Goal: Task Accomplishment & Management: Use online tool/utility

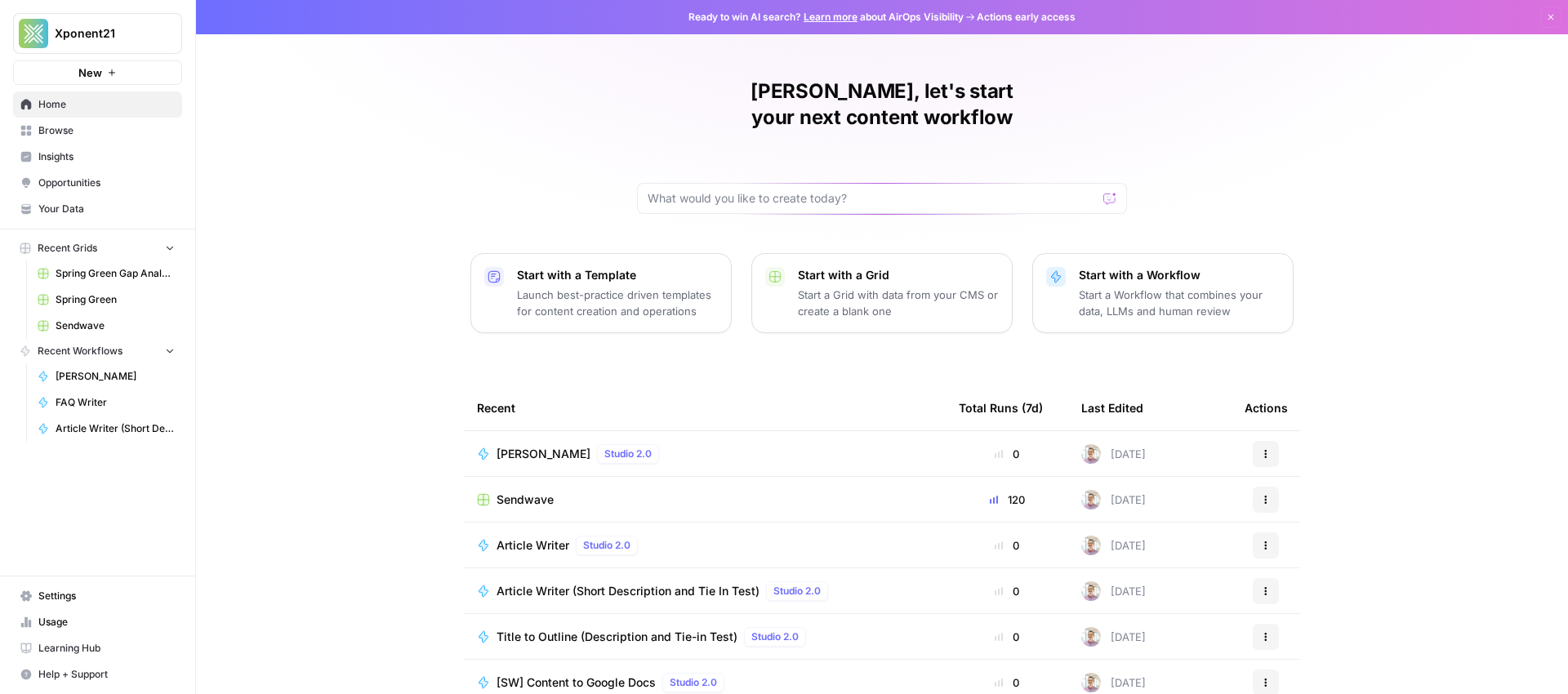
click at [67, 203] on span "Your Data" at bounding box center [106, 209] width 136 height 14
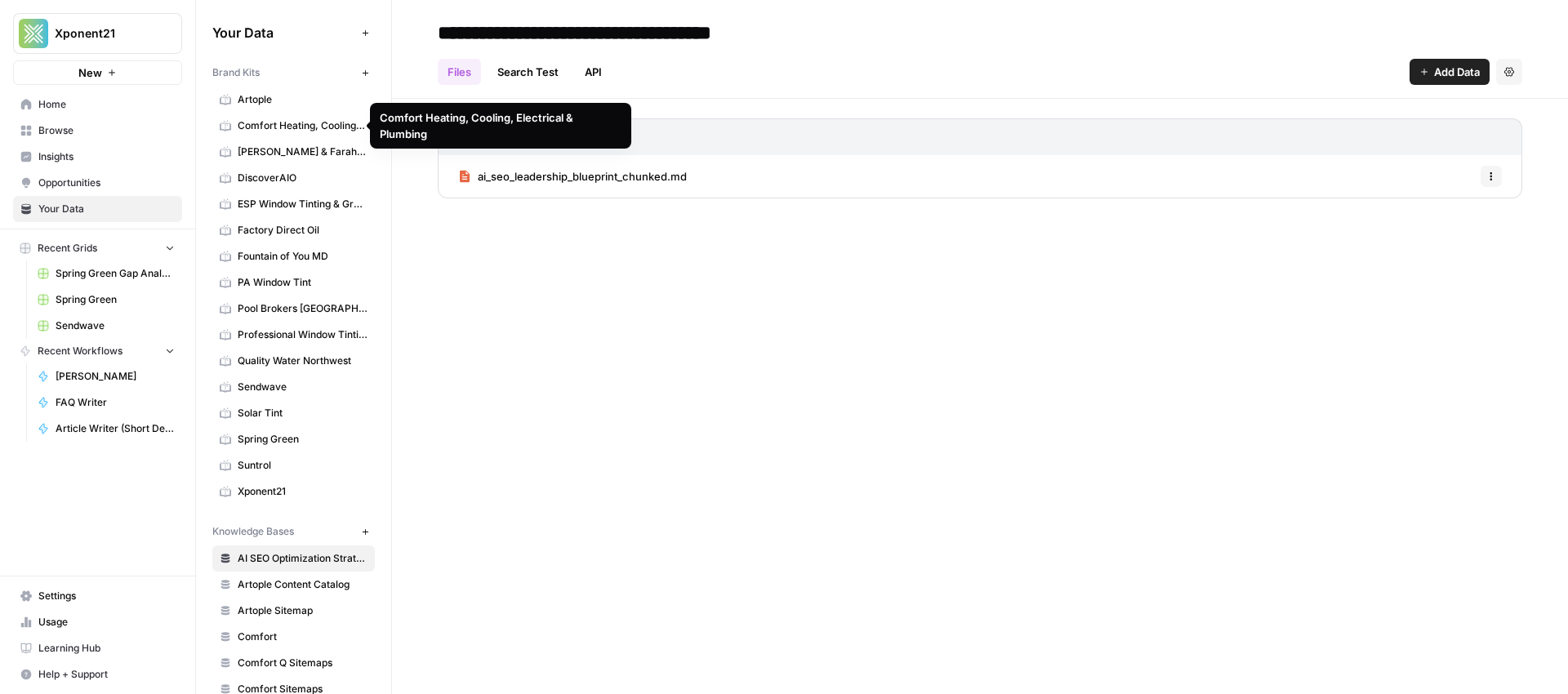
click at [289, 123] on span "Comfort Heating, Cooling, Electrical & Plumbing" at bounding box center [303, 125] width 130 height 14
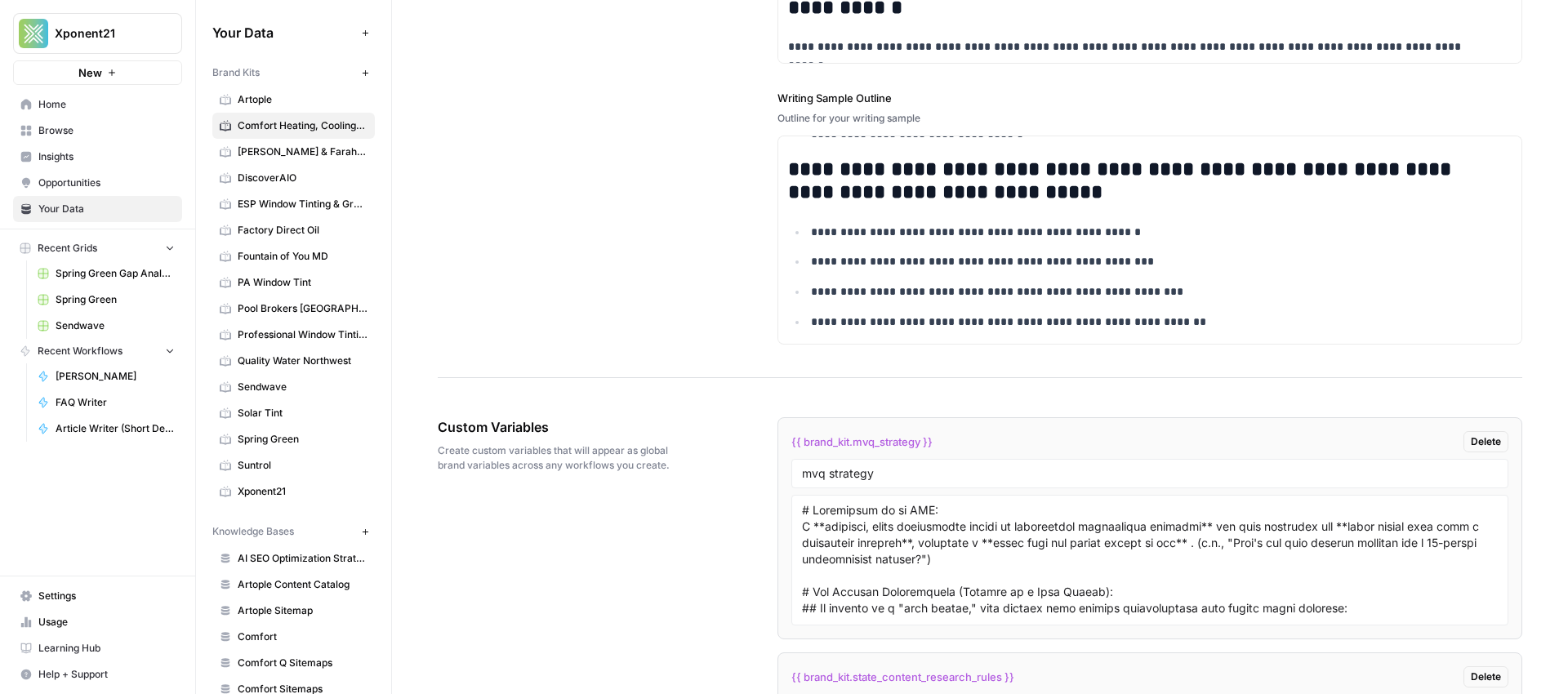
scroll to position [2740, 0]
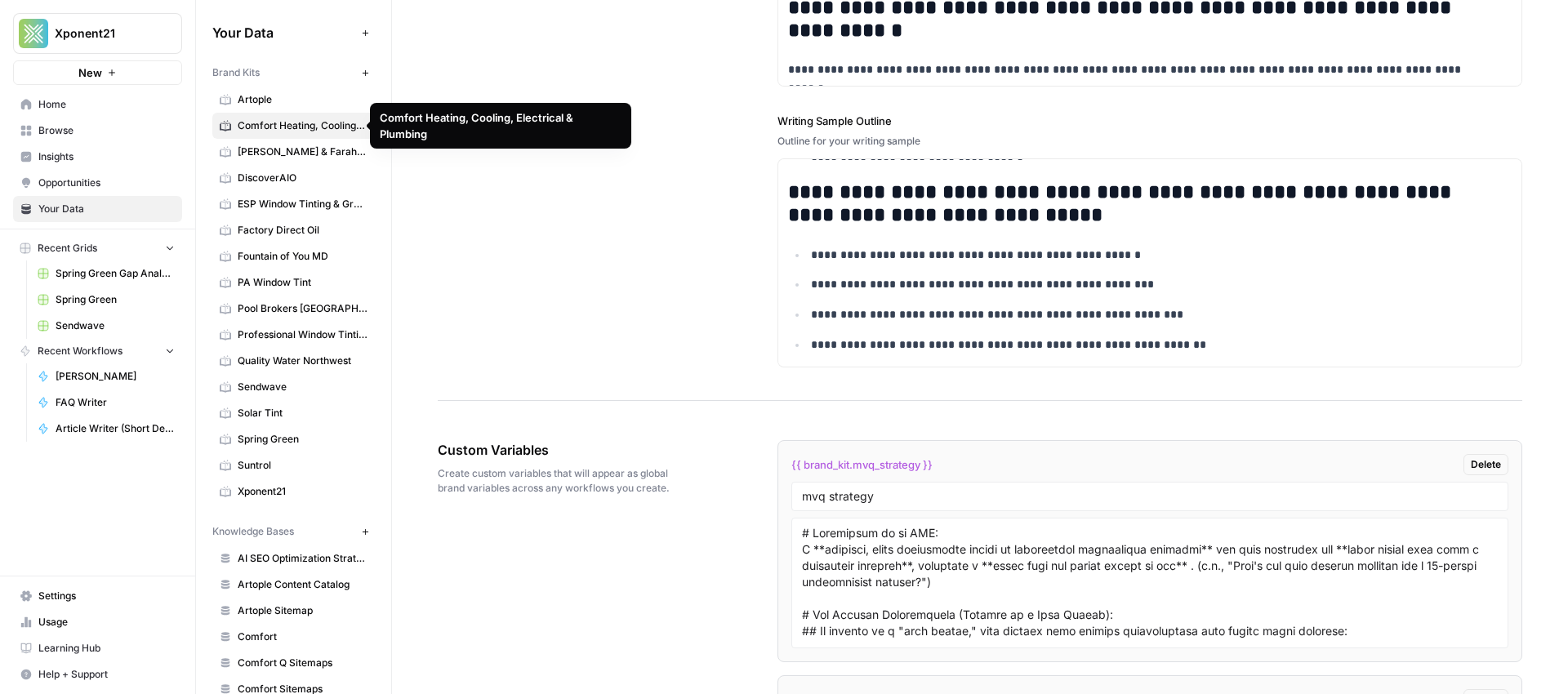
click at [291, 124] on span "Comfort Heating, Cooling, Electrical & Plumbing" at bounding box center [303, 125] width 130 height 14
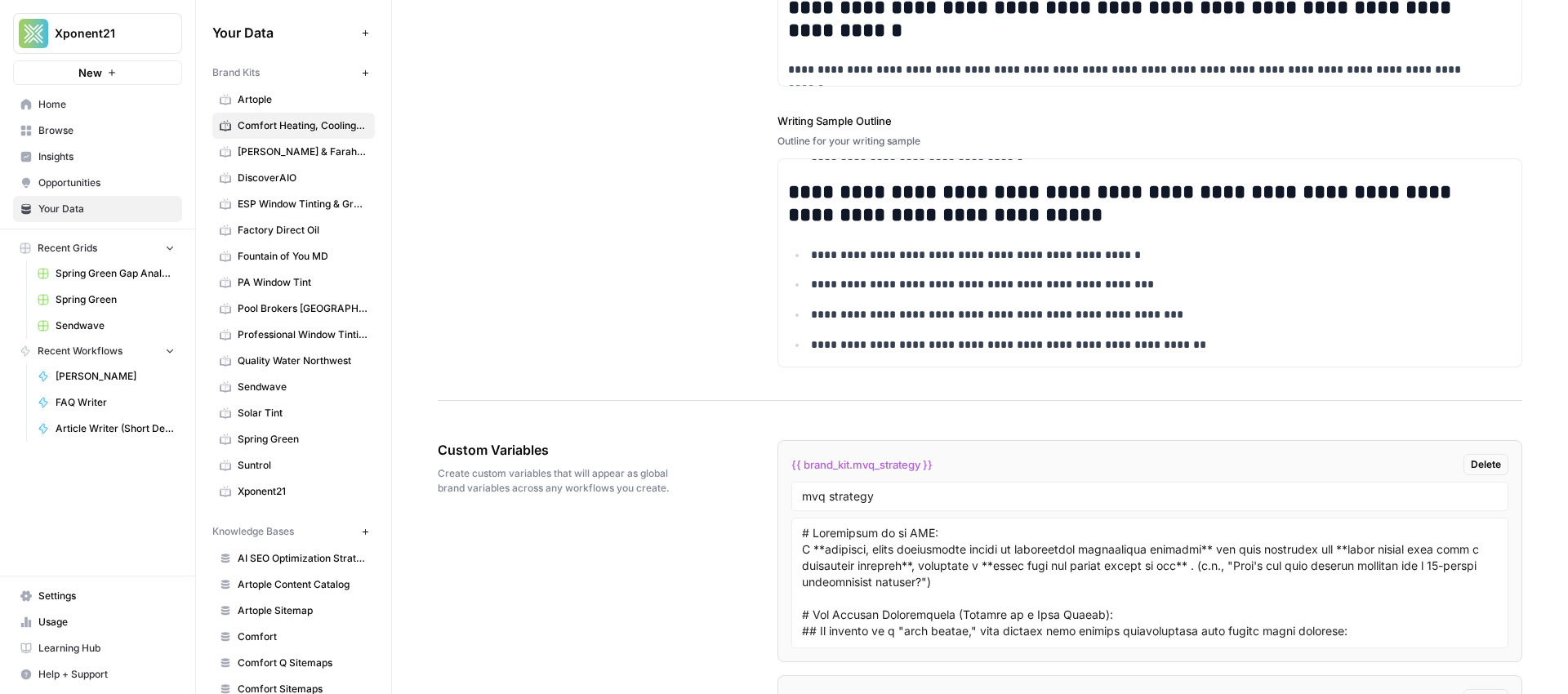
click at [84, 132] on span "Browse" at bounding box center [106, 131] width 136 height 14
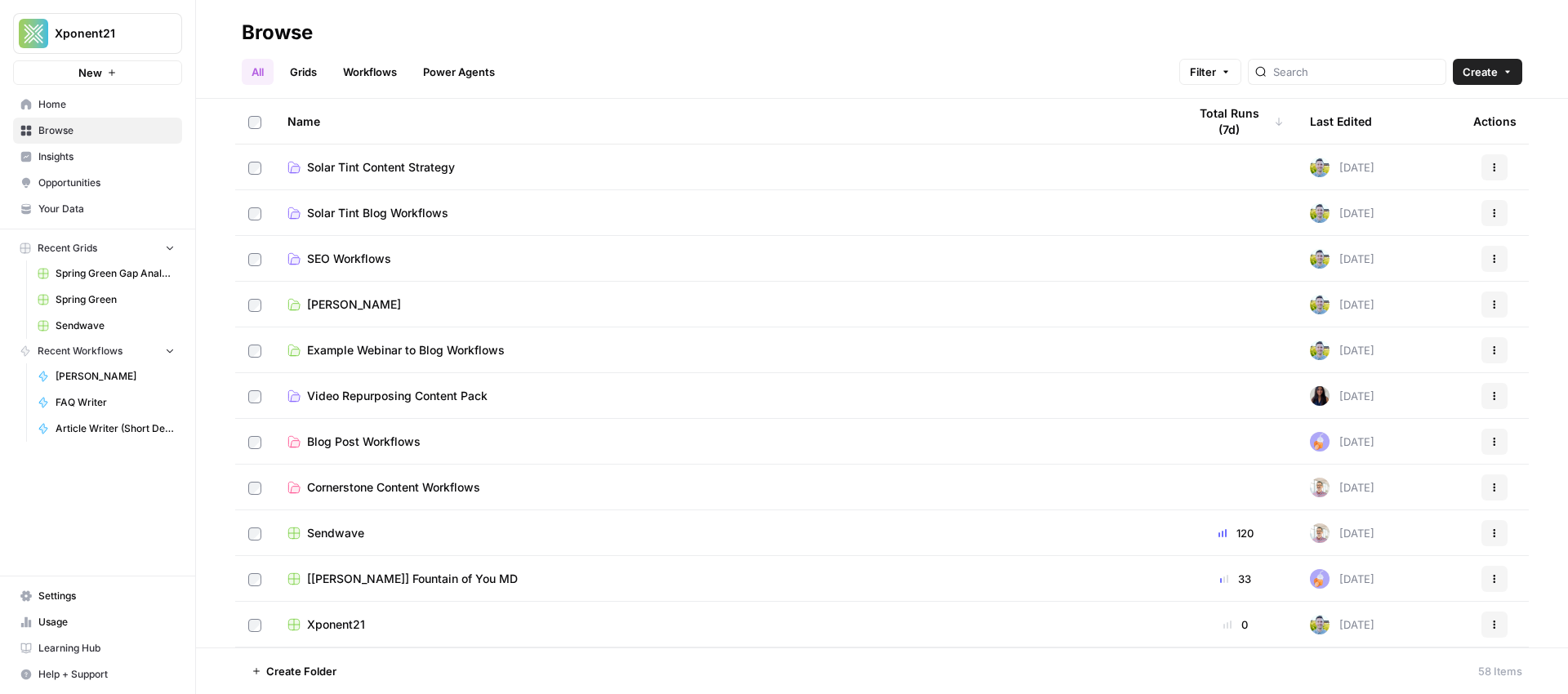
click at [355, 74] on link "Workflows" at bounding box center [370, 71] width 74 height 26
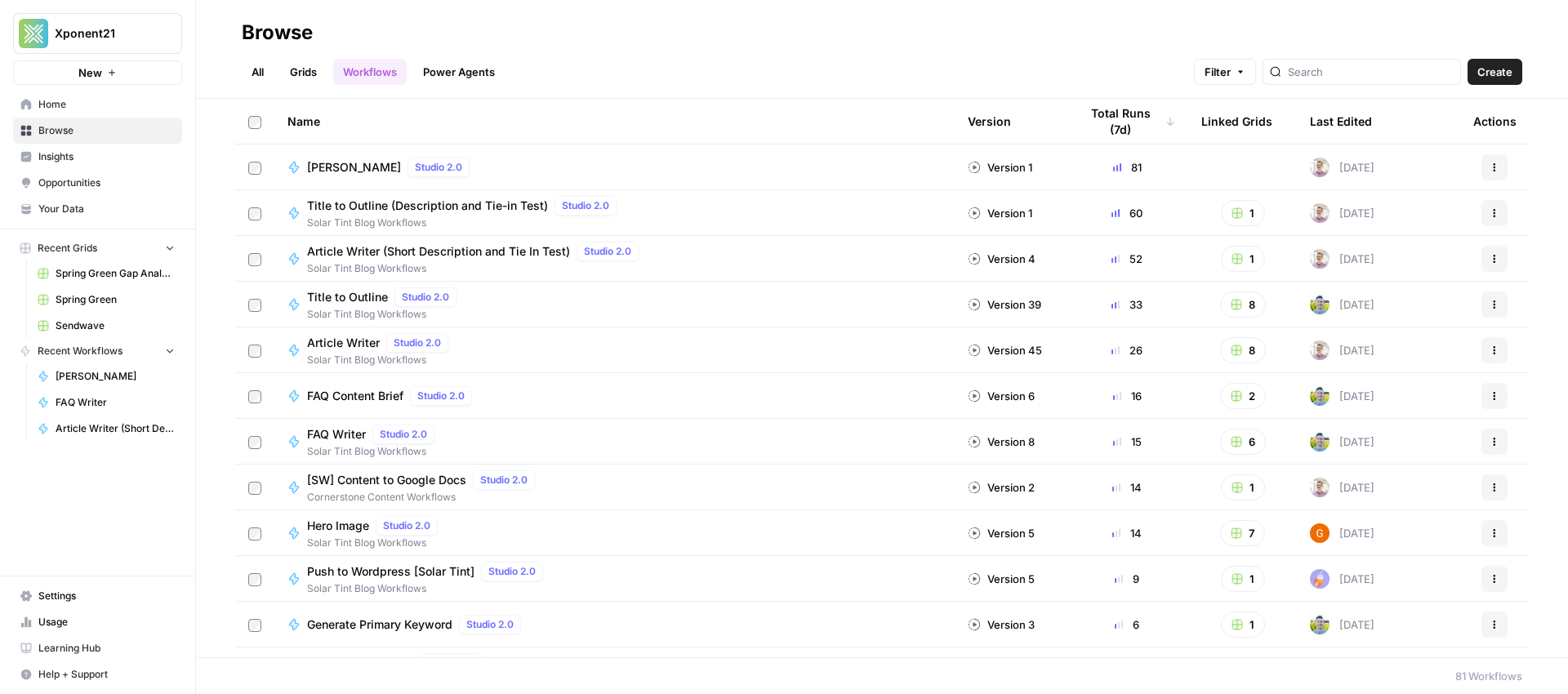
click at [1505, 76] on span "Create" at bounding box center [1494, 72] width 35 height 16
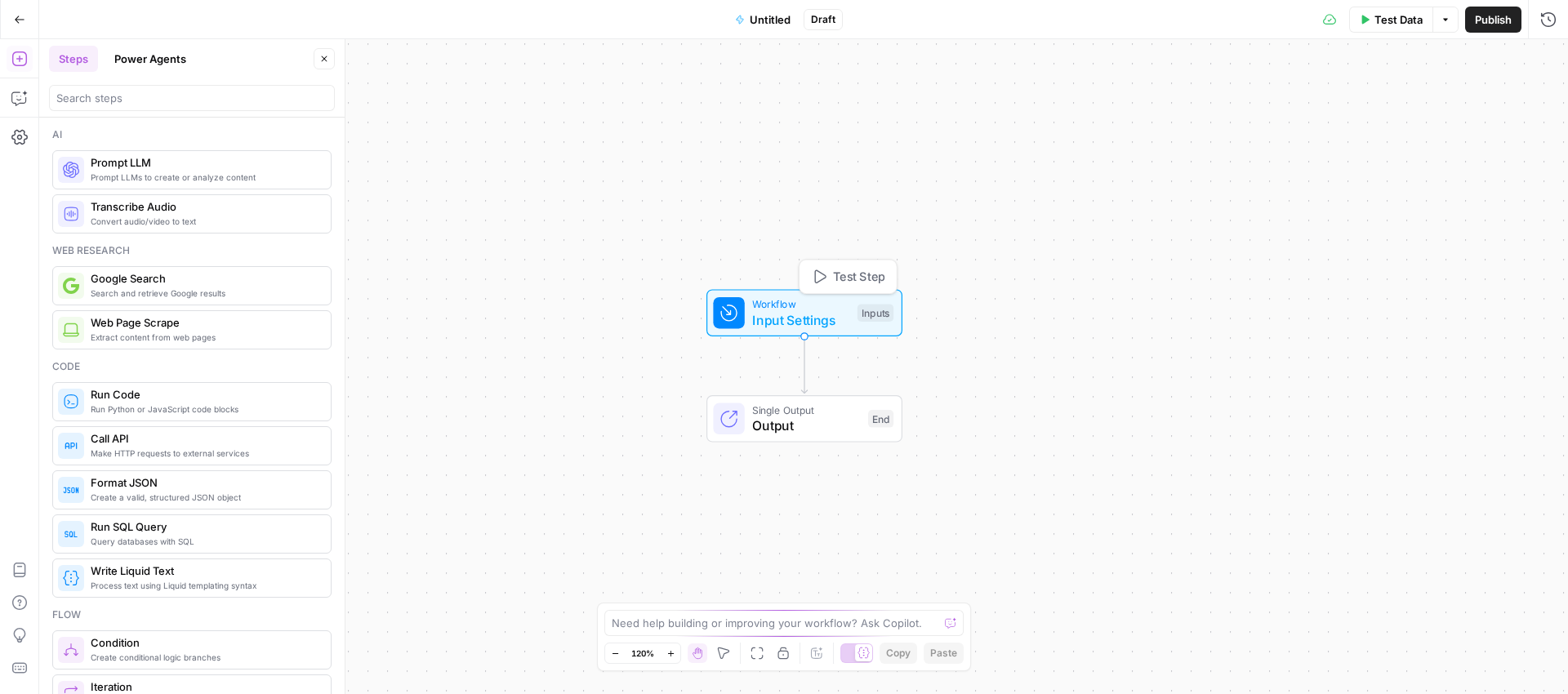
click at [771, 325] on span "Input Settings" at bounding box center [801, 320] width 97 height 20
click at [771, 321] on span "Input Settings" at bounding box center [801, 320] width 97 height 20
click at [1251, 116] on span "Add Field" at bounding box center [1235, 111] width 48 height 16
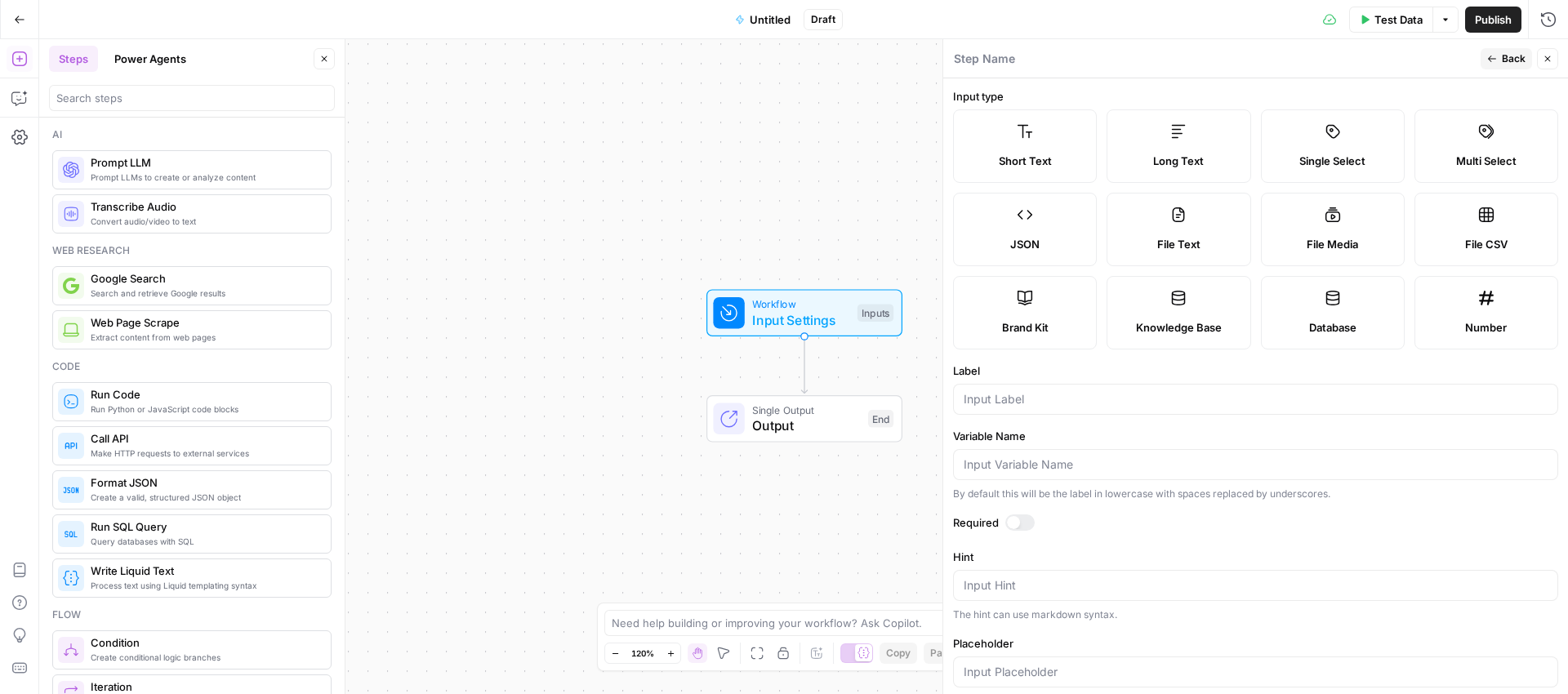
click at [1045, 310] on label "Brand Kit" at bounding box center [1026, 313] width 144 height 74
type input "Brand Kit"
type input "brand_kit"
click at [1499, 57] on button "Back" at bounding box center [1506, 59] width 51 height 22
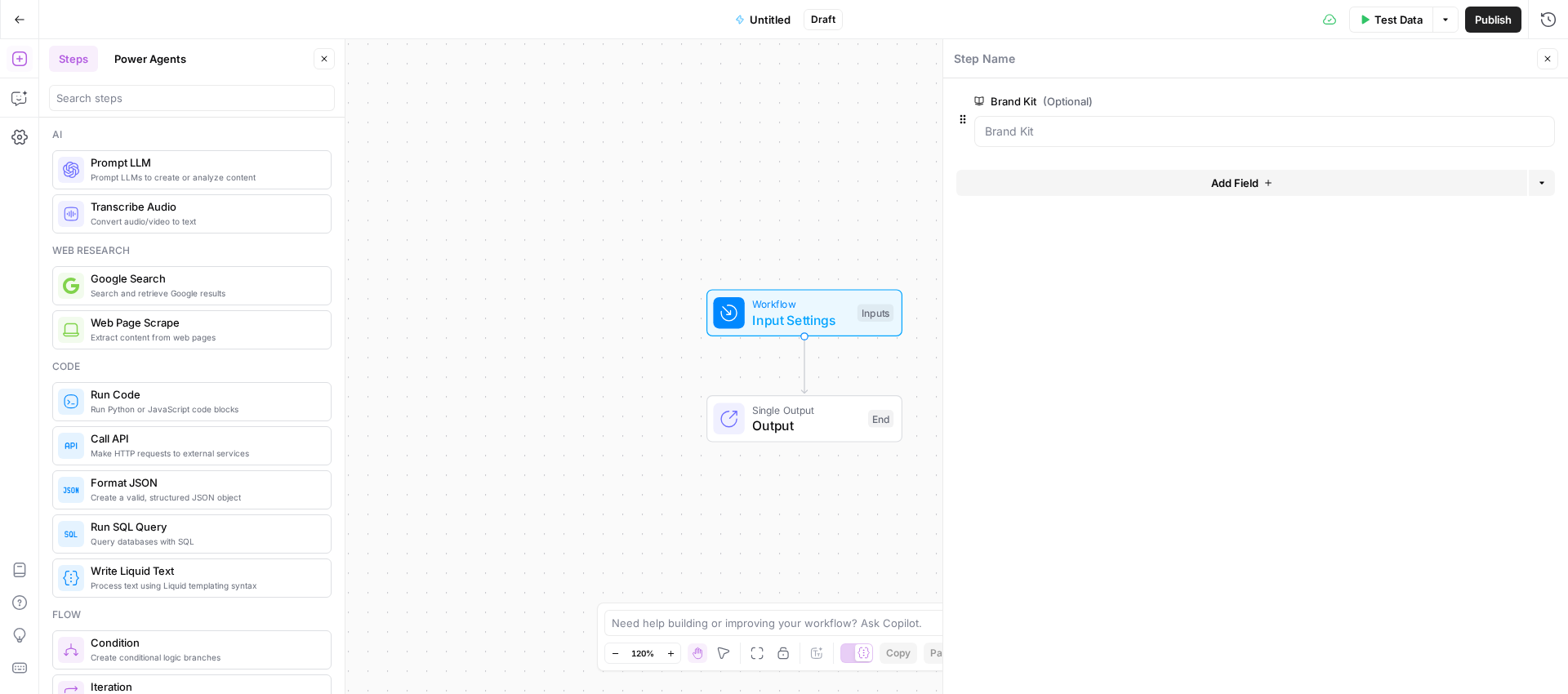
click at [1247, 181] on span "Add Field" at bounding box center [1235, 183] width 48 height 16
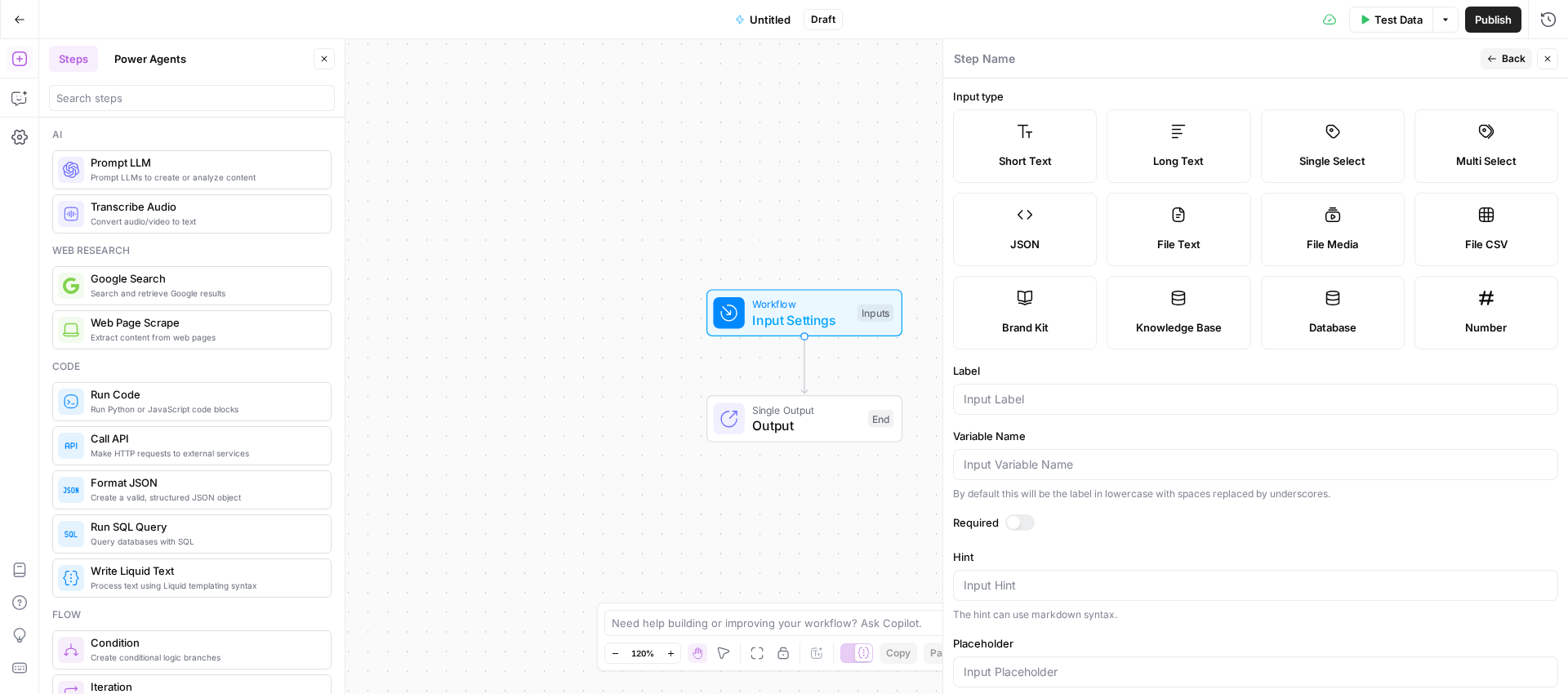
click at [1163, 299] on label "Knowledge Base" at bounding box center [1179, 313] width 144 height 74
click at [1495, 59] on icon "button" at bounding box center [1491, 59] width 10 height 10
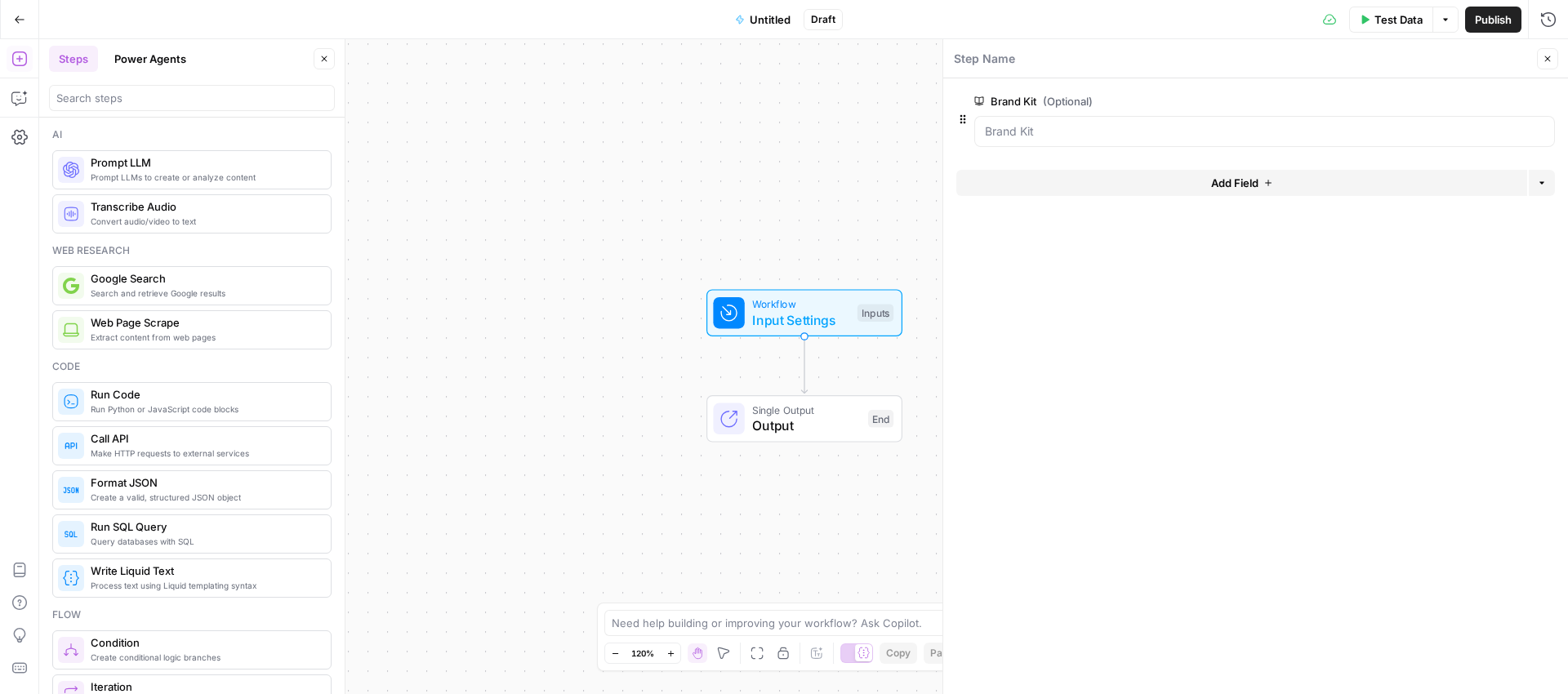
click at [1269, 187] on icon "button" at bounding box center [1268, 183] width 10 height 10
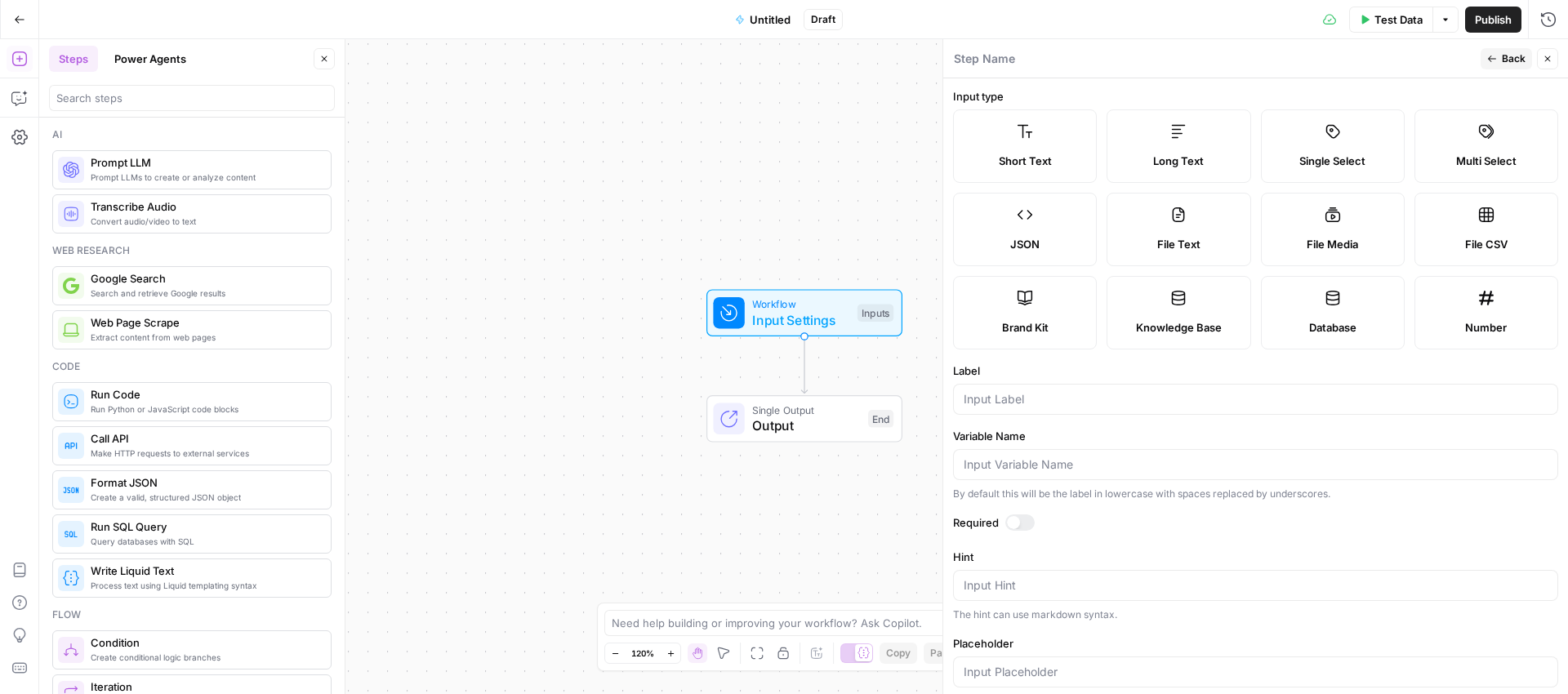
click at [1213, 306] on label "Knowledge Base" at bounding box center [1179, 313] width 144 height 74
click at [1445, 54] on div "Step Name" at bounding box center [1215, 59] width 523 height 18
click at [1502, 57] on span "Back" at bounding box center [1514, 59] width 23 height 14
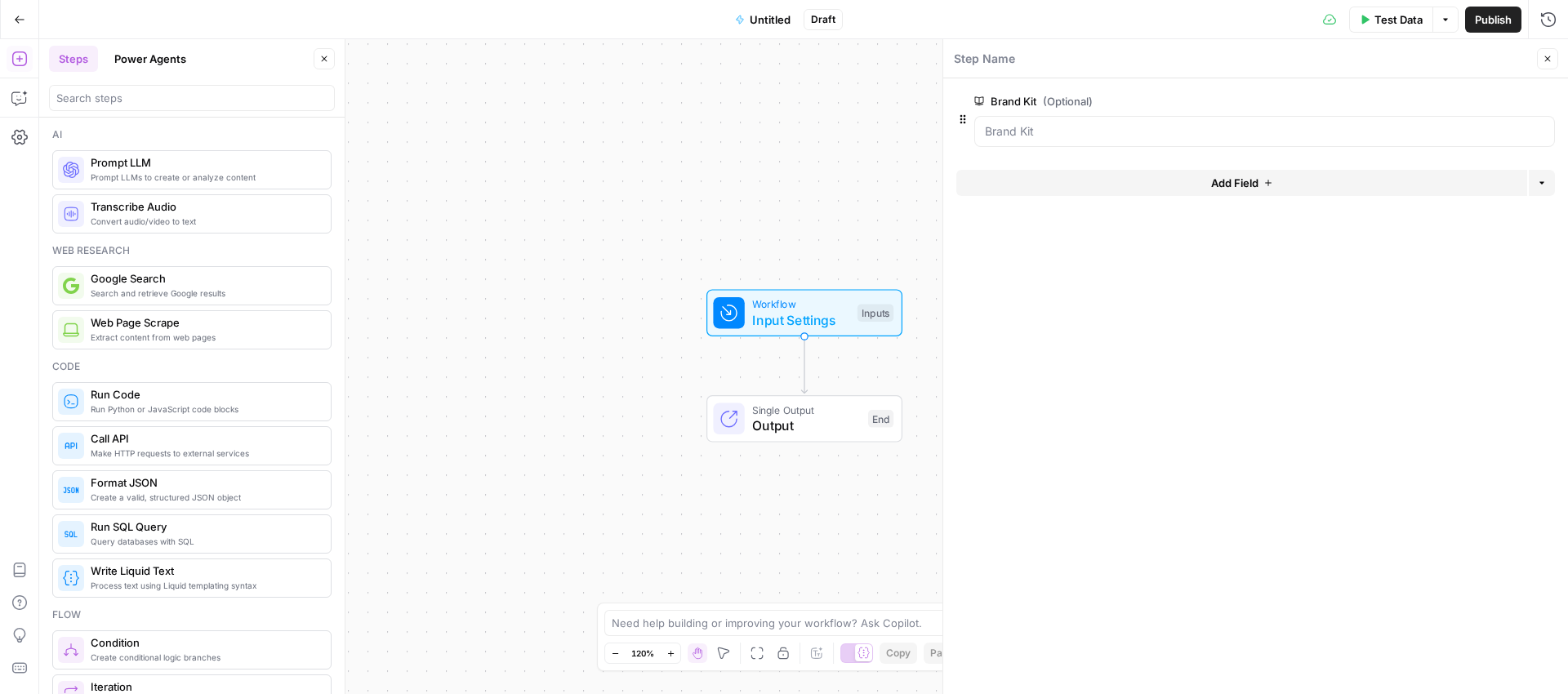
click at [1280, 196] on div "Add Field Options" at bounding box center [1255, 190] width 598 height 40
click at [1283, 185] on button "Add Field" at bounding box center [1241, 183] width 570 height 26
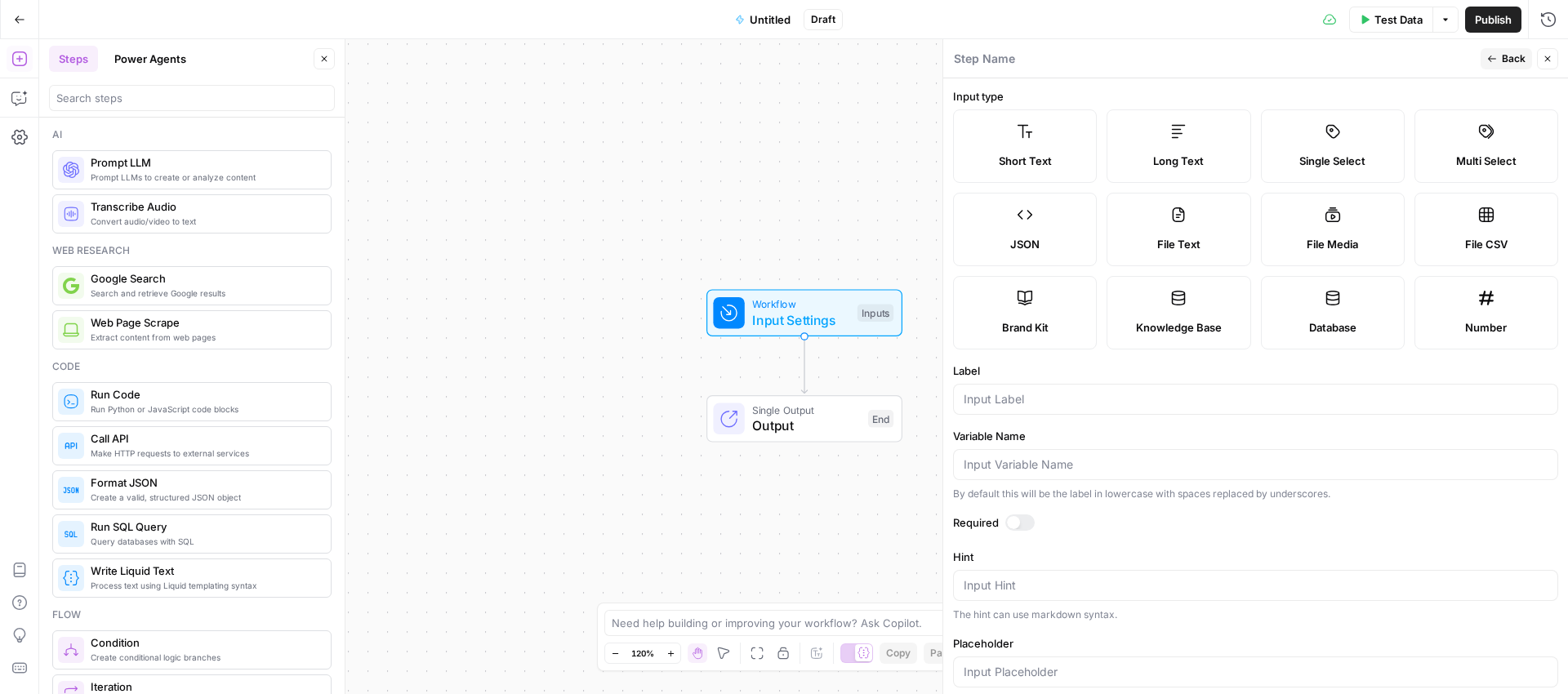
click at [1208, 330] on span "Knowledge Base" at bounding box center [1179, 327] width 86 height 16
click at [1550, 60] on icon "button" at bounding box center [1547, 59] width 10 height 10
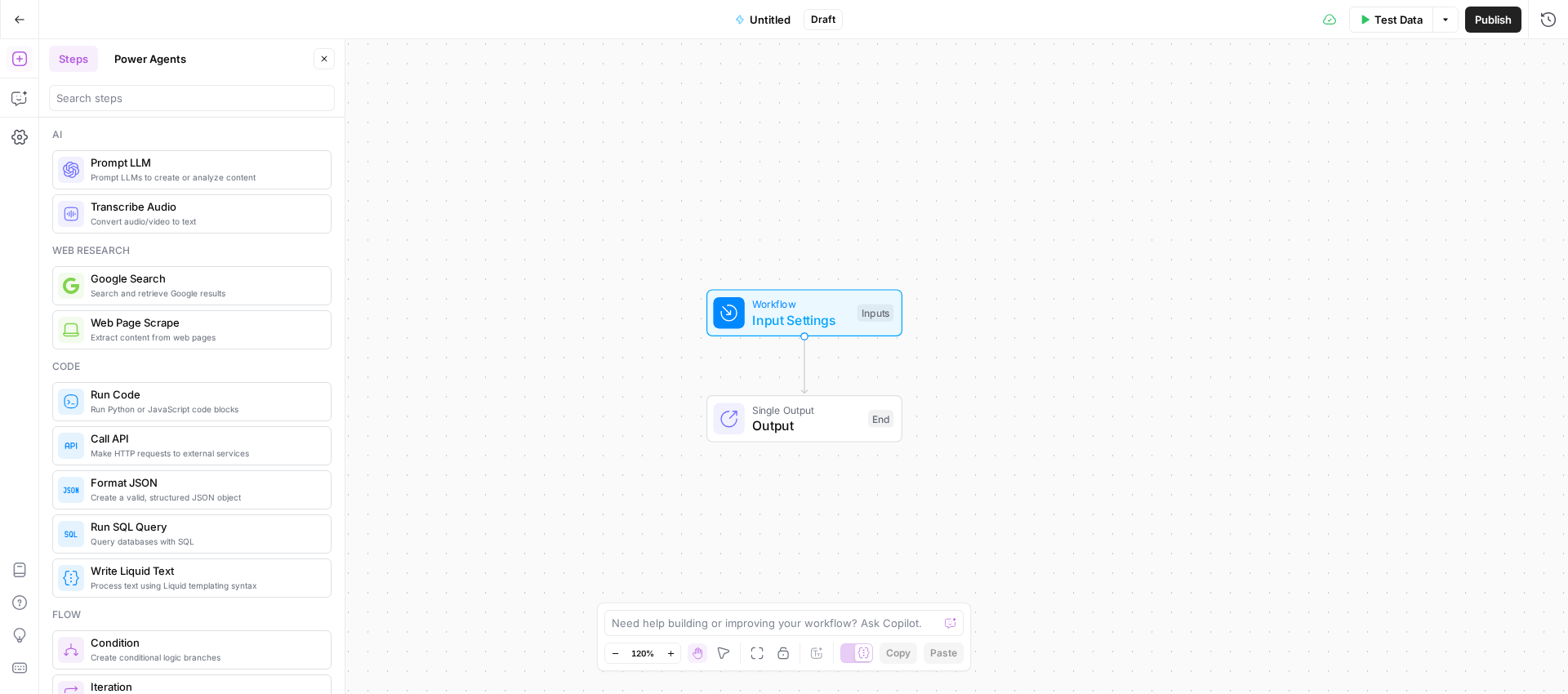
click at [769, 315] on span "Input Settings" at bounding box center [801, 320] width 97 height 20
click at [1244, 183] on span "Add Field" at bounding box center [1235, 183] width 48 height 16
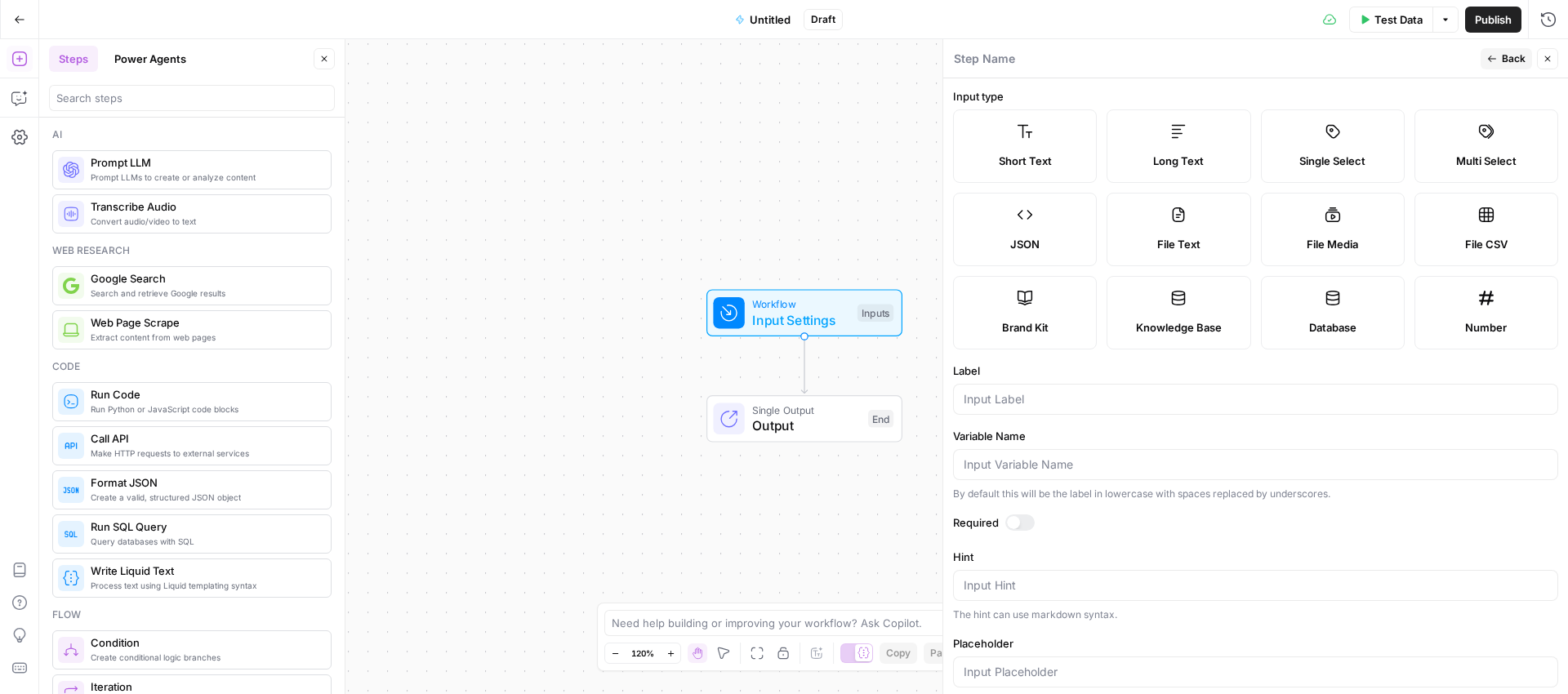
click at [1190, 226] on label "File Text" at bounding box center [1179, 230] width 144 height 74
type textarea "Supports .pdf, .txt, .docx, .md file types"
click at [1012, 391] on input "Label" at bounding box center [1255, 399] width 584 height 16
type input "Article"
drag, startPoint x: 1418, startPoint y: 61, endPoint x: 1507, endPoint y: 59, distance: 89.0
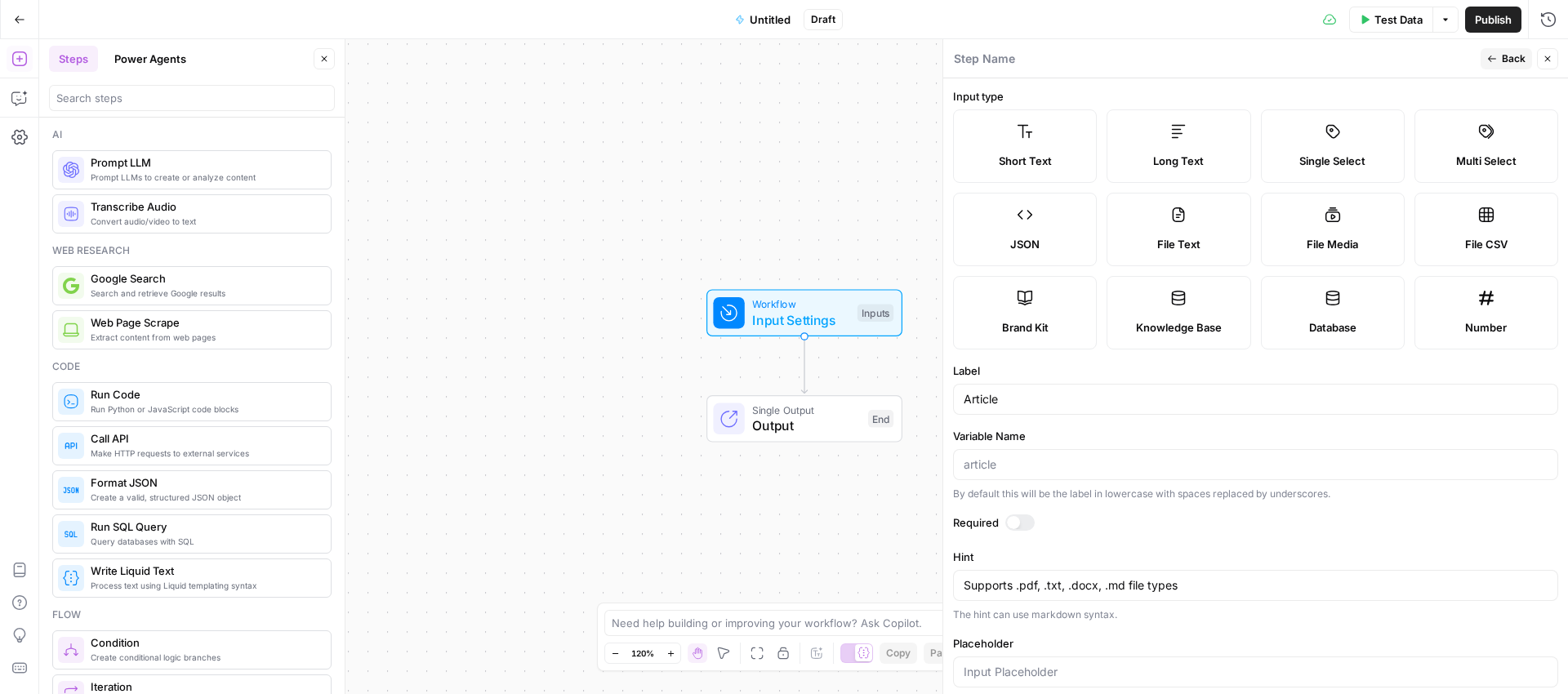
click at [1419, 61] on div "Step Name" at bounding box center [1215, 59] width 523 height 18
click at [1505, 60] on span "Back" at bounding box center [1514, 59] width 23 height 14
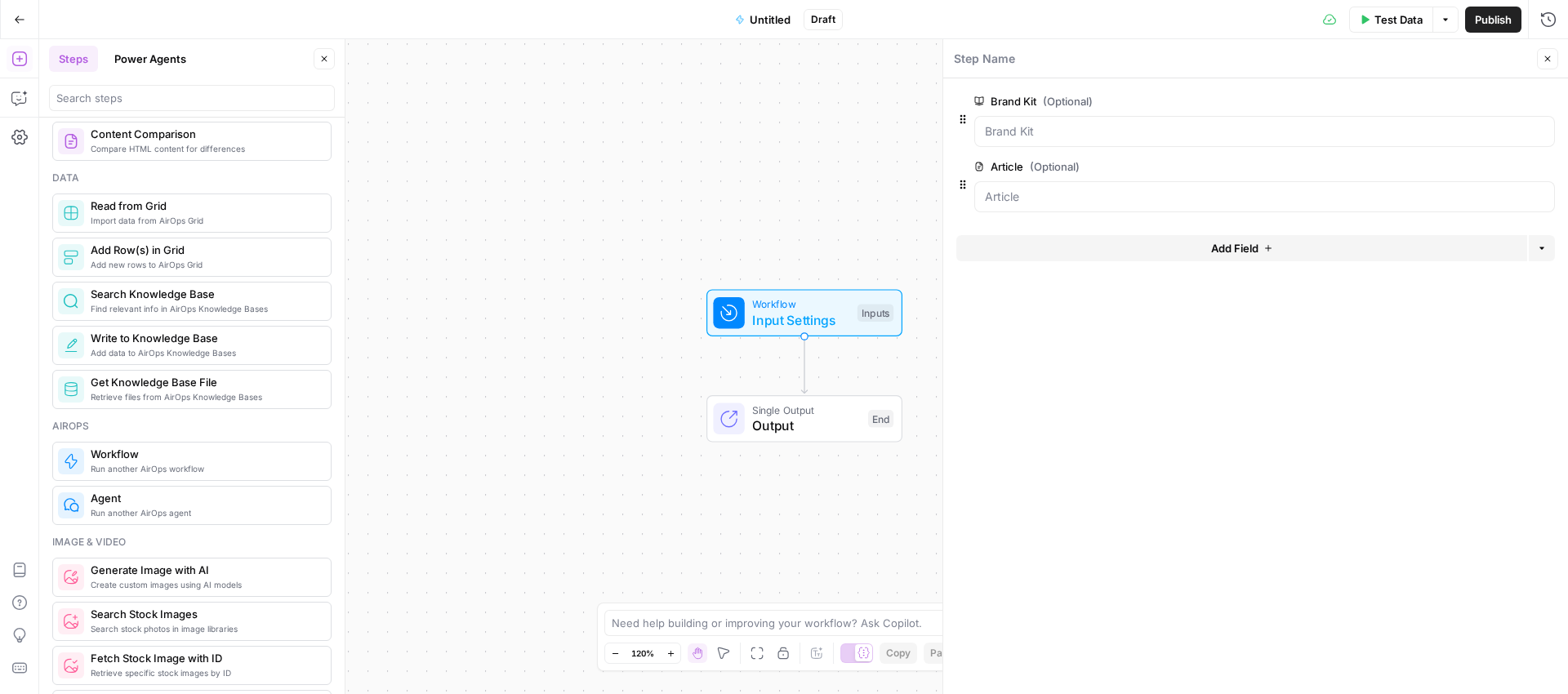
scroll to position [698, 0]
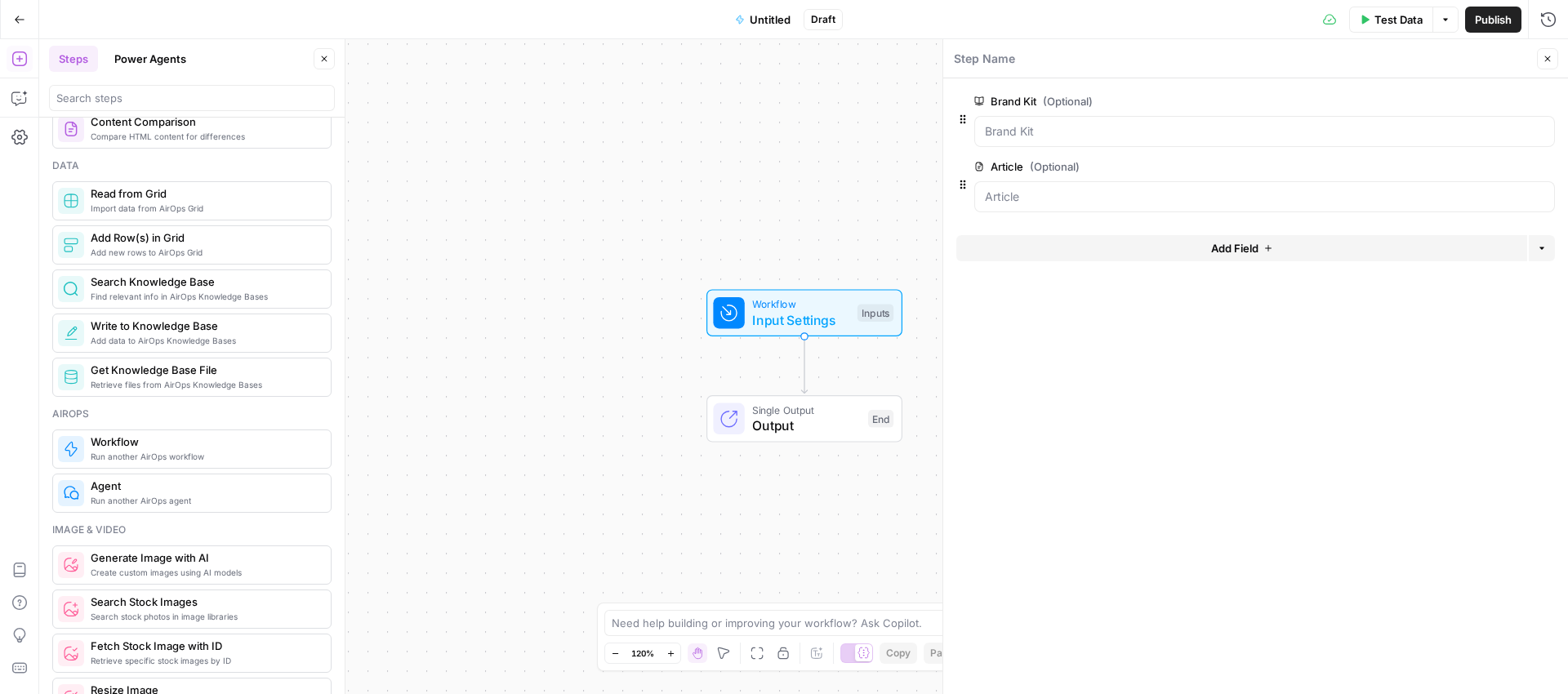
click at [177, 54] on button "Power Agents" at bounding box center [150, 59] width 92 height 26
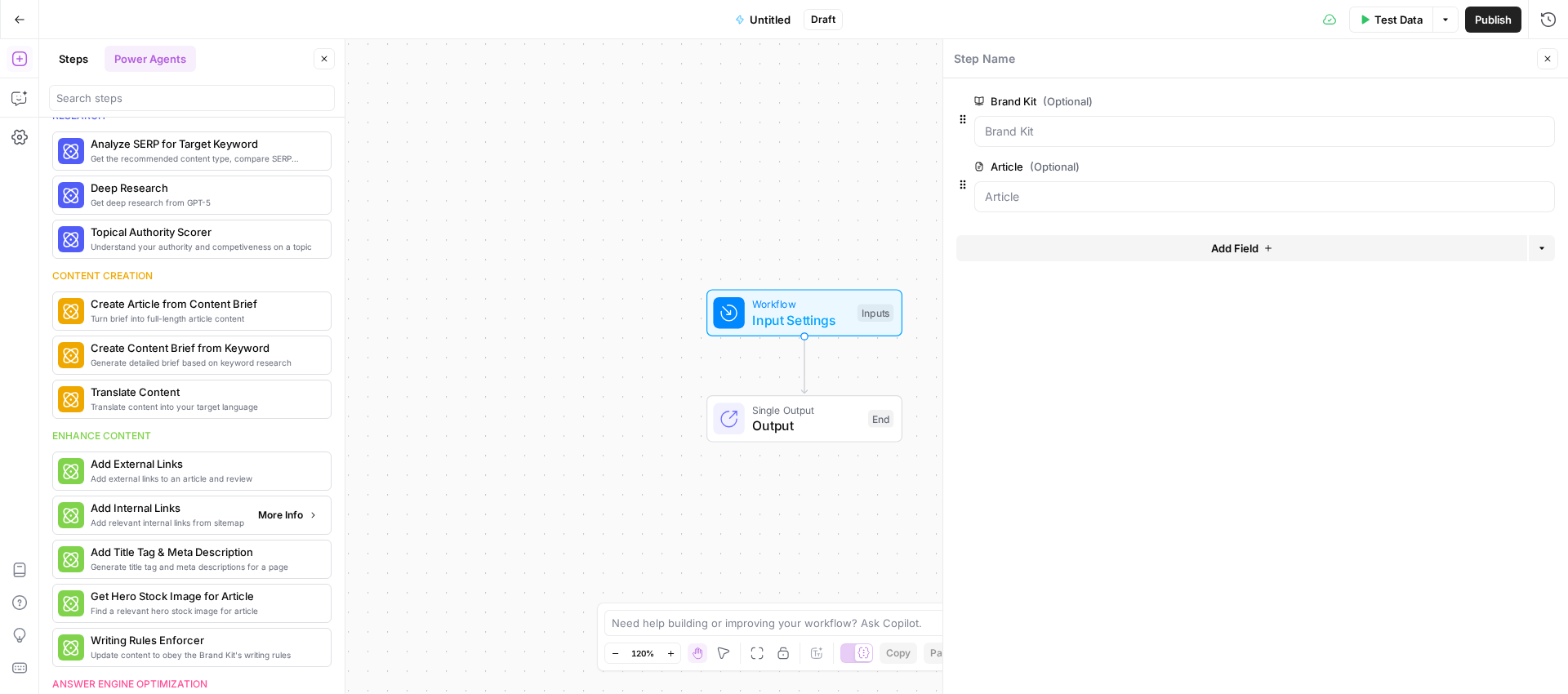
scroll to position [47, 0]
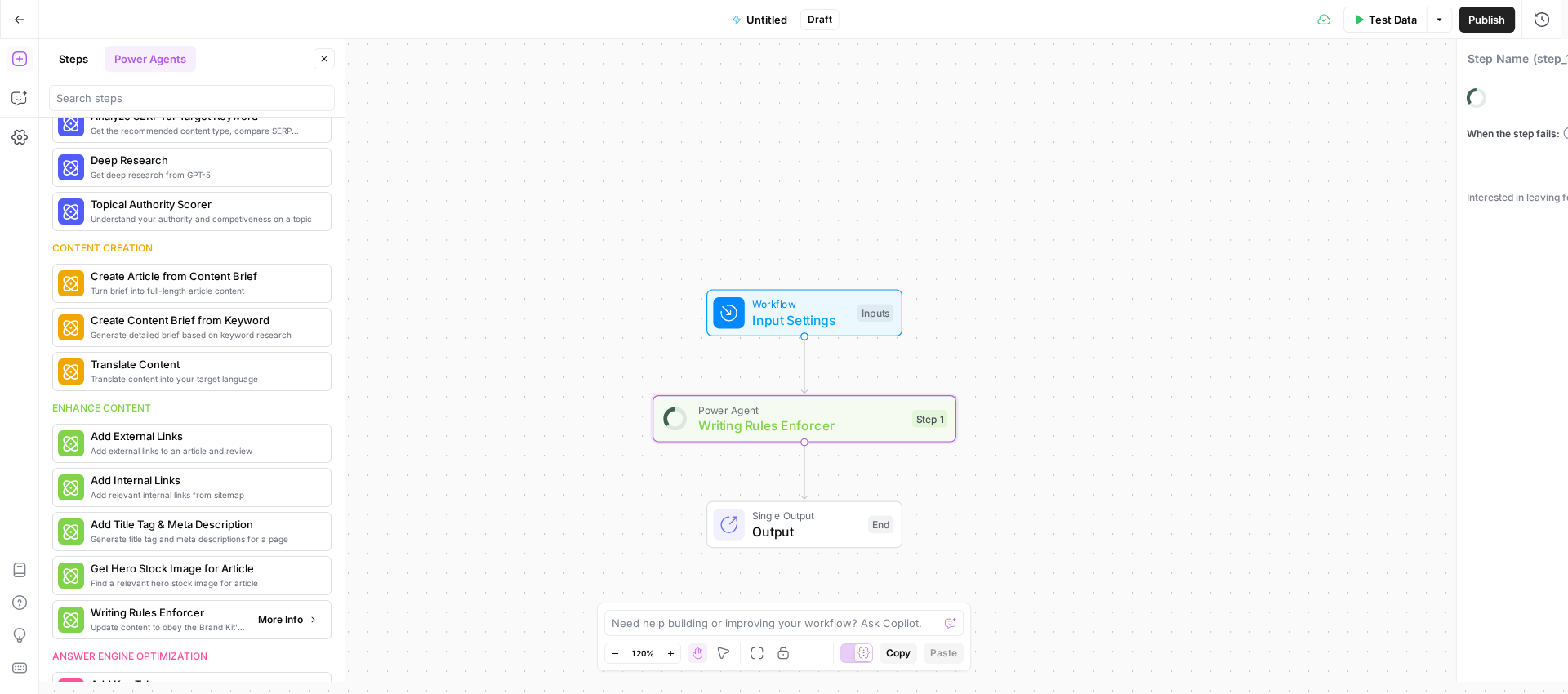
type textarea "Writing Rules Enforcer"
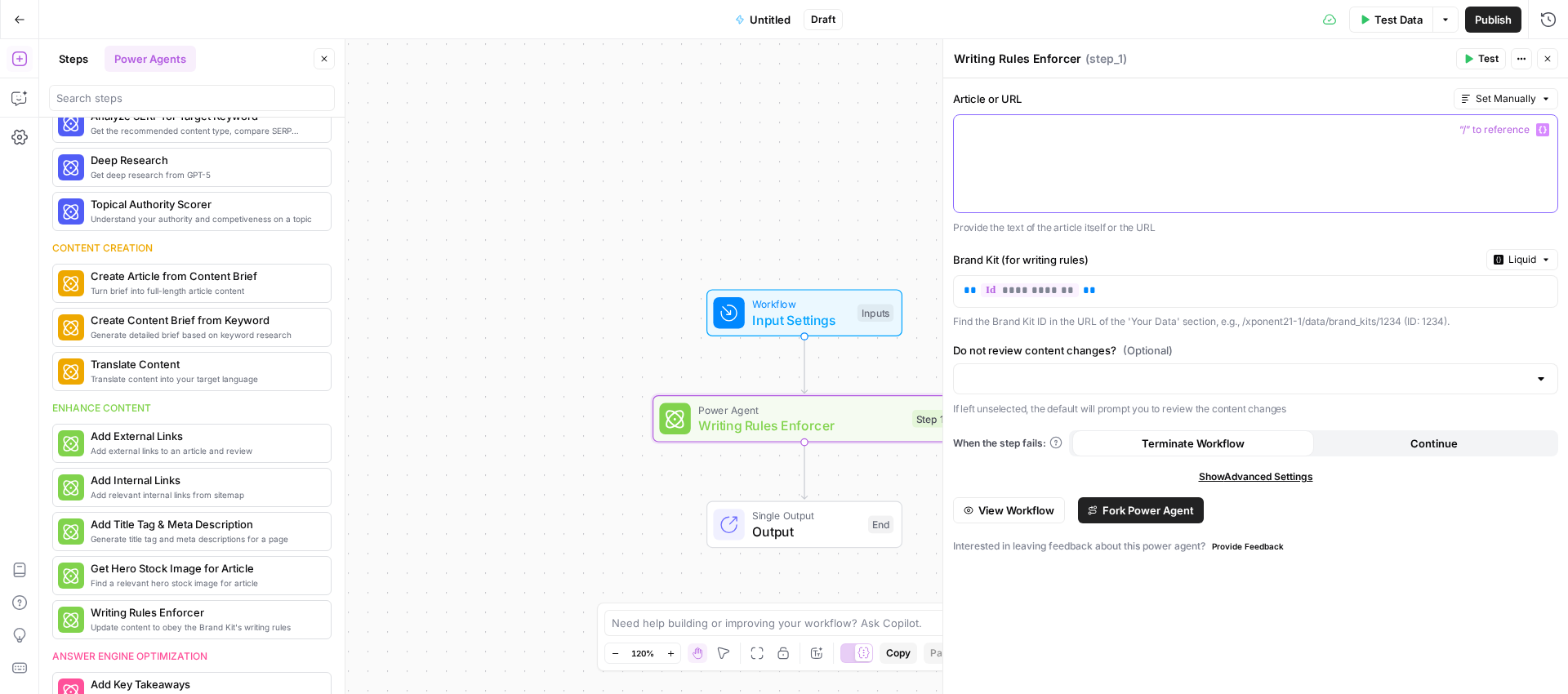
click at [1548, 128] on button "Variables Menu" at bounding box center [1543, 130] width 14 height 14
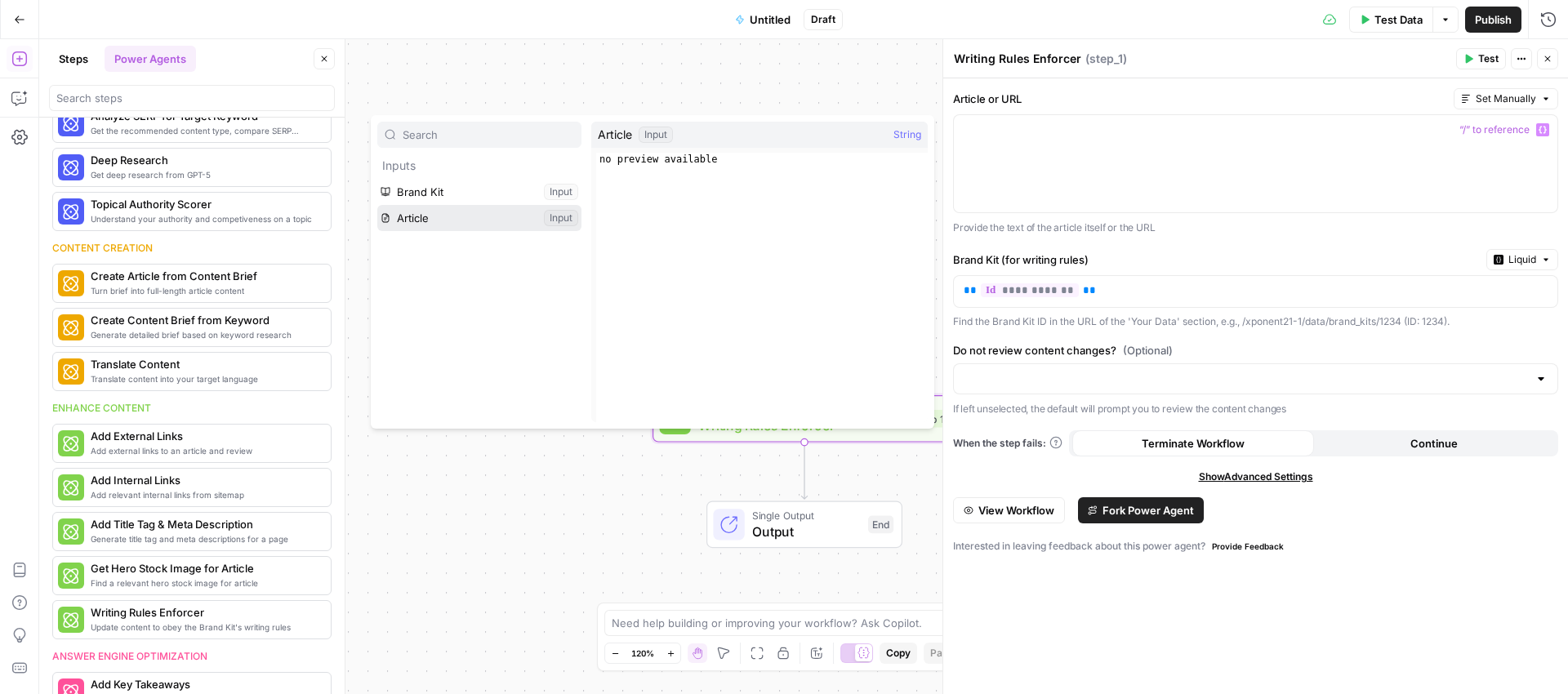
click at [570, 222] on button "Select variable Article" at bounding box center [479, 217] width 205 height 26
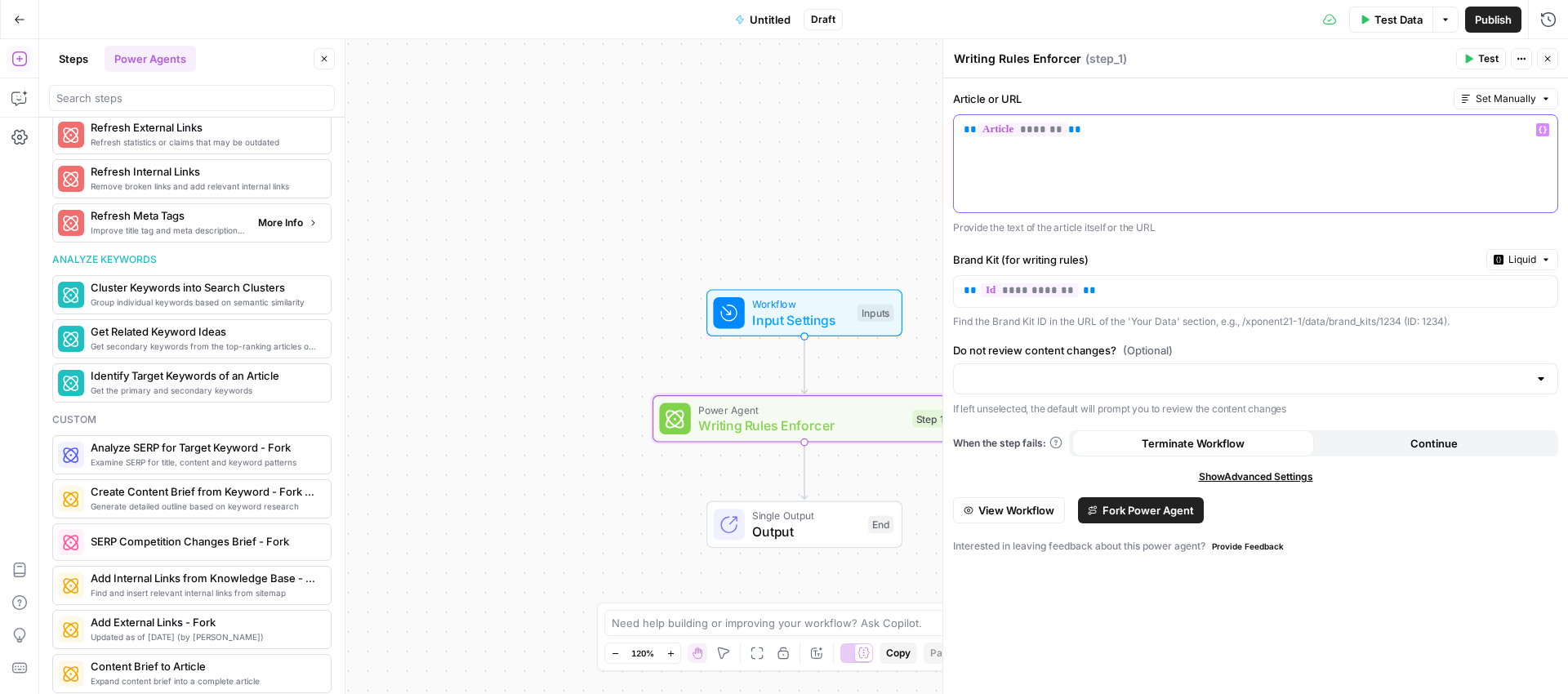
scroll to position [1183, 0]
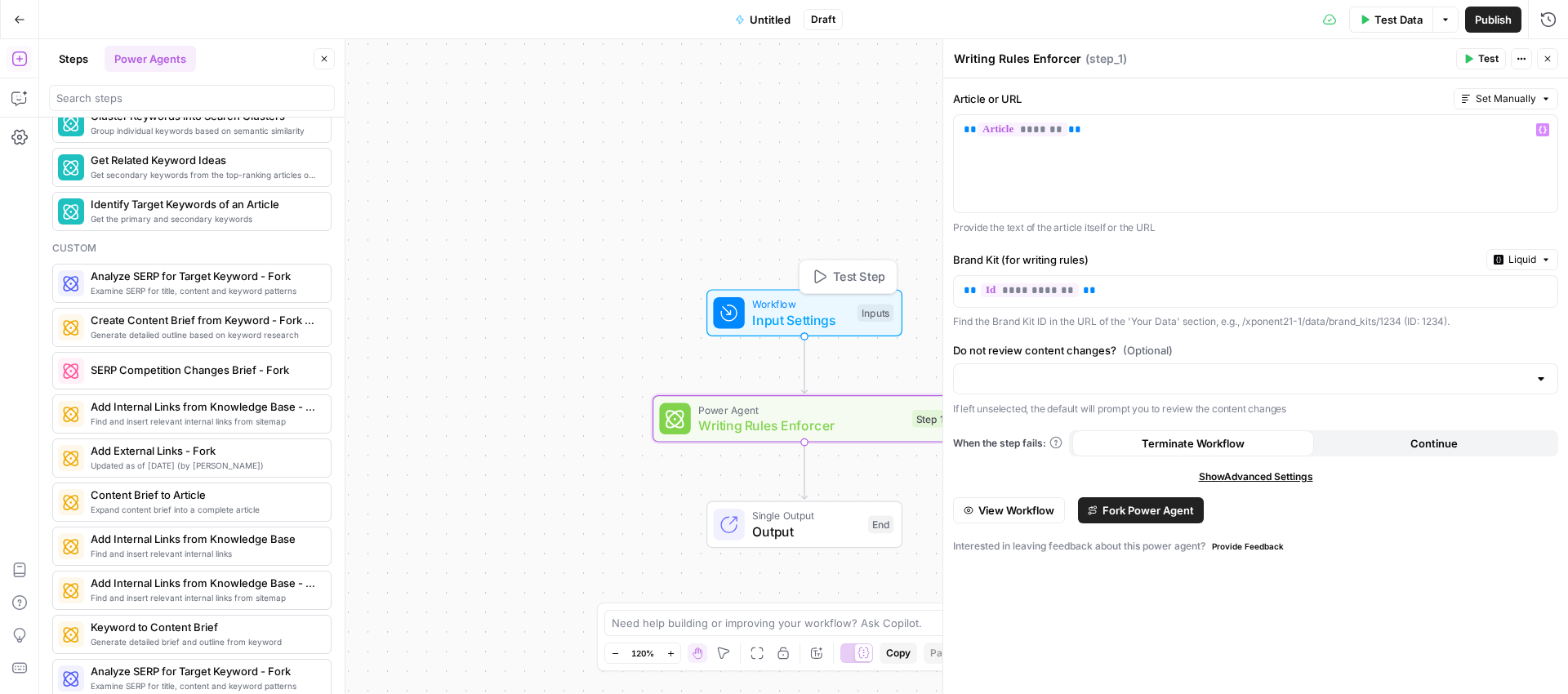
click at [792, 311] on span "Input Settings" at bounding box center [801, 320] width 97 height 20
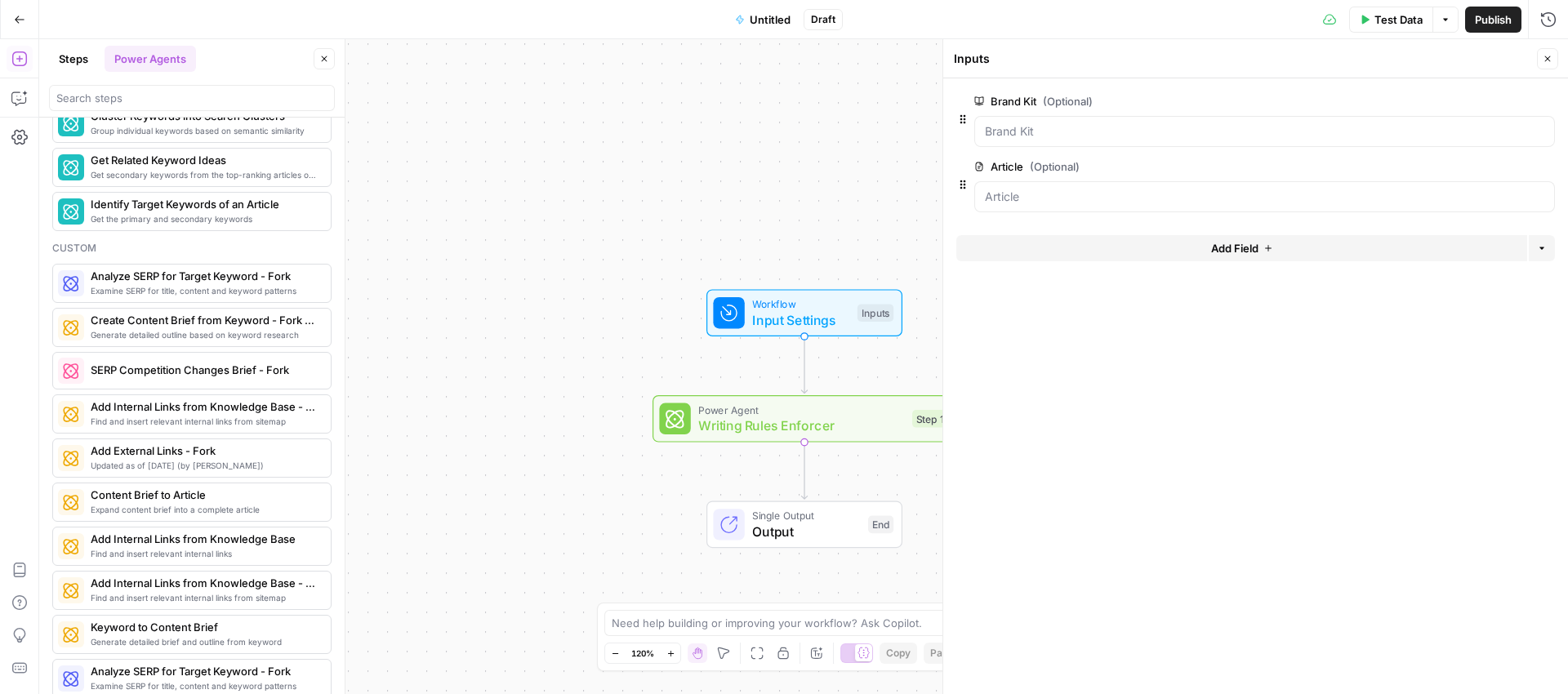
click at [770, 16] on span "Untitled" at bounding box center [770, 20] width 41 height 16
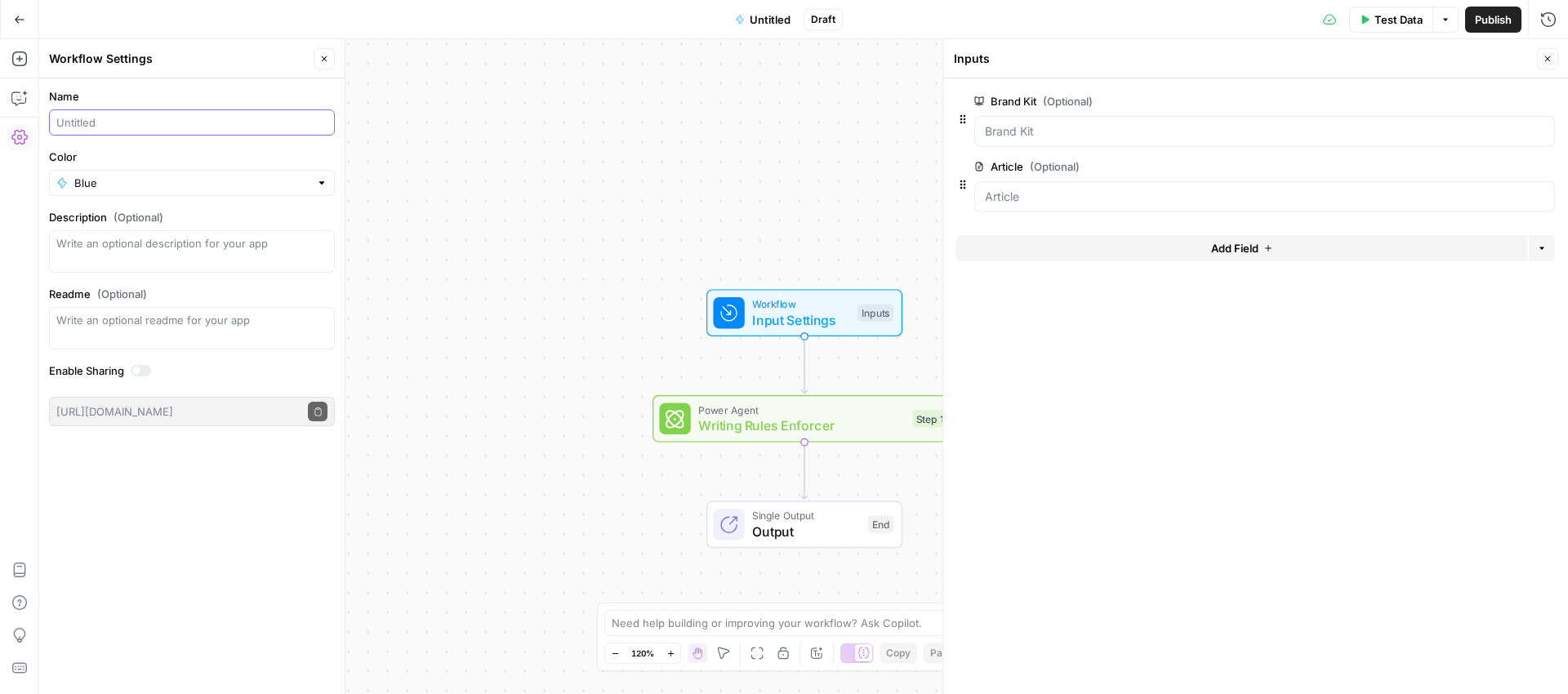
click at [81, 116] on input "Name" at bounding box center [192, 123] width 271 height 16
type input "Rule Enforcer and Internal Linker"
click at [521, 144] on div "Workflow Input Settings Inputs Power Agent Writing Rules Enforcer Step 1 Single…" at bounding box center [804, 367] width 1529 height 655
click at [1337, 135] on Kit "Brand Kit (Optional)" at bounding box center [1264, 132] width 560 height 16
click at [1495, 101] on span "edit field" at bounding box center [1494, 101] width 36 height 14
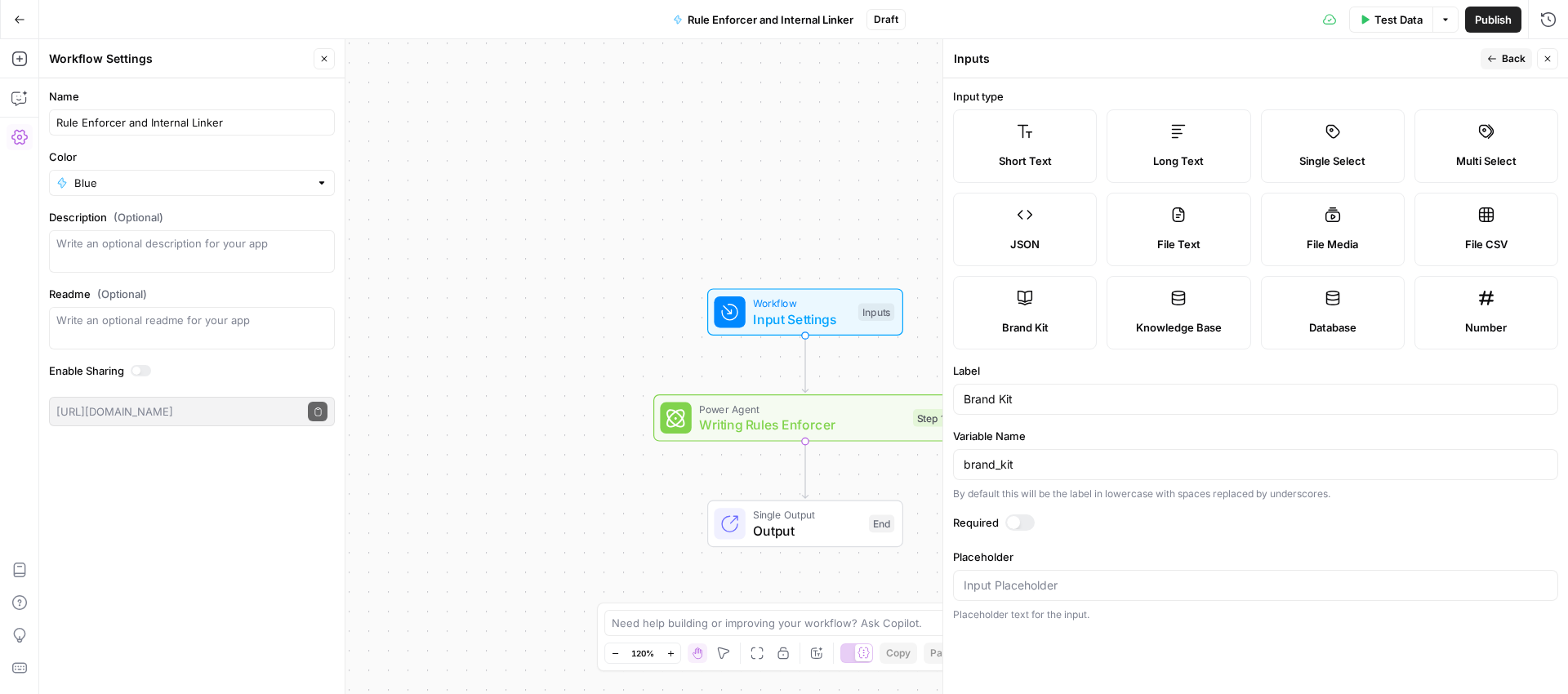
click at [1491, 62] on icon "button" at bounding box center [1491, 59] width 10 height 10
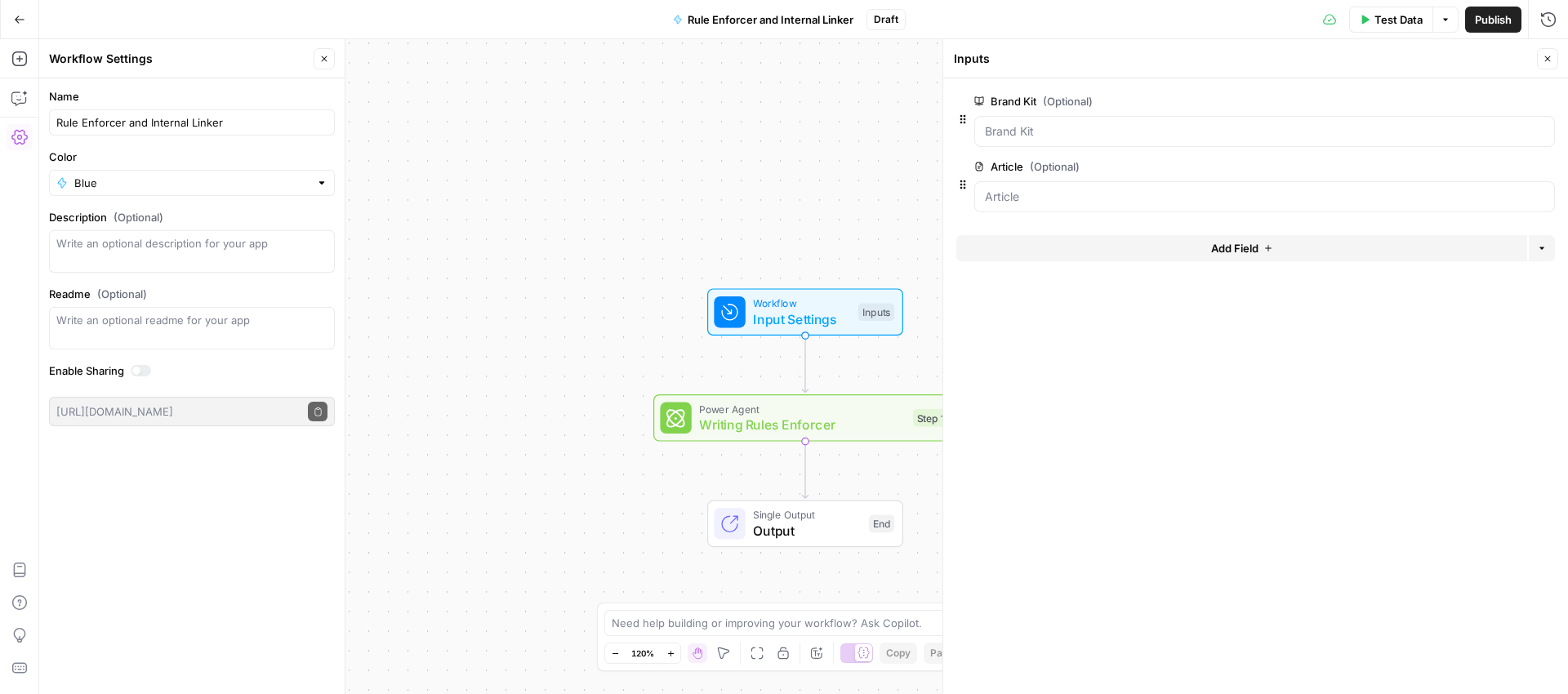
click at [1546, 59] on icon "button" at bounding box center [1547, 59] width 10 height 10
click at [833, 413] on span "Power Agent" at bounding box center [802, 408] width 205 height 15
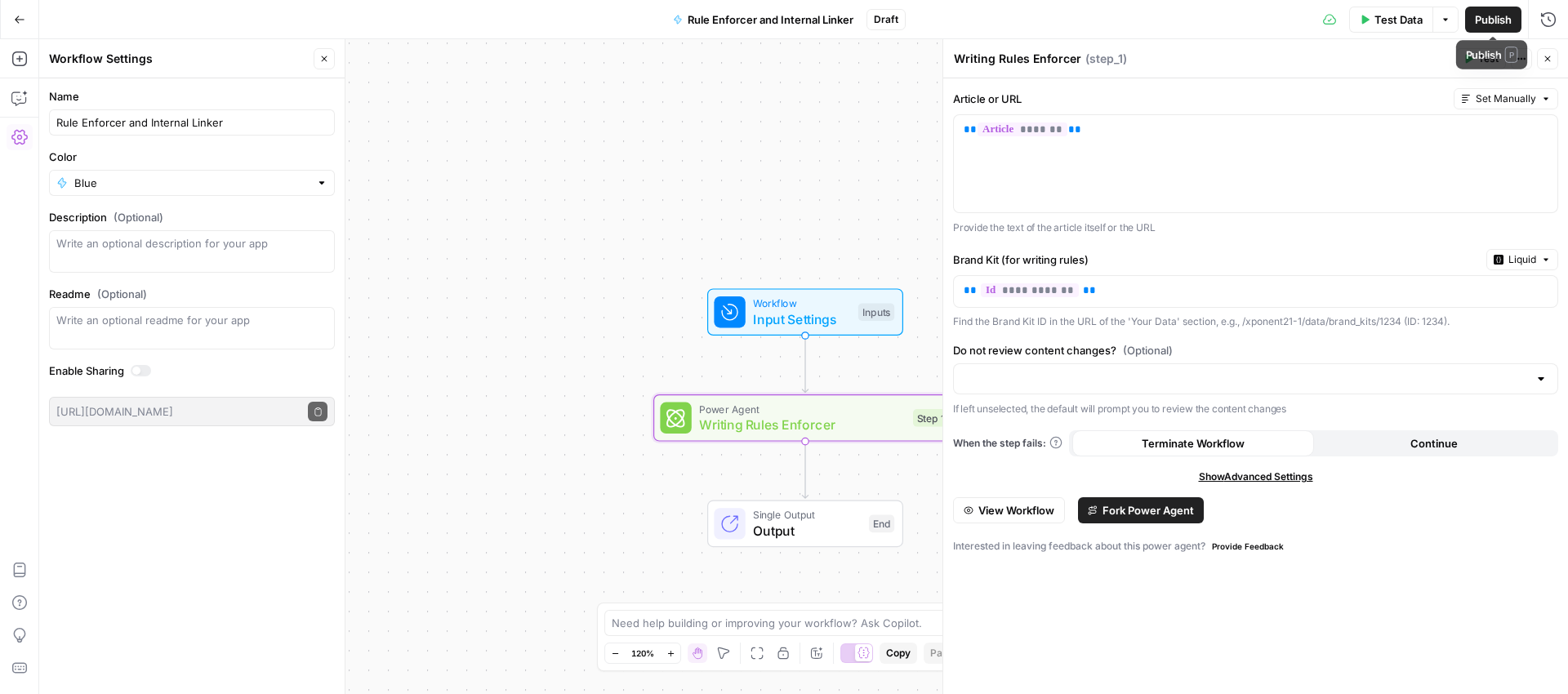
click at [1504, 22] on span "Publish" at bounding box center [1493, 20] width 37 height 16
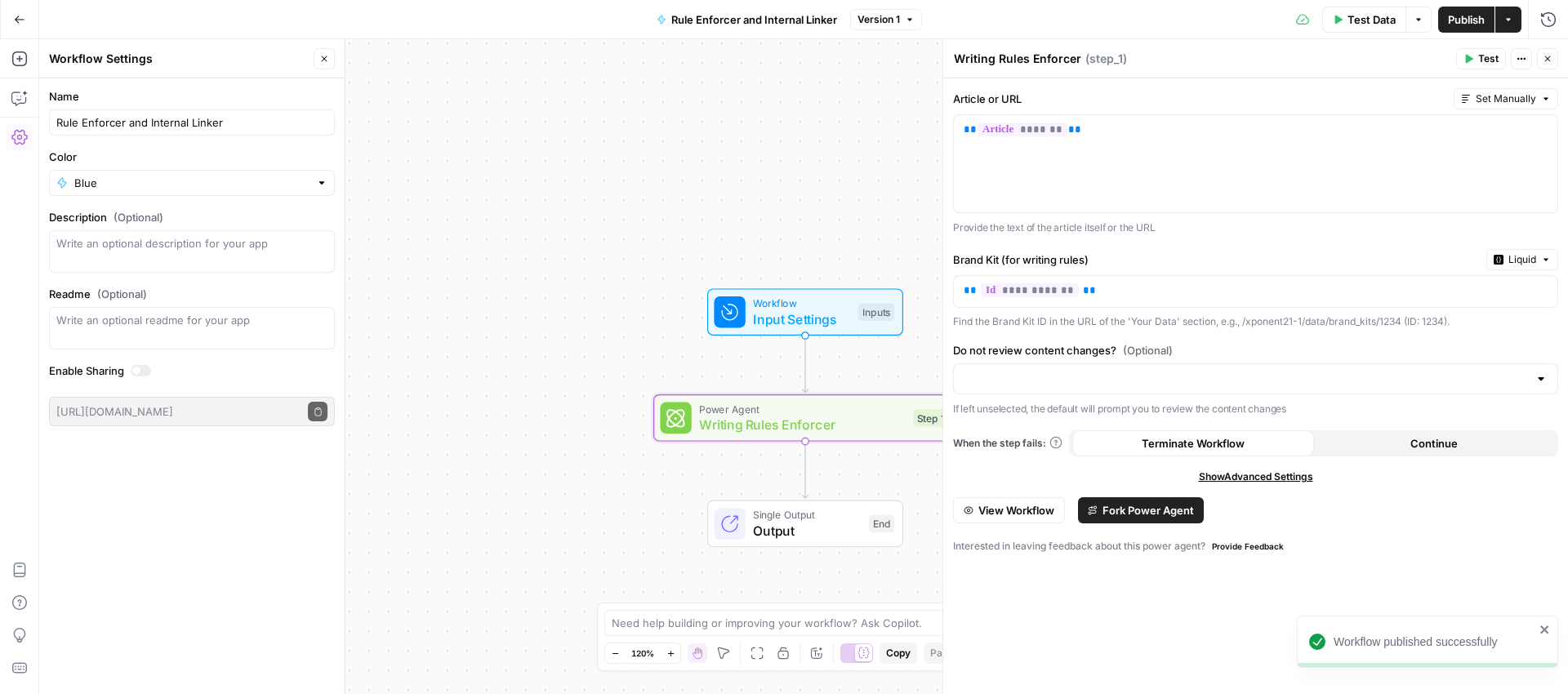
click at [810, 78] on div "Workflow Input Settings Inputs Power Agent Writing Rules Enforcer Step 1 Single…" at bounding box center [804, 367] width 1529 height 655
click at [798, 319] on span "Input Settings" at bounding box center [802, 319] width 97 height 20
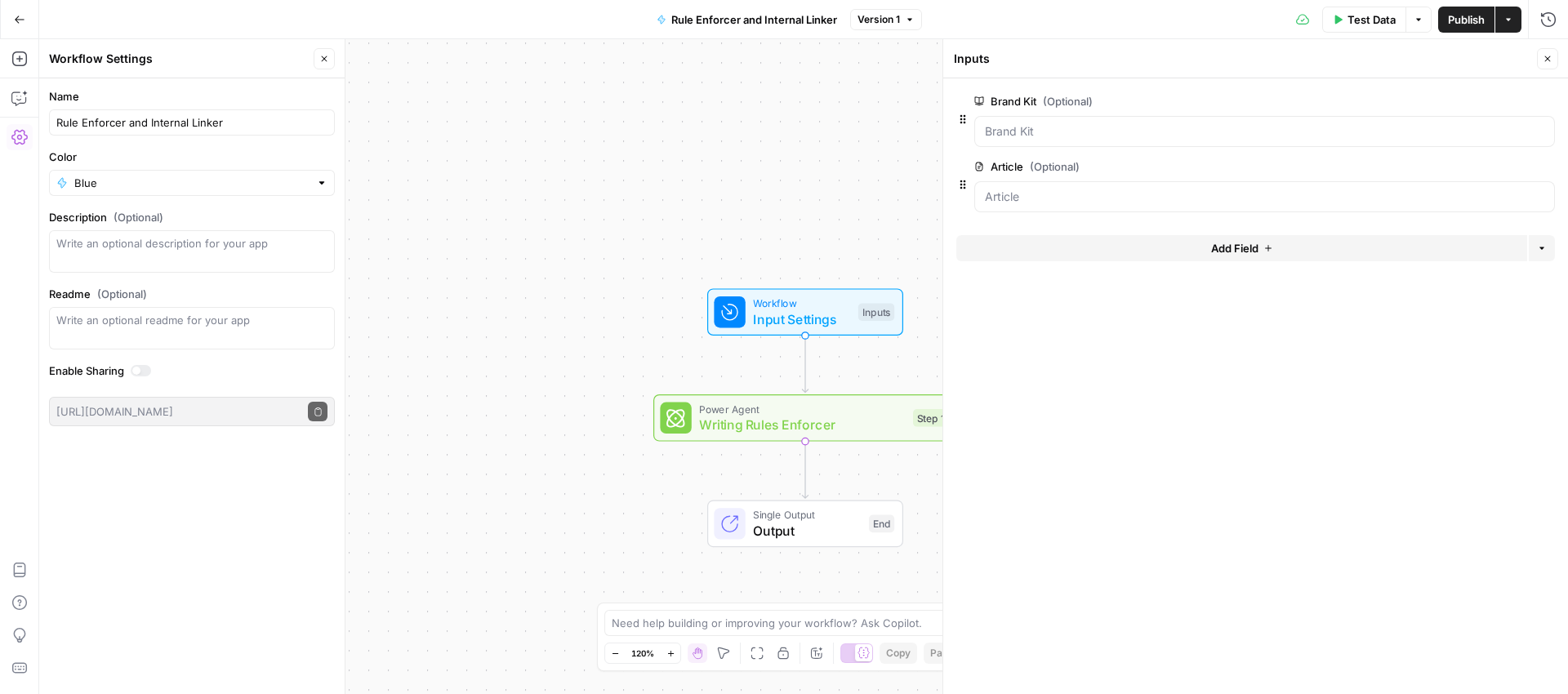
click at [188, 62] on div "Workflow Settings" at bounding box center [178, 59] width 260 height 16
click at [27, 22] on button "Go Back" at bounding box center [19, 19] width 30 height 30
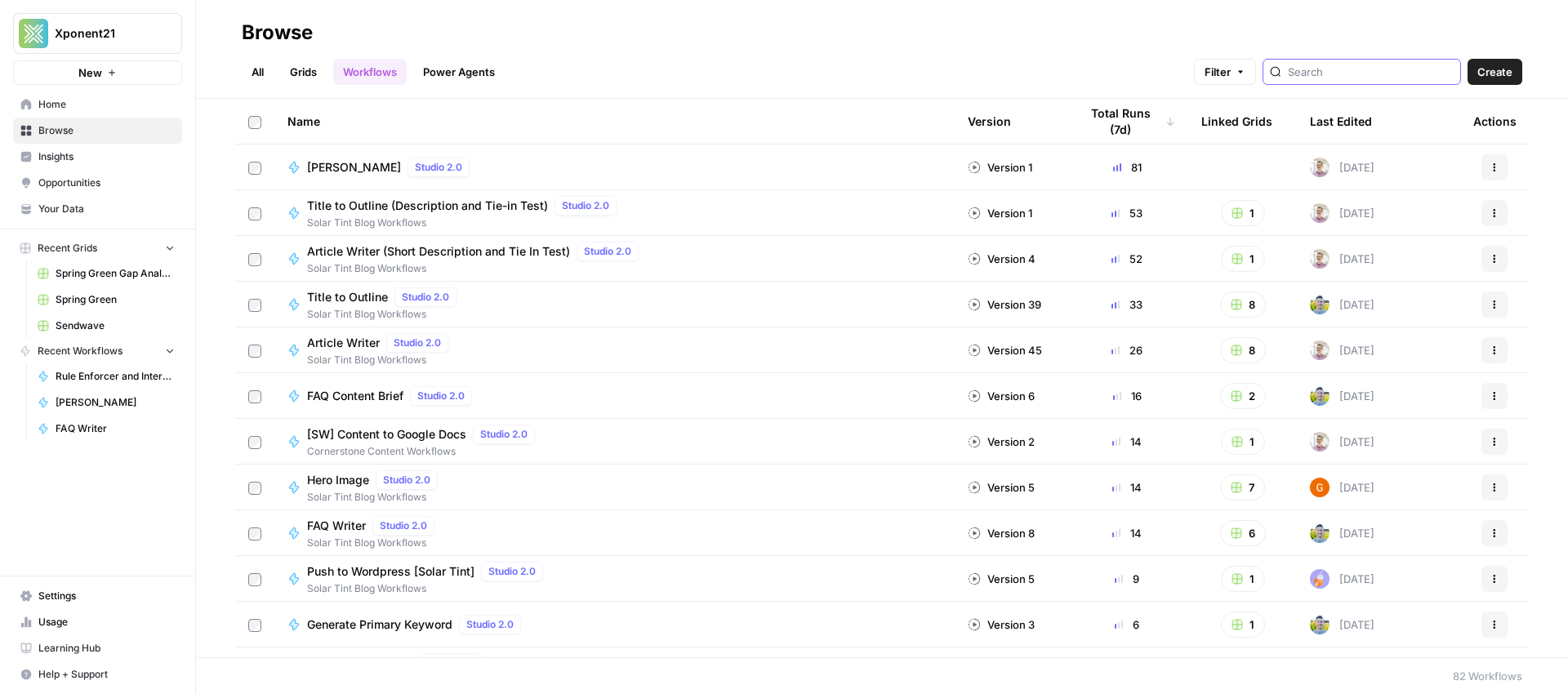
click at [1372, 70] on input "search" at bounding box center [1371, 72] width 166 height 16
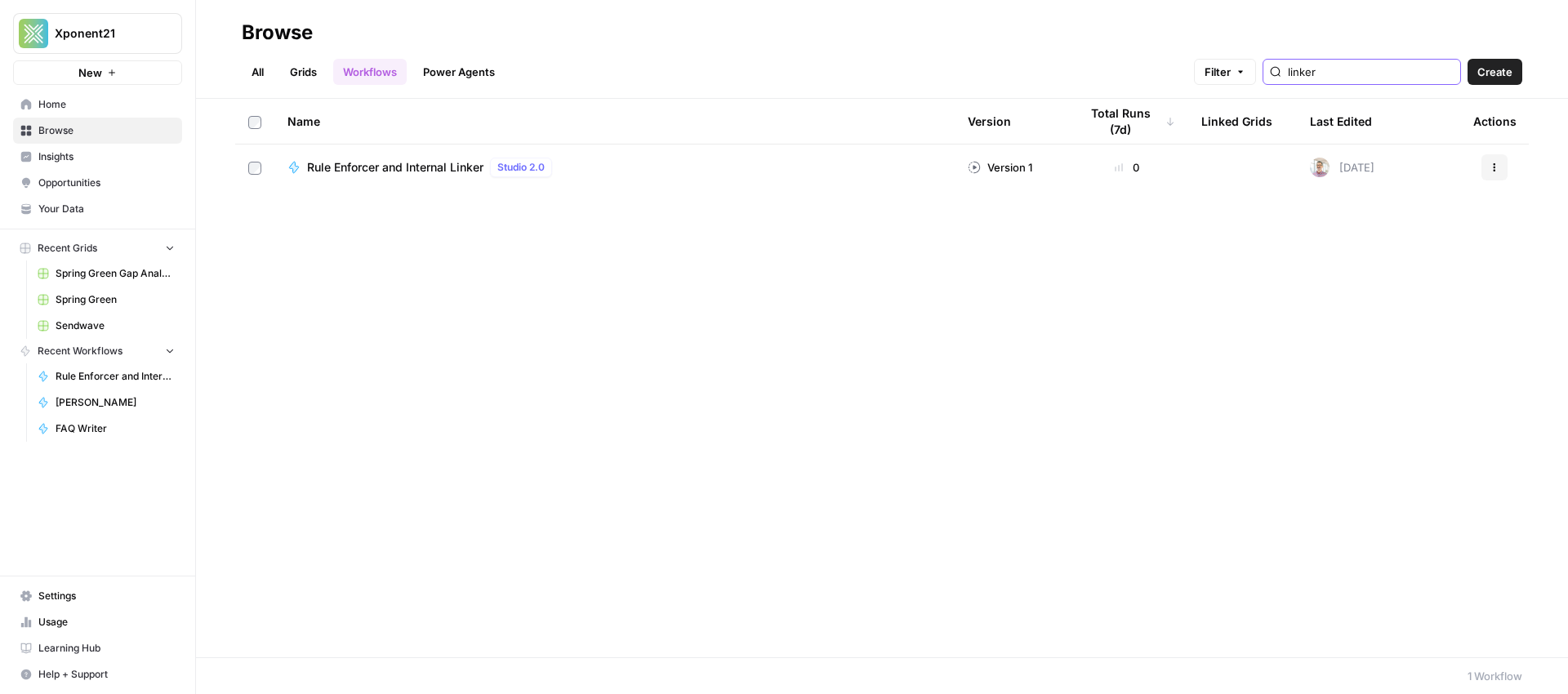
type input "linker"
click at [397, 174] on span "Rule Enforcer and Internal Linker" at bounding box center [396, 168] width 177 height 16
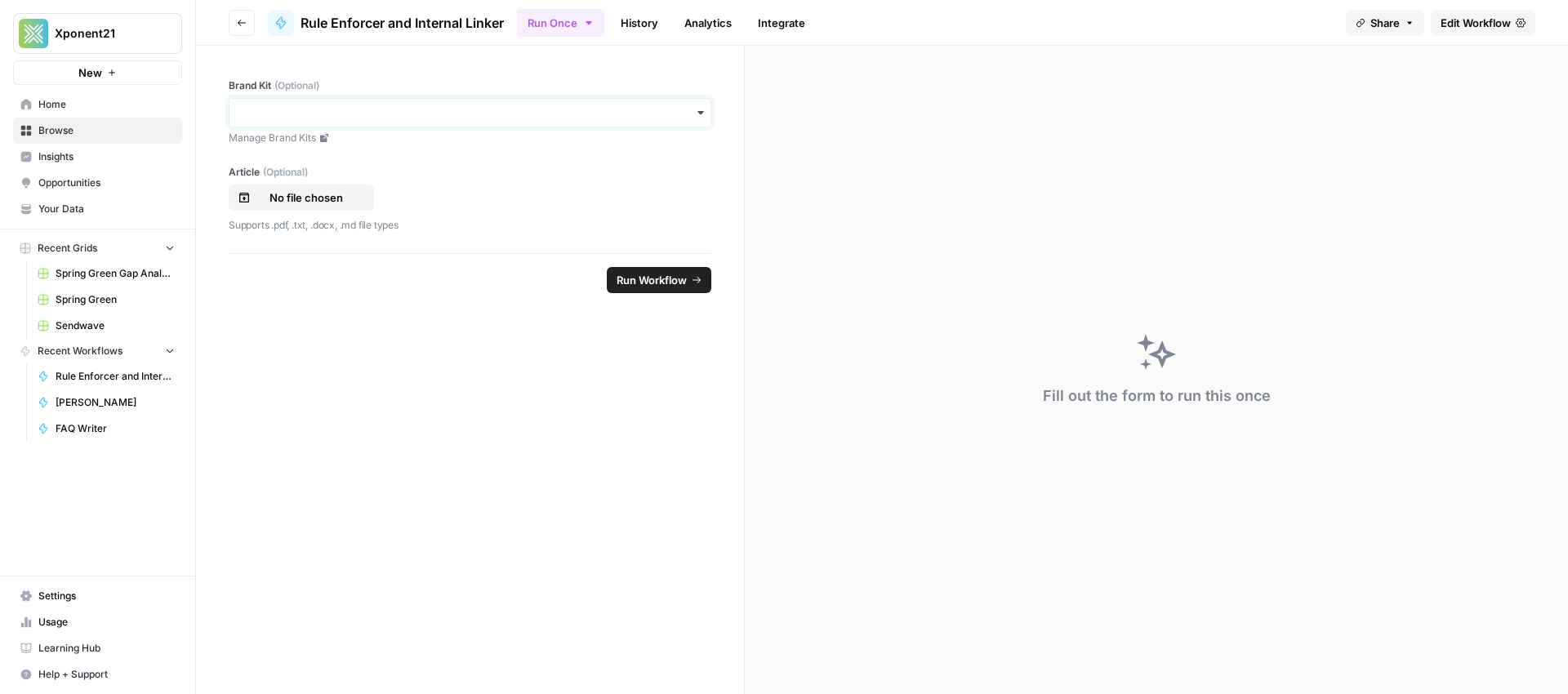
click at [677, 114] on input "Brand Kit (Optional)" at bounding box center [470, 113] width 461 height 16
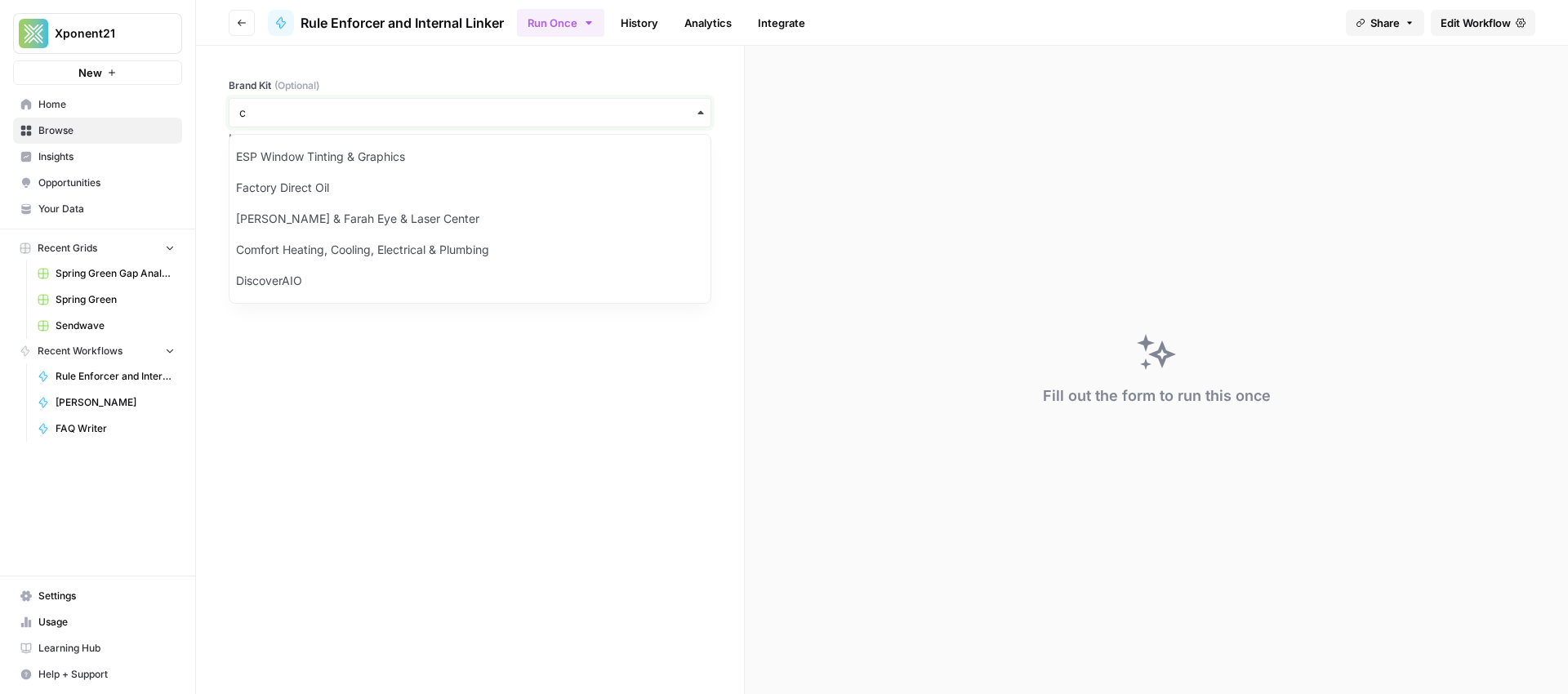
type input "c"
click at [442, 251] on div "Comfort Heating, Cooling, Electrical & Plumbing" at bounding box center [470, 250] width 481 height 31
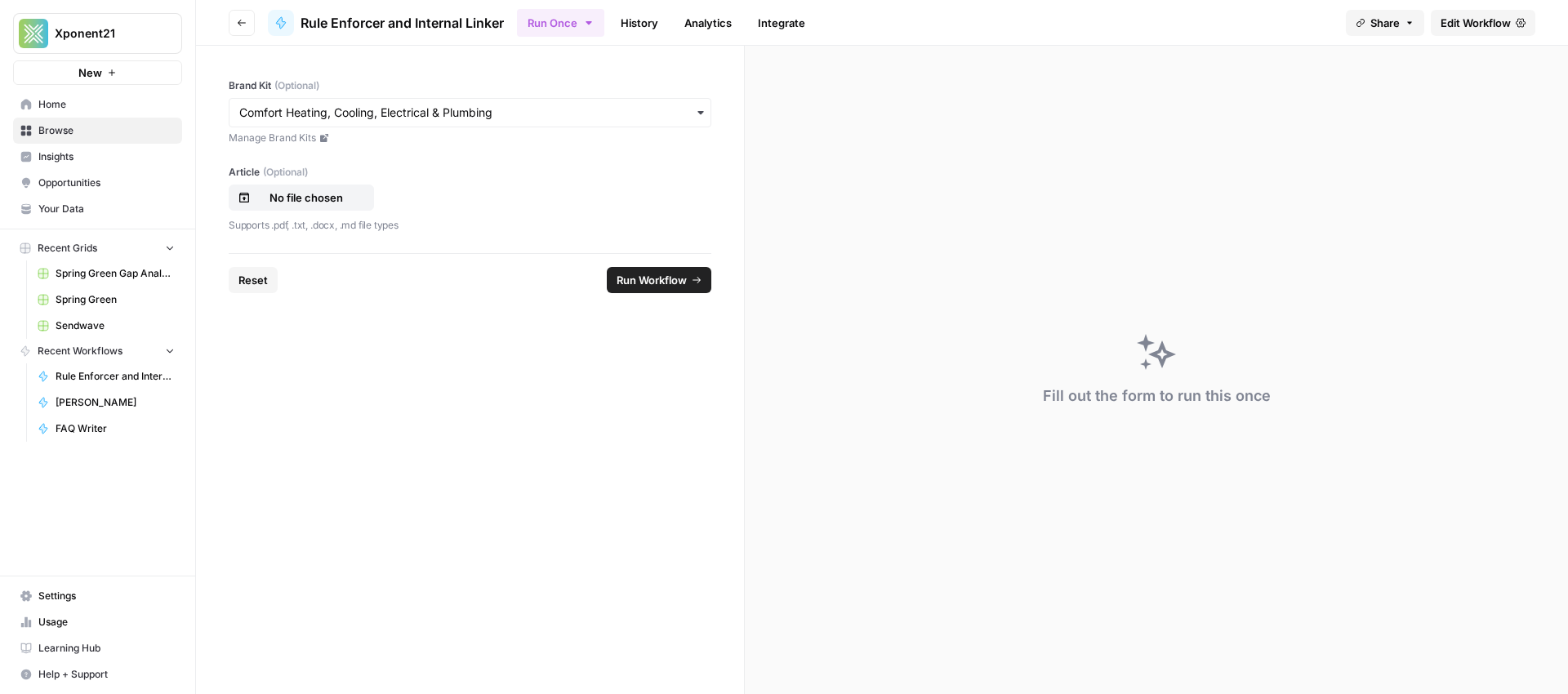
click at [1097, 170] on div "Fill out the form to run this once" at bounding box center [1157, 370] width 824 height 649
click at [92, 428] on span "FAQ Writer" at bounding box center [115, 429] width 119 height 14
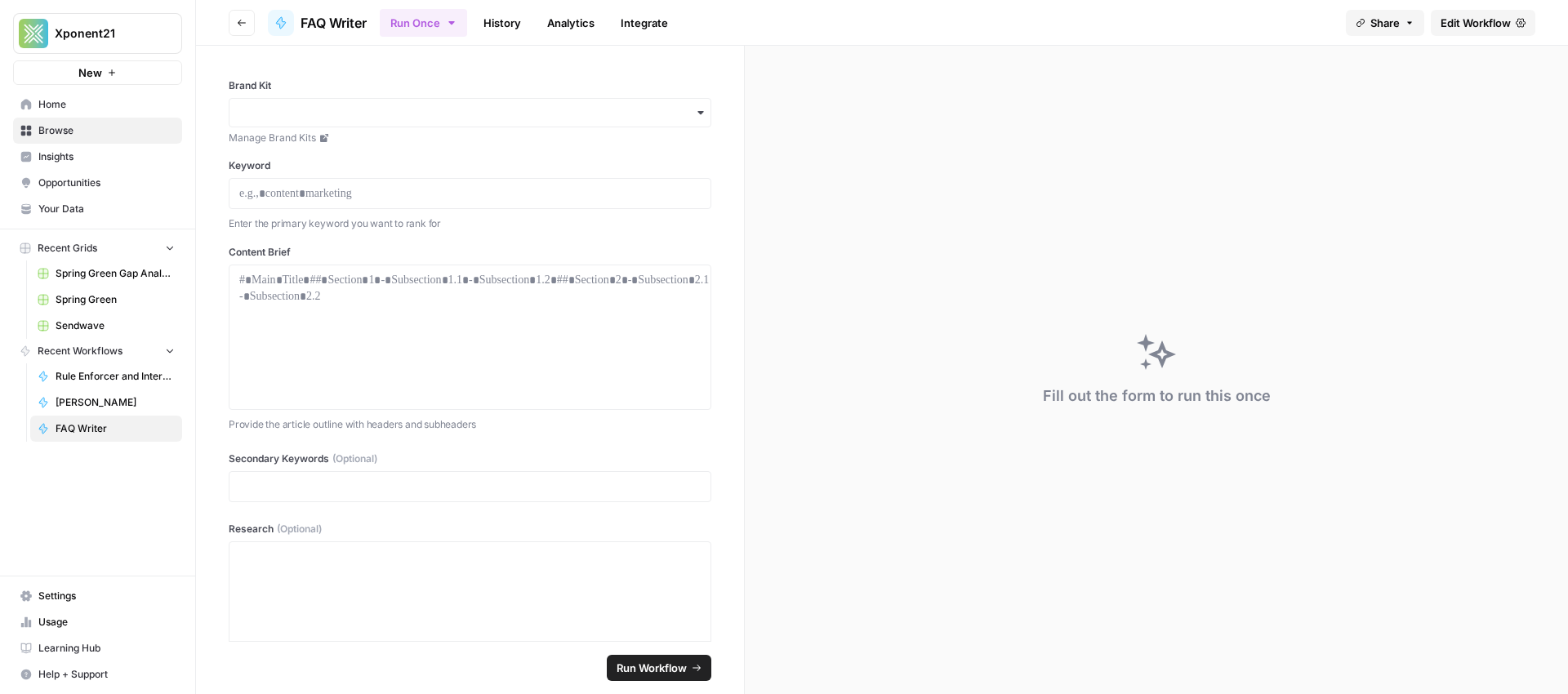
click at [1481, 18] on span "Edit Workflow" at bounding box center [1476, 23] width 70 height 16
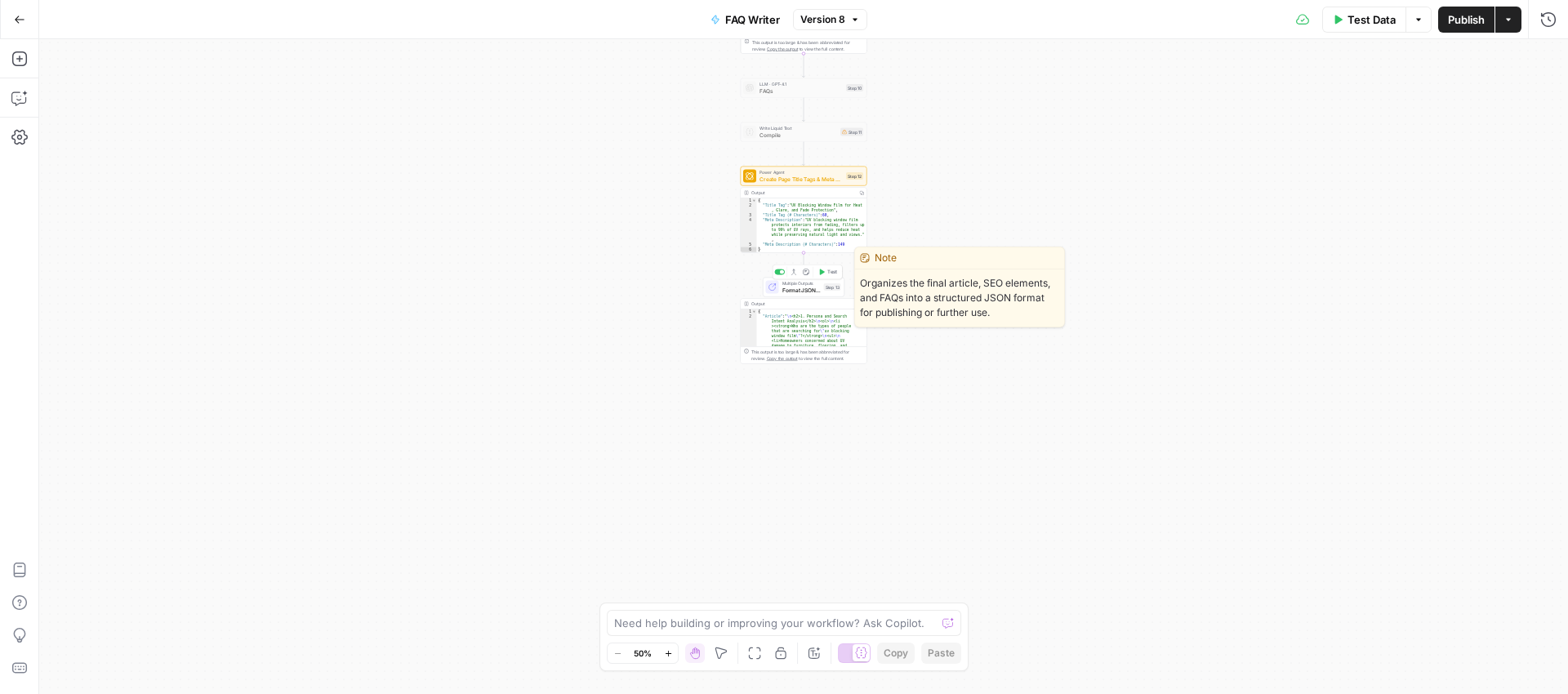
click at [473, 136] on div "**********" at bounding box center [804, 367] width 1529 height 655
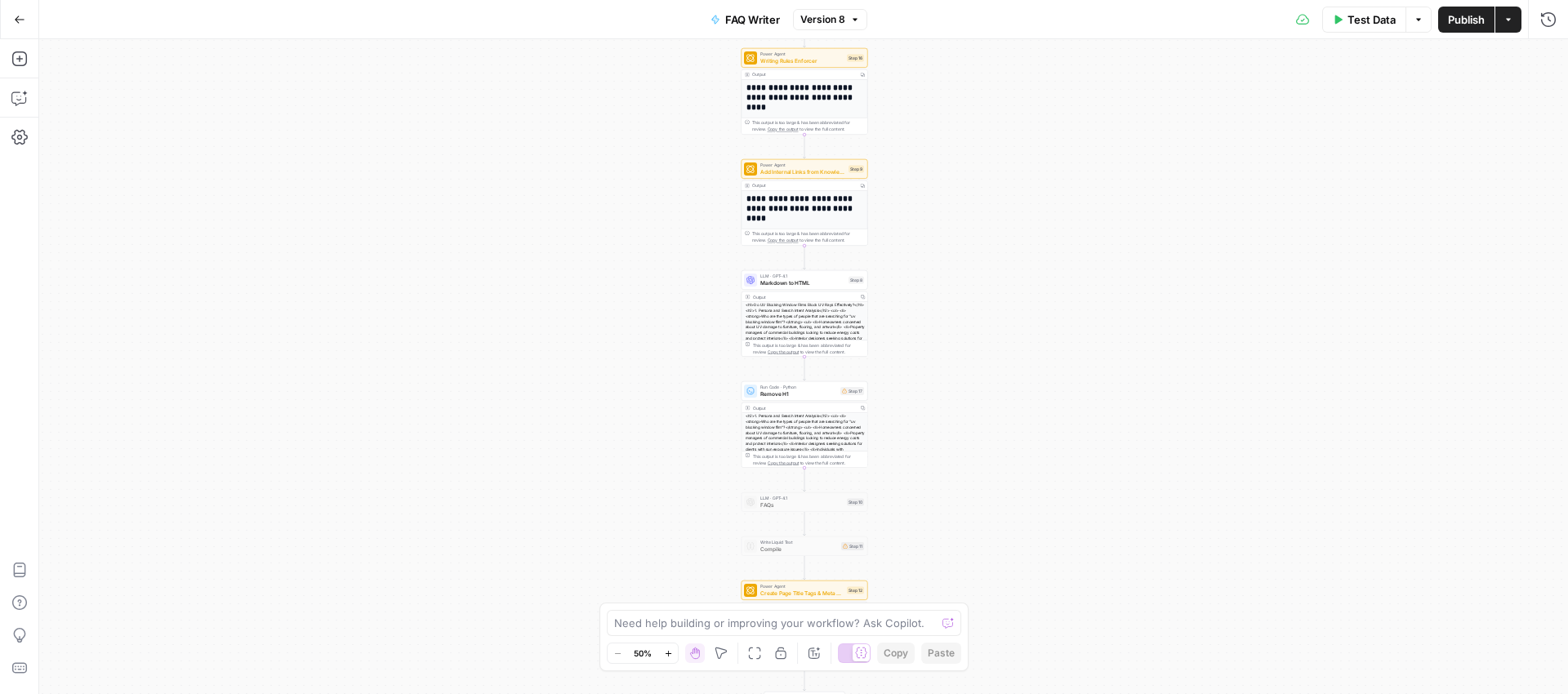
click at [25, 22] on button "Go Back" at bounding box center [19, 19] width 30 height 30
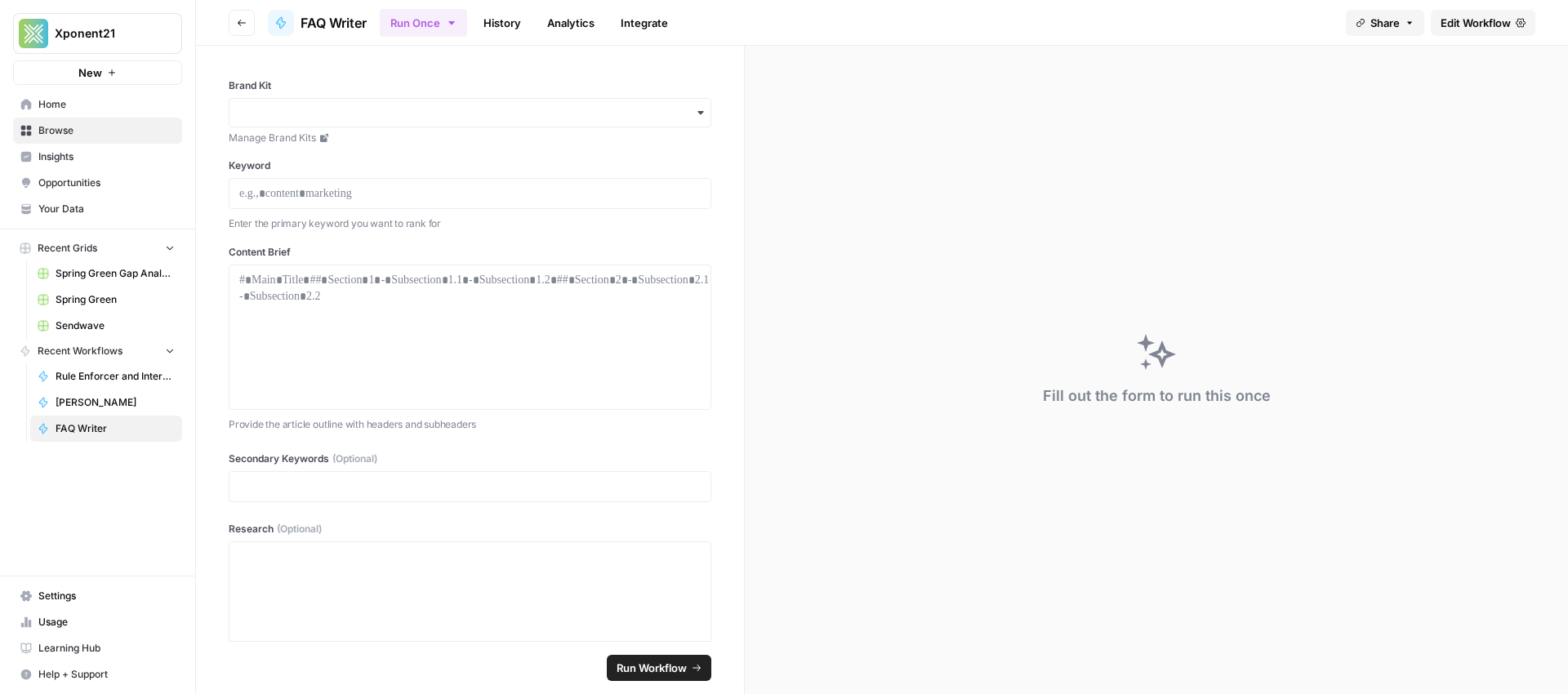
click at [94, 384] on link "Rule Enforcer and Internal Linker" at bounding box center [106, 376] width 152 height 26
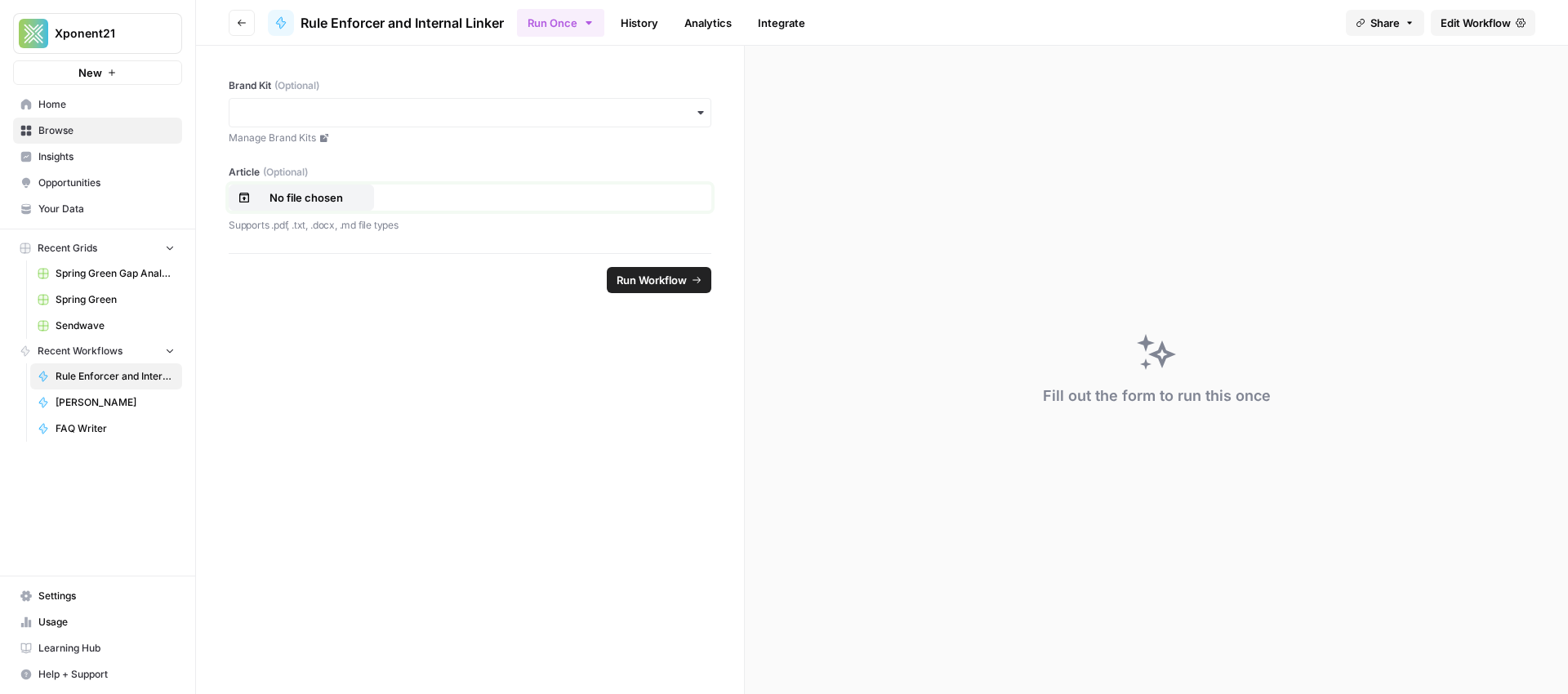
click at [333, 203] on p "No file chosen" at bounding box center [306, 197] width 105 height 16
click at [670, 118] on input "Brand Kit (Optional)" at bounding box center [470, 113] width 461 height 16
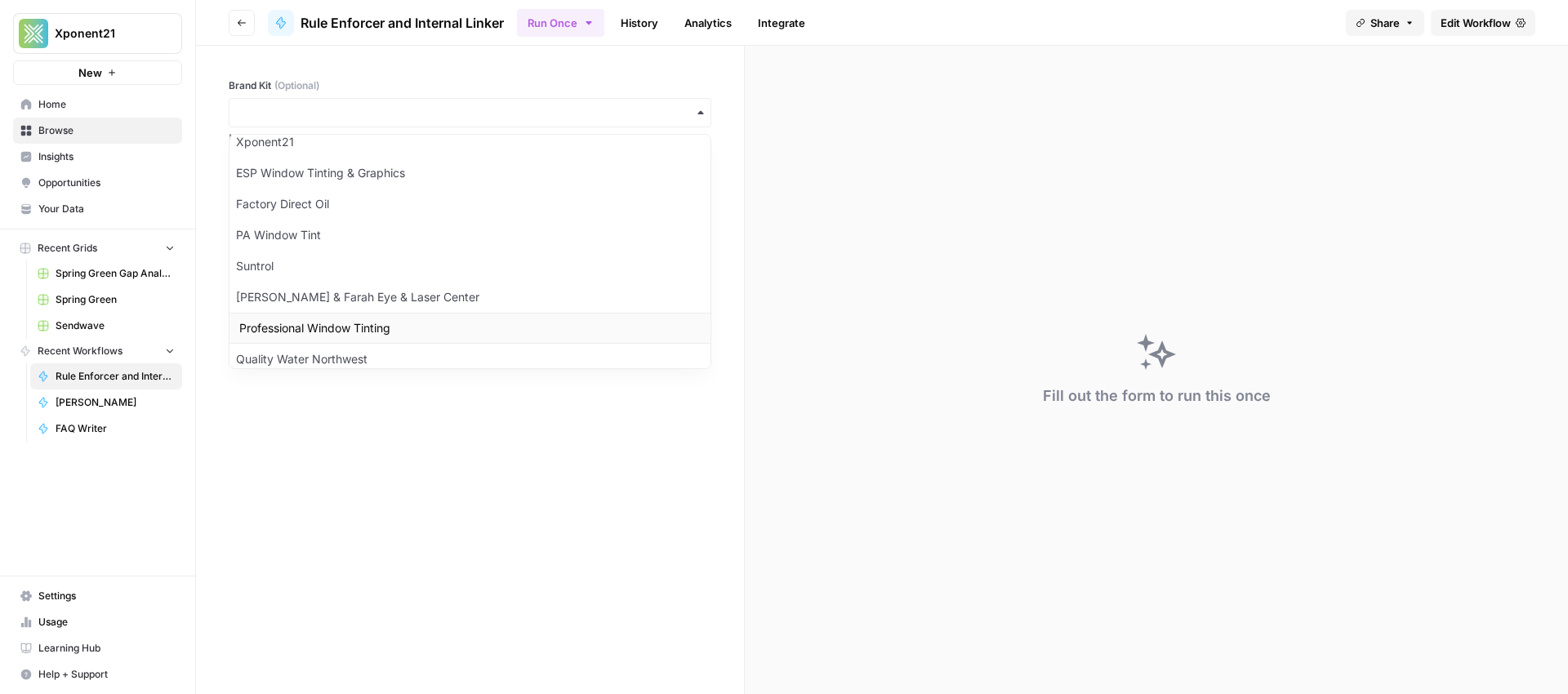
scroll to position [94, 0]
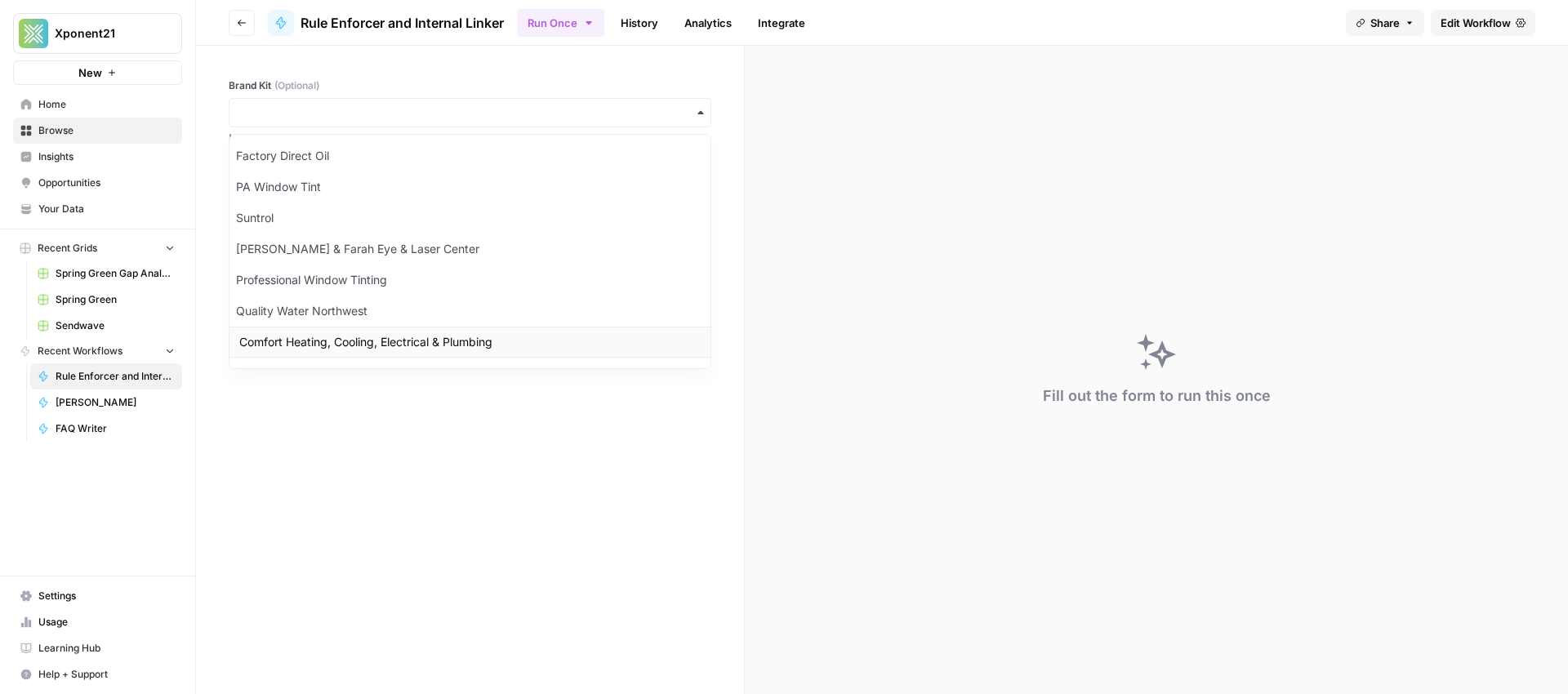
click at [341, 341] on div "Comfort Heating, Cooling, Electrical & Plumbing" at bounding box center [470, 342] width 481 height 31
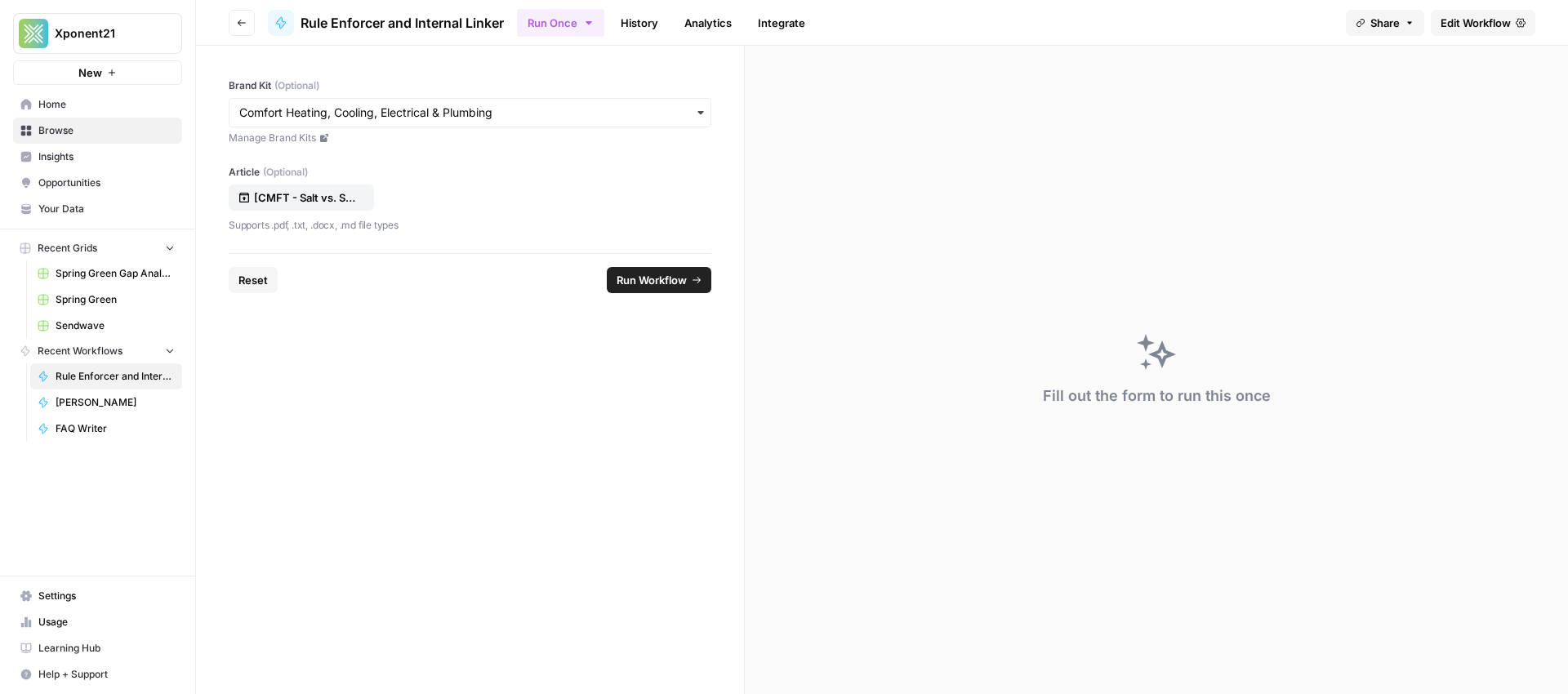
click at [650, 278] on span "Run Workflow" at bounding box center [652, 280] width 70 height 16
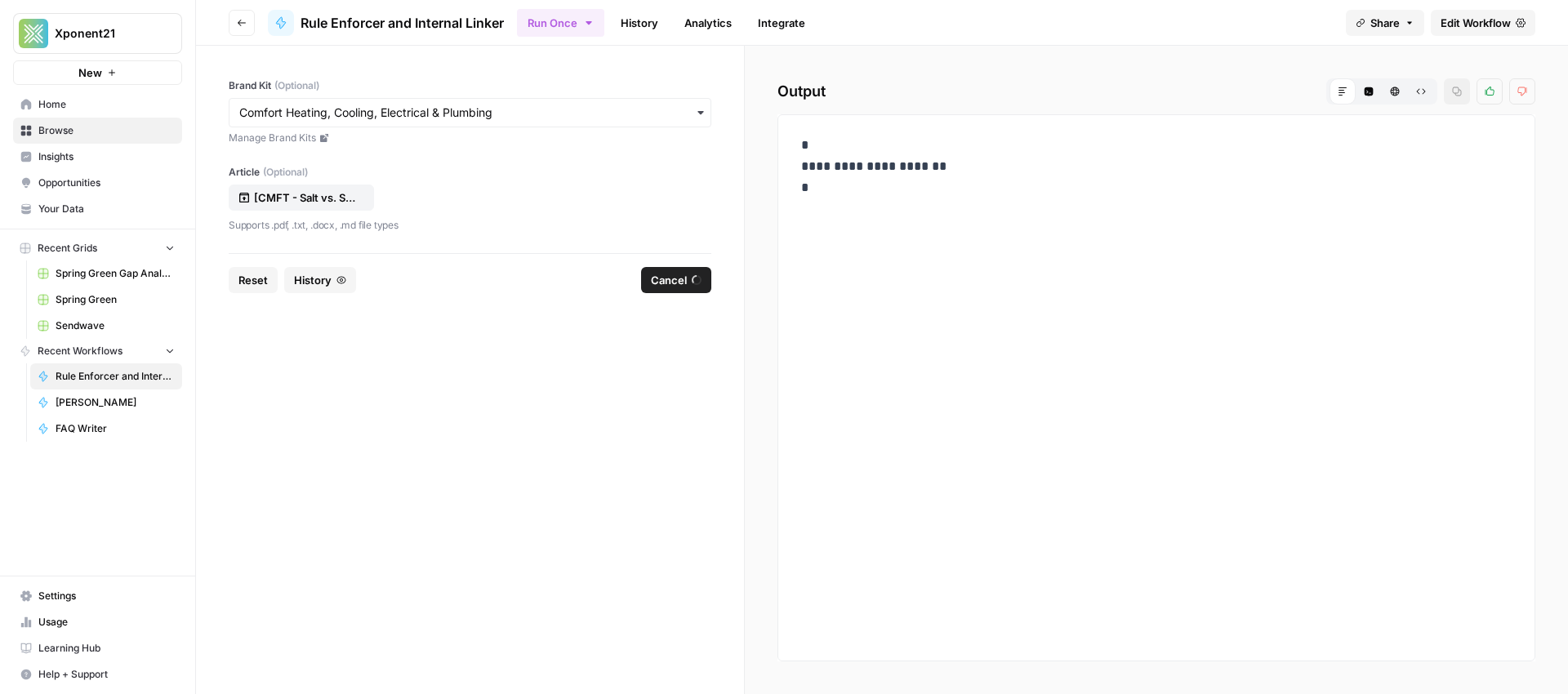
click at [672, 281] on span "Cancel" at bounding box center [669, 280] width 36 height 16
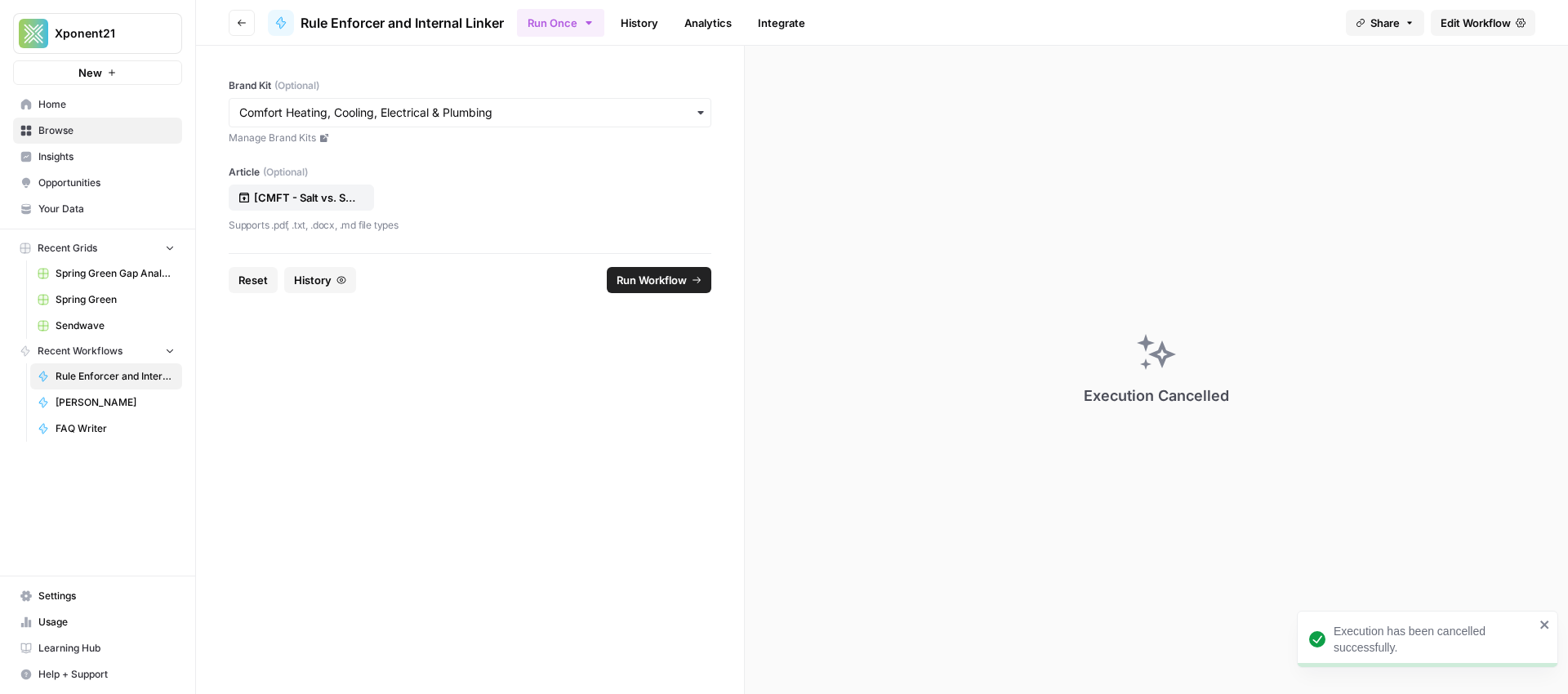
click at [1551, 627] on div "Execution has been cancelled successfully." at bounding box center [1427, 639] width 261 height 57
click at [1481, 31] on link "Edit Workflow" at bounding box center [1483, 23] width 105 height 26
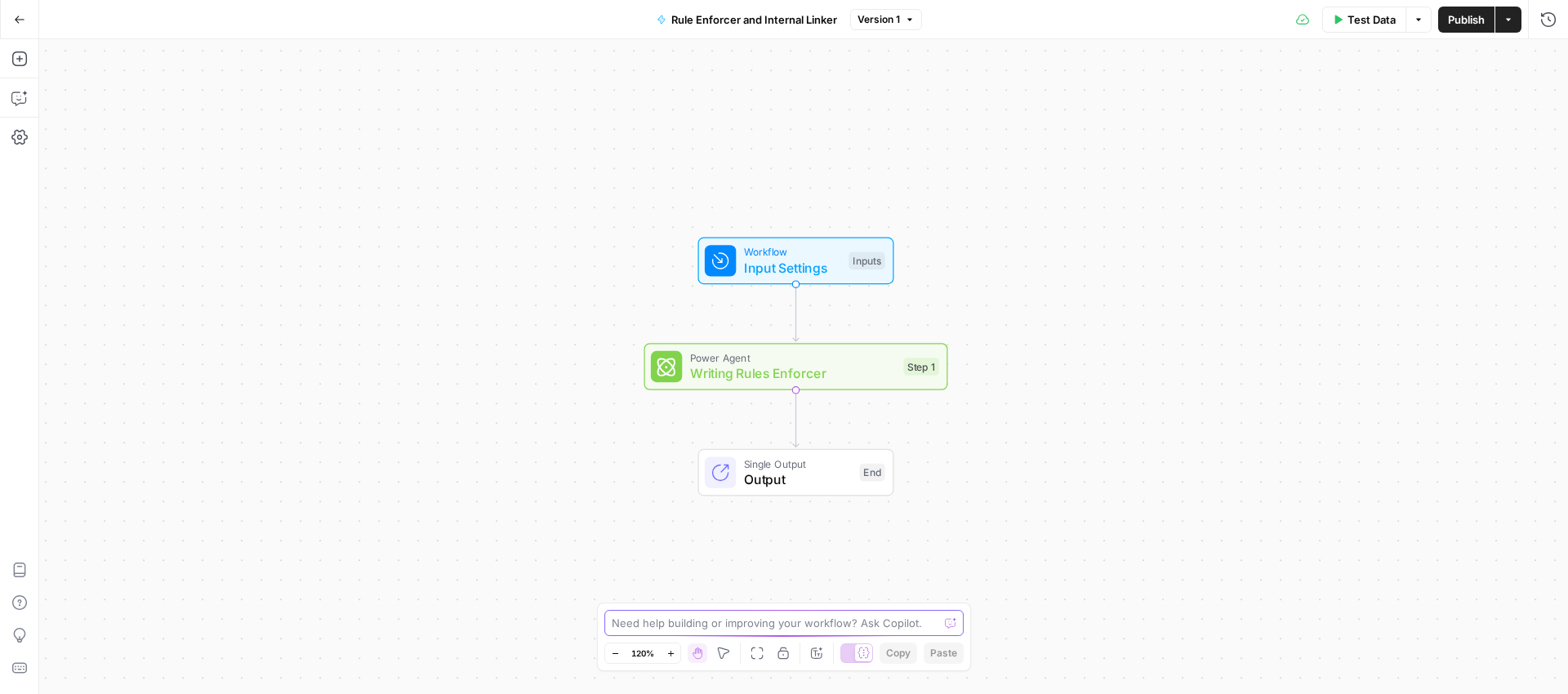
click at [693, 624] on textarea at bounding box center [775, 623] width 327 height 16
click at [17, 63] on icon "button" at bounding box center [20, 59] width 16 height 16
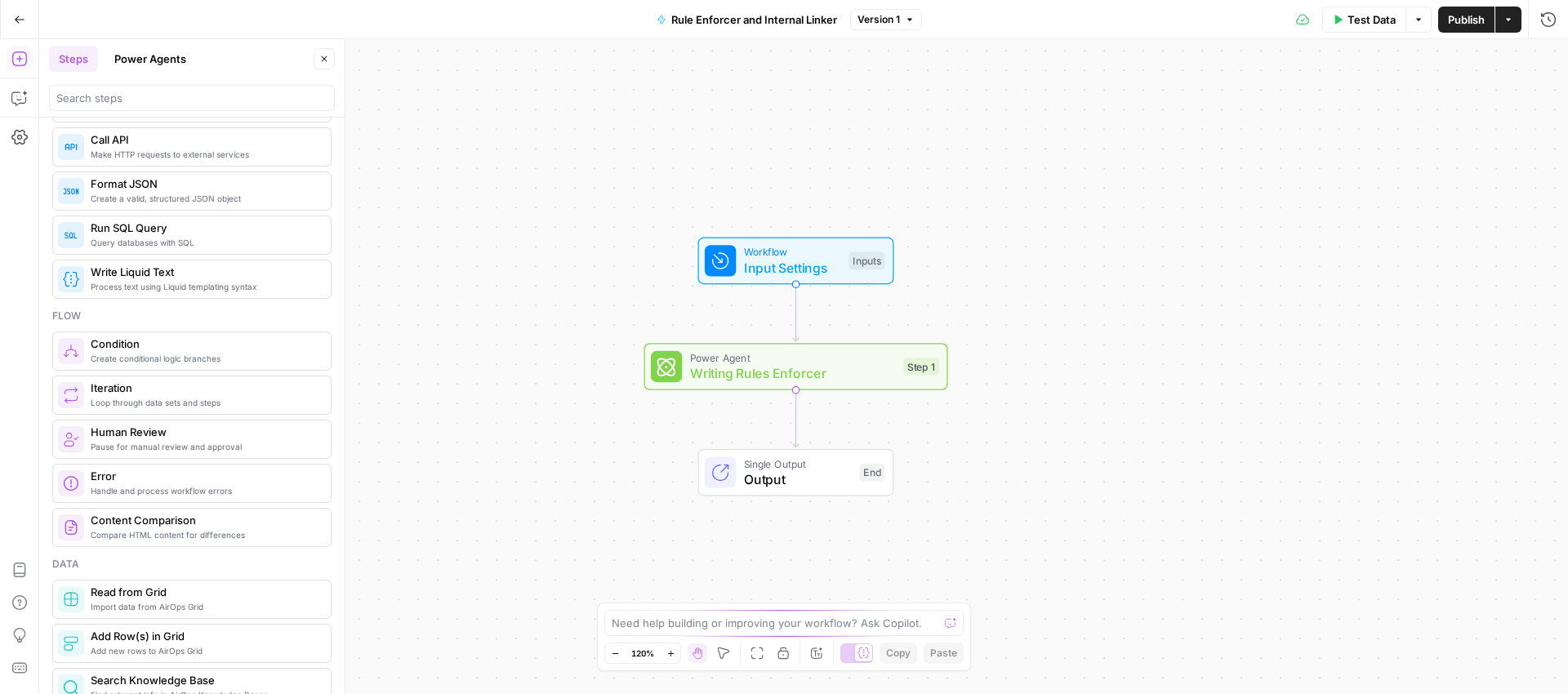
scroll to position [367, 0]
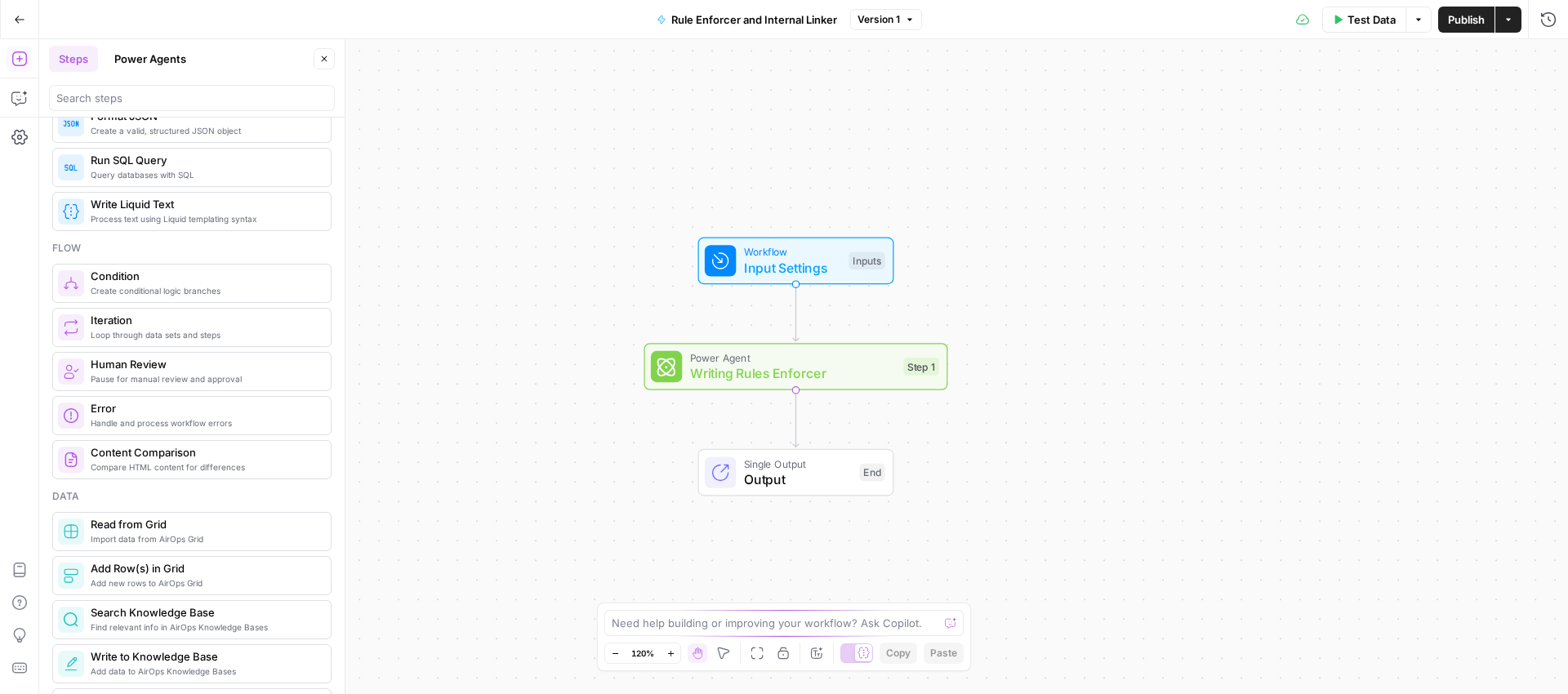
click at [157, 65] on button "Power Agents" at bounding box center [150, 59] width 92 height 26
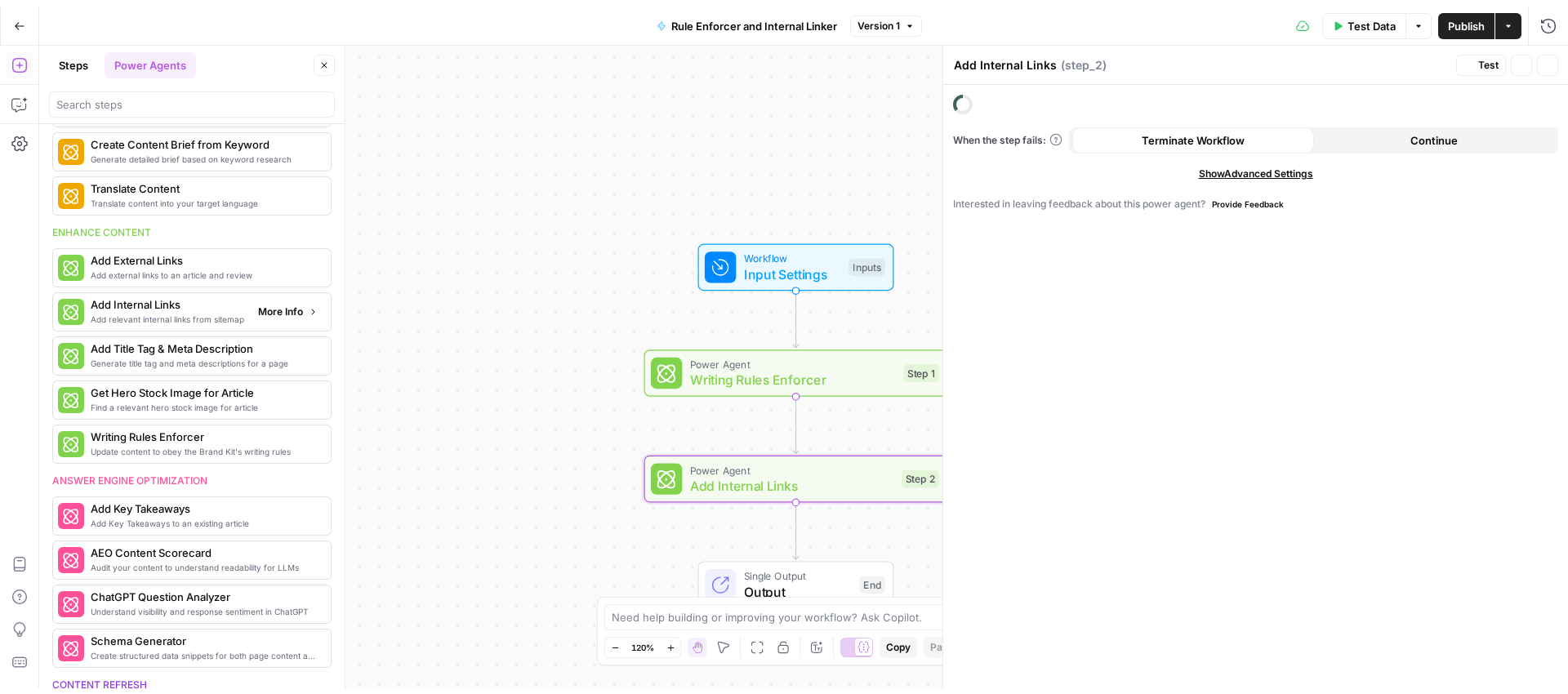
scroll to position [408, 0]
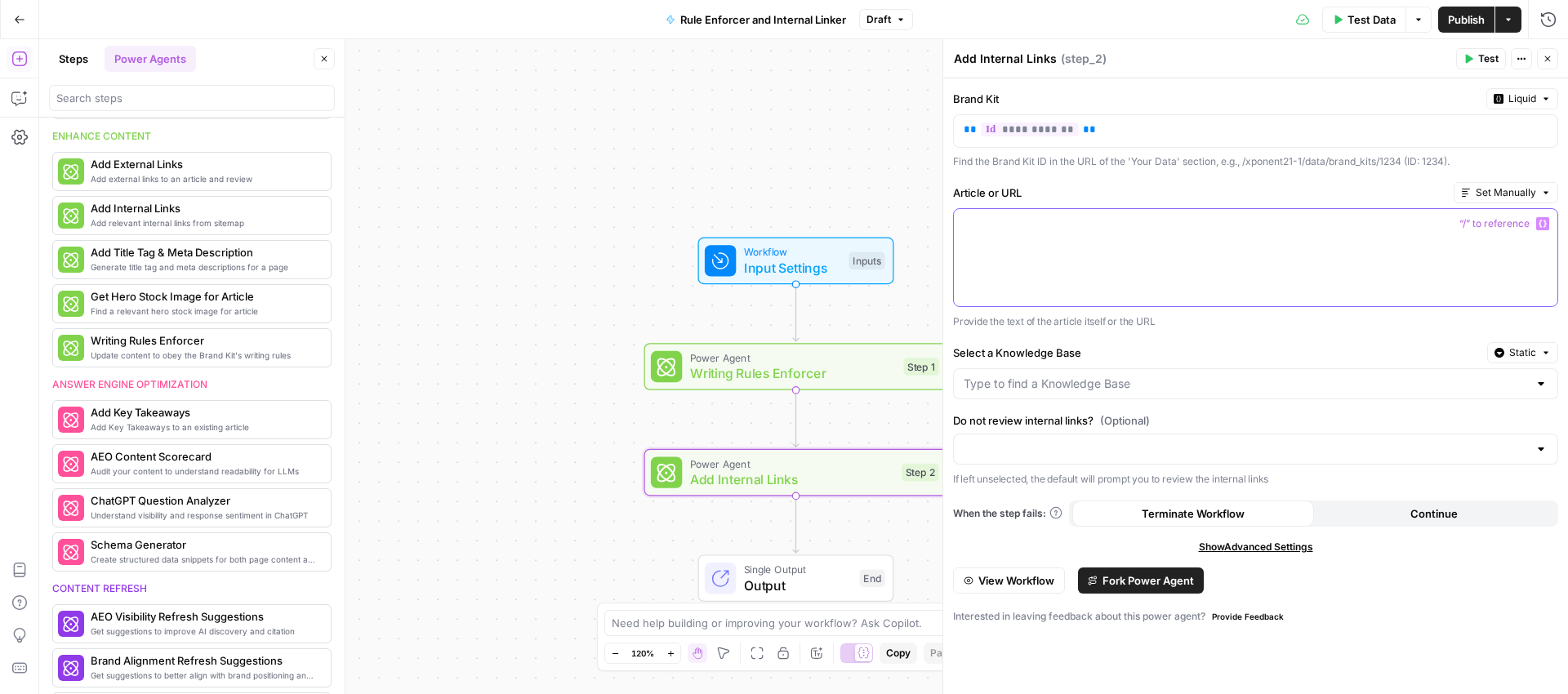
click at [1468, 240] on div at bounding box center [1256, 258] width 604 height 97
click at [1543, 224] on icon "button" at bounding box center [1542, 224] width 8 height 8
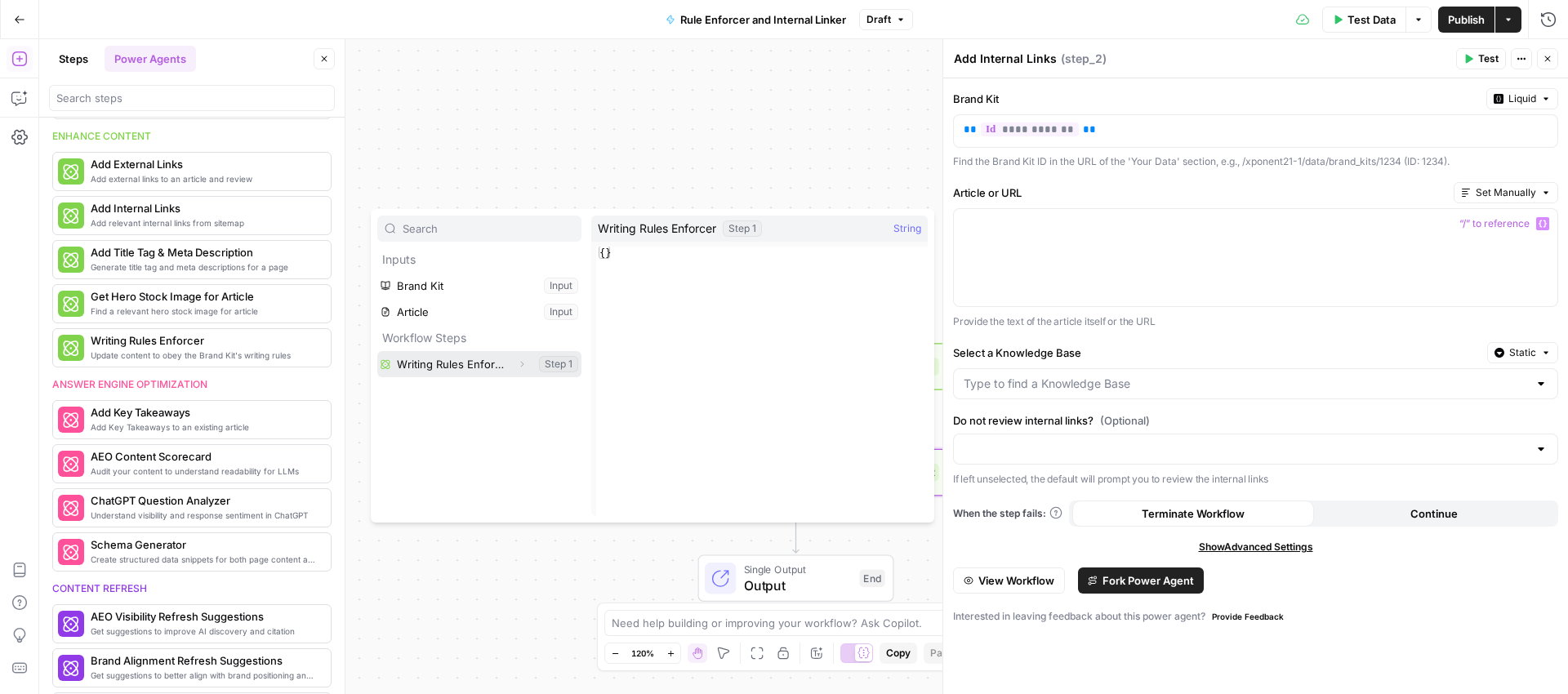
click at [523, 361] on icon "button" at bounding box center [522, 364] width 10 height 10
click at [495, 381] on button "Select variable Output" at bounding box center [488, 390] width 187 height 26
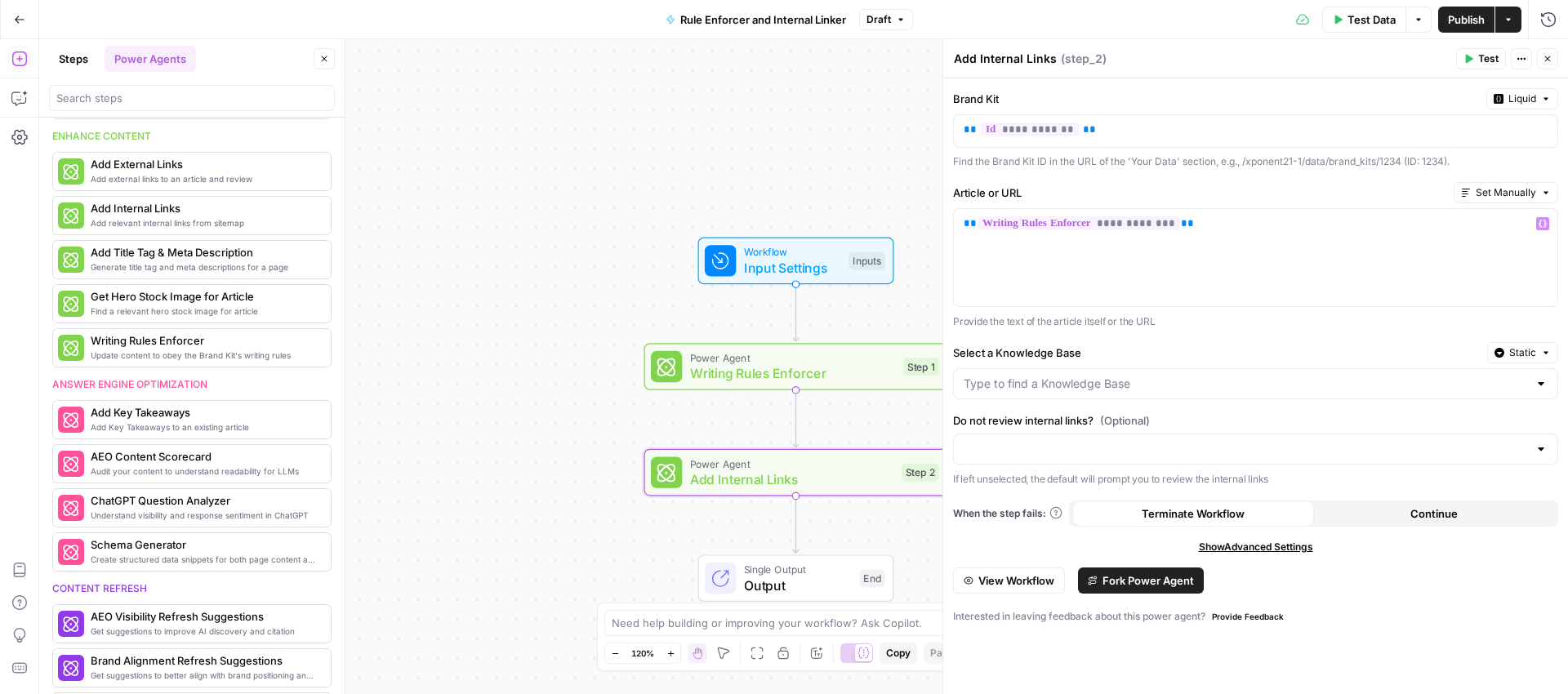
click at [1487, 59] on span "Test" at bounding box center [1488, 59] width 21 height 14
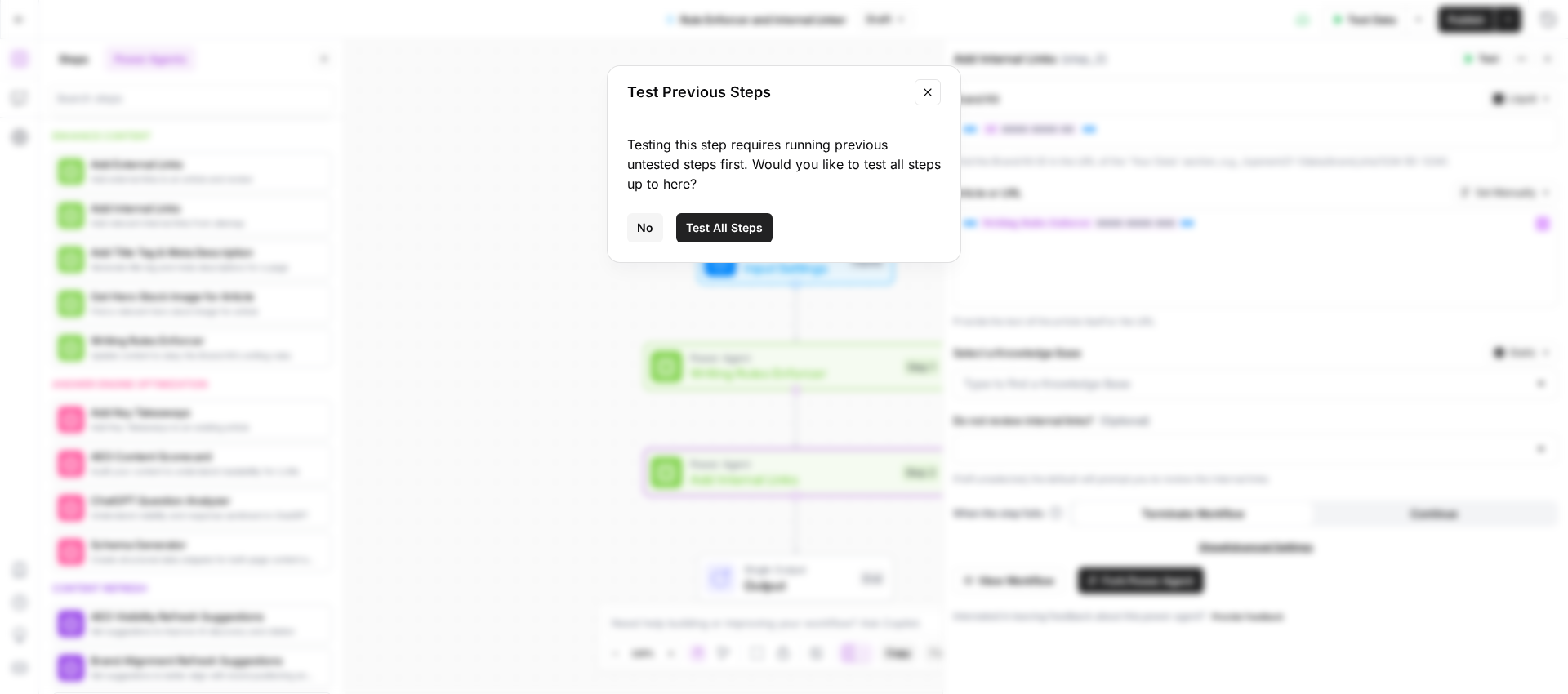
click at [741, 236] on button "Test All Steps" at bounding box center [724, 228] width 96 height 30
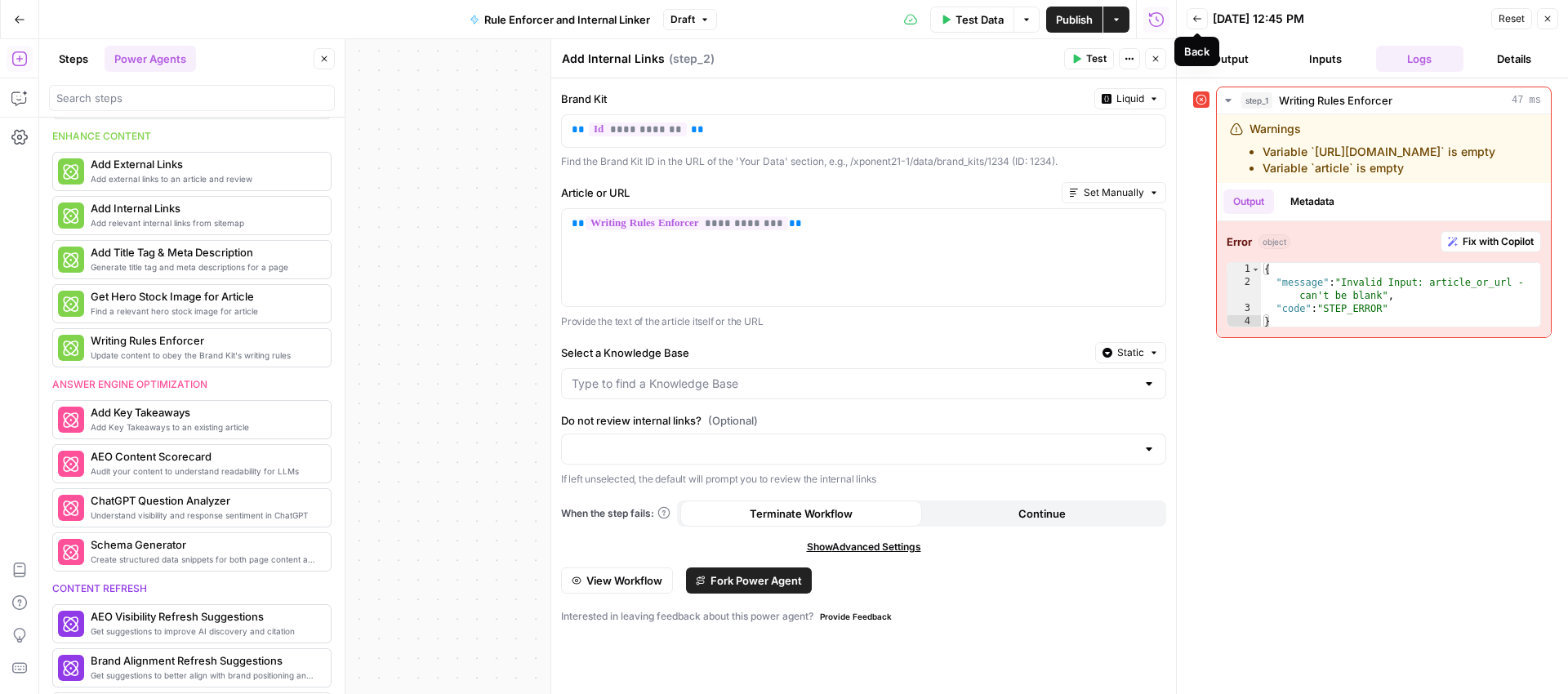
click at [1200, 13] on button "Back" at bounding box center [1198, 19] width 22 height 22
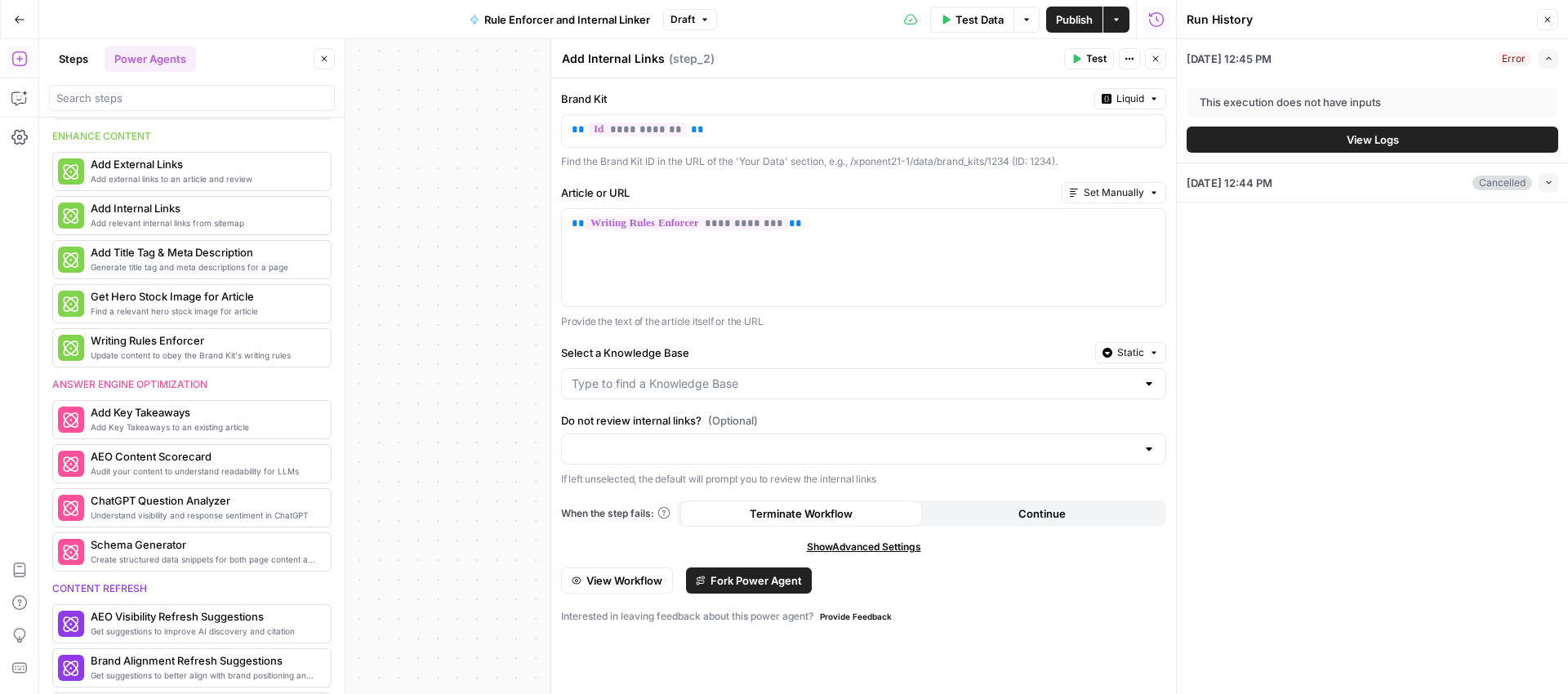
click at [524, 200] on div "Workflow Input Settings Inputs Error Power Agent Writing Rules Enforcer Step 1 …" at bounding box center [608, 367] width 1137 height 655
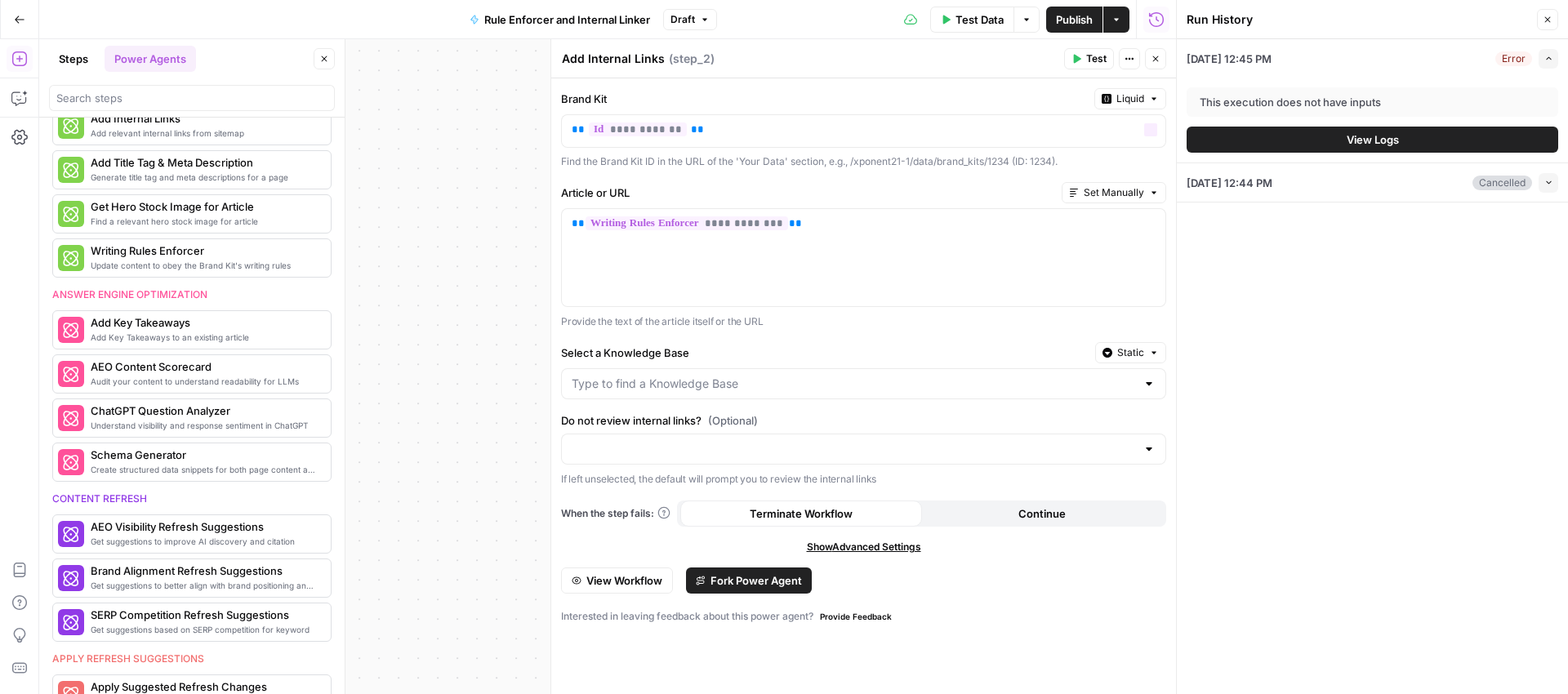
scroll to position [318, 0]
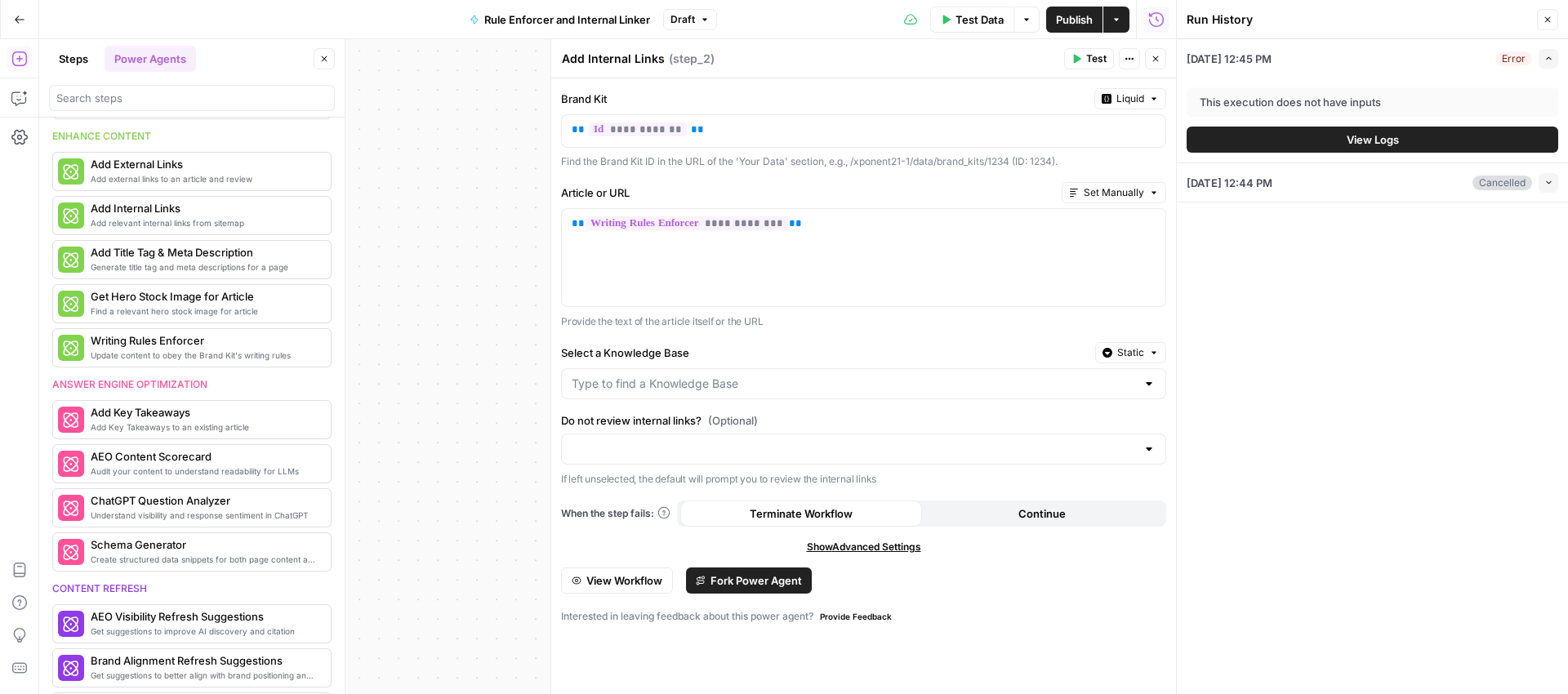
click at [1158, 64] on button "Close" at bounding box center [1156, 59] width 22 height 22
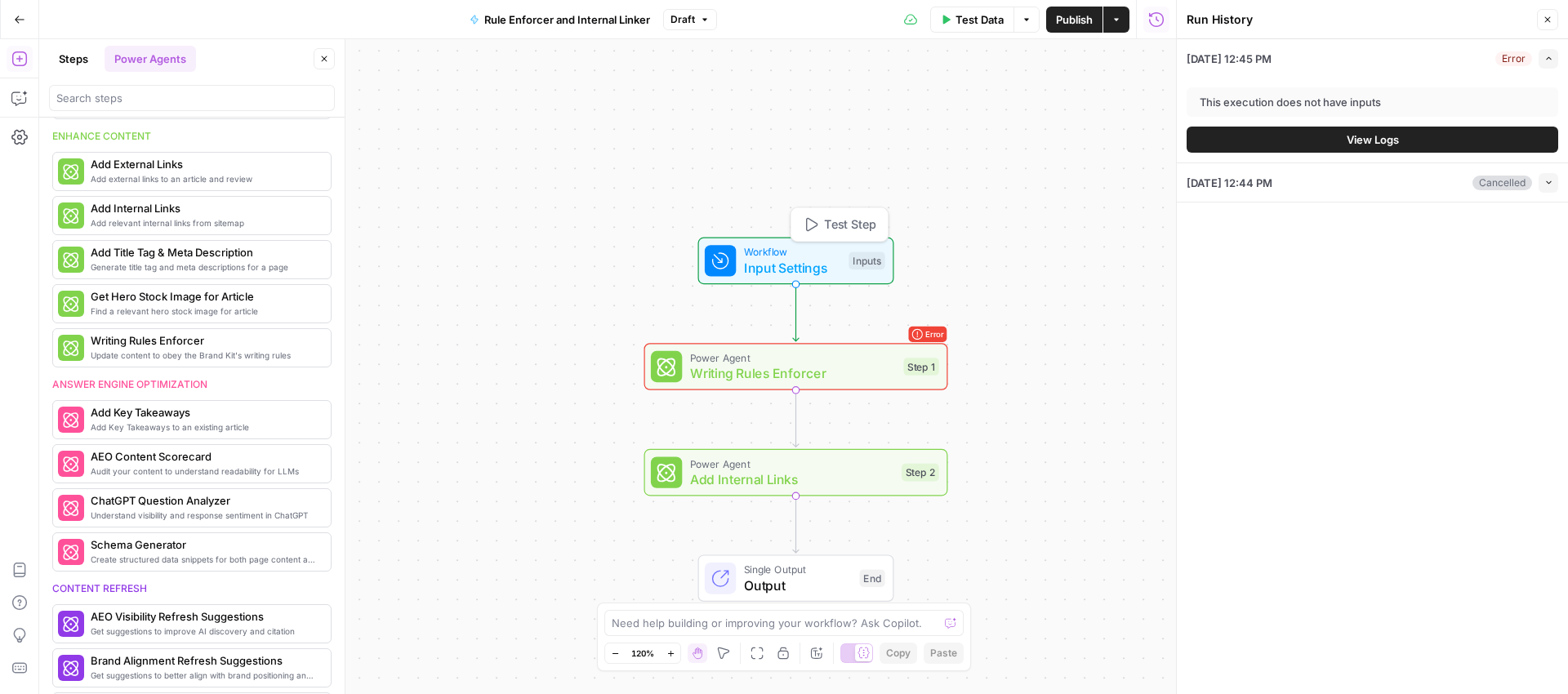
click at [798, 259] on span "Input Settings" at bounding box center [793, 268] width 97 height 20
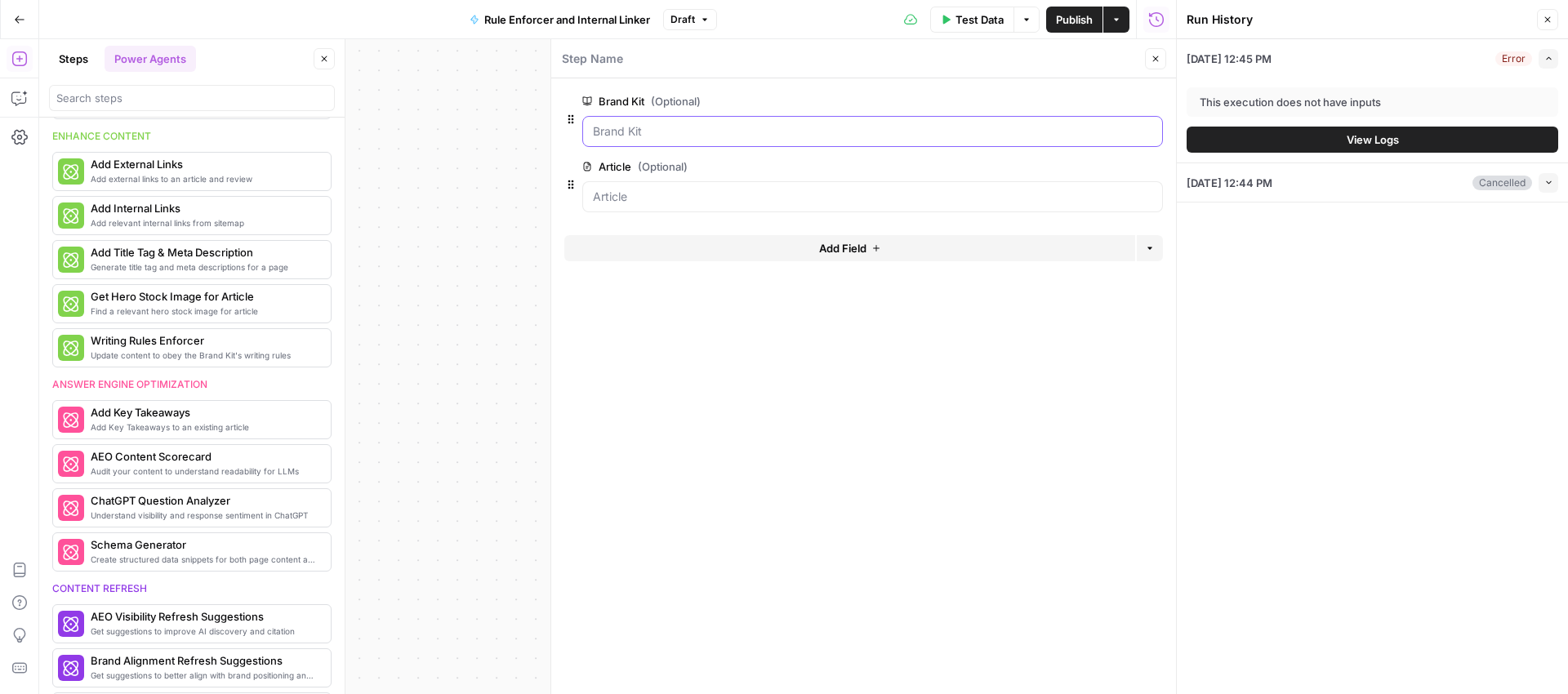
click at [724, 135] on Kit "Brand Kit (Optional)" at bounding box center [872, 132] width 560 height 16
click at [695, 134] on Kit "Brand Kit (Optional)" at bounding box center [872, 132] width 560 height 16
click at [685, 133] on Kit "Brand Kit (Optional)" at bounding box center [872, 132] width 560 height 16
click at [619, 132] on Kit "Brand Kit (Optional)" at bounding box center [872, 132] width 560 height 16
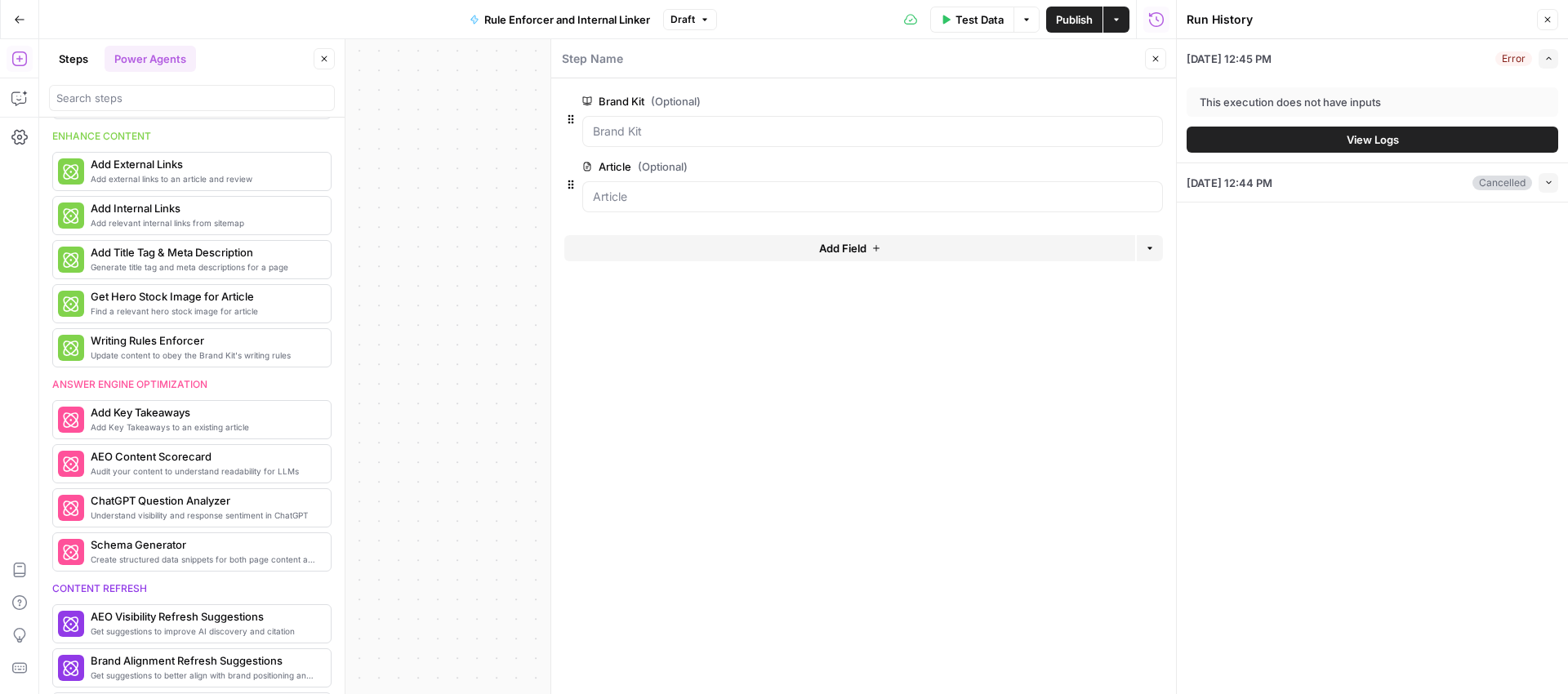
click at [615, 182] on div at bounding box center [872, 196] width 580 height 31
click at [1558, 18] on header "Run History Close" at bounding box center [1372, 20] width 391 height 40
click at [1553, 20] on button "Close" at bounding box center [1548, 20] width 22 height 22
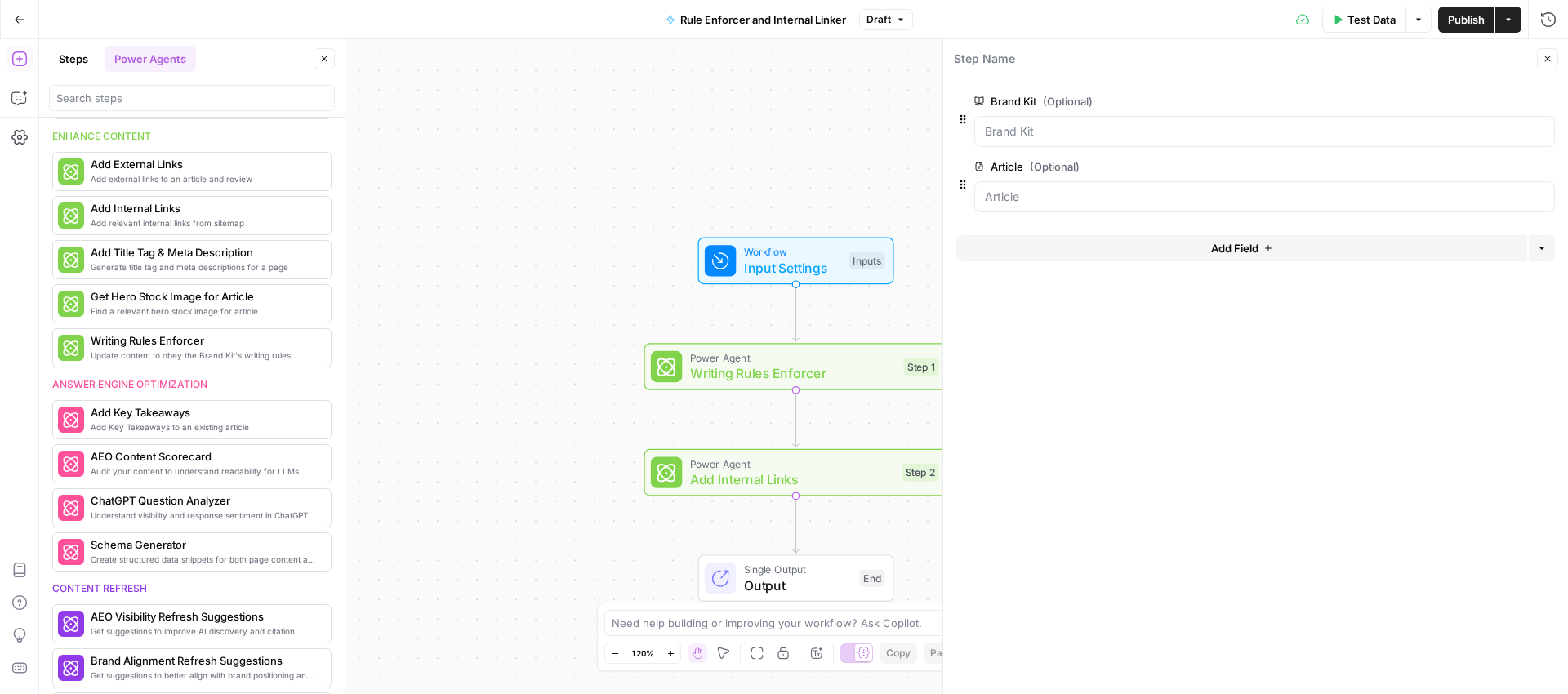
click at [623, 307] on div "Workflow Input Settings Inputs Power Agent Writing Rules Enforcer Step 1 Power …" at bounding box center [804, 367] width 1529 height 655
click at [800, 375] on span "Writing Rules Enforcer" at bounding box center [793, 373] width 205 height 20
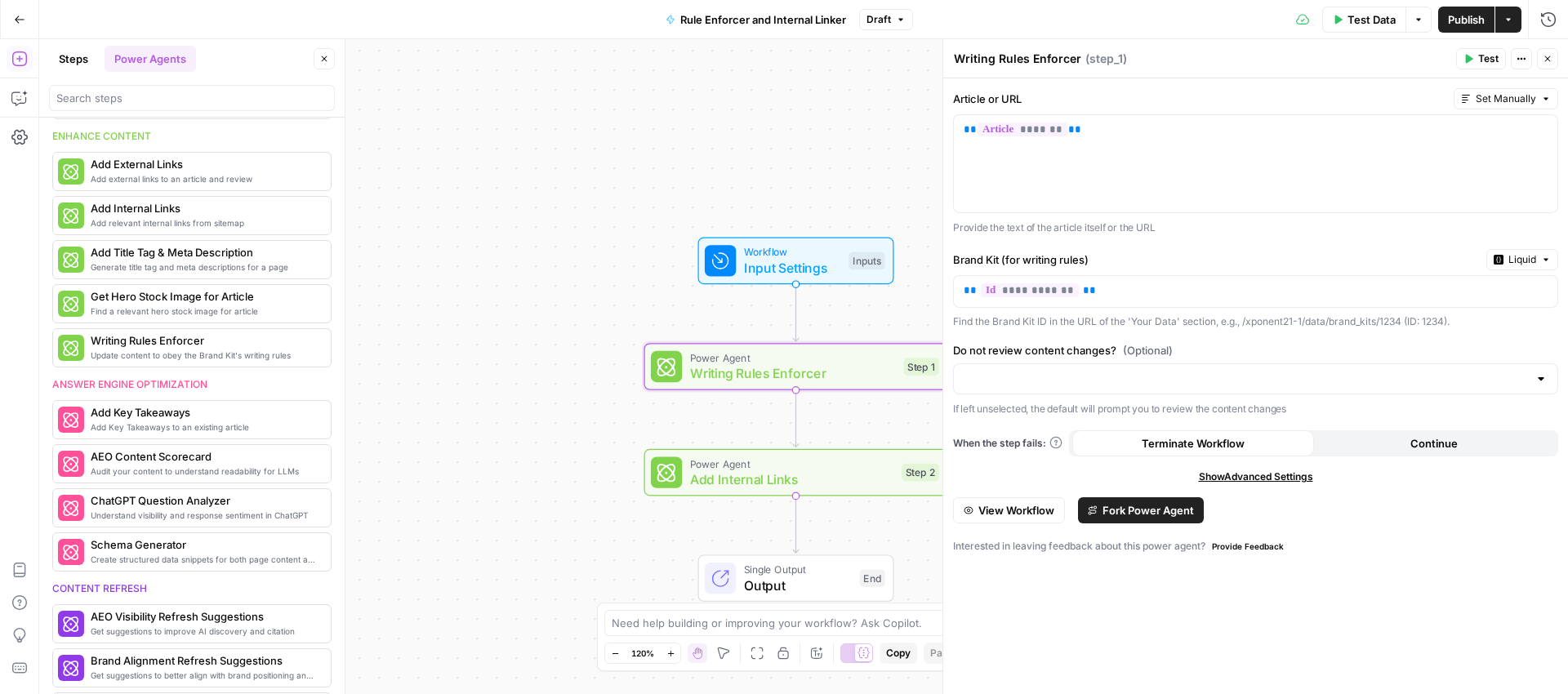
click at [1546, 95] on icon "button" at bounding box center [1545, 98] width 10 height 10
click at [1545, 96] on icon "button" at bounding box center [1545, 98] width 10 height 10
click at [1489, 57] on span "Test" at bounding box center [1488, 59] width 21 height 14
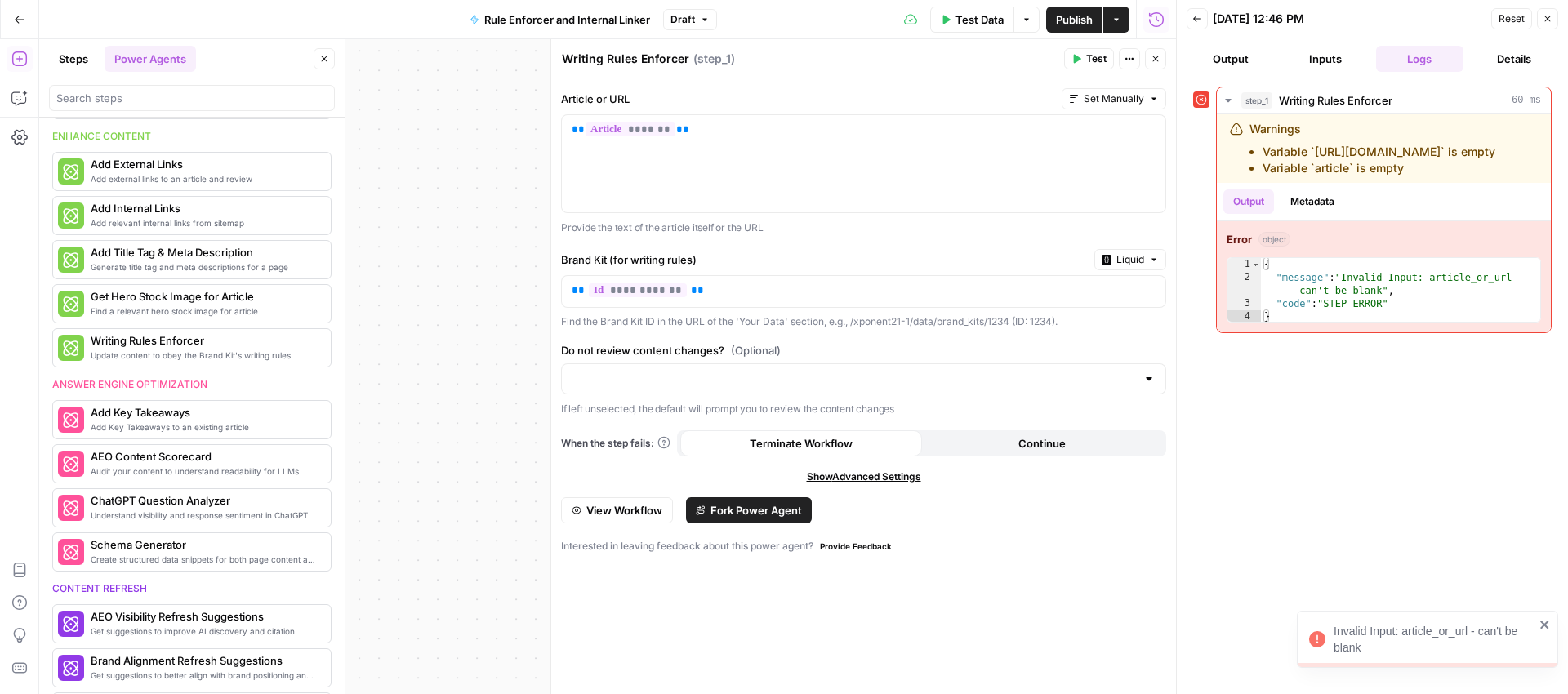
click at [1312, 50] on button "Inputs" at bounding box center [1326, 59] width 88 height 26
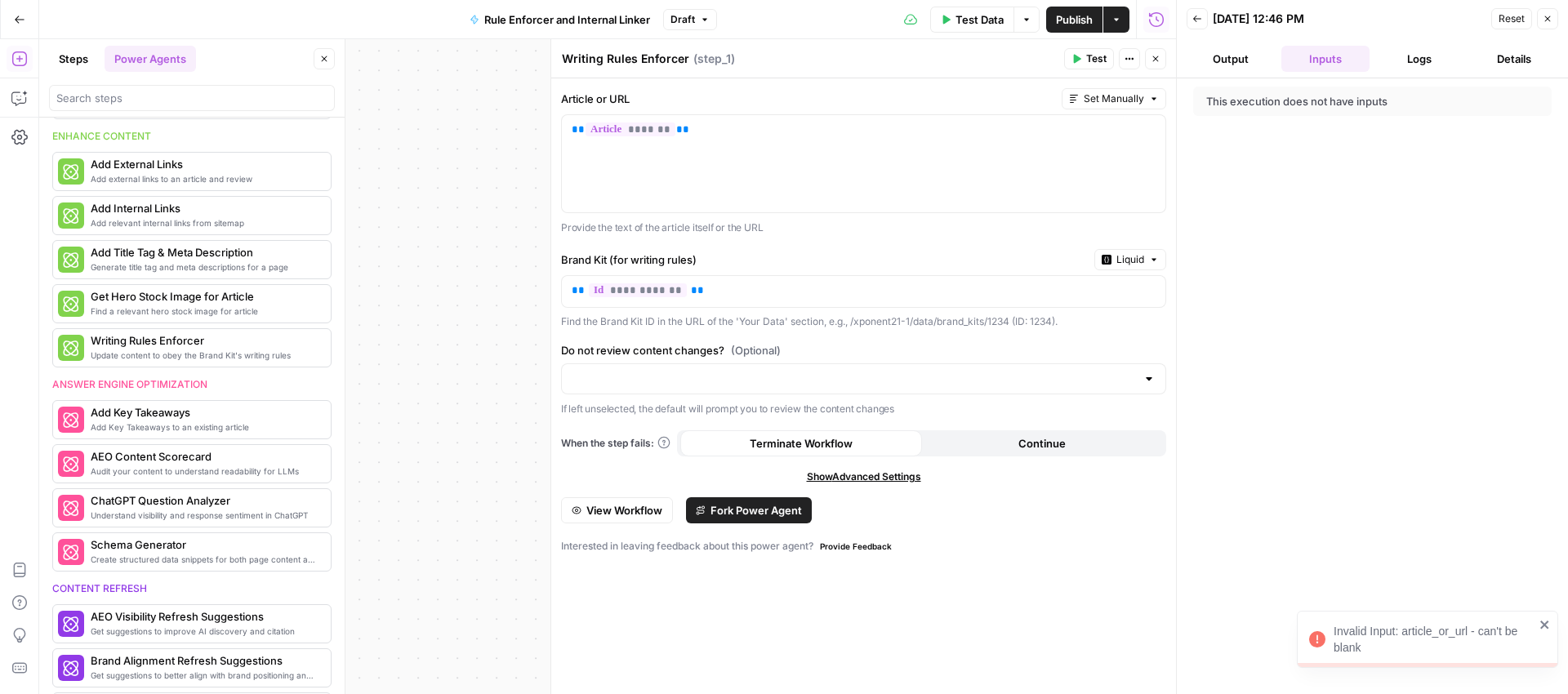
click at [1509, 54] on button "Details" at bounding box center [1514, 59] width 88 height 26
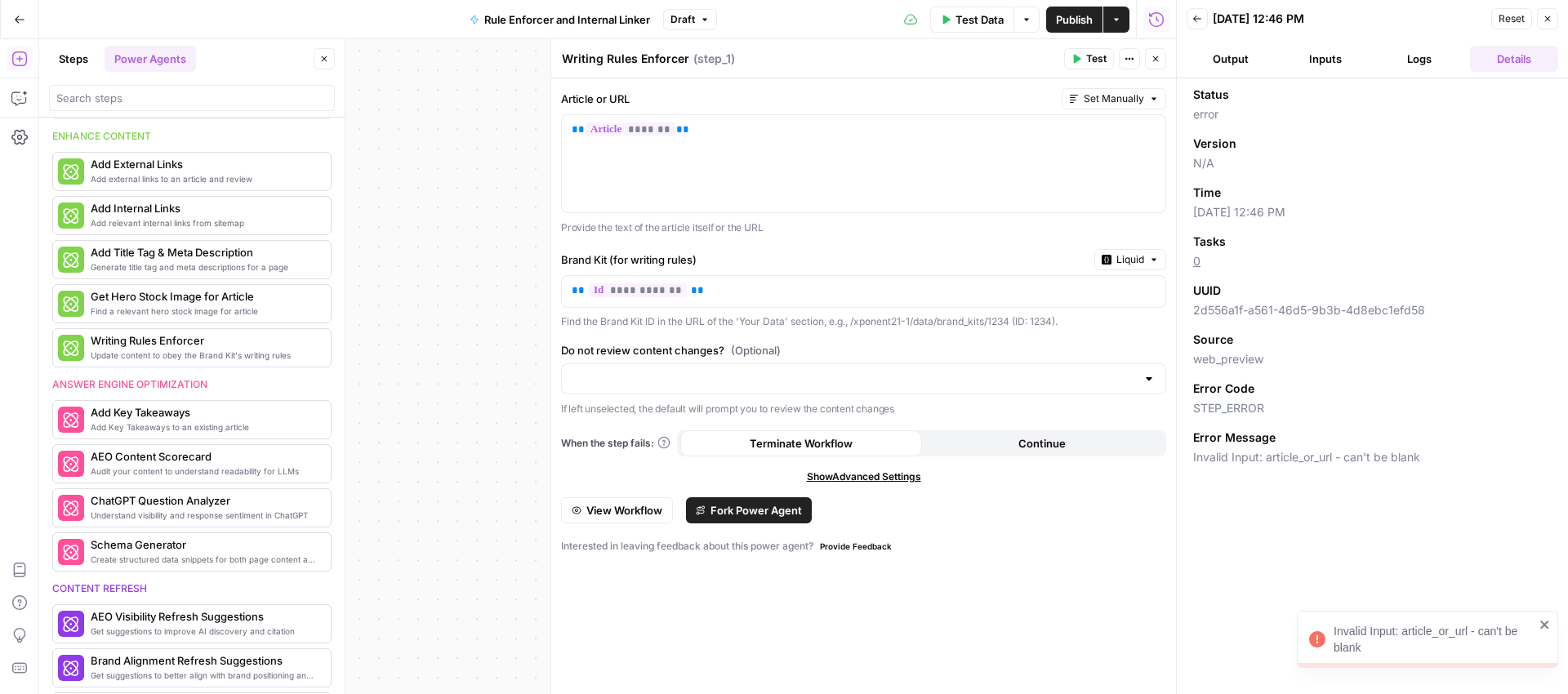
click at [1543, 19] on icon "button" at bounding box center [1547, 18] width 10 height 10
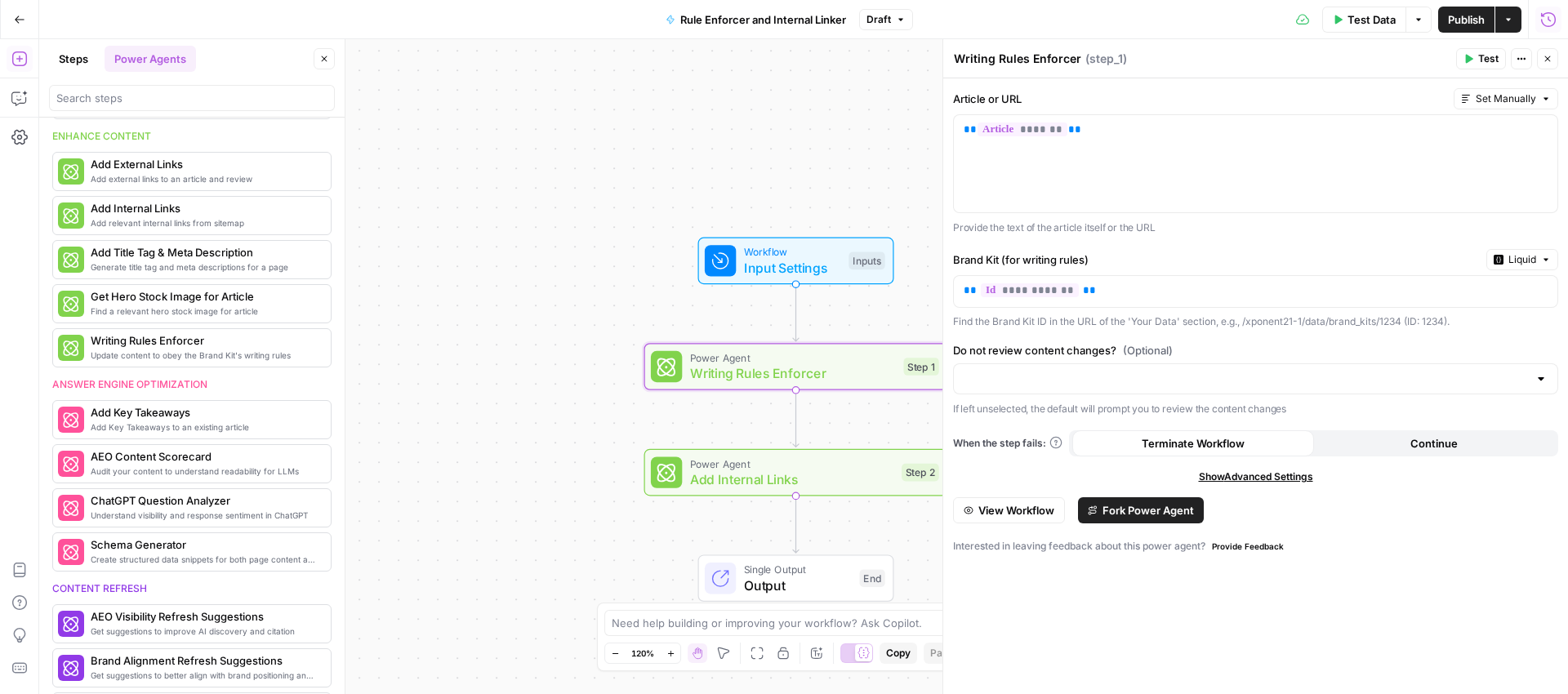
click at [1547, 17] on icon "button" at bounding box center [1548, 20] width 16 height 16
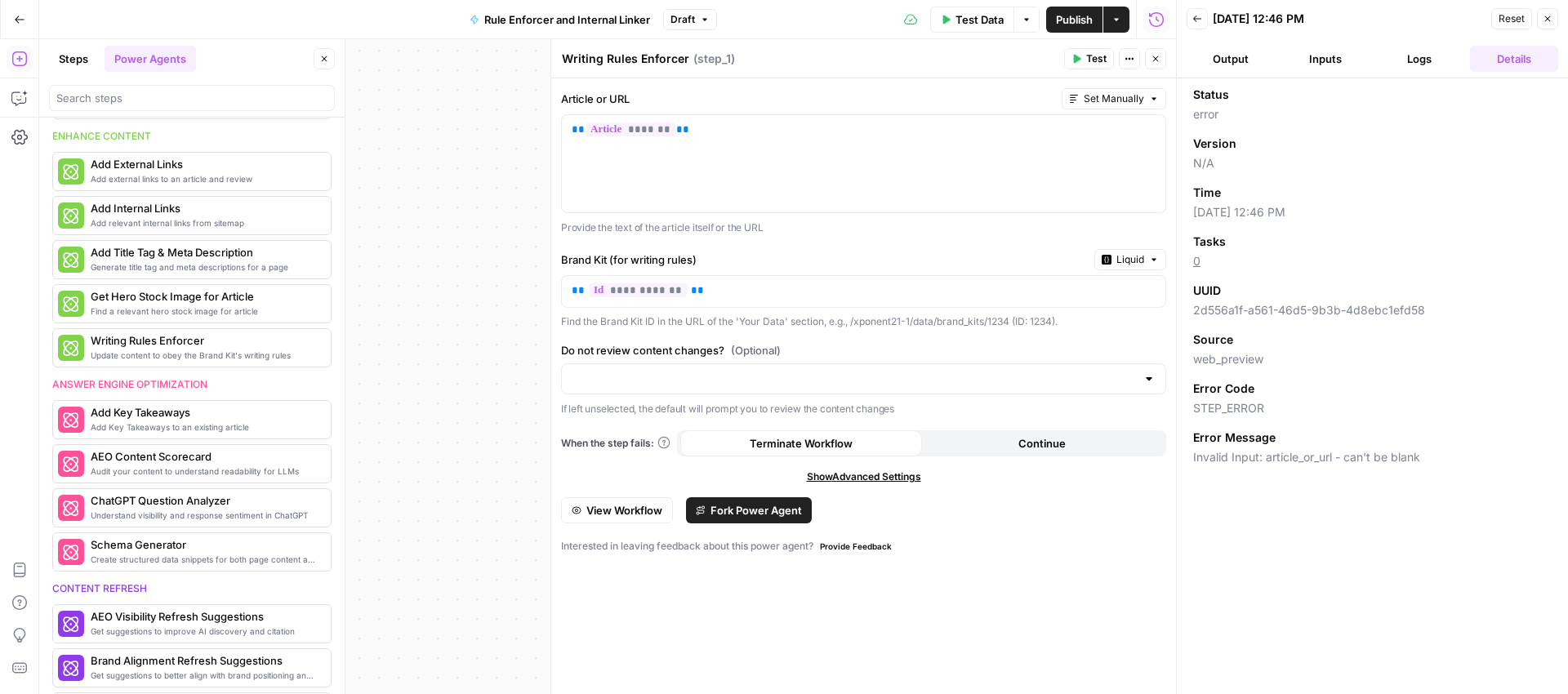
click at [1387, 63] on button "Logs" at bounding box center [1420, 59] width 88 height 26
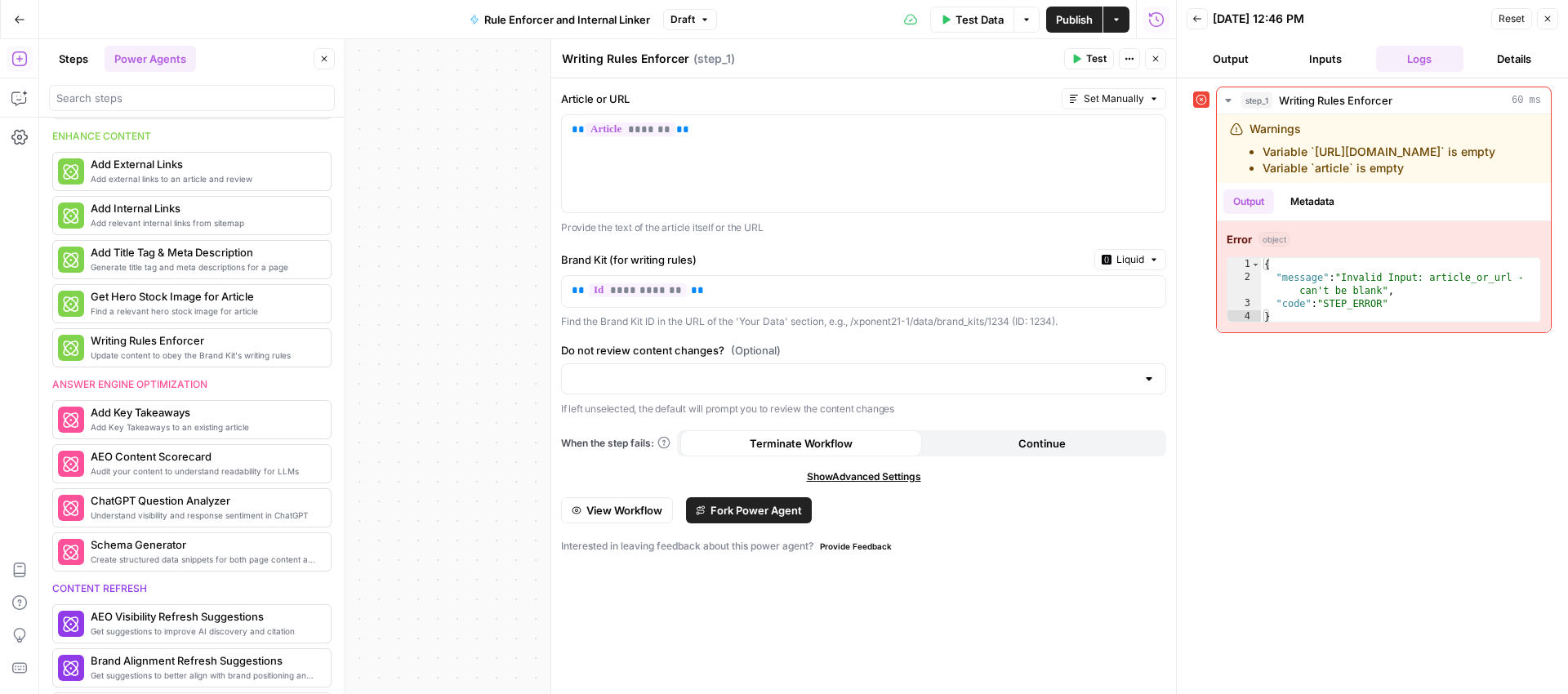
click at [1527, 56] on button "Details" at bounding box center [1514, 59] width 88 height 26
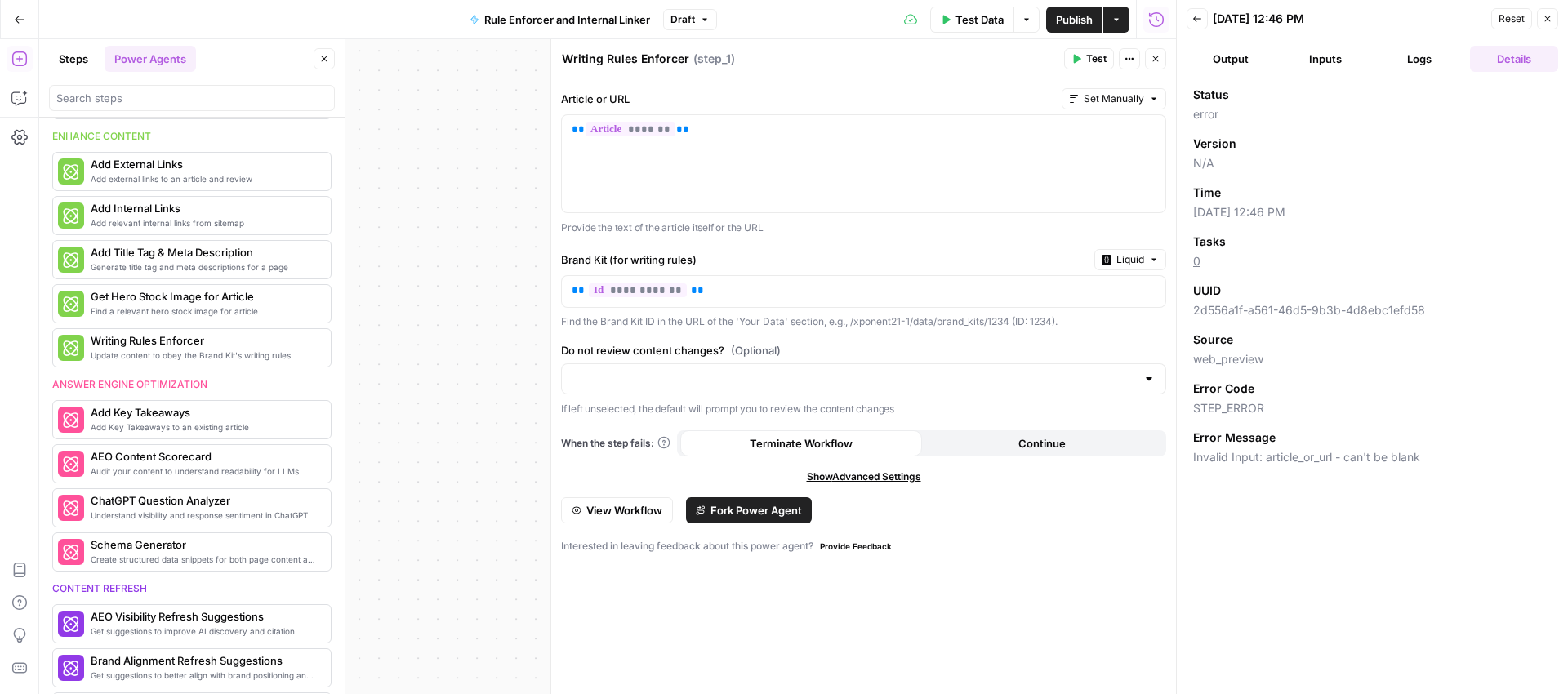
click at [1202, 21] on button "Back" at bounding box center [1198, 19] width 22 height 22
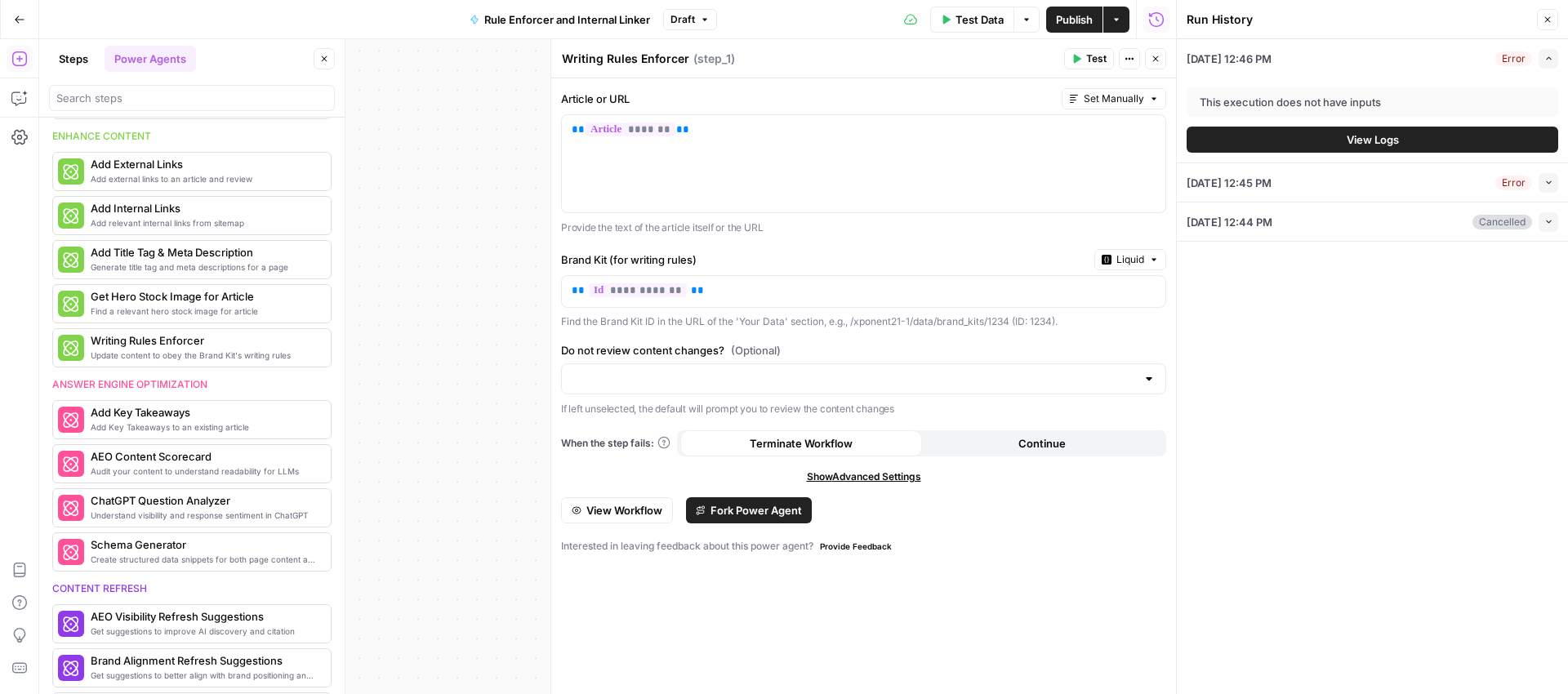
click at [1540, 22] on button "Close" at bounding box center [1548, 20] width 22 height 22
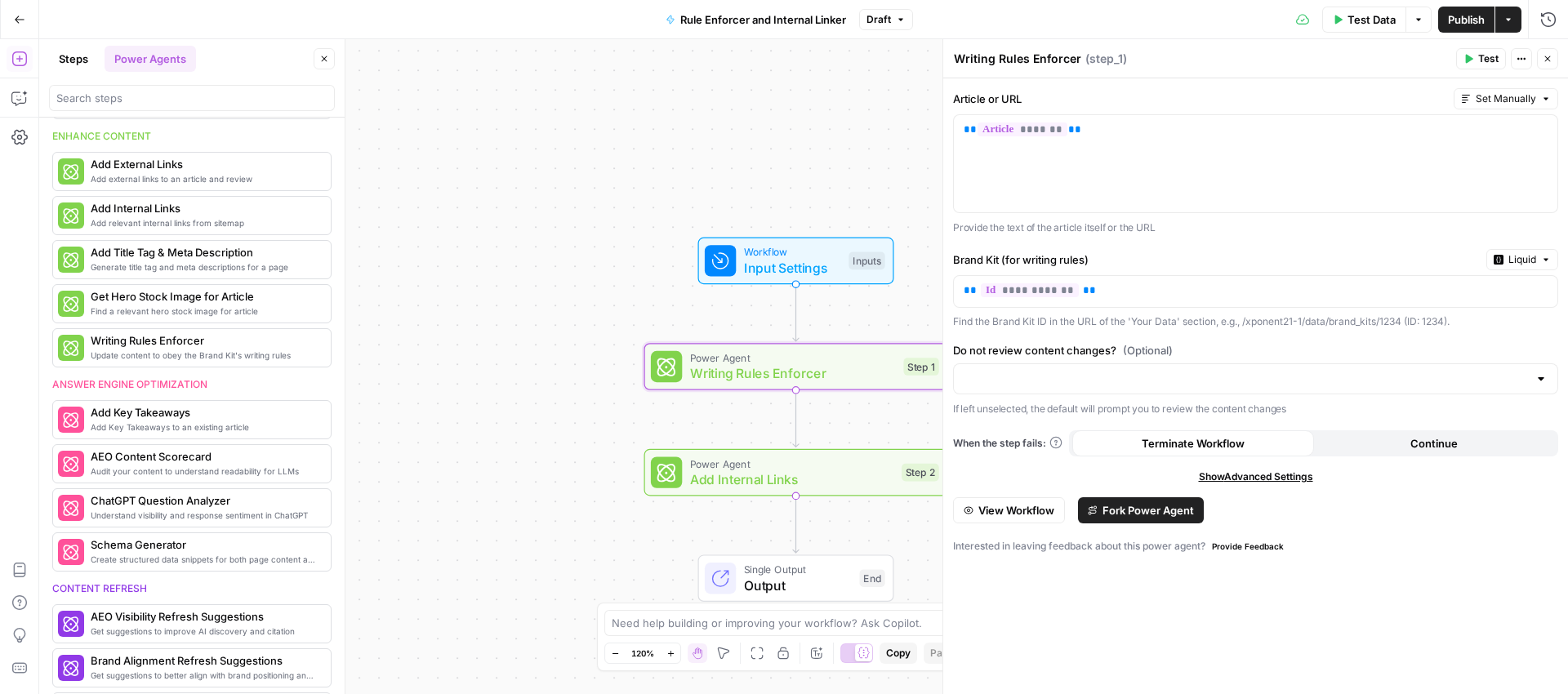
click at [1552, 56] on icon "button" at bounding box center [1547, 59] width 10 height 10
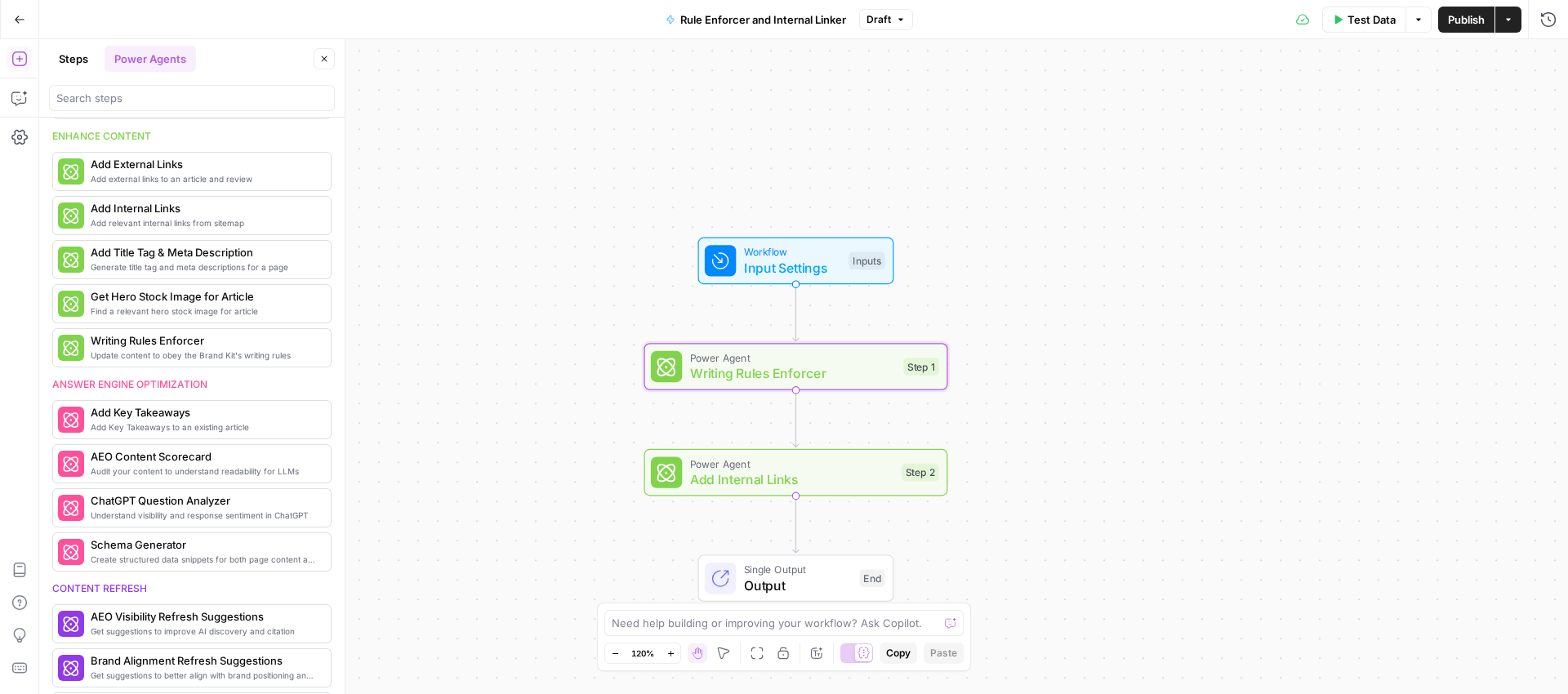
click at [1451, 24] on span "Publish" at bounding box center [1466, 20] width 37 height 16
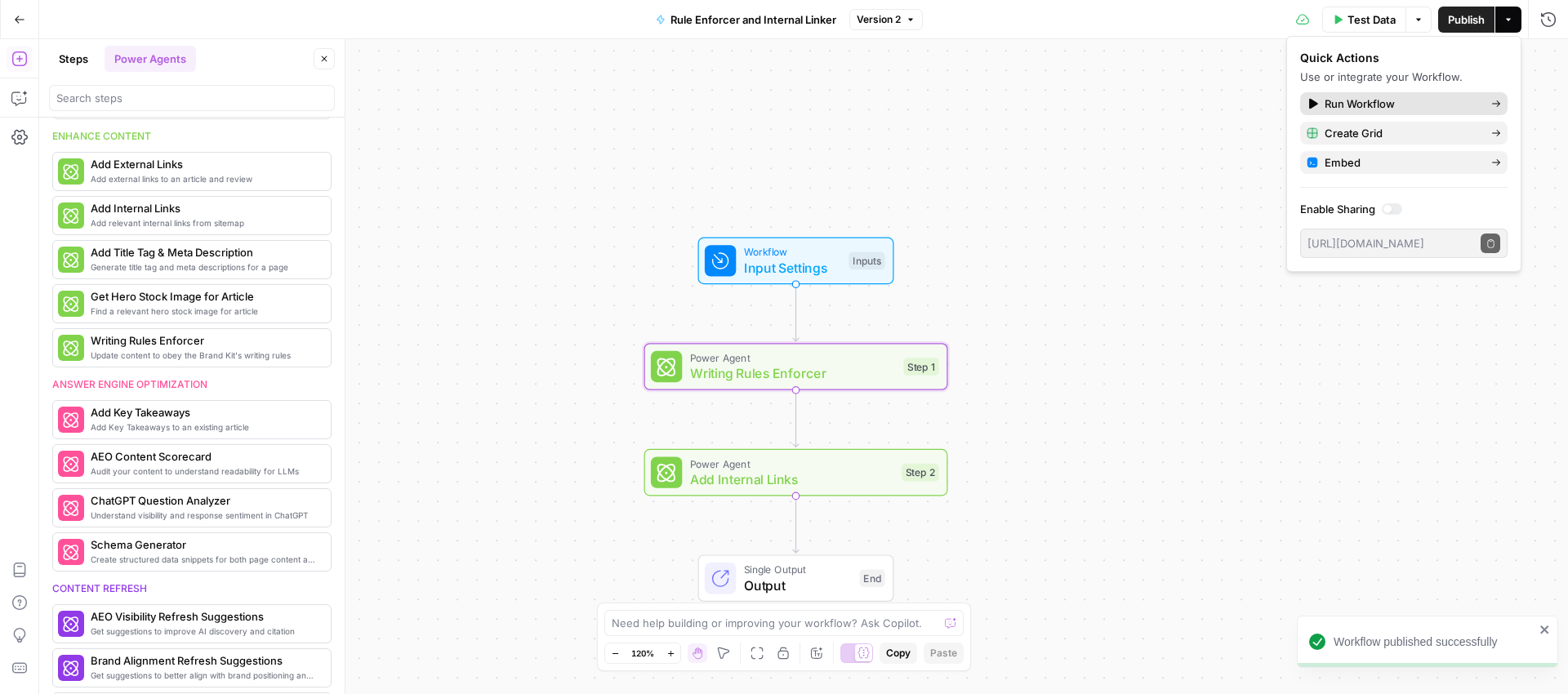
click at [1357, 105] on span "Run Workflow" at bounding box center [1401, 104] width 153 height 16
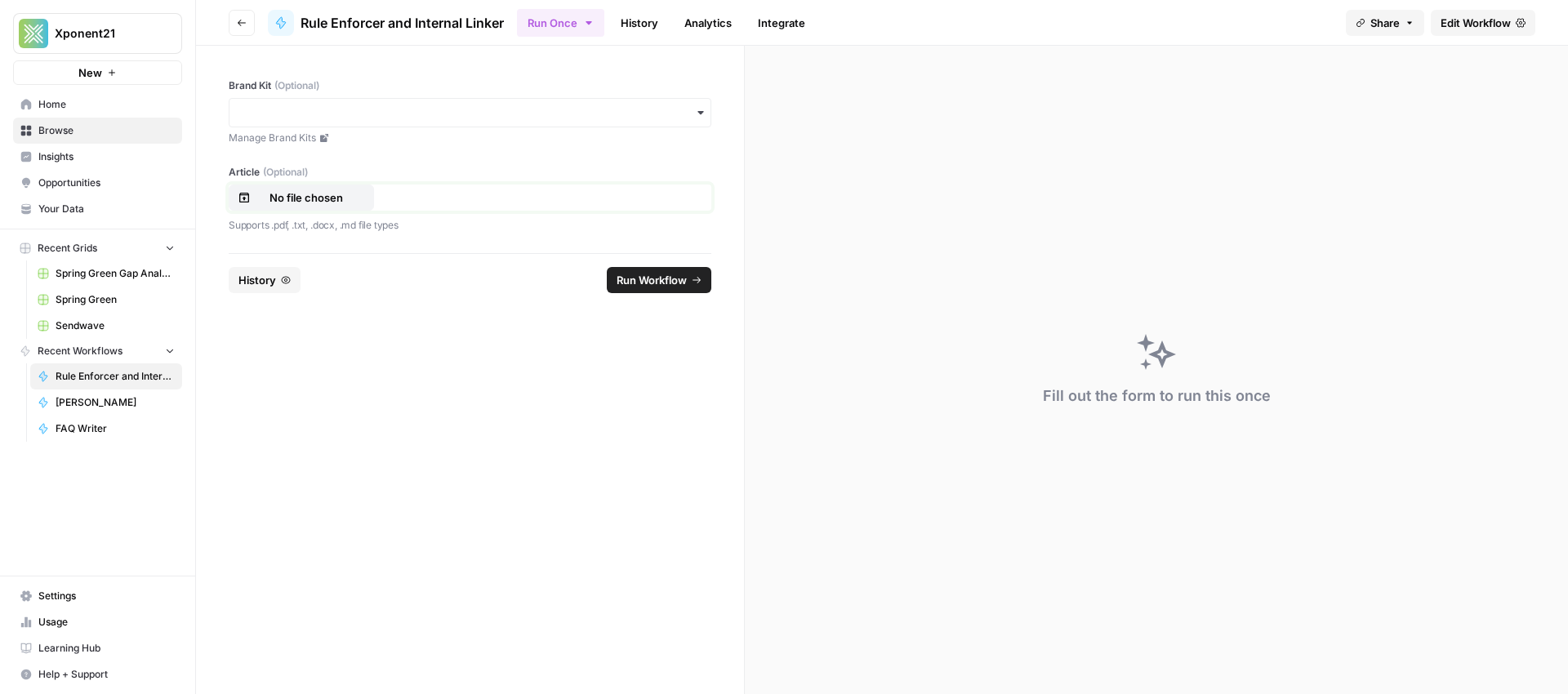
click at [340, 205] on button "No file chosen" at bounding box center [301, 197] width 145 height 26
click at [356, 121] on div "button" at bounding box center [470, 113] width 483 height 30
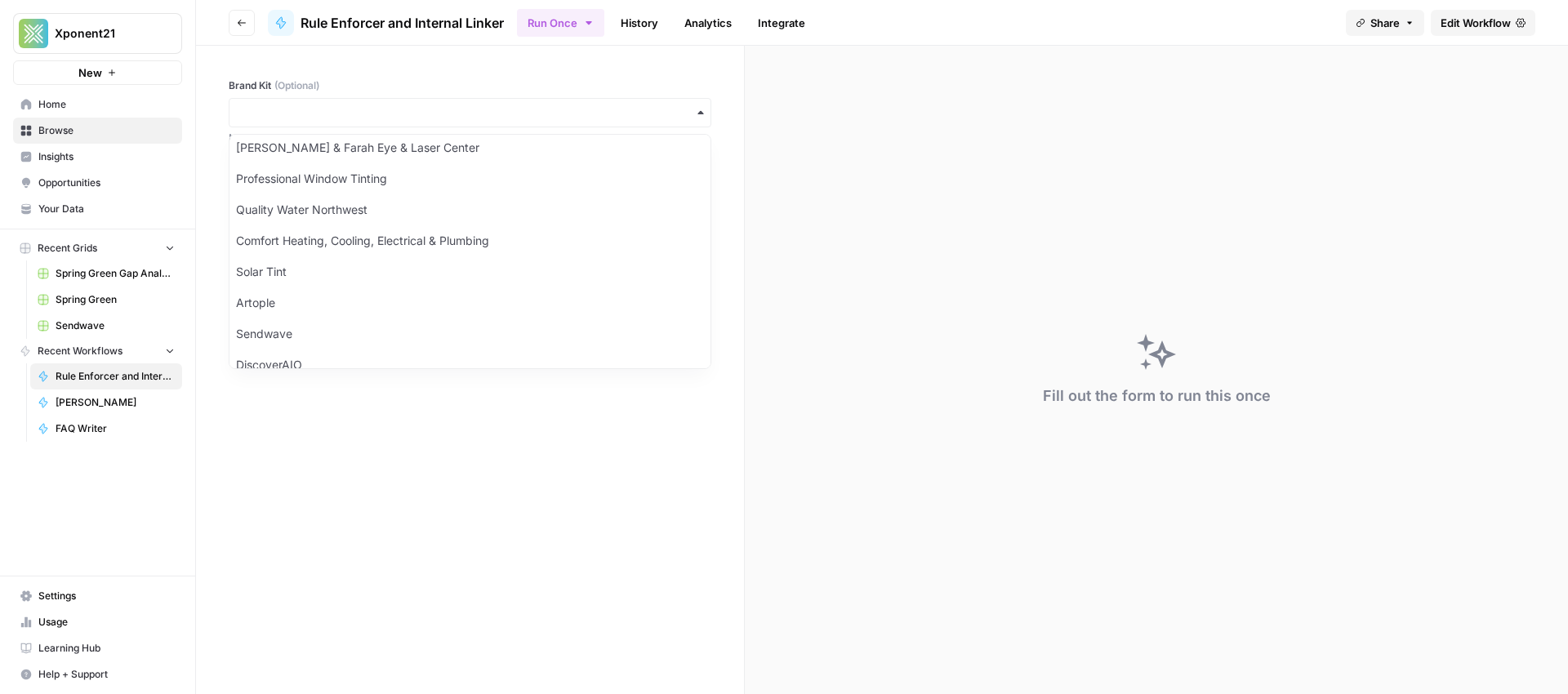
scroll to position [224, 0]
click at [391, 215] on div "Comfort Heating, Cooling, Electrical & Plumbing" at bounding box center [470, 212] width 481 height 31
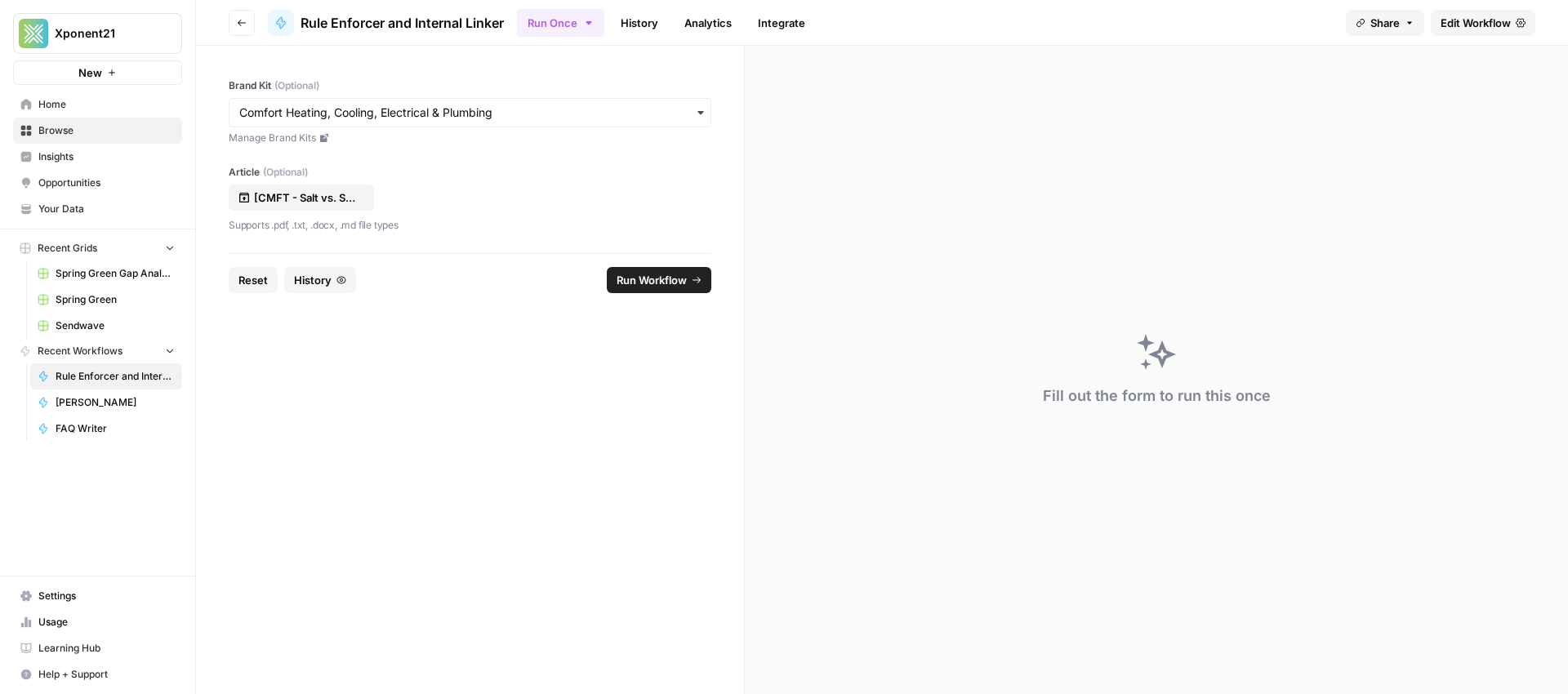
click at [658, 279] on span "Run Workflow" at bounding box center [652, 280] width 70 height 16
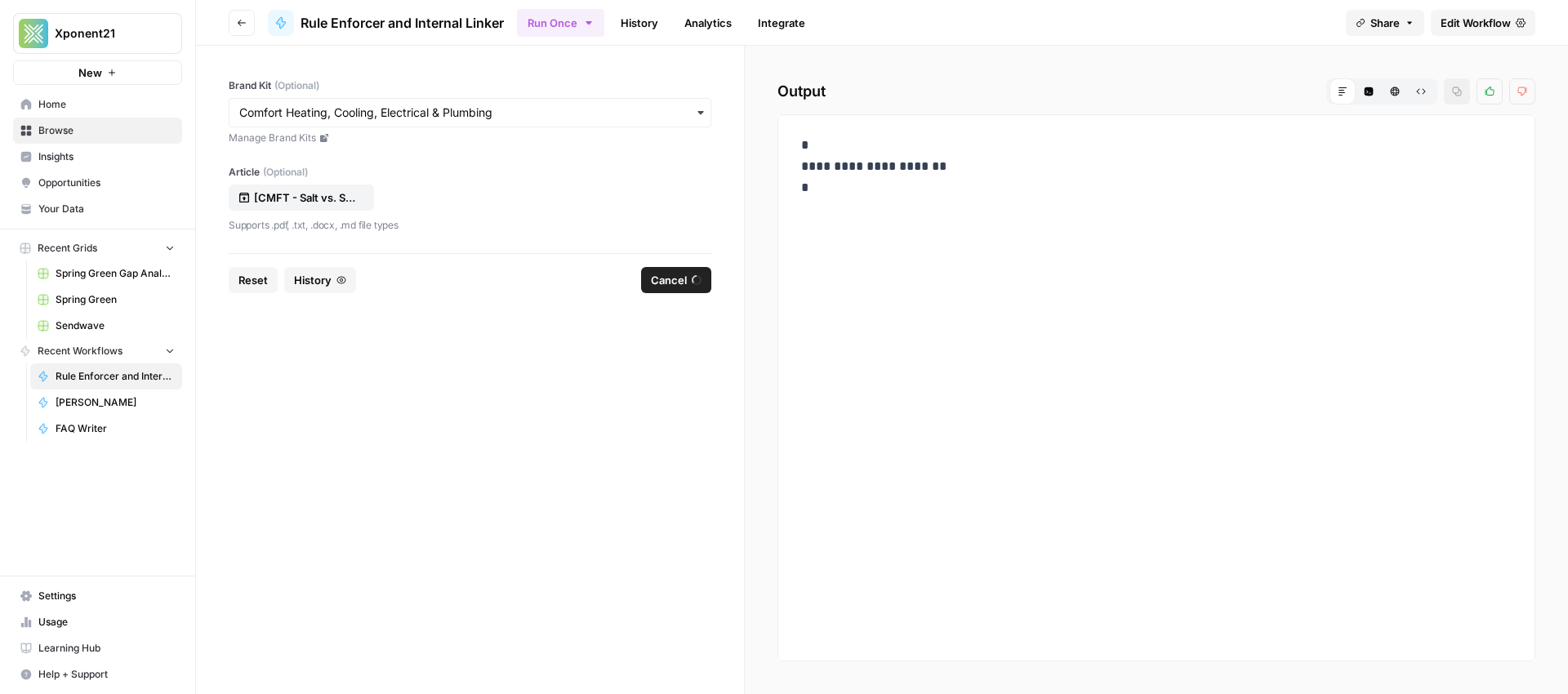
click at [1484, 14] on span "Edit Workflow" at bounding box center [1476, 23] width 70 height 16
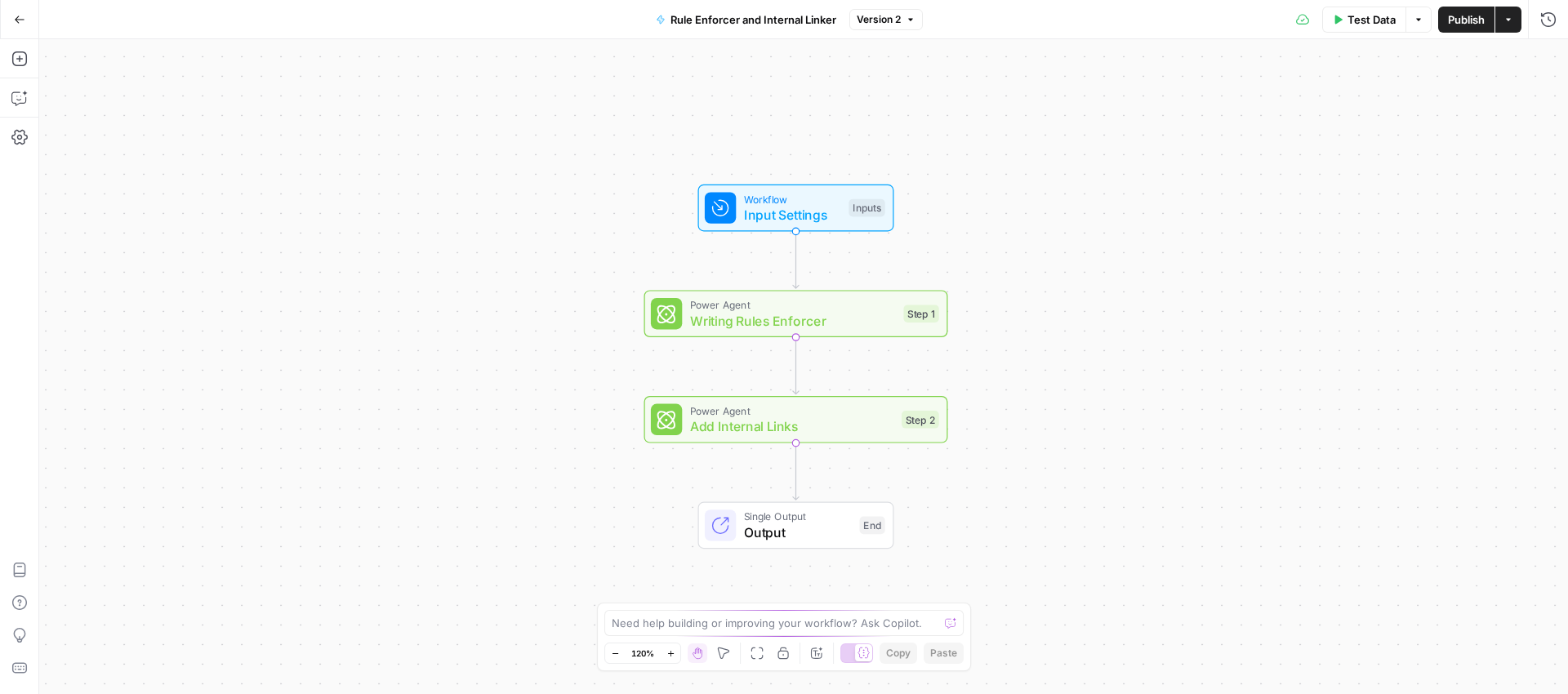
click at [777, 206] on span "Input Settings" at bounding box center [793, 215] width 97 height 20
click at [1354, 20] on span "Test Data" at bounding box center [1371, 20] width 48 height 16
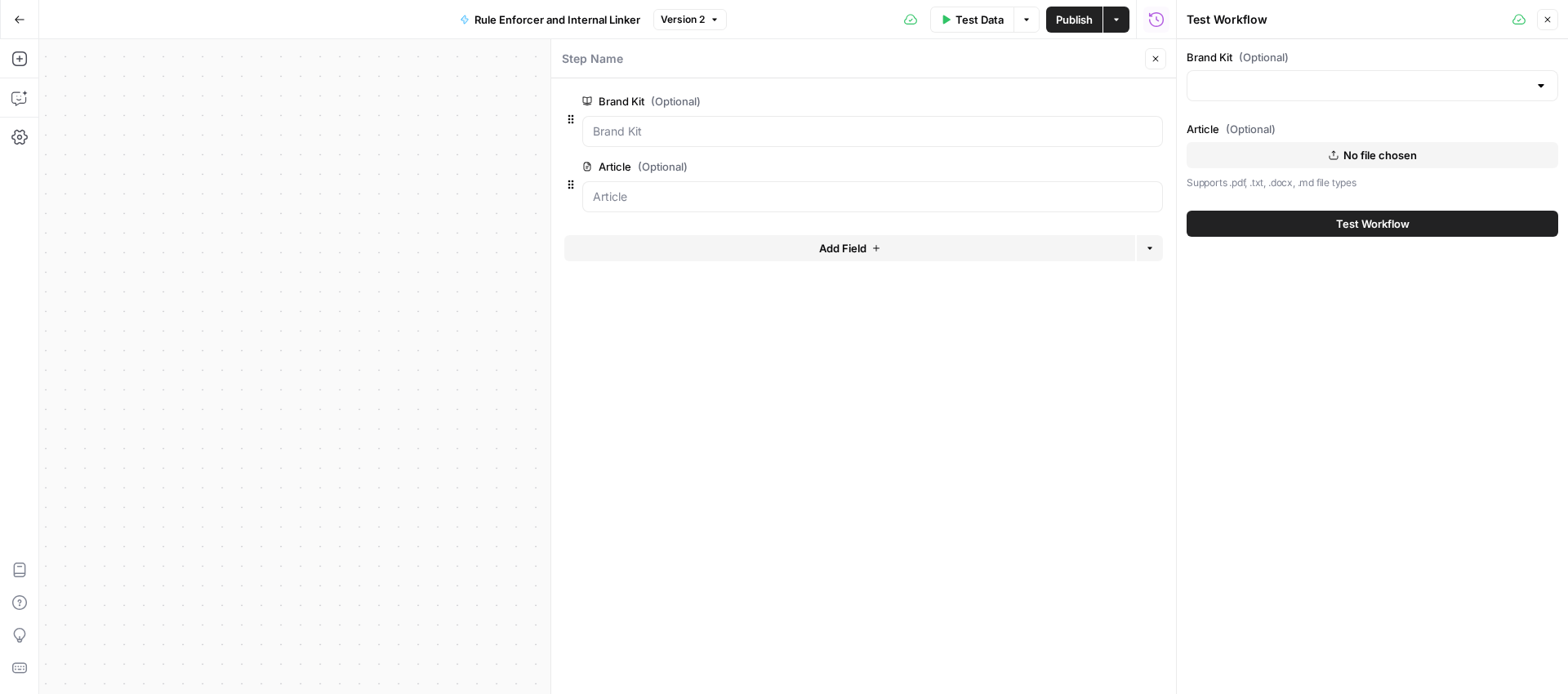
click at [1368, 159] on span "No file chosen" at bounding box center [1381, 155] width 74 height 16
click at [1295, 82] on input "Brand Kit (Optional)" at bounding box center [1363, 86] width 331 height 16
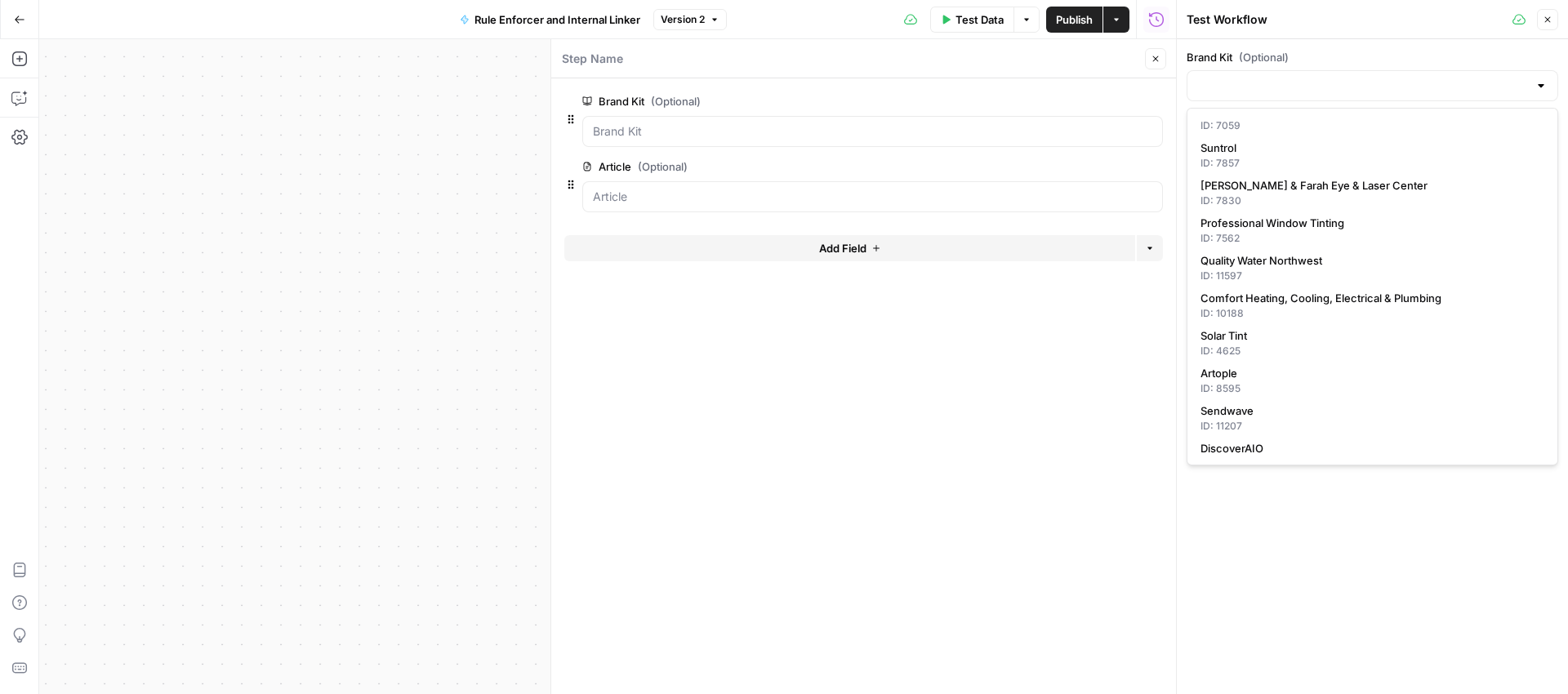
scroll to position [258, 0]
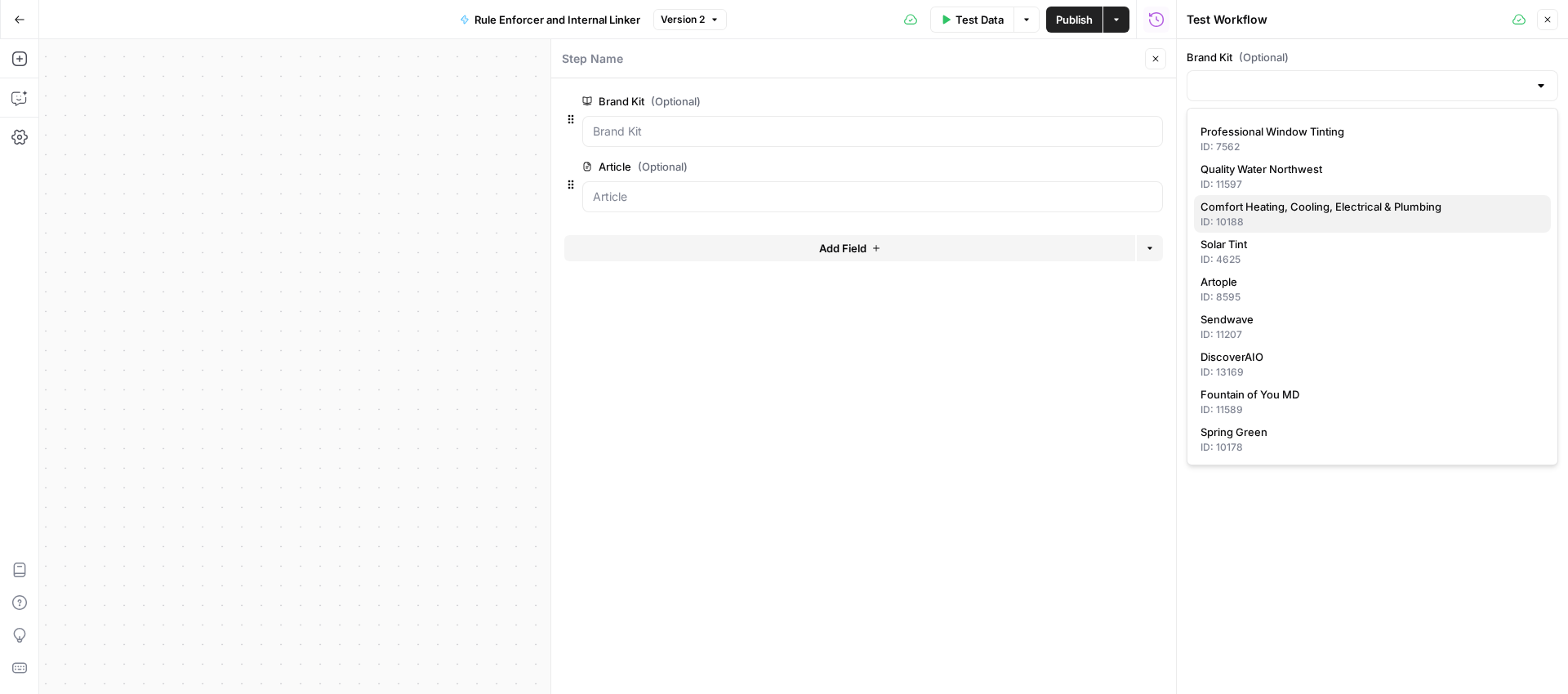
click at [1294, 208] on span "Comfort Heating, Cooling, Electrical & Plumbing" at bounding box center [1369, 206] width 337 height 16
type input "Comfort Heating, Cooling, Electrical & Plumbing"
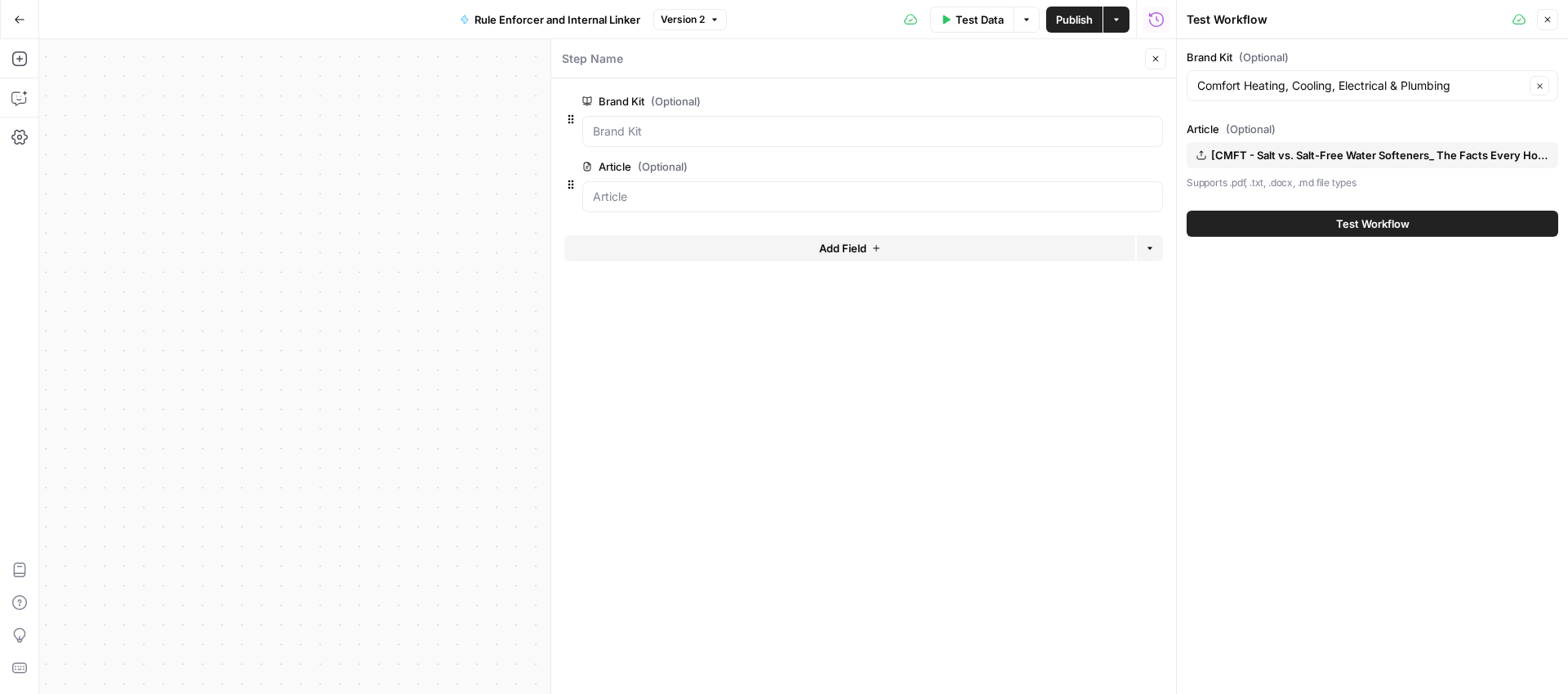
click at [1284, 224] on button "Test Workflow" at bounding box center [1372, 224] width 371 height 26
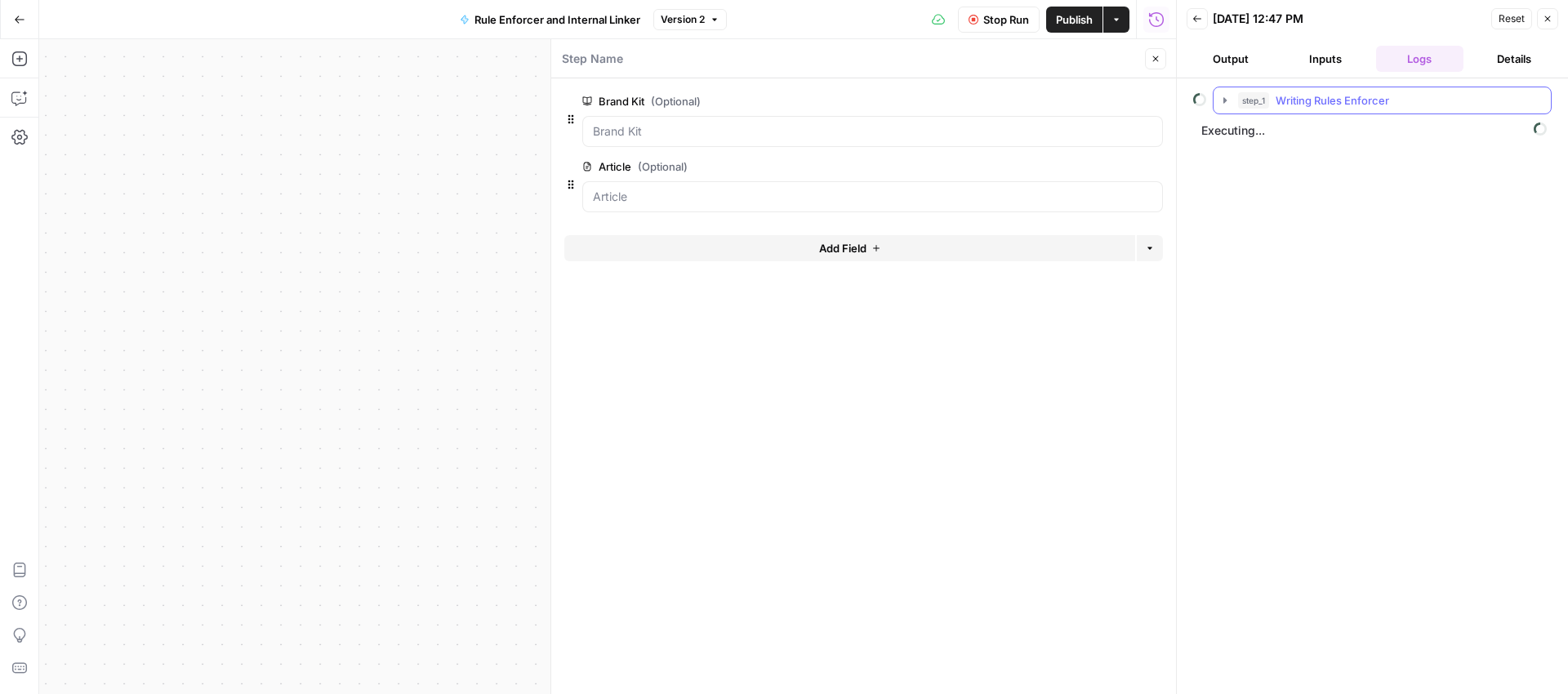
click at [1222, 99] on icon "button" at bounding box center [1225, 100] width 14 height 14
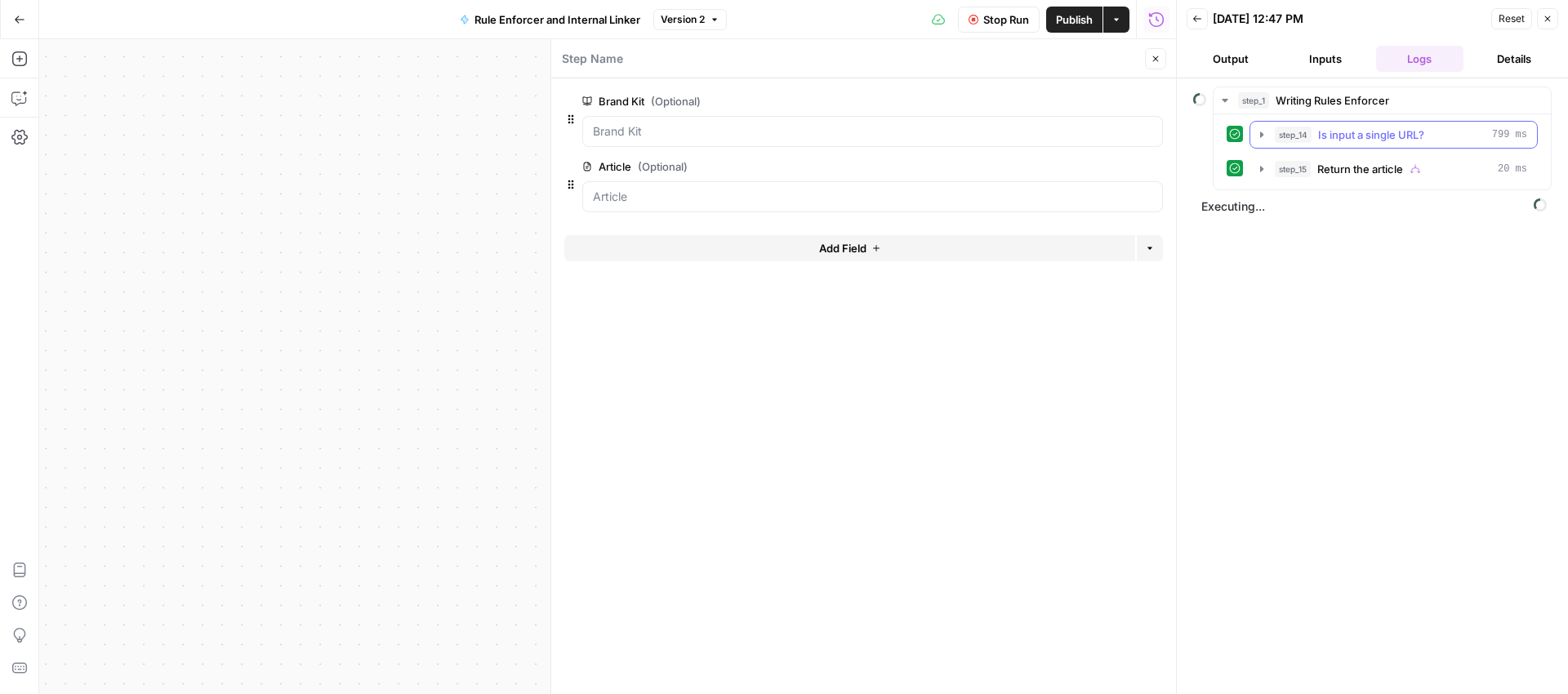
click at [1260, 135] on icon "button" at bounding box center [1262, 134] width 4 height 5
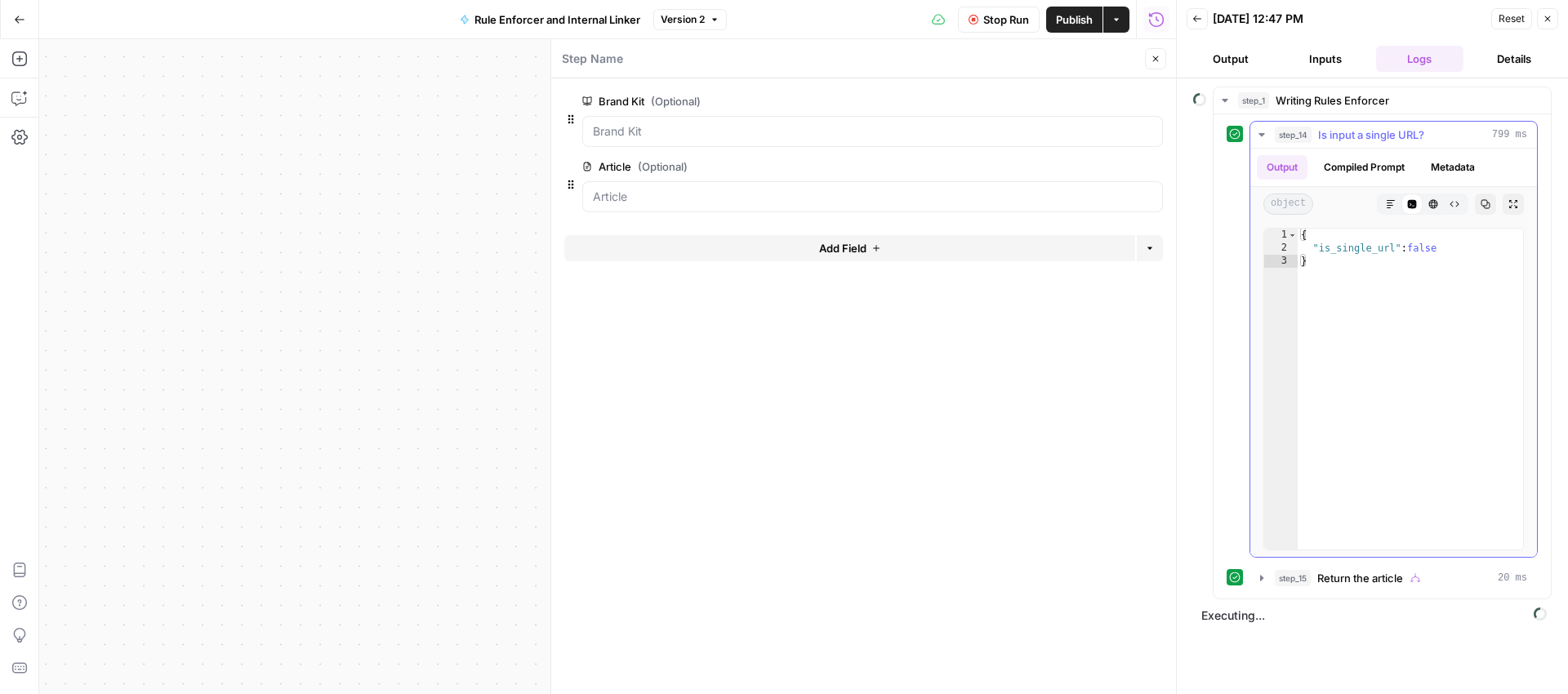
click at [1260, 135] on icon "button" at bounding box center [1262, 134] width 14 height 14
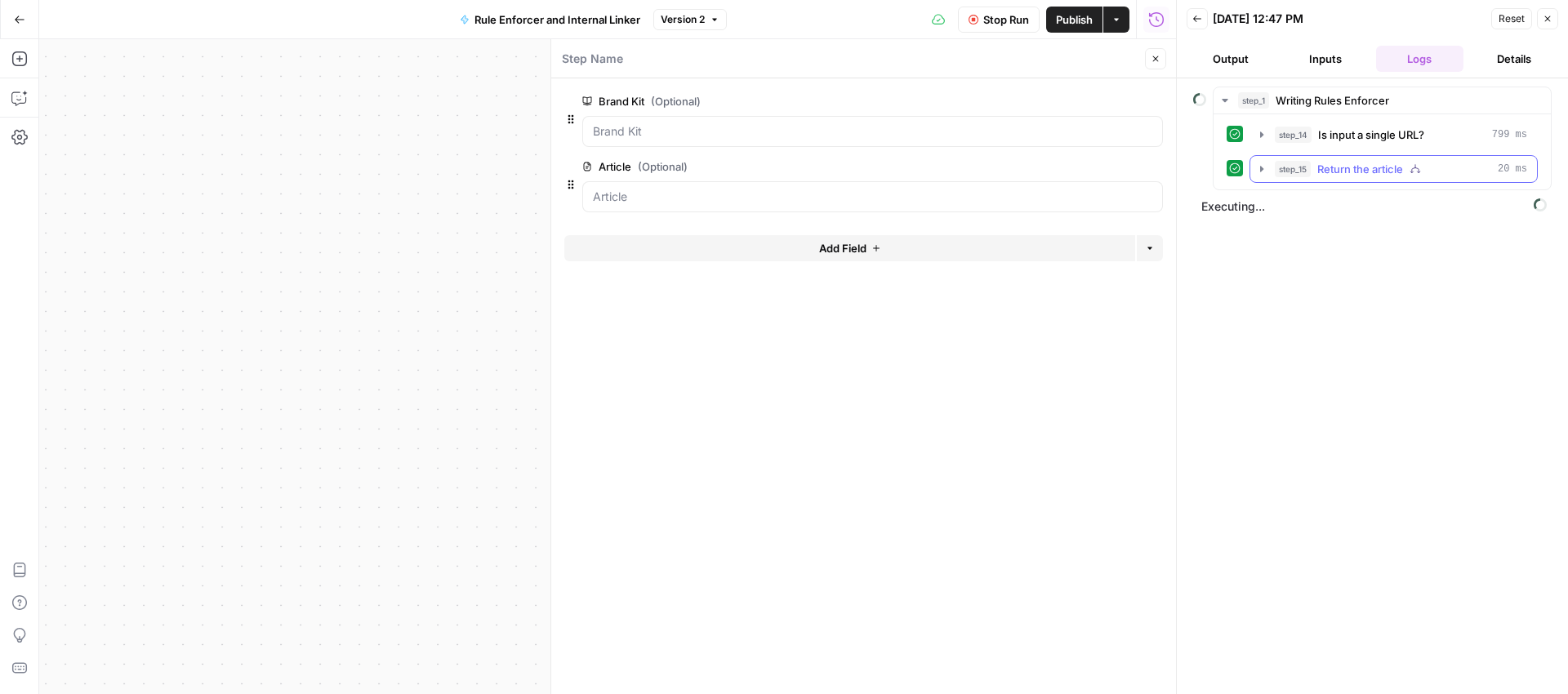
click at [1264, 167] on icon "button" at bounding box center [1262, 169] width 14 height 14
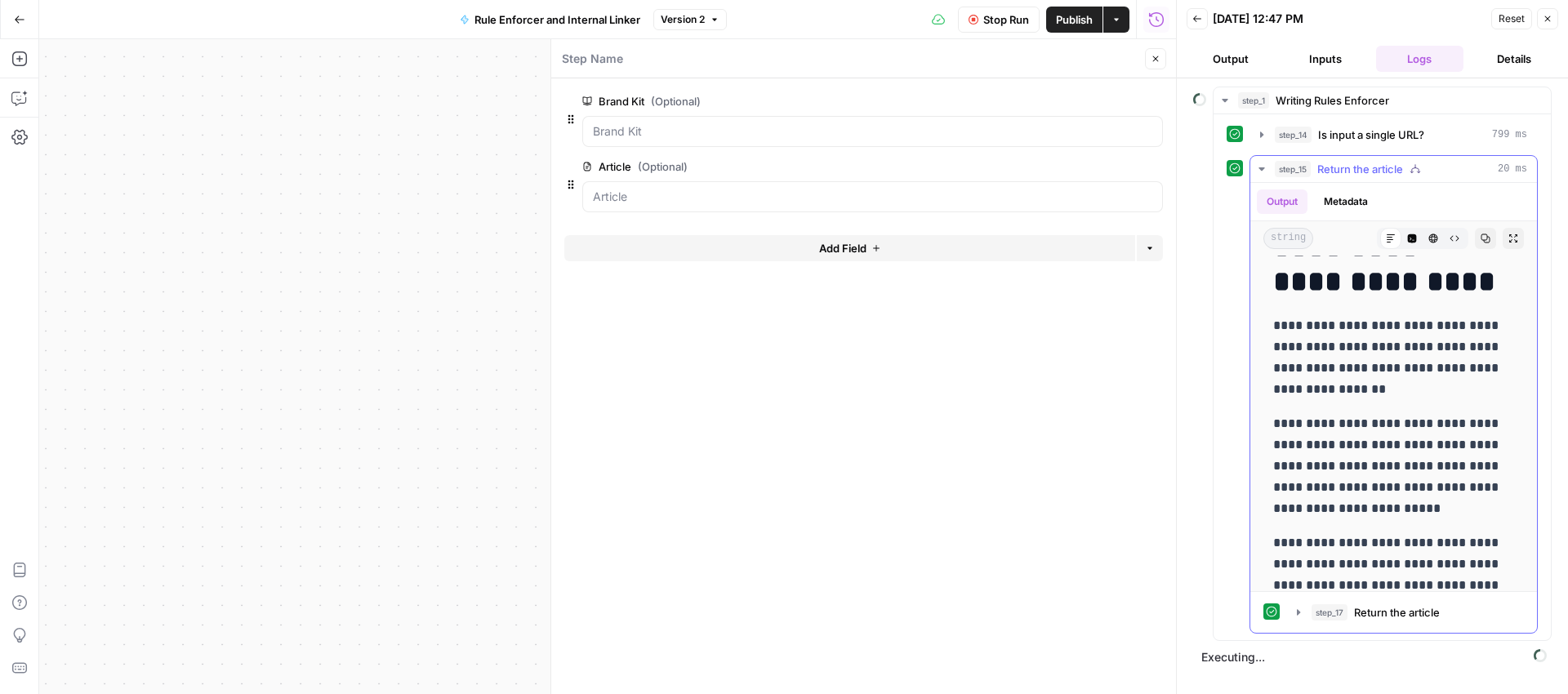
scroll to position [3570, 0]
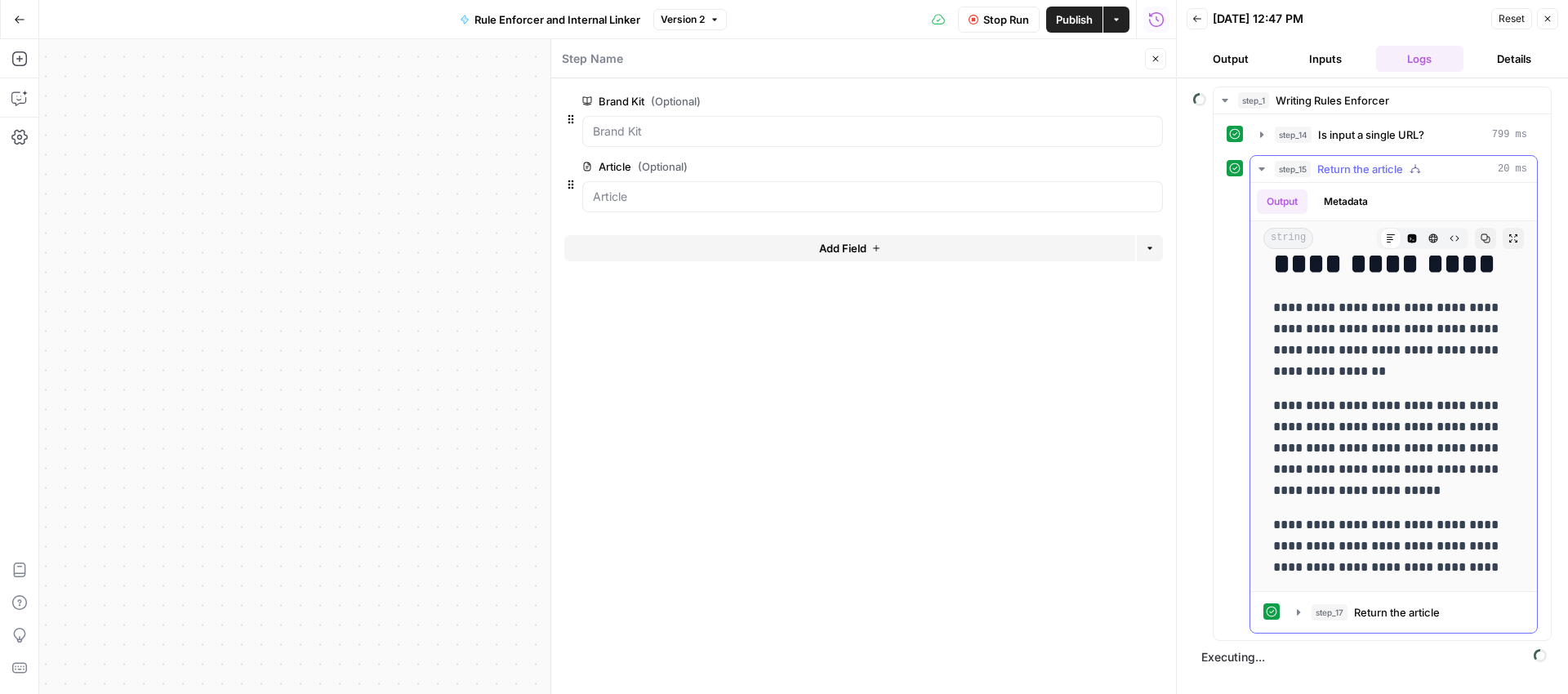
click at [1263, 166] on icon "button" at bounding box center [1262, 169] width 14 height 14
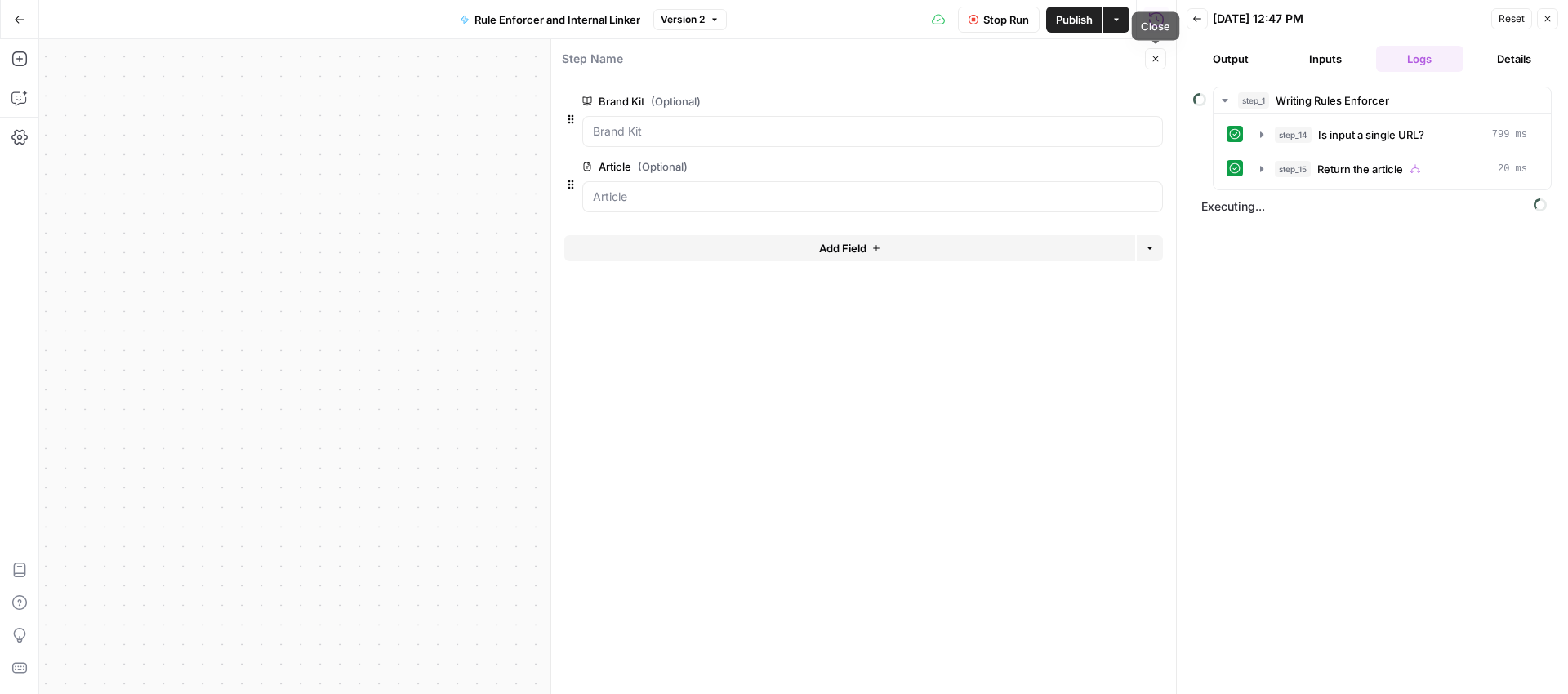
click at [1154, 59] on icon "button" at bounding box center [1155, 59] width 10 height 10
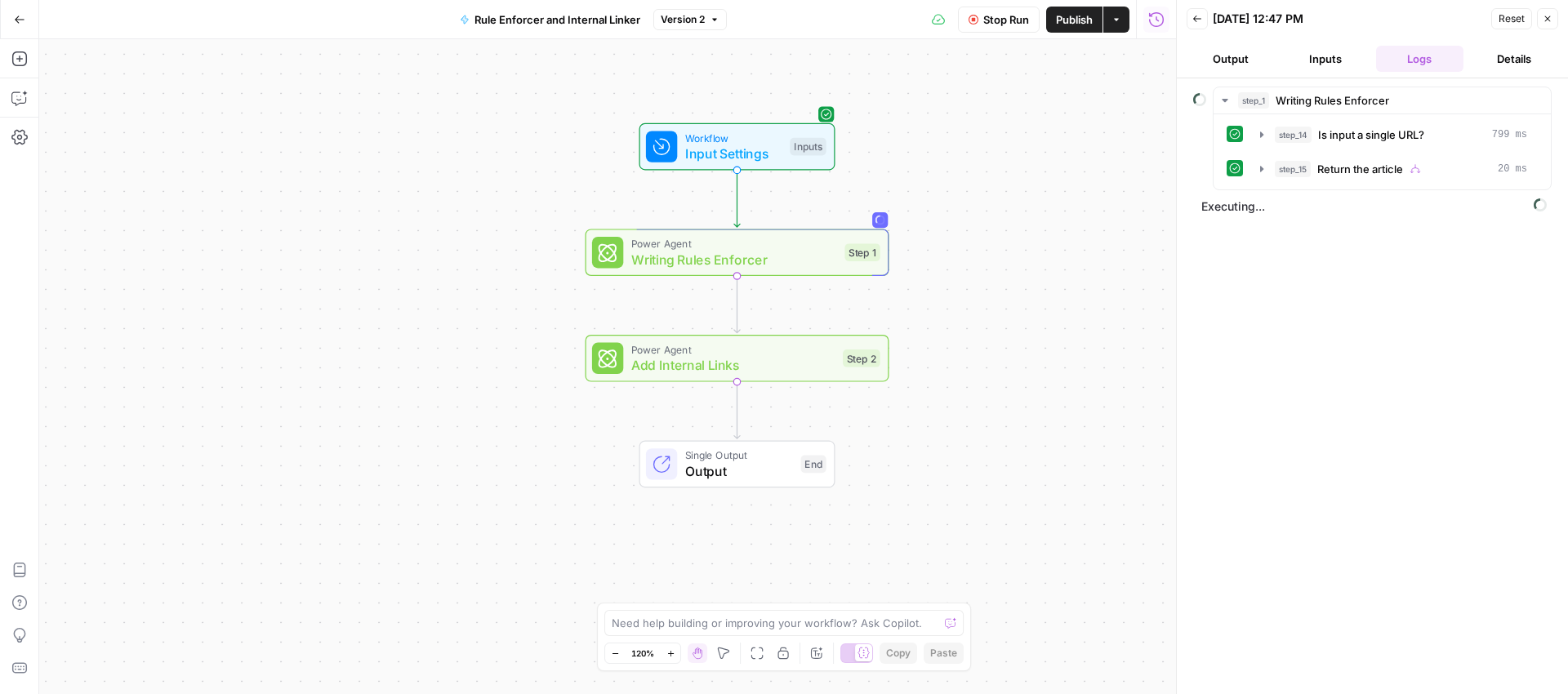
drag, startPoint x: 1035, startPoint y: 333, endPoint x: 976, endPoint y: 271, distance: 85.6
click at [976, 271] on div "Workflow Input Settings Inputs Power Agent Writing Rules Enforcer Step 1 Power …" at bounding box center [608, 367] width 1137 height 655
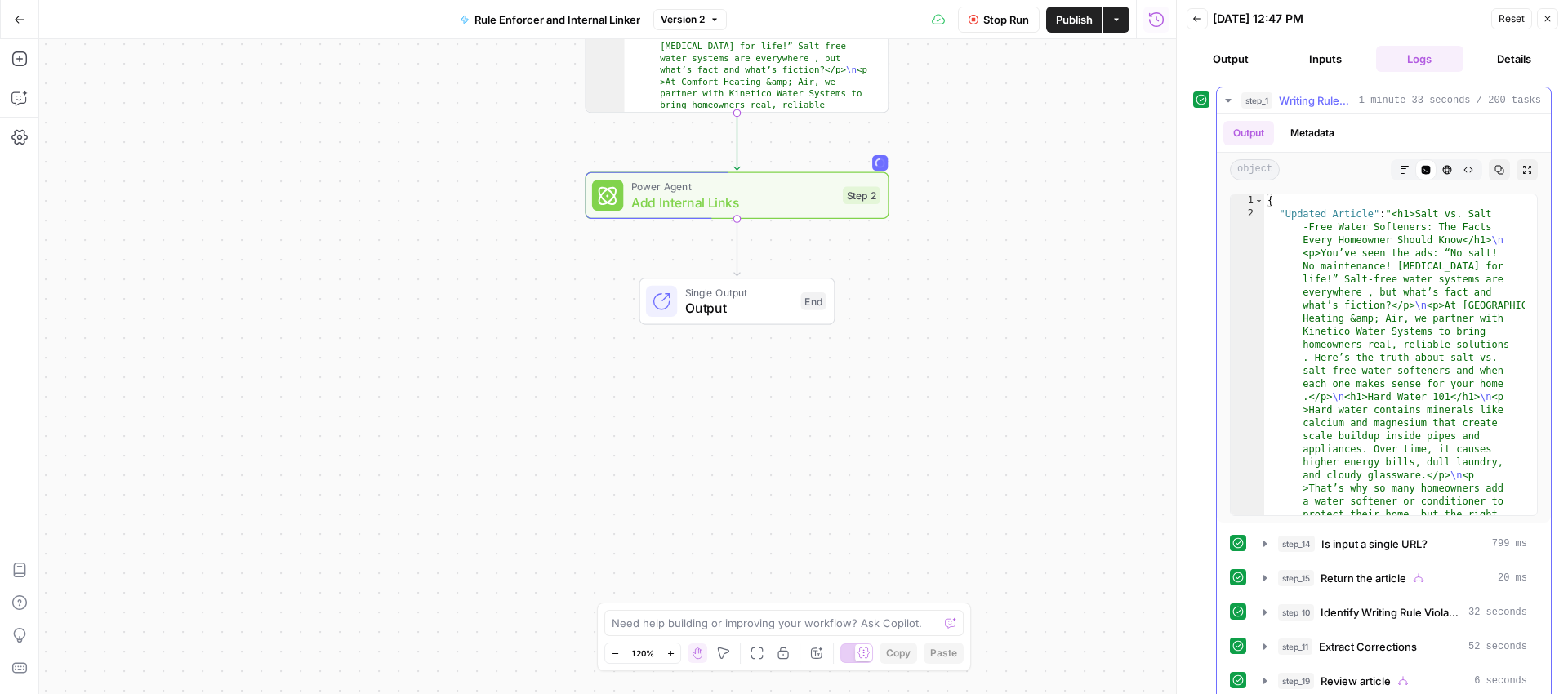
click at [1232, 100] on icon "button" at bounding box center [1228, 100] width 14 height 14
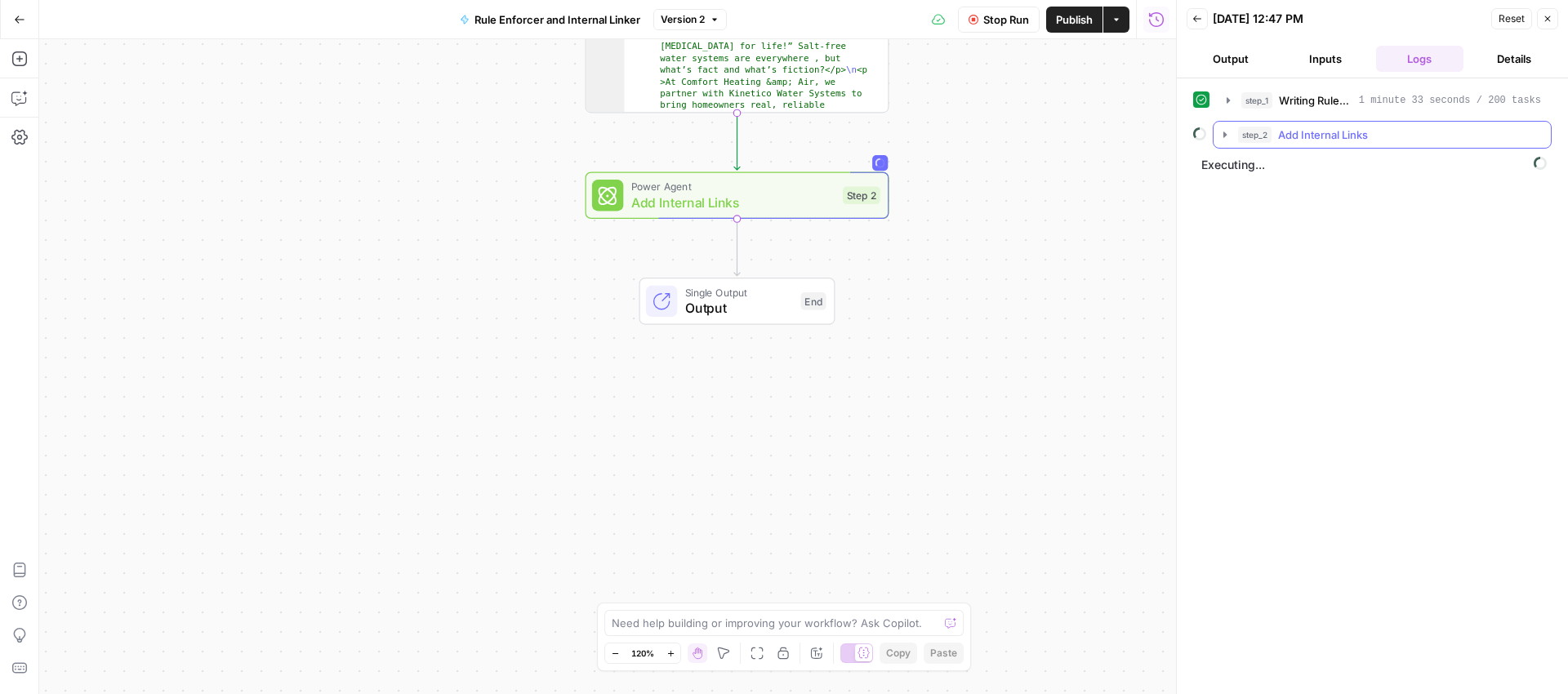
click at [1224, 133] on icon "button" at bounding box center [1226, 134] width 4 height 5
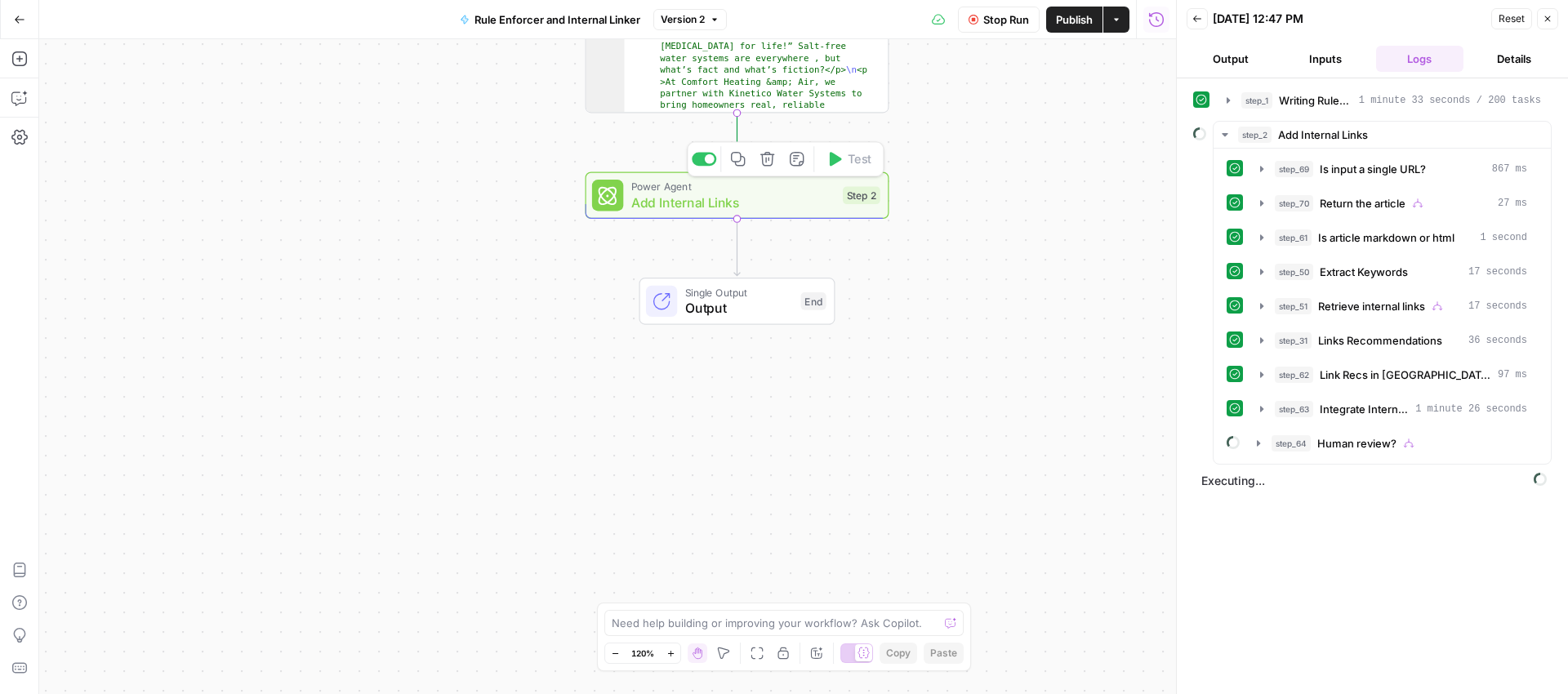
click at [756, 196] on span "Add Internal Links" at bounding box center [734, 203] width 205 height 20
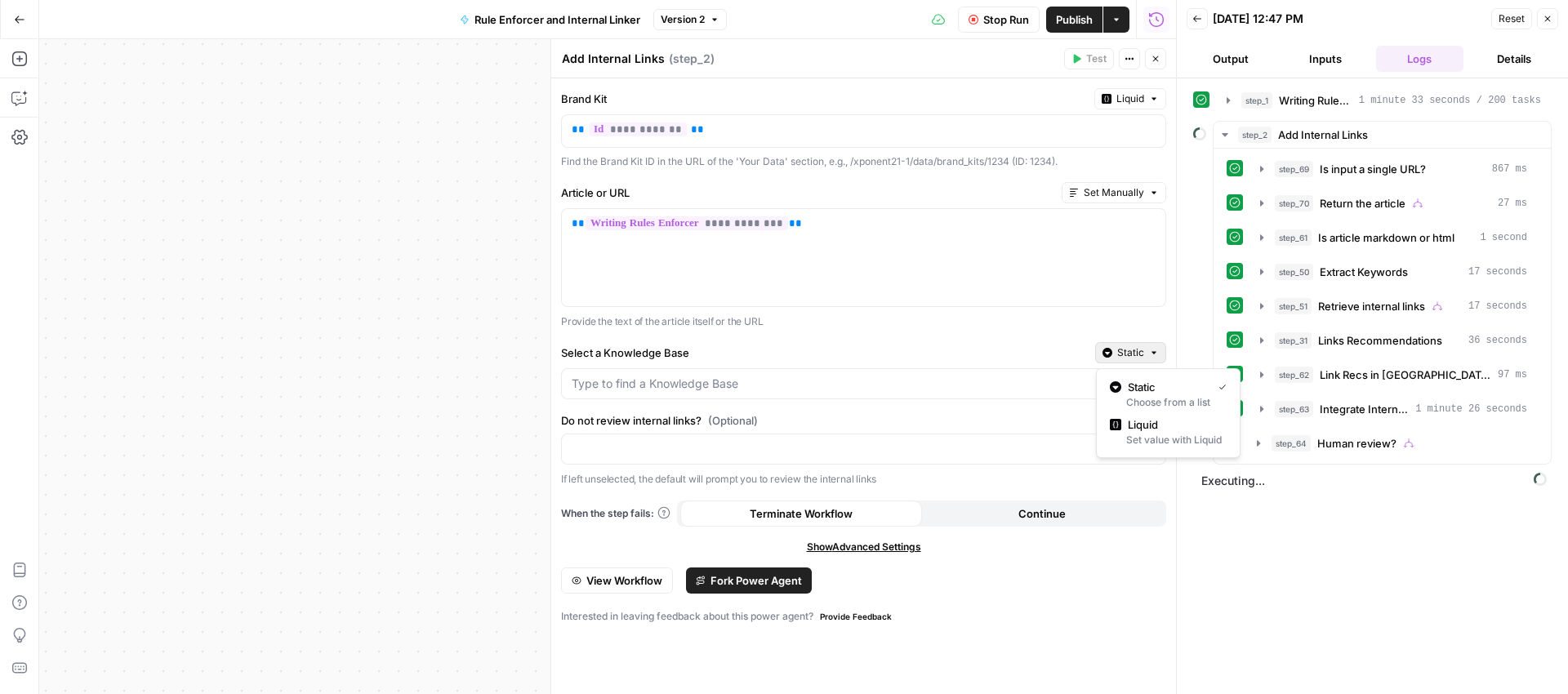
click at [1147, 356] on button "Static" at bounding box center [1130, 353] width 71 height 22
click at [1138, 434] on div "Set value with Liquid" at bounding box center [1169, 440] width 117 height 14
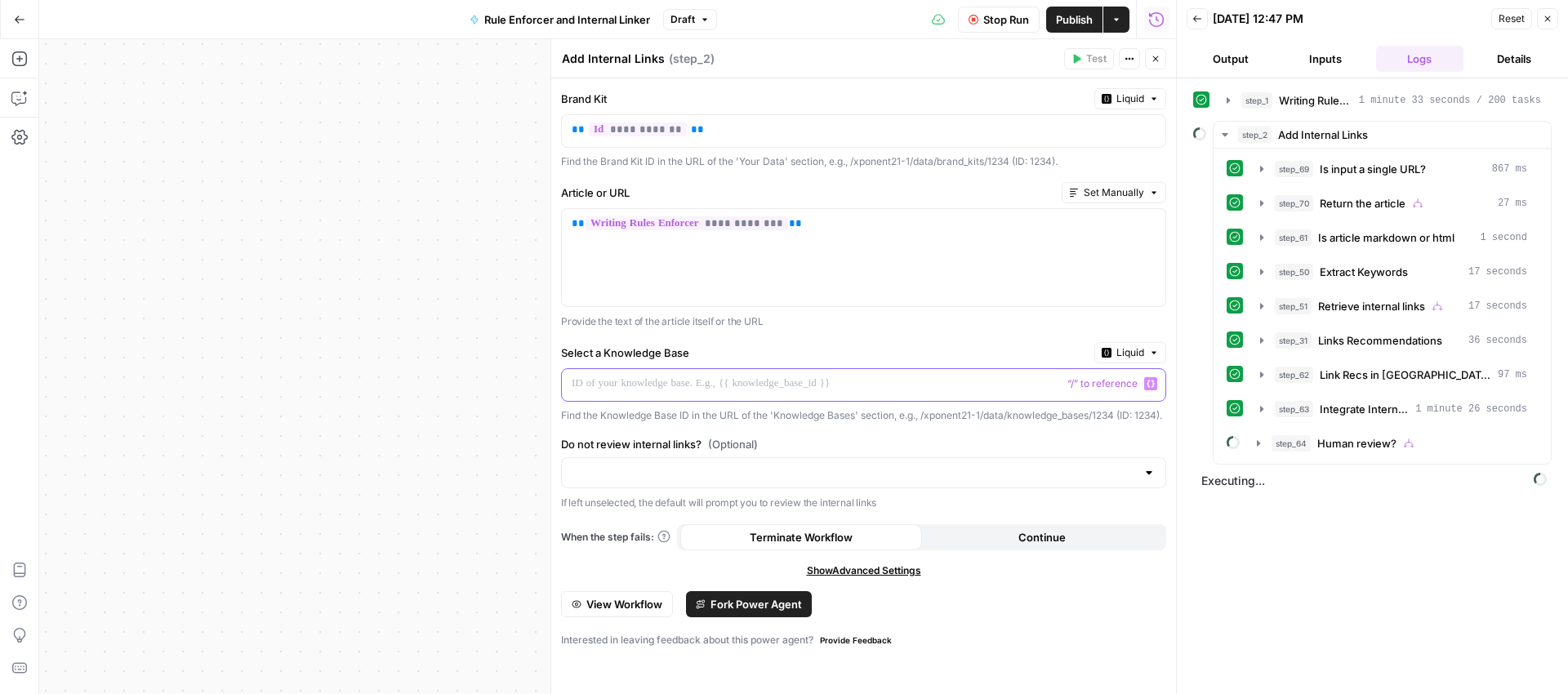
click at [581, 384] on p at bounding box center [850, 384] width 558 height 16
click at [1153, 387] on icon "button" at bounding box center [1150, 384] width 8 height 7
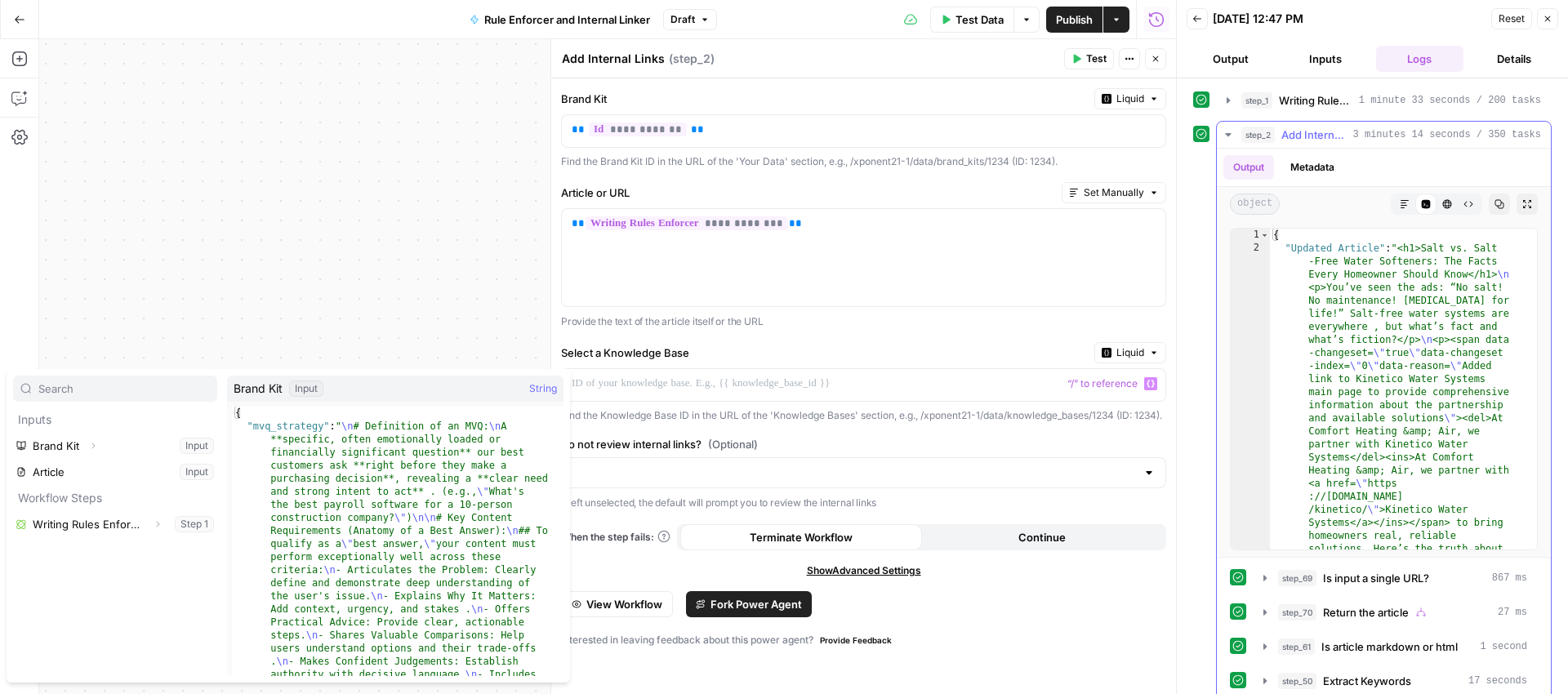
click at [1229, 135] on icon "button" at bounding box center [1227, 135] width 5 height 4
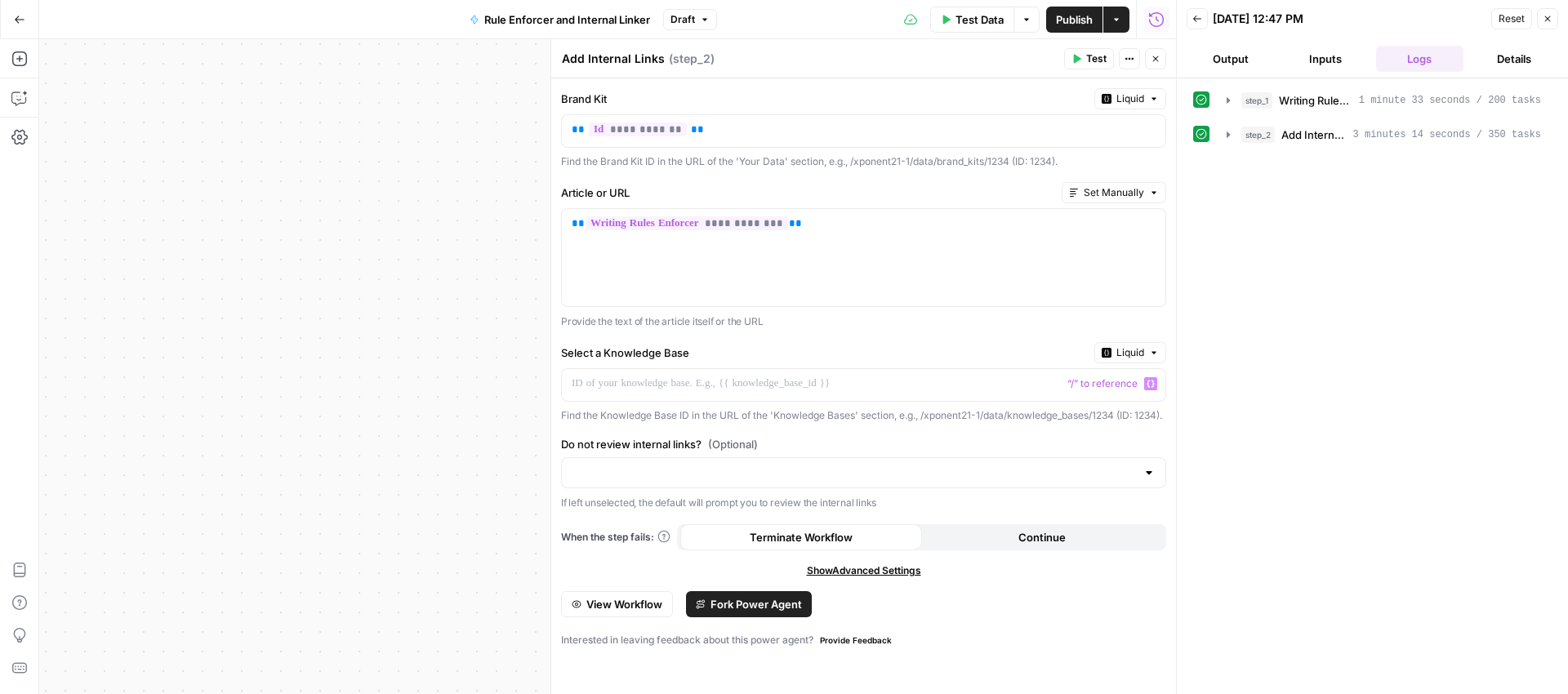
click at [1157, 63] on icon "button" at bounding box center [1155, 59] width 10 height 10
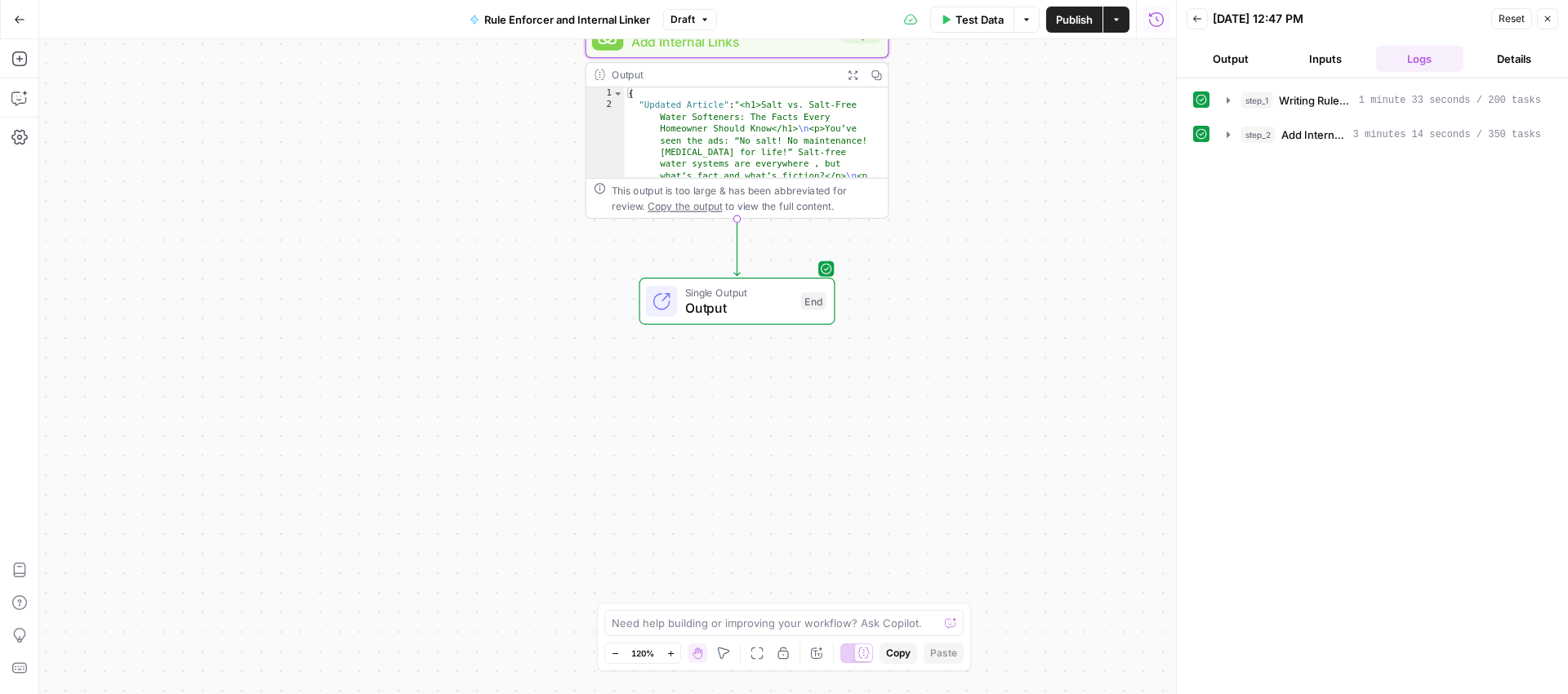
click at [737, 301] on span "Output" at bounding box center [739, 308] width 108 height 20
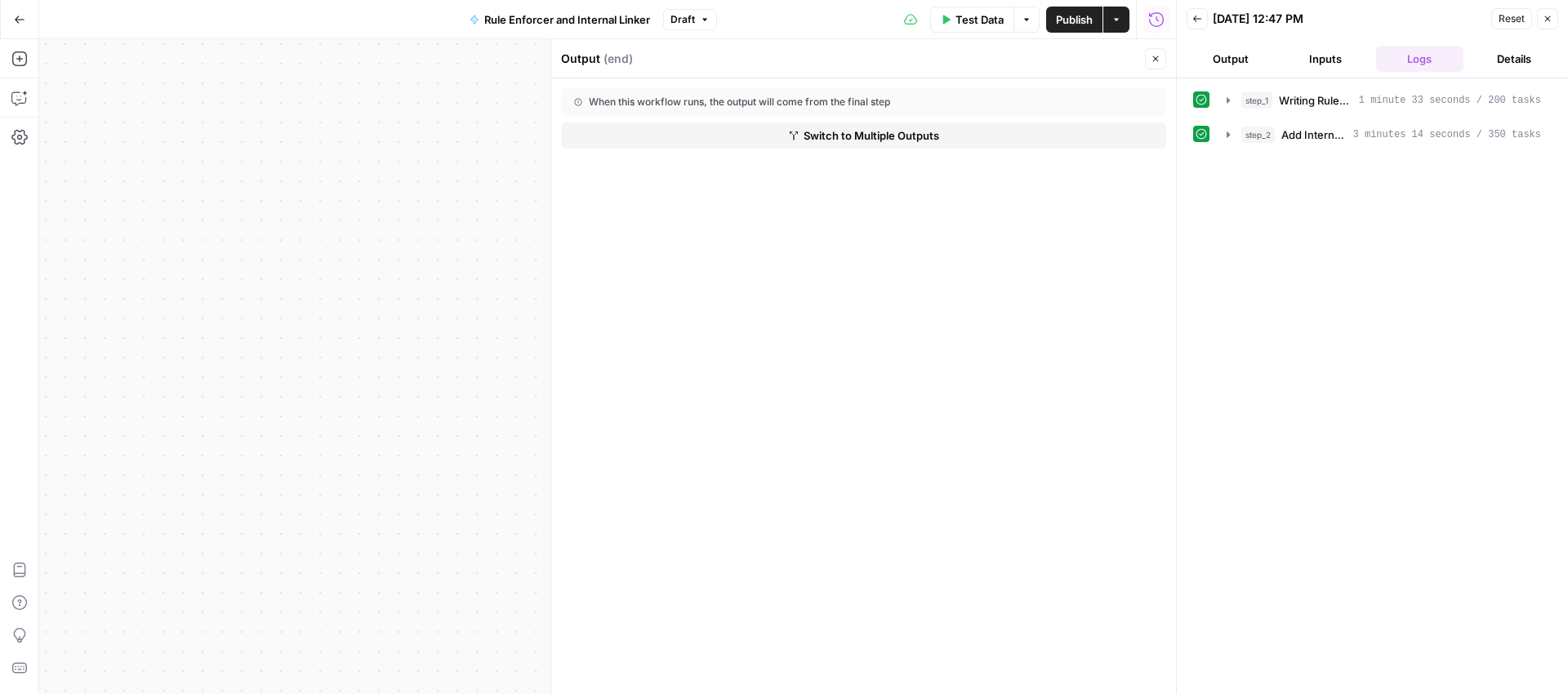
click at [1235, 62] on button "Output" at bounding box center [1231, 59] width 88 height 26
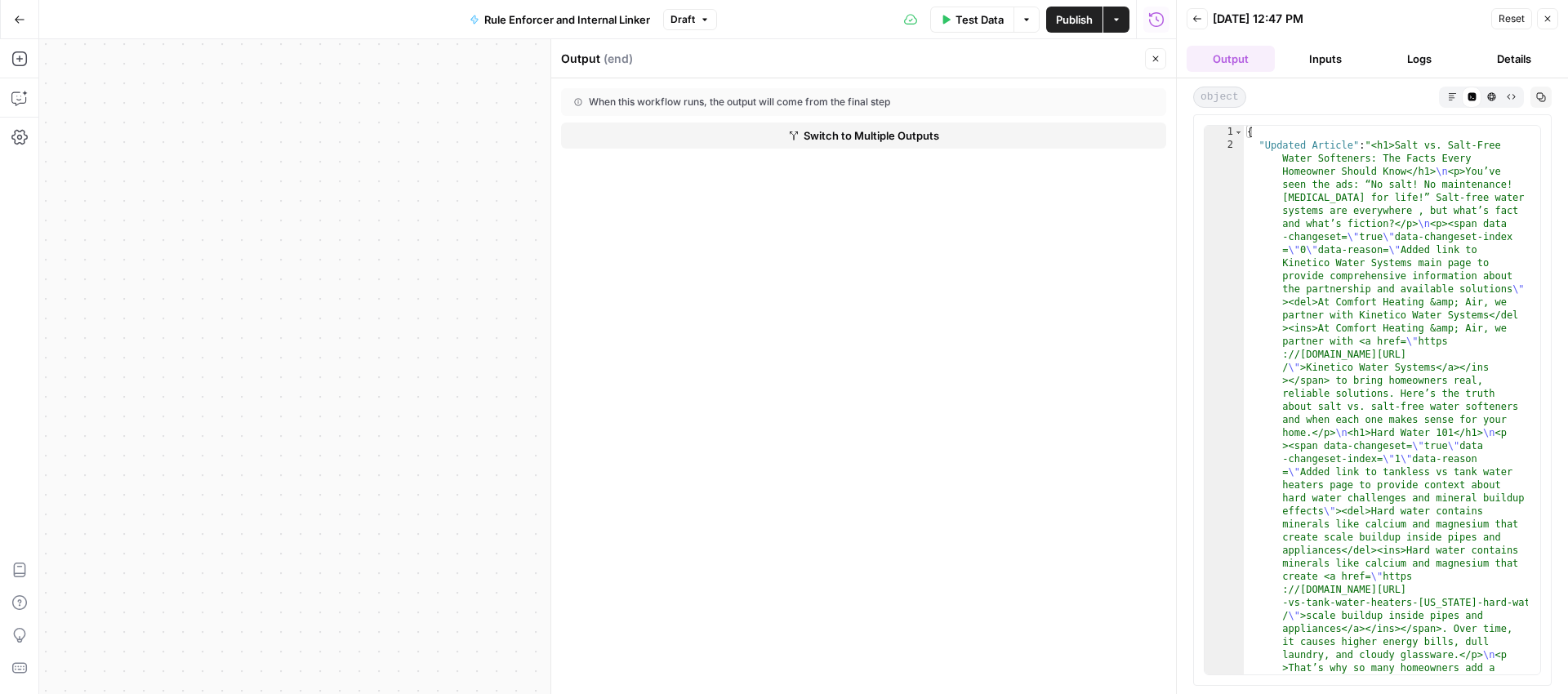
click at [1311, 61] on button "Inputs" at bounding box center [1326, 59] width 88 height 26
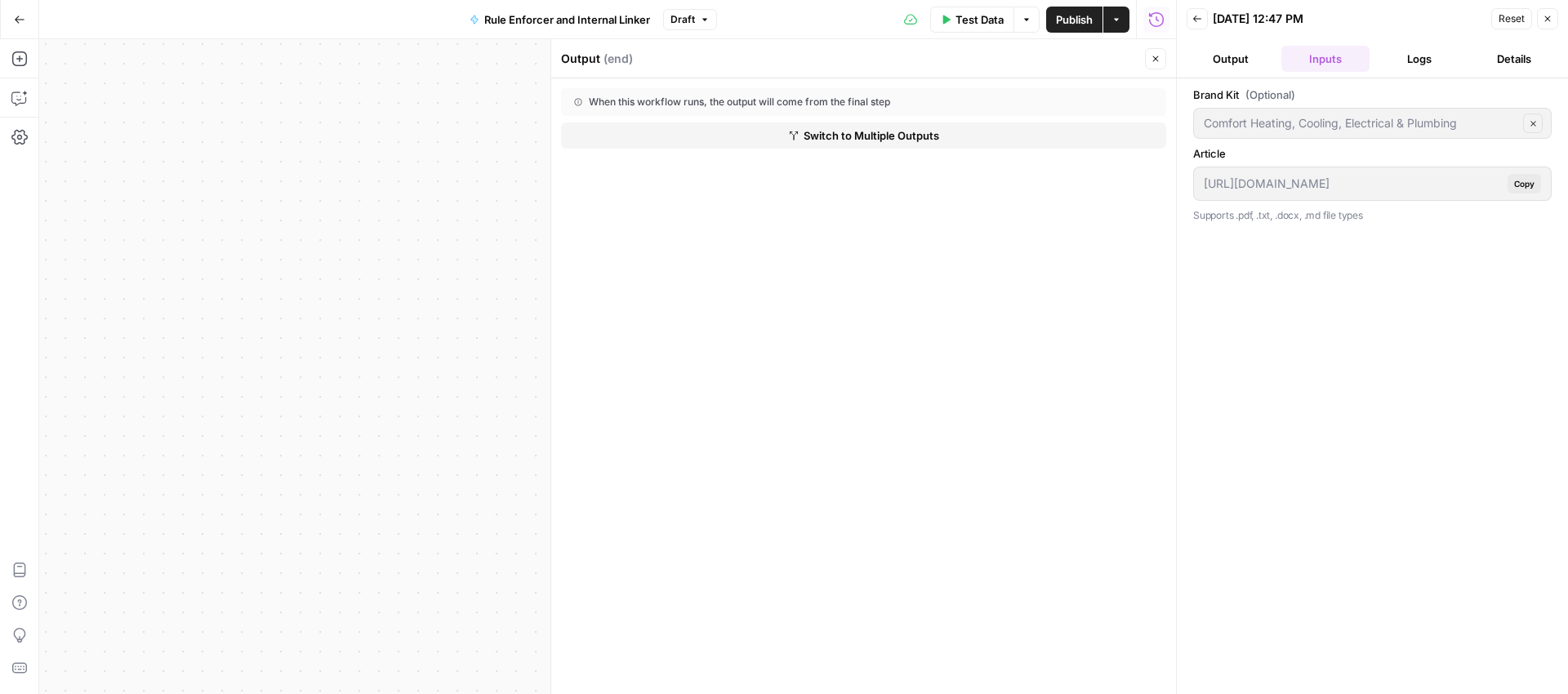
click at [1236, 57] on button "Output" at bounding box center [1231, 59] width 88 height 26
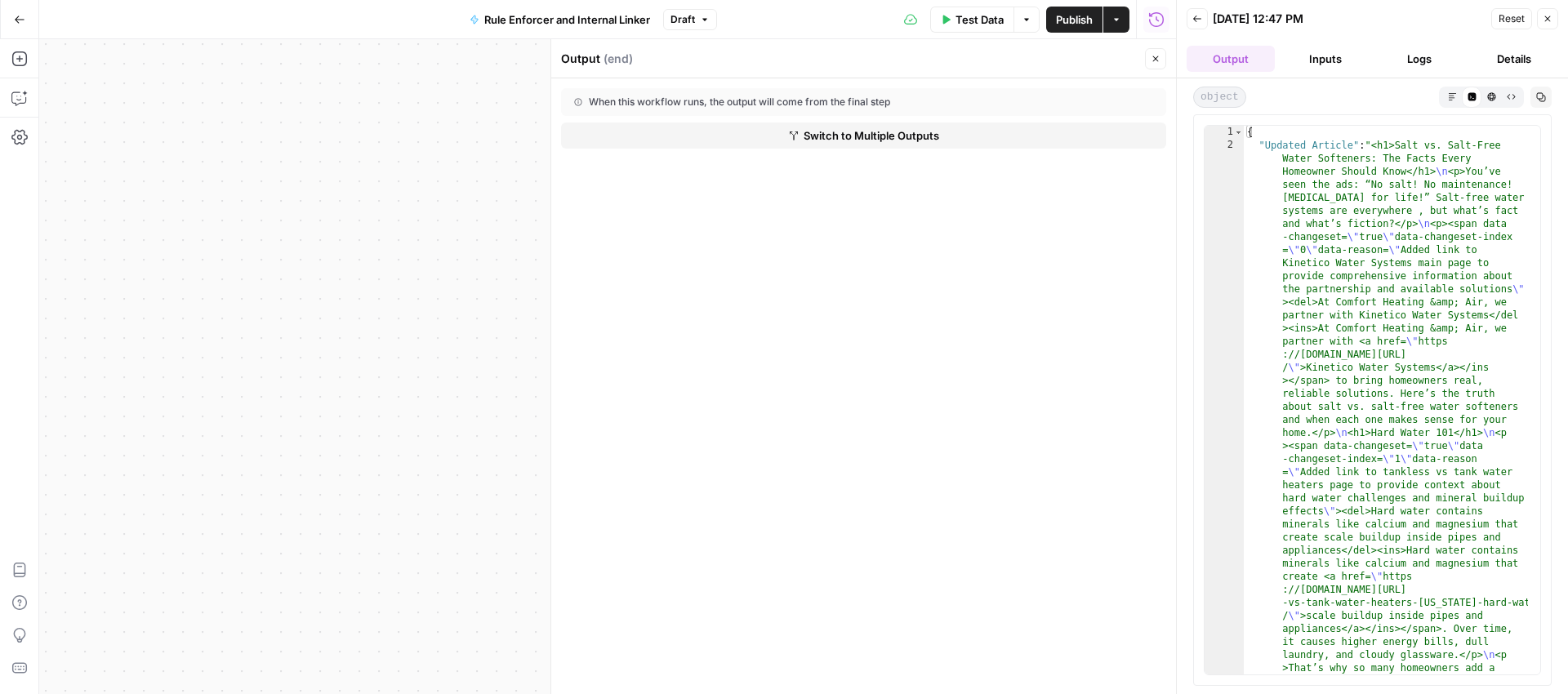
click at [1542, 17] on button "Close" at bounding box center [1548, 19] width 22 height 22
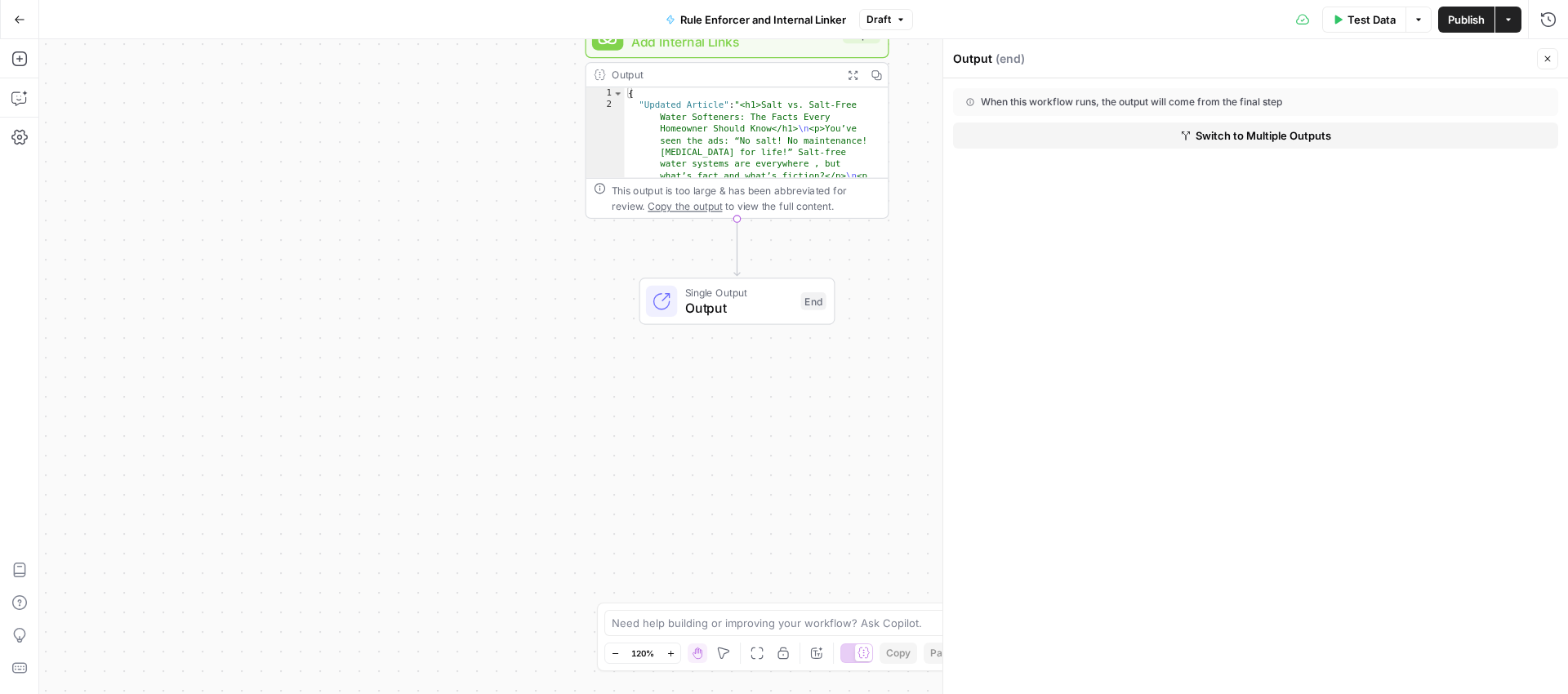
click at [1543, 62] on icon "button" at bounding box center [1547, 59] width 10 height 10
click at [1549, 17] on icon "button" at bounding box center [1548, 20] width 16 height 16
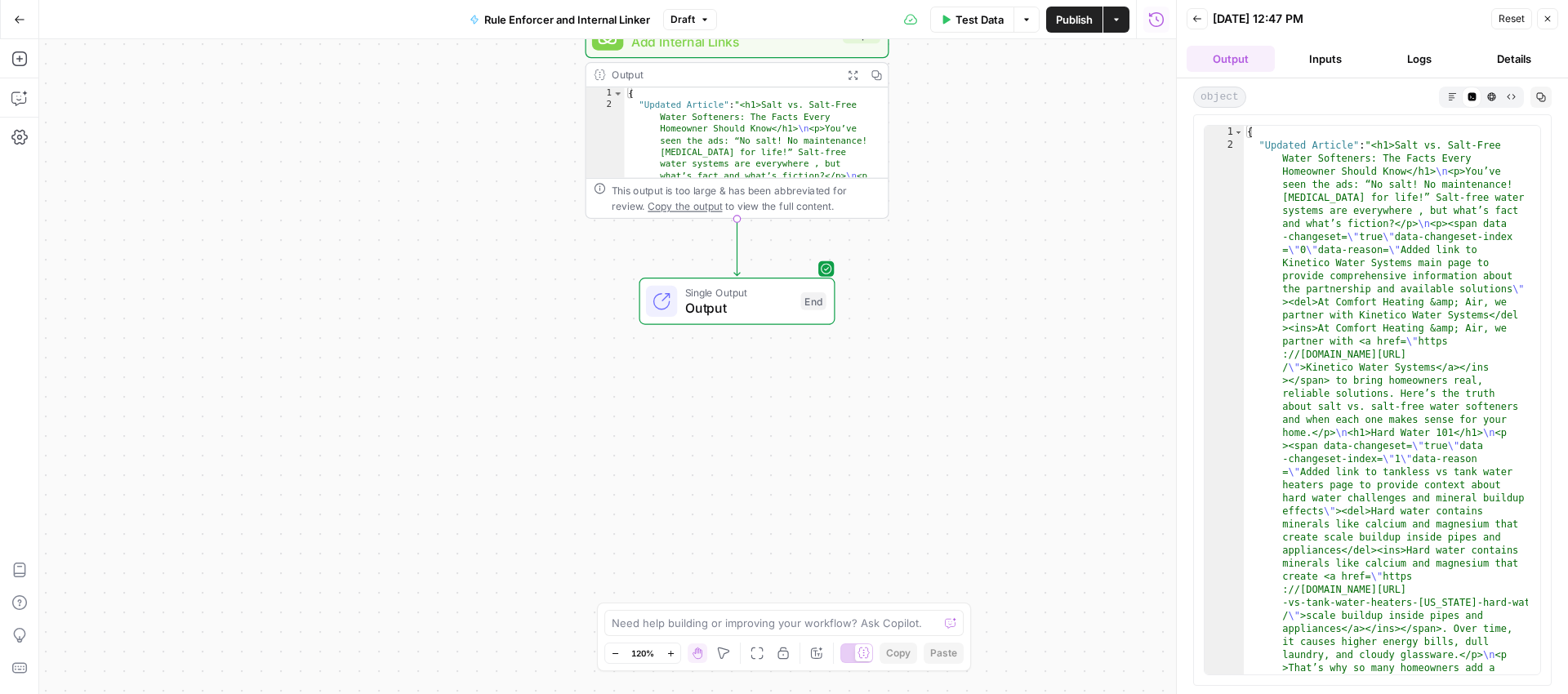
click at [1200, 14] on icon "button" at bounding box center [1197, 18] width 10 height 10
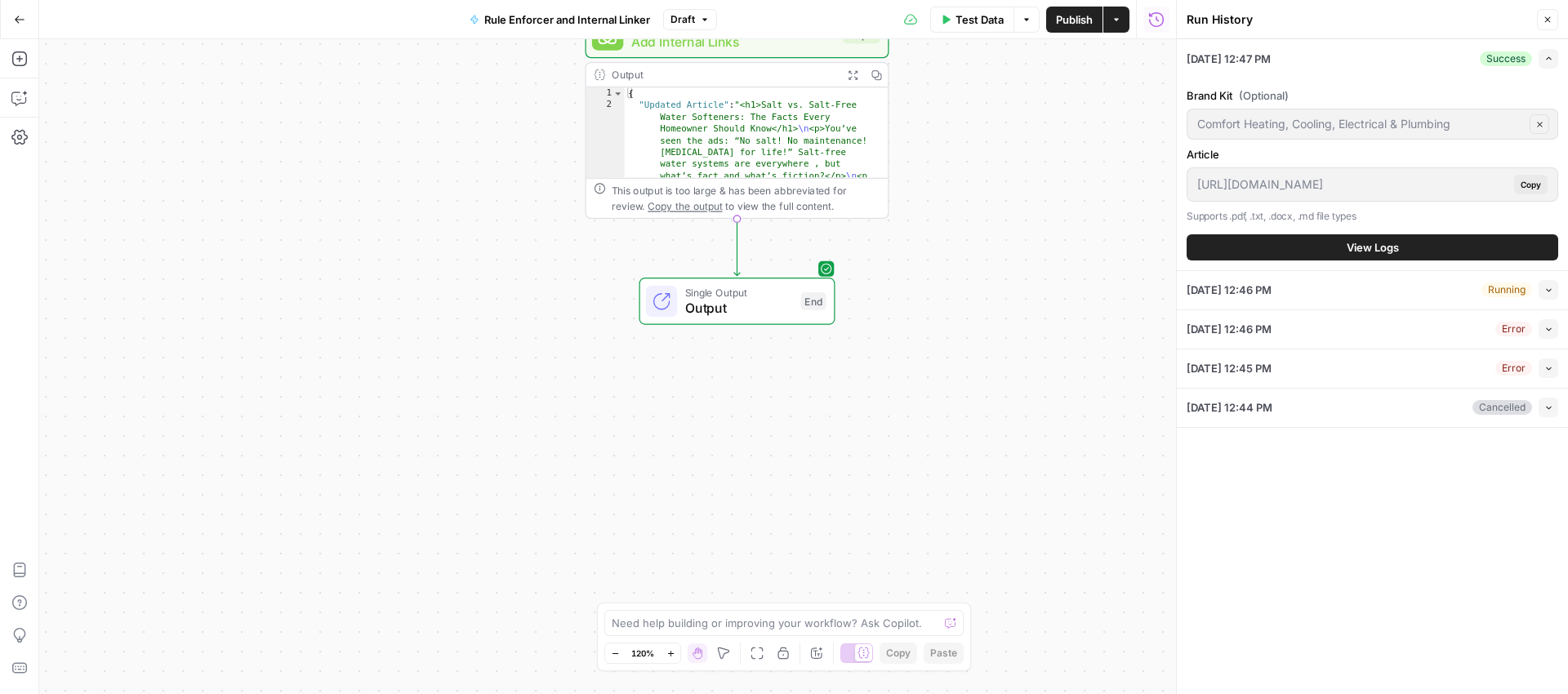
click at [1545, 184] on button "Copy" at bounding box center [1530, 185] width 33 height 20
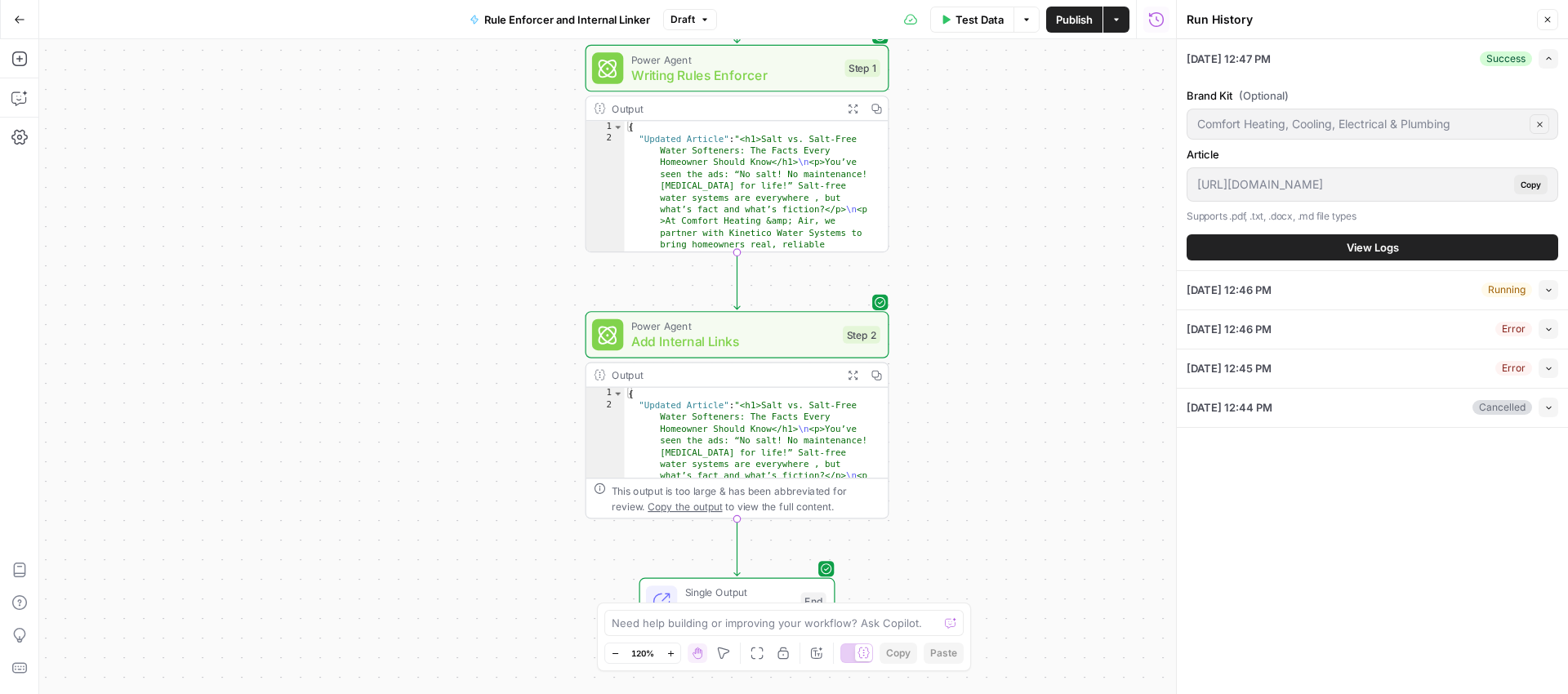
click at [30, 21] on div "Go Back" at bounding box center [20, 19] width 40 height 39
click at [26, 22] on button "Go Back" at bounding box center [19, 19] width 30 height 30
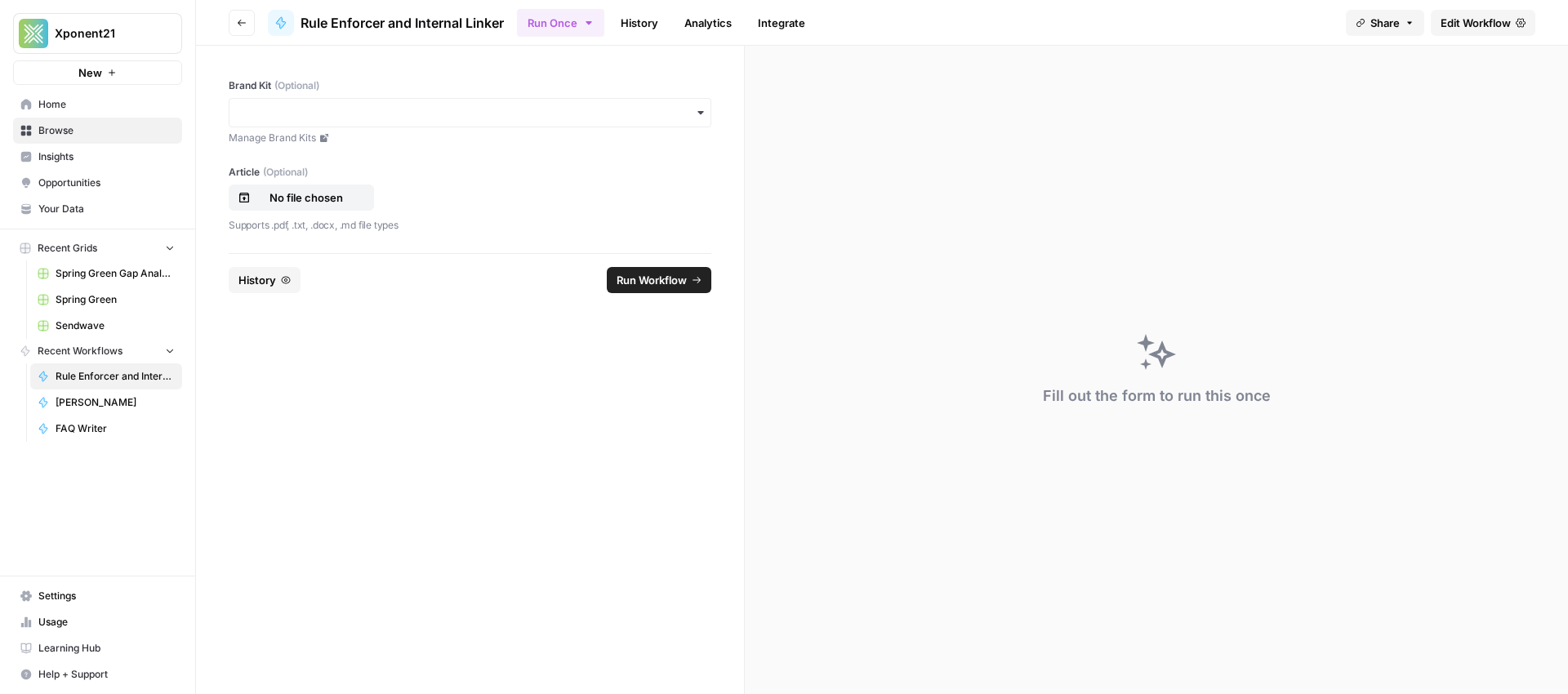
click at [107, 33] on span "Xponent21" at bounding box center [105, 33] width 99 height 16
click at [101, 150] on span "September Cohort" at bounding box center [157, 149] width 215 height 16
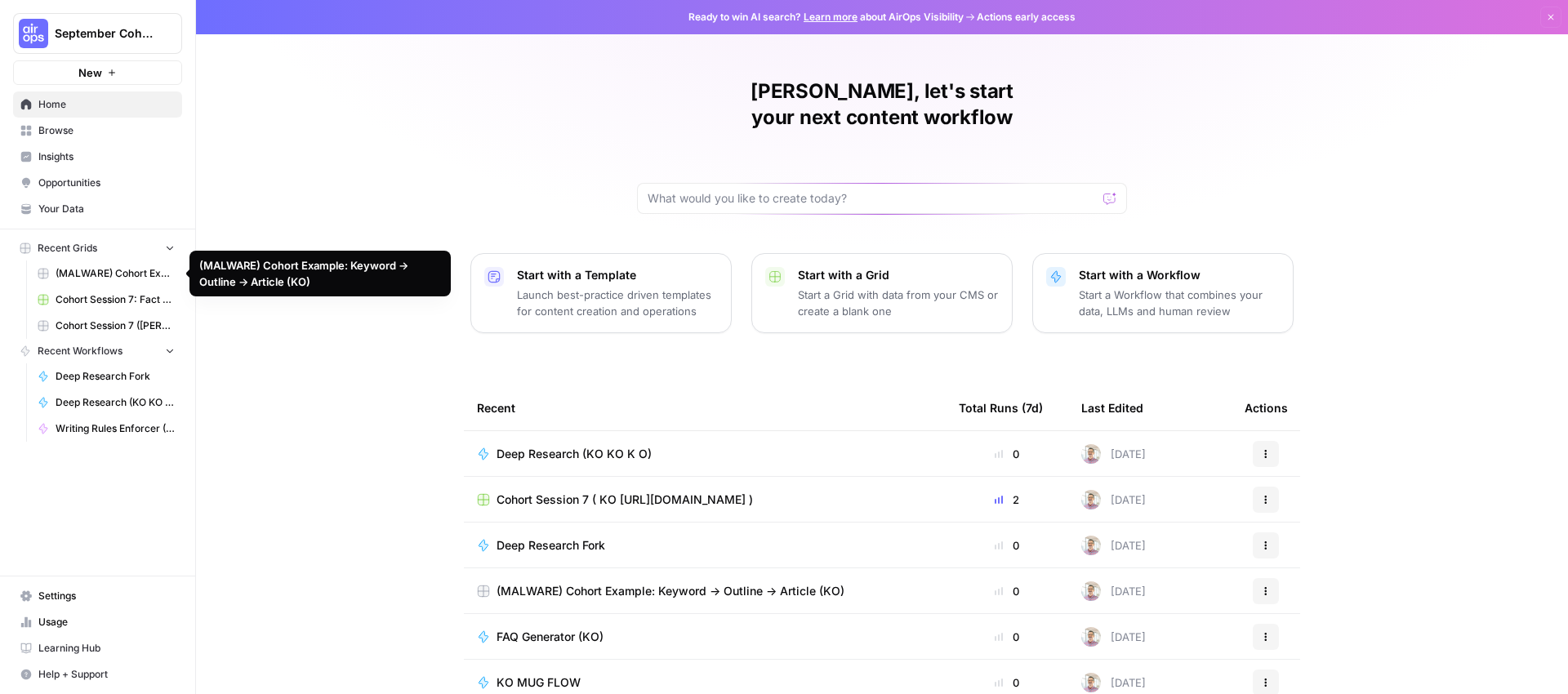
click at [100, 271] on span "(MALWARE) Cohort Example: Keyword -> Outline -> Article (KO)" at bounding box center [115, 273] width 119 height 14
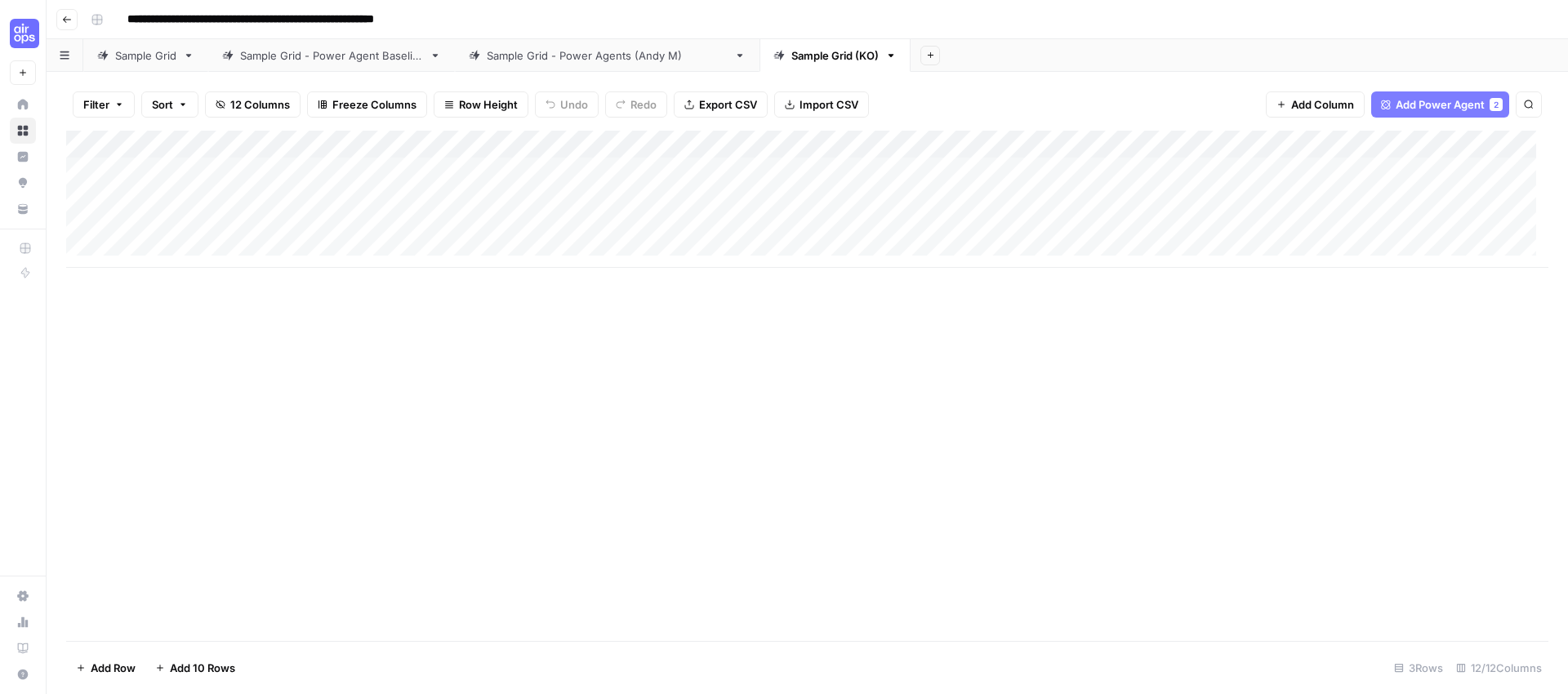
click at [636, 140] on div "Add Column" at bounding box center [807, 199] width 1482 height 137
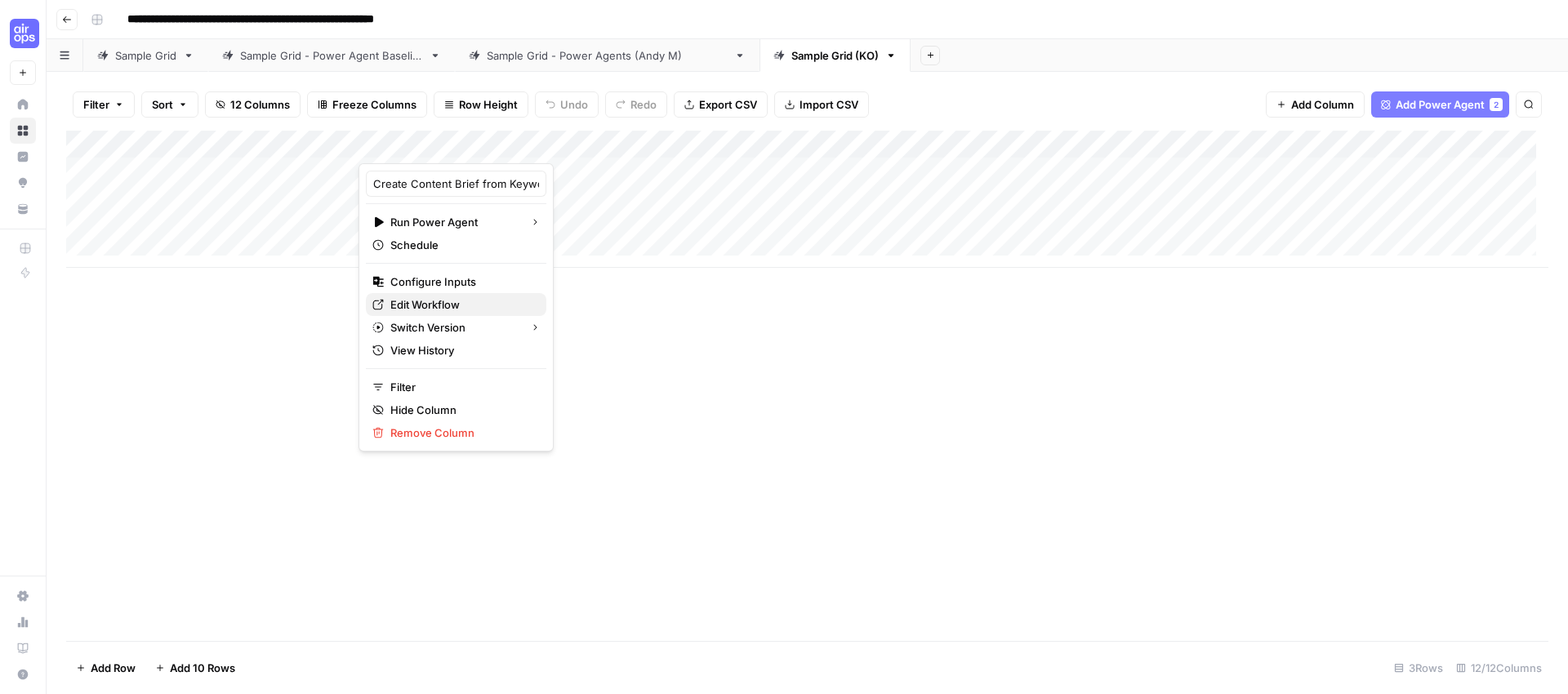
click at [458, 301] on span "Edit Workflow" at bounding box center [461, 305] width 143 height 16
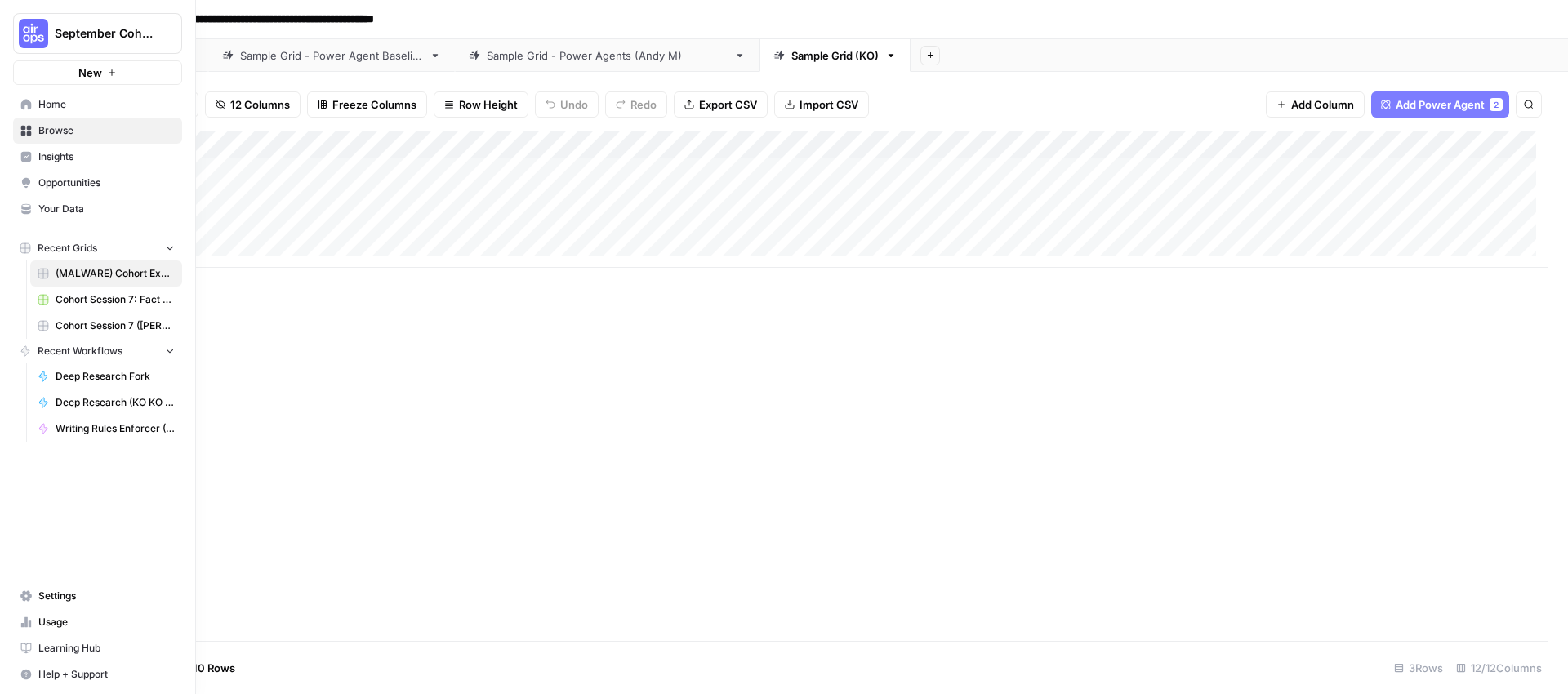
click at [71, 24] on button "September Cohort" at bounding box center [98, 33] width 169 height 41
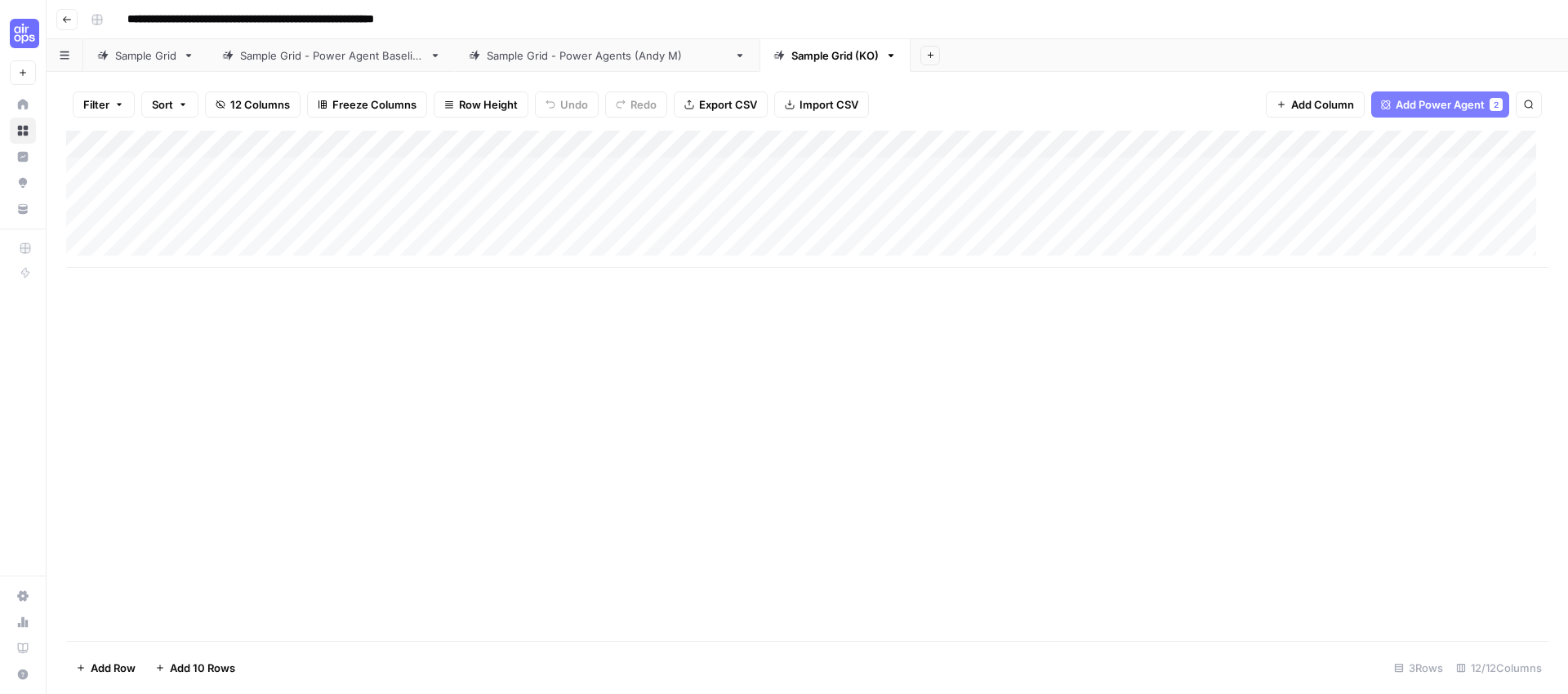
click at [315, 404] on div "Add Column" at bounding box center [807, 386] width 1482 height 510
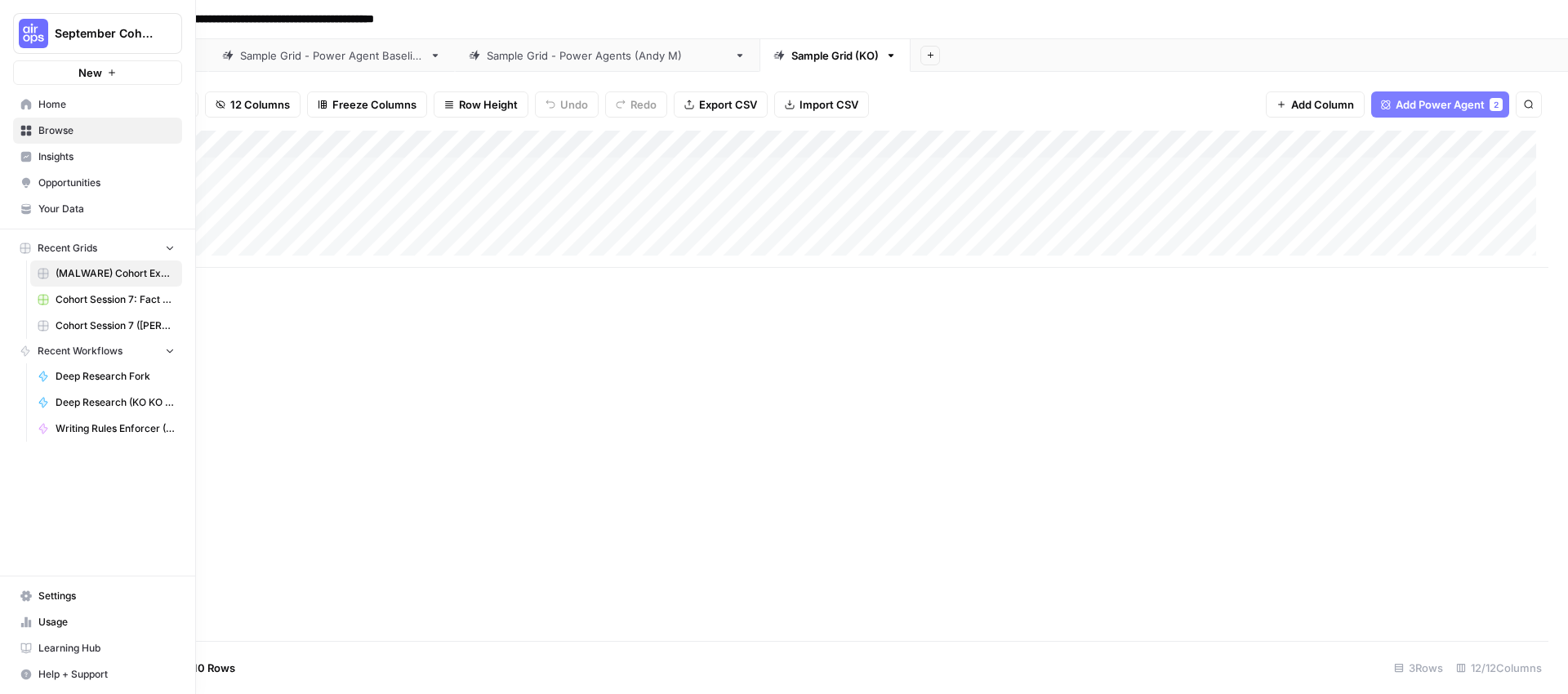
click at [66, 134] on span "Browse" at bounding box center [106, 131] width 136 height 14
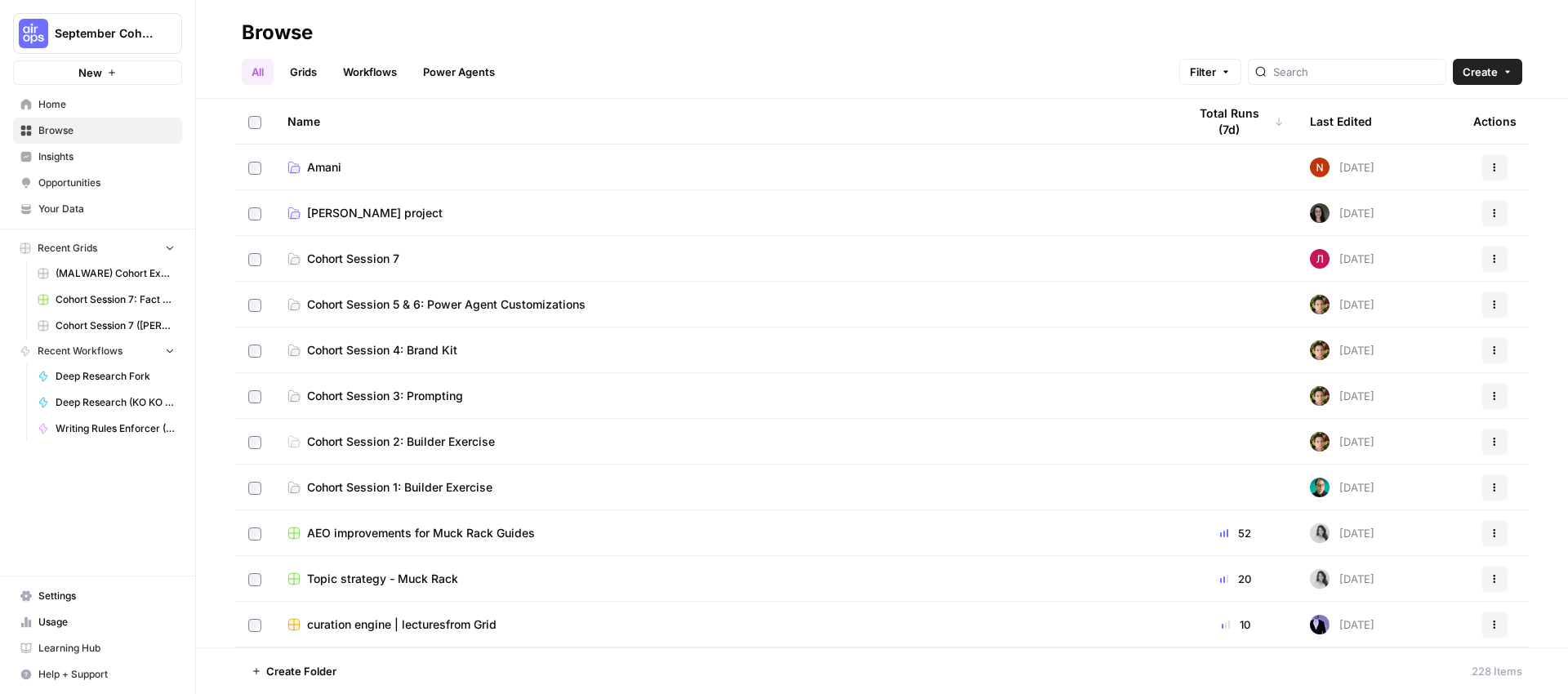
click at [378, 68] on link "Workflows" at bounding box center [370, 71] width 74 height 26
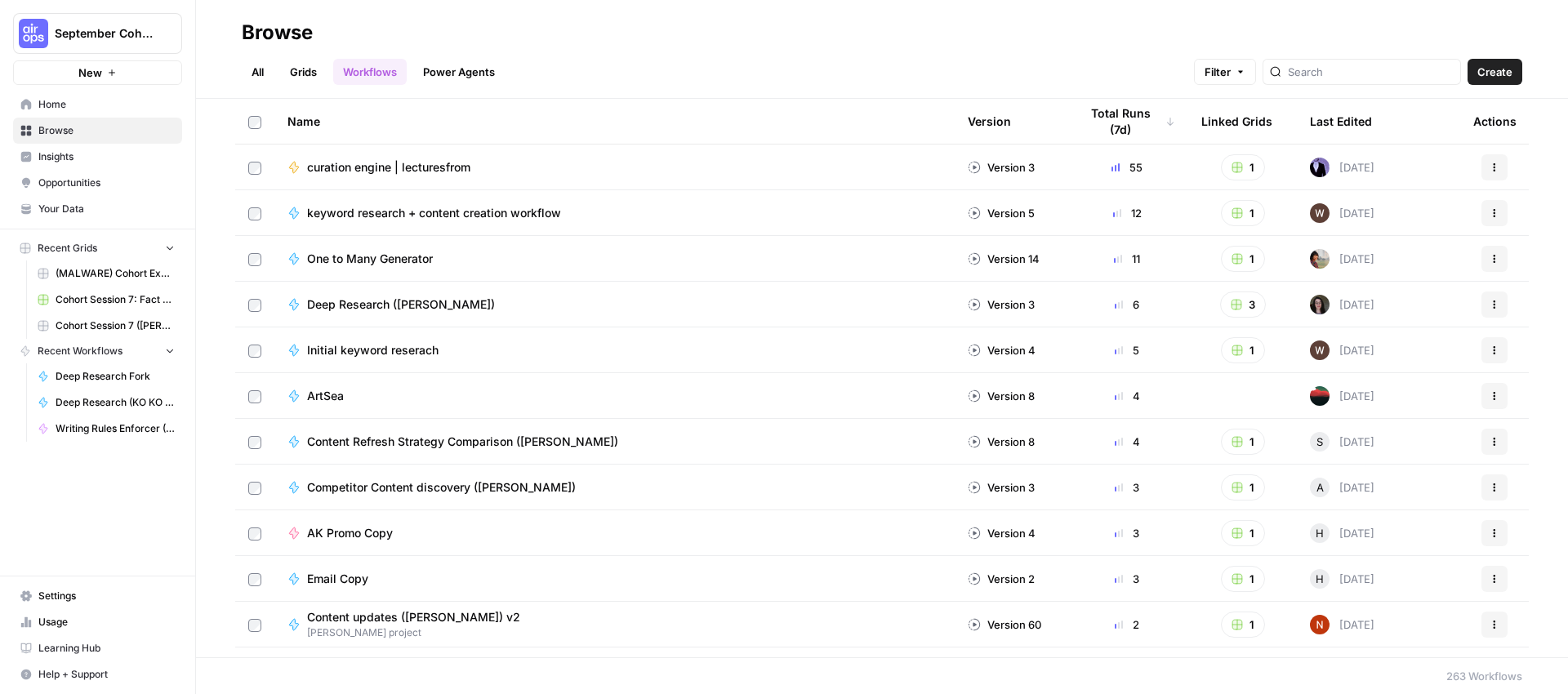
click at [364, 309] on span "Deep Research (Andrea)" at bounding box center [401, 305] width 187 height 16
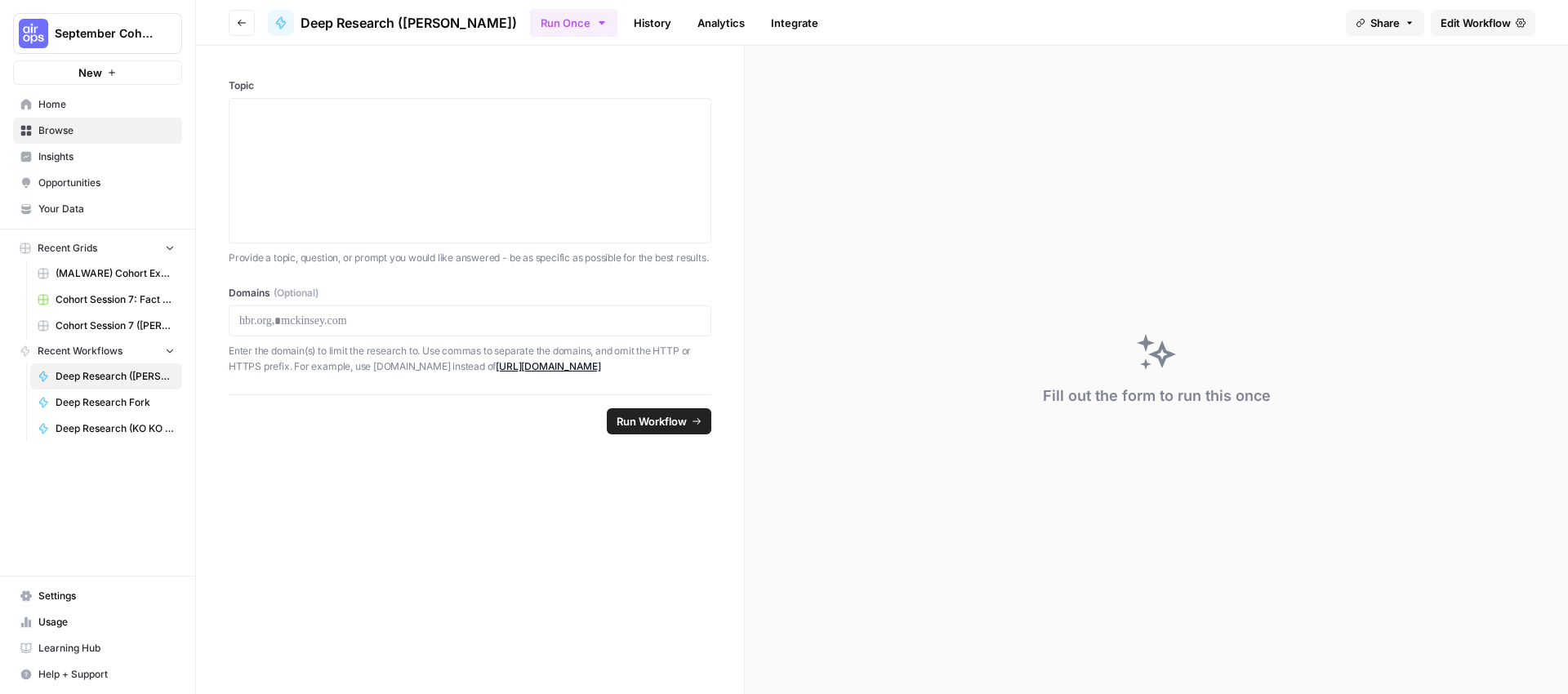
click at [1454, 25] on span "Edit Workflow" at bounding box center [1476, 23] width 70 height 16
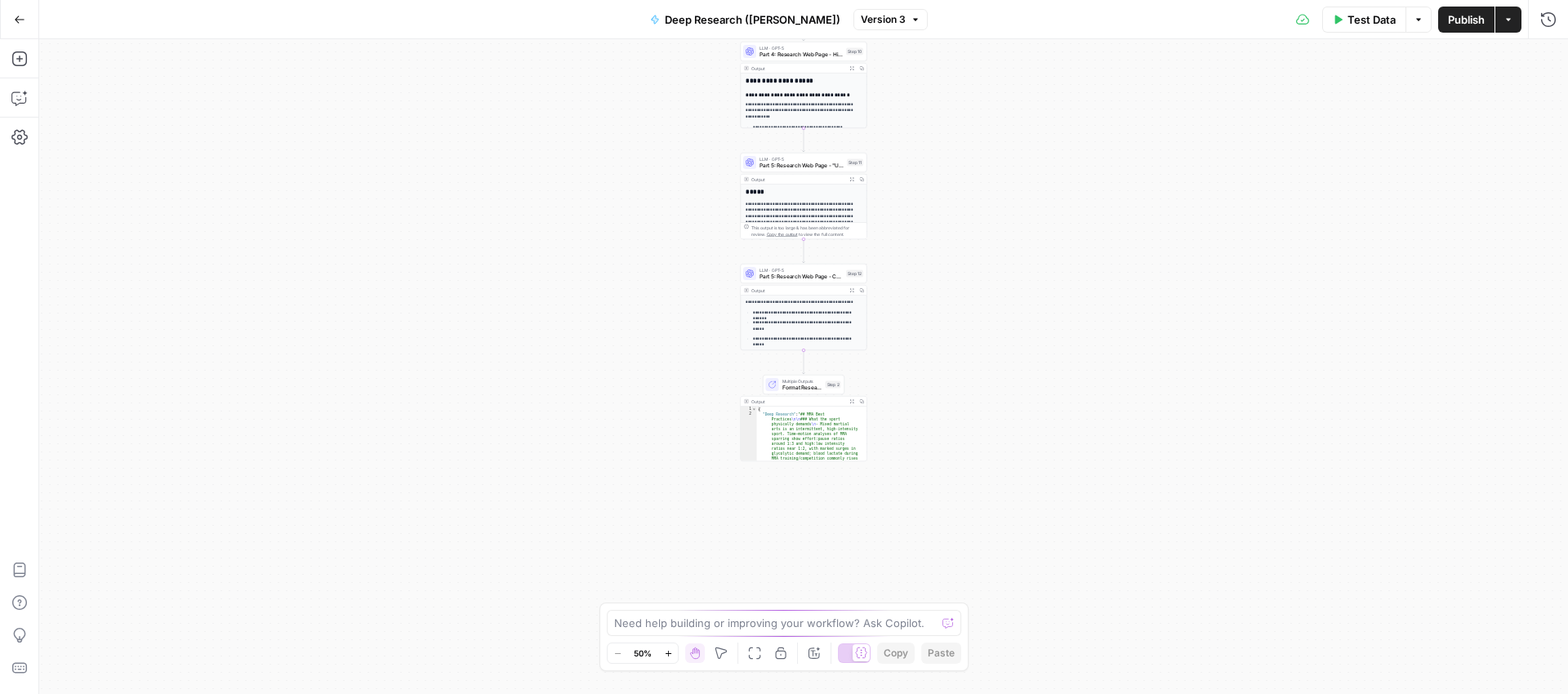
click at [15, 23] on icon "button" at bounding box center [19, 19] width 12 height 12
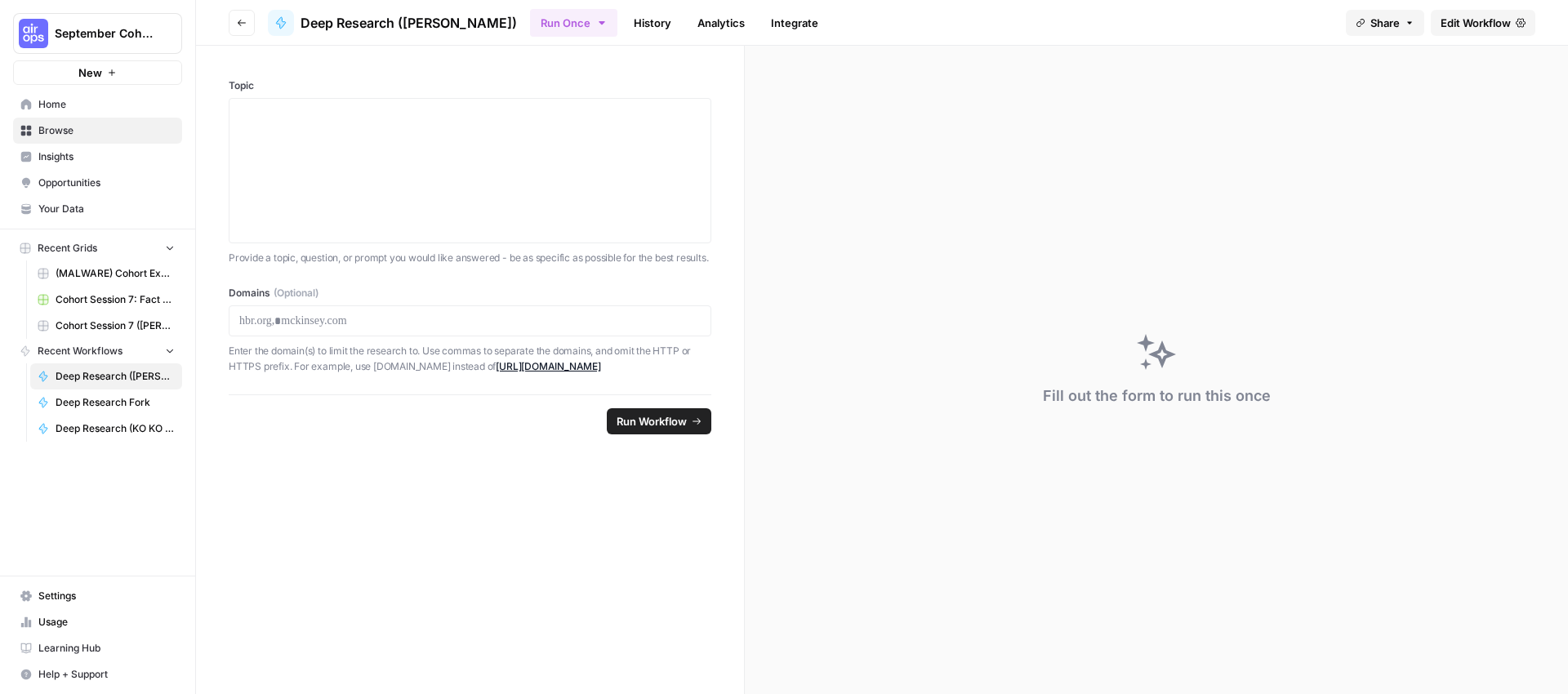
click at [45, 123] on span "Browse" at bounding box center [106, 131] width 136 height 14
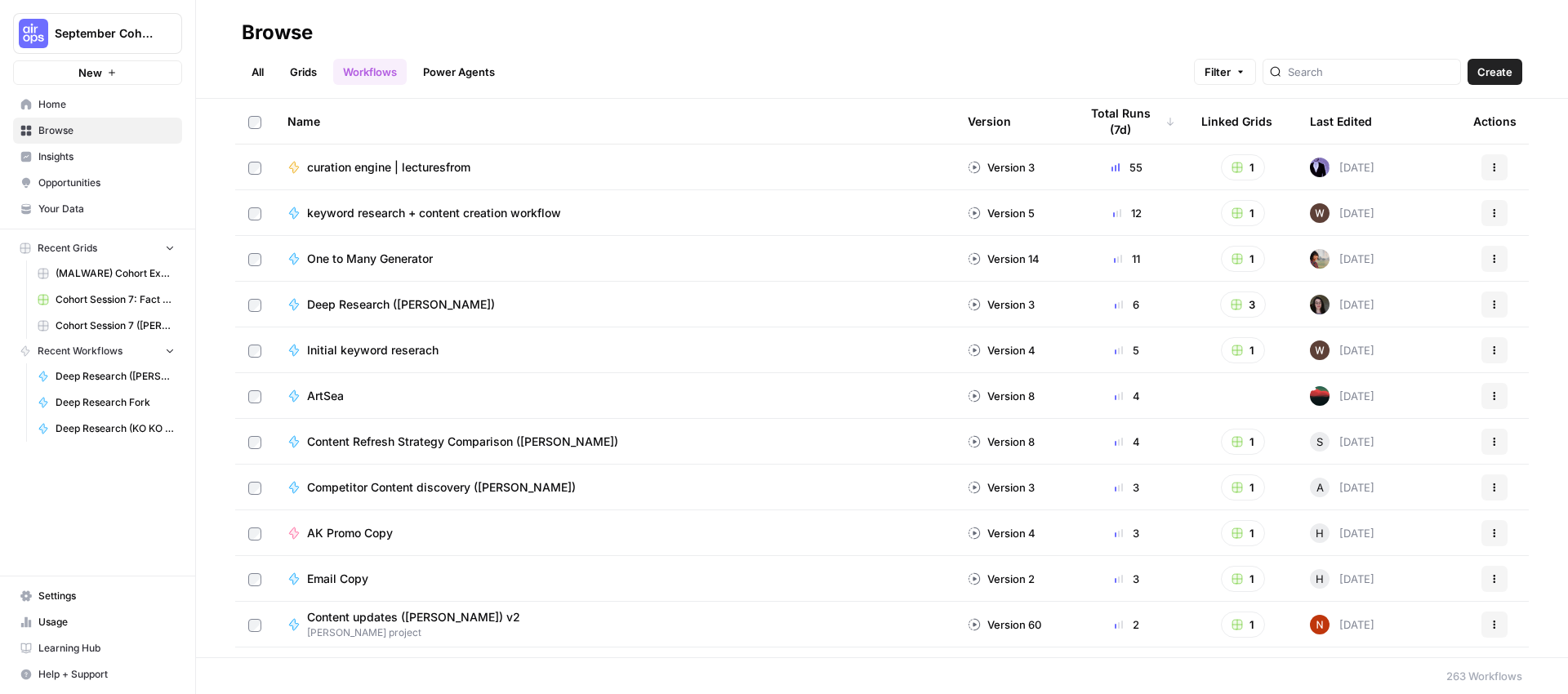
click at [494, 215] on span "keyword research + content creation workflow" at bounding box center [434, 213] width 254 height 16
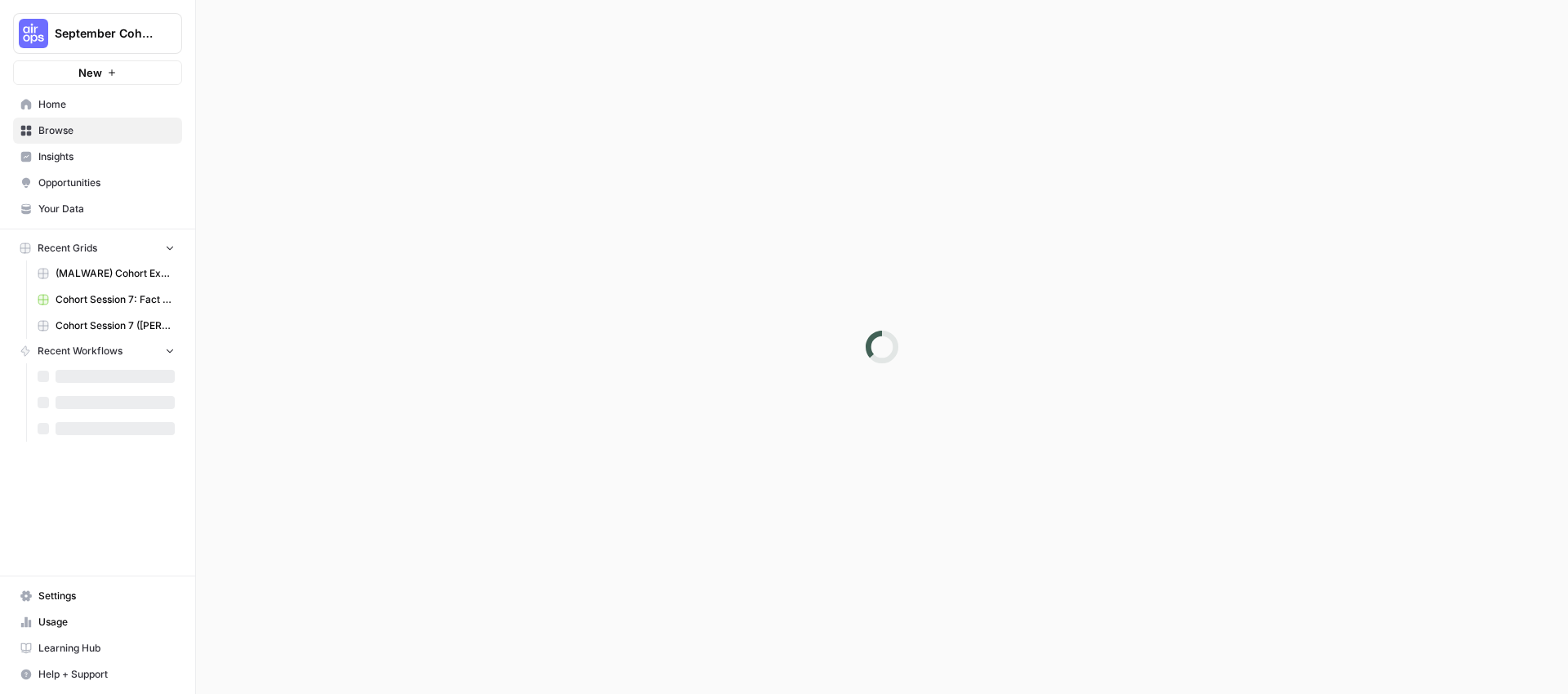
click at [494, 215] on div at bounding box center [882, 347] width 1372 height 694
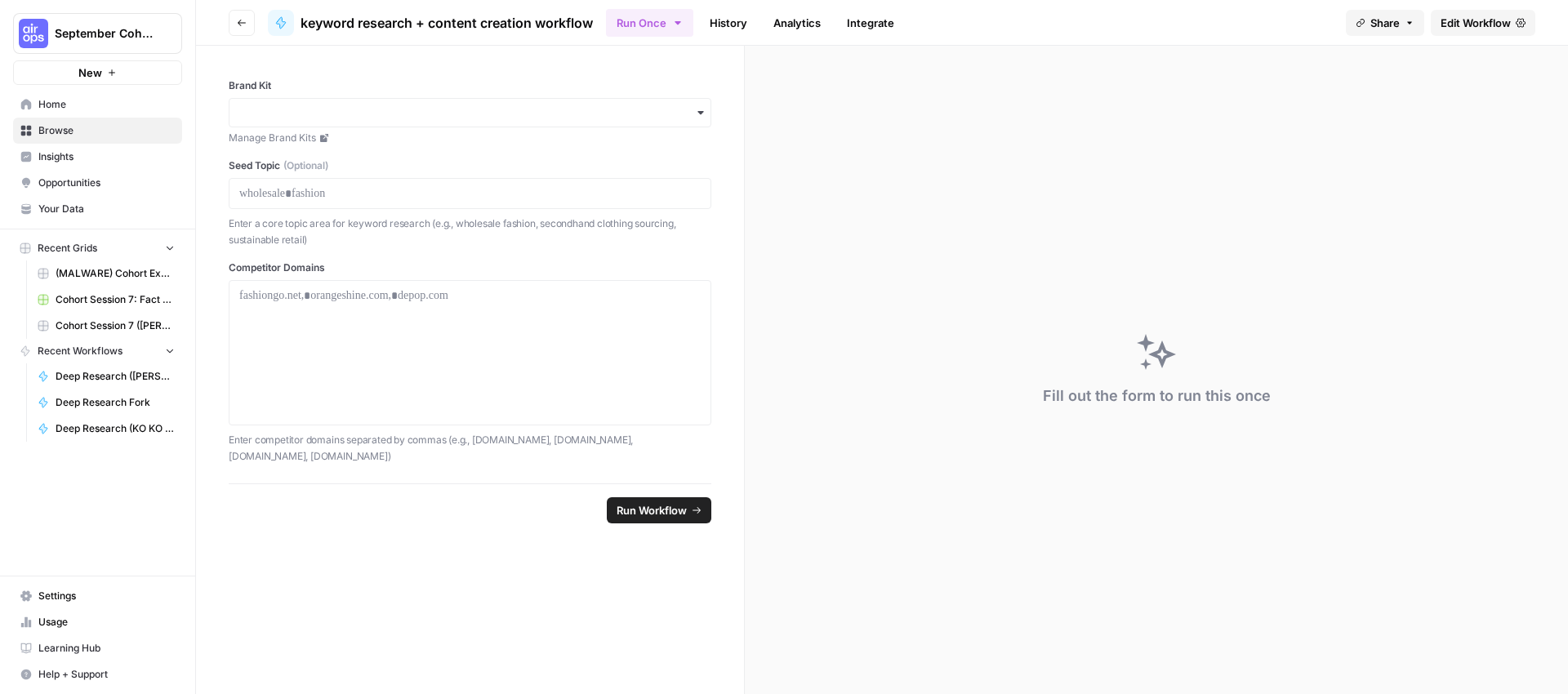
click at [1503, 18] on span "Edit Workflow" at bounding box center [1476, 23] width 70 height 16
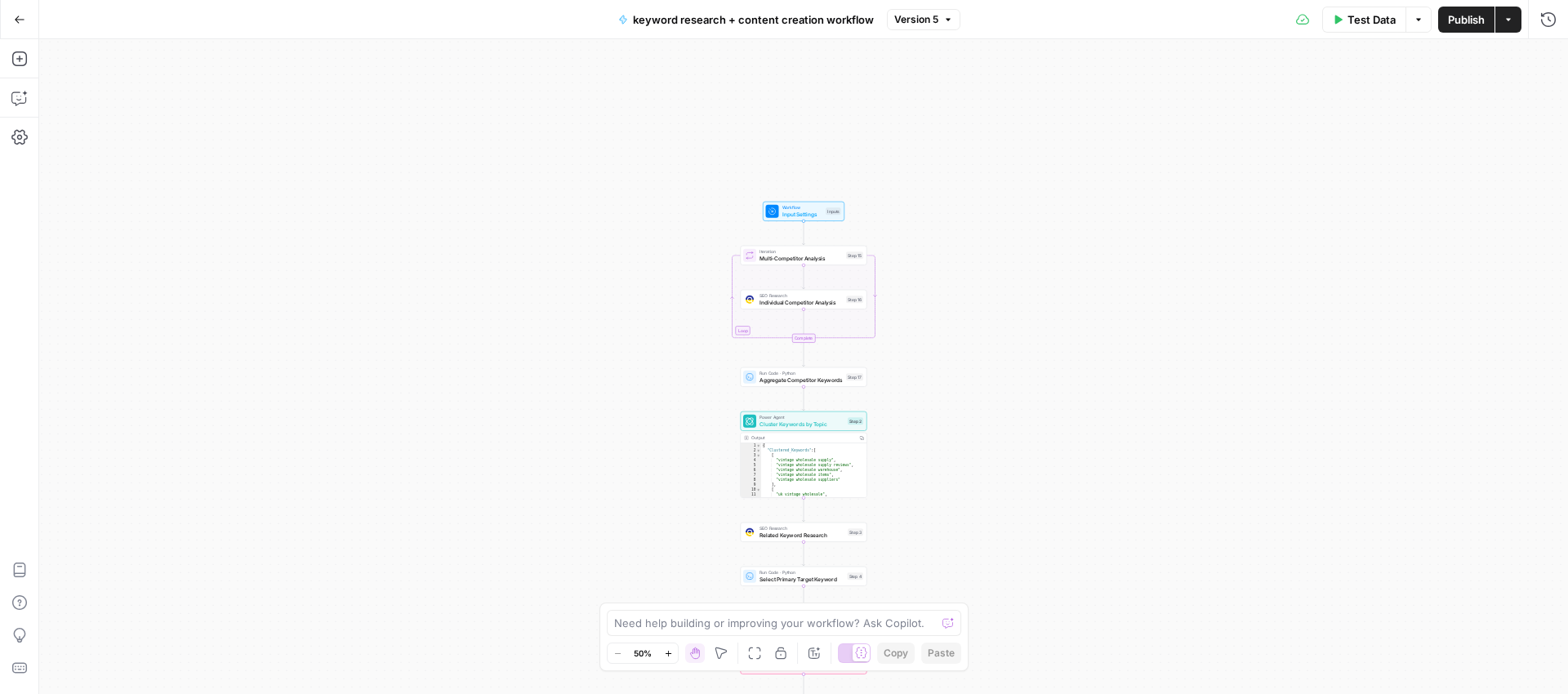
click at [815, 211] on span "Input Settings" at bounding box center [802, 214] width 41 height 8
click at [885, 83] on div "Workflow Input Settings Inputs Test Step Loop Iteration Multi-Competitor Analys…" at bounding box center [804, 367] width 1529 height 655
click at [1549, 65] on button "Close" at bounding box center [1548, 59] width 22 height 22
click at [1509, 23] on icon "button" at bounding box center [1508, 19] width 10 height 10
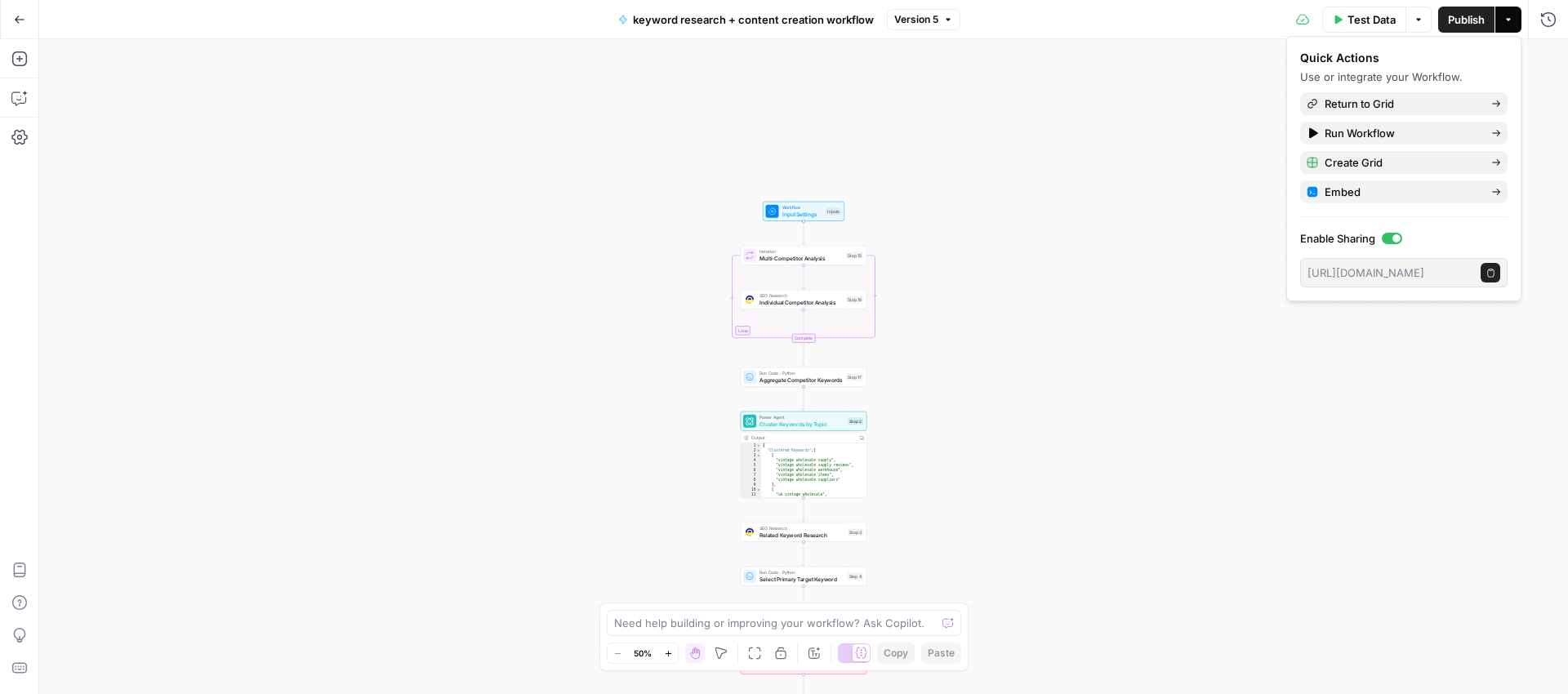
click at [1425, 21] on button "Options" at bounding box center [1418, 19] width 26 height 26
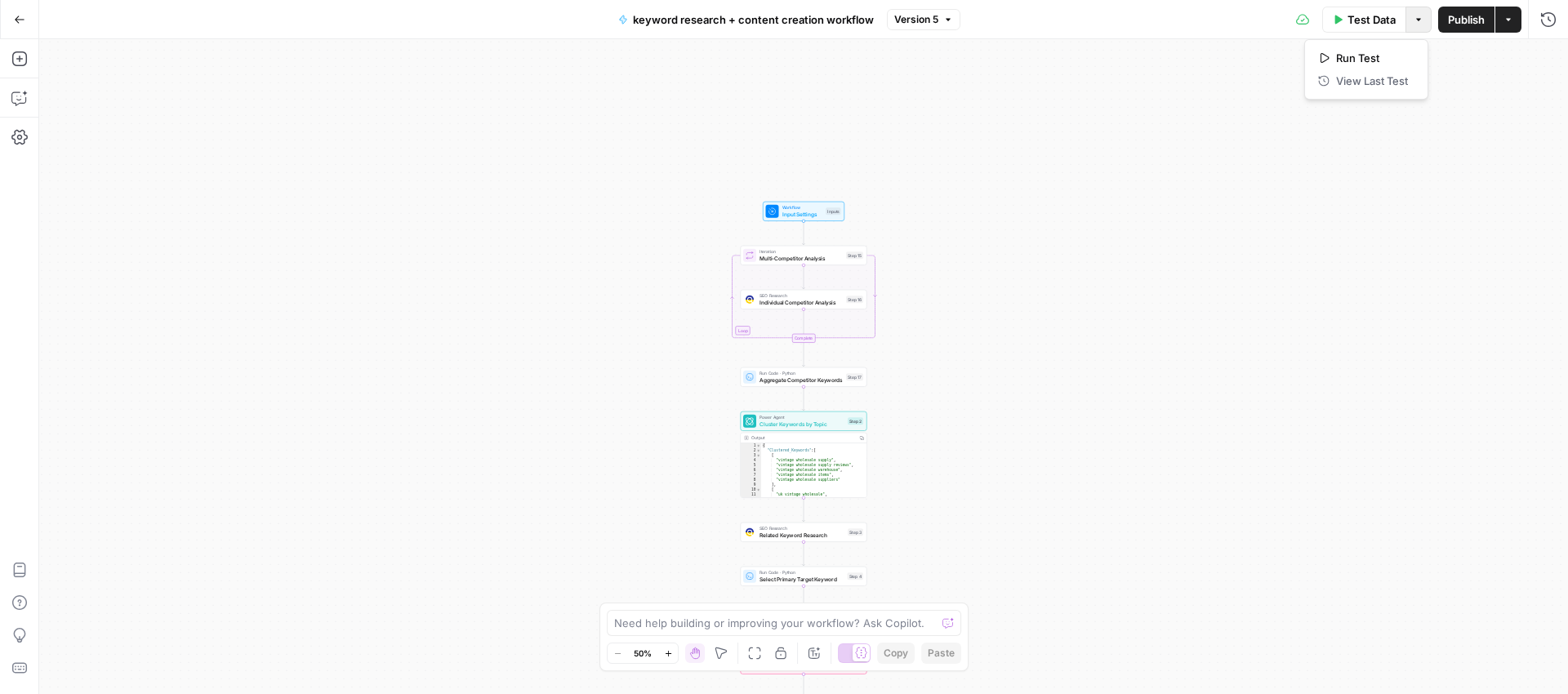
click at [1425, 21] on button "Options" at bounding box center [1418, 19] width 26 height 26
click at [23, 32] on button "Go Back" at bounding box center [19, 19] width 30 height 30
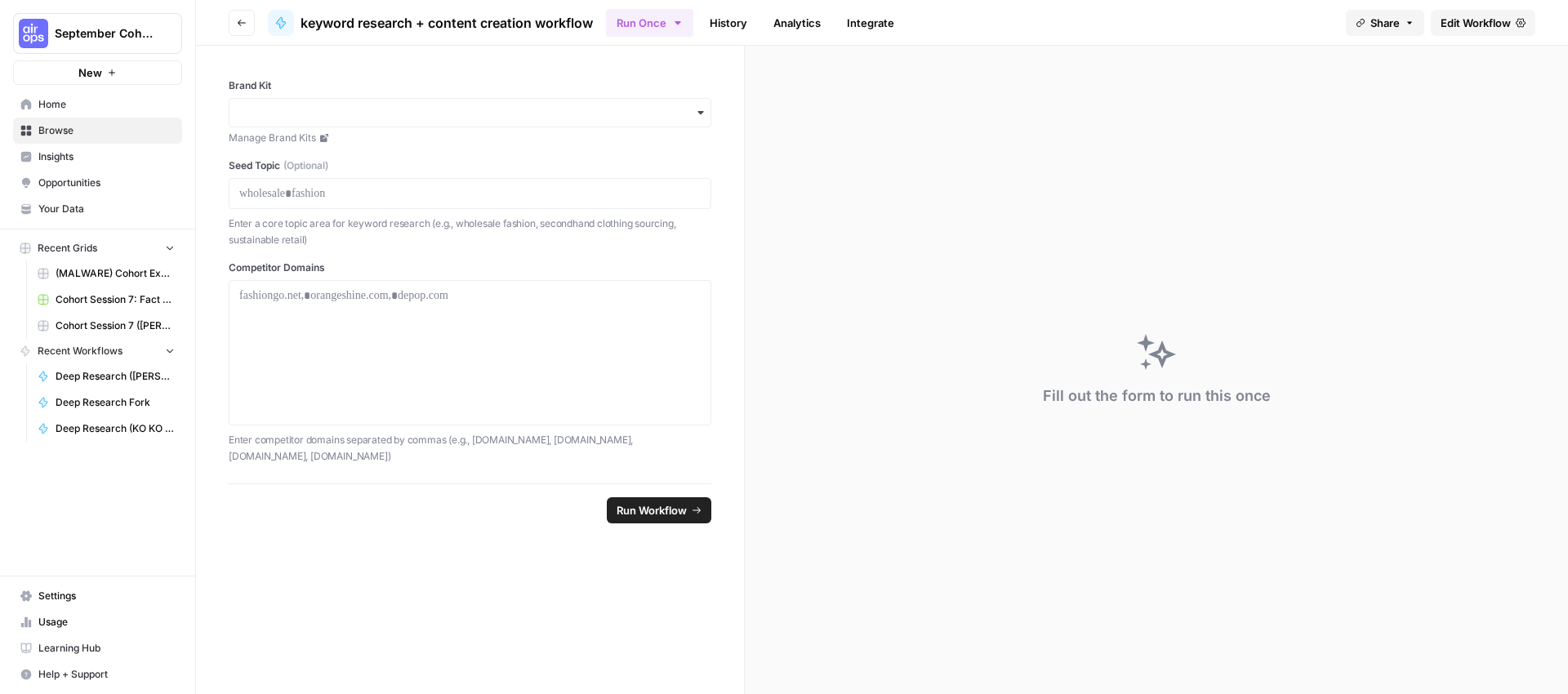
click at [238, 22] on icon "button" at bounding box center [242, 23] width 10 height 10
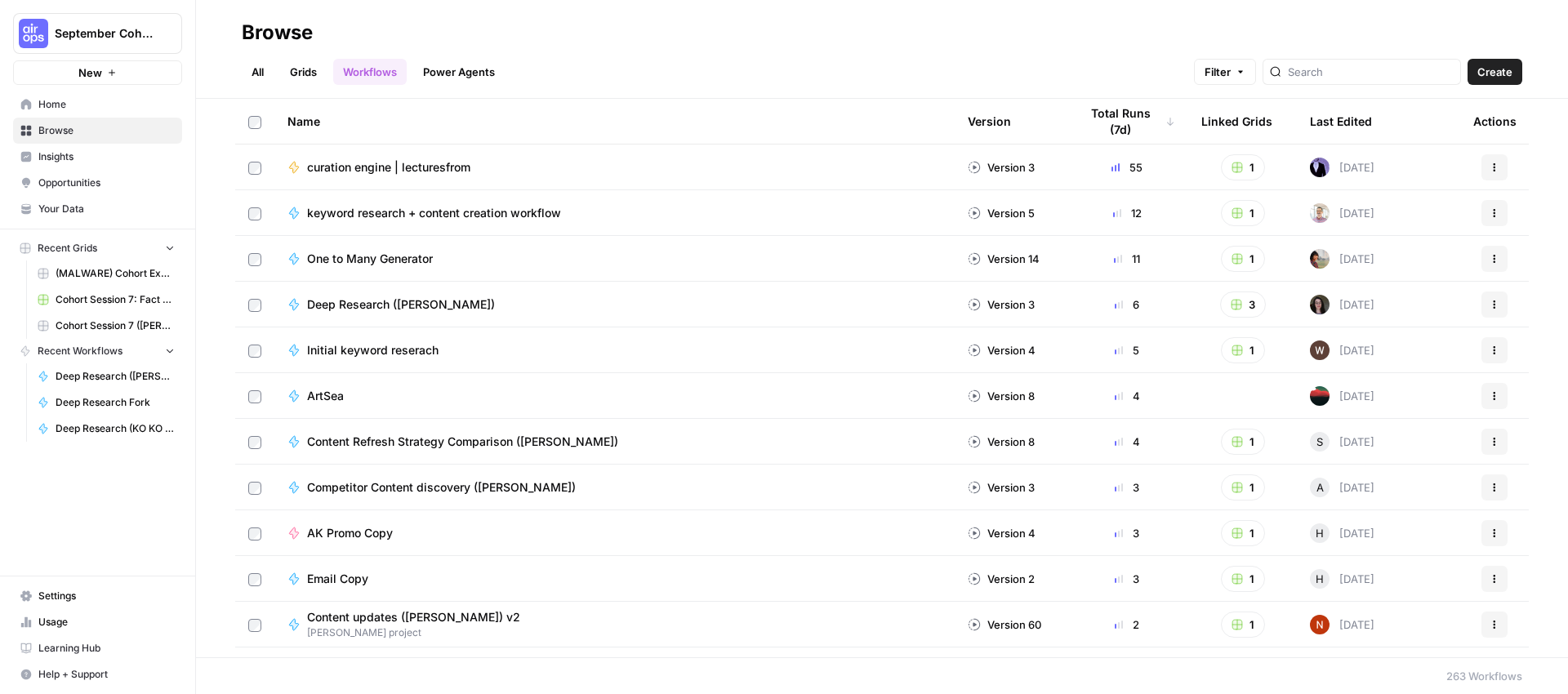
click at [1482, 221] on button "Actions" at bounding box center [1494, 213] width 26 height 26
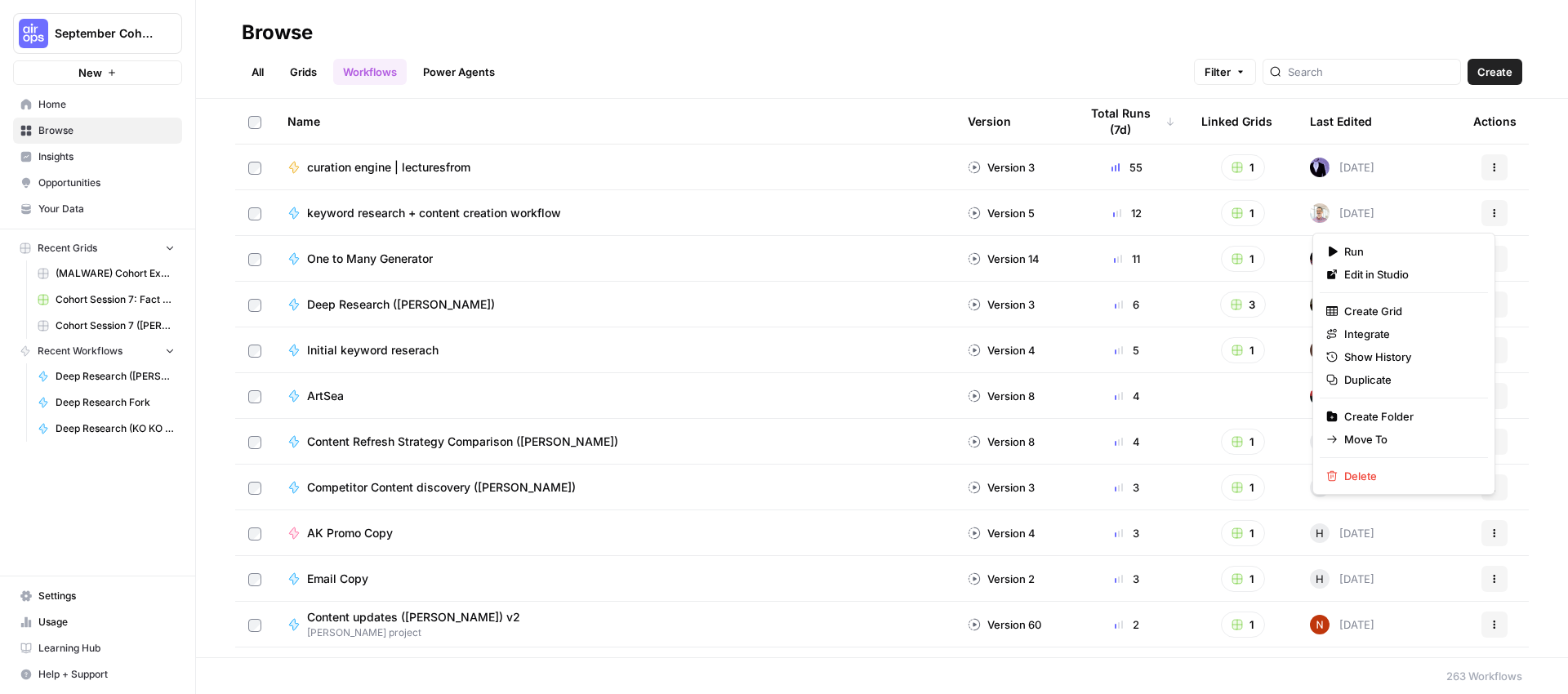
click at [999, 214] on div "Version 5" at bounding box center [1001, 213] width 67 height 16
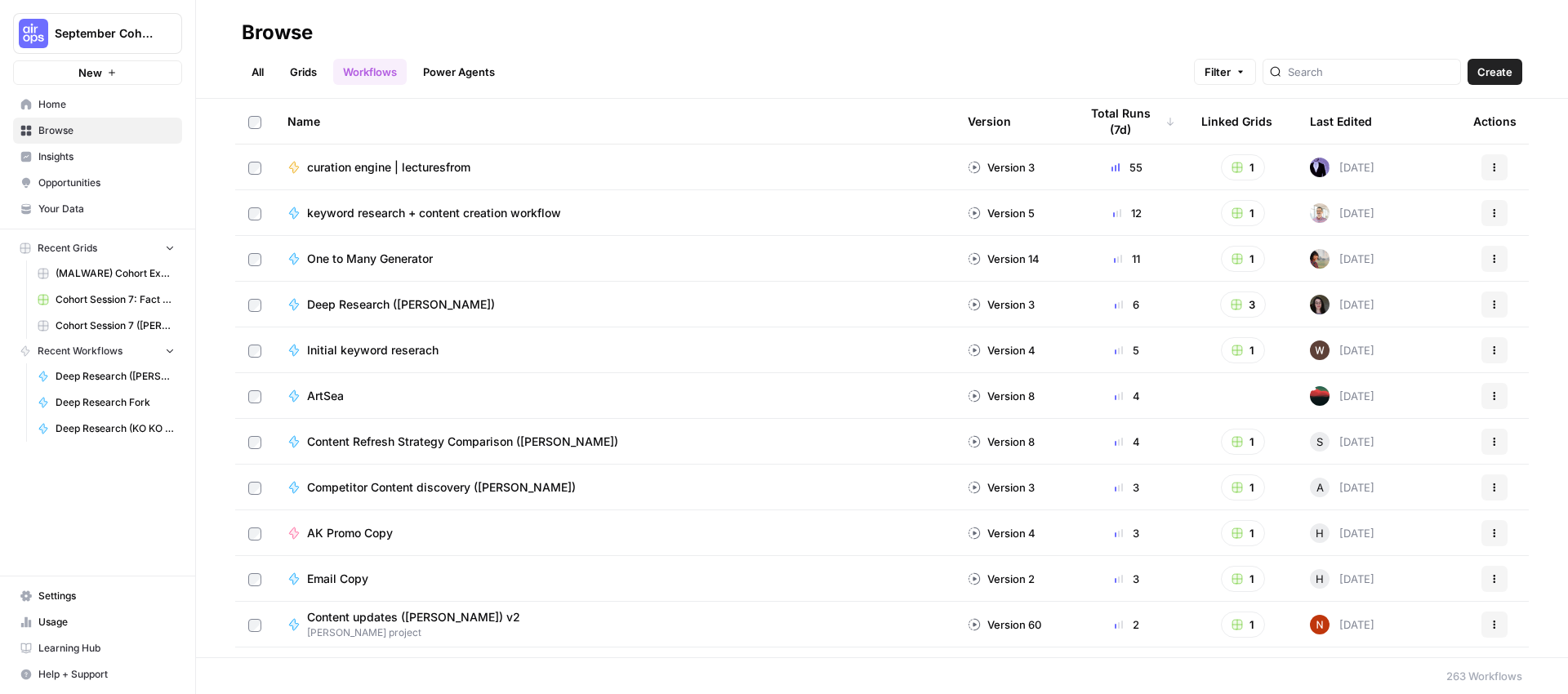
click at [497, 214] on span "keyword research + content creation workflow" at bounding box center [434, 213] width 254 height 16
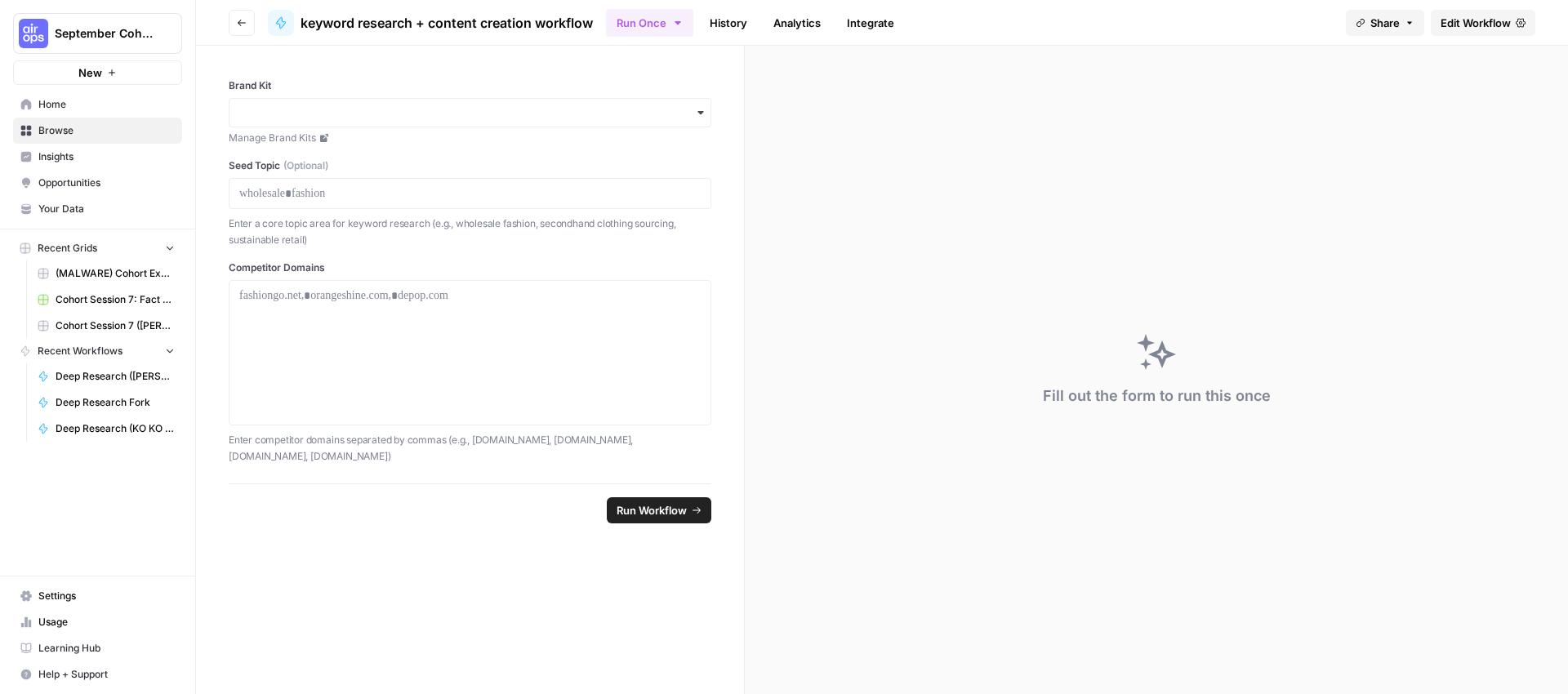
click at [1443, 25] on span "Edit Workflow" at bounding box center [1476, 23] width 70 height 16
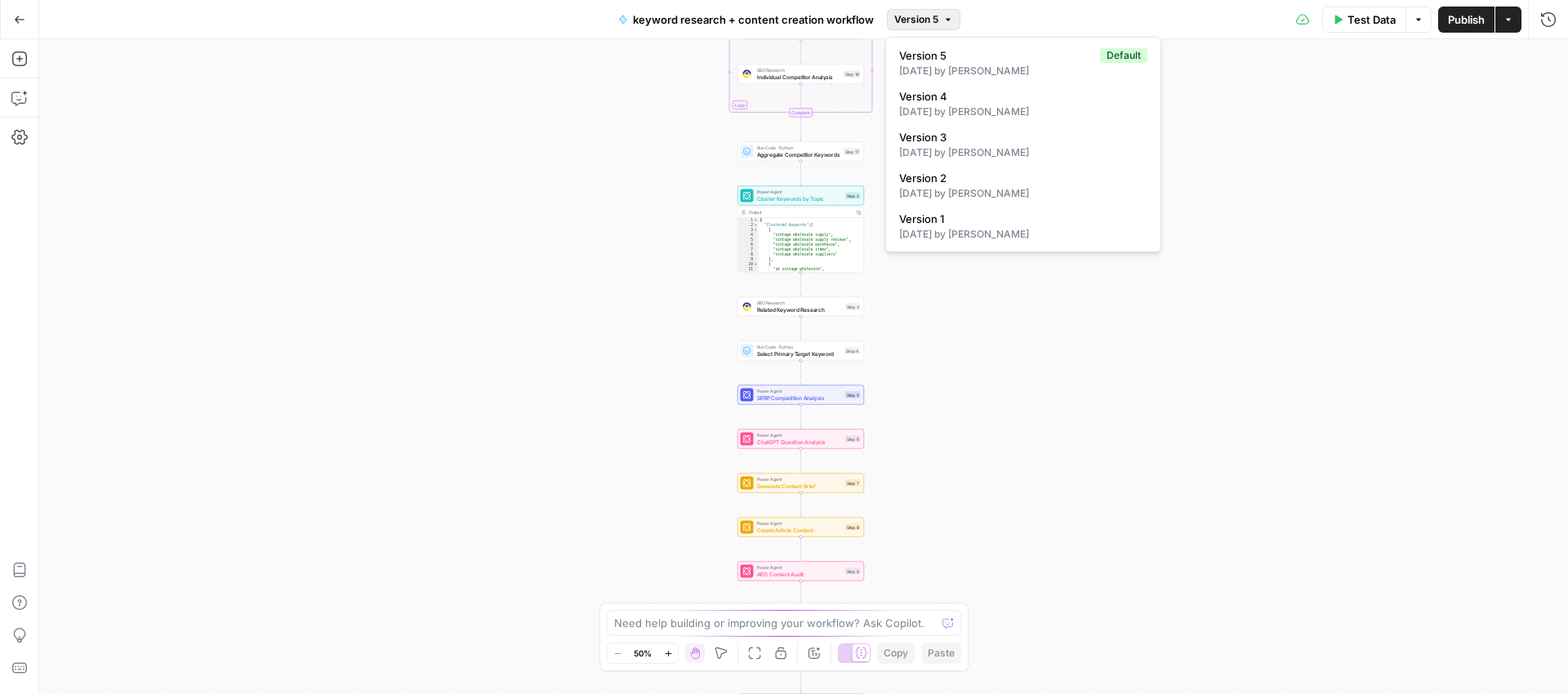
click at [954, 23] on button "Version 5" at bounding box center [924, 20] width 74 height 22
click at [985, 64] on div "6 days ago by Wei Heng" at bounding box center [1024, 71] width 249 height 14
click at [932, 20] on span "Version 5" at bounding box center [916, 20] width 44 height 14
drag, startPoint x: 1125, startPoint y: 59, endPoint x: 1139, endPoint y: 74, distance: 20.5
click at [1143, 75] on button "Version 5 Default 6 days ago by Wei Heng" at bounding box center [1024, 63] width 261 height 38
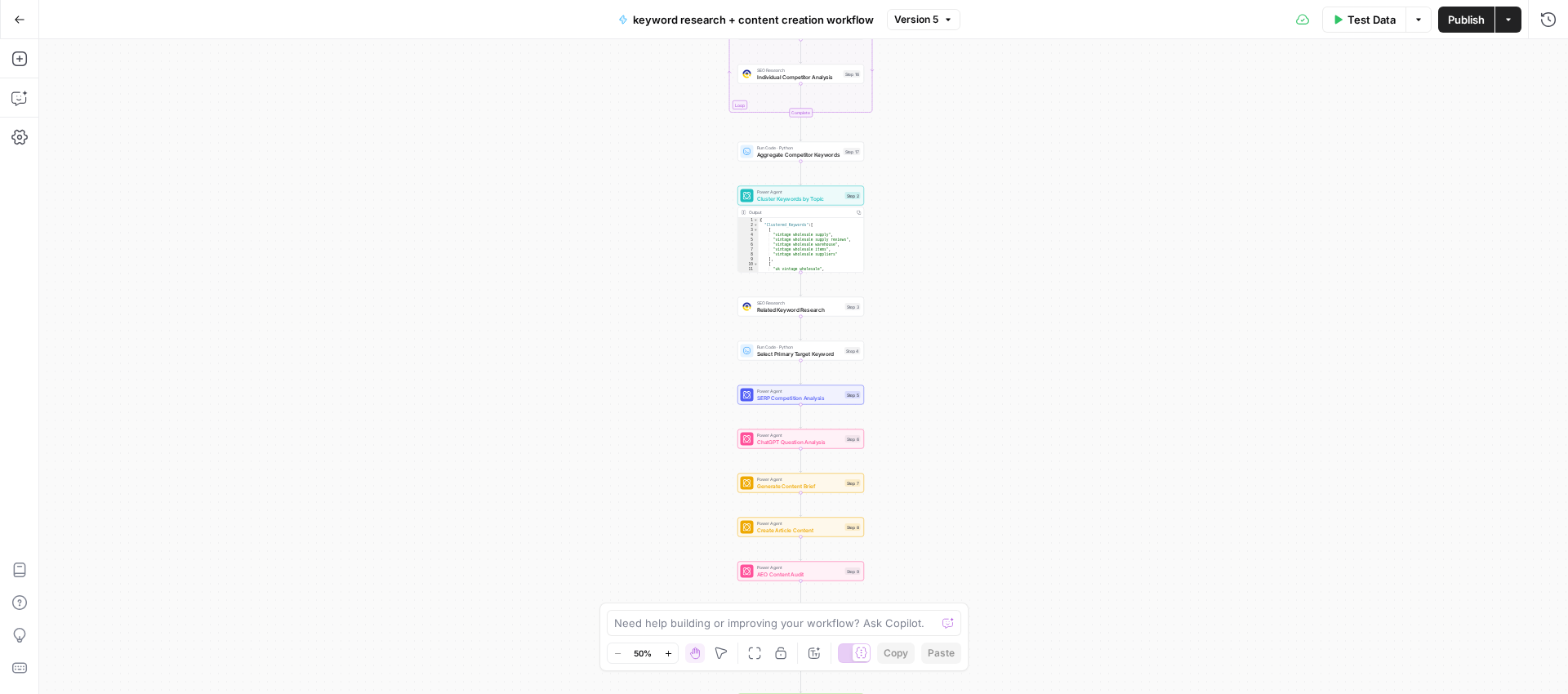
click at [1035, 50] on div "Workflow Input Settings Inputs Loop Iteration Multi-Competitor Analysis Step 15…" at bounding box center [804, 367] width 1529 height 655
click at [952, 21] on icon "button" at bounding box center [948, 19] width 10 height 10
click at [1206, 98] on div "Workflow Input Settings Inputs Loop Iteration Multi-Competitor Analysis Step 15…" at bounding box center [804, 367] width 1529 height 655
click at [1511, 22] on icon "button" at bounding box center [1508, 19] width 10 height 10
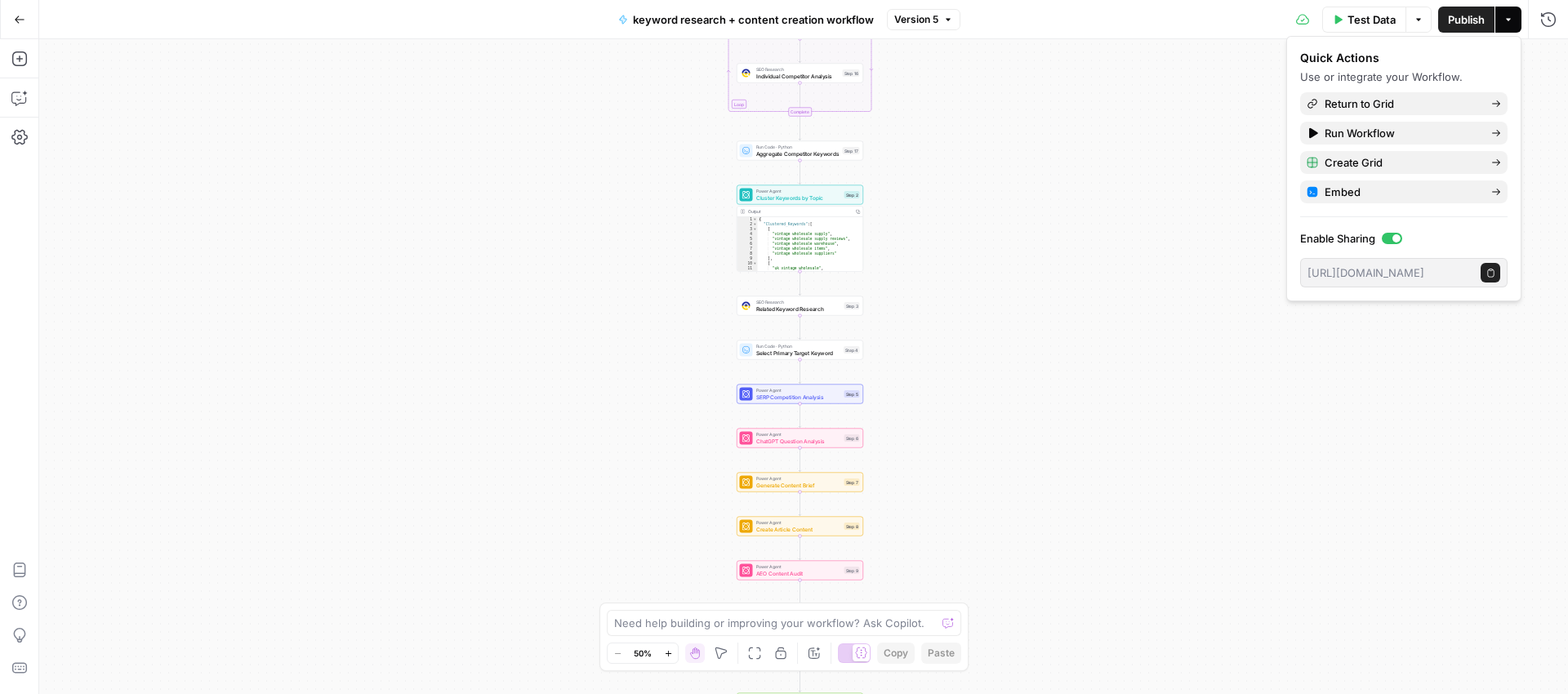
click at [1067, 21] on div "Test Data Options Publish Actions Run History" at bounding box center [1264, 19] width 608 height 39
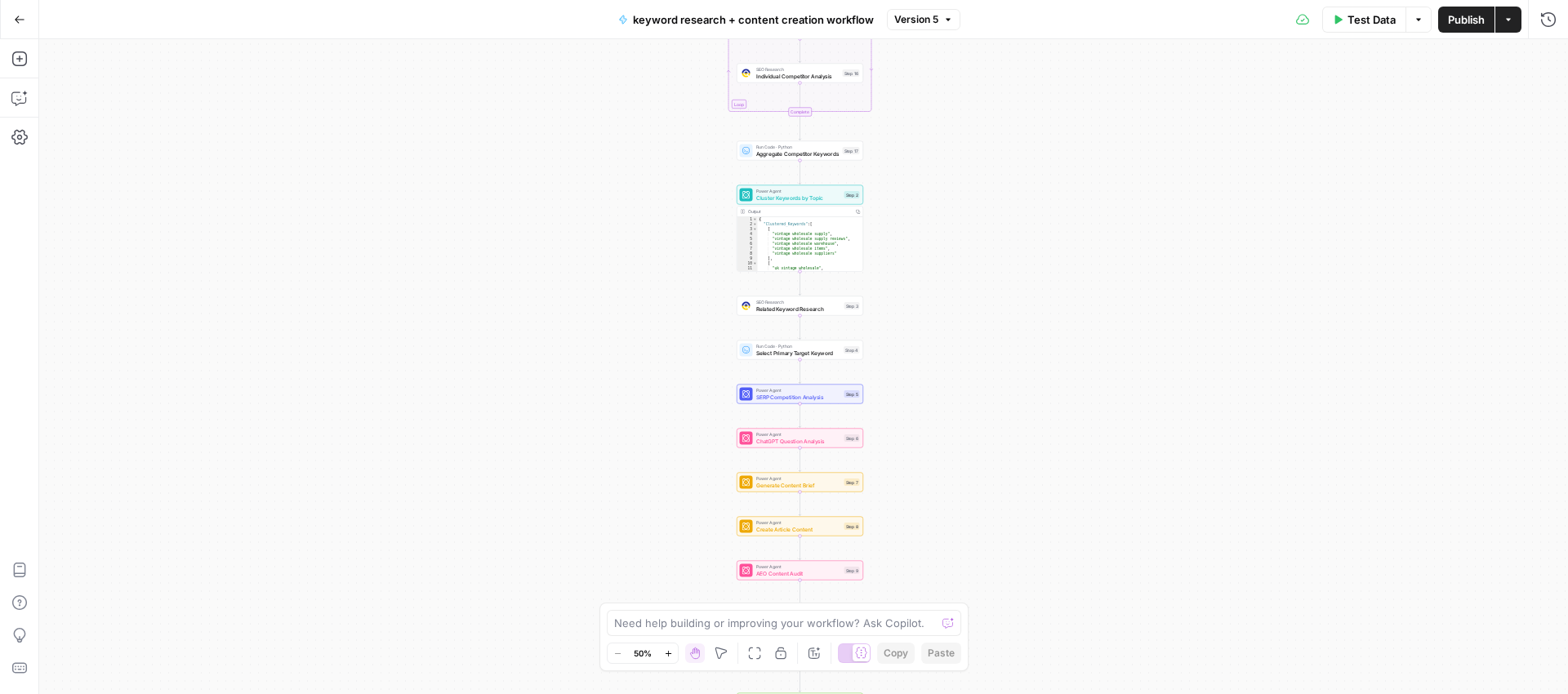
click at [1299, 20] on icon at bounding box center [1302, 20] width 14 height 14
click at [24, 14] on icon "button" at bounding box center [19, 19] width 12 height 12
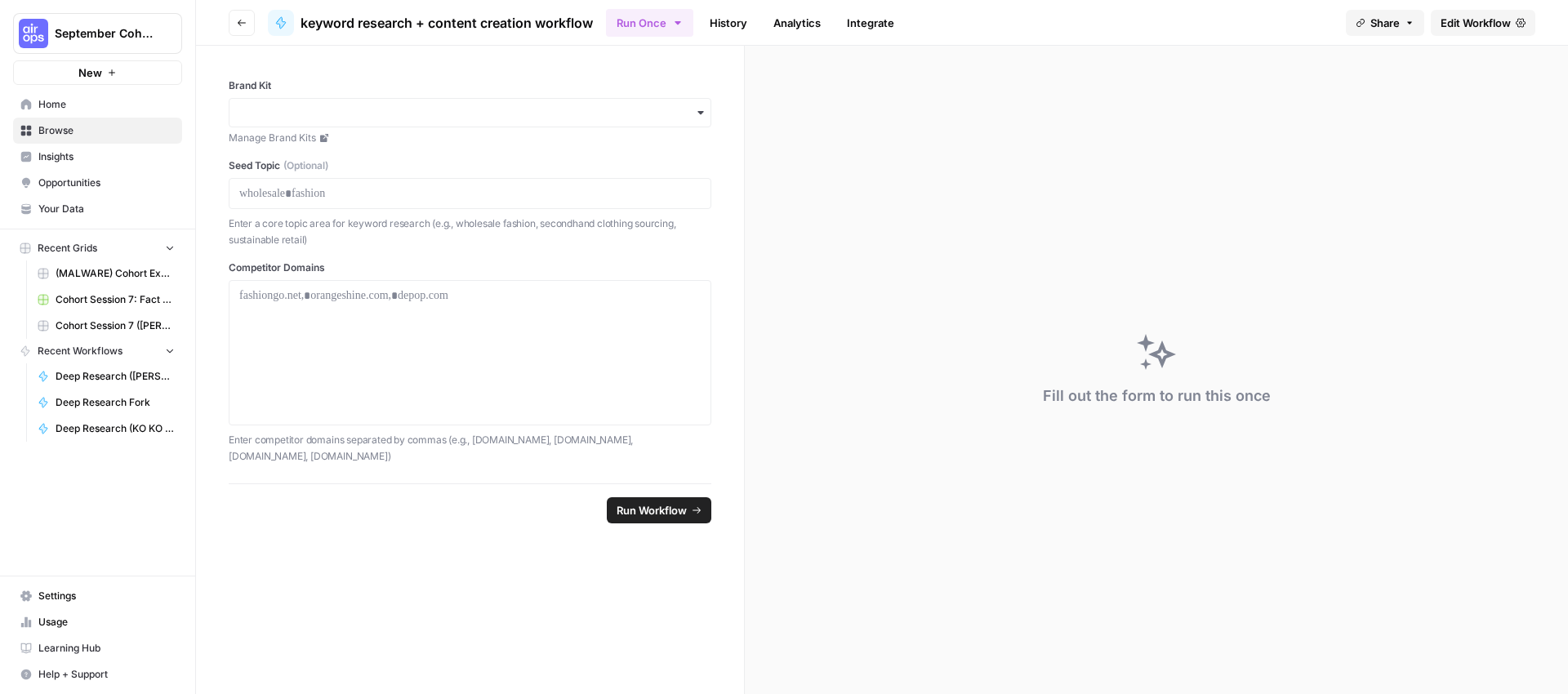
click at [57, 142] on link "Browse" at bounding box center [98, 131] width 169 height 26
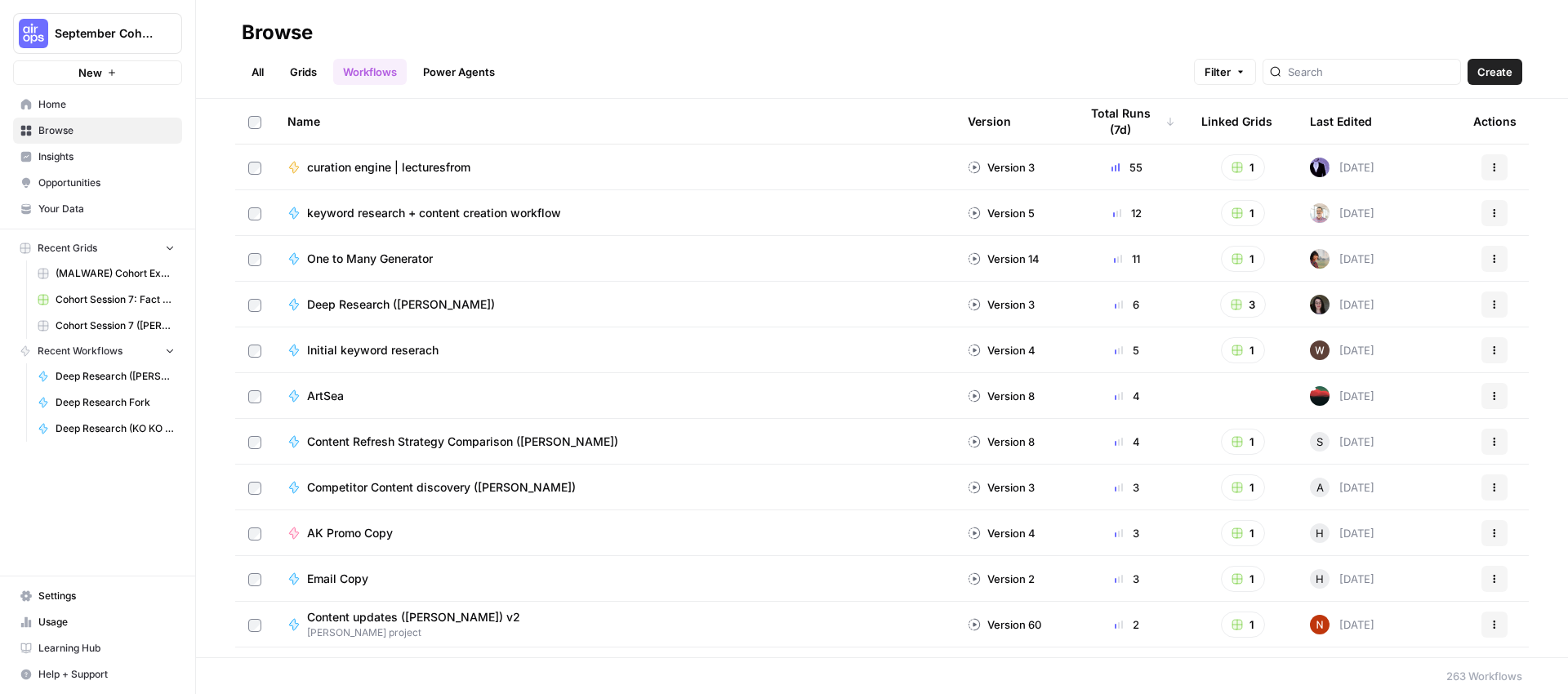
click at [424, 487] on span "Competitor Content discovery (Andy M)" at bounding box center [442, 488] width 269 height 16
click at [424, 487] on div "Browse All Grids Workflows Power Agents Filter Create Name Version Total Runs (…" at bounding box center [882, 347] width 1372 height 694
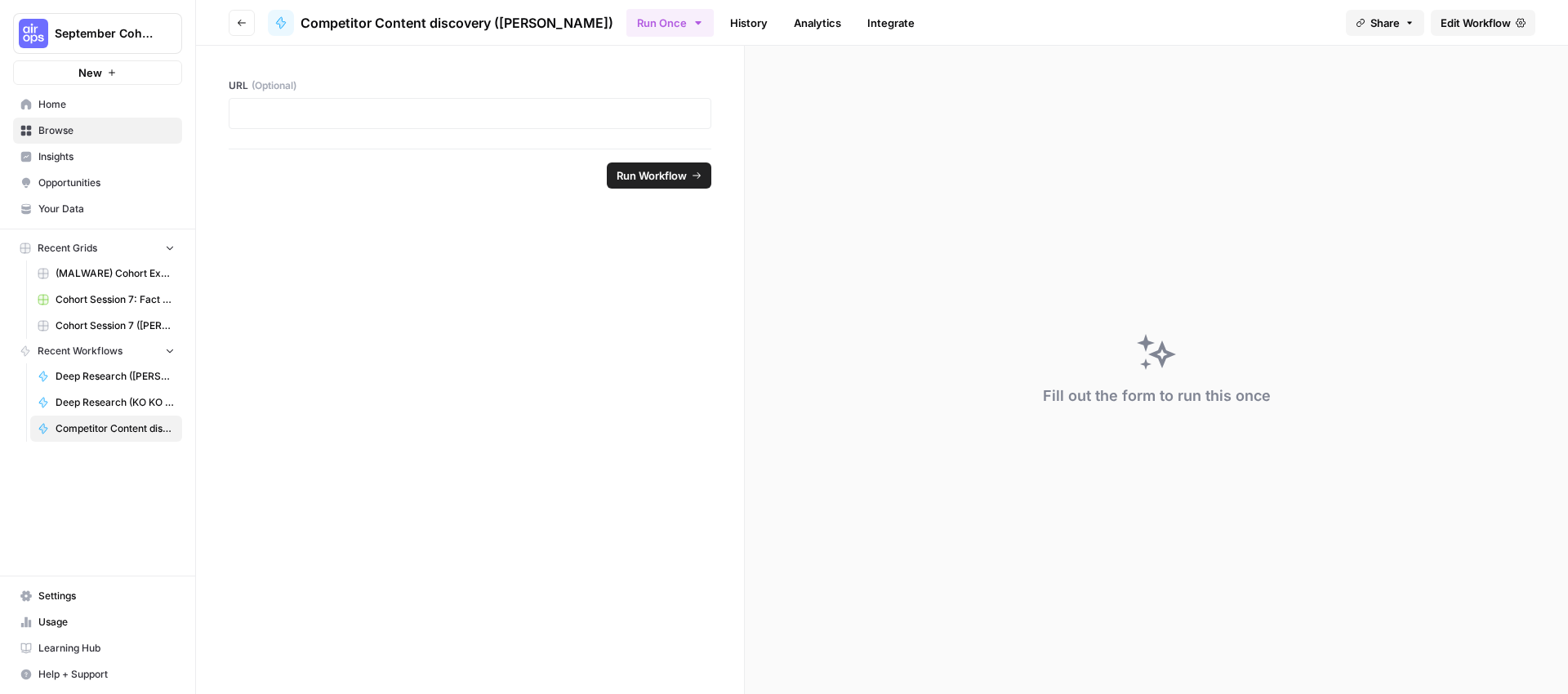
click at [1493, 16] on span "Edit Workflow" at bounding box center [1476, 23] width 70 height 16
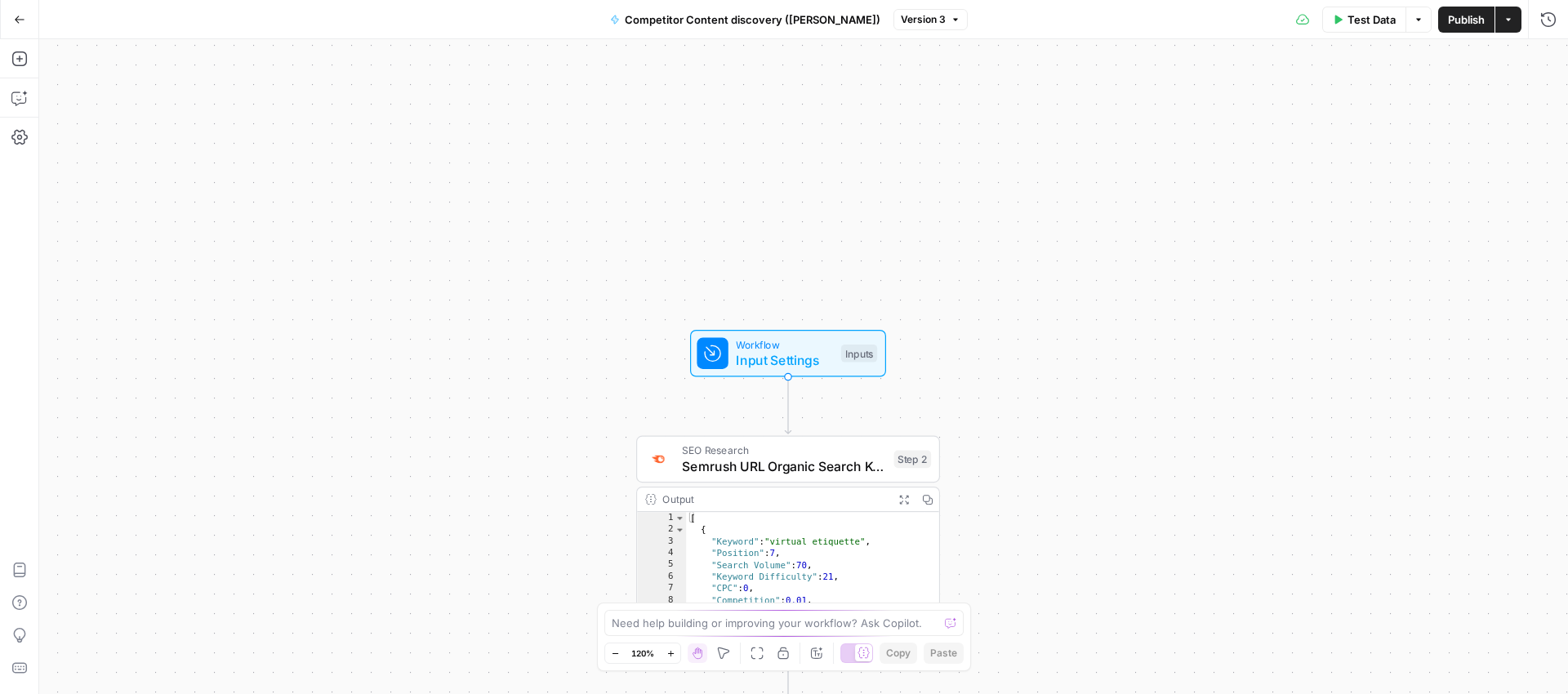
click at [29, 17] on button "Go Back" at bounding box center [19, 19] width 30 height 30
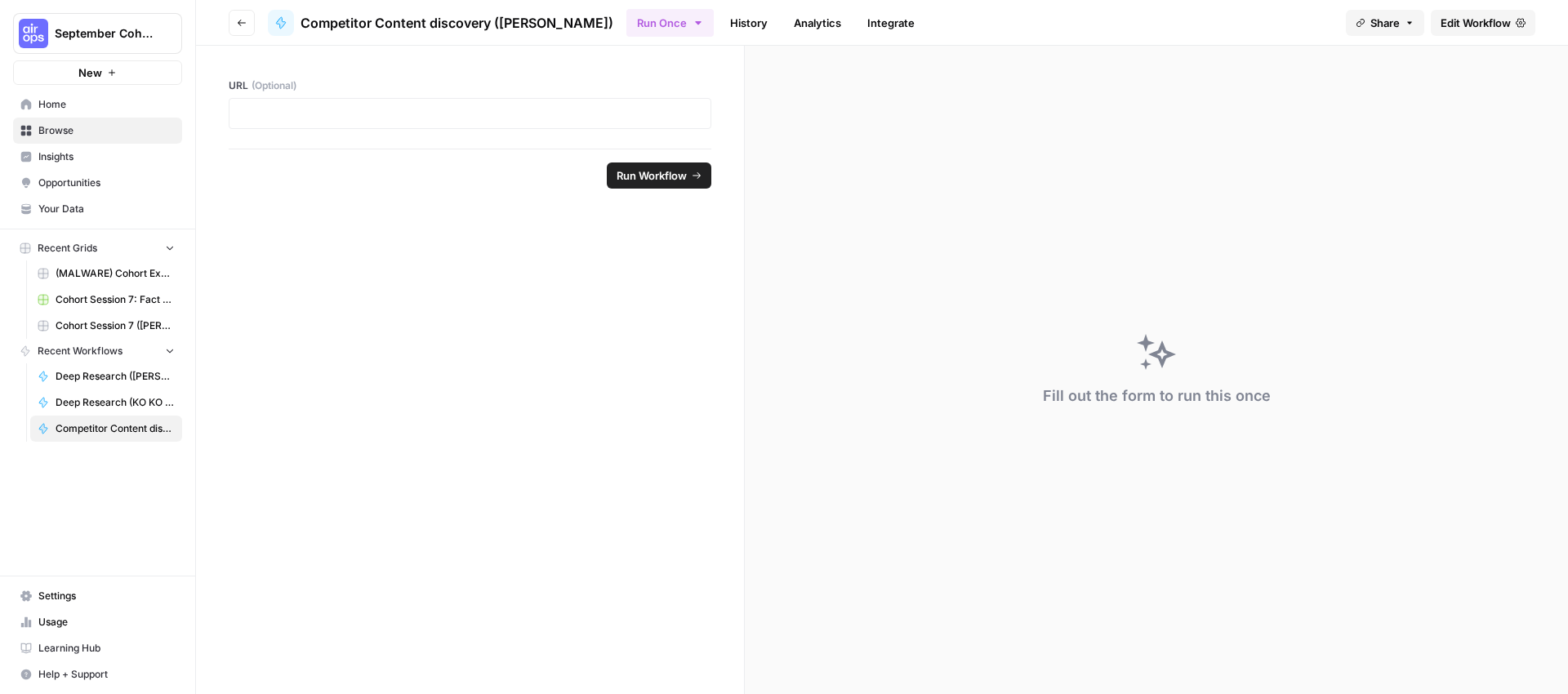
click at [70, 136] on span "Browse" at bounding box center [106, 131] width 136 height 14
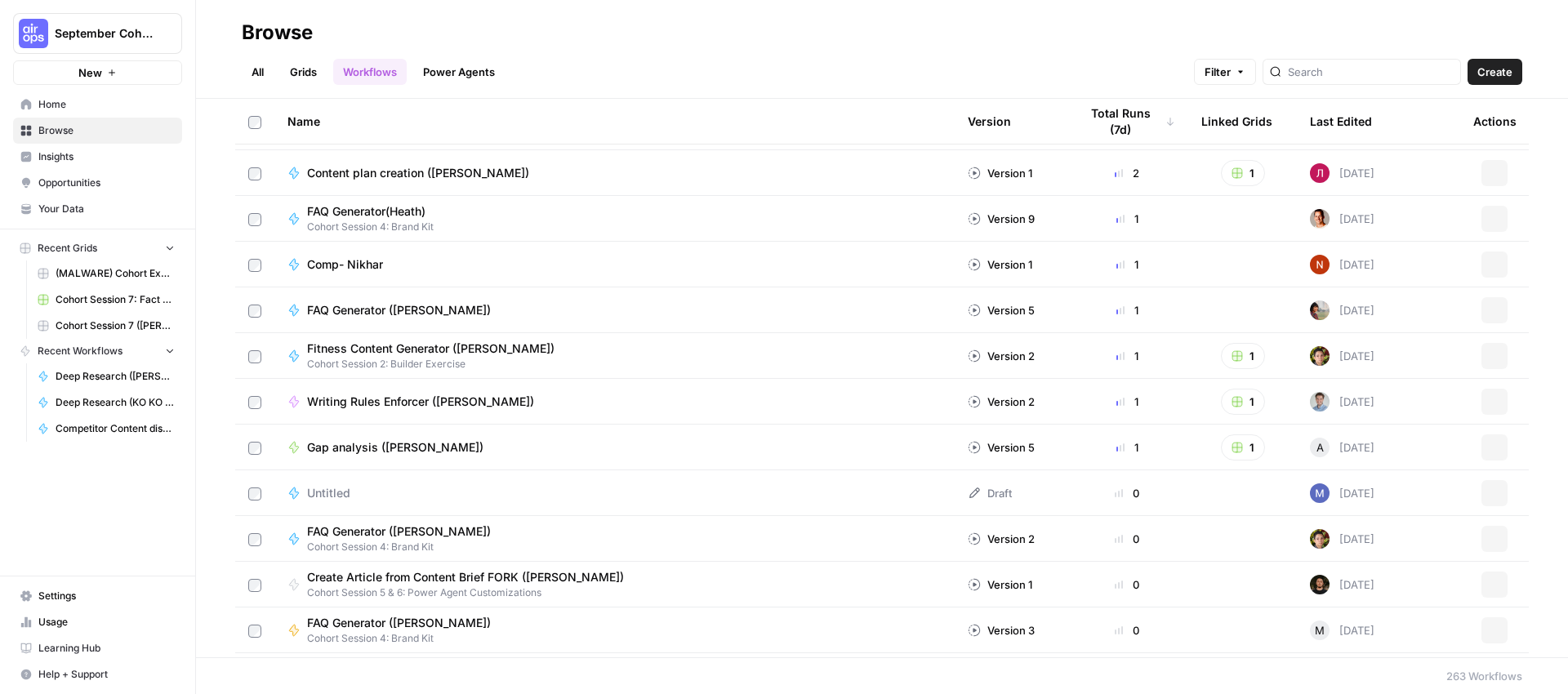
scroll to position [789, 0]
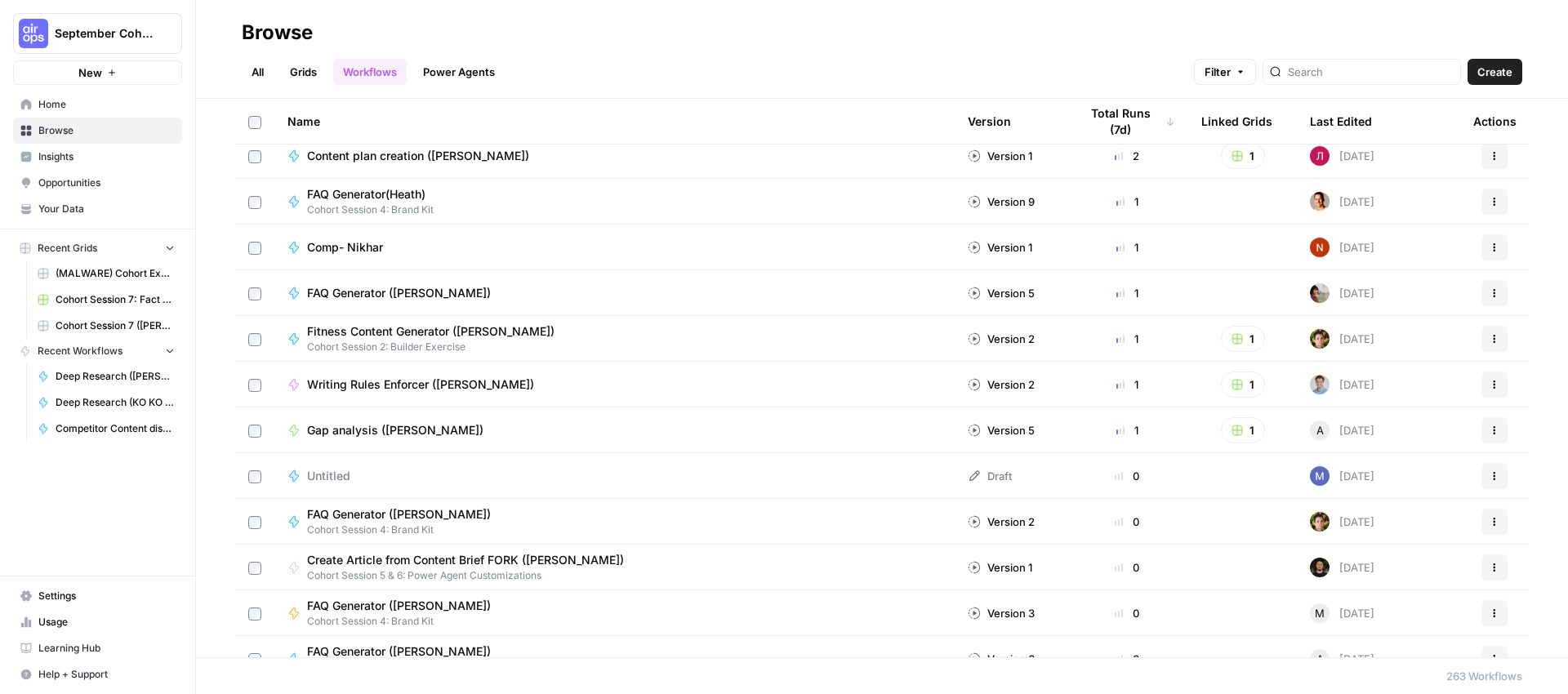
click at [387, 388] on span "Writing Rules Enforcer (Andrea)" at bounding box center [421, 385] width 227 height 16
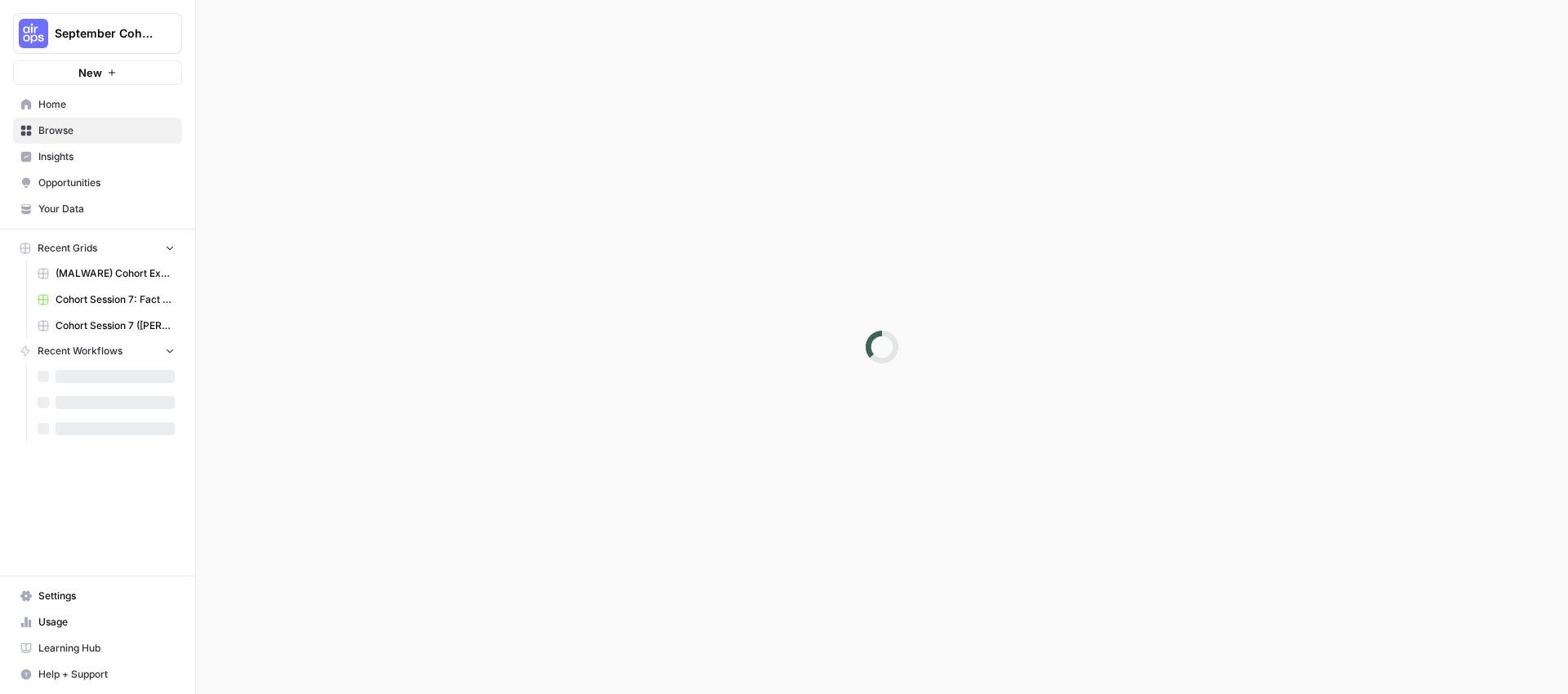
click at [387, 388] on div at bounding box center [882, 347] width 1372 height 694
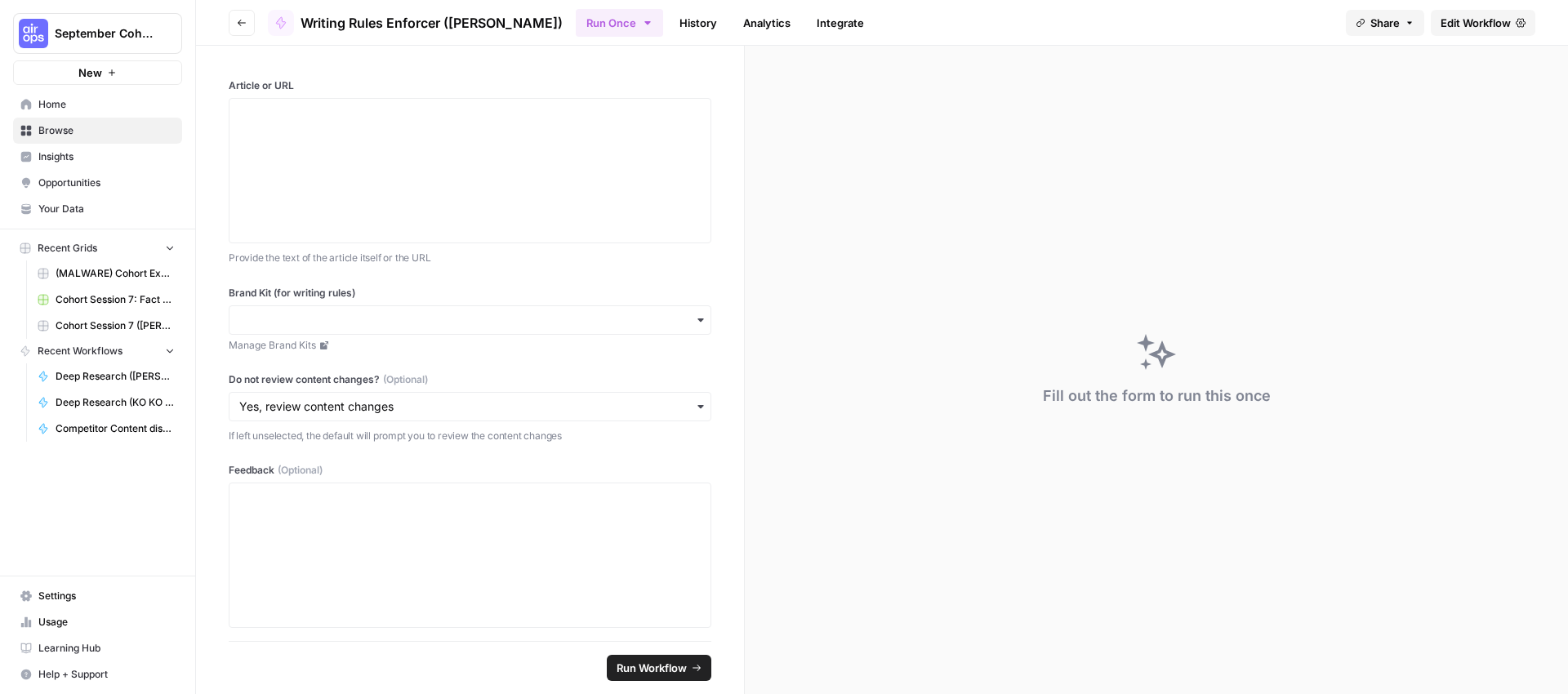
click at [1477, 23] on span "Edit Workflow" at bounding box center [1476, 23] width 70 height 16
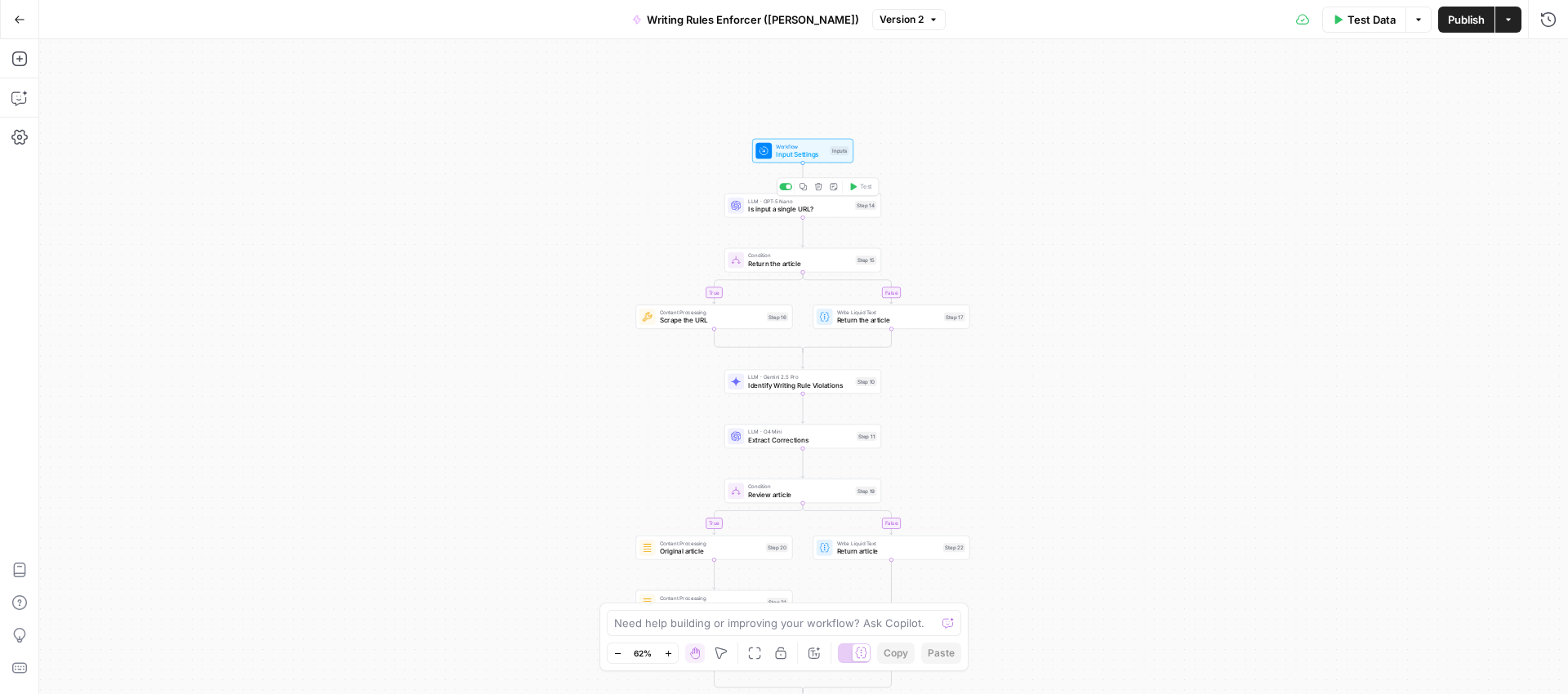
click at [798, 211] on span "Is input a single URL?" at bounding box center [799, 209] width 103 height 10
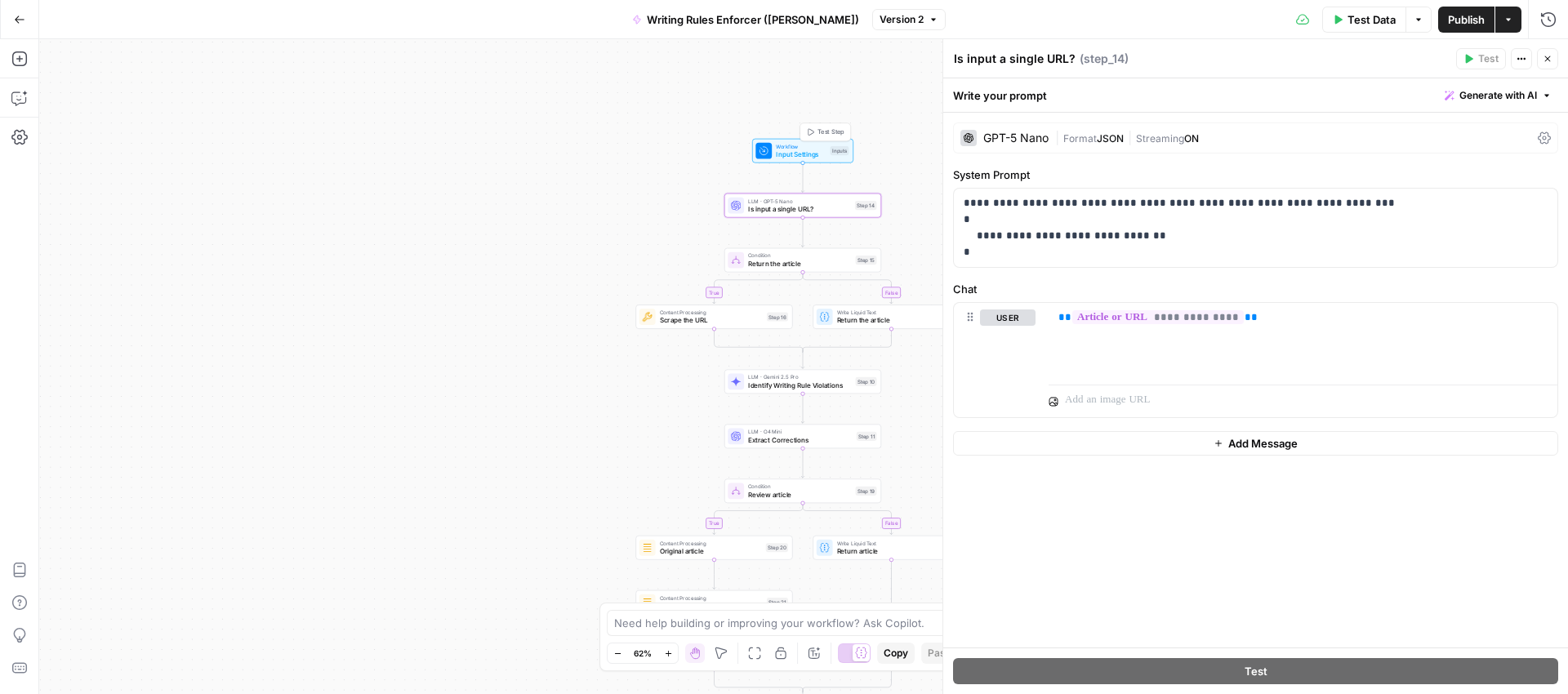
click at [798, 150] on span "Input Settings" at bounding box center [800, 154] width 50 height 10
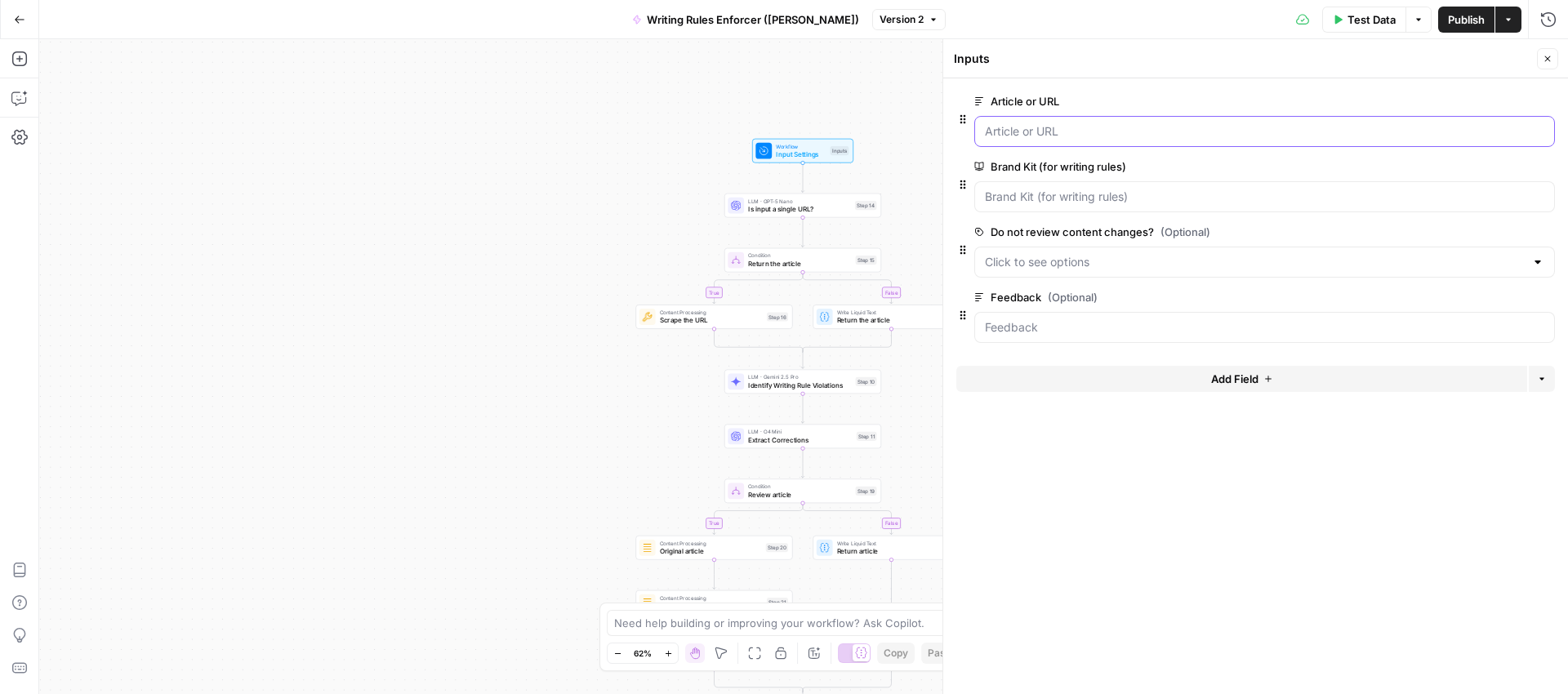
click at [1095, 134] on URL "Article or URL" at bounding box center [1264, 132] width 560 height 16
click at [902, 74] on div "true false true false Workflow Input Settings Inputs LLM · GPT-5 Nano Is input …" at bounding box center [804, 367] width 1529 height 655
click at [928, 23] on icon "button" at bounding box center [933, 19] width 10 height 10
click at [762, 60] on div "true false true false Workflow Input Settings Inputs LLM · GPT-5 Nano Is input …" at bounding box center [804, 367] width 1529 height 655
click at [1549, 58] on icon "button" at bounding box center [1547, 59] width 10 height 10
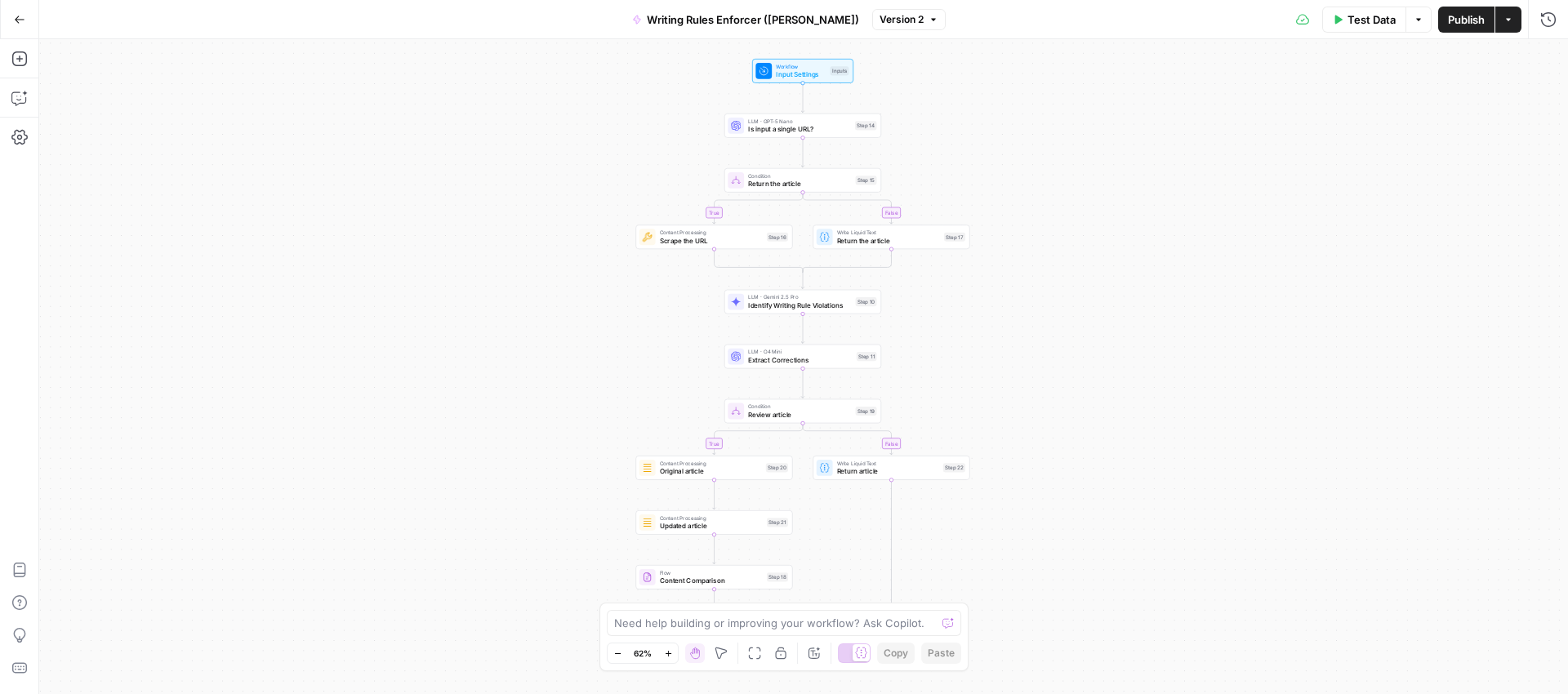
click at [1511, 22] on icon "button" at bounding box center [1508, 19] width 10 height 10
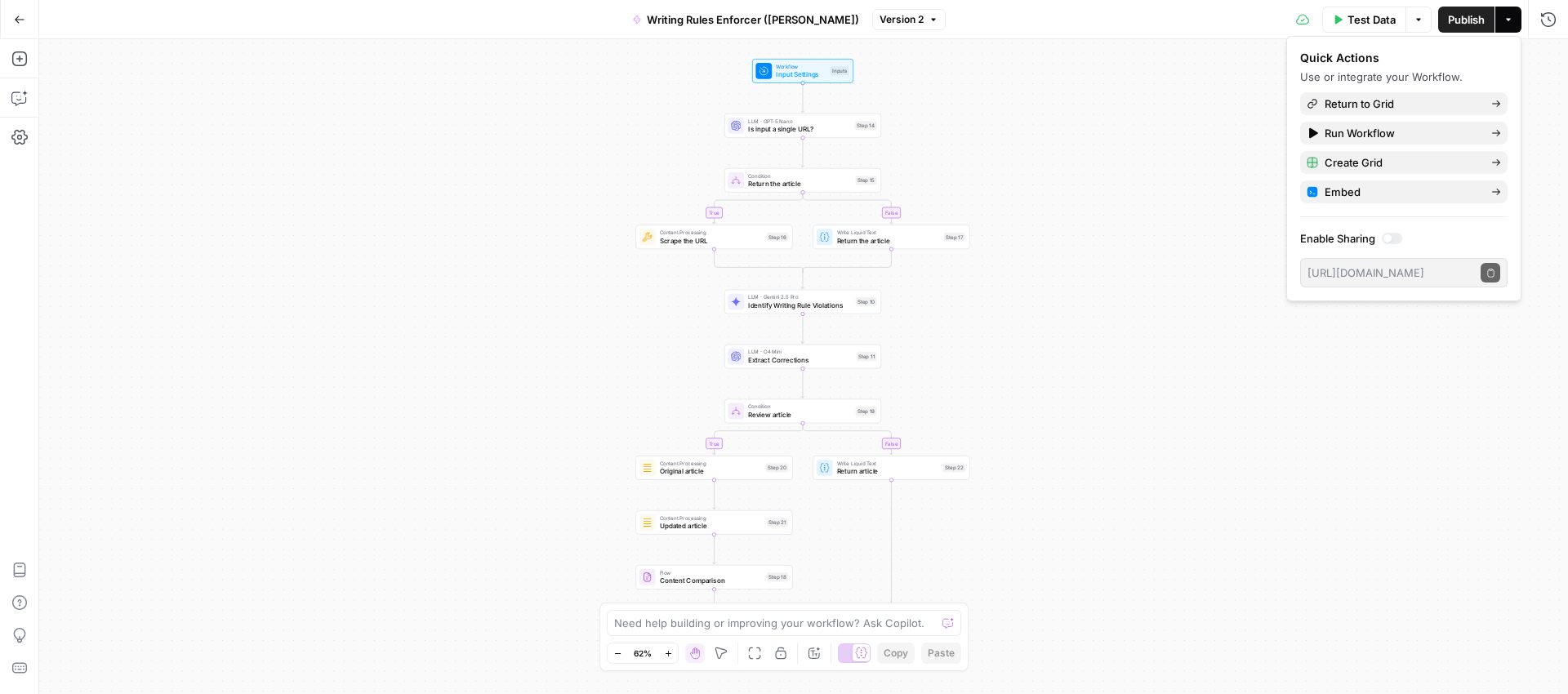
click at [1384, 239] on div at bounding box center [1387, 238] width 8 height 8
click at [1490, 274] on icon "button" at bounding box center [1491, 273] width 9 height 9
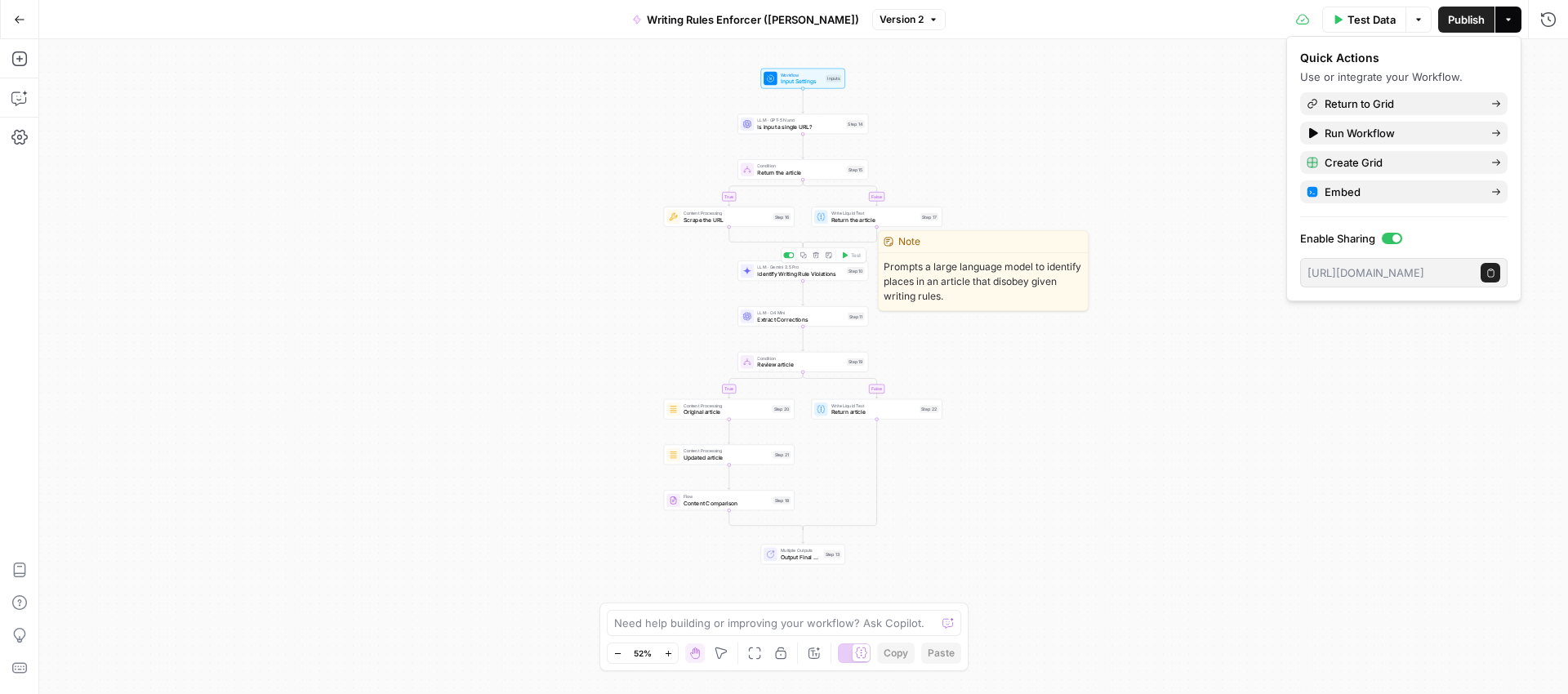
click at [810, 275] on span "Identify Writing Rule Violations" at bounding box center [799, 273] width 86 height 8
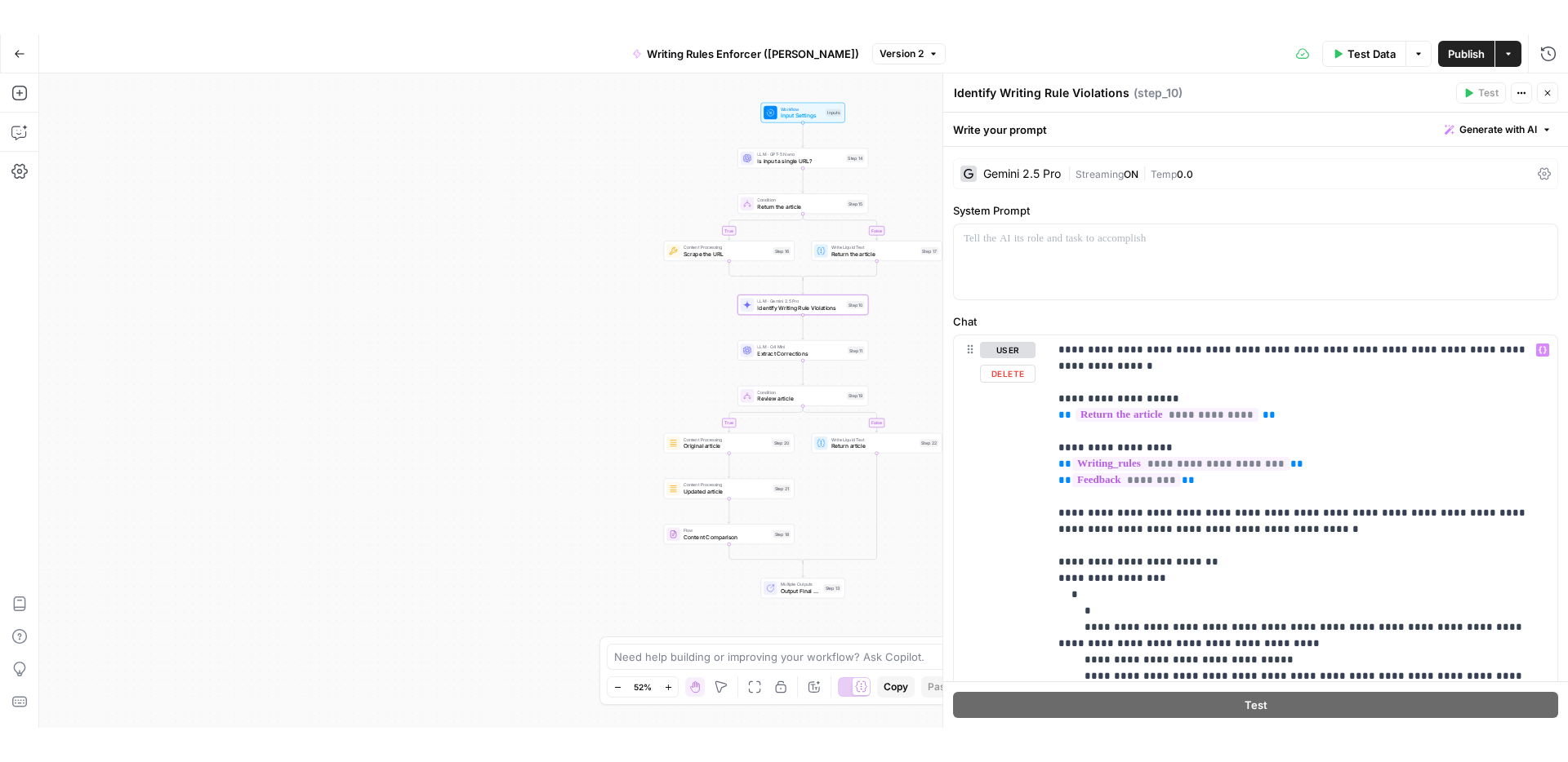
scroll to position [166, 0]
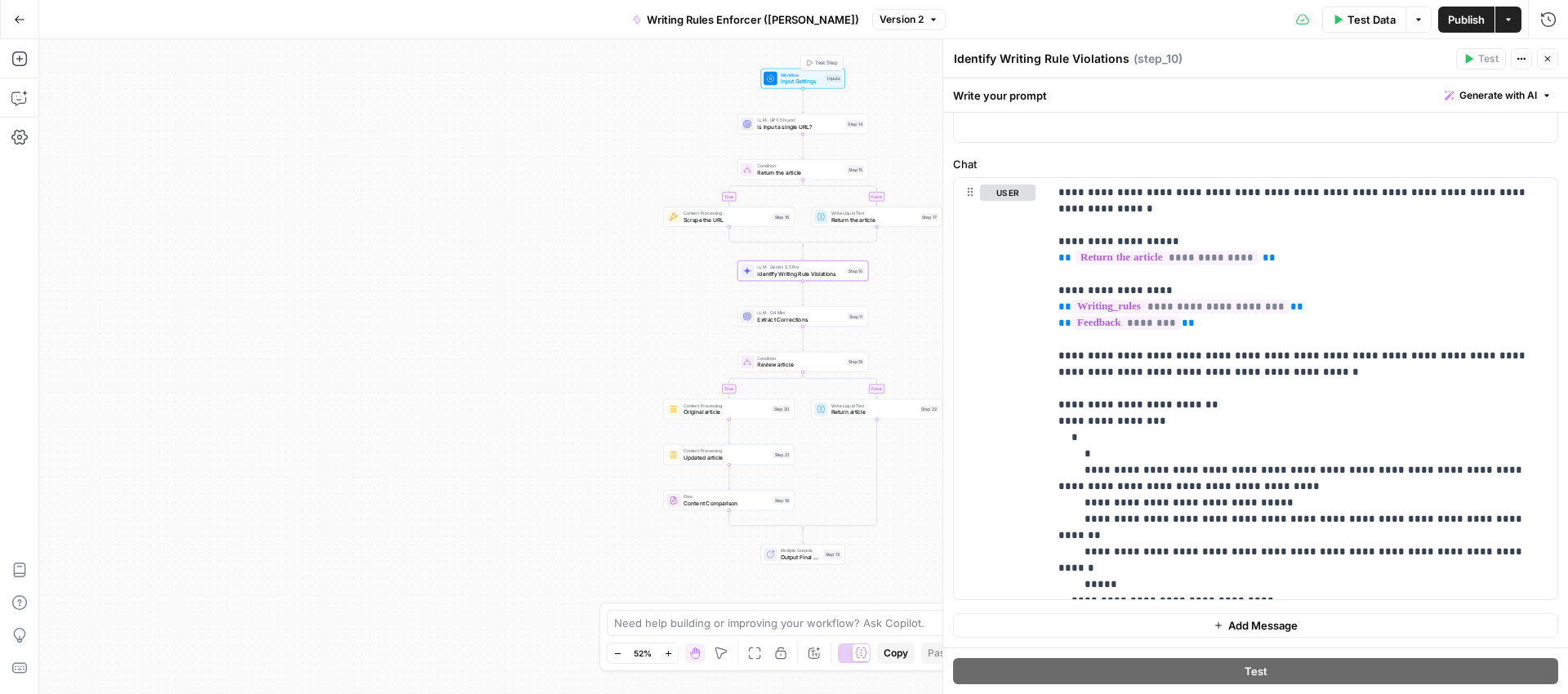
click at [801, 71] on span "Workflow" at bounding box center [801, 74] width 41 height 6
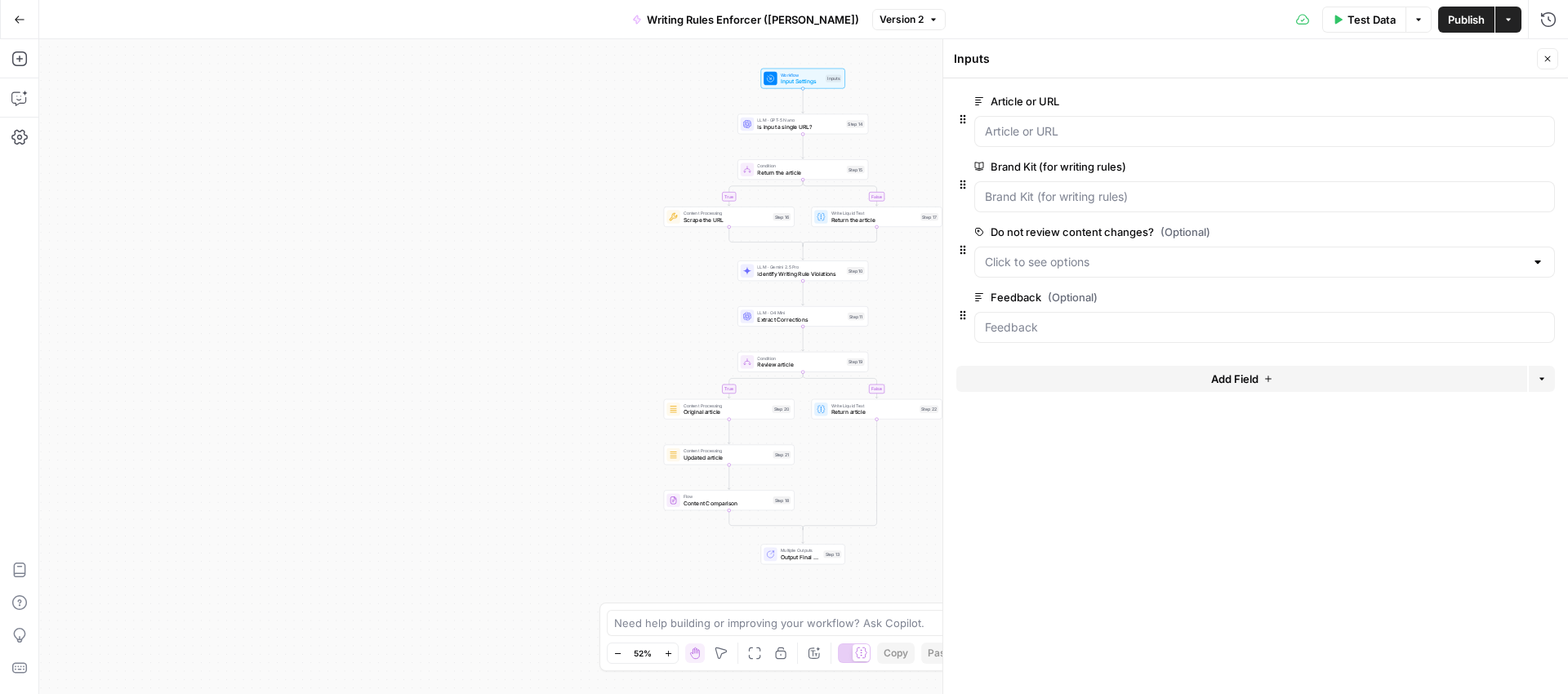
click at [1110, 272] on div at bounding box center [1264, 262] width 580 height 31
click at [1125, 449] on form "Article or URL edit field Delete group Brand Kit (for writing rules) edit field…" at bounding box center [1255, 386] width 624 height 616
click at [1128, 327] on input "Feedback (Optional)" at bounding box center [1264, 327] width 560 height 16
click at [1101, 452] on form "Article or URL edit field Delete group Brand Kit (for writing rules) edit field…" at bounding box center [1255, 386] width 624 height 616
click at [928, 68] on div "true false true false Workflow Input Settings Inputs LLM · GPT-5 Nano Is input …" at bounding box center [804, 367] width 1529 height 655
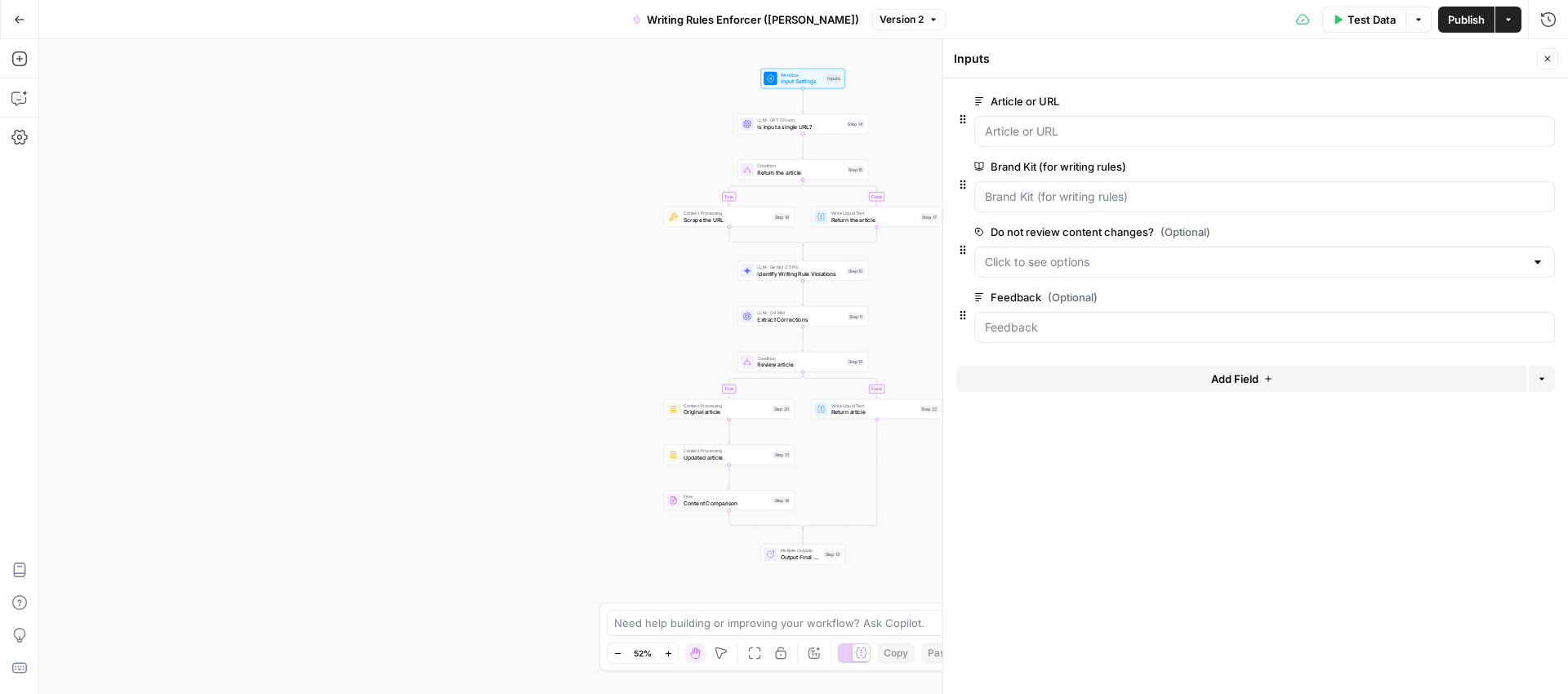
click at [1547, 60] on icon "button" at bounding box center [1547, 59] width 10 height 10
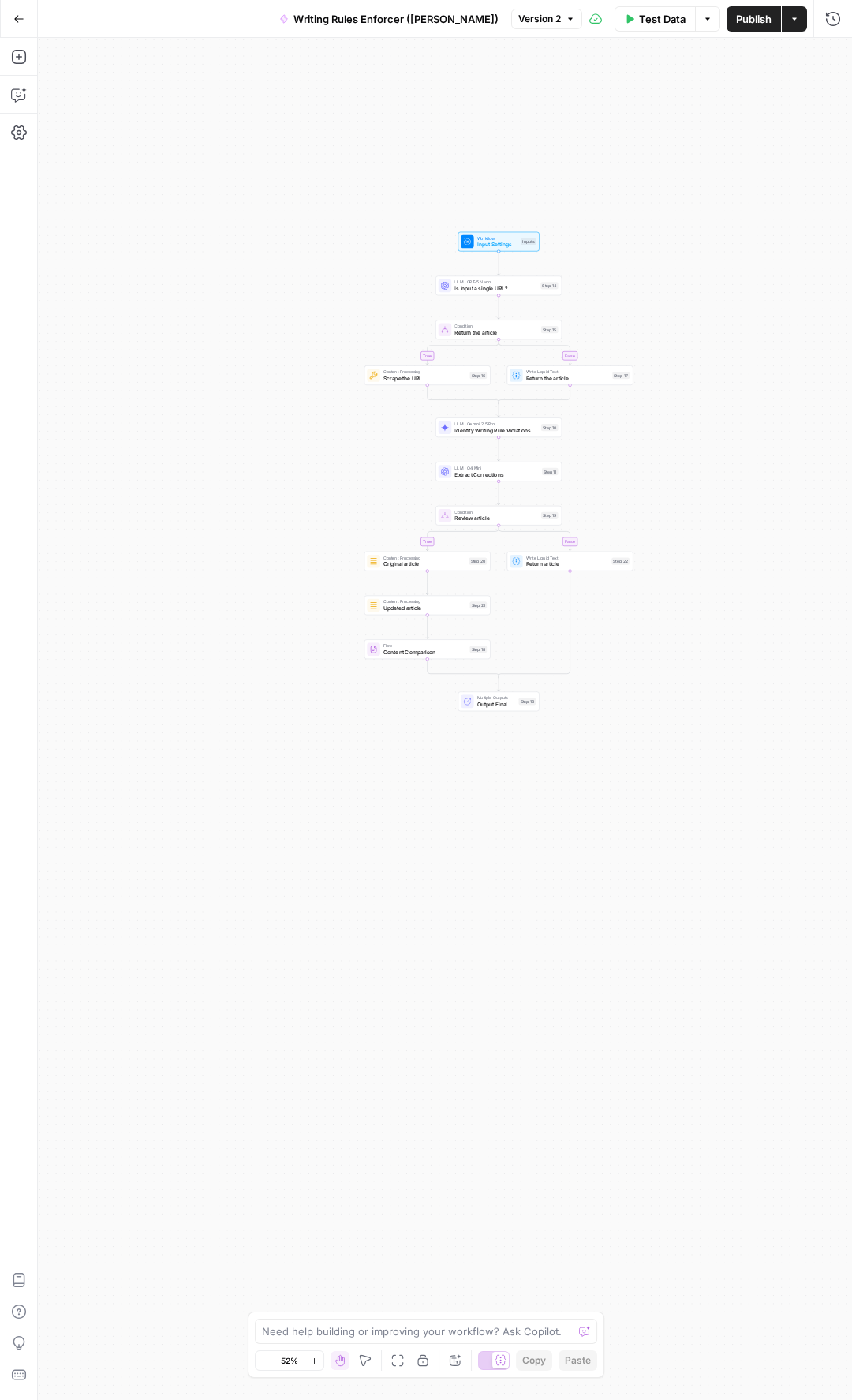
drag, startPoint x: 556, startPoint y: 515, endPoint x: 502, endPoint y: 514, distance: 54.0
click at [285, 670] on div "true false true false Workflow Input Settings Inputs LLM · GPT-5 Nano Is input …" at bounding box center [445, 719] width 814 height 1362
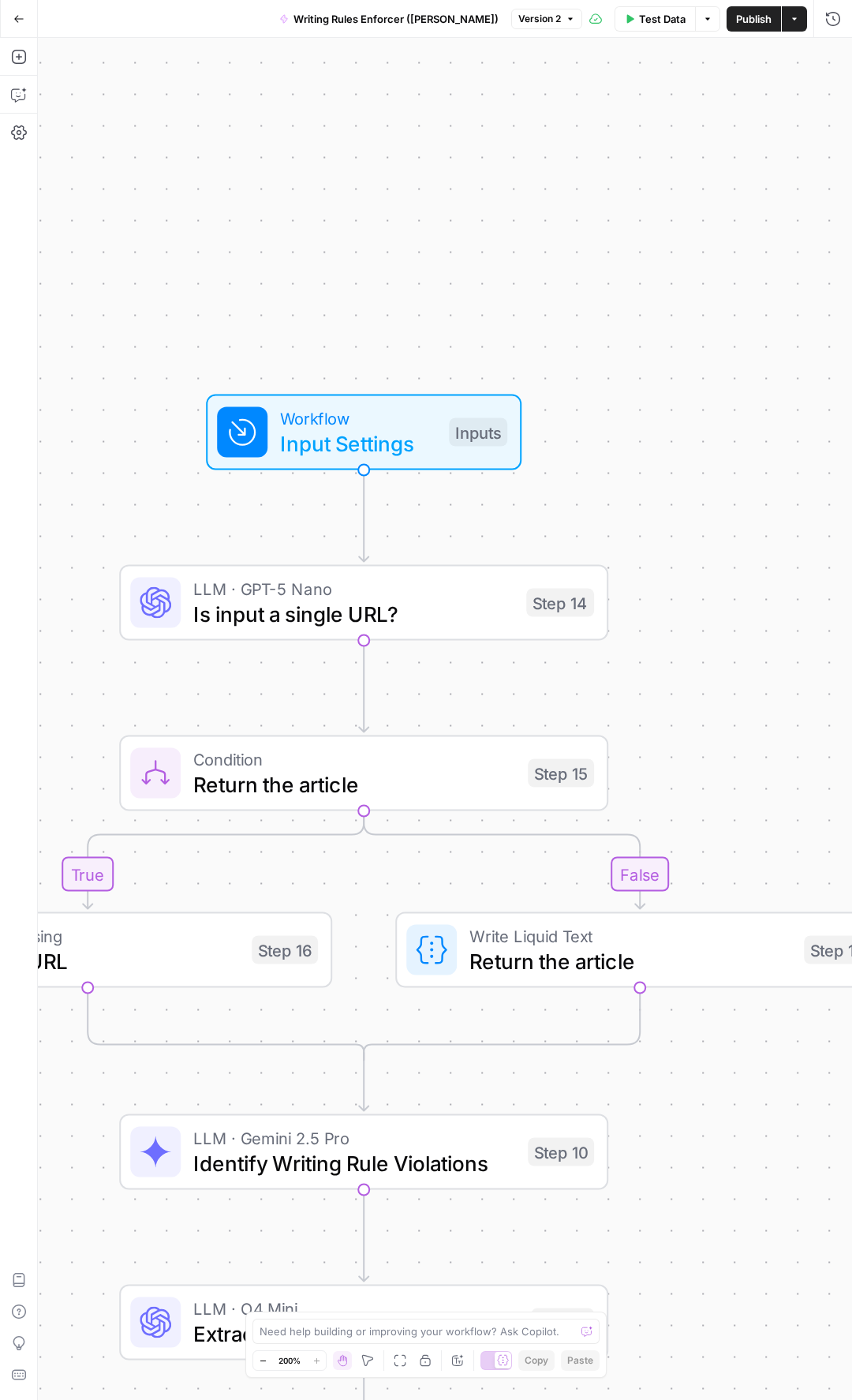
drag, startPoint x: 466, startPoint y: 425, endPoint x: 451, endPoint y: 184, distance: 241.5
click at [452, 183] on div "true false true false Workflow Input Settings Inputs LLM · GPT-5 Nano Is input …" at bounding box center [445, 719] width 814 height 1362
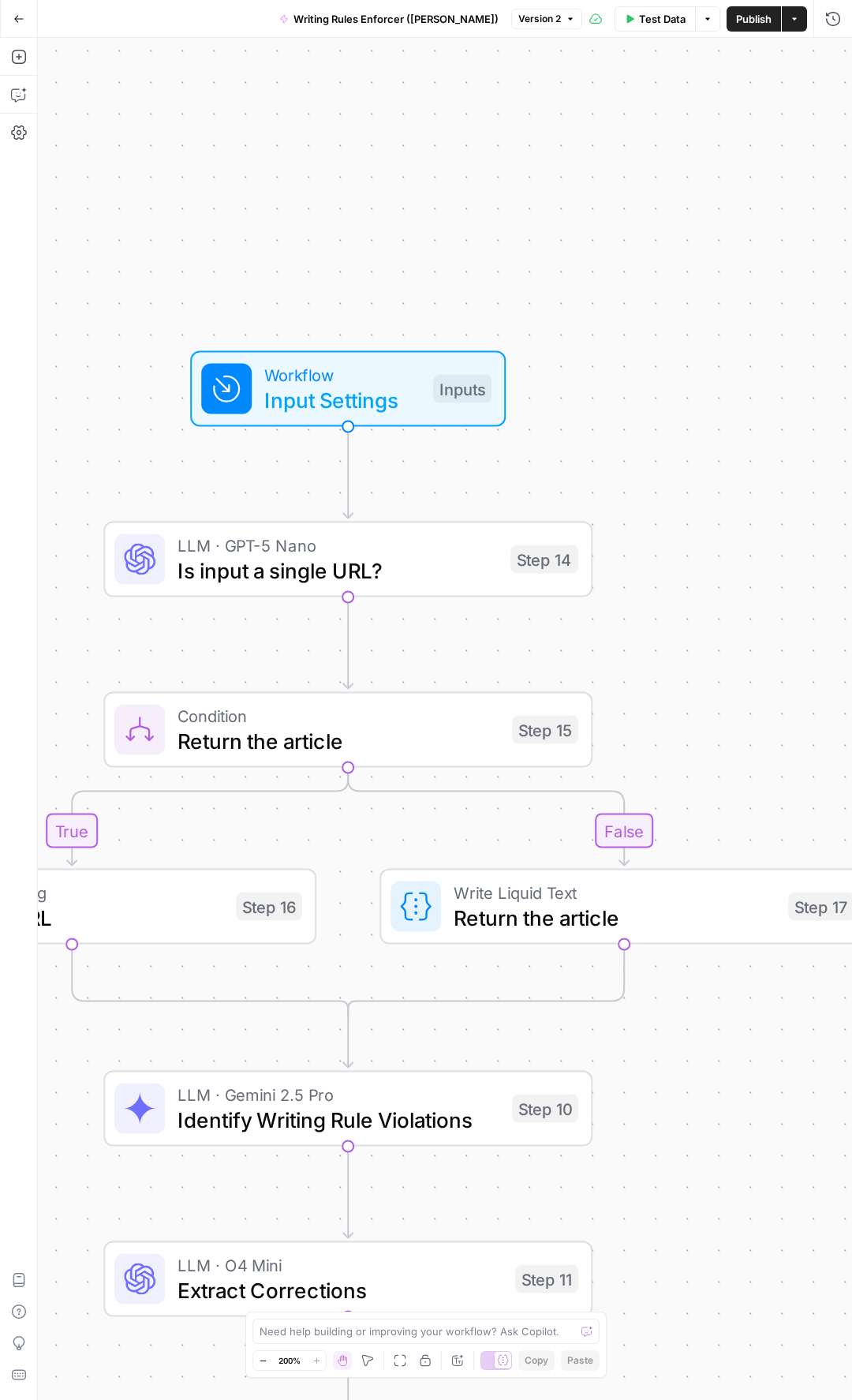
click at [354, 386] on span "Input Settings" at bounding box center [342, 400] width 156 height 31
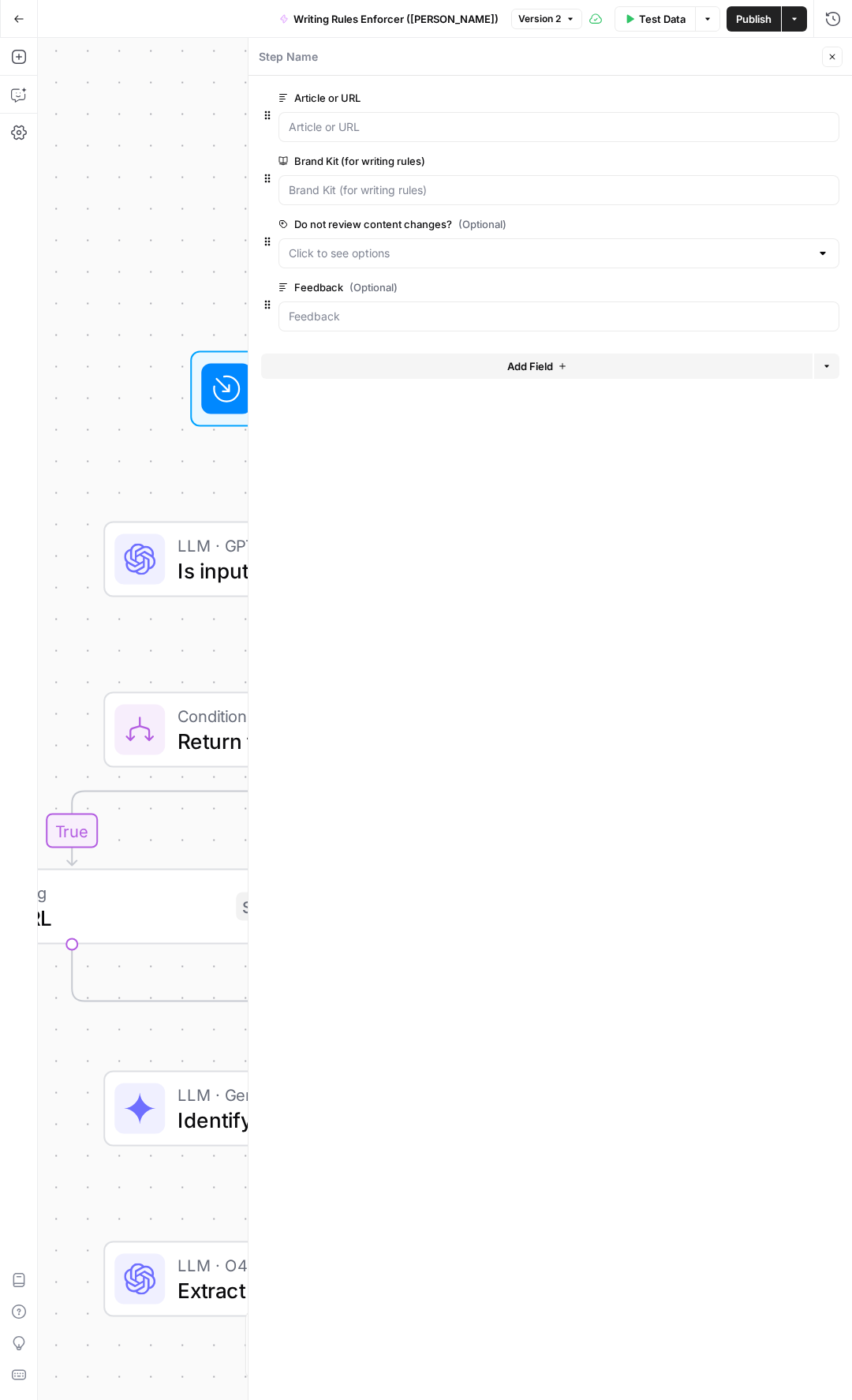
click at [596, 230] on label "Do not review content changes? (Optional)" at bounding box center [514, 224] width 472 height 16
click at [596, 246] on changes\? "Do not review content changes? (Optional)" at bounding box center [549, 253] width 521 height 16
click at [786, 225] on span "edit field" at bounding box center [780, 224] width 35 height 13
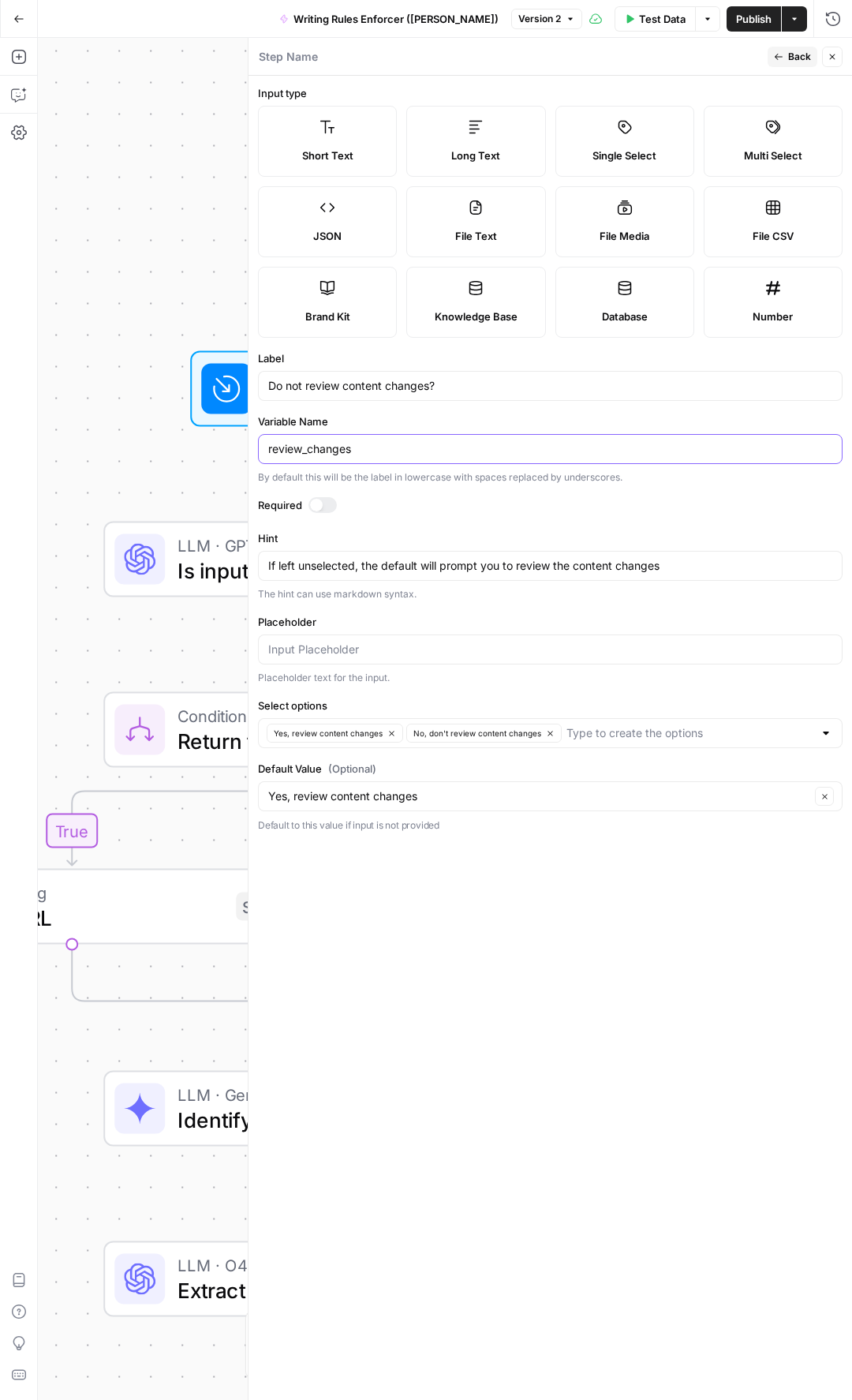
drag, startPoint x: 383, startPoint y: 454, endPoint x: 258, endPoint y: 444, distance: 125.4
click at [258, 444] on div "review_changes" at bounding box center [550, 448] width 585 height 30
drag, startPoint x: 595, startPoint y: 560, endPoint x: 249, endPoint y: 569, distance: 346.1
click at [249, 569] on div "Step Name Back Close Input type Short Text Long Text Single Select Multi Select…" at bounding box center [550, 719] width 604 height 1362
click at [782, 56] on icon "button" at bounding box center [778, 57] width 8 height 6
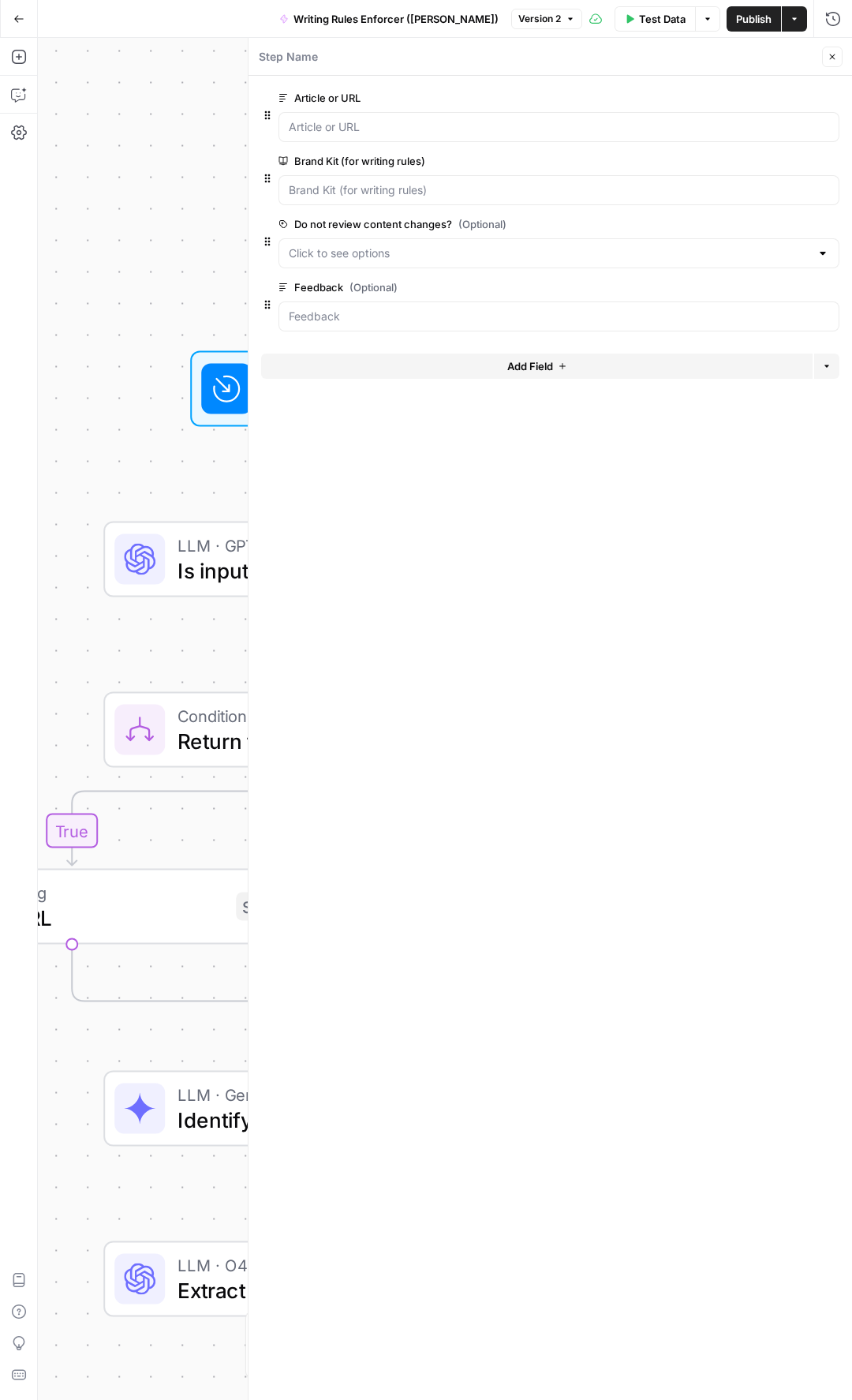
click at [788, 290] on span "edit field" at bounding box center [780, 287] width 35 height 13
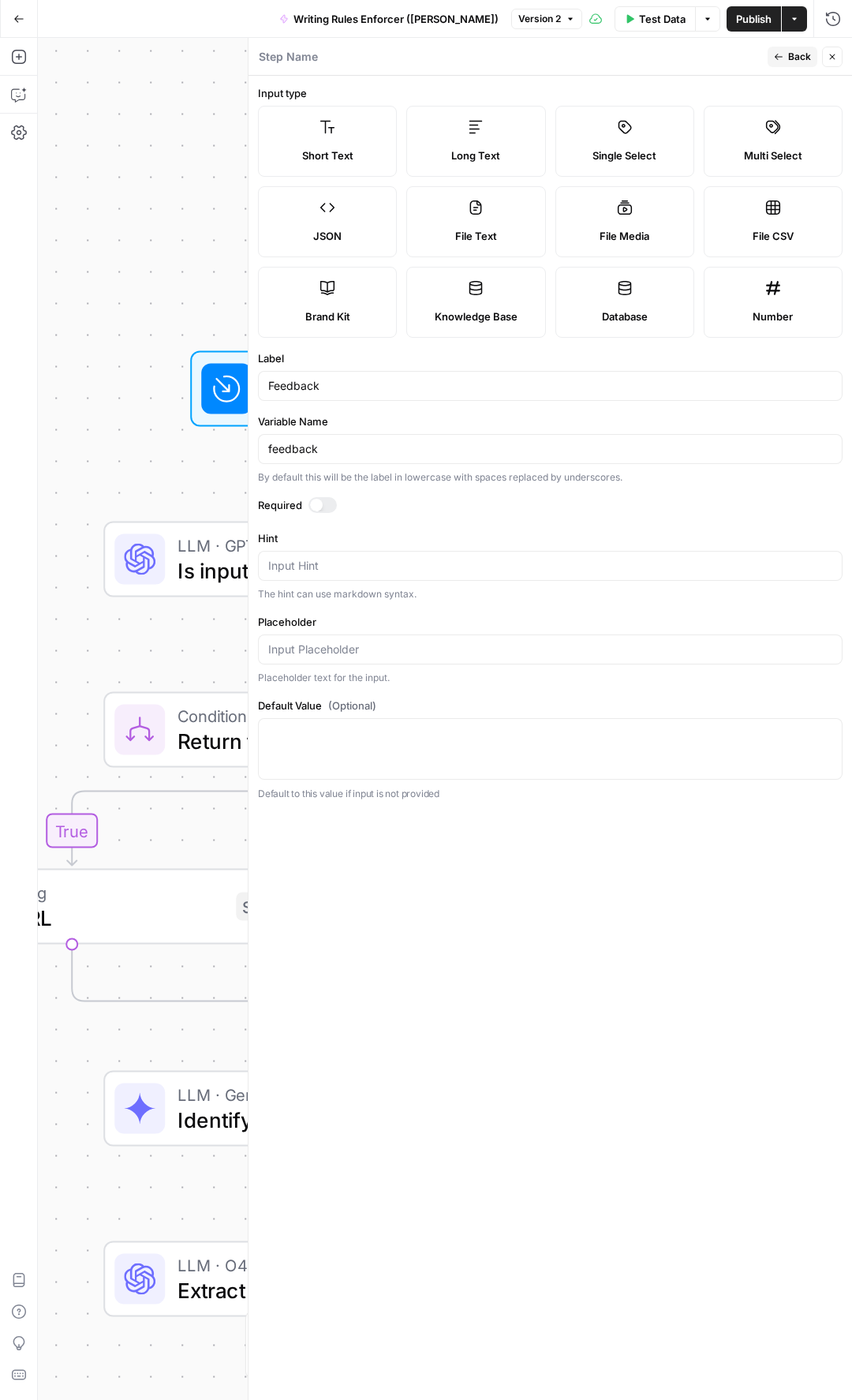
click at [789, 59] on span "Back" at bounding box center [799, 57] width 23 height 14
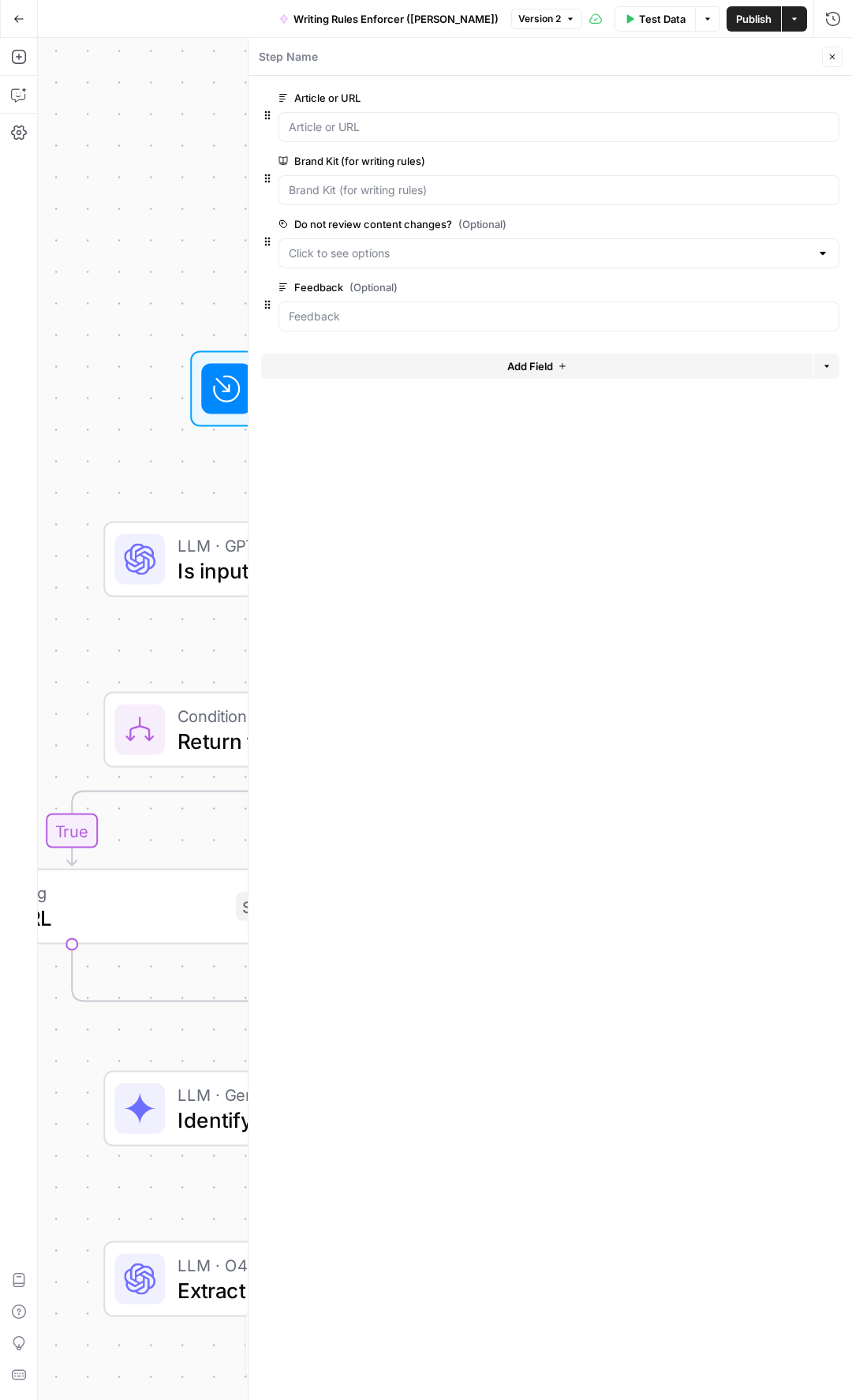
click at [409, 50] on div "Step Name" at bounding box center [537, 57] width 560 height 17
click at [831, 57] on icon "button" at bounding box center [832, 57] width 10 height 10
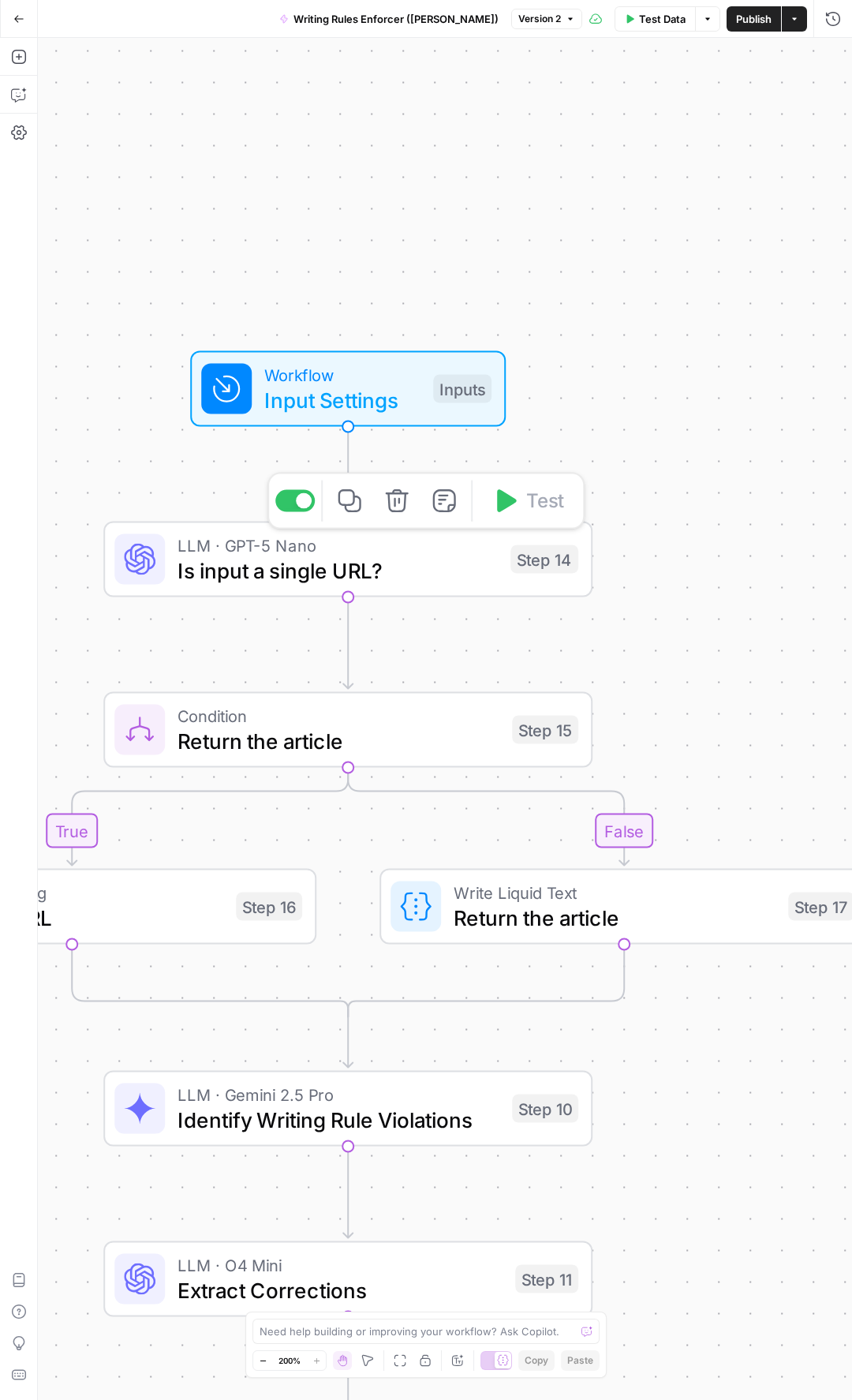
click at [325, 547] on span "LLM · GPT-5 Nano" at bounding box center [338, 545] width 320 height 25
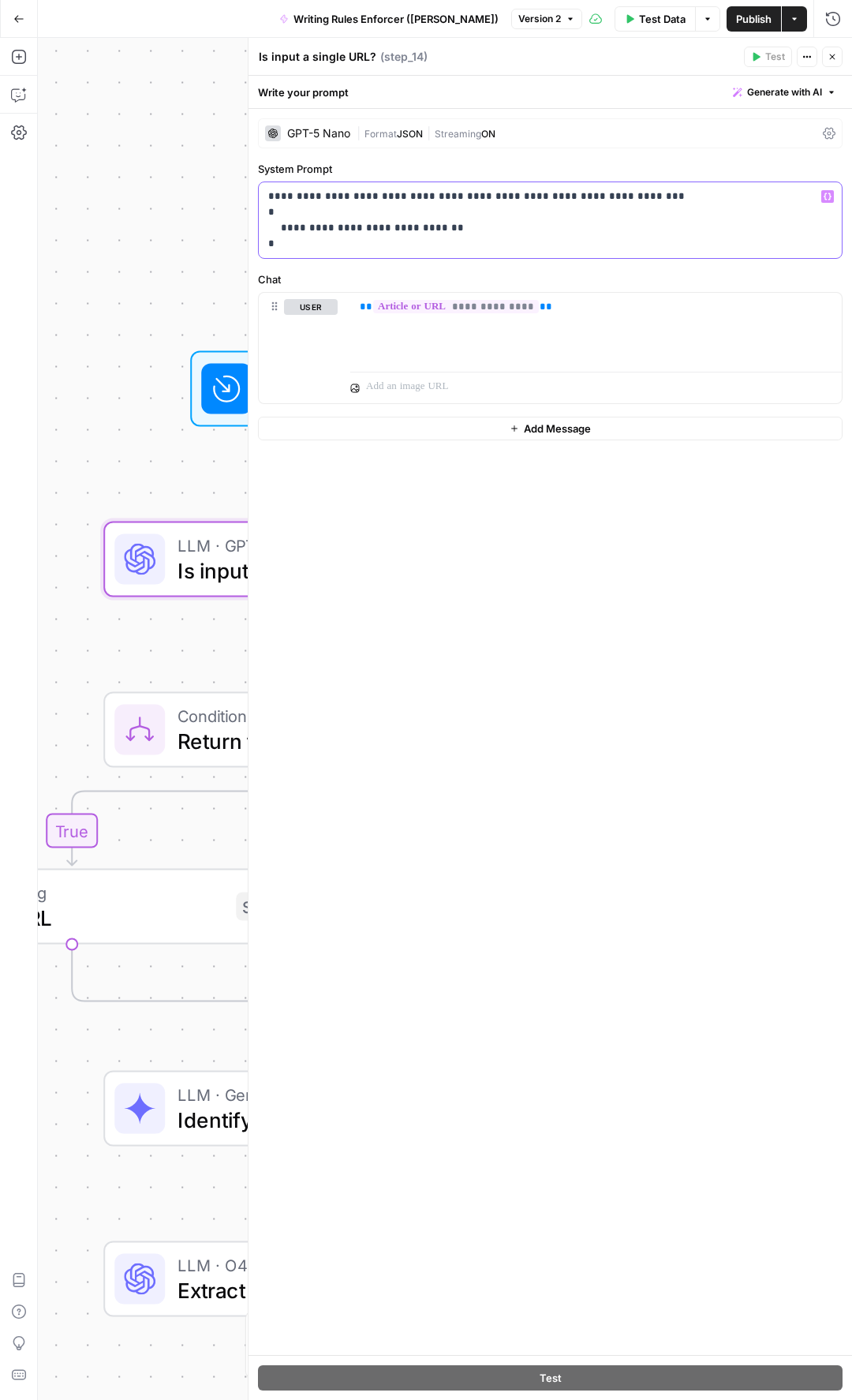
drag, startPoint x: 266, startPoint y: 193, endPoint x: 488, endPoint y: 254, distance: 230.2
click at [488, 254] on div "**********" at bounding box center [550, 219] width 583 height 76
copy p "**********"
click at [334, 134] on div "GPT-5 Nano" at bounding box center [319, 133] width 64 height 11
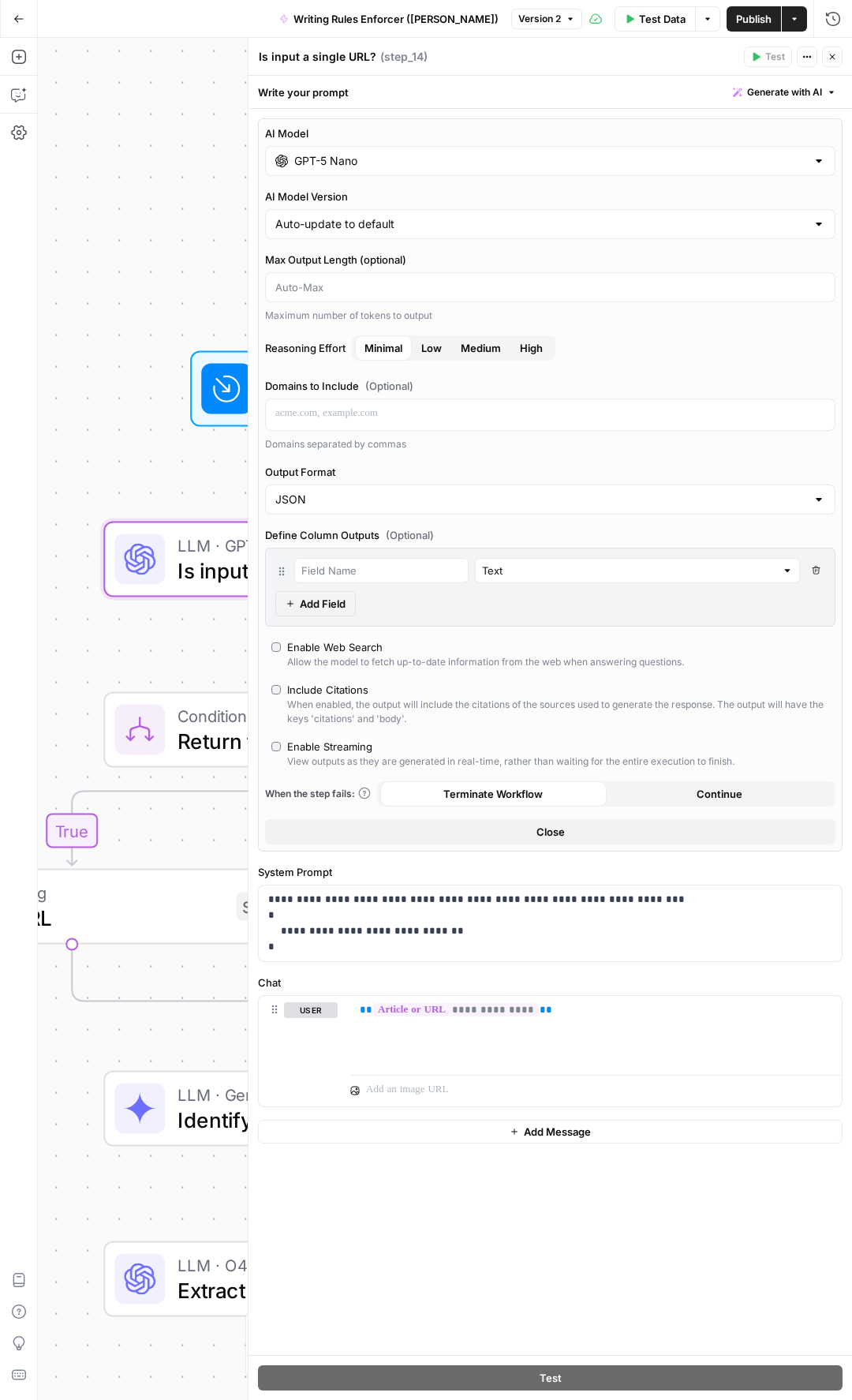
click at [837, 52] on button "Close" at bounding box center [832, 57] width 21 height 21
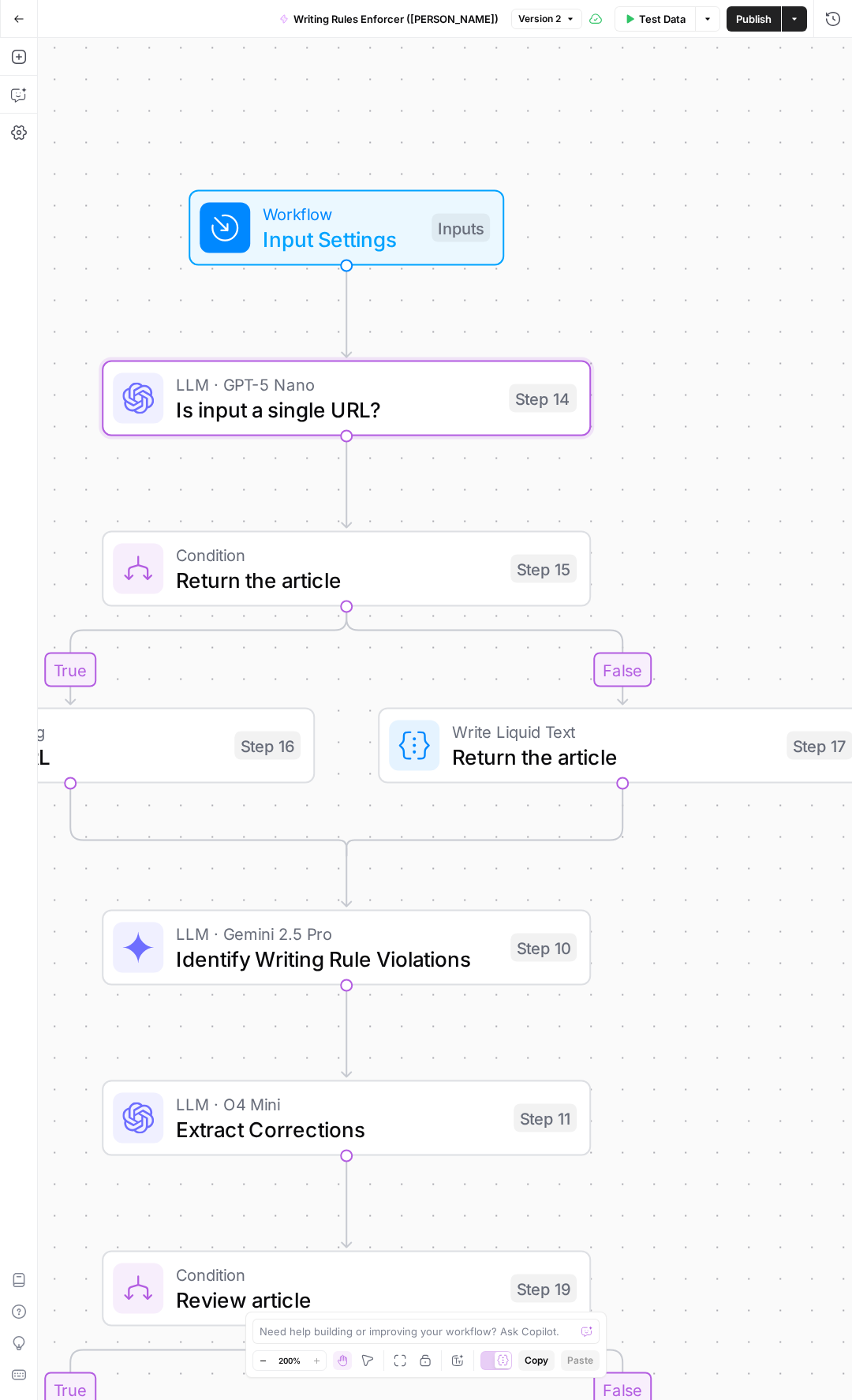
drag, startPoint x: 599, startPoint y: 335, endPoint x: 596, endPoint y: 175, distance: 160.0
click at [596, 175] on div "true false true false Workflow Input Settings Inputs LLM · GPT-5 Nano Is input …" at bounding box center [445, 719] width 814 height 1362
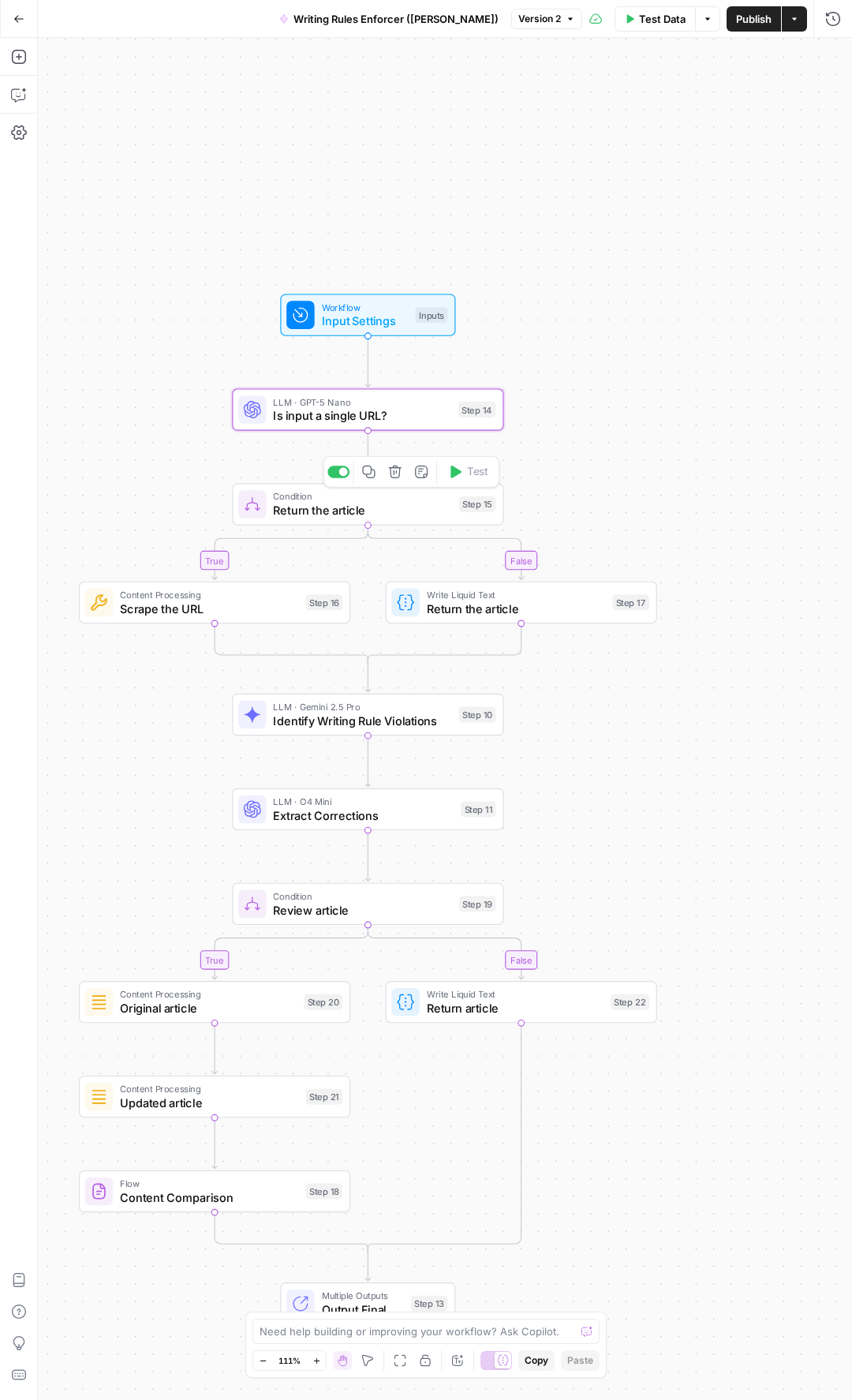
click at [376, 513] on span "Return the article" at bounding box center [363, 510] width 179 height 17
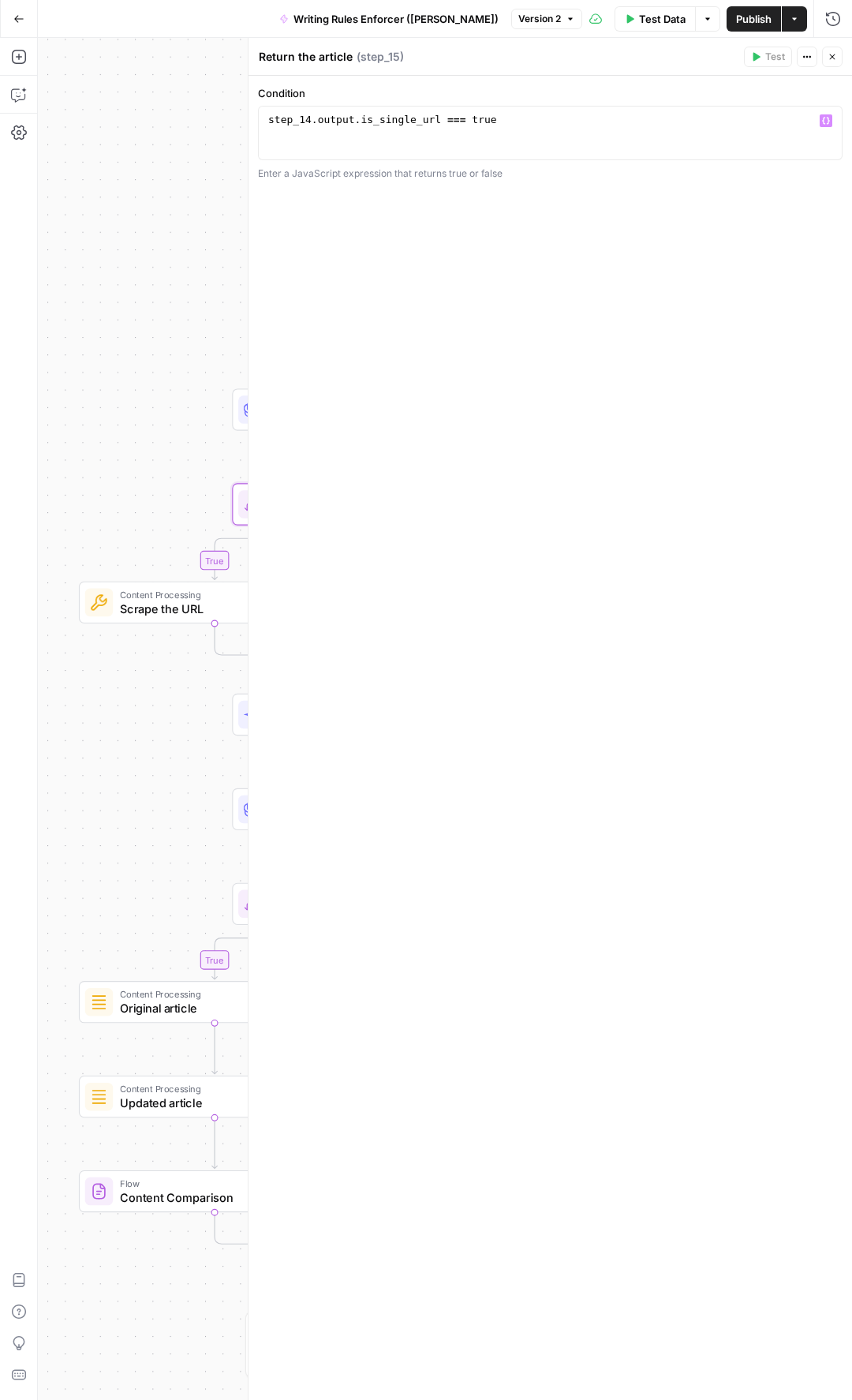
type textarea "**********"
click at [499, 119] on div "step_14 . output . is_single_url === true" at bounding box center [550, 146] width 570 height 67
click at [107, 307] on div "true false true false Workflow Input Settings Inputs LLM · GPT-5 Nano Is input …" at bounding box center [445, 719] width 814 height 1362
click at [829, 58] on icon "button" at bounding box center [832, 57] width 10 height 10
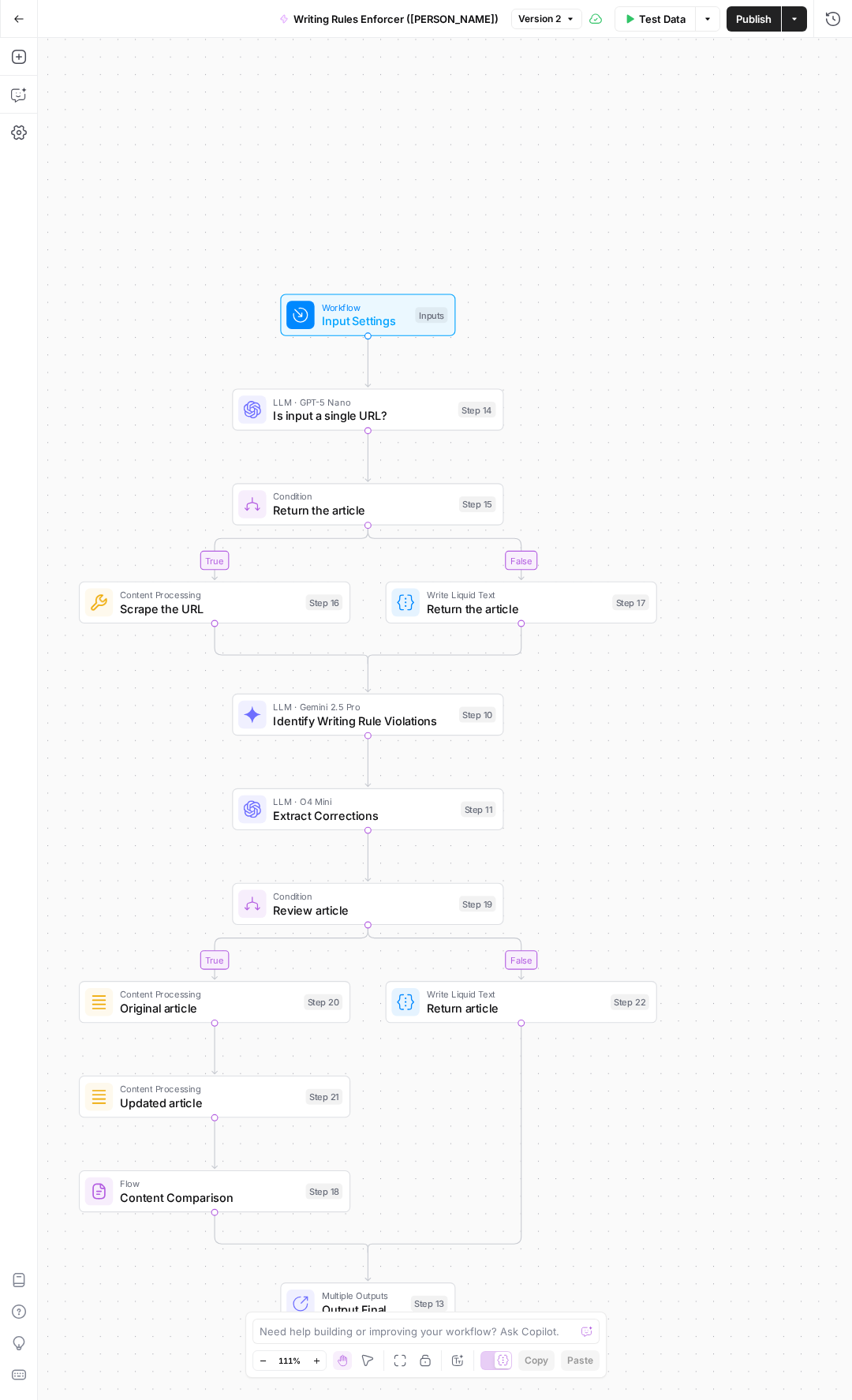
click at [360, 508] on span "Return the article" at bounding box center [363, 510] width 179 height 17
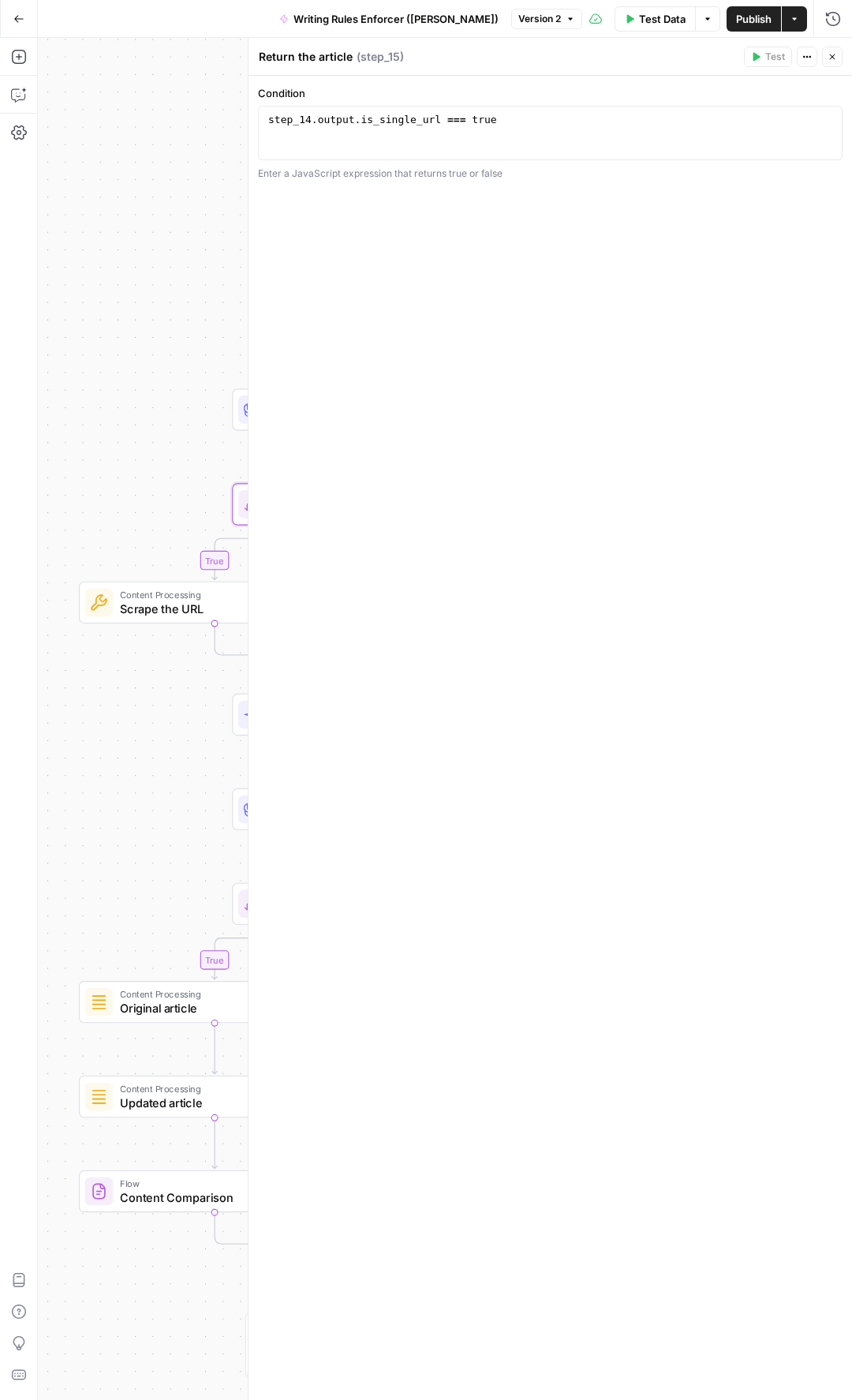
type textarea "**********"
drag, startPoint x: 482, startPoint y: 124, endPoint x: 502, endPoint y: 125, distance: 20.0
click at [482, 124] on div "step_14 . output . is_single_url === true" at bounding box center [550, 146] width 570 height 67
drag, startPoint x: 467, startPoint y: 118, endPoint x: 251, endPoint y: 114, distance: 216.0
click at [251, 114] on div "**********" at bounding box center [550, 719] width 604 height 1362
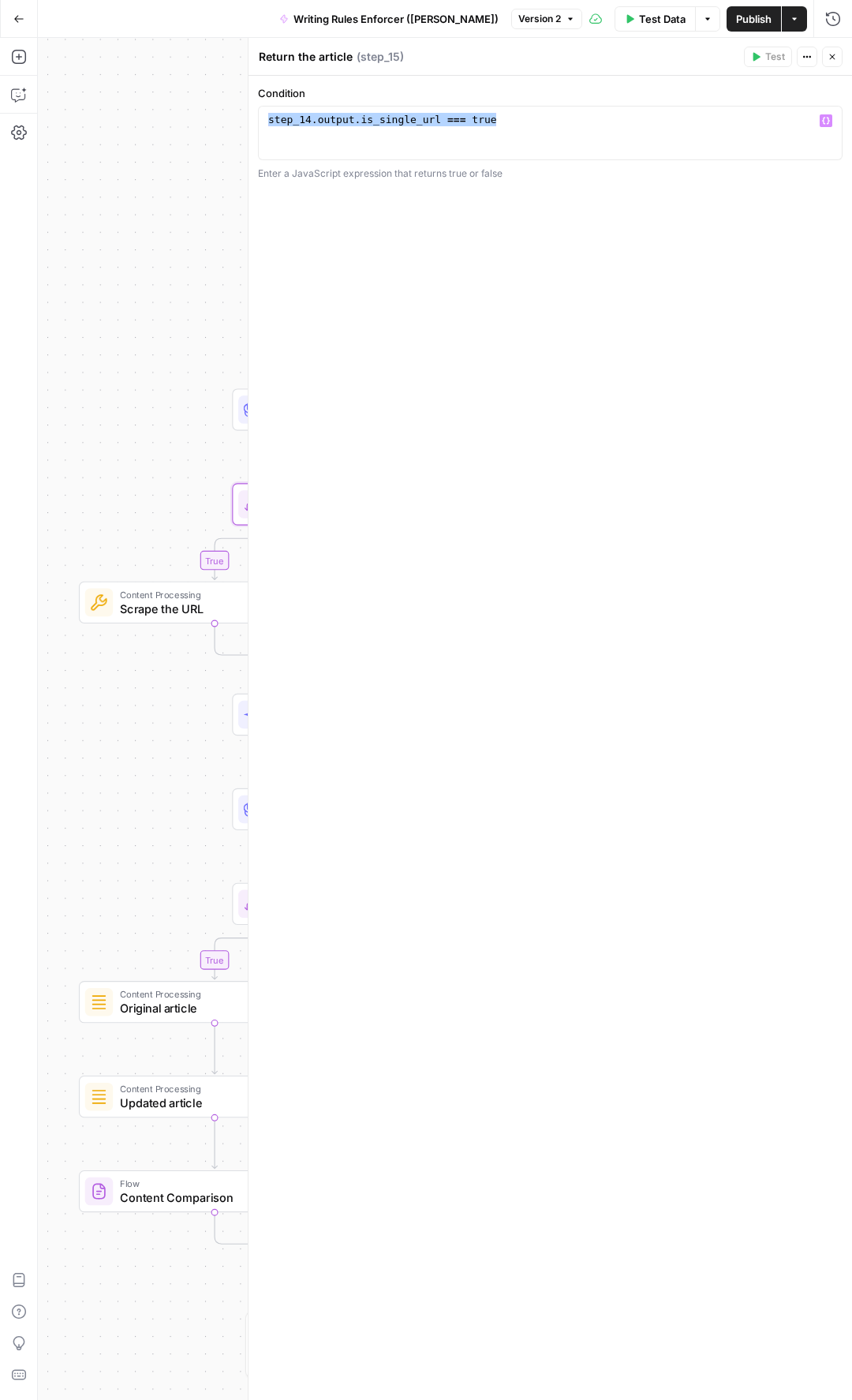
click at [829, 57] on icon "button" at bounding box center [832, 57] width 10 height 10
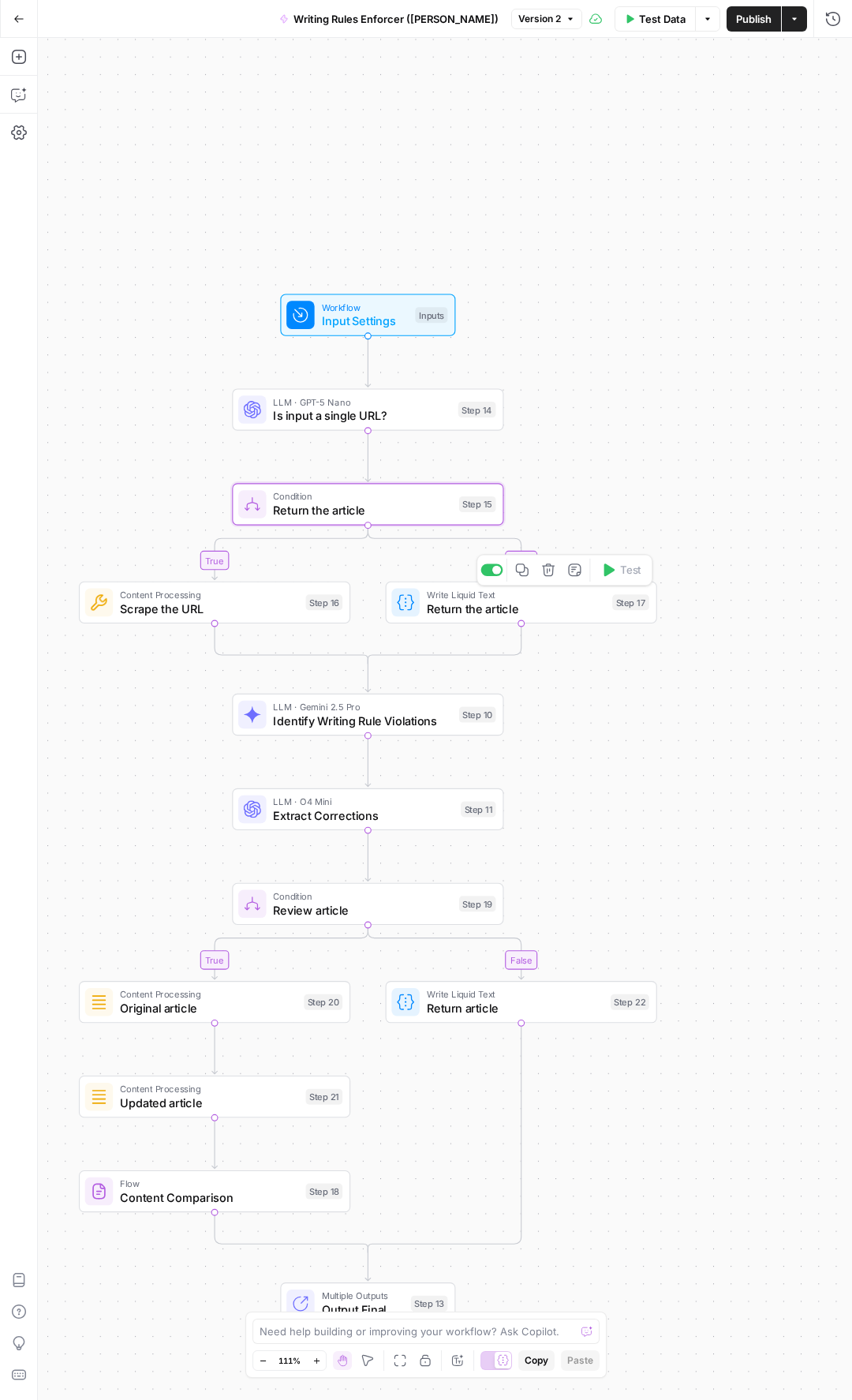
click at [507, 611] on span "Return the article" at bounding box center [516, 609] width 179 height 17
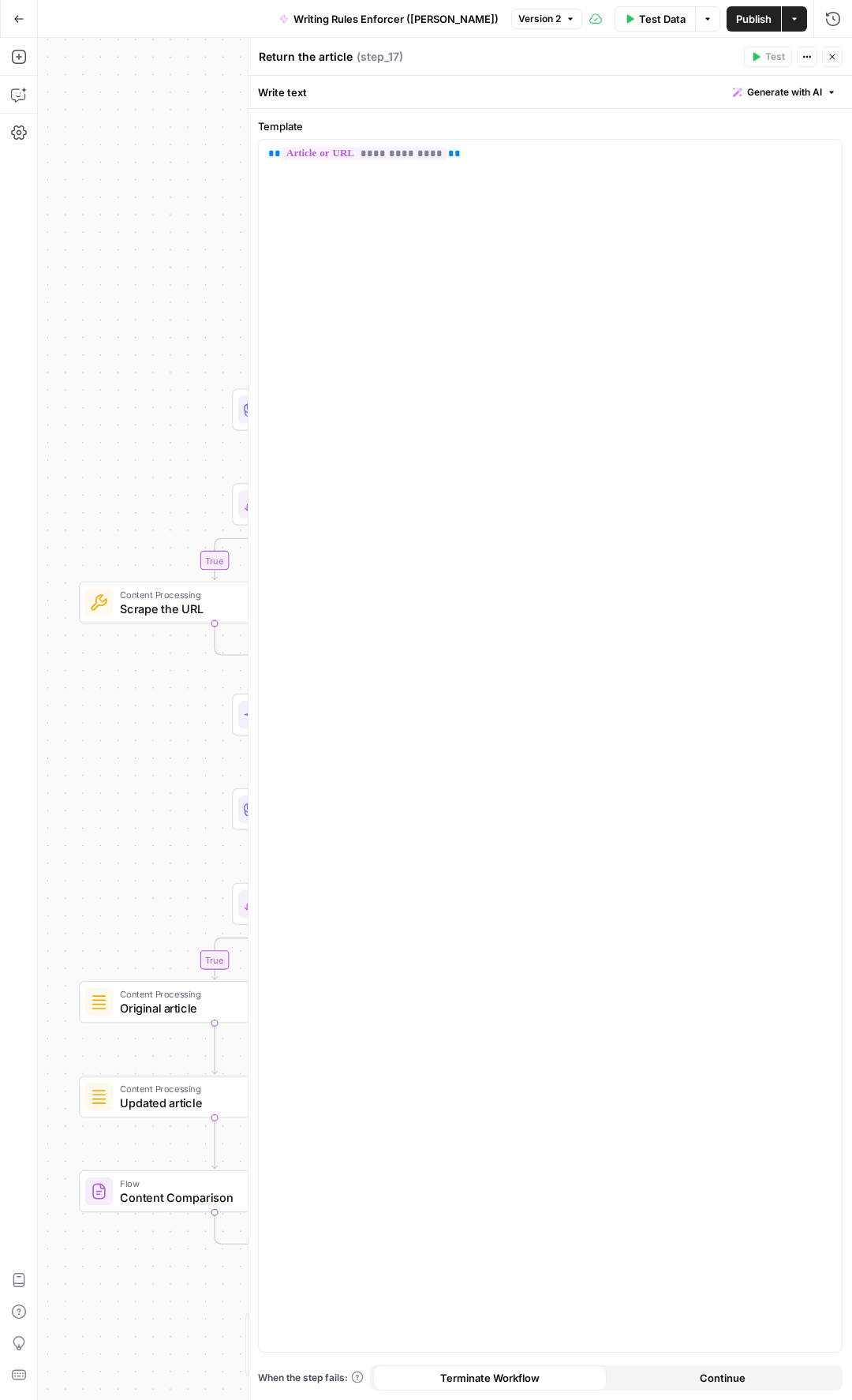
click at [151, 121] on div "true false true false Workflow Input Settings Inputs LLM · GPT-5 Nano Is input …" at bounding box center [445, 719] width 814 height 1362
click at [835, 50] on button "Close" at bounding box center [832, 57] width 21 height 21
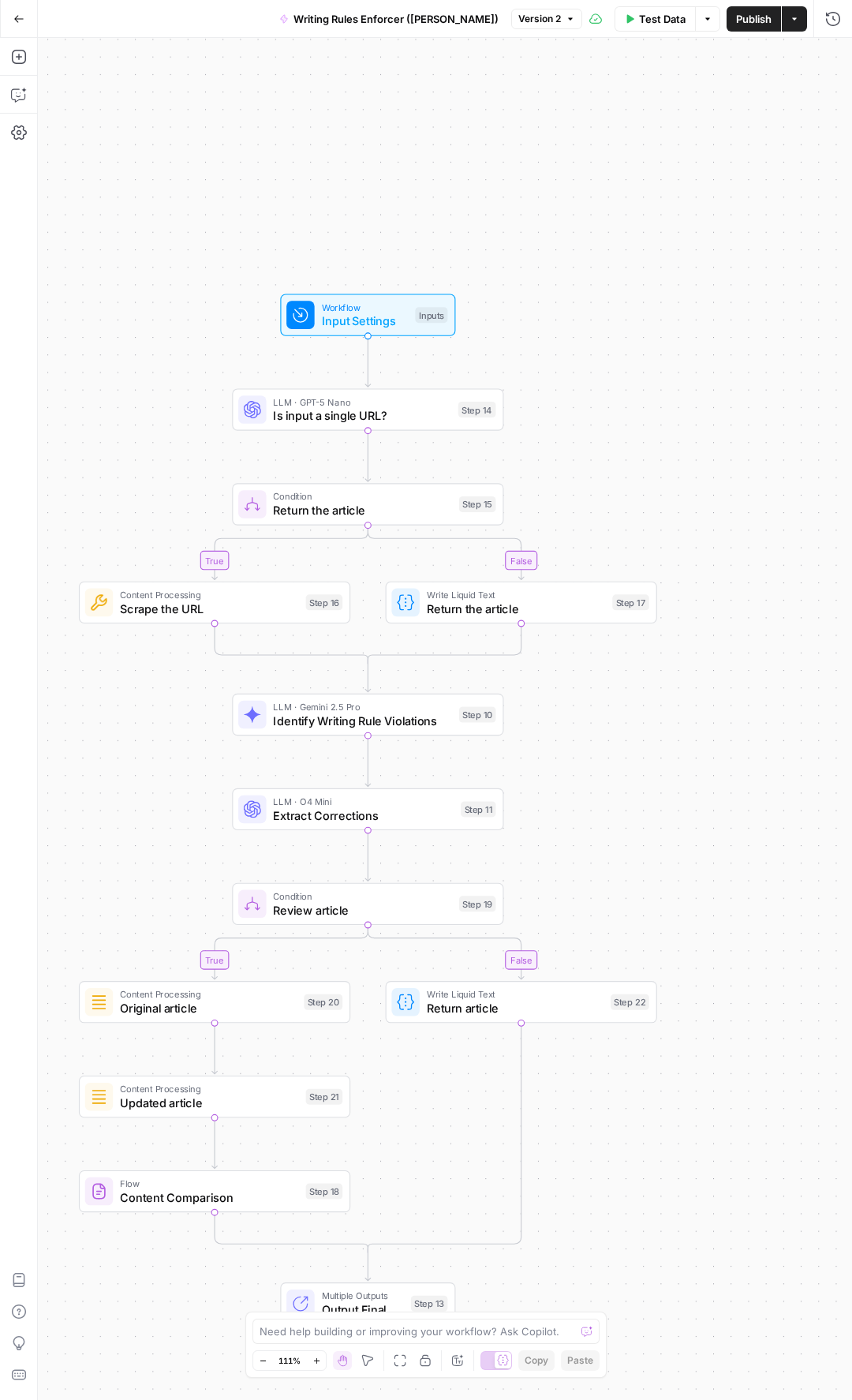
click at [497, 609] on span "Return the article" at bounding box center [516, 609] width 179 height 17
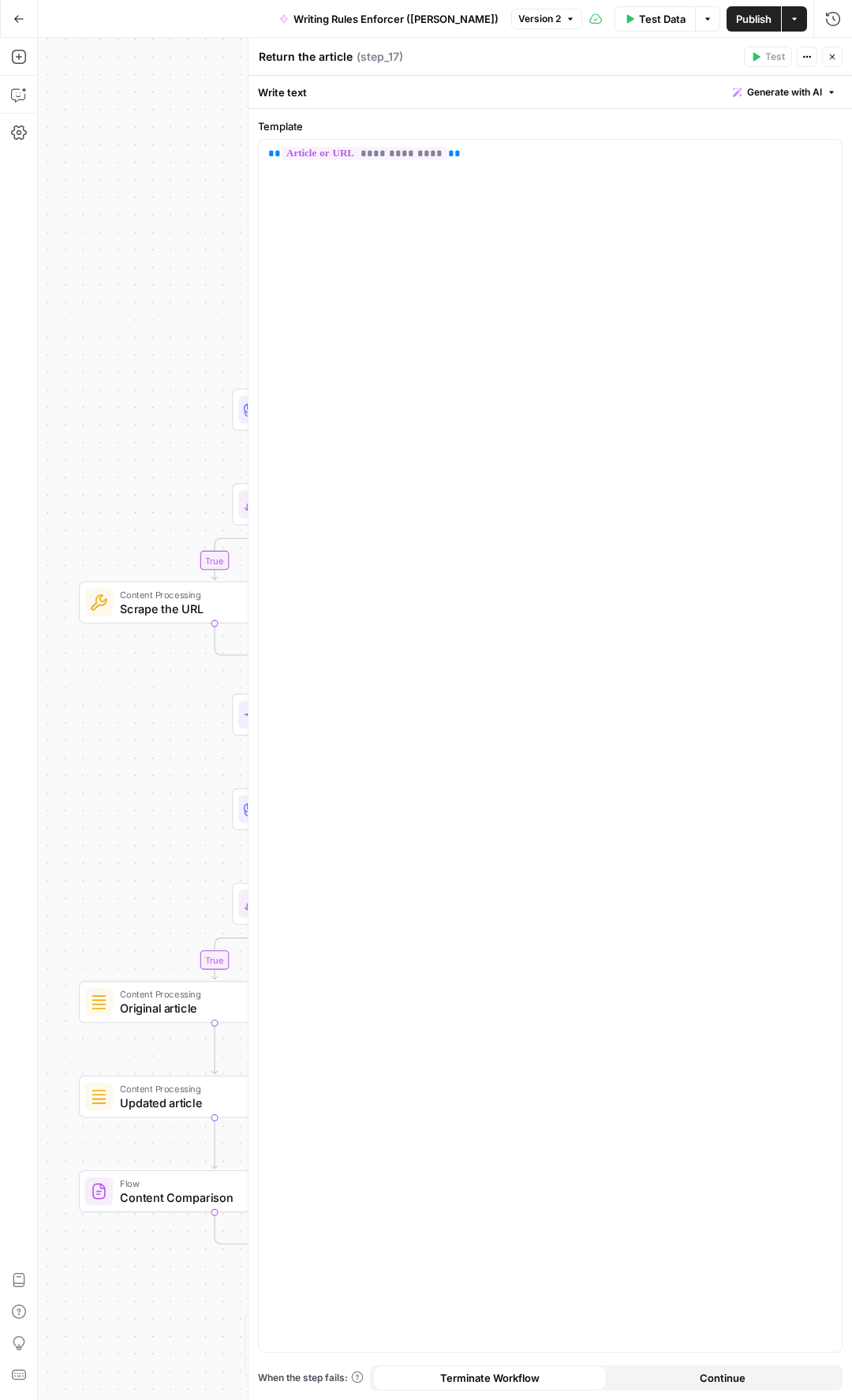
click at [834, 55] on icon "button" at bounding box center [832, 57] width 5 height 5
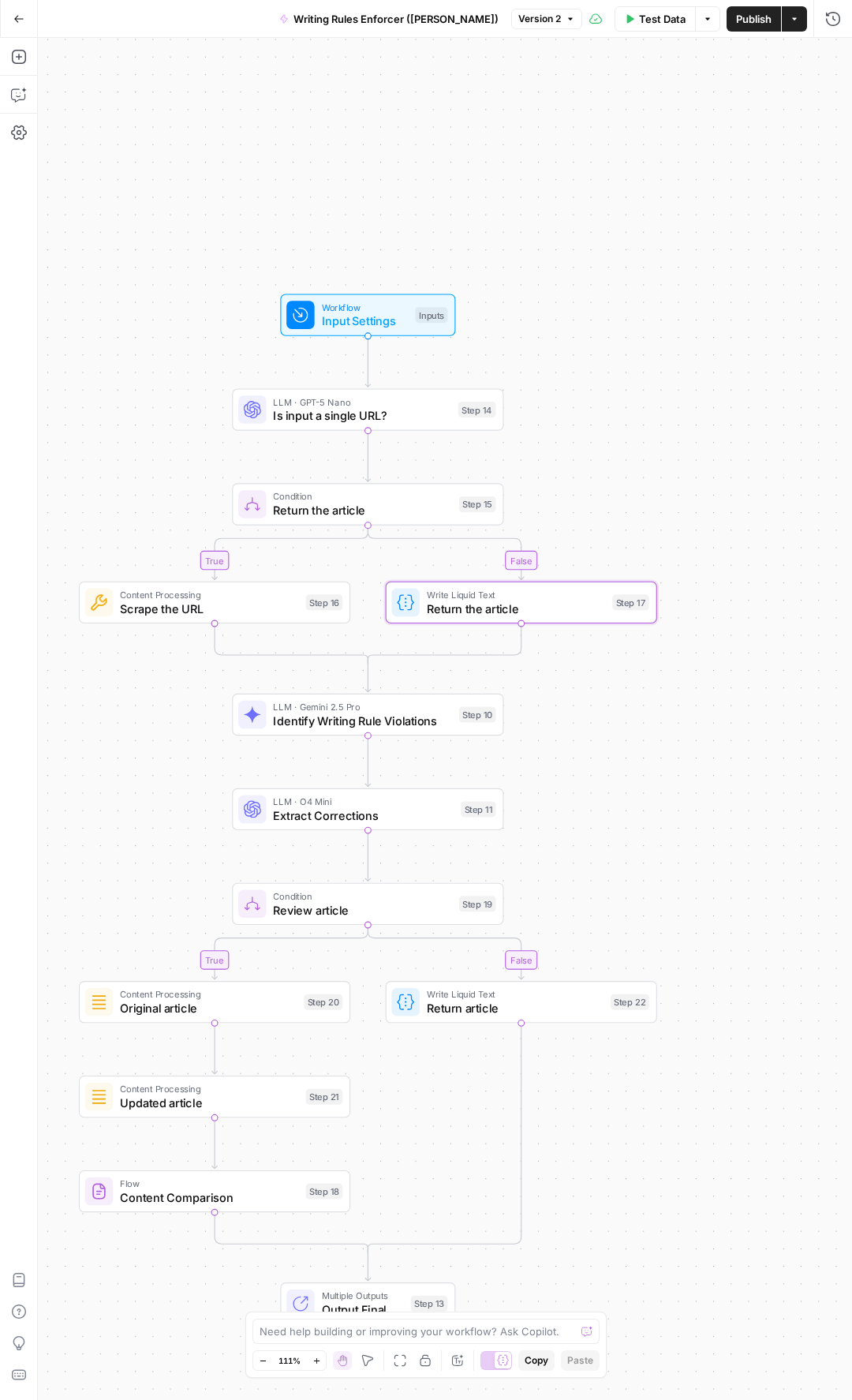
click at [223, 600] on span "Scrape the URL" at bounding box center [210, 609] width 179 height 17
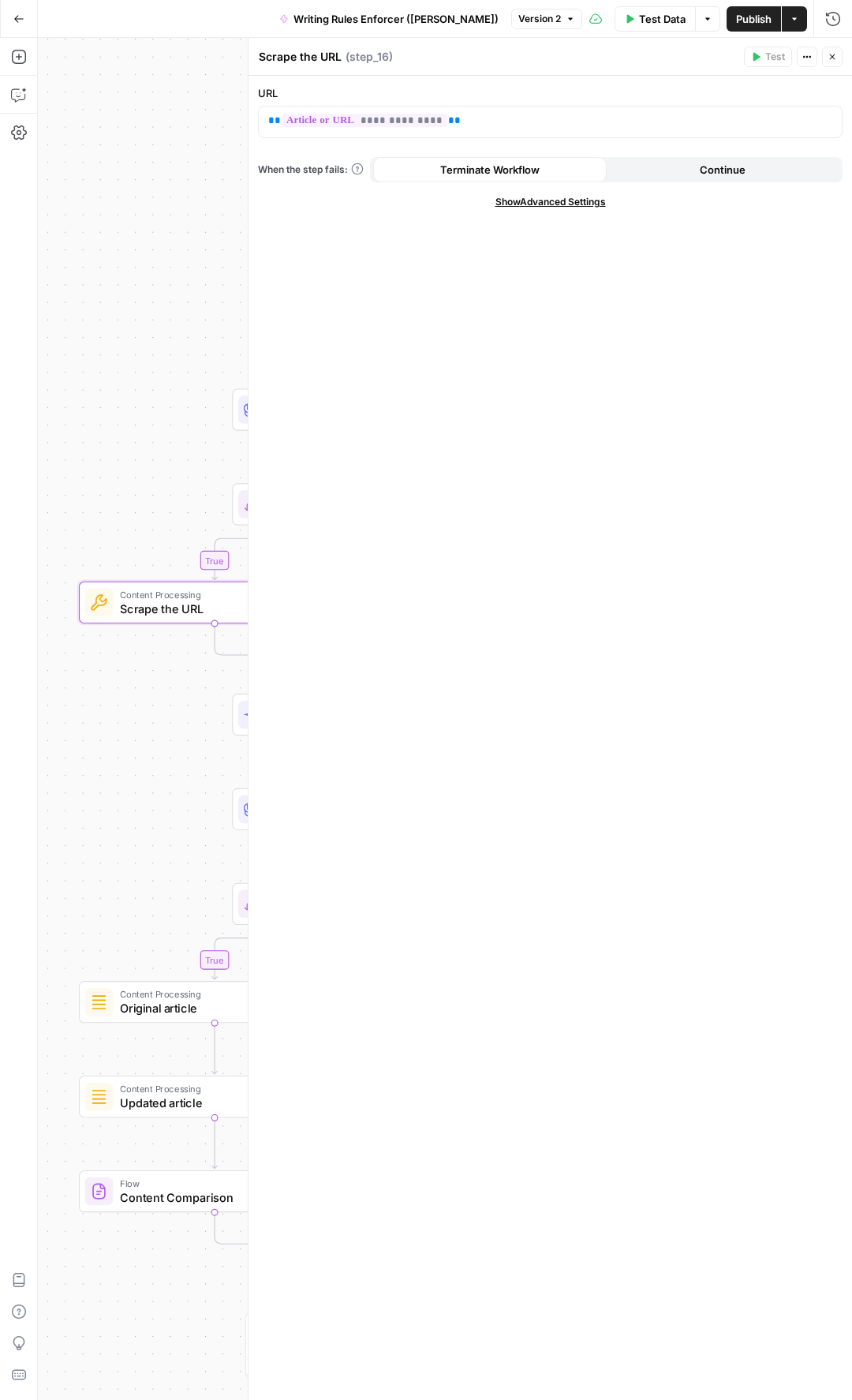
click at [97, 457] on div "true false true false Workflow Input Settings Inputs LLM · GPT-5 Nano Is input …" at bounding box center [445, 719] width 814 height 1362
click at [829, 57] on icon "button" at bounding box center [832, 57] width 10 height 10
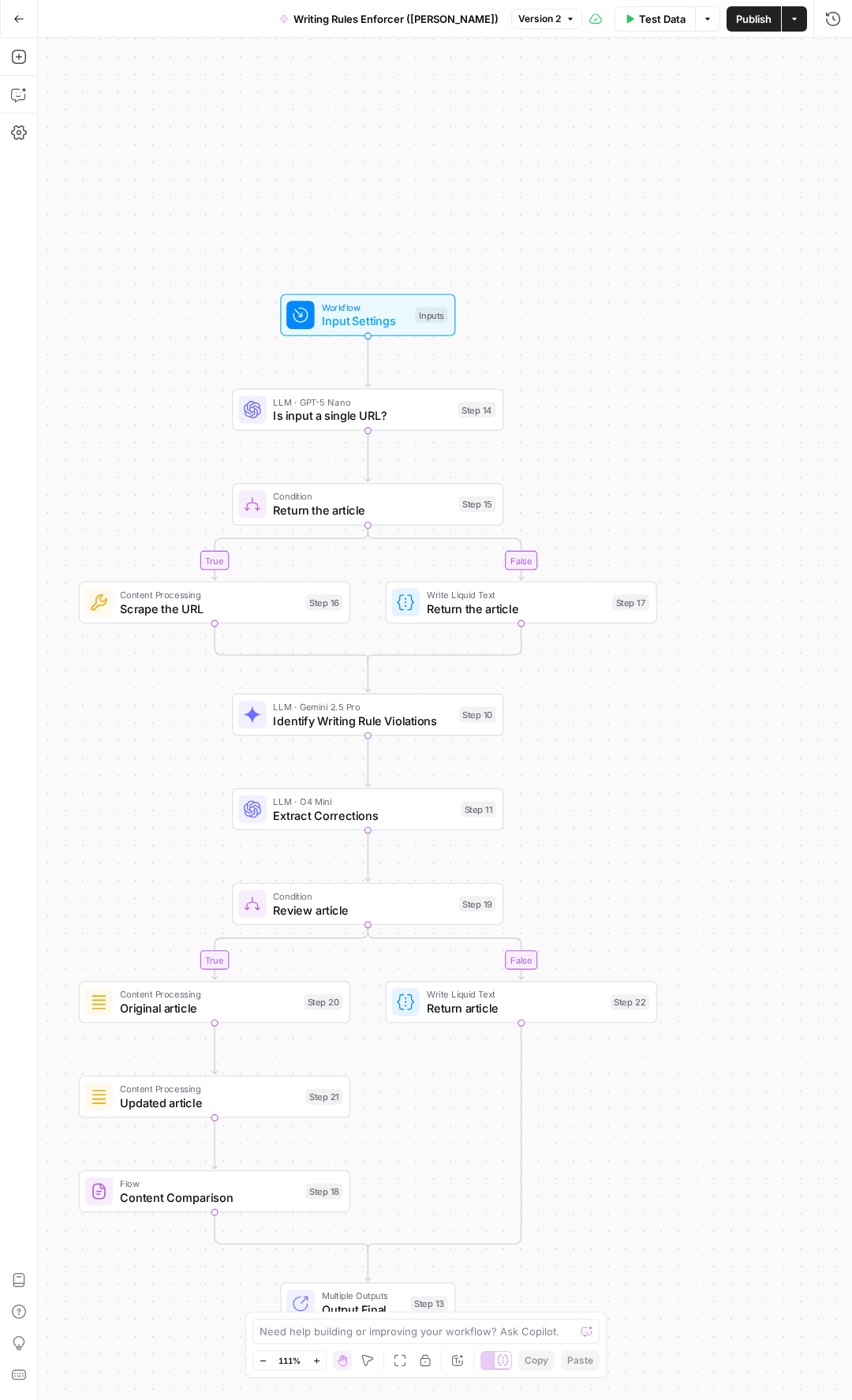
click at [218, 600] on span "Scrape the URL" at bounding box center [210, 609] width 179 height 17
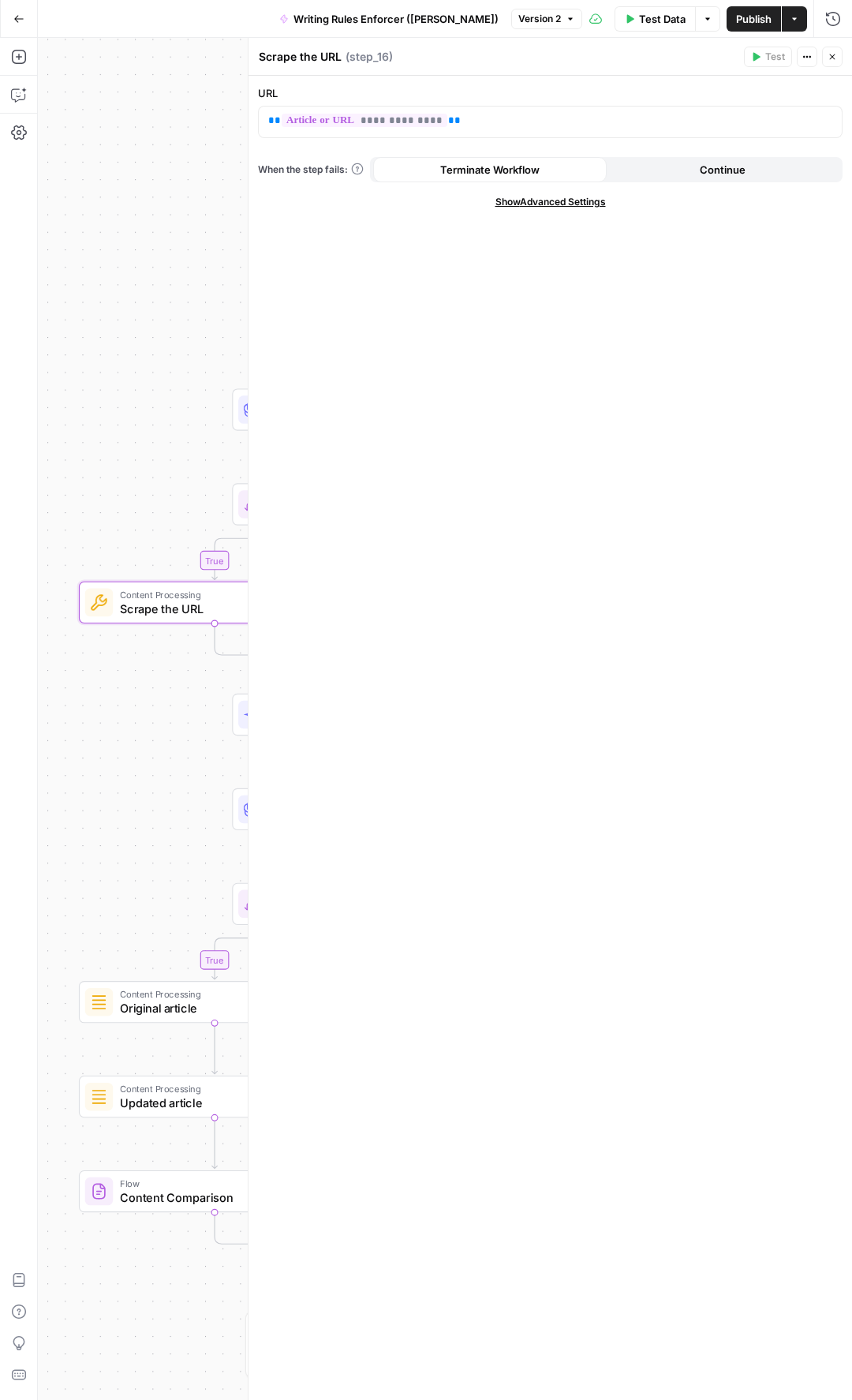
click at [832, 61] on icon "button" at bounding box center [832, 57] width 10 height 10
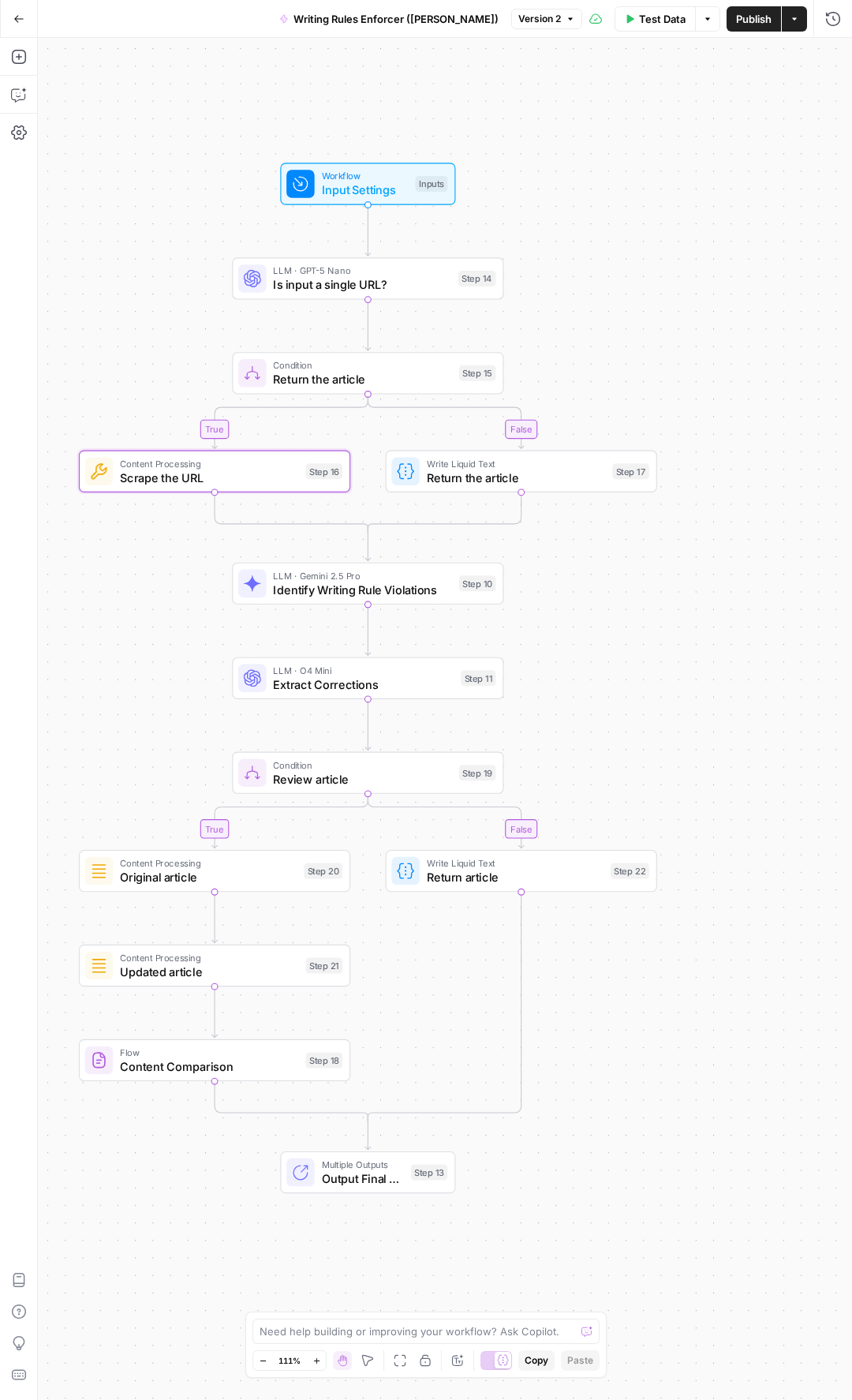
click at [383, 583] on span "Identify Writing Rule Violations" at bounding box center [363, 589] width 179 height 17
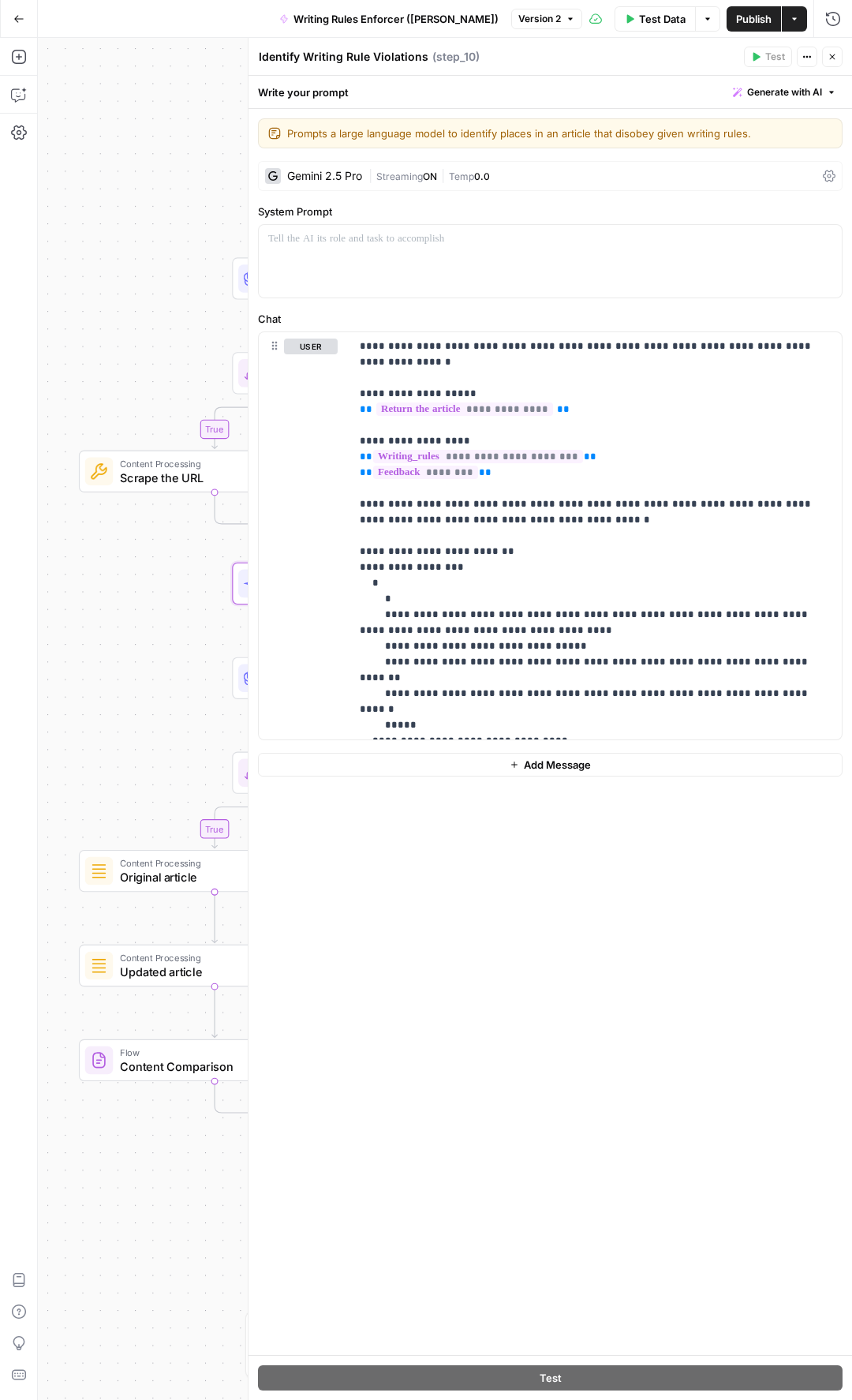
click at [326, 179] on div "Gemini 2.5 Pro" at bounding box center [325, 176] width 75 height 11
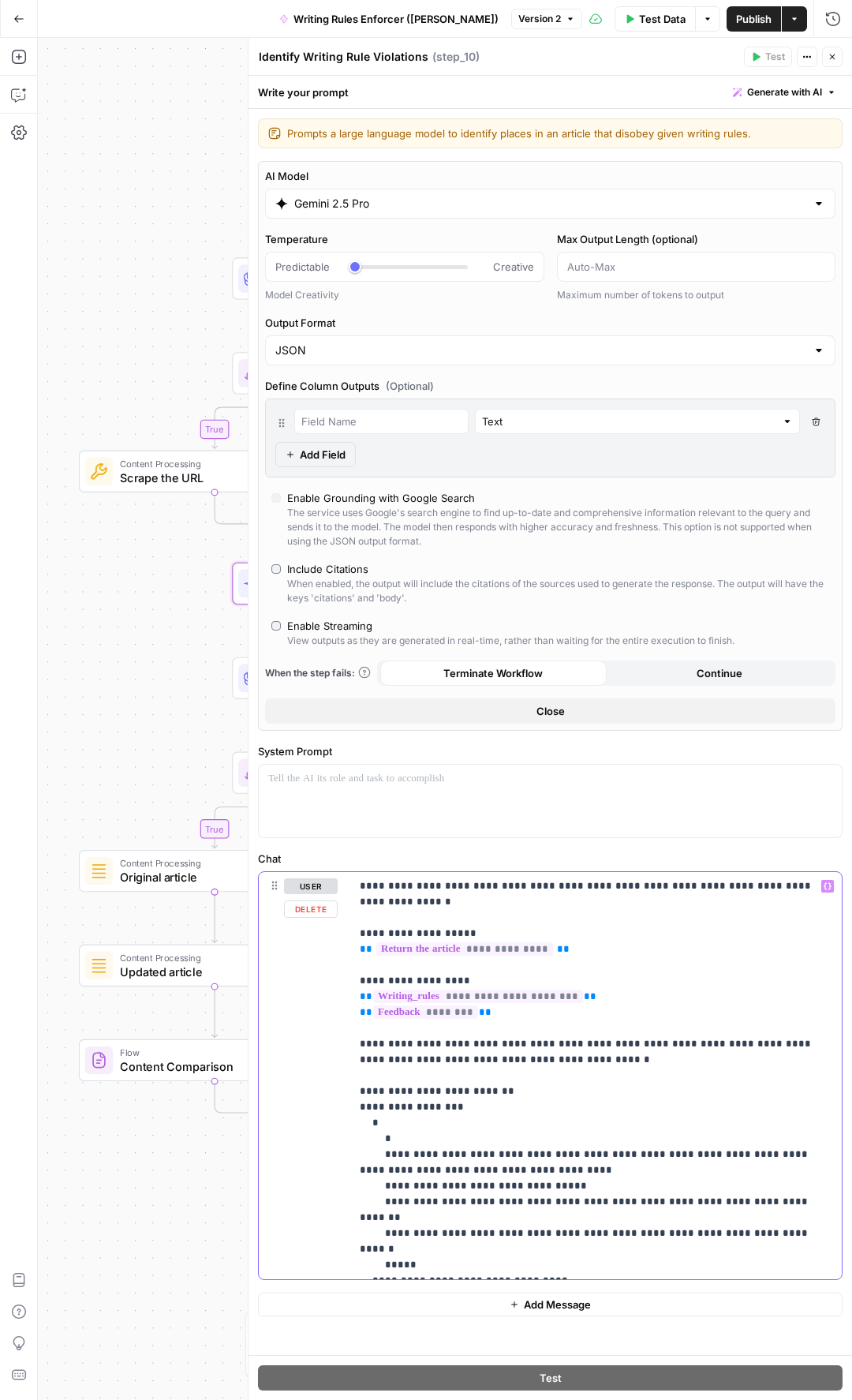
drag, startPoint x: 380, startPoint y: 1266, endPoint x: 352, endPoint y: 878, distance: 389.0
click at [352, 670] on div "**********" at bounding box center [595, 1075] width 492 height 407
copy p "**********"
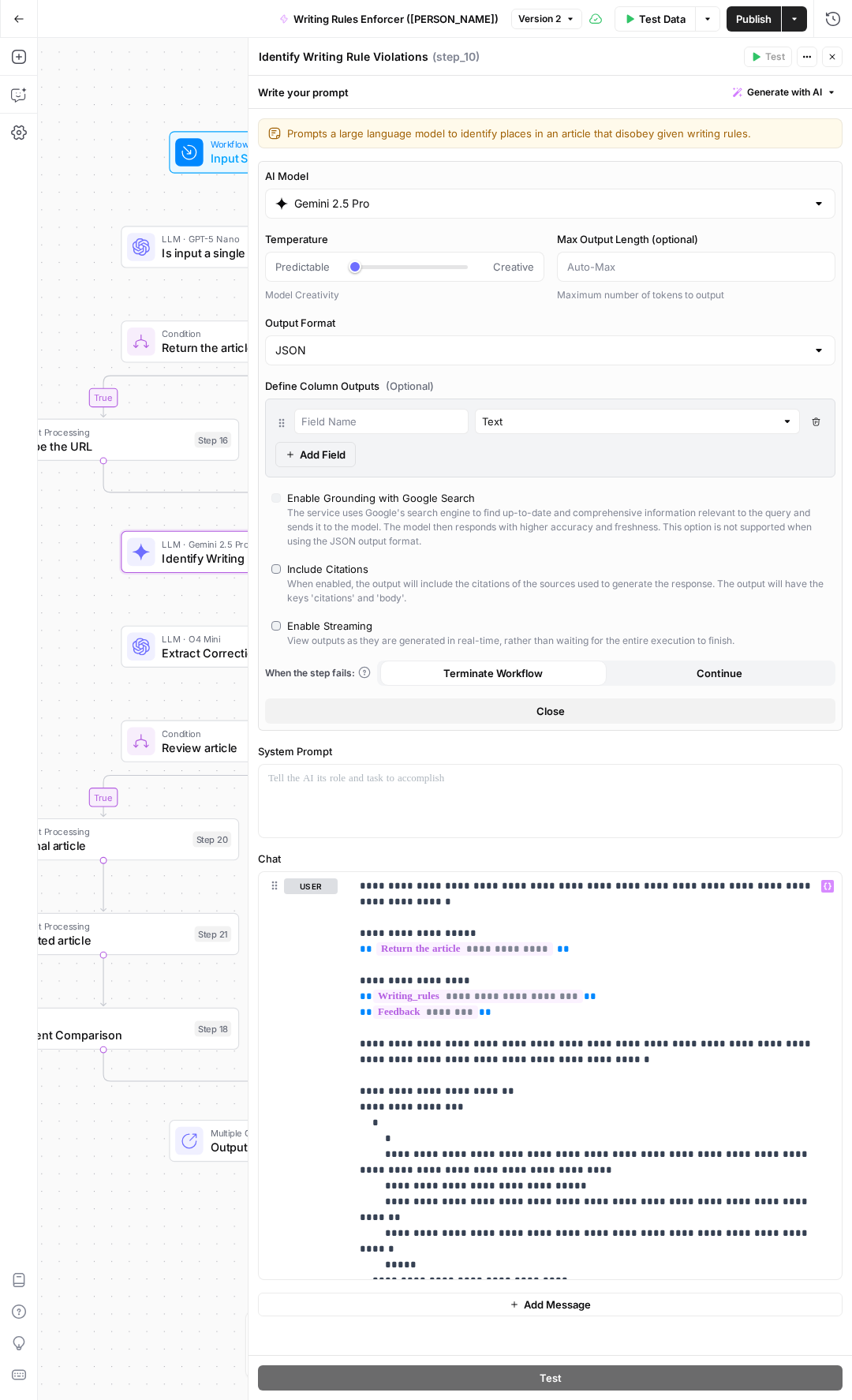
drag, startPoint x: 102, startPoint y: 629, endPoint x: -10, endPoint y: 596, distance: 116.8
click at [0, 596] on html "September Cohort New Home Browse Insights Opportunities Your Data Recent Grids …" at bounding box center [426, 700] width 852 height 1400
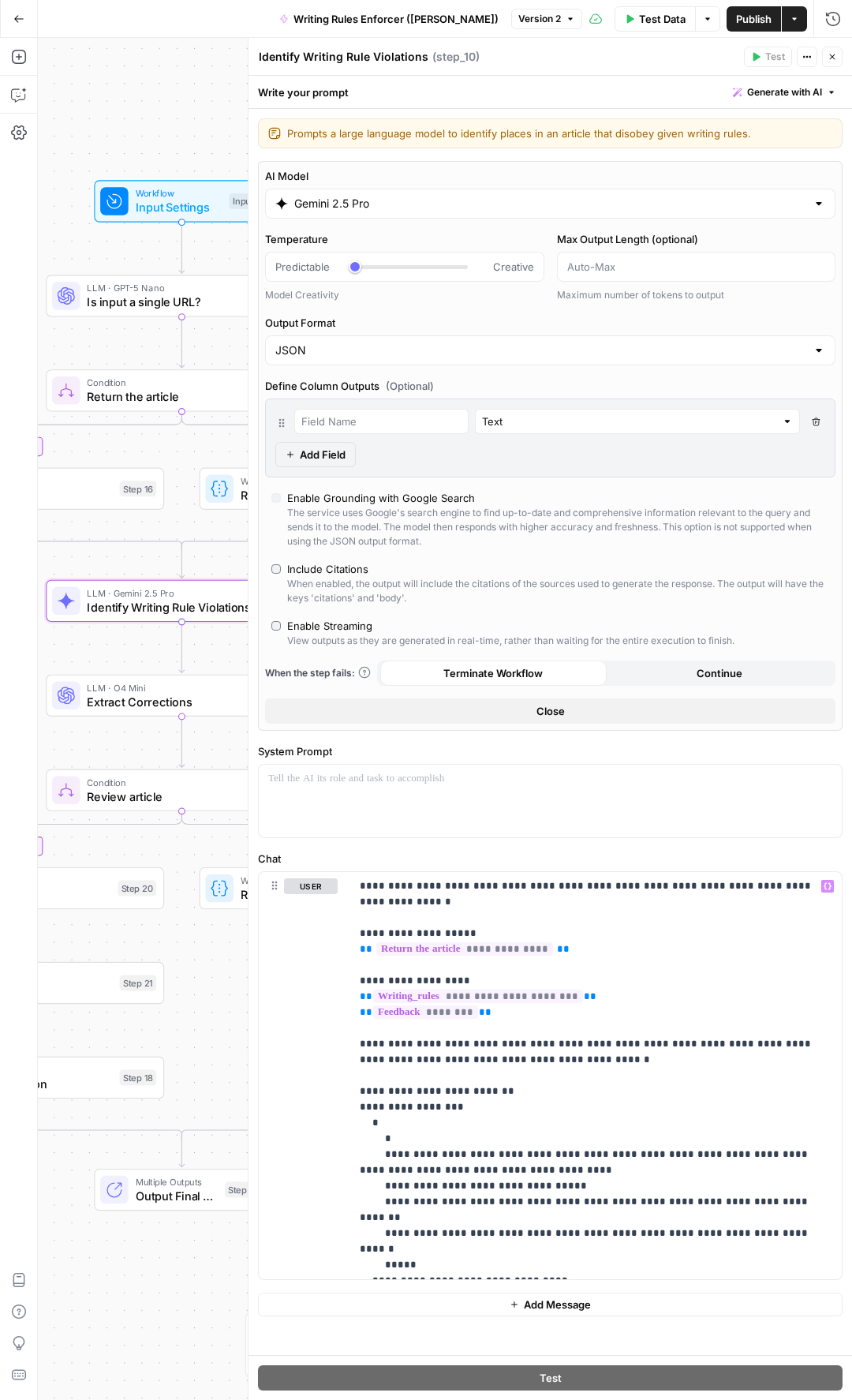
drag, startPoint x: 78, startPoint y: 621, endPoint x: 91, endPoint y: 600, distance: 24.7
click at [3, 669] on div "Add Steps Copilot Settings AirOps Academy Help Give Feedback Shortcuts true fal…" at bounding box center [426, 719] width 852 height 1362
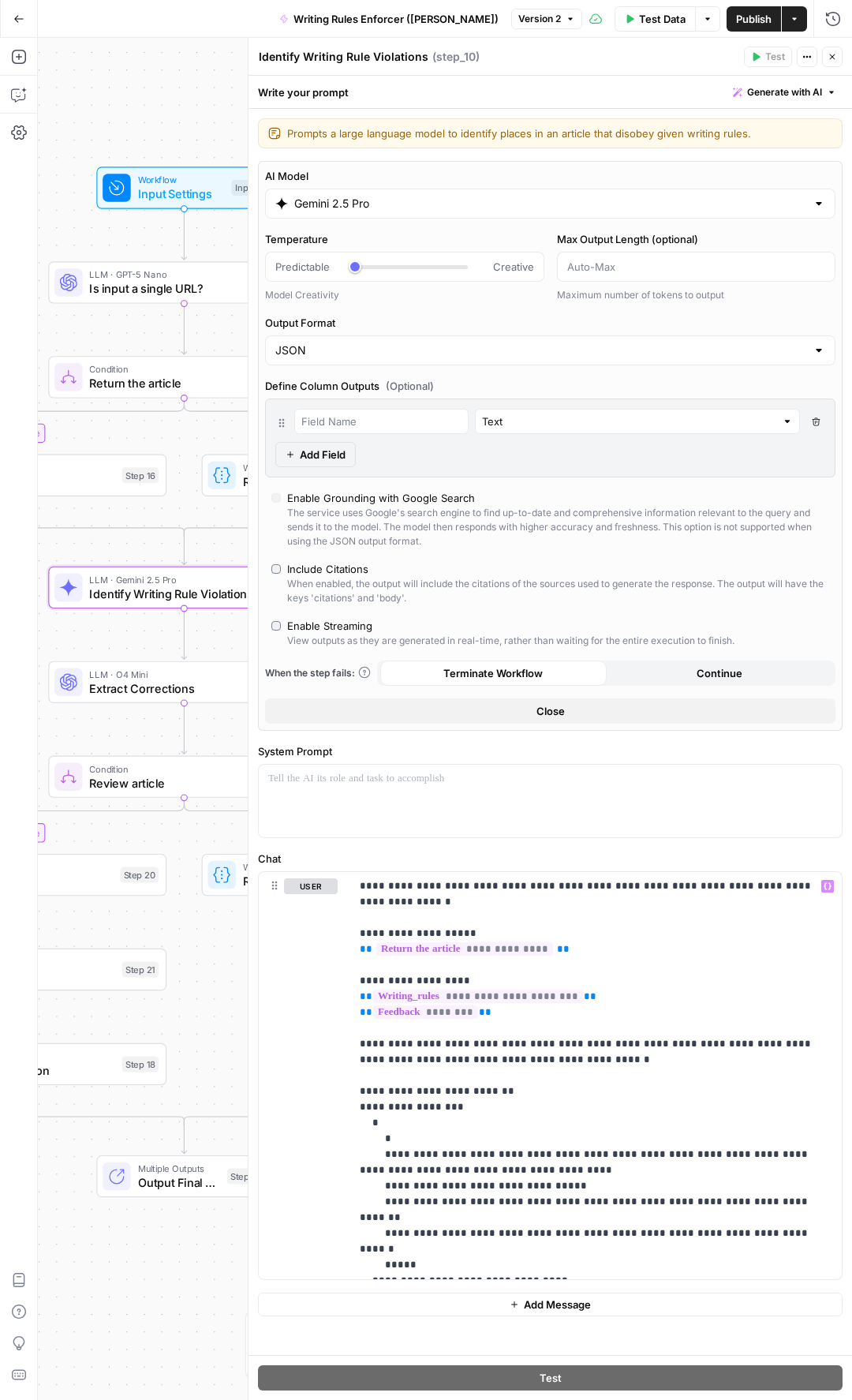
drag, startPoint x: 195, startPoint y: 517, endPoint x: 198, endPoint y: 505, distance: 12.4
click at [198, 505] on div "true false true false Workflow Input Settings Inputs LLM · GPT-5 Nano Is input …" at bounding box center [445, 719] width 814 height 1362
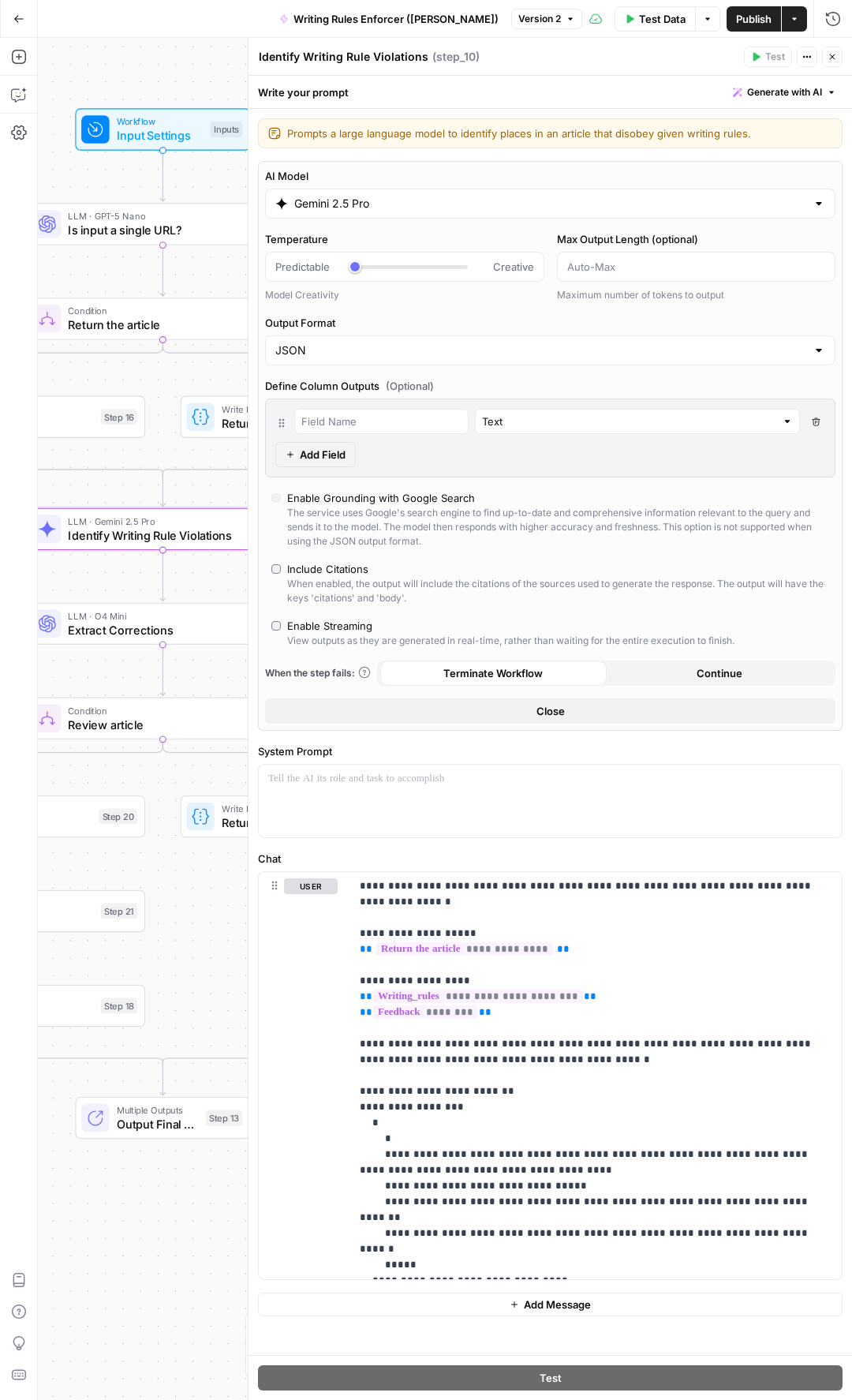
drag, startPoint x: 159, startPoint y: 120, endPoint x: 138, endPoint y: 62, distance: 61.7
click at [138, 62] on div "true false true false Workflow Input Settings Inputs LLM · GPT-5 Nano Is input …" at bounding box center [445, 719] width 814 height 1362
click at [830, 56] on icon "button" at bounding box center [832, 57] width 10 height 10
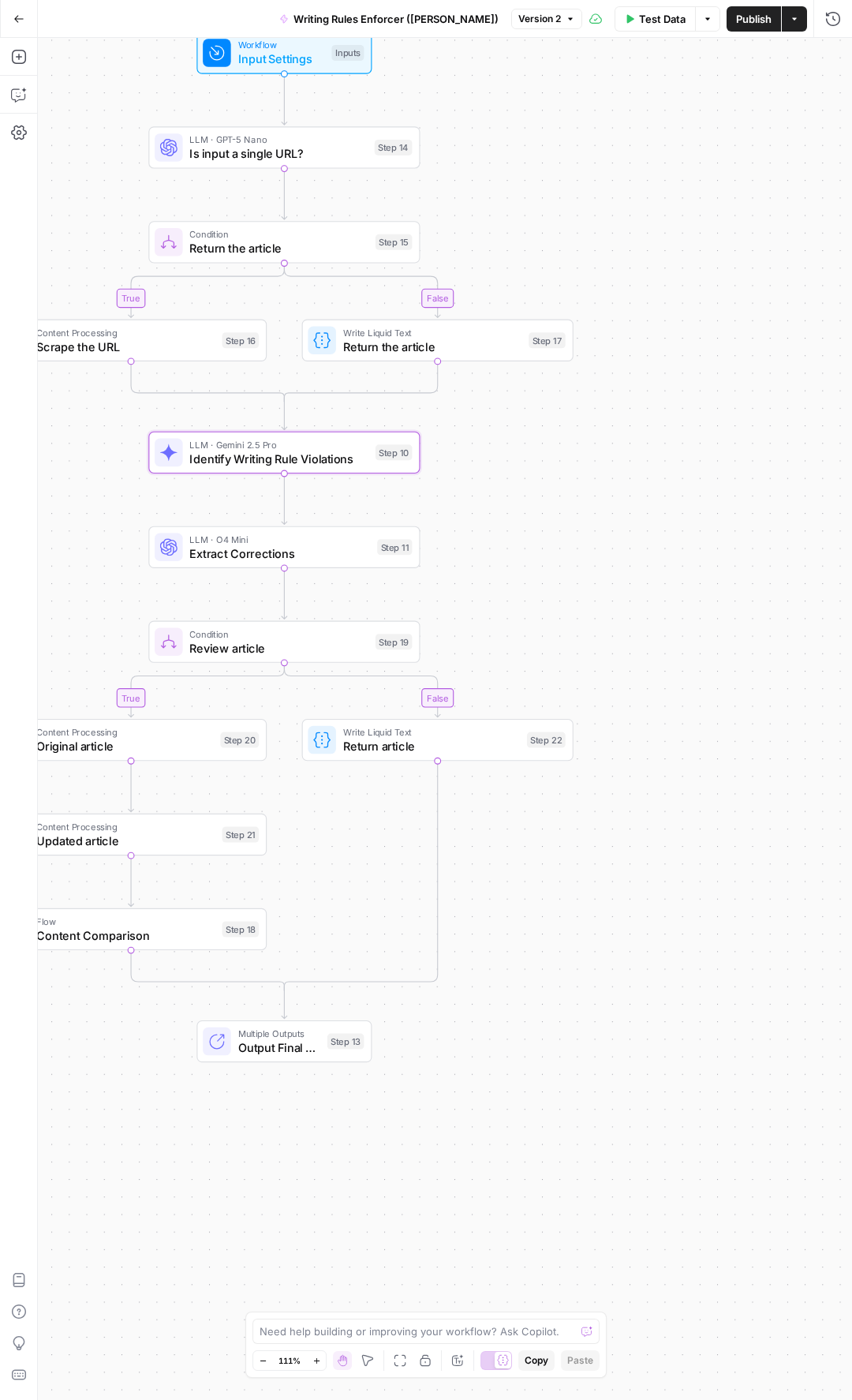
drag, startPoint x: 458, startPoint y: 664, endPoint x: 577, endPoint y: 587, distance: 141.7
click at [577, 587] on div "true false true false Workflow Input Settings Inputs LLM · GPT-5 Nano Is input …" at bounding box center [445, 719] width 814 height 1362
click at [287, 552] on span "Extract Corrections" at bounding box center [280, 553] width 181 height 17
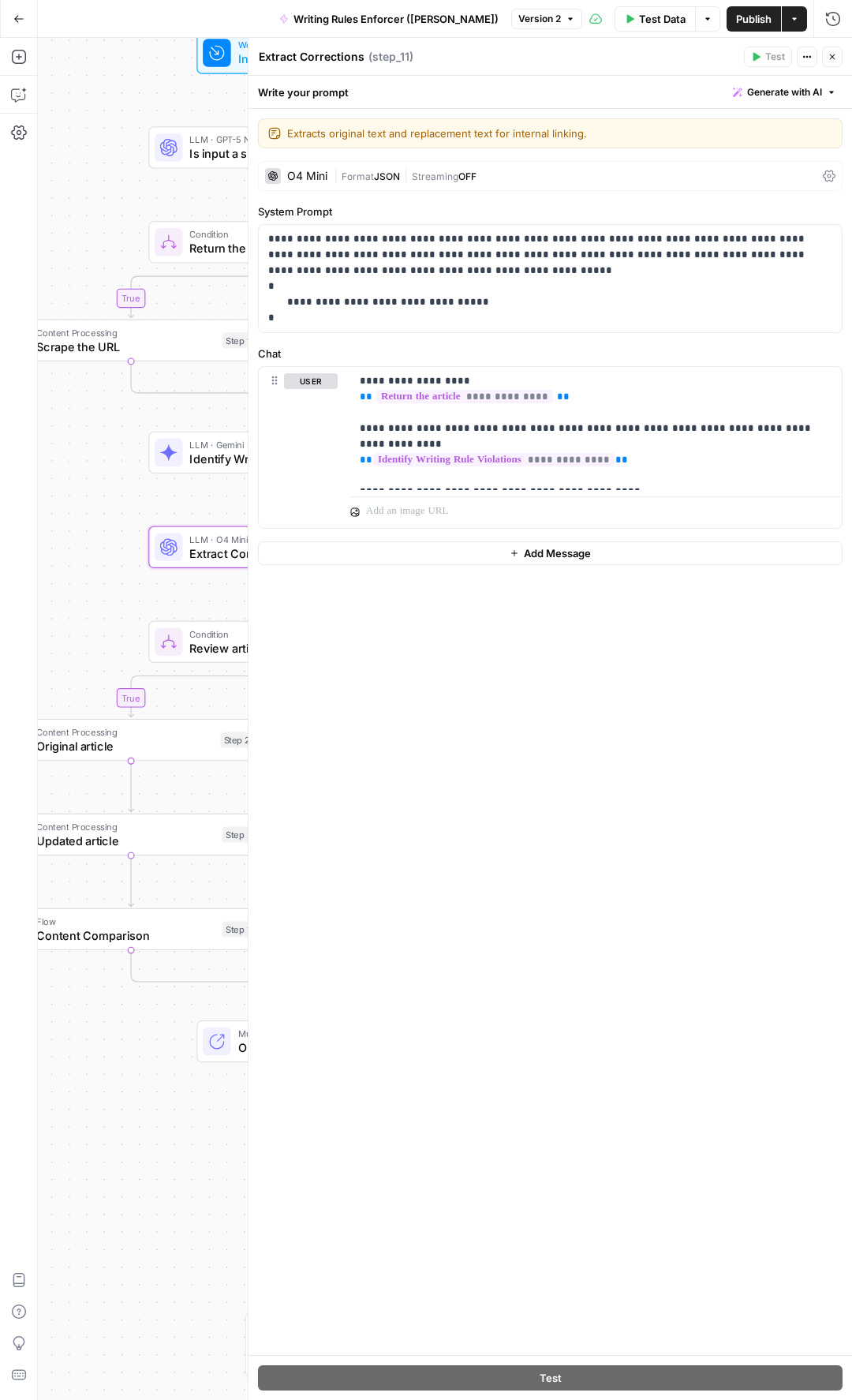
click at [322, 173] on div "O4 Mini" at bounding box center [307, 176] width 40 height 11
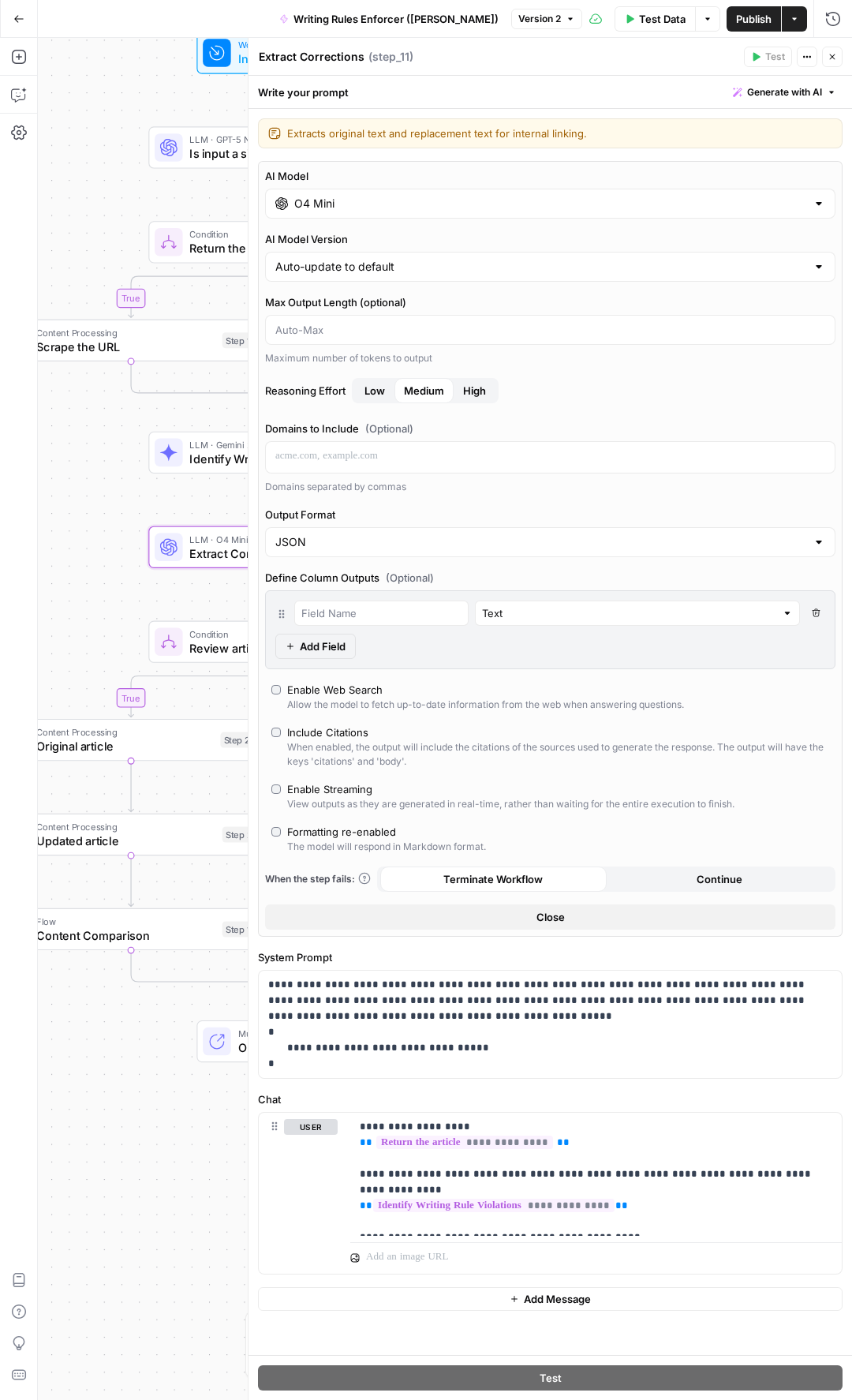
click at [684, 209] on input "O4 Mini" at bounding box center [550, 204] width 512 height 16
drag, startPoint x: 276, startPoint y: 1067, endPoint x: 256, endPoint y: 973, distance: 96.1
click at [256, 670] on div "Extract Corrections Extract Corrections ( step_11 ) Test Actions Close Write yo…" at bounding box center [550, 719] width 604 height 1362
copy p "**********"
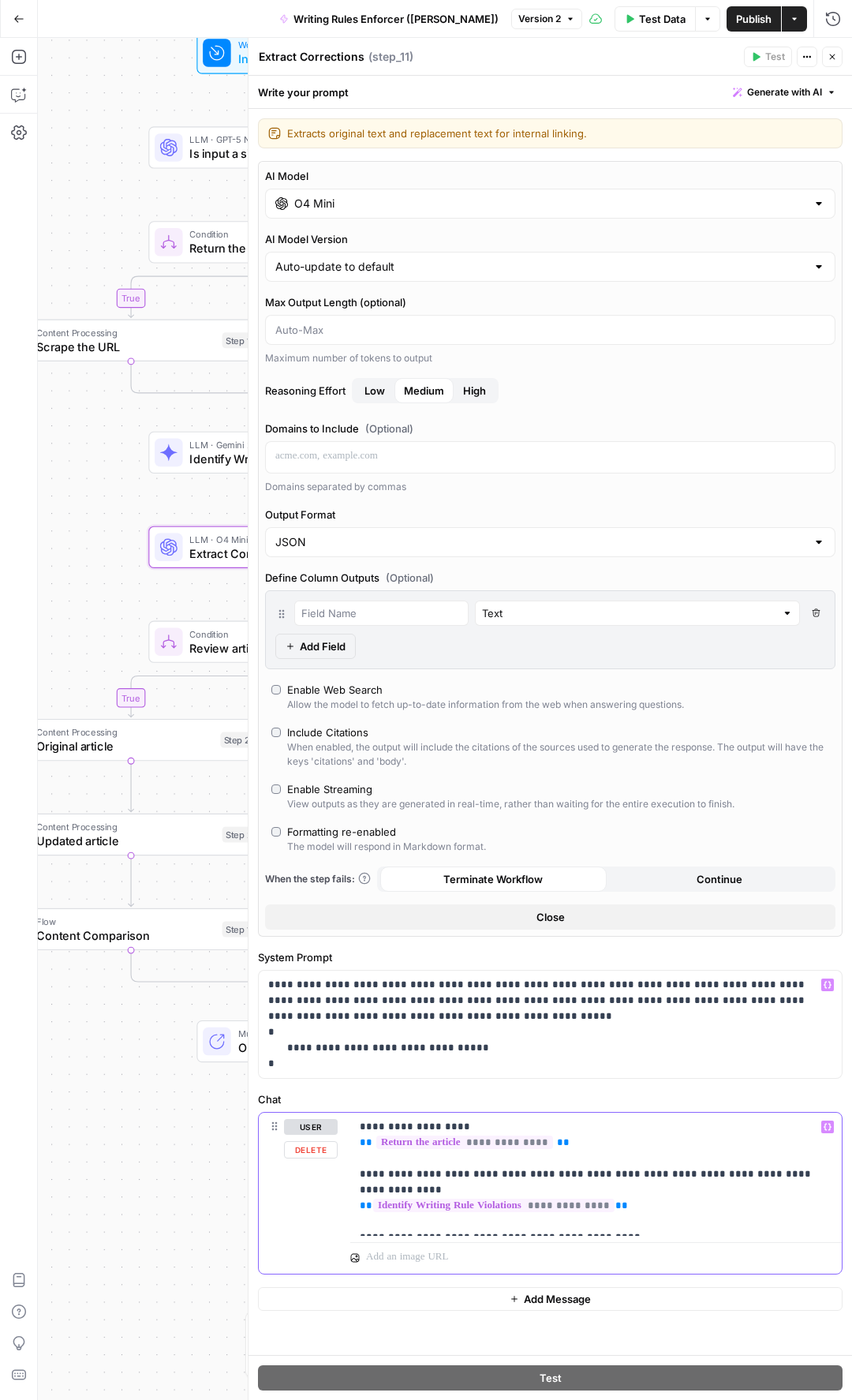
drag, startPoint x: 614, startPoint y: 1221, endPoint x: 339, endPoint y: 1124, distance: 291.6
click at [339, 670] on div "**********" at bounding box center [550, 1193] width 583 height 161
copy p "**********"
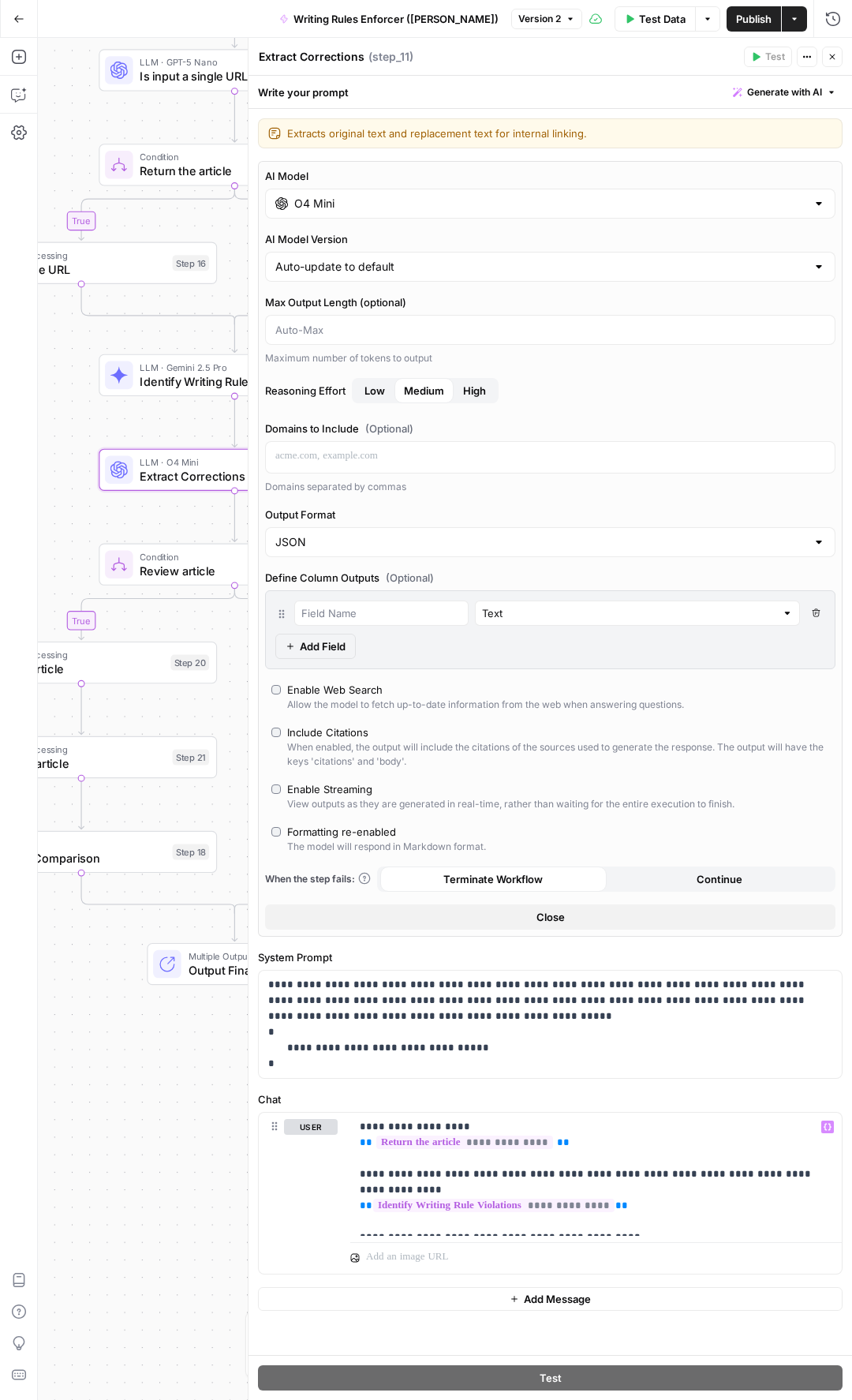
drag, startPoint x: 77, startPoint y: 569, endPoint x: 36, endPoint y: 475, distance: 102.6
click at [36, 475] on div "Add Steps Copilot Settings AirOps Academy Help Give Feedback Shortcuts true fal…" at bounding box center [426, 719] width 852 height 1362
click at [836, 60] on icon "button" at bounding box center [832, 57] width 10 height 10
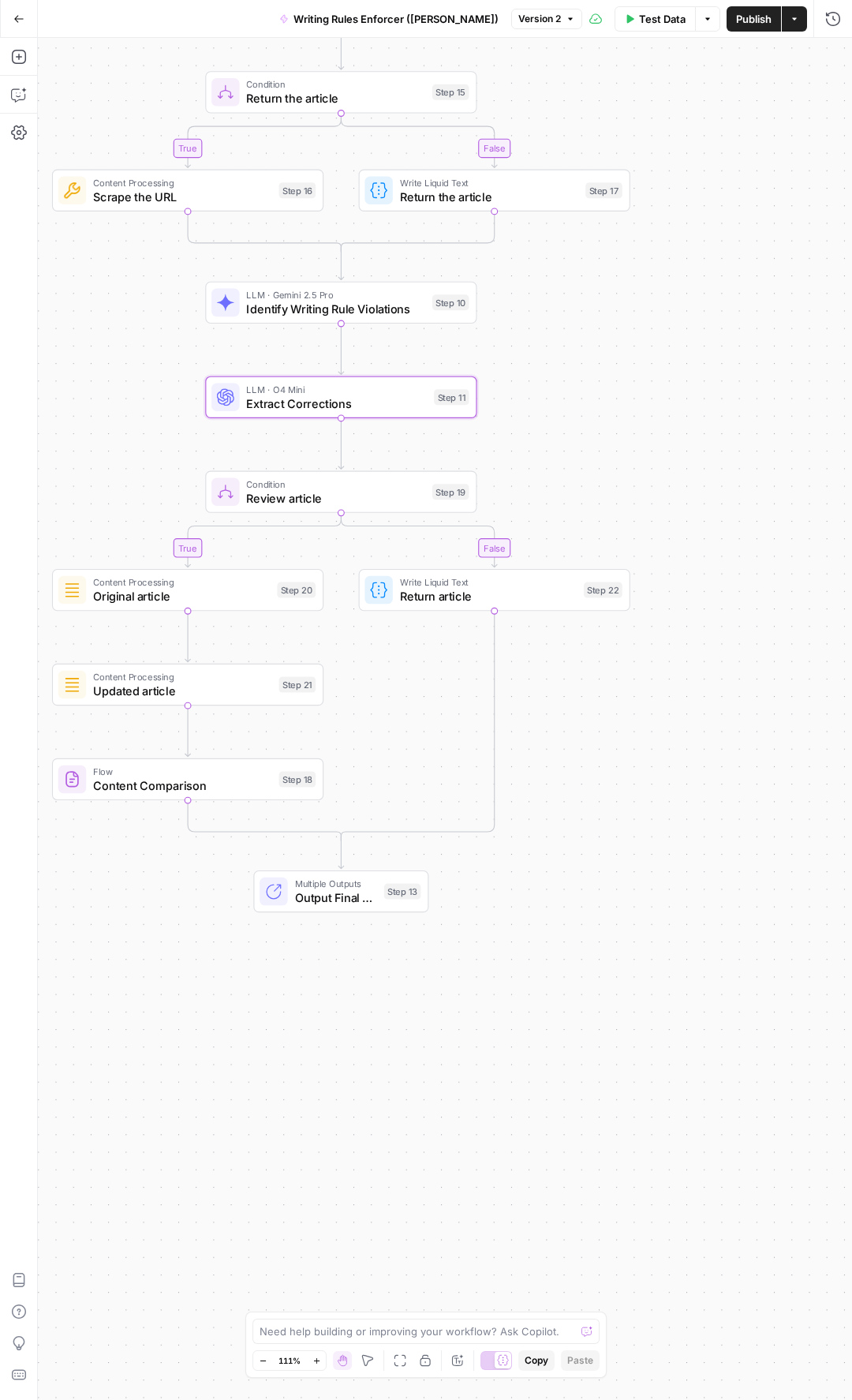
drag, startPoint x: 574, startPoint y: 807, endPoint x: 681, endPoint y: 735, distance: 129.0
click at [681, 670] on div "true false true false Workflow Input Settings Inputs LLM · GPT-5 Nano Is input …" at bounding box center [445, 719] width 814 height 1362
click at [497, 594] on span "Return article" at bounding box center [487, 596] width 177 height 17
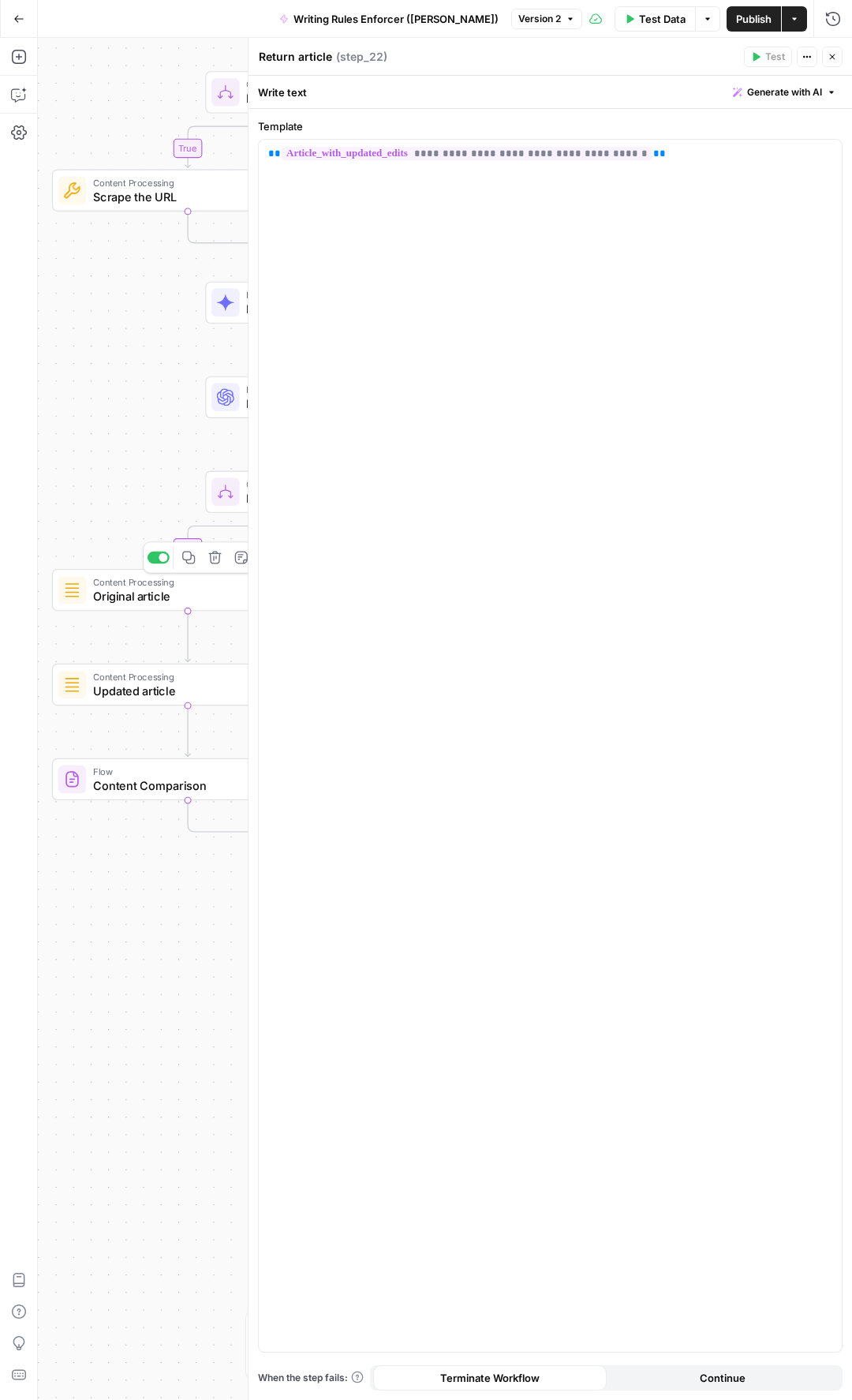
click at [154, 440] on div "true false true false Workflow Input Settings Inputs LLM · GPT-5 Nano Is input …" at bounding box center [445, 719] width 814 height 1362
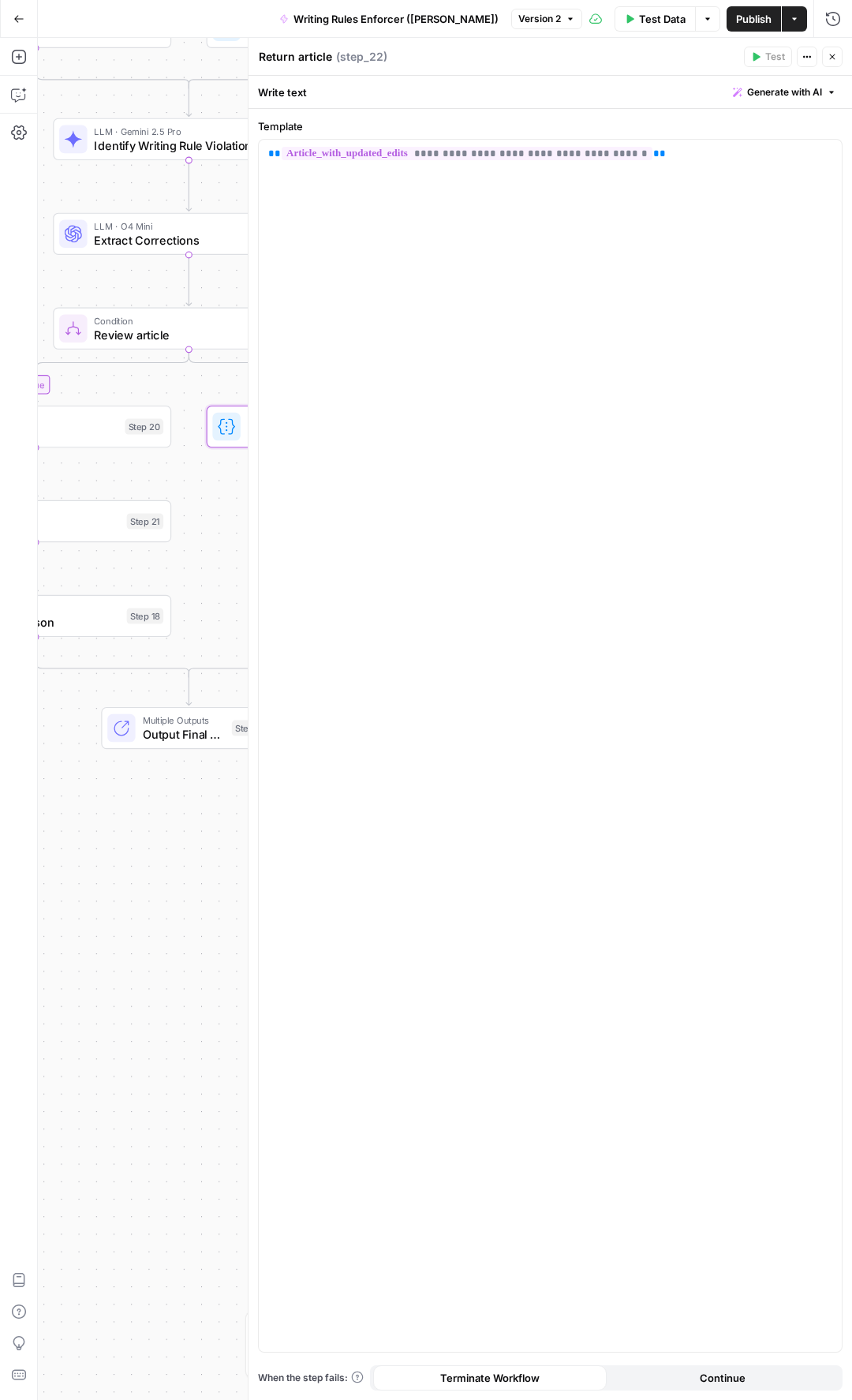
drag, startPoint x: 154, startPoint y: 440, endPoint x: 1, endPoint y: 279, distance: 222.1
click at [1, 279] on div "Add Steps Copilot Settings AirOps Academy Help Give Feedback Shortcuts true fal…" at bounding box center [426, 719] width 852 height 1362
click at [830, 60] on icon "button" at bounding box center [832, 57] width 10 height 10
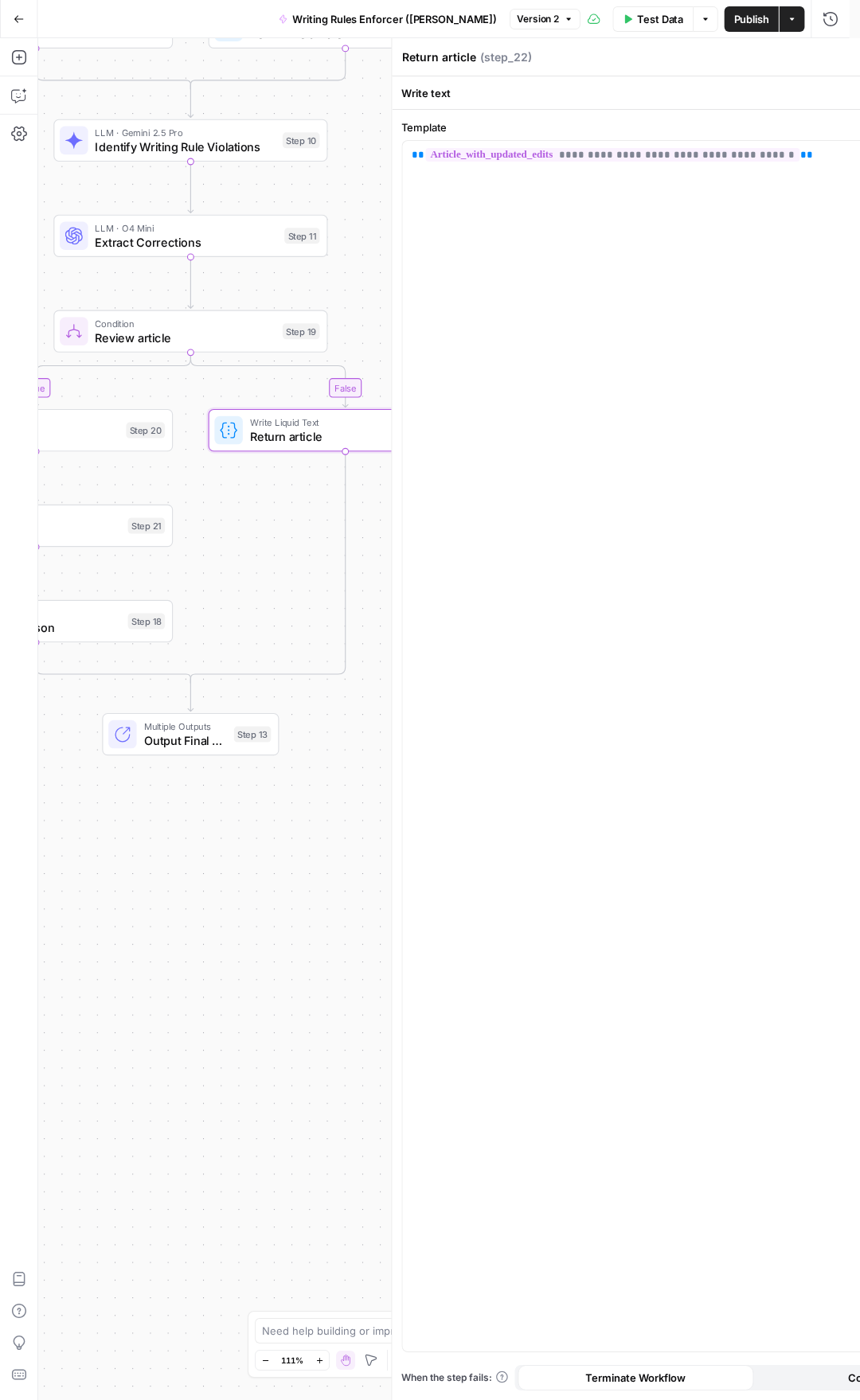
click at [838, 61] on div "Return article Return article ( step_22 ) Test Actions Close" at bounding box center [697, 57] width 590 height 21
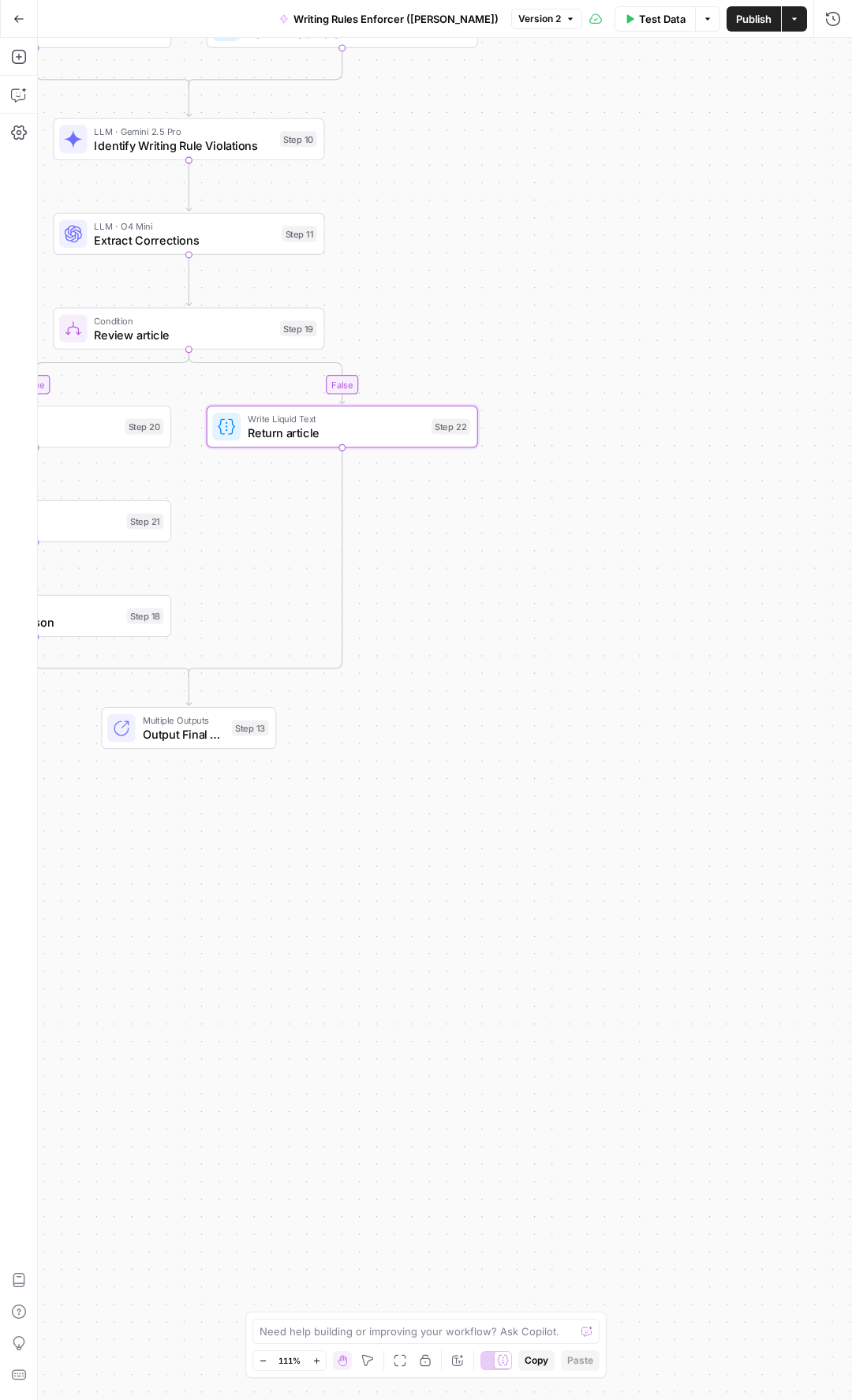
click at [164, 336] on span "Review article" at bounding box center [184, 334] width 179 height 17
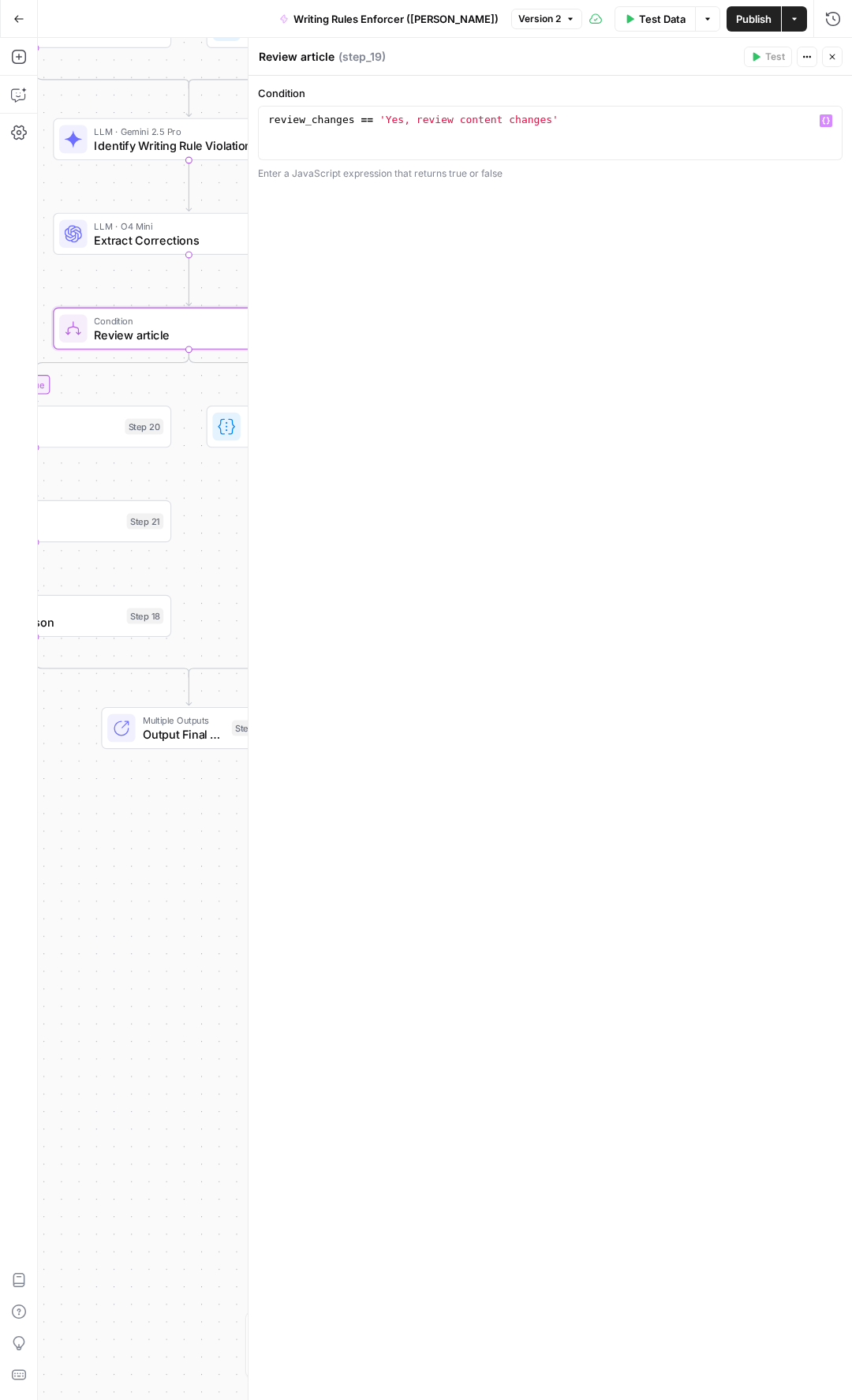
type textarea "**********"
drag, startPoint x: 589, startPoint y: 118, endPoint x: 267, endPoint y: 112, distance: 322.1
click at [267, 113] on div "review_changes == 'Yes, review content changes'" at bounding box center [550, 146] width 570 height 67
click at [229, 431] on icon at bounding box center [226, 426] width 16 height 15
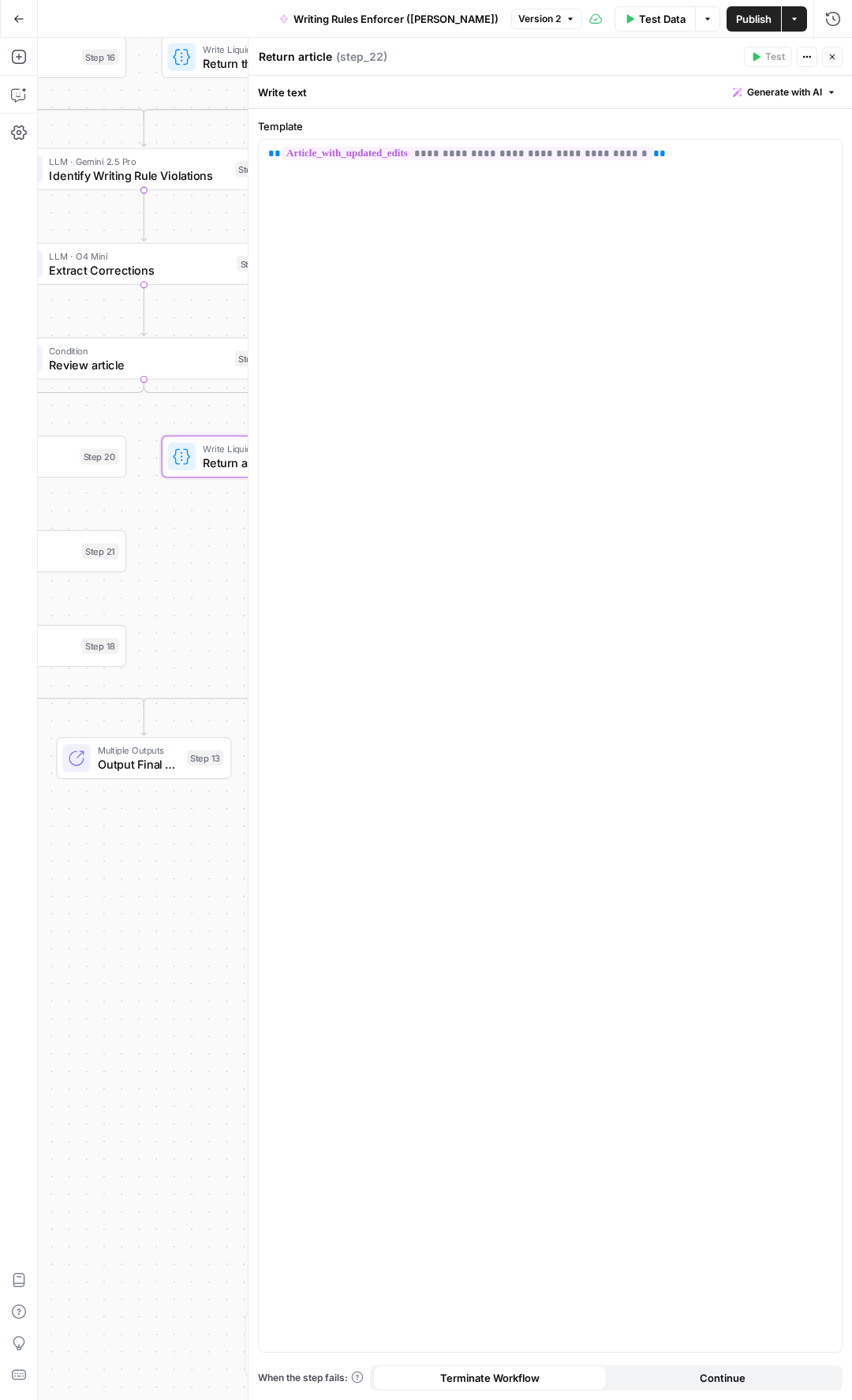
drag, startPoint x: 105, startPoint y: 275, endPoint x: 60, endPoint y: 305, distance: 54.1
click at [60, 306] on div "true false true false Workflow Input Settings Inputs LLM · GPT-5 Nano Is input …" at bounding box center [445, 719] width 814 height 1362
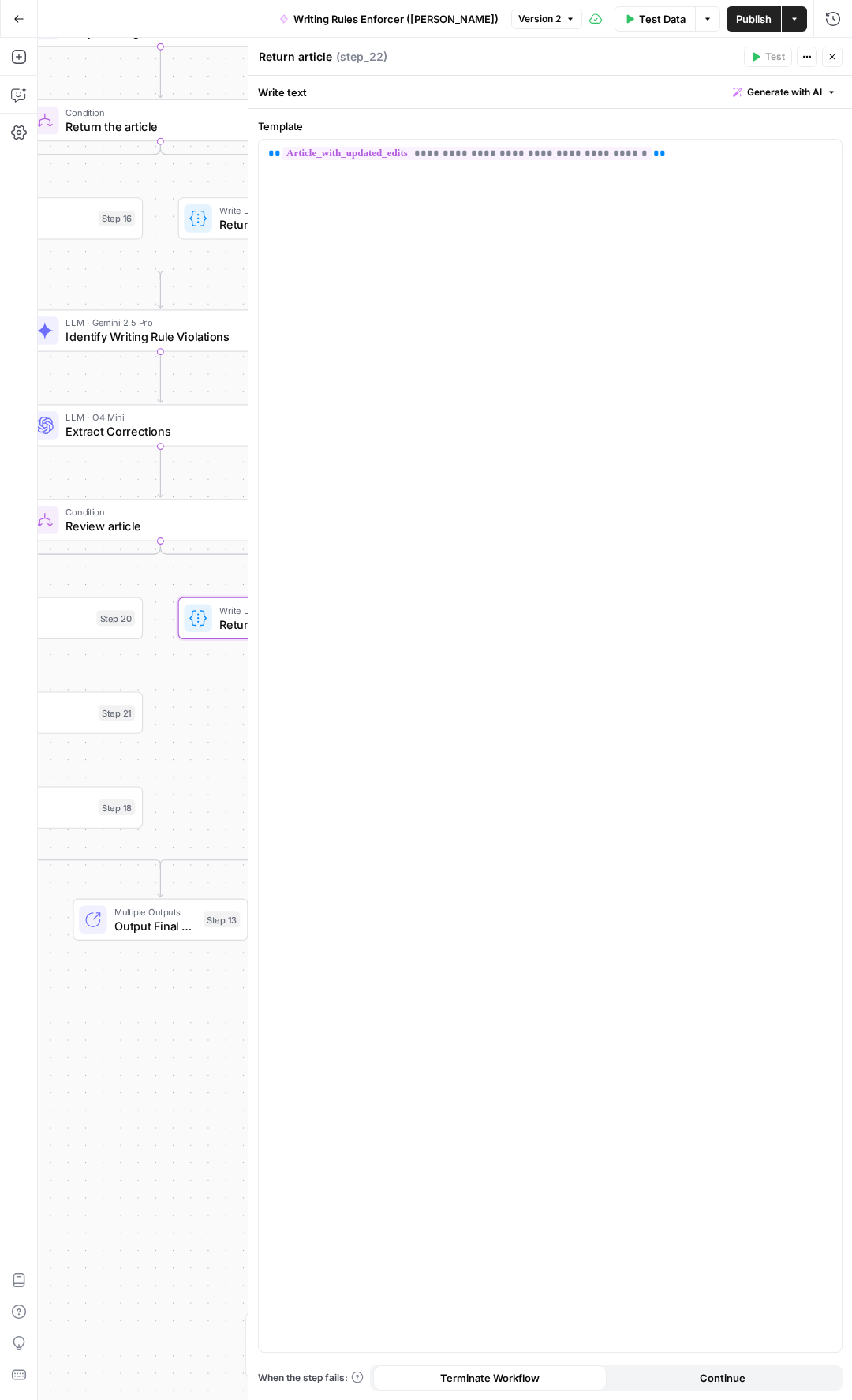
drag, startPoint x: 71, startPoint y: 300, endPoint x: 87, endPoint y: 484, distance: 184.7
click at [87, 484] on div "true false true false Workflow Input Settings Inputs LLM · GPT-5 Nano Is input …" at bounding box center [445, 719] width 814 height 1362
click at [829, 59] on icon "button" at bounding box center [832, 57] width 10 height 10
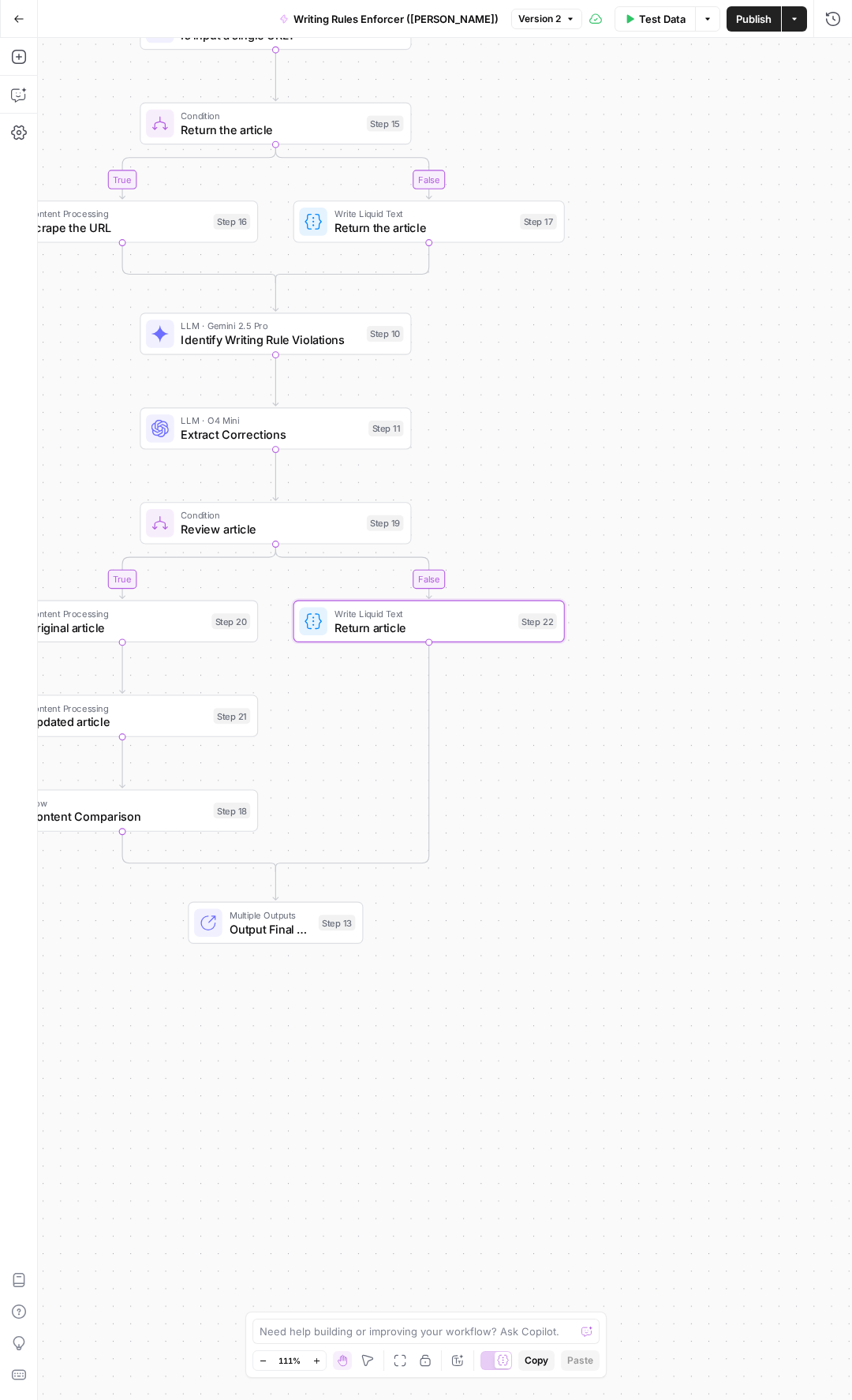
drag, startPoint x: 399, startPoint y: 400, endPoint x: 513, endPoint y: 404, distance: 114.1
click at [513, 404] on div "true false true false Workflow Input Settings Inputs LLM · GPT-5 Nano Is input …" at bounding box center [445, 719] width 814 height 1362
click at [330, 444] on div "LLM · O4 Mini Extract Corrections Step 11 Copy step Delete step Edit Note Test" at bounding box center [275, 428] width 272 height 42
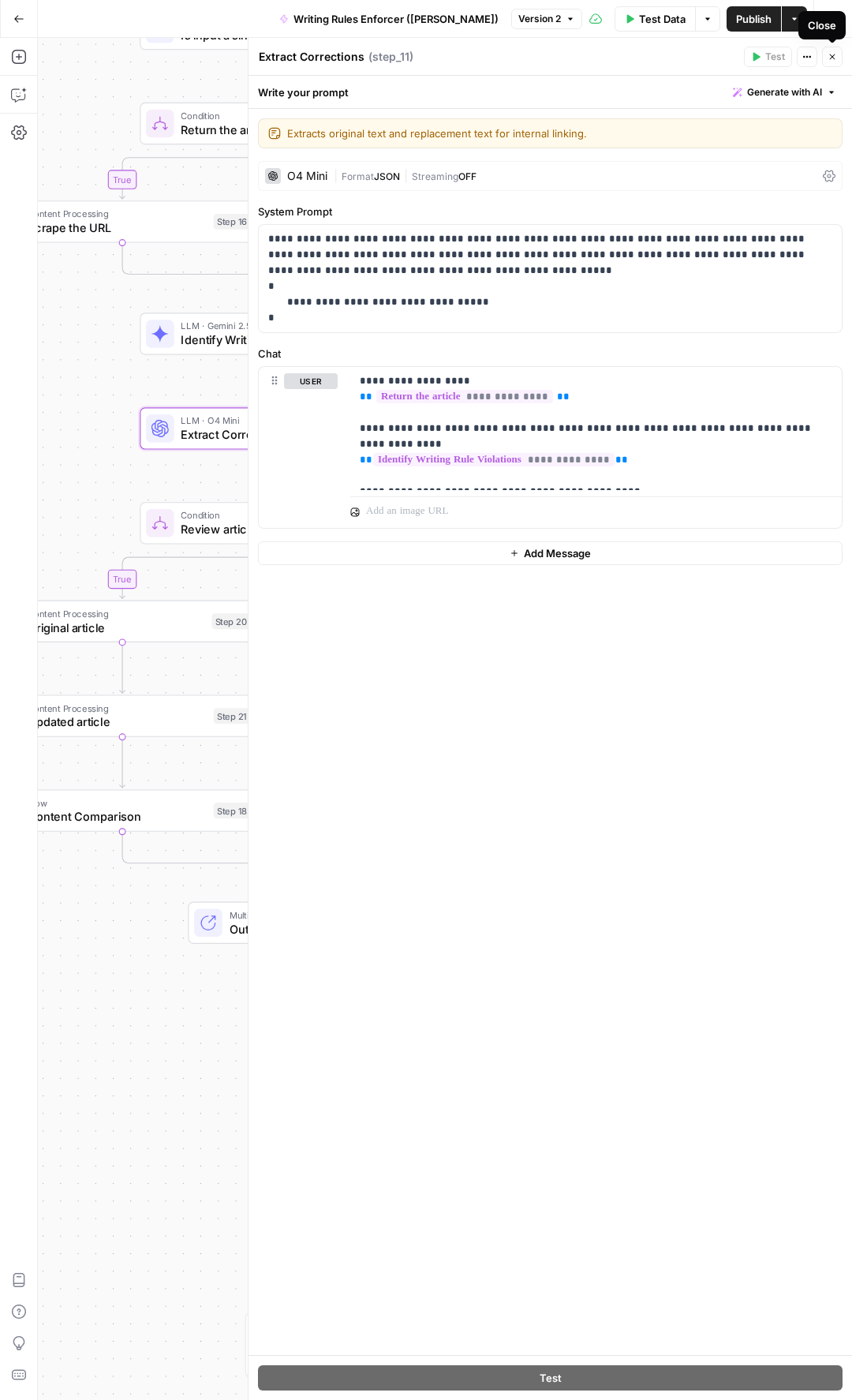
click at [830, 57] on icon "button" at bounding box center [832, 57] width 5 height 5
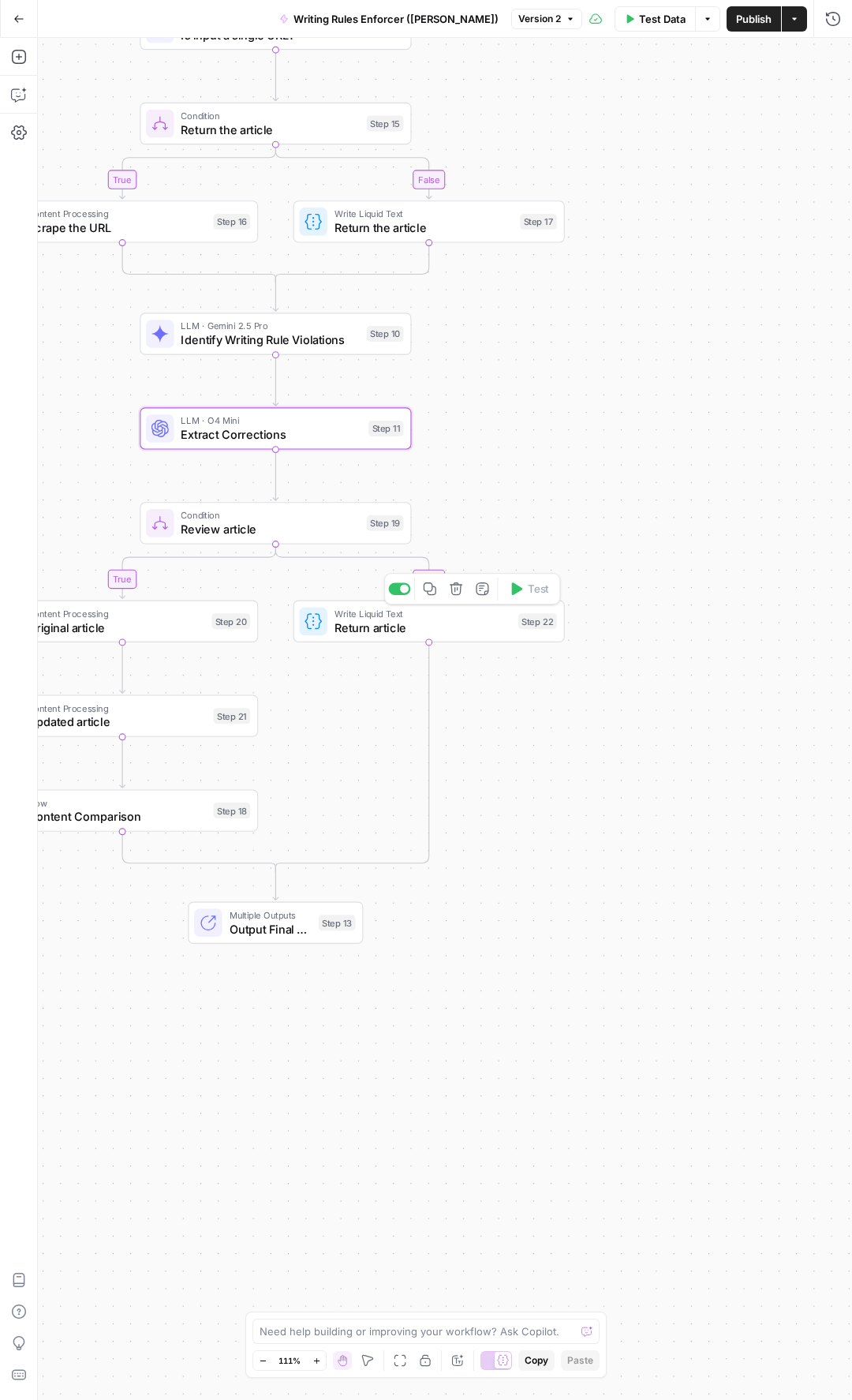
click at [379, 622] on span "Return article" at bounding box center [422, 628] width 177 height 17
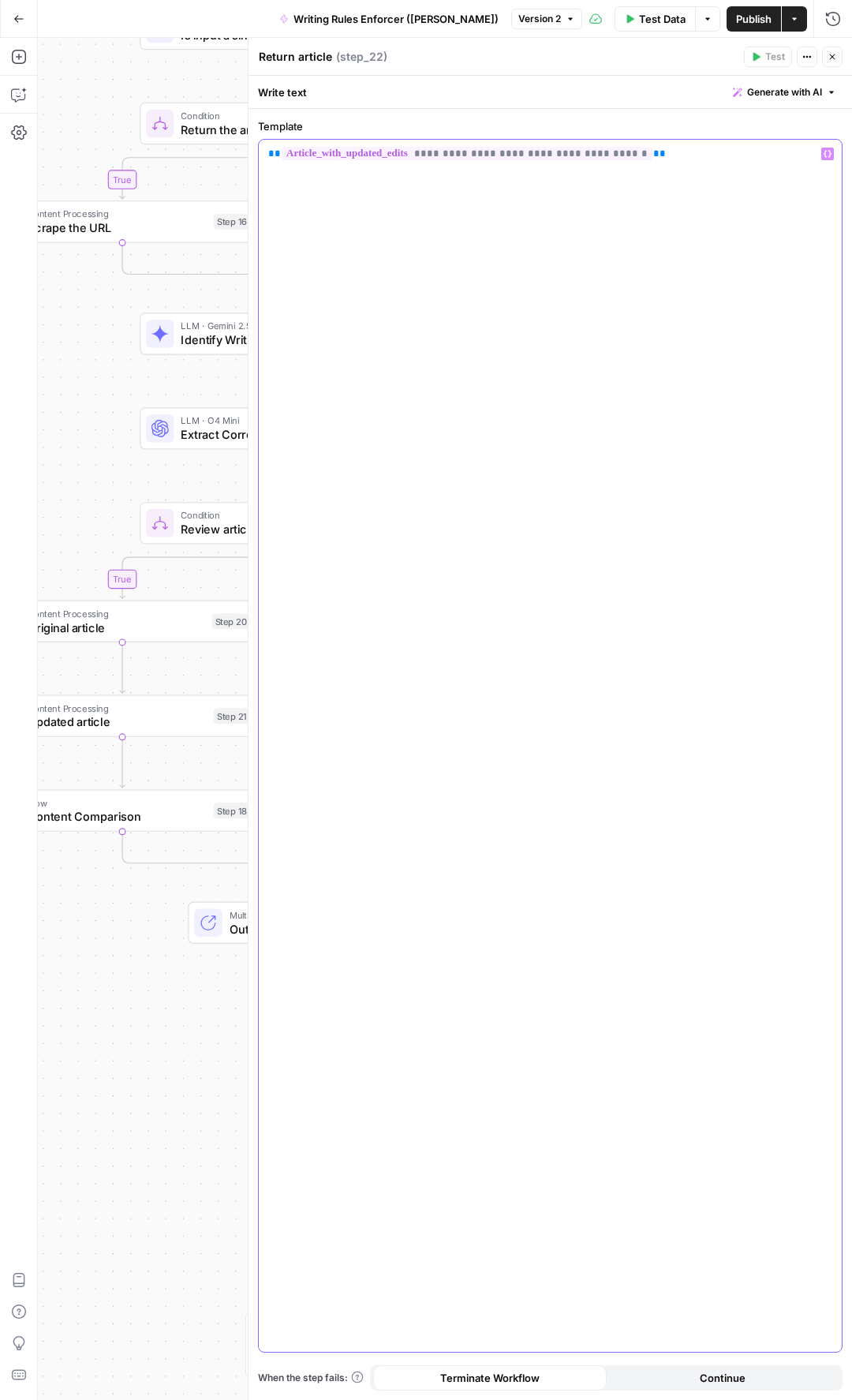
drag, startPoint x: 659, startPoint y: 152, endPoint x: 250, endPoint y: 146, distance: 409.0
click at [252, 145] on div "**********" at bounding box center [550, 719] width 604 height 1362
copy p "**********"
click at [831, 59] on icon "button" at bounding box center [832, 57] width 10 height 10
click at [831, 59] on div "Return article Return article ( step_22 ) Test Actions Close" at bounding box center [550, 57] width 585 height 21
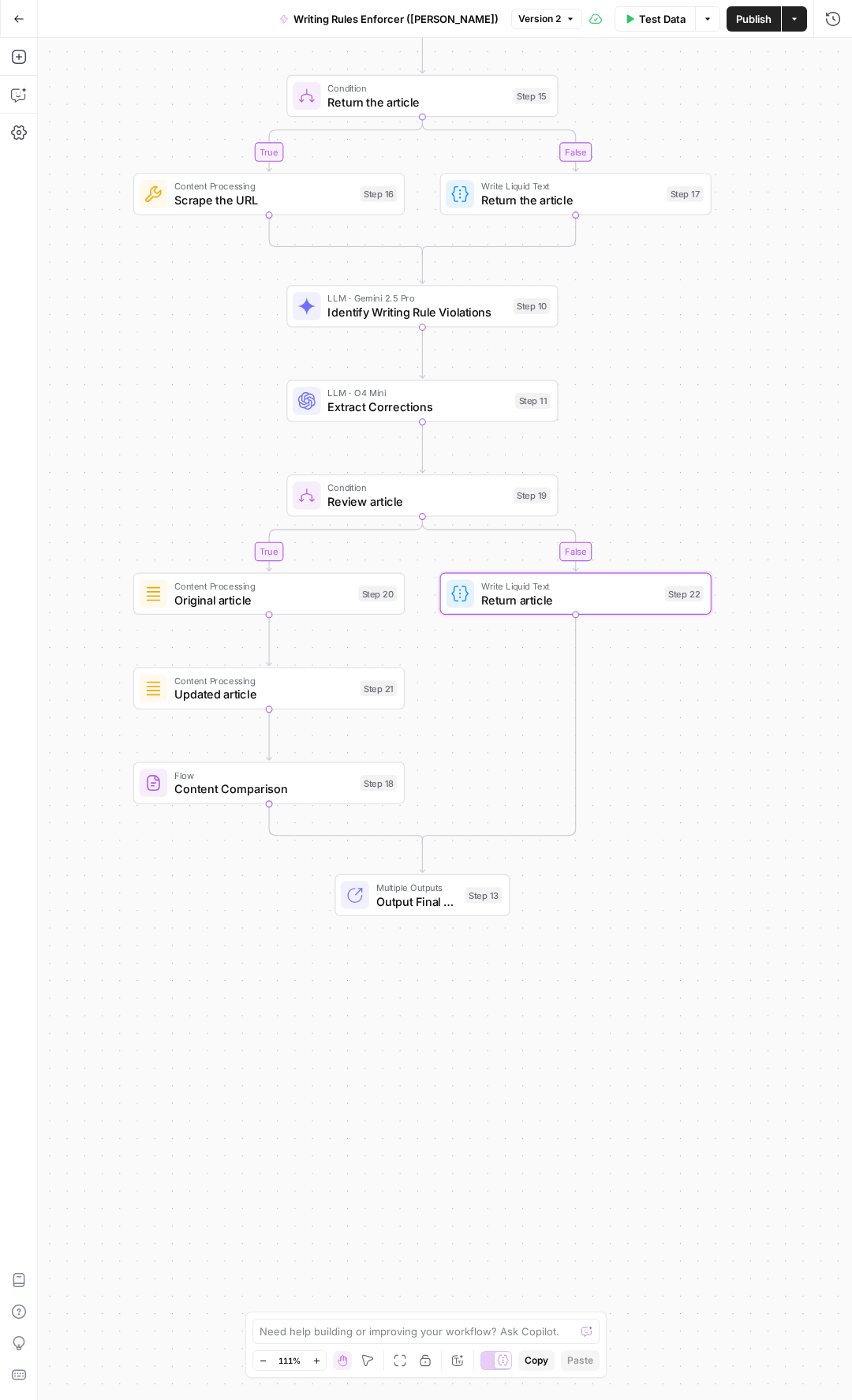
drag, startPoint x: 642, startPoint y: 543, endPoint x: 788, endPoint y: 515, distance: 148.7
click at [788, 515] on div "true false true false Workflow Input Settings Inputs LLM · GPT-5 Nano Is input …" at bounding box center [445, 719] width 814 height 1362
click at [243, 599] on span "Original article" at bounding box center [262, 600] width 177 height 17
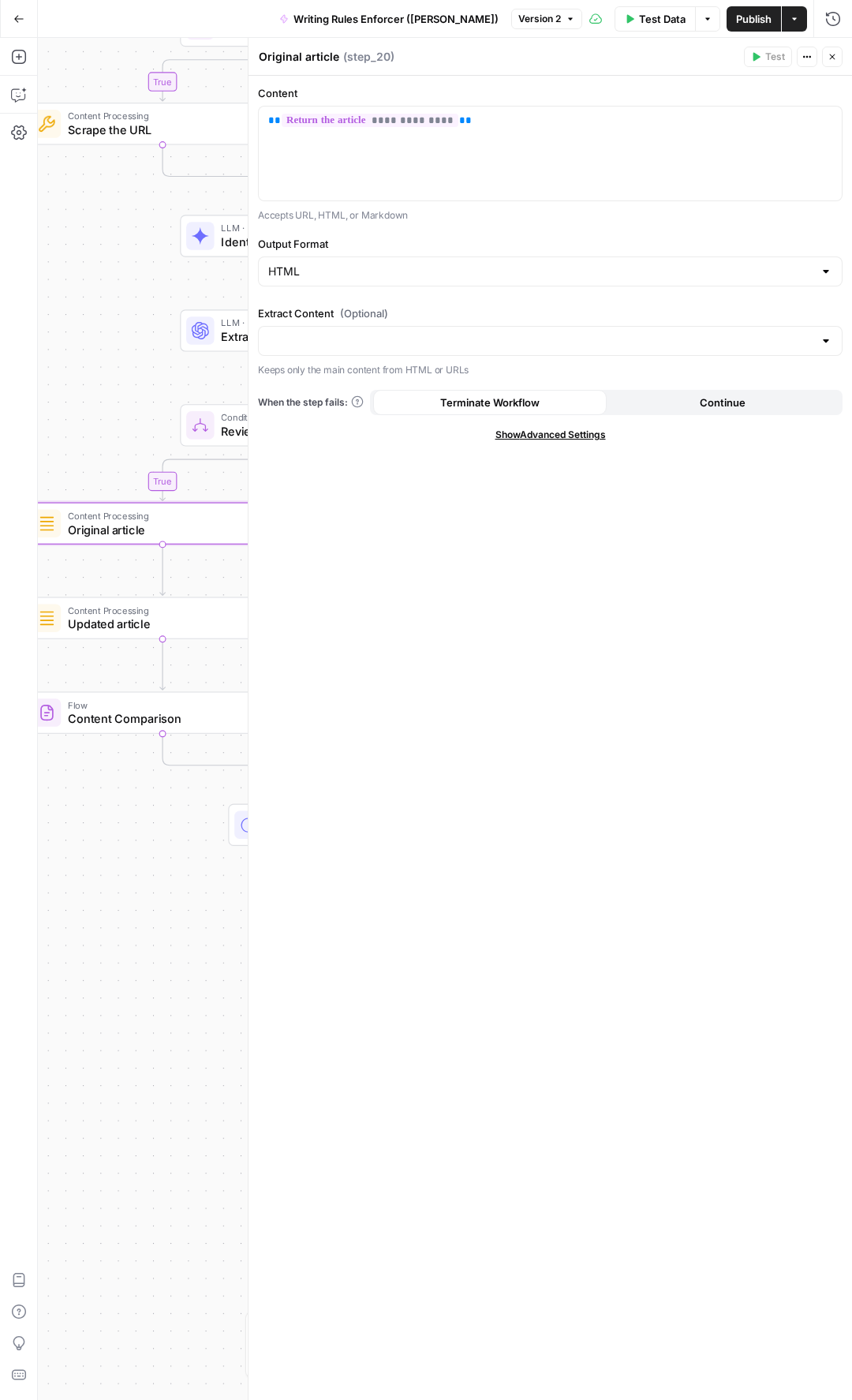
drag, startPoint x: 136, startPoint y: 347, endPoint x: 30, endPoint y: 275, distance: 128.1
click at [30, 275] on div "Add Steps Copilot Settings AirOps Academy Help Give Feedback Shortcuts true fal…" at bounding box center [426, 719] width 852 height 1362
click at [147, 528] on span "Original article" at bounding box center [156, 529] width 177 height 17
click at [144, 525] on span "Original article" at bounding box center [156, 529] width 177 height 17
click at [132, 612] on span "Content Processing" at bounding box center [158, 609] width 179 height 14
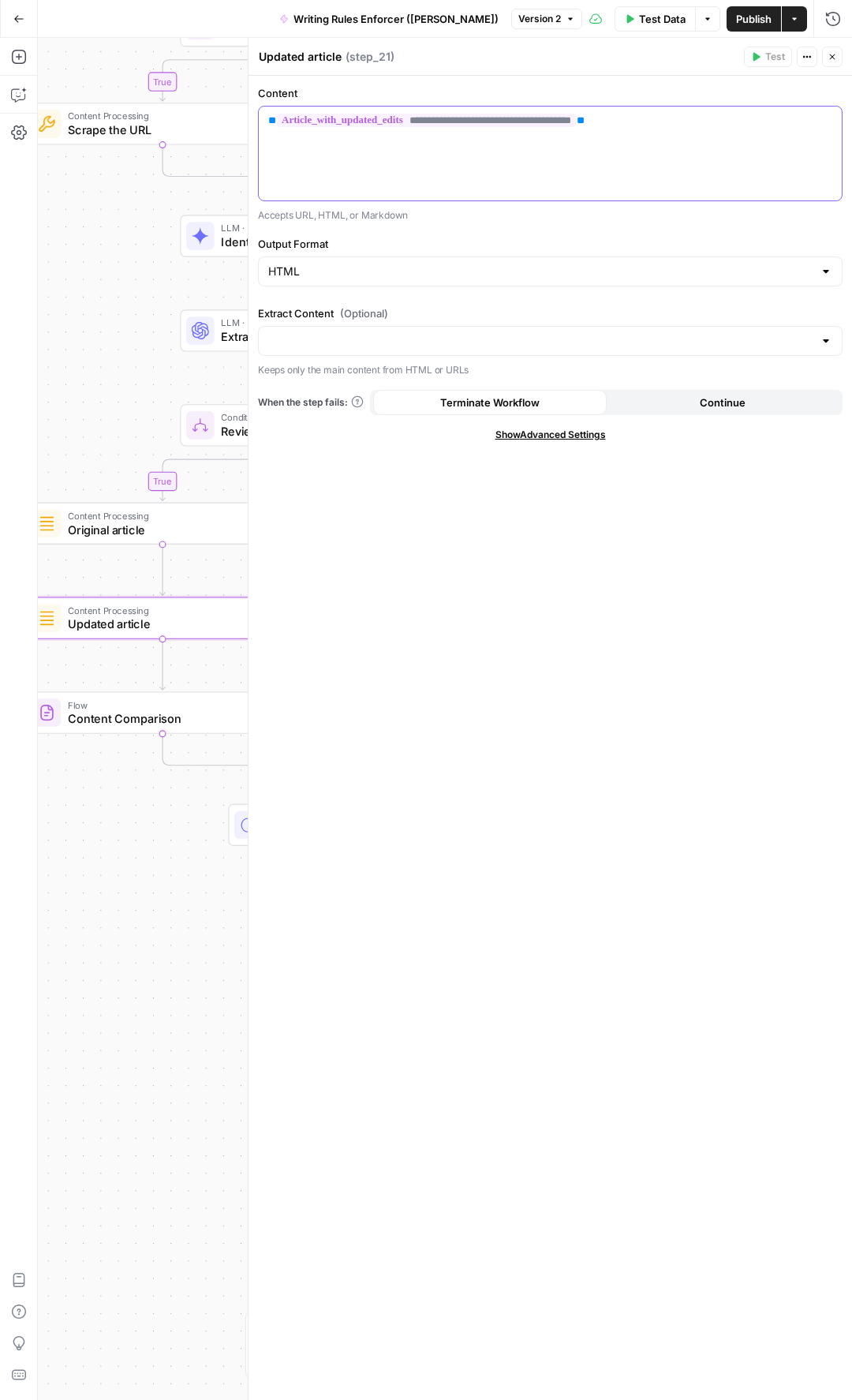
click at [642, 131] on div "**********" at bounding box center [550, 153] width 583 height 94
drag, startPoint x: 649, startPoint y: 123, endPoint x: 262, endPoint y: 127, distance: 387.0
click at [262, 127] on div "**********" at bounding box center [550, 153] width 583 height 94
copy p "**********"
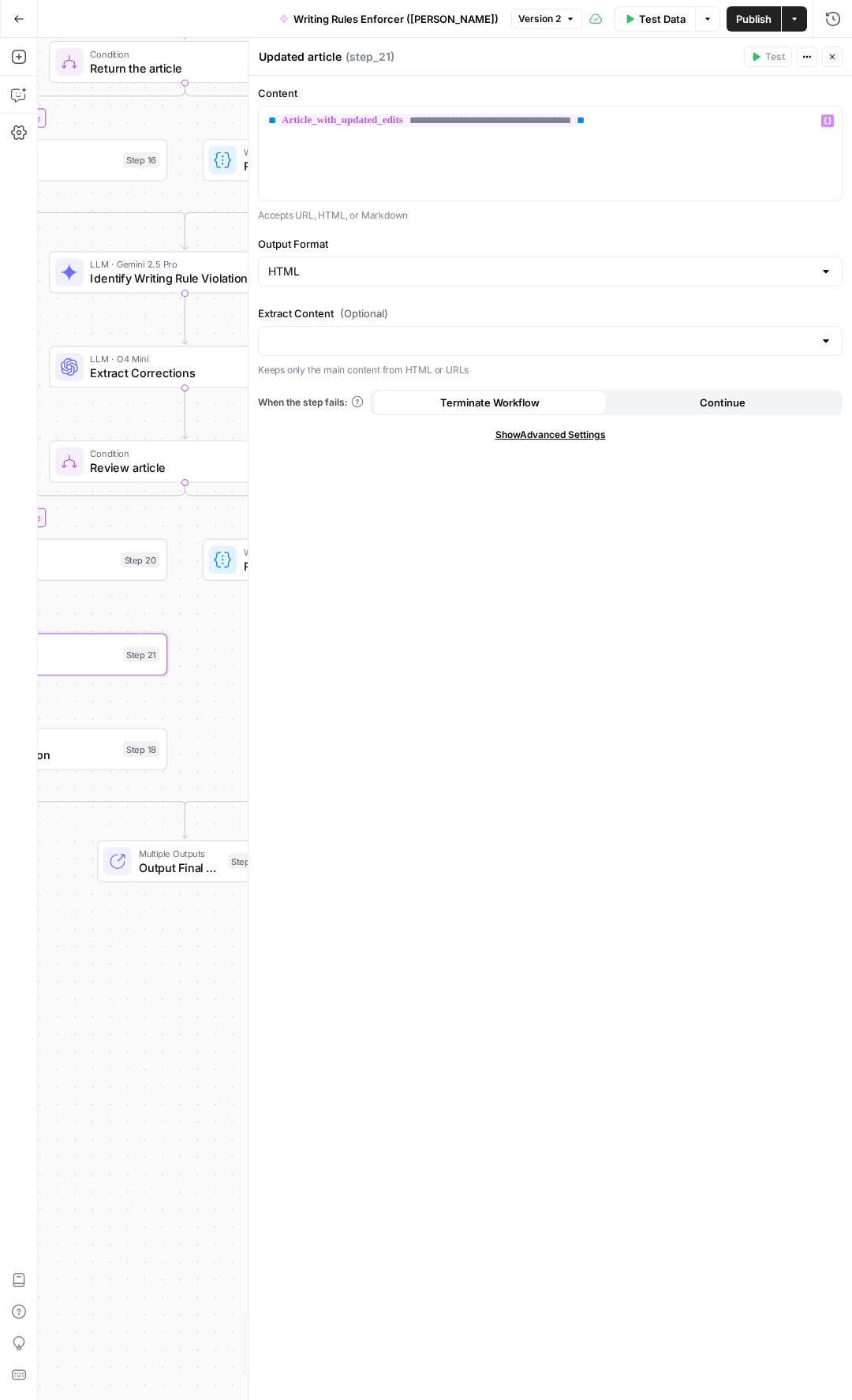
drag, startPoint x: 74, startPoint y: 293, endPoint x: -57, endPoint y: 328, distance: 135.6
click at [0, 328] on html "September Cohort New Home Browse Insights Opportunities Your Data Recent Grids …" at bounding box center [426, 700] width 852 height 1400
click at [832, 66] on button "Close" at bounding box center [832, 57] width 21 height 21
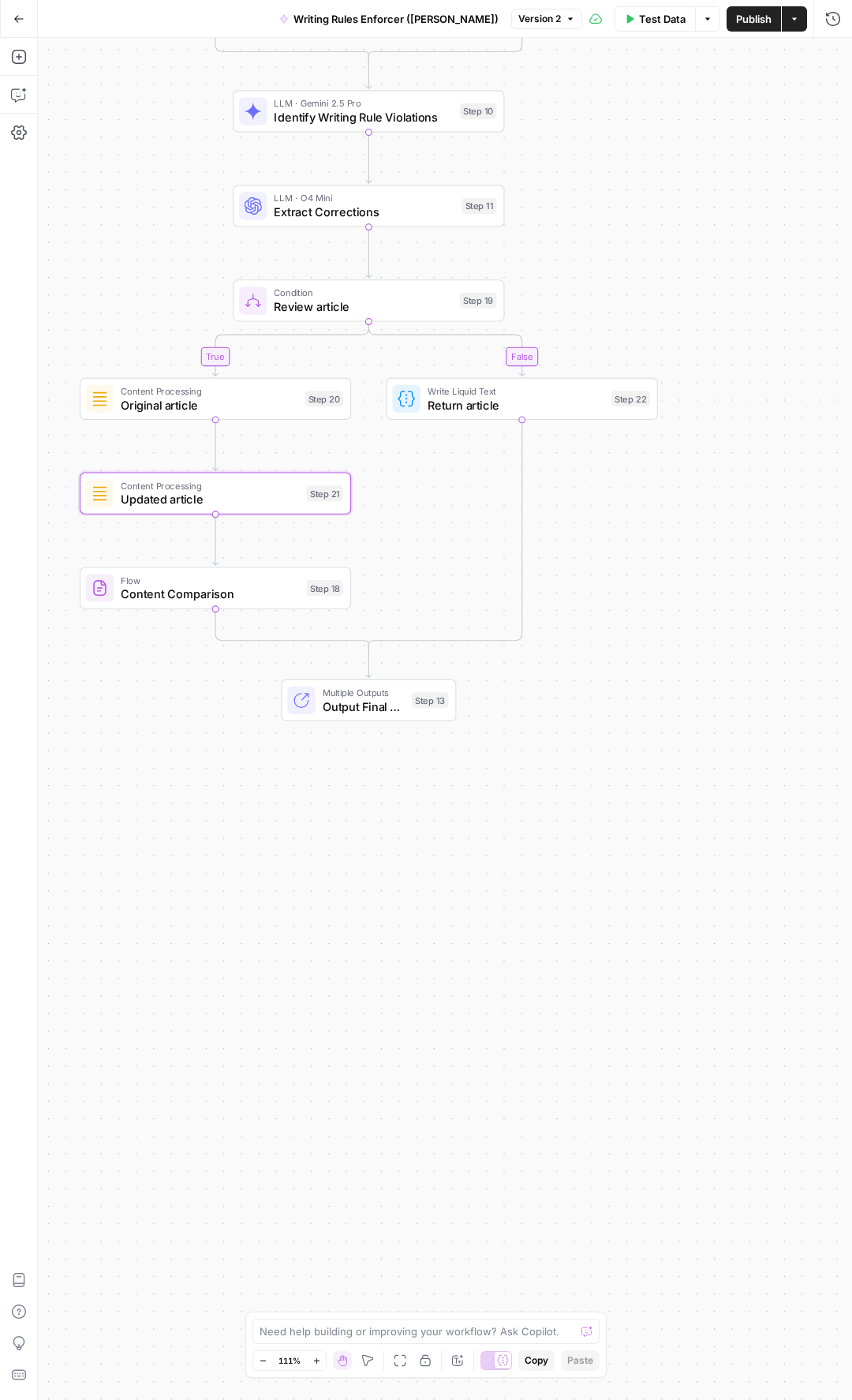
drag, startPoint x: 289, startPoint y: 683, endPoint x: 413, endPoint y: 546, distance: 184.8
click at [413, 546] on div "true false true false Workflow Input Settings Inputs LLM · GPT-5 Nano Is input …" at bounding box center [445, 719] width 814 height 1362
click at [192, 596] on span "Content Comparison" at bounding box center [211, 594] width 179 height 17
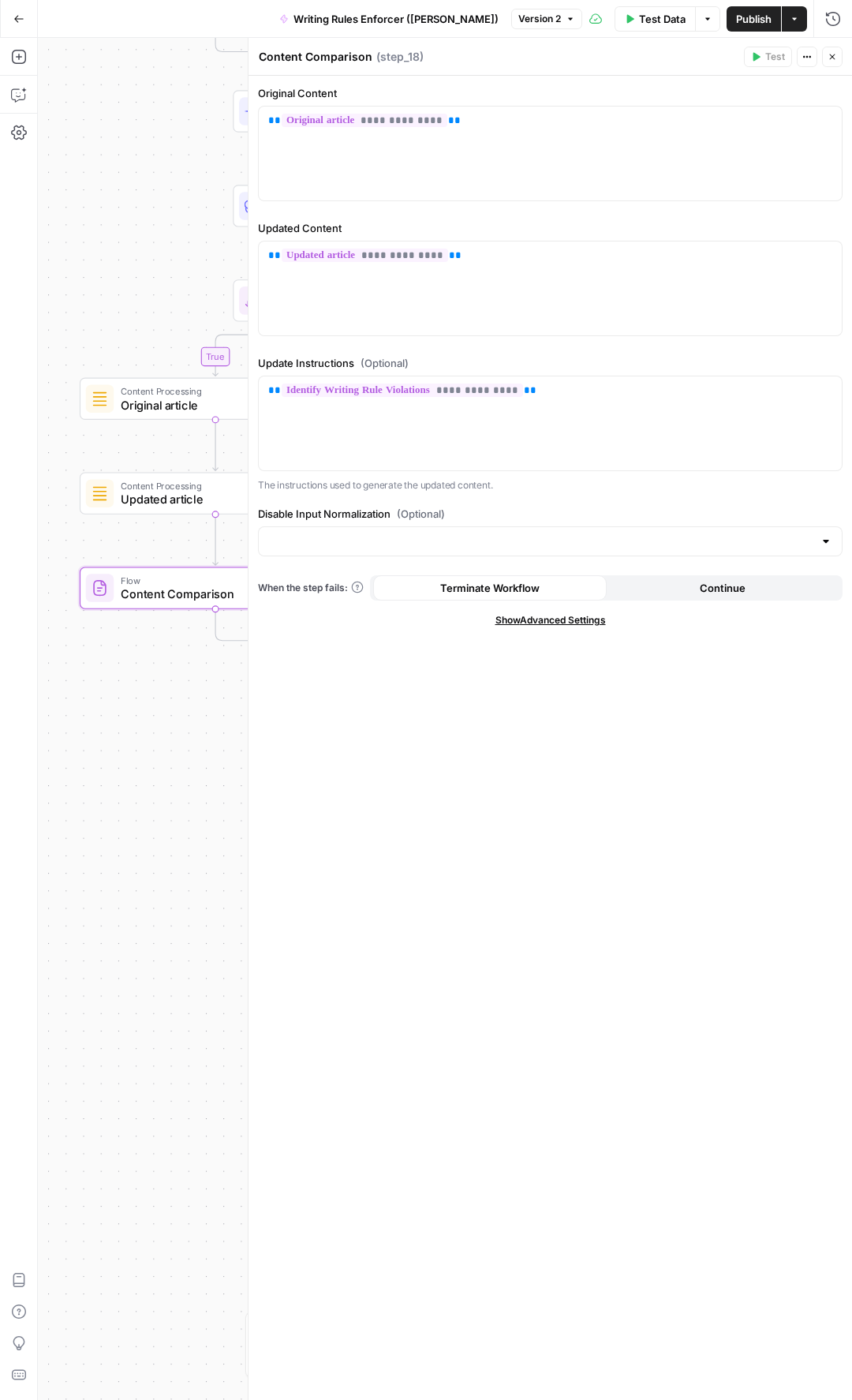
click at [190, 492] on span "Updated article" at bounding box center [211, 500] width 179 height 17
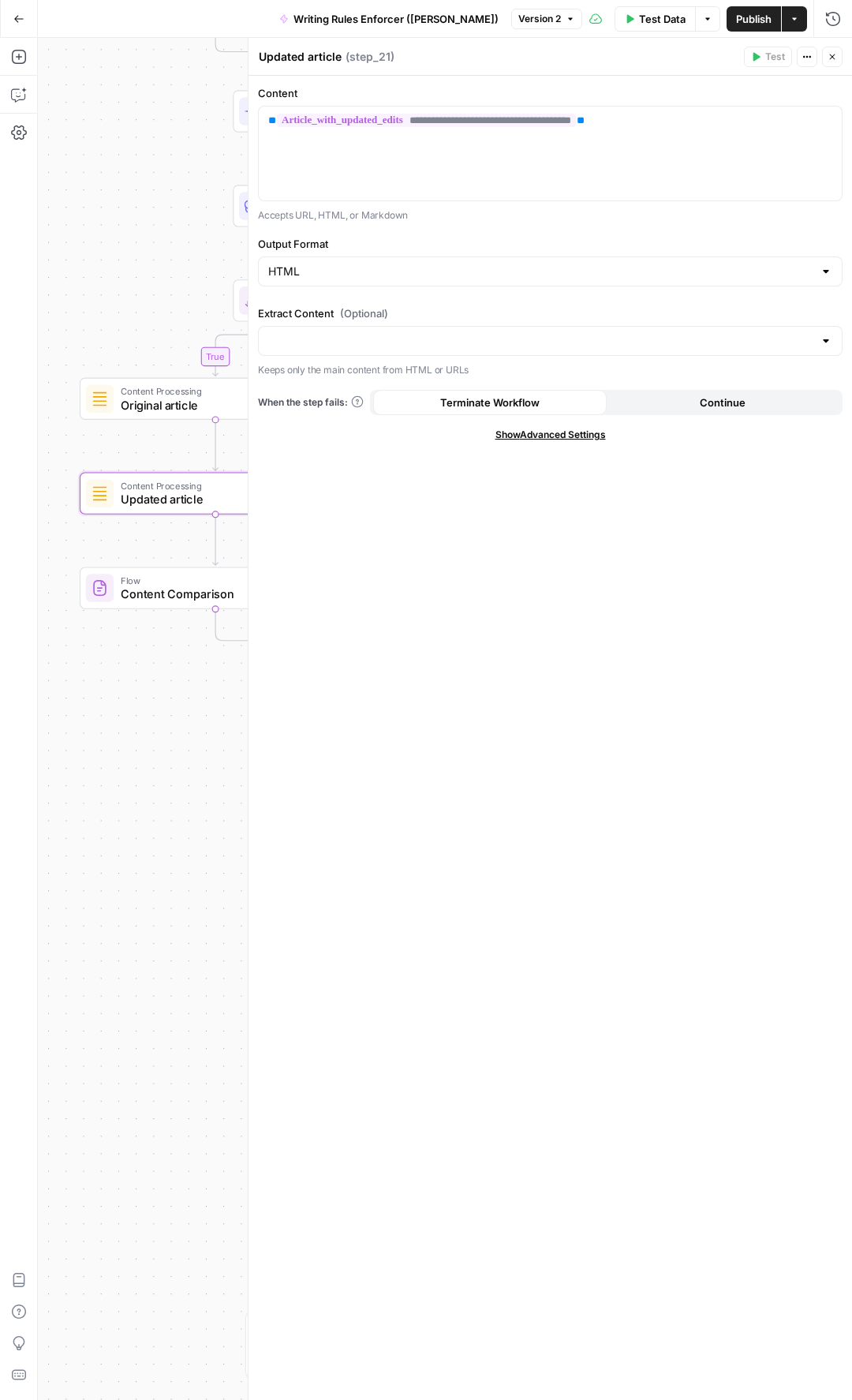
click at [164, 593] on span "Content Comparison" at bounding box center [211, 594] width 179 height 17
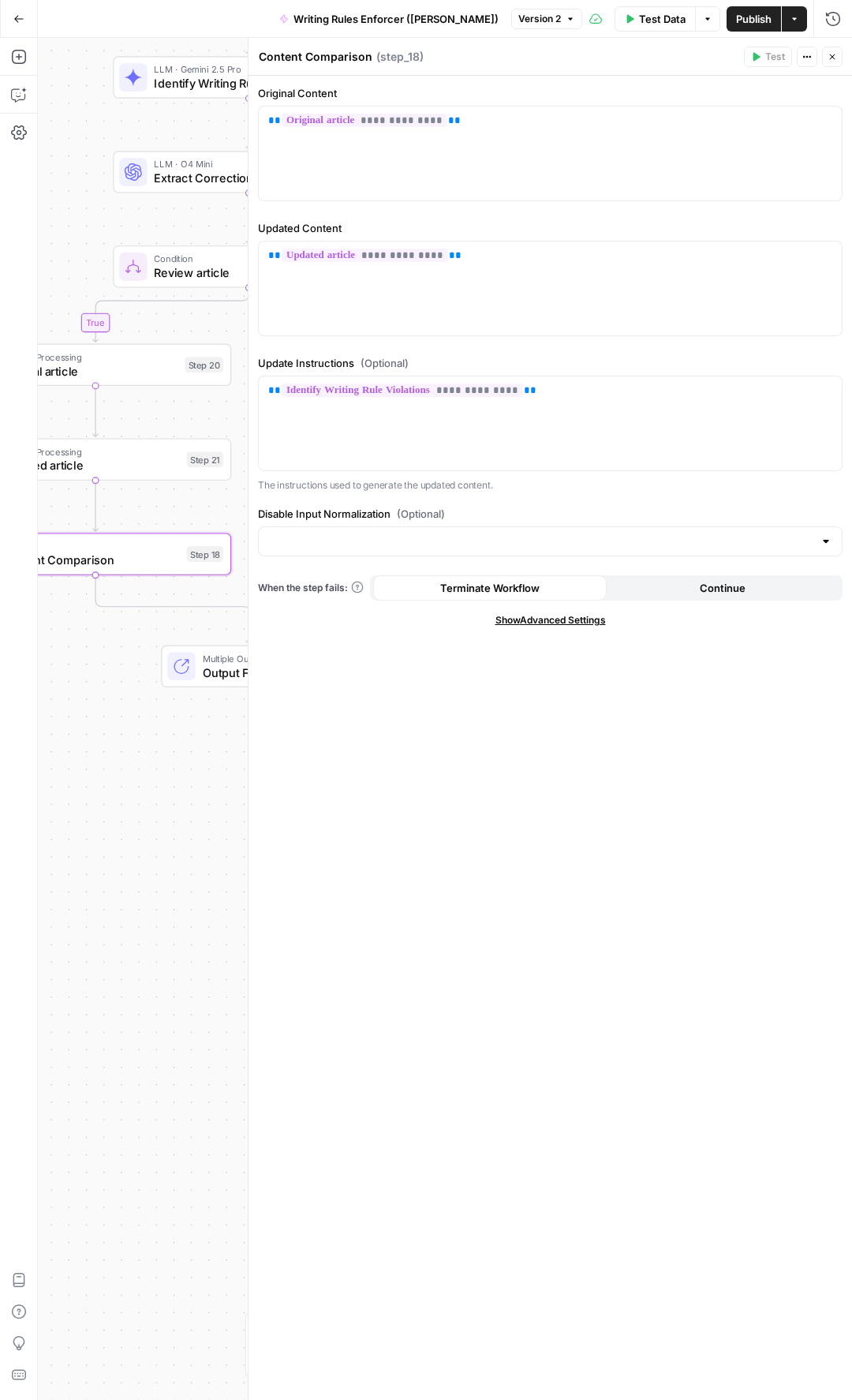
drag, startPoint x: 94, startPoint y: 236, endPoint x: 21, endPoint y: 179, distance: 92.6
click at [17, 188] on div "Add Steps Copilot Settings AirOps Academy Help Give Feedback Shortcuts true fal…" at bounding box center [426, 719] width 852 height 1362
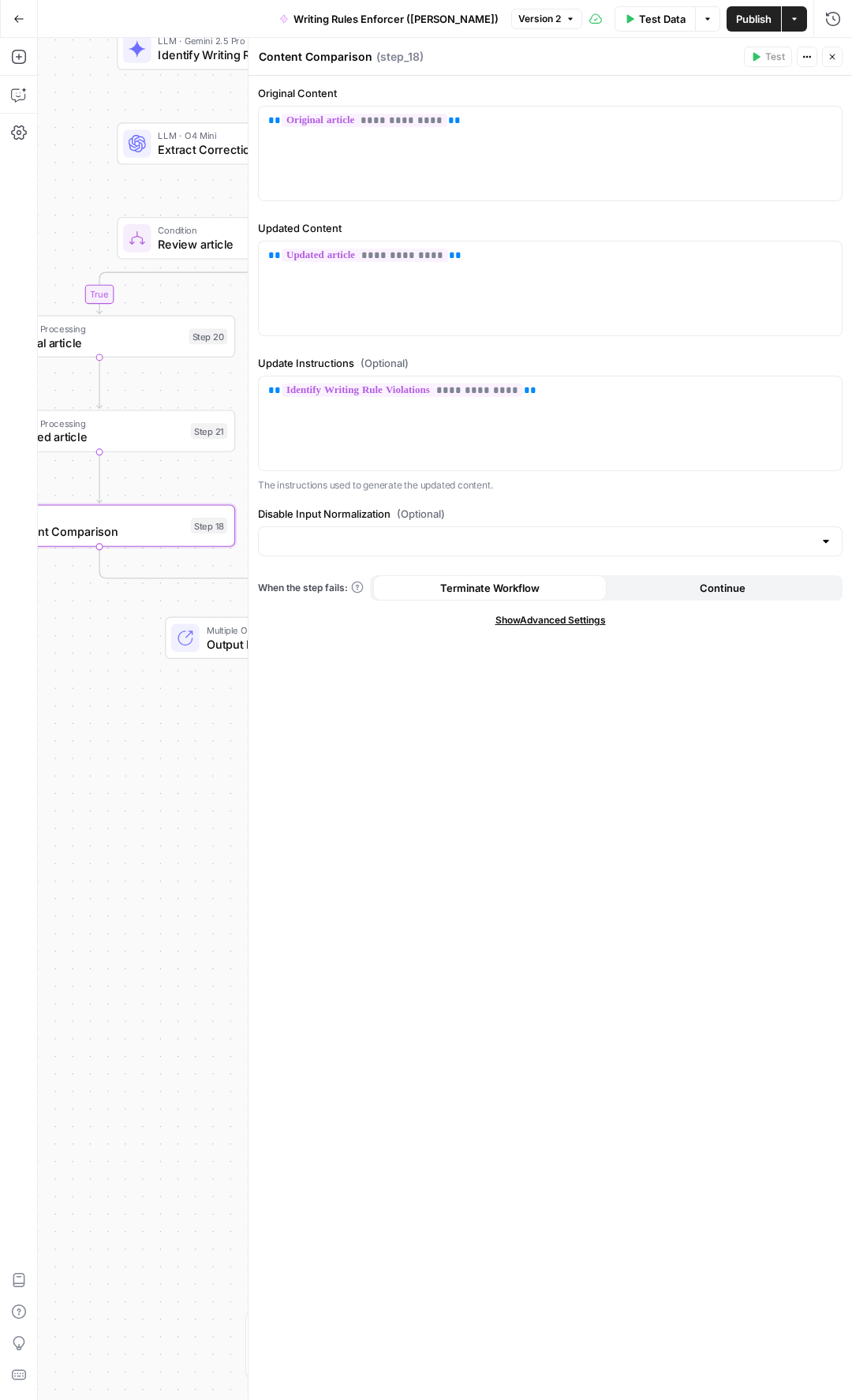
click at [835, 55] on icon "button" at bounding box center [832, 57] width 5 height 5
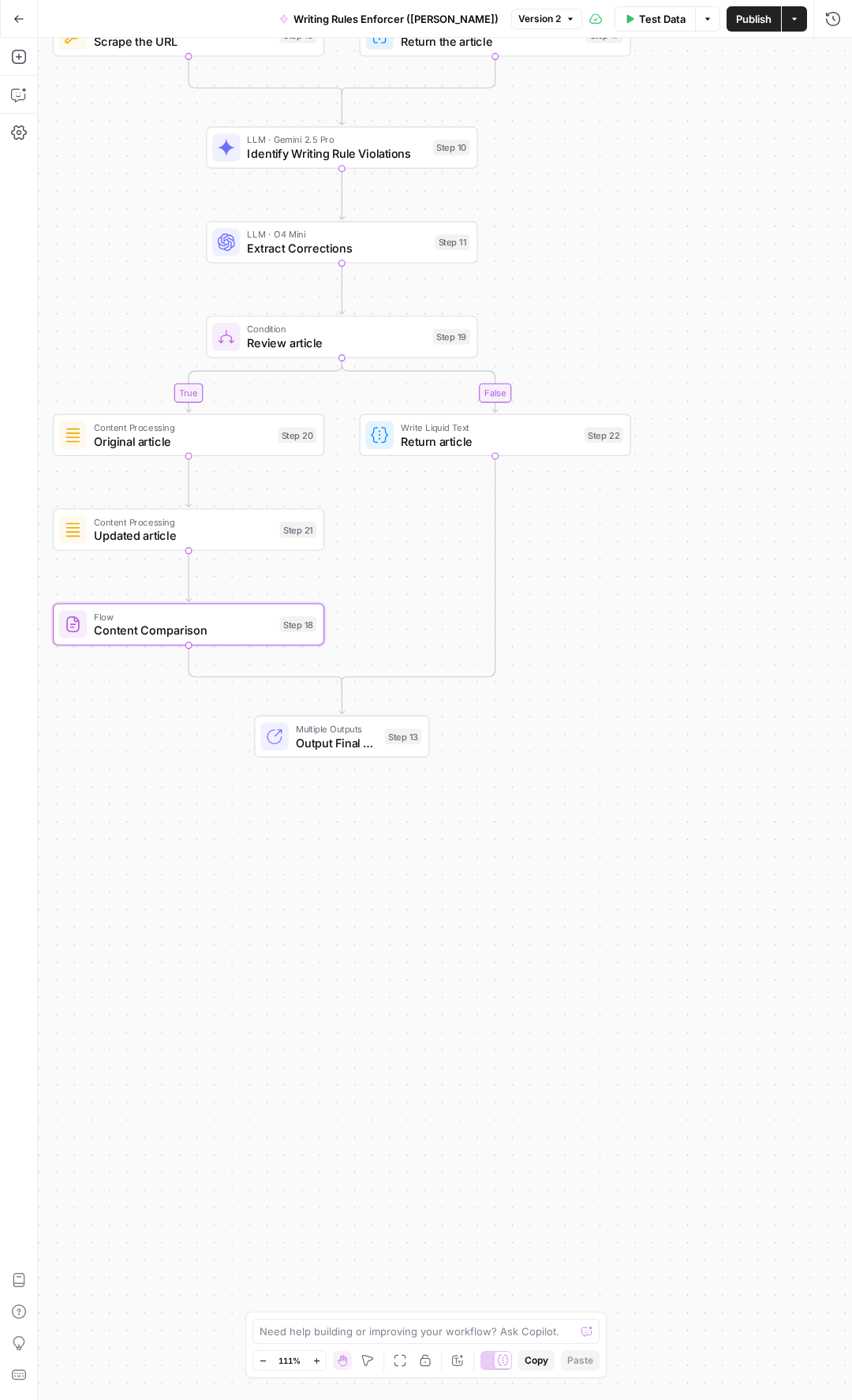
drag, startPoint x: 634, startPoint y: 161, endPoint x: 721, endPoint y: 254, distance: 127.3
click at [721, 254] on div "true false true false Workflow Input Settings Inputs LLM · GPT-5 Nano Is input …" at bounding box center [445, 719] width 814 height 1362
click at [214, 629] on span "Content Comparison" at bounding box center [184, 630] width 179 height 17
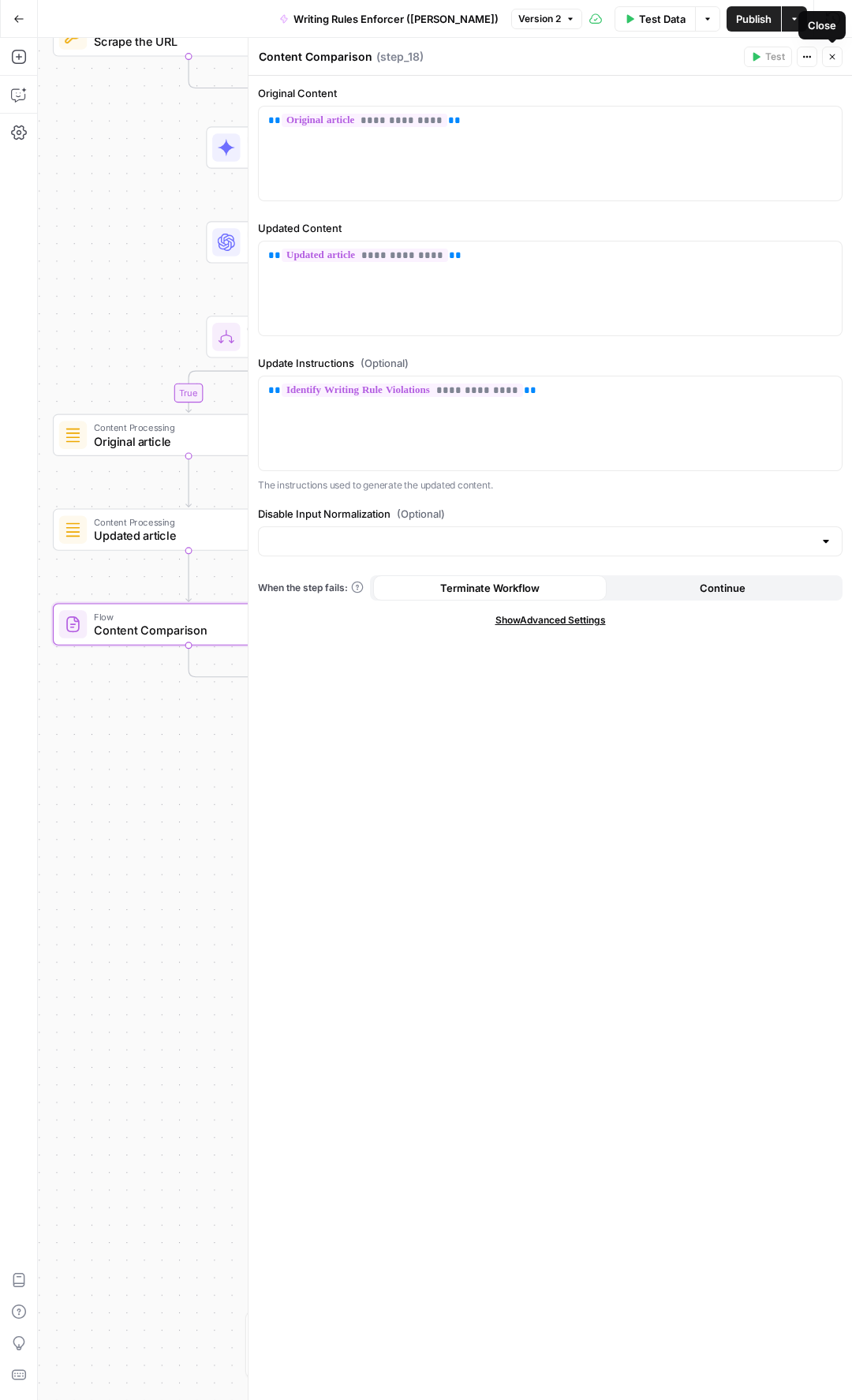
click at [835, 60] on icon "button" at bounding box center [832, 57] width 10 height 10
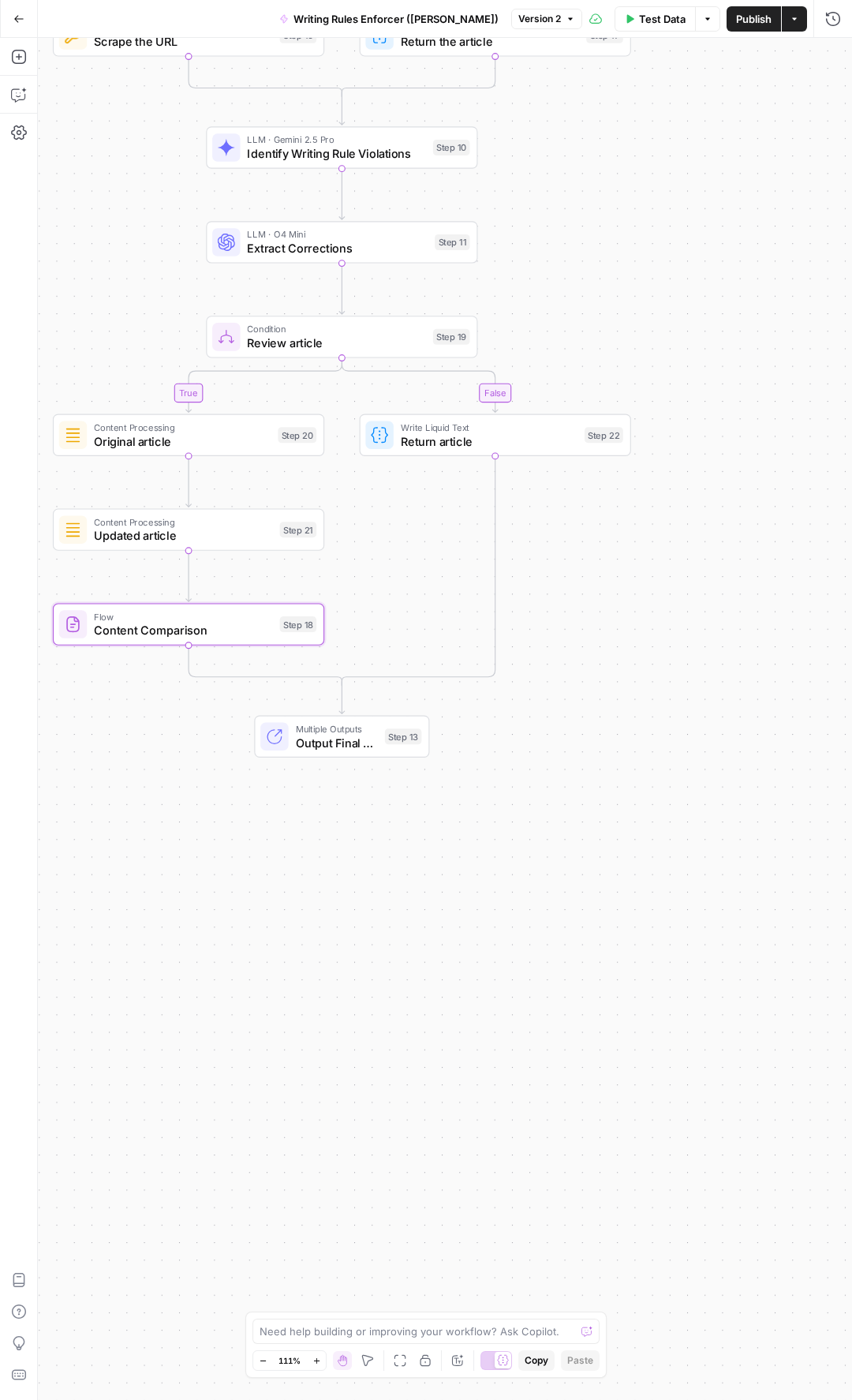
click at [348, 154] on span "Identify Writing Rule Violations" at bounding box center [337, 154] width 179 height 17
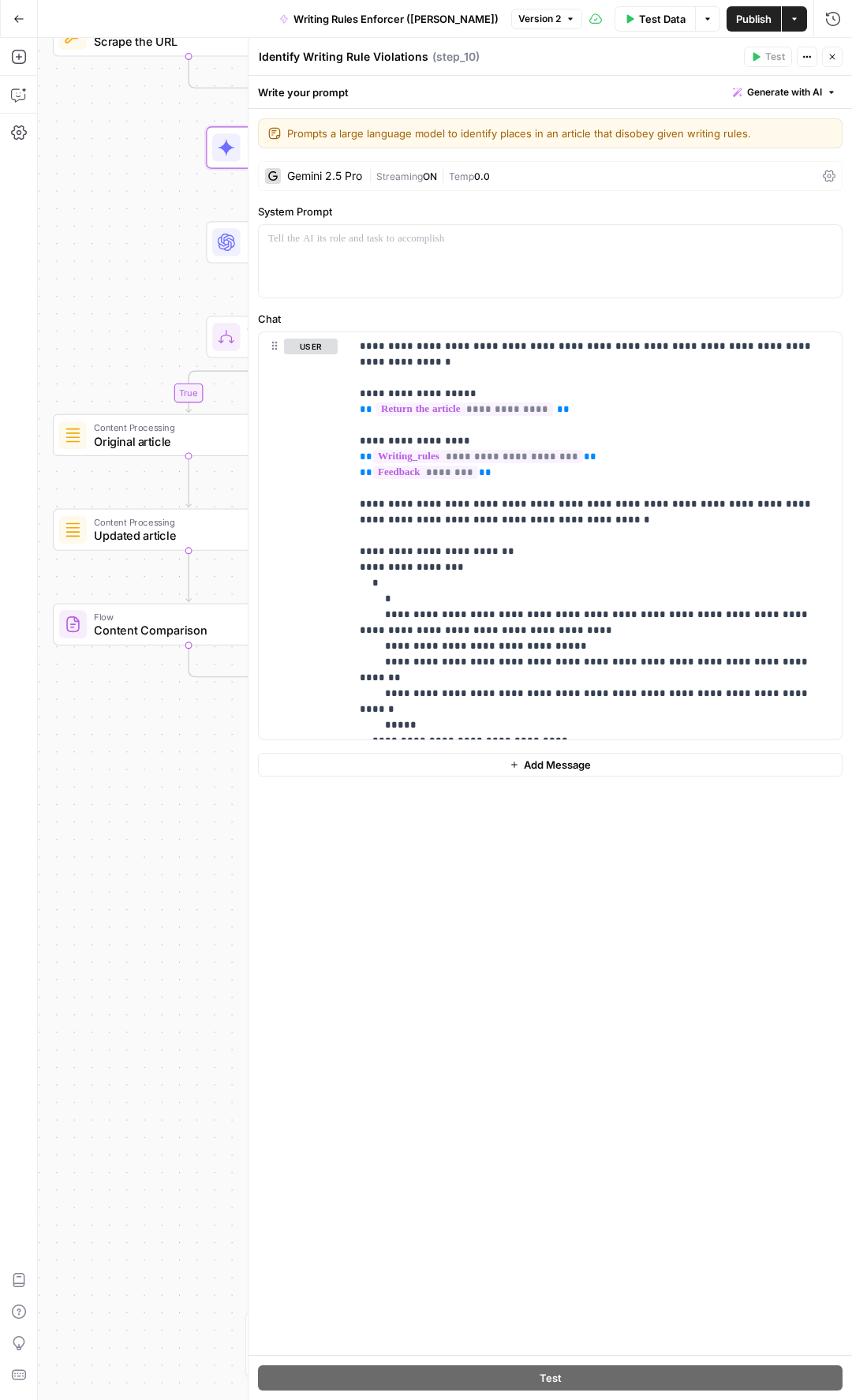
click at [829, 62] on button "Close" at bounding box center [832, 57] width 21 height 21
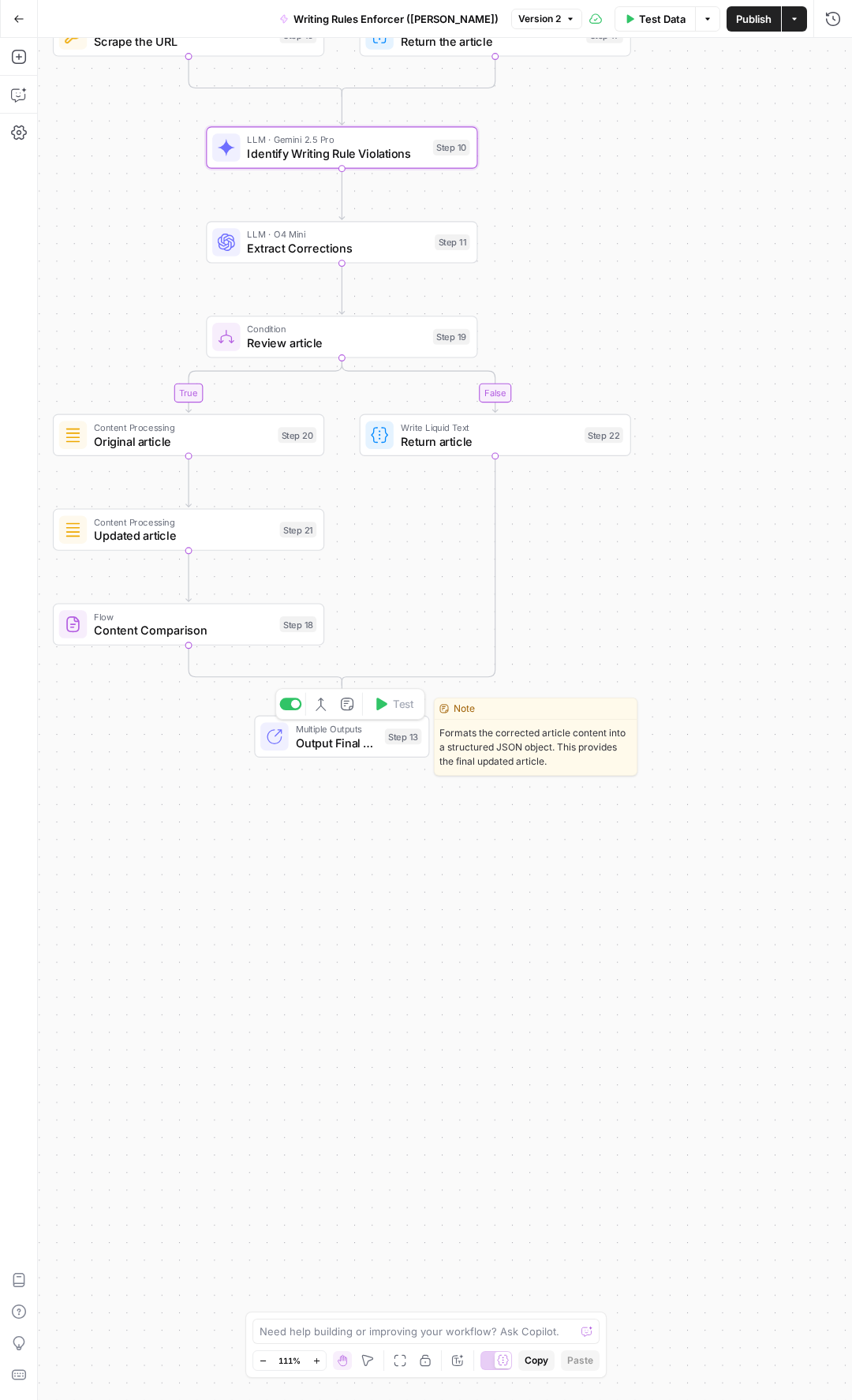
click at [357, 670] on span "Multiple Outputs" at bounding box center [337, 728] width 82 height 14
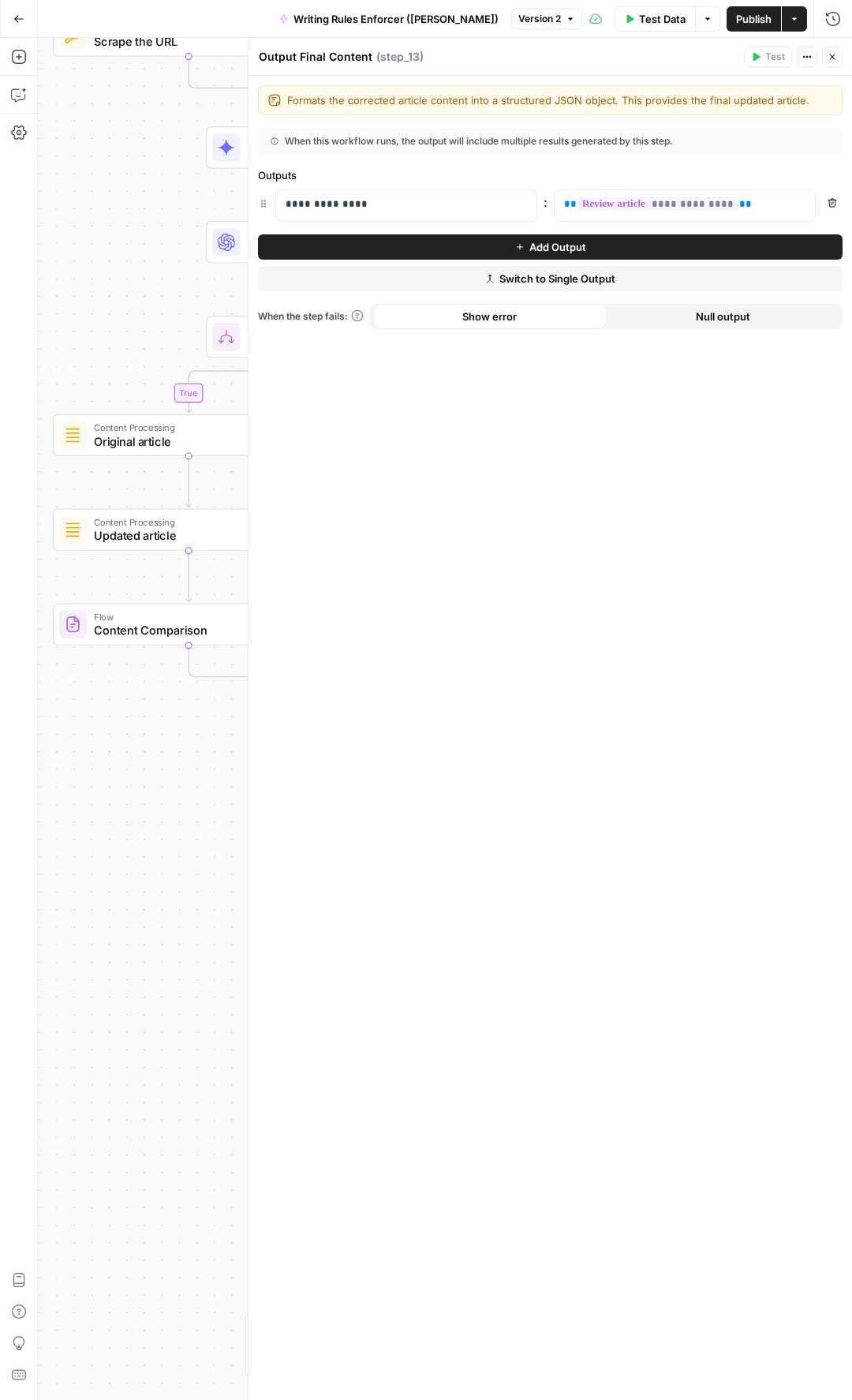
click at [832, 64] on button "Close" at bounding box center [832, 57] width 21 height 21
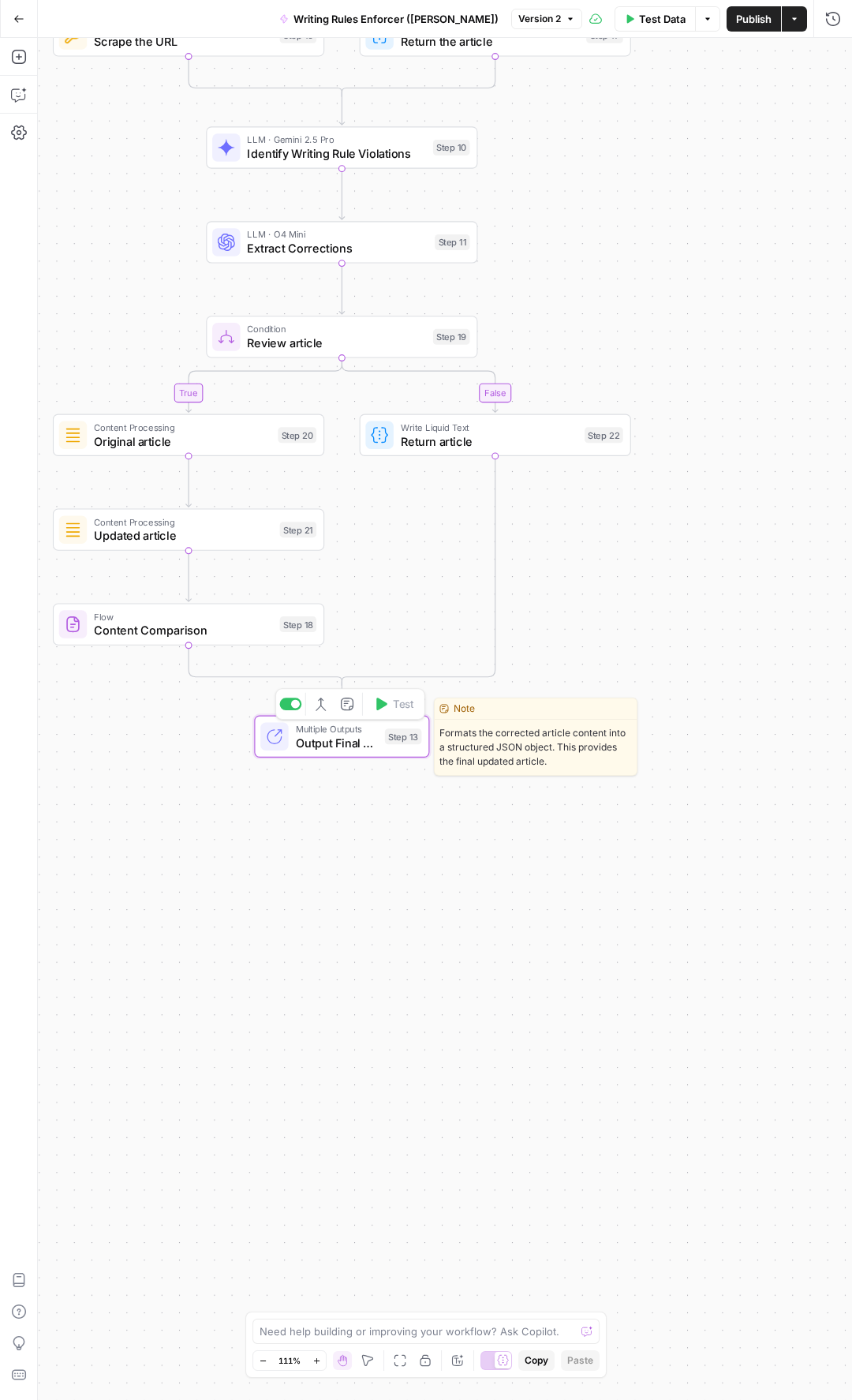
click at [369, 670] on span "Output Final Content" at bounding box center [337, 743] width 82 height 17
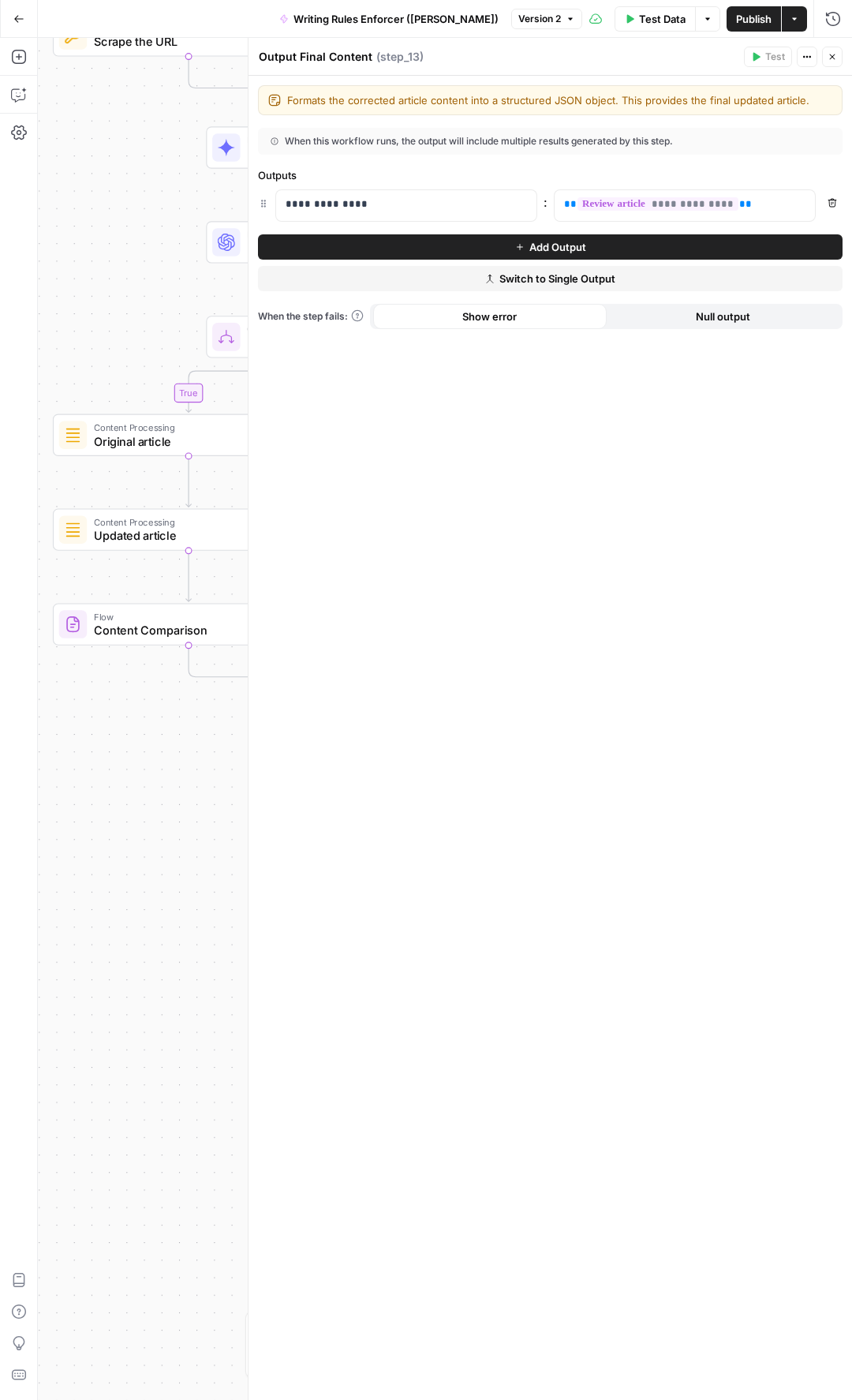
click at [833, 57] on icon "button" at bounding box center [832, 57] width 5 height 5
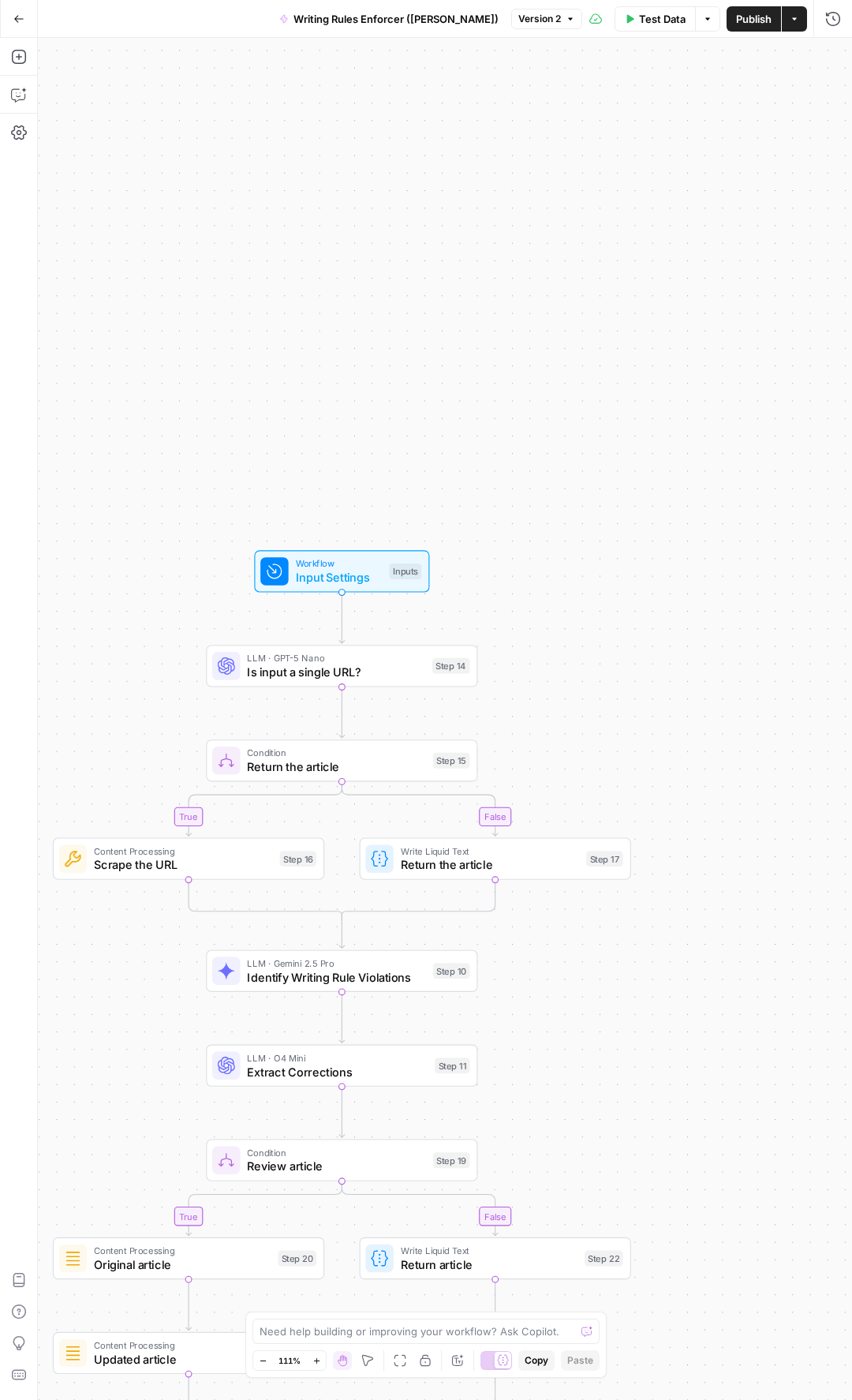
click at [24, 21] on button "Go Back" at bounding box center [18, 18] width 29 height 29
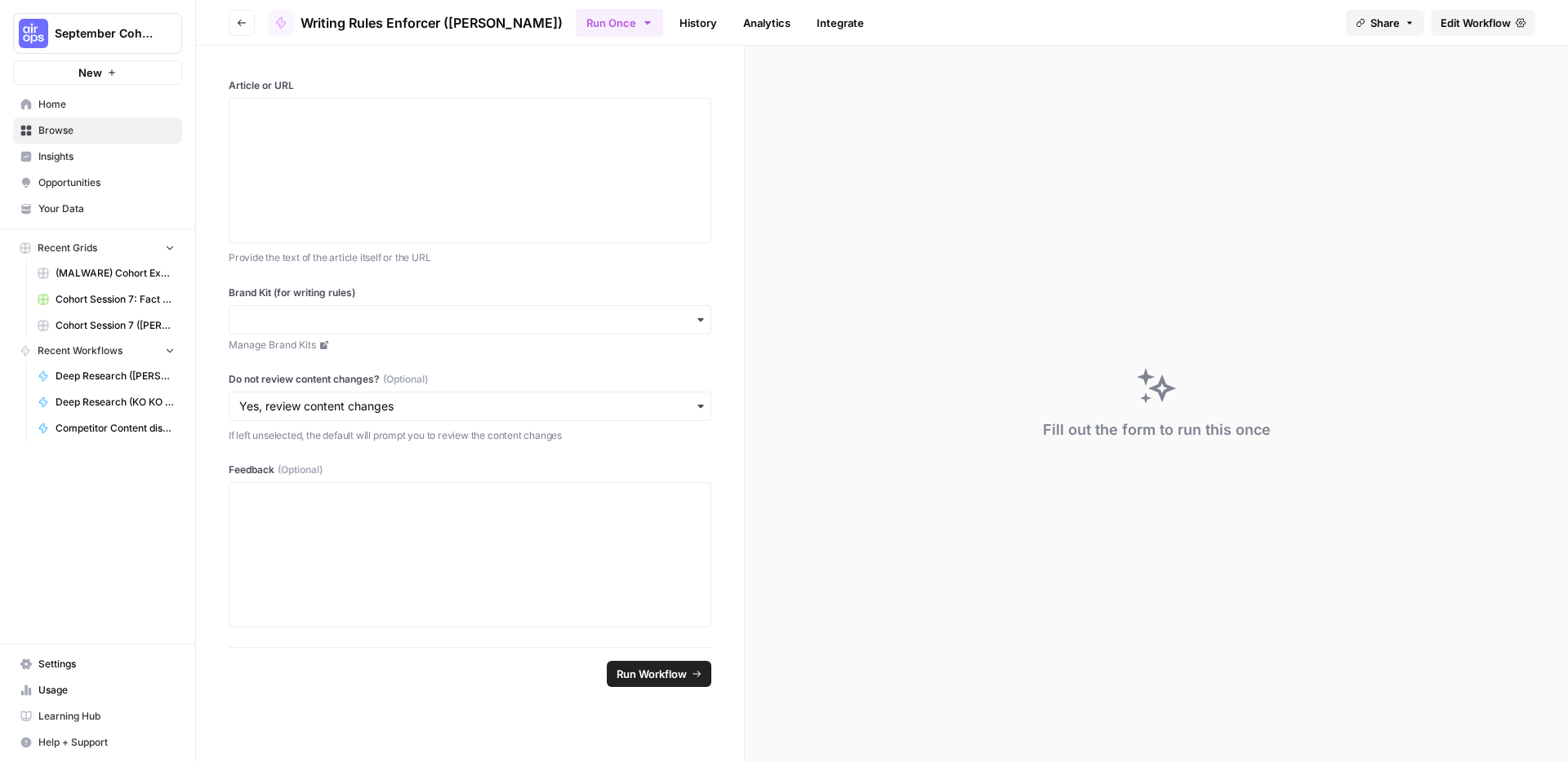
click at [65, 127] on span "Browse" at bounding box center [106, 131] width 136 height 14
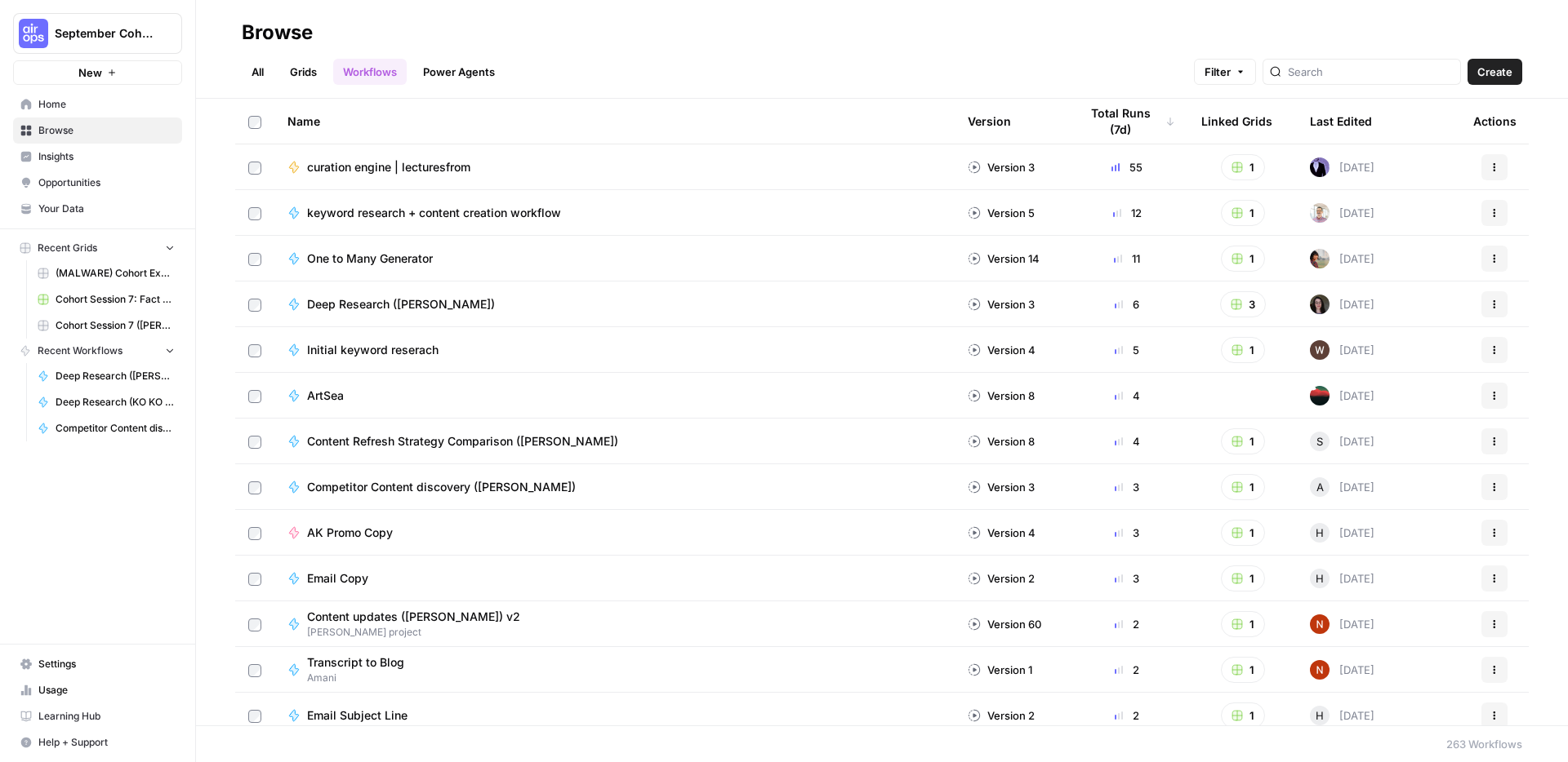
click at [379, 68] on link "Workflows" at bounding box center [370, 71] width 74 height 26
click at [409, 252] on span "One to Many Generator" at bounding box center [370, 259] width 126 height 16
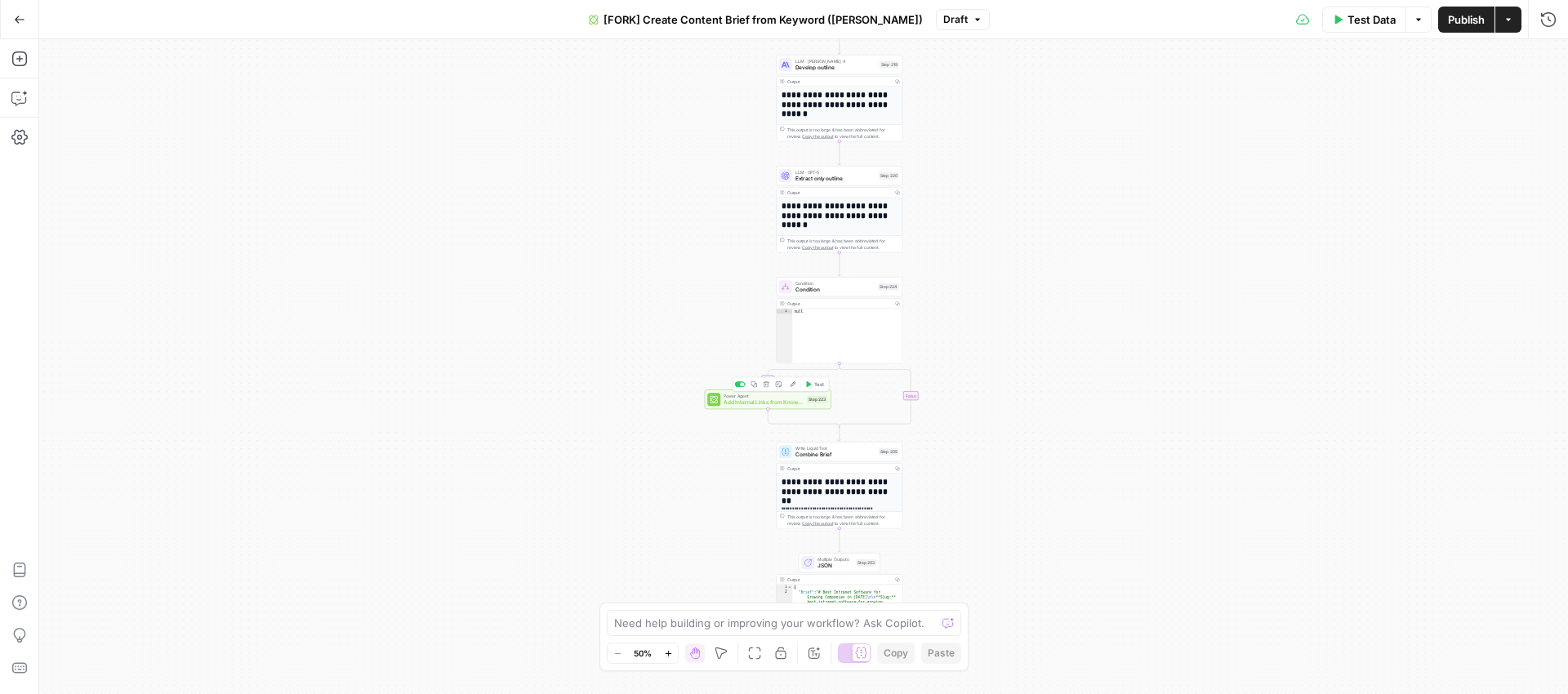
click at [742, 405] on span "Add Internal Links from Knowledge Base - Fork" at bounding box center [763, 402] width 80 height 8
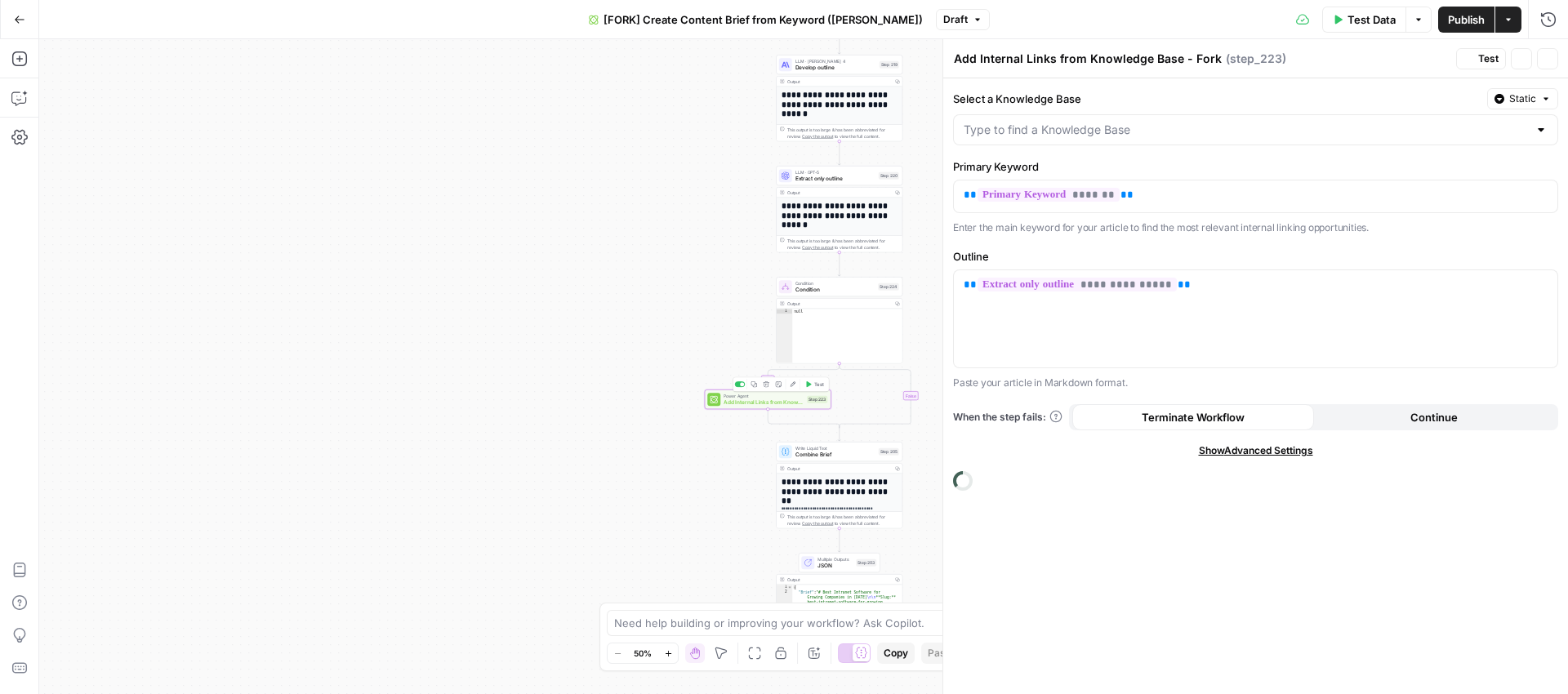
type input "Awesomic - Sitemap"
click at [1546, 54] on icon "button" at bounding box center [1547, 59] width 10 height 10
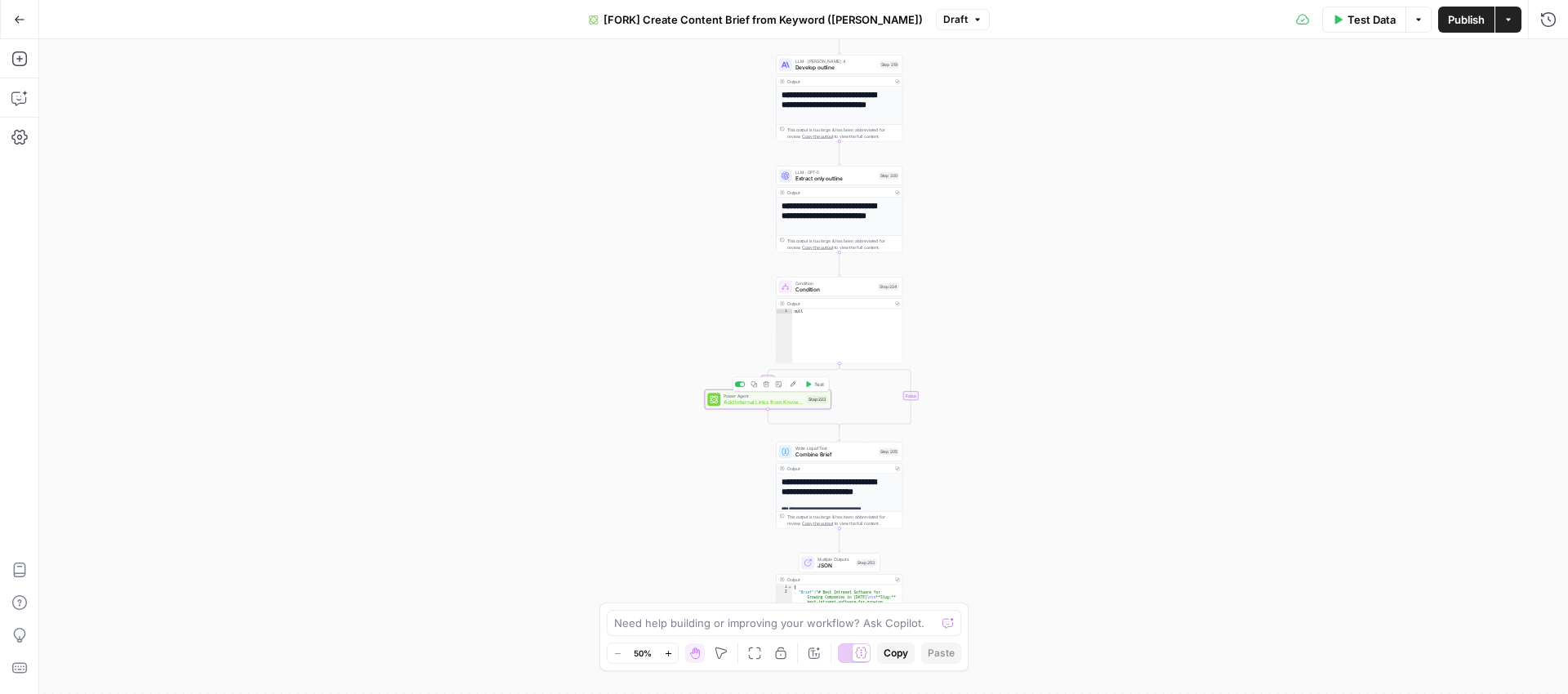
click at [770, 402] on span "Add Internal Links from Knowledge Base - Fork" at bounding box center [763, 402] width 80 height 8
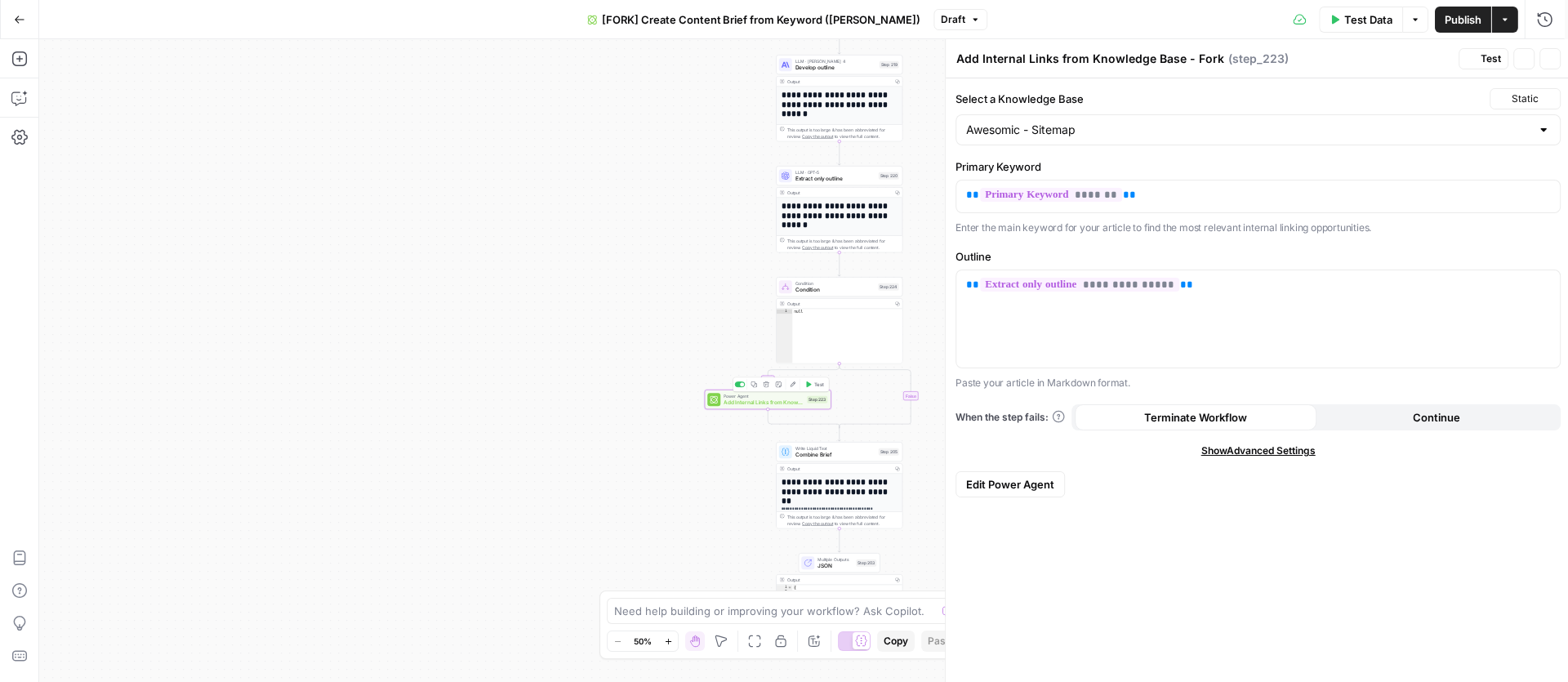
click at [770, 402] on span "Add Internal Links from Knowledge Base - Fork" at bounding box center [763, 402] width 80 height 8
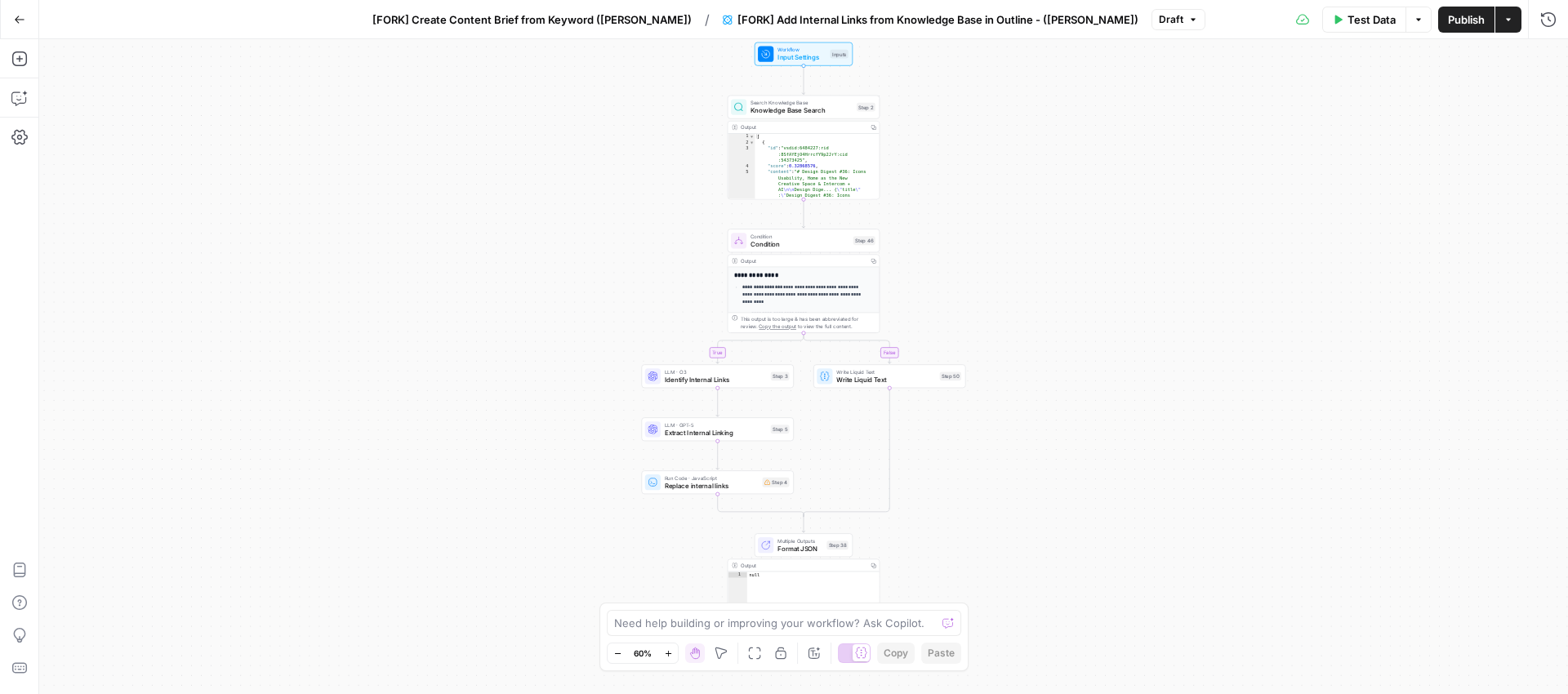
click at [24, 22] on button "Go Back" at bounding box center [19, 19] width 30 height 30
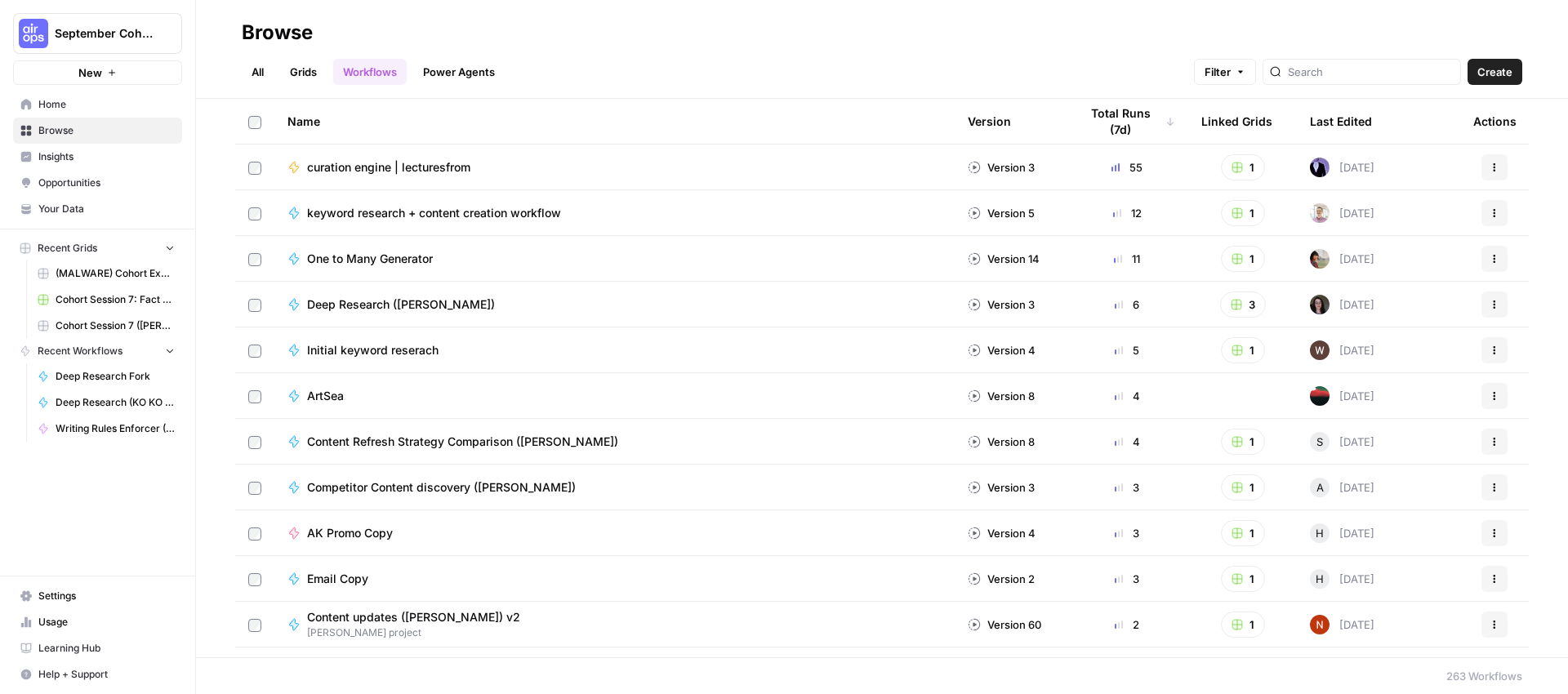
click at [66, 37] on span "September Cohort" at bounding box center [105, 33] width 99 height 16
click at [66, 147] on span "Xponent21" at bounding box center [157, 149] width 215 height 16
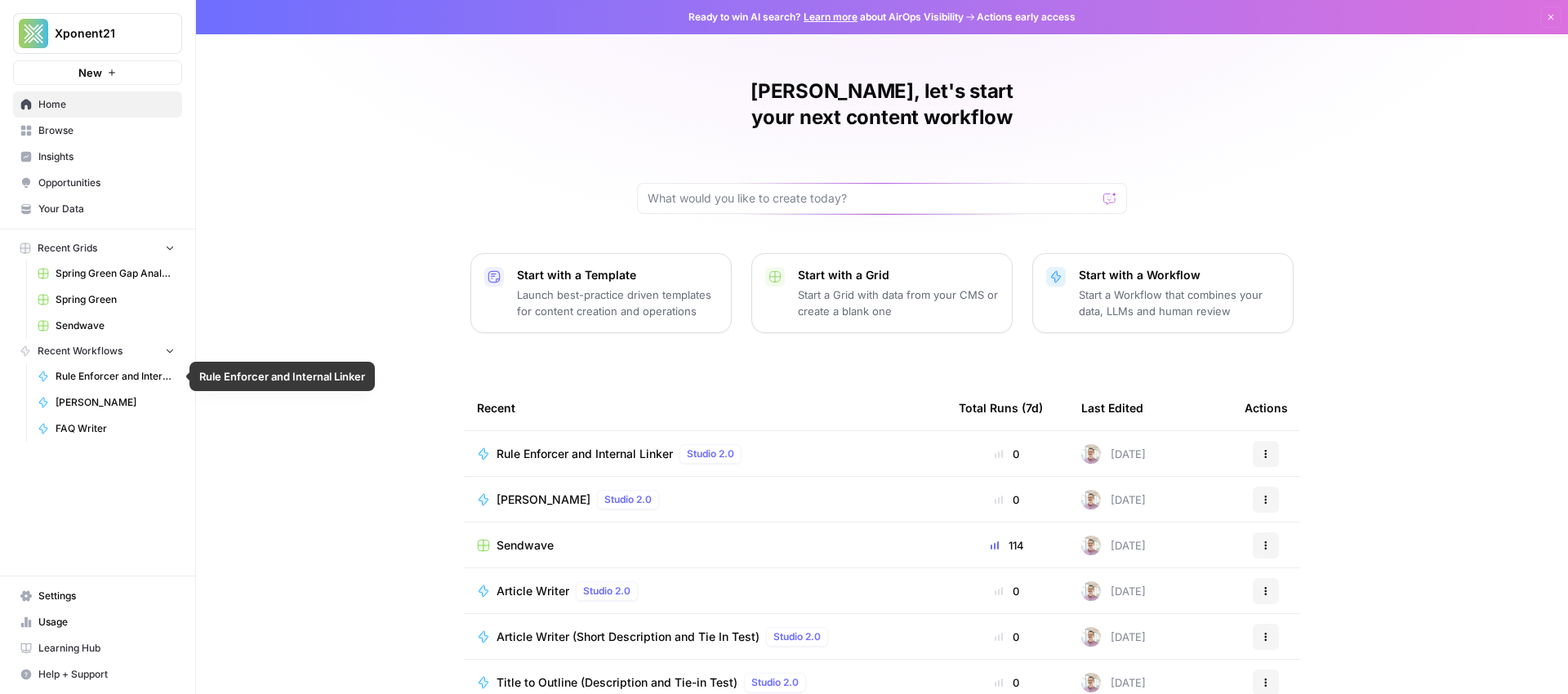
click at [117, 379] on span "Rule Enforcer and Internal Linker" at bounding box center [115, 377] width 119 height 14
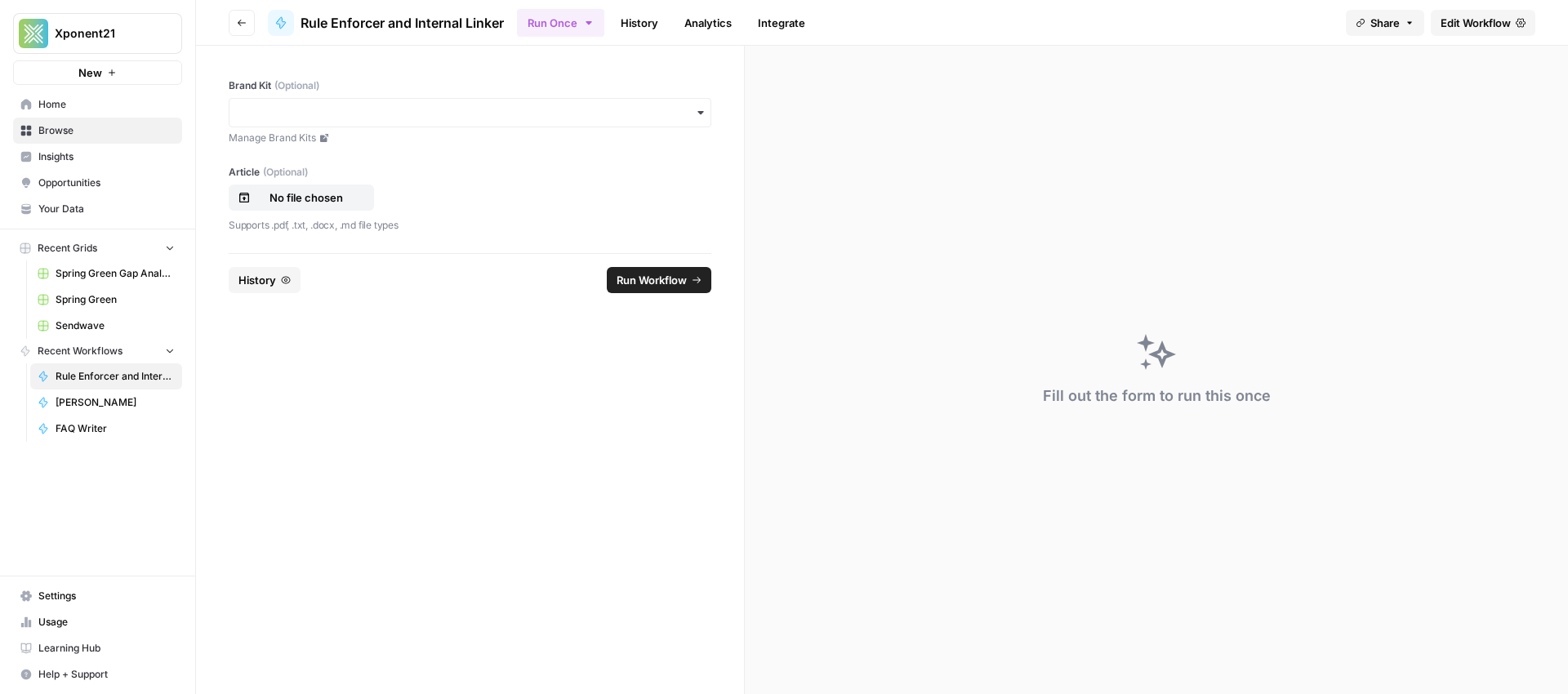
click at [1463, 25] on span "Edit Workflow" at bounding box center [1476, 23] width 70 height 16
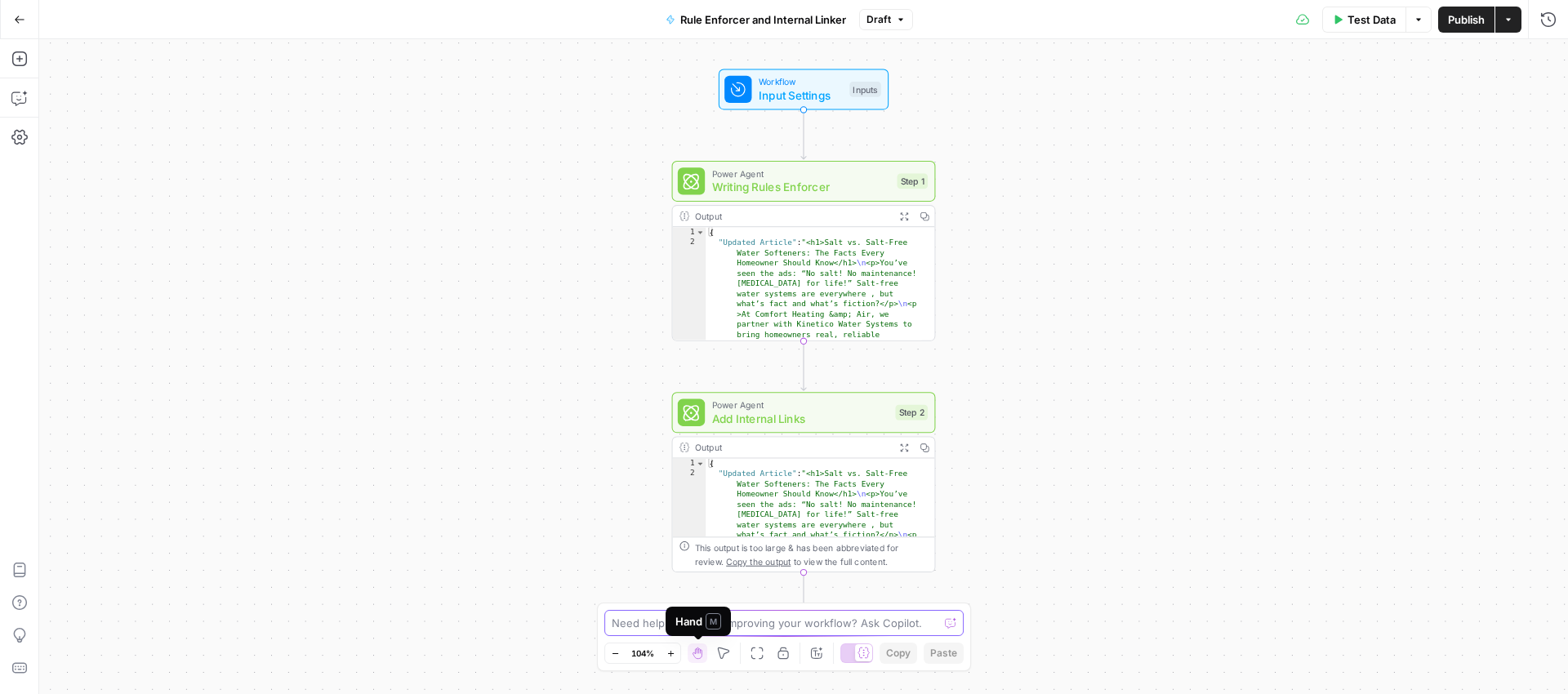
click at [755, 625] on textarea at bounding box center [775, 623] width 327 height 16
paste textarea "[URL][DOMAIN_NAME]"
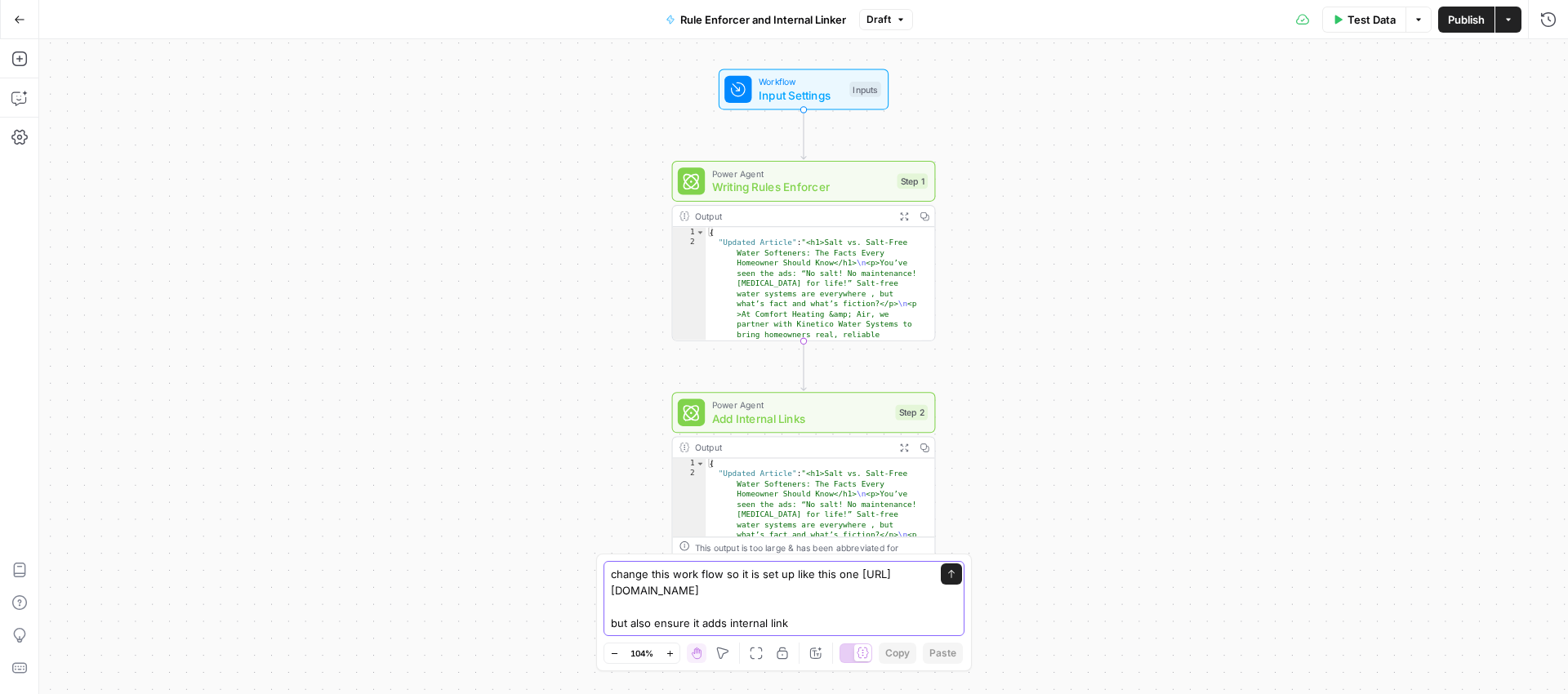
type textarea "change this work flow so it is set up like this one [URL][DOMAIN_NAME] but also…"
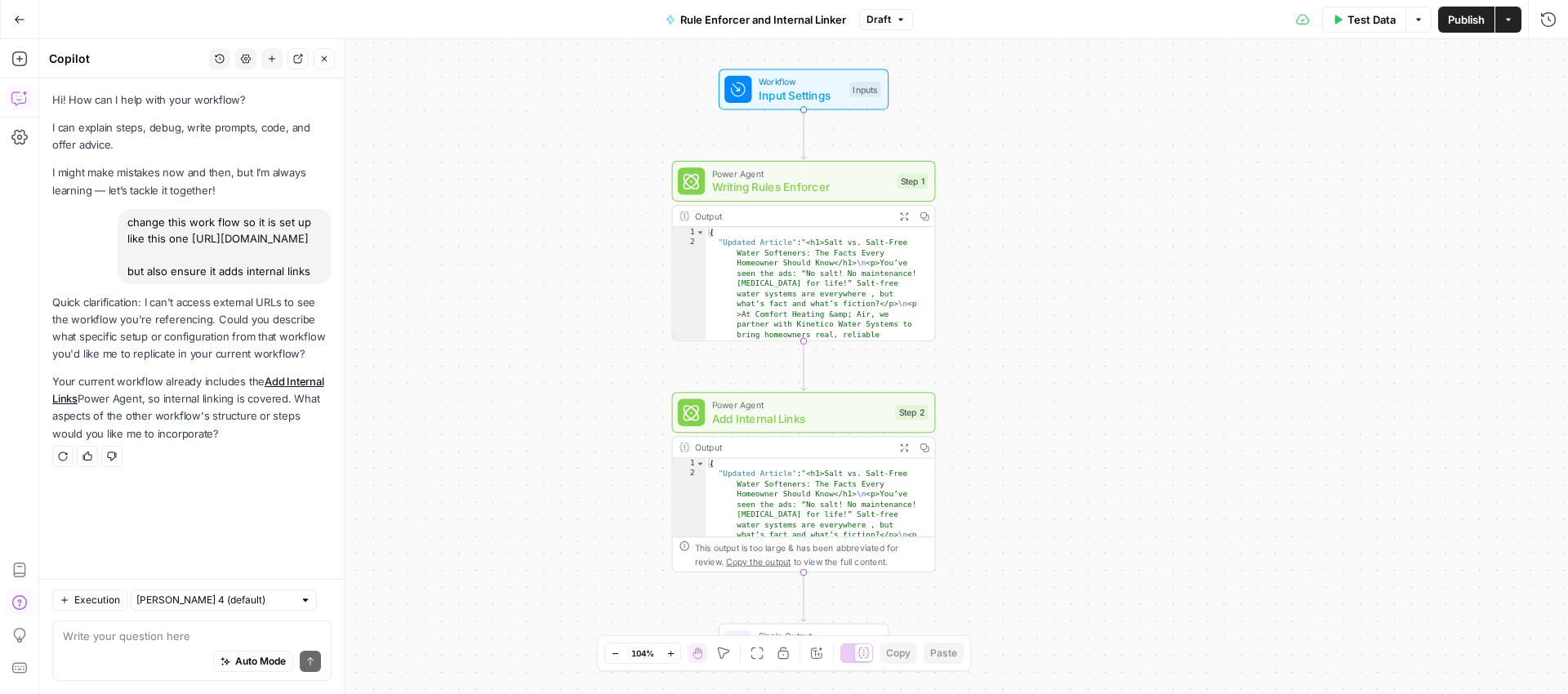
click at [140, 645] on div "Auto Mode Send" at bounding box center [192, 662] width 258 height 36
paste textarea "I"
click at [139, 641] on textarea at bounding box center [192, 636] width 258 height 16
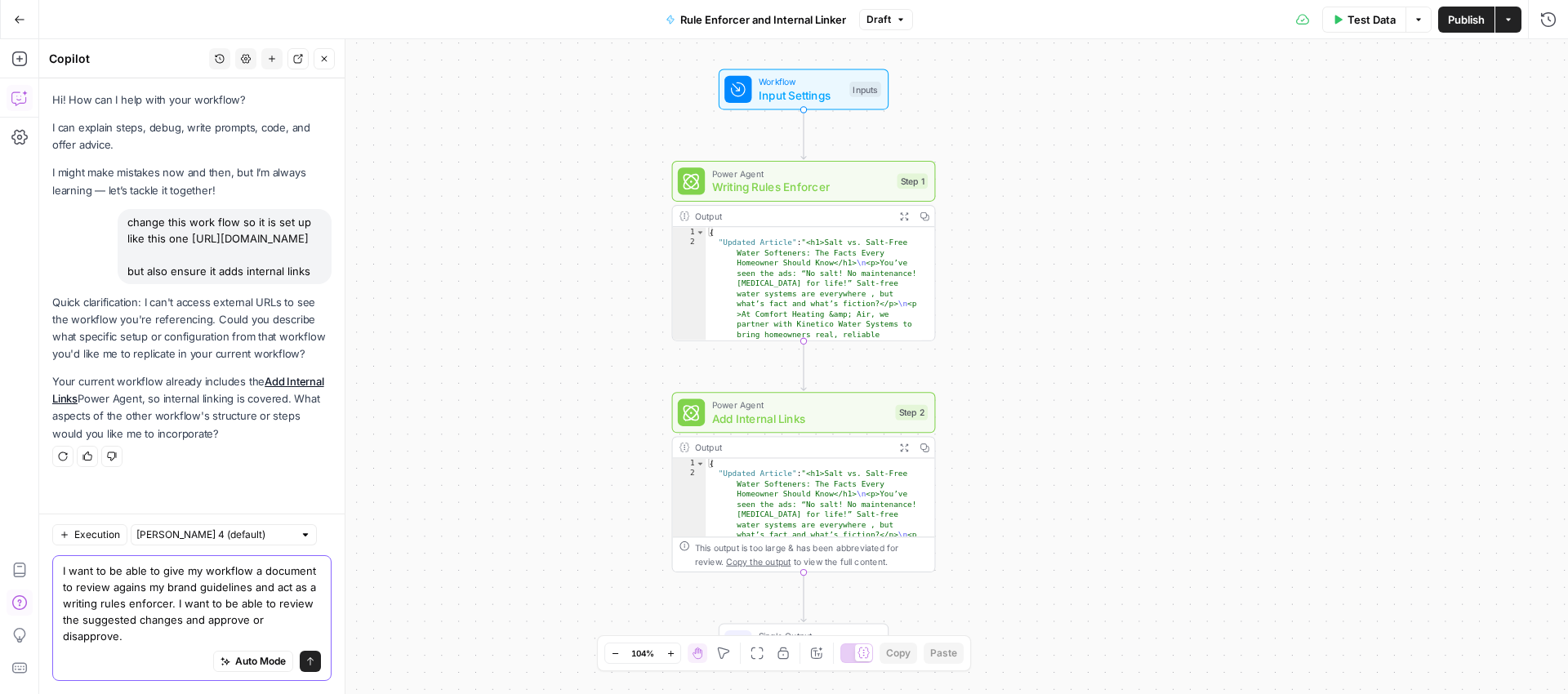
scroll to position [18, 0]
type textarea "I want to be able to give my workflow a document to review agains my brand guid…"
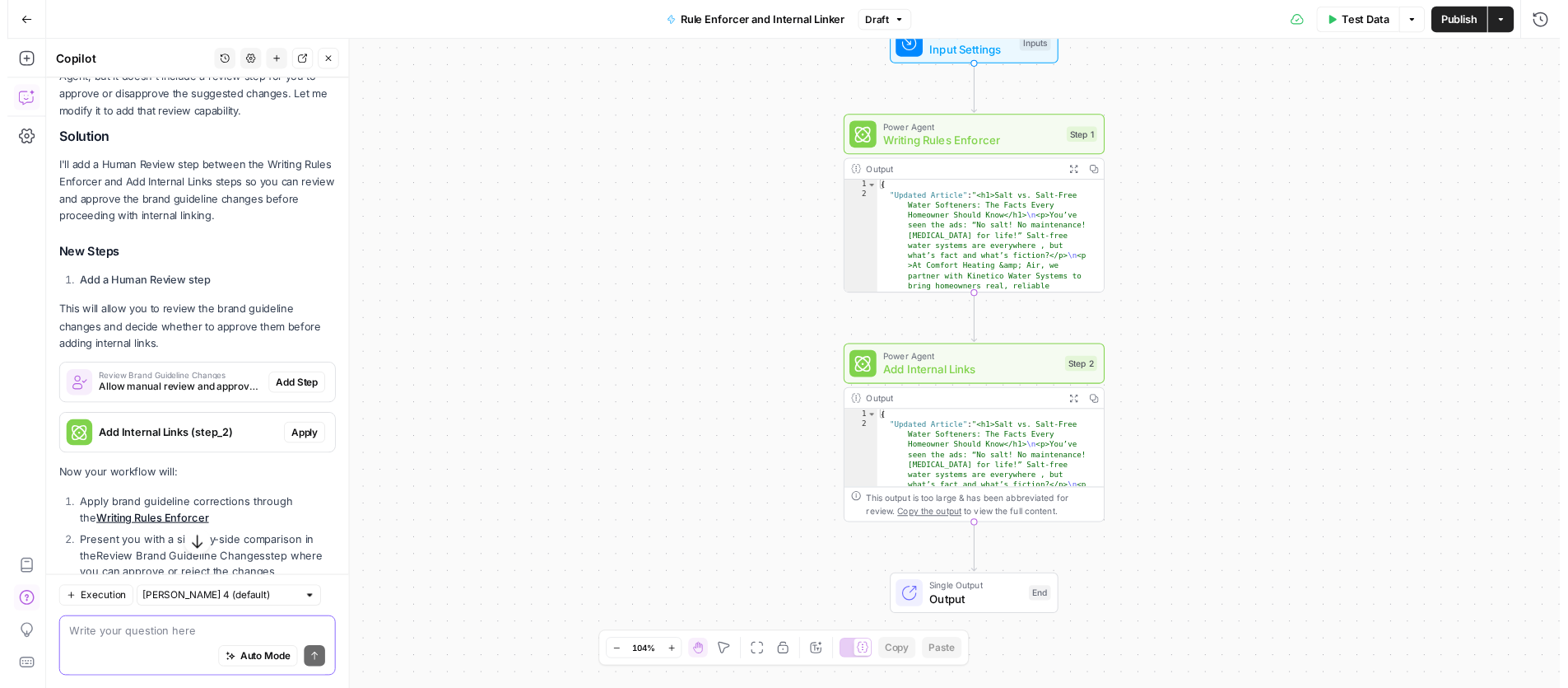
scroll to position [542, 0]
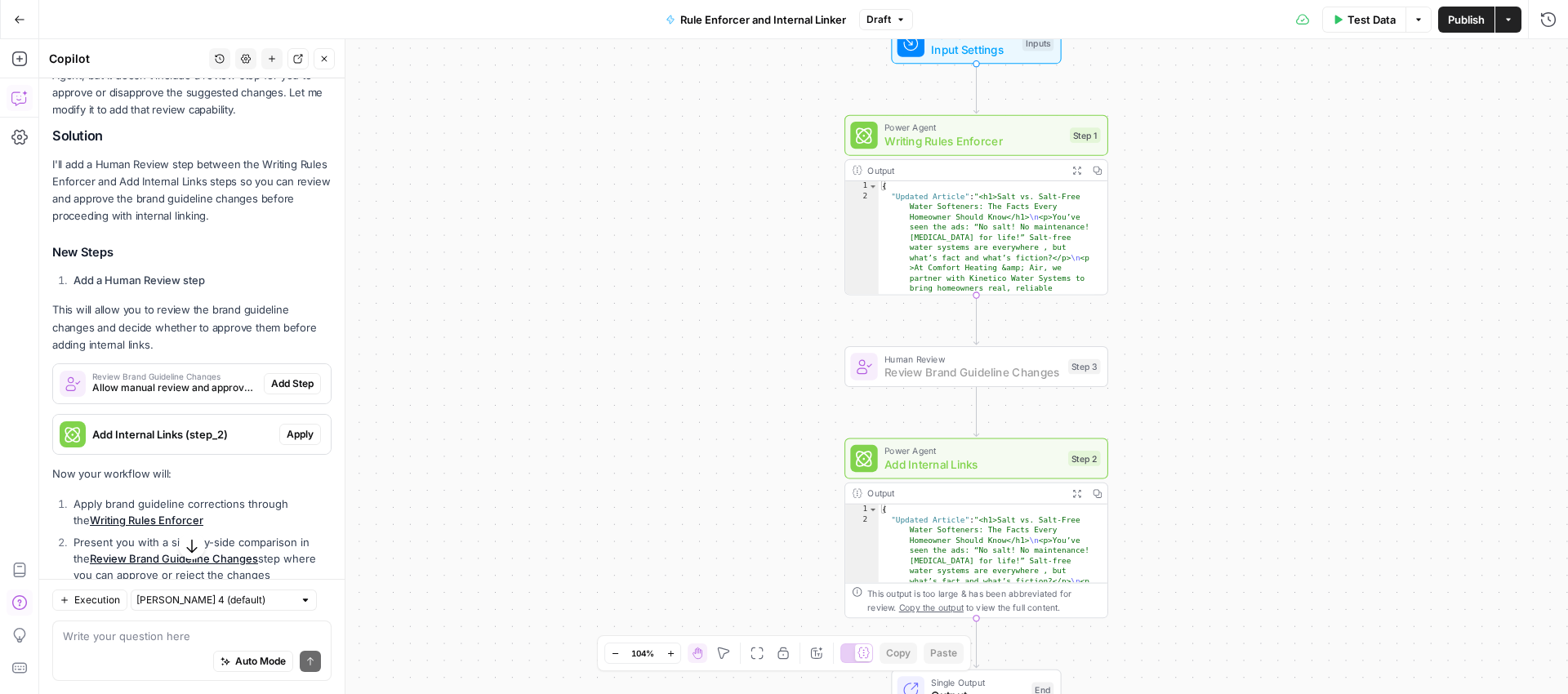
click at [274, 391] on span "Add Step" at bounding box center [292, 384] width 42 height 14
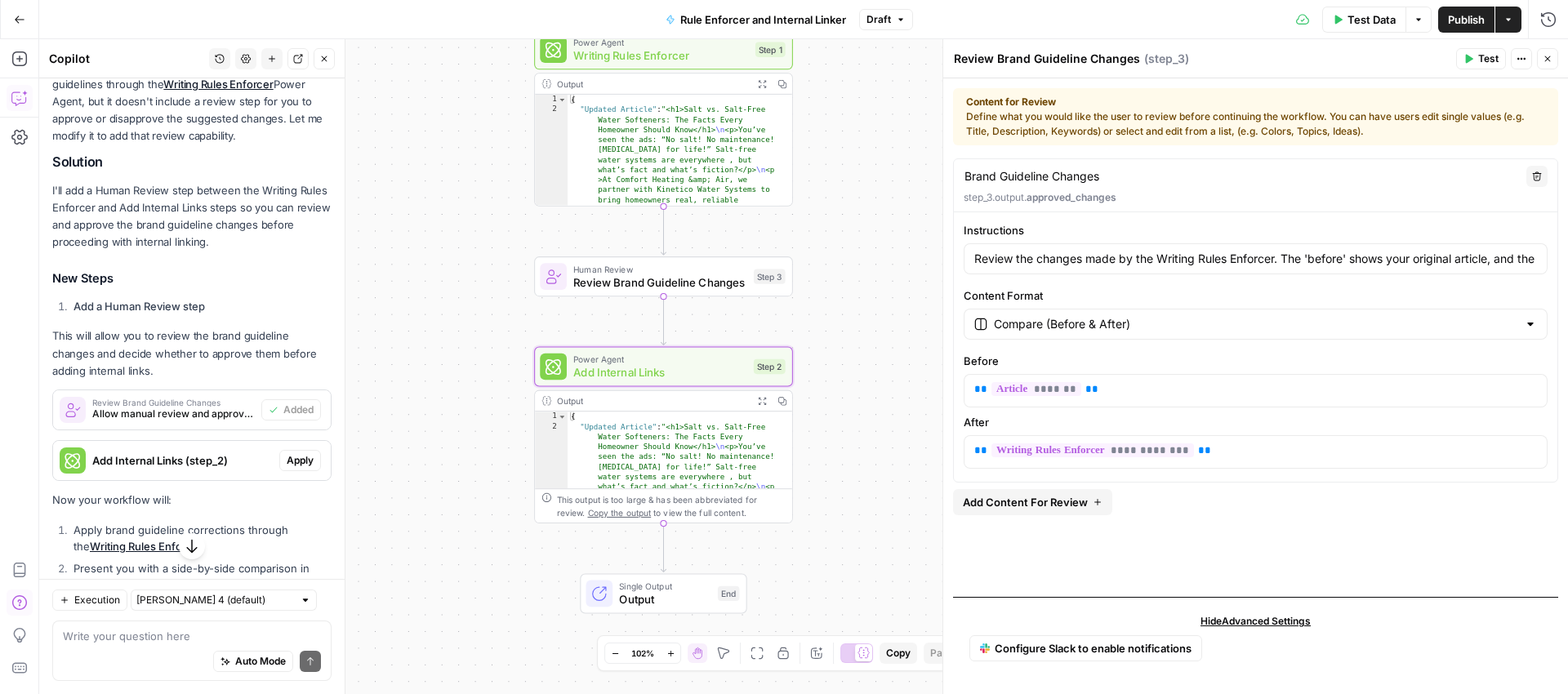
click at [296, 468] on span "Apply" at bounding box center [300, 461] width 27 height 14
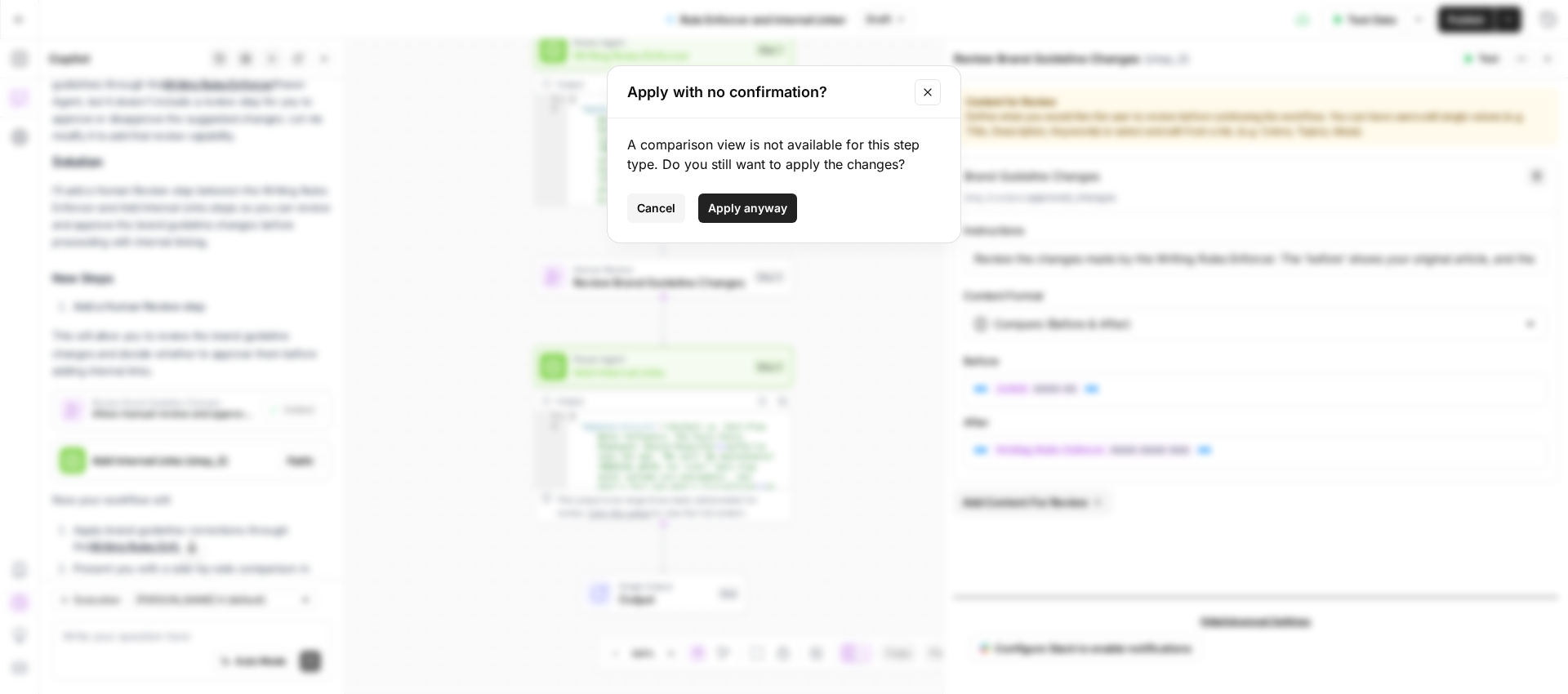
click at [762, 207] on span "Apply anyway" at bounding box center [748, 208] width 79 height 16
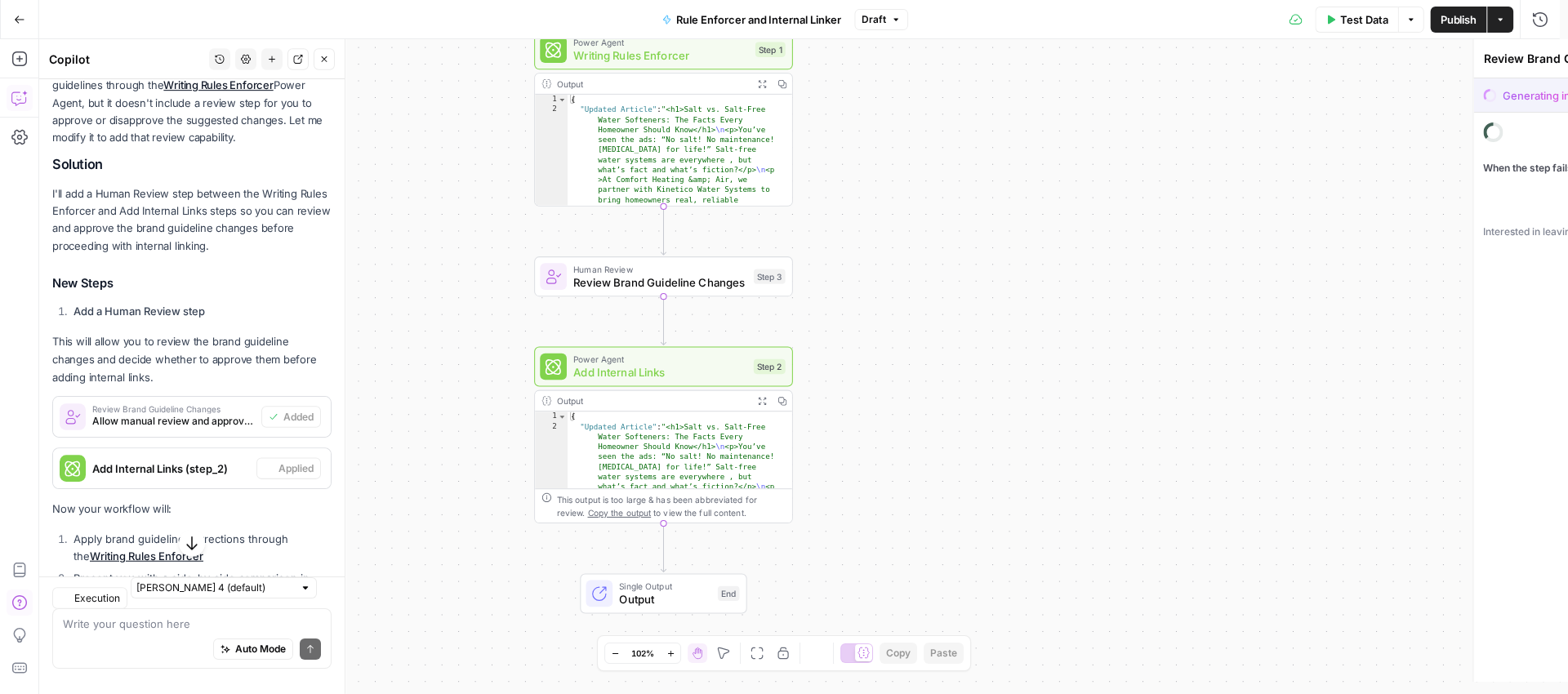
type textarea "Add Internal Links"
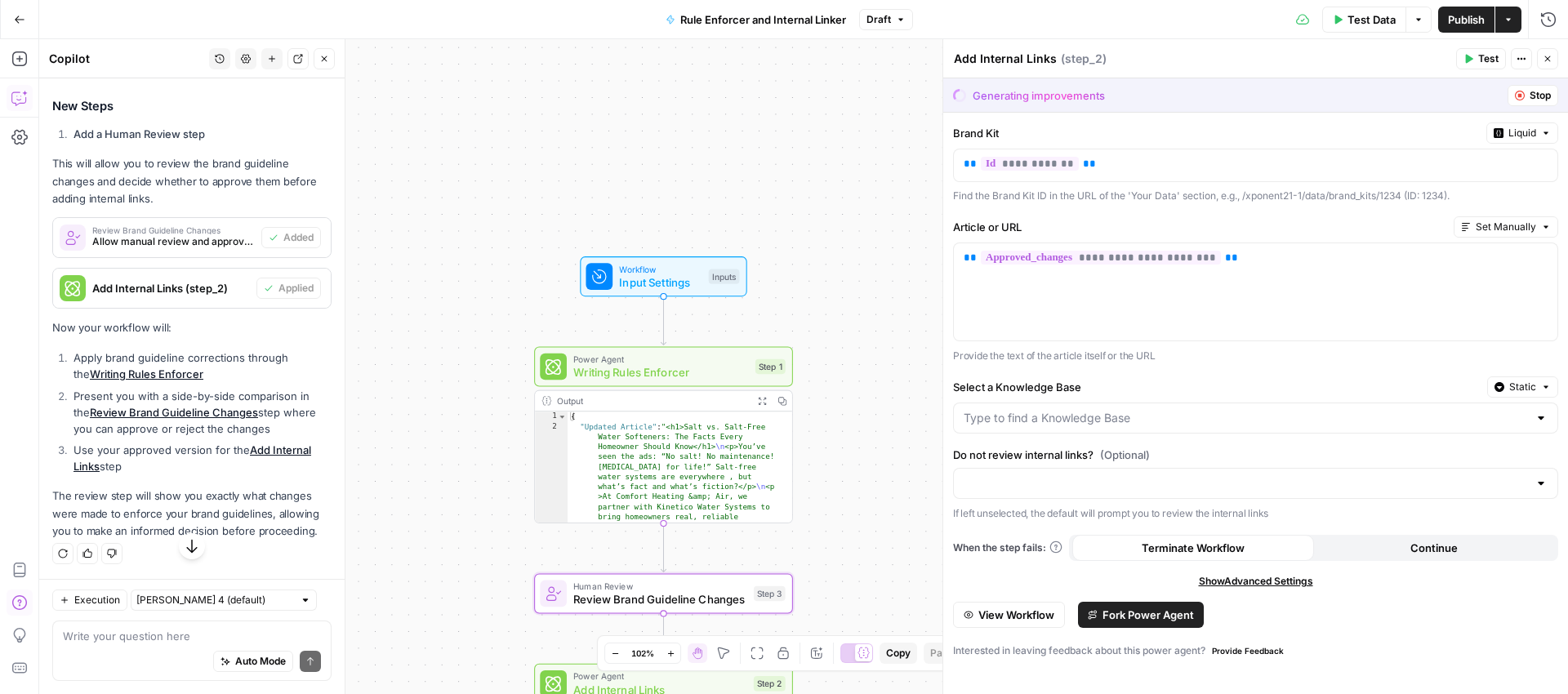
scroll to position [802, 0]
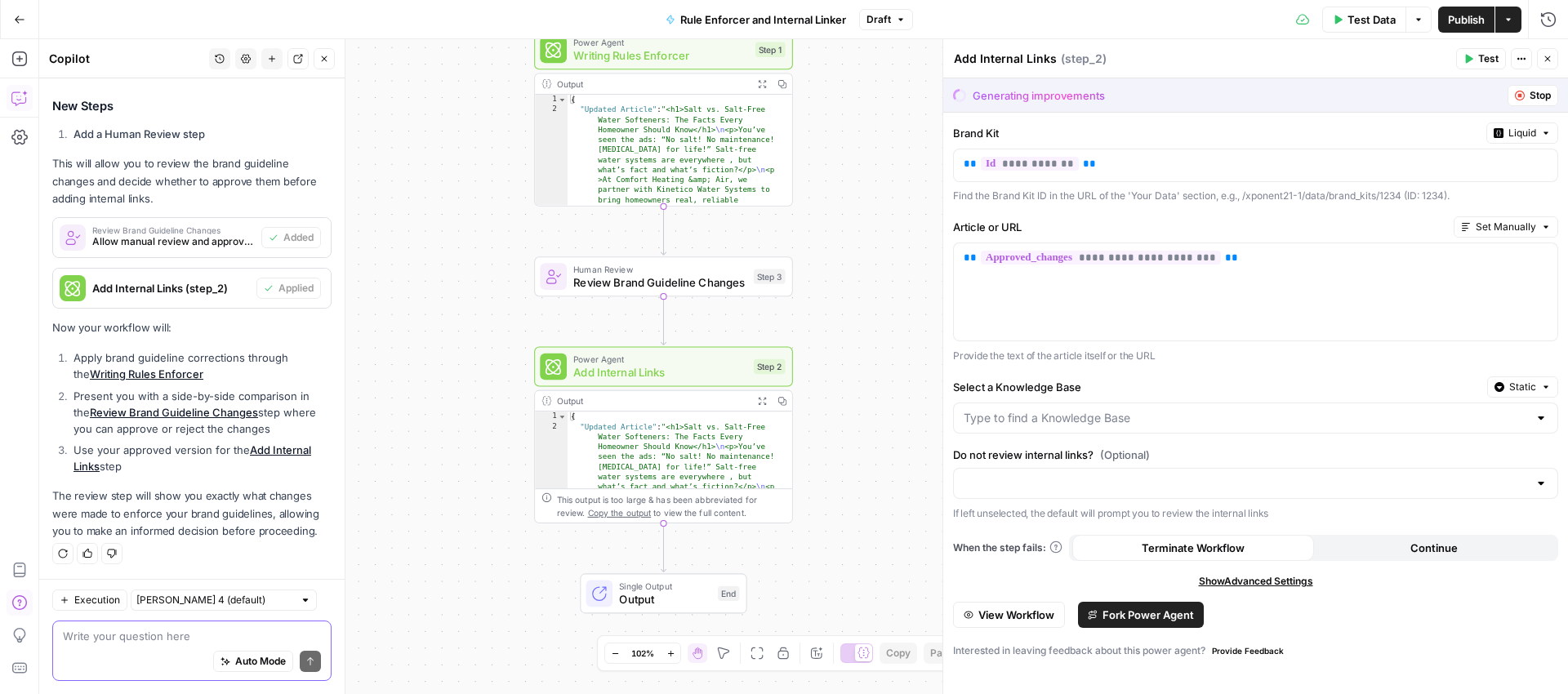
click at [164, 629] on textarea at bounding box center [192, 636] width 258 height 16
type textarea "w"
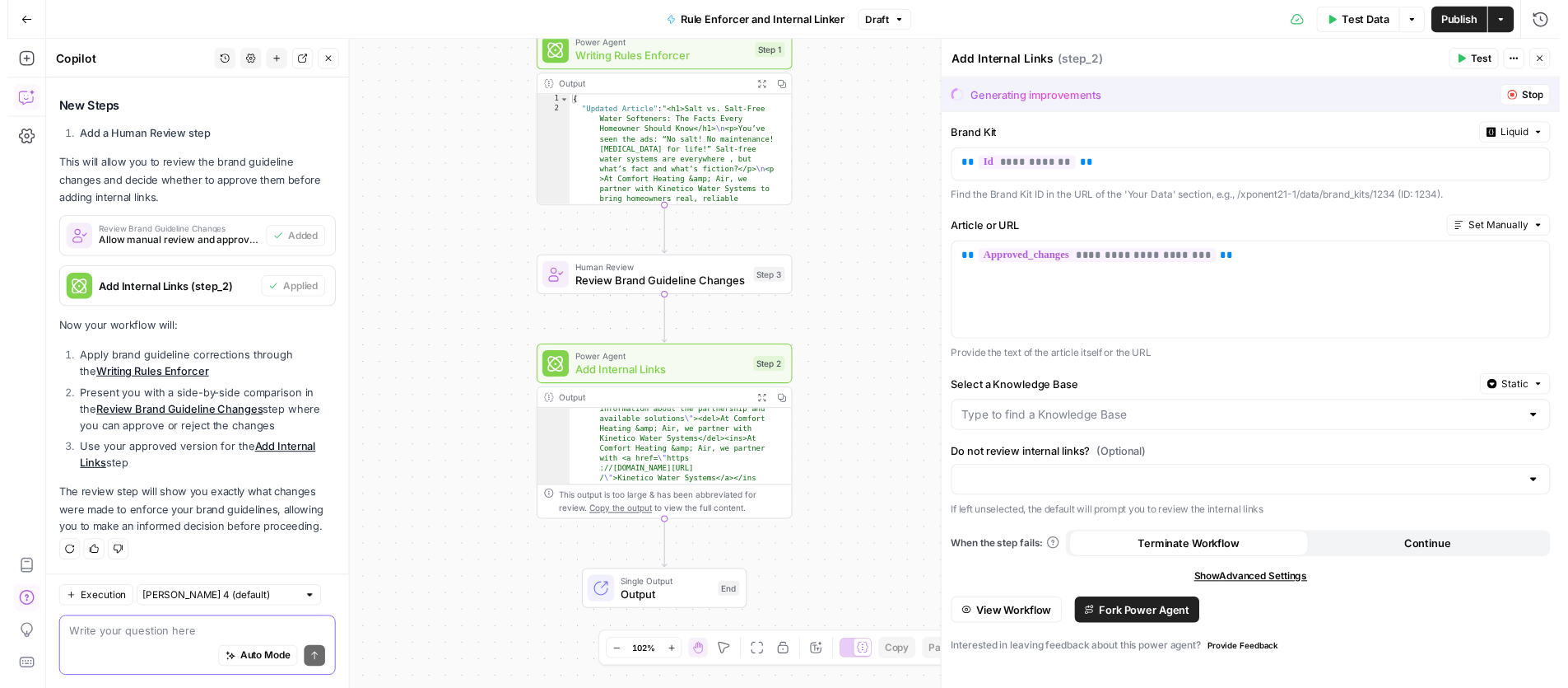
scroll to position [125, 0]
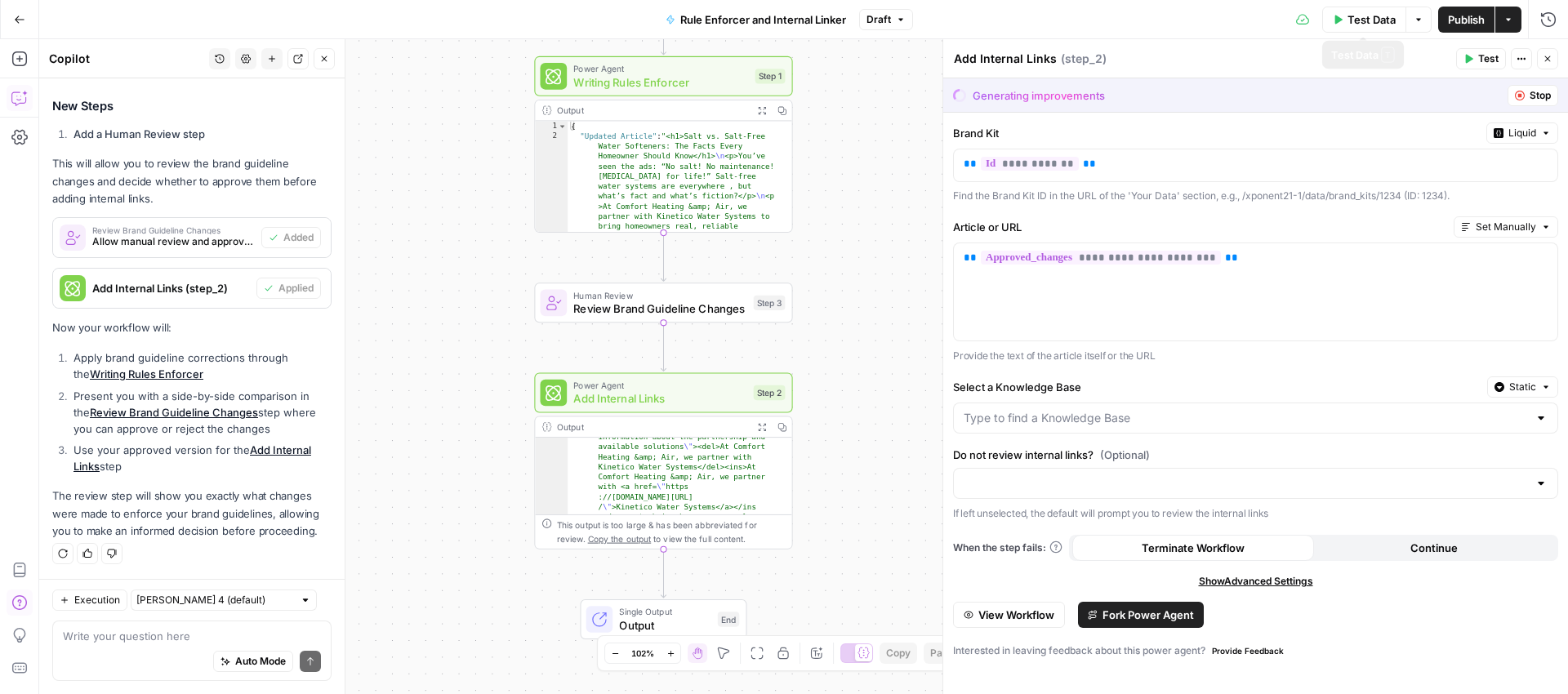
click at [1362, 18] on span "Test Data" at bounding box center [1371, 20] width 48 height 16
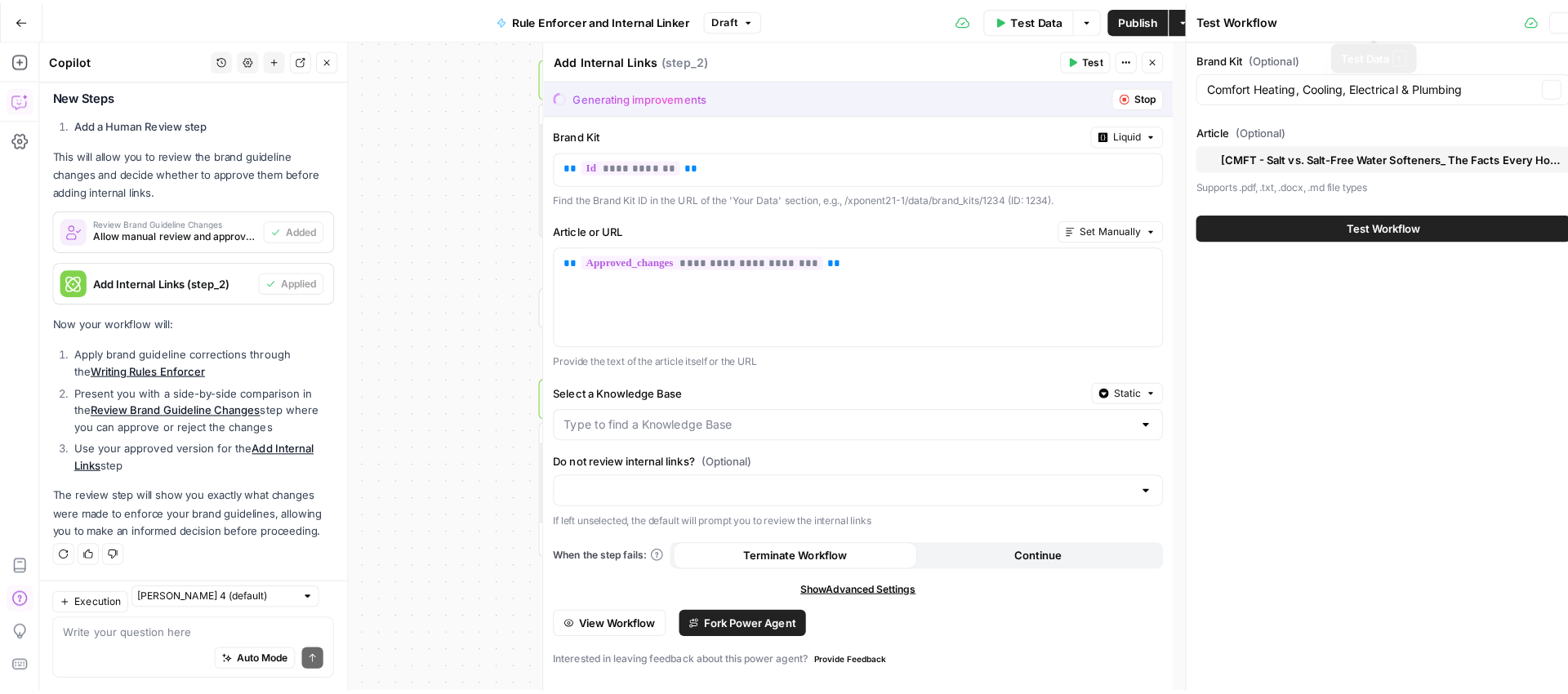
scroll to position [802, 0]
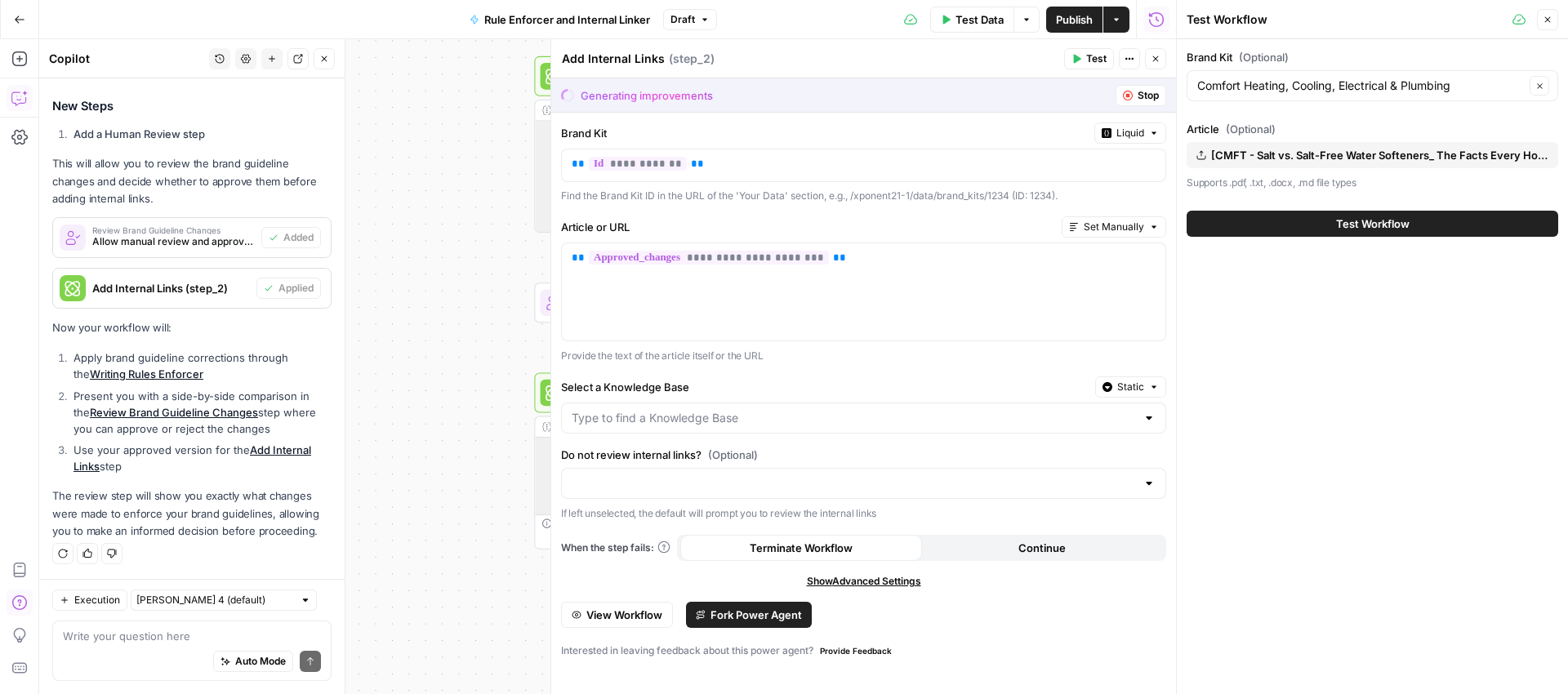
click at [1403, 223] on span "Test Workflow" at bounding box center [1373, 224] width 74 height 16
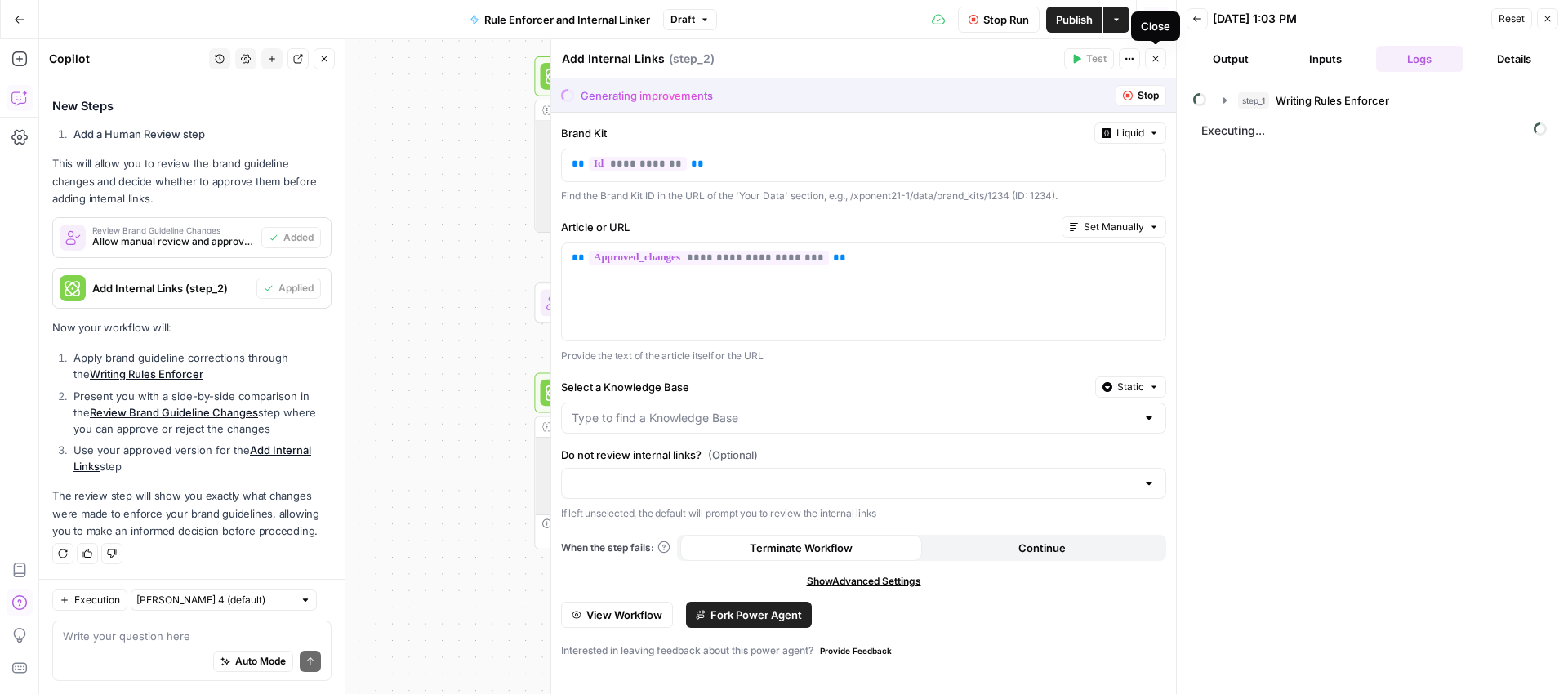
click at [1154, 56] on icon "button" at bounding box center [1155, 59] width 10 height 10
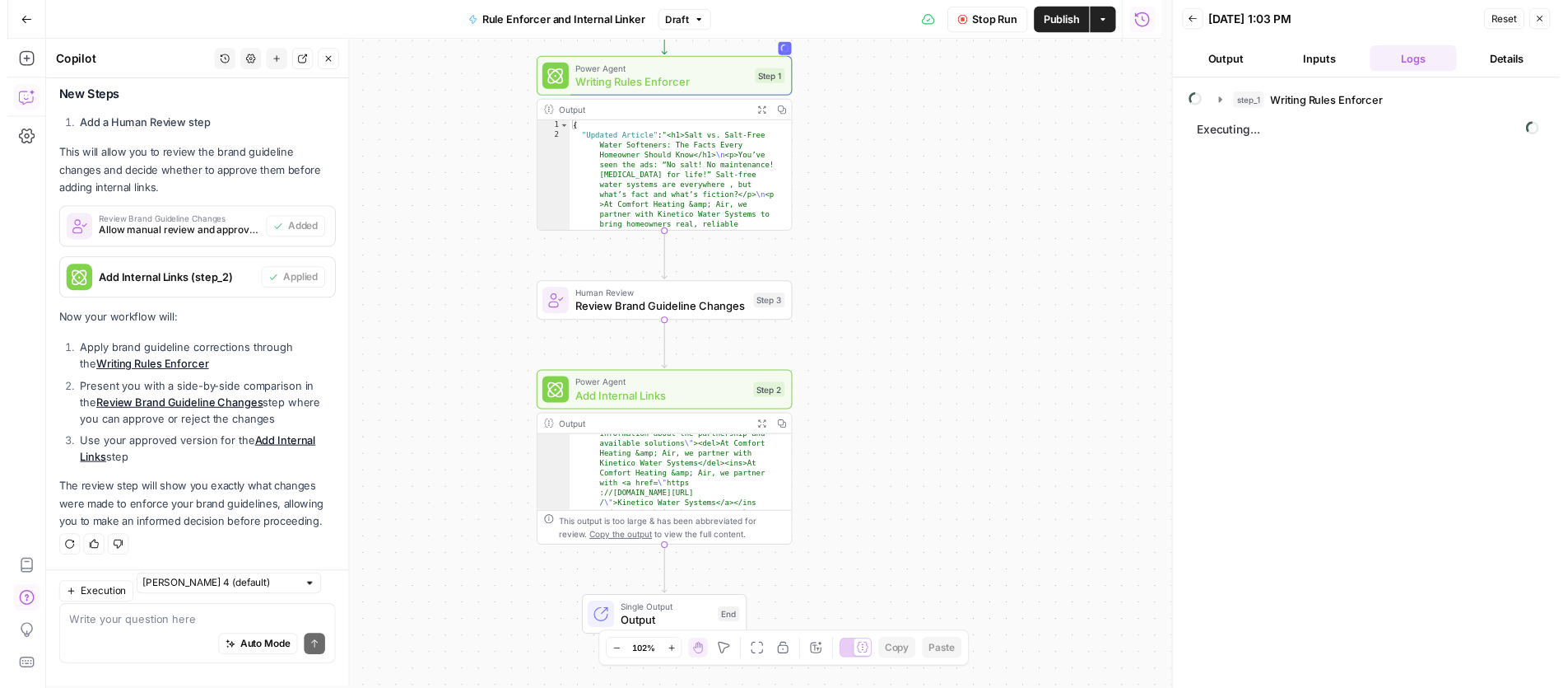
scroll to position [809, 0]
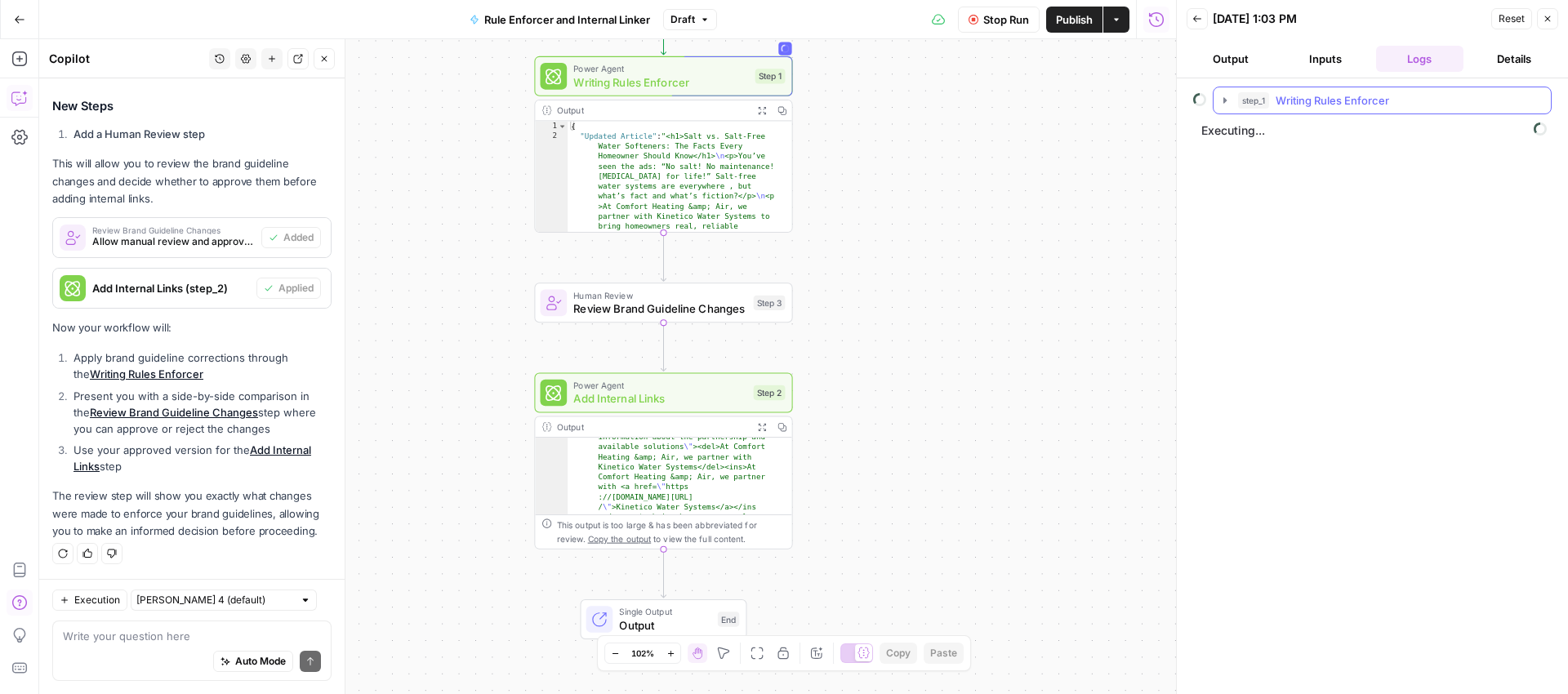
click at [1226, 102] on icon "button" at bounding box center [1225, 100] width 14 height 14
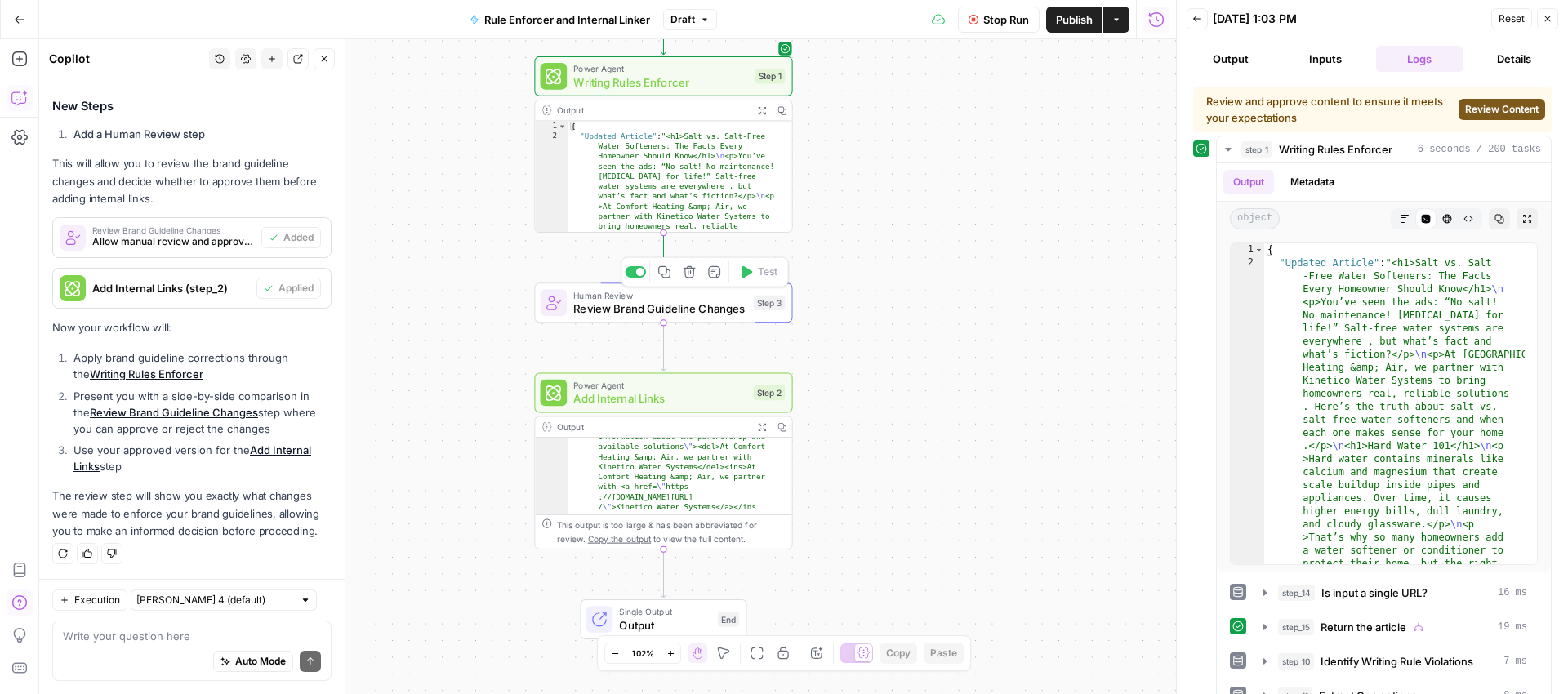
click at [698, 306] on span "Review Brand Guideline Changes" at bounding box center [660, 309] width 173 height 16
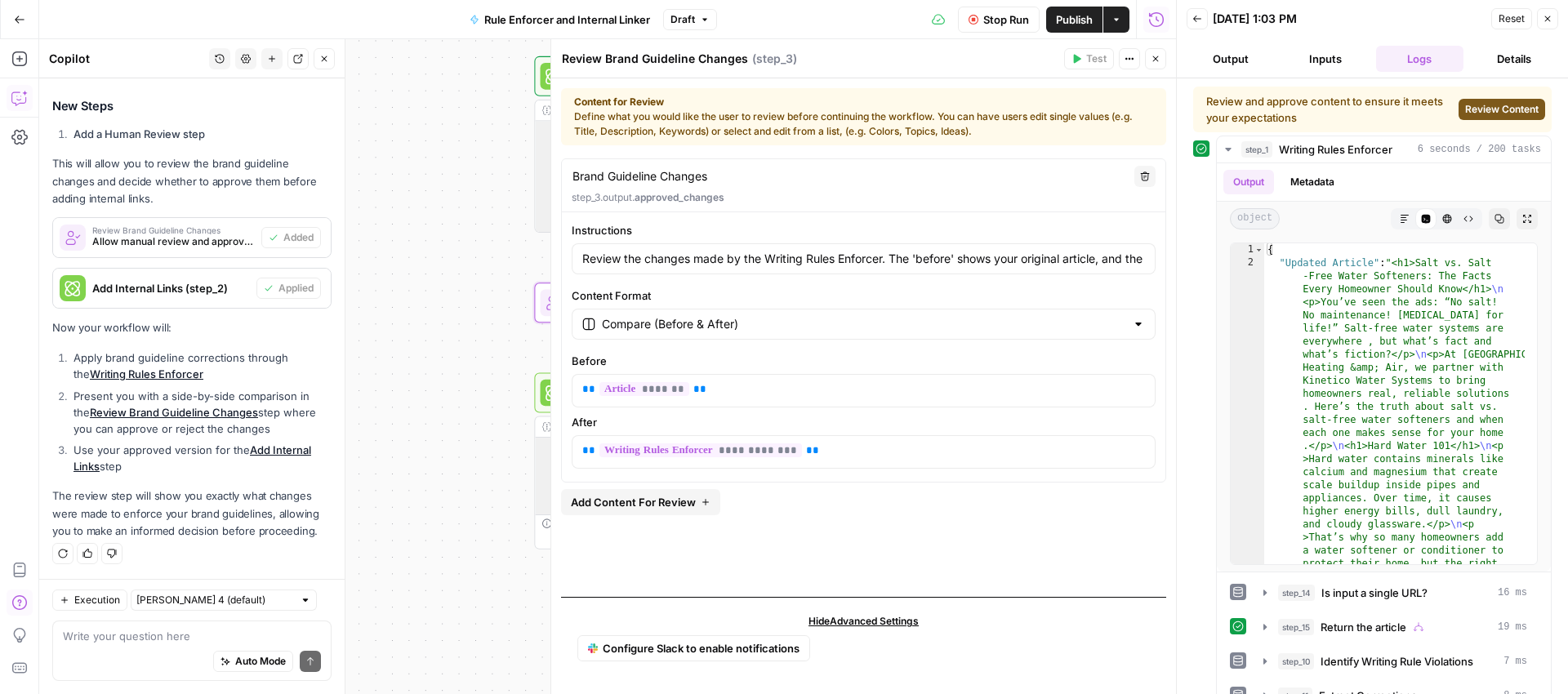
click at [1502, 102] on span "Review Content" at bounding box center [1502, 109] width 74 height 14
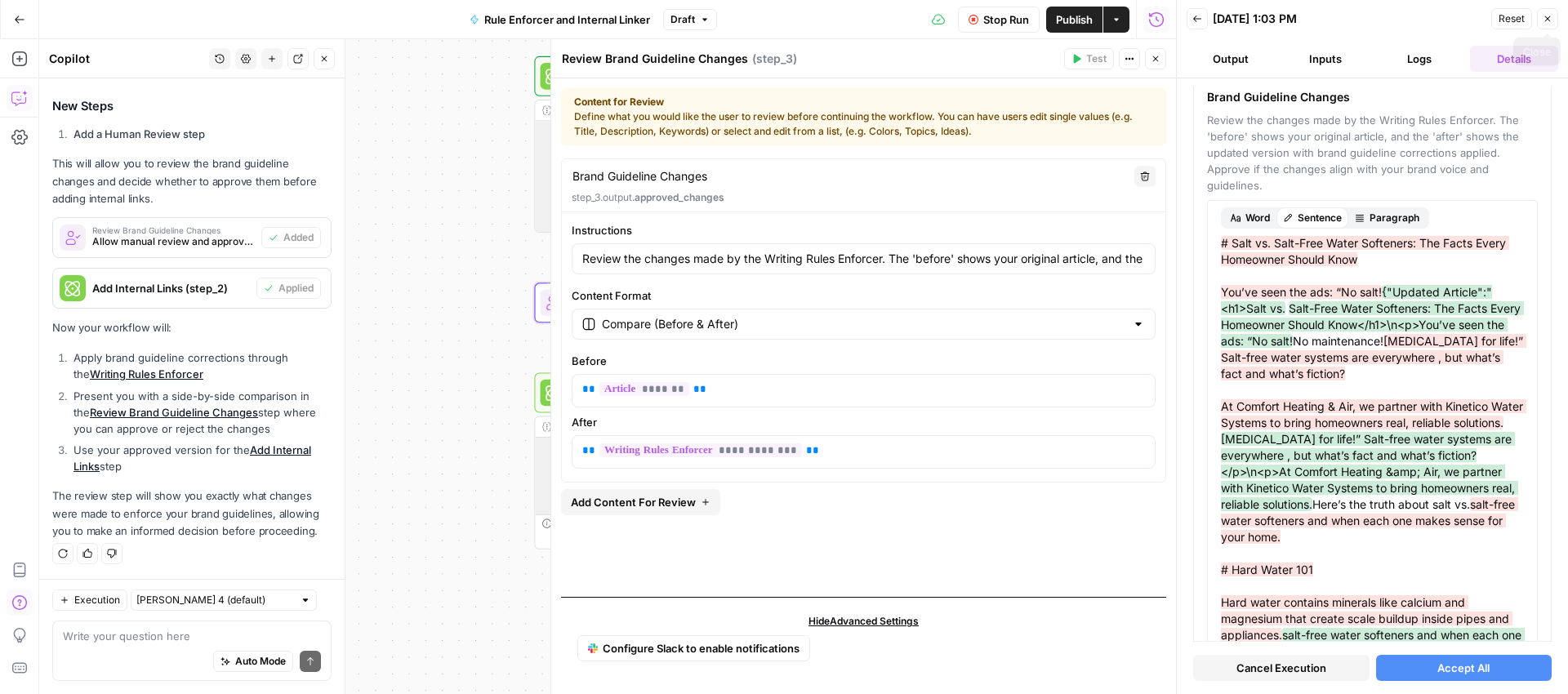
click at [1550, 14] on icon "button" at bounding box center [1547, 18] width 10 height 10
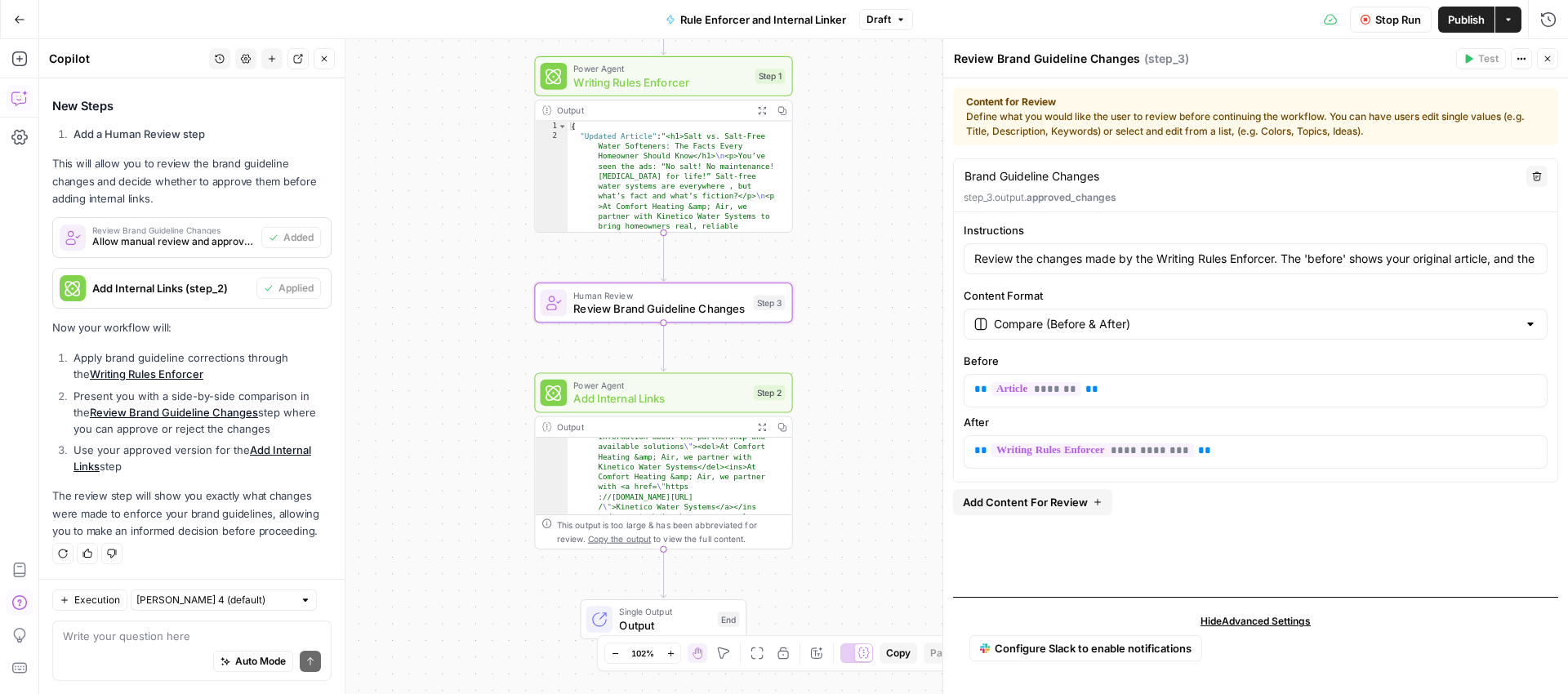
click at [1557, 60] on button "Close" at bounding box center [1548, 59] width 22 height 22
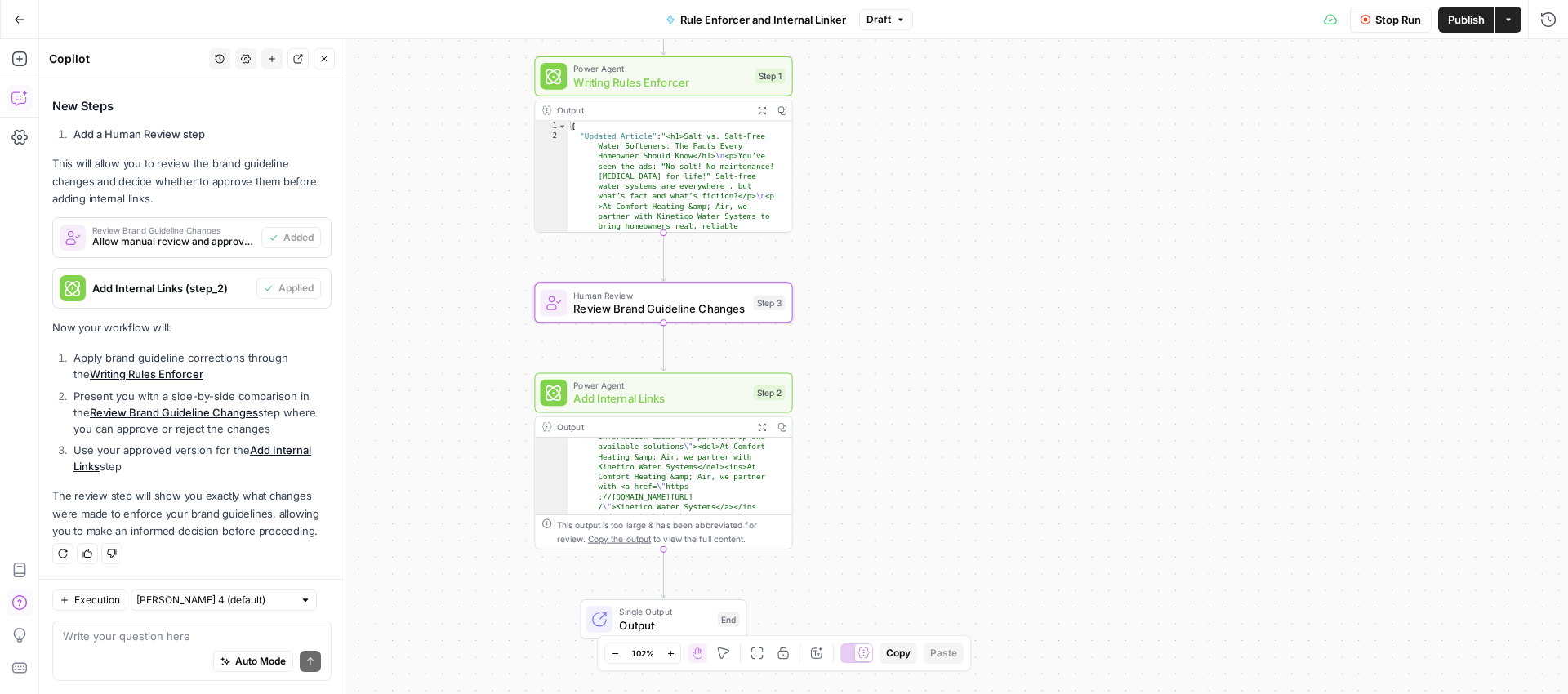
click at [1398, 26] on span "Stop Run" at bounding box center [1398, 20] width 46 height 16
click at [1359, 21] on span "Test Data" at bounding box center [1371, 20] width 48 height 16
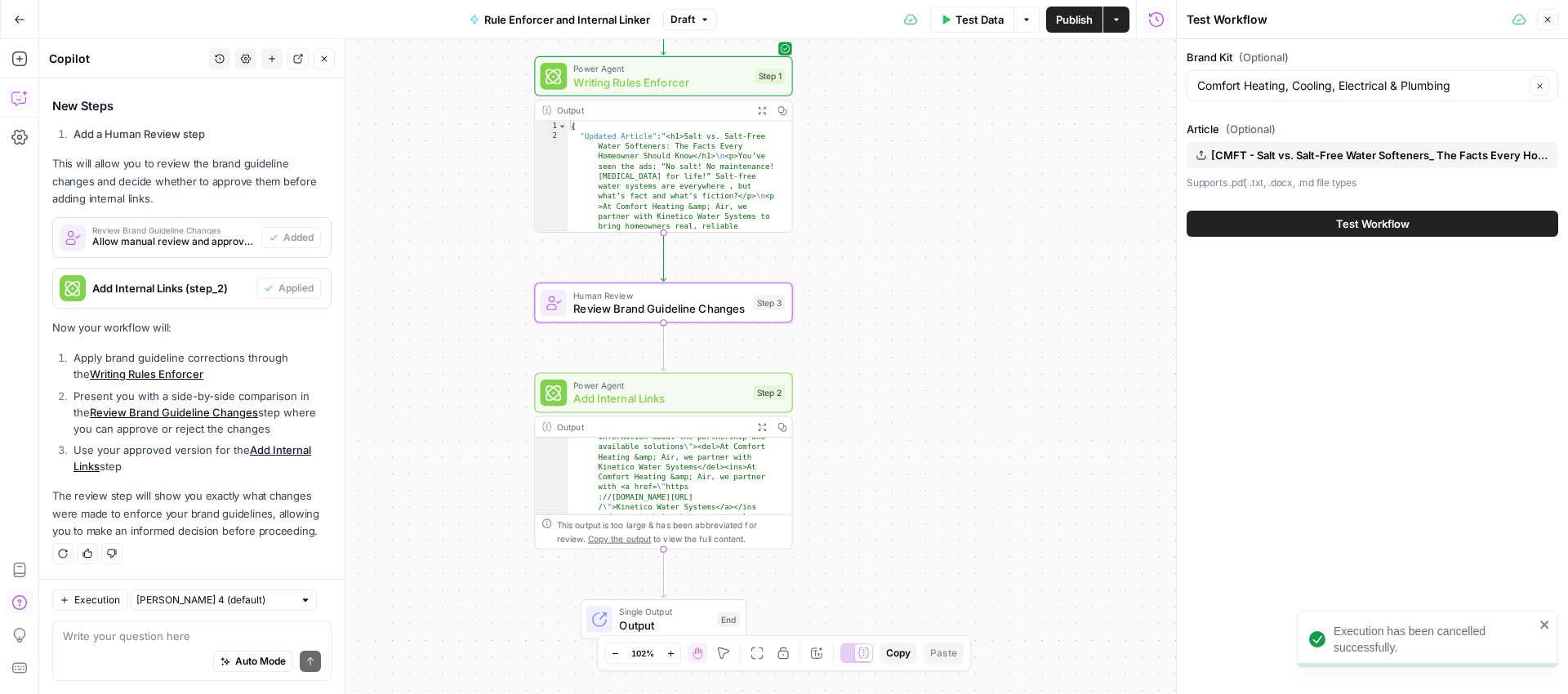
click at [1338, 219] on span "Test Workflow" at bounding box center [1373, 224] width 74 height 16
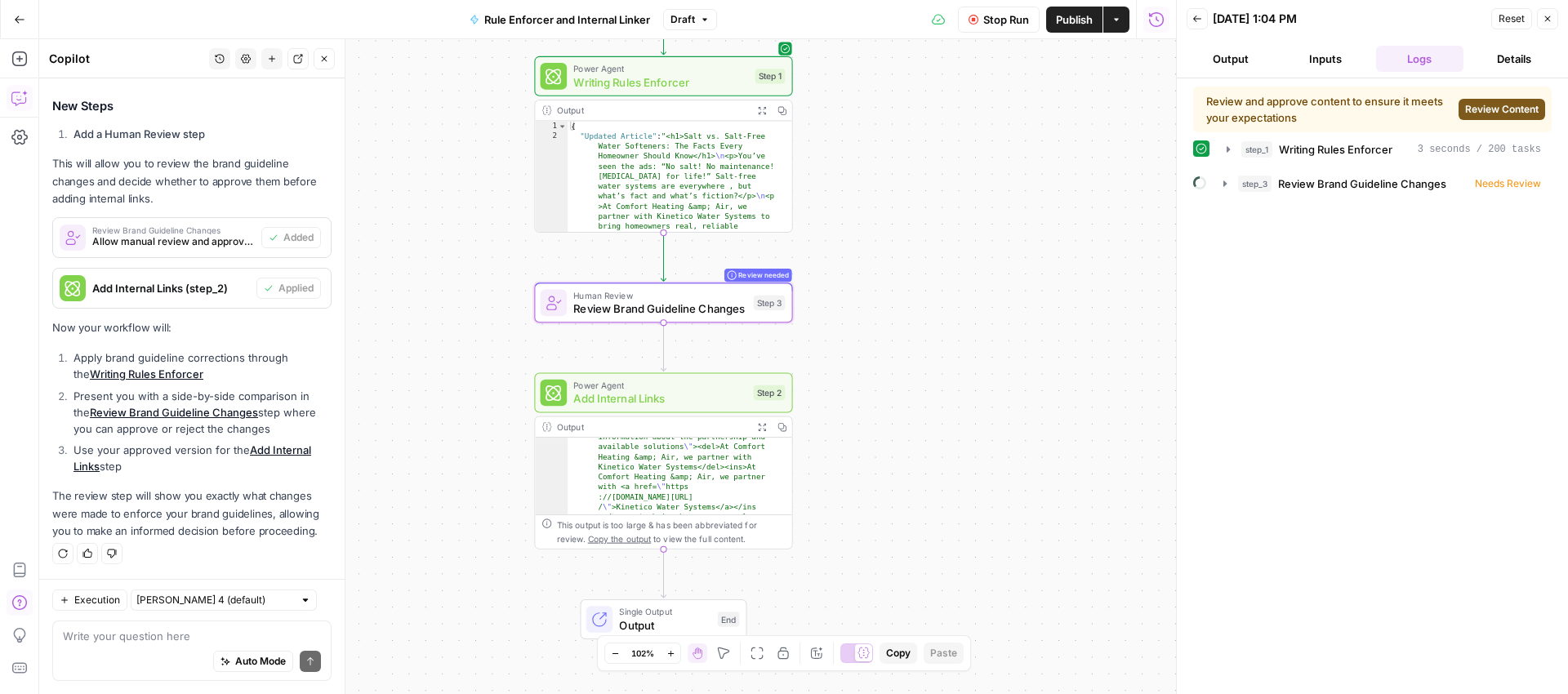
click at [1477, 101] on button "Review Content" at bounding box center [1502, 110] width 87 height 22
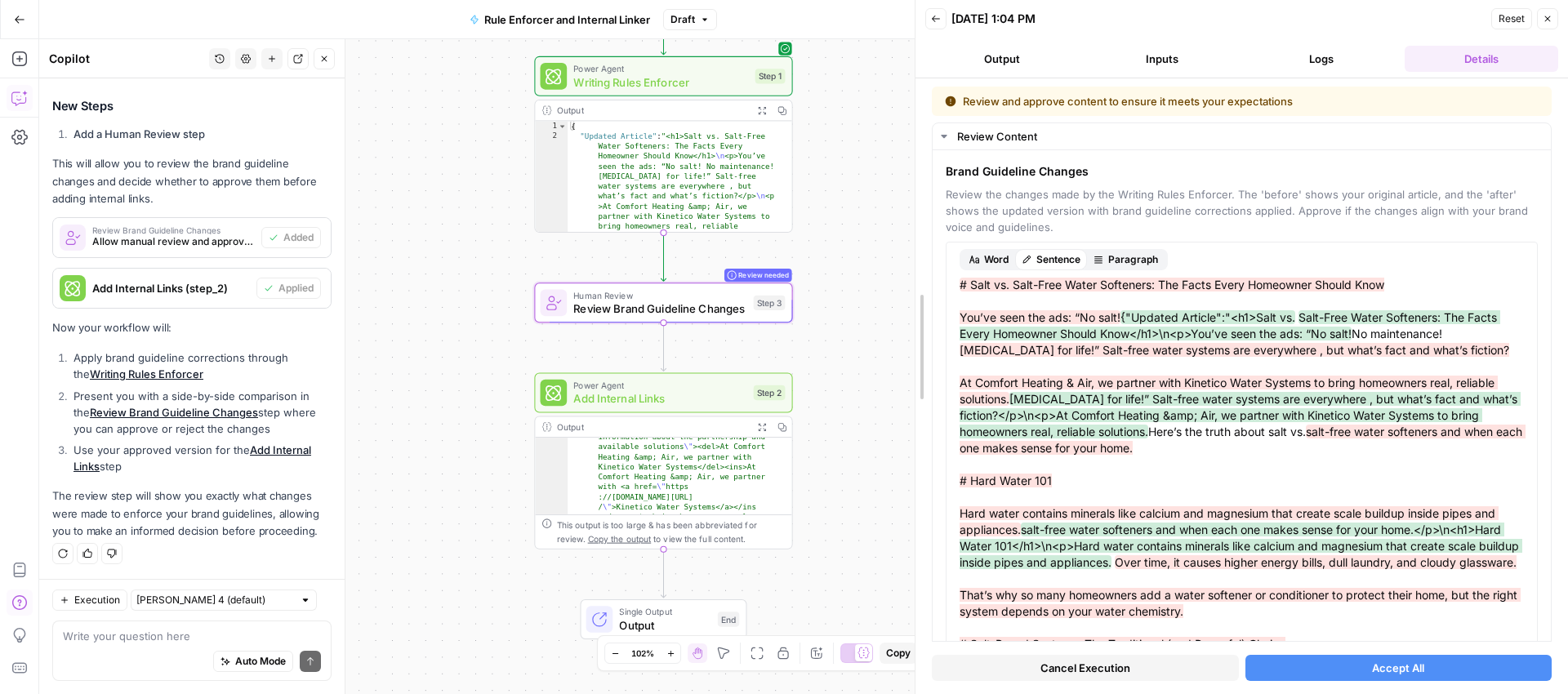
drag, startPoint x: 1183, startPoint y: 297, endPoint x: 924, endPoint y: 282, distance: 259.4
click at [816, 279] on body "Xponent21 New Home Browse Insights Opportunities Your Data Recent Grids Spring …" at bounding box center [784, 347] width 1568 height 694
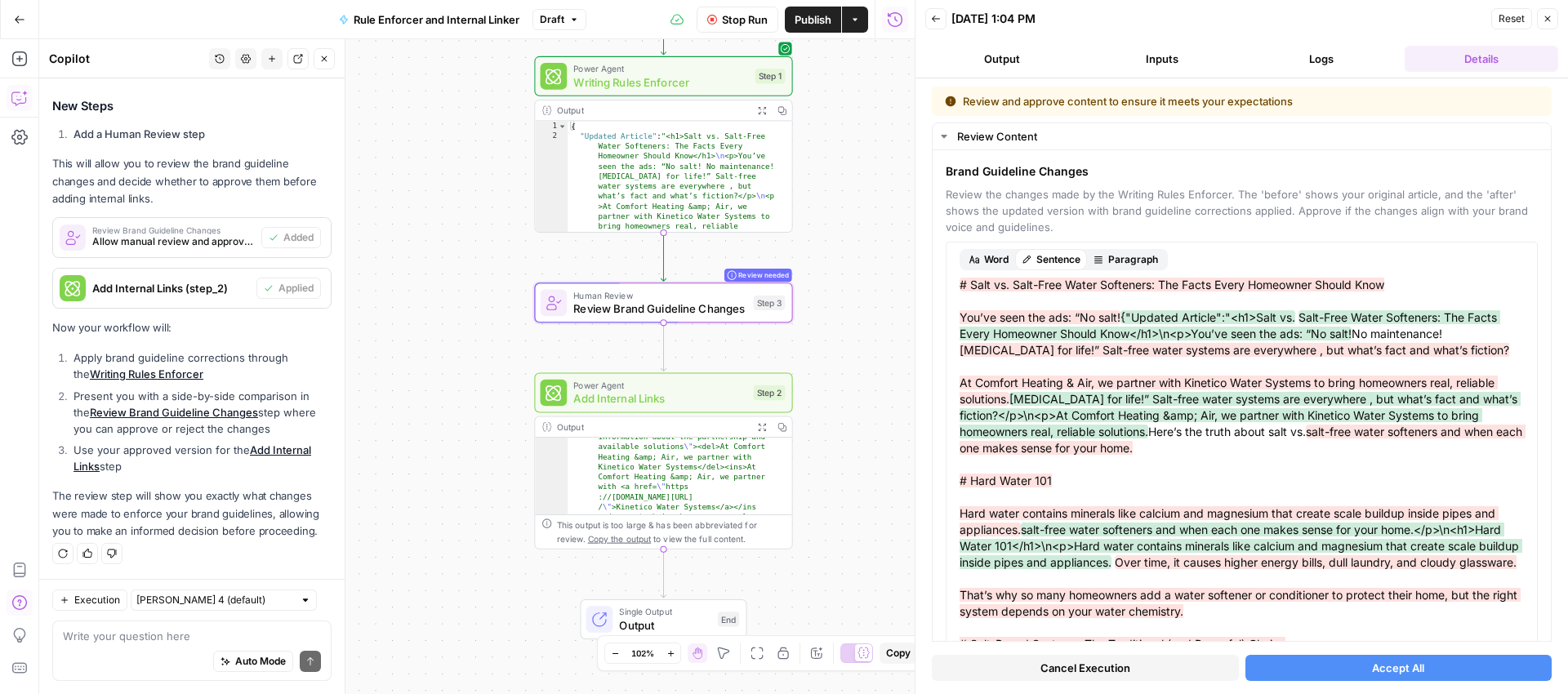
click at [1372, 662] on span "Accept All" at bounding box center [1399, 668] width 52 height 16
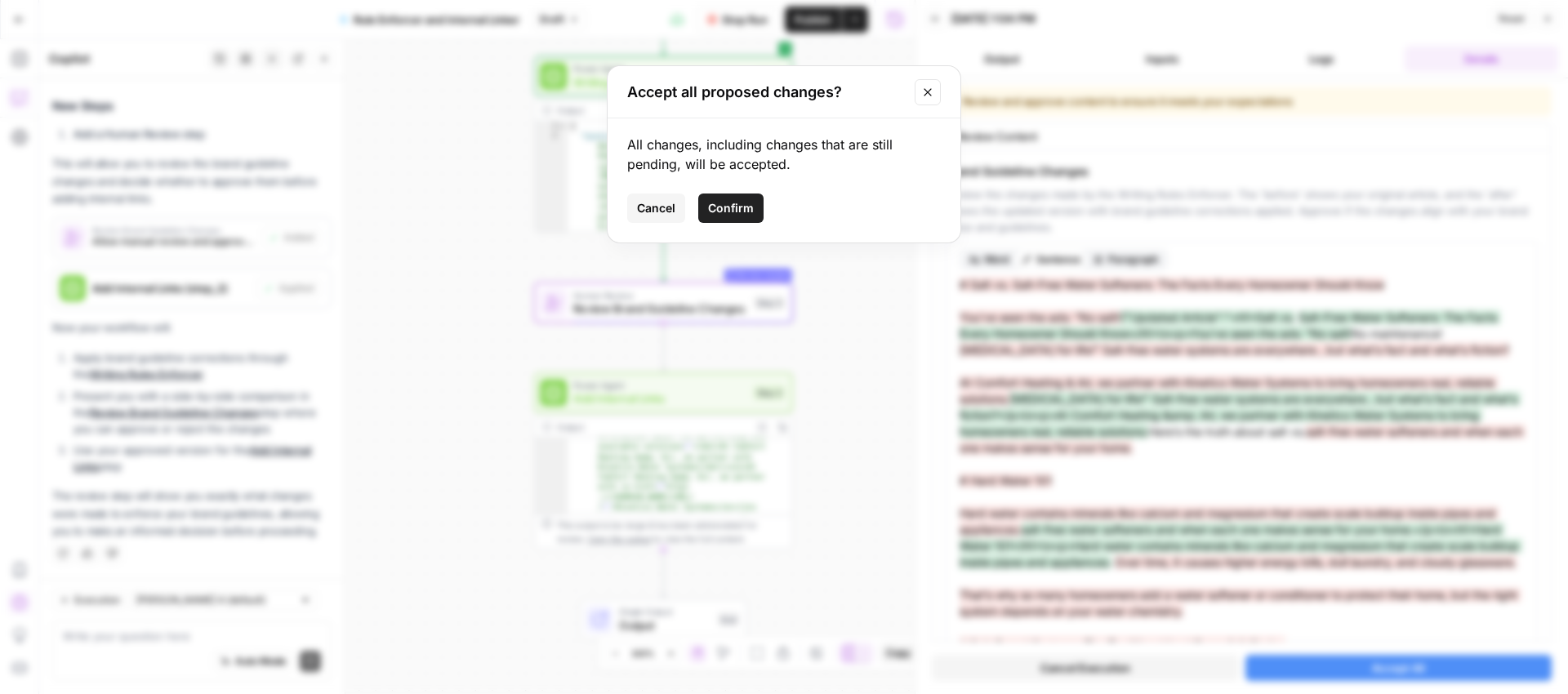
click at [716, 205] on span "Confirm" at bounding box center [731, 208] width 46 height 16
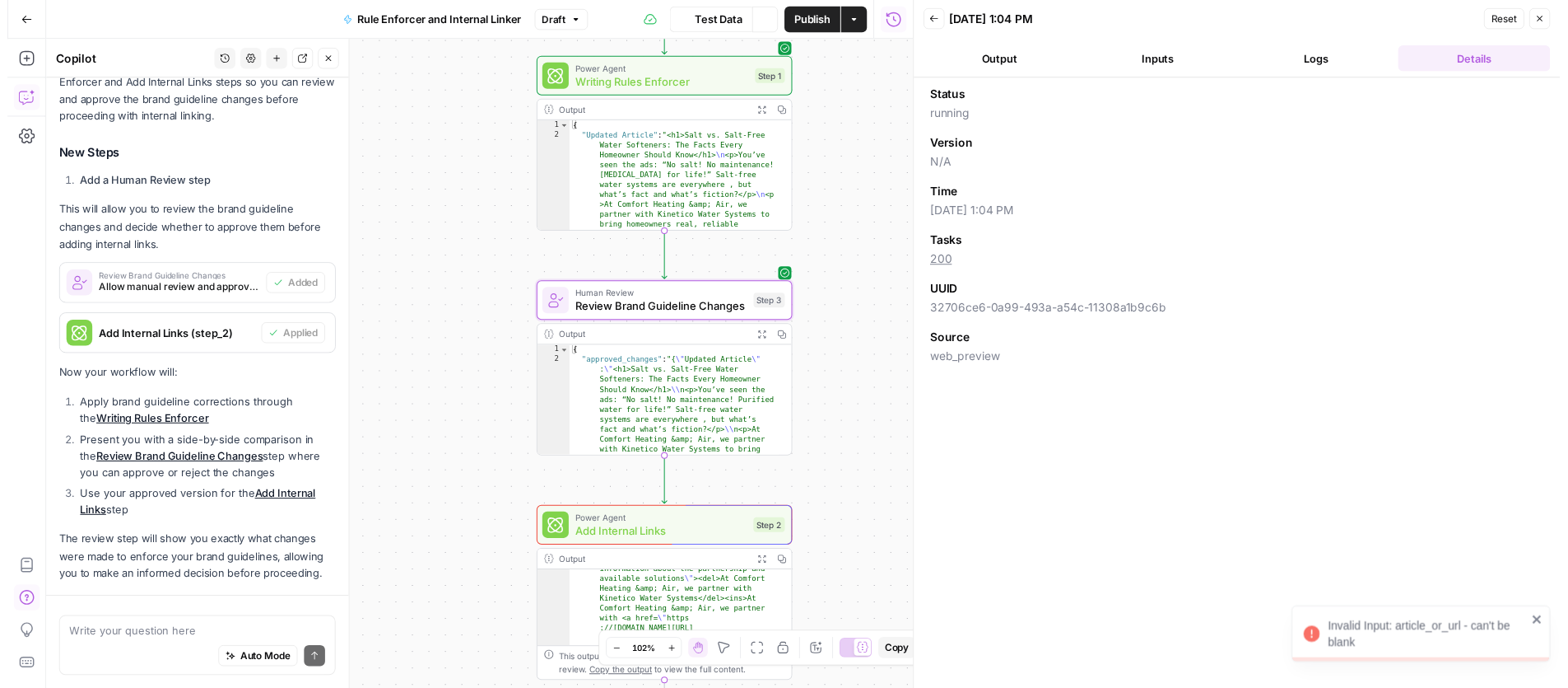
scroll to position [809, 0]
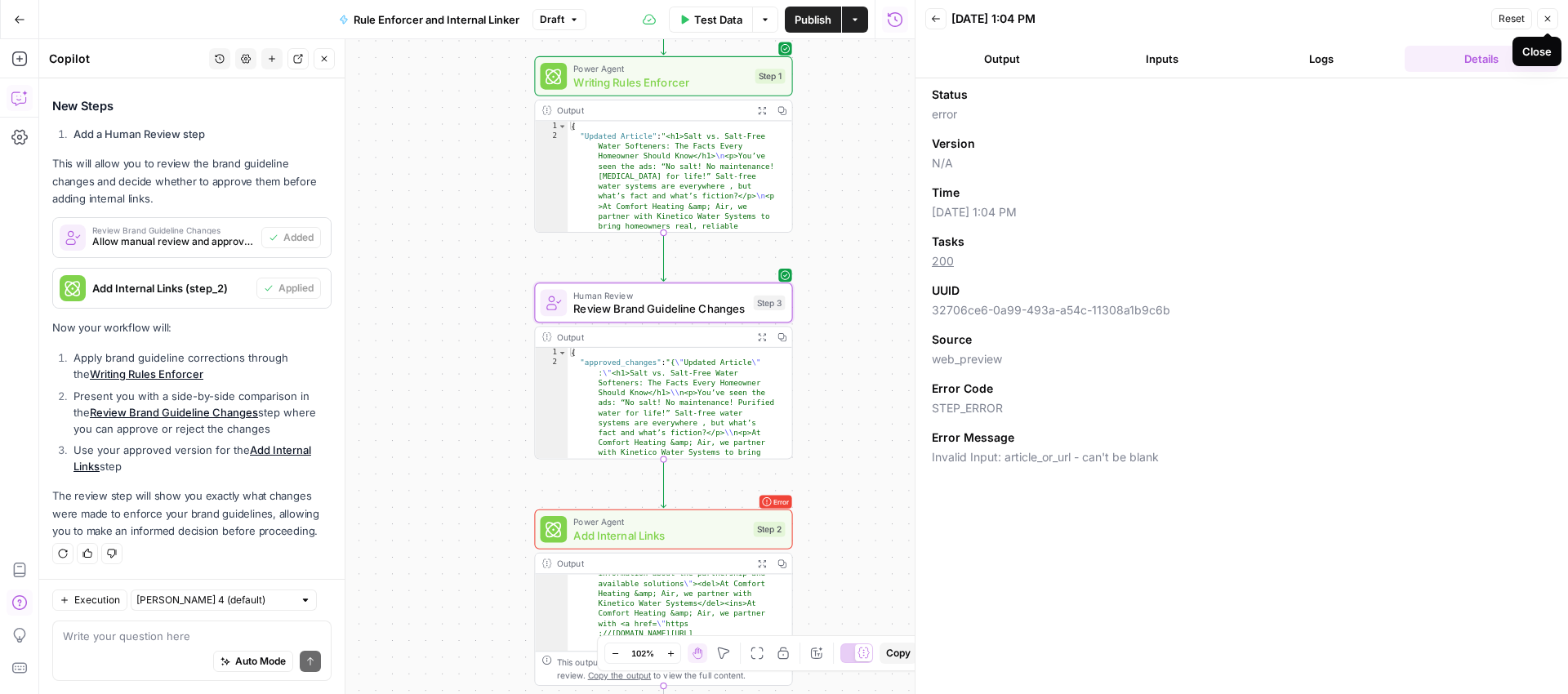
click at [1547, 16] on icon "button" at bounding box center [1547, 18] width 10 height 10
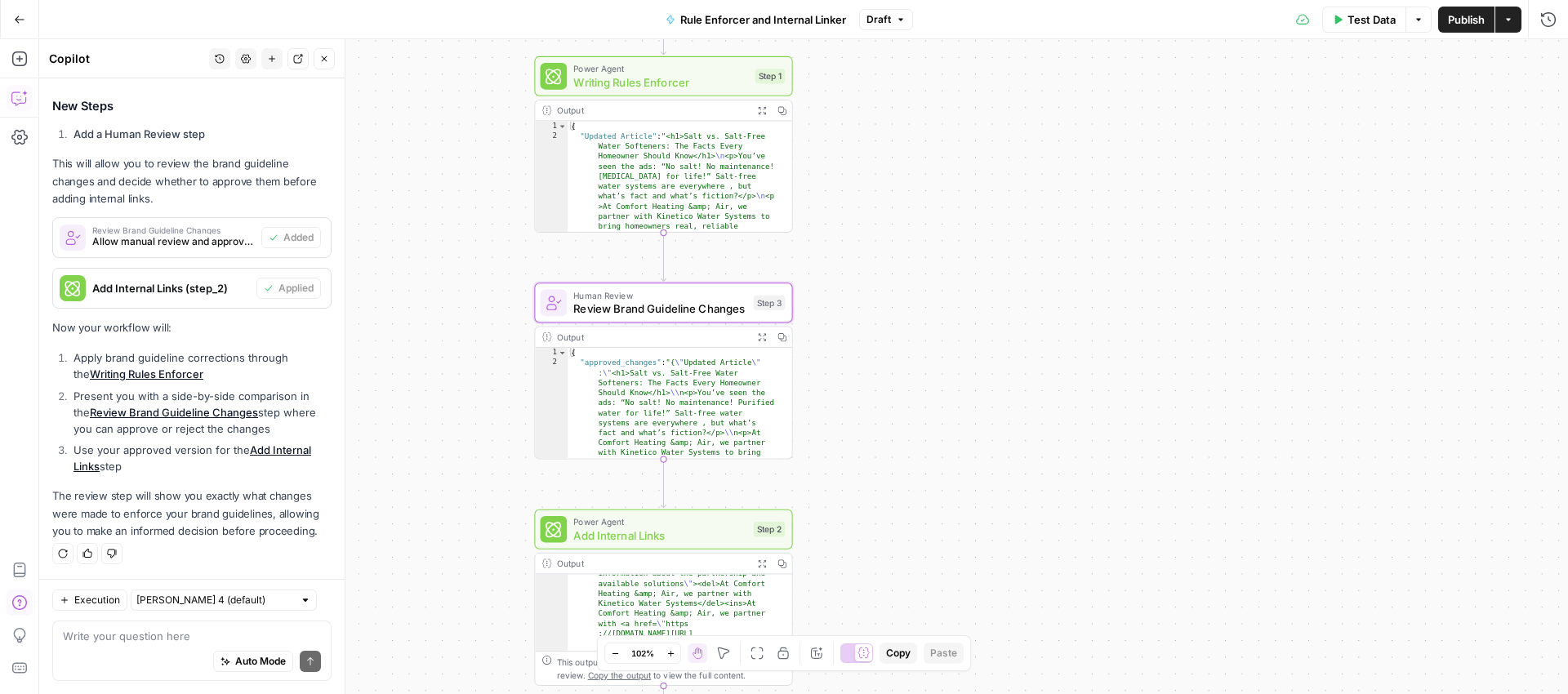
click at [898, 22] on icon "button" at bounding box center [900, 19] width 10 height 10
click at [1260, 144] on div "Workflow Input Settings Inputs Power Agent Writing Rules Enforcer Step 1 Output…" at bounding box center [804, 367] width 1529 height 655
click at [1515, 23] on button "Actions" at bounding box center [1508, 19] width 26 height 26
click at [1118, 103] on div "Workflow Input Settings Inputs Power Agent Writing Rules Enforcer Step 1 Output…" at bounding box center [804, 367] width 1529 height 655
click at [24, 20] on icon "button" at bounding box center [19, 19] width 12 height 12
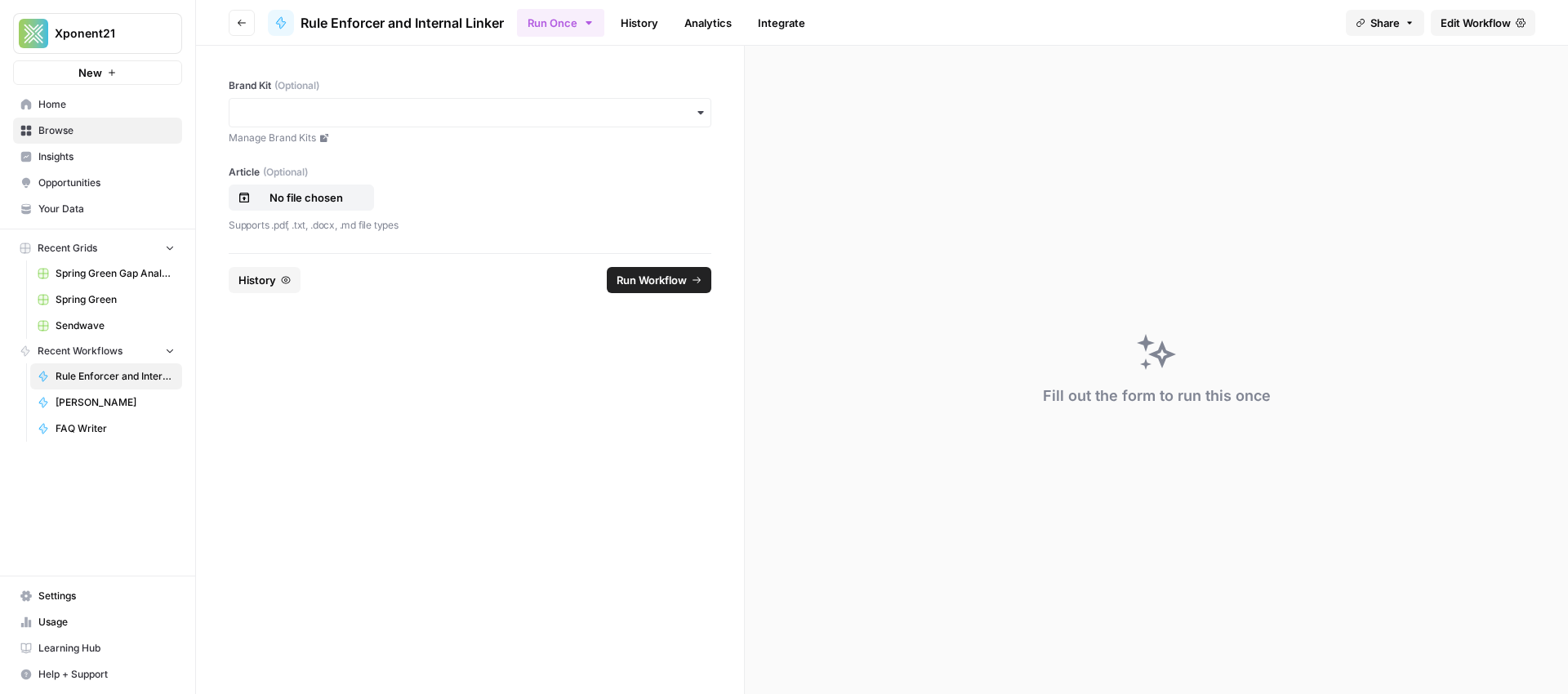
click at [237, 22] on icon "button" at bounding box center [242, 23] width 10 height 10
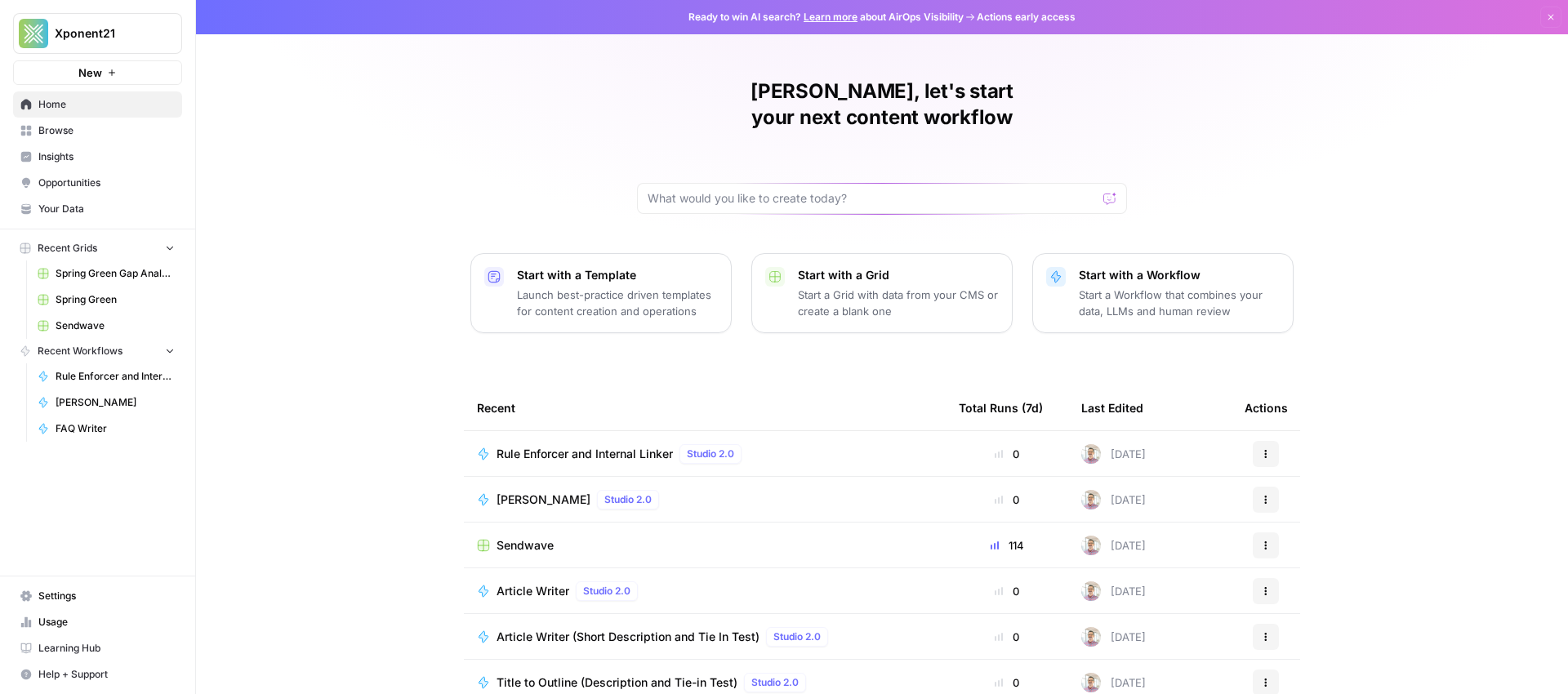
click at [60, 133] on span "Browse" at bounding box center [106, 131] width 136 height 14
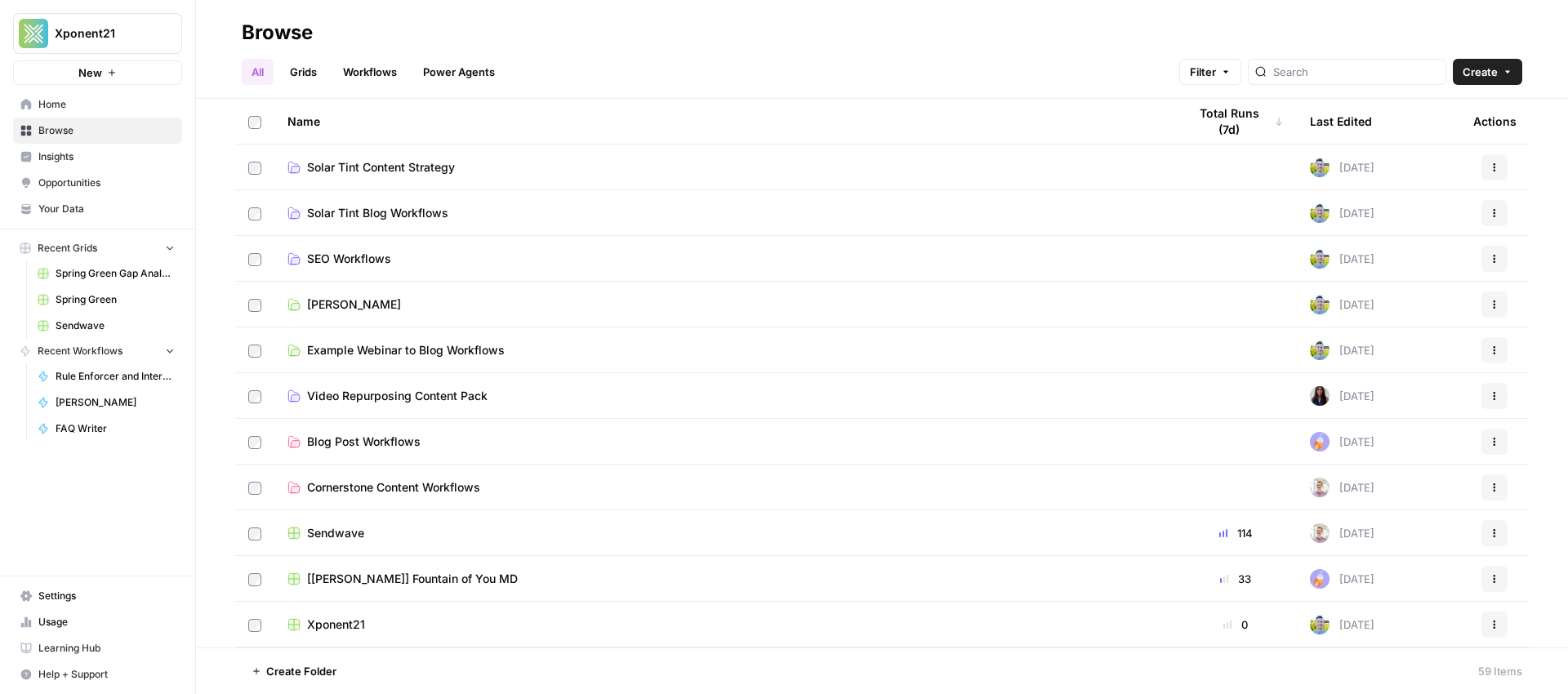
click at [400, 28] on div "Browse" at bounding box center [881, 32] width 1281 height 26
click at [392, 63] on link "Workflows" at bounding box center [370, 71] width 74 height 26
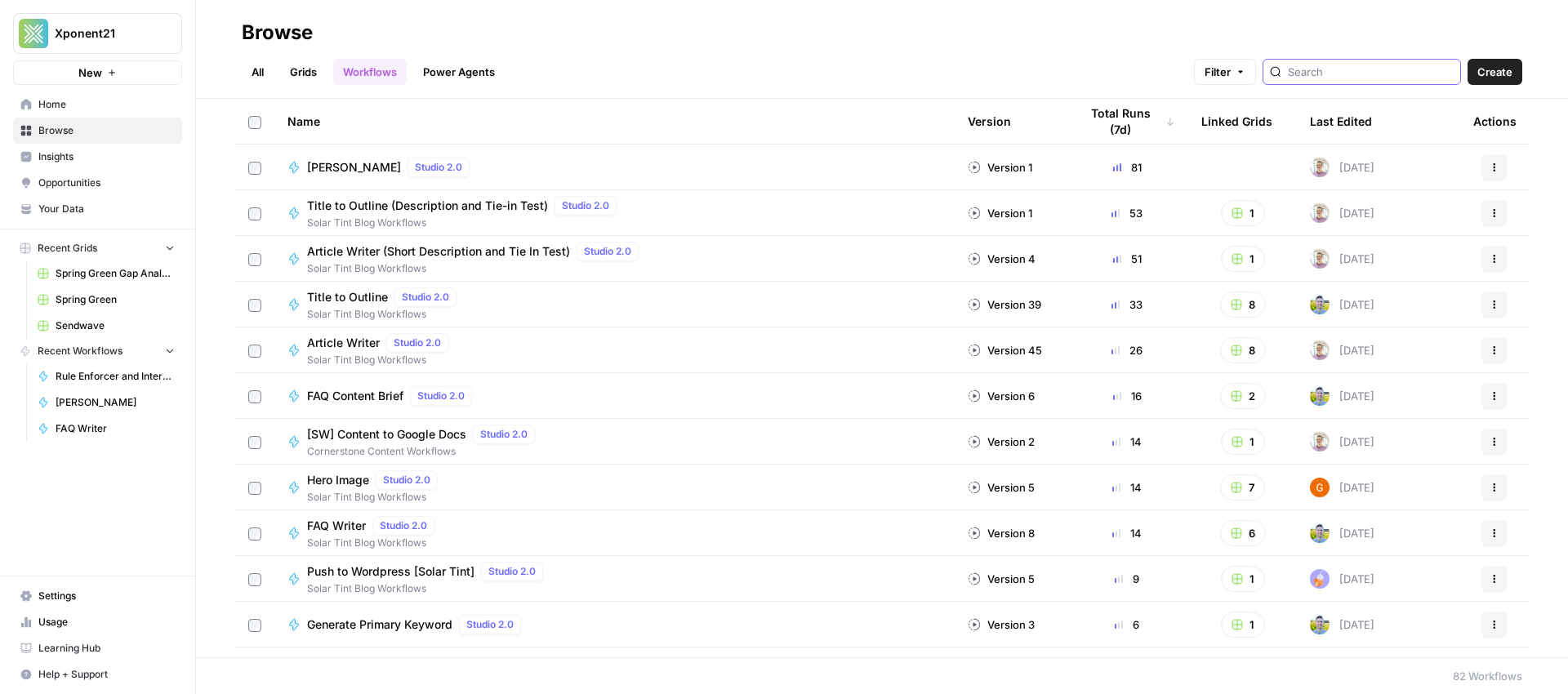
click at [1360, 67] on input "search" at bounding box center [1371, 72] width 166 height 16
type input "linker"
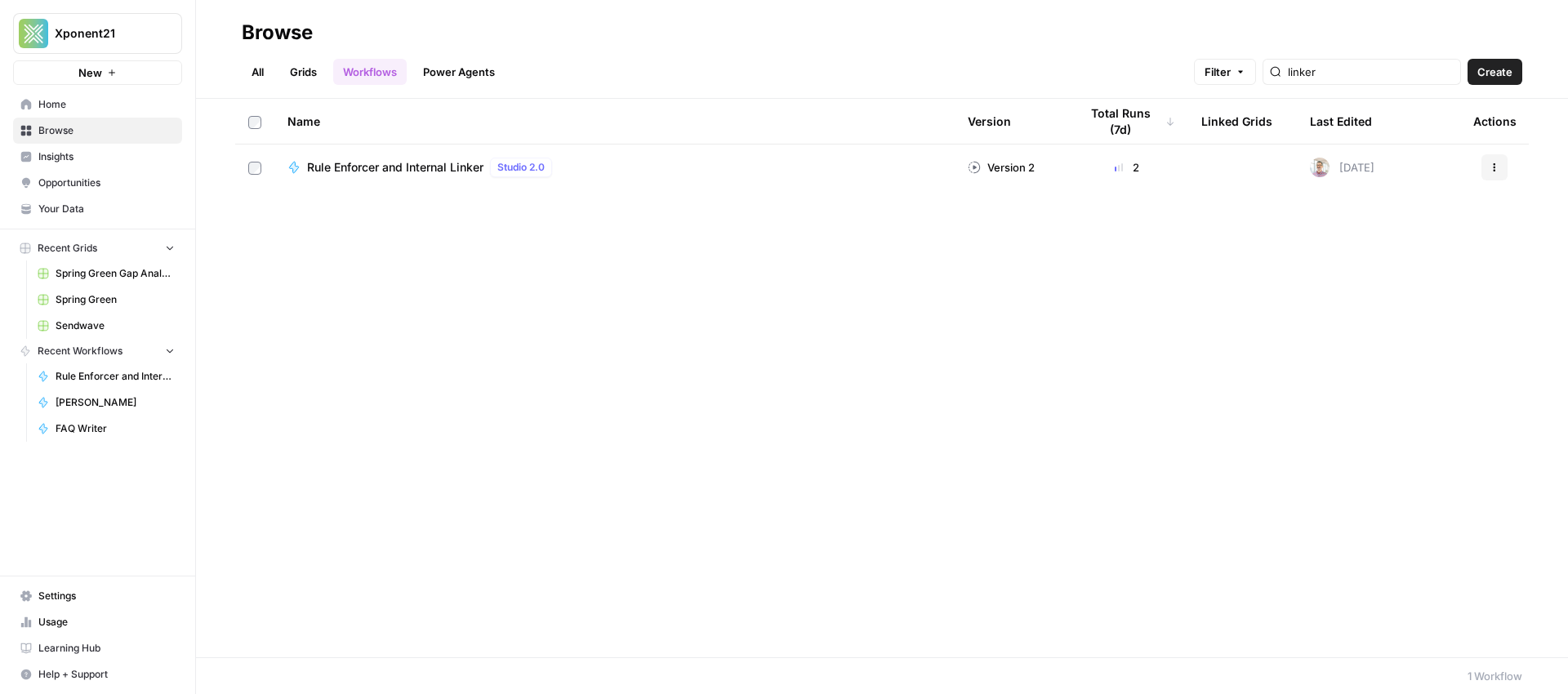
click at [1495, 168] on icon "button" at bounding box center [1494, 167] width 10 height 10
click at [1375, 413] on span "Delete" at bounding box center [1421, 407] width 131 height 16
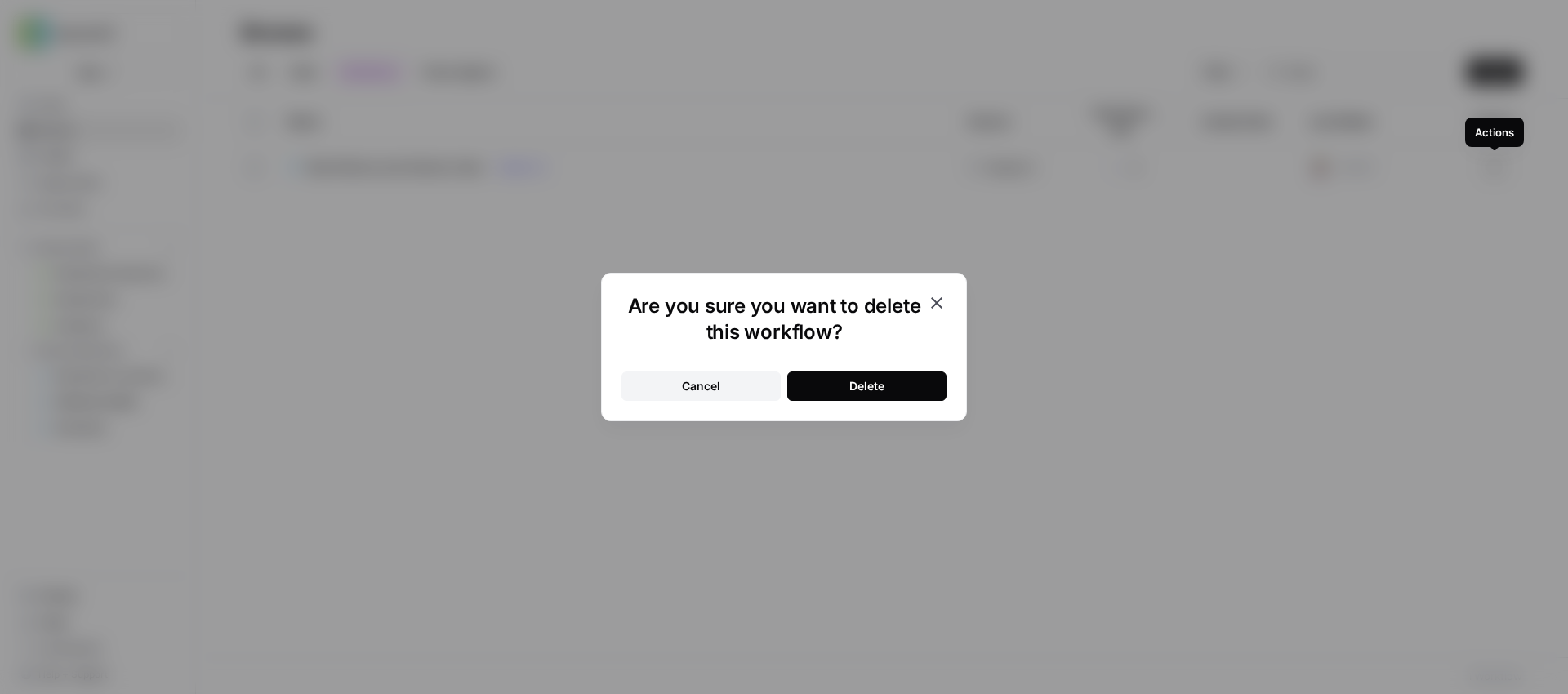
click at [854, 388] on div "Delete" at bounding box center [867, 387] width 35 height 16
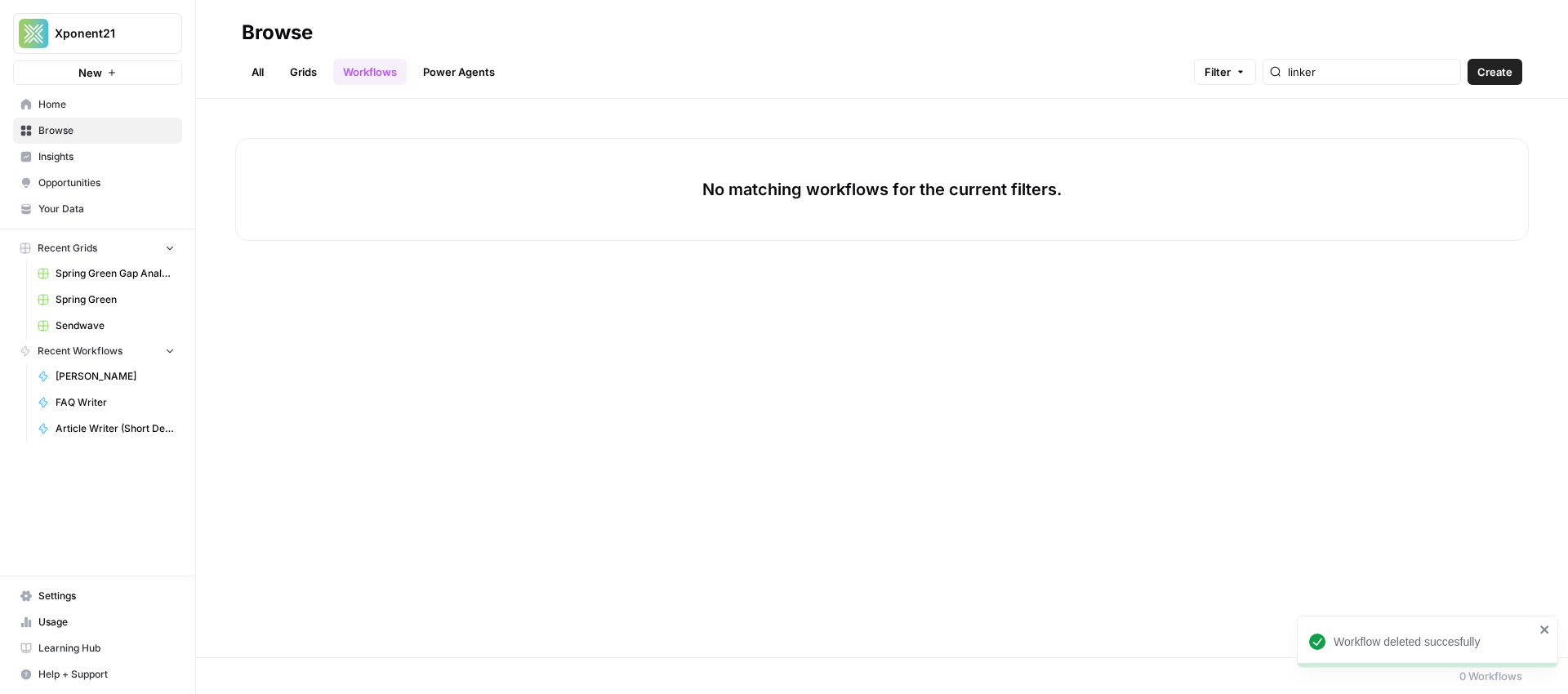
click at [1503, 77] on span "Create" at bounding box center [1494, 72] width 35 height 16
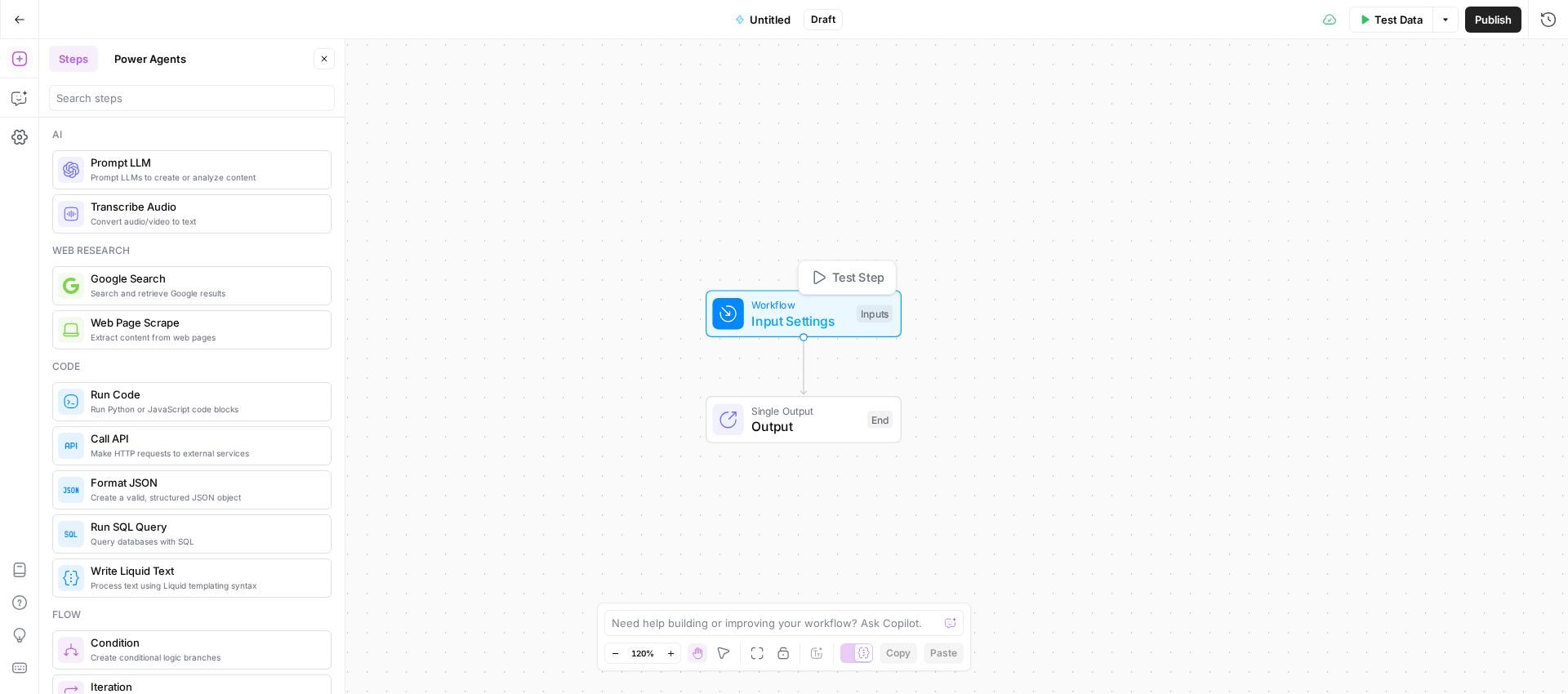
click at [803, 315] on span "Input Settings" at bounding box center [800, 321] width 97 height 20
click at [1257, 106] on span "Add Field" at bounding box center [1235, 111] width 48 height 16
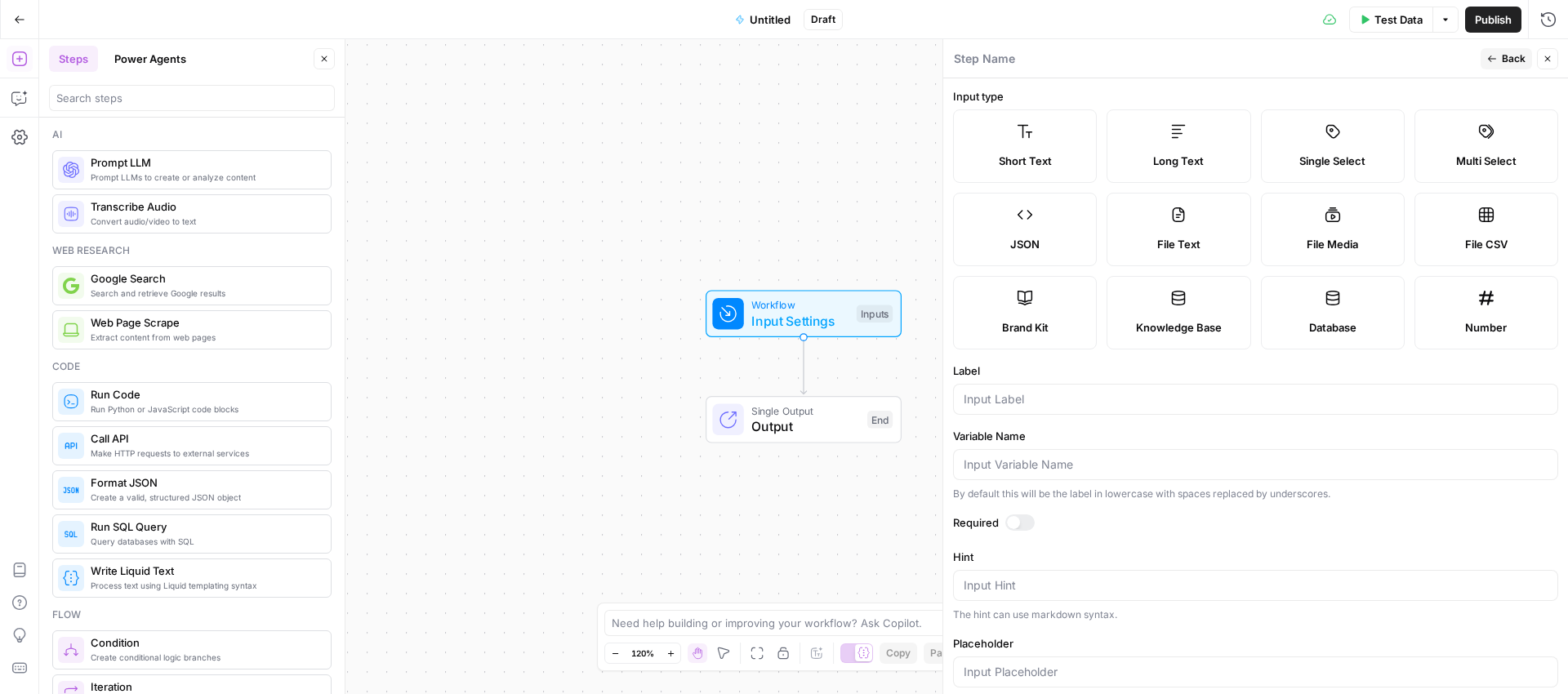
click at [1172, 145] on label "Long Text" at bounding box center [1179, 146] width 144 height 74
click at [1009, 397] on input "Label" at bounding box center [1255, 399] width 584 height 16
type input "Article or URL"
click at [1246, 550] on label "Hint" at bounding box center [1256, 557] width 606 height 16
click at [1246, 578] on textarea "Hint" at bounding box center [1255, 586] width 584 height 16
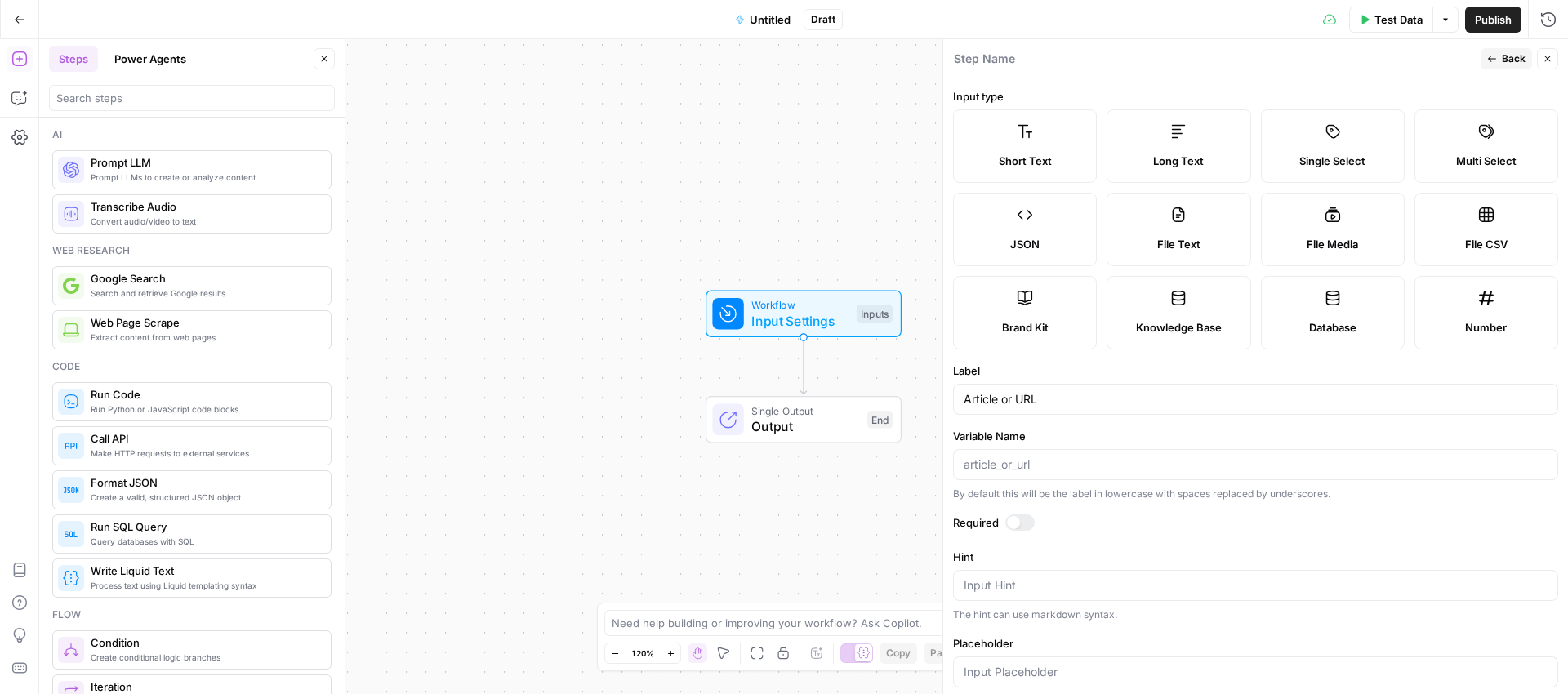
click at [1439, 58] on div "Step Name" at bounding box center [1215, 59] width 523 height 18
click at [1506, 62] on span "Back" at bounding box center [1514, 59] width 23 height 14
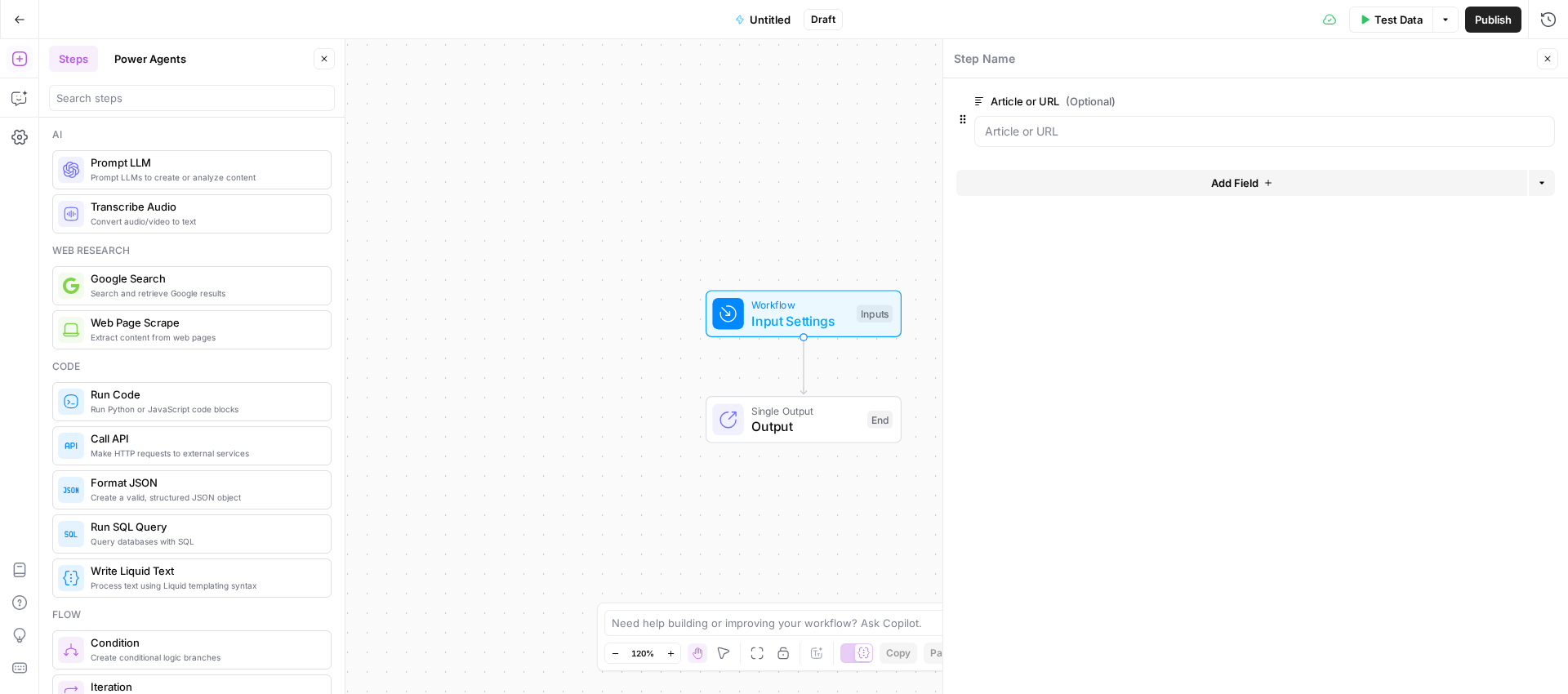
click at [1126, 99] on label "Article or URL (Optional)" at bounding box center [1218, 101] width 488 height 16
click at [1126, 123] on URL "Article or URL (Optional)" at bounding box center [1264, 132] width 560 height 16
click at [1067, 101] on span "(Optional)" at bounding box center [1090, 101] width 50 height 16
click at [1067, 123] on URL "Article or URL (Optional)" at bounding box center [1264, 132] width 560 height 16
click at [1504, 96] on span "edit field" at bounding box center [1494, 101] width 36 height 14
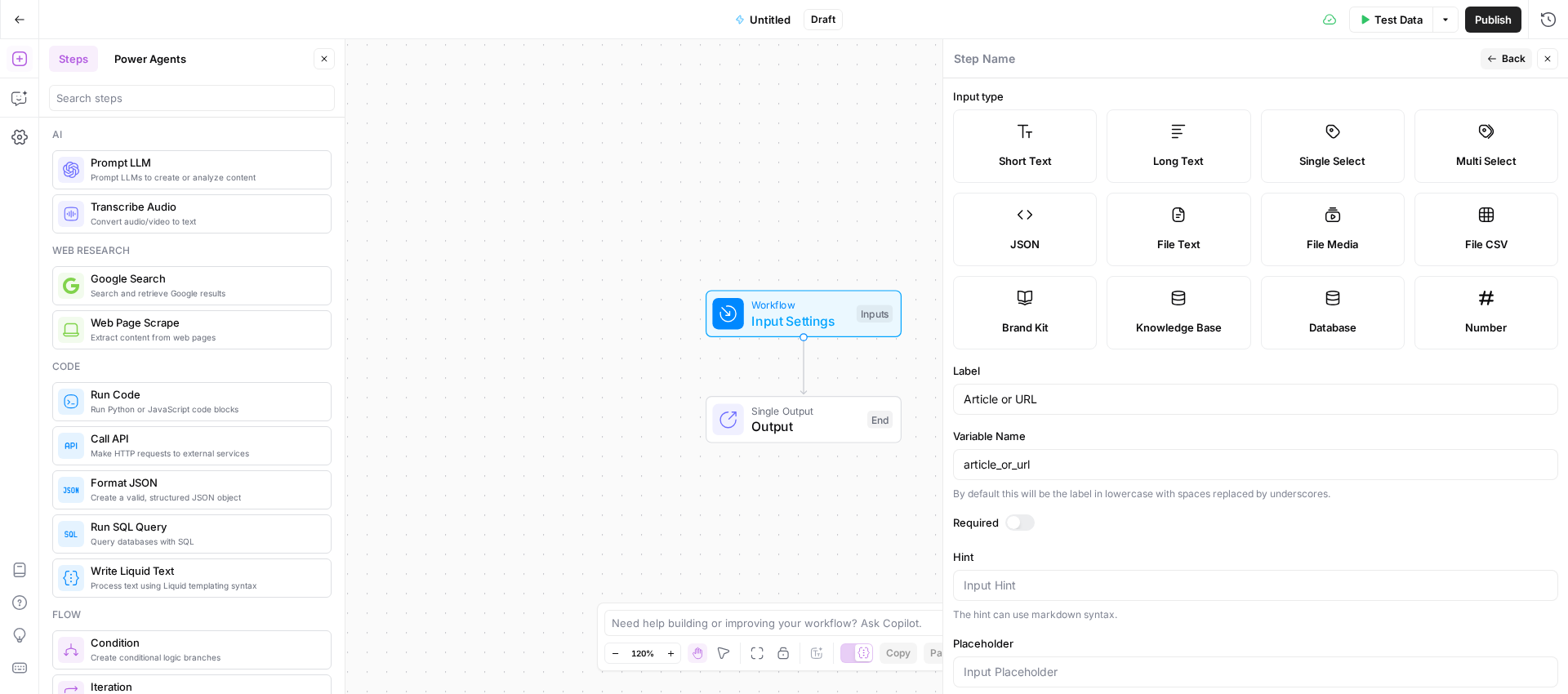
click at [1017, 521] on div at bounding box center [1013, 523] width 14 height 14
click at [1468, 53] on div "Step Name" at bounding box center [1215, 59] width 523 height 18
click at [1500, 58] on button "Back" at bounding box center [1506, 59] width 51 height 22
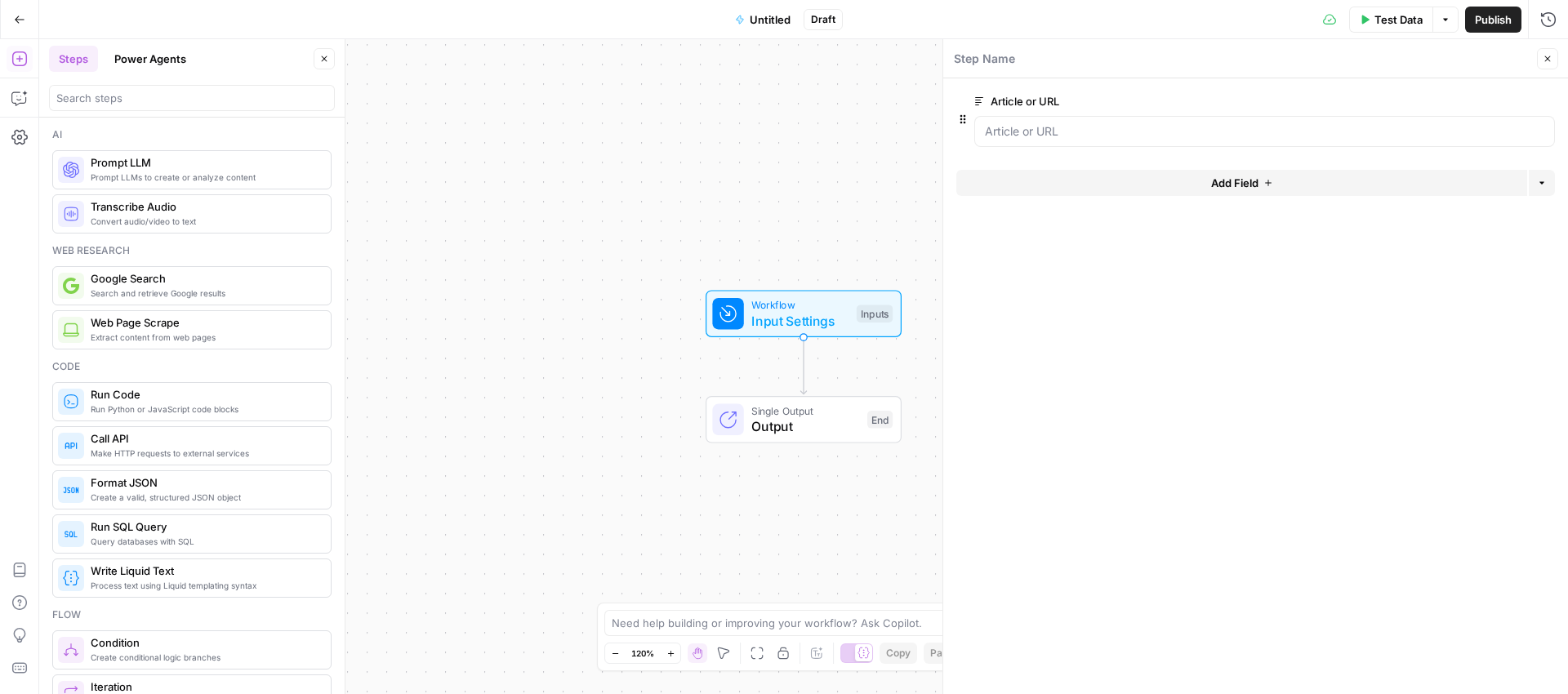
click at [1077, 179] on button "Add Field" at bounding box center [1241, 183] width 570 height 26
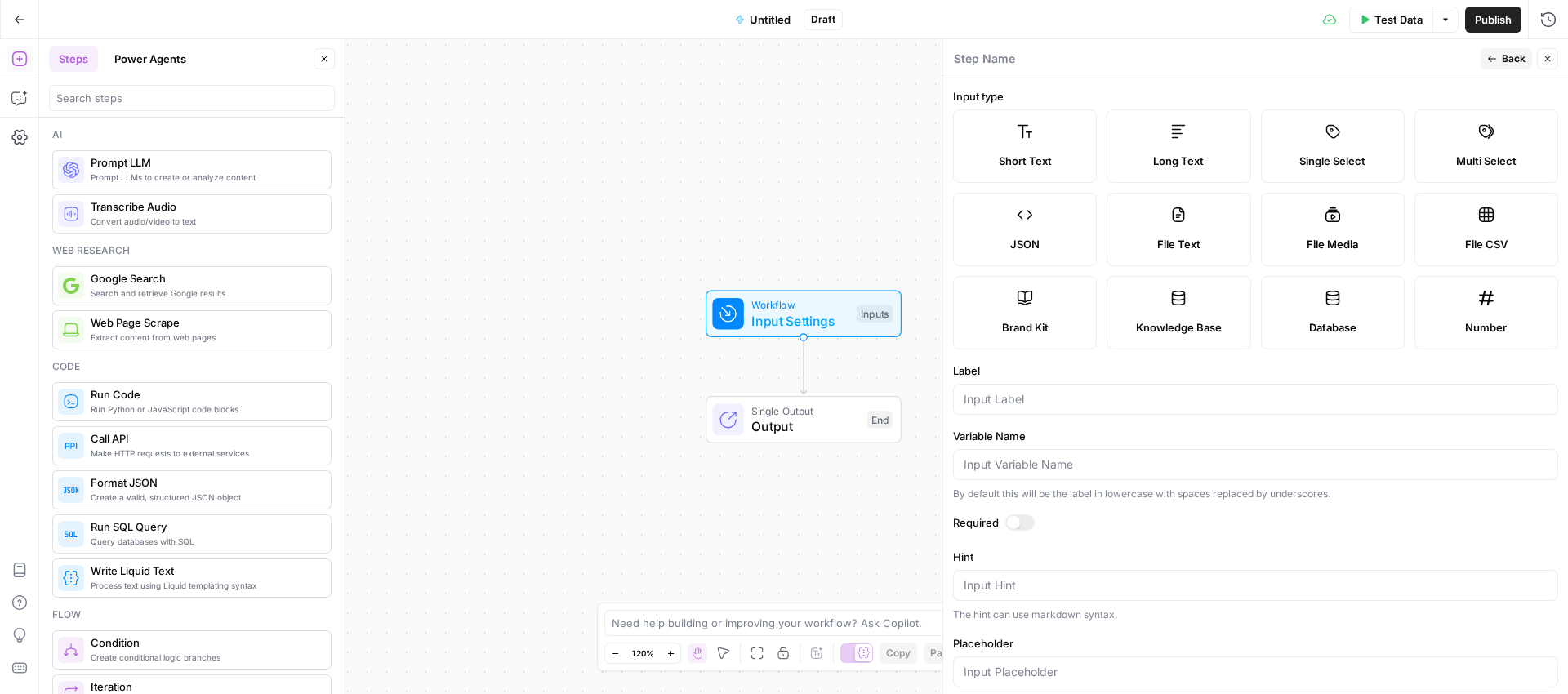
click at [1010, 309] on label "Brand Kit" at bounding box center [1026, 313] width 144 height 74
type input "Brand Kit"
type input "brand_kit"
click at [1024, 404] on input "Brand Kit" at bounding box center [1255, 399] width 584 height 16
type input "Brand Kit (for writing rules)"
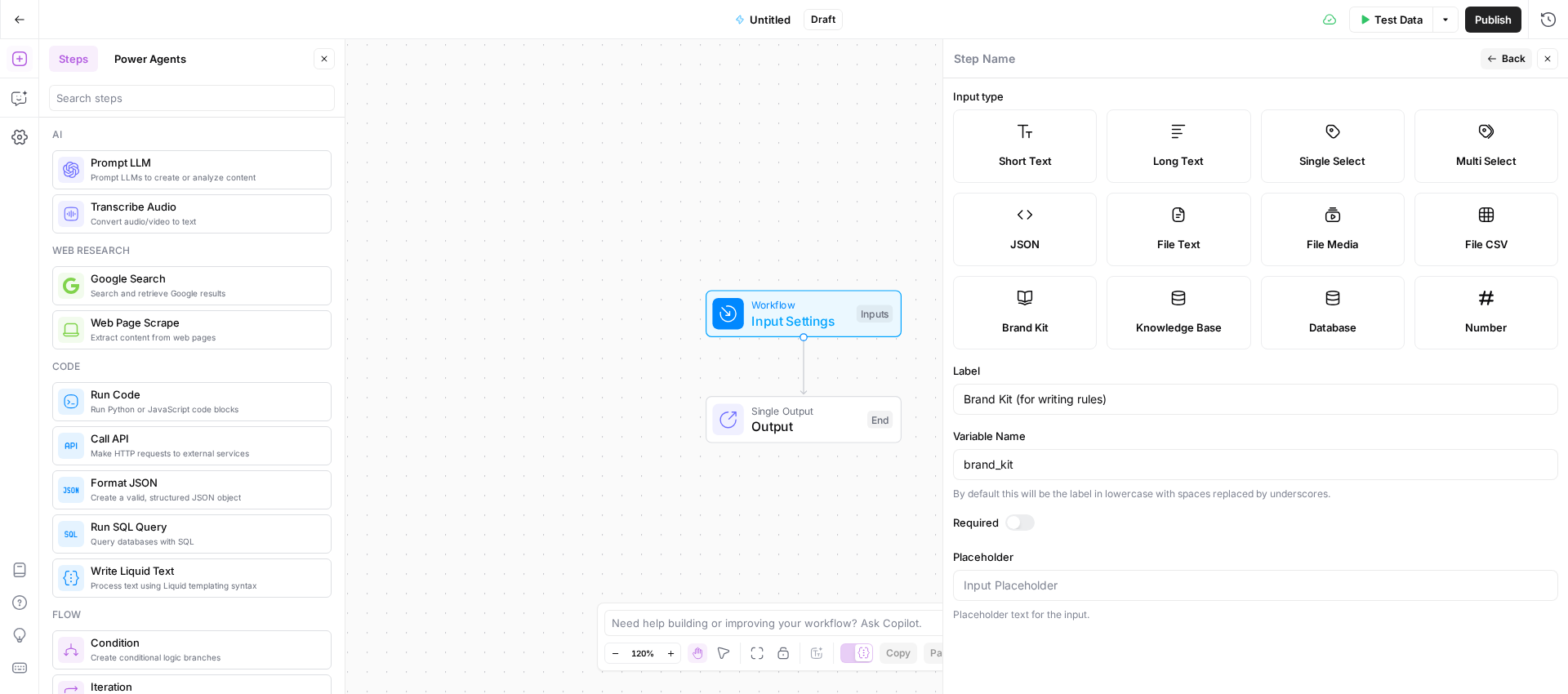
click at [1291, 62] on div "Step Name" at bounding box center [1215, 59] width 523 height 18
click at [1011, 518] on div at bounding box center [1013, 523] width 14 height 14
click at [1447, 62] on div "Step Name" at bounding box center [1215, 59] width 523 height 18
click at [1497, 62] on icon "button" at bounding box center [1491, 59] width 10 height 10
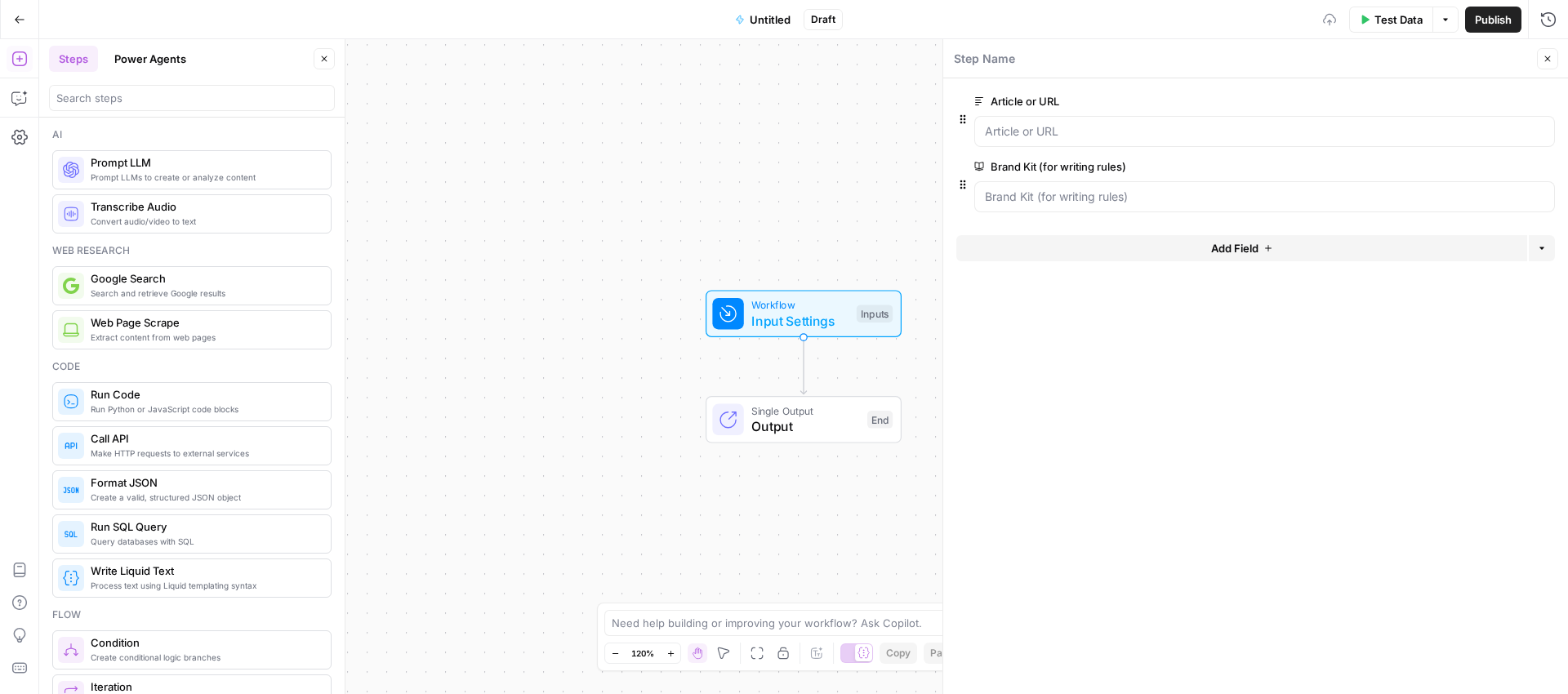
click at [1197, 246] on button "Add Field" at bounding box center [1241, 248] width 570 height 26
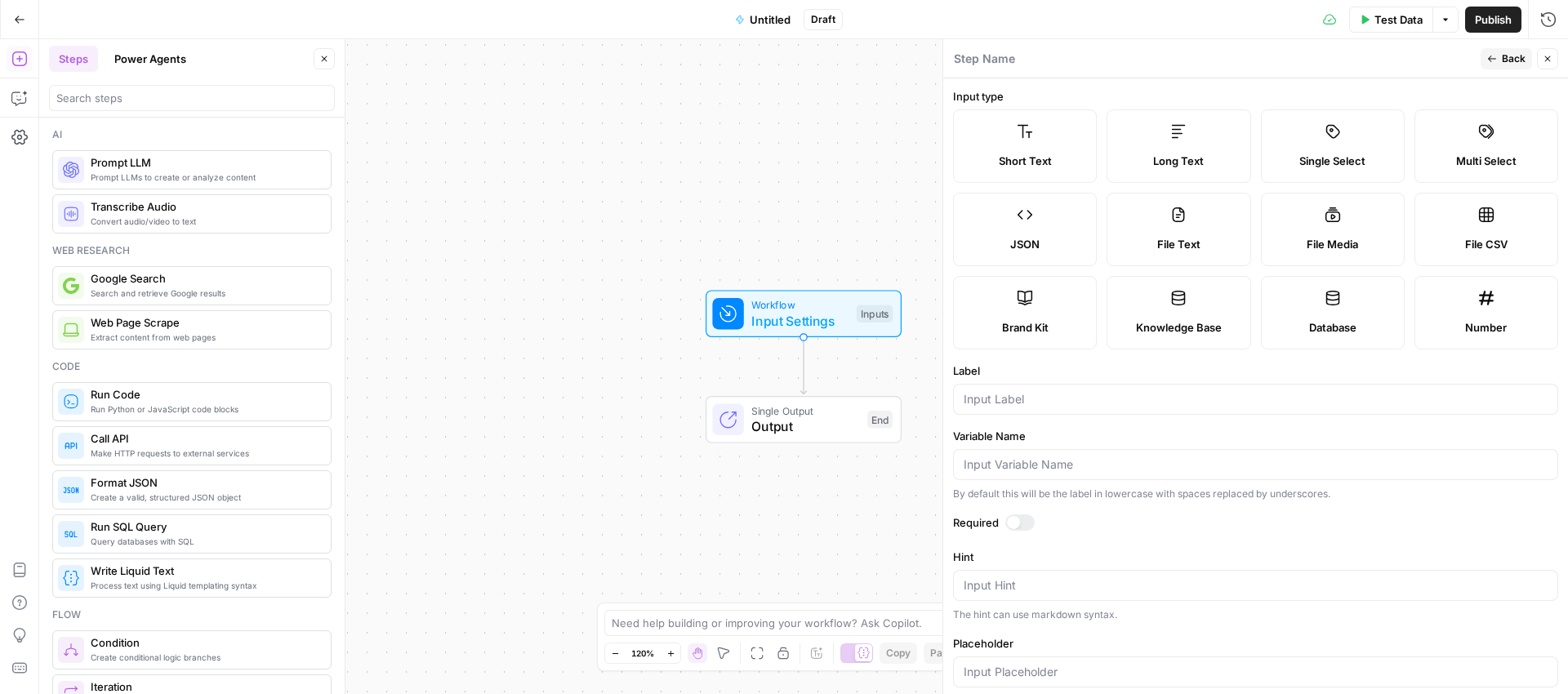
click at [1347, 151] on label "Single Select" at bounding box center [1333, 146] width 144 height 74
click at [1021, 403] on input "Label" at bounding box center [1255, 399] width 584 height 16
type input "Do not review content changes?"
click at [1208, 561] on label "Hint" at bounding box center [1256, 557] width 606 height 16
click at [1208, 578] on textarea "Hint" at bounding box center [1255, 586] width 584 height 16
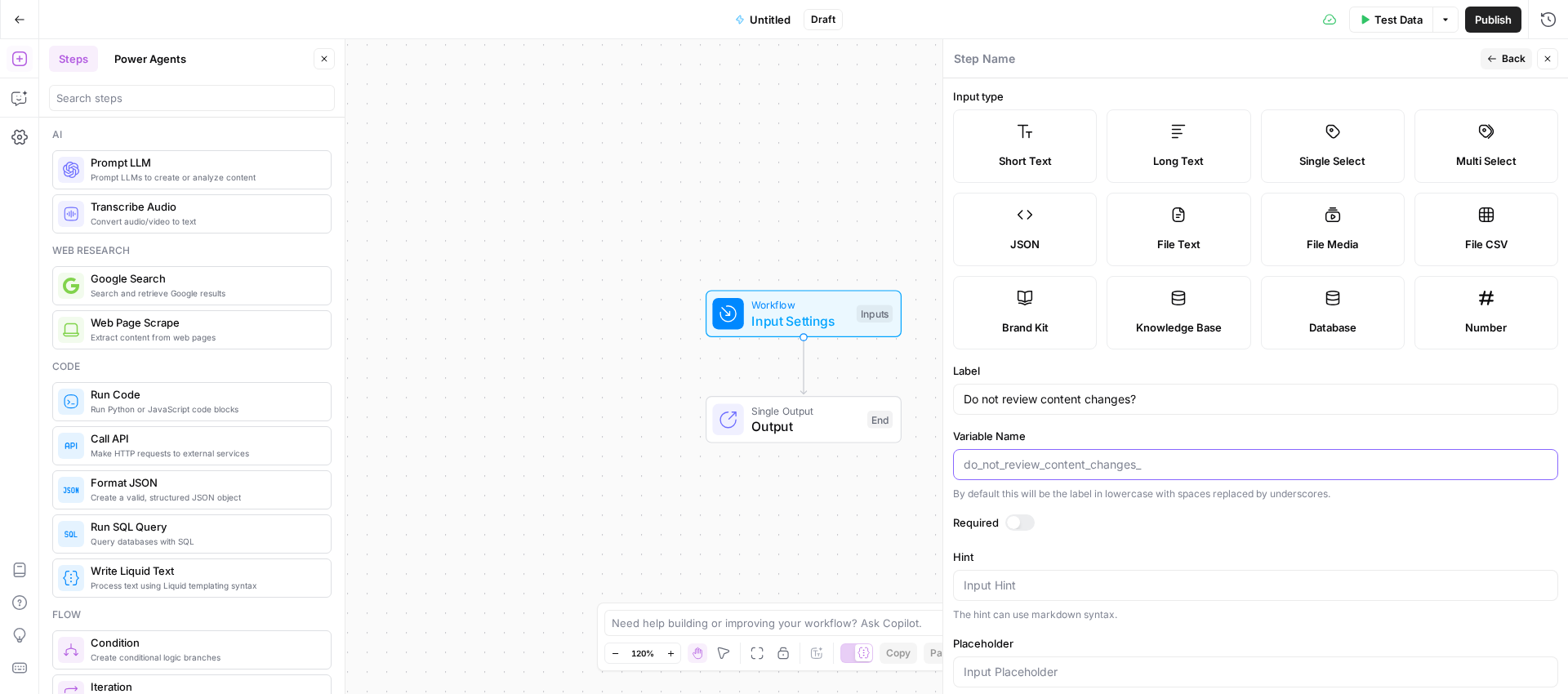
click at [992, 469] on input "Variable Name" at bounding box center [1255, 465] width 584 height 16
paste input "review_changes"
type input "review_changes"
click at [1007, 587] on textarea "Hint" at bounding box center [1255, 586] width 584 height 16
paste textarea "If left unselected, the default will prompt you to review the content changes"
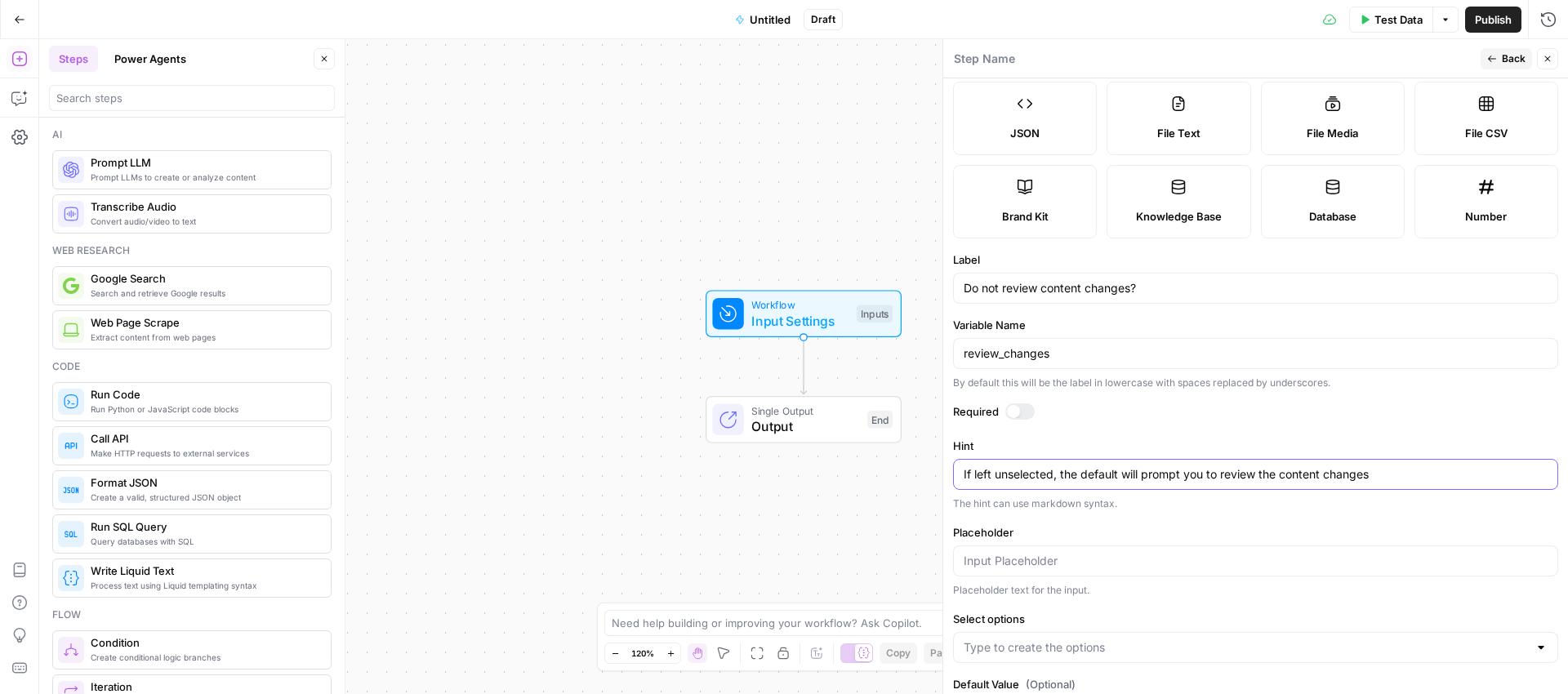
scroll to position [178, 0]
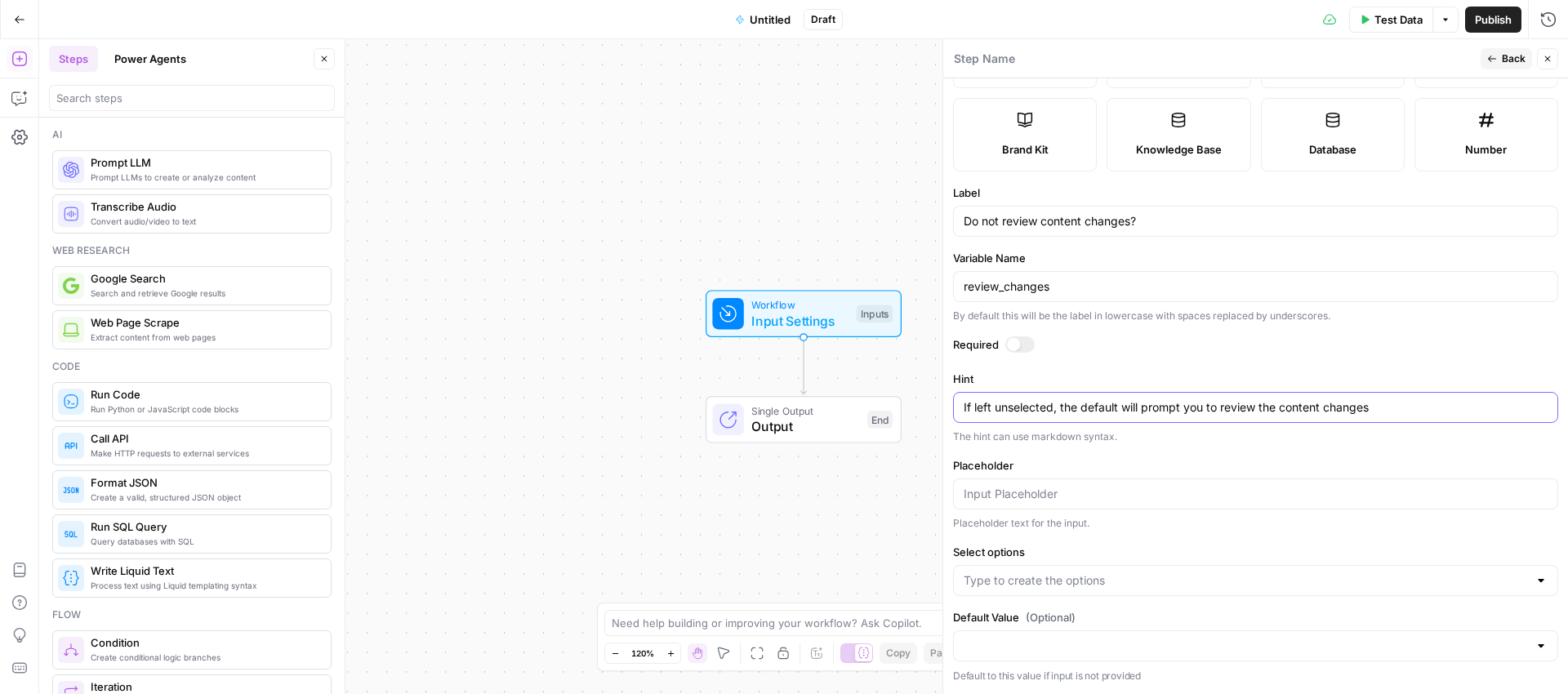
type textarea "If left unselected, the default will prompt you to review the content changes"
click at [1016, 581] on input "Select options" at bounding box center [1245, 580] width 564 height 16
type input "y"
type input "Yes, review content changes"
type input "No, don't review content changes"
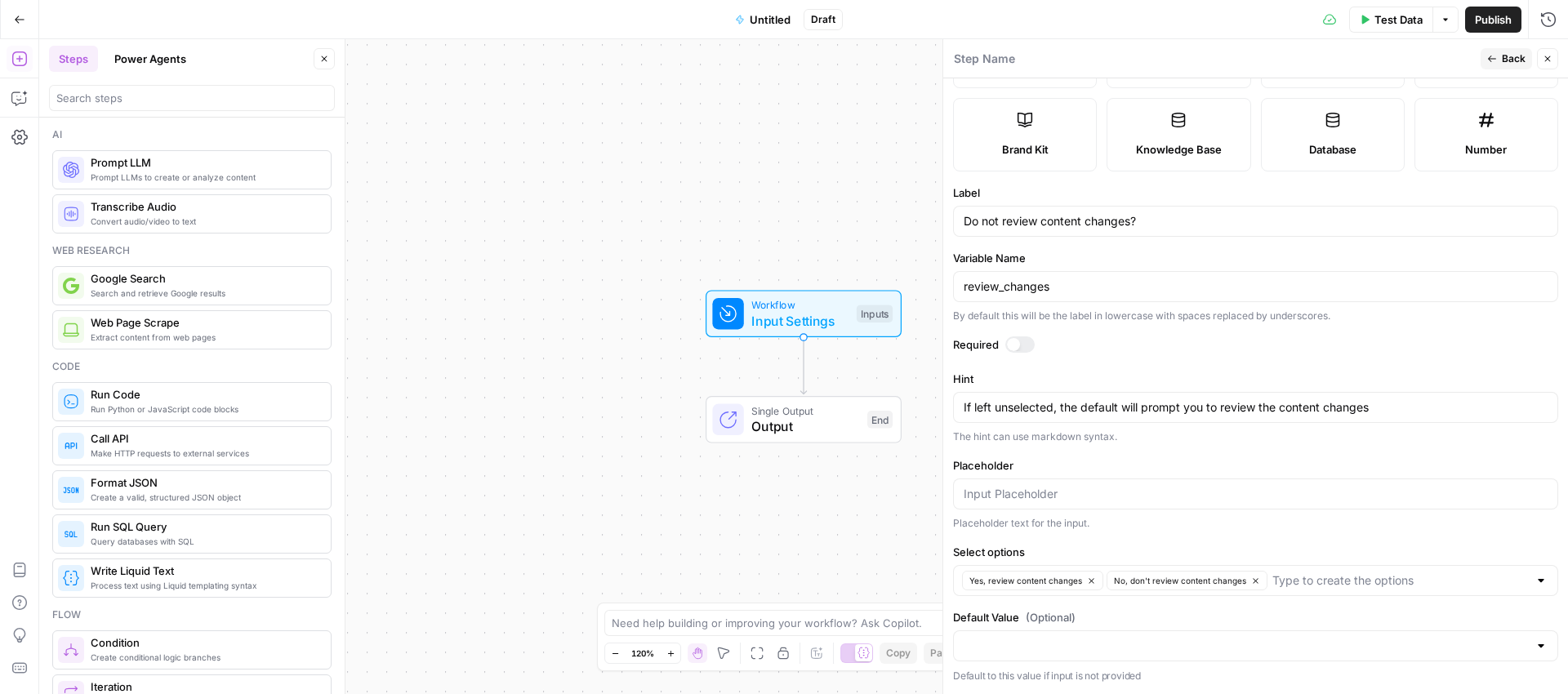
click at [1003, 654] on div at bounding box center [1256, 646] width 606 height 31
click at [1031, 584] on span "Yes, review content changes" at bounding box center [1246, 582] width 559 height 16
type input "Yes, review content changes"
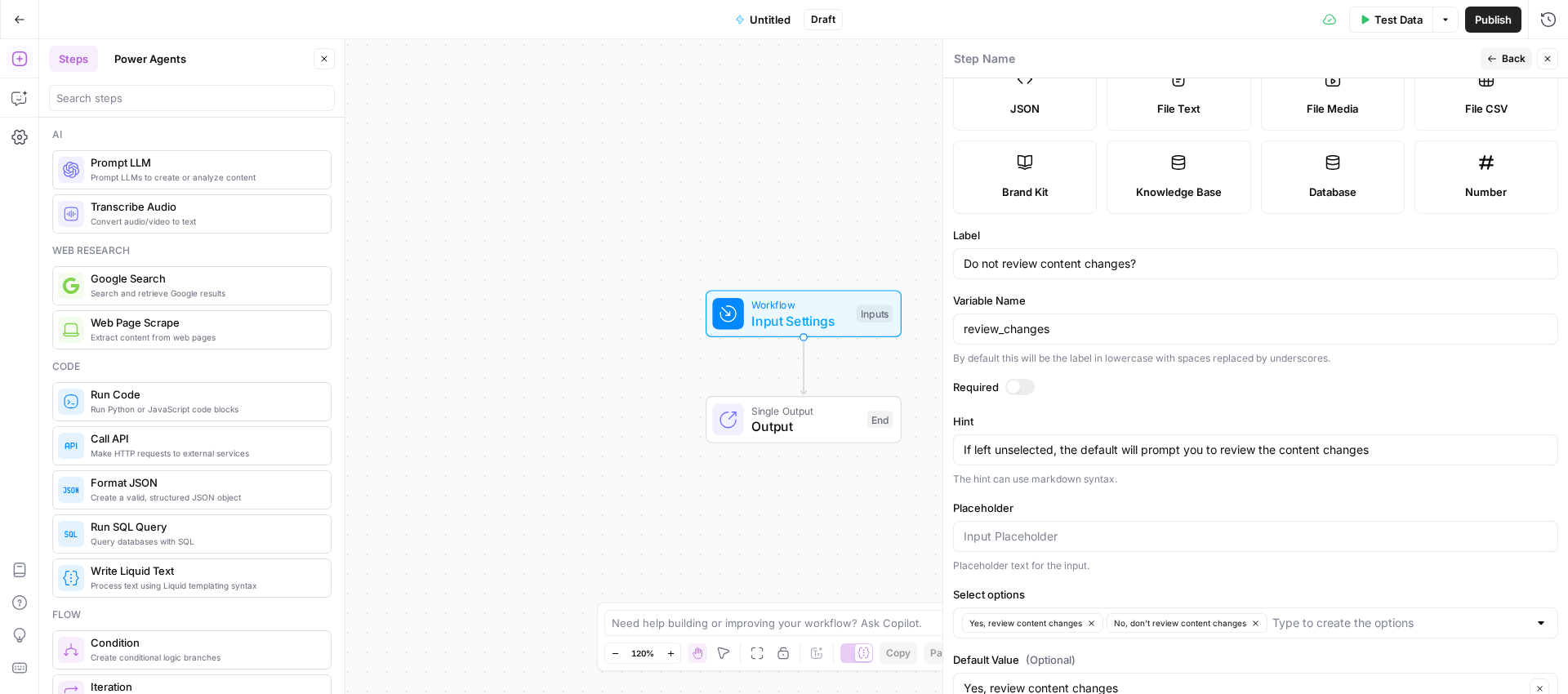
scroll to position [135, 0]
click at [1372, 59] on div "Step Name" at bounding box center [1215, 59] width 523 height 18
click at [1510, 61] on span "Back" at bounding box center [1514, 59] width 23 height 14
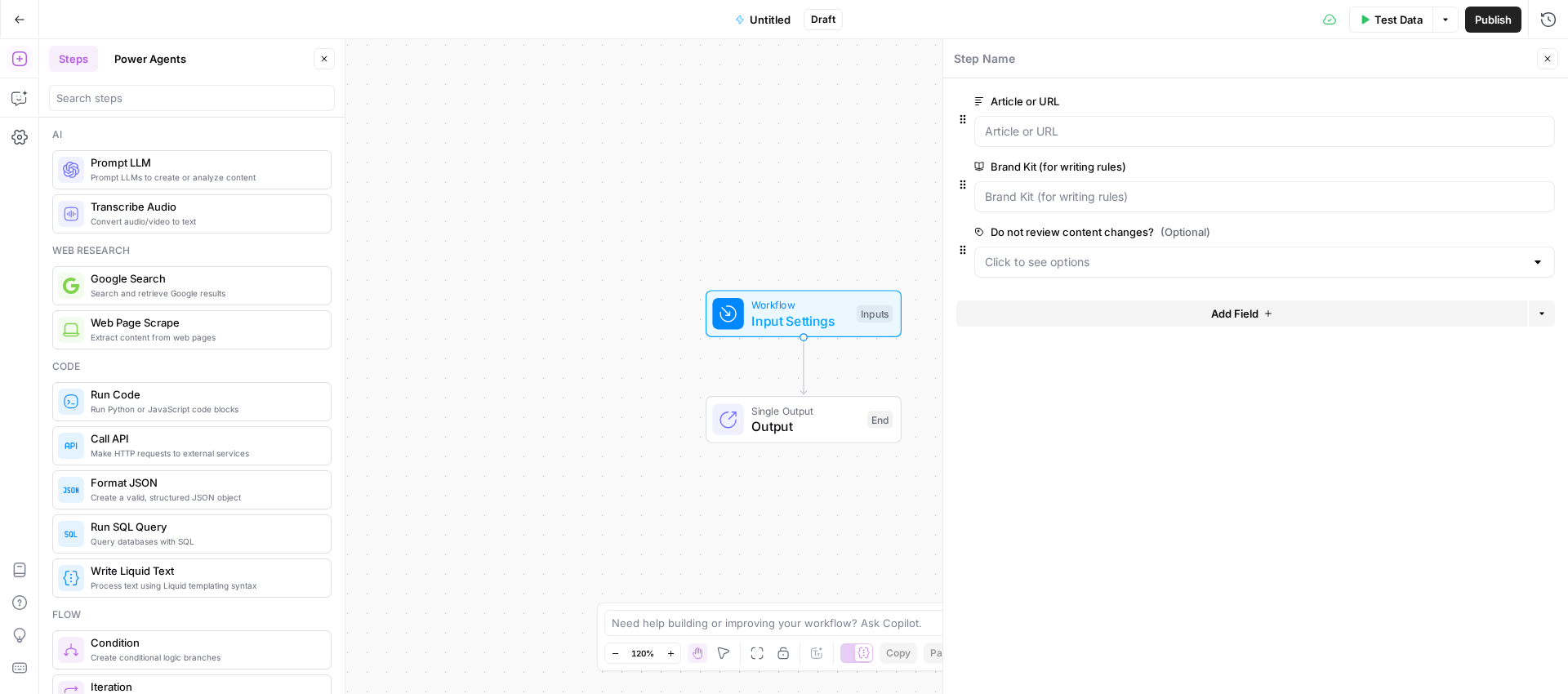
click at [1269, 312] on icon "button" at bounding box center [1268, 314] width 10 height 10
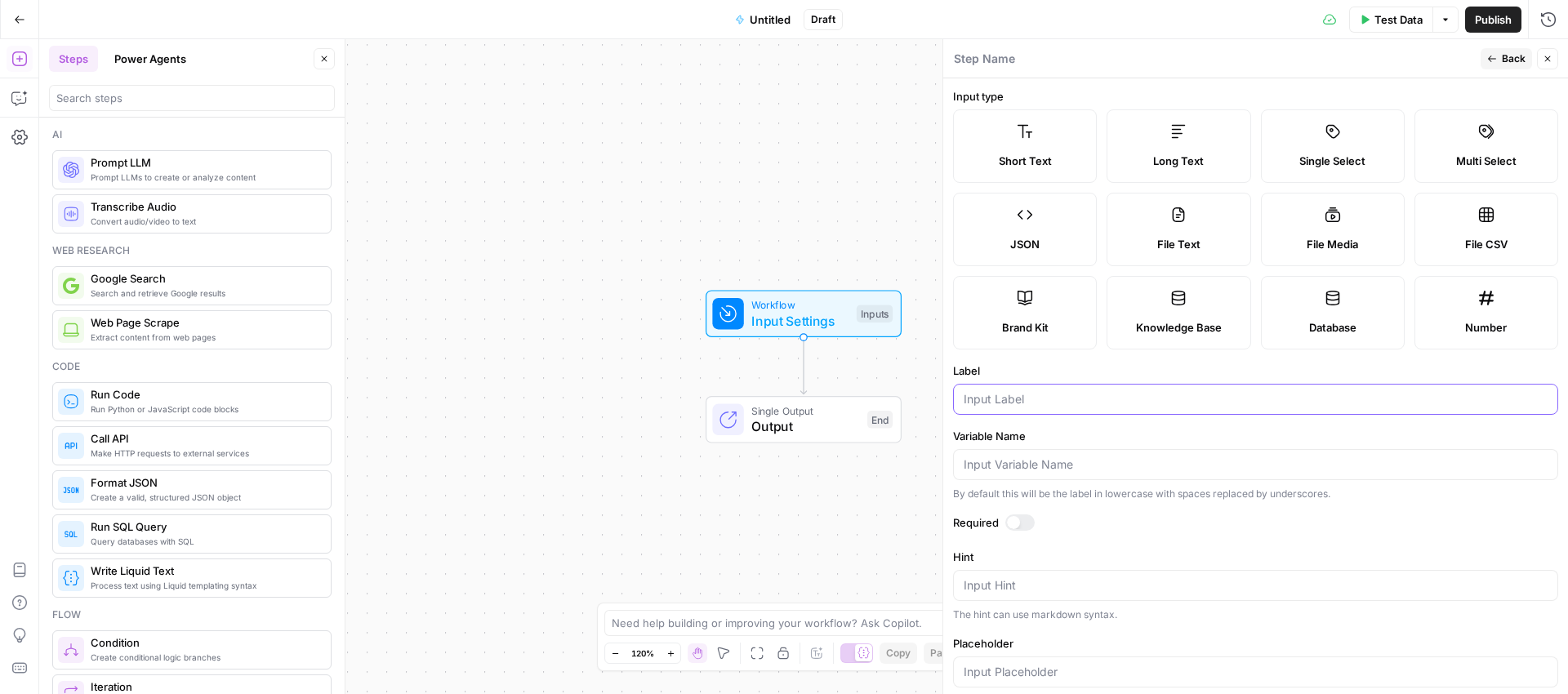
click at [1052, 397] on input "Label" at bounding box center [1255, 399] width 584 height 16
type input "Feedback"
click at [1198, 160] on span "Long Text" at bounding box center [1179, 160] width 50 height 16
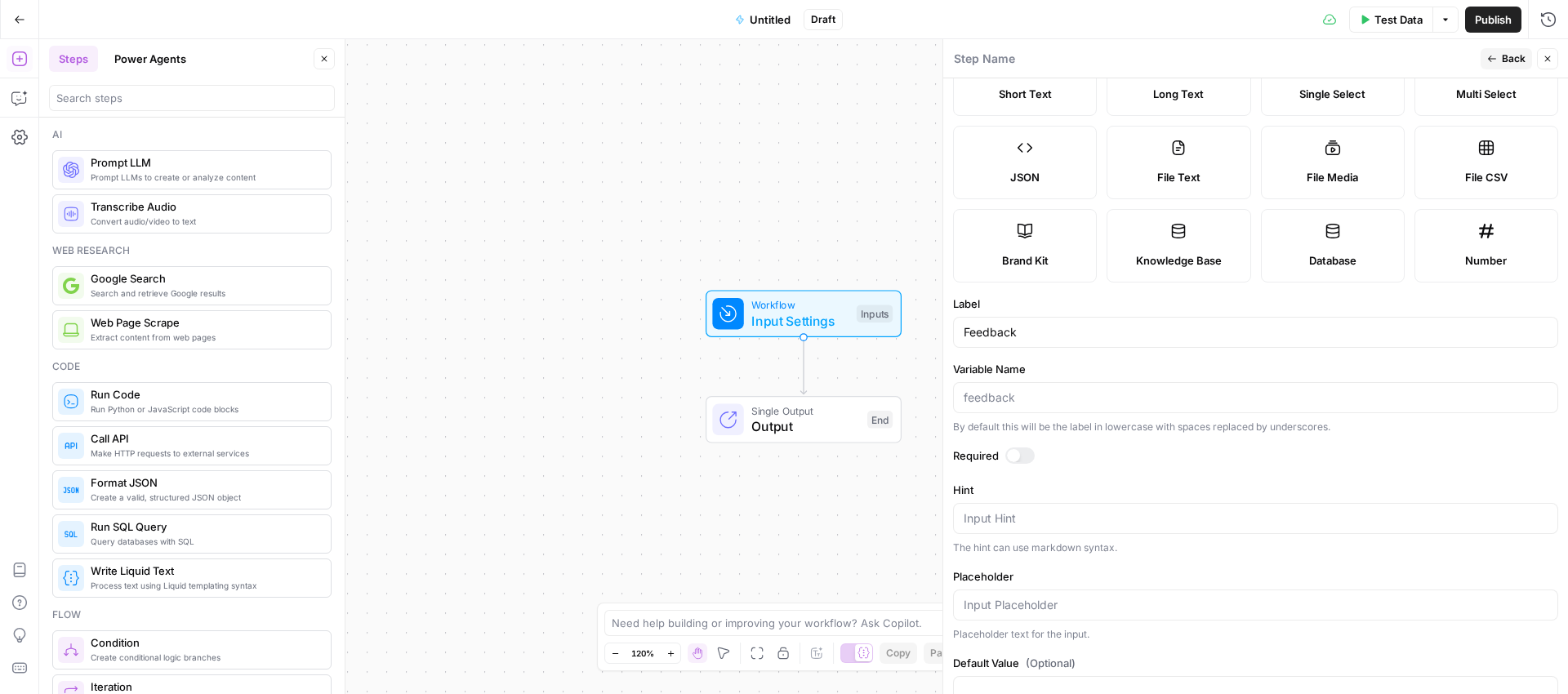
scroll to position [0, 0]
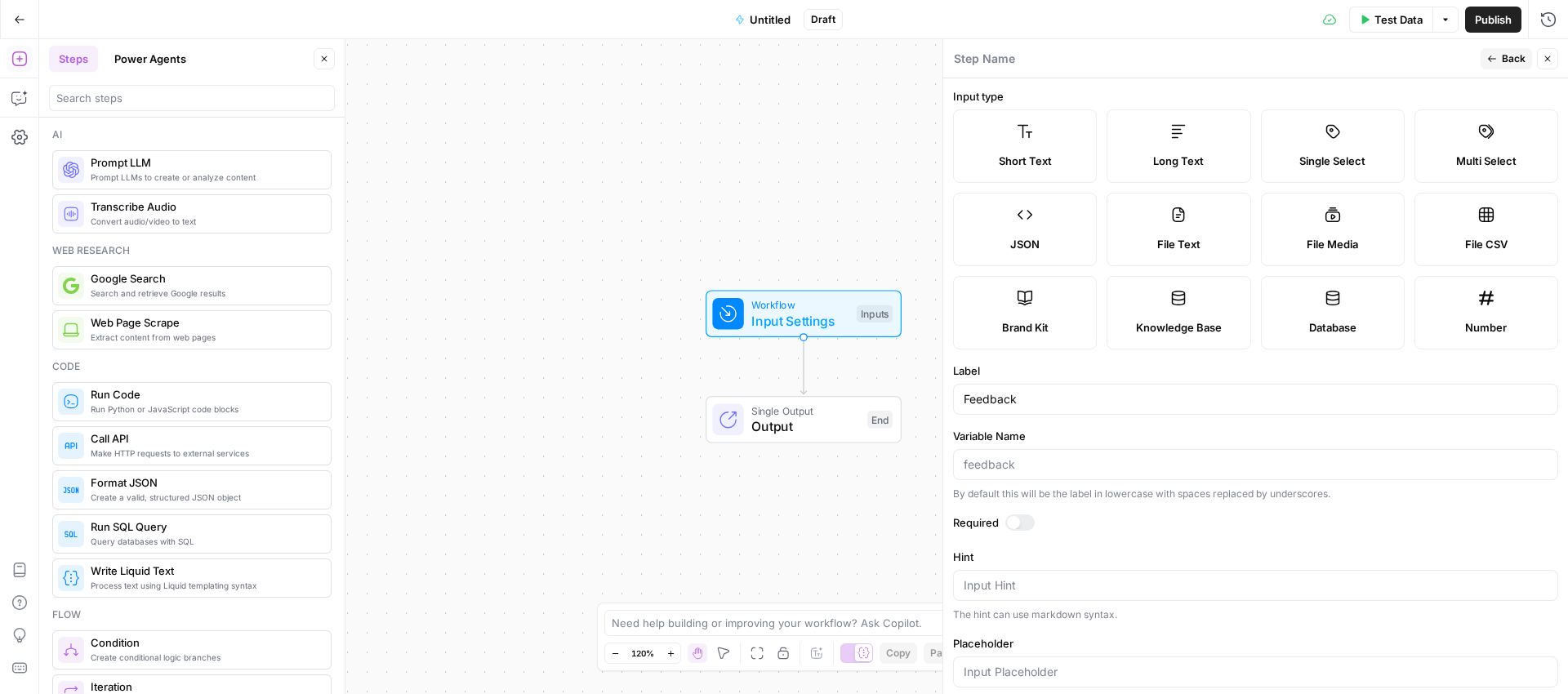
click at [1451, 57] on div "Step Name" at bounding box center [1215, 59] width 523 height 18
click at [1503, 56] on span "Back" at bounding box center [1514, 59] width 23 height 14
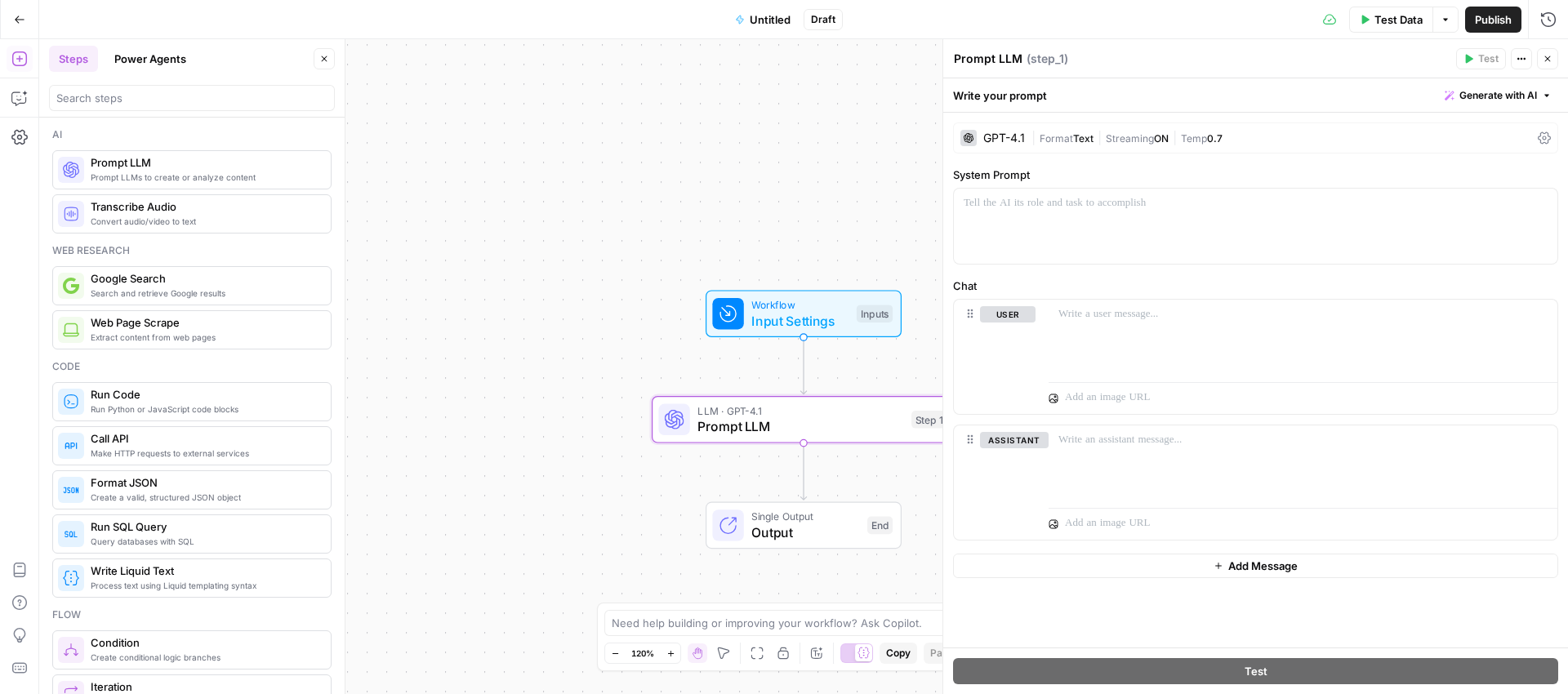
click at [1020, 135] on div "GPT-4.1" at bounding box center [1004, 138] width 41 height 12
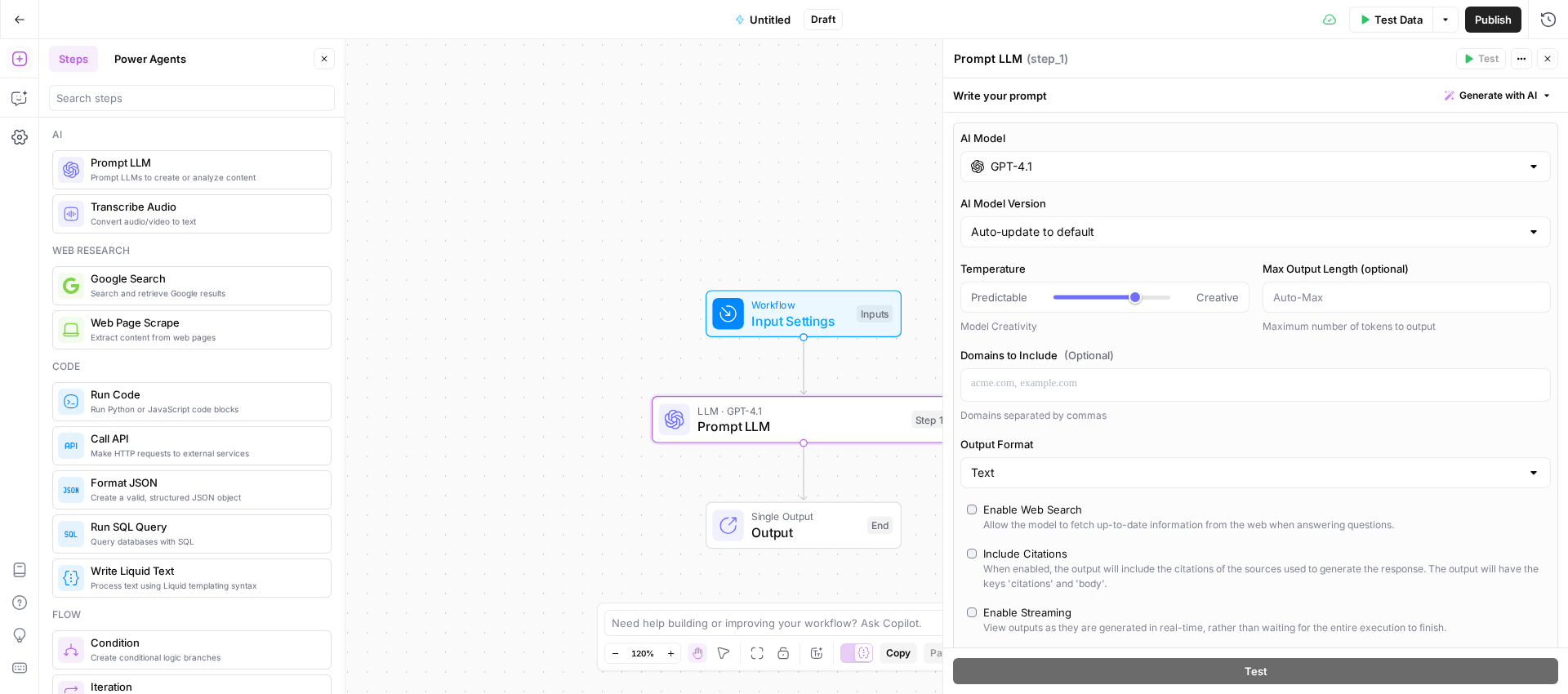
click at [1119, 178] on div "GPT-4.1" at bounding box center [1255, 167] width 590 height 31
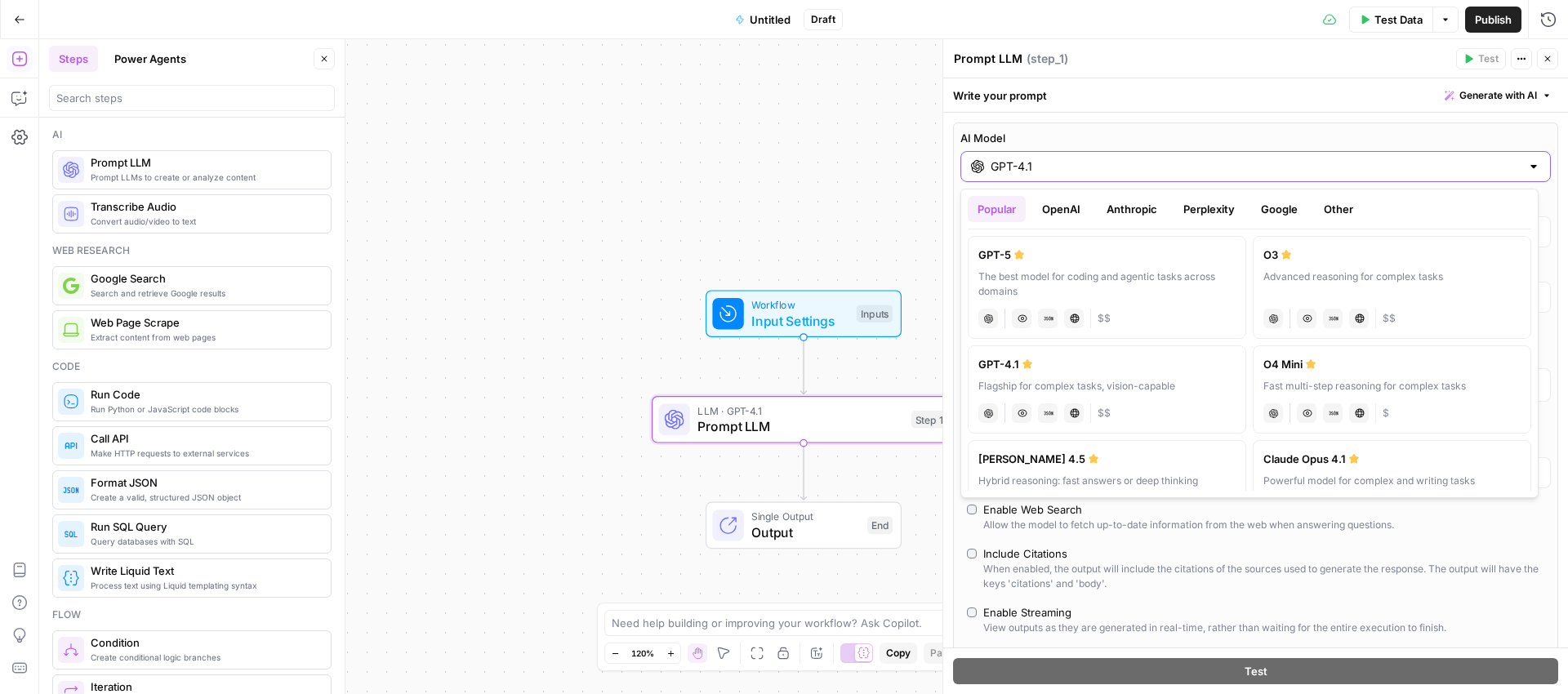
click at [1076, 164] on input "GPT-4.1" at bounding box center [1255, 167] width 530 height 16
drag, startPoint x: 1053, startPoint y: 162, endPoint x: 966, endPoint y: 166, distance: 87.1
click at [966, 166] on div "GPT-4.1" at bounding box center [1255, 167] width 590 height 31
click at [1065, 212] on button "OpenAI" at bounding box center [1062, 209] width 58 height 26
click at [1108, 377] on label "GPT-5 Nano Fastest, most cost-efficient version of GPT-5 chat Vision Capabiliti…" at bounding box center [1107, 389] width 278 height 88
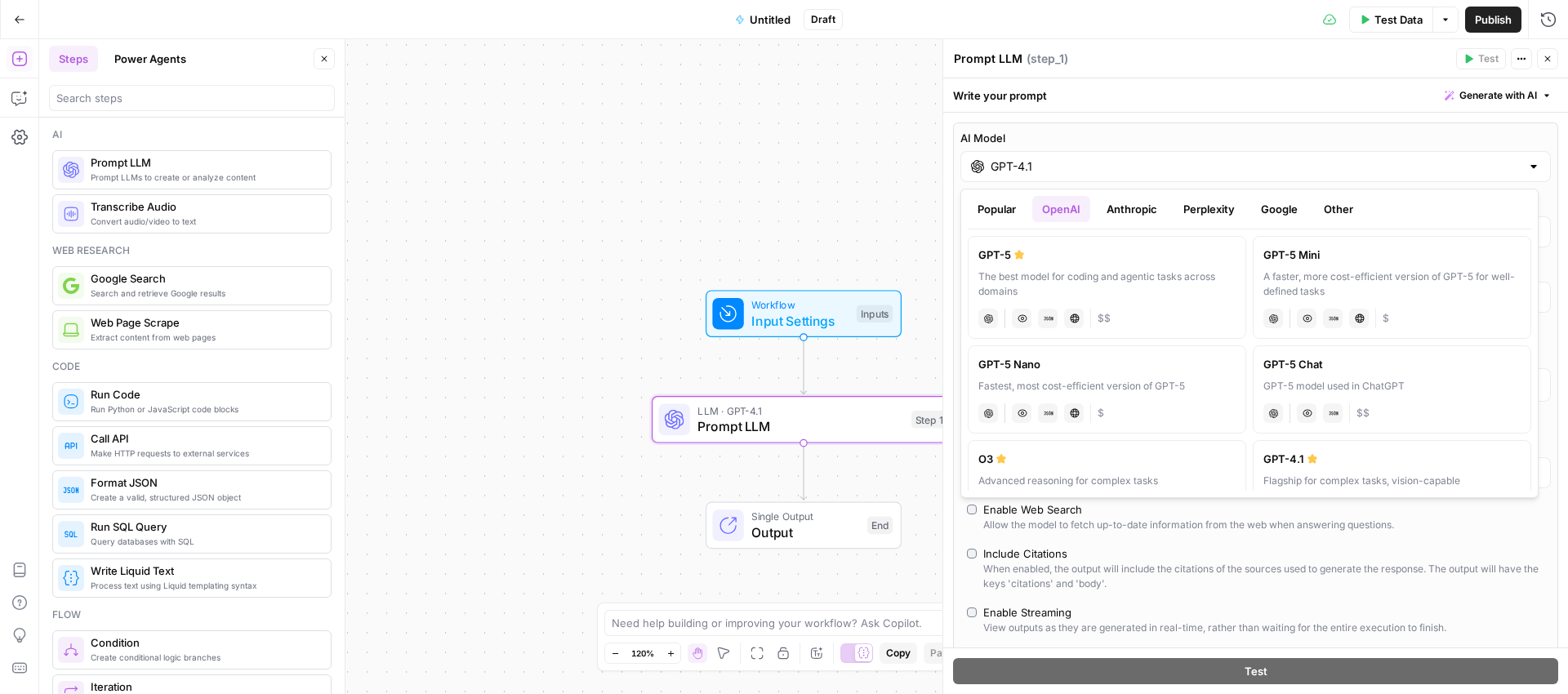
type input "GPT-5 Nano"
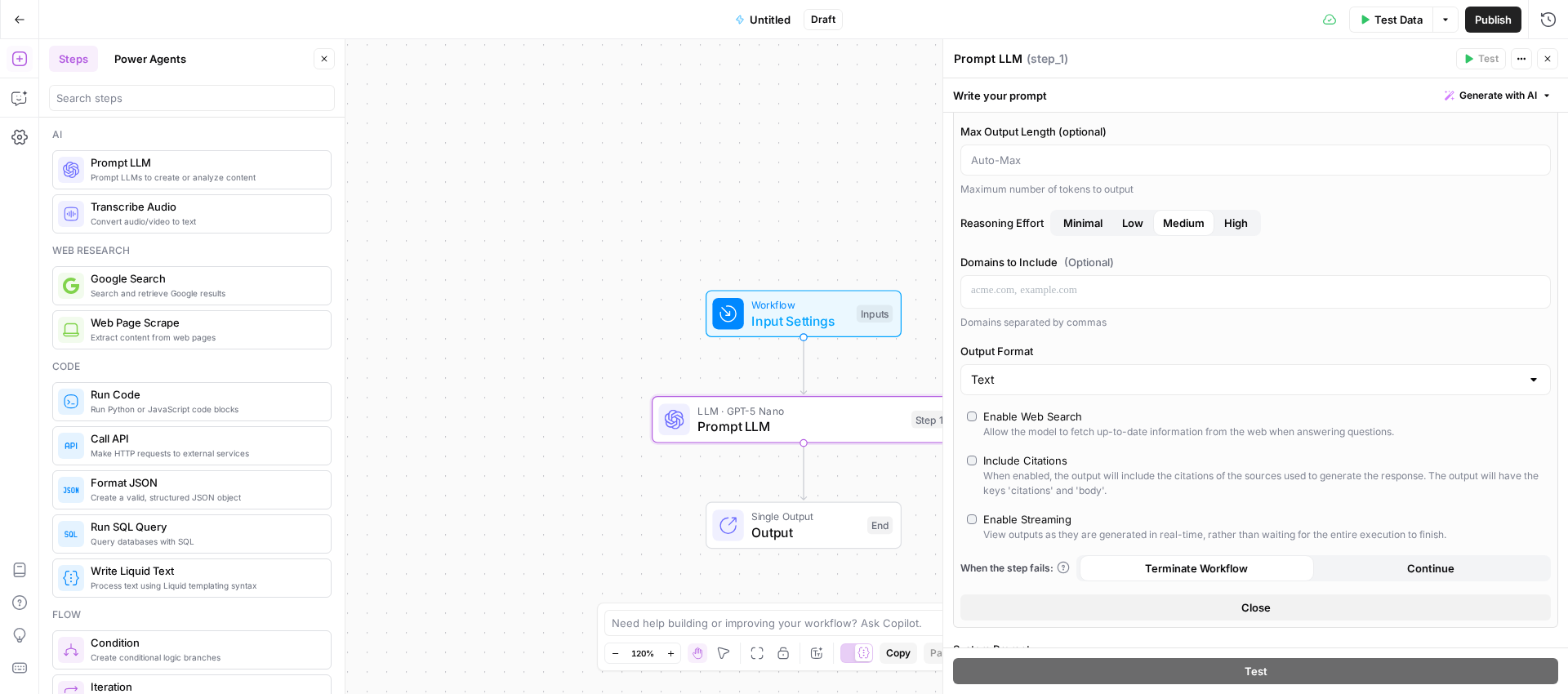
scroll to position [323, 0]
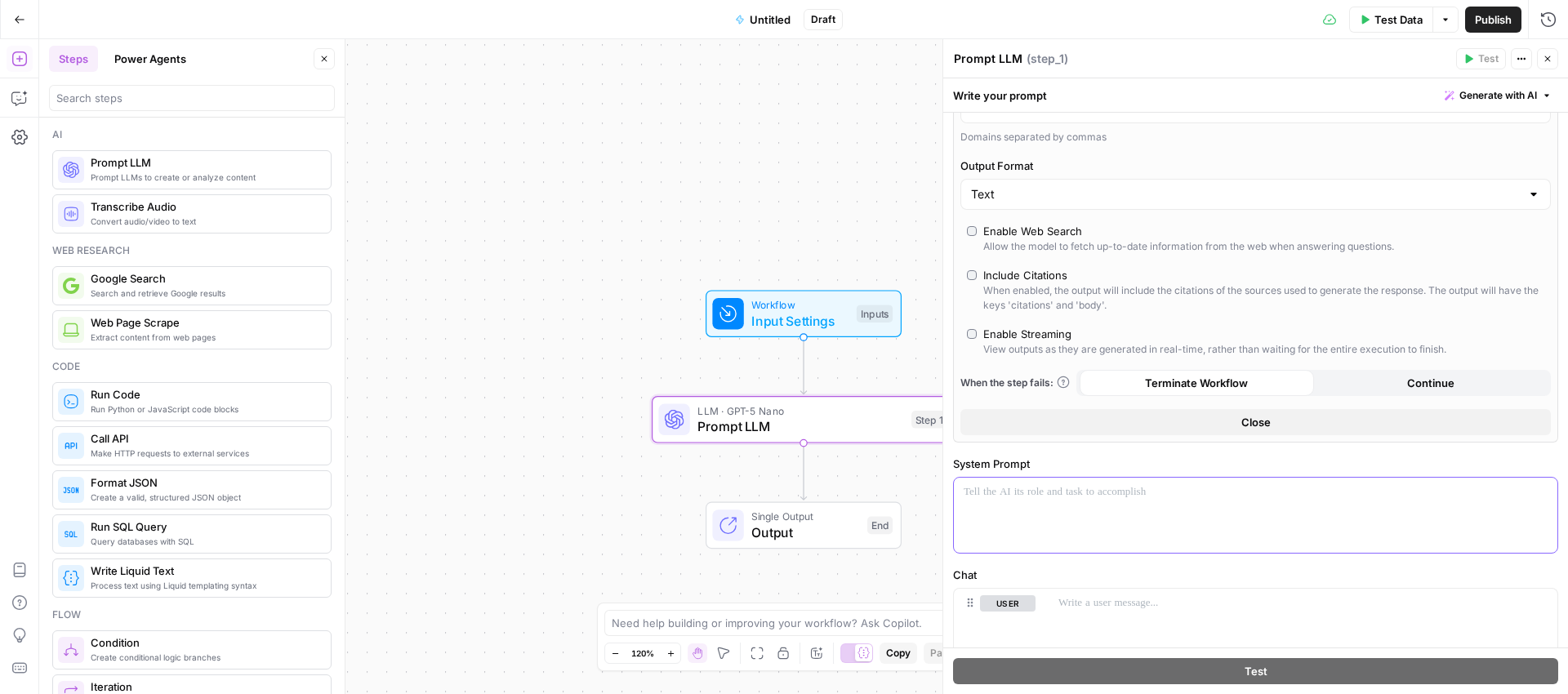
click at [1055, 493] on p at bounding box center [1255, 492] width 584 height 16
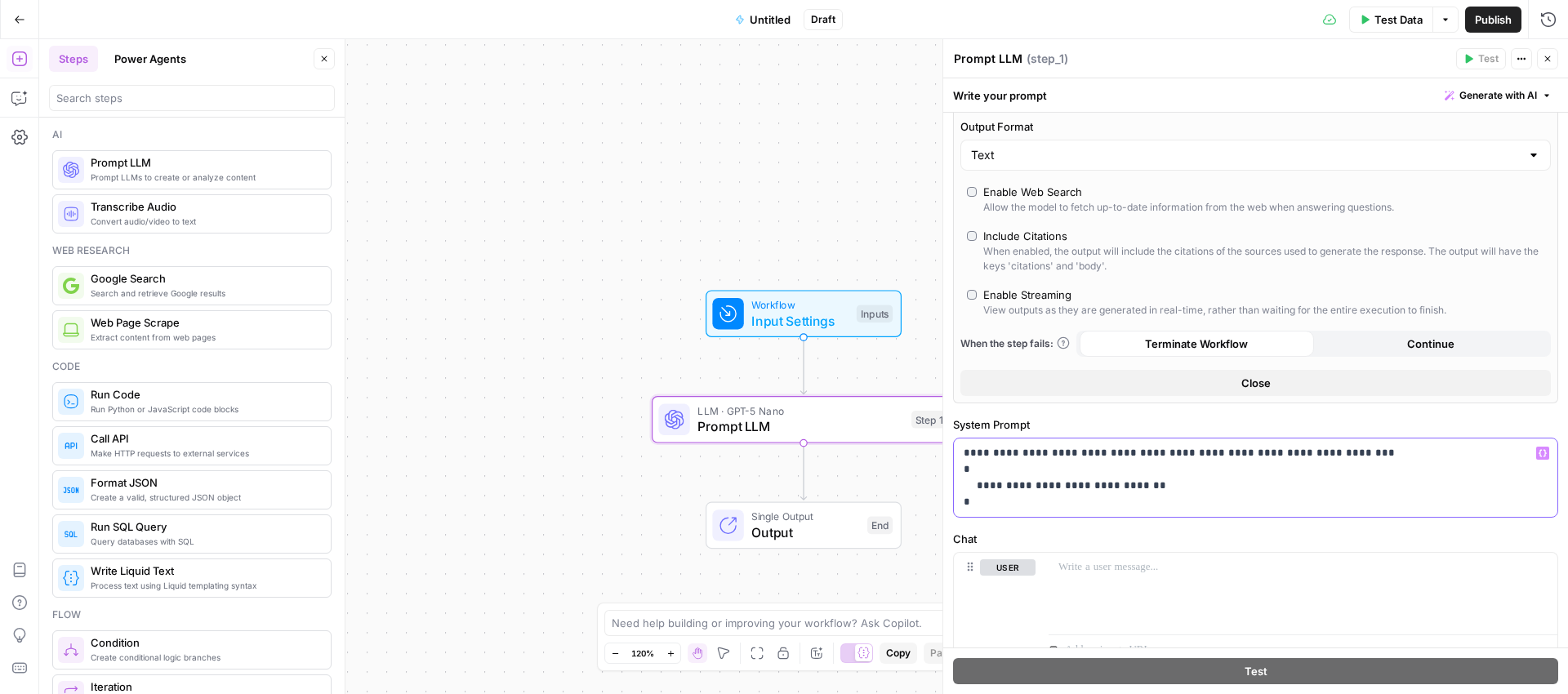
scroll to position [525, 0]
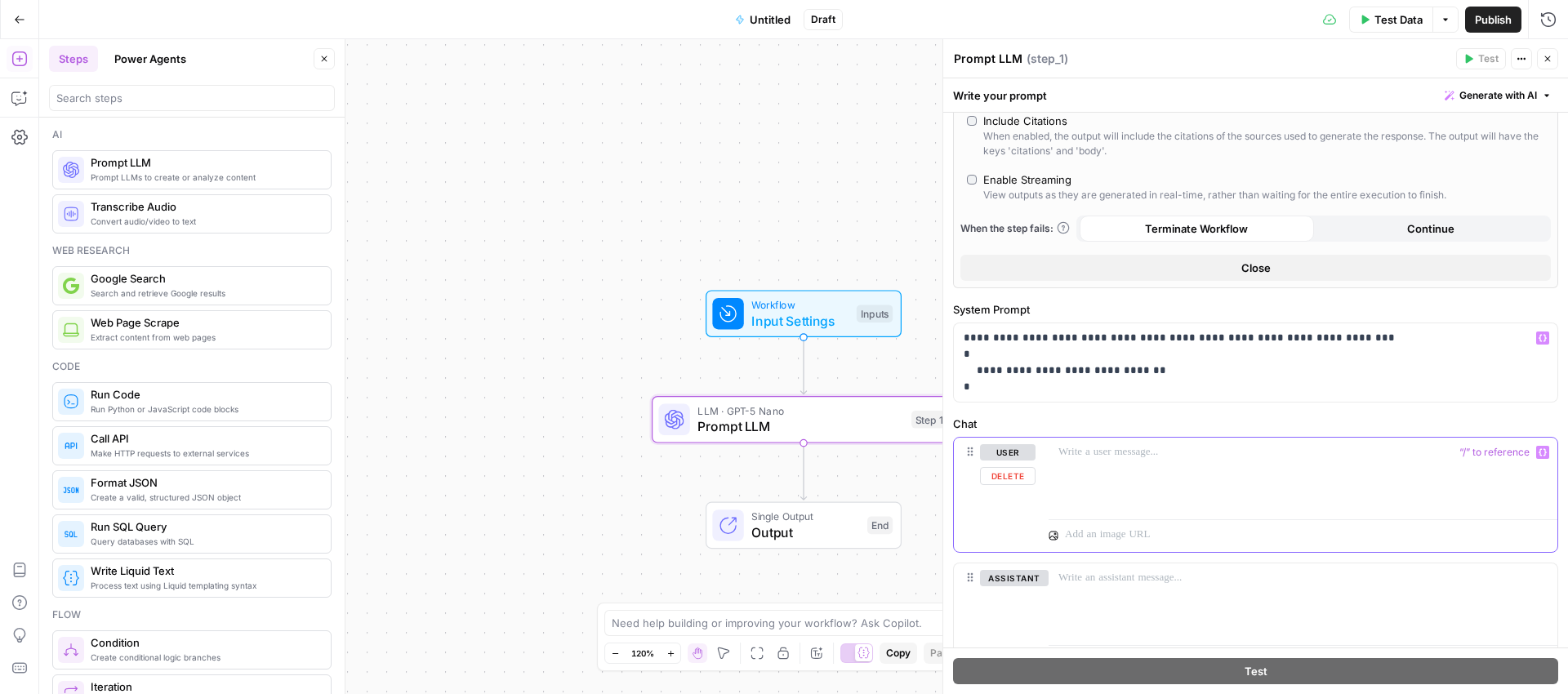
click at [1145, 452] on p at bounding box center [1303, 452] width 489 height 16
click at [1538, 452] on icon "button" at bounding box center [1542, 452] width 8 height 8
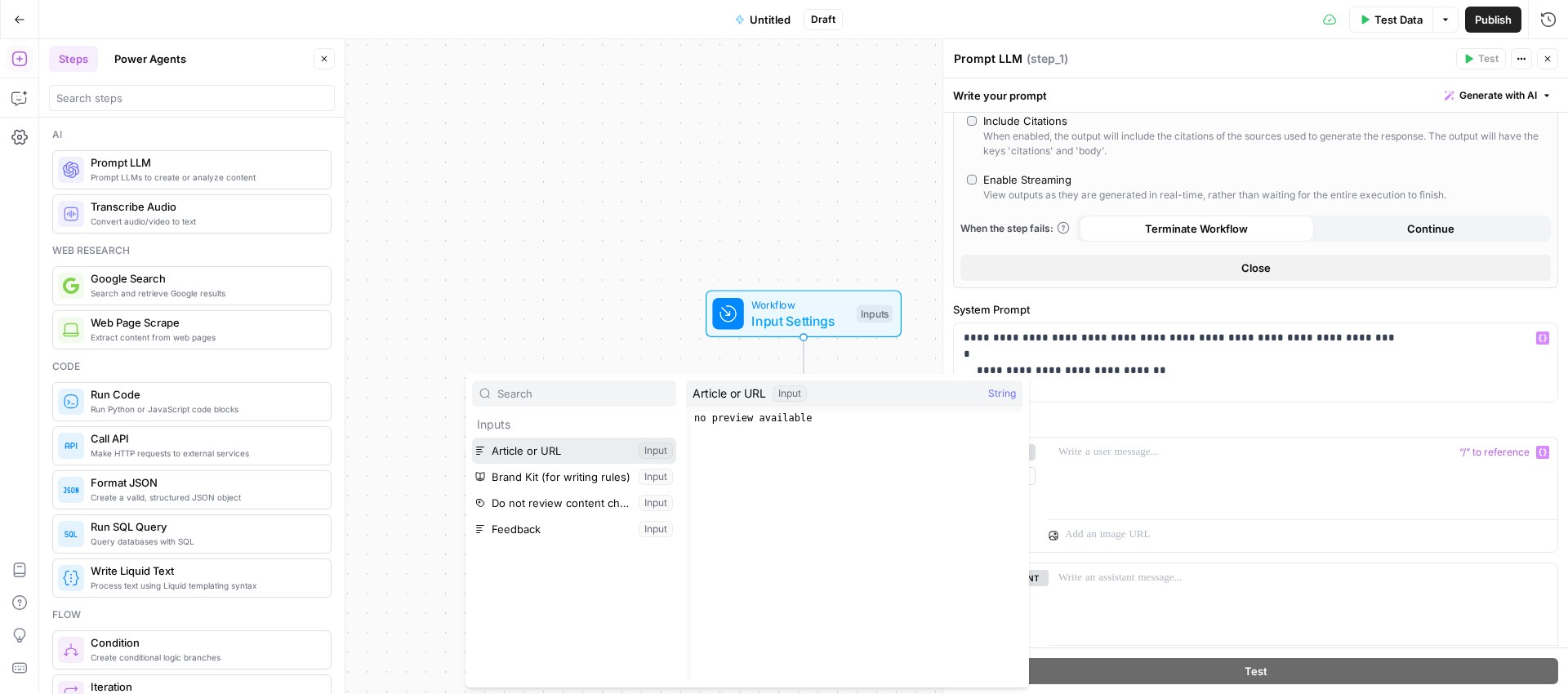
click at [536, 445] on button "Select variable Article or URL" at bounding box center [574, 451] width 205 height 26
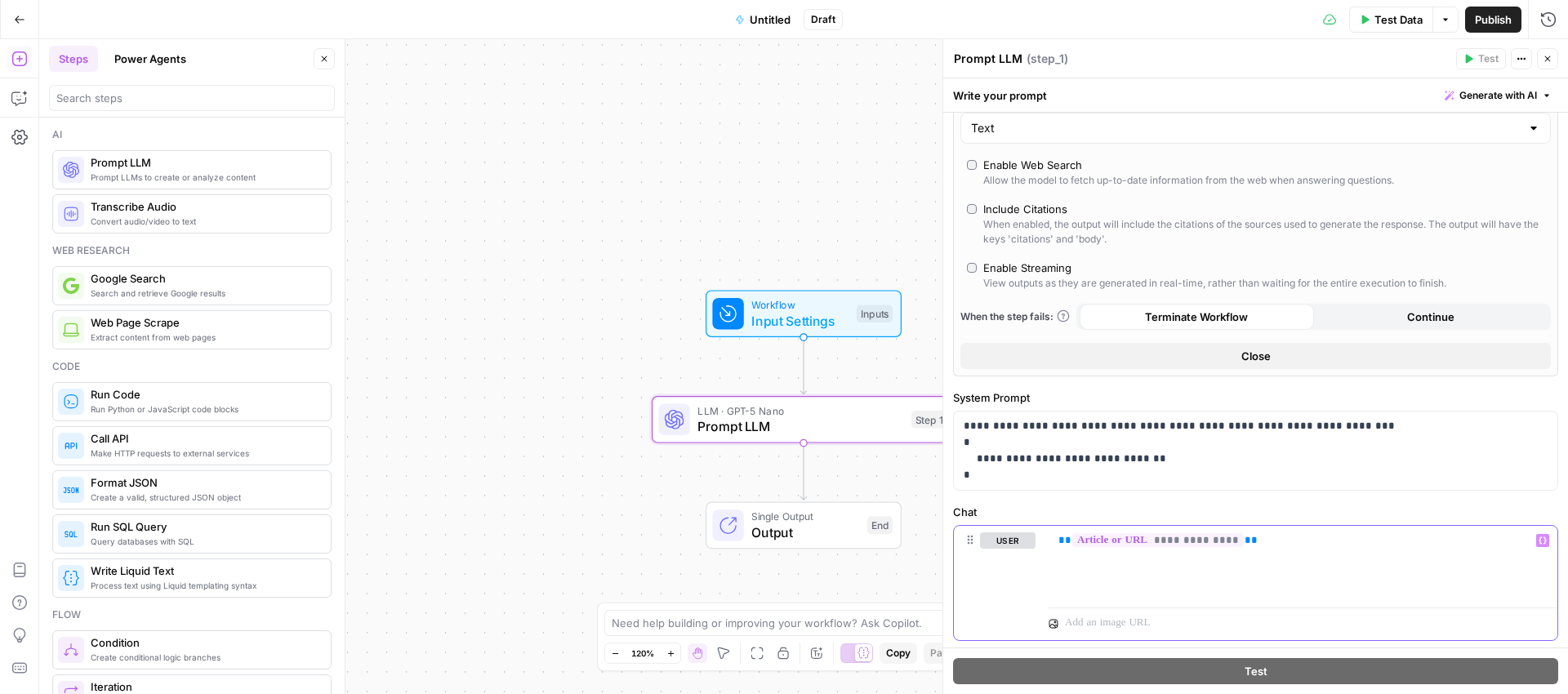
scroll to position [191, 0]
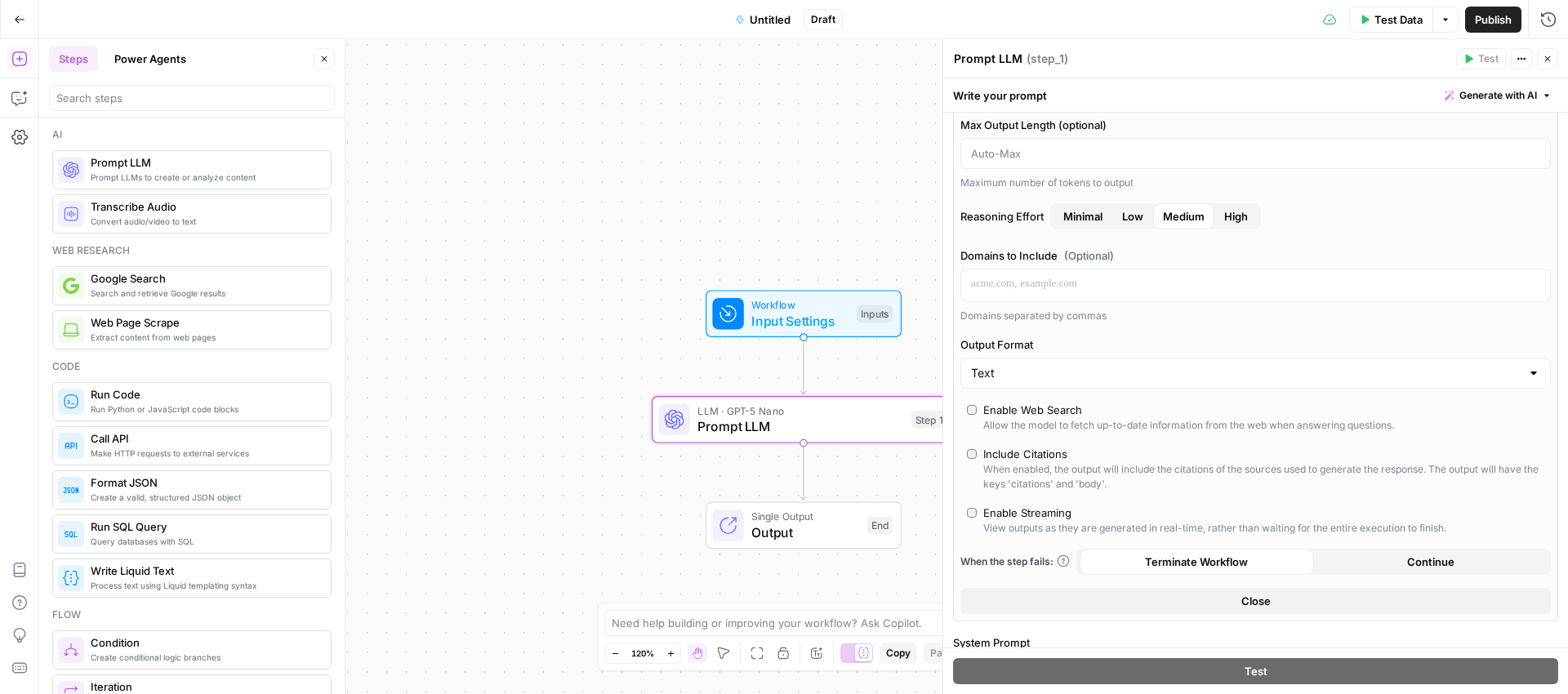
click at [1094, 216] on span "Minimal" at bounding box center [1083, 216] width 40 height 16
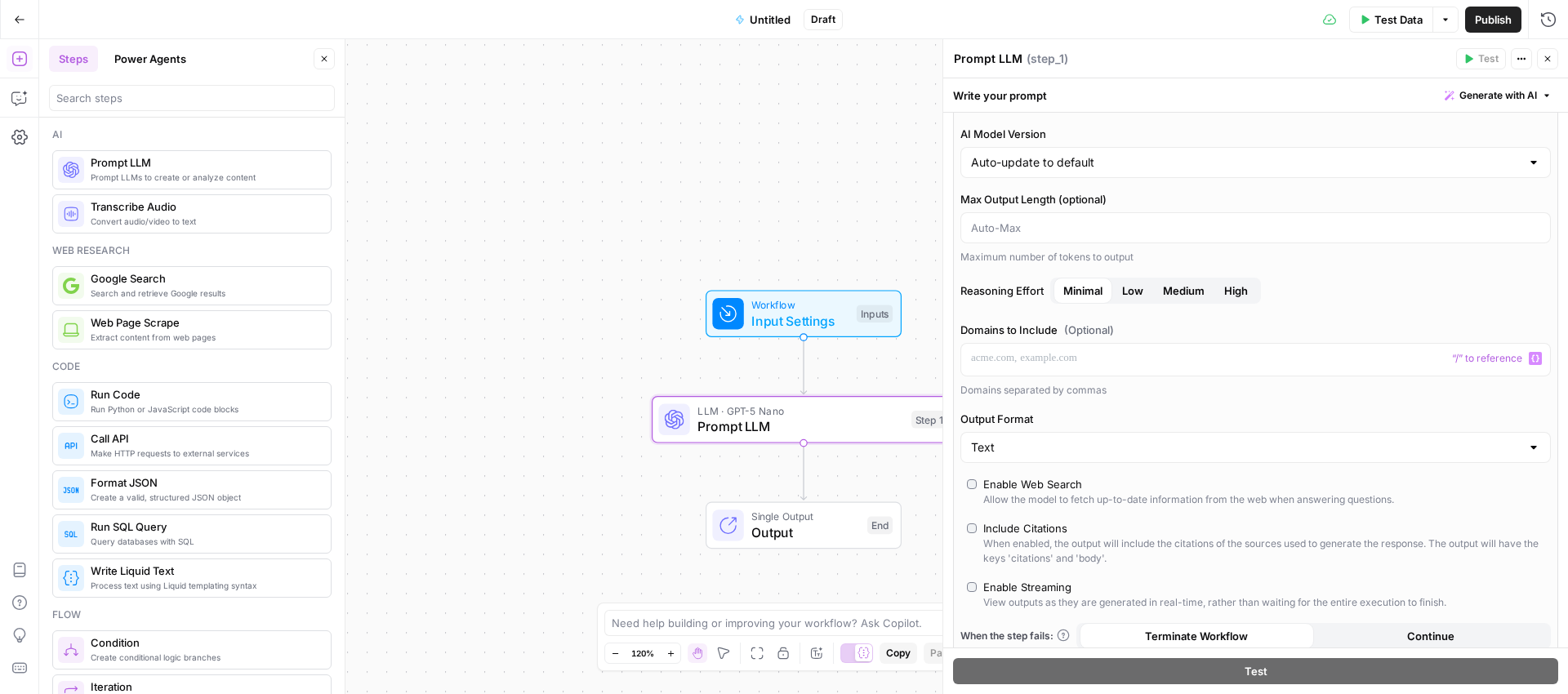
scroll to position [82, 0]
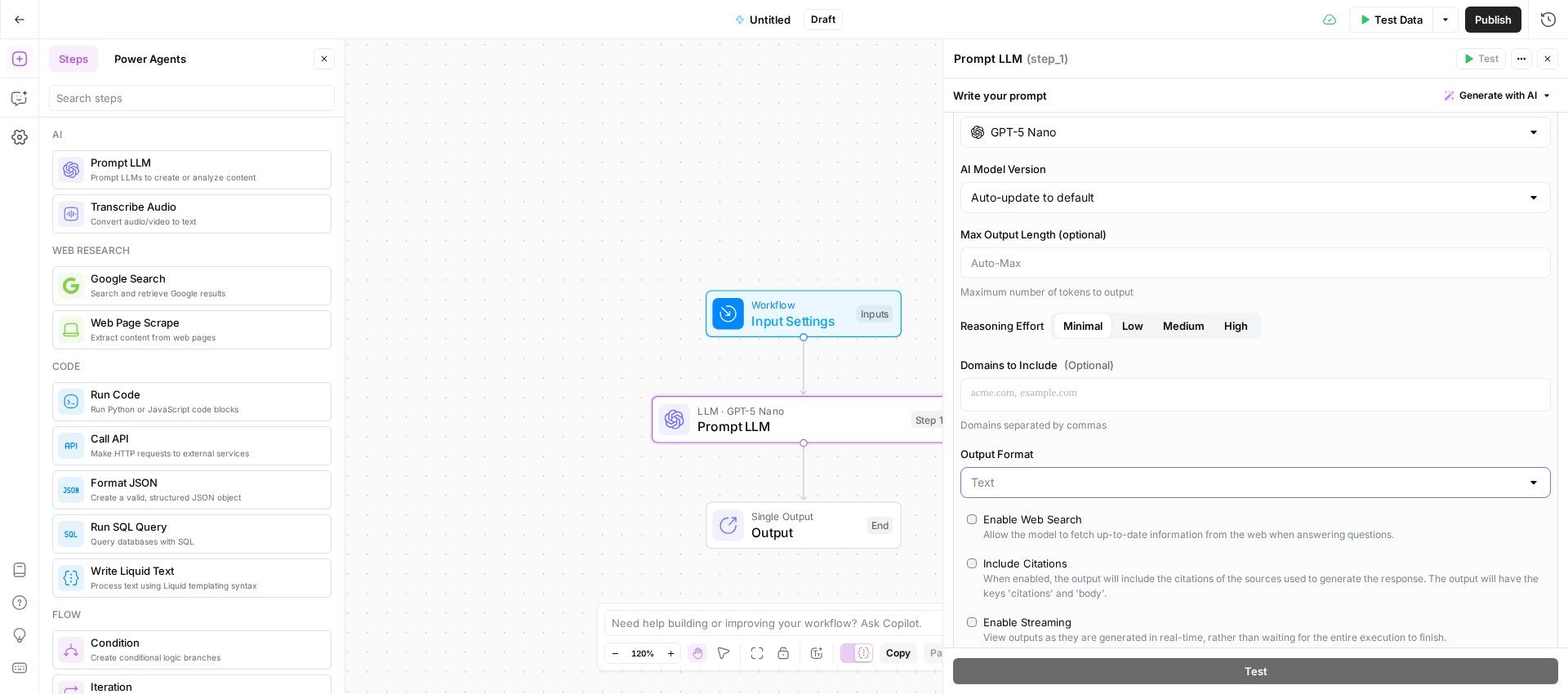
click at [1063, 486] on input "Output Format" at bounding box center [1246, 483] width 550 height 16
click at [1015, 542] on span "JSON" at bounding box center [1246, 546] width 544 height 16
type input "JSON"
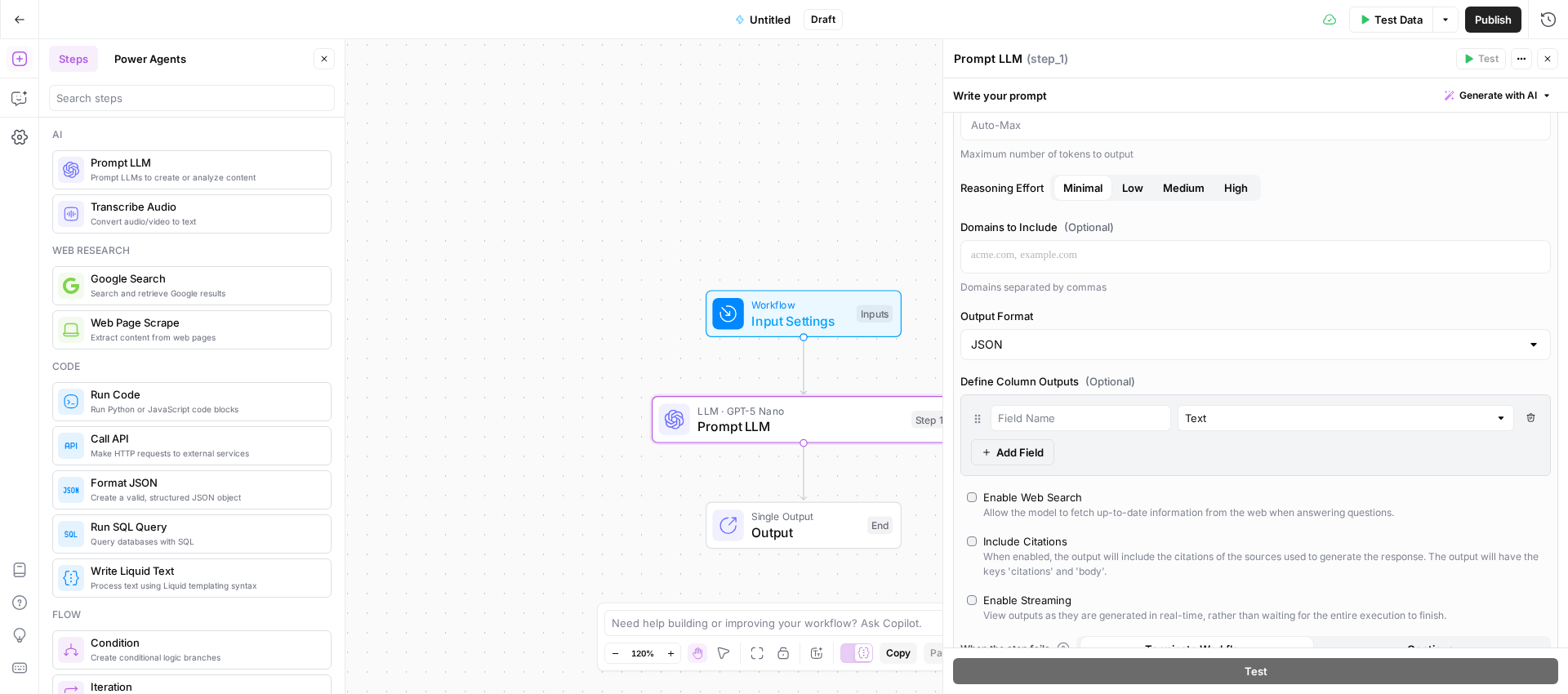
scroll to position [146, 0]
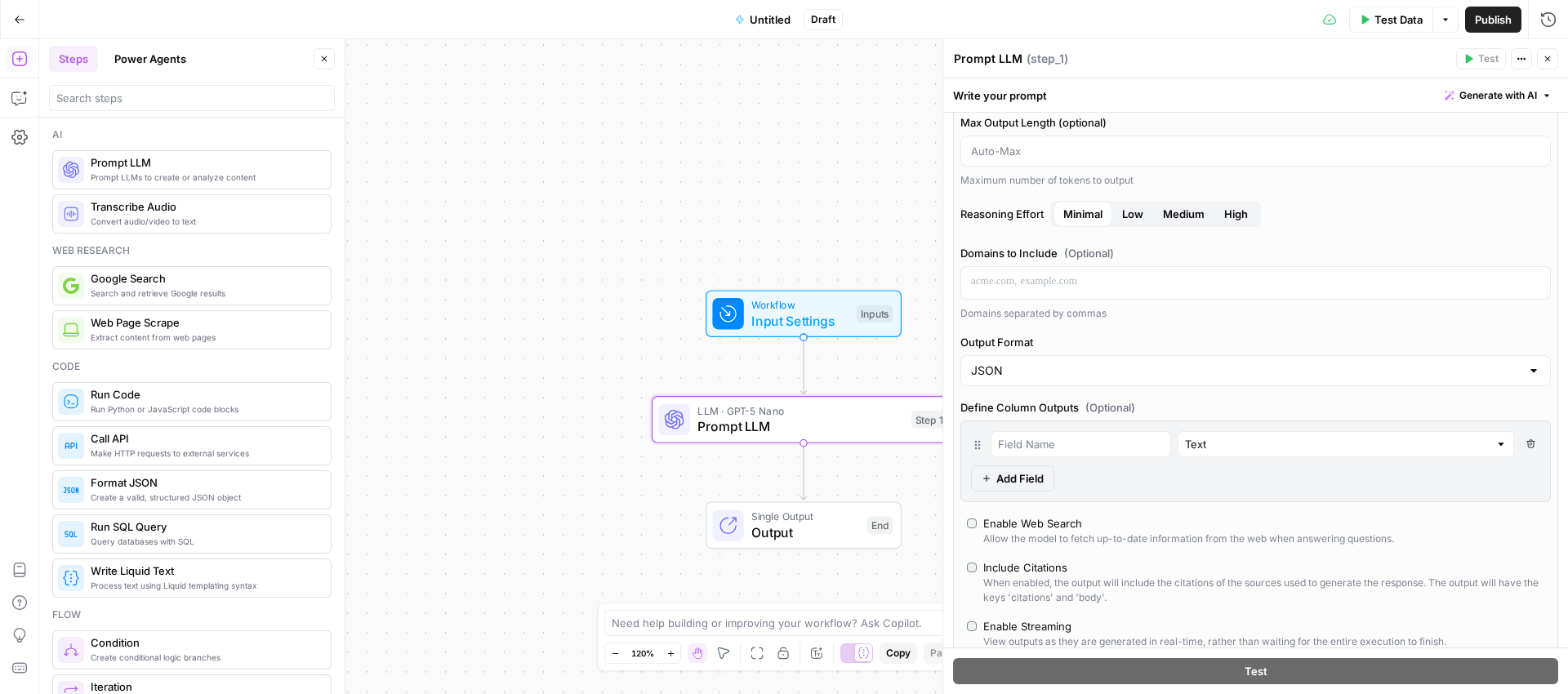
click at [1381, 54] on div "Prompt LLM Prompt LLM ( step_1 )" at bounding box center [1202, 59] width 498 height 18
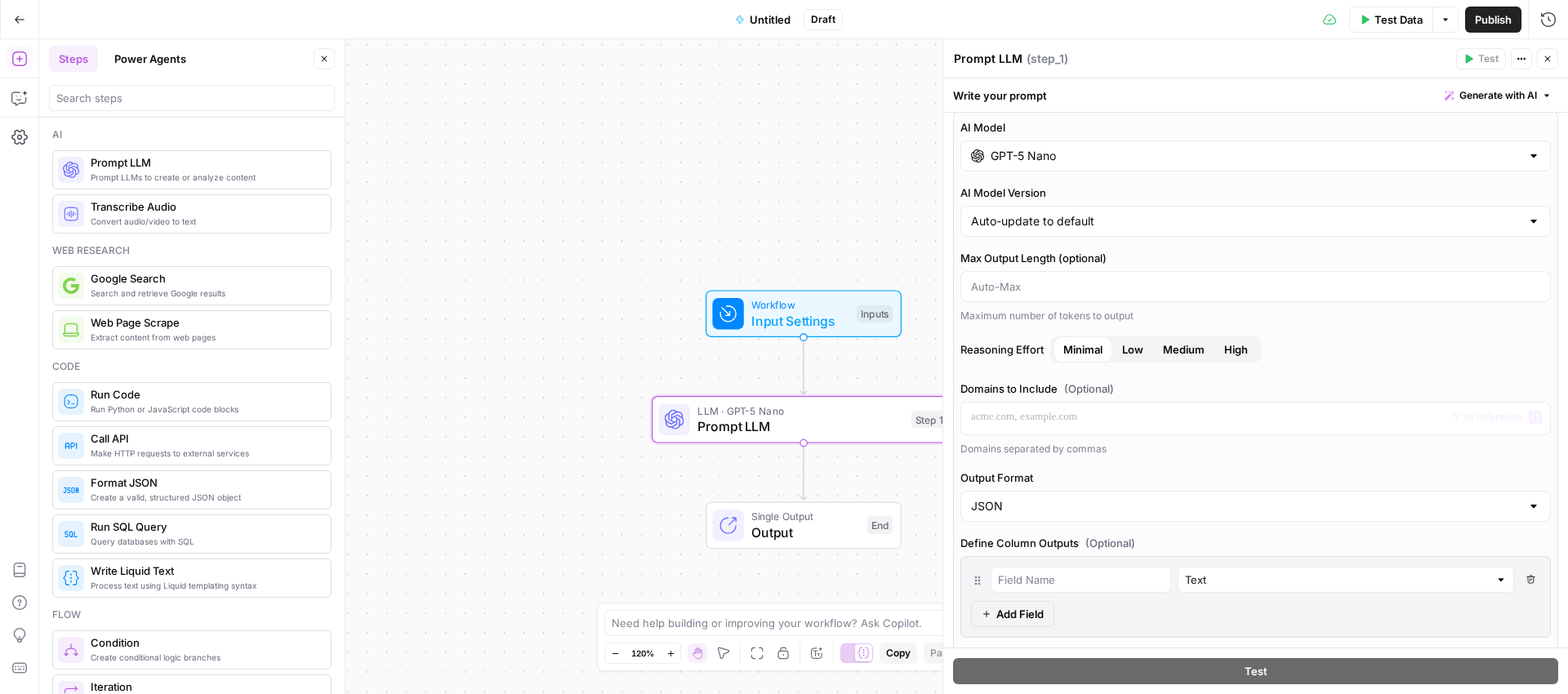
scroll to position [0, 0]
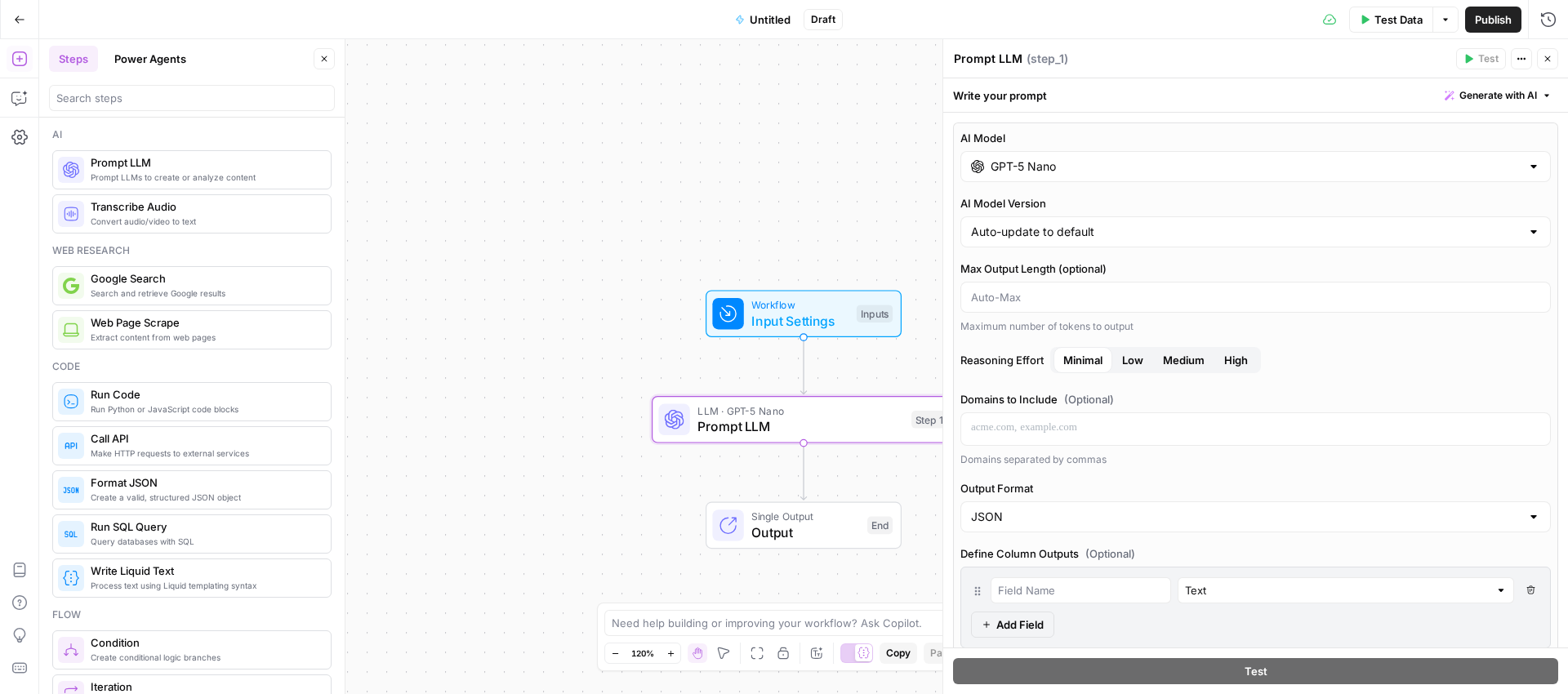
click at [775, 18] on span "Untitled" at bounding box center [770, 20] width 41 height 16
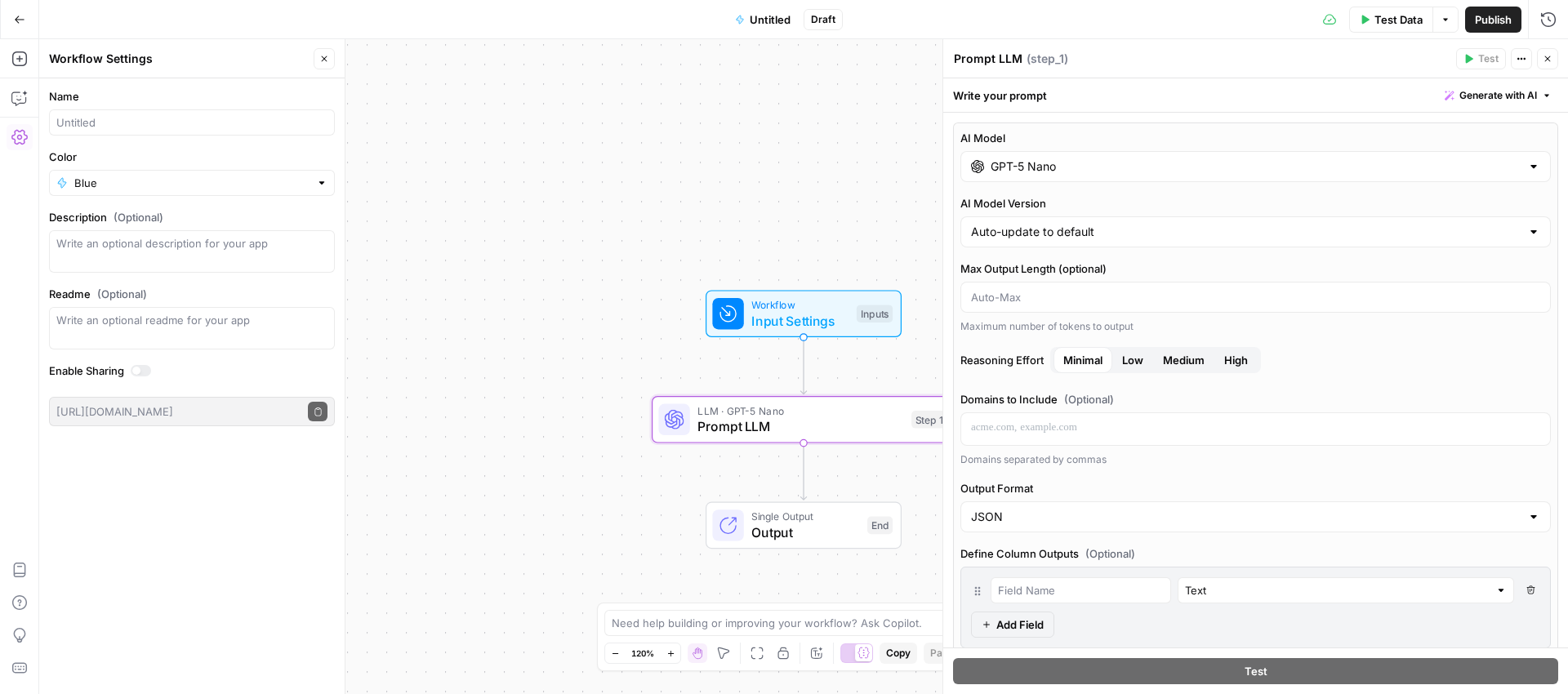
click at [100, 131] on div at bounding box center [191, 122] width 286 height 26
click at [576, 193] on div "Workflow Input Settings Inputs LLM · GPT-5 Nano Prompt LLM Step 1 Single Output…" at bounding box center [804, 367] width 1529 height 655
click at [191, 123] on input "Writing Rules Enforcer" at bounding box center [192, 123] width 271 height 16
type input "Writing Rules Enforcer (need to add internal links)"
click at [432, 171] on div "Workflow Input Settings Inputs LLM · GPT-5 Nano Prompt LLM Step 1 Single Output…" at bounding box center [804, 367] width 1529 height 655
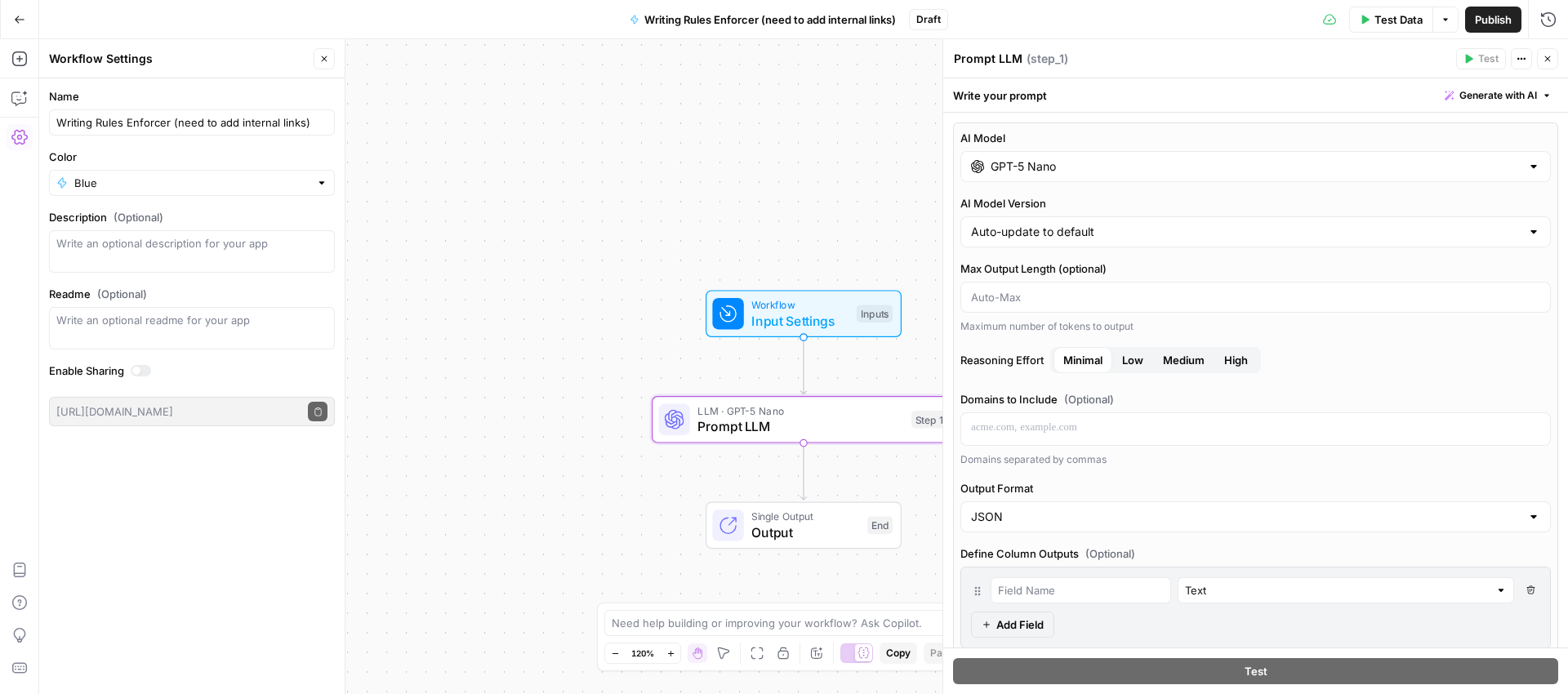
drag, startPoint x: 1363, startPoint y: 58, endPoint x: 1486, endPoint y: 22, distance: 128.2
click at [1363, 58] on div "Prompt LLM Prompt LLM ( step_1 )" at bounding box center [1202, 59] width 498 height 18
click at [1491, 12] on span "Publish" at bounding box center [1493, 20] width 37 height 16
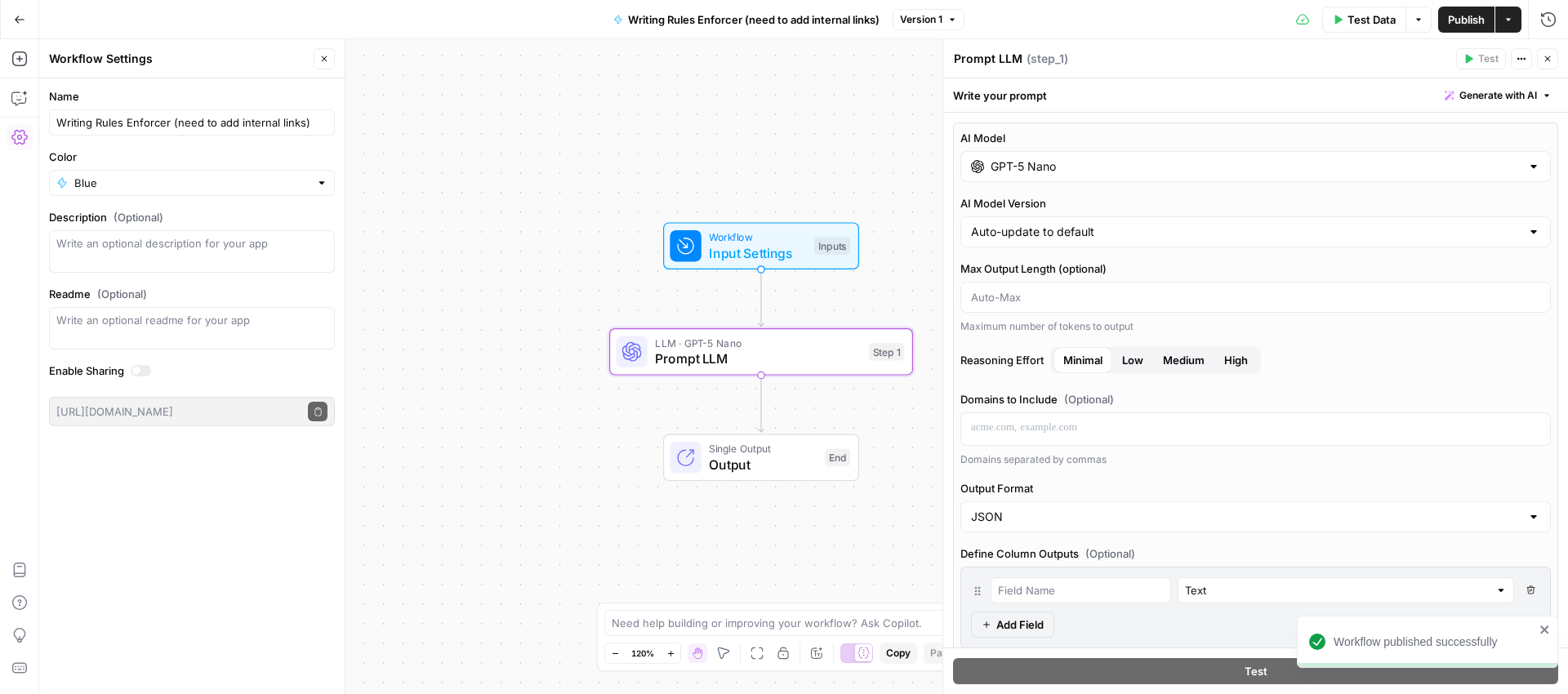
drag, startPoint x: 435, startPoint y: 234, endPoint x: 388, endPoint y: 154, distance: 92.8
click at [388, 154] on div "Workflow Input Settings Inputs LLM · GPT-5 Nano Prompt LLM Step 1 Single Output…" at bounding box center [804, 367] width 1529 height 655
click at [719, 105] on div "Workflow Input Settings Inputs Test Step LLM · GPT-5 Nano Prompt LLM Step 1 Cop…" at bounding box center [804, 367] width 1529 height 655
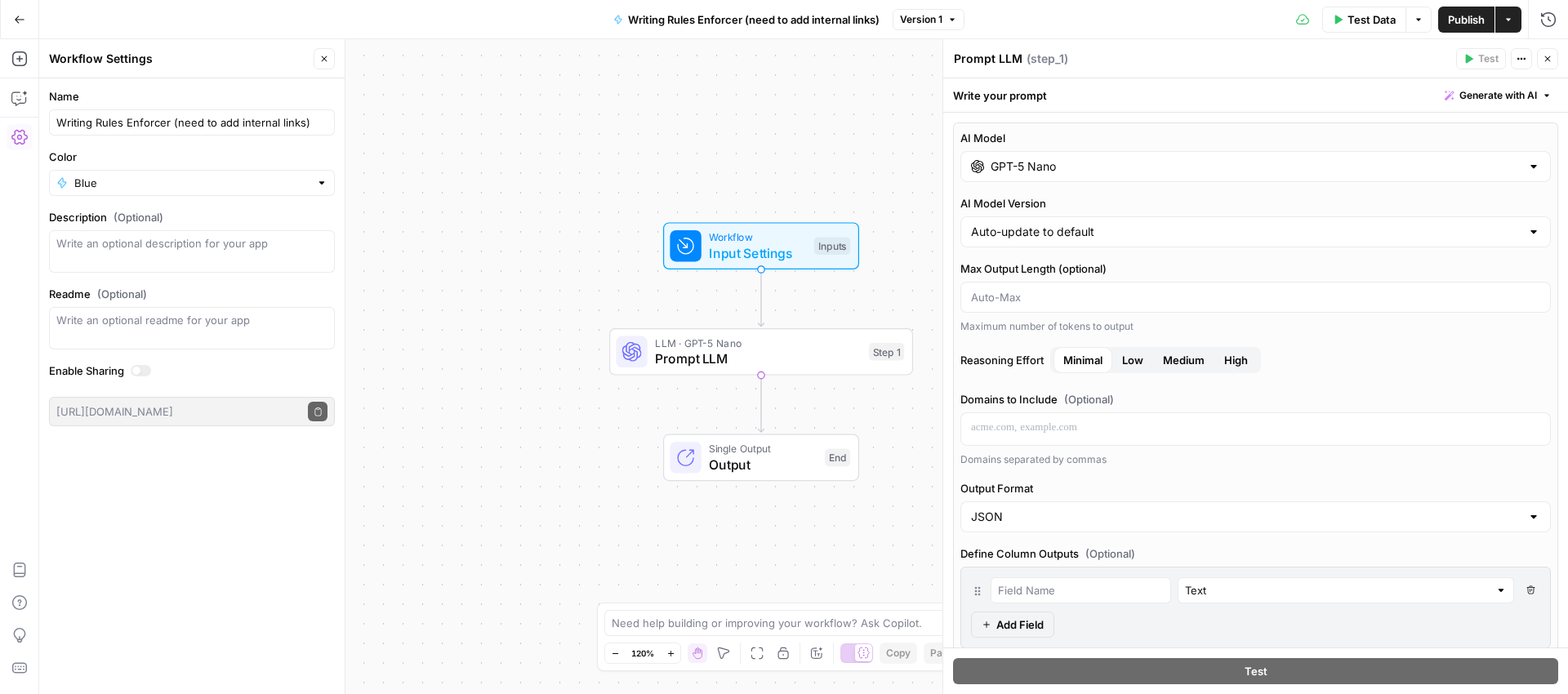
click at [327, 57] on button "Close" at bounding box center [324, 59] width 22 height 22
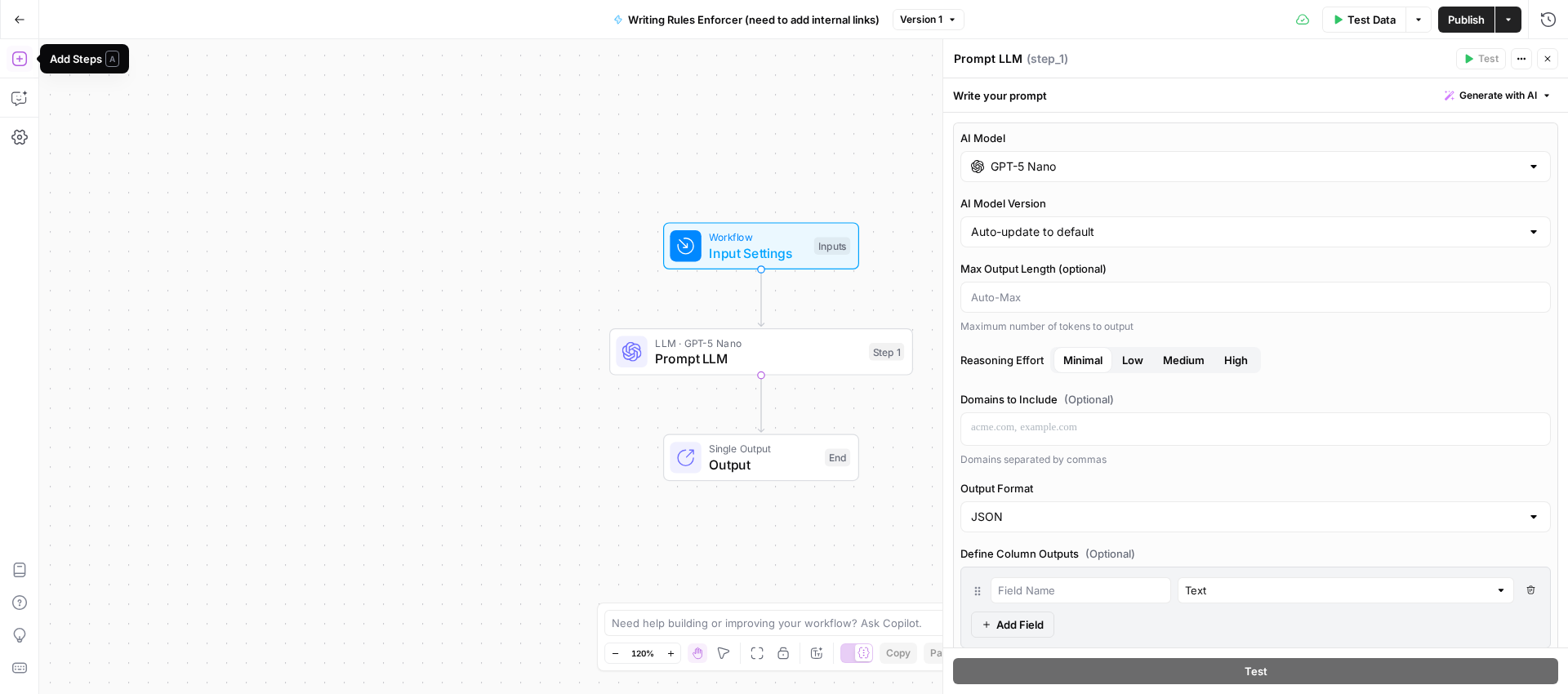
click at [17, 71] on button "Add Steps" at bounding box center [19, 59] width 26 height 26
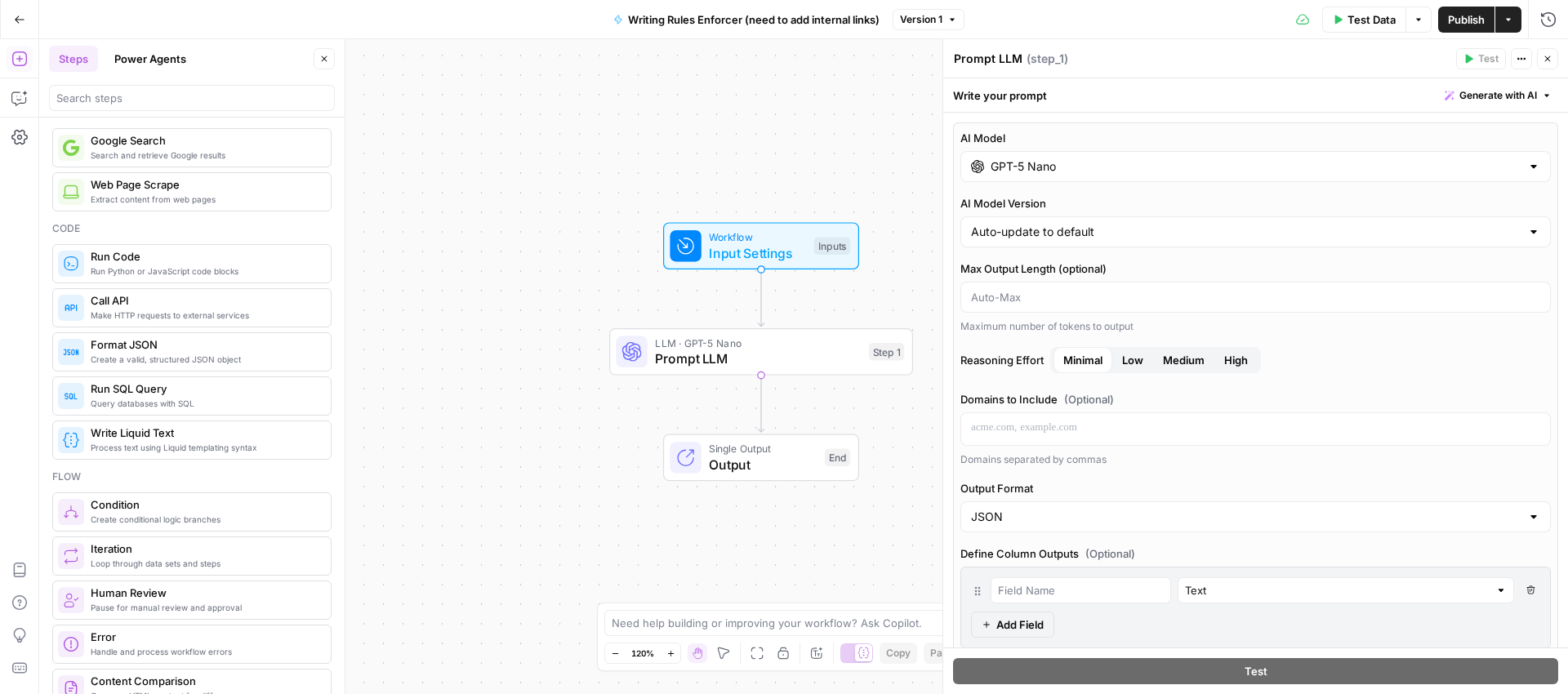
scroll to position [301, 0]
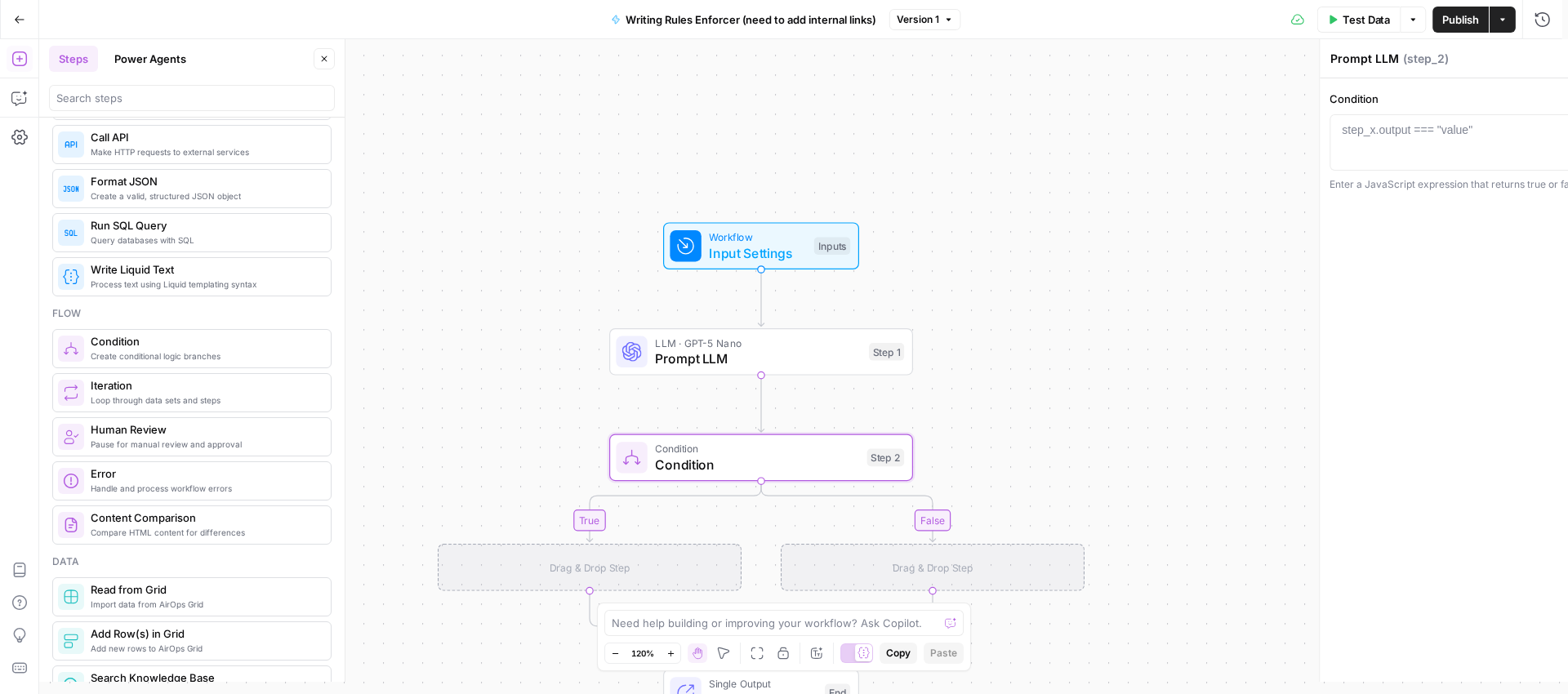
type textarea "Condition"
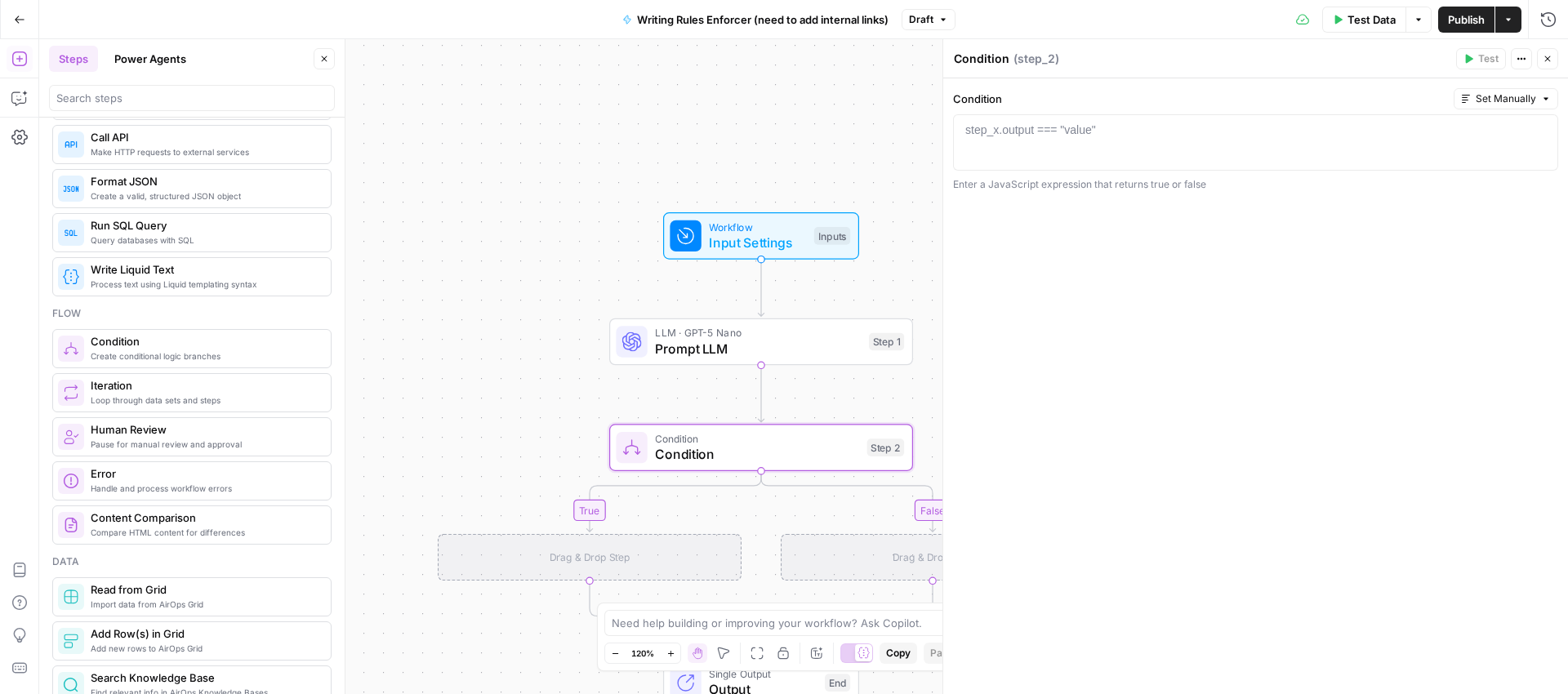
click at [999, 126] on div "step_x.output === "value"" at bounding box center [1030, 130] width 131 height 16
click at [1540, 129] on icon "button" at bounding box center [1541, 130] width 8 height 8
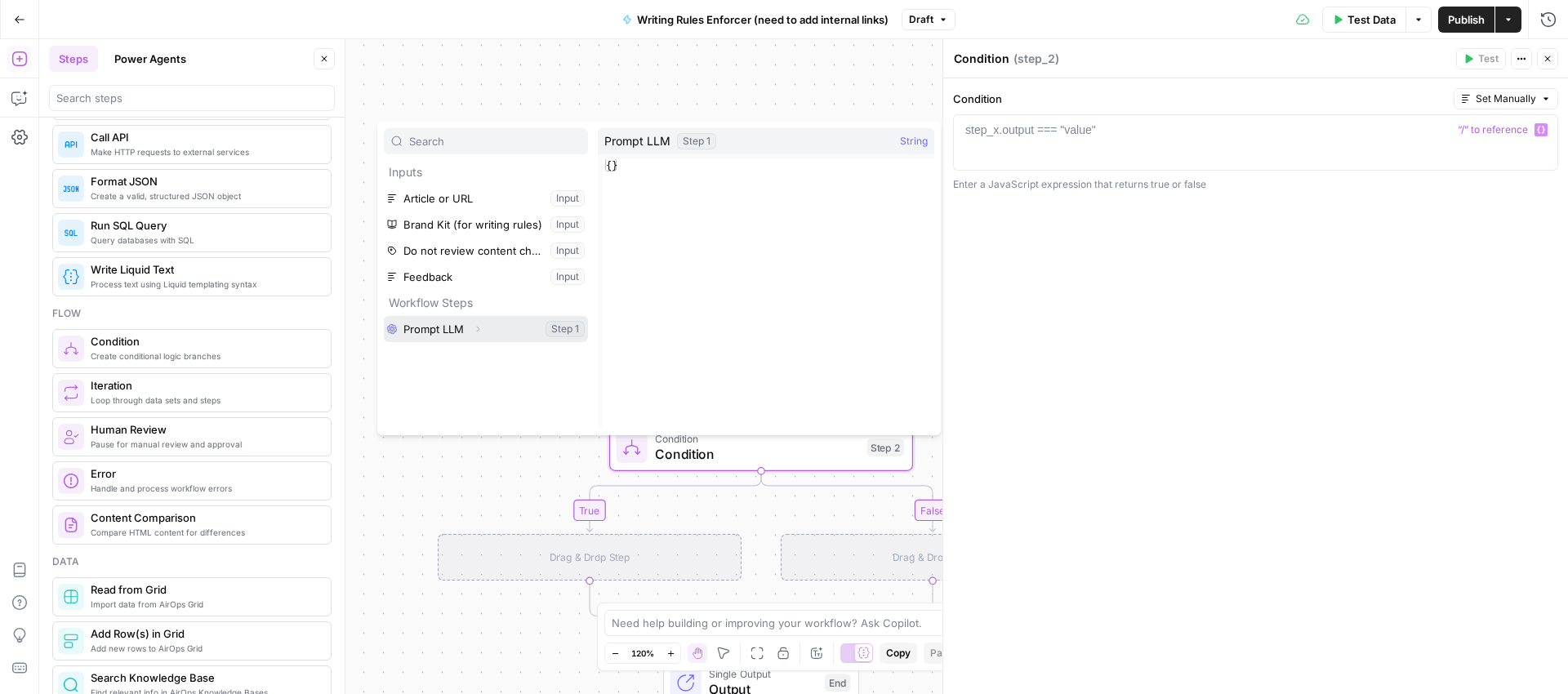
click at [536, 330] on button "Select variable Prompt LLM" at bounding box center [486, 329] width 205 height 26
type textarea "**********"
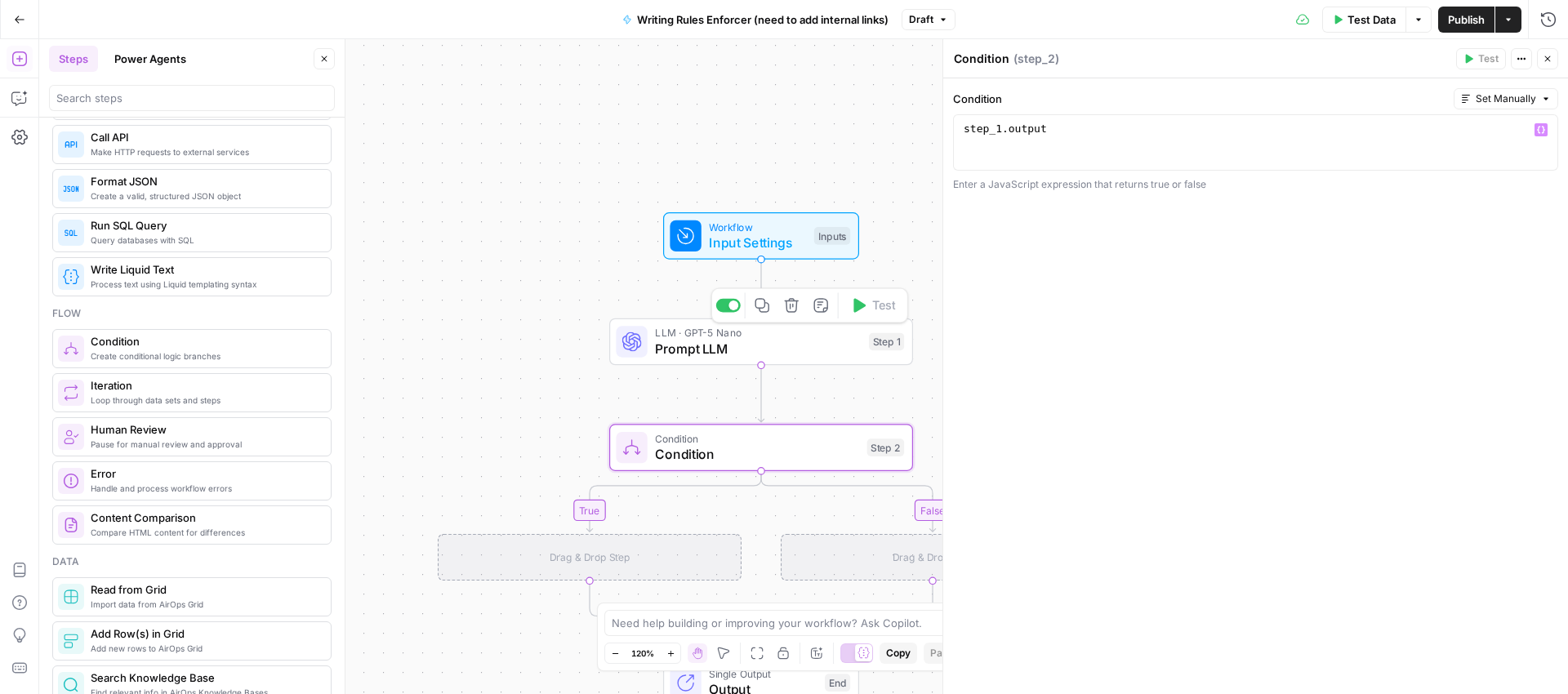
click at [803, 344] on span "Prompt LLM" at bounding box center [758, 349] width 205 height 20
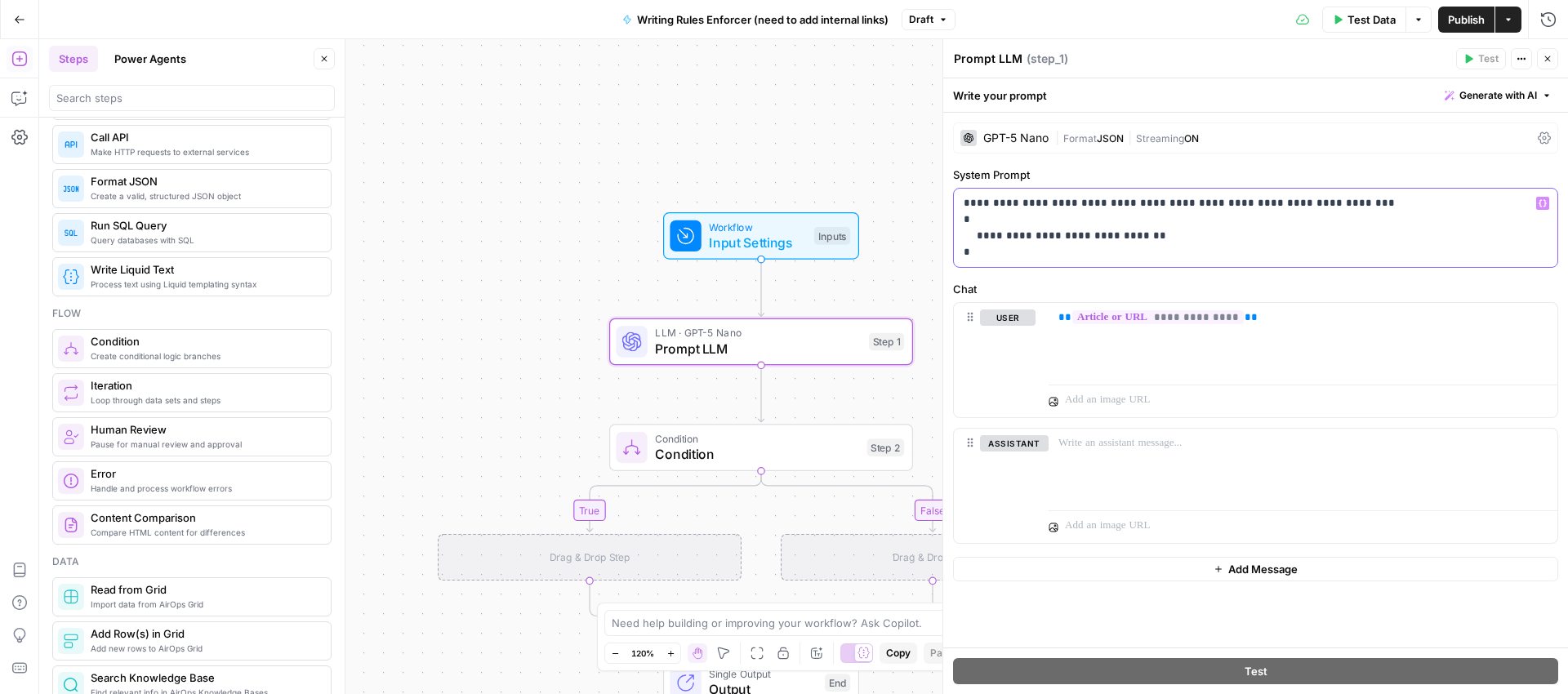
drag, startPoint x: 982, startPoint y: 236, endPoint x: 1042, endPoint y: 231, distance: 60.2
click at [1042, 231] on p "**********" at bounding box center [1255, 228] width 584 height 66
copy p "**********"
click at [807, 460] on span "Condition" at bounding box center [757, 454] width 205 height 20
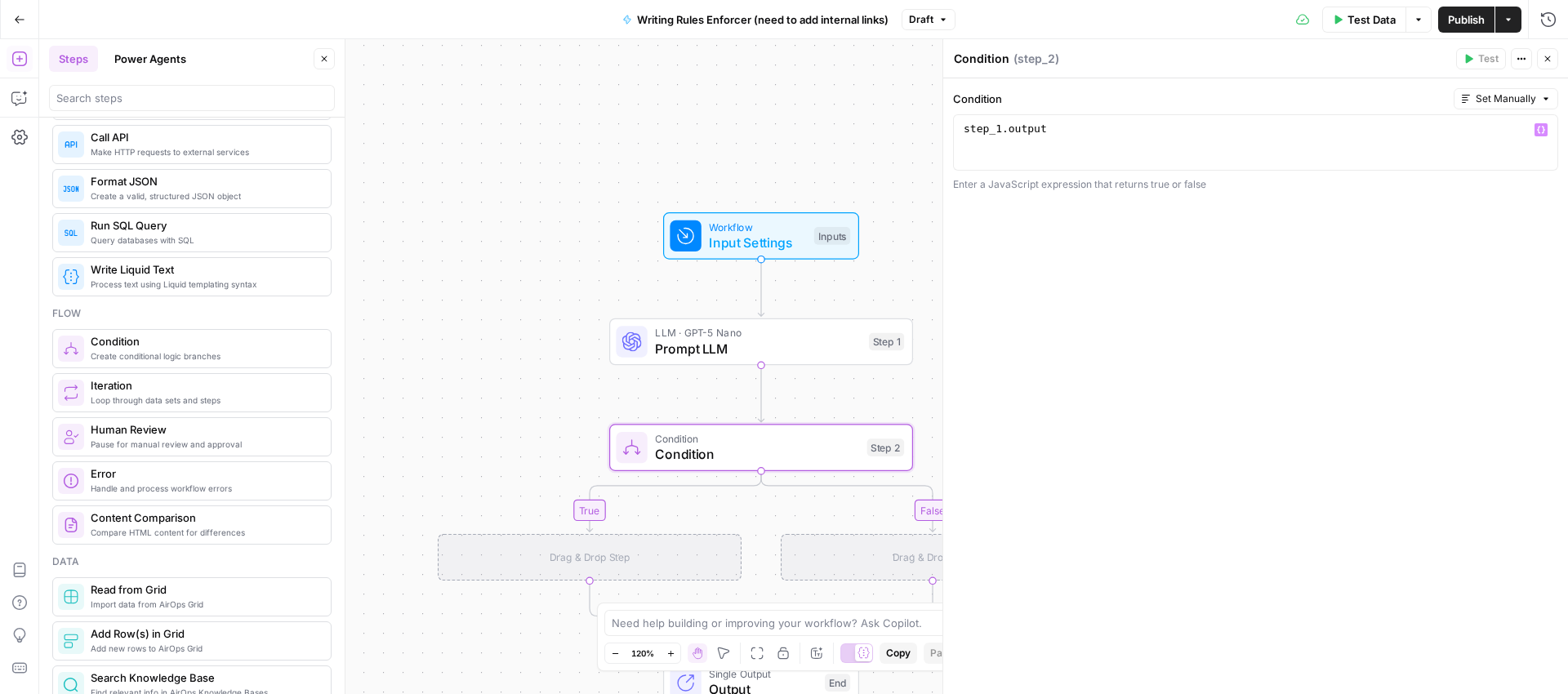
click at [1073, 122] on div "step_1 . output" at bounding box center [1255, 156] width 590 height 69
click at [1547, 130] on div "**********" at bounding box center [1255, 142] width 590 height 41
click at [1542, 132] on icon "button" at bounding box center [1541, 130] width 8 height 8
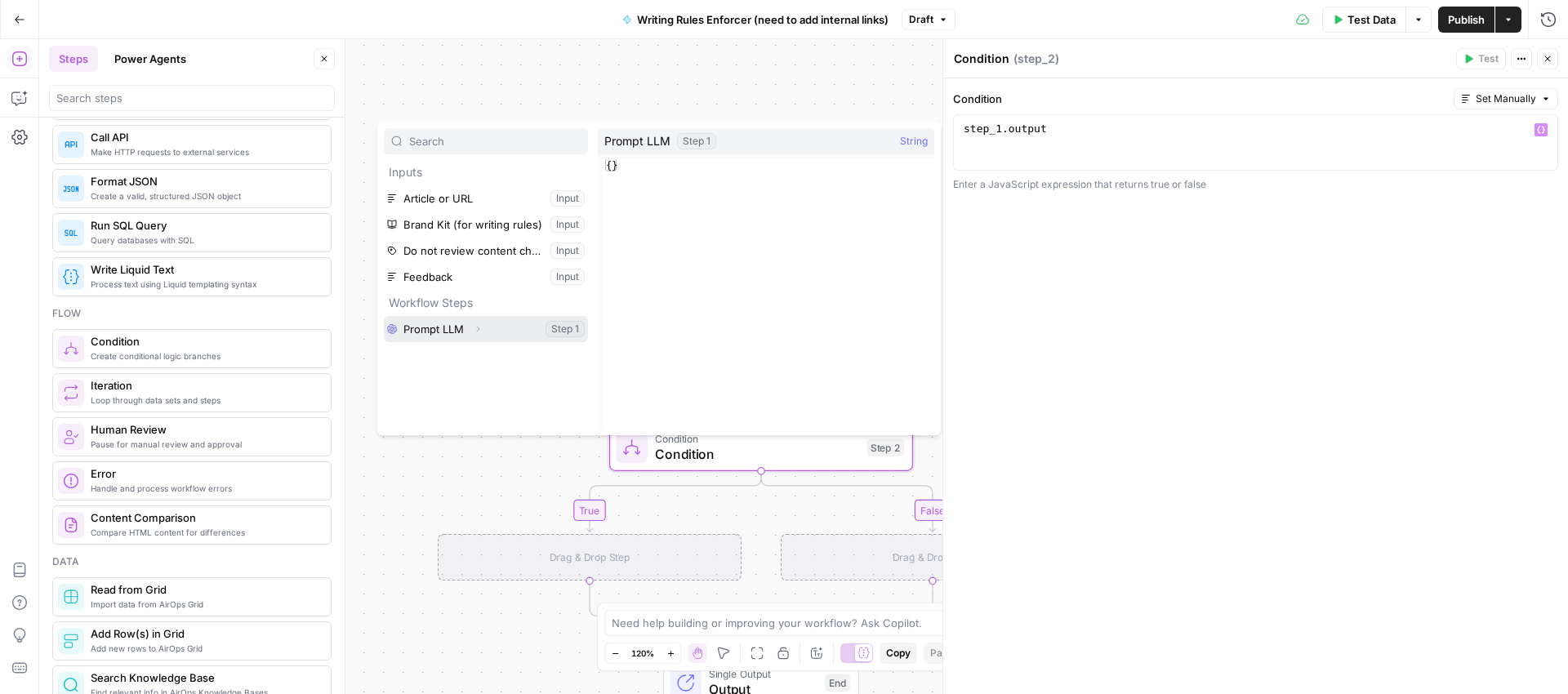
click at [475, 326] on icon "button" at bounding box center [478, 329] width 10 height 10
click at [533, 354] on button "Select variable Output" at bounding box center [494, 355] width 187 height 26
type textarea "**********"
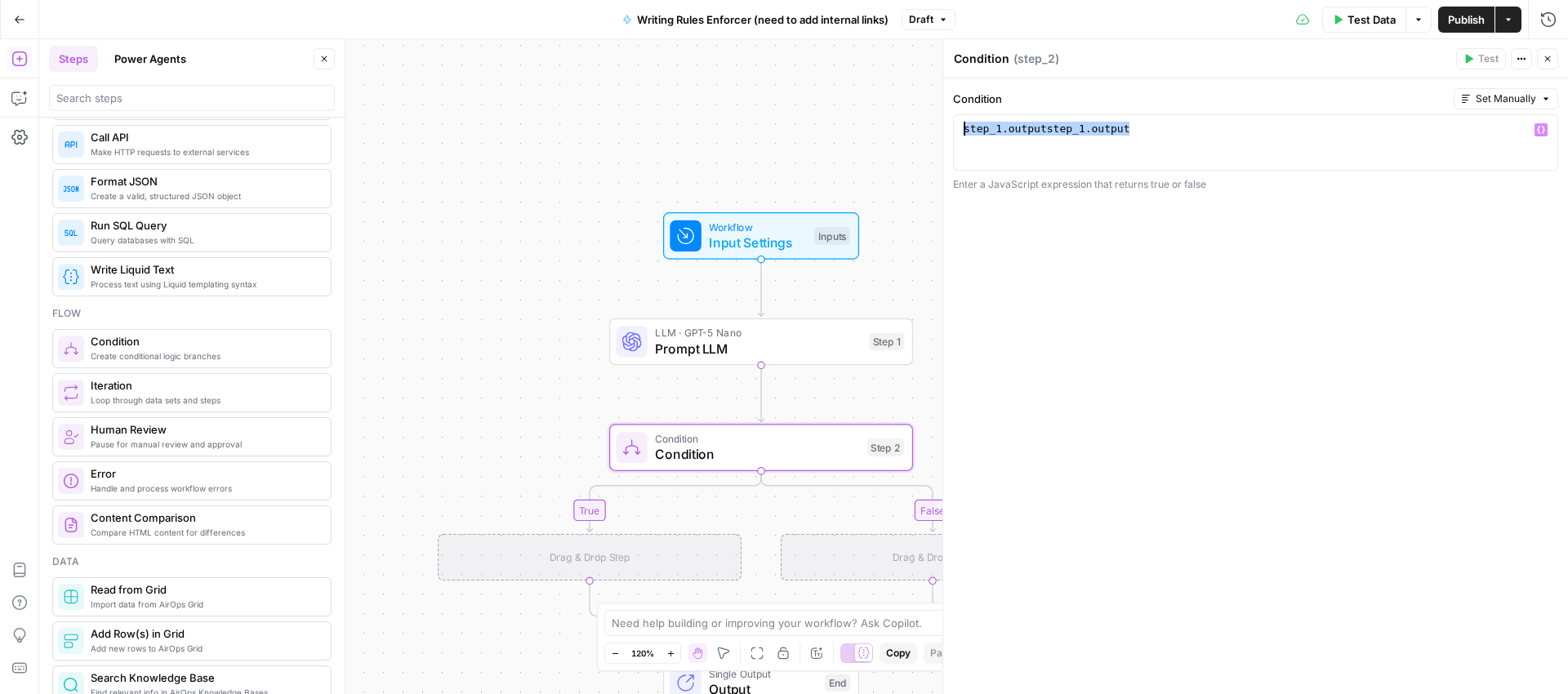
drag, startPoint x: 1125, startPoint y: 129, endPoint x: 834, endPoint y: 124, distance: 291.0
click at [834, 124] on body "Xponent21 New Home Browse Insights Opportunities Your Data Recent Grids Spring …" at bounding box center [784, 347] width 1568 height 694
click at [789, 344] on span "Prompt LLM" at bounding box center [758, 349] width 205 height 20
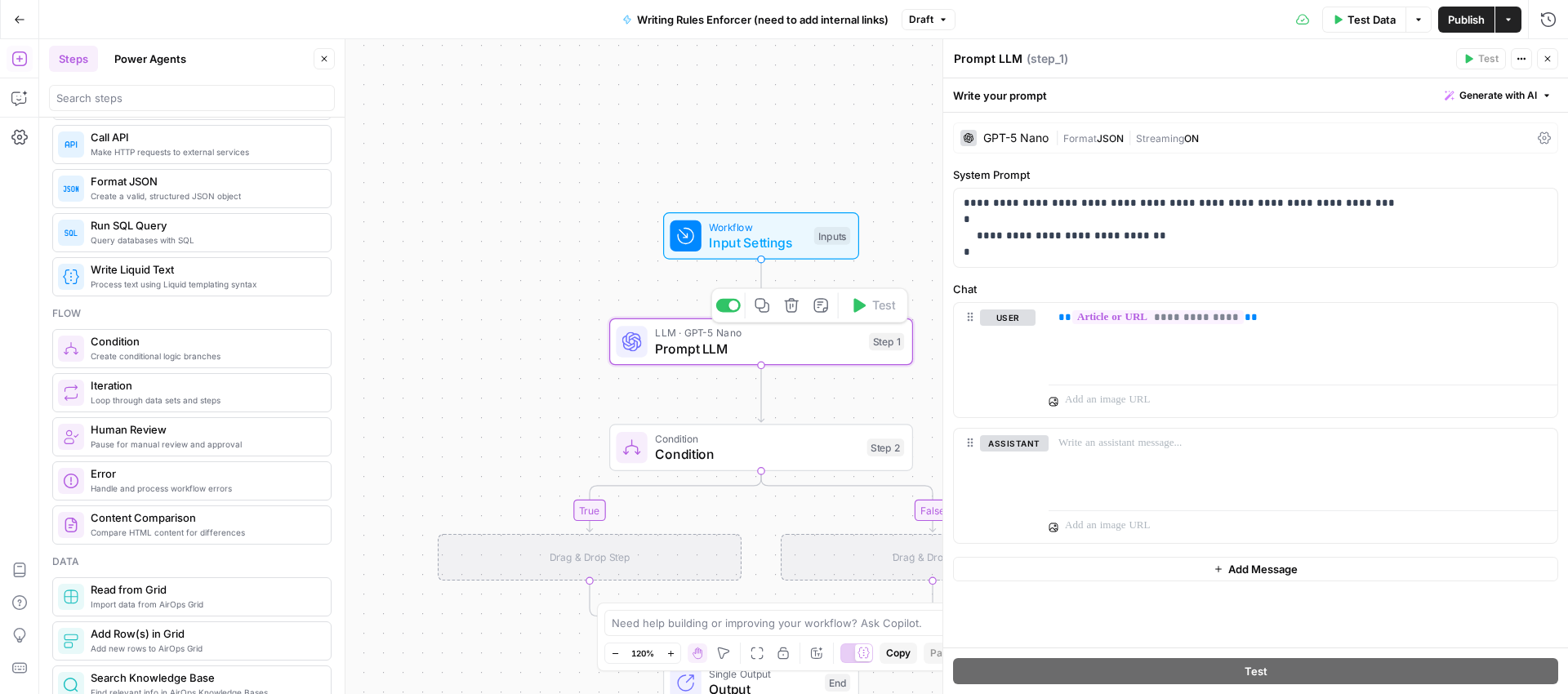
click at [789, 459] on span "Condition" at bounding box center [757, 454] width 205 height 20
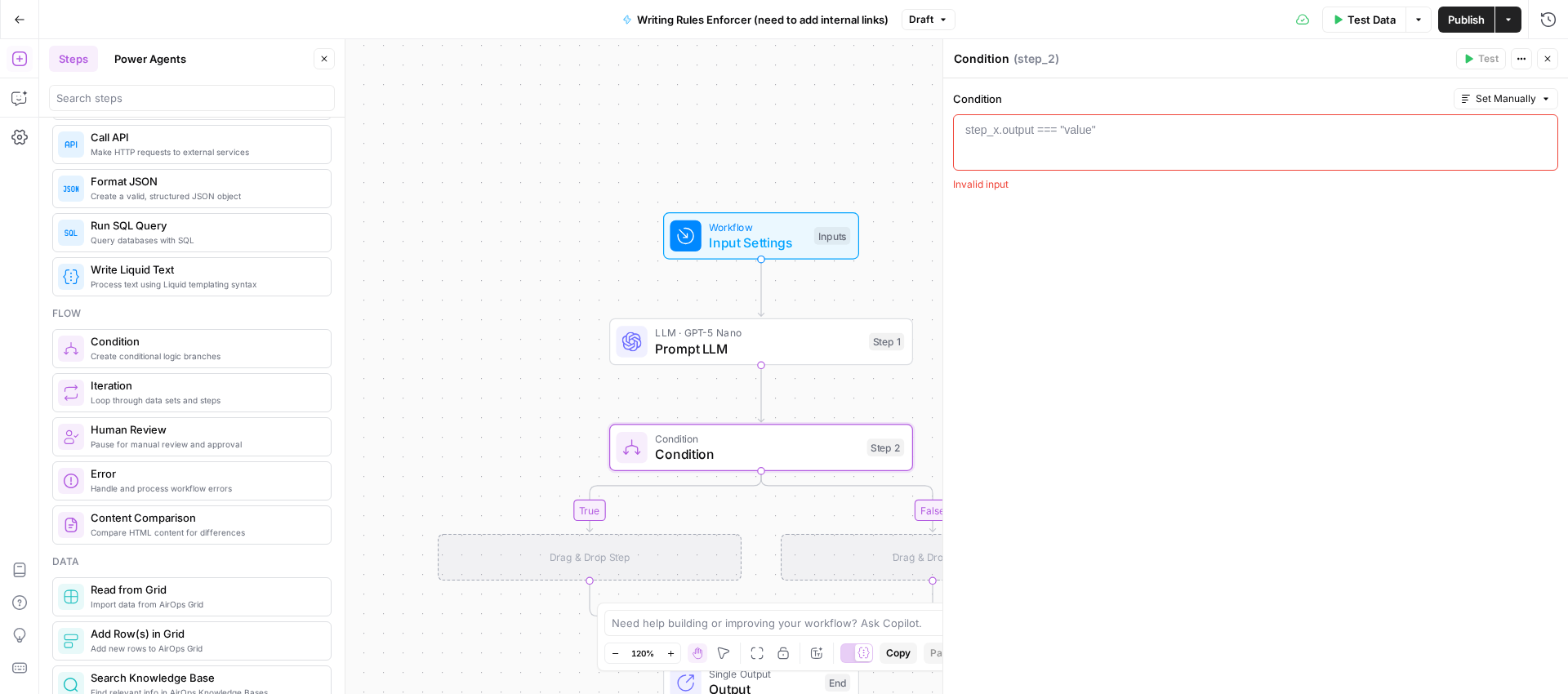
click at [993, 130] on div "step_x.output === "value"" at bounding box center [1030, 130] width 131 height 16
paste textarea "**********"
click at [1006, 128] on div "step_14 . output . is_single_url === true" at bounding box center [1255, 156] width 590 height 69
type textarea "**********"
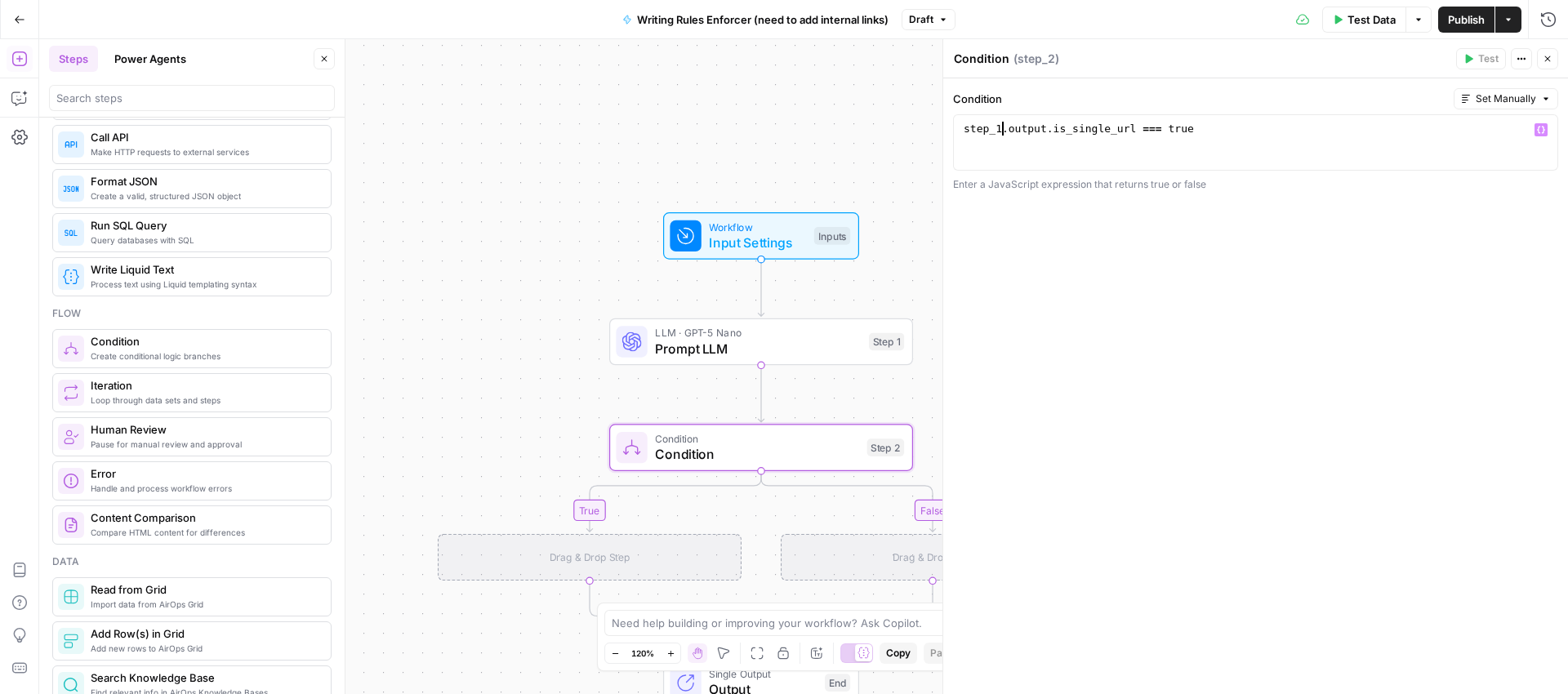
click at [1283, 227] on div "**********" at bounding box center [1255, 386] width 624 height 616
click at [930, 223] on div "true false Workflow Input Settings Inputs LLM · GPT-5 Nano Prompt LLM Step 1 Co…" at bounding box center [804, 367] width 1529 height 655
click at [921, 221] on div "true false Workflow Input Settings Inputs LLM · GPT-5 Nano Prompt LLM Step 1 Co…" at bounding box center [804, 367] width 1529 height 655
click at [1479, 126] on div "step_1 . output . is_single_url === true" at bounding box center [1255, 156] width 590 height 69
click at [1532, 98] on span "Set Manually" at bounding box center [1506, 99] width 60 height 14
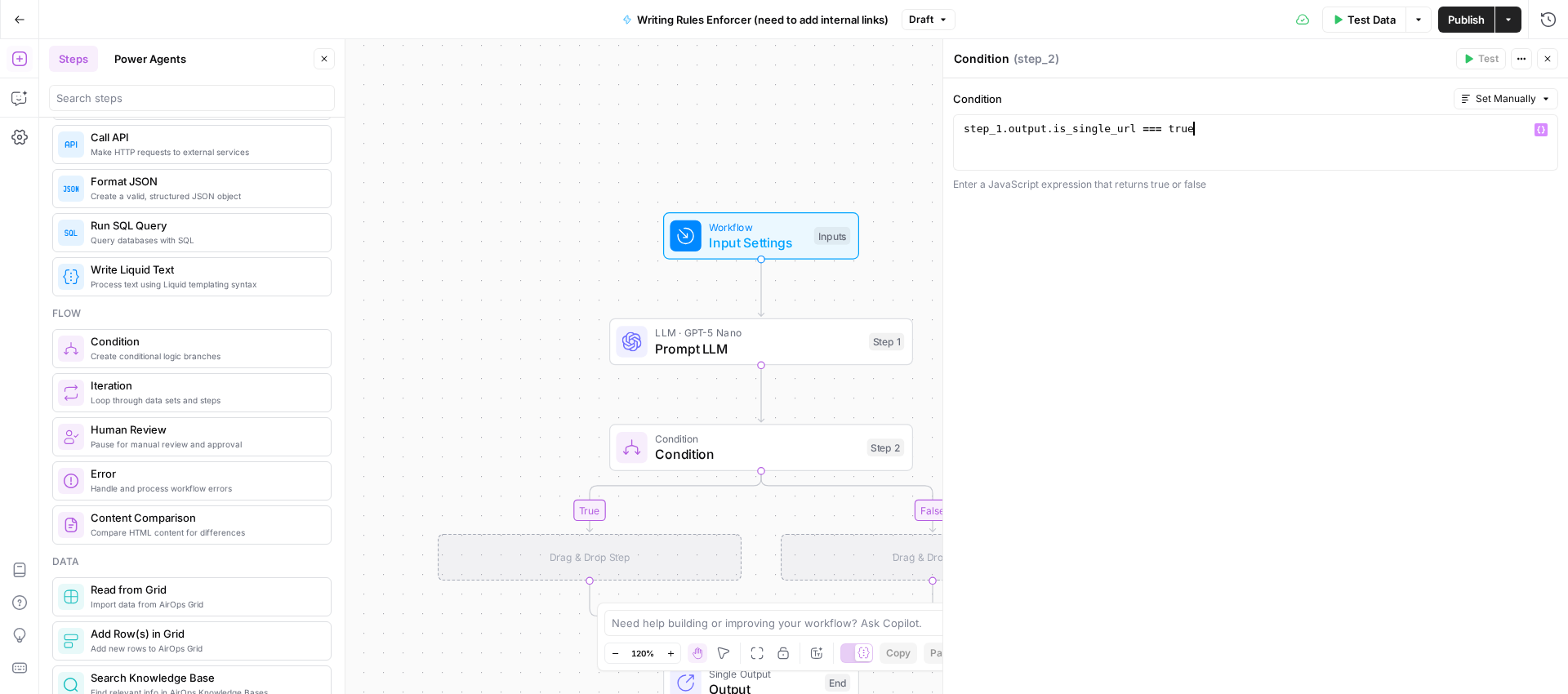
click at [1264, 135] on div "step_1 . output . is_single_url === true" at bounding box center [1255, 156] width 590 height 69
click at [1460, 25] on span "Publish" at bounding box center [1466, 20] width 37 height 16
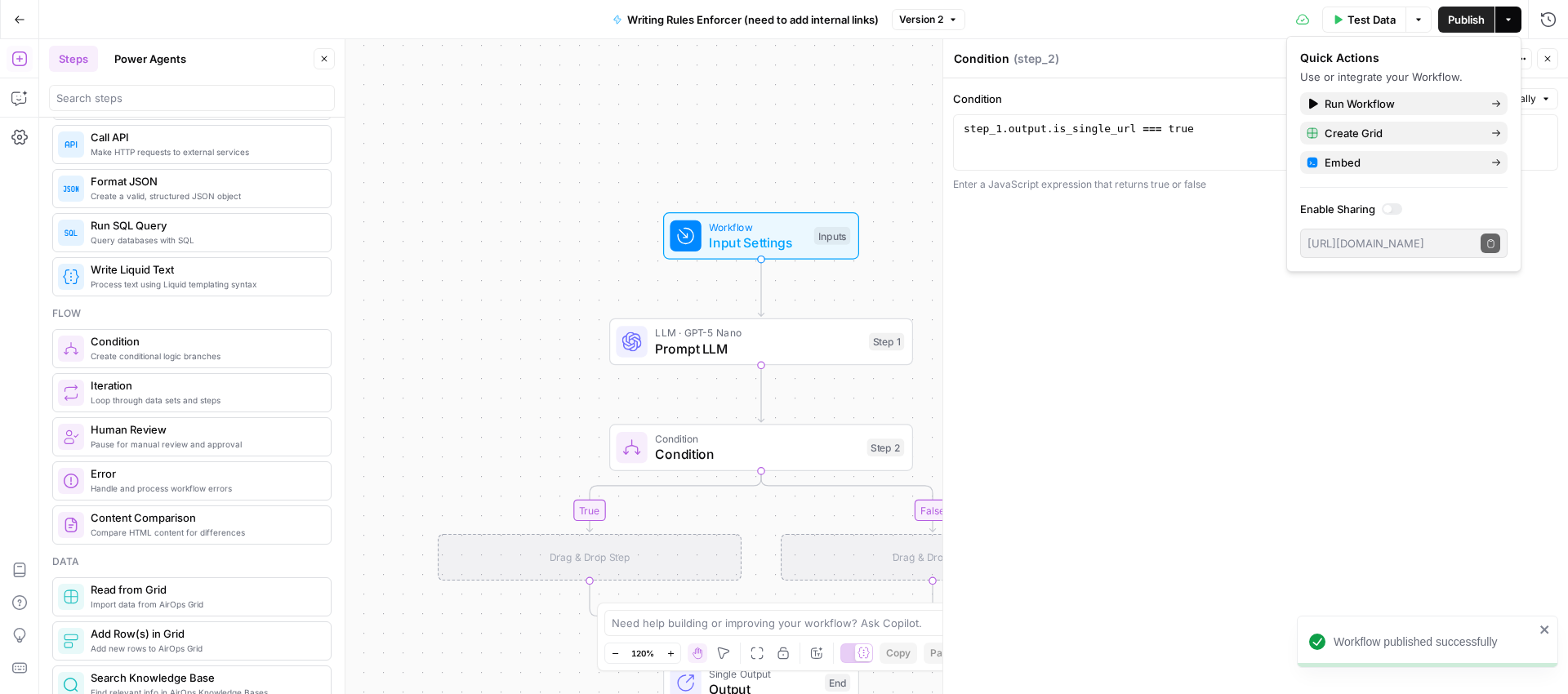
click at [1254, 295] on div "**********" at bounding box center [1255, 386] width 624 height 616
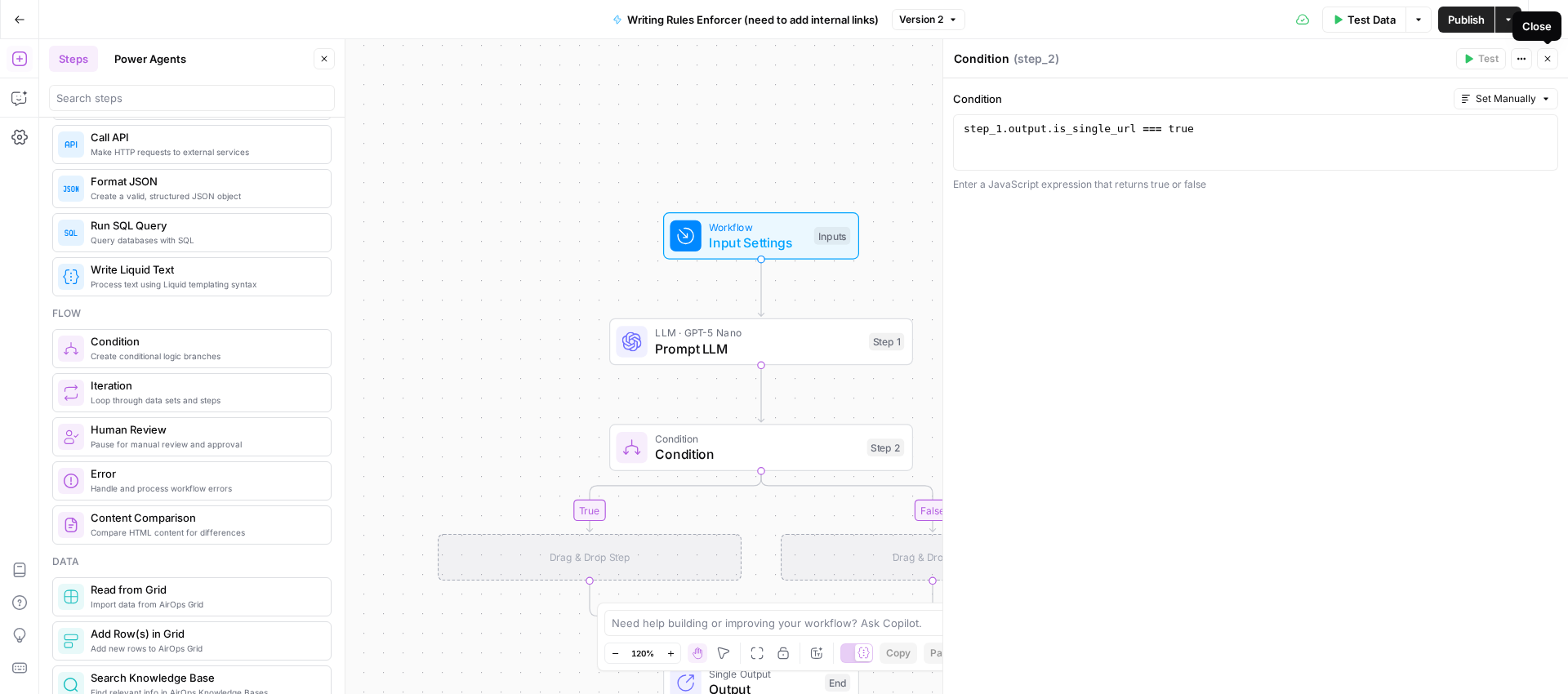
click at [1550, 60] on icon "button" at bounding box center [1547, 59] width 10 height 10
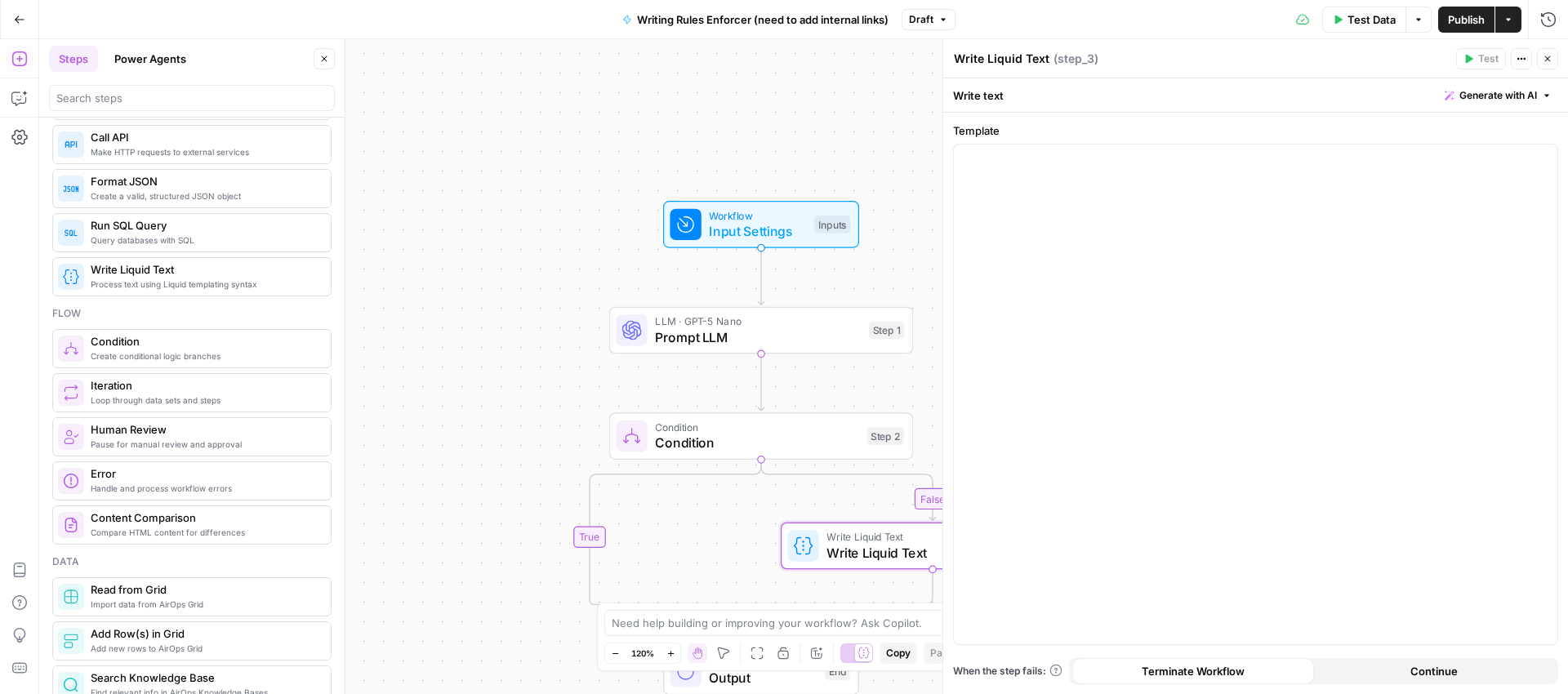
click at [1008, 60] on textarea "Write Liquid Text" at bounding box center [1002, 59] width 96 height 16
click at [1012, 59] on textarea "Write Liquid Text" at bounding box center [1002, 59] width 96 height 16
type textarea "Return the article"
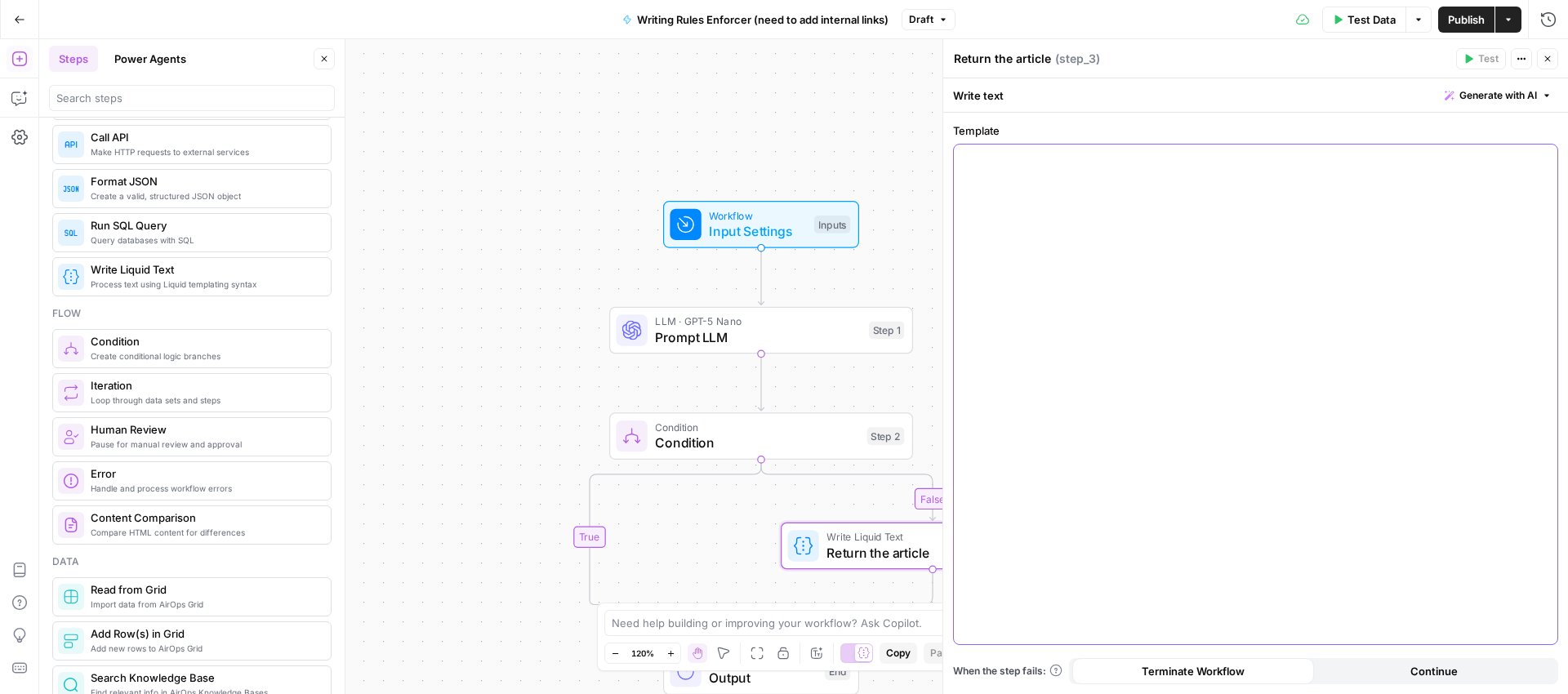
click at [1130, 236] on div at bounding box center [1256, 394] width 604 height 500
click at [1541, 162] on icon "button" at bounding box center [1542, 159] width 8 height 8
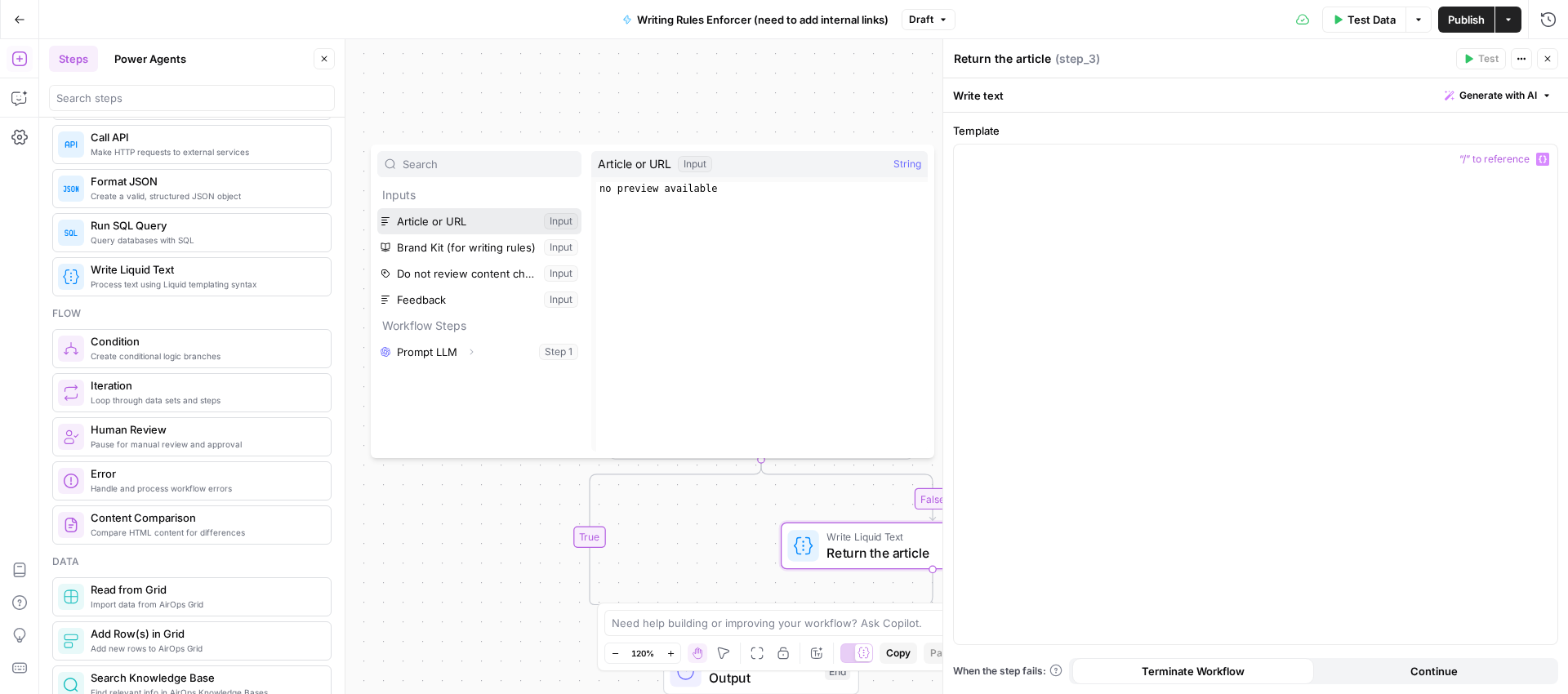
click at [455, 215] on button "Select variable Article or URL" at bounding box center [479, 221] width 205 height 26
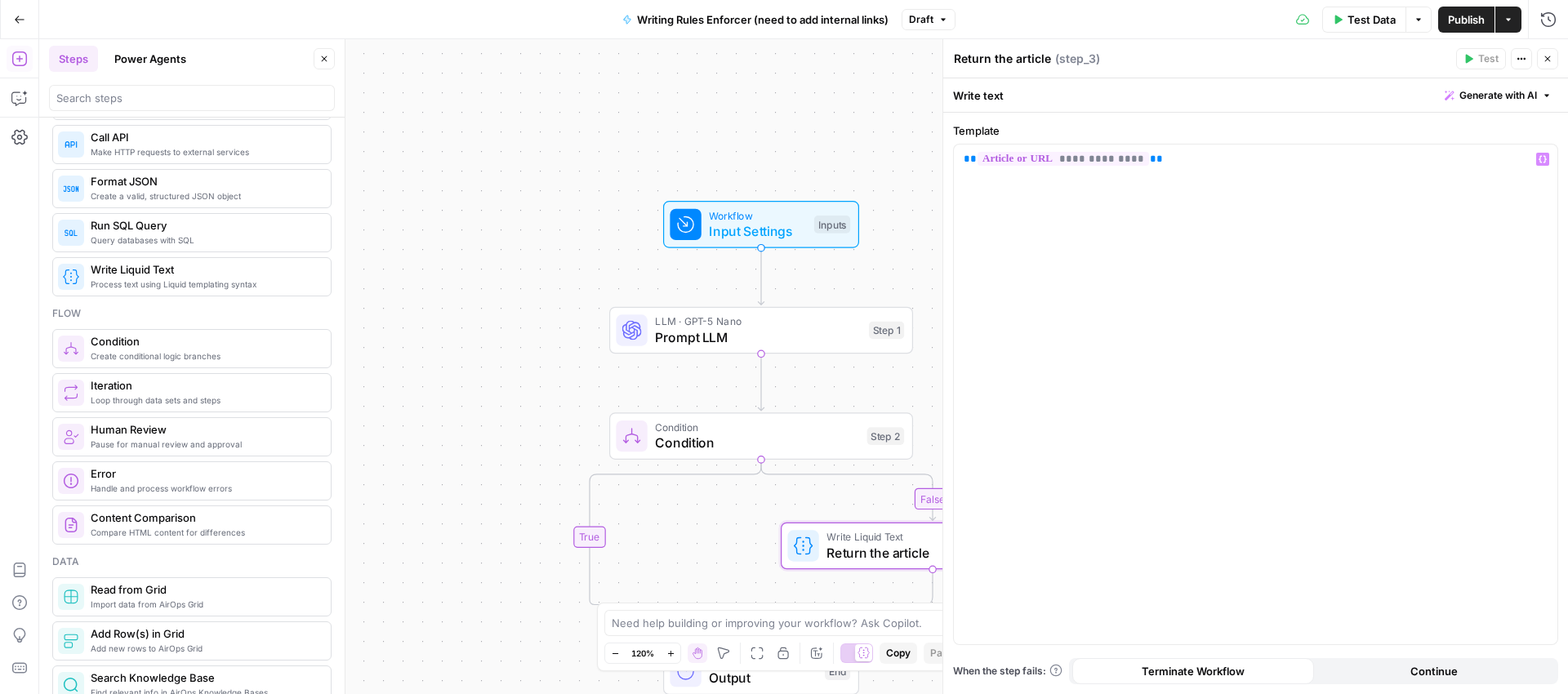
click at [1466, 26] on span "Publish" at bounding box center [1466, 20] width 37 height 16
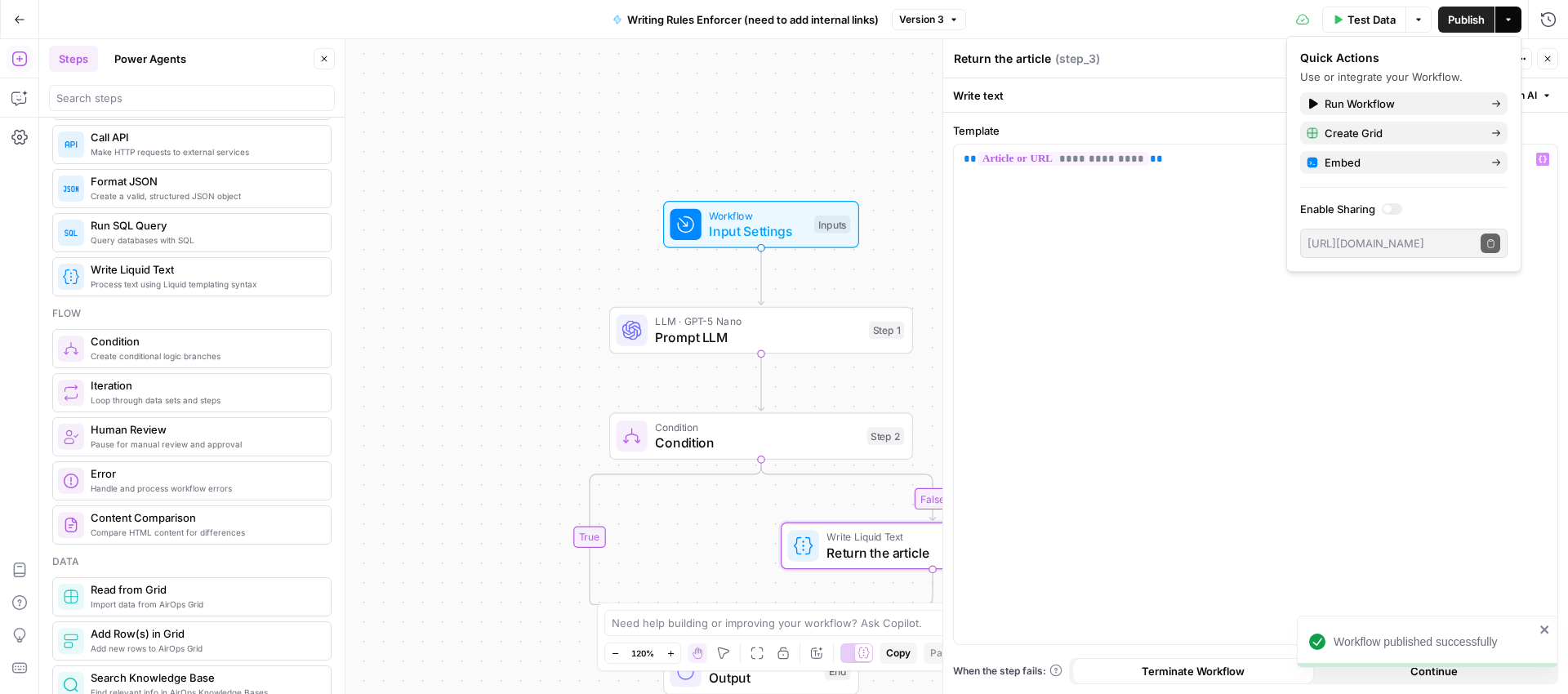
click at [916, 201] on div "false true Workflow Input Settings Inputs LLM · GPT-5 Nano Prompt LLM Step 1 Co…" at bounding box center [804, 367] width 1529 height 655
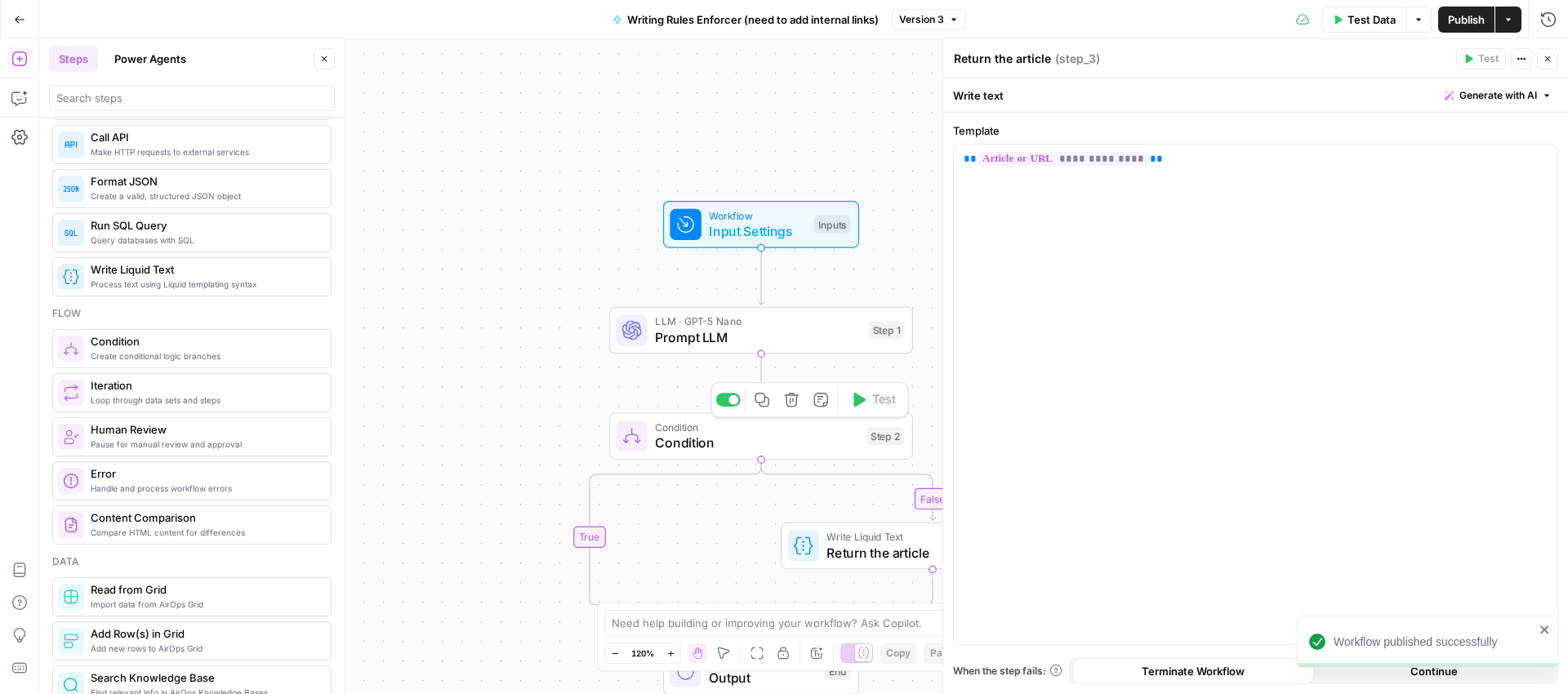
click at [670, 446] on span "Condition" at bounding box center [757, 443] width 205 height 20
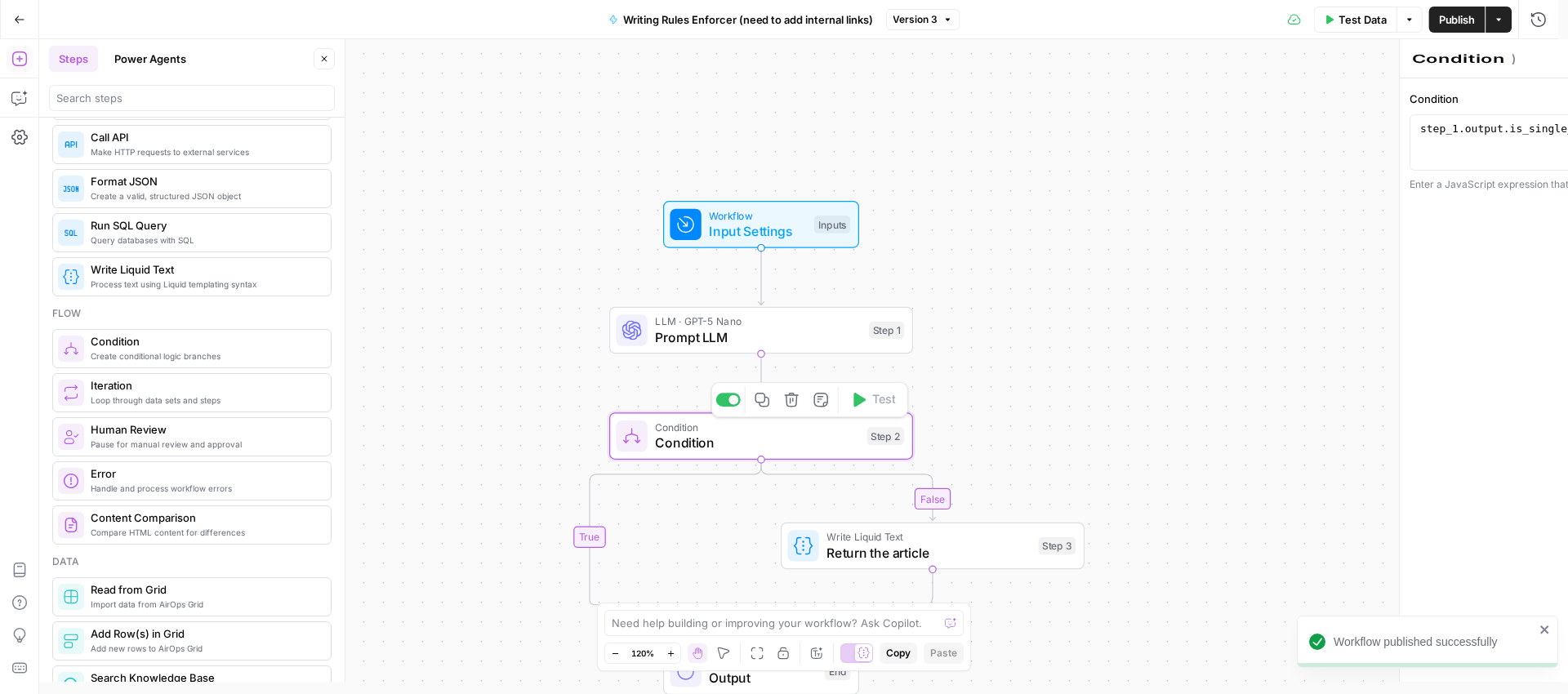
click at [670, 446] on span "Condition" at bounding box center [757, 443] width 205 height 20
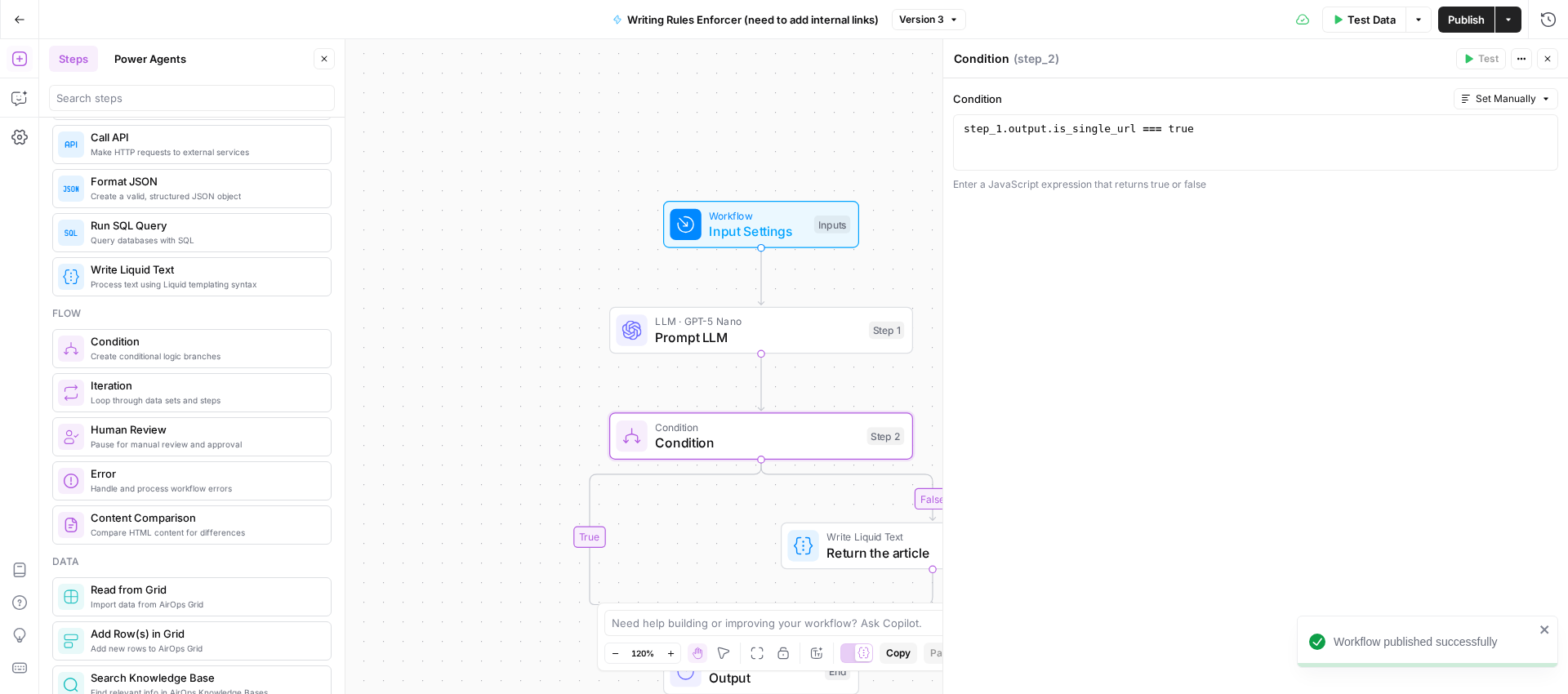
click at [991, 60] on textarea "Condition" at bounding box center [982, 59] width 56 height 16
type textarea "Return the Article"
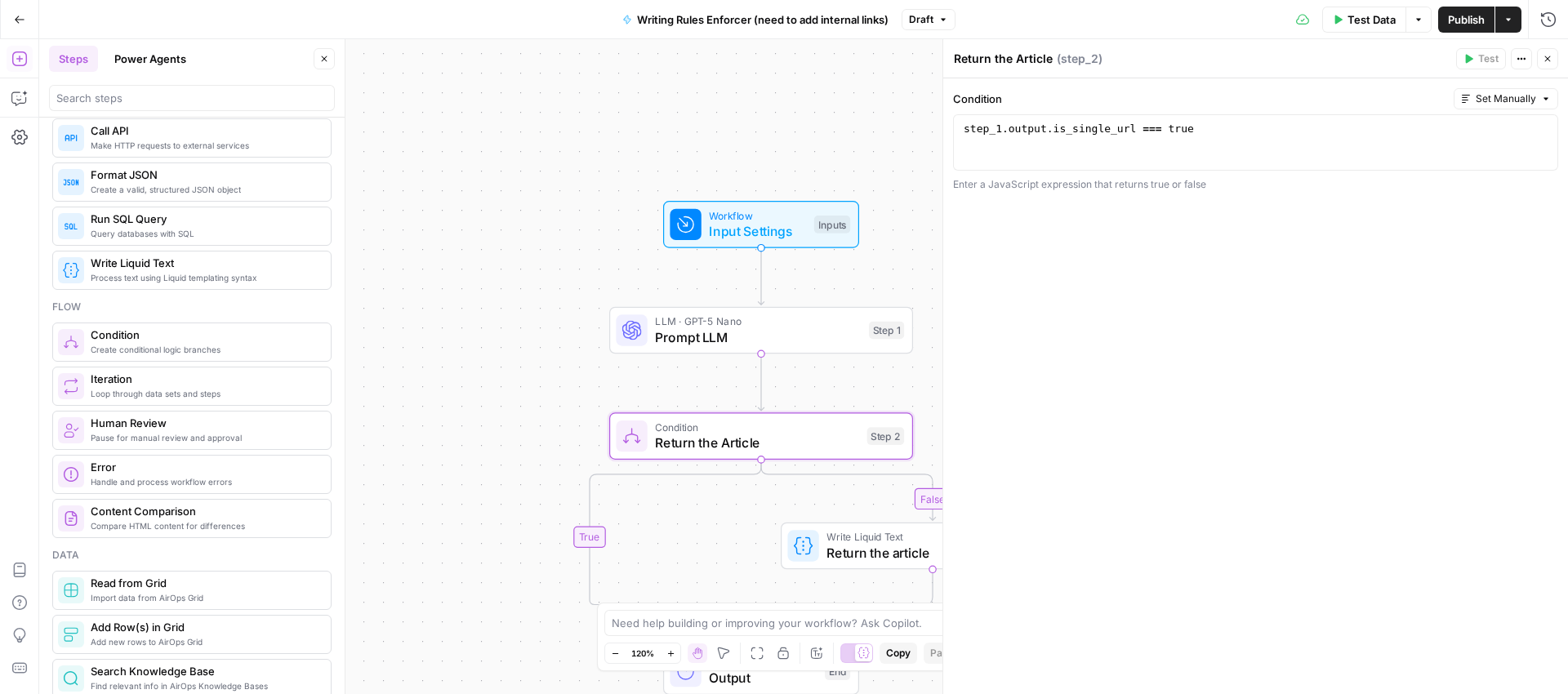
scroll to position [0, 0]
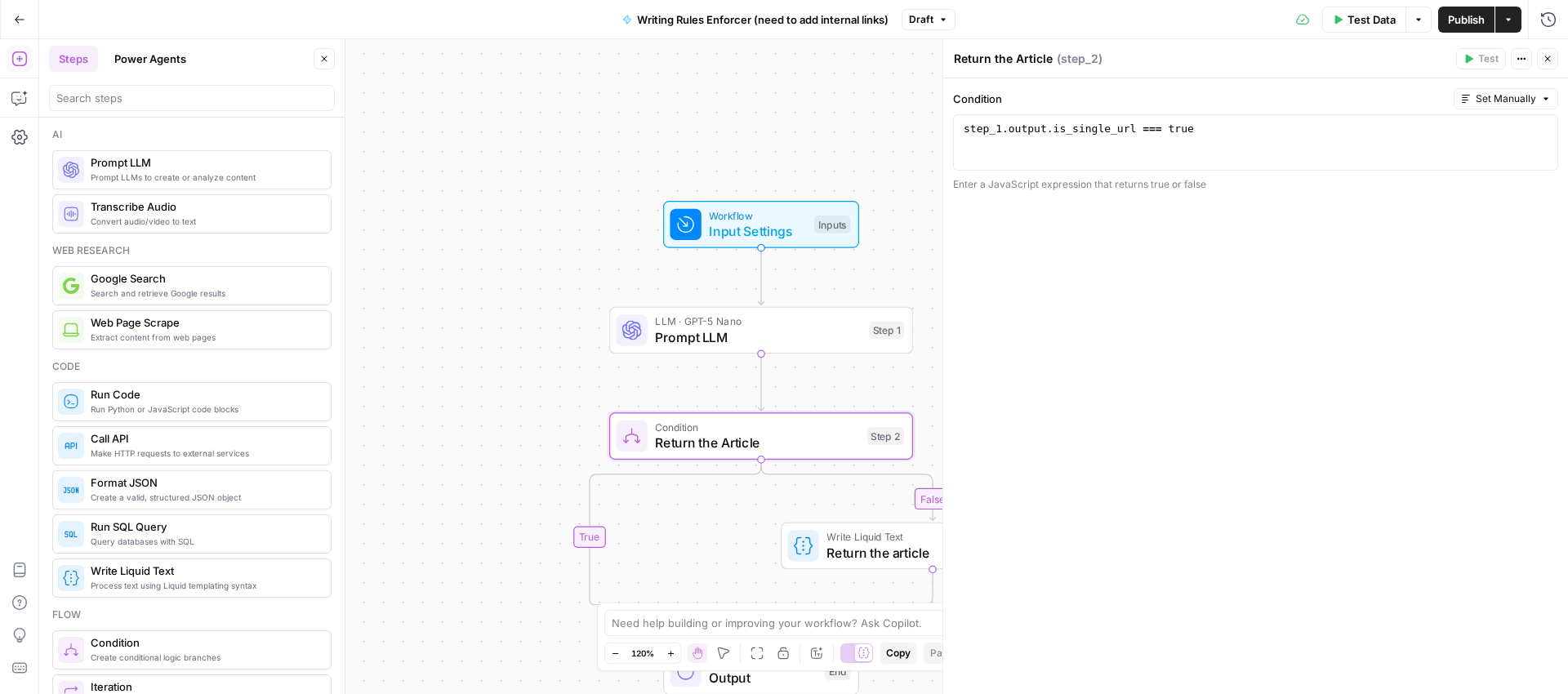
click at [143, 59] on button "Power Agents" at bounding box center [150, 59] width 92 height 26
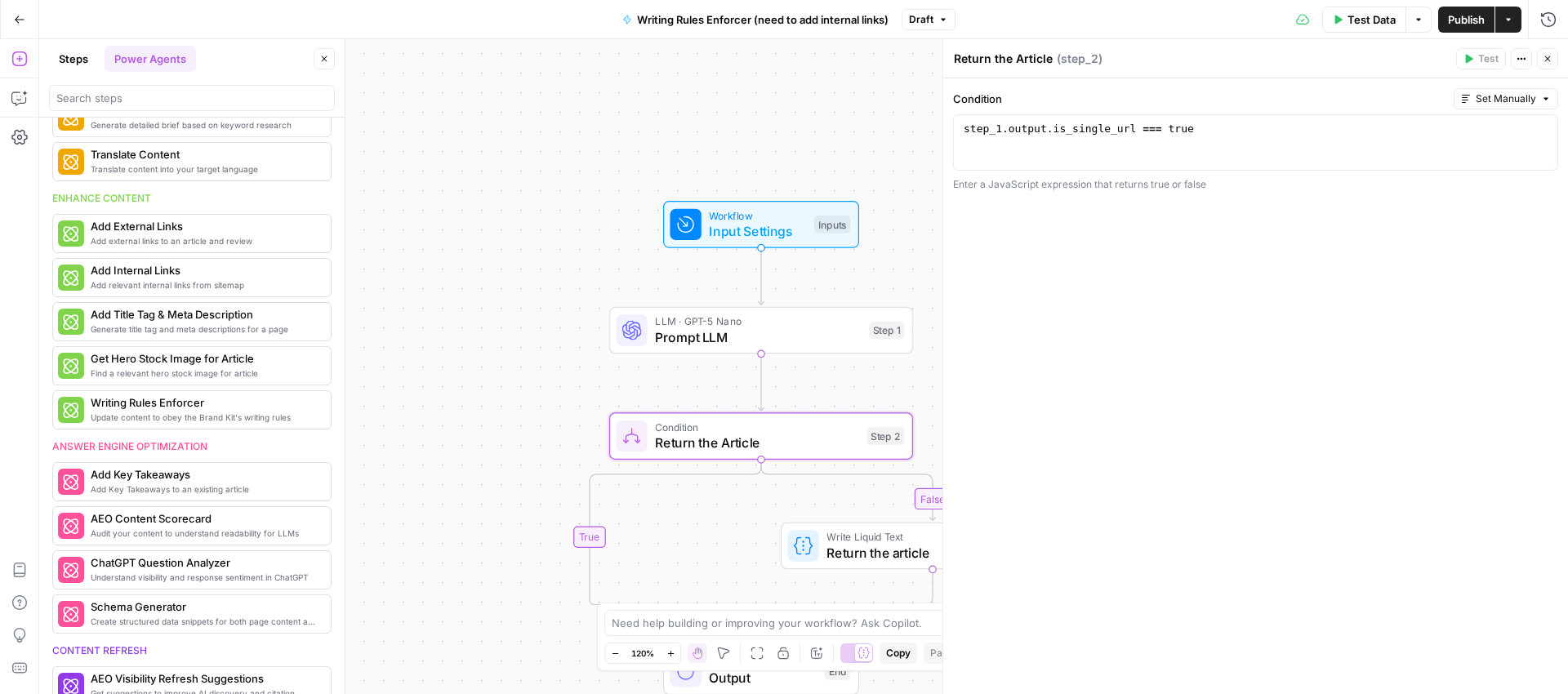
scroll to position [229, 0]
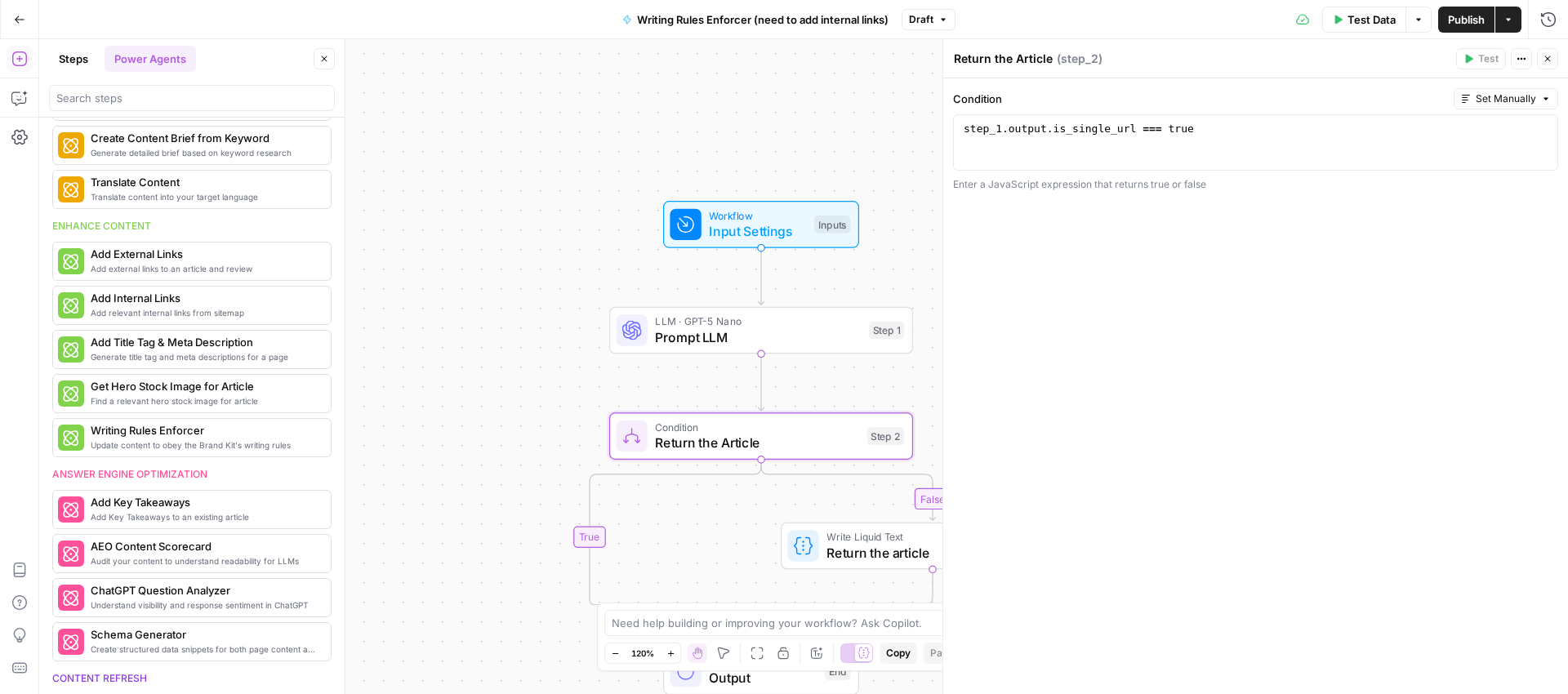
click at [87, 54] on button "Steps" at bounding box center [73, 59] width 49 height 26
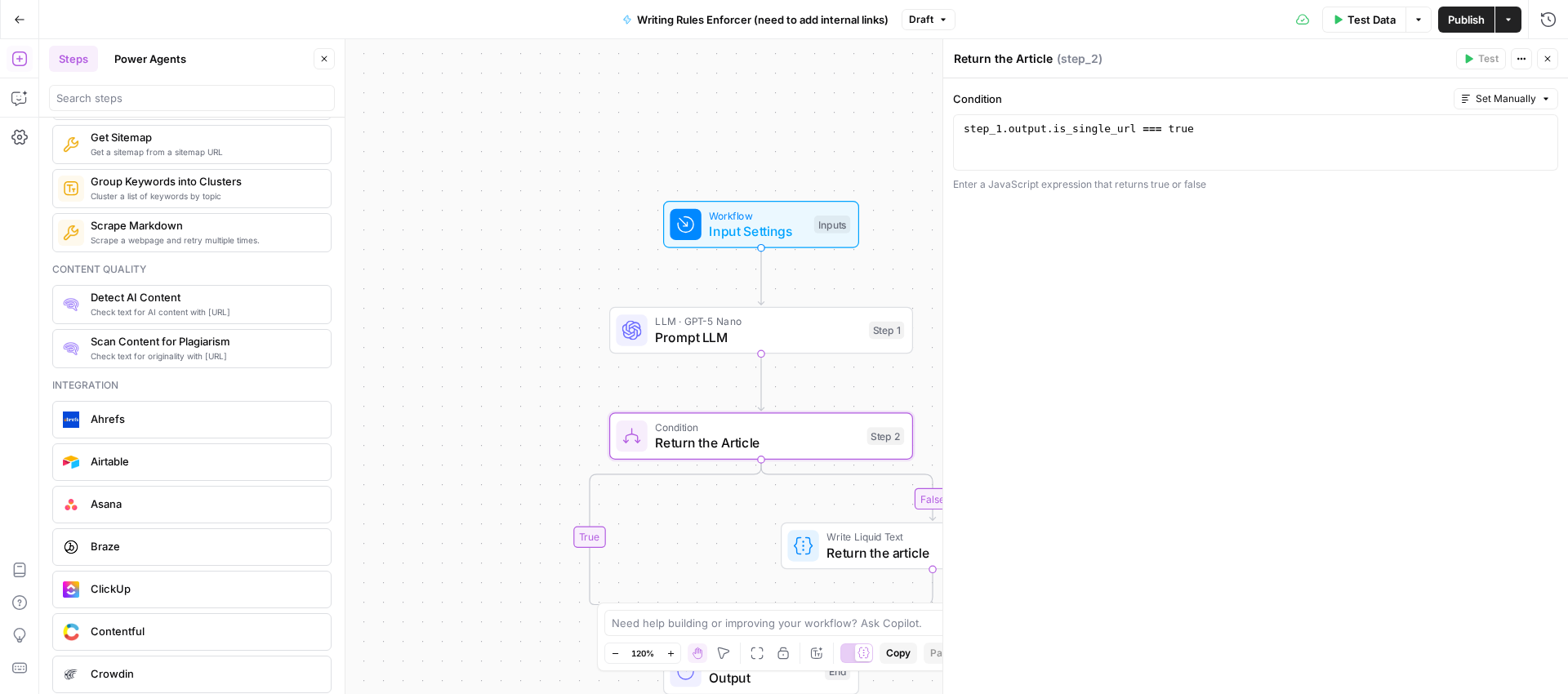
scroll to position [2725, 0]
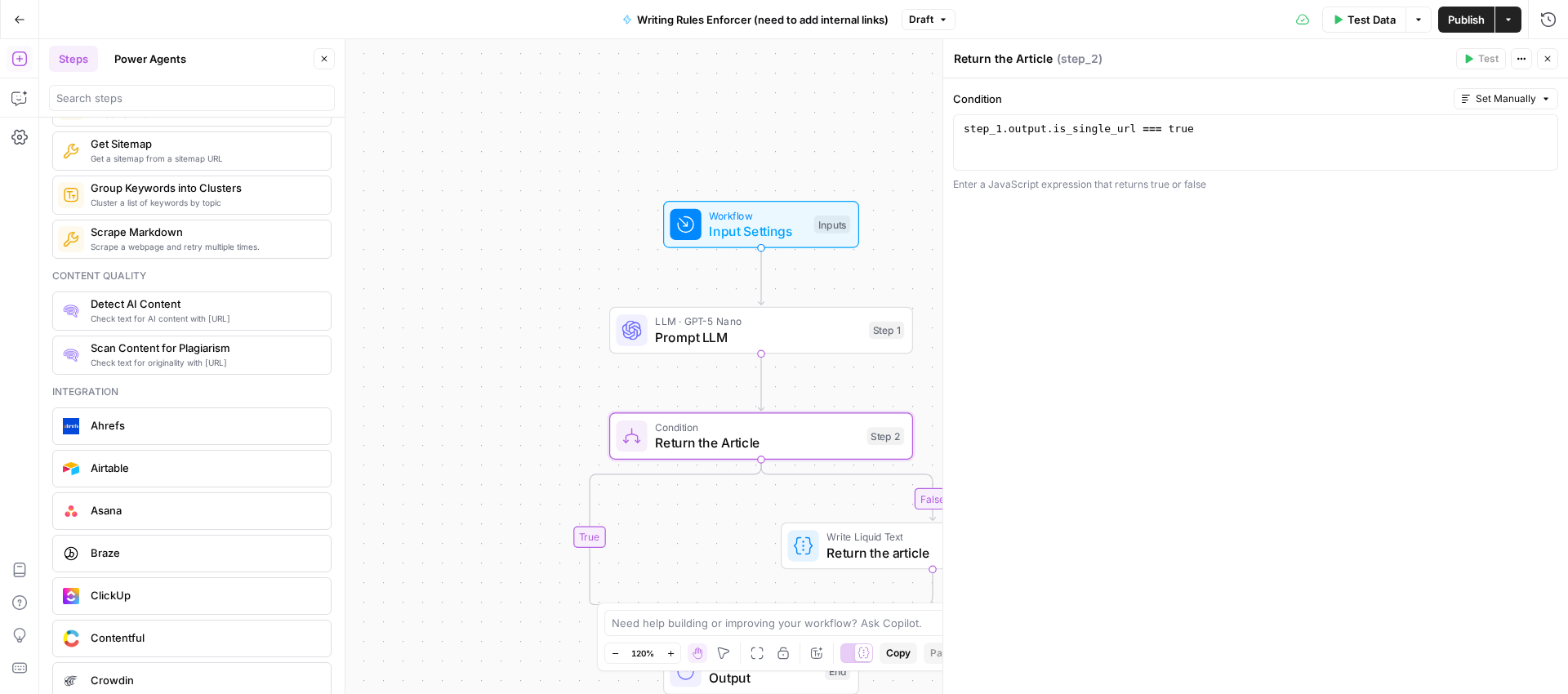
scroll to position [2611, 0]
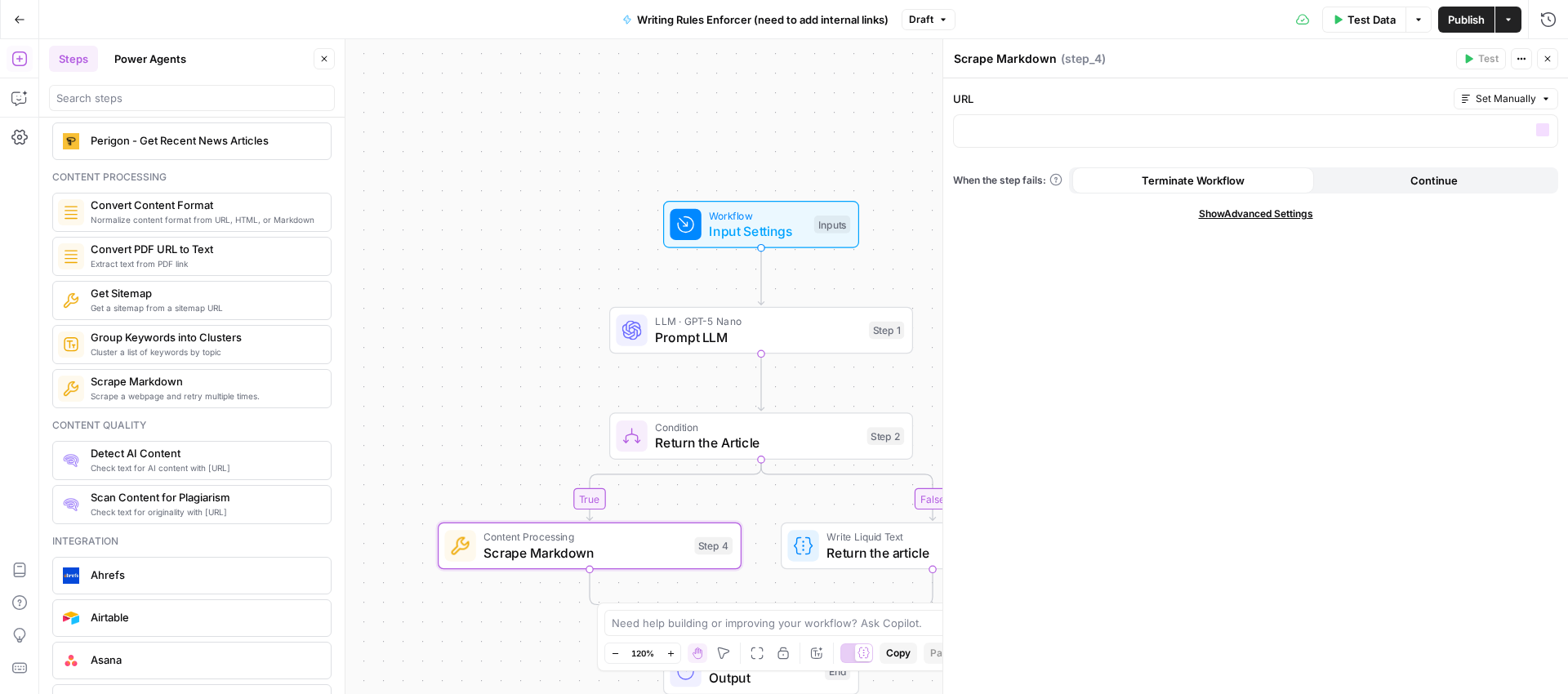
click at [1027, 50] on textarea "Scrape Markdown" at bounding box center [1006, 59] width 103 height 16
click at [1027, 51] on textarea "Scrape Markdown" at bounding box center [1006, 59] width 103 height 16
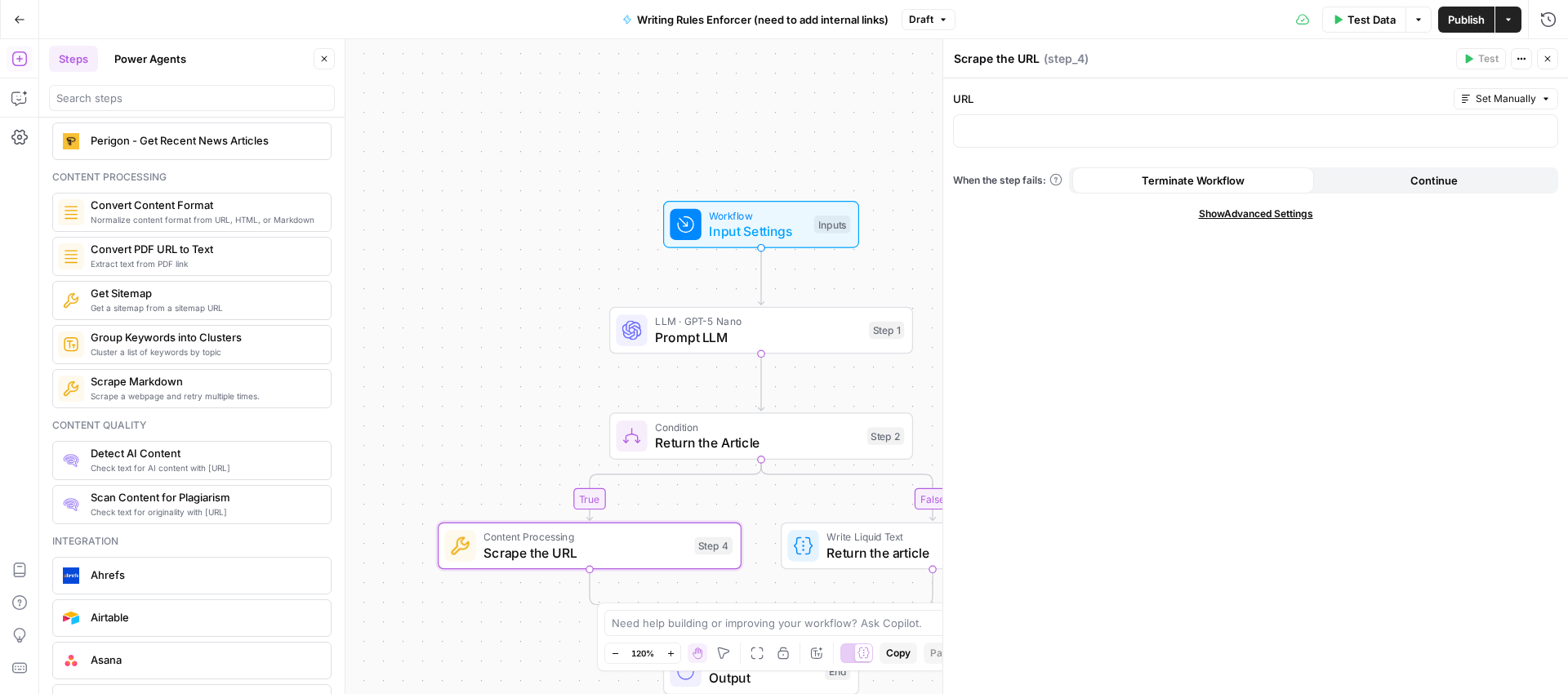
type textarea "Scrape the URL"
click at [1548, 135] on button "Variables Menu" at bounding box center [1543, 130] width 14 height 14
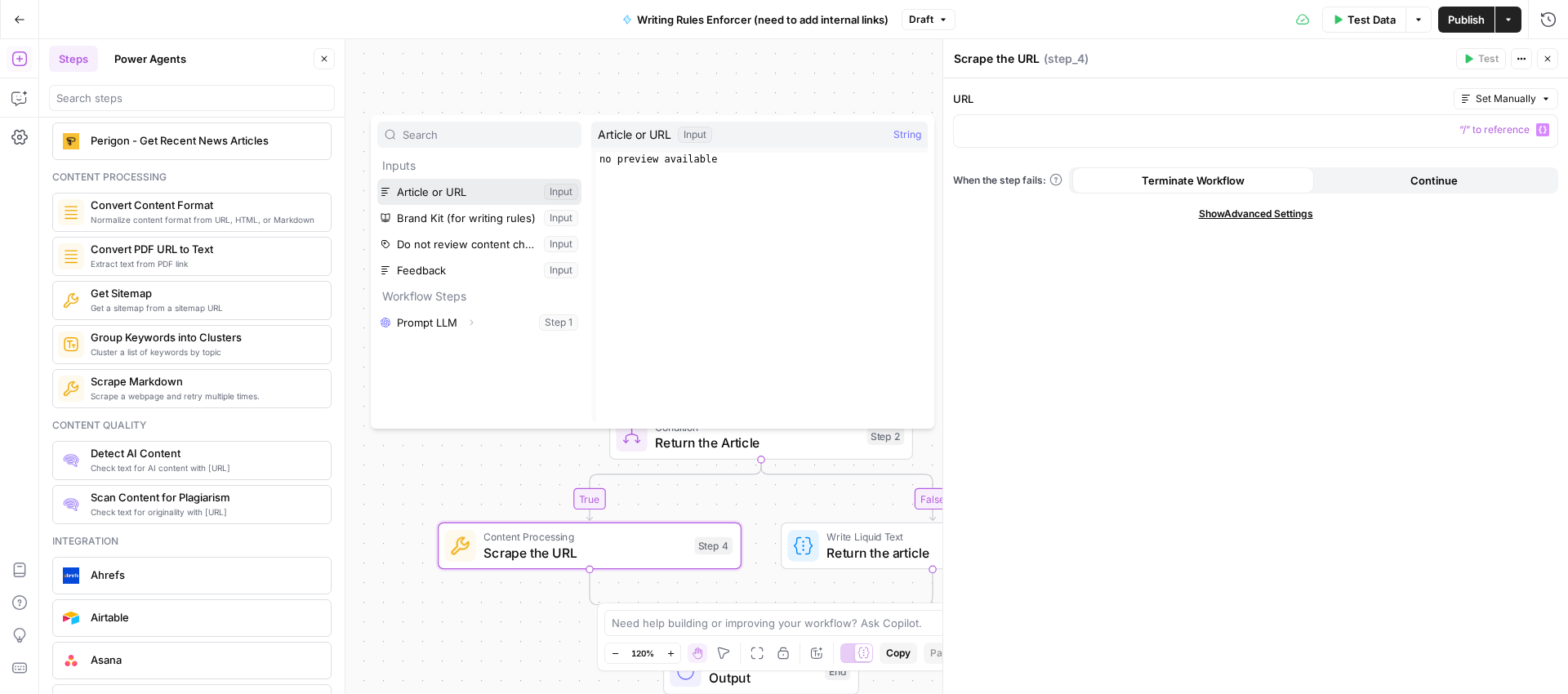
click at [442, 183] on button "Select variable Article or URL" at bounding box center [479, 191] width 205 height 26
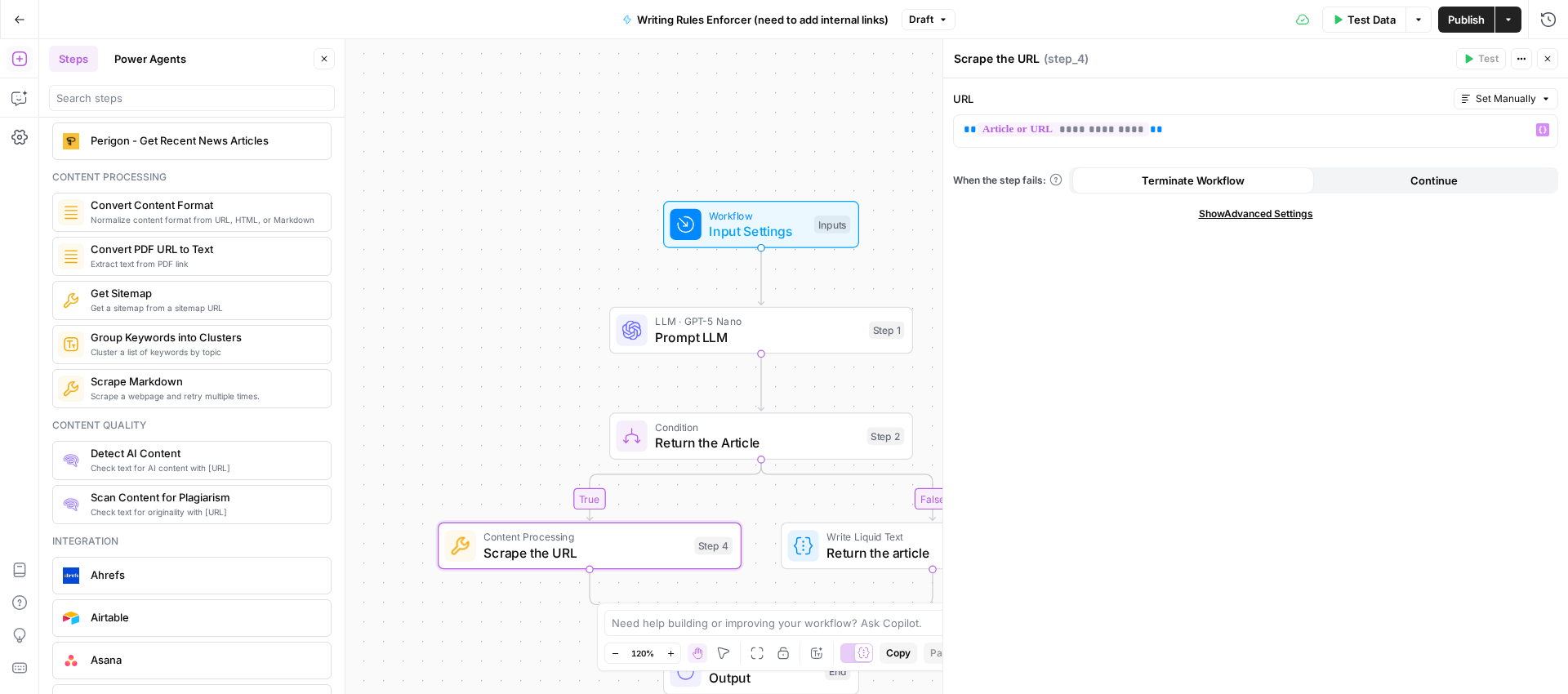
click at [1468, 15] on span "Publish" at bounding box center [1466, 20] width 37 height 16
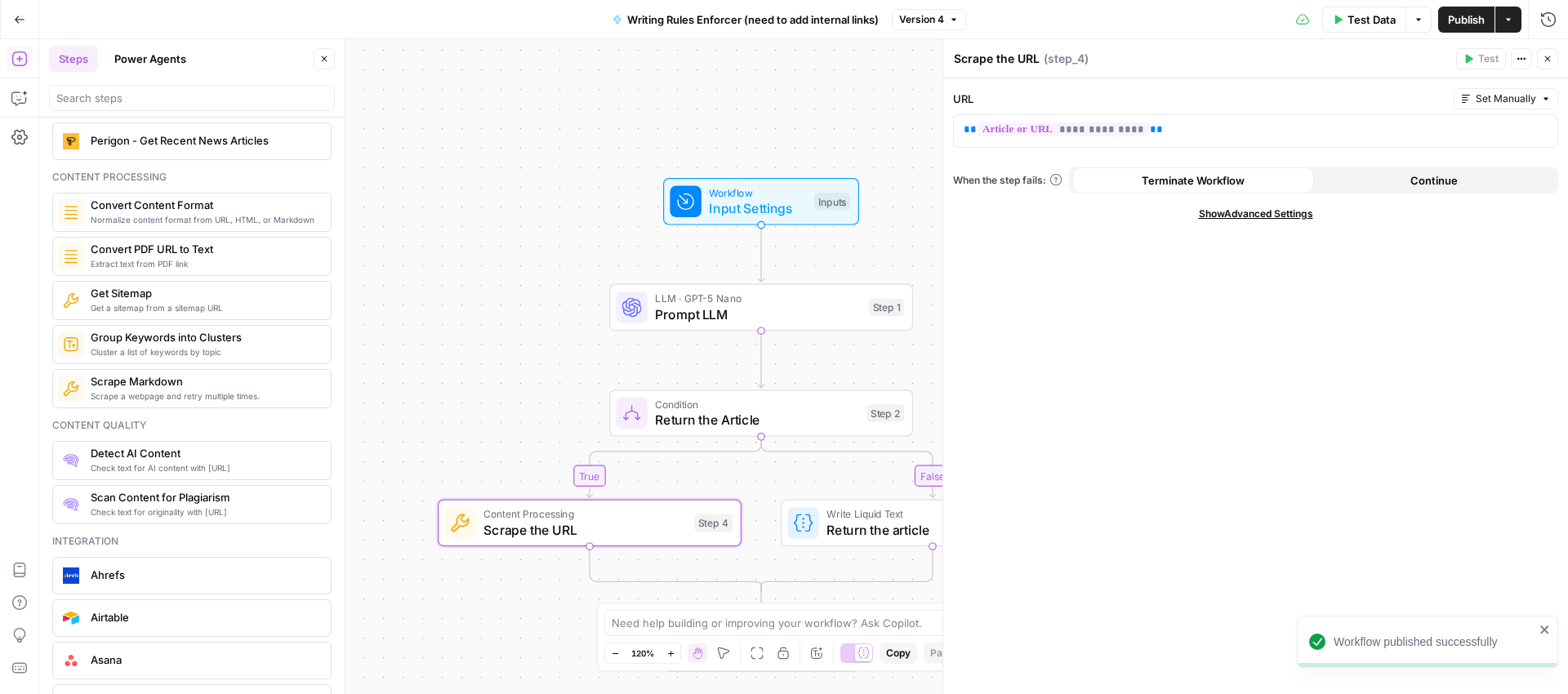
click at [1552, 59] on span "Close" at bounding box center [1552, 59] width 1 height 1
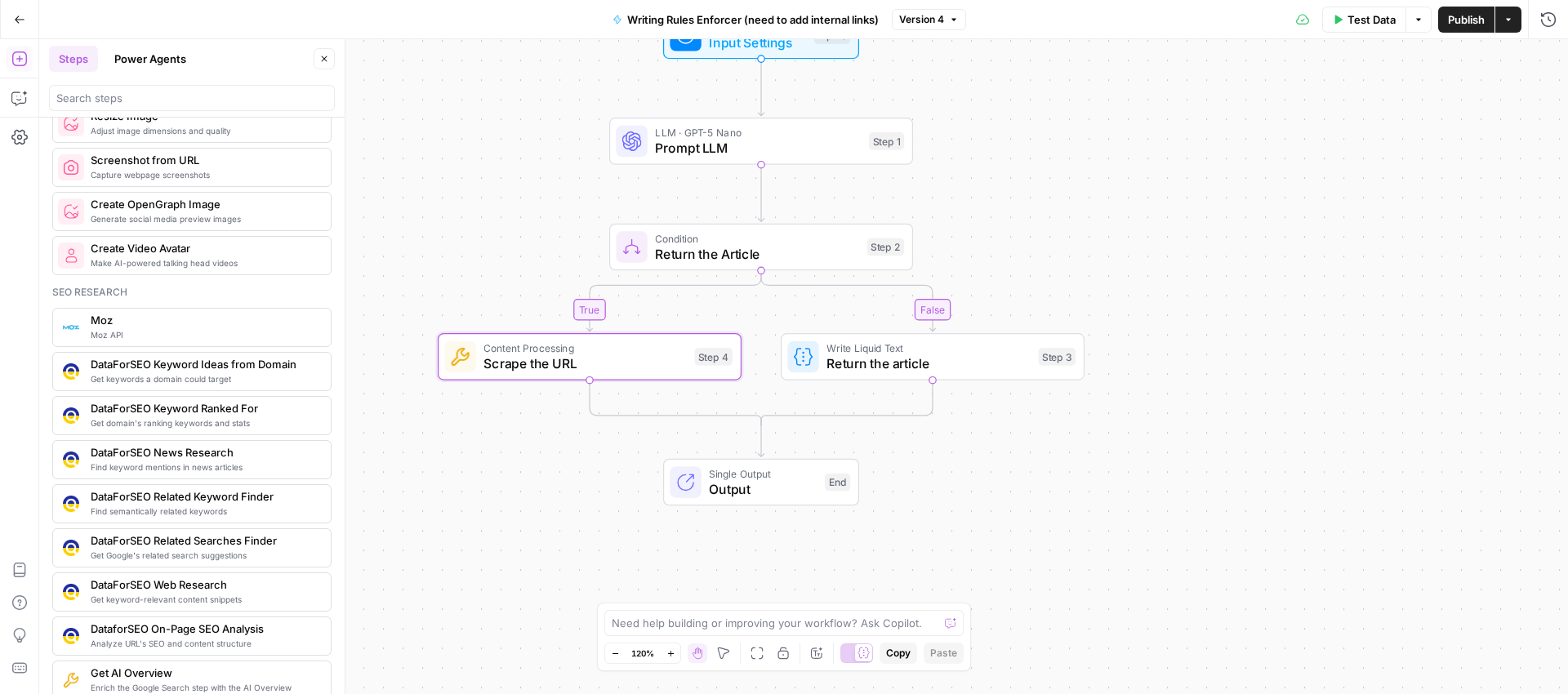
scroll to position [0, 0]
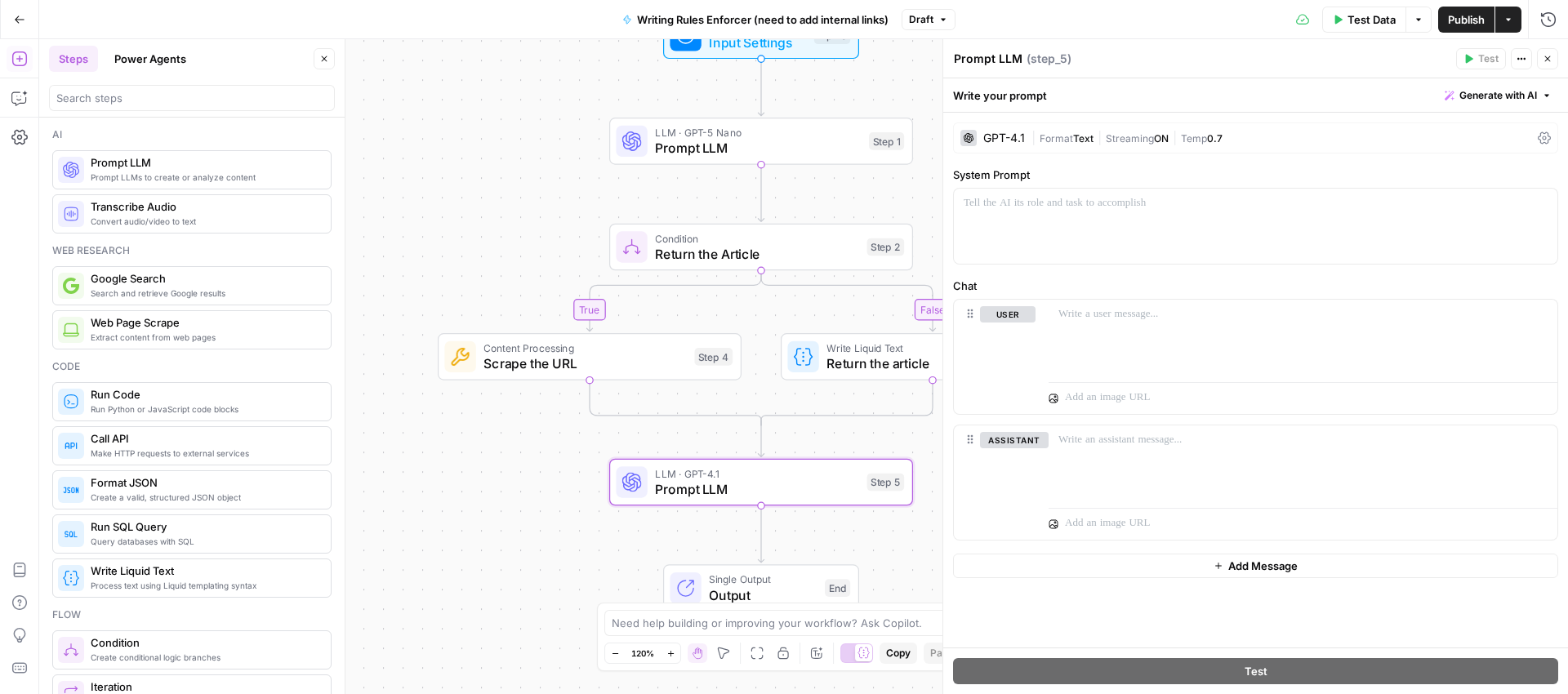
click at [993, 140] on div "GPT-4.1" at bounding box center [1004, 138] width 41 height 12
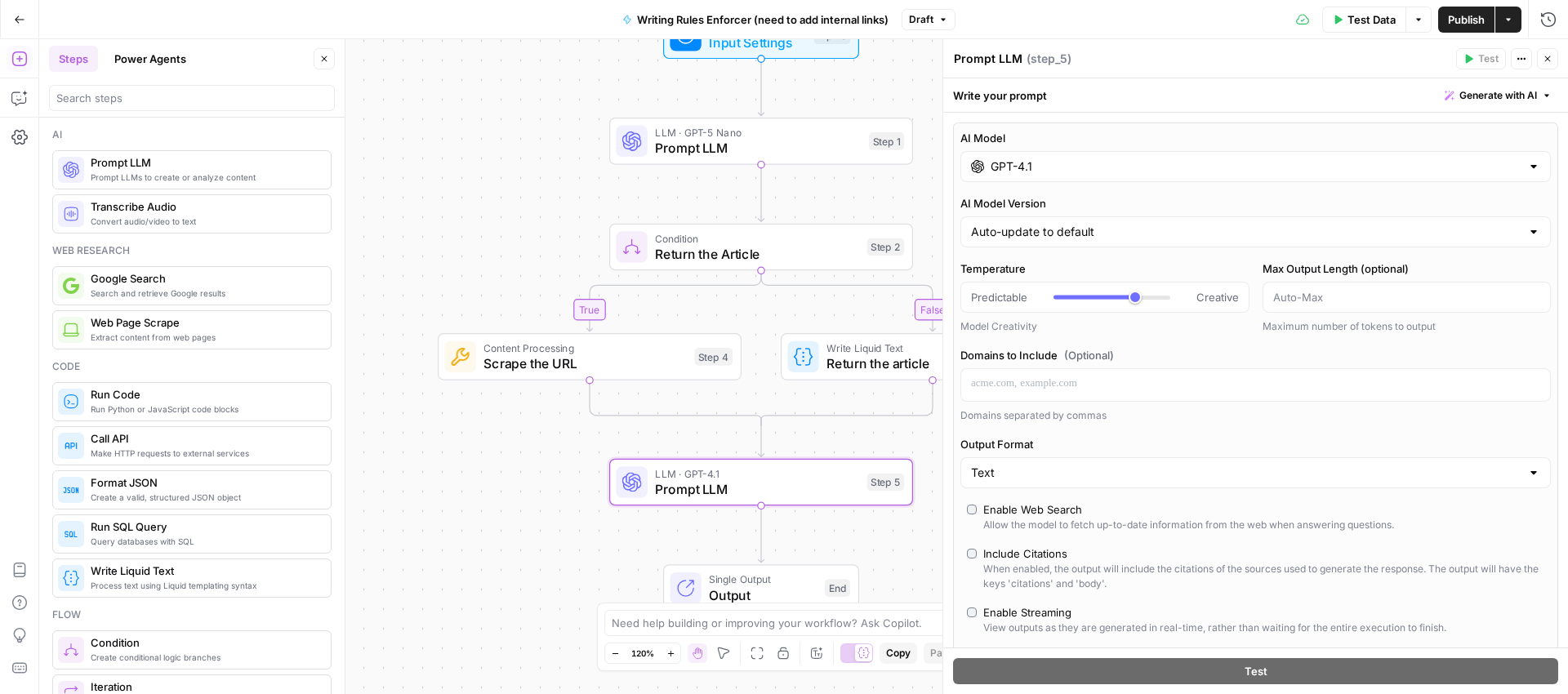
click at [1072, 171] on input "GPT-4.1" at bounding box center [1255, 167] width 530 height 16
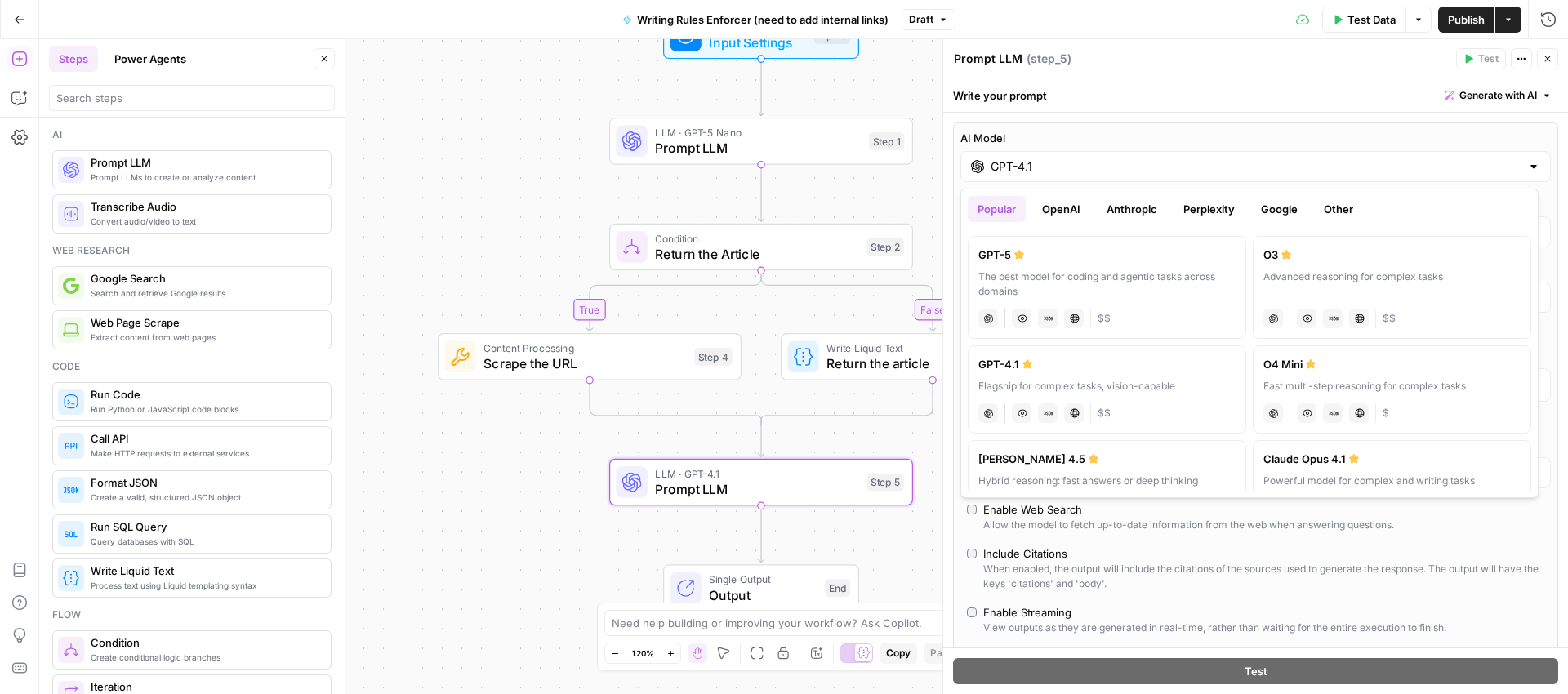
click at [1289, 207] on button "Google" at bounding box center [1279, 209] width 57 height 26
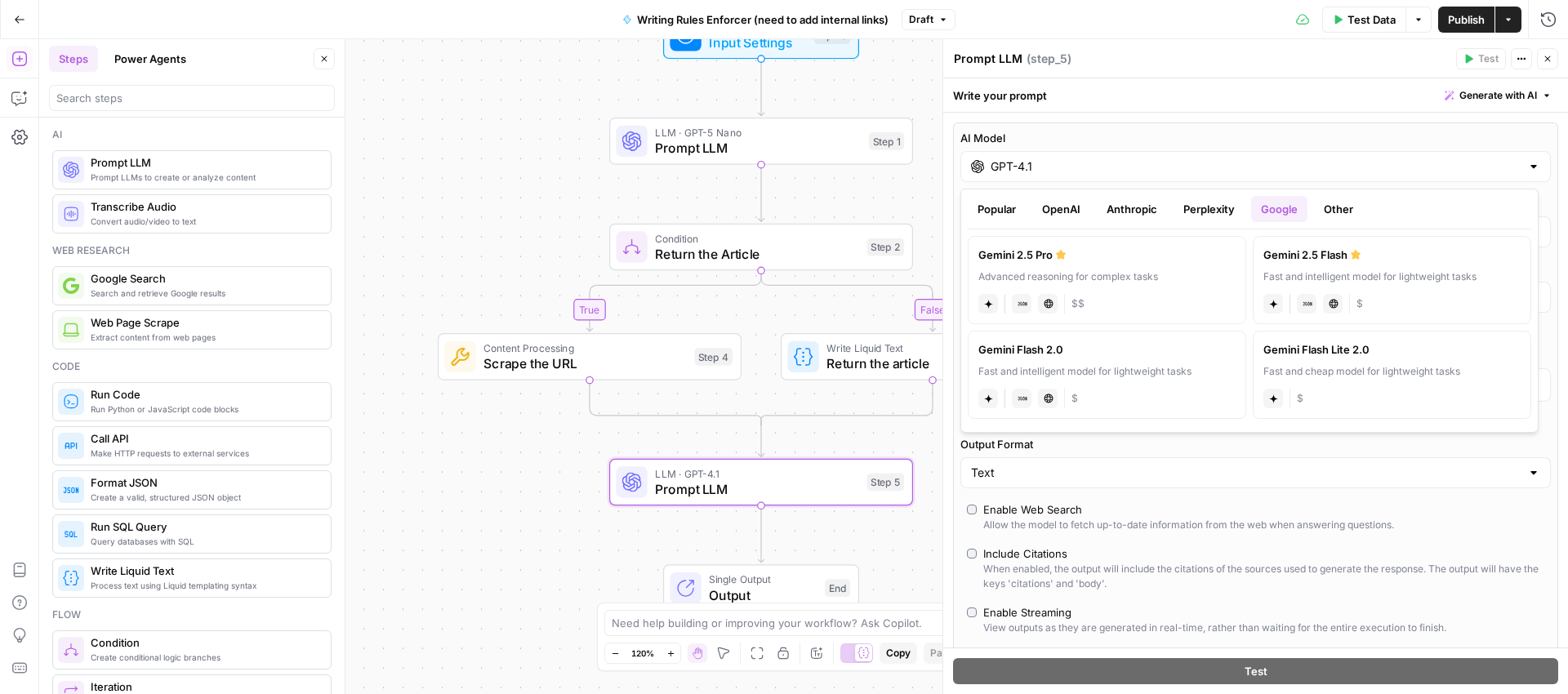
click at [1093, 260] on div "Gemini 2.5 Pro" at bounding box center [1107, 255] width 257 height 16
type input "Gemini 2.5 Pro"
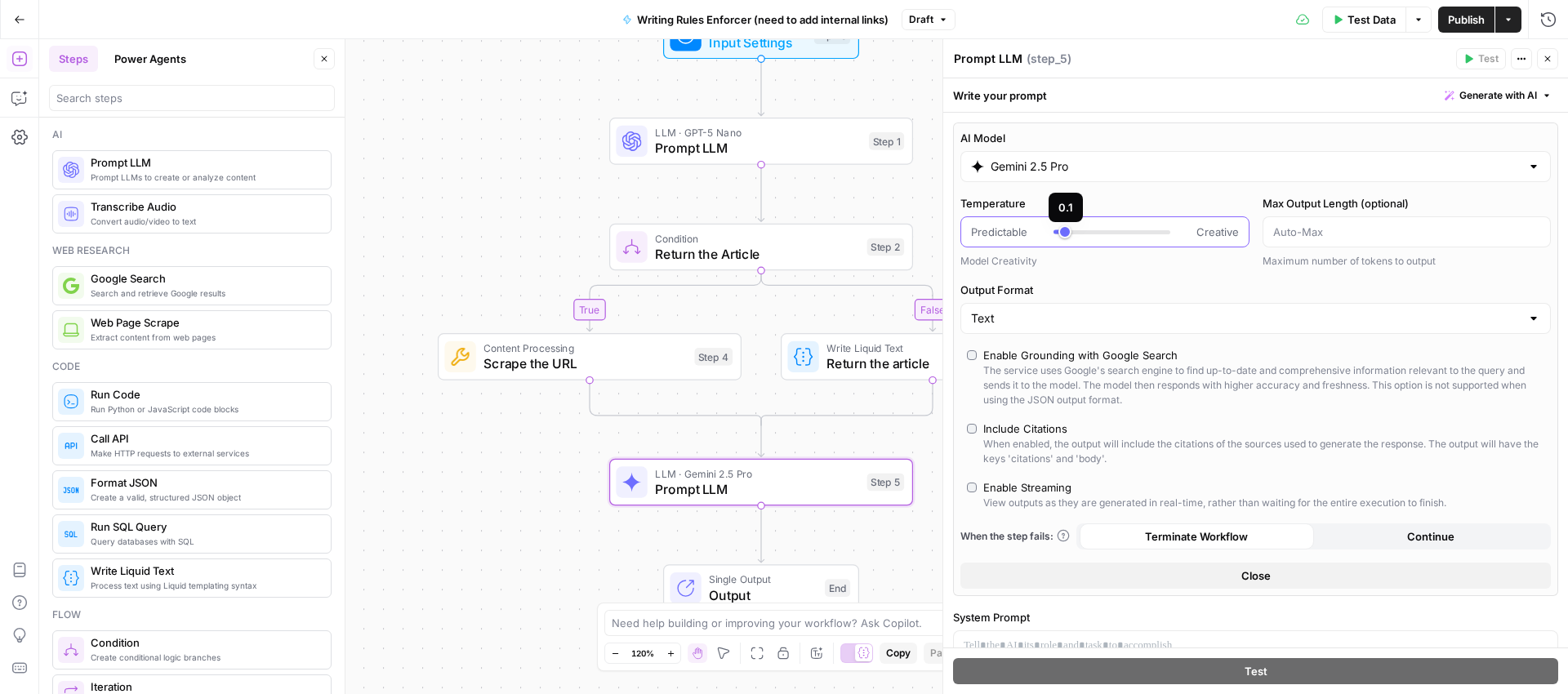
type input "*"
drag, startPoint x: 1081, startPoint y: 231, endPoint x: 1049, endPoint y: 231, distance: 32.0
click at [1050, 231] on div "Predictable Creative" at bounding box center [1105, 232] width 268 height 16
click at [1151, 318] on input "Output Format" at bounding box center [1246, 318] width 550 height 16
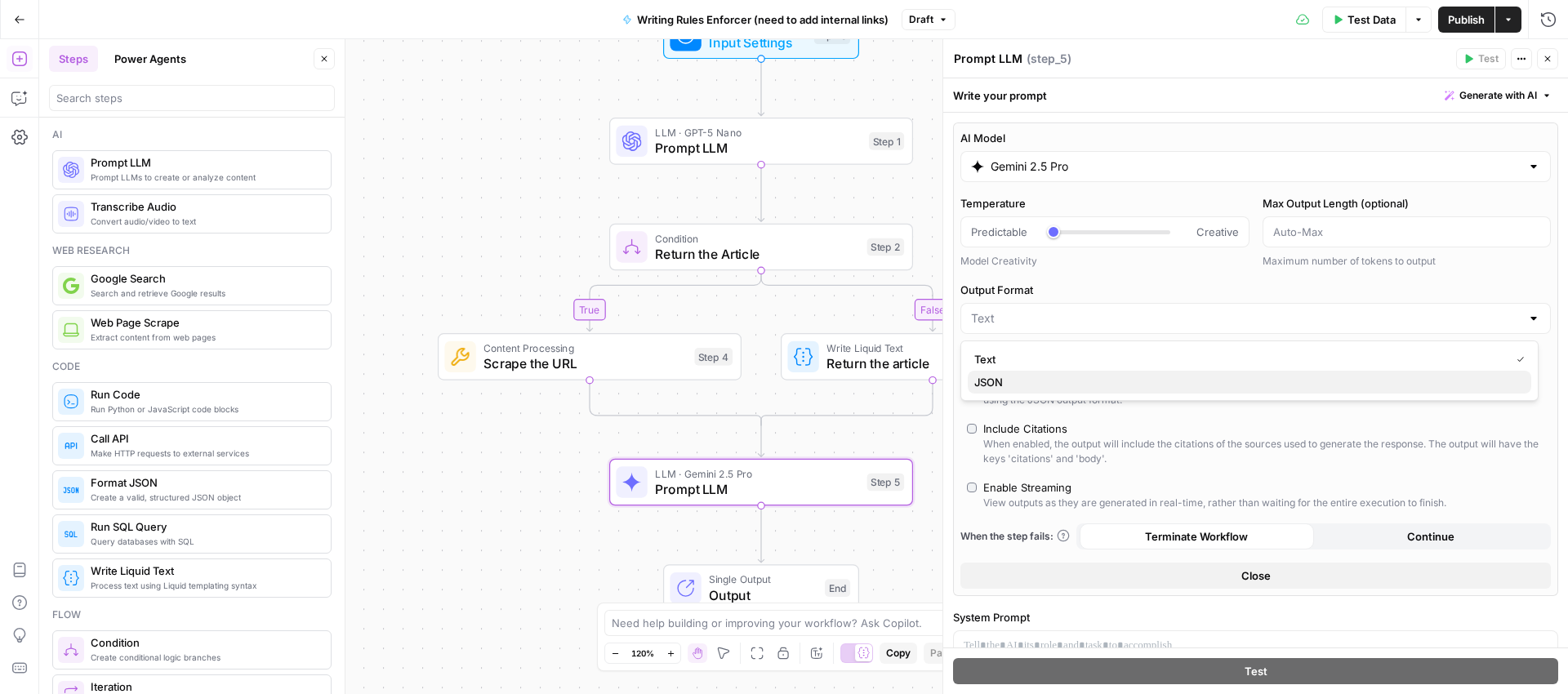
click at [1002, 379] on span "JSON" at bounding box center [1246, 382] width 544 height 16
type input "JSON"
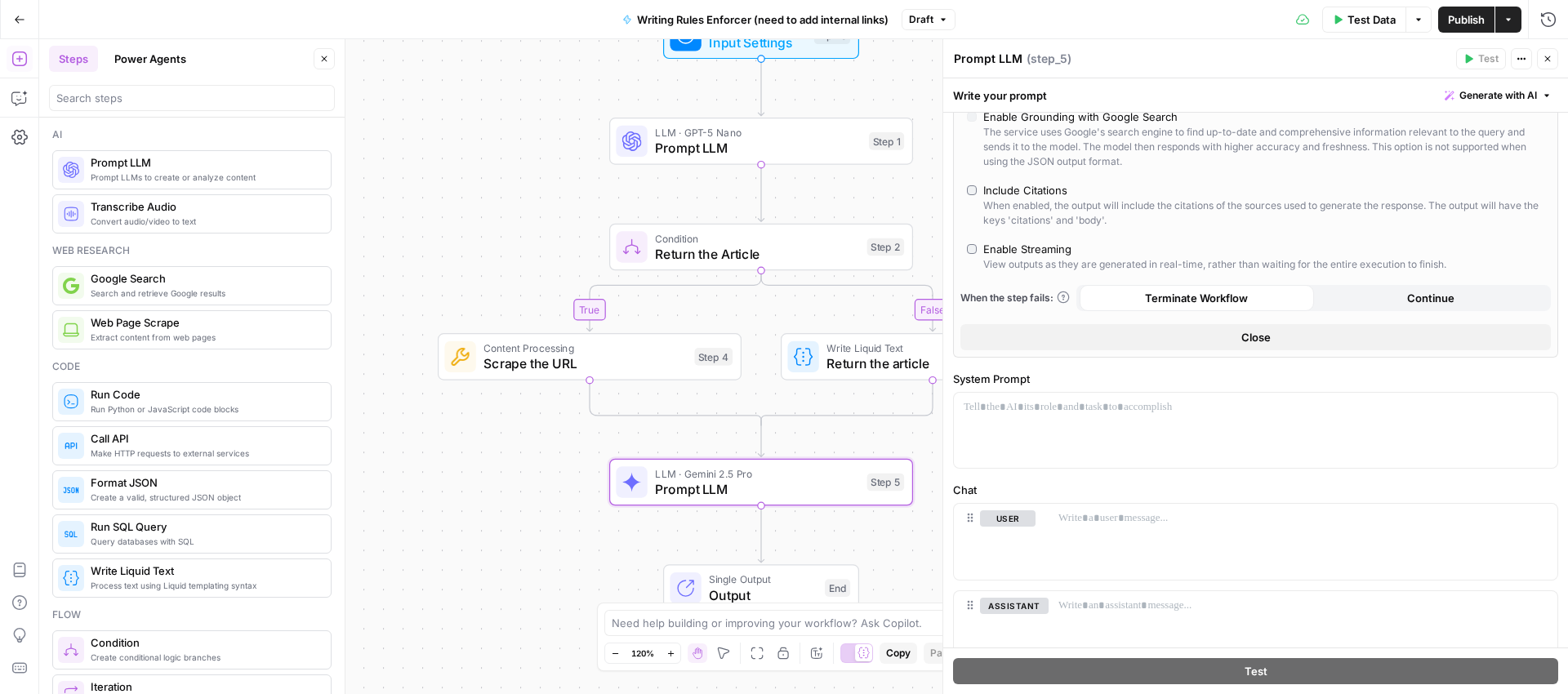
scroll to position [434, 0]
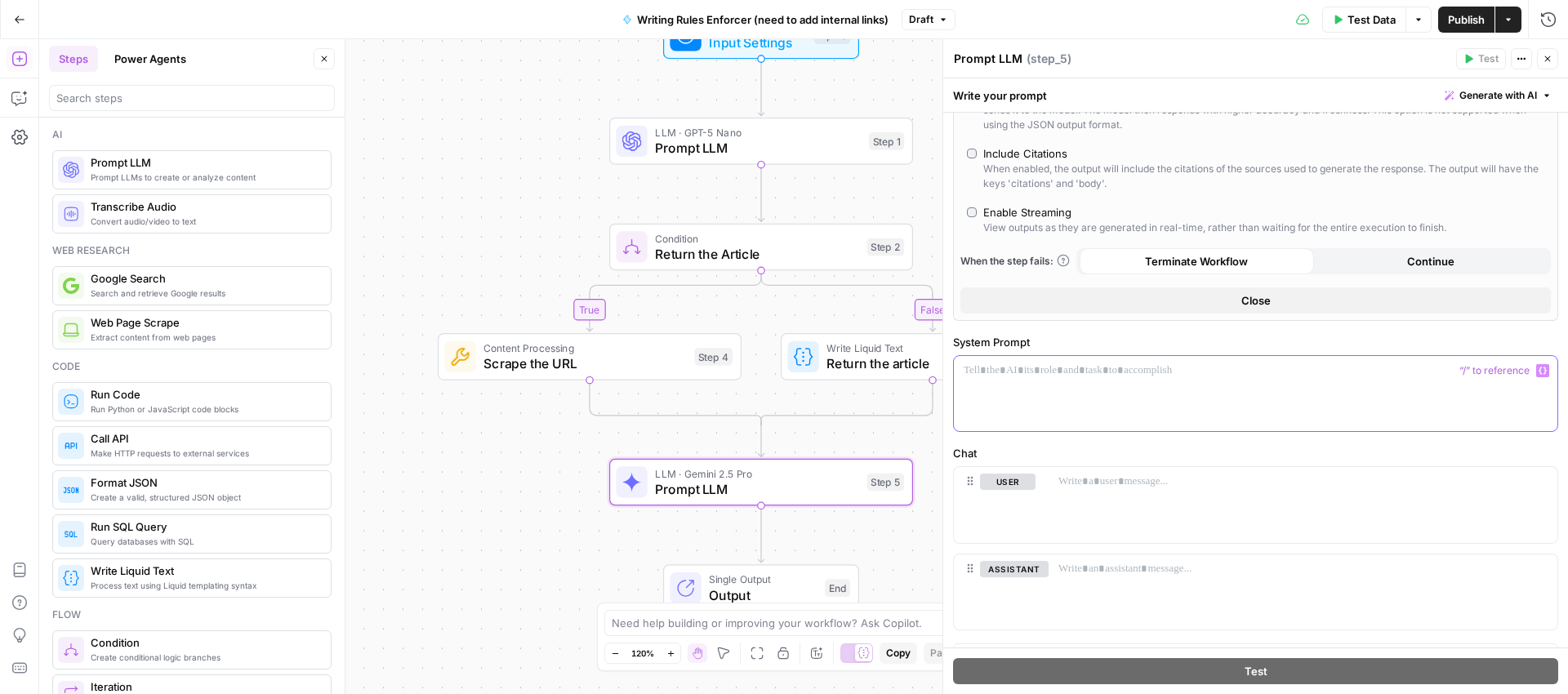
click at [1289, 371] on p at bounding box center [1255, 370] width 584 height 16
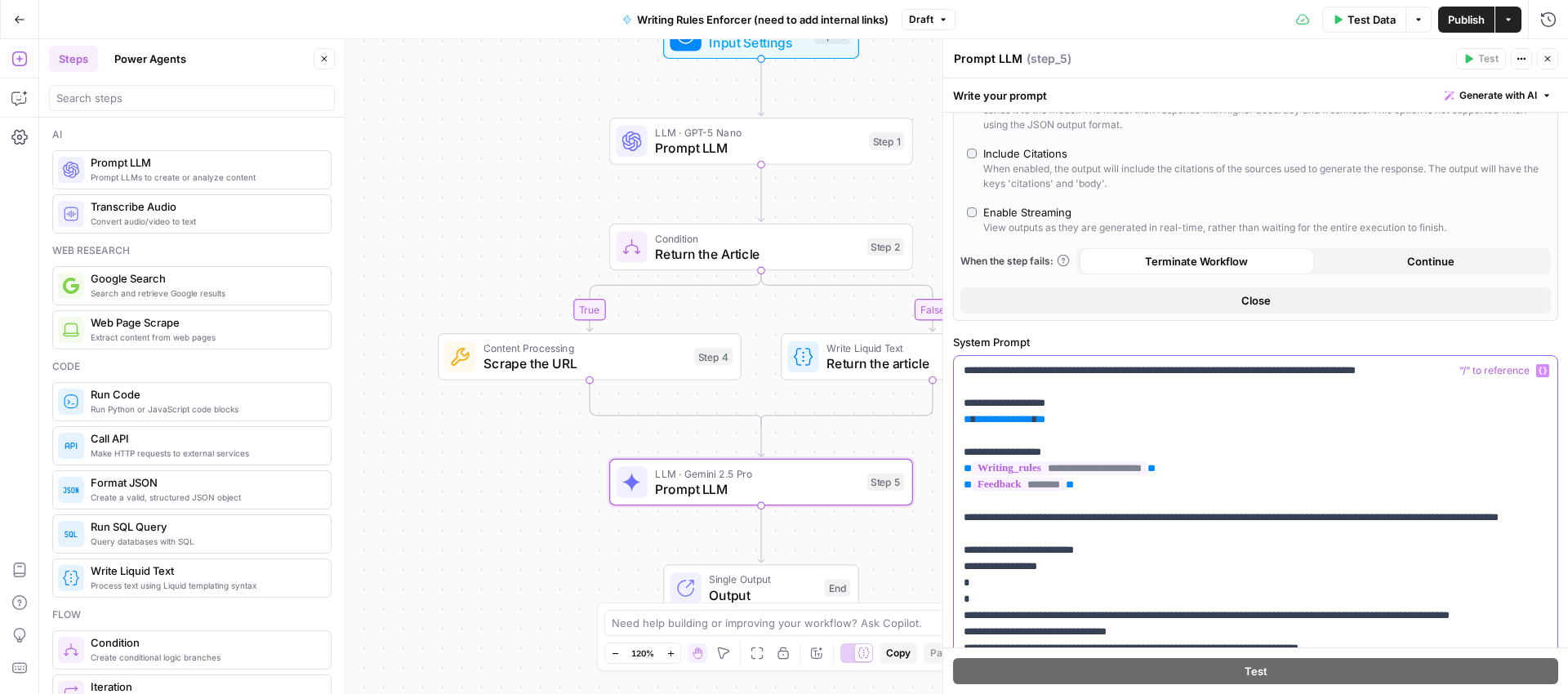
scroll to position [391, 0]
click at [1007, 422] on span "**********" at bounding box center [1004, 419] width 57 height 11
click at [1285, 420] on p "**********" at bounding box center [1249, 566] width 571 height 408
click at [707, 483] on span "Prompt LLM" at bounding box center [757, 489] width 205 height 20
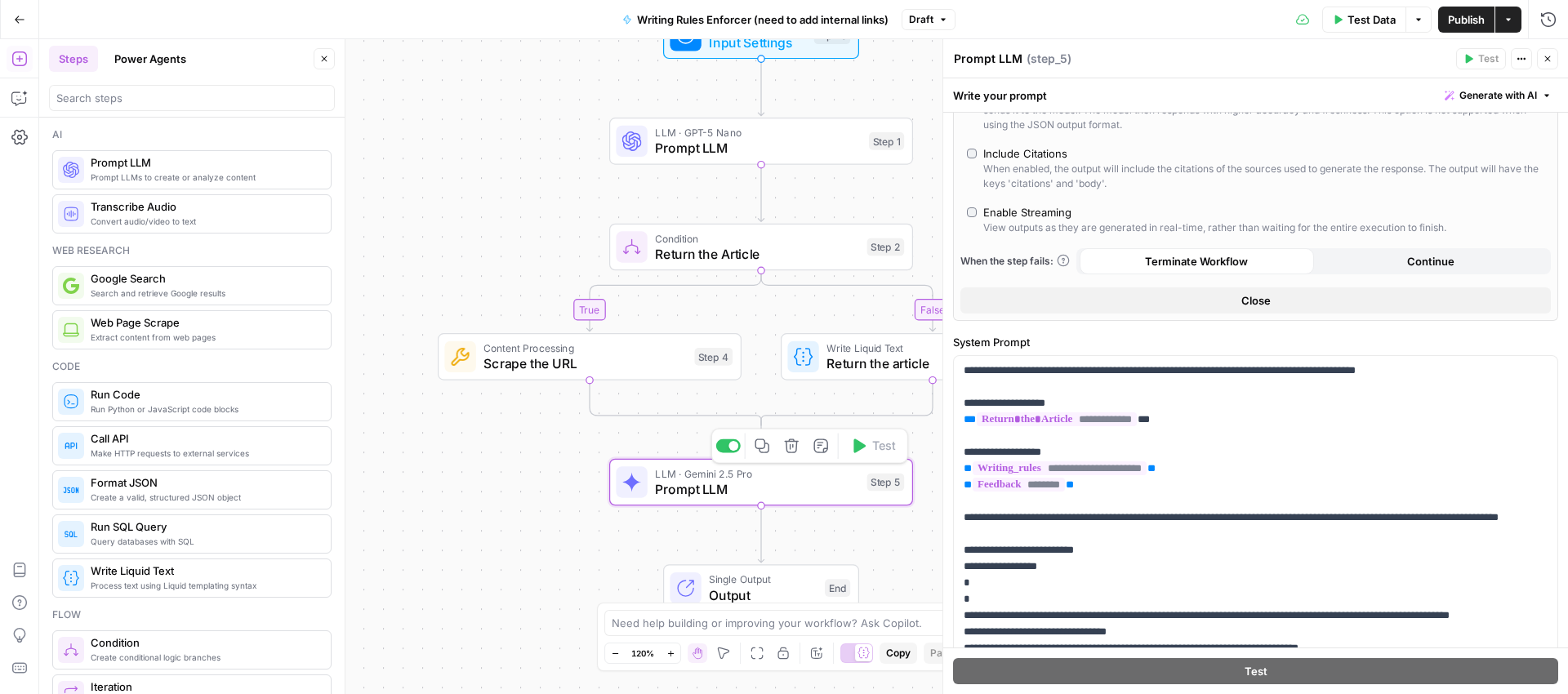
click at [707, 489] on span "Prompt LLM" at bounding box center [757, 489] width 205 height 20
click at [996, 57] on textarea "Prompt LLM" at bounding box center [989, 59] width 68 height 16
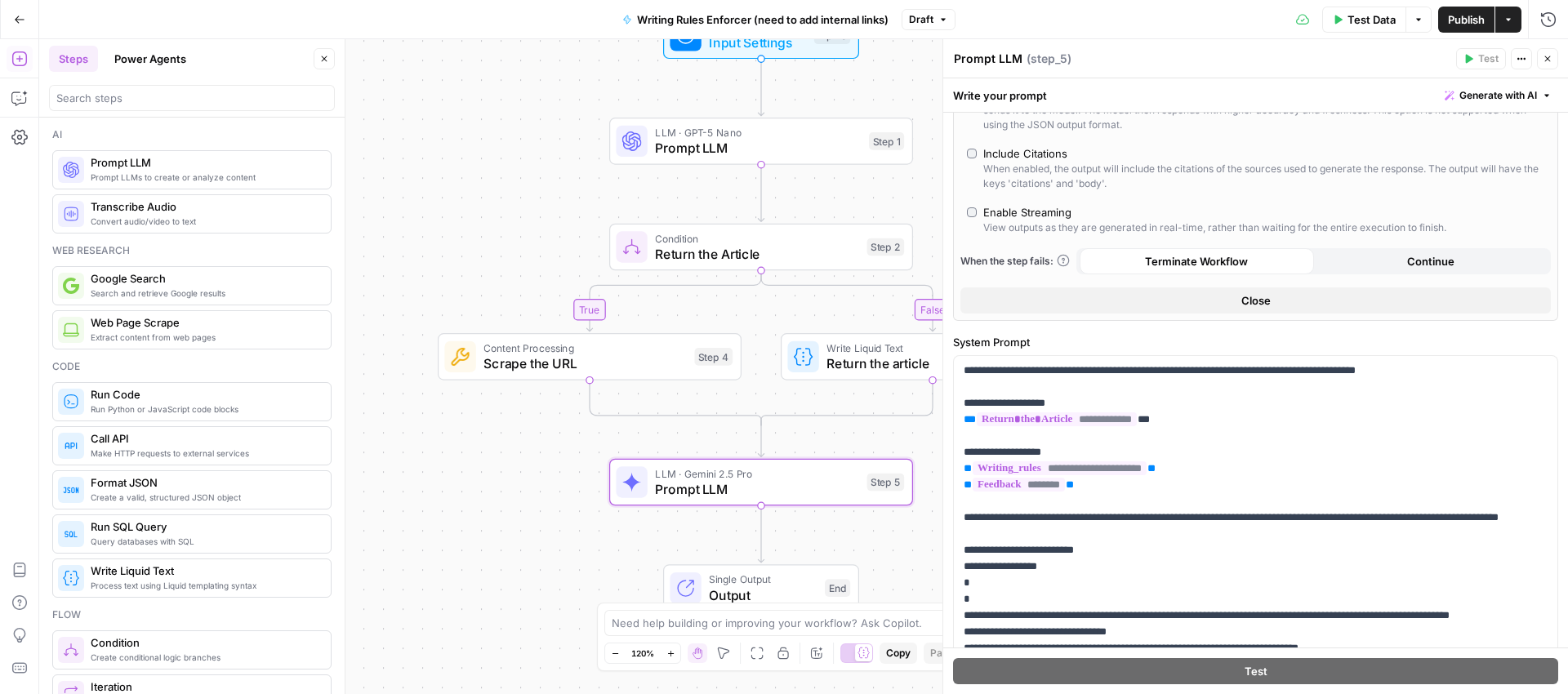
click at [996, 57] on textarea "Prompt LLM" at bounding box center [989, 59] width 68 height 16
type textarea "Identify Writing Rules Violations"
click at [1217, 57] on div "Identify Writing Rules Violations Identify Writing Rules Violations ( step_5 )" at bounding box center [1202, 59] width 498 height 18
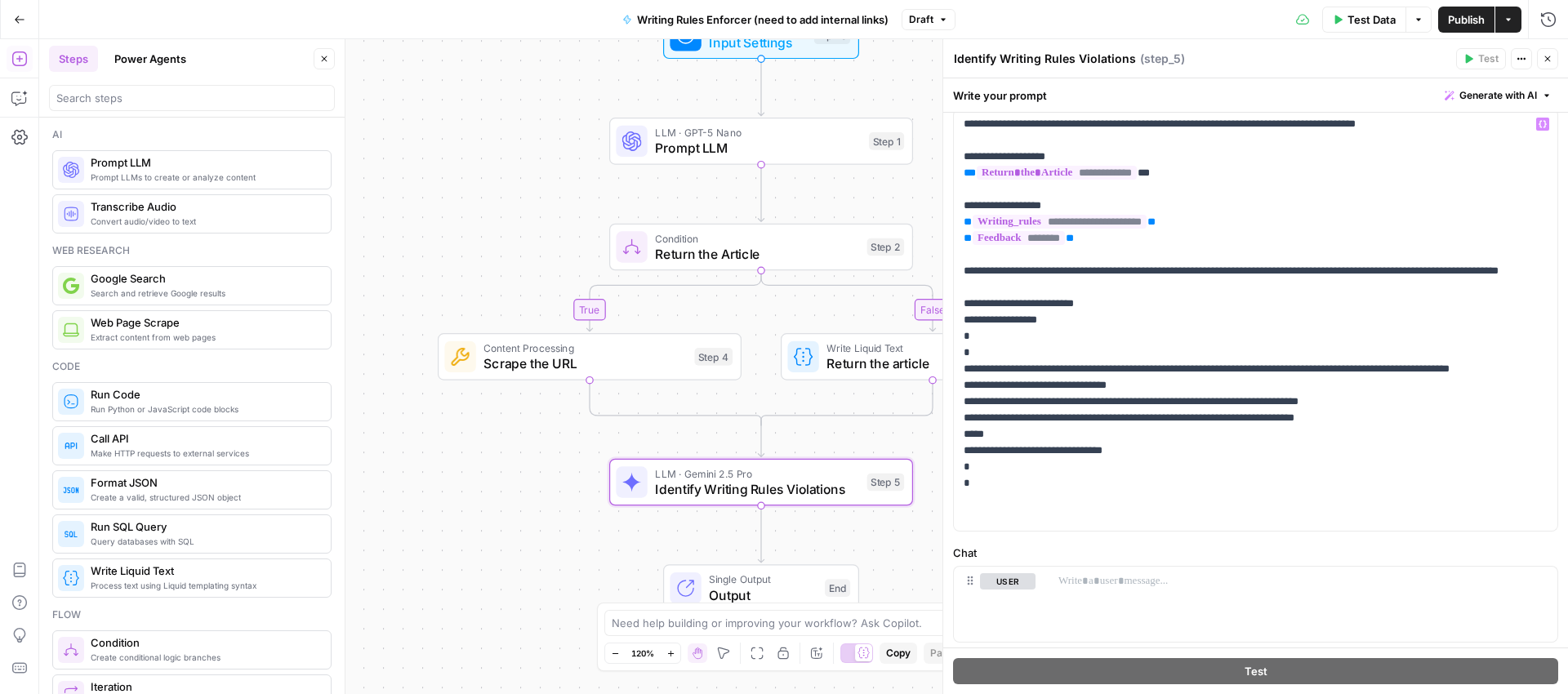
scroll to position [639, 0]
click at [1366, 63] on div "Identify Writing Rules Violations Identify Writing Rules Violations ( step_5 )" at bounding box center [1202, 59] width 498 height 18
click at [1461, 19] on span "Publish" at bounding box center [1466, 20] width 37 height 16
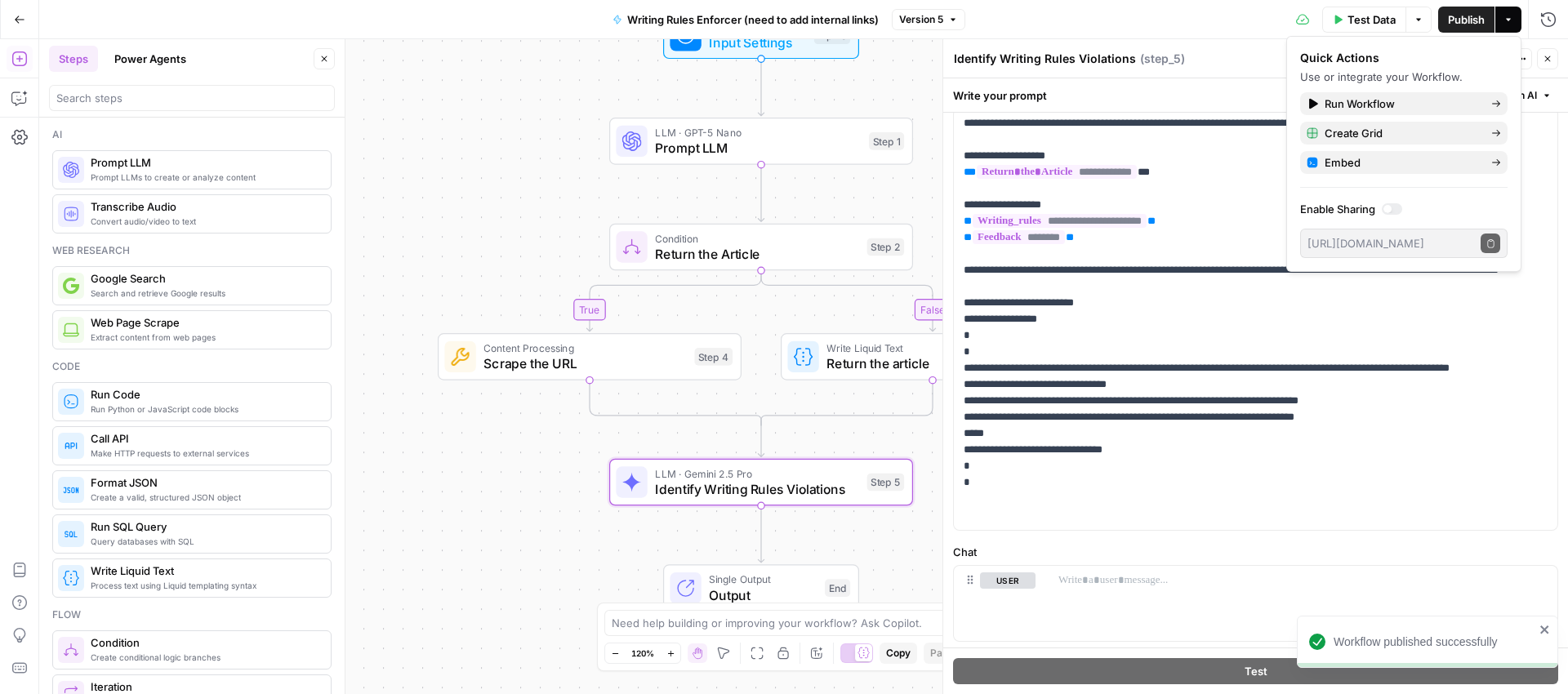
click at [934, 72] on div "false true Workflow Input Settings Inputs LLM · GPT-5 Nano Prompt LLM Step 1 Co…" at bounding box center [804, 367] width 1529 height 655
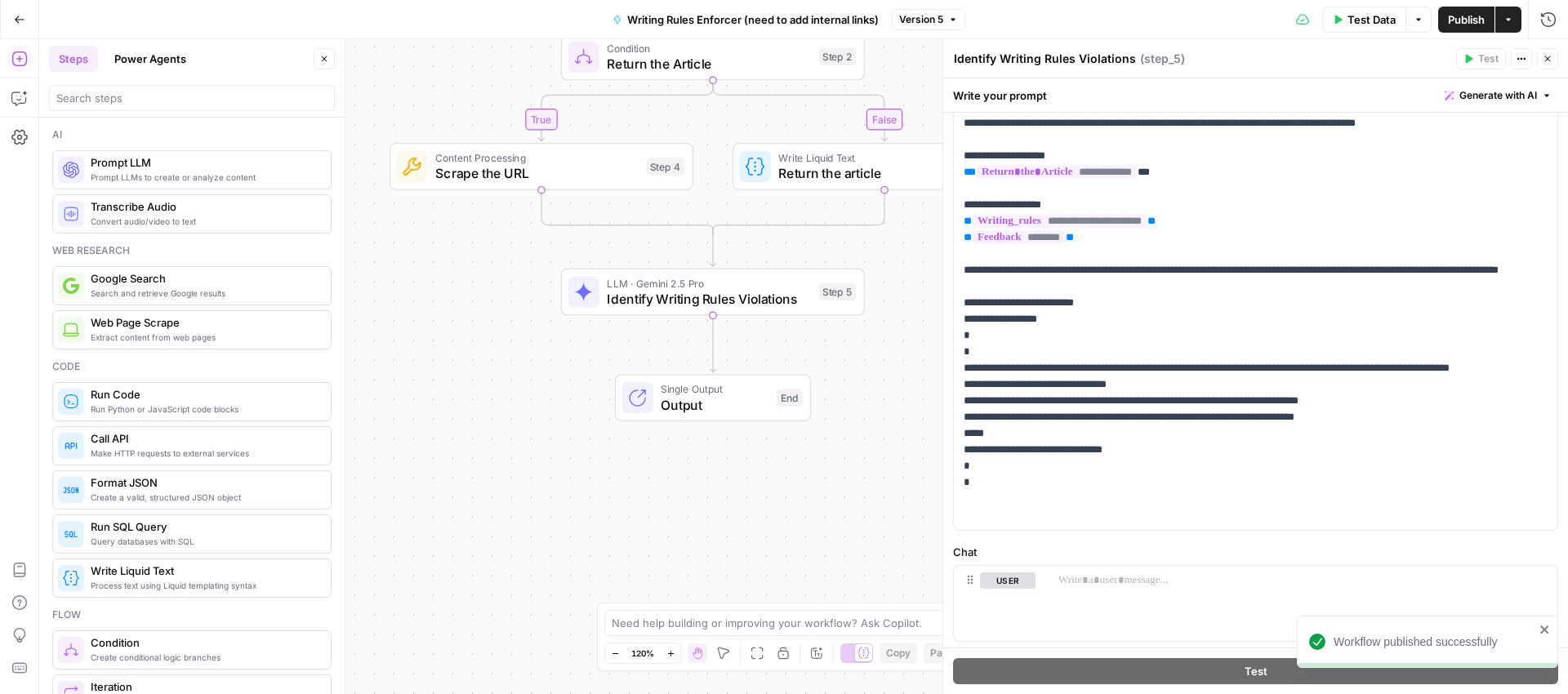
drag, startPoint x: 551, startPoint y: 499, endPoint x: 499, endPoint y: 341, distance: 166.3
click at [499, 341] on div "false true Workflow Input Settings Inputs LLM · GPT-5 Nano Prompt LLM Step 1 Co…" at bounding box center [804, 367] width 1529 height 655
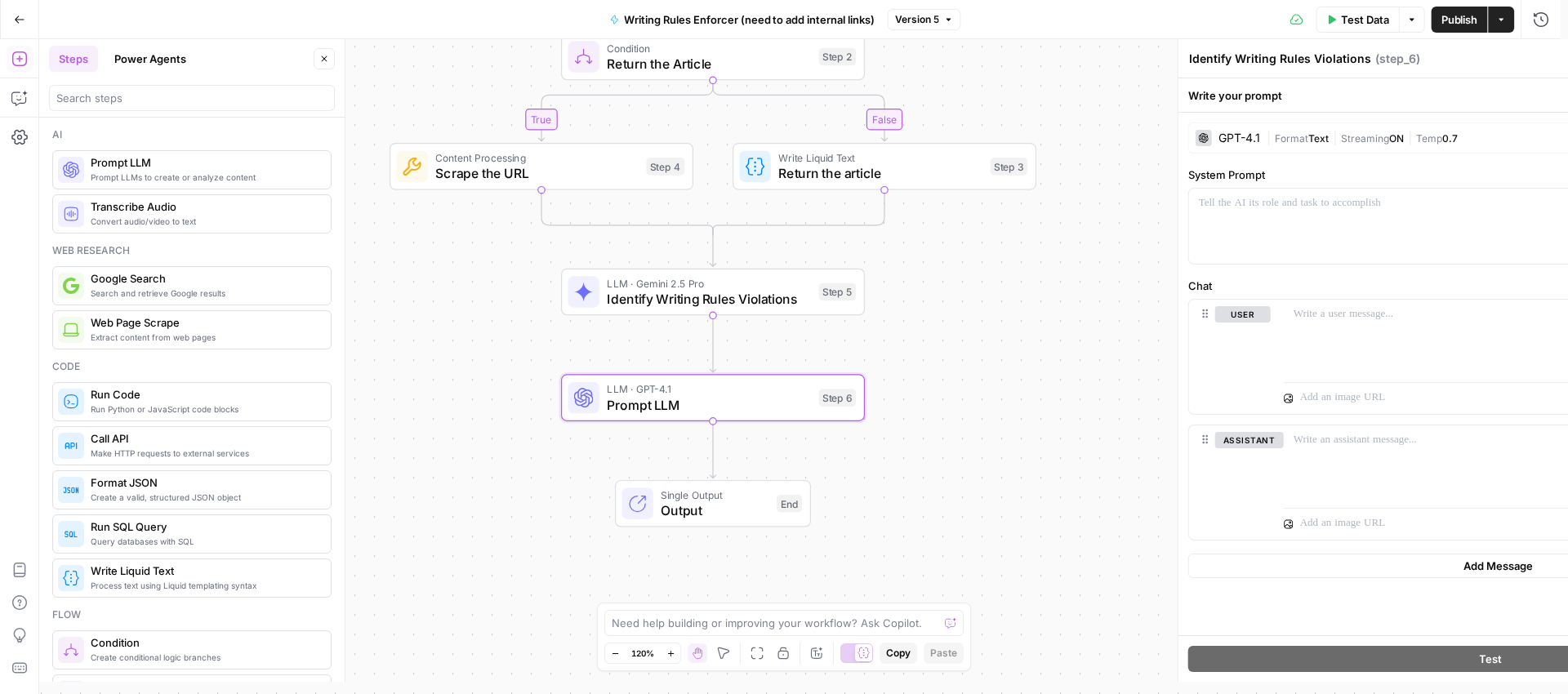
type textarea "Prompt LLM"
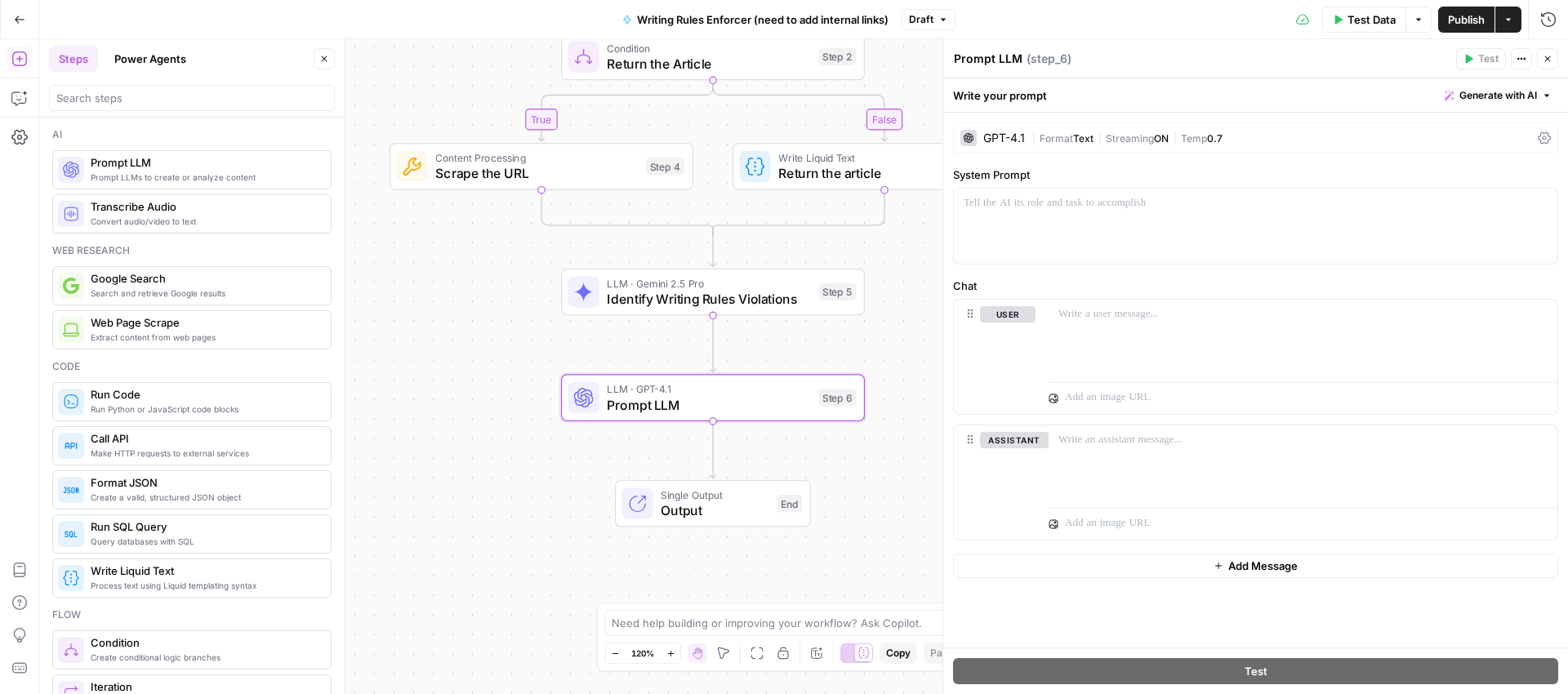
click at [1012, 134] on div "GPT-4.1" at bounding box center [1004, 138] width 41 height 12
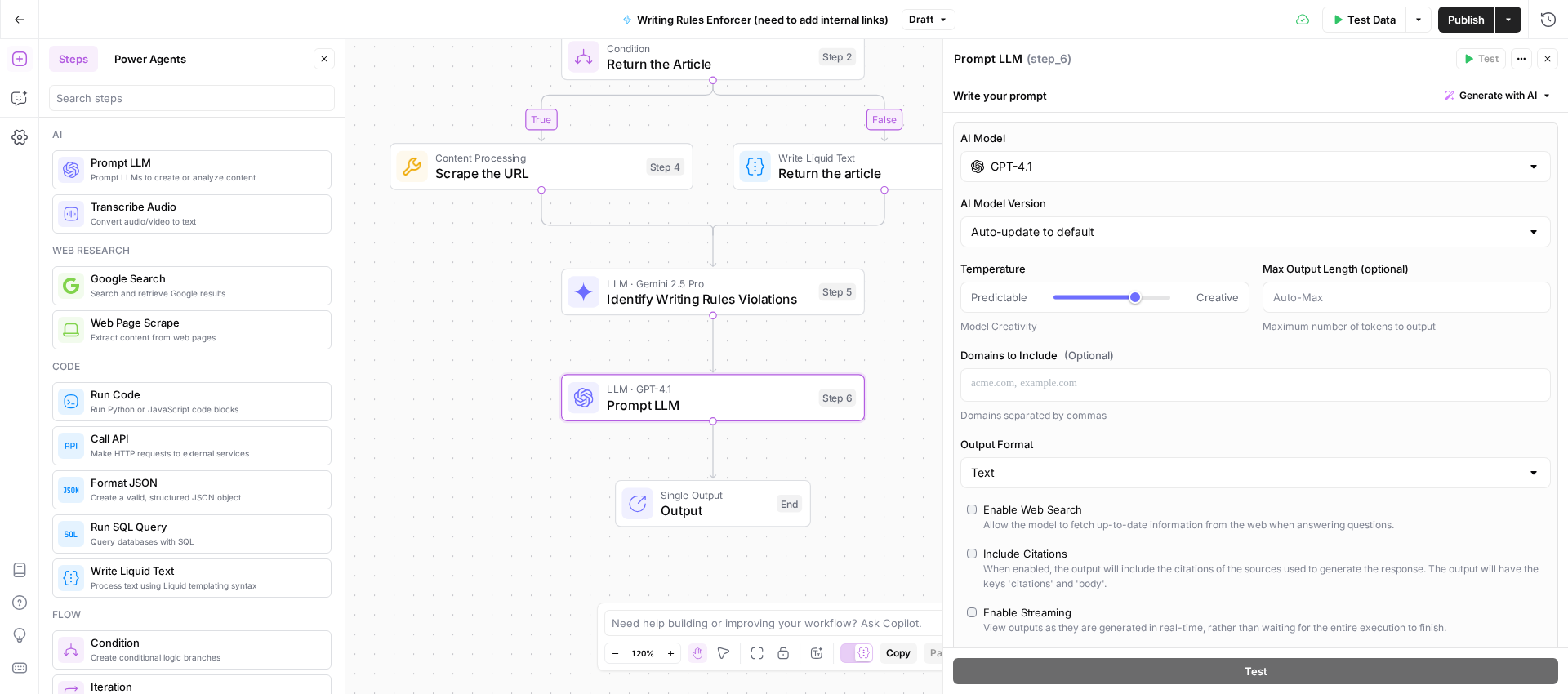
click at [1104, 185] on div "AI Model GPT-4.1 AI Model Version Auto-update to default Temperature Predictabl…" at bounding box center [1256, 422] width 606 height 598
click at [1110, 169] on input "GPT-4.1" at bounding box center [1255, 167] width 530 height 16
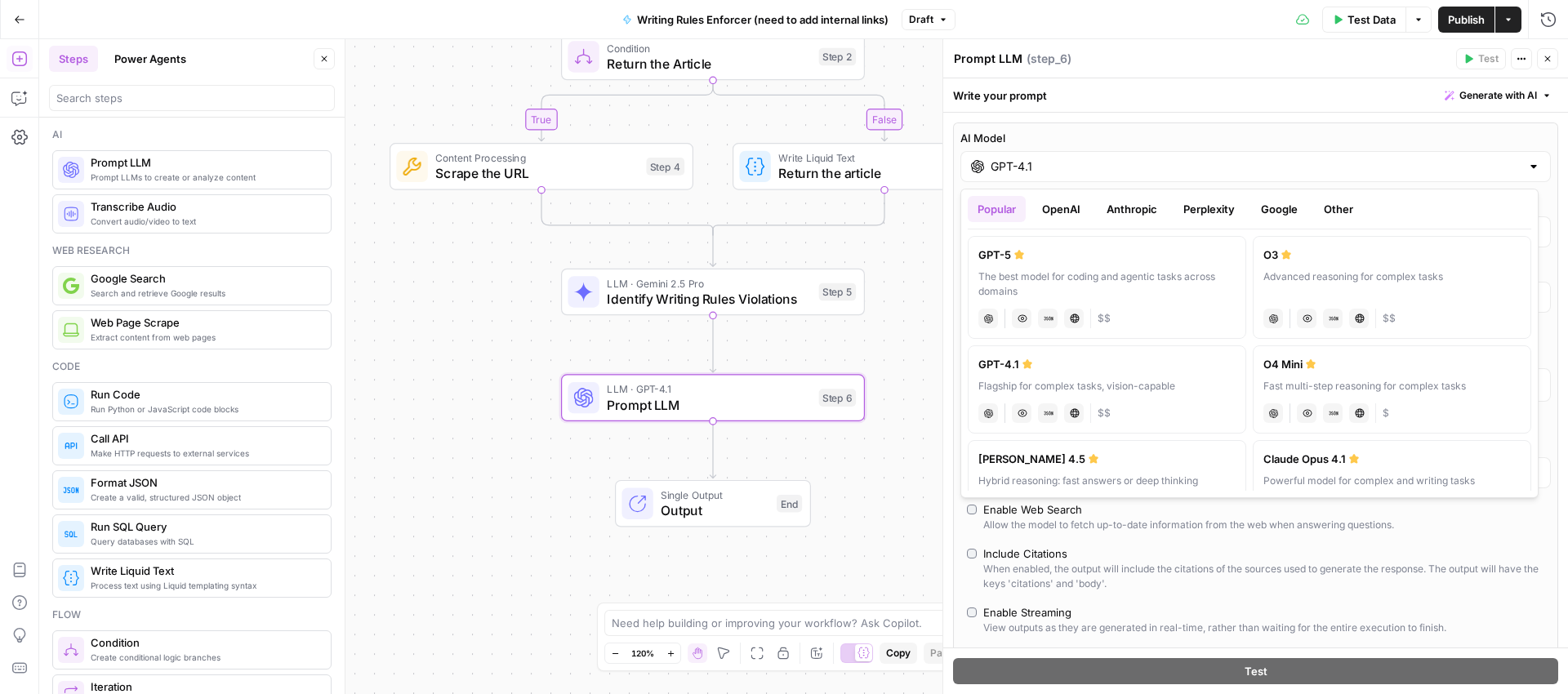
click at [1068, 208] on button "OpenAI" at bounding box center [1062, 209] width 58 height 26
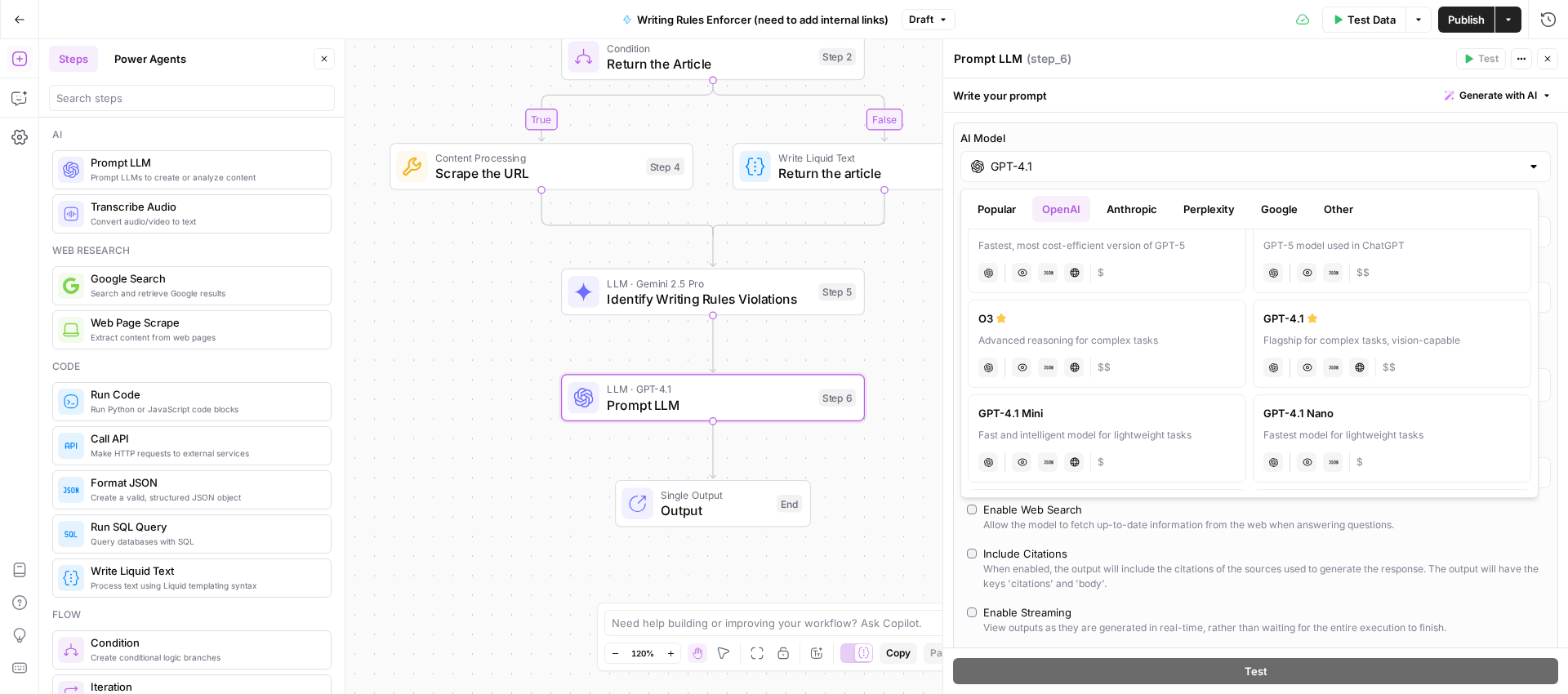
scroll to position [137, 0]
click at [1097, 425] on label "GPT-4.1 Mini Fast and intelligent model for lightweight tasks chat Vision Capab…" at bounding box center [1107, 442] width 278 height 88
type input "GPT-4.1 Mini"
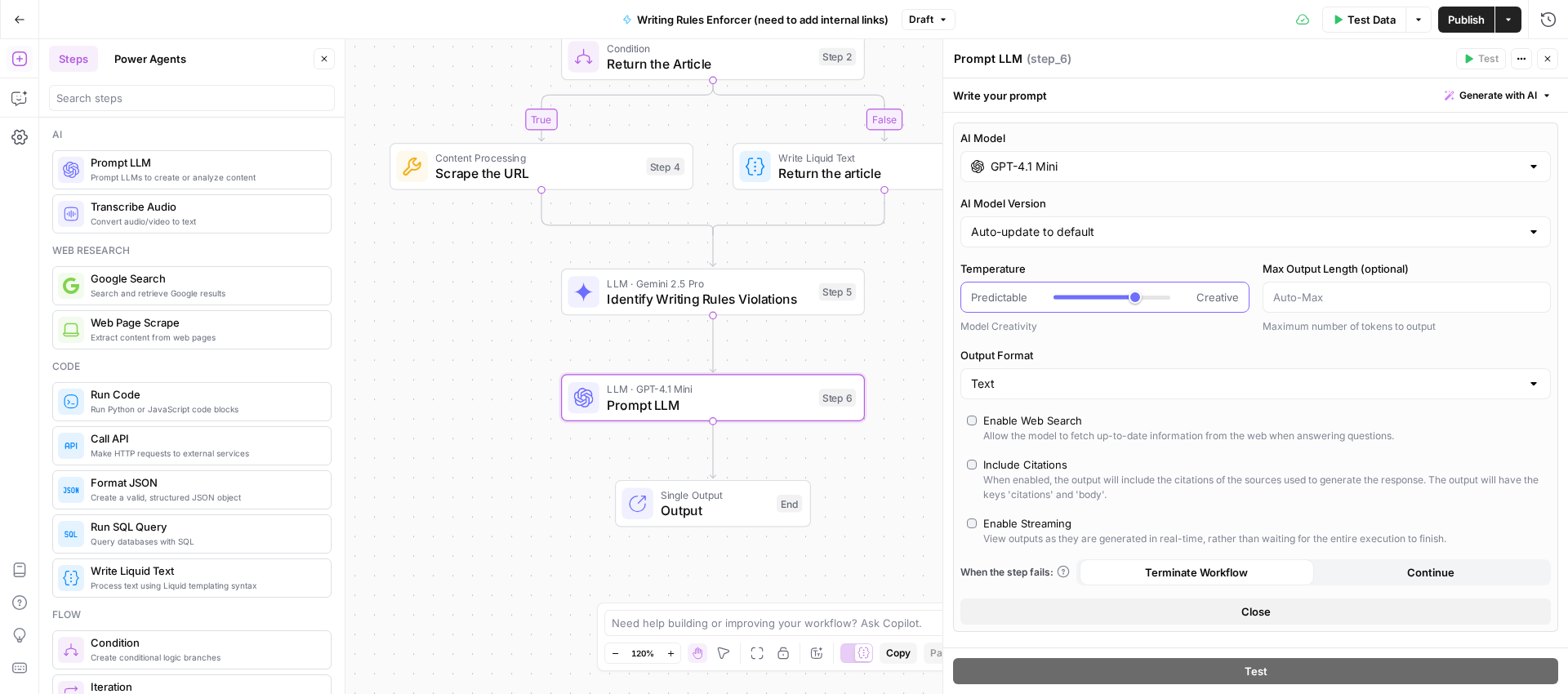
click at [1116, 297] on div at bounding box center [1094, 297] width 82 height 5
drag, startPoint x: 1116, startPoint y: 297, endPoint x: 1096, endPoint y: 297, distance: 20.0
click at [1096, 297] on div at bounding box center [1077, 297] width 47 height 5
type input "*"
drag, startPoint x: 1101, startPoint y: 299, endPoint x: 1027, endPoint y: 308, distance: 74.5
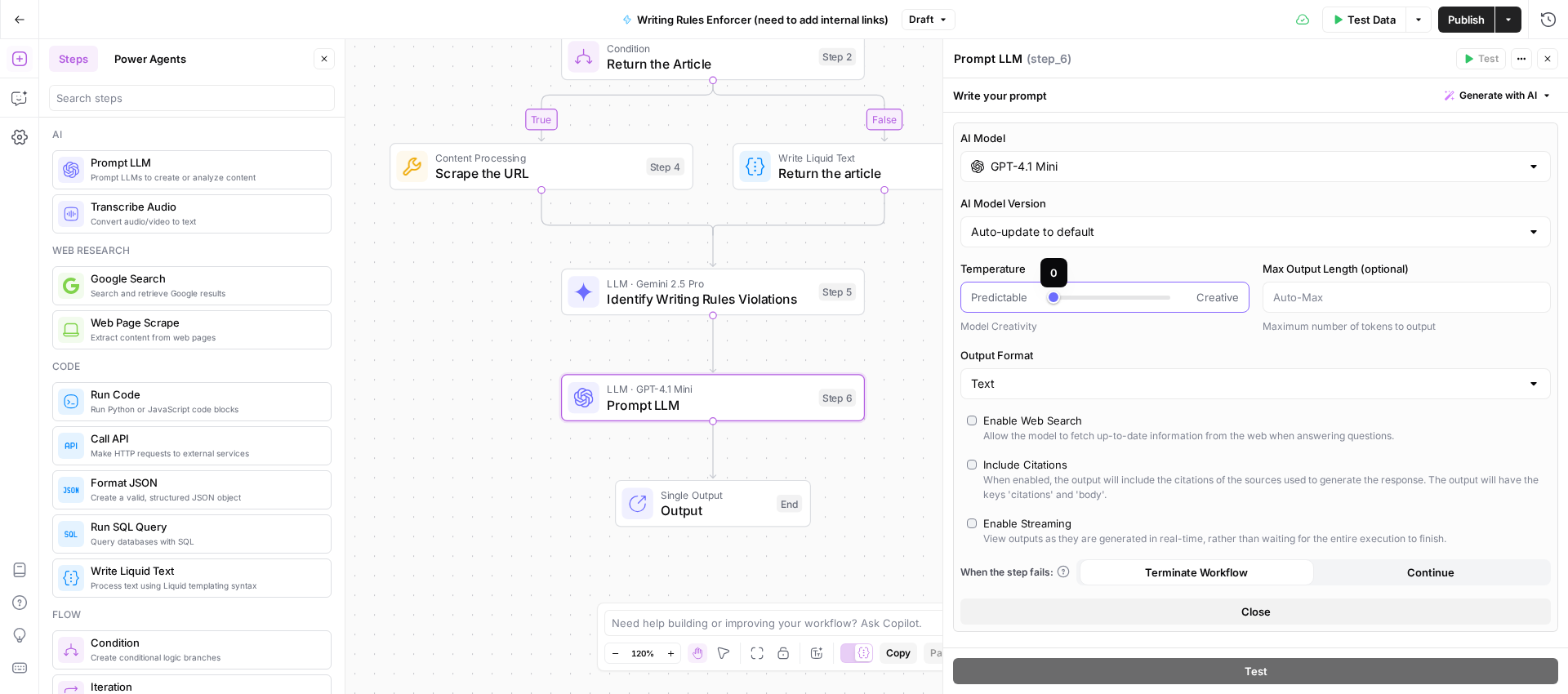
click at [1027, 308] on div "Predictable Creative" at bounding box center [1105, 297] width 289 height 31
click at [1123, 386] on input "Output Format" at bounding box center [1246, 384] width 550 height 16
click at [1071, 451] on span "JSON" at bounding box center [1246, 448] width 544 height 16
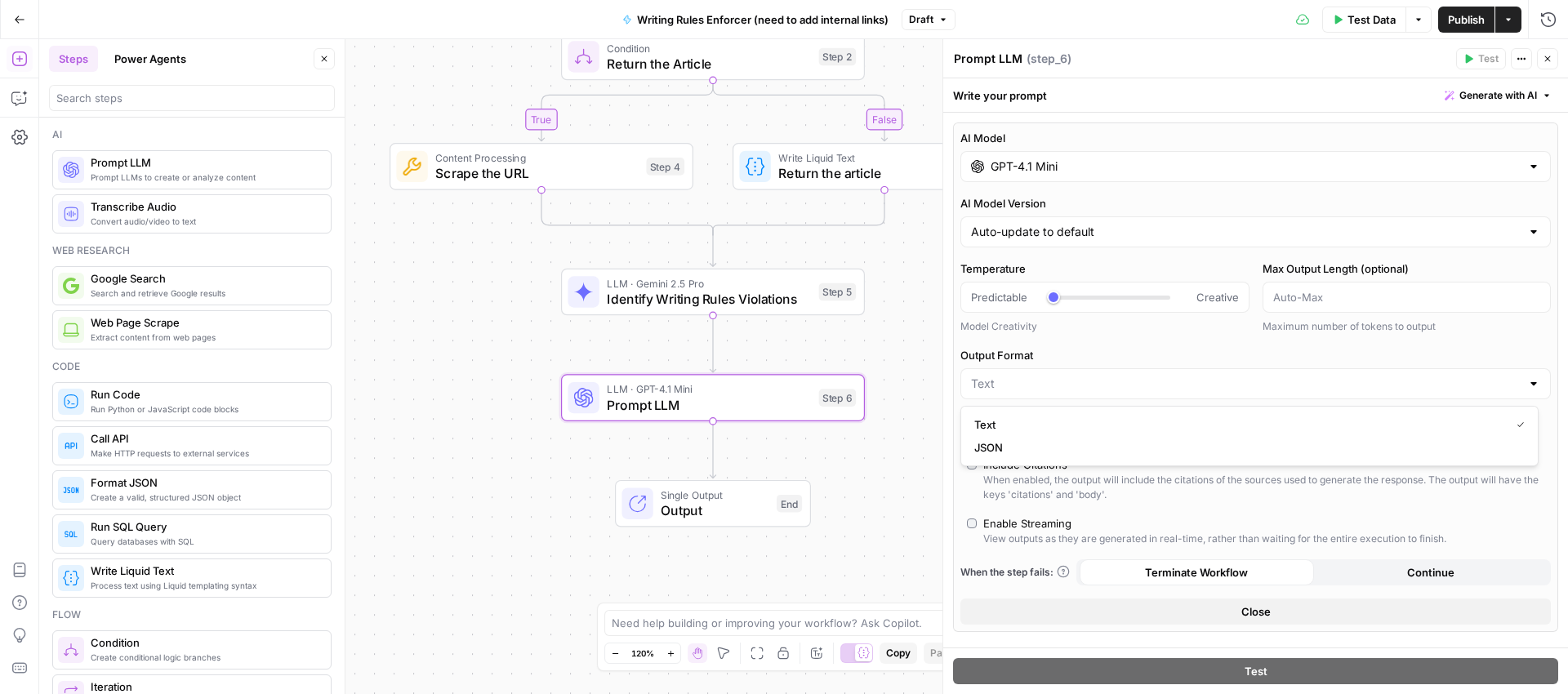
type input "JSON"
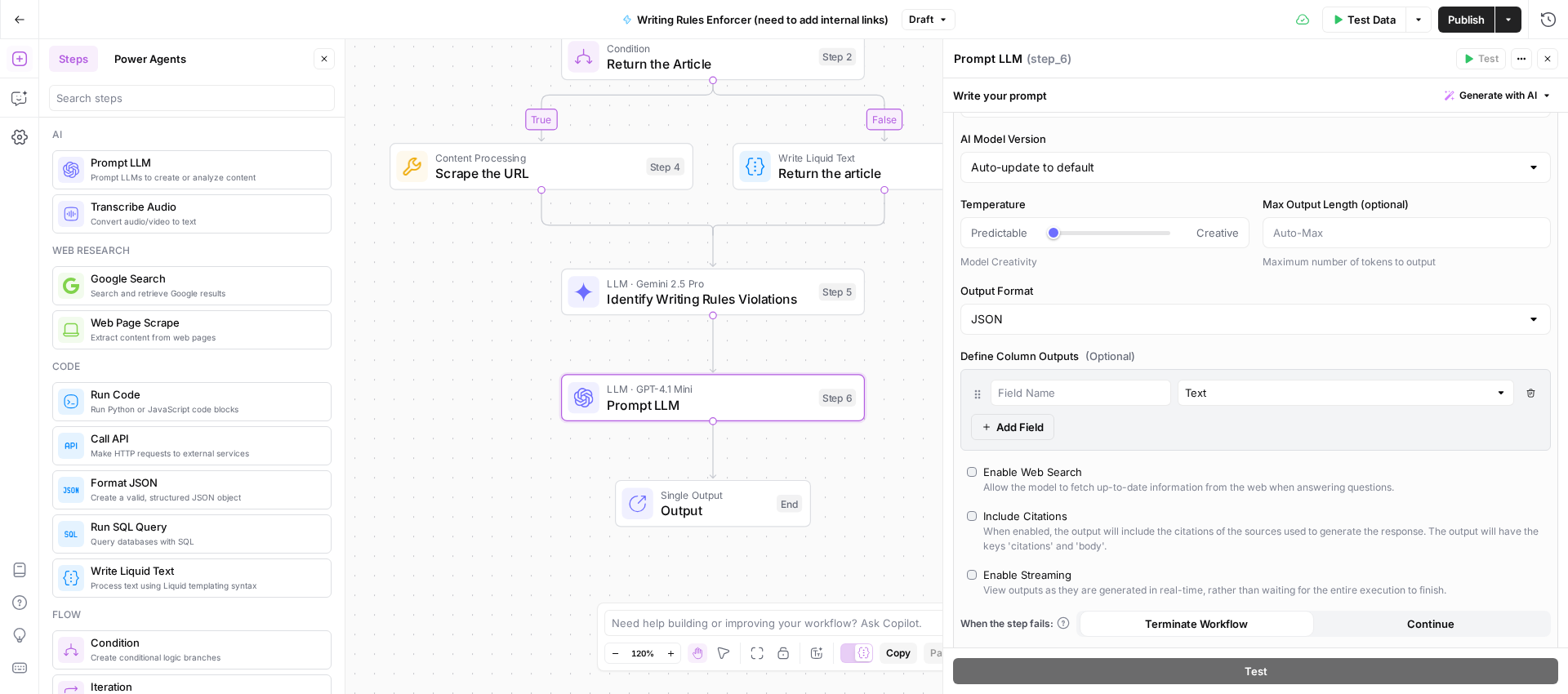
scroll to position [0, 0]
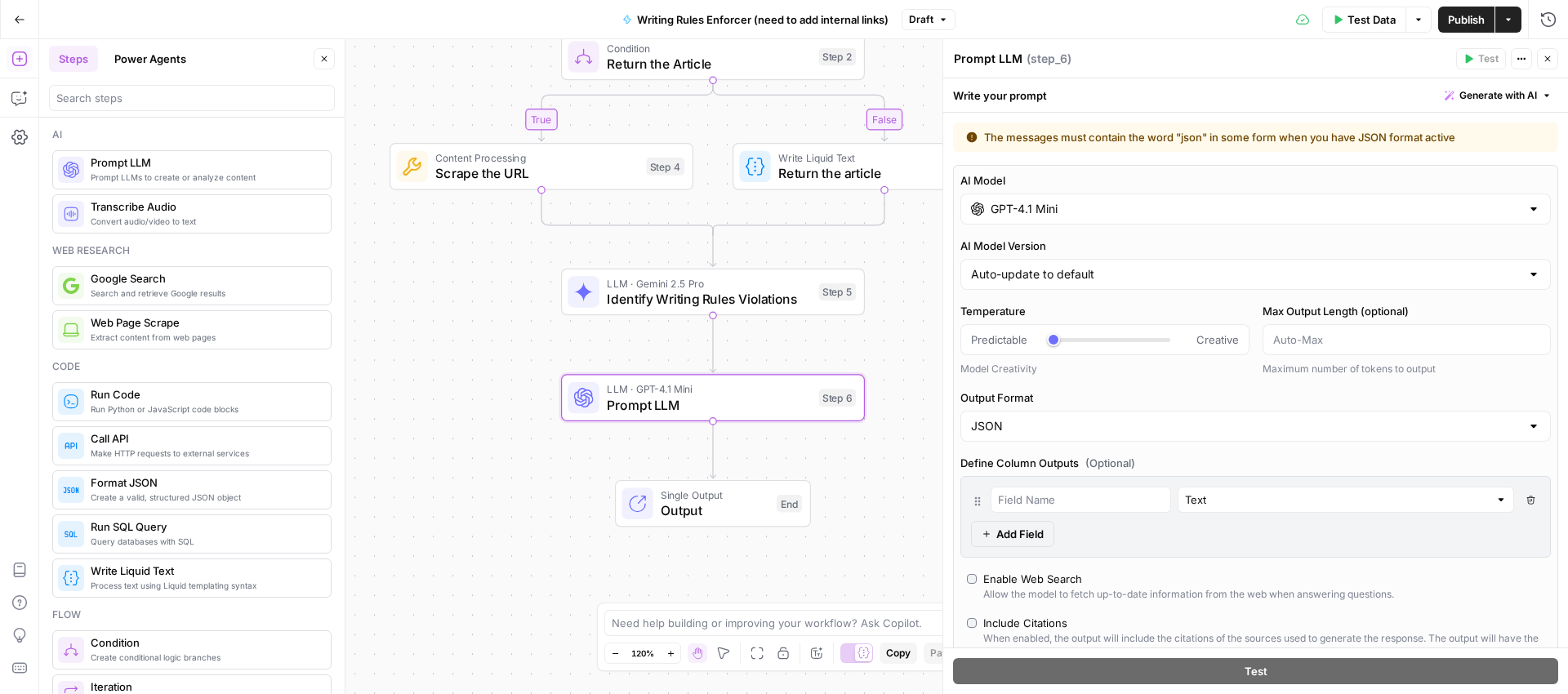
click at [1188, 209] on input "GPT-4.1 Mini" at bounding box center [1255, 209] width 530 height 16
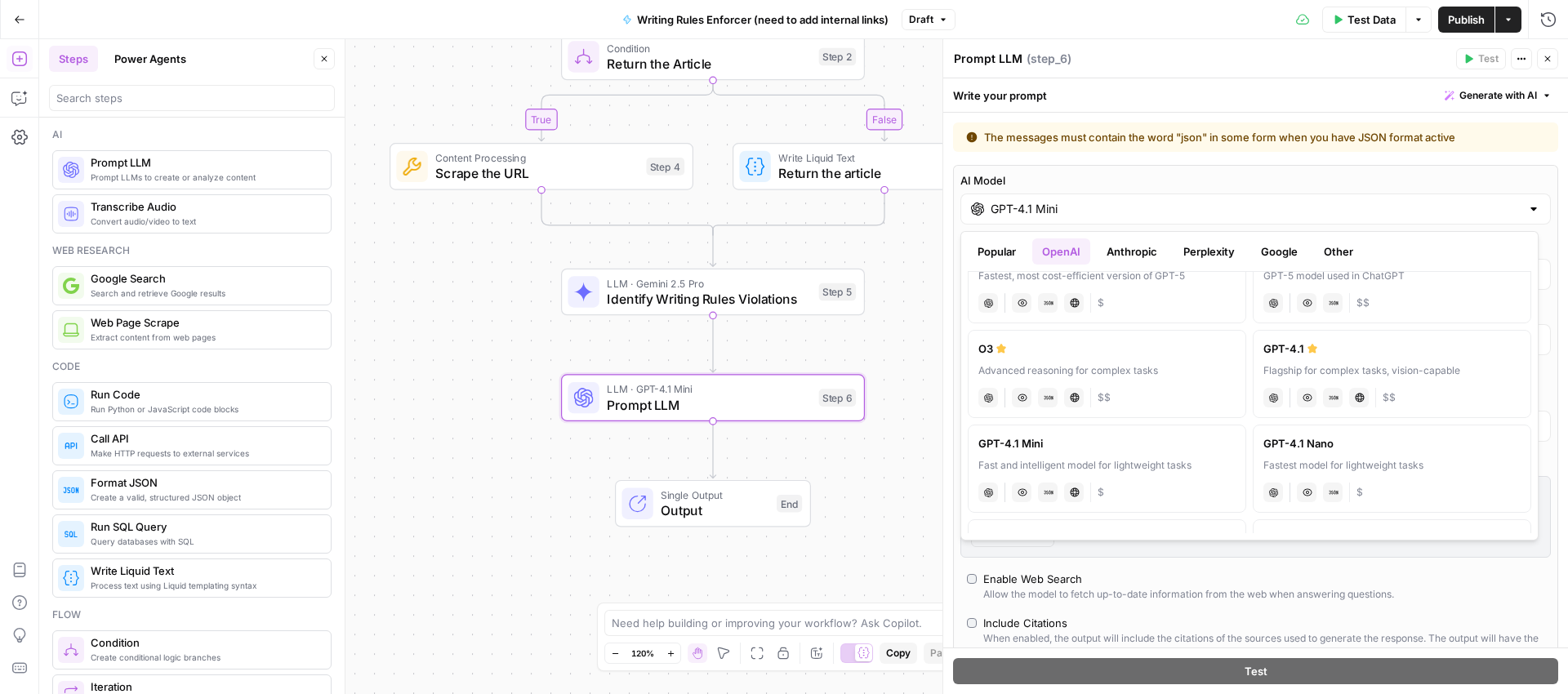
scroll to position [342, 0]
click at [1330, 347] on div "GPT-4o Mini" at bounding box center [1391, 350] width 257 height 16
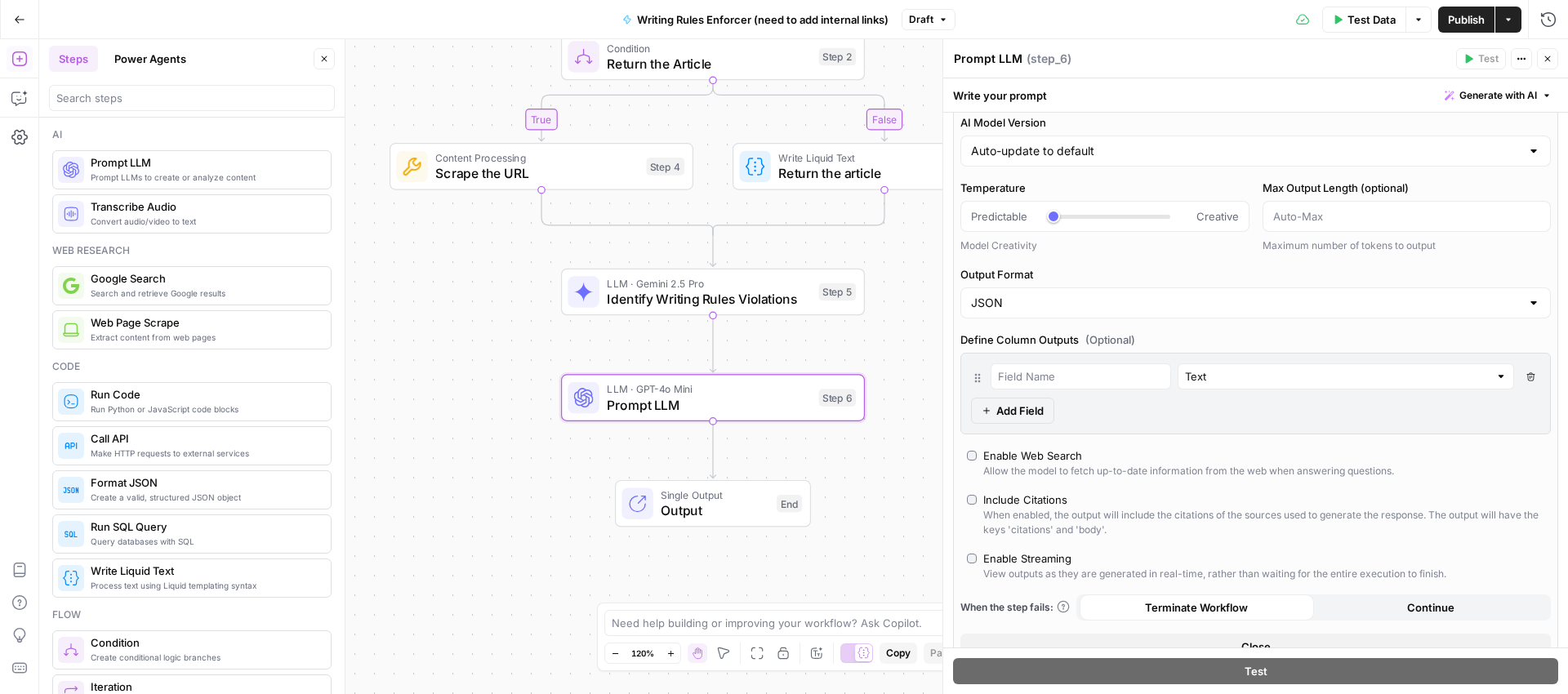
scroll to position [0, 0]
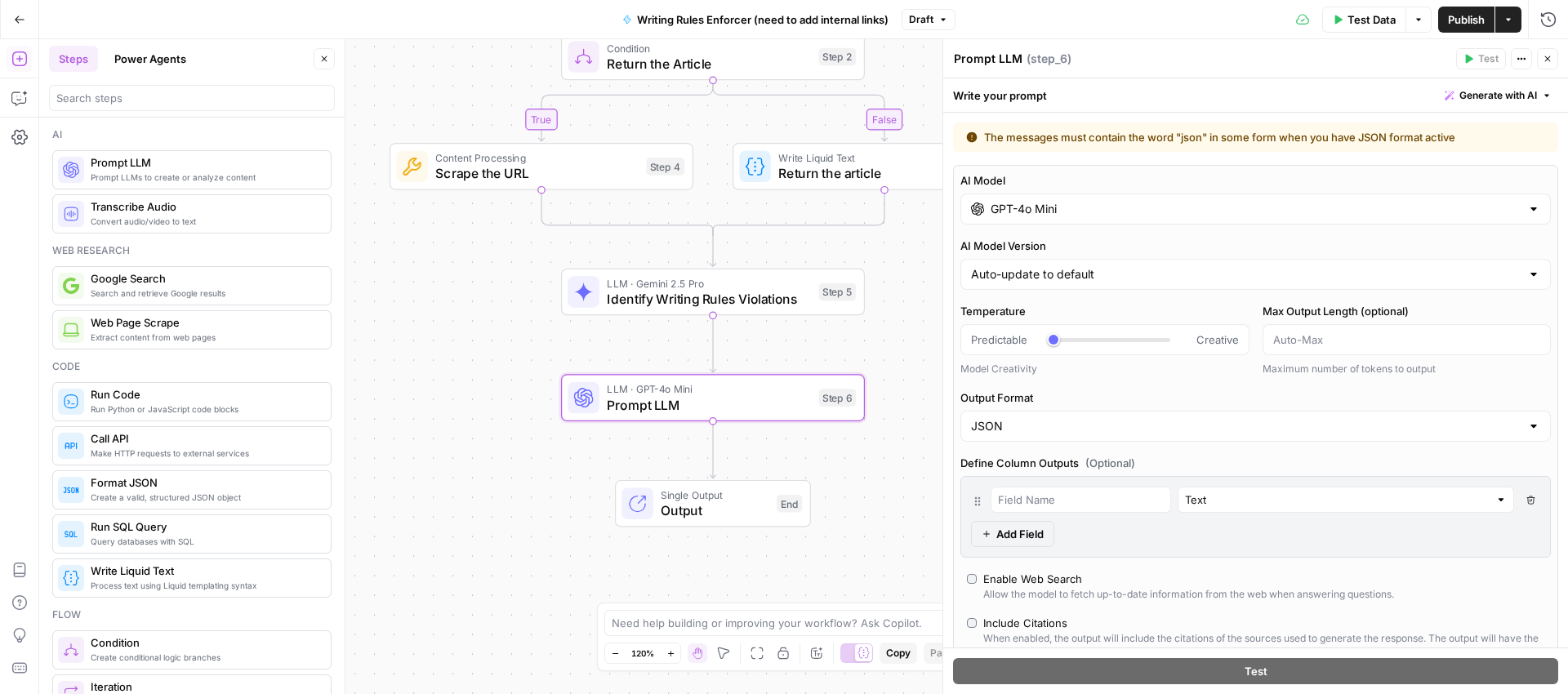
click at [1302, 210] on input "GPT-4o Mini" at bounding box center [1255, 209] width 530 height 16
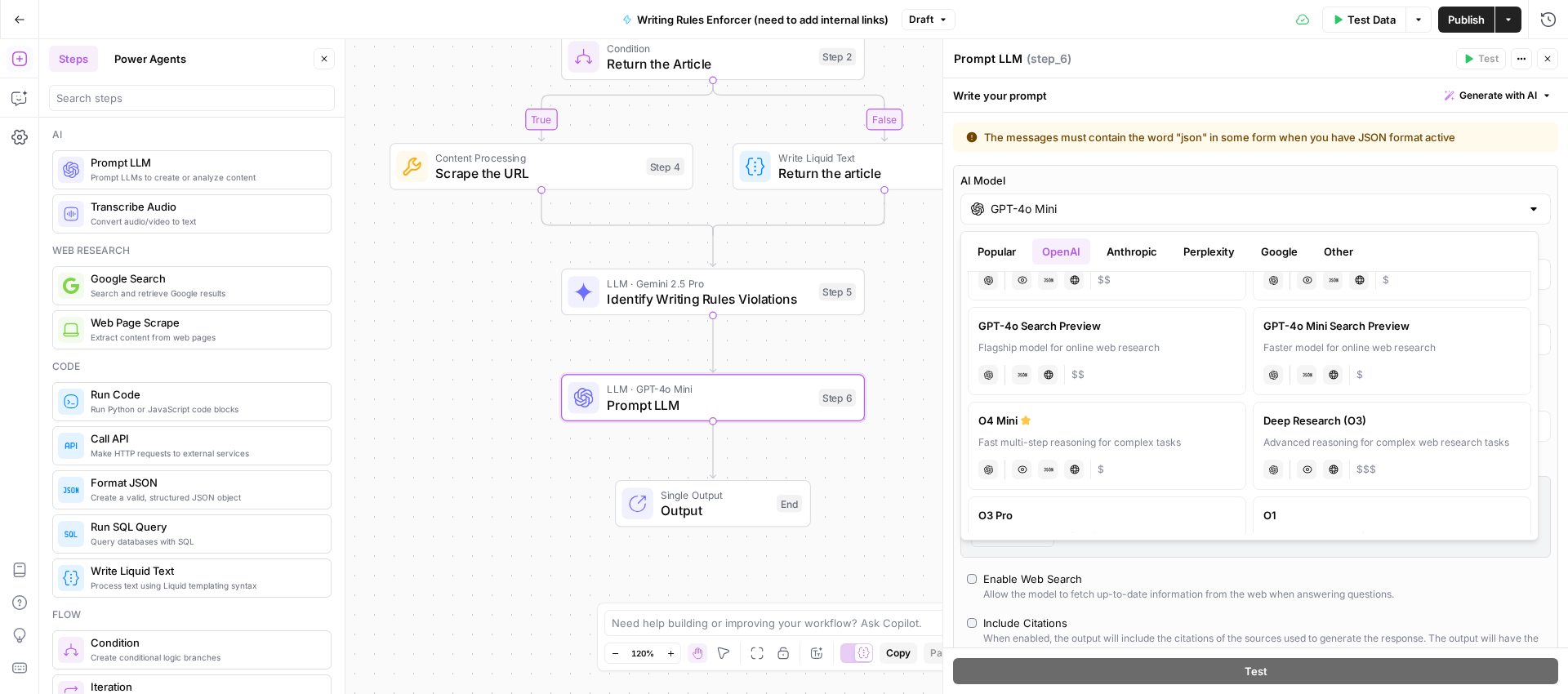
scroll to position [463, 0]
click at [1076, 421] on div "O4 Mini" at bounding box center [1107, 417] width 257 height 16
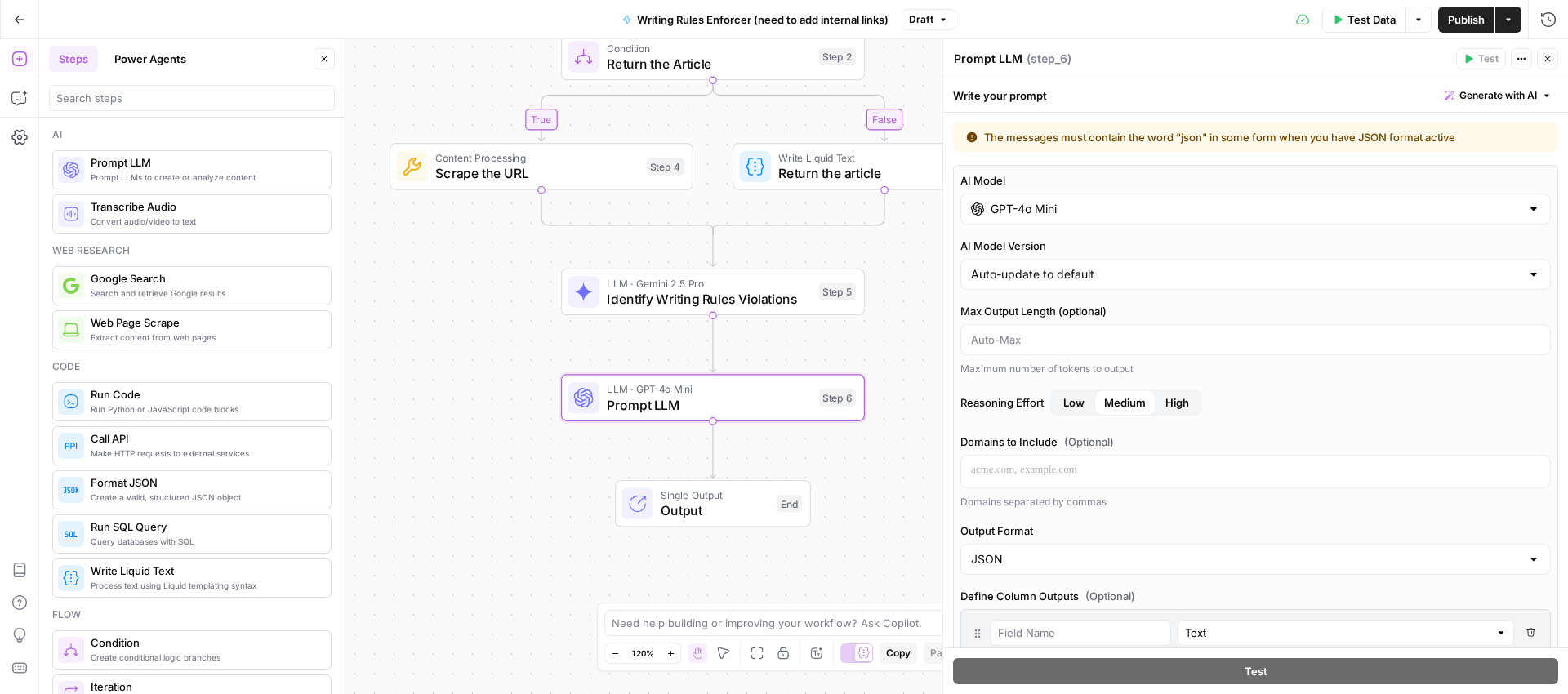
type input "O4 Mini"
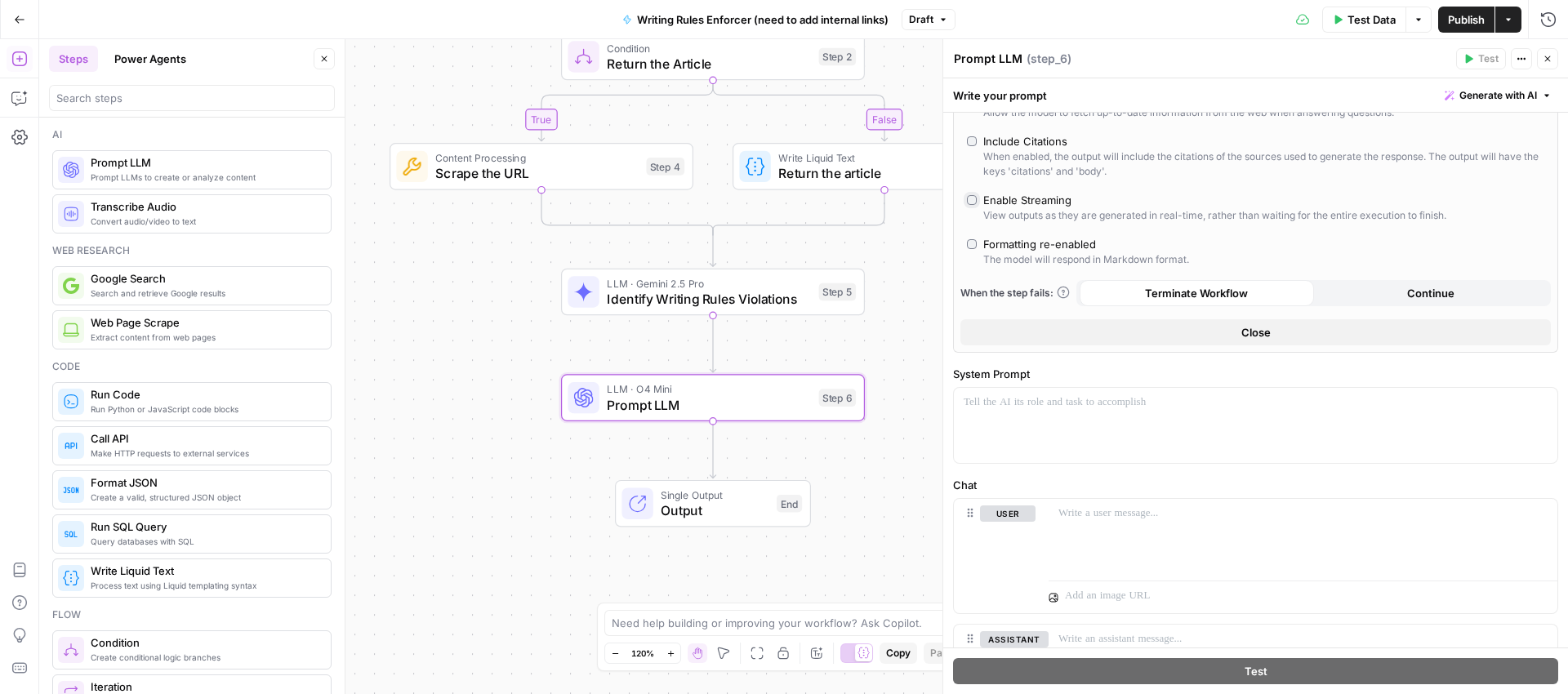
scroll to position [618, 0]
click at [1031, 401] on p at bounding box center [1255, 399] width 584 height 16
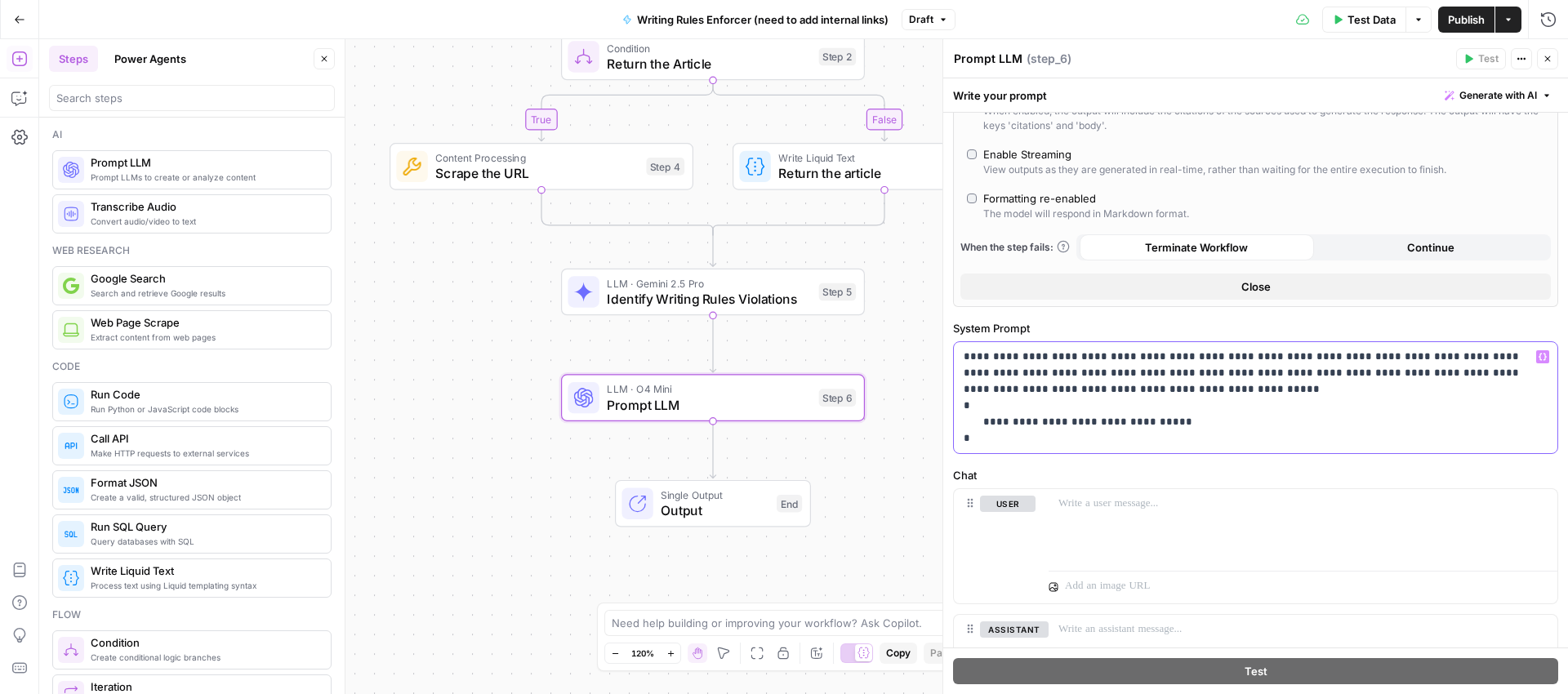
scroll to position [576, 0]
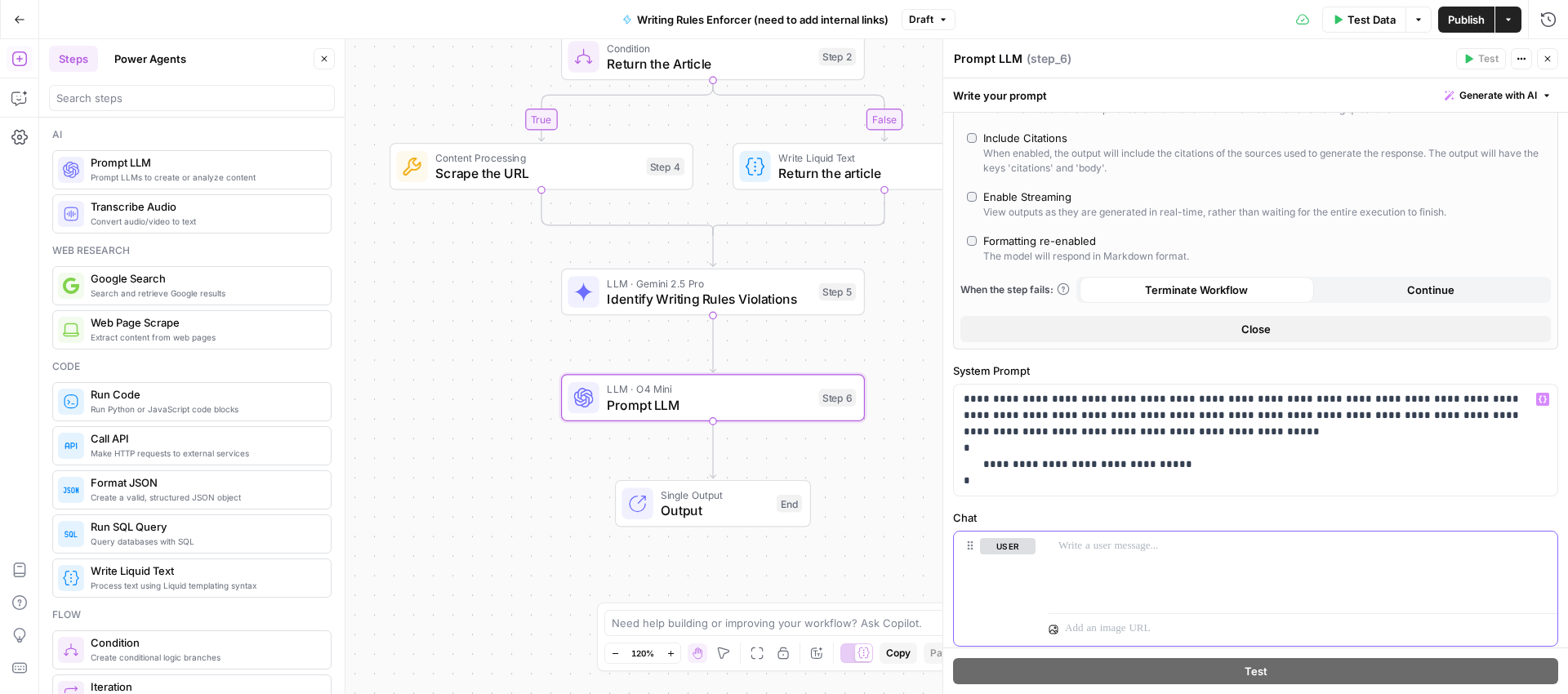
click at [1129, 551] on p at bounding box center [1303, 546] width 489 height 16
paste div
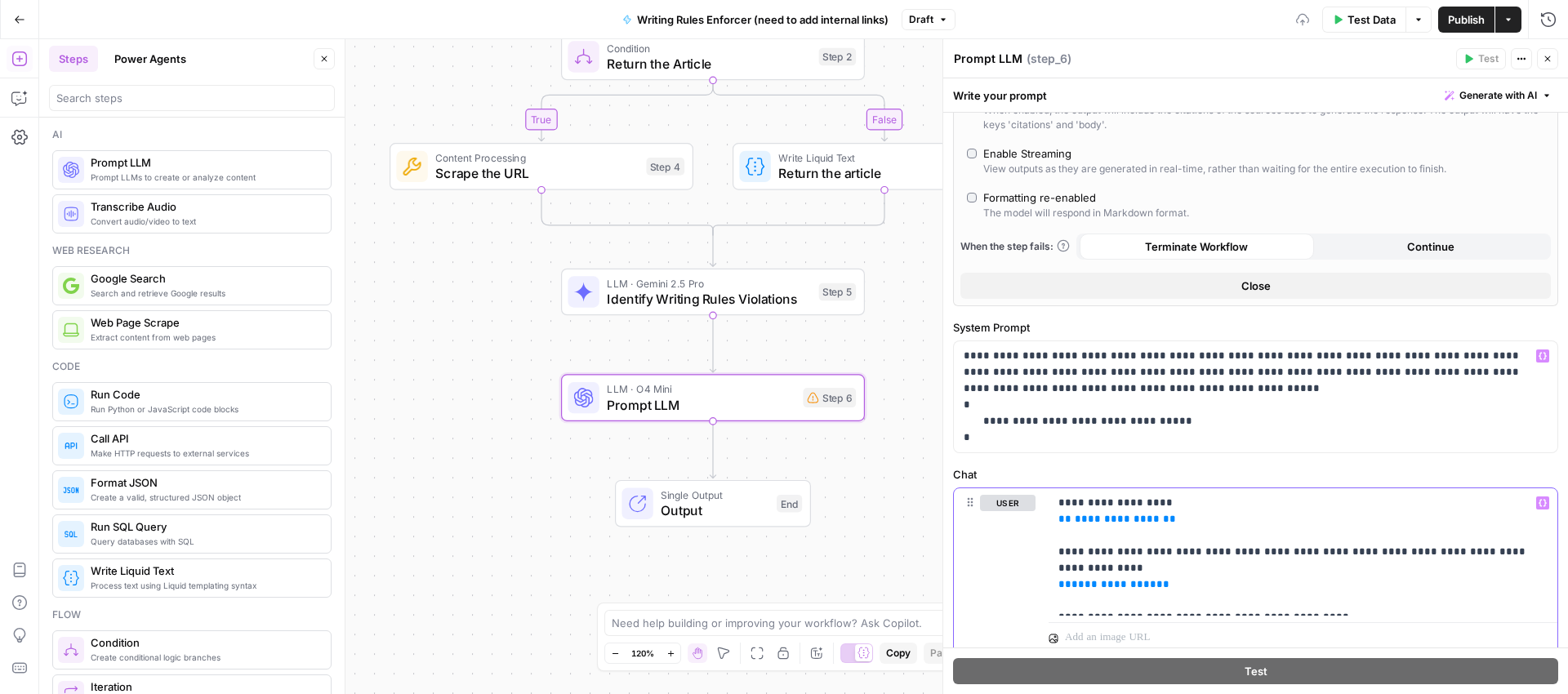
scroll to position [632, 0]
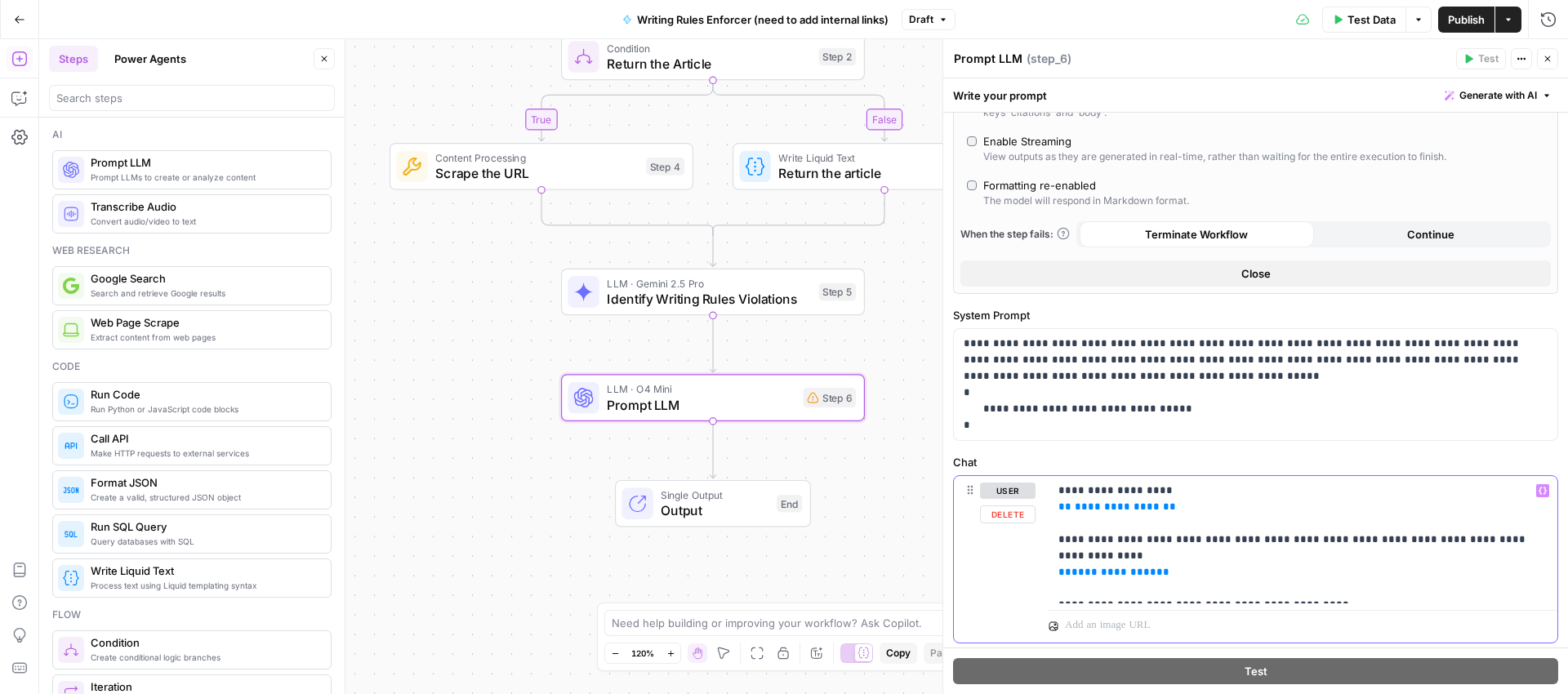
drag, startPoint x: 1107, startPoint y: 510, endPoint x: 1110, endPoint y: 518, distance: 8.5
click at [1107, 510] on span "**********" at bounding box center [1117, 507] width 85 height 11
click at [1102, 567] on span "**********" at bounding box center [1114, 572] width 85 height 11
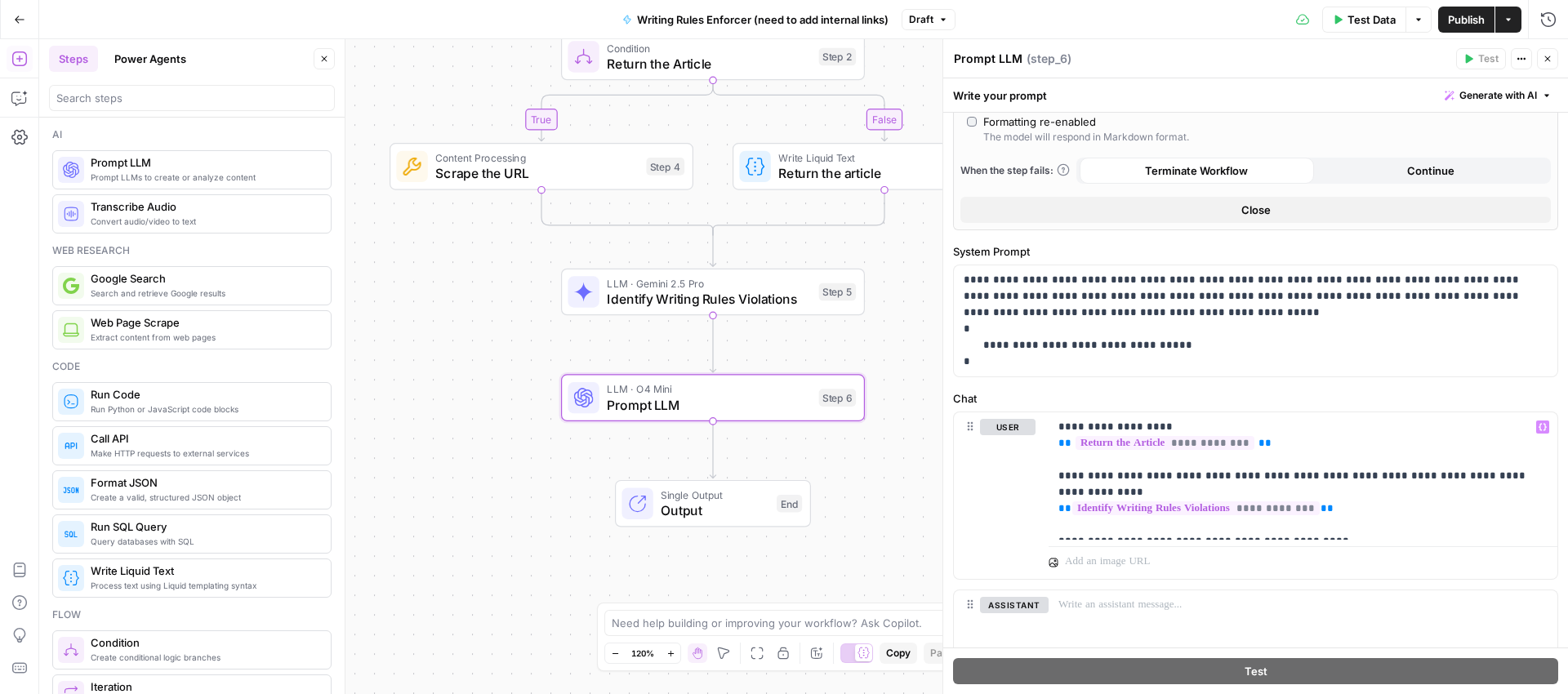
click at [1301, 52] on div "Prompt LLM Prompt LLM ( step_6 )" at bounding box center [1202, 59] width 498 height 18
click at [1471, 18] on span "Publish" at bounding box center [1466, 20] width 37 height 16
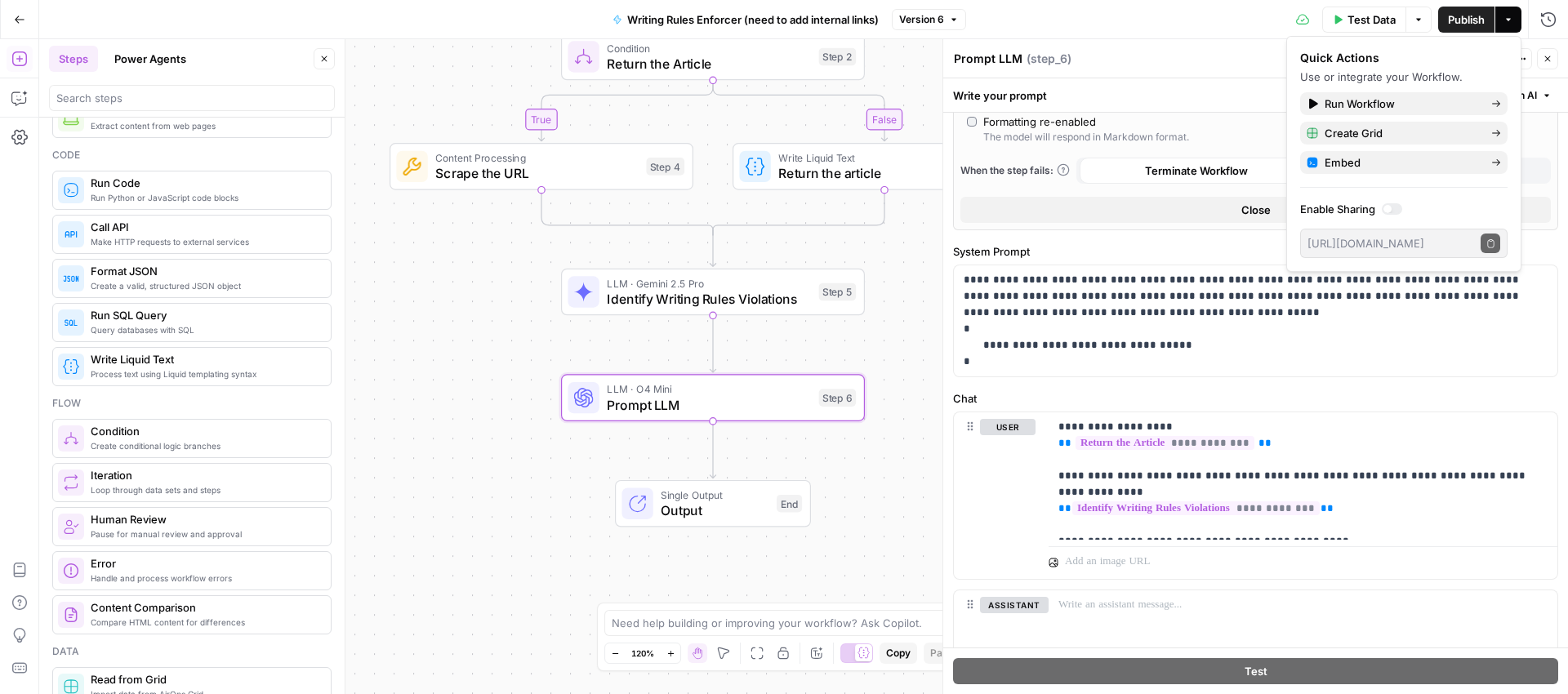
scroll to position [214, 0]
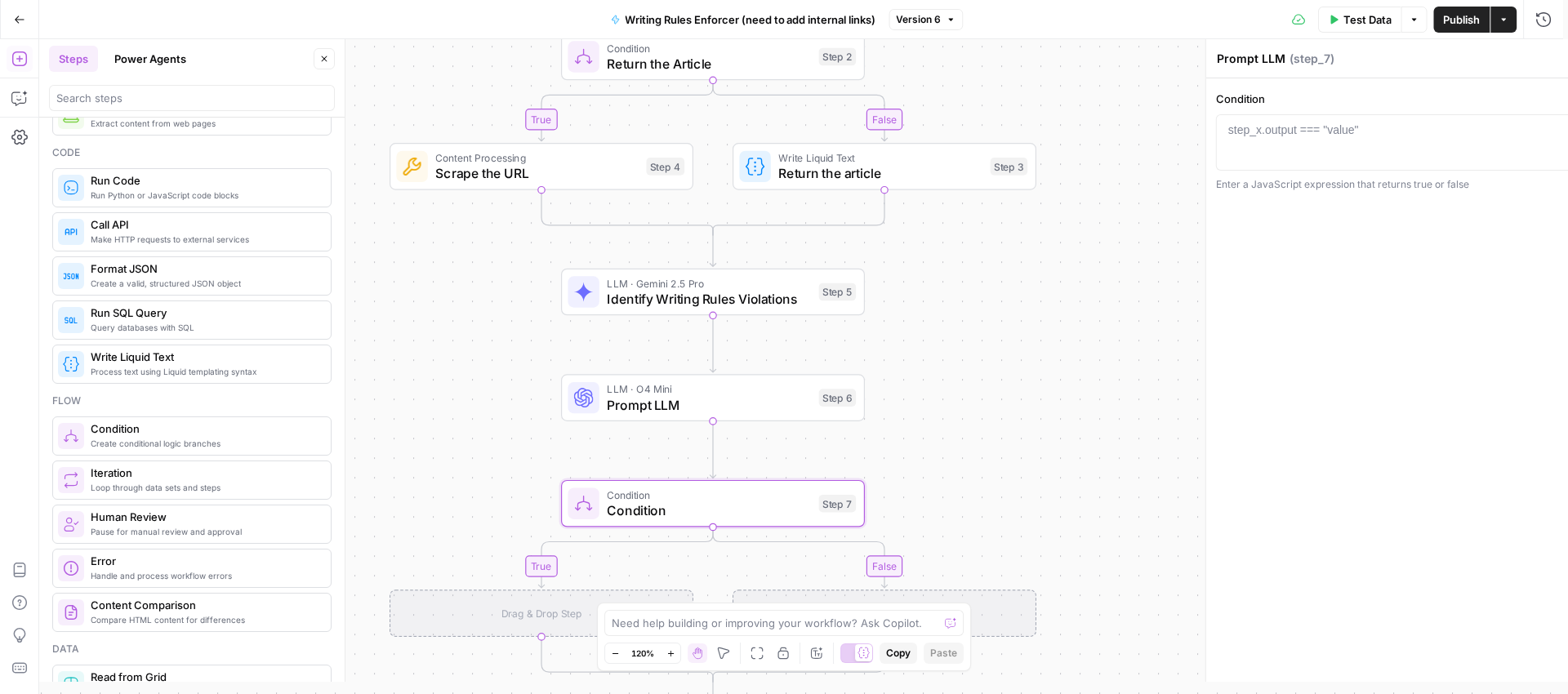
type textarea "Condition"
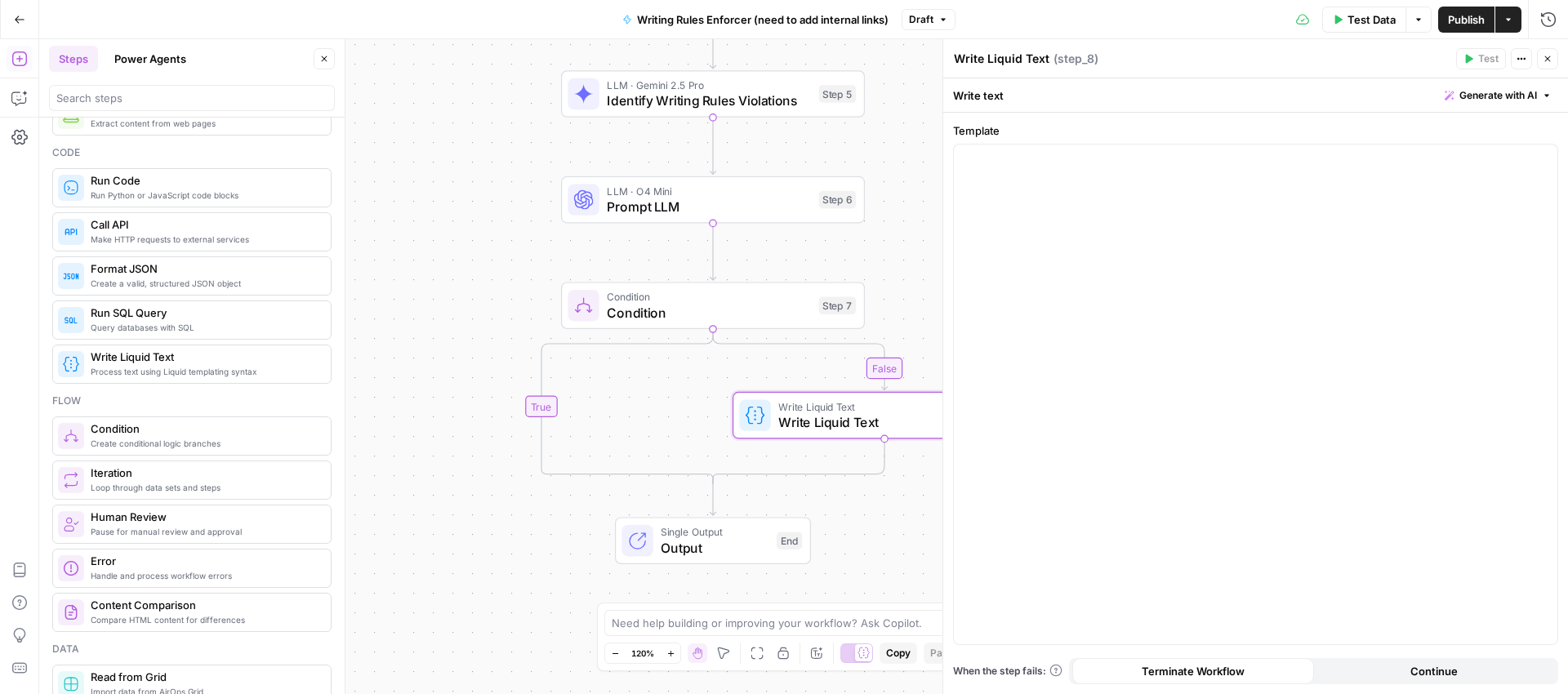
click at [998, 62] on textarea "Write Liquid Text" at bounding box center [1002, 59] width 96 height 16
click at [998, 63] on textarea "Write Liquid Text" at bounding box center [1002, 59] width 96 height 16
type textarea "Return Article"
click at [1547, 159] on button "Variables Menu" at bounding box center [1543, 159] width 14 height 14
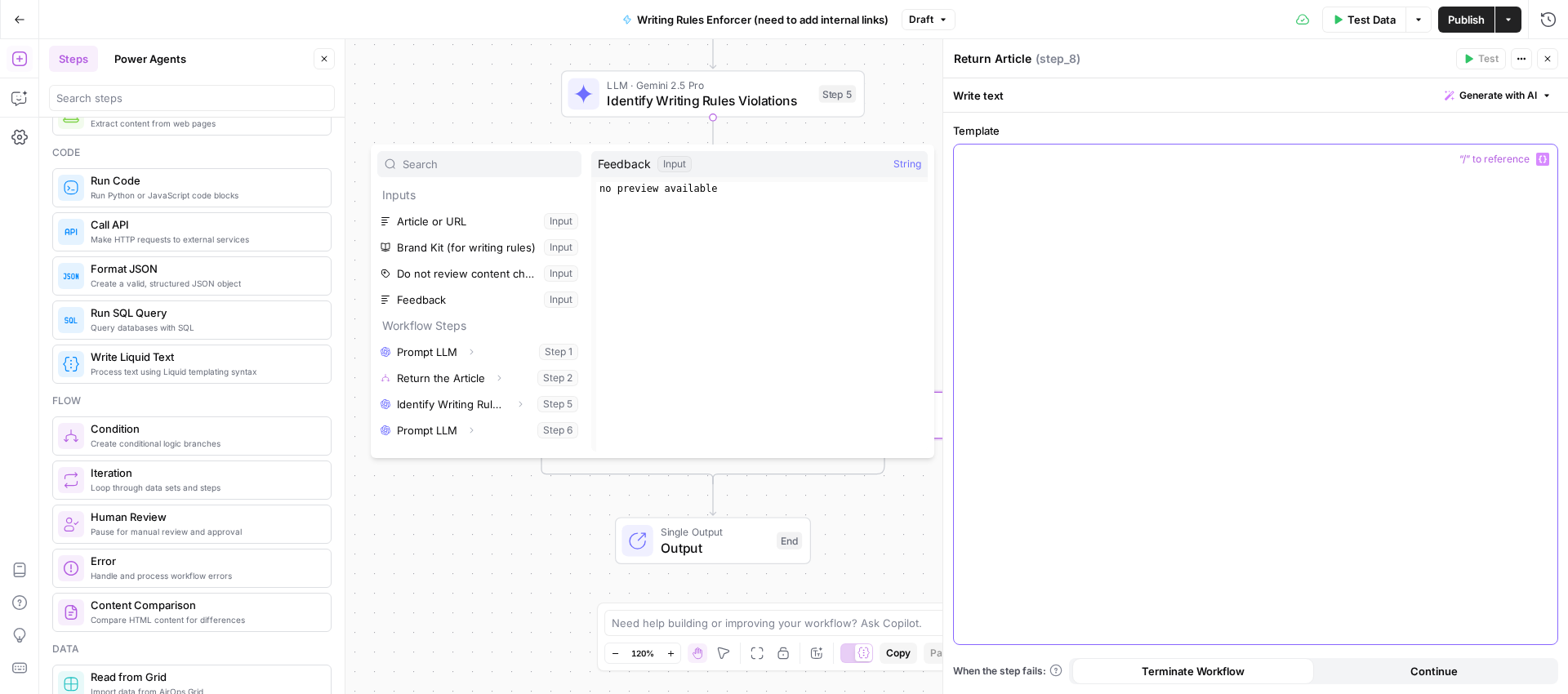
click at [1154, 239] on div at bounding box center [1256, 394] width 604 height 500
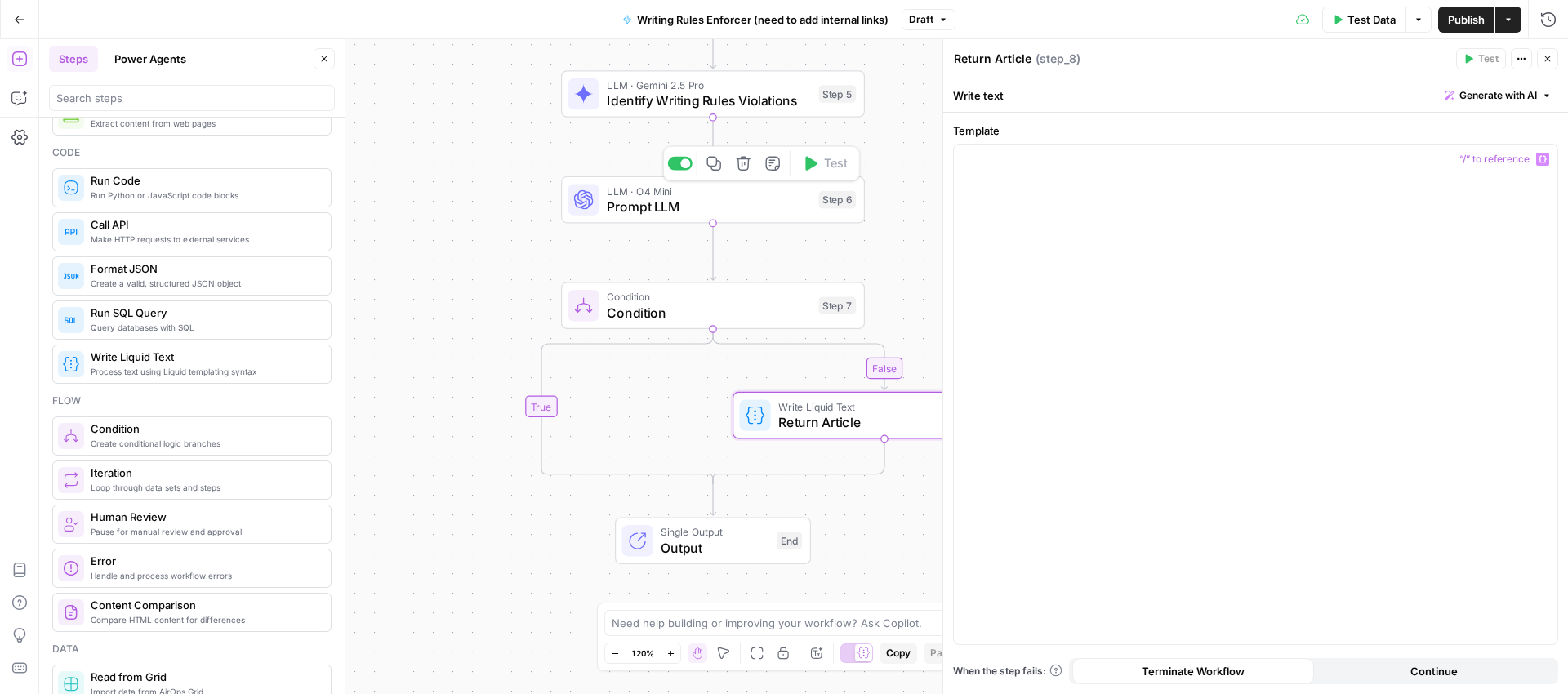
click at [637, 209] on span "Prompt LLM" at bounding box center [708, 206] width 205 height 20
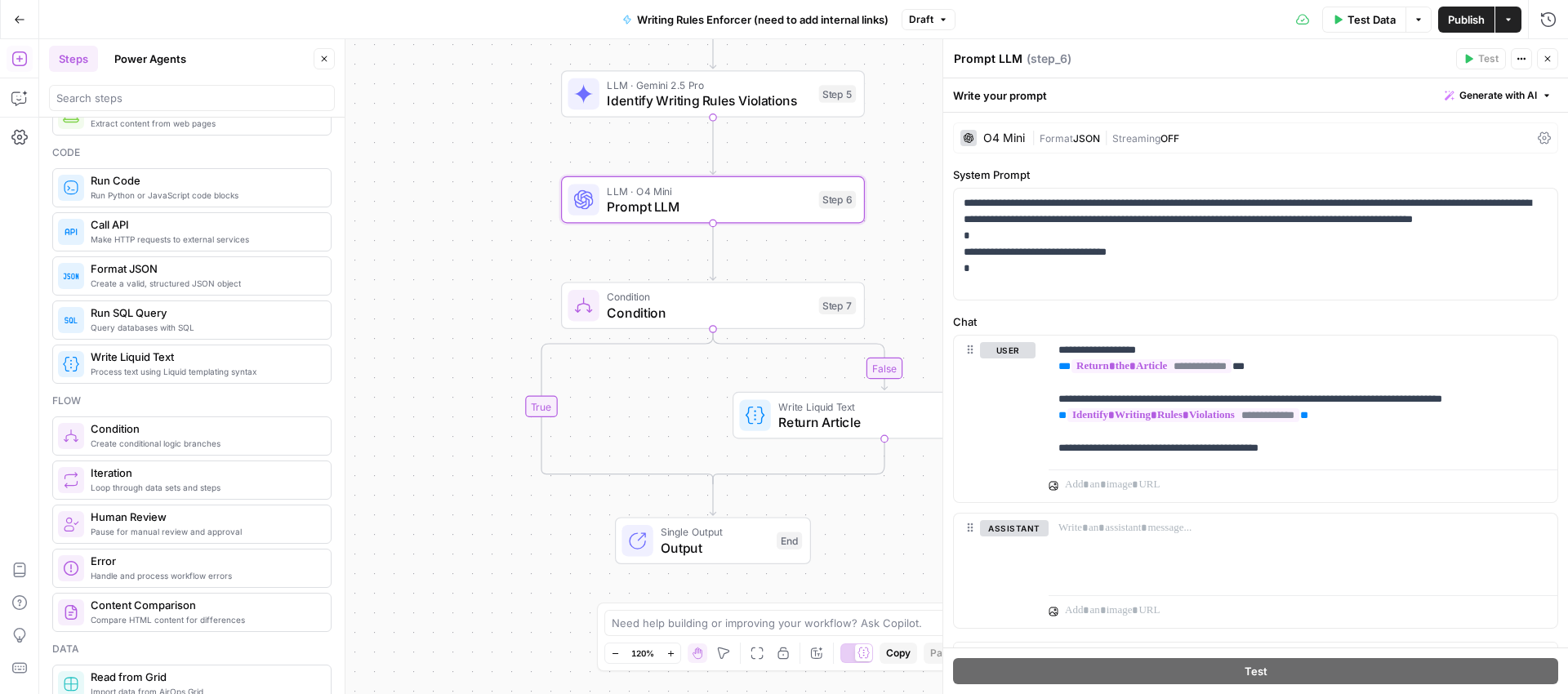
click at [1000, 55] on textarea "Prompt LLM" at bounding box center [989, 59] width 68 height 16
click at [999, 56] on textarea "Prompt LLM" at bounding box center [989, 59] width 68 height 16
type textarea "Extract Corrections"
click at [1214, 269] on p "**********" at bounding box center [1249, 244] width 571 height 98
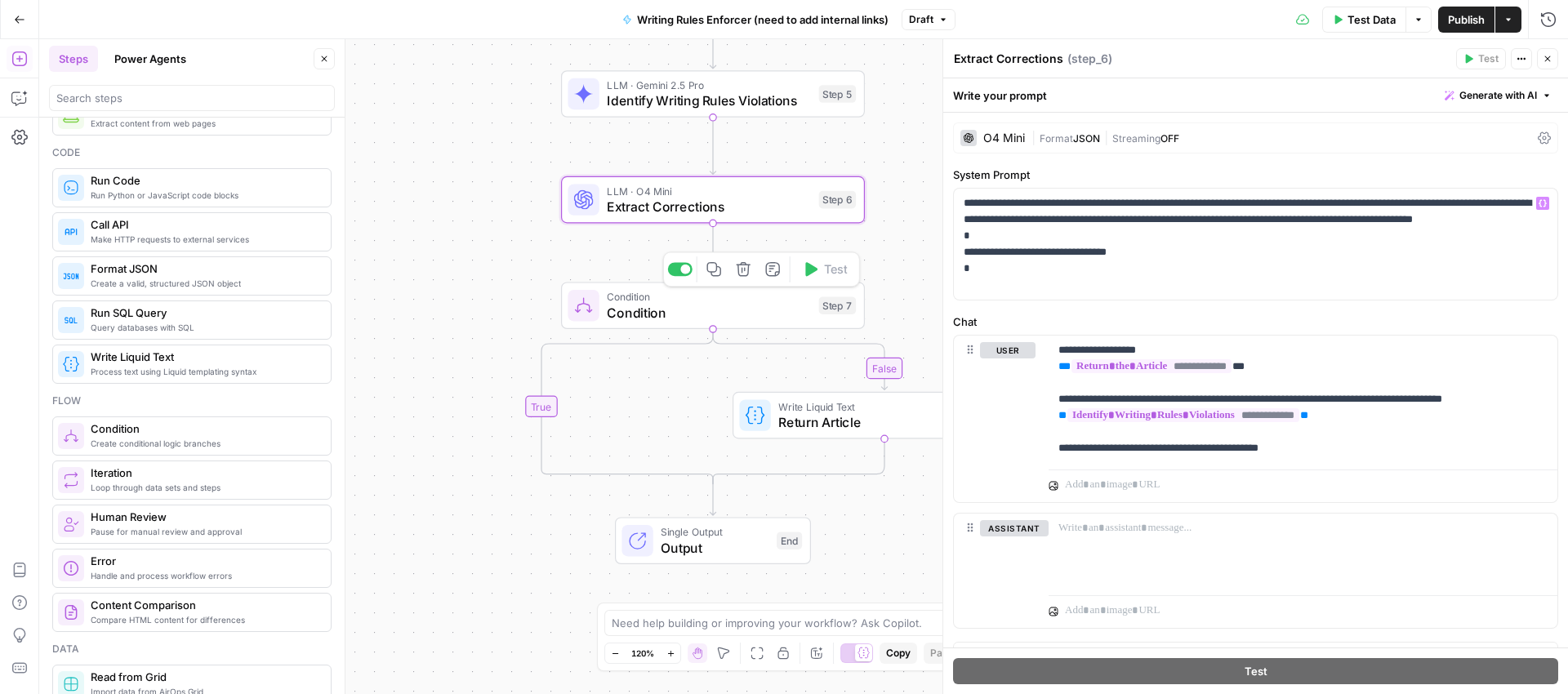
click at [634, 322] on span "Condition" at bounding box center [708, 313] width 205 height 20
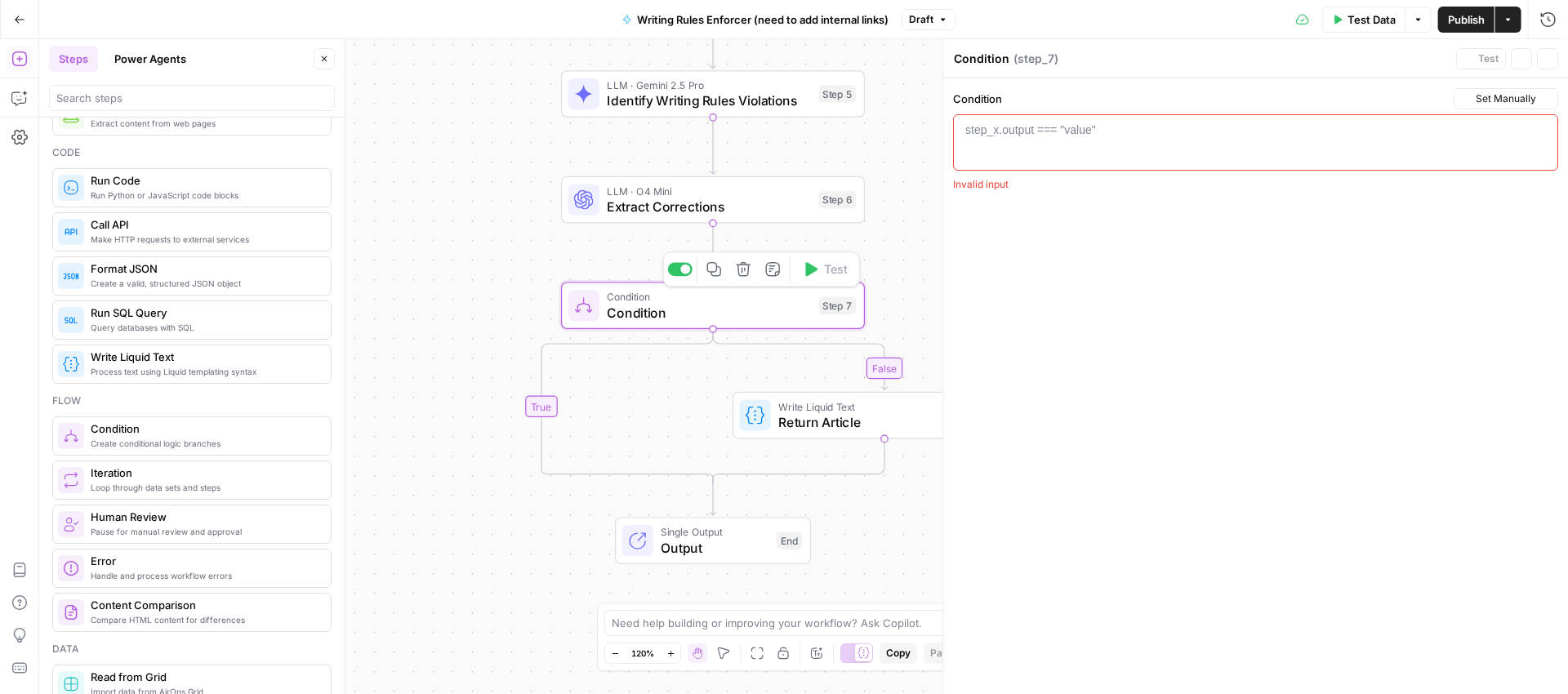
click at [634, 317] on span "Condition" at bounding box center [708, 313] width 205 height 20
click at [997, 57] on textarea "Condition" at bounding box center [982, 59] width 56 height 16
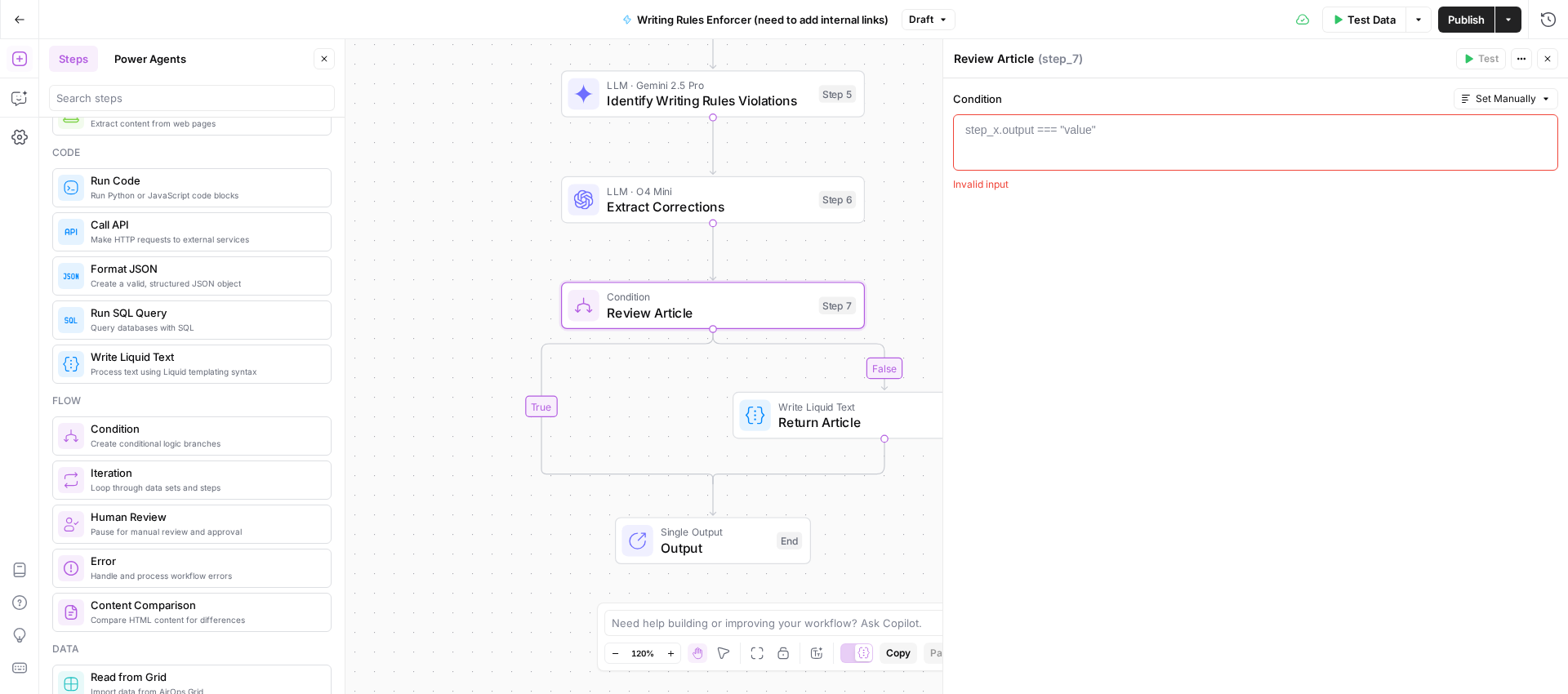
type textarea "Review Article"
click at [1047, 126] on div "step_x.output === "value"" at bounding box center [1030, 130] width 131 height 16
paste textarea "**********"
type textarea "**********"
click at [1343, 135] on div "review_changes == 'Yes, review content changes'" at bounding box center [1255, 156] width 590 height 69
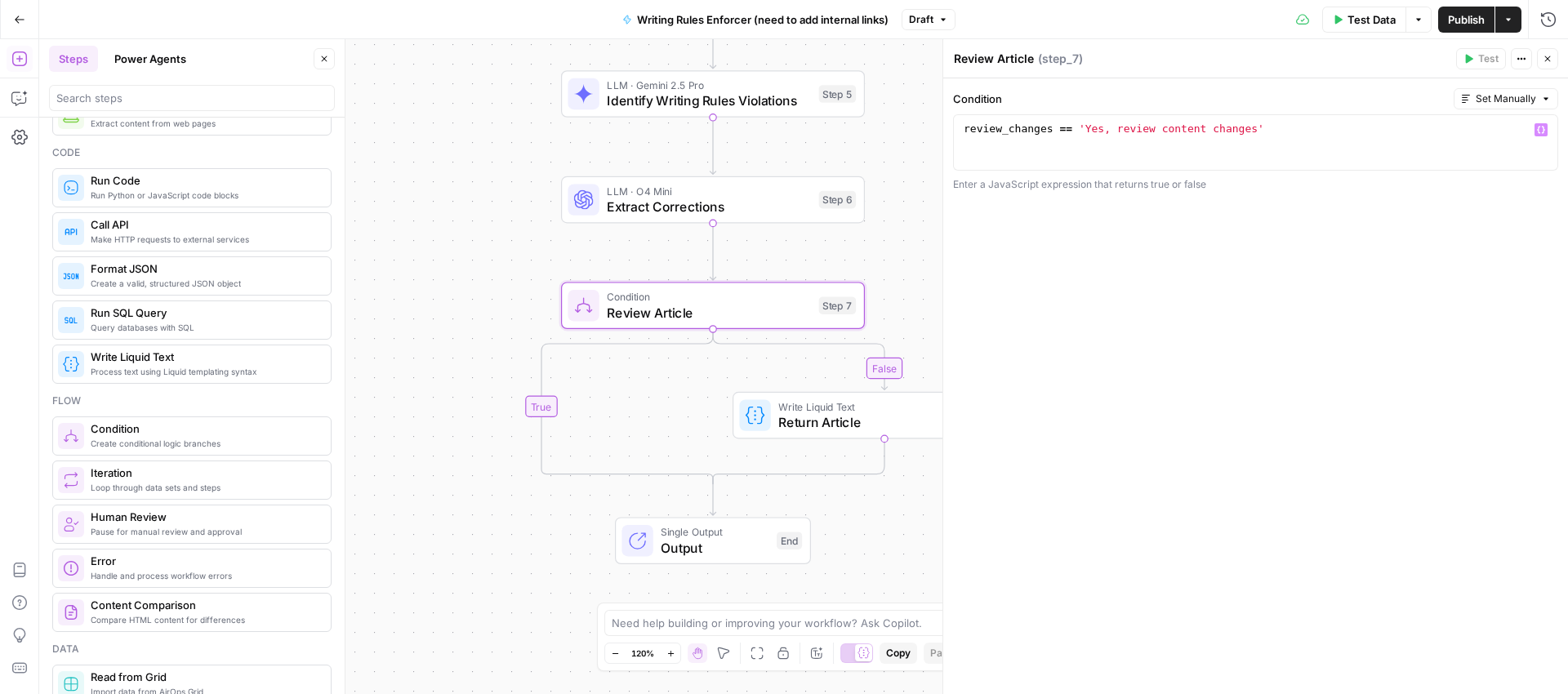
click at [1461, 14] on span "Publish" at bounding box center [1466, 20] width 37 height 16
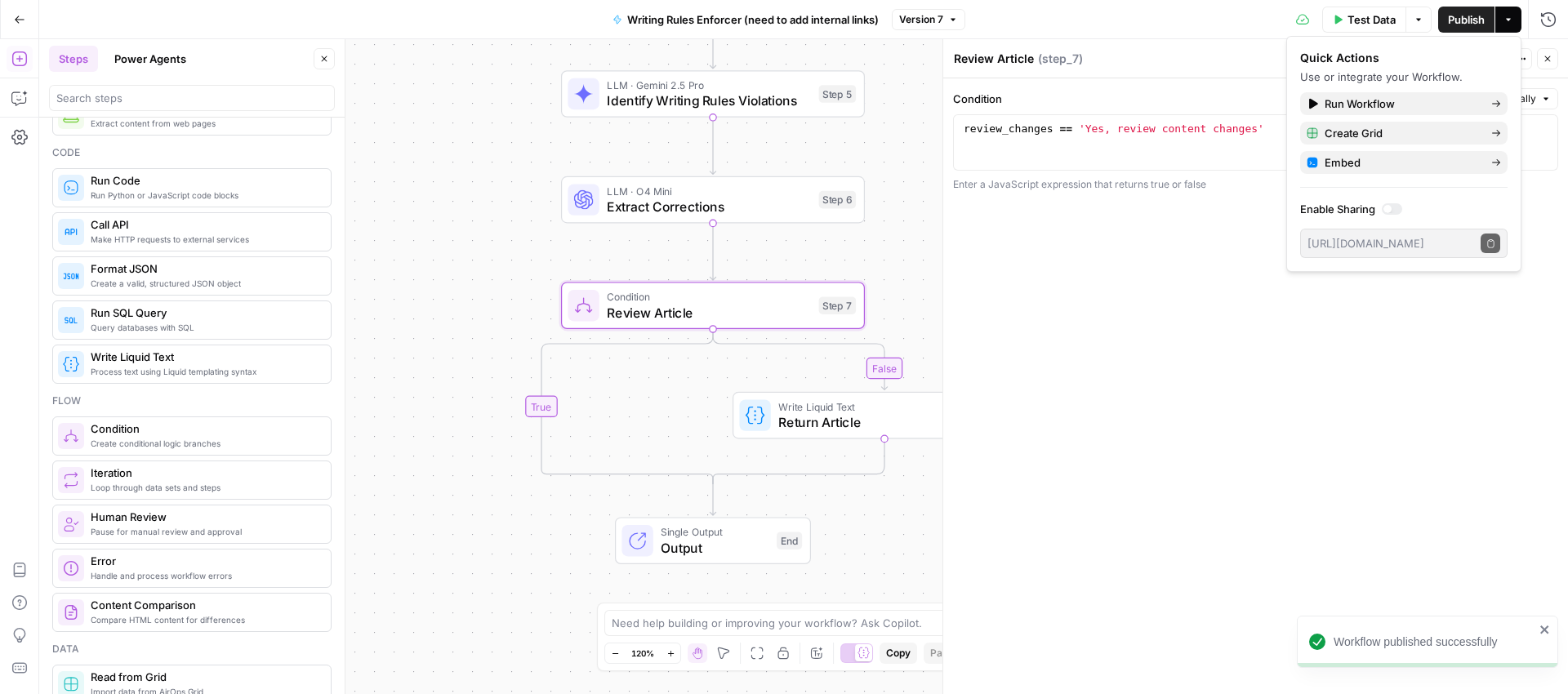
click at [897, 295] on div "false true false true Workflow Input Settings Inputs LLM · GPT-5 Nano Prompt LL…" at bounding box center [804, 367] width 1529 height 655
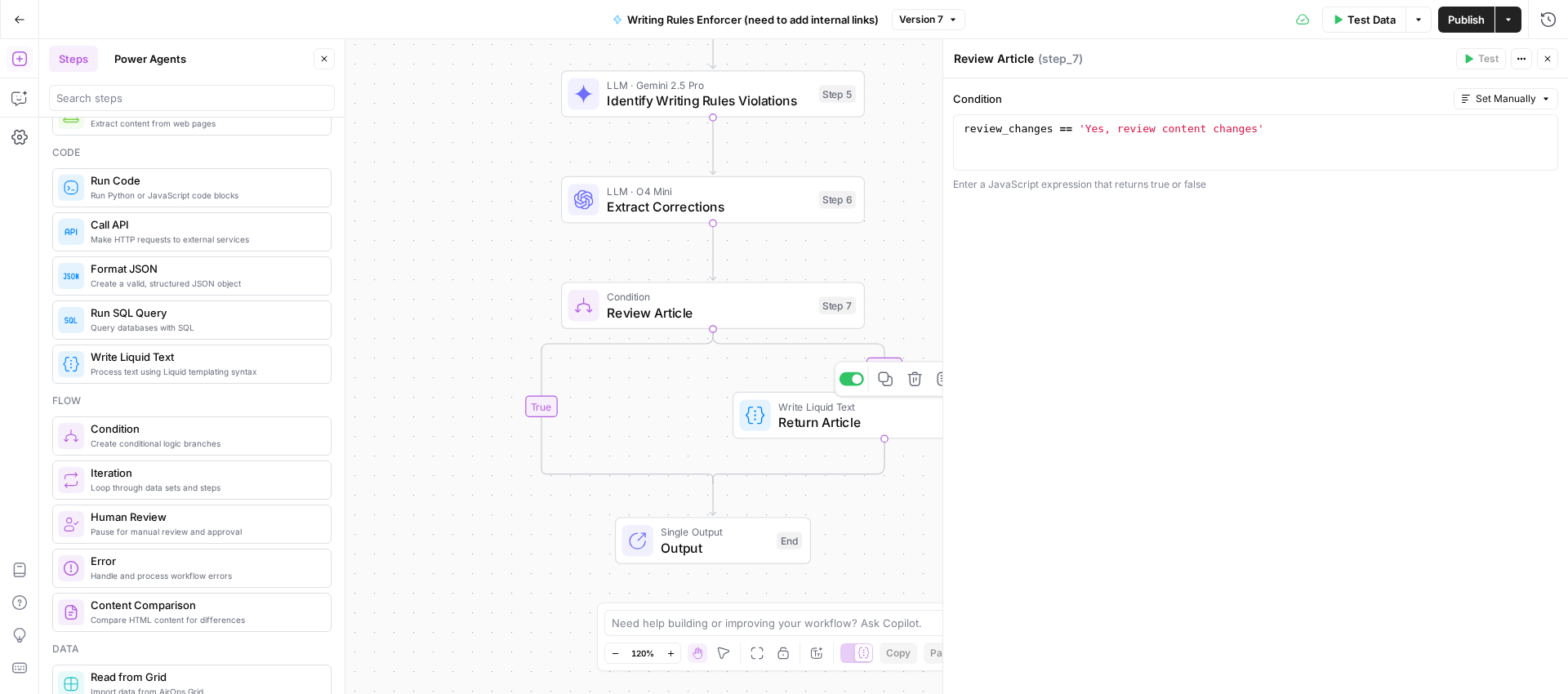
click at [807, 418] on span "Return Article" at bounding box center [880, 423] width 205 height 20
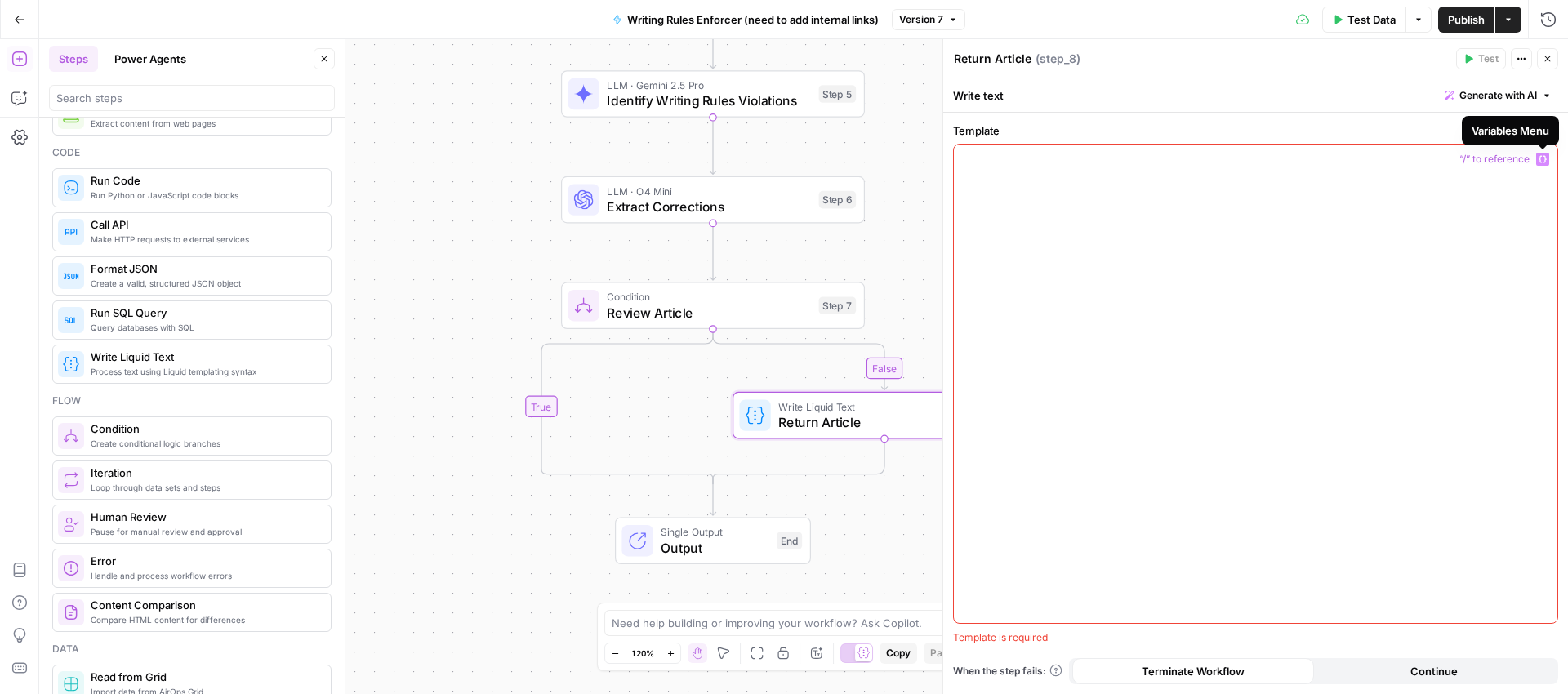
click at [1540, 160] on icon "button" at bounding box center [1542, 159] width 8 height 8
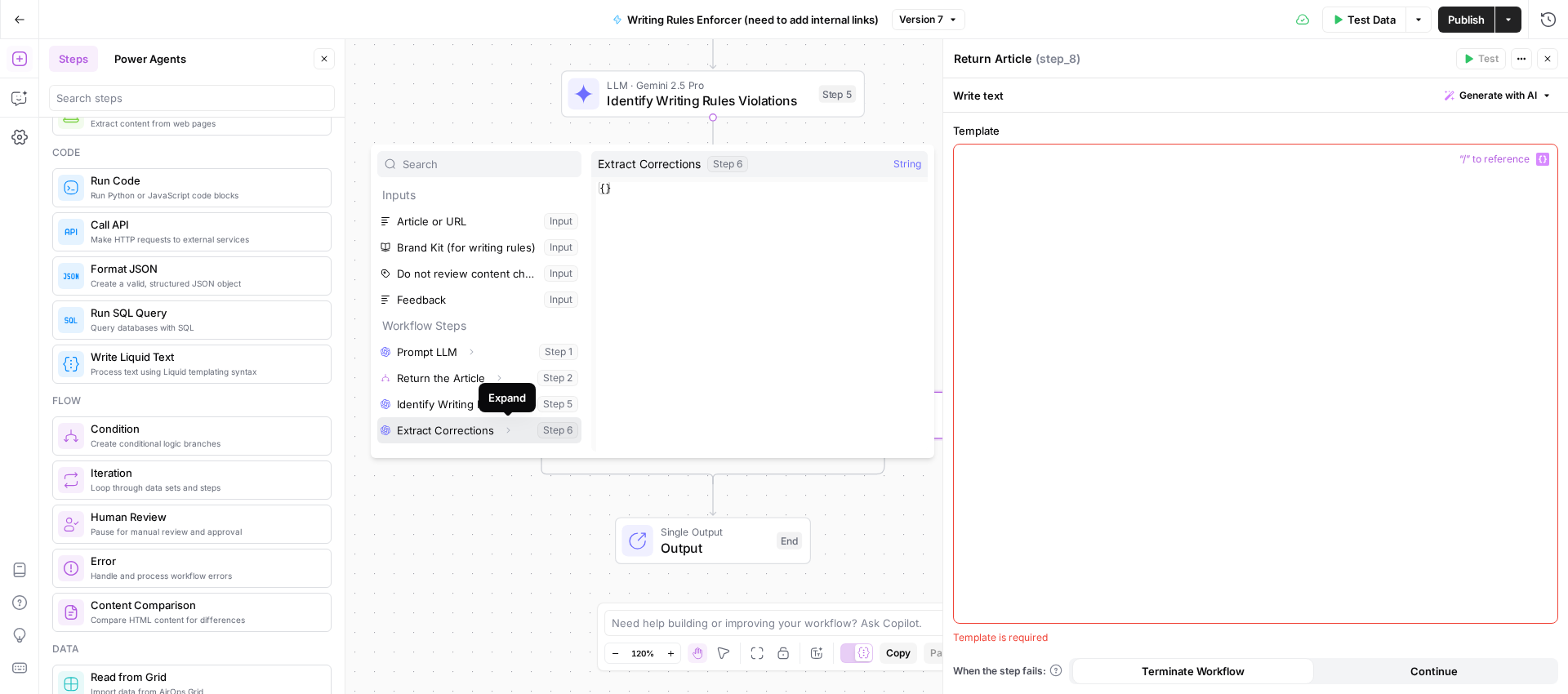
click at [508, 431] on icon "button" at bounding box center [507, 430] width 10 height 10
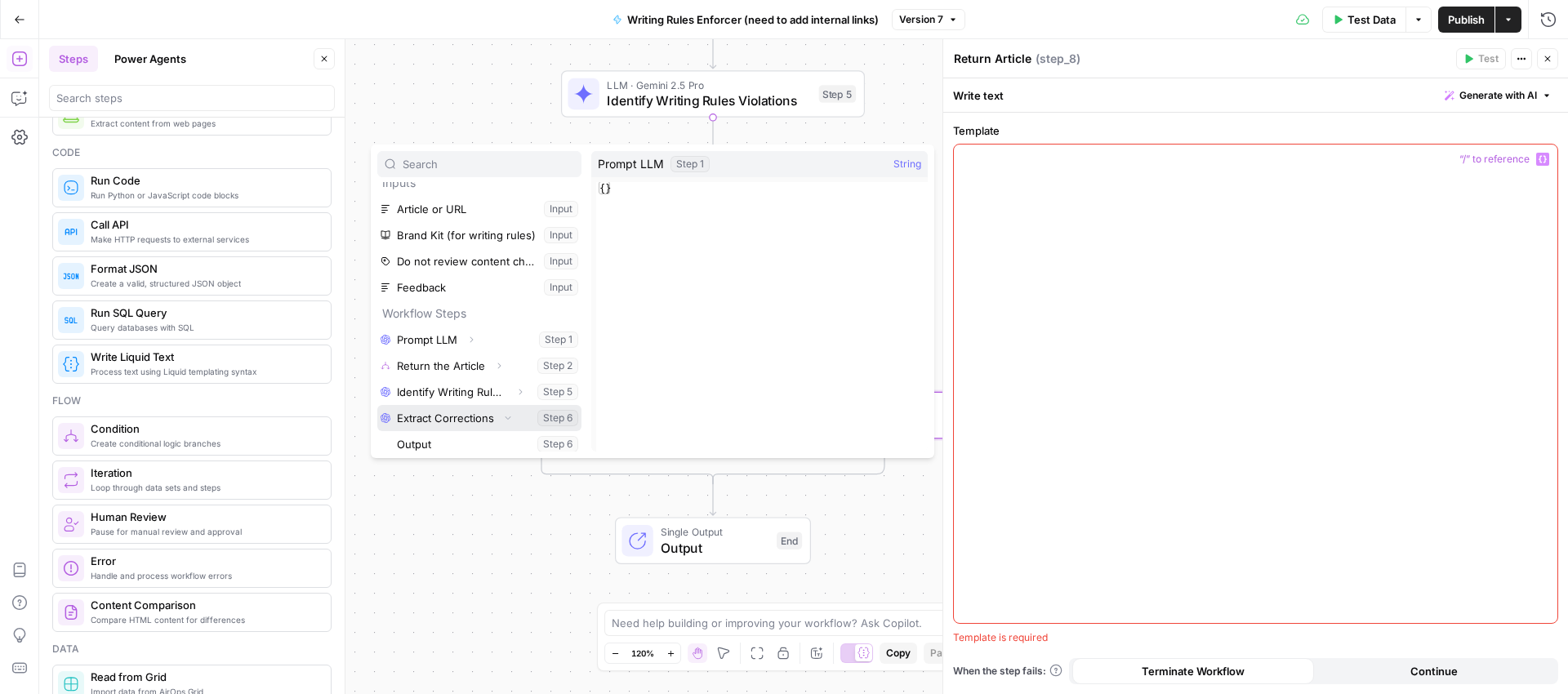
scroll to position [18, 0]
click at [488, 408] on button "Select variable Extract Corrections" at bounding box center [479, 412] width 205 height 26
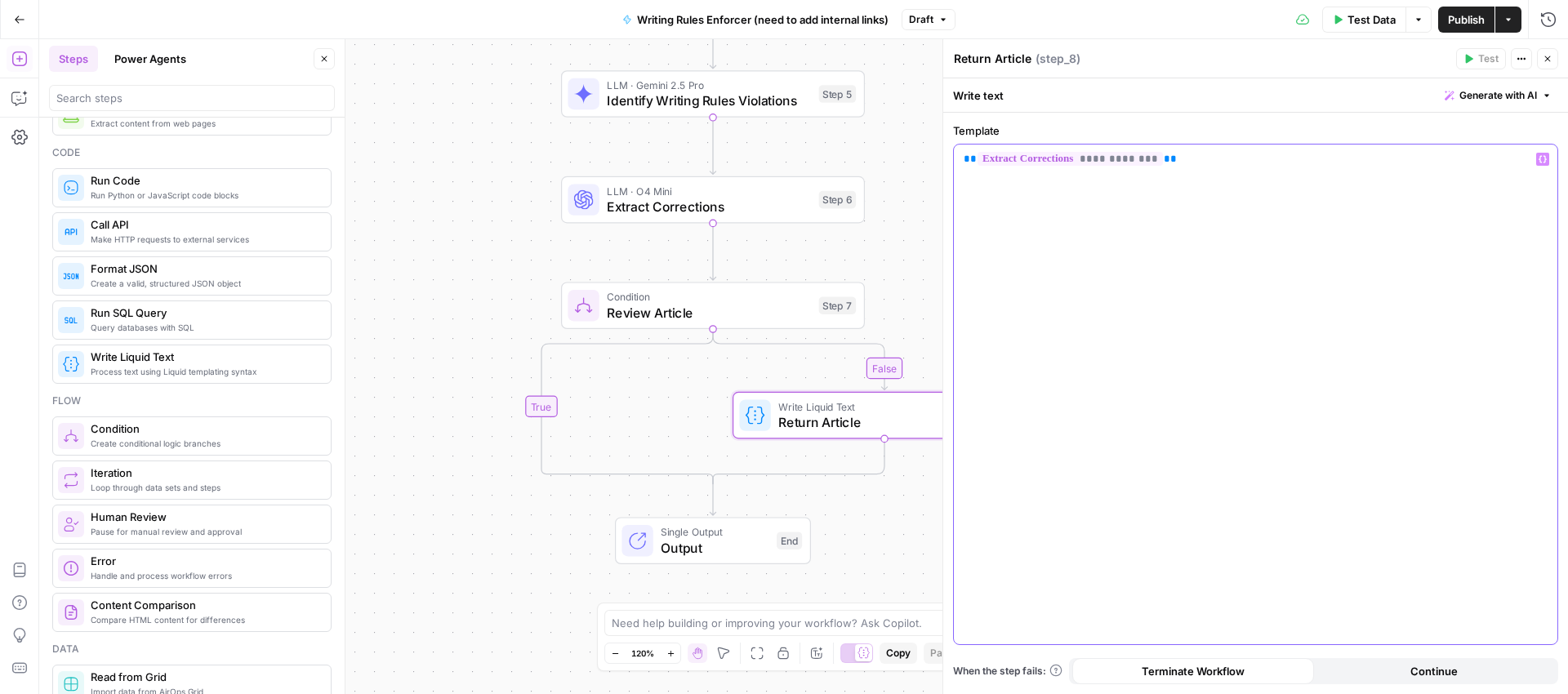
drag, startPoint x: 1213, startPoint y: 155, endPoint x: 972, endPoint y: 153, distance: 241.0
click at [973, 151] on p "**********" at bounding box center [1255, 160] width 584 height 16
click at [1233, 176] on div "**********" at bounding box center [1256, 394] width 604 height 500
drag, startPoint x: 1198, startPoint y: 159, endPoint x: 945, endPoint y: 156, distance: 253.0
click at [945, 156] on div "**********" at bounding box center [1255, 367] width 625 height 655
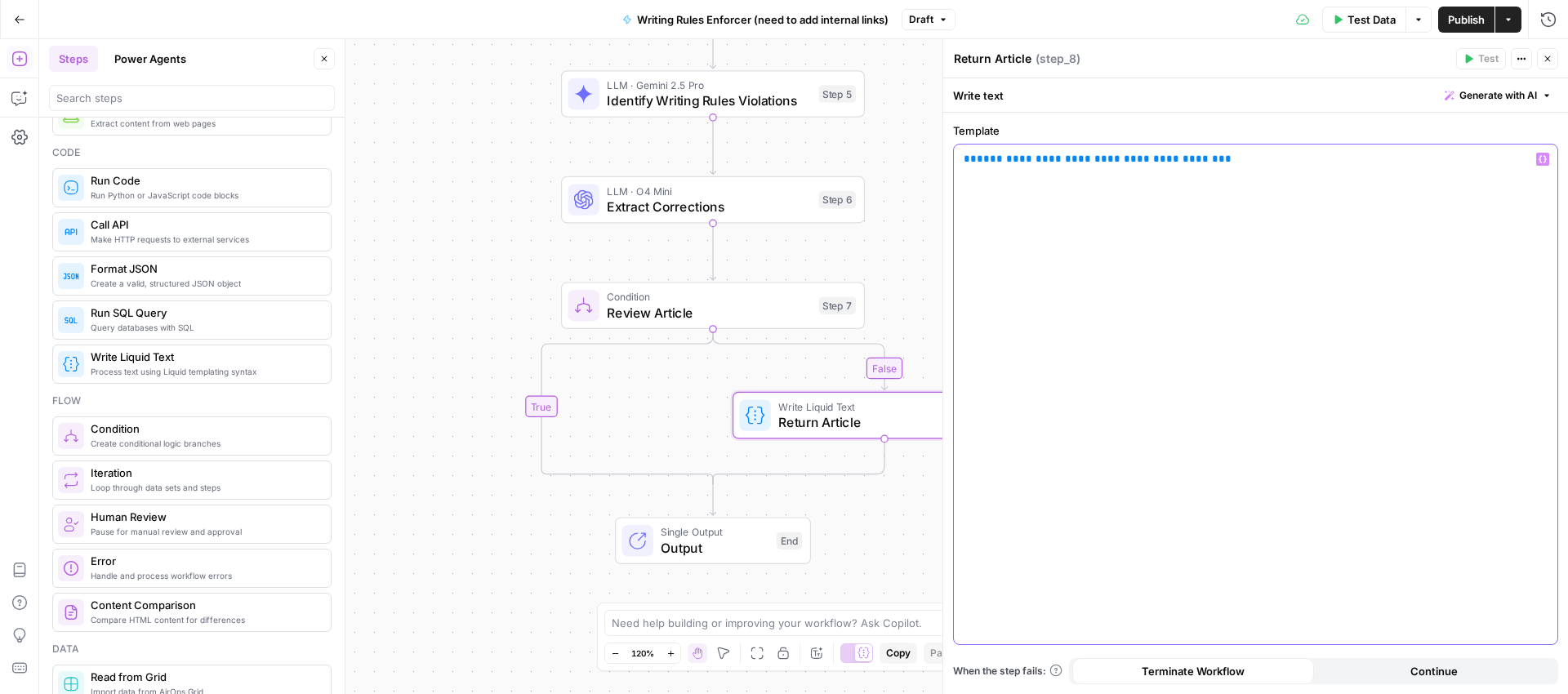
click at [1007, 158] on span "**********" at bounding box center [1098, 159] width 242 height 11
click at [1103, 260] on div "**********" at bounding box center [1256, 394] width 604 height 500
click at [1469, 21] on span "Publish" at bounding box center [1466, 20] width 37 height 16
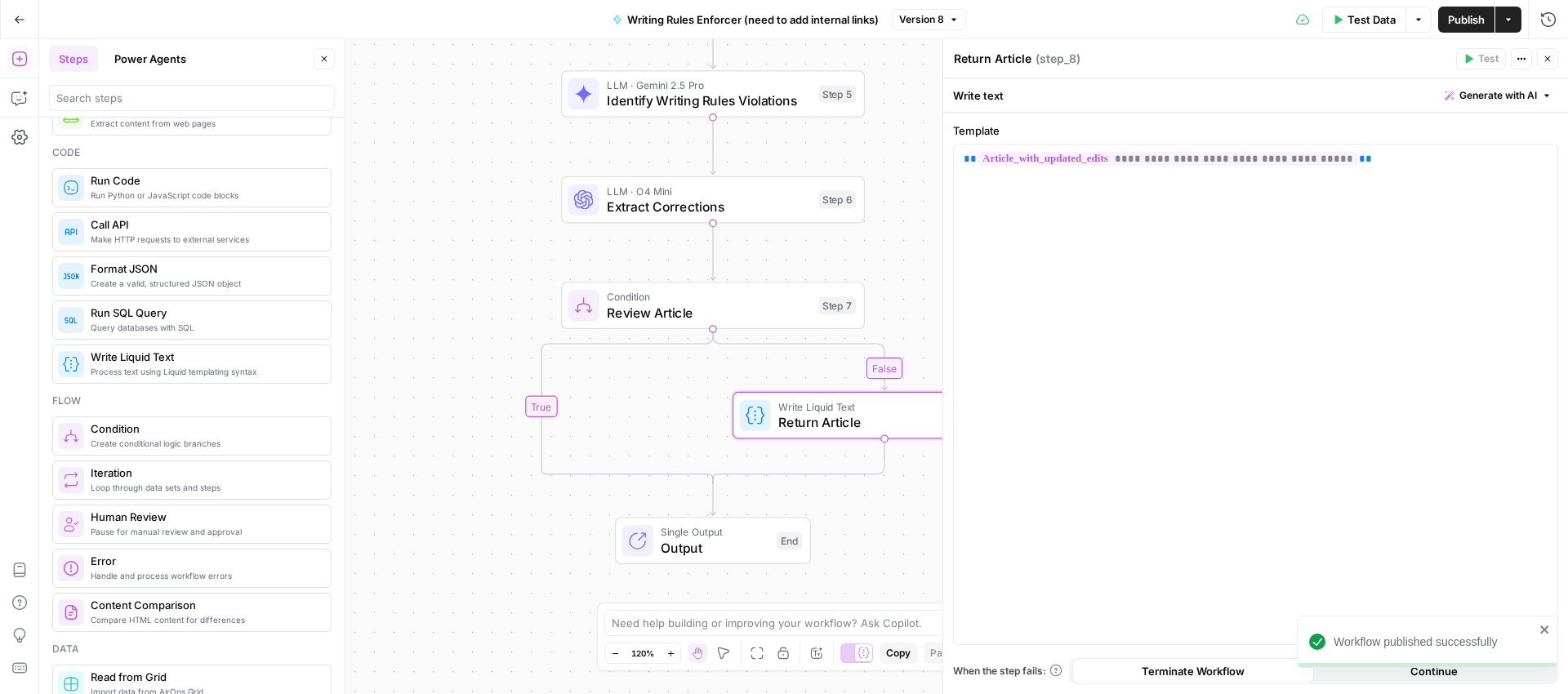
click at [1177, 57] on div "Return Article Return Article ( step_8 )" at bounding box center [1202, 59] width 498 height 18
click at [919, 71] on div "false true false true Workflow Input Settings Inputs LLM · GPT-5 Nano Prompt LL…" at bounding box center [804, 367] width 1529 height 655
click at [1547, 65] on button "Close" at bounding box center [1548, 59] width 22 height 22
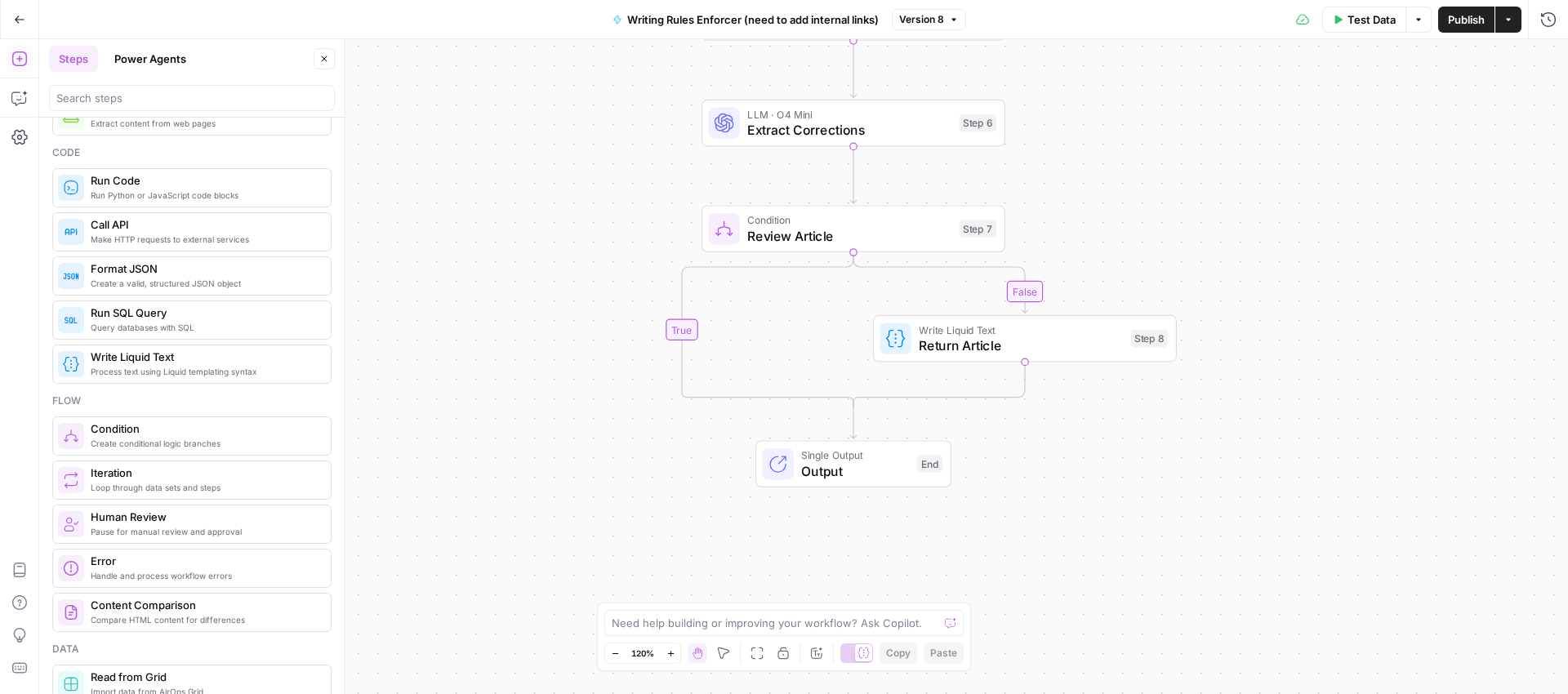
drag, startPoint x: 982, startPoint y: 241, endPoint x: 1068, endPoint y: 191, distance: 99.5
click at [1068, 191] on div "false true false true Workflow Input Settings Inputs LLM · GPT-5 Nano Prompt LL…" at bounding box center [804, 367] width 1529 height 655
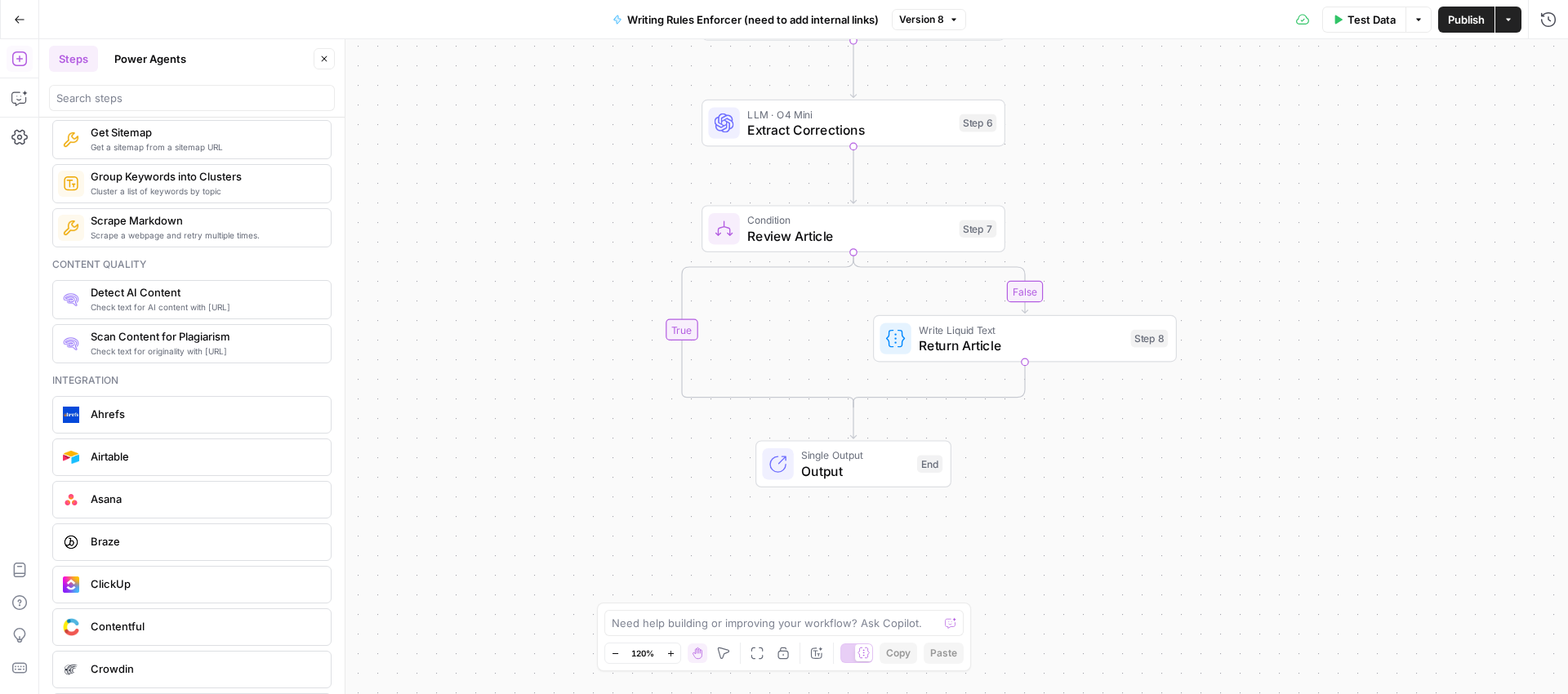
scroll to position [2500, 0]
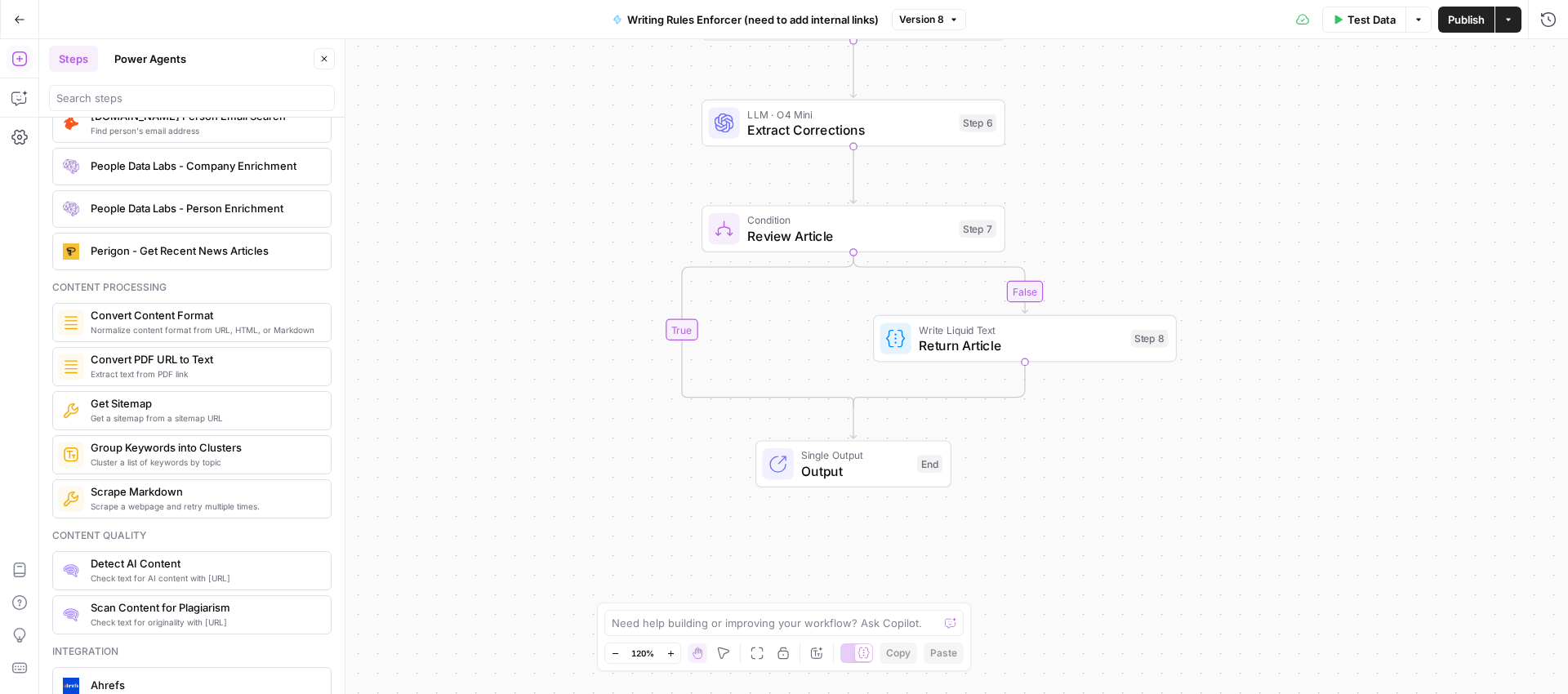
click at [139, 322] on span "Convert Content Format" at bounding box center [205, 315] width 227 height 16
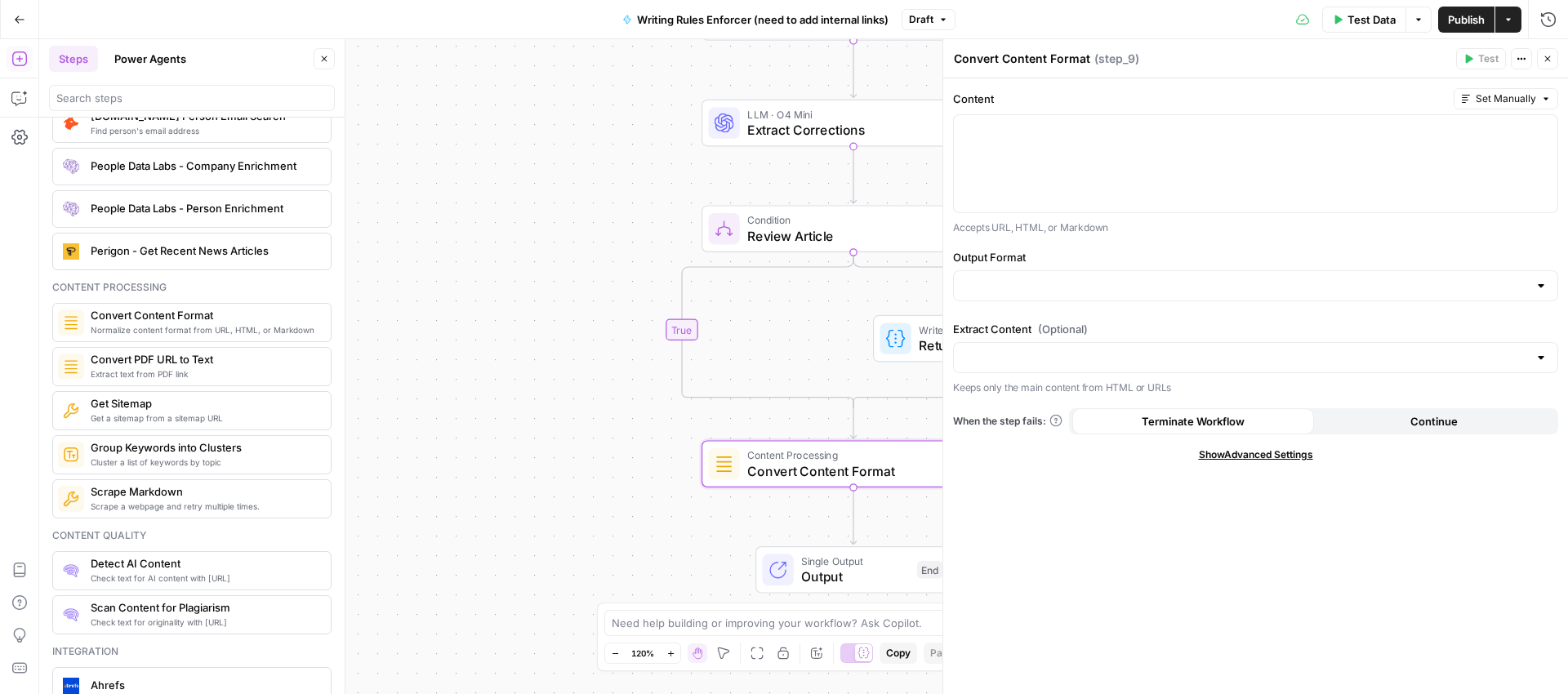
drag, startPoint x: 249, startPoint y: 323, endPoint x: 145, endPoint y: 331, distance: 104.3
click at [164, 331] on div "Normalize content format from URL, HTML, or Markdown Convert Content Format" at bounding box center [205, 323] width 227 height 28
click at [1538, 52] on button "Close" at bounding box center [1548, 59] width 22 height 22
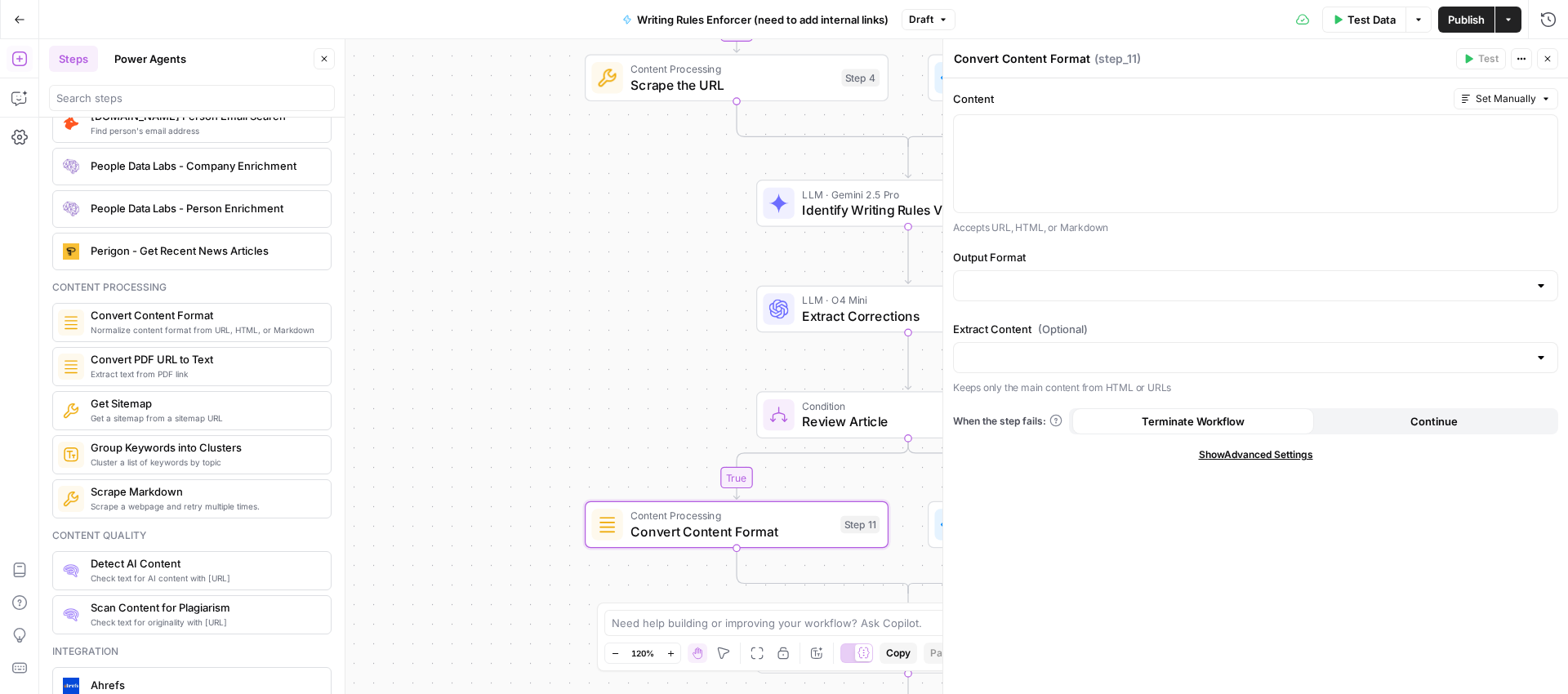
drag, startPoint x: 568, startPoint y: 374, endPoint x: 645, endPoint y: -7, distance: 388.7
click at [645, 0] on html "Xponent21 New Home Browse Insights Opportunities Your Data Recent Grids Spring …" at bounding box center [784, 347] width 1568 height 694
click at [738, 532] on span "Convert Content Format" at bounding box center [732, 532] width 202 height 20
click at [1060, 142] on div at bounding box center [1256, 164] width 604 height 97
click at [1545, 128] on icon "button" at bounding box center [1542, 130] width 8 height 8
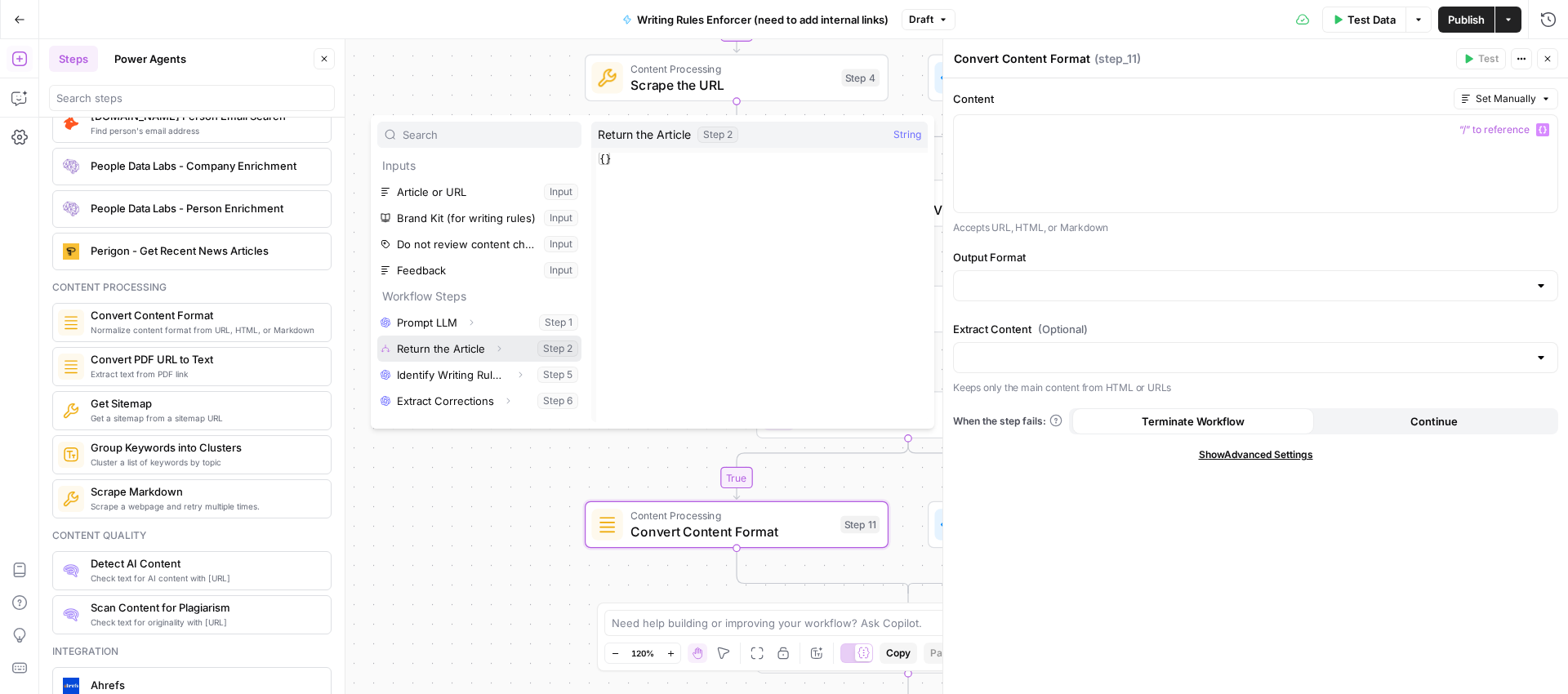
click at [473, 349] on button "Select variable Return the Article" at bounding box center [479, 348] width 205 height 26
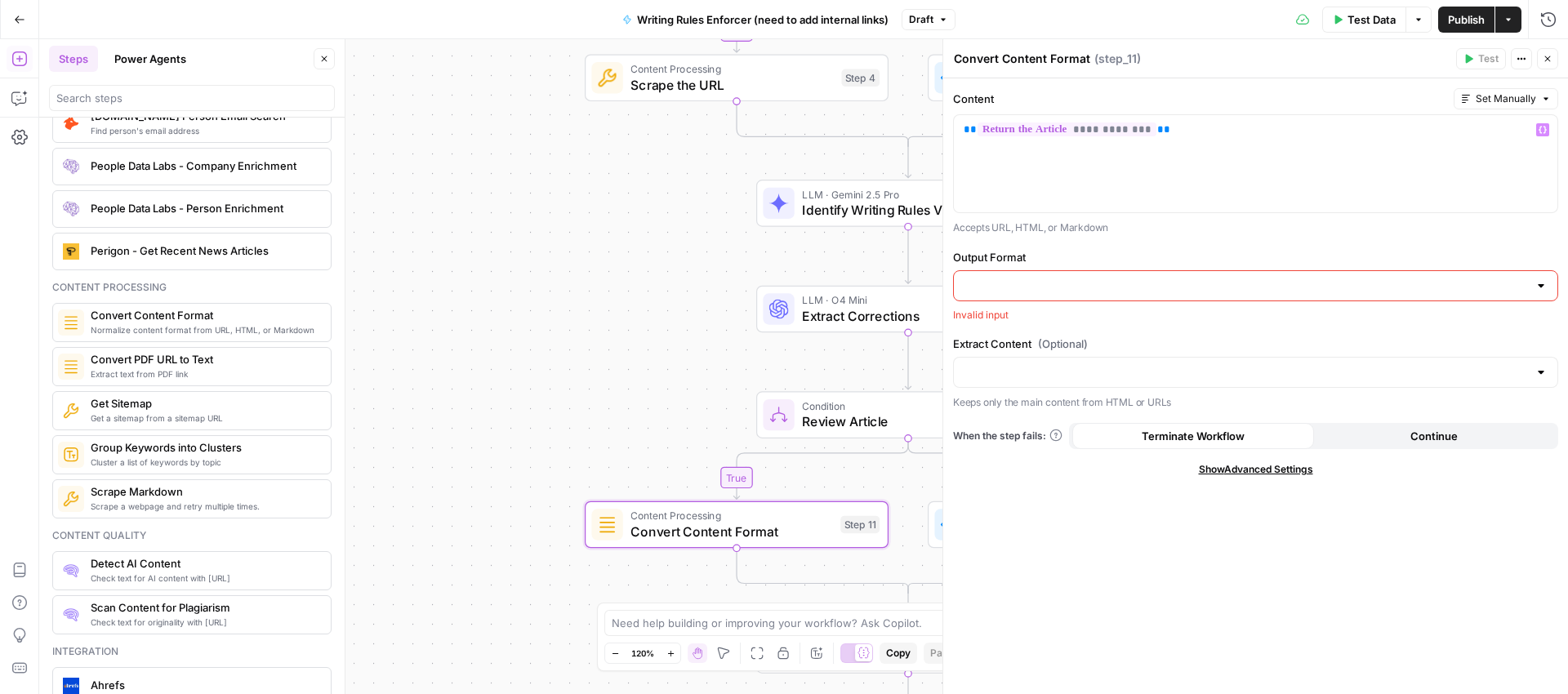
click at [1062, 268] on div "Output Format Invalid input" at bounding box center [1256, 286] width 606 height 74
click at [1090, 297] on div at bounding box center [1256, 286] width 606 height 31
click at [1026, 326] on span "HTML" at bounding box center [1252, 326] width 570 height 16
type input "HTML"
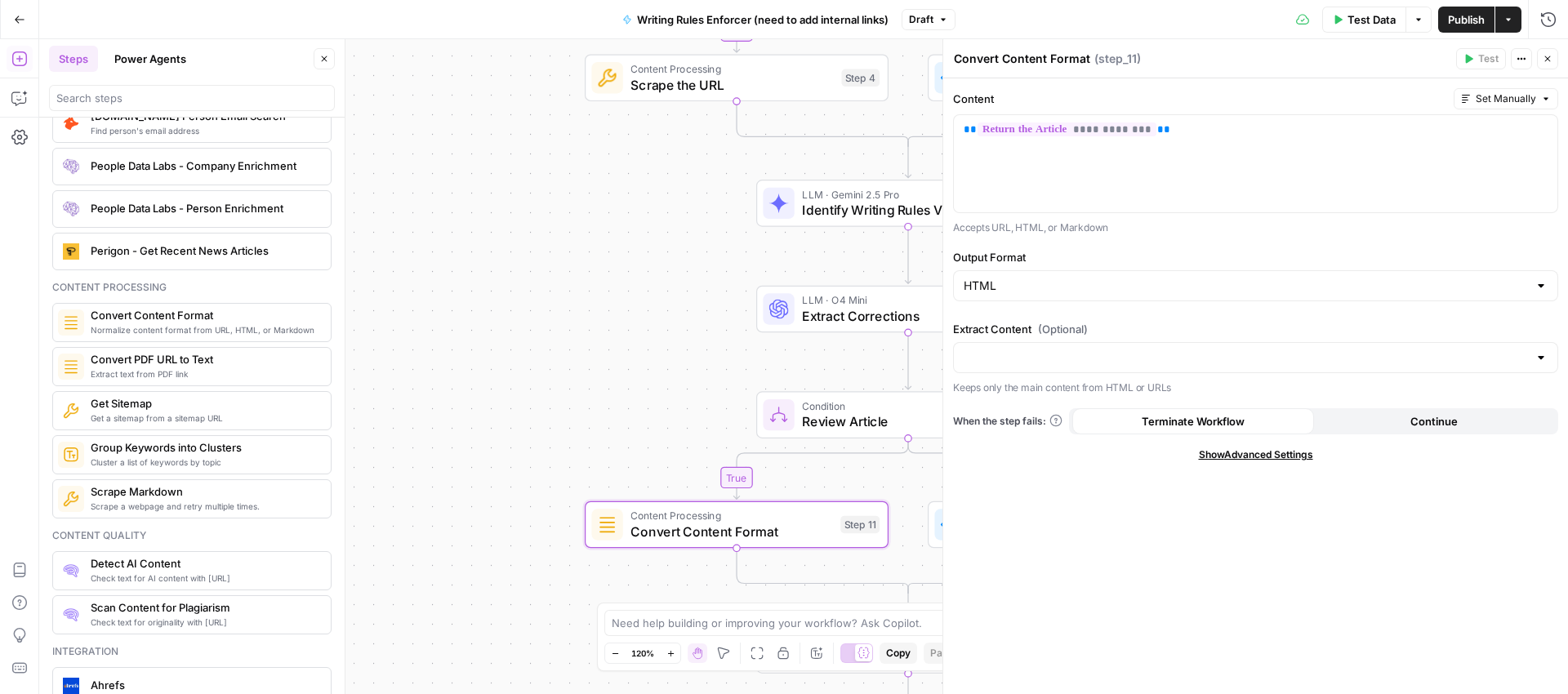
click at [1334, 50] on div "Convert Content Format Convert Content Format ( step_11 )" at bounding box center [1202, 59] width 498 height 18
click at [1459, 19] on span "Publish" at bounding box center [1466, 20] width 37 height 16
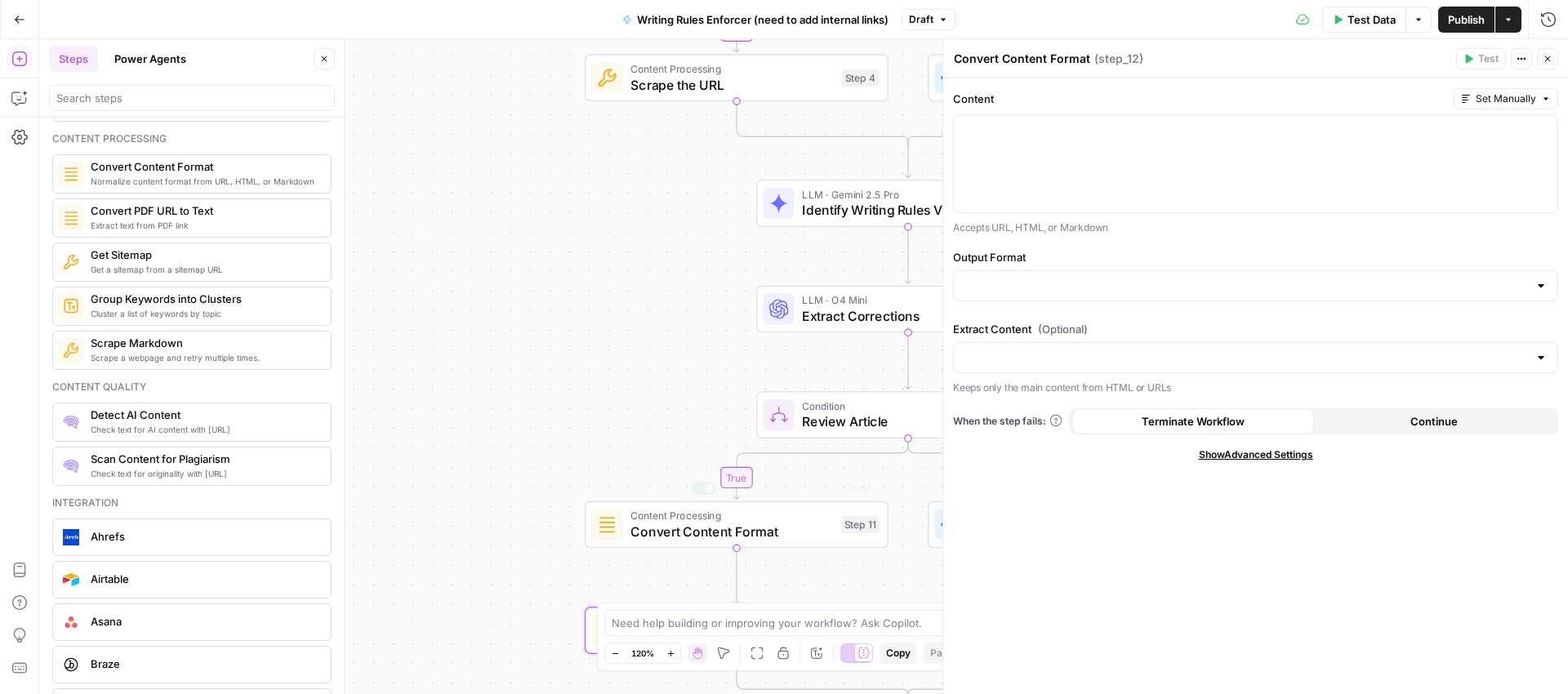
scroll to position [2811, 0]
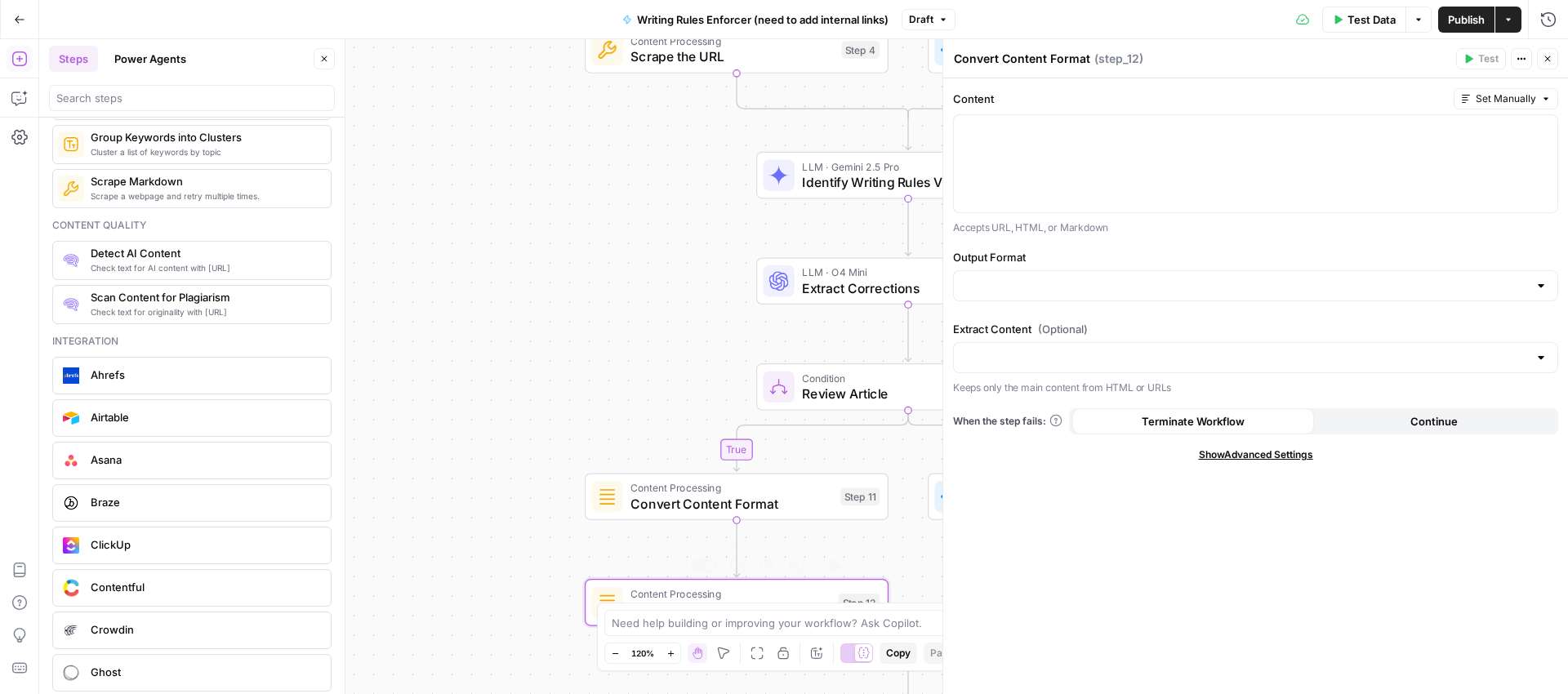
click at [710, 589] on span "Content Processing" at bounding box center [731, 593] width 200 height 15
click at [674, 591] on span "Content Processing" at bounding box center [731, 593] width 200 height 15
click at [1054, 129] on p at bounding box center [1255, 130] width 584 height 16
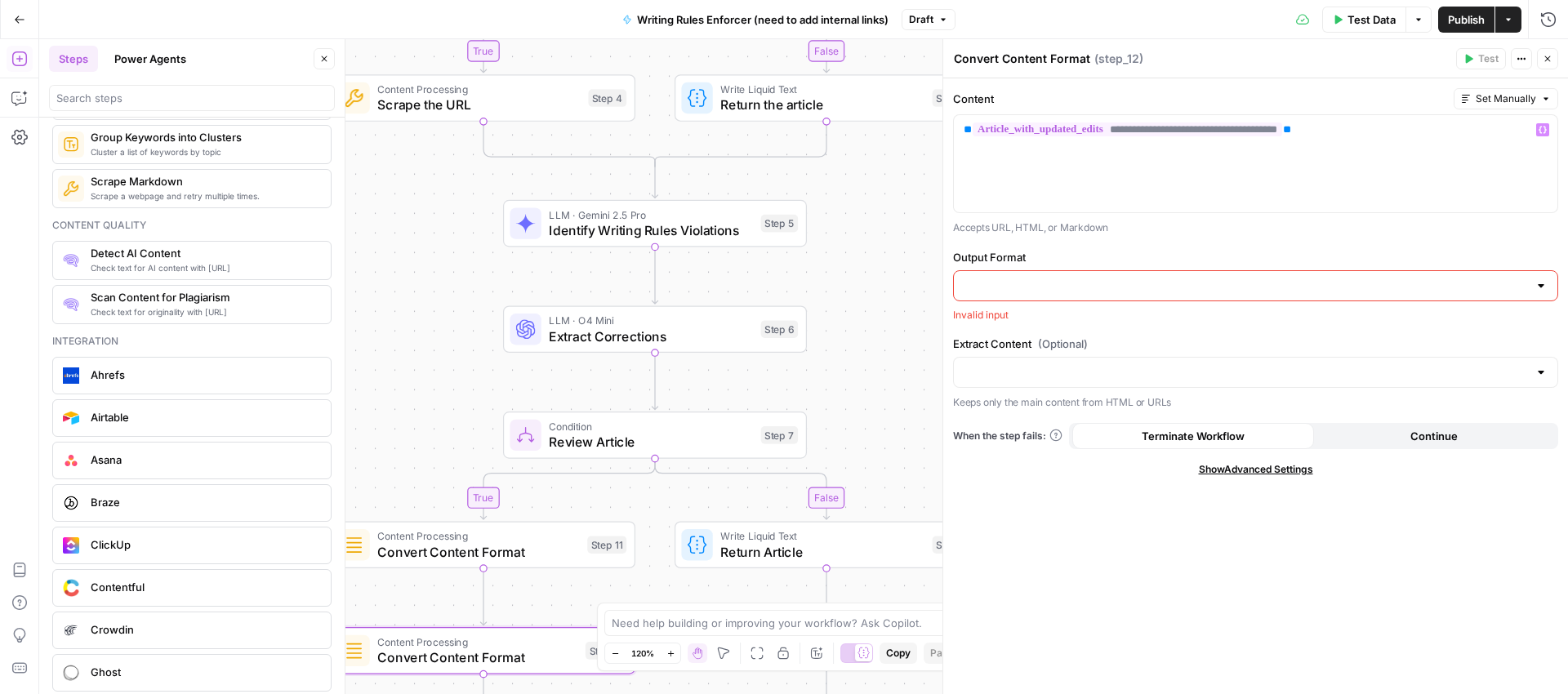
drag, startPoint x: 643, startPoint y: 231, endPoint x: 391, endPoint y: 279, distance: 256.5
click at [391, 279] on div "false true false true Workflow Input Settings Inputs LLM · GPT-5 Nano Prompt LL…" at bounding box center [804, 367] width 1529 height 655
click at [1154, 126] on span "**********" at bounding box center [1126, 129] width 309 height 14
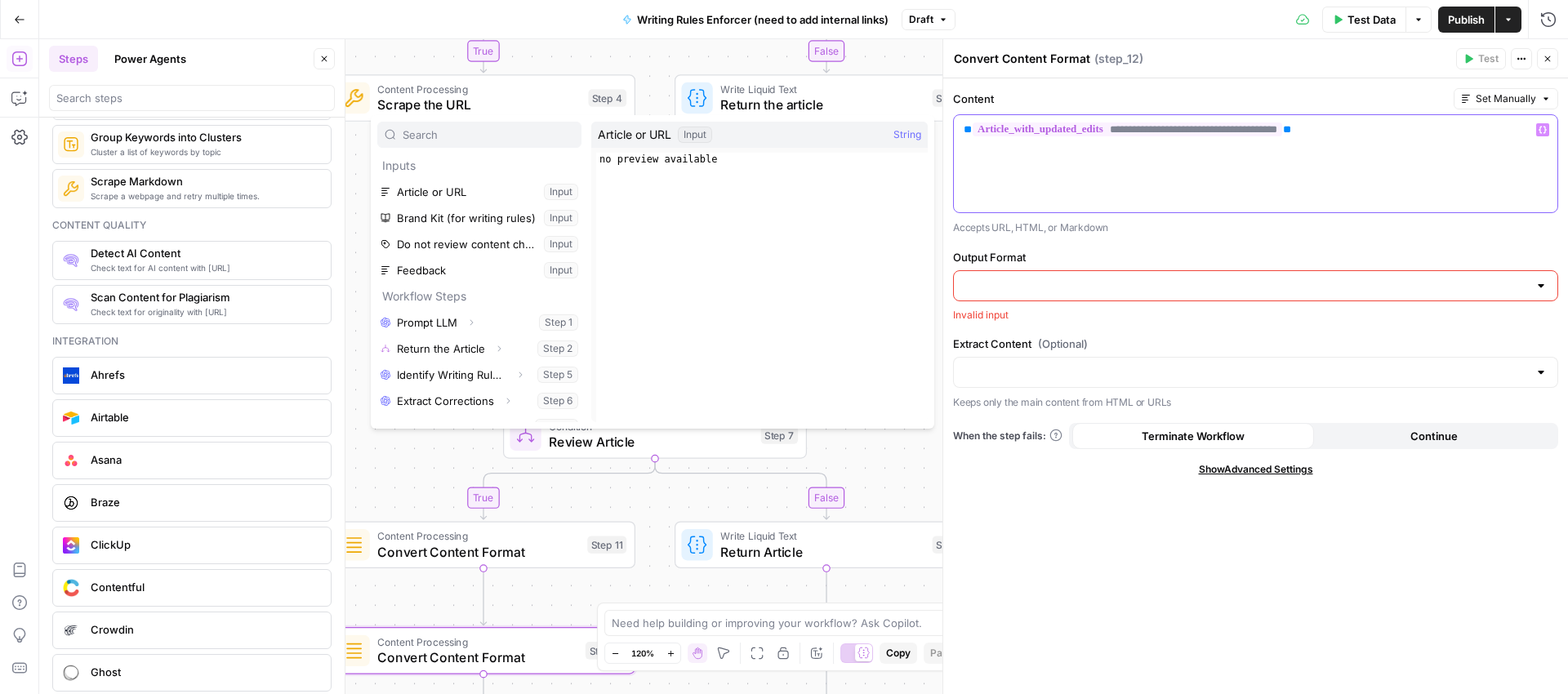
click at [1162, 129] on span "**********" at bounding box center [1126, 129] width 309 height 14
click at [1378, 163] on div "**********" at bounding box center [1256, 164] width 604 height 97
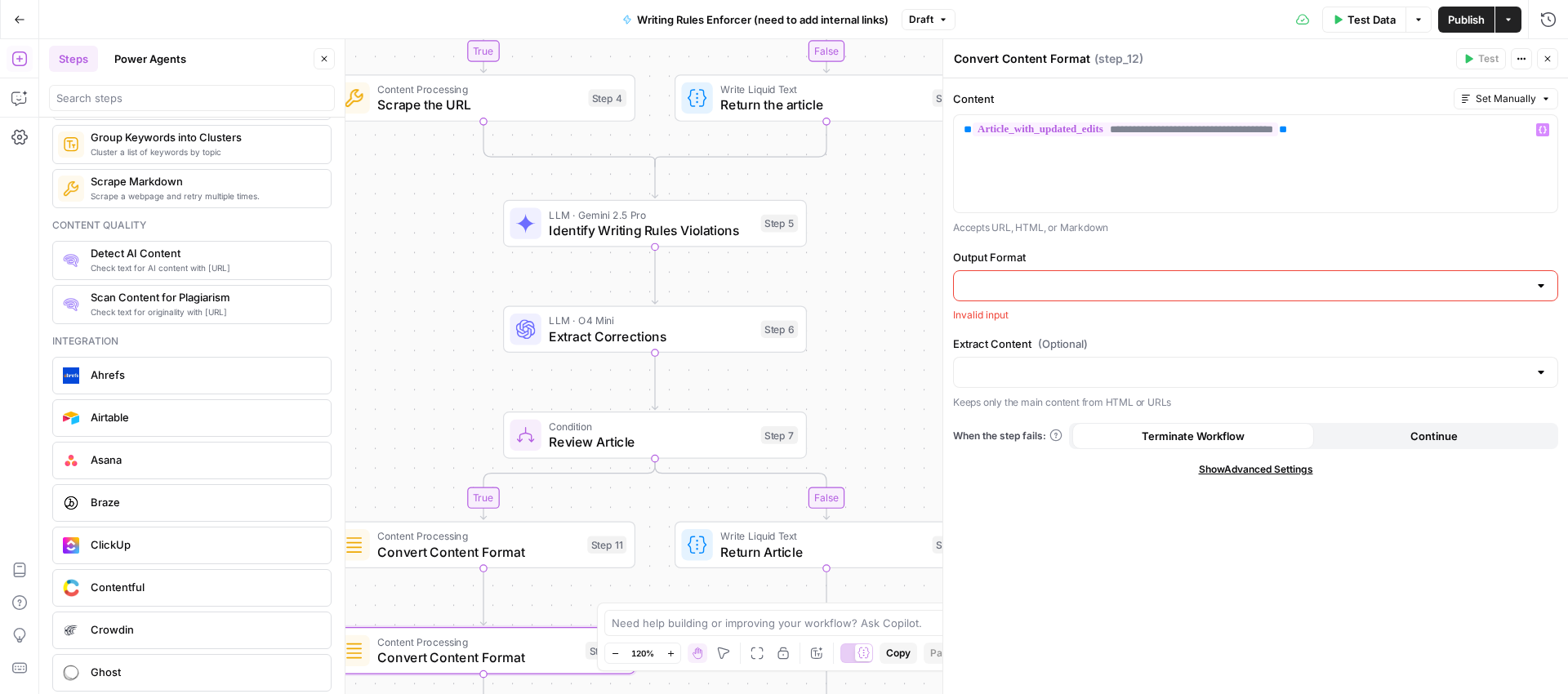
click at [1035, 295] on div at bounding box center [1256, 286] width 606 height 31
click at [1014, 329] on span "HTML" at bounding box center [1252, 326] width 570 height 16
type input "HTML"
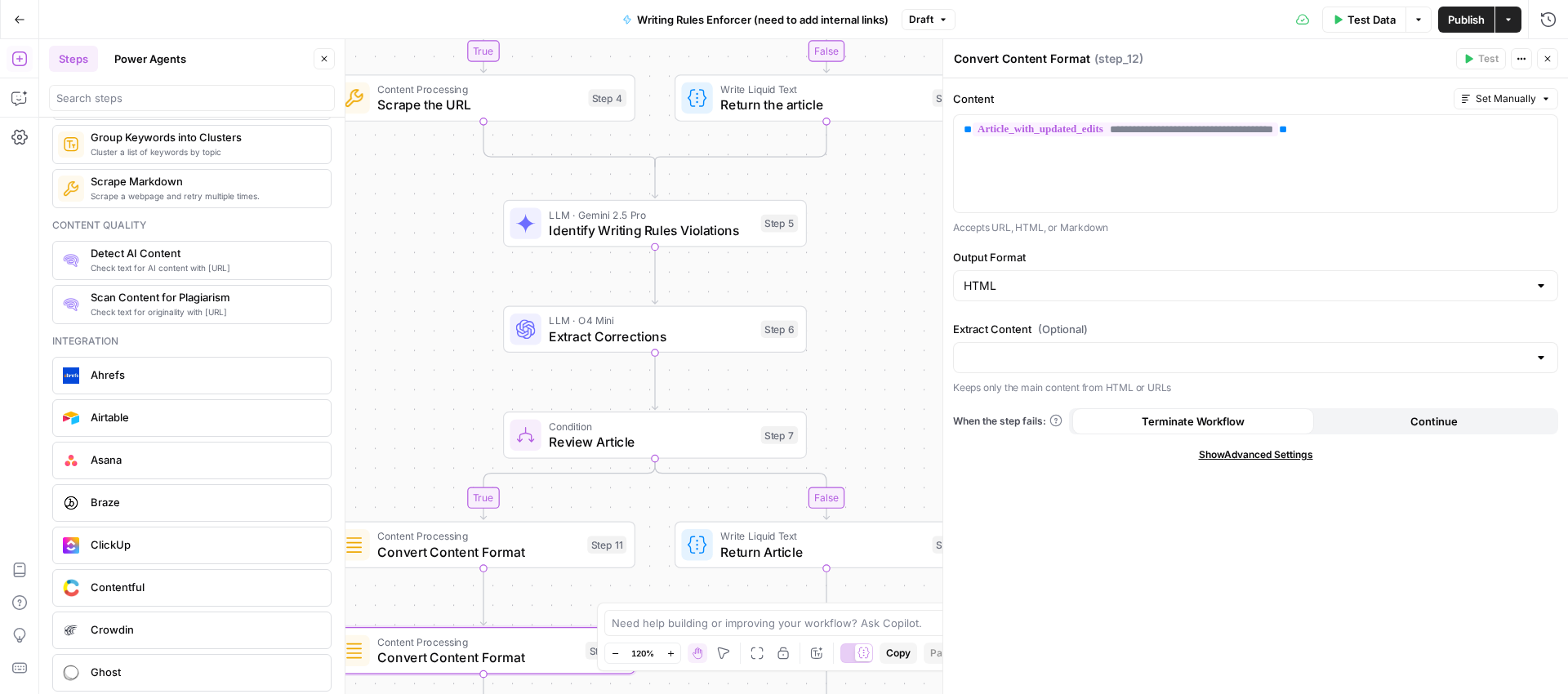
click at [1470, 12] on span "Publish" at bounding box center [1466, 20] width 37 height 16
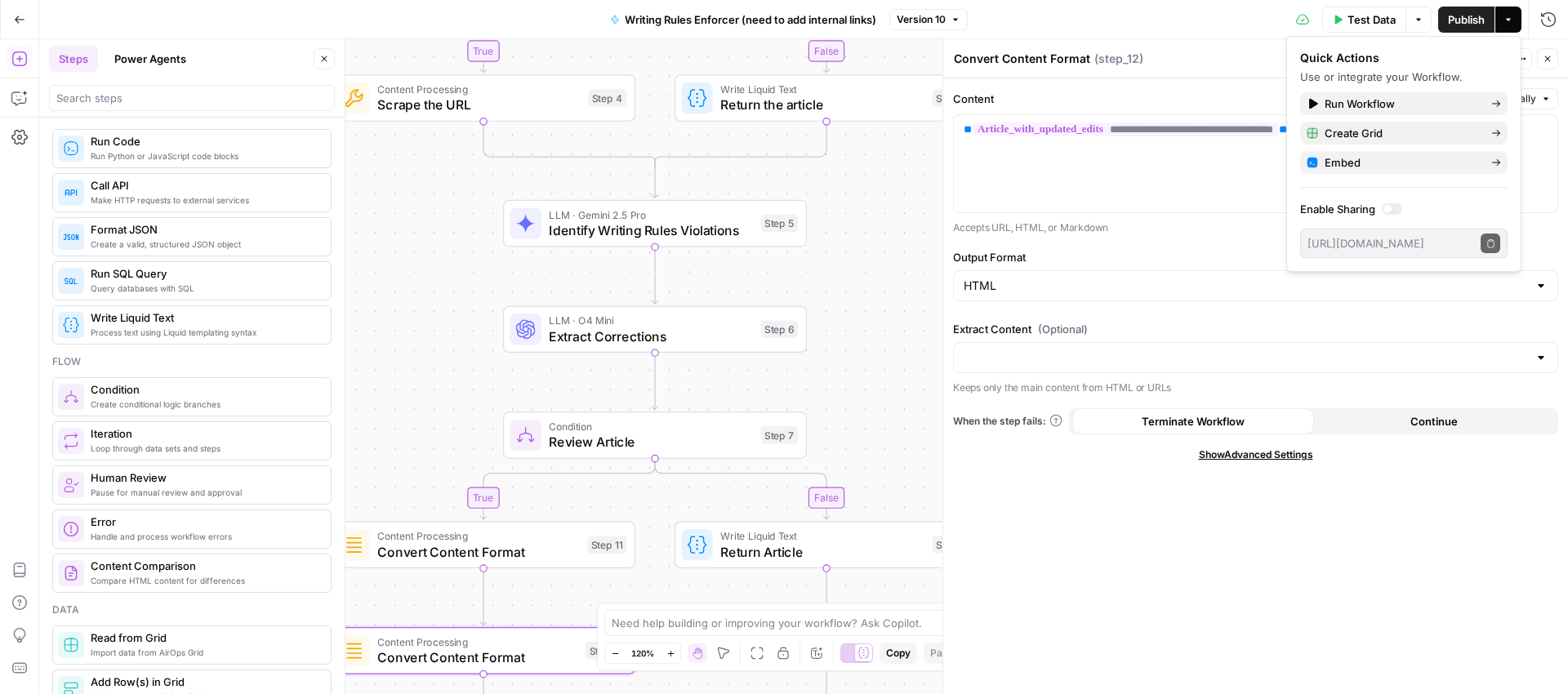
scroll to position [0, 0]
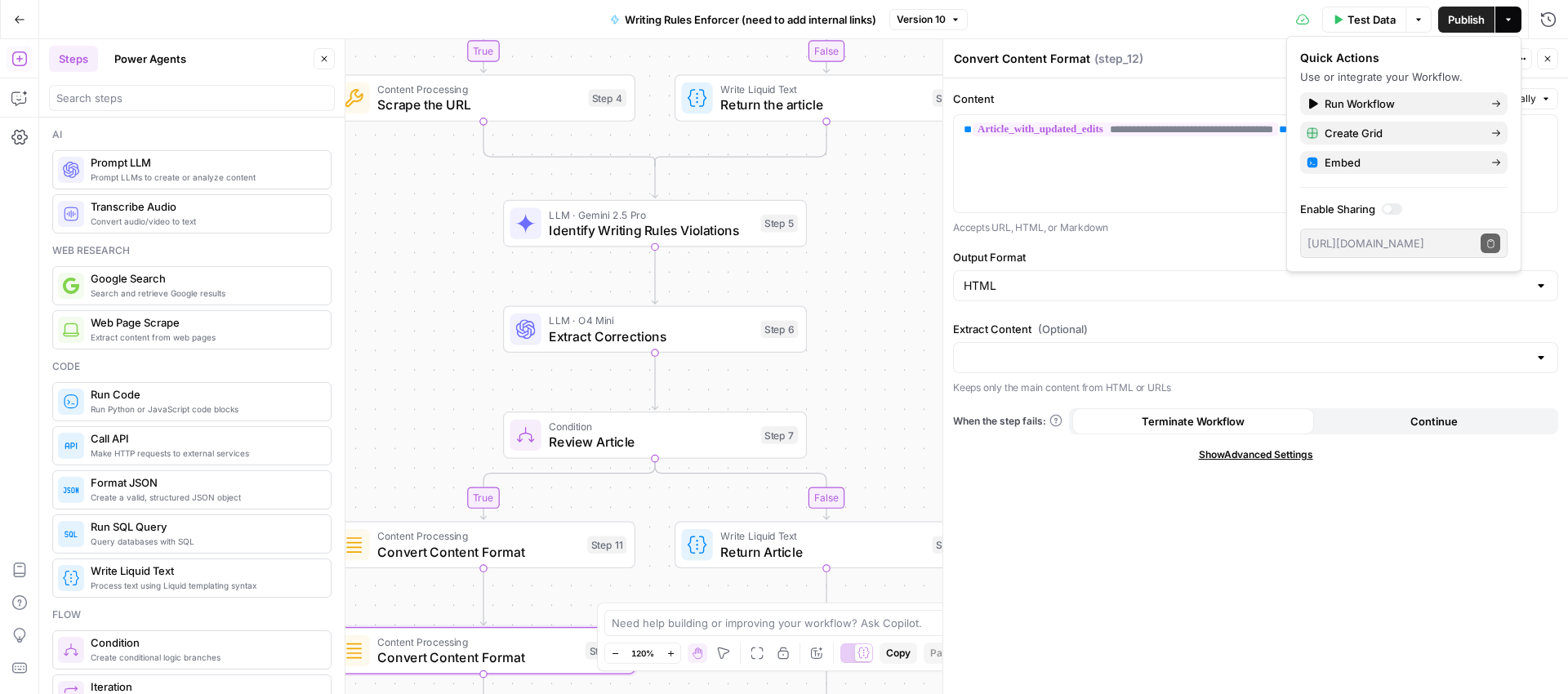
click at [144, 61] on button "Power Agents" at bounding box center [150, 59] width 92 height 26
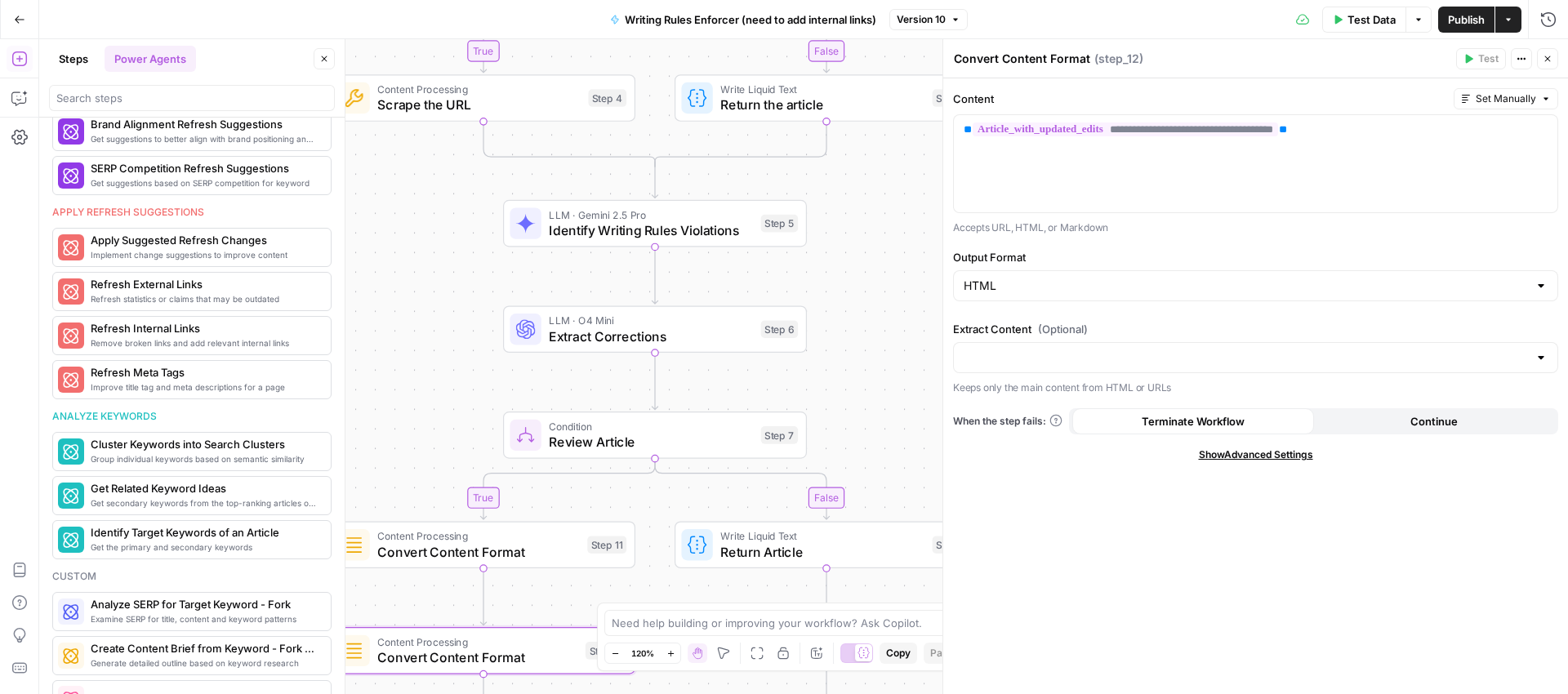
scroll to position [786, 0]
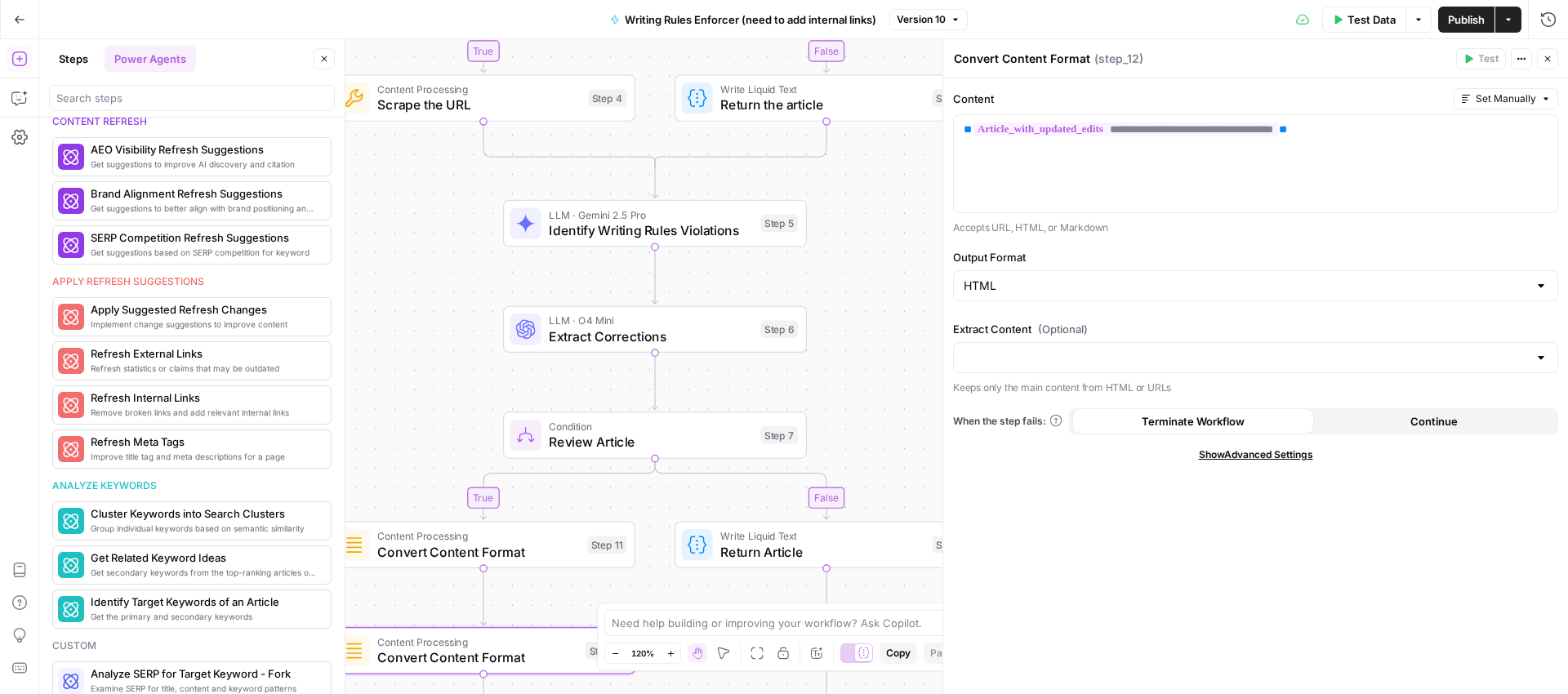
click at [83, 47] on button "Steps" at bounding box center [73, 59] width 49 height 26
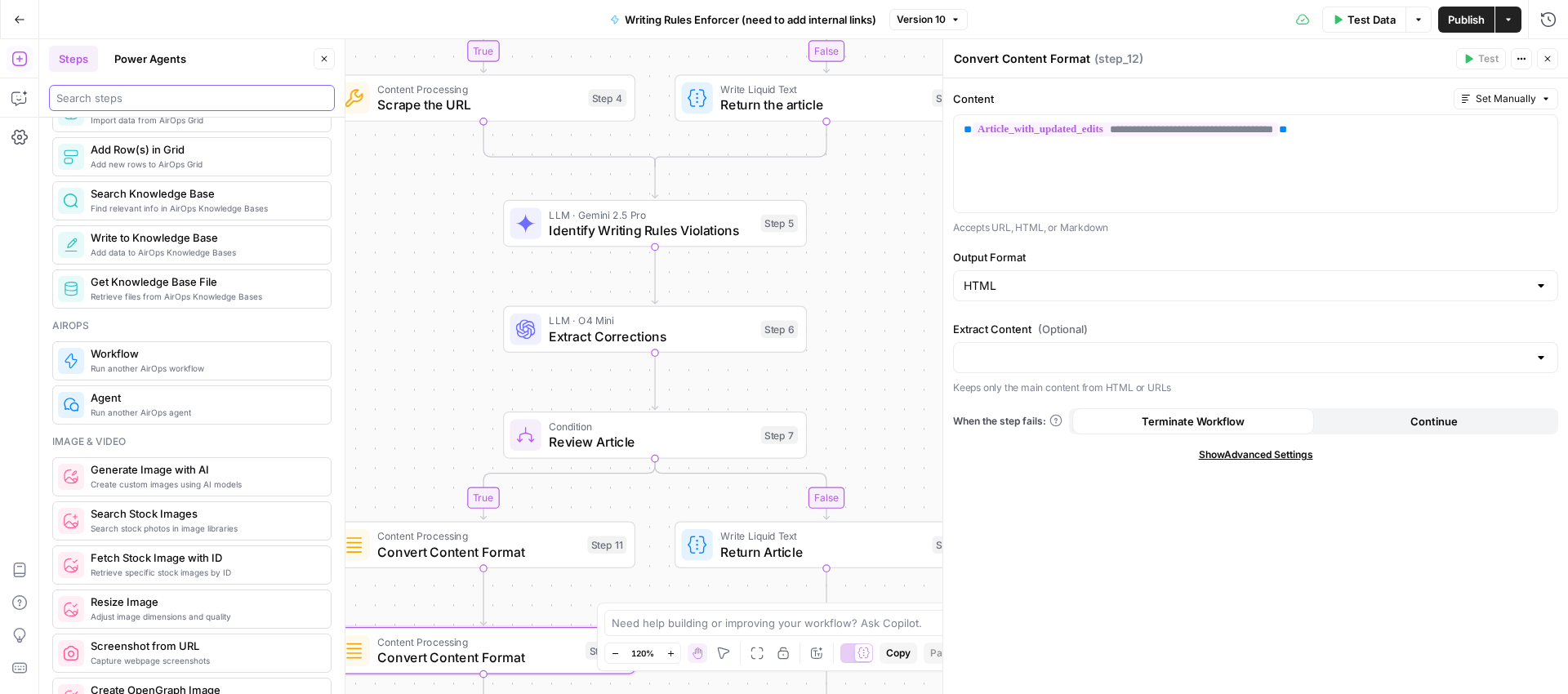
click at [98, 96] on input "search" at bounding box center [192, 98] width 271 height 16
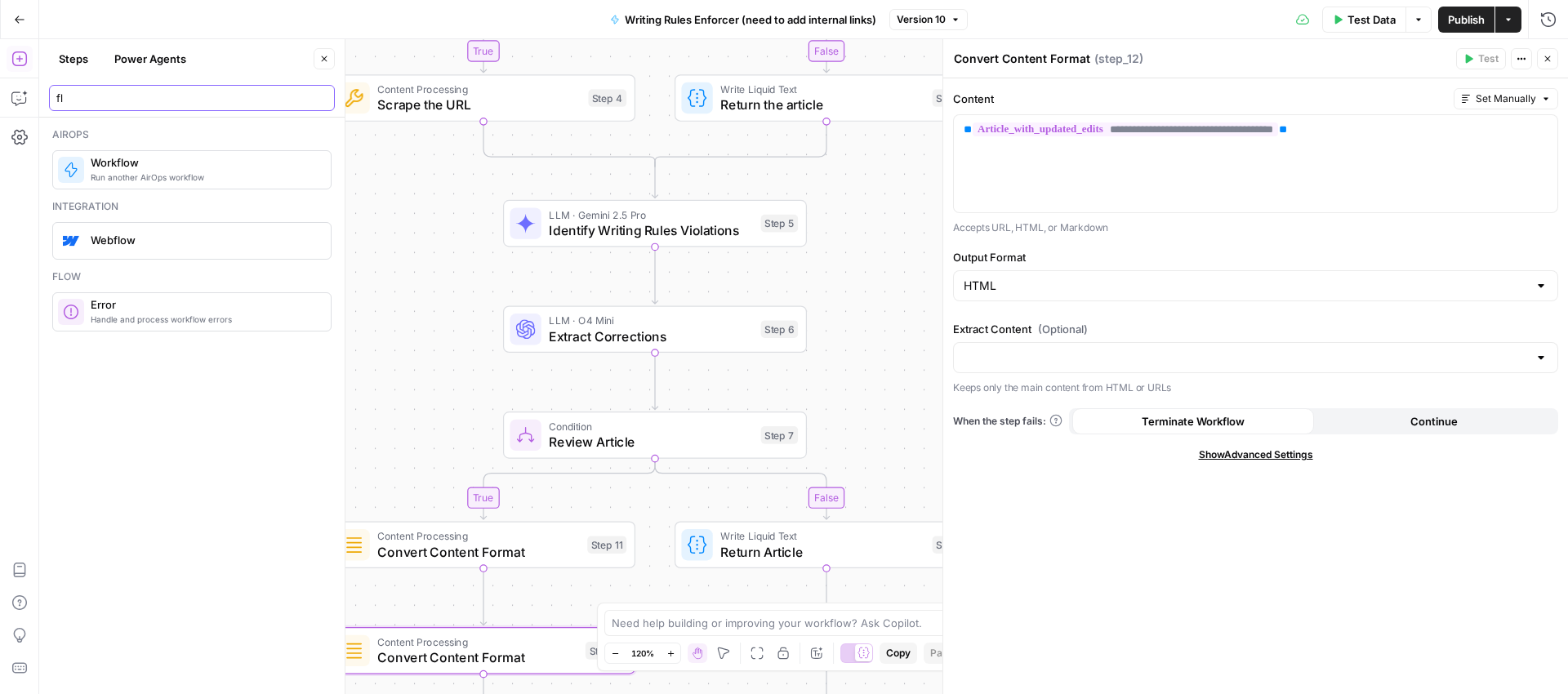
type input "f"
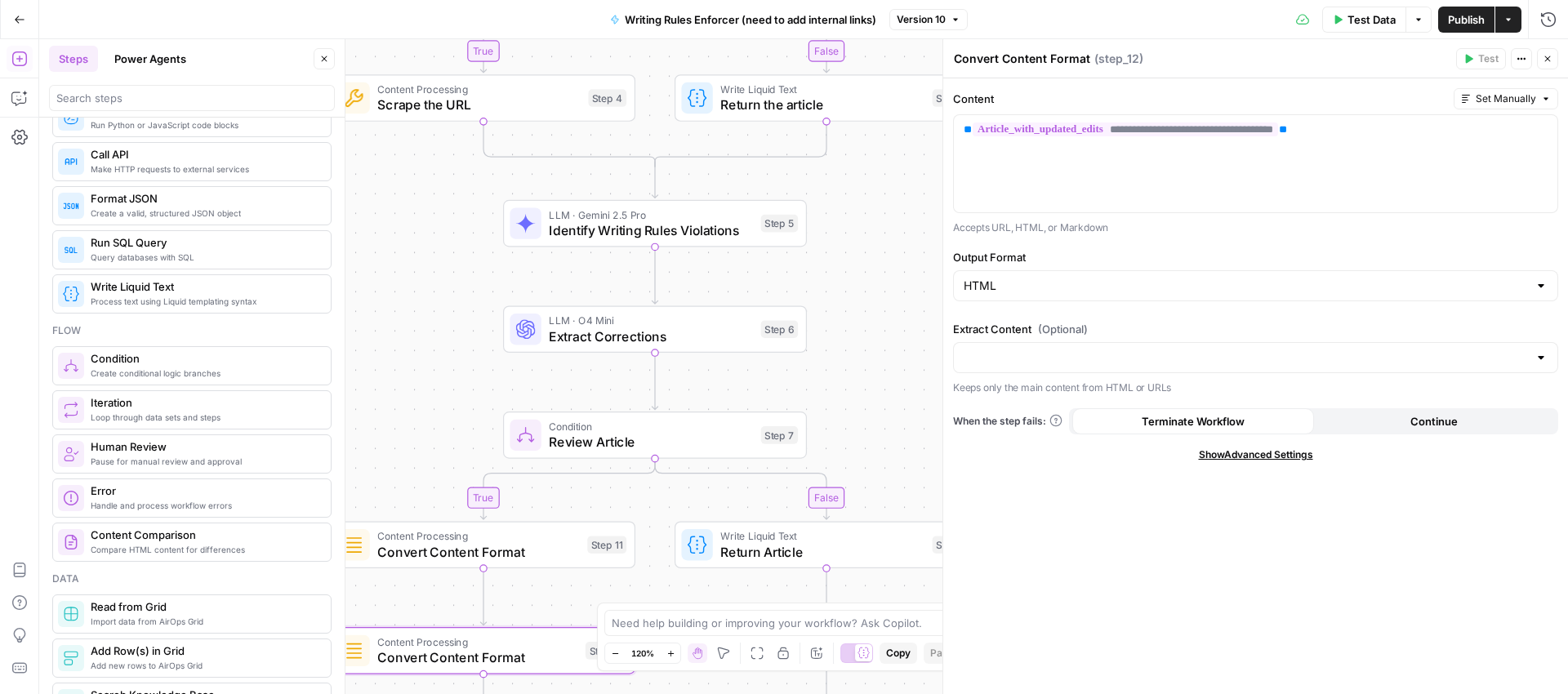
scroll to position [381, 0]
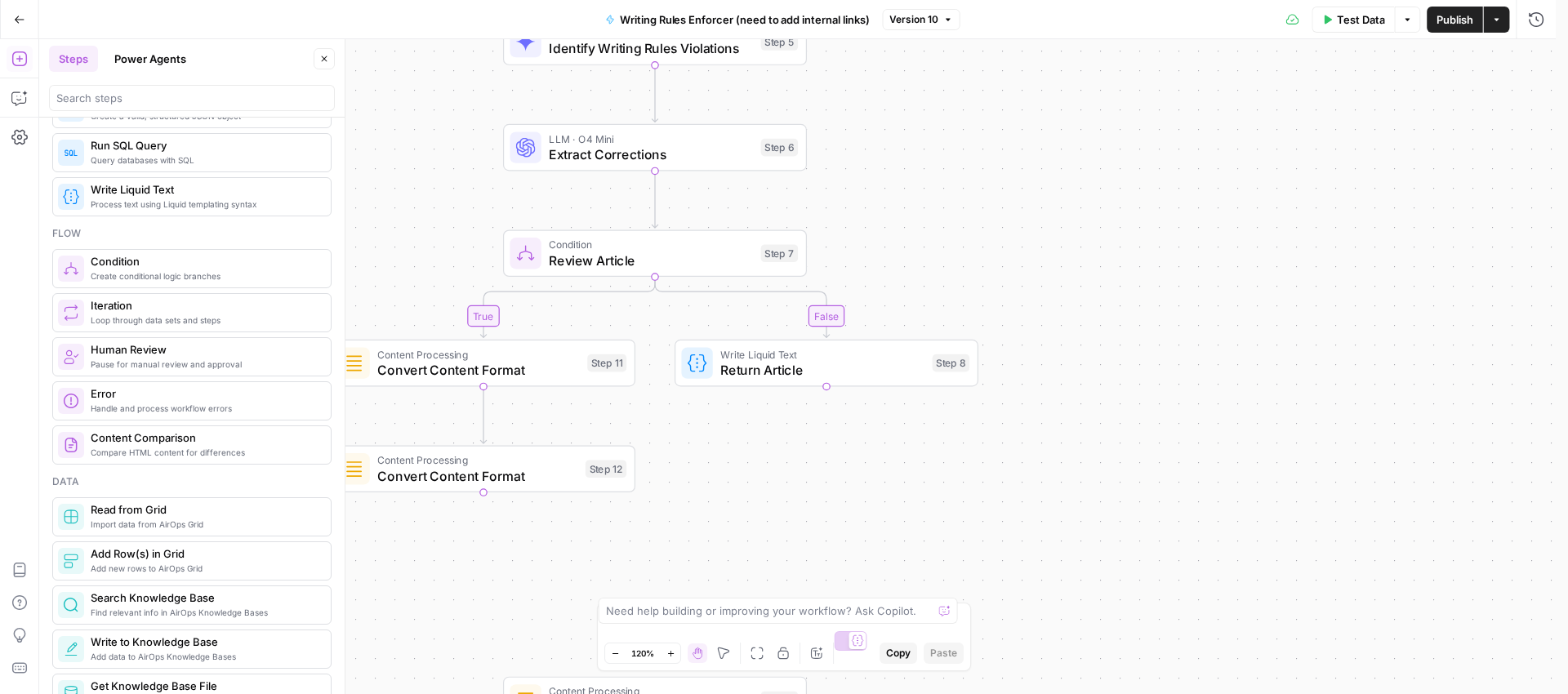
type textarea "Content Comparison"
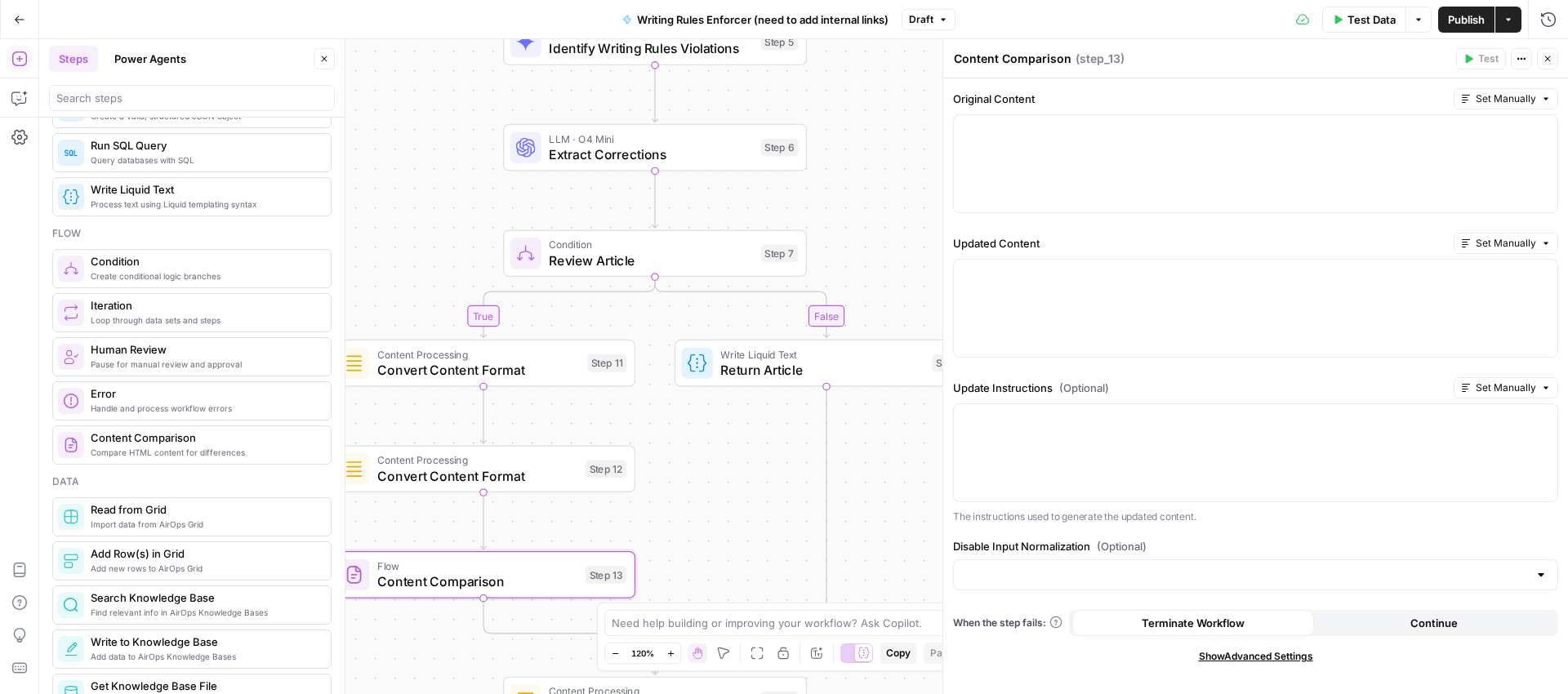
click at [1025, 48] on div "Content Comparison Content Comparison ( step_13 ) Test Actions Close" at bounding box center [1256, 59] width 606 height 22
click at [1024, 52] on textarea "Content Comparison" at bounding box center [1013, 59] width 118 height 16
click at [1022, 54] on textarea "Content Comparison" at bounding box center [1013, 59] width 118 height 16
click at [469, 388] on div "false true false true Workflow Input Settings Inputs LLM · GPT-5 Nano Prompt LL…" at bounding box center [804, 367] width 1529 height 655
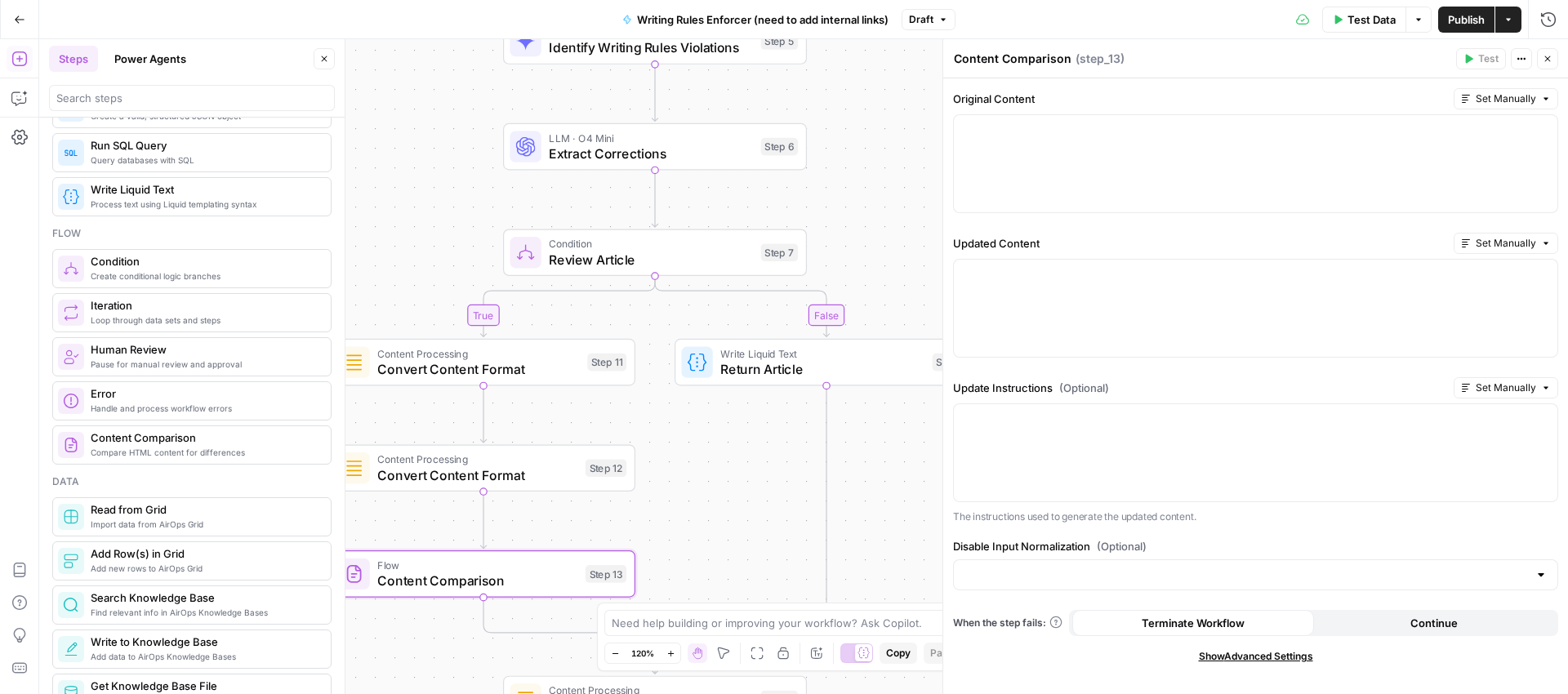
click at [484, 367] on span "Convert Content Format" at bounding box center [479, 370] width 202 height 20
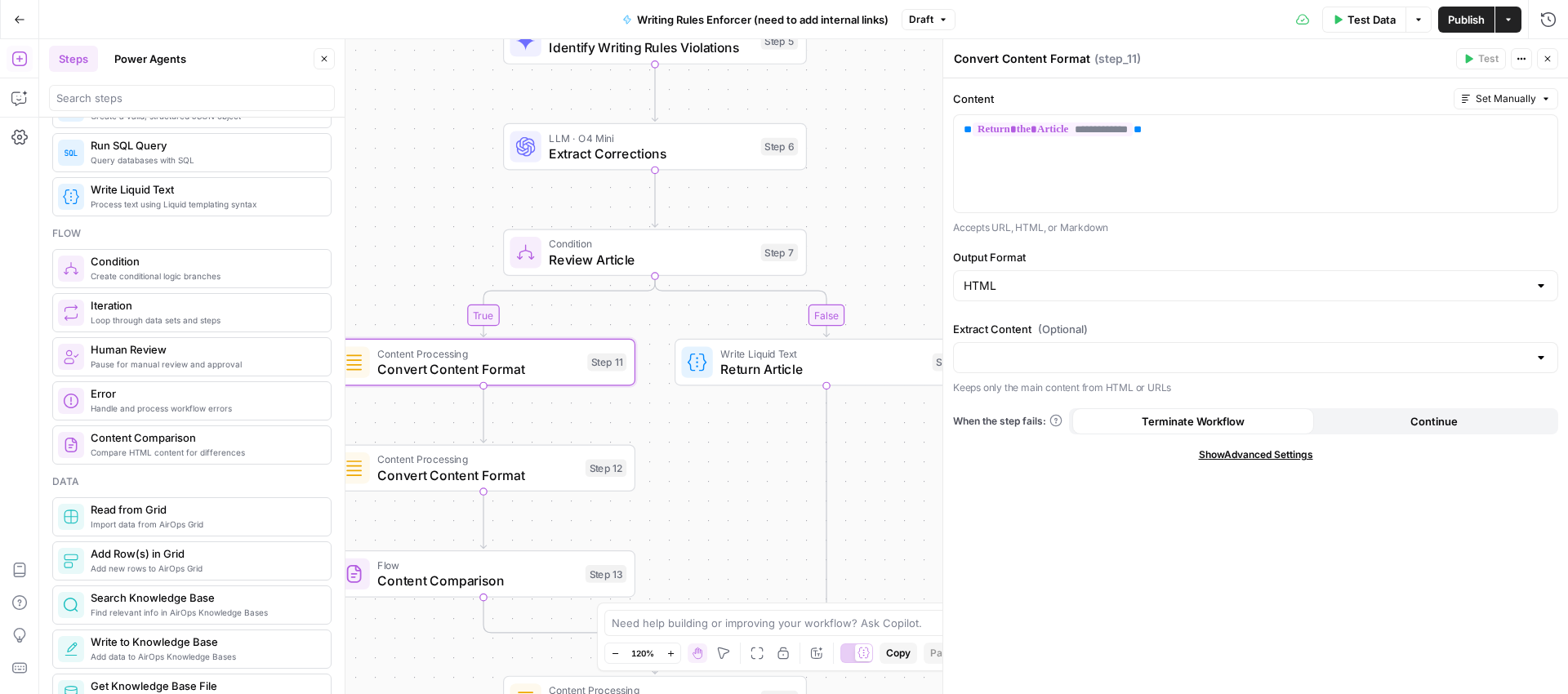
click at [995, 56] on textarea "Convert Content Format" at bounding box center [1022, 59] width 136 height 16
type textarea "Original Article"
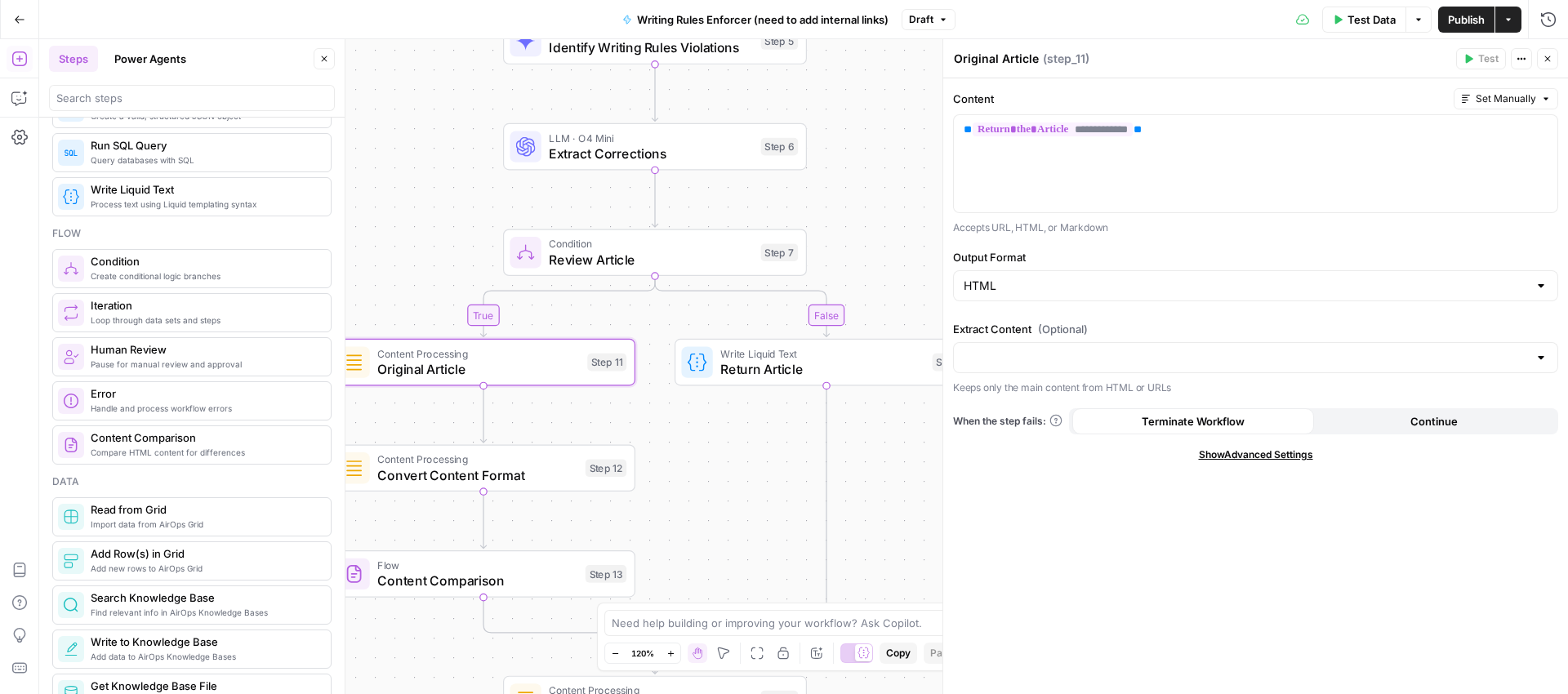
click at [445, 468] on span "Convert Content Format" at bounding box center [478, 476] width 200 height 20
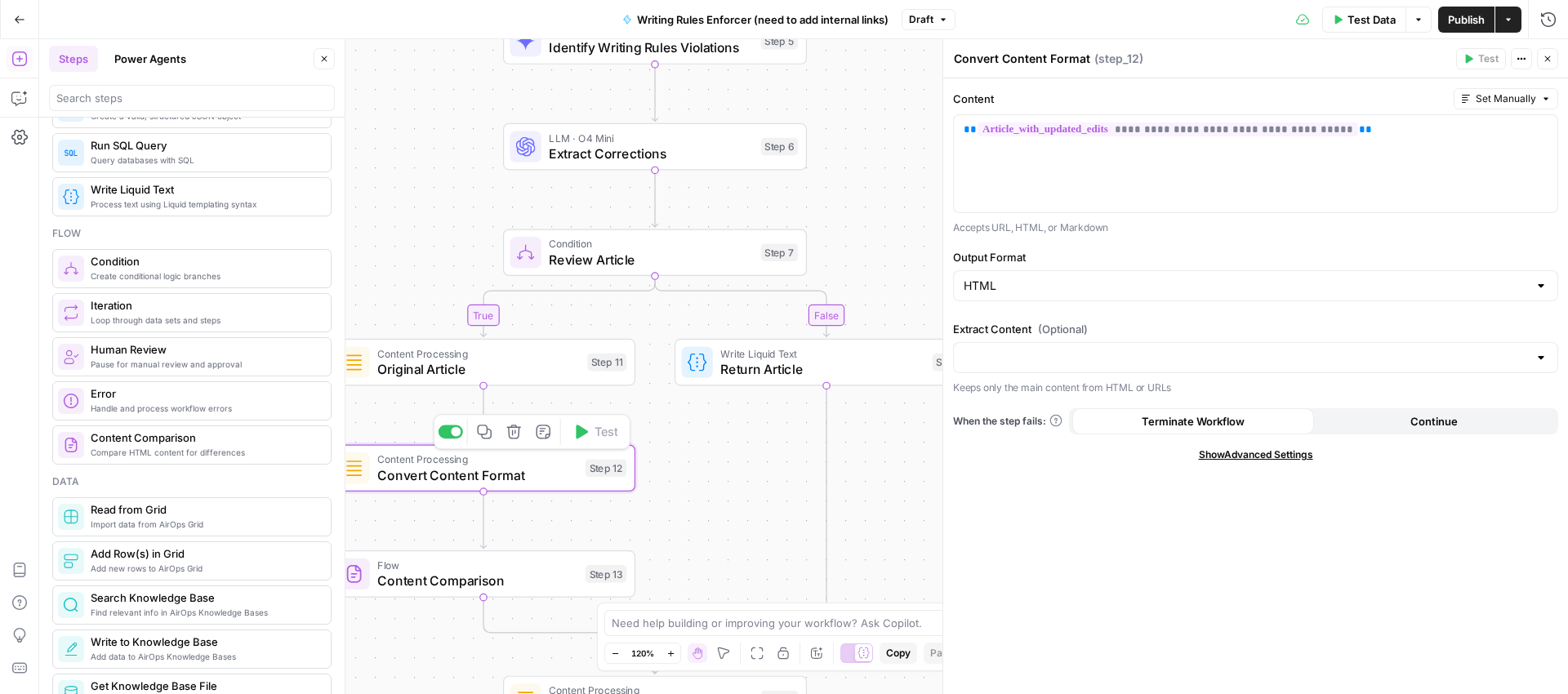
click at [451, 476] on span "Convert Content Format" at bounding box center [478, 476] width 200 height 20
click at [986, 66] on textarea "Convert Content Format" at bounding box center [1022, 59] width 136 height 16
click at [989, 58] on textarea "Convert Content Format" at bounding box center [1022, 59] width 136 height 16
click at [989, 59] on textarea "Convert Content Format" at bounding box center [1022, 59] width 136 height 16
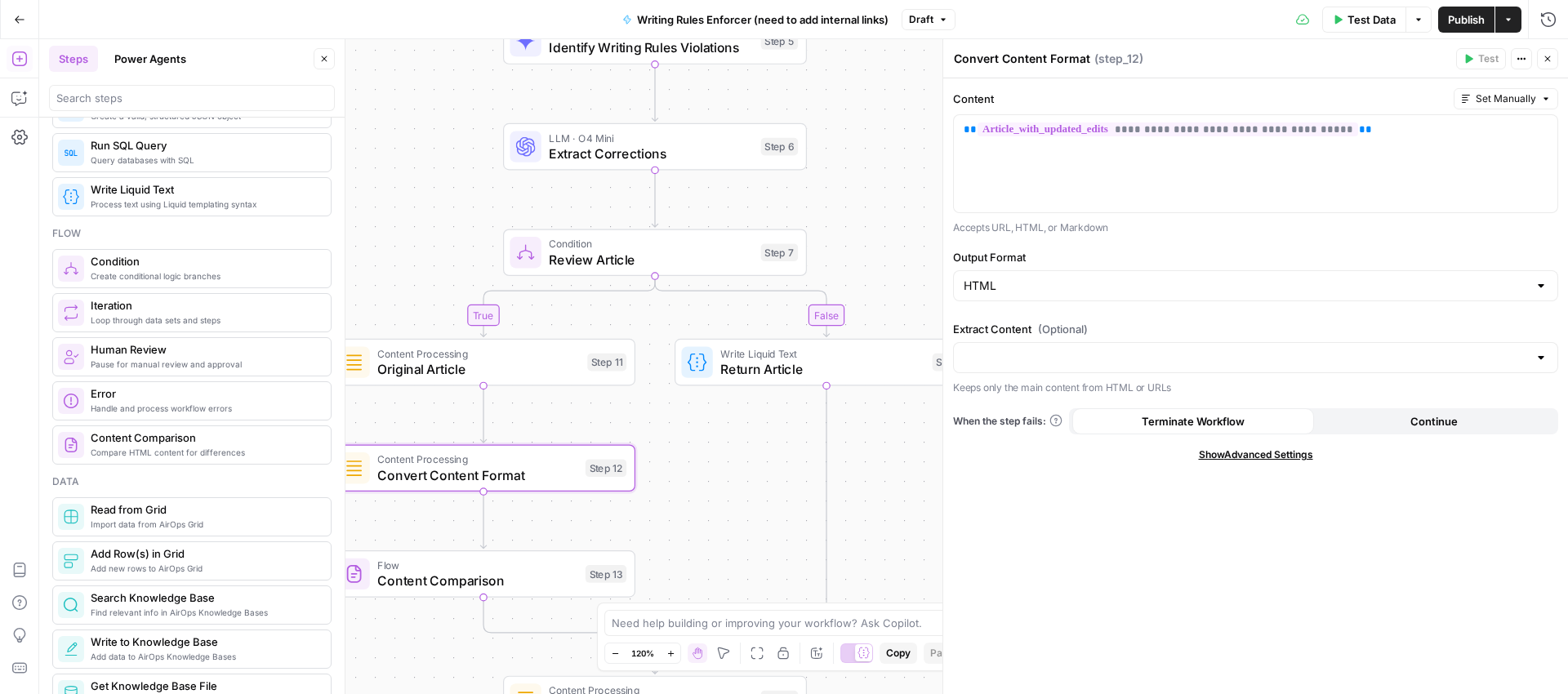
click at [989, 59] on textarea "Convert Content Format" at bounding box center [1022, 59] width 136 height 16
type textarea "Updated Article"
click at [1138, 48] on div "Updated Article Updated Article ( step_12 ) Test Actions Close" at bounding box center [1256, 59] width 606 height 22
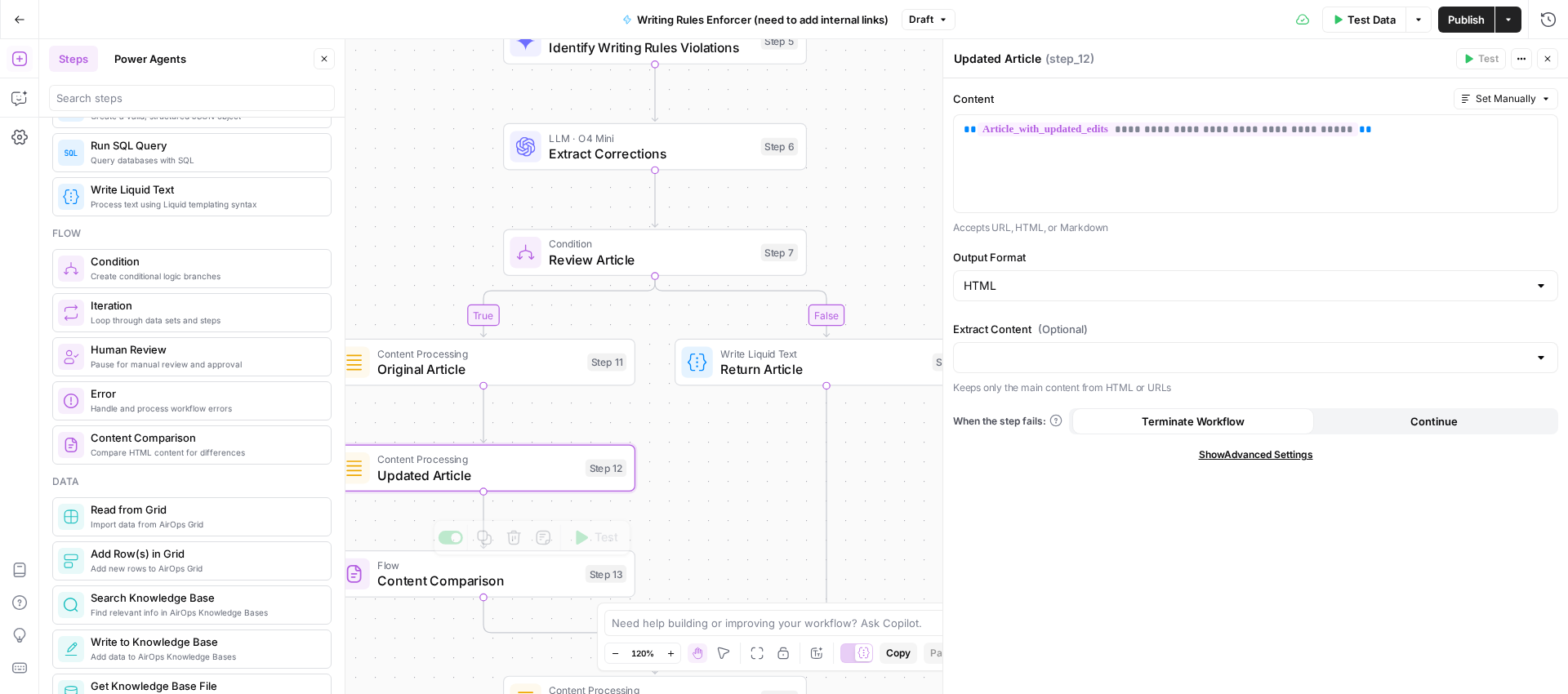
click at [524, 573] on span "Content Comparison" at bounding box center [478, 580] width 200 height 20
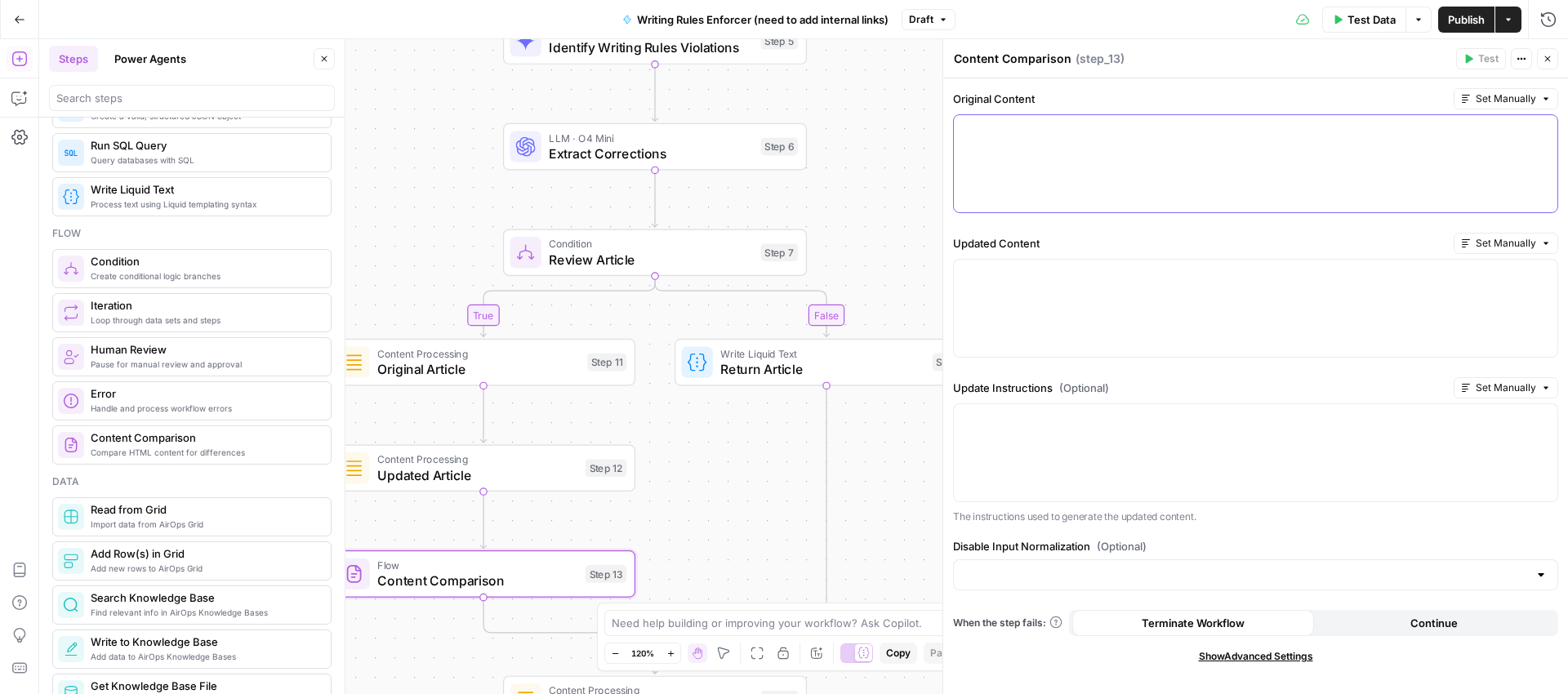
click at [1095, 135] on p at bounding box center [1255, 130] width 584 height 16
click at [1540, 130] on icon "button" at bounding box center [1542, 130] width 8 height 7
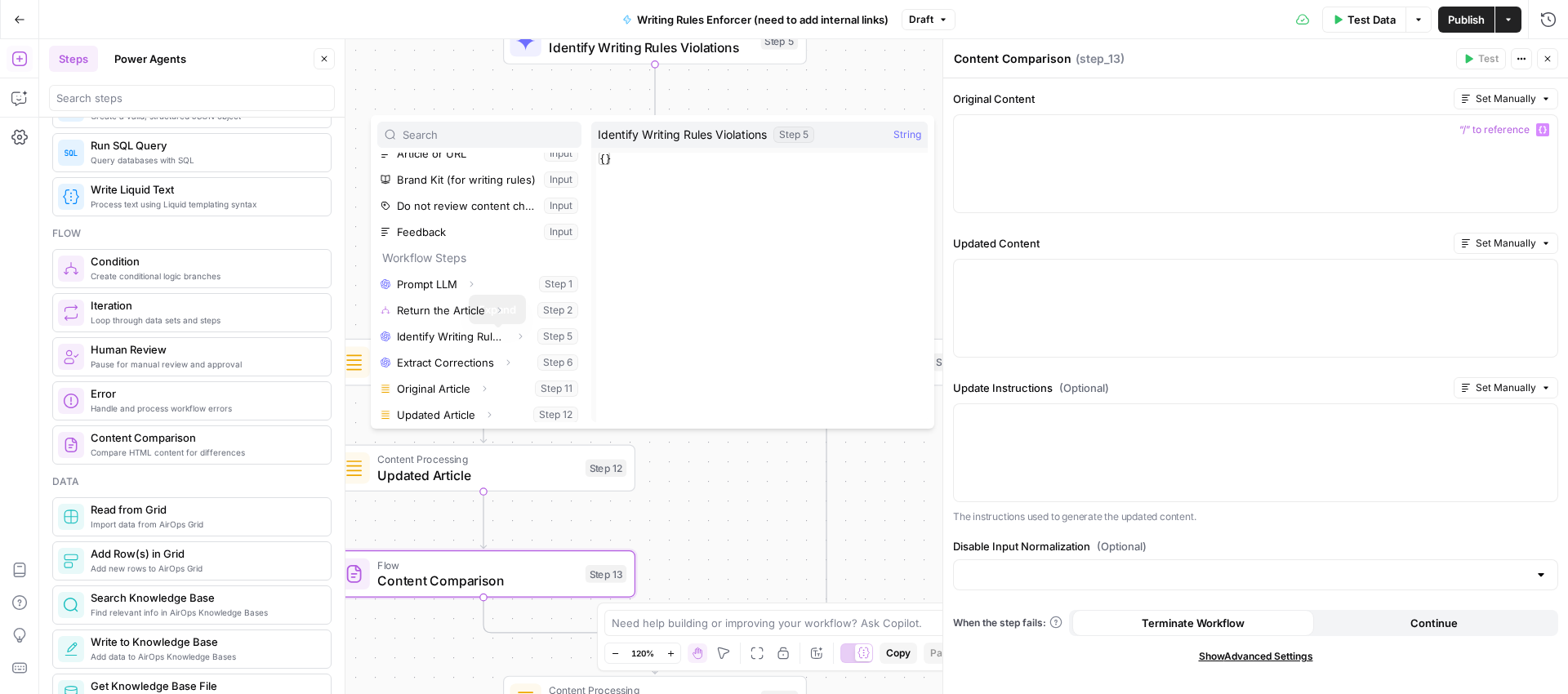
scroll to position [44, 0]
click at [435, 383] on button "Select variable Original Article" at bounding box center [479, 383] width 205 height 26
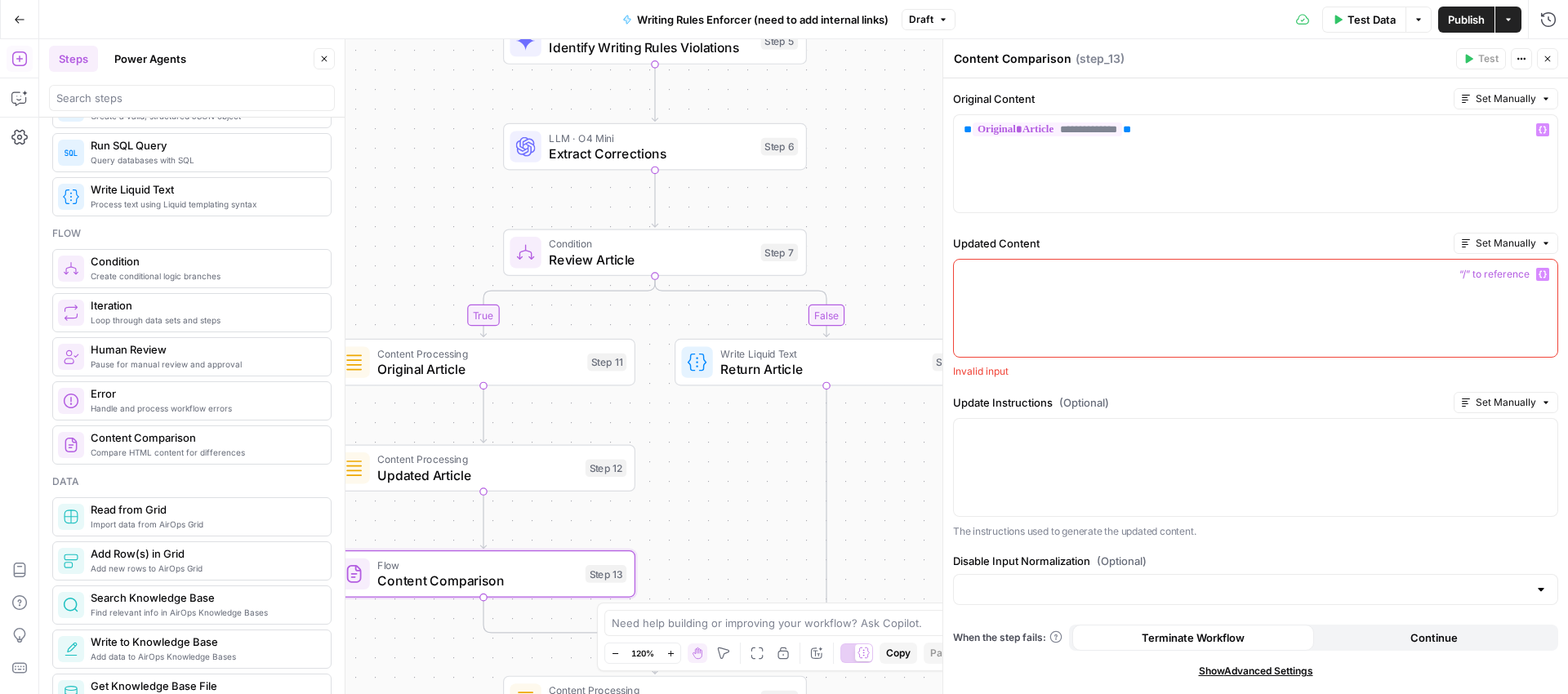
click at [1546, 275] on span "Variables Menu" at bounding box center [1546, 275] width 1 height 1
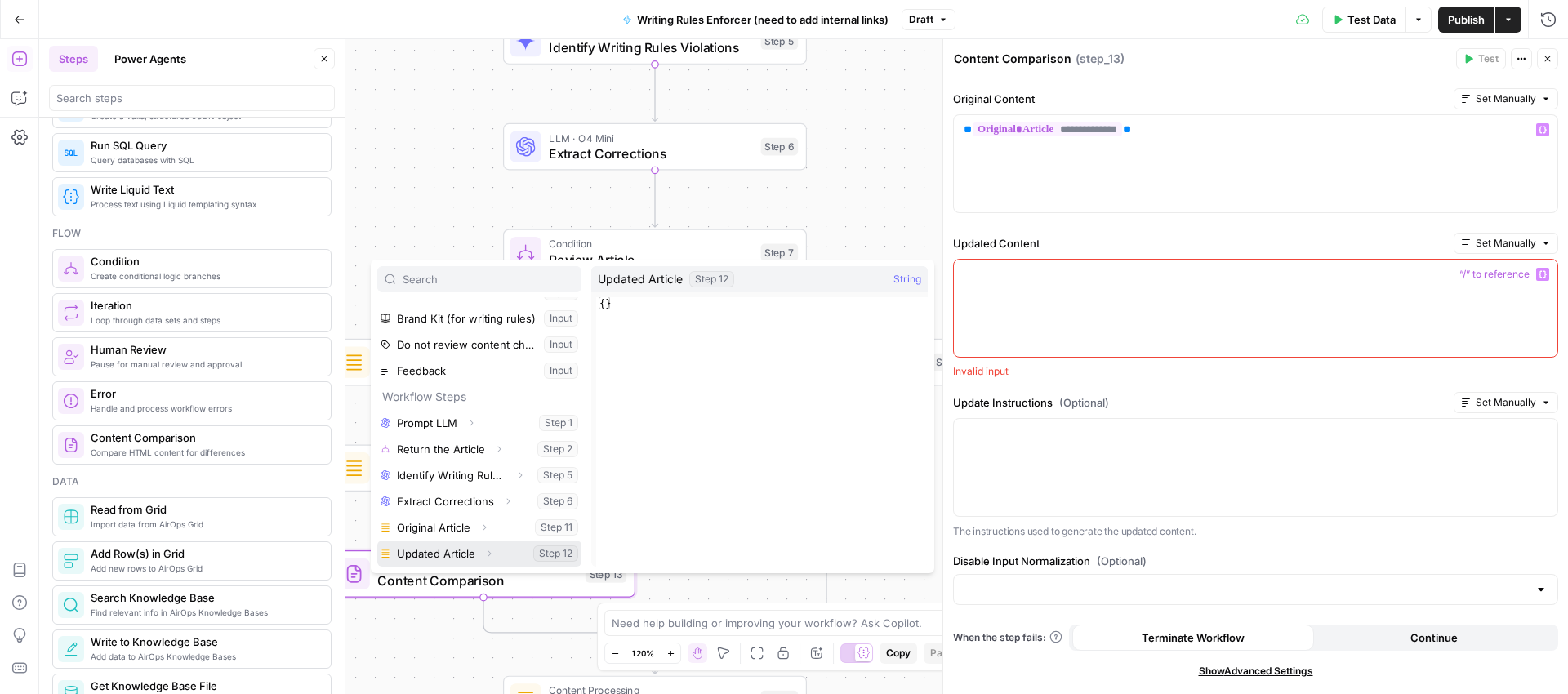
click at [433, 555] on button "Select variable Updated Article" at bounding box center [479, 553] width 205 height 26
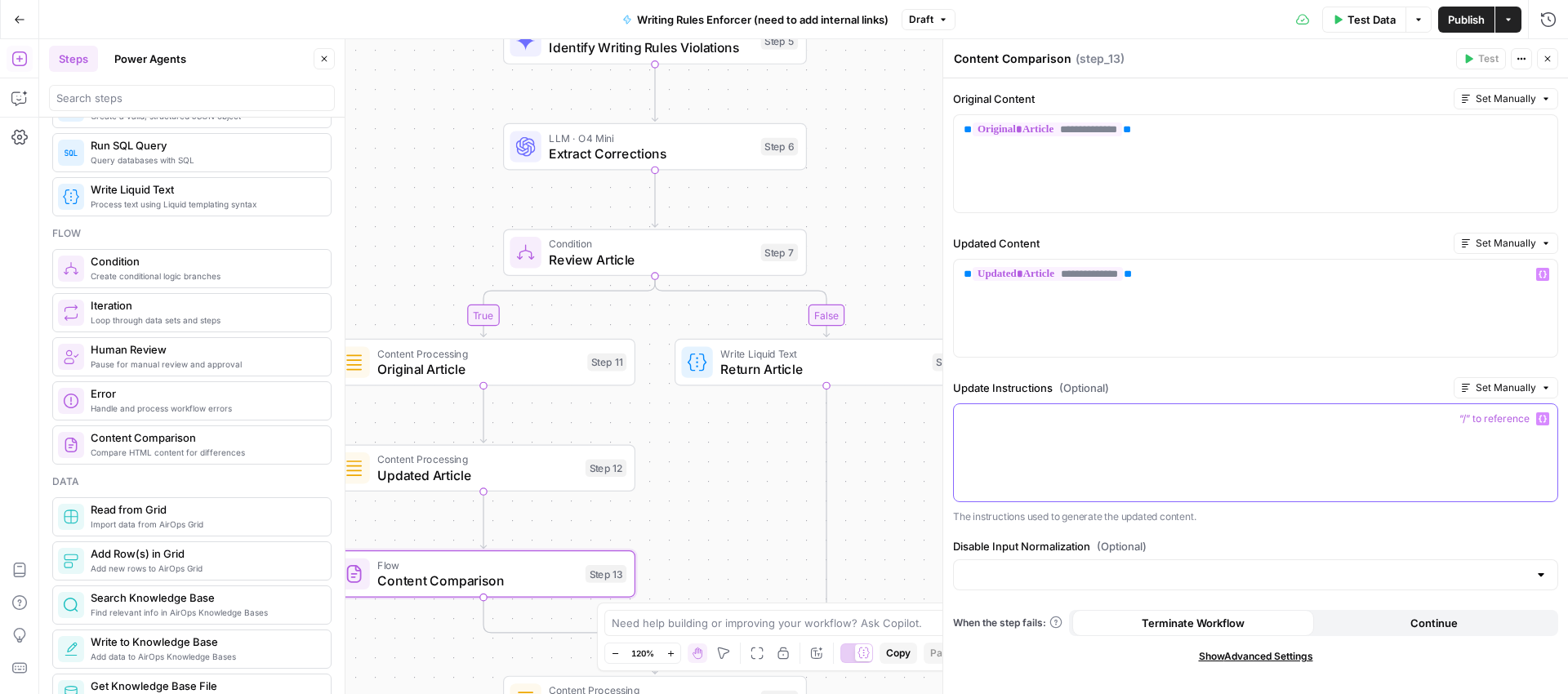
click at [1024, 440] on div at bounding box center [1256, 453] width 604 height 97
click at [1547, 422] on button "Variables Menu" at bounding box center [1543, 419] width 14 height 14
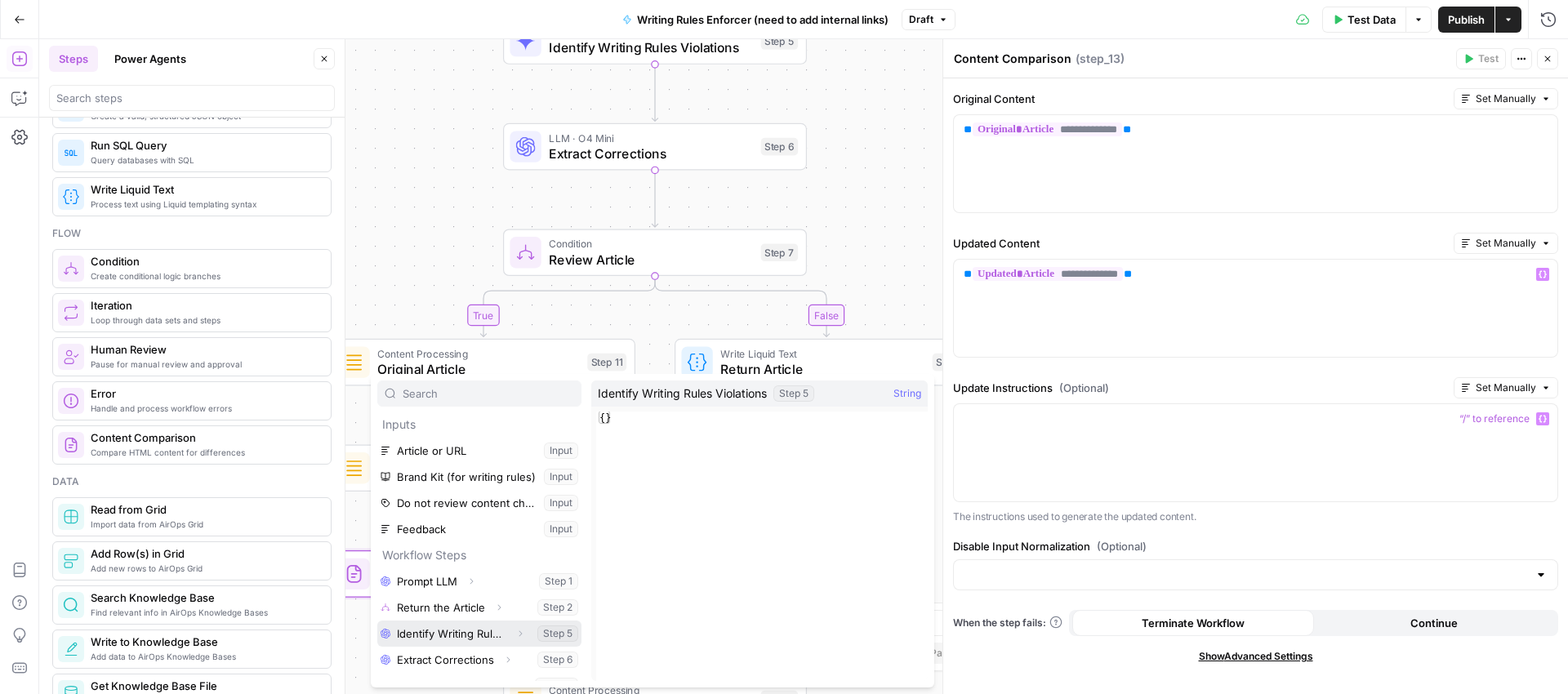
click at [451, 641] on button "Select variable Identify Writing Rules Violations" at bounding box center [479, 634] width 205 height 26
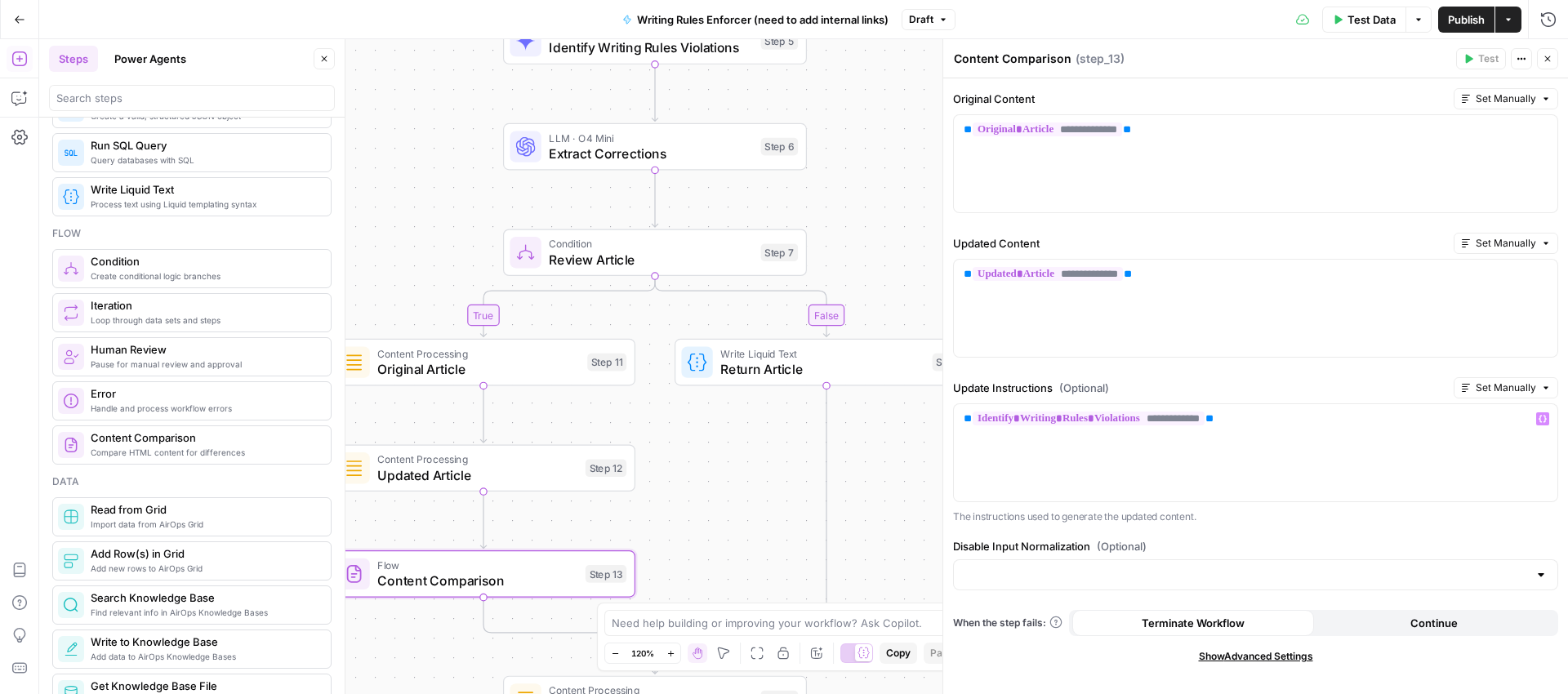
click at [1463, 8] on button "Publish" at bounding box center [1466, 19] width 57 height 26
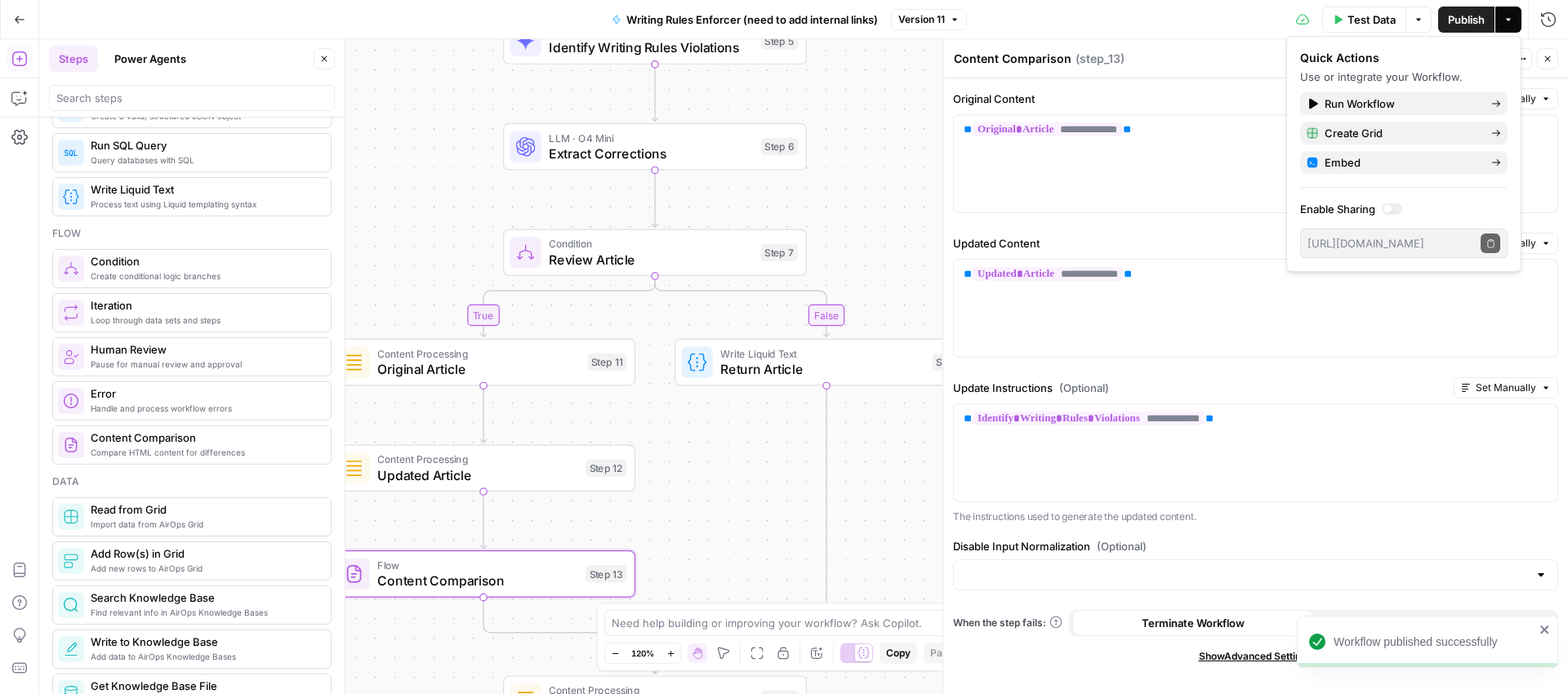
click at [1371, 22] on span "Test Data" at bounding box center [1371, 20] width 48 height 16
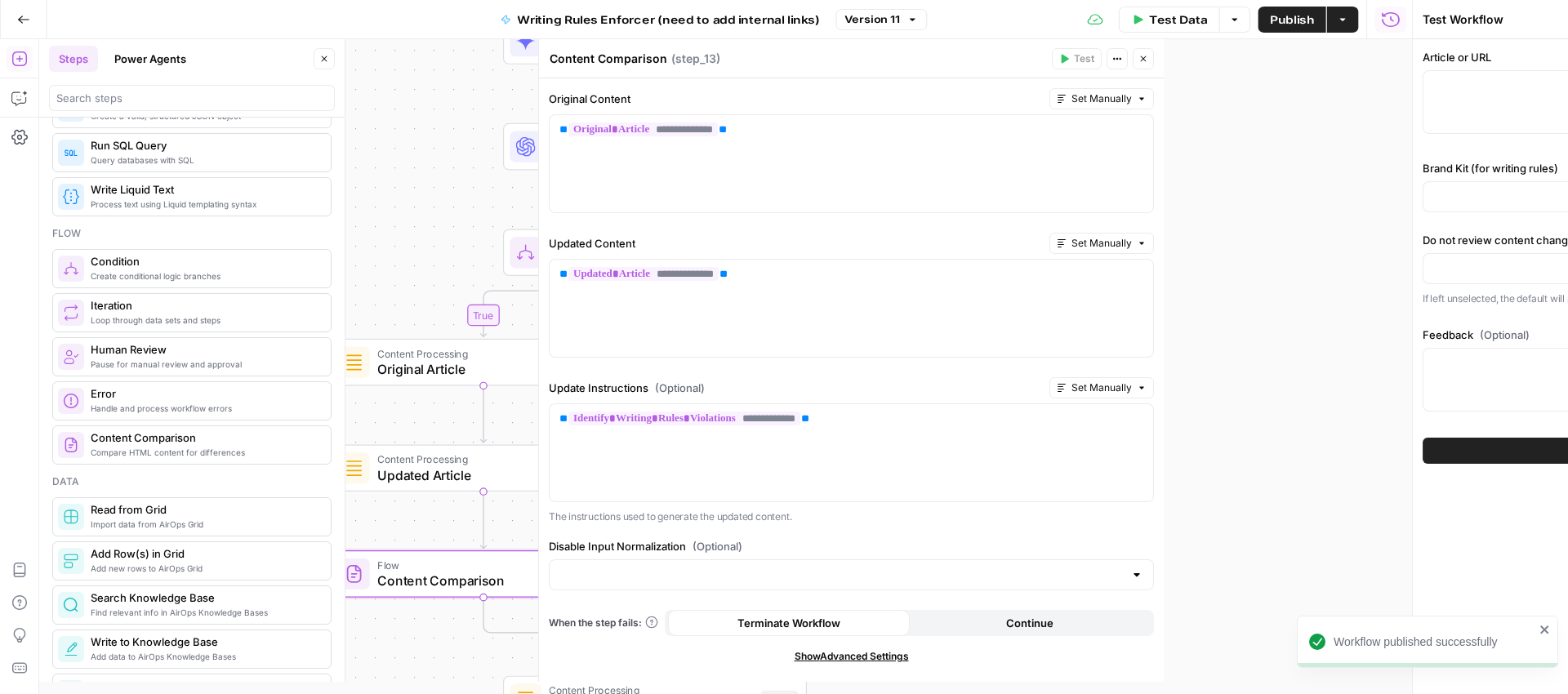
click at [1371, 22] on div "Test Workflow Close Article or URL Brand Kit (for writing rules) Do not review …" at bounding box center [1372, 347] width 392 height 694
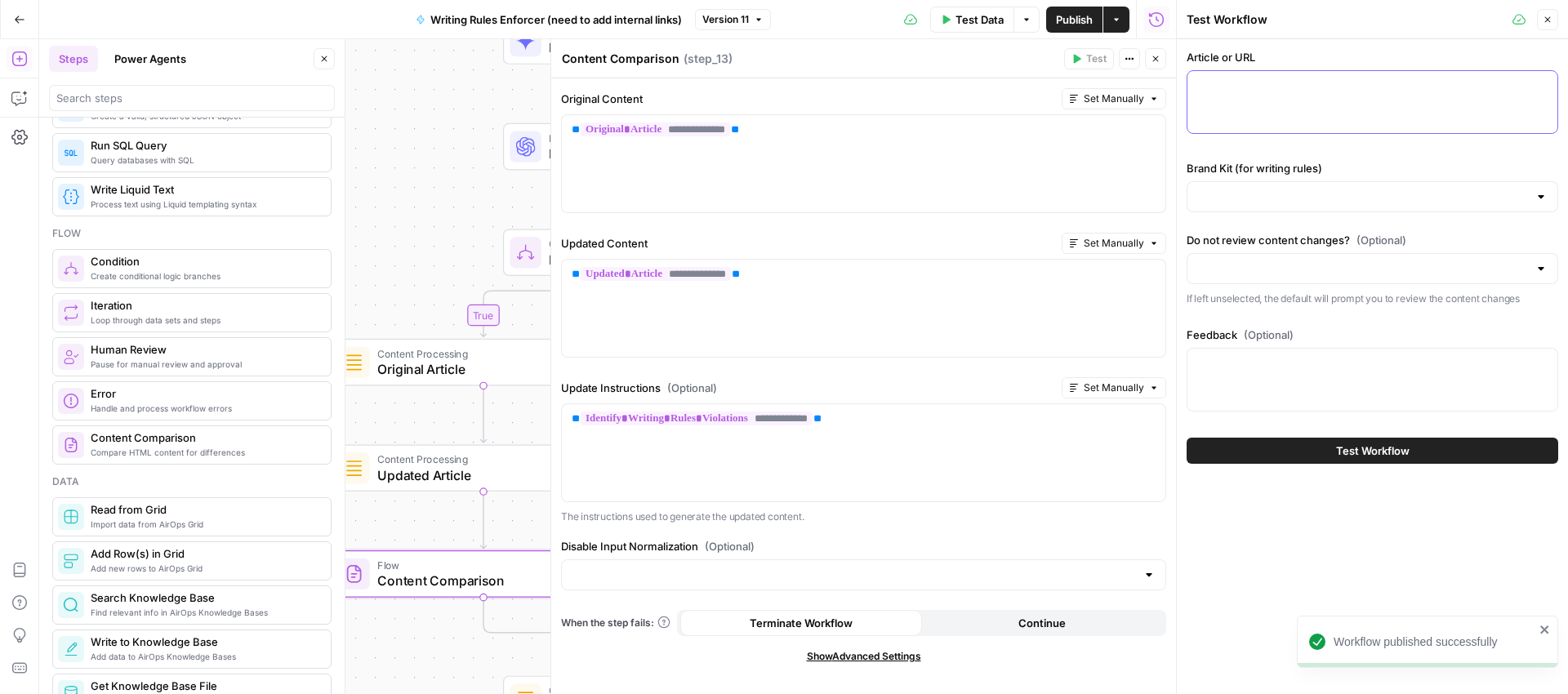
click at [1251, 91] on textarea "Article or URL" at bounding box center [1372, 86] width 351 height 16
click at [1219, 92] on textarea "Article or URL" at bounding box center [1372, 86] width 351 height 16
paste textarea "Salt vs. Salt-Free Water Softeners: The Facts Every Homeowner Should Know You’v…"
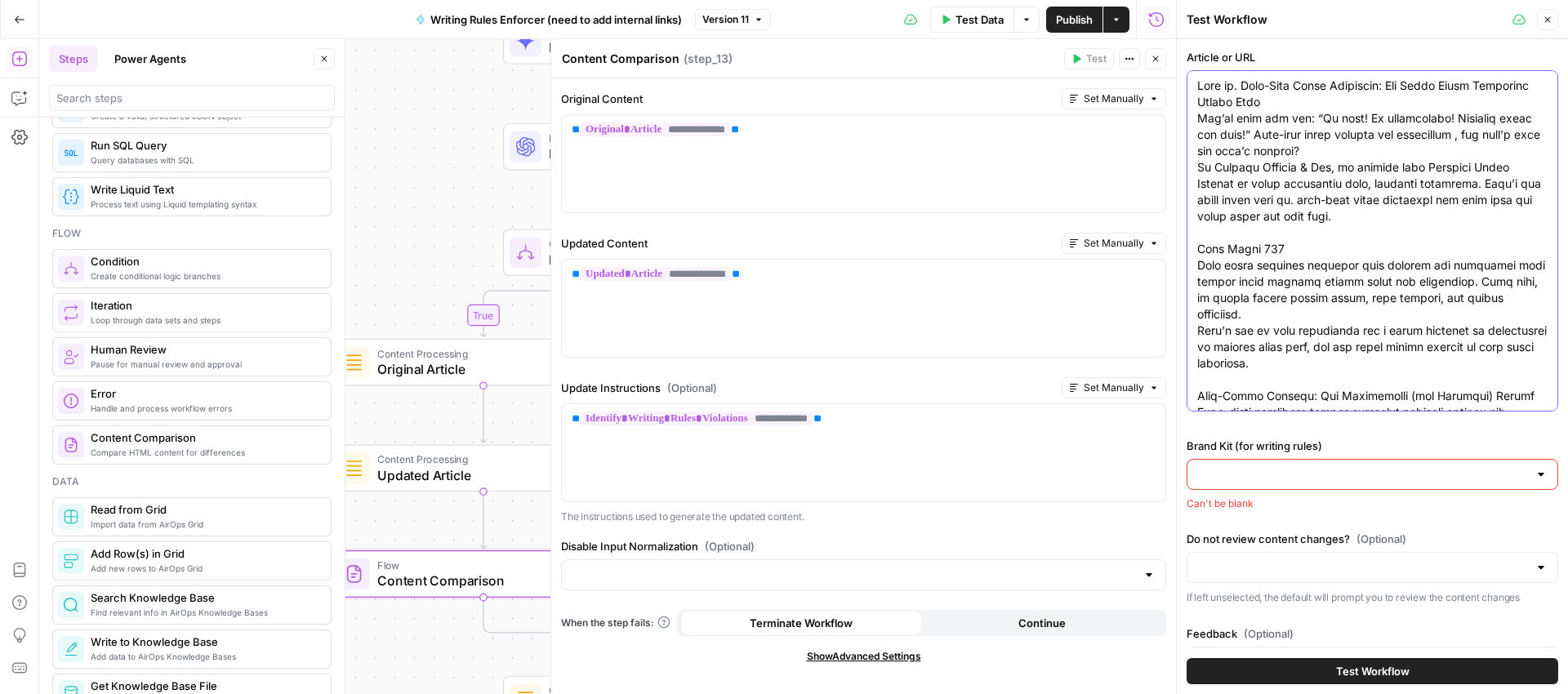
scroll to position [1144, 0]
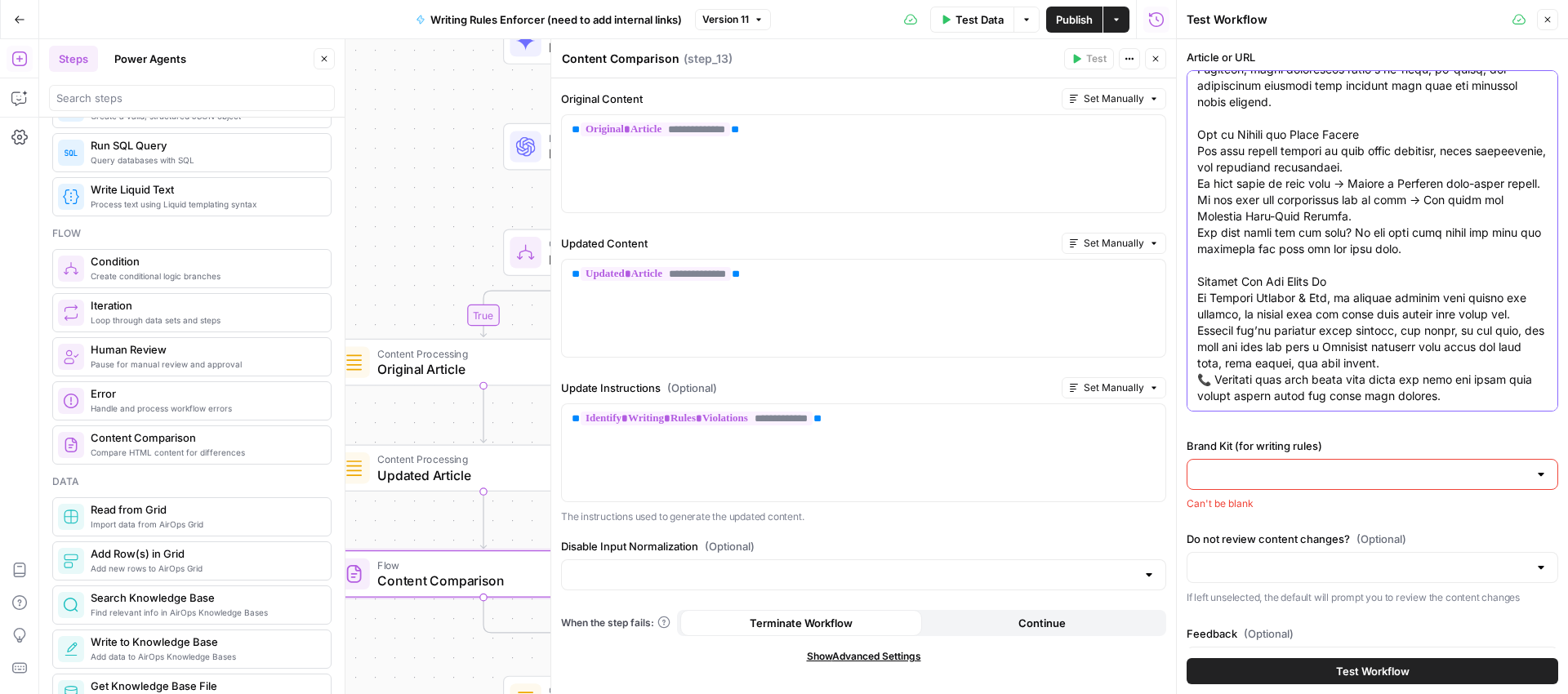
drag, startPoint x: 1217, startPoint y: 345, endPoint x: 1196, endPoint y: 346, distance: 21.0
click at [1196, 346] on div at bounding box center [1372, 241] width 371 height 342
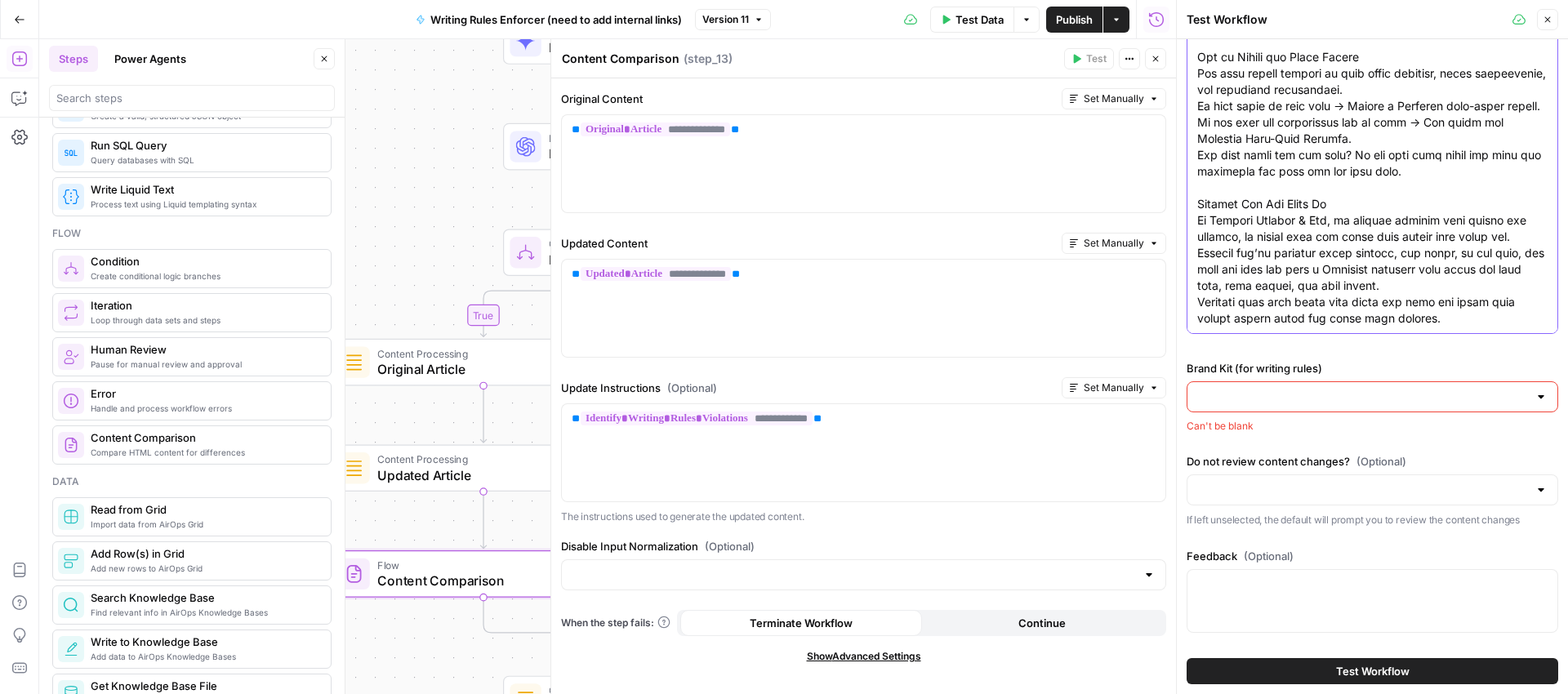
scroll to position [78, 0]
type textarea "Salt vs. Salt-Free Water Softeners: The Facts Every Homeowner Should Know You’v…"
click at [1498, 393] on input "Brand Kit (for writing rules)" at bounding box center [1363, 396] width 331 height 16
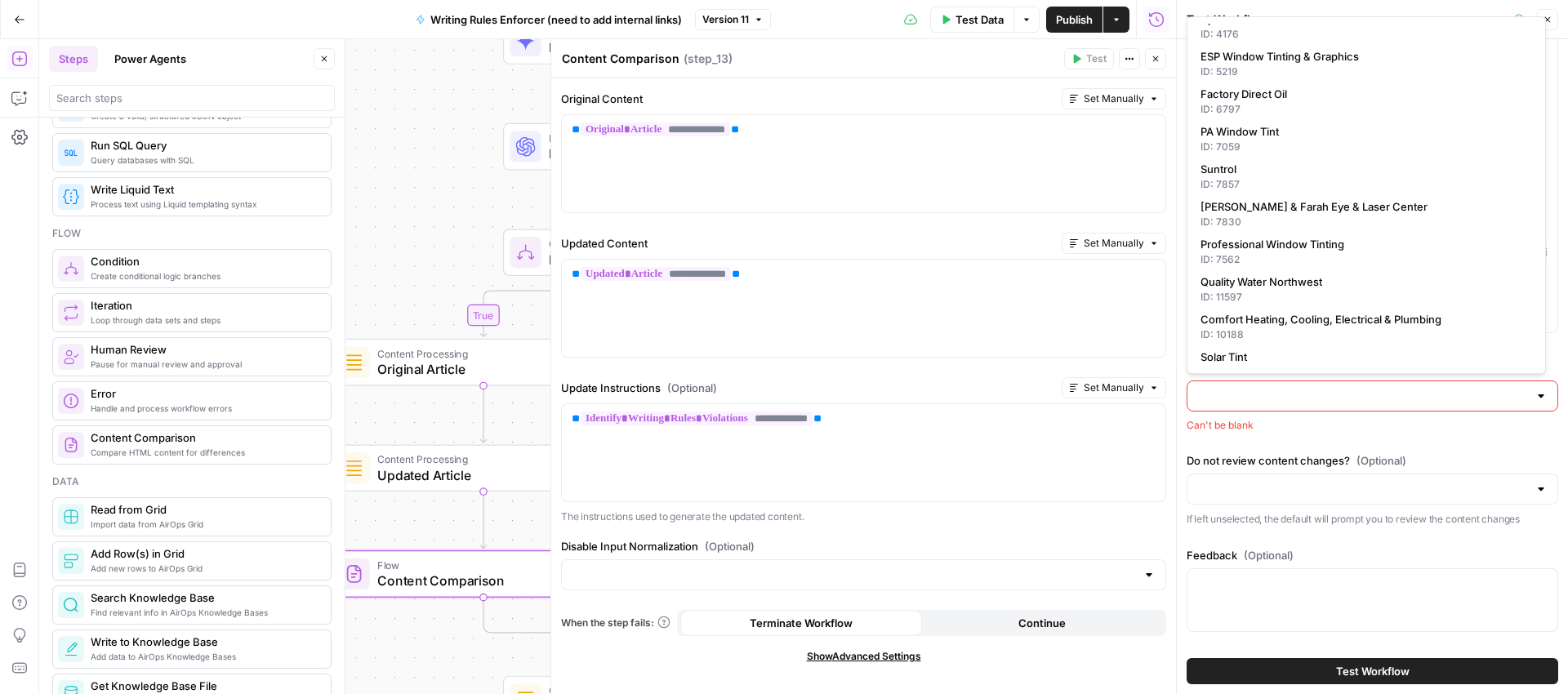
scroll to position [57, 0]
click at [1384, 315] on span "Comfort Heating, Cooling, Electrical & Plumbing" at bounding box center [1363, 316] width 325 height 16
type input "Comfort Heating, Cooling, Electrical & Plumbing"
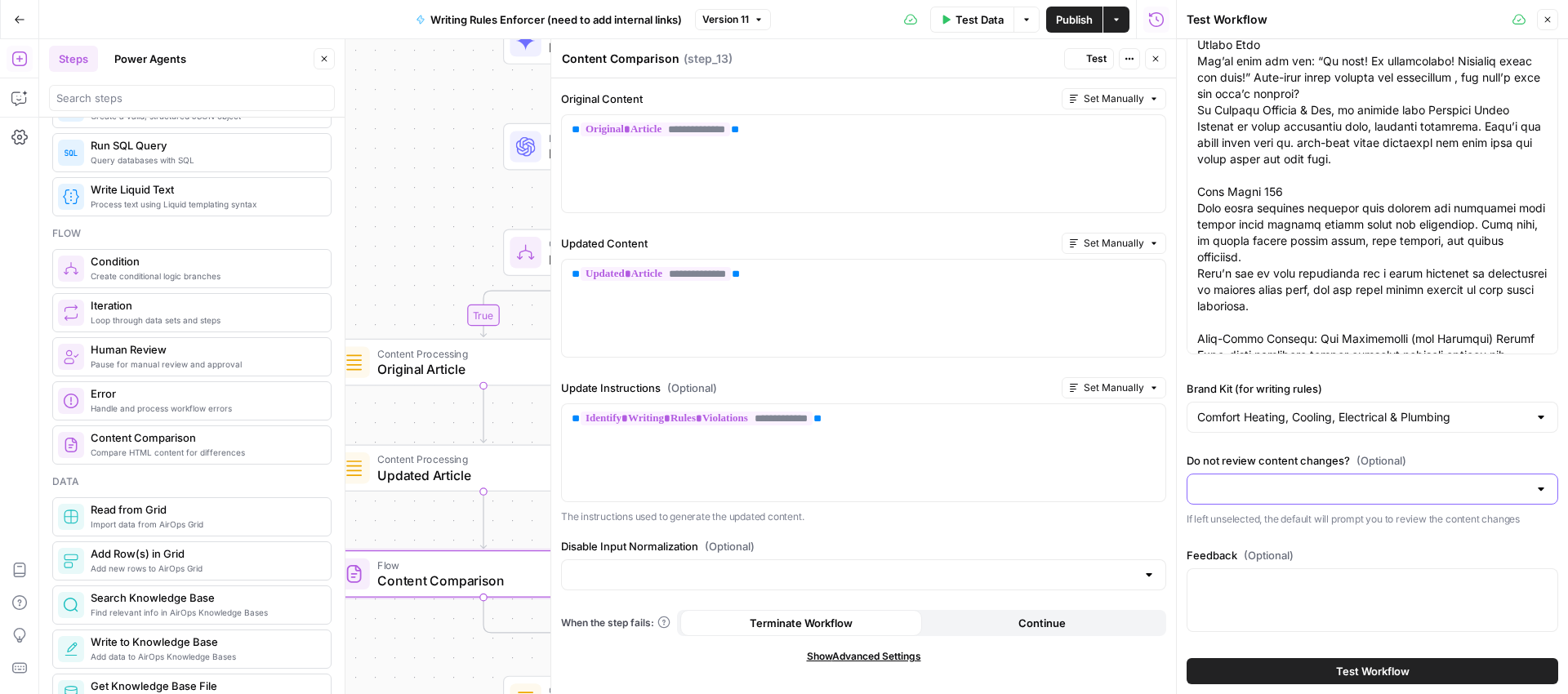
click at [1442, 487] on input "Do not review content changes? (Optional)" at bounding box center [1363, 489] width 331 height 16
click at [1284, 527] on span "Yes, review content changes" at bounding box center [1363, 530] width 325 height 16
type input "Yes, review content changes"
click at [1371, 667] on span "Test Workflow" at bounding box center [1373, 671] width 74 height 16
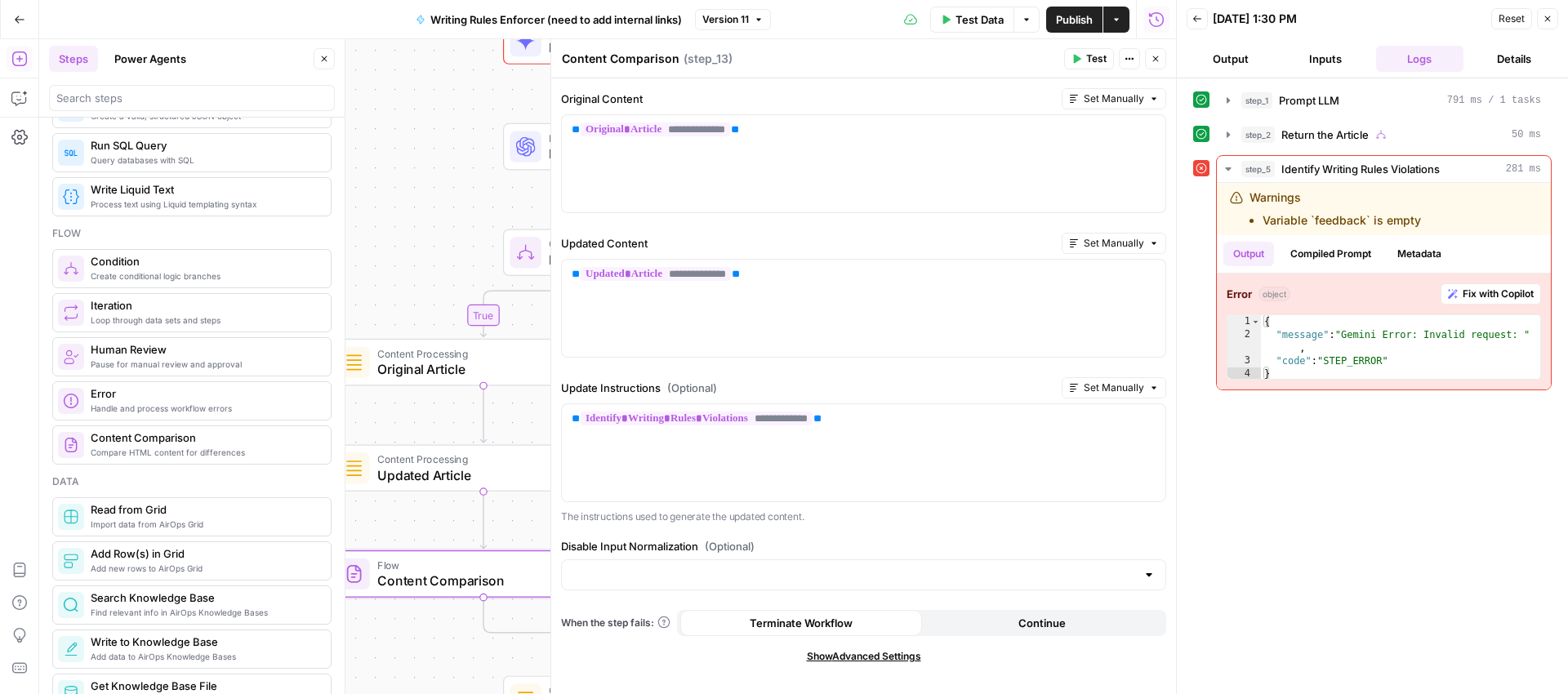
click at [456, 99] on div "false true false true Workflow Input Settings Inputs LLM · GPT-5 Nano Prompt LL…" at bounding box center [608, 367] width 1137 height 655
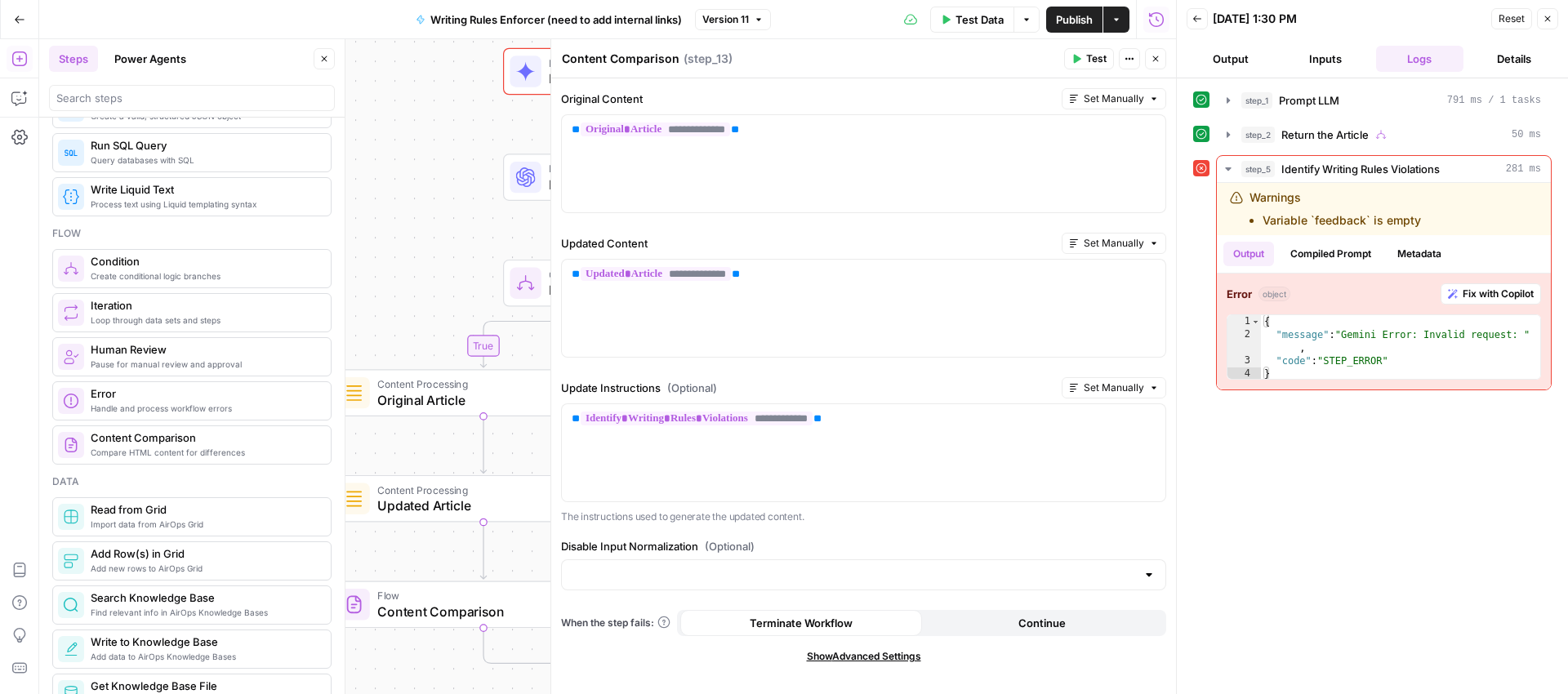
click at [1151, 55] on icon "button" at bounding box center [1155, 59] width 10 height 10
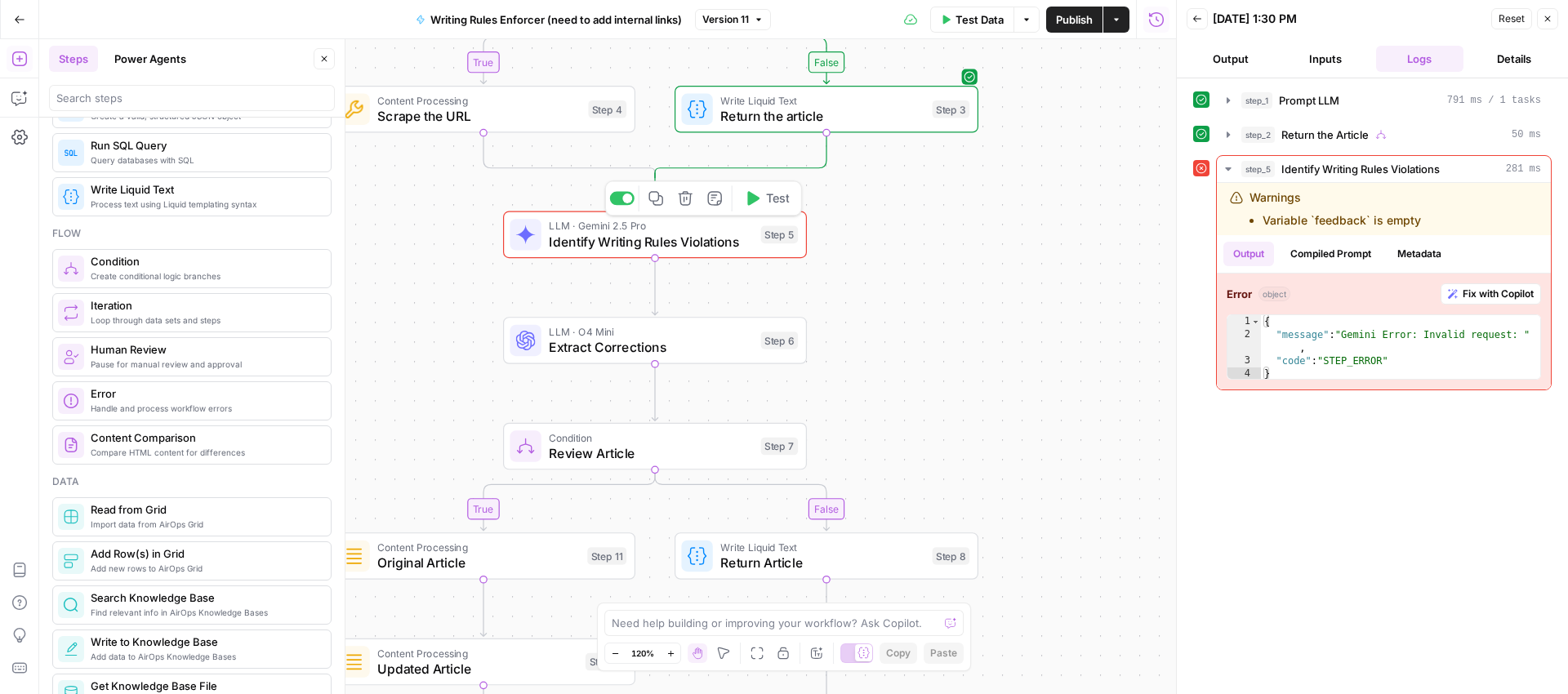
click at [661, 242] on span "Identify Writing Rules Violations" at bounding box center [651, 242] width 205 height 20
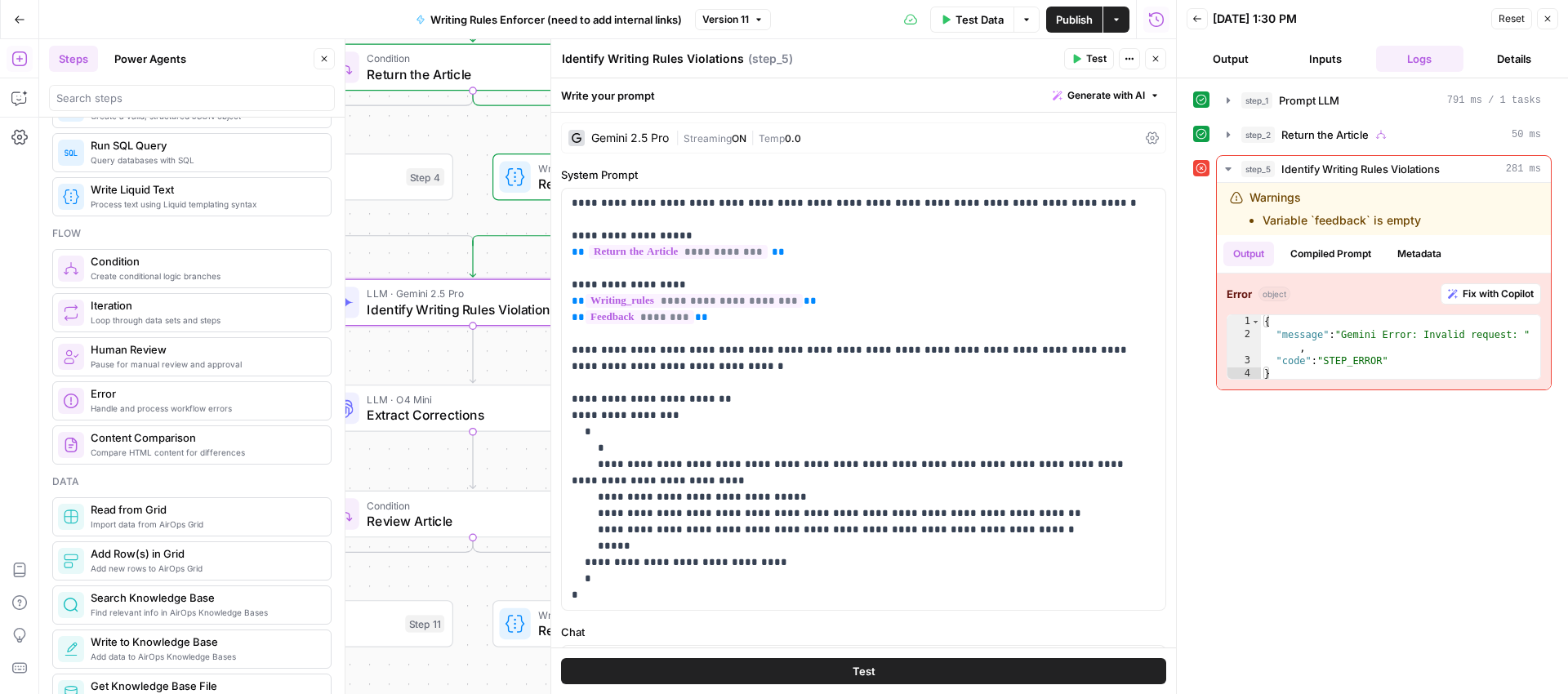
drag, startPoint x: 405, startPoint y: 267, endPoint x: 244, endPoint y: 329, distance: 172.5
click at [244, 329] on body "Xponent21 New Home Browse Insights Opportunities Your Data Recent Grids Spring …" at bounding box center [784, 347] width 1568 height 694
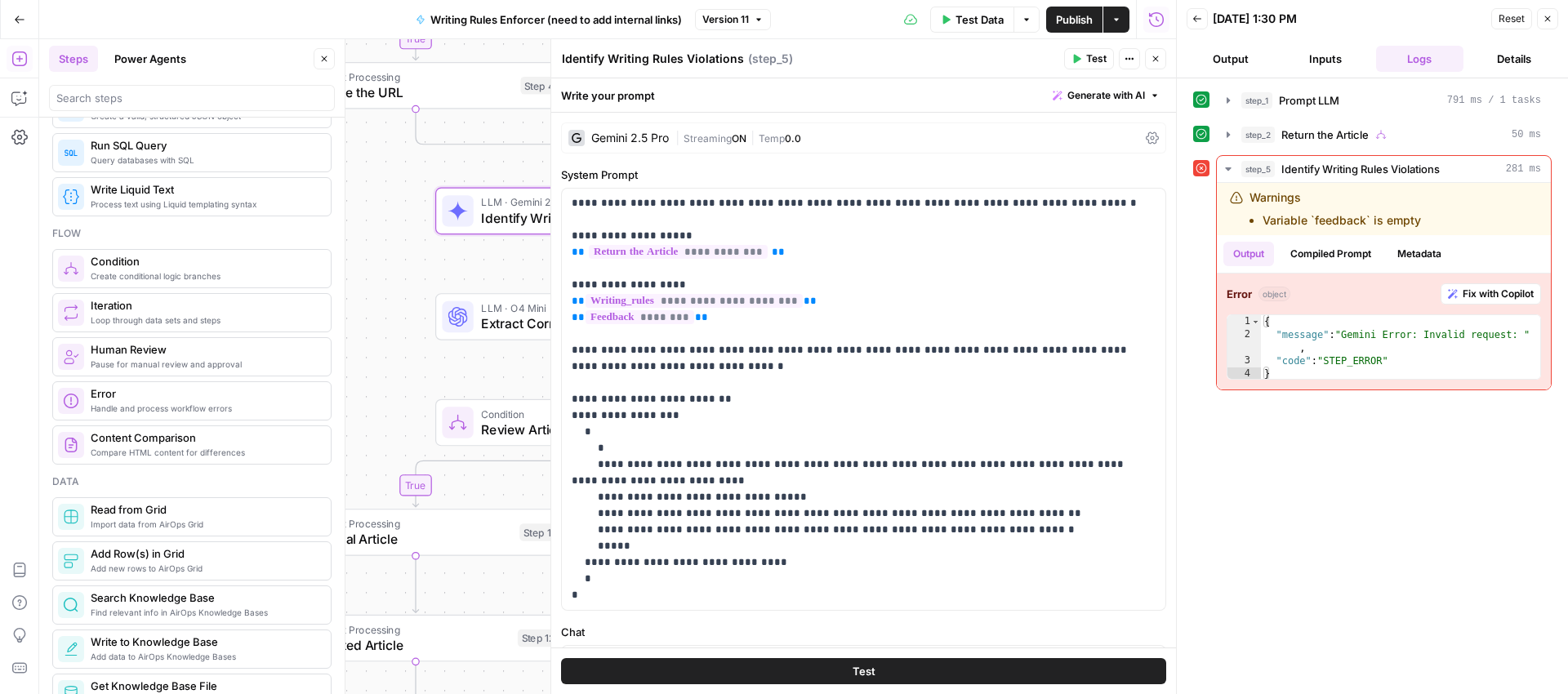
drag, startPoint x: 453, startPoint y: 214, endPoint x: 579, endPoint y: 120, distance: 157.2
click at [579, 120] on body "Xponent21 New Home Browse Insights Opportunities Your Data Recent Grids Spring …" at bounding box center [784, 347] width 1568 height 694
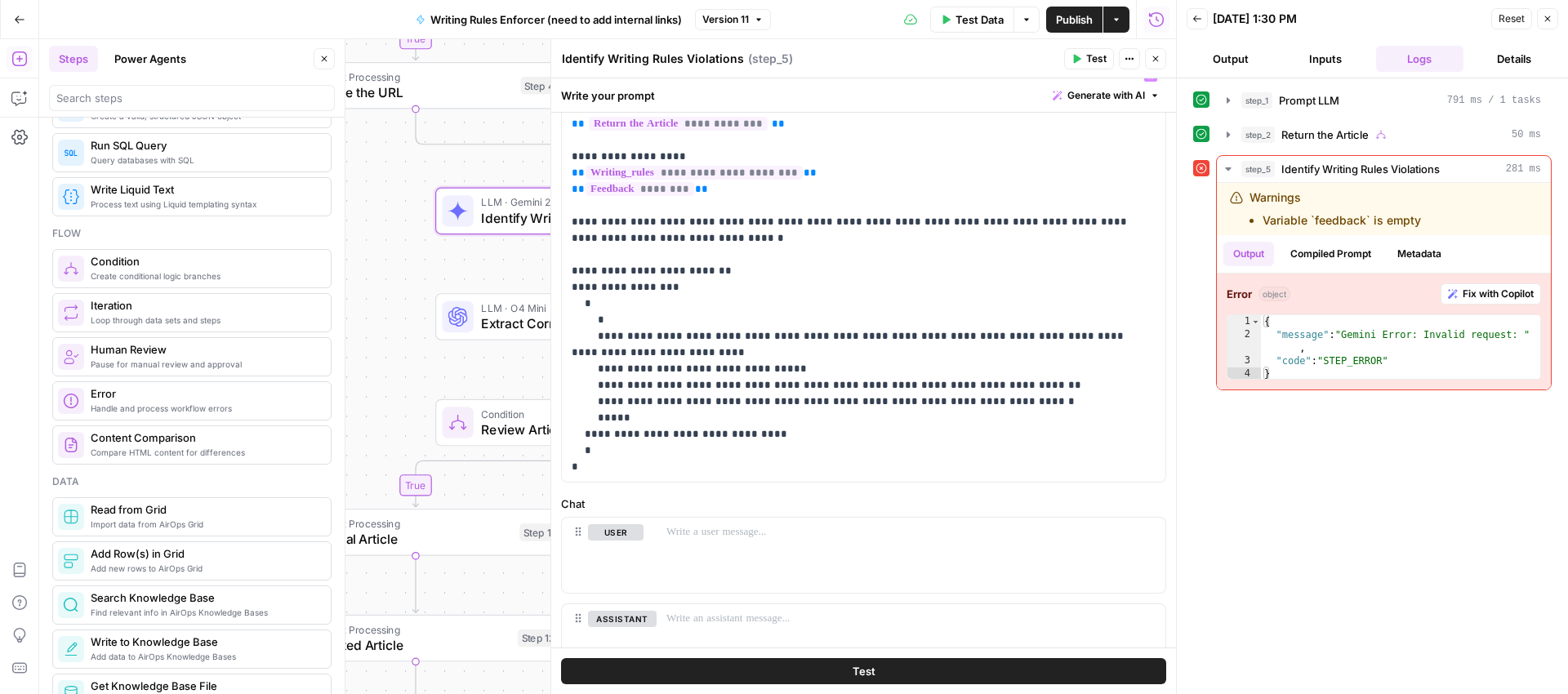
scroll to position [160, 0]
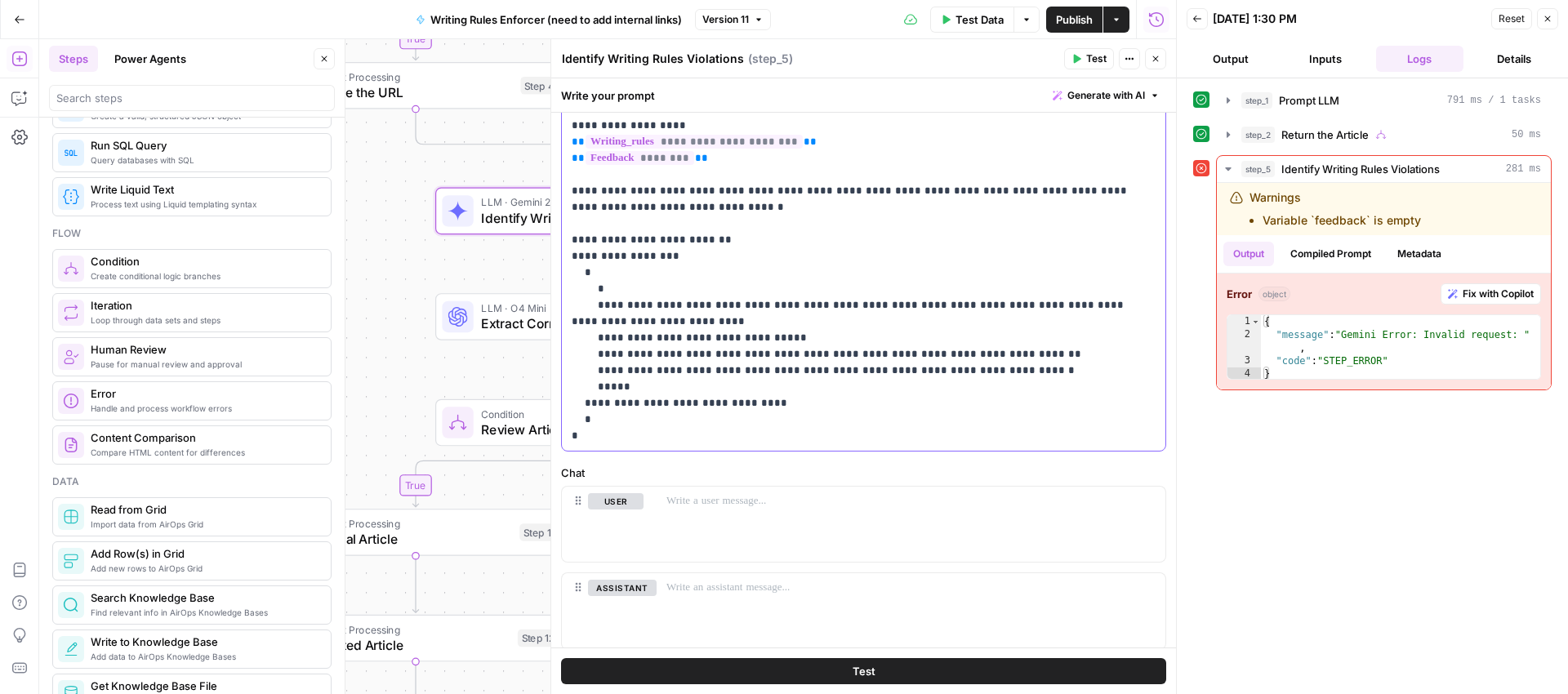
click at [778, 342] on p "**********" at bounding box center [857, 240] width 571 height 408
click at [572, 156] on span "**" at bounding box center [578, 158] width 14 height 11
drag, startPoint x: 717, startPoint y: 160, endPoint x: 545, endPoint y: 161, distance: 172.0
click at [551, 161] on div "**********" at bounding box center [863, 367] width 625 height 655
copy p "** ******** **"
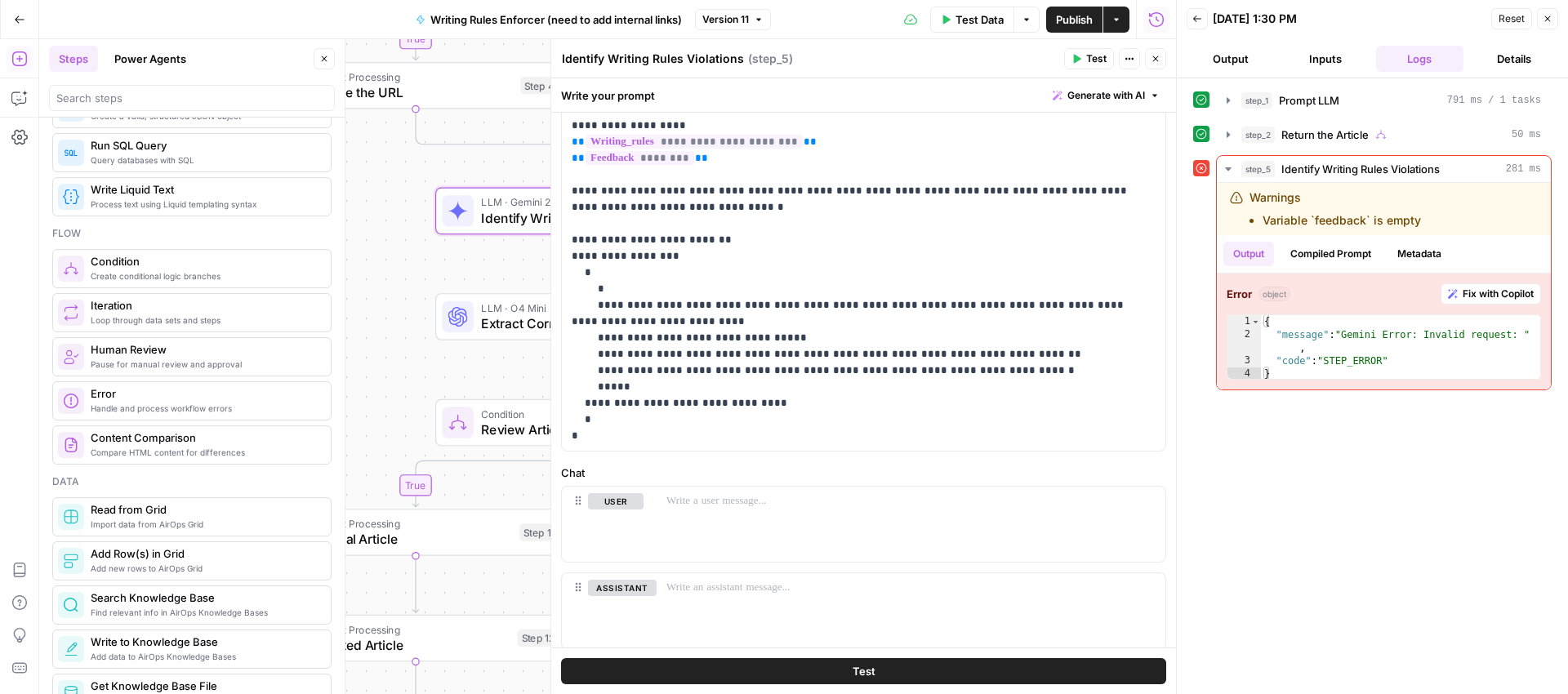
click at [1551, 23] on button "Close" at bounding box center [1548, 19] width 22 height 22
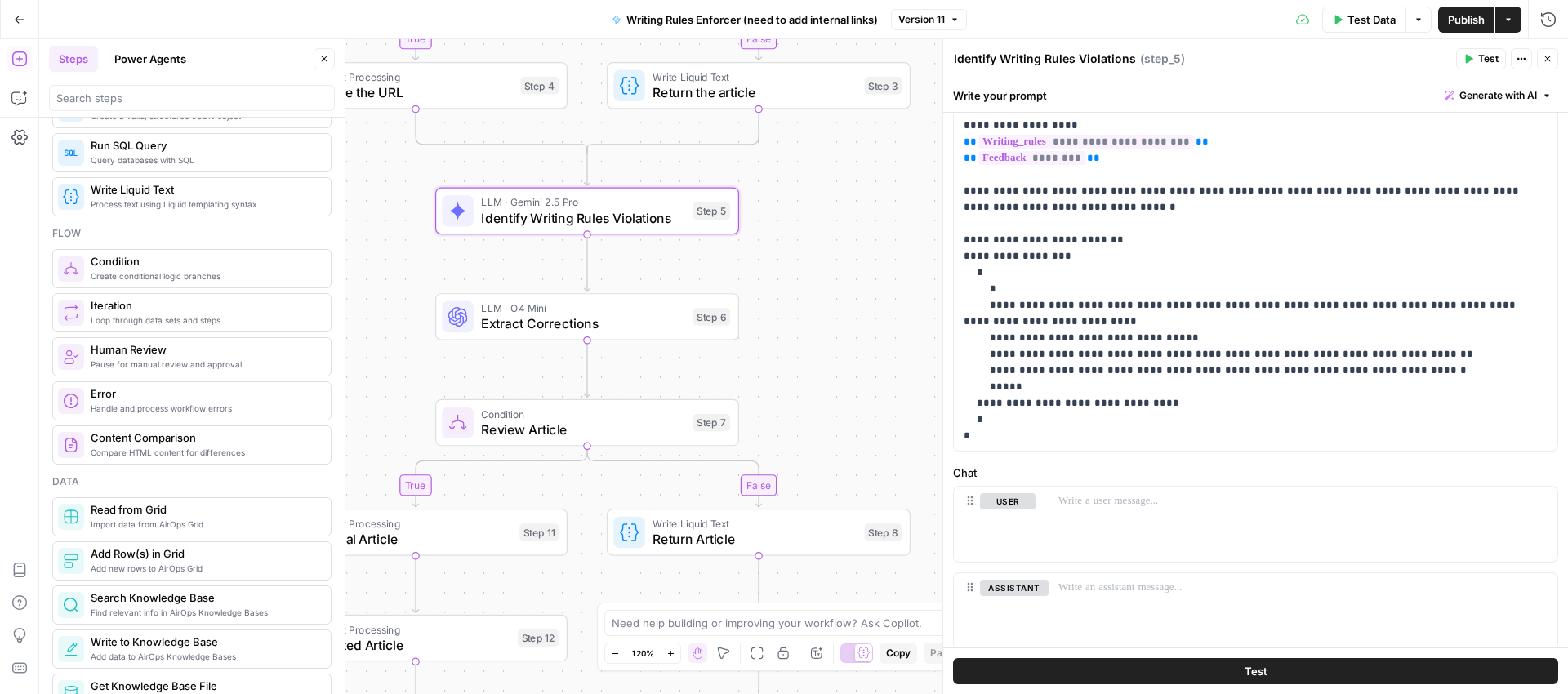
click at [860, 402] on div "false true false true Workflow Input Settings Inputs LLM · GPT-5 Nano Prompt LL…" at bounding box center [804, 367] width 1529 height 655
click at [679, 626] on textarea at bounding box center [775, 623] width 327 height 16
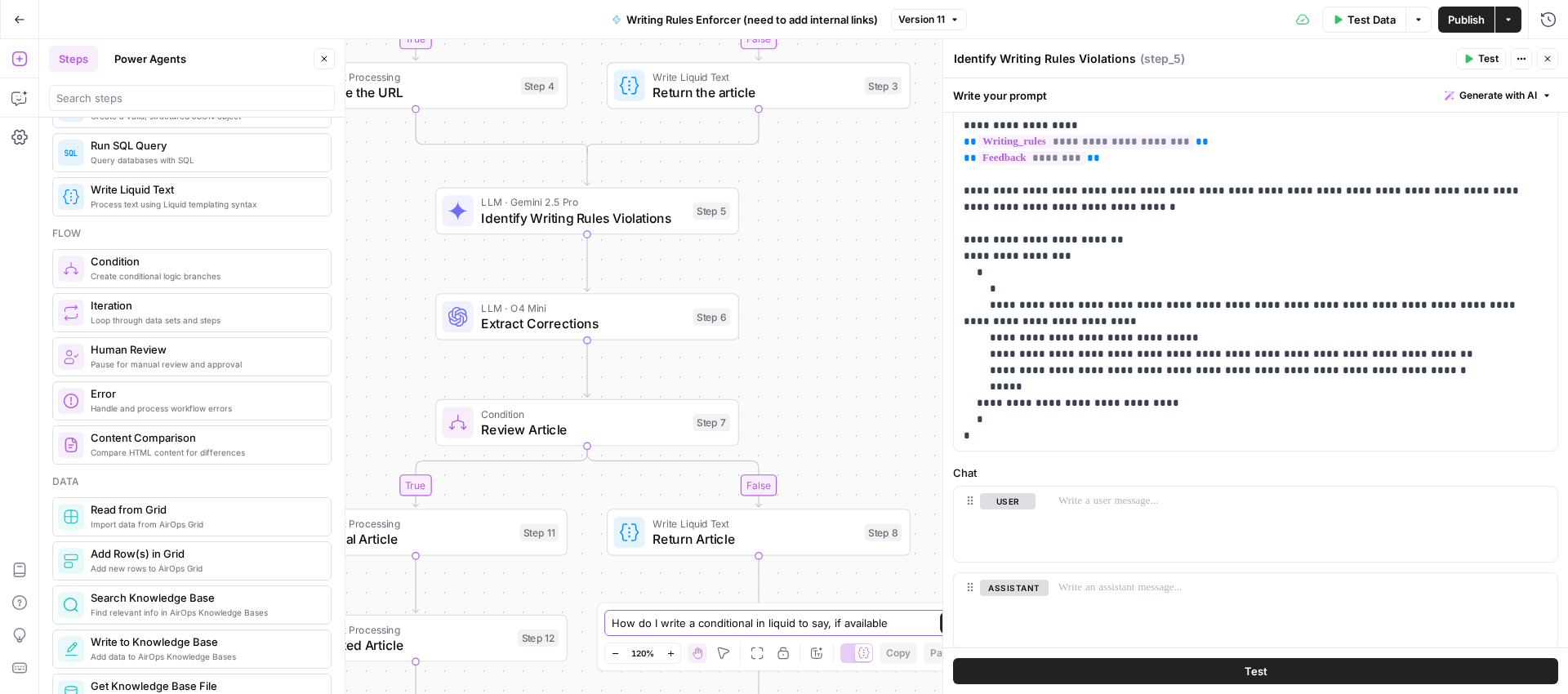
paste textarea "{{feedback}}"
click at [894, 609] on textarea "How do I write a conditional in liquid to say, if available {{feedback}}" at bounding box center [768, 615] width 314 height 32
click at [720, 626] on textarea "How do I write a conditional in liquid to say, if available for {{feedback}}" at bounding box center [768, 615] width 314 height 32
type textarea "How do I write a conditional in liquid to say, if available for {{feedback}} va…"
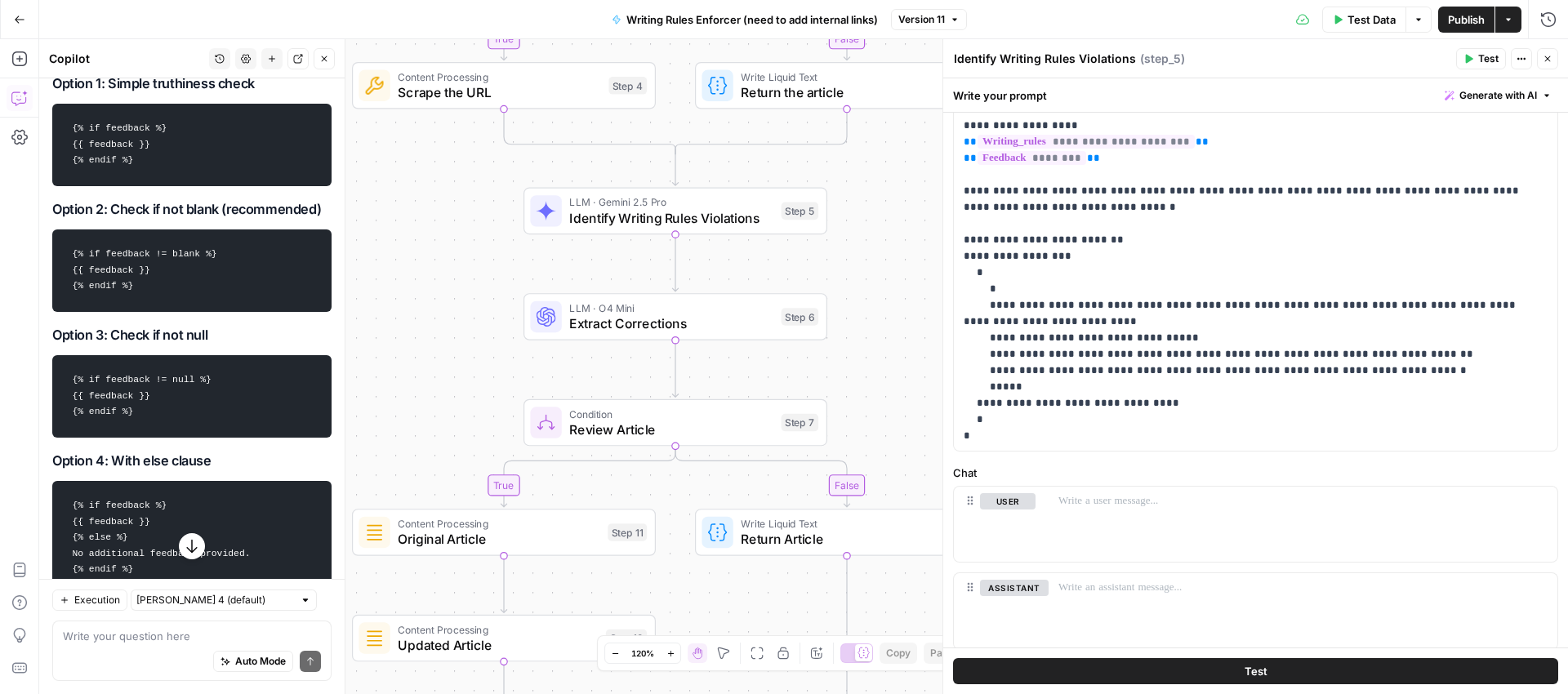
scroll to position [410, 0]
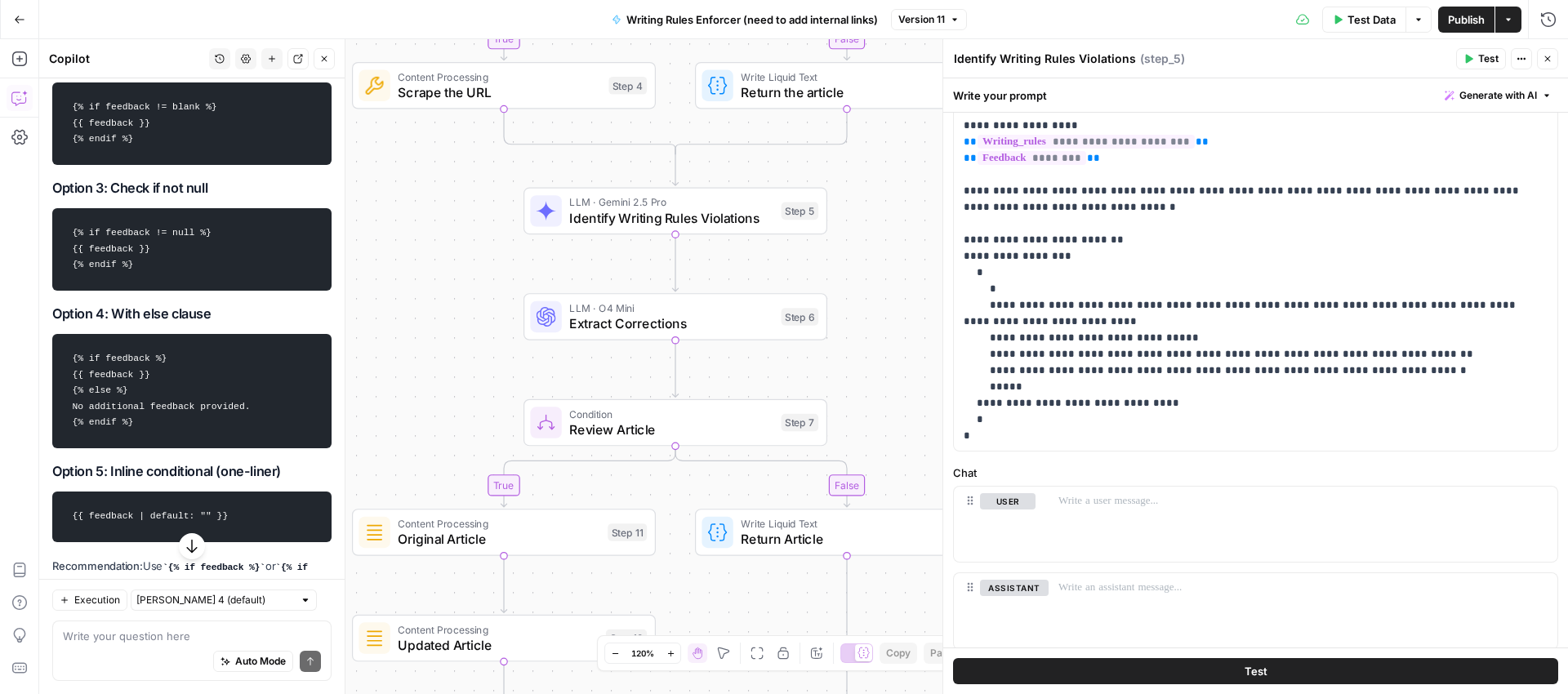
drag, startPoint x: 154, startPoint y: 438, endPoint x: 72, endPoint y: 368, distance: 107.8
click at [72, 368] on code "{% if feedback %} {{ feedback }} {% else %} No additional feedback provided. {%…" at bounding box center [192, 391] width 258 height 98
copy code "{% if feedback %} {{ feedback }} {% else %} No additional feedback provided. {%…"
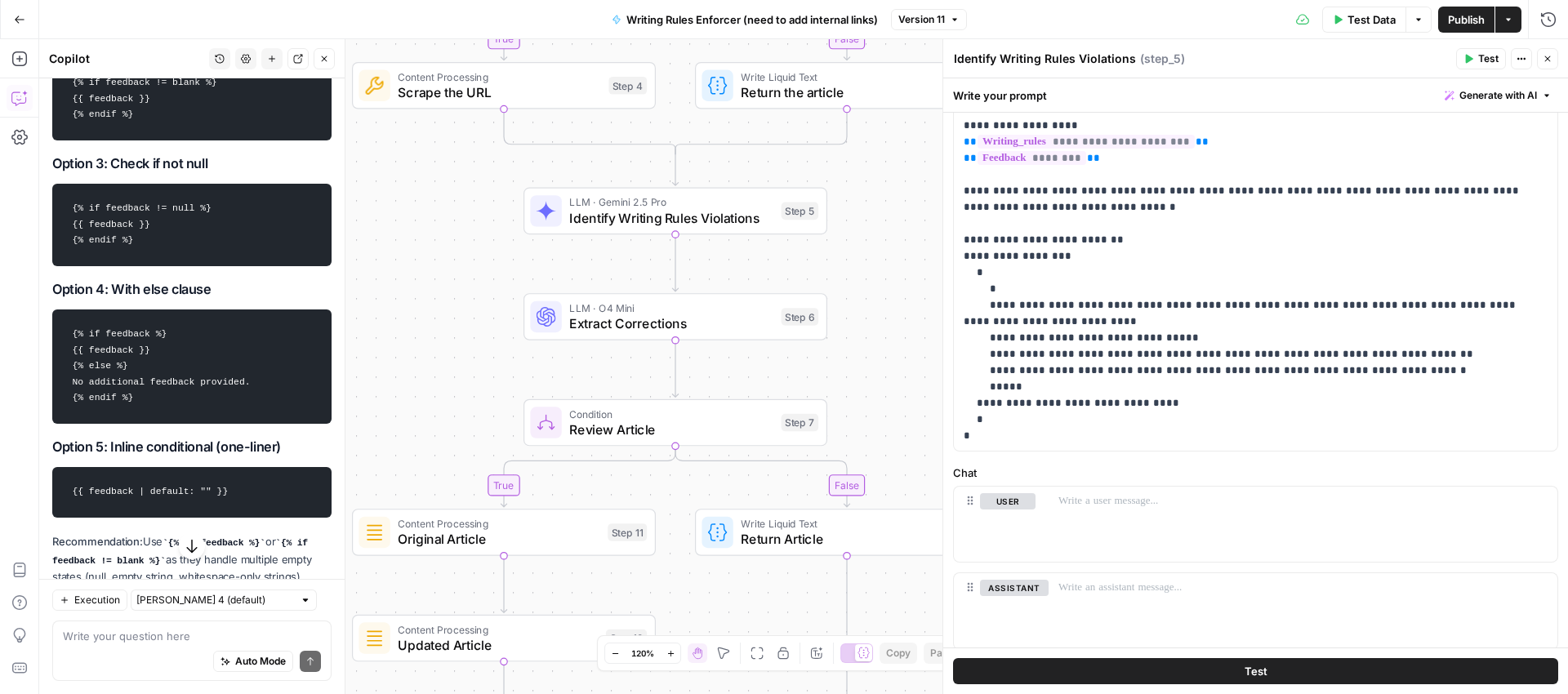
scroll to position [453, 0]
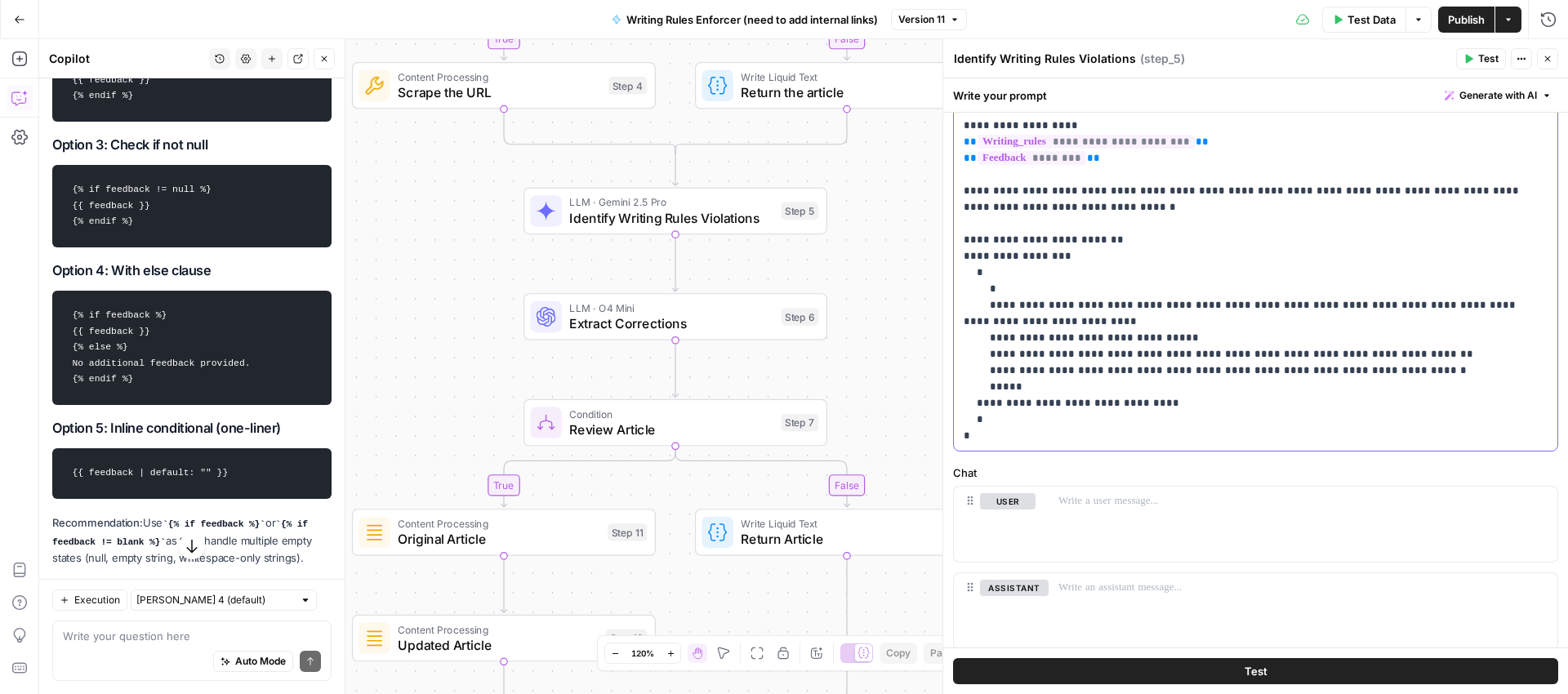
drag, startPoint x: 1117, startPoint y: 157, endPoint x: 962, endPoint y: 161, distance: 155.1
click at [962, 161] on div "**********" at bounding box center [1256, 241] width 604 height 422
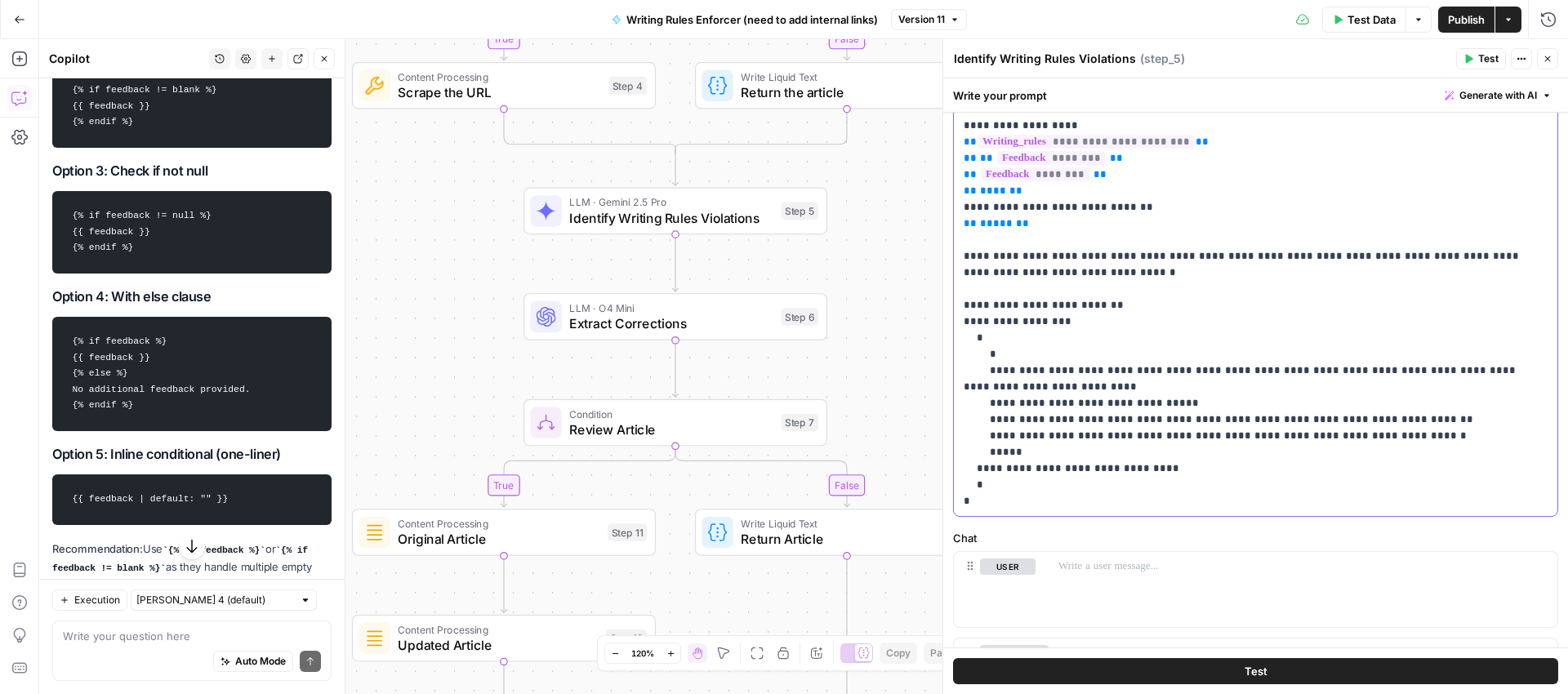
scroll to position [479, 0]
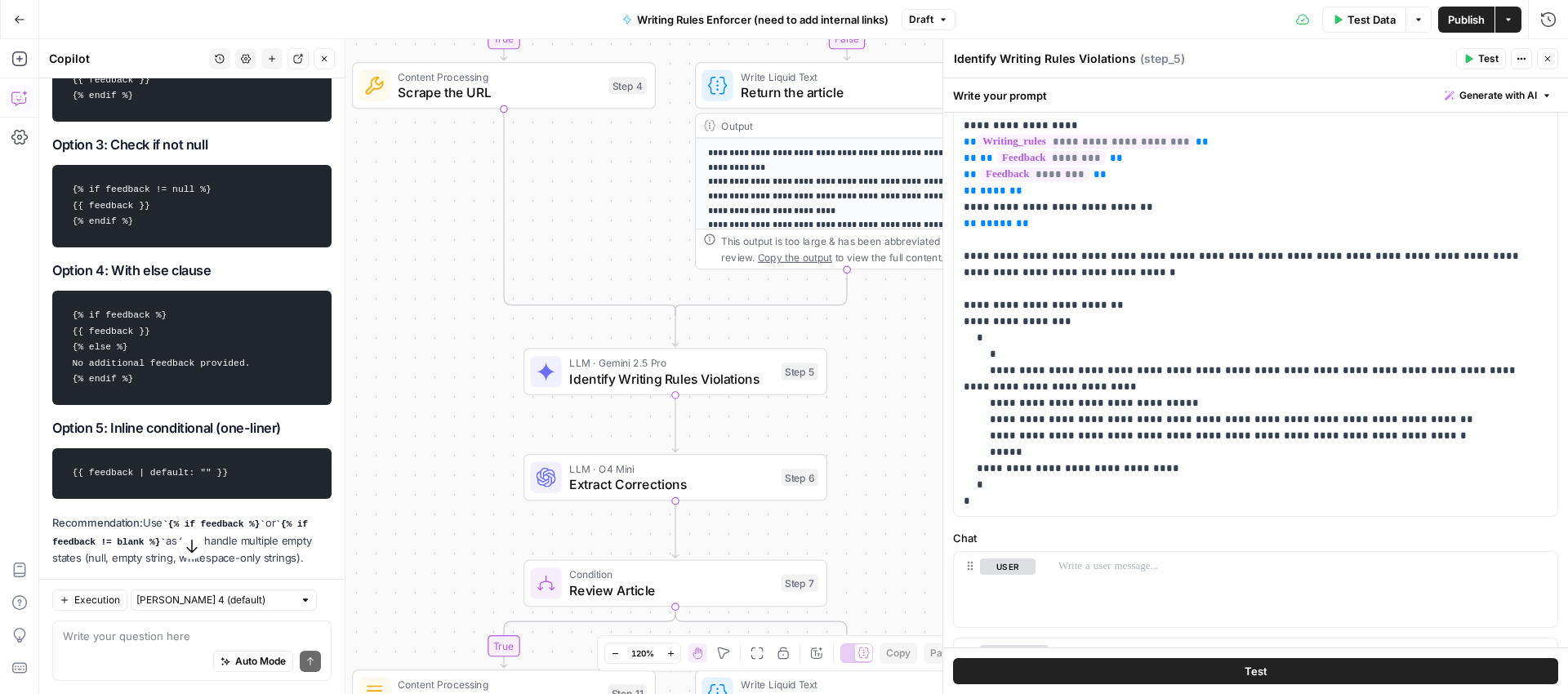
click at [1463, 17] on span "Publish" at bounding box center [1466, 20] width 37 height 16
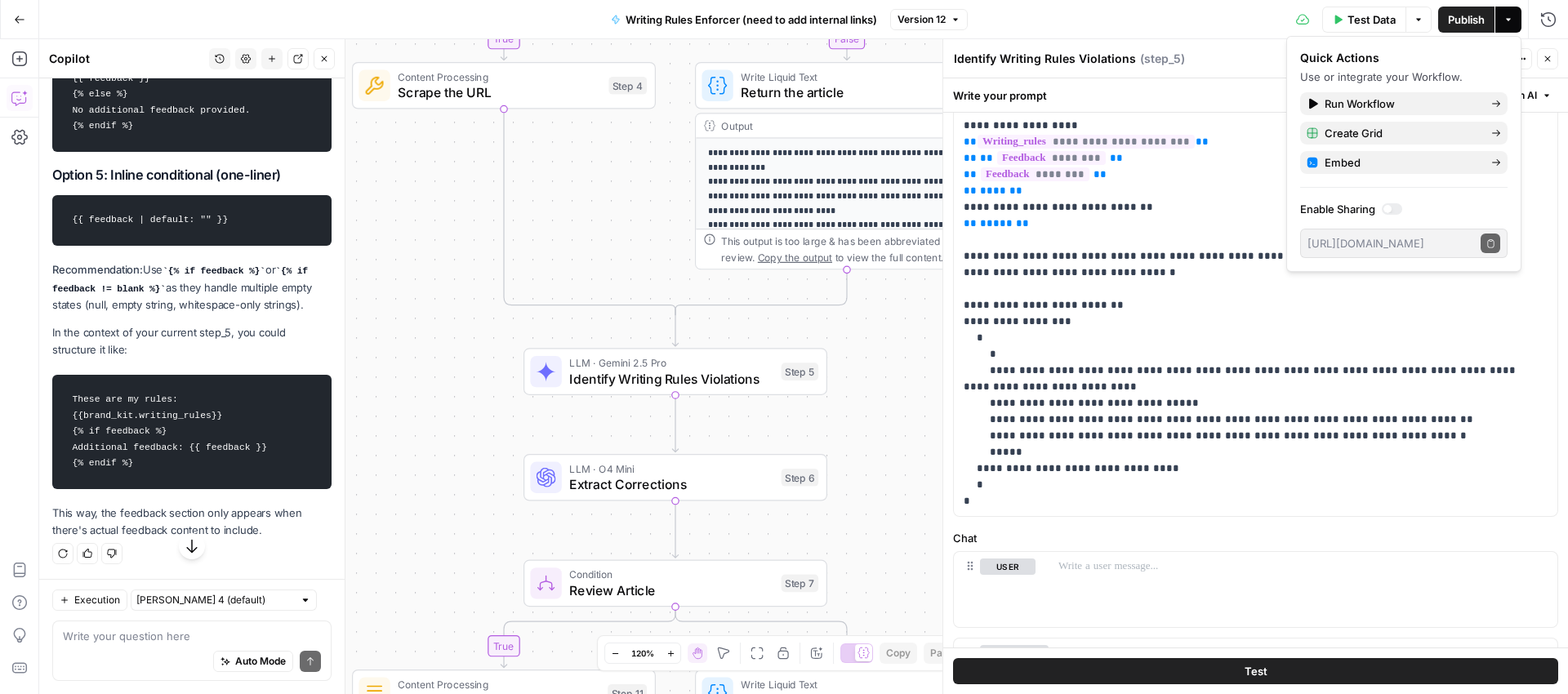
scroll to position [746, 0]
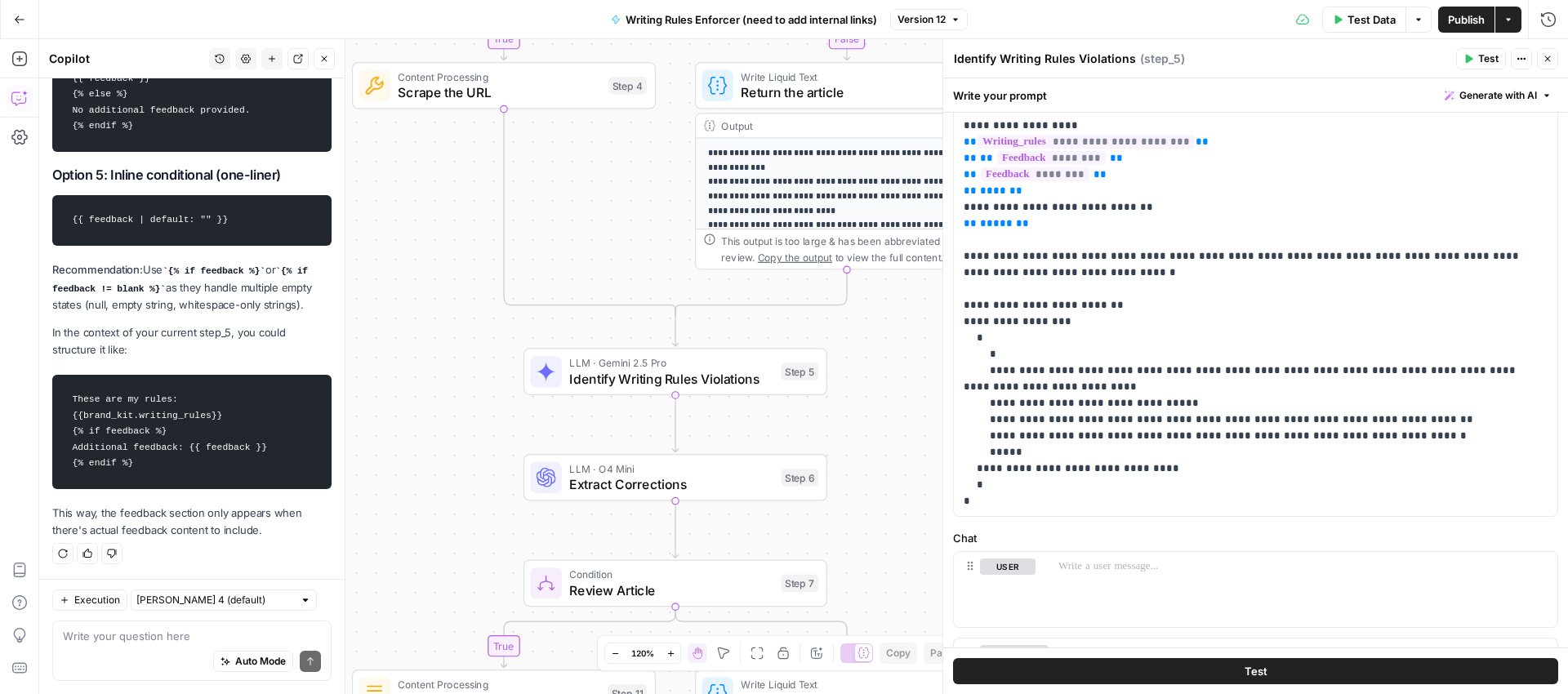
drag, startPoint x: 155, startPoint y: 461, endPoint x: 50, endPoint y: 379, distance: 133.2
copy code "These are my rules: {{brand_kit.writing_rules}} {% if feedback %} Additional fe…"
click at [1063, 245] on p "**********" at bounding box center [1249, 273] width 571 height 474
drag, startPoint x: 1064, startPoint y: 223, endPoint x: 961, endPoint y: 123, distance: 143.6
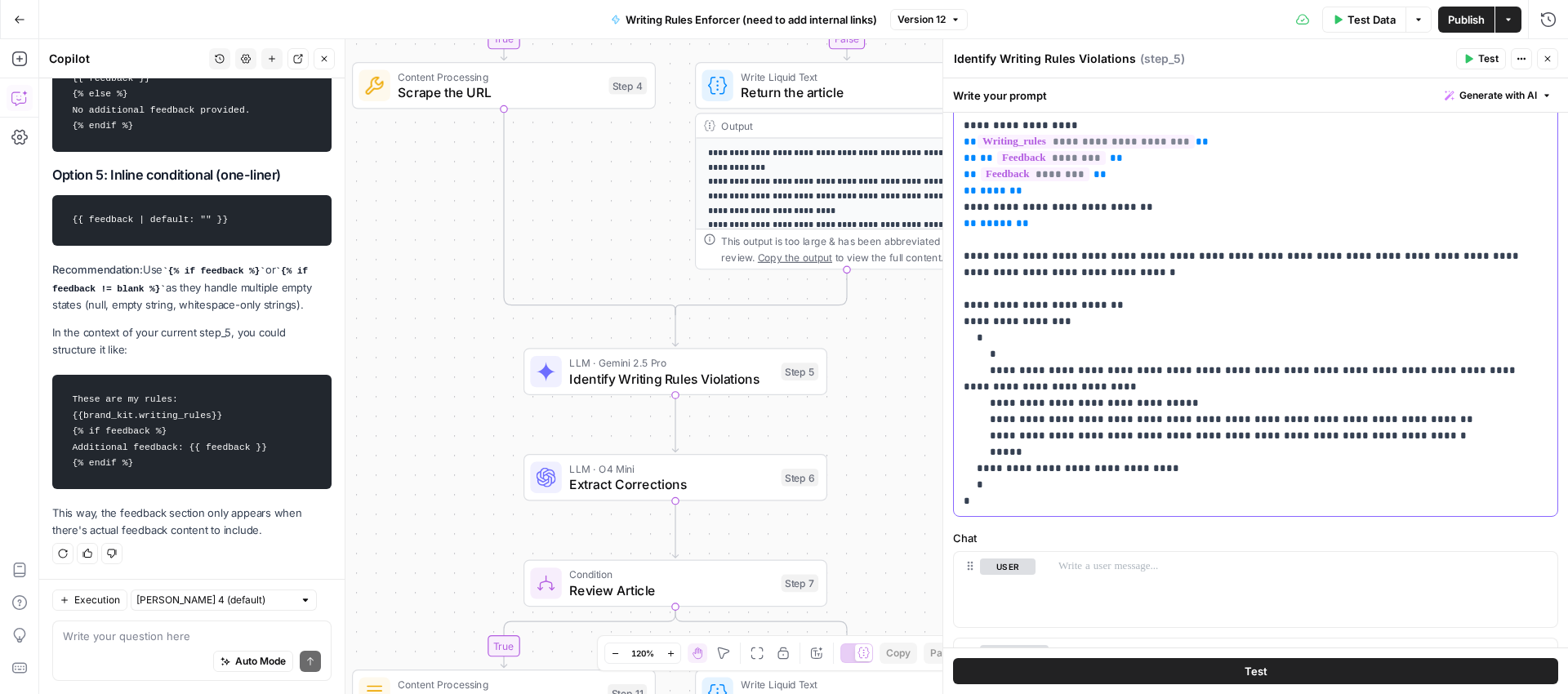
click at [961, 123] on div "**********" at bounding box center [1256, 273] width 604 height 487
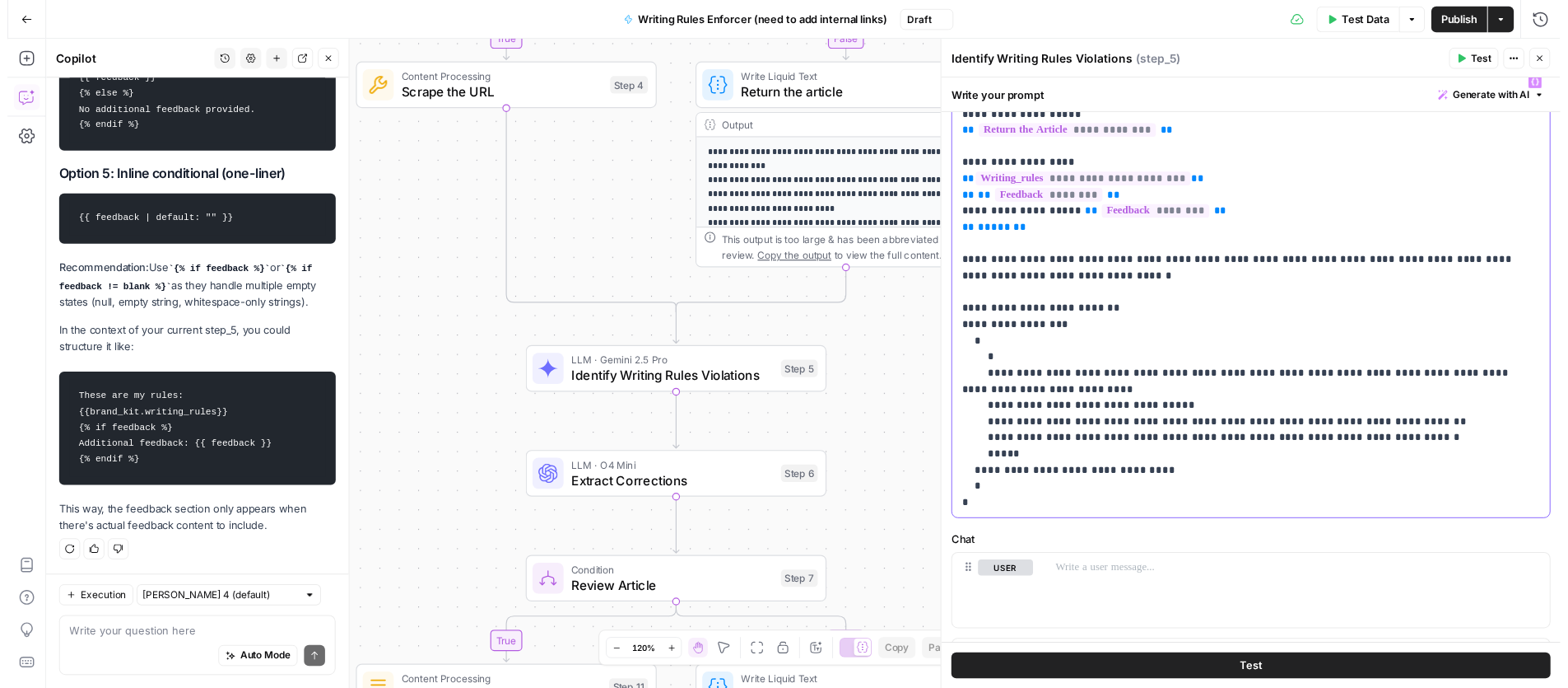
scroll to position [102, 0]
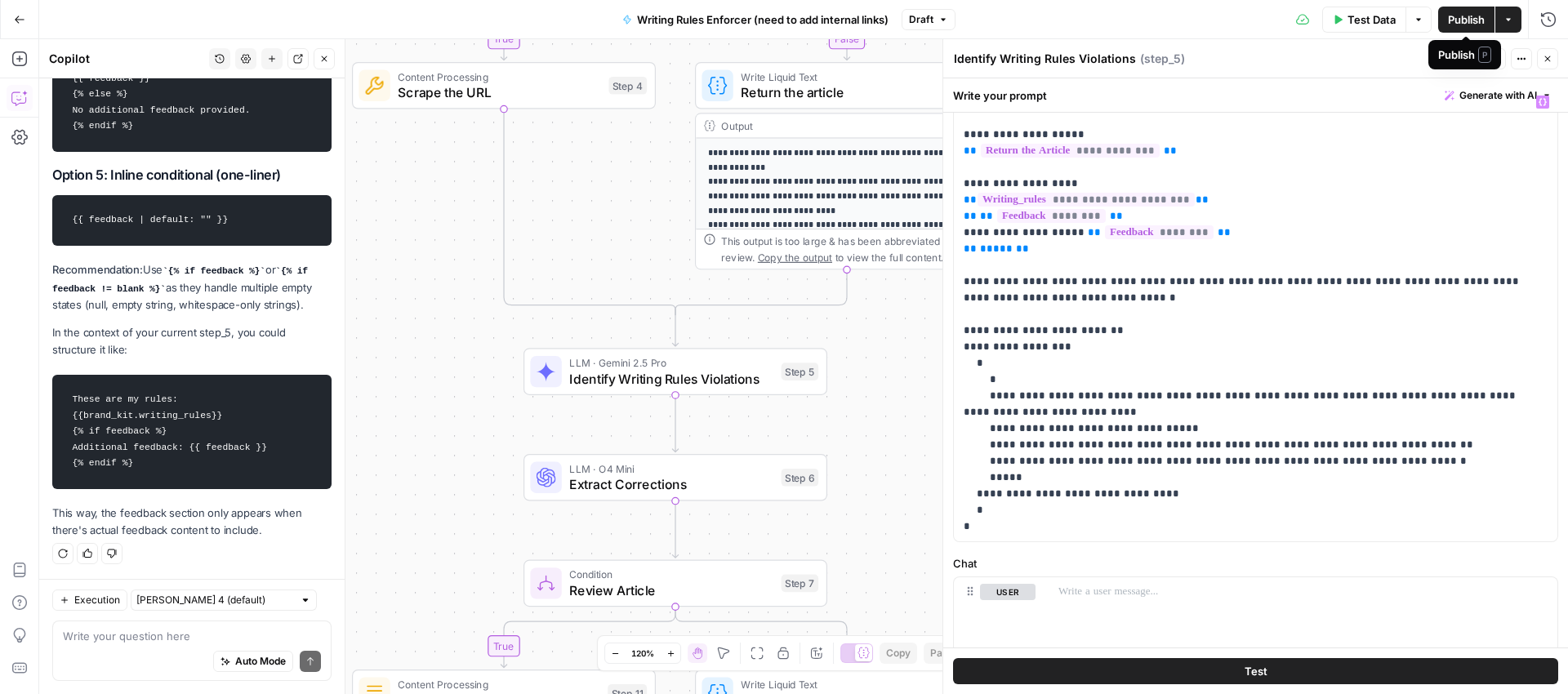
click at [1469, 14] on span "Publish" at bounding box center [1466, 20] width 37 height 16
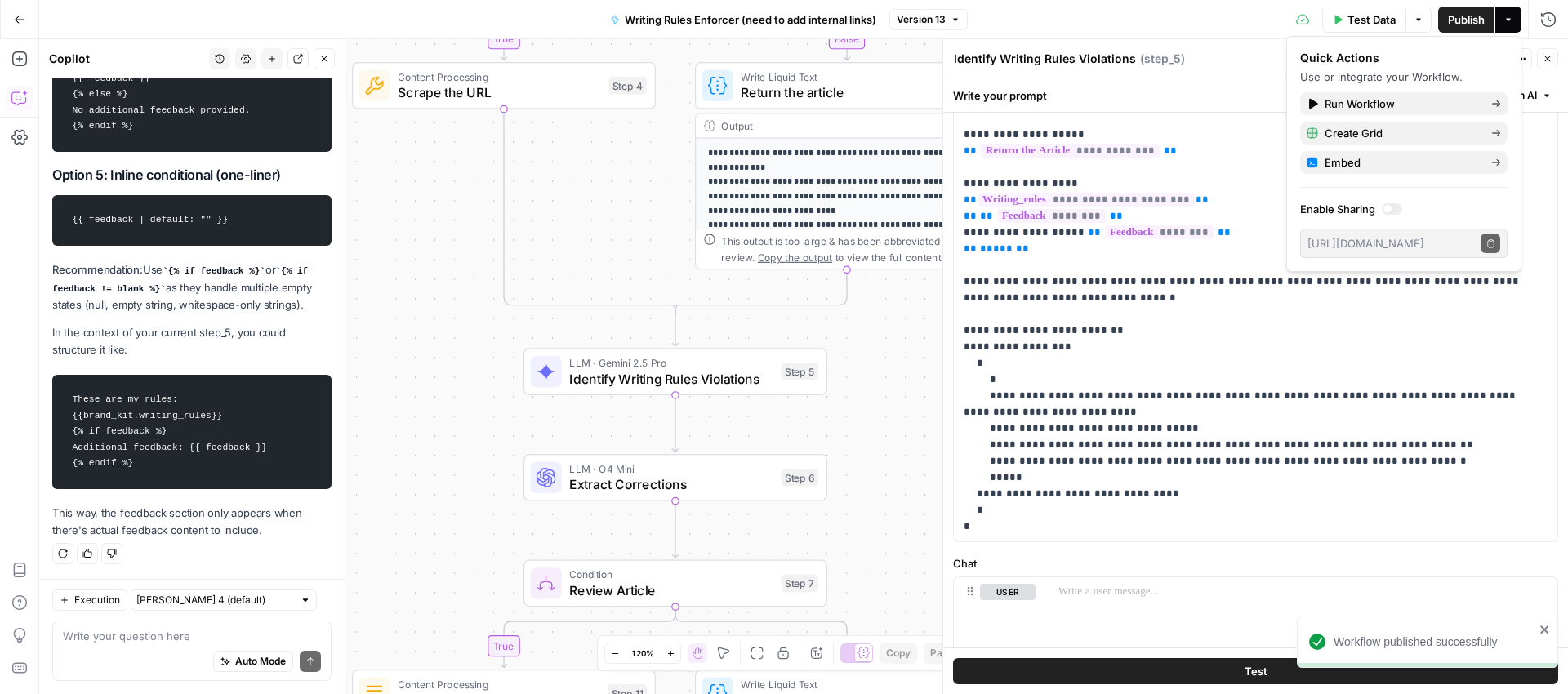
click at [1369, 9] on button "Test Data" at bounding box center [1363, 19] width 84 height 26
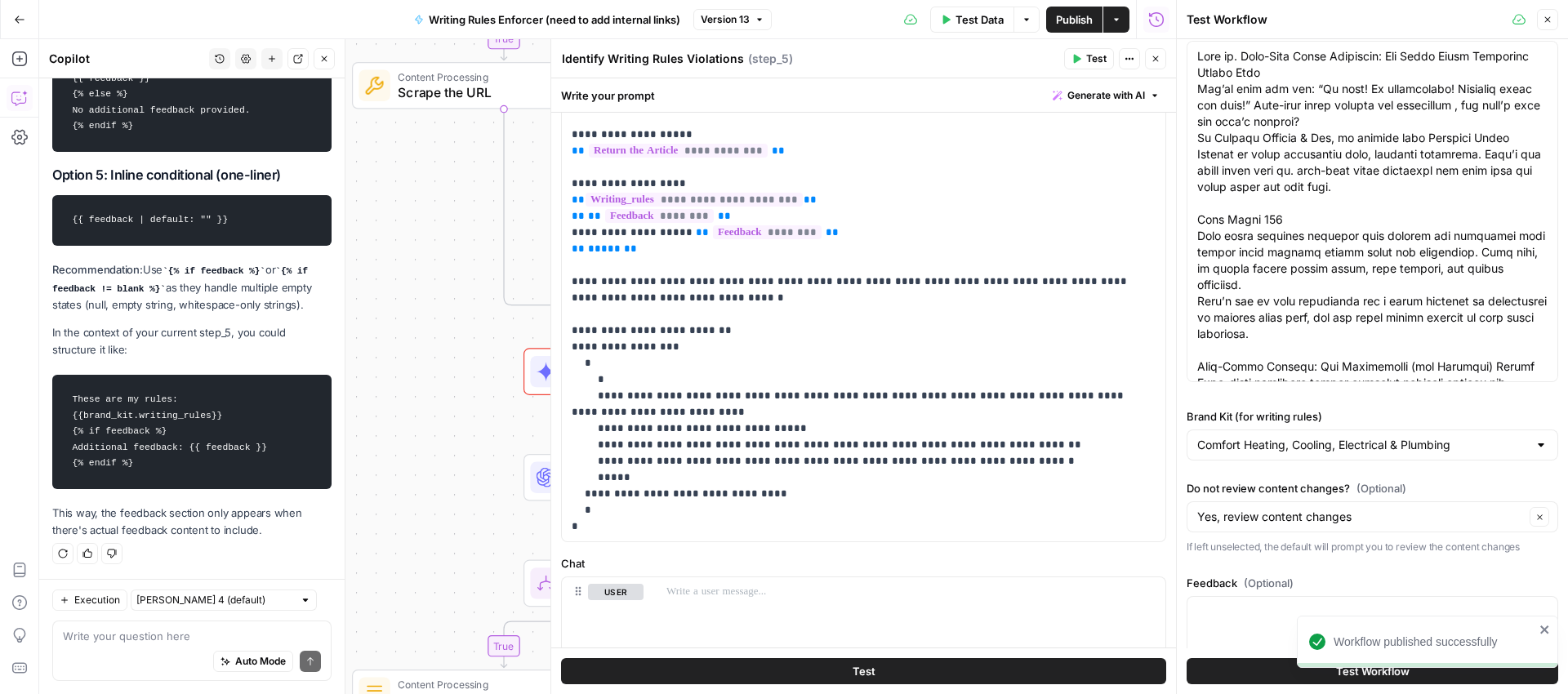
scroll to position [57, 0]
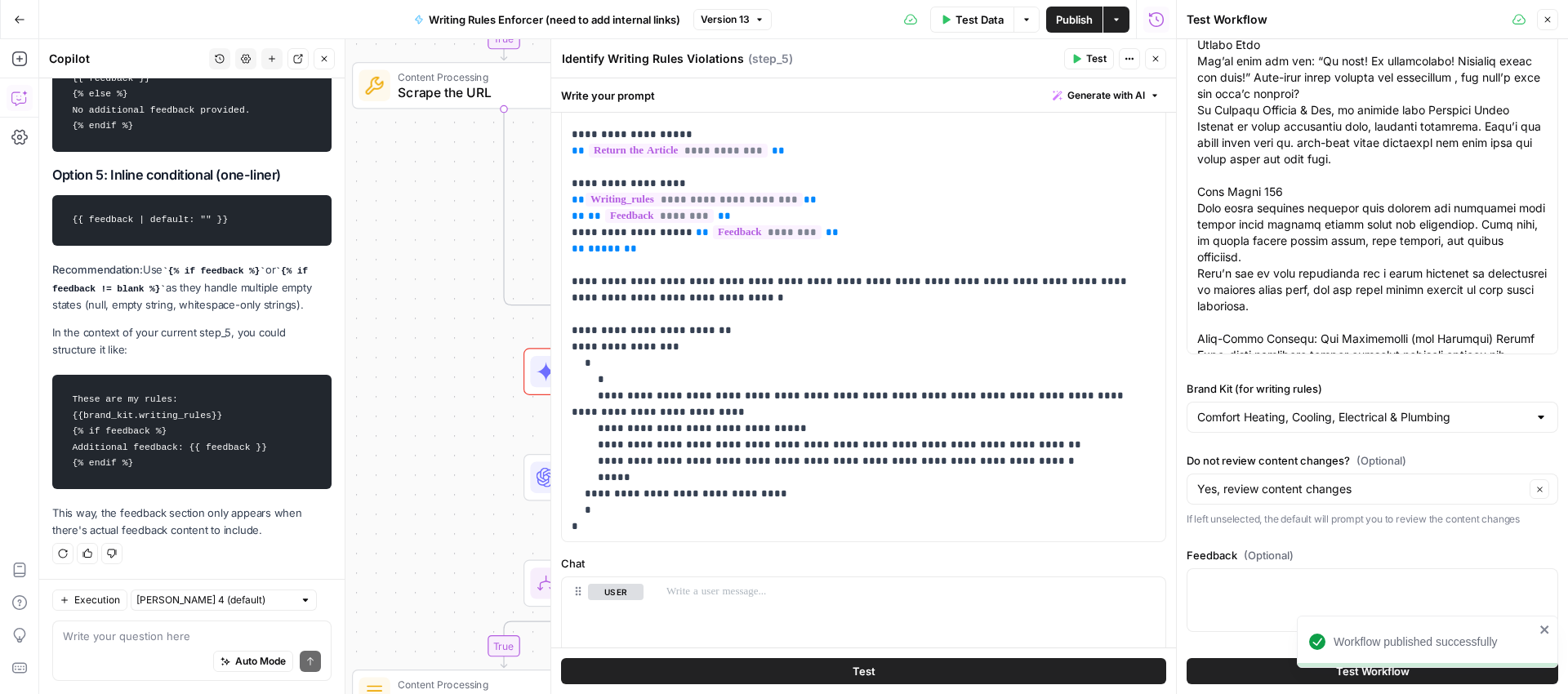
click at [1276, 673] on button "Test Workflow" at bounding box center [1372, 671] width 371 height 26
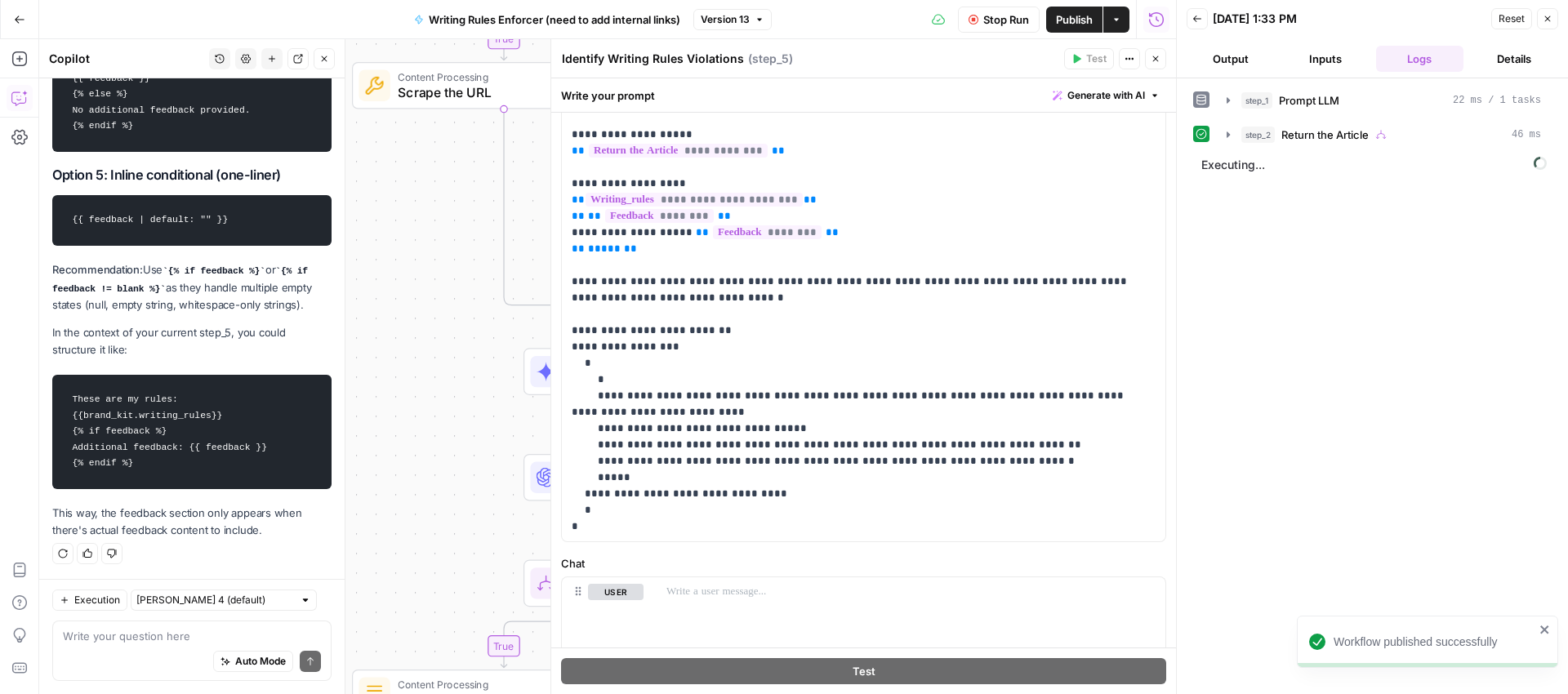
scroll to position [746, 0]
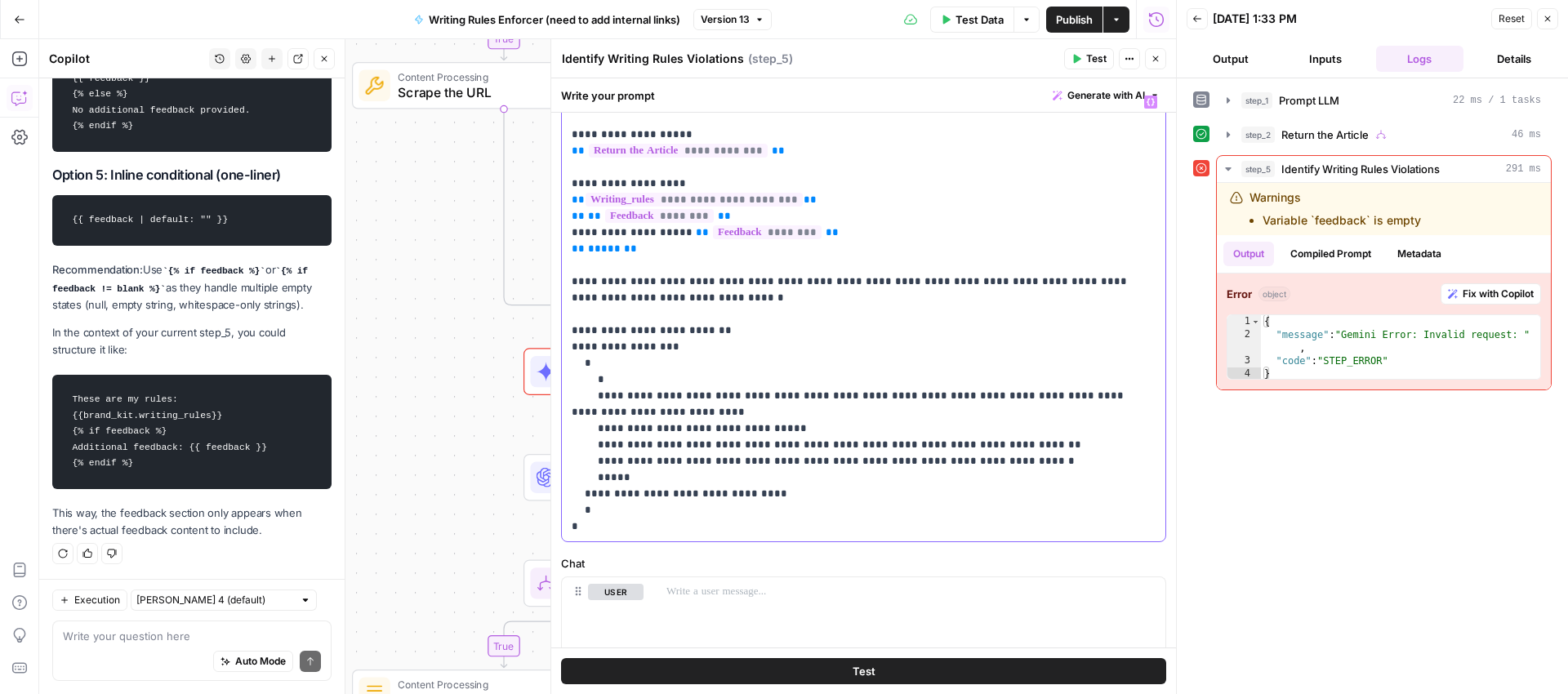
click at [570, 222] on div "**********" at bounding box center [864, 315] width 604 height 454
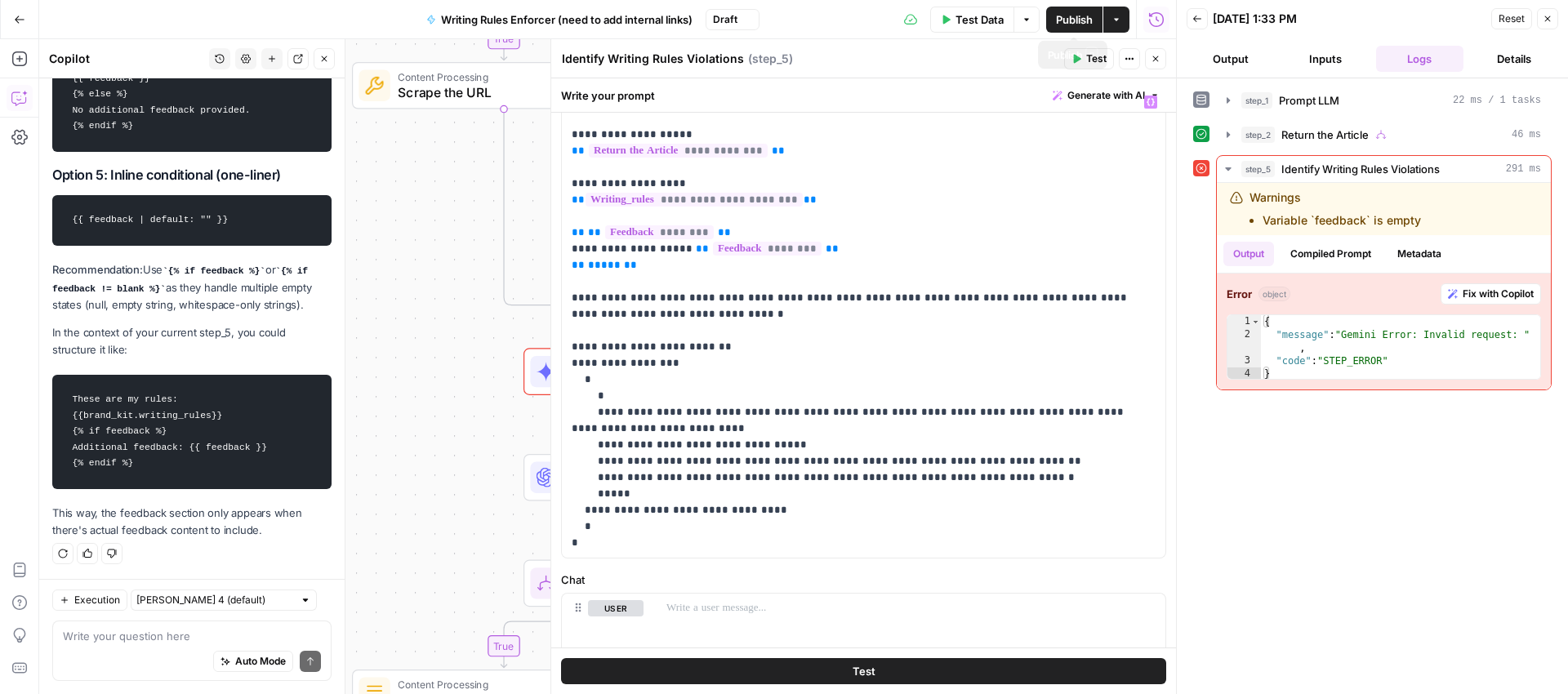
click at [1089, 23] on span "Publish" at bounding box center [1074, 20] width 37 height 16
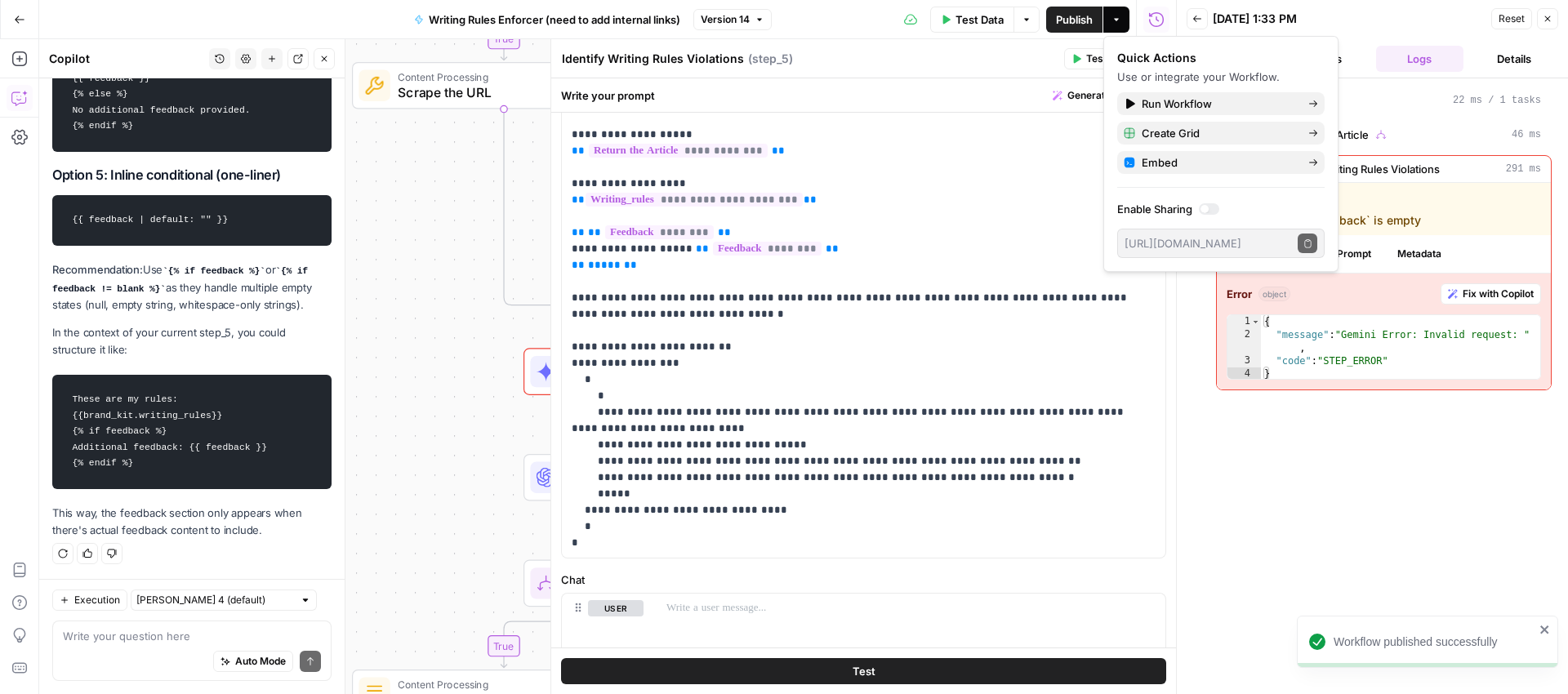
click at [1561, 64] on header "Back 10/07/25 at 1:33 PM Reset Close Output Inputs Logs Details" at bounding box center [1372, 39] width 391 height 78
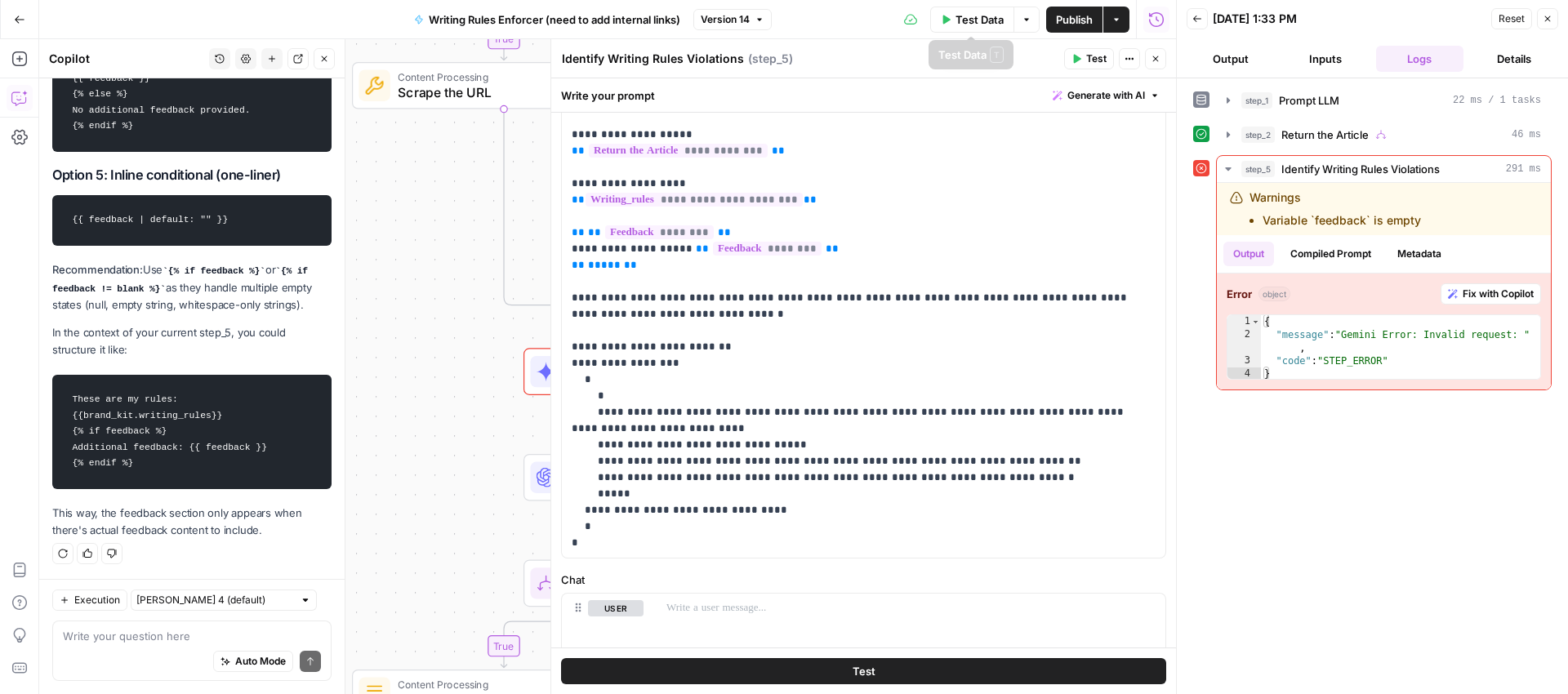
click at [1064, 12] on span "Publish" at bounding box center [1074, 20] width 37 height 16
click at [990, 17] on span "Test Data" at bounding box center [979, 20] width 48 height 16
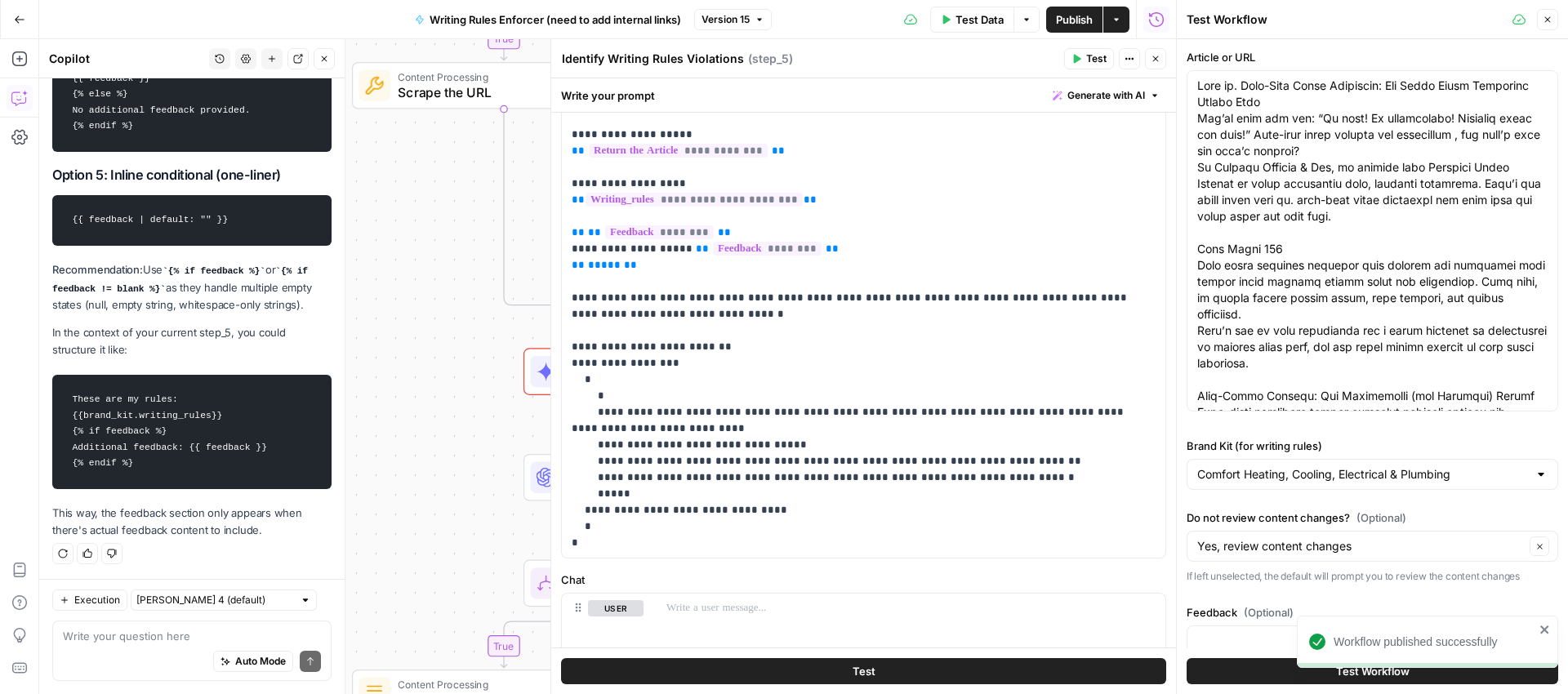
click at [1251, 676] on button "Test Workflow" at bounding box center [1372, 671] width 371 height 26
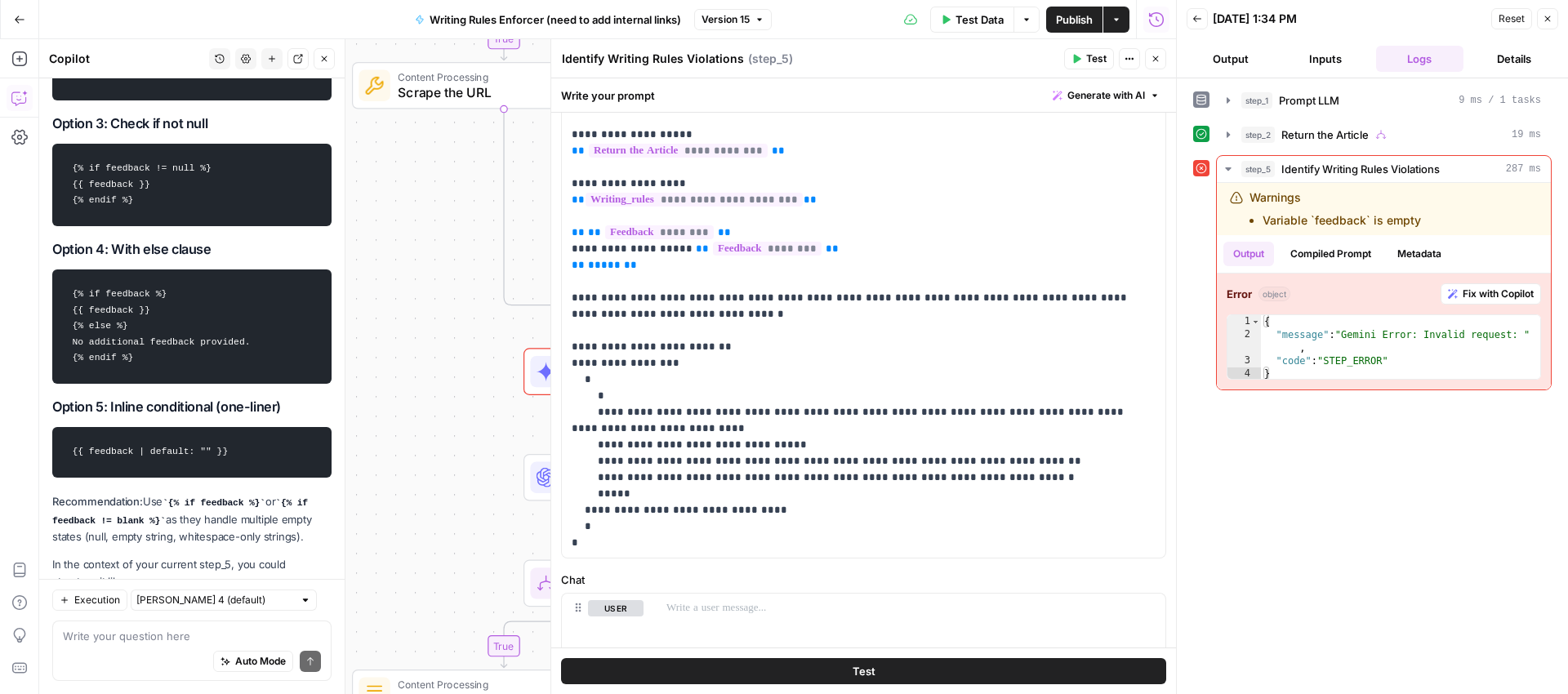
scroll to position [395, 0]
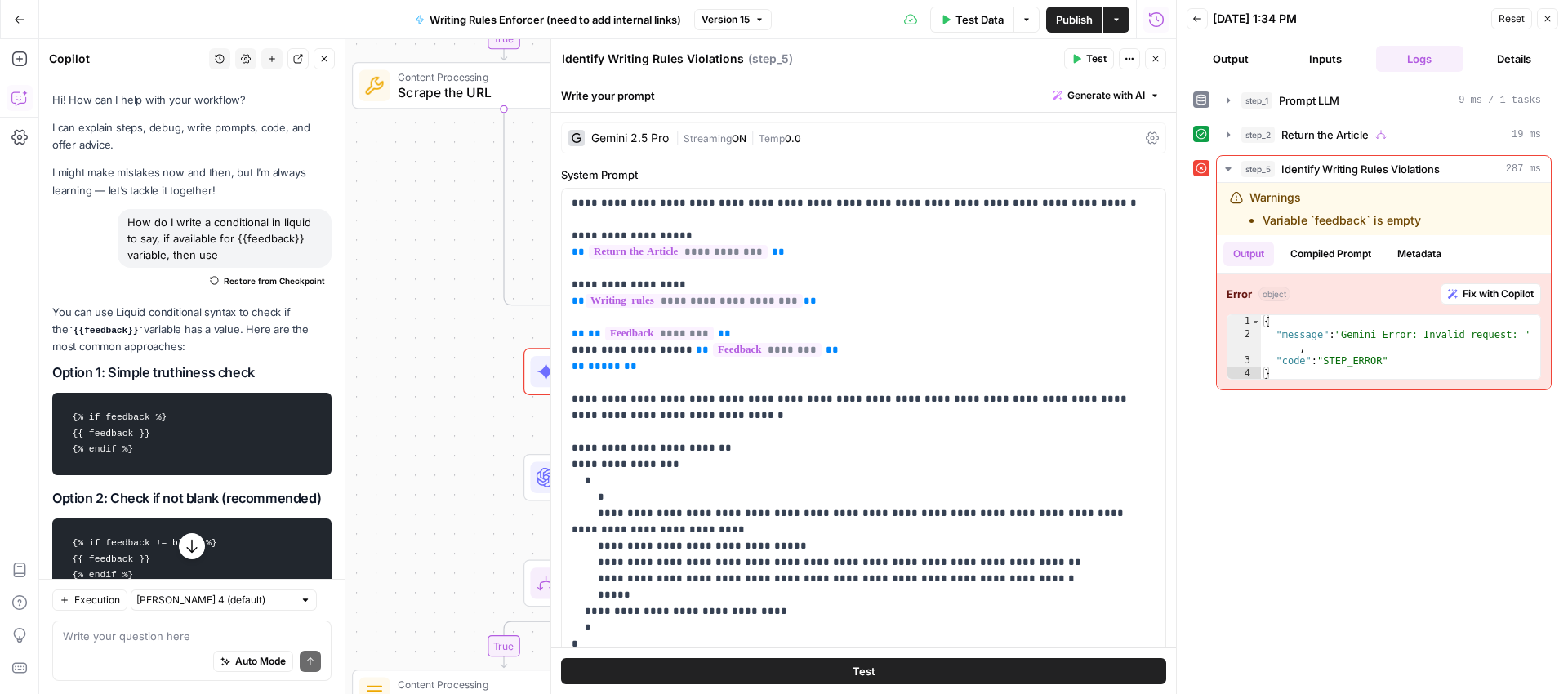
scroll to position [395, 0]
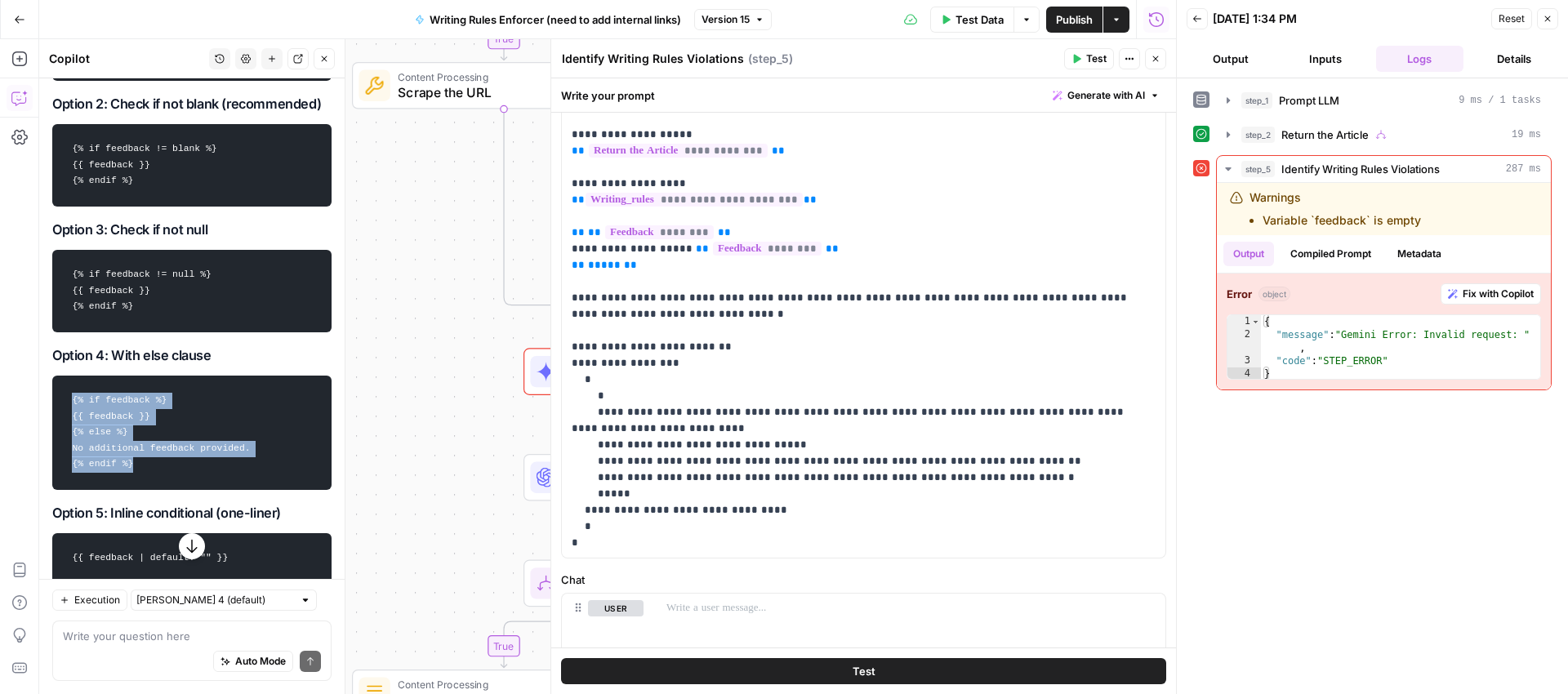
drag, startPoint x: 0, startPoint y: 0, endPoint x: 48, endPoint y: 417, distance: 419.8
click at [48, 417] on div "Hi! How can I help with your workflow? I can explain steps, debug, write prompt…" at bounding box center [192, 300] width 305 height 1233
copy code "{% if feedback %} {{ feedback }} {% else %} No additional feedback provided. {%…"
click at [621, 283] on p "**********" at bounding box center [857, 323] width 571 height 458
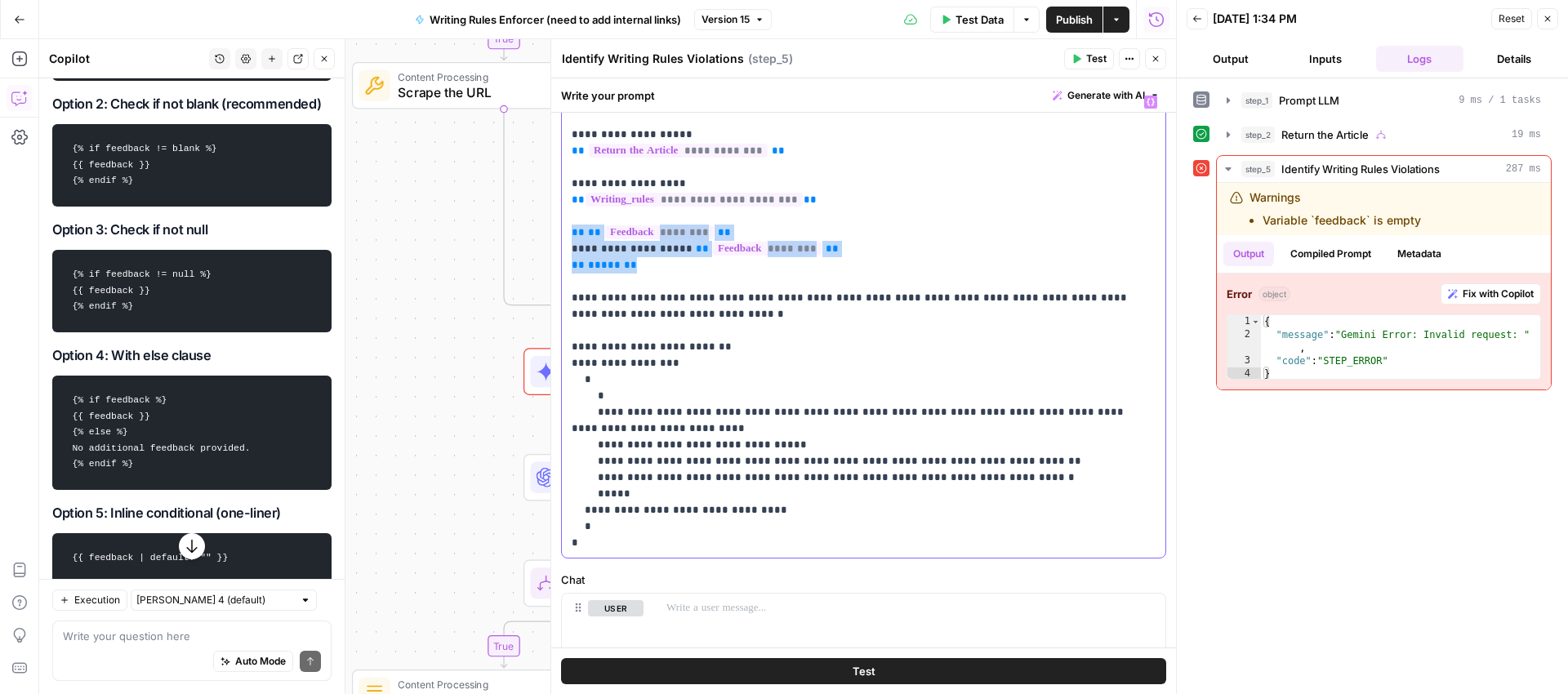
drag, startPoint x: 626, startPoint y: 261, endPoint x: 566, endPoint y: 233, distance: 66.2
click at [566, 233] on div "**********" at bounding box center [864, 323] width 604 height 470
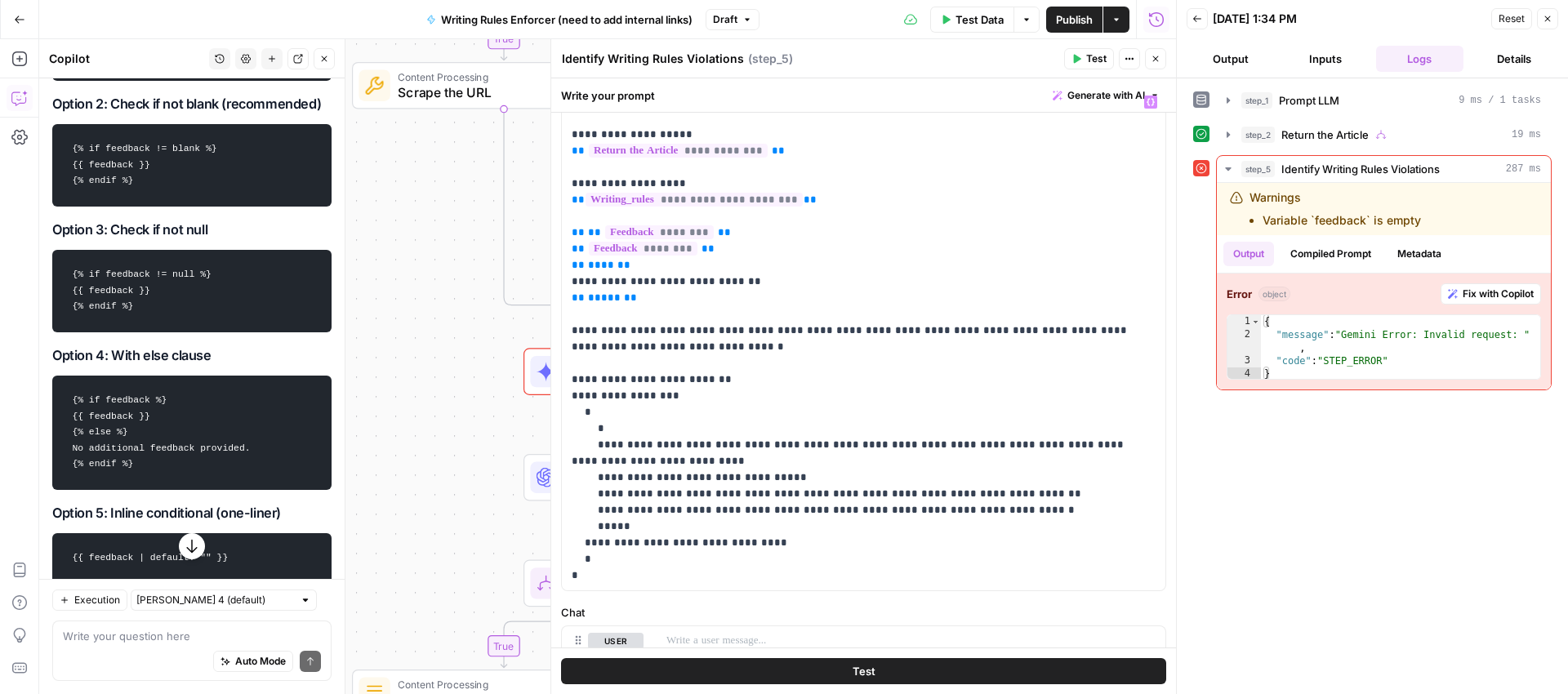
click at [1072, 22] on span "Publish" at bounding box center [1074, 20] width 37 height 16
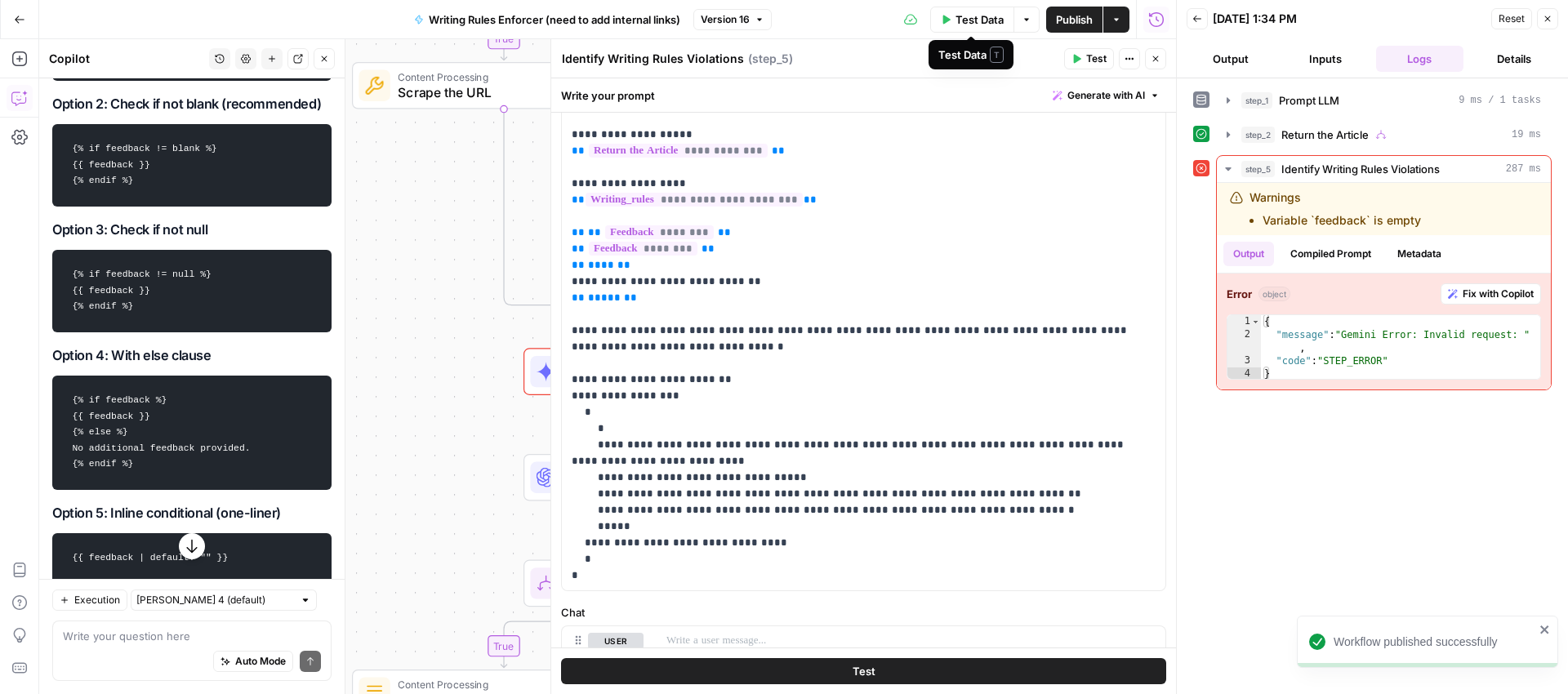
click at [969, 20] on span "Test Data" at bounding box center [979, 20] width 48 height 16
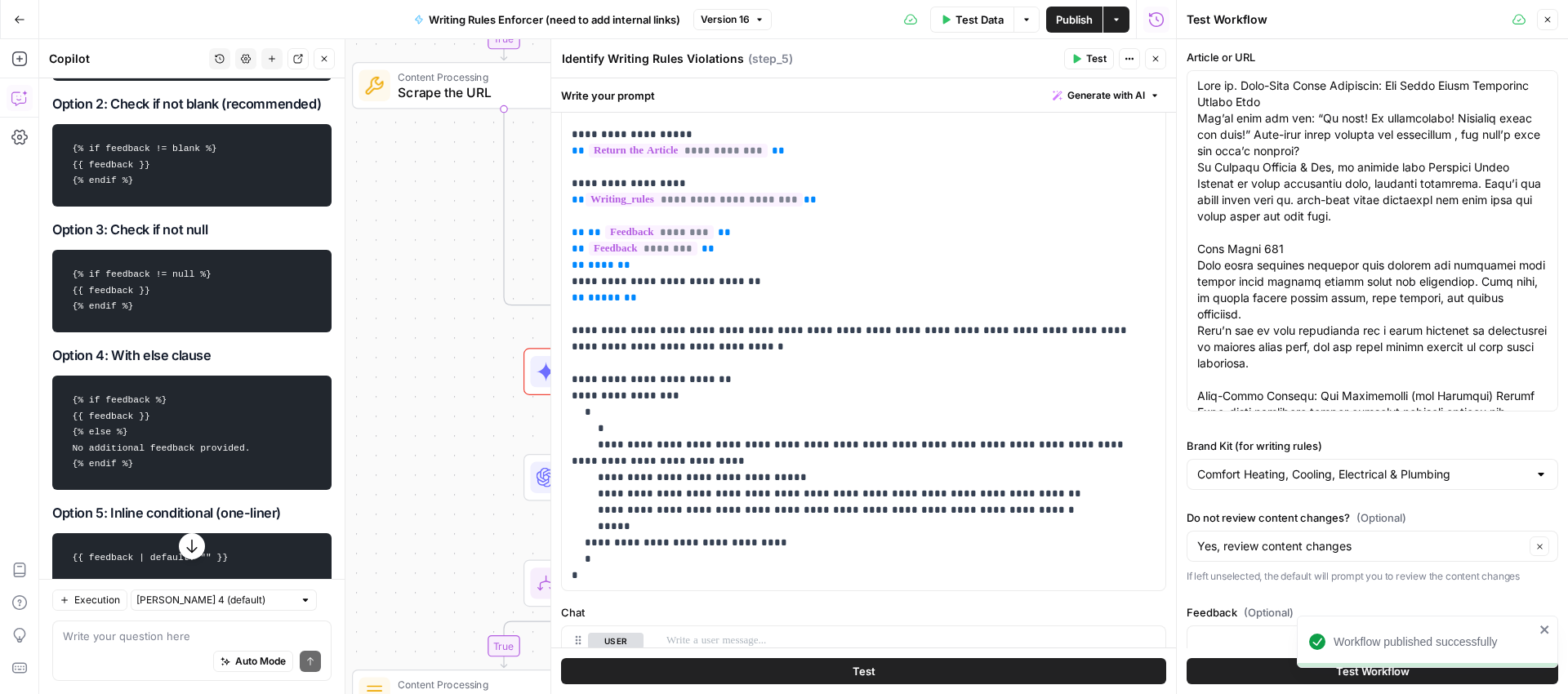
click at [1238, 676] on button "Test Workflow" at bounding box center [1372, 671] width 371 height 26
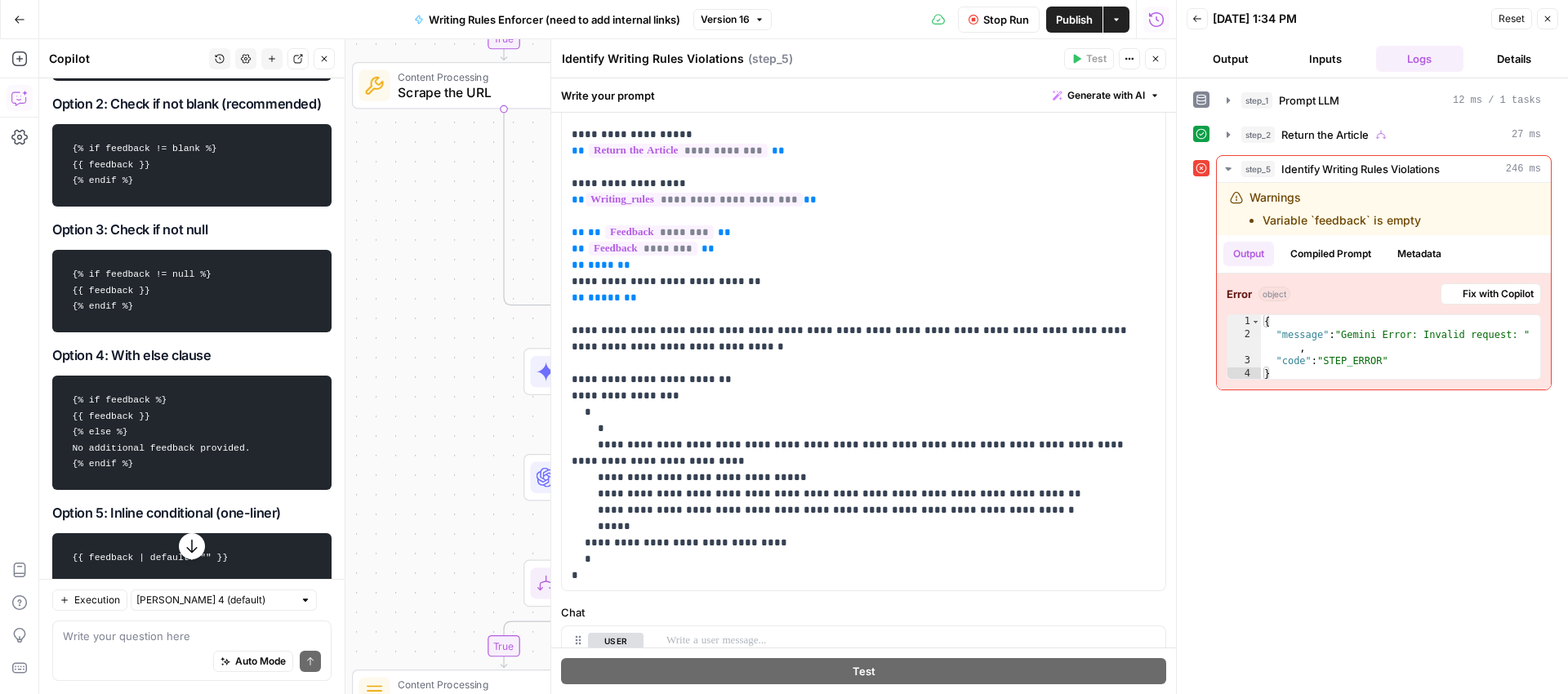
scroll to position [395, 0]
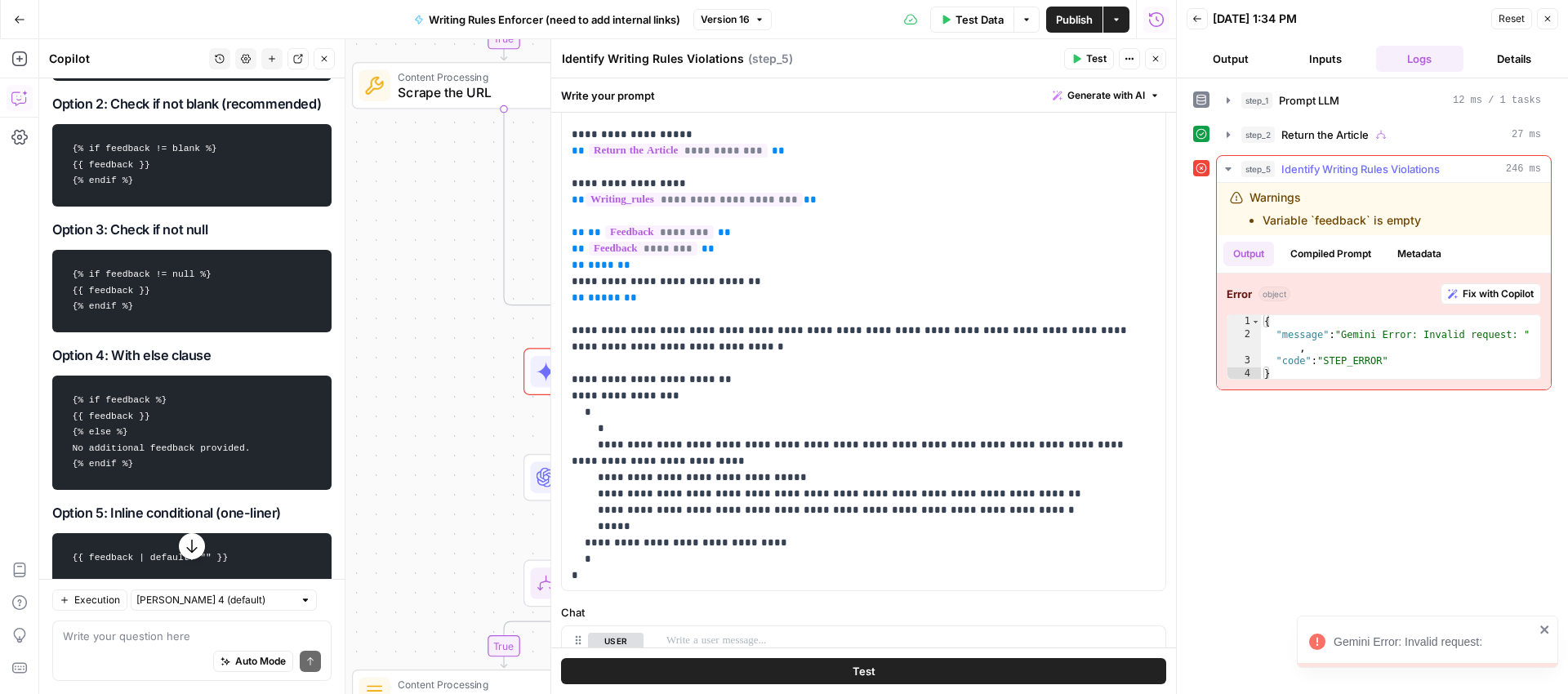
type textarea "*"
click at [1429, 327] on div "{ "message" : "Gemini Error: Invalid request: " , "code" : "STEP_ERROR" }" at bounding box center [1400, 361] width 279 height 92
drag, startPoint x: 161, startPoint y: 321, endPoint x: 44, endPoint y: 288, distance: 121.6
click at [44, 288] on div "Hi! How can I help with your workflow? I can explain steps, debug, write prompt…" at bounding box center [192, 300] width 305 height 1233
drag, startPoint x: 133, startPoint y: 186, endPoint x: 72, endPoint y: 165, distance: 64.5
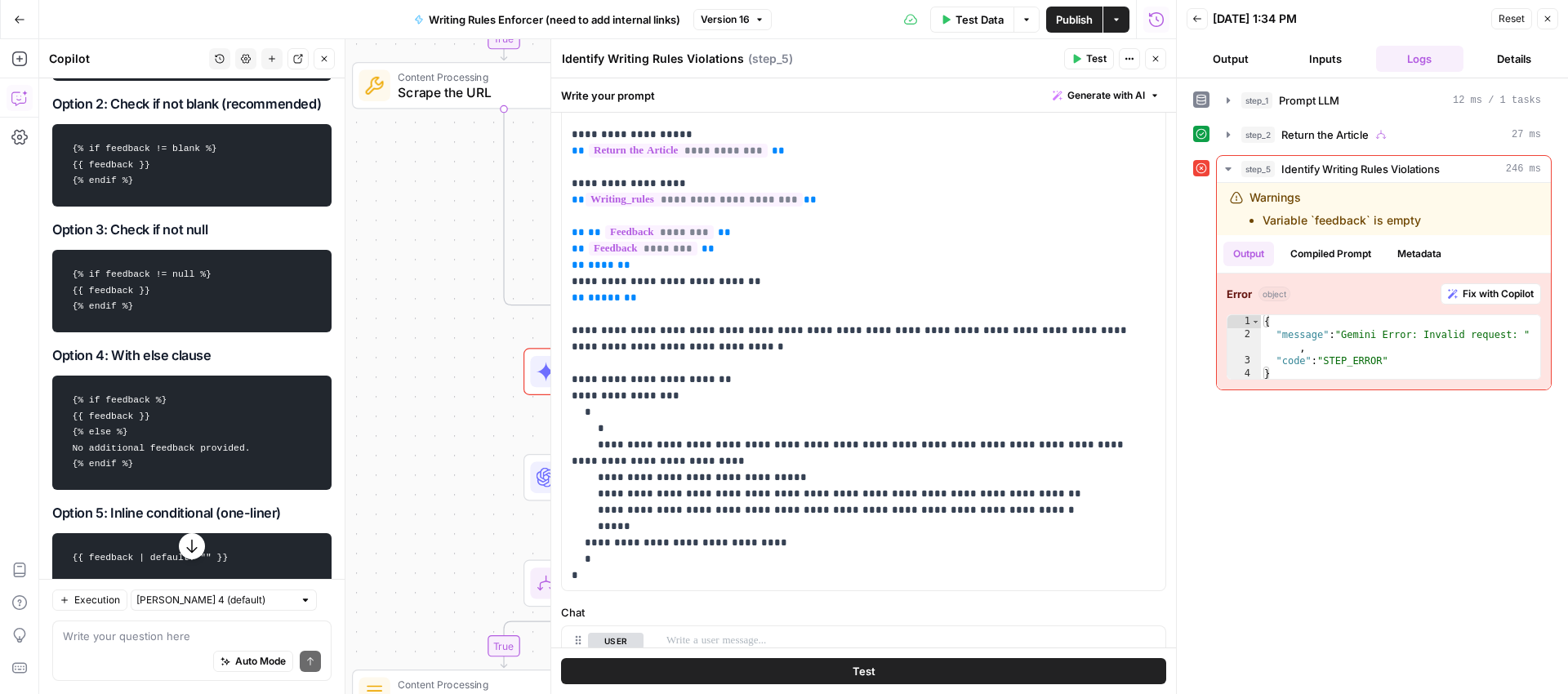
click at [72, 165] on code "{% if feedback != blank %} {{ feedback }} {% endif %}" at bounding box center [192, 165] width 258 height 66
copy code "{% if feedback != blank %} {{ feedback }} {% endif %}"
drag, startPoint x: 691, startPoint y: 291, endPoint x: 682, endPoint y: 296, distance: 10.3
click at [692, 290] on p "**********" at bounding box center [857, 339] width 571 height 490
drag, startPoint x: 641, startPoint y: 290, endPoint x: 570, endPoint y: 233, distance: 91.0
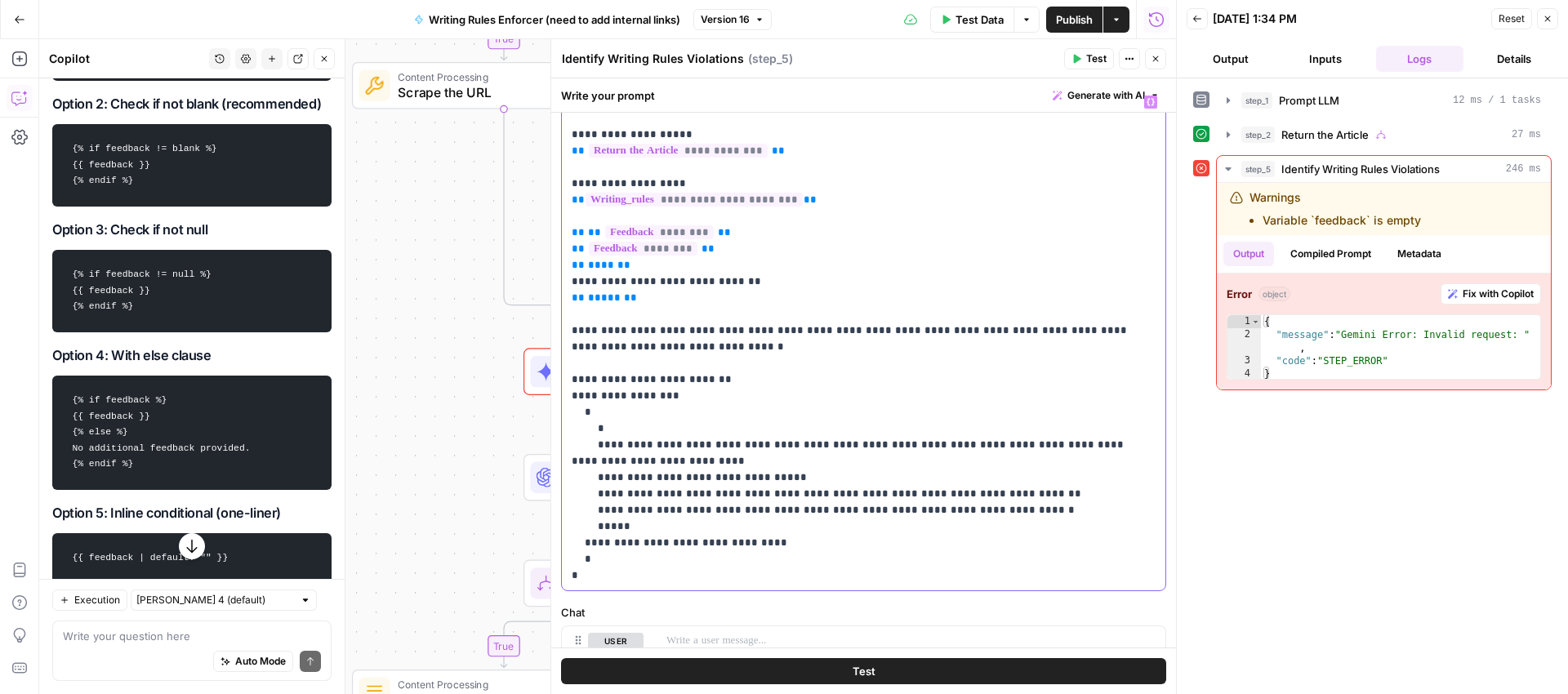
click at [570, 233] on div "**********" at bounding box center [864, 339] width 604 height 503
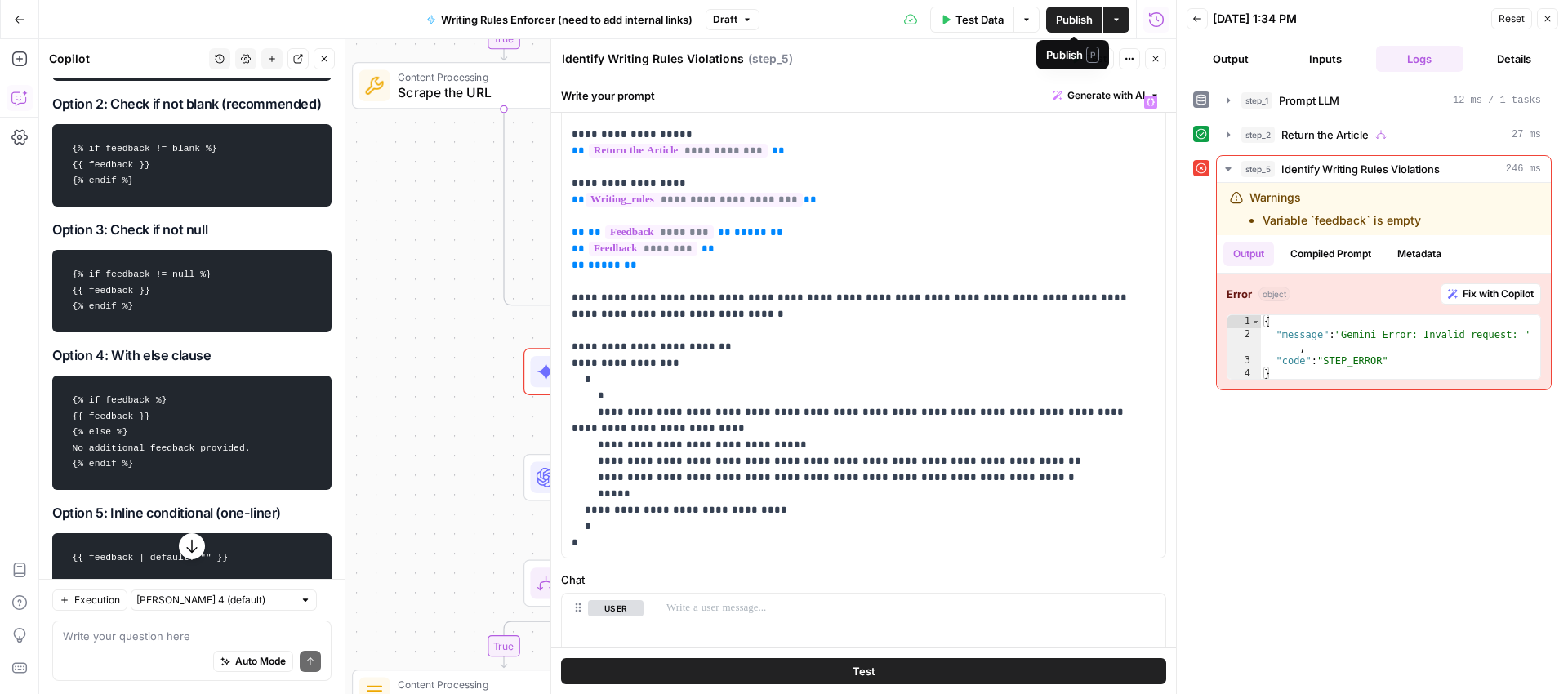
click at [1082, 22] on span "Publish" at bounding box center [1074, 20] width 37 height 16
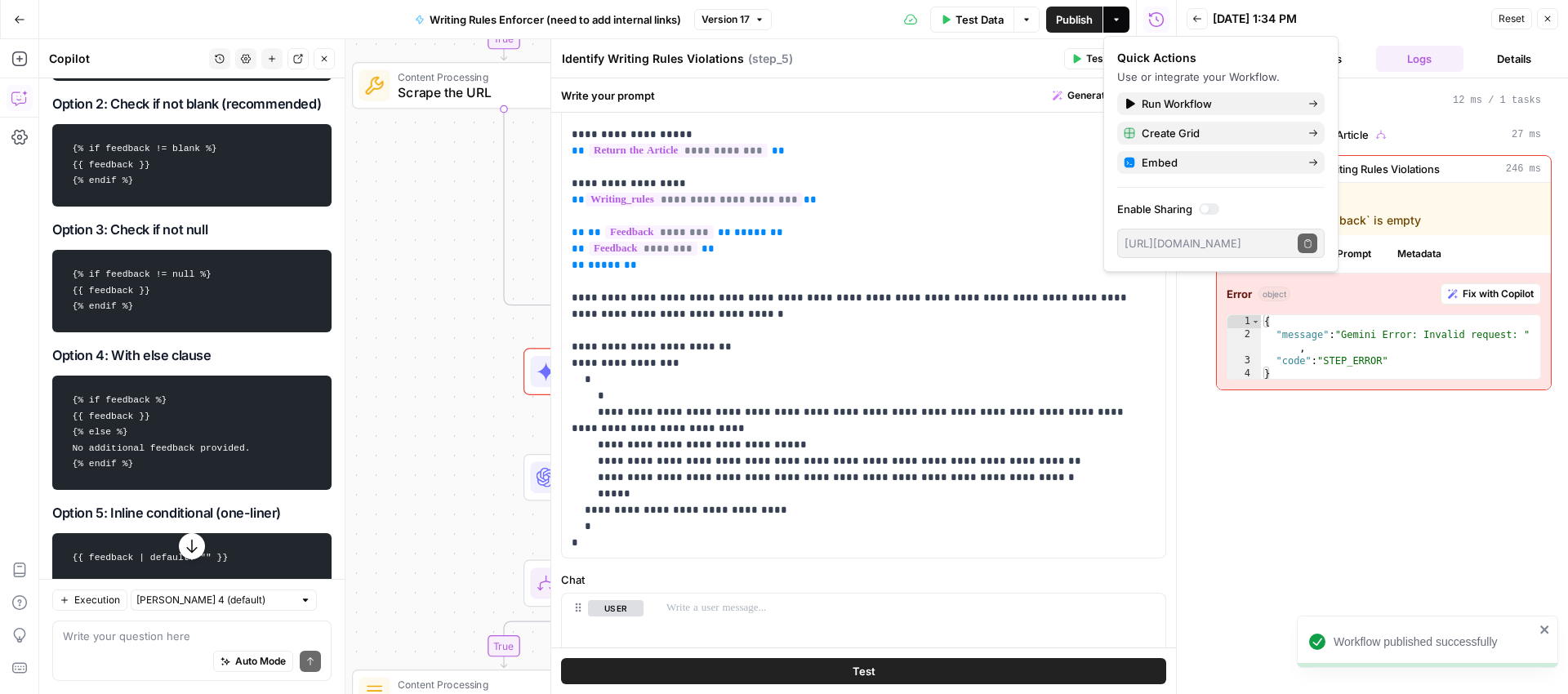
click at [1322, 445] on div "step_1 Prompt LLM 12 ms / 1 tasks step_2 Return the Article 27 ms step_5 Identi…" at bounding box center [1372, 386] width 359 height 599
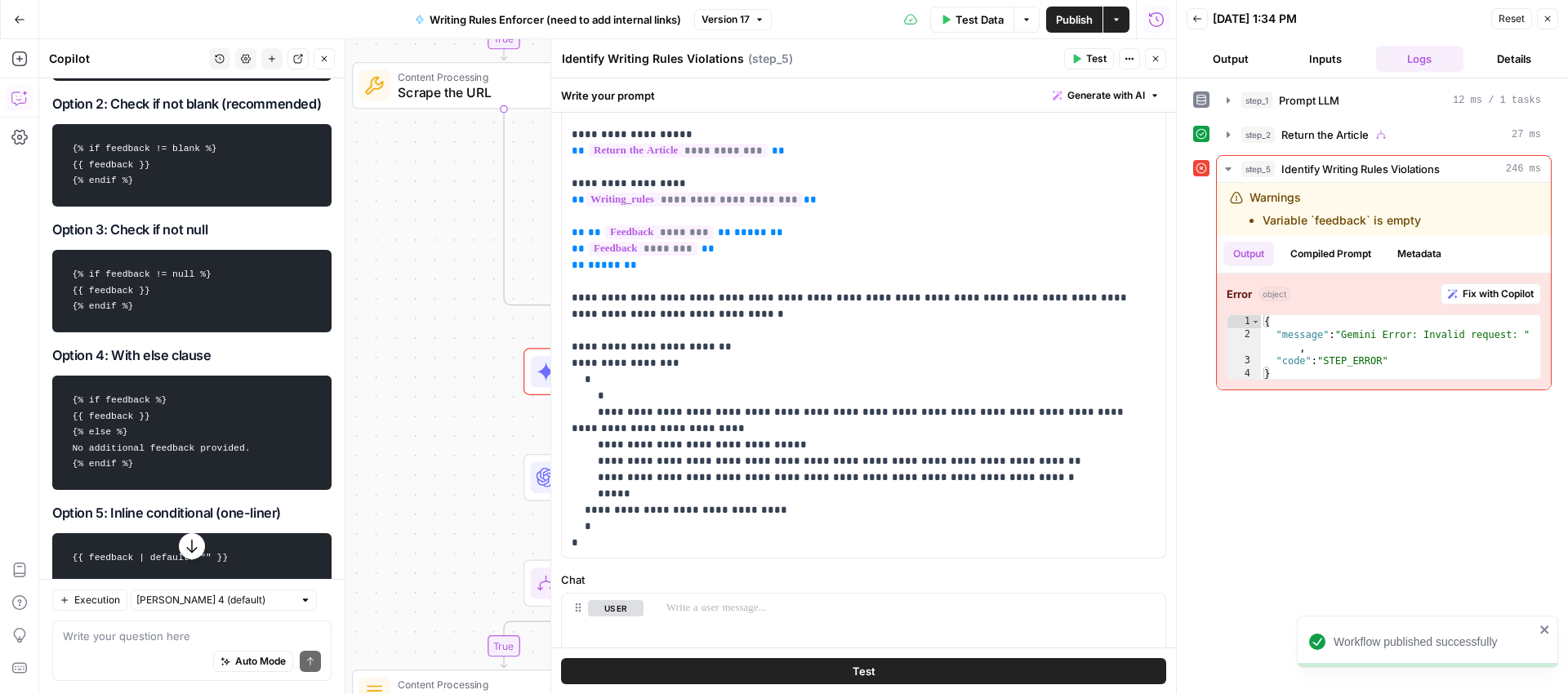
click at [1555, 19] on button "Close" at bounding box center [1548, 19] width 22 height 22
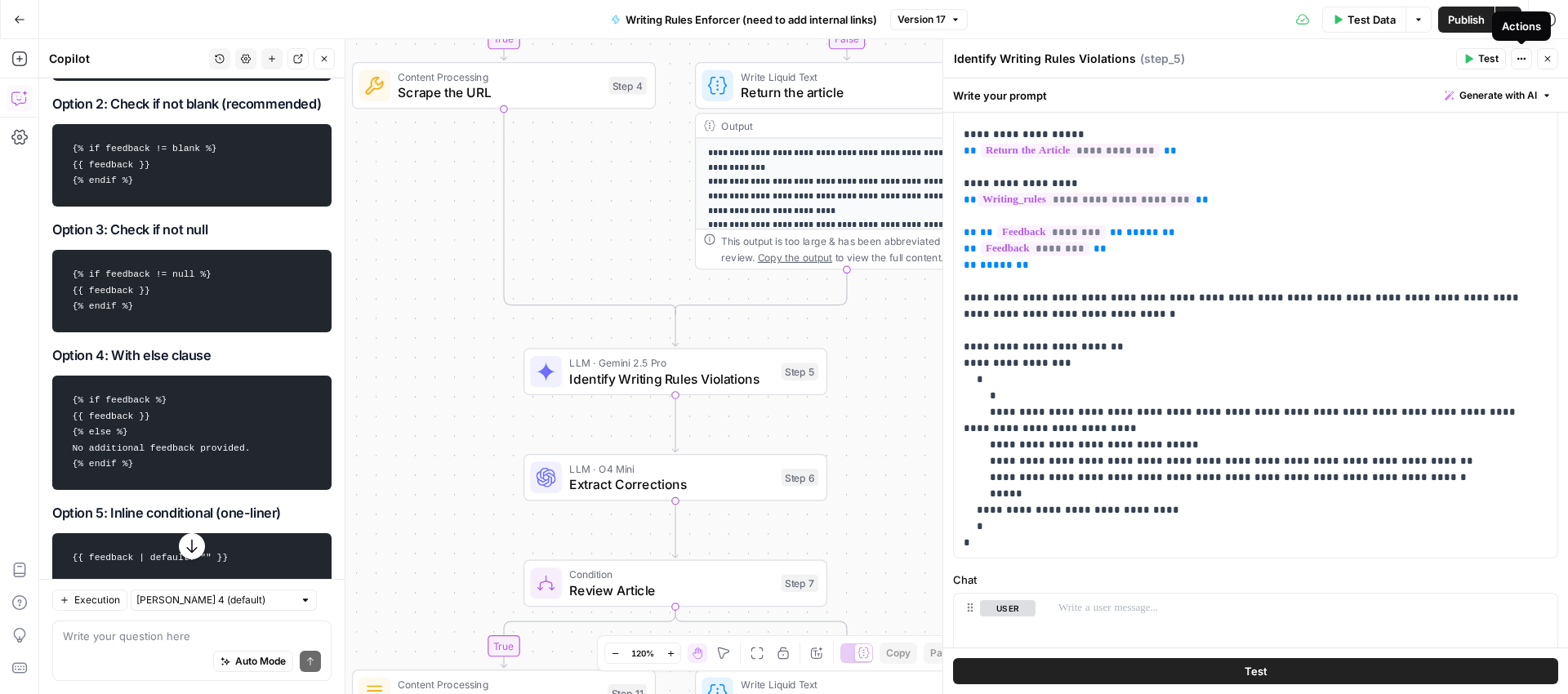
click at [1545, 60] on icon "button" at bounding box center [1548, 59] width 5 height 5
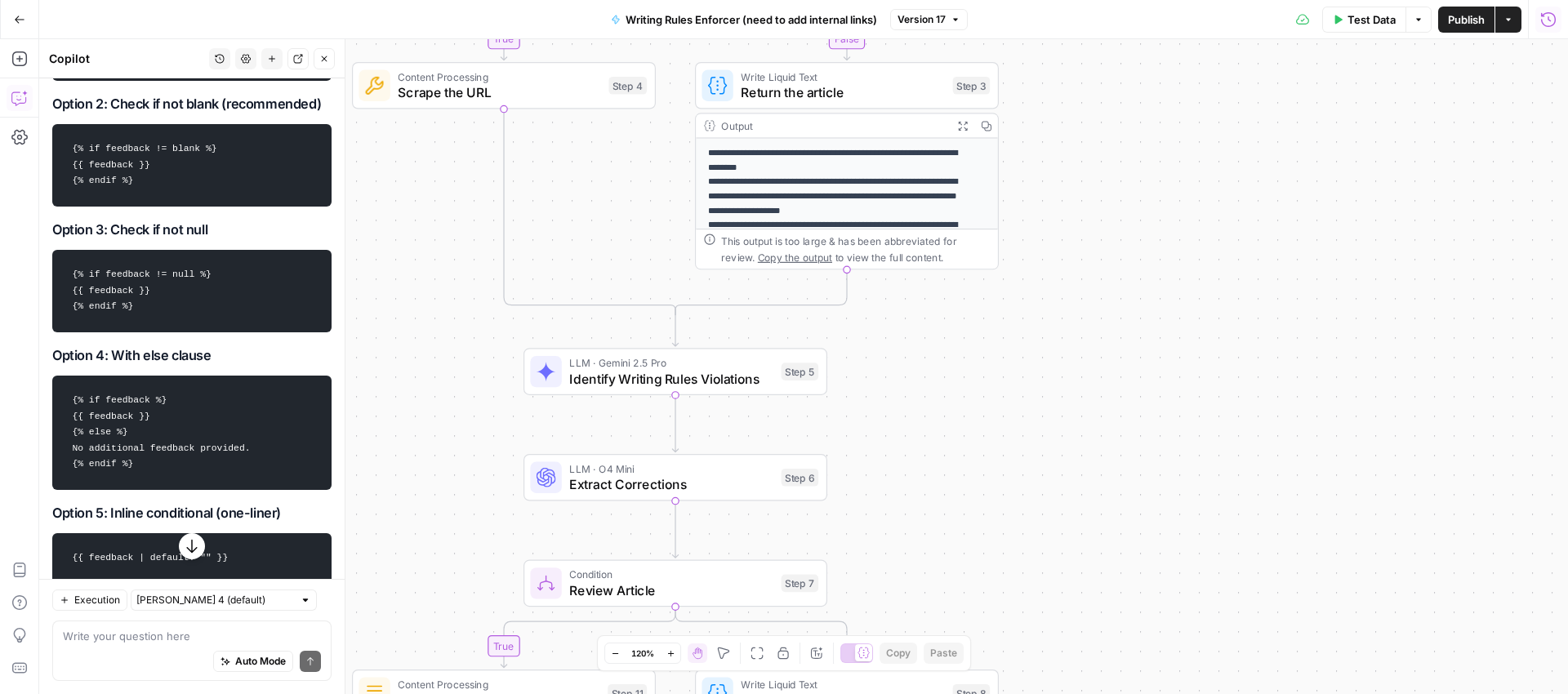
click at [1545, 15] on icon "button" at bounding box center [1548, 20] width 16 height 16
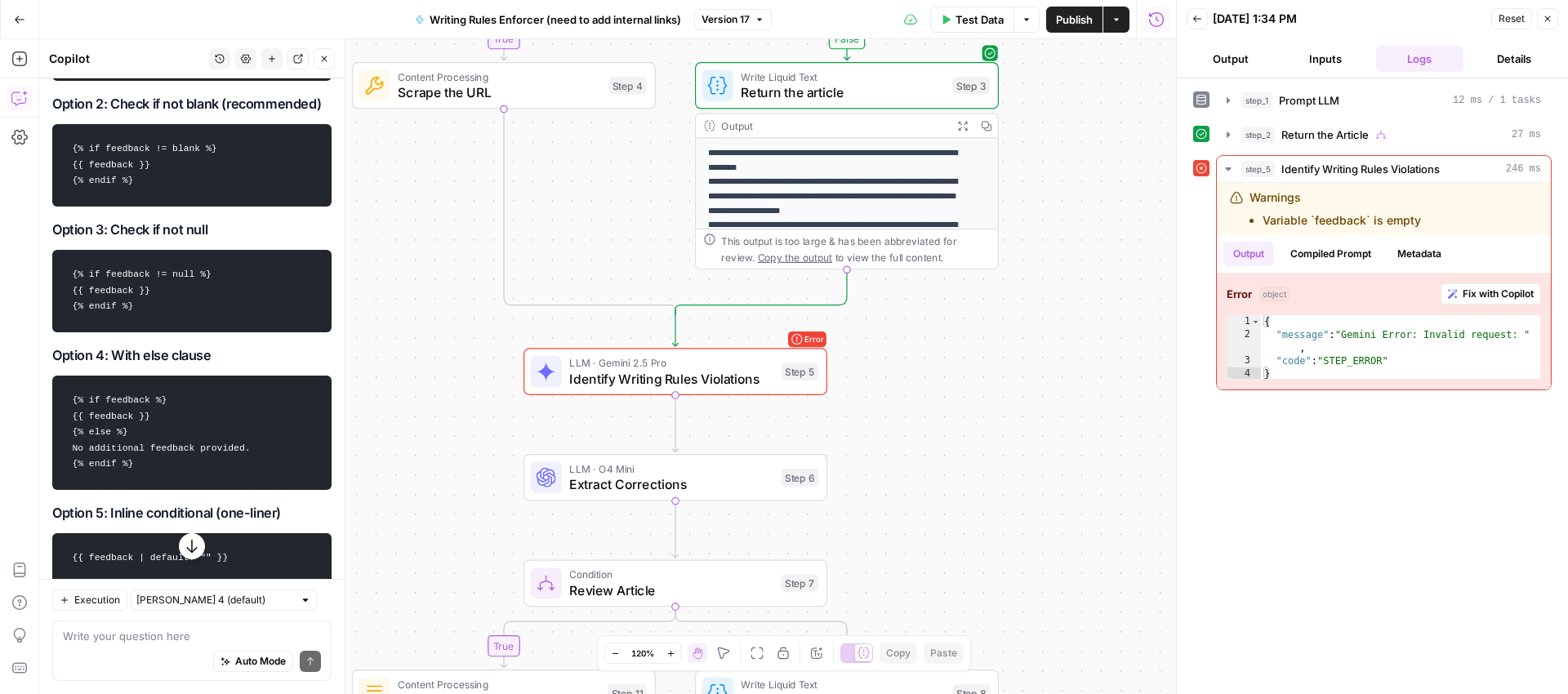
click at [1226, 60] on button "Output" at bounding box center [1231, 59] width 88 height 26
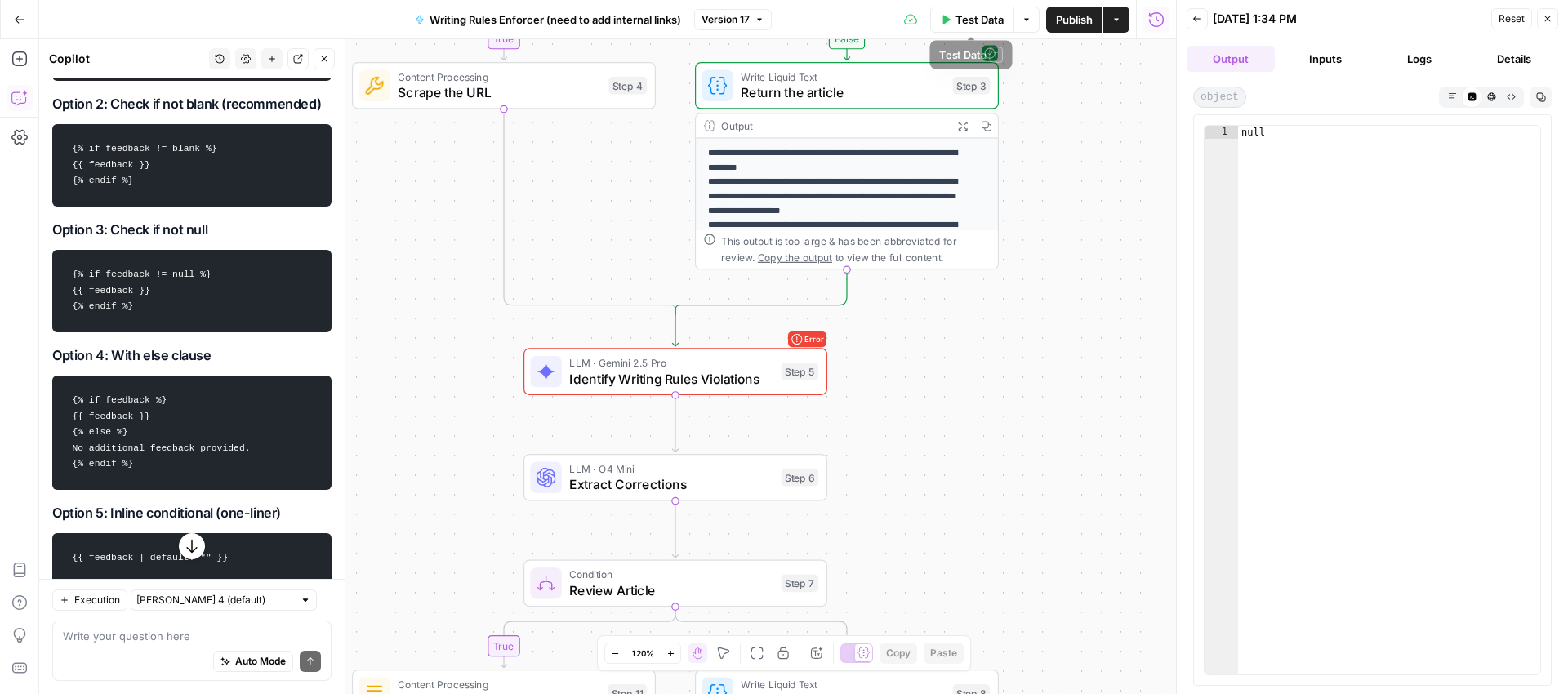
click at [970, 14] on span "Test Data" at bounding box center [979, 20] width 48 height 16
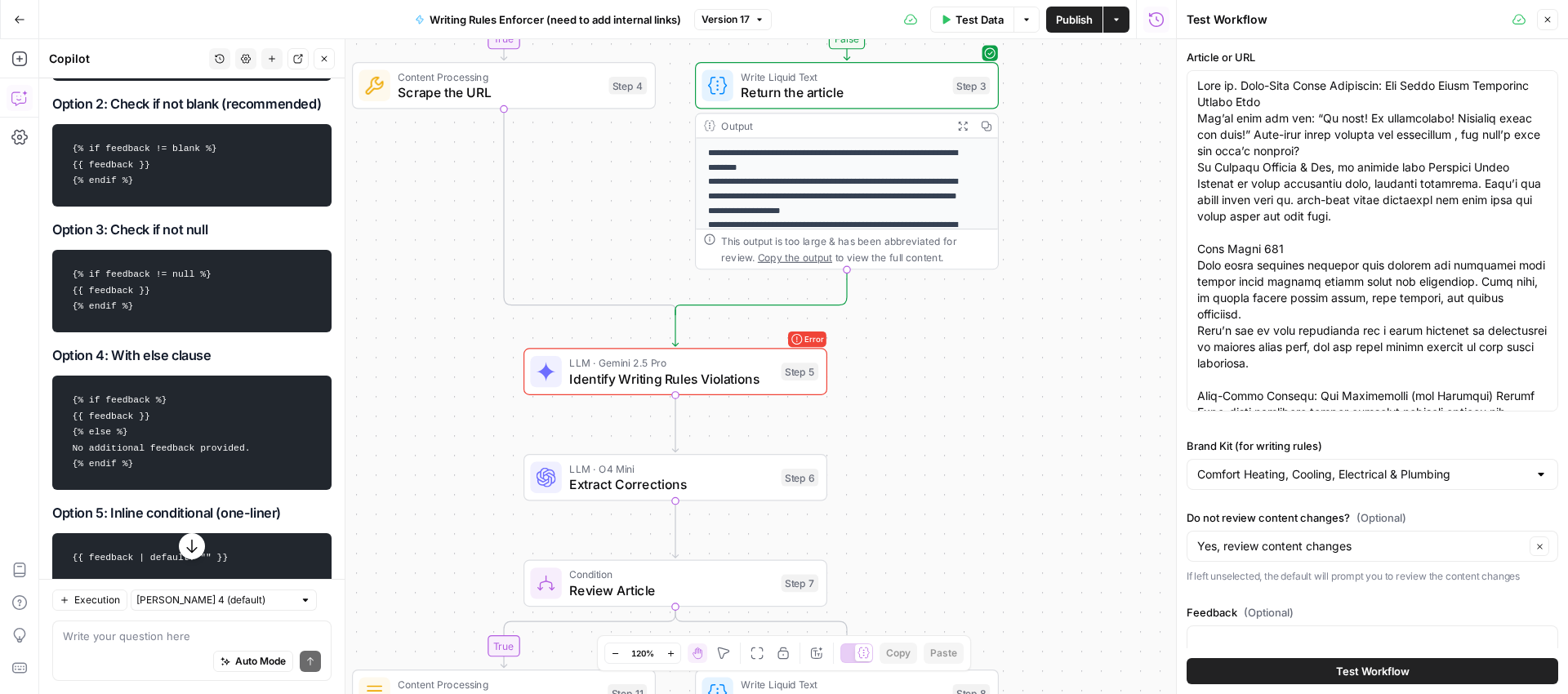
click at [1376, 667] on span "Test Workflow" at bounding box center [1373, 671] width 74 height 16
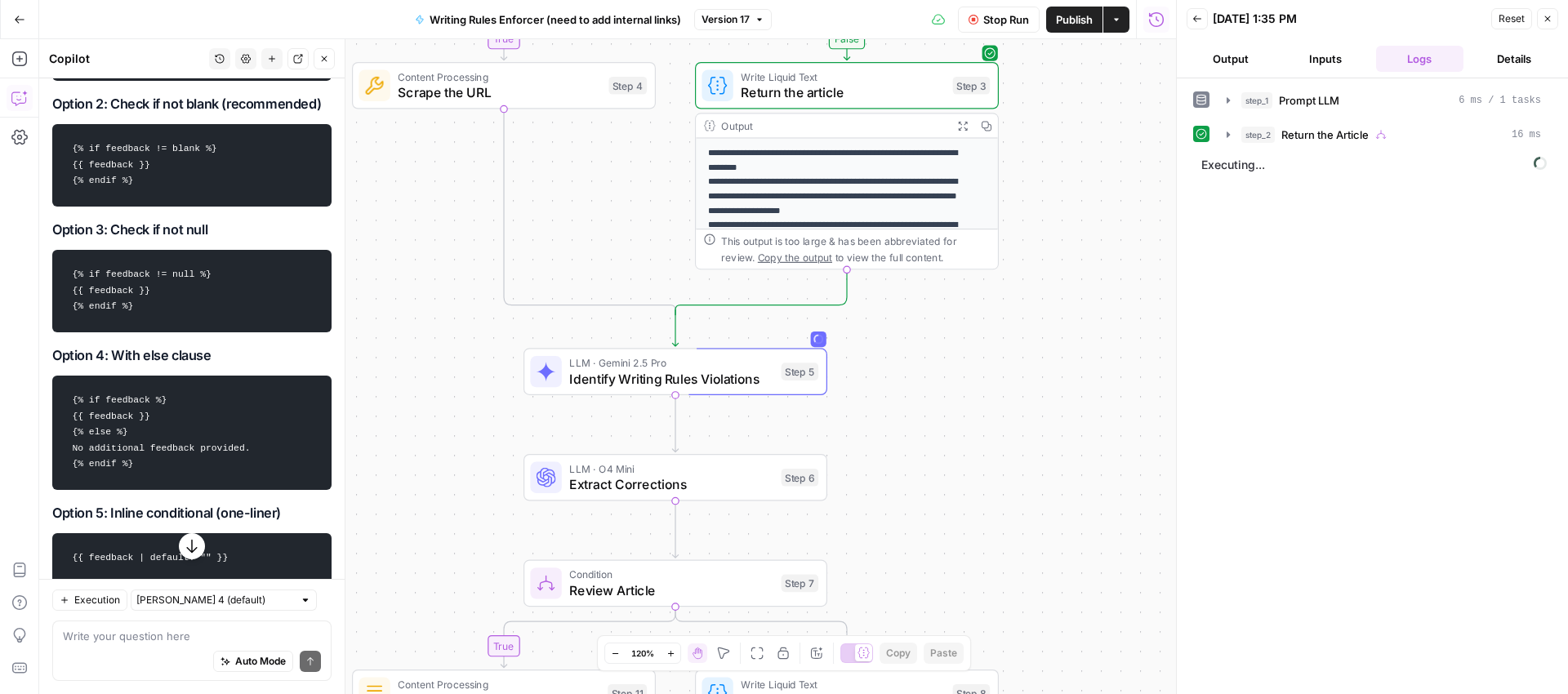
scroll to position [395, 0]
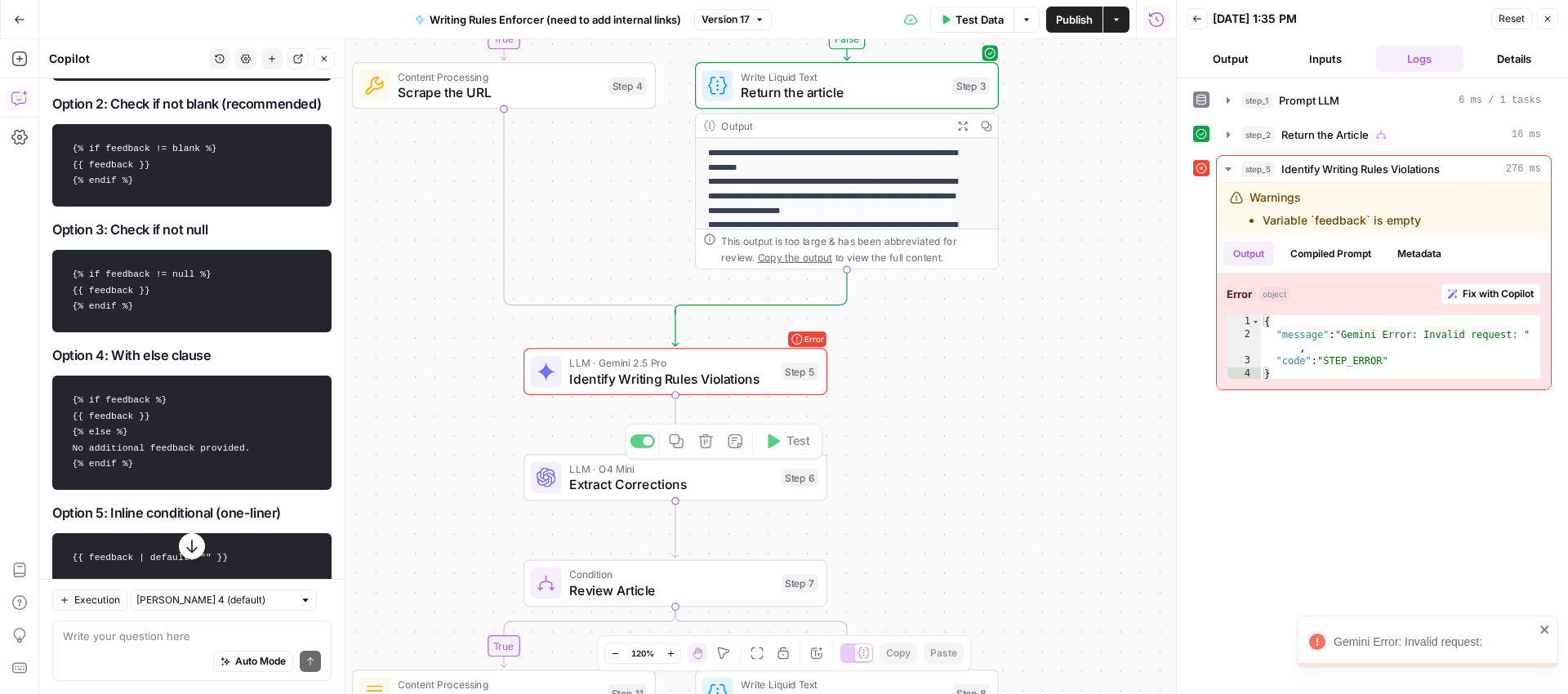
click at [727, 378] on span "Identify Writing Rules Violations" at bounding box center [671, 379] width 205 height 20
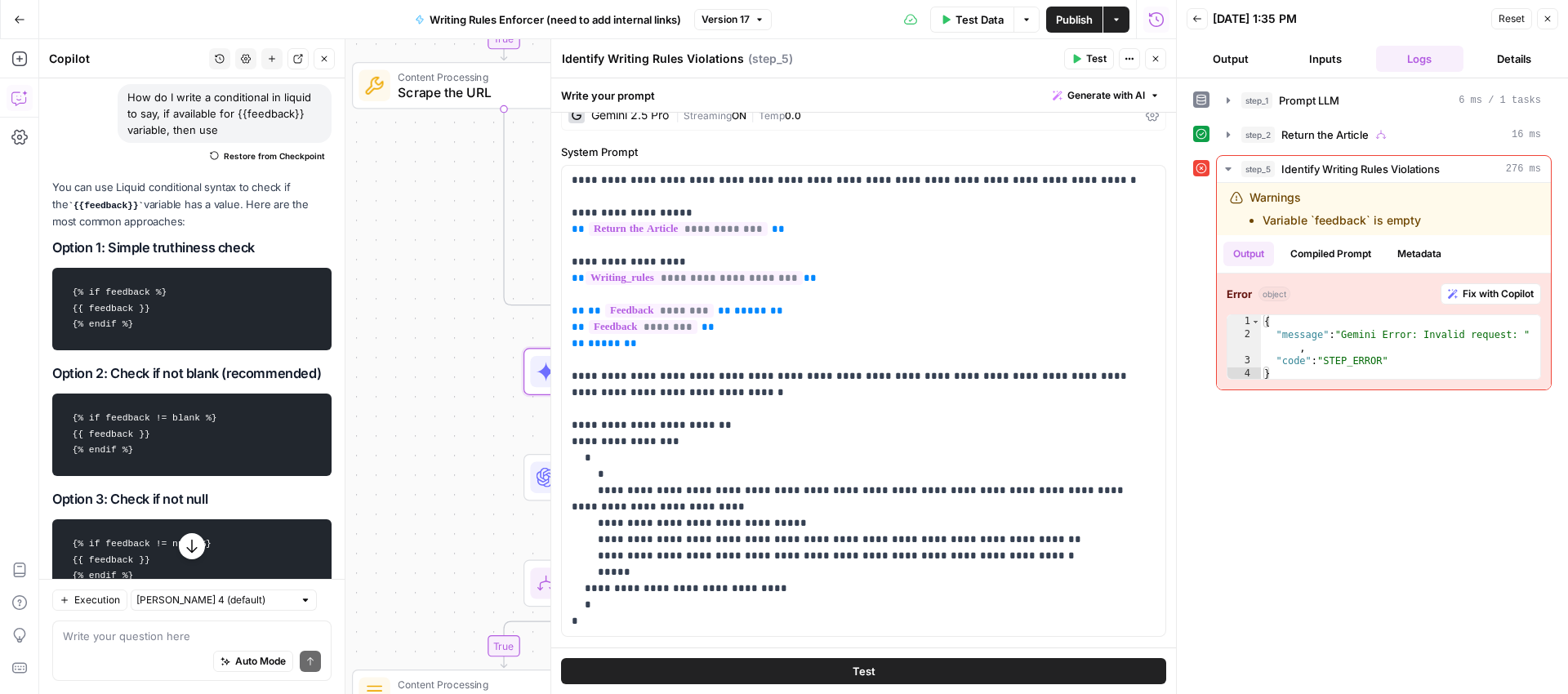
scroll to position [50, 0]
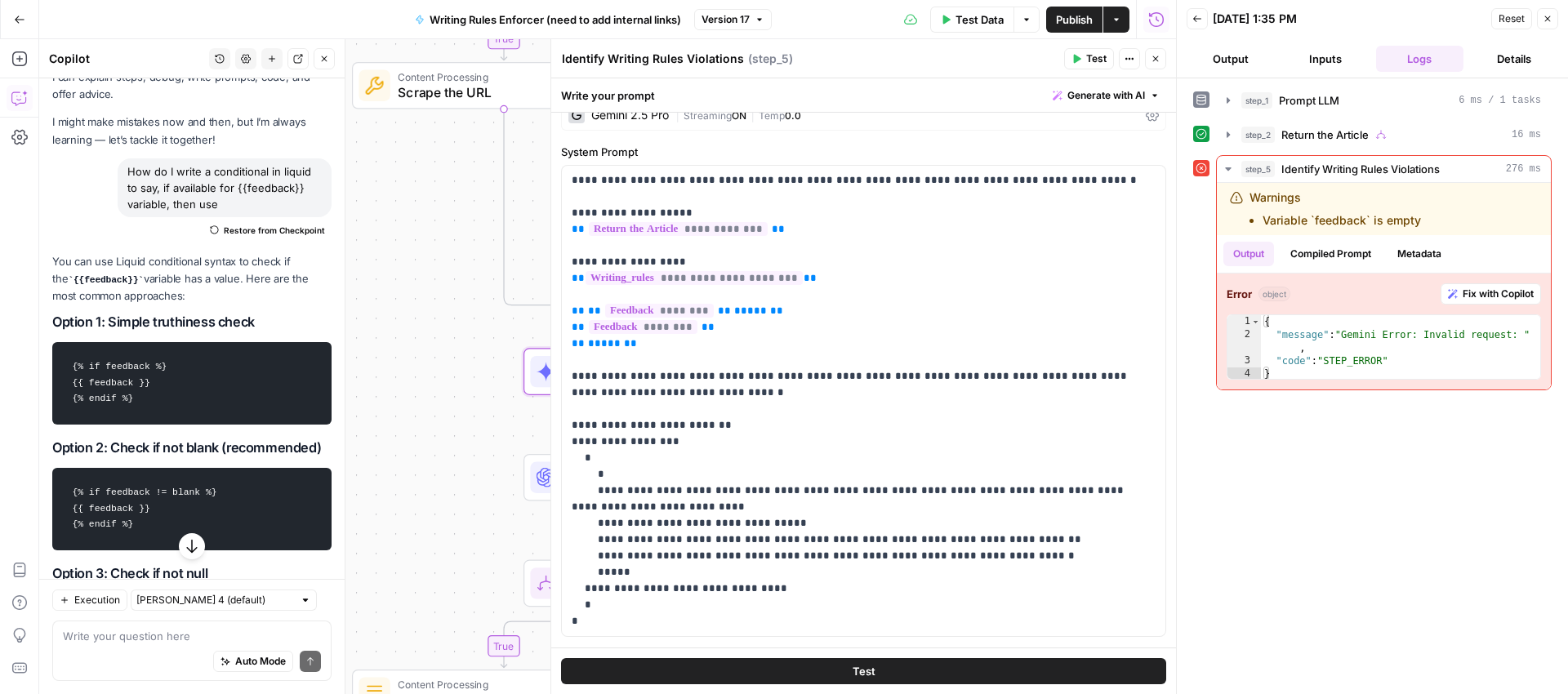
drag, startPoint x: 158, startPoint y: 399, endPoint x: 57, endPoint y: 360, distance: 108.3
click at [57, 360] on pre "{% if feedback %} {{ feedback }} {% endif %}" at bounding box center [192, 384] width 279 height 83
copy code "{% if feedback %} {{ feedback }} {% endif %}"
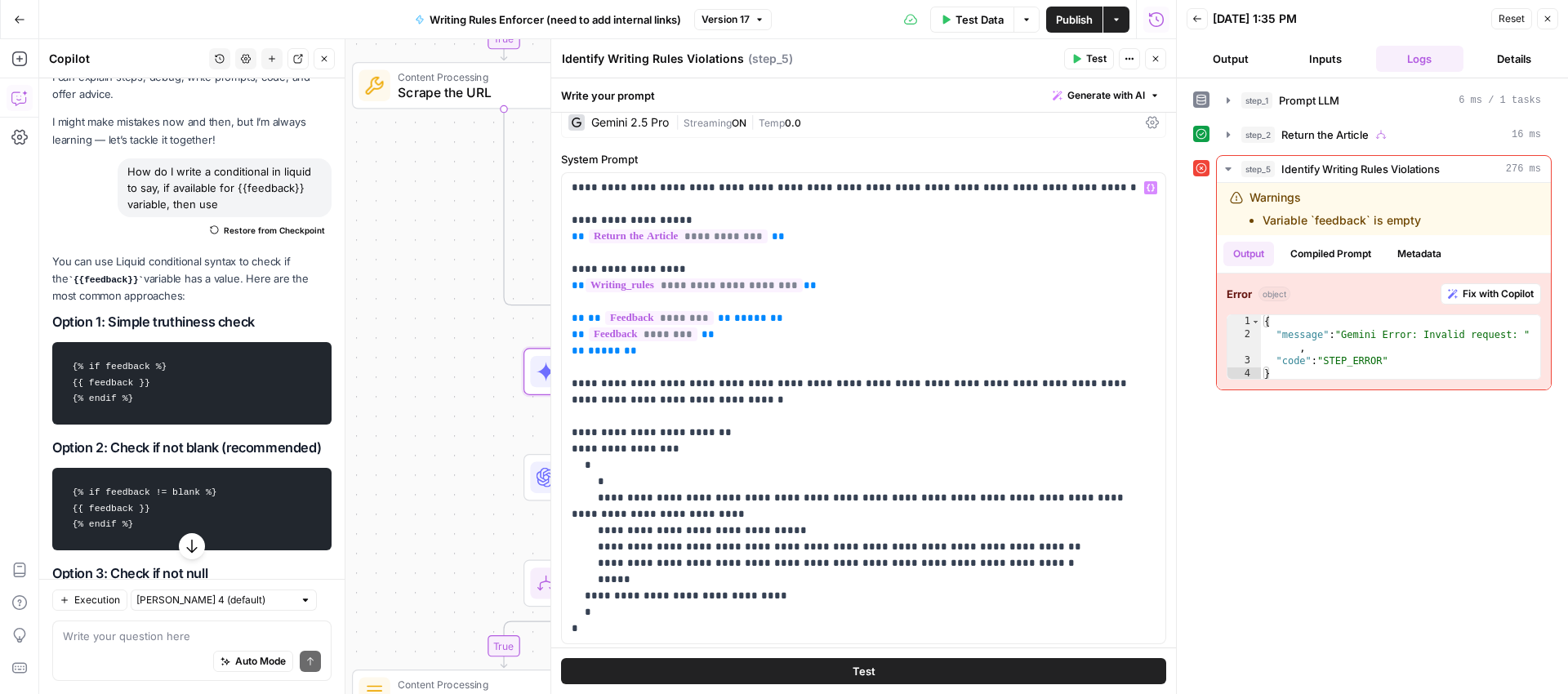
scroll to position [0, 0]
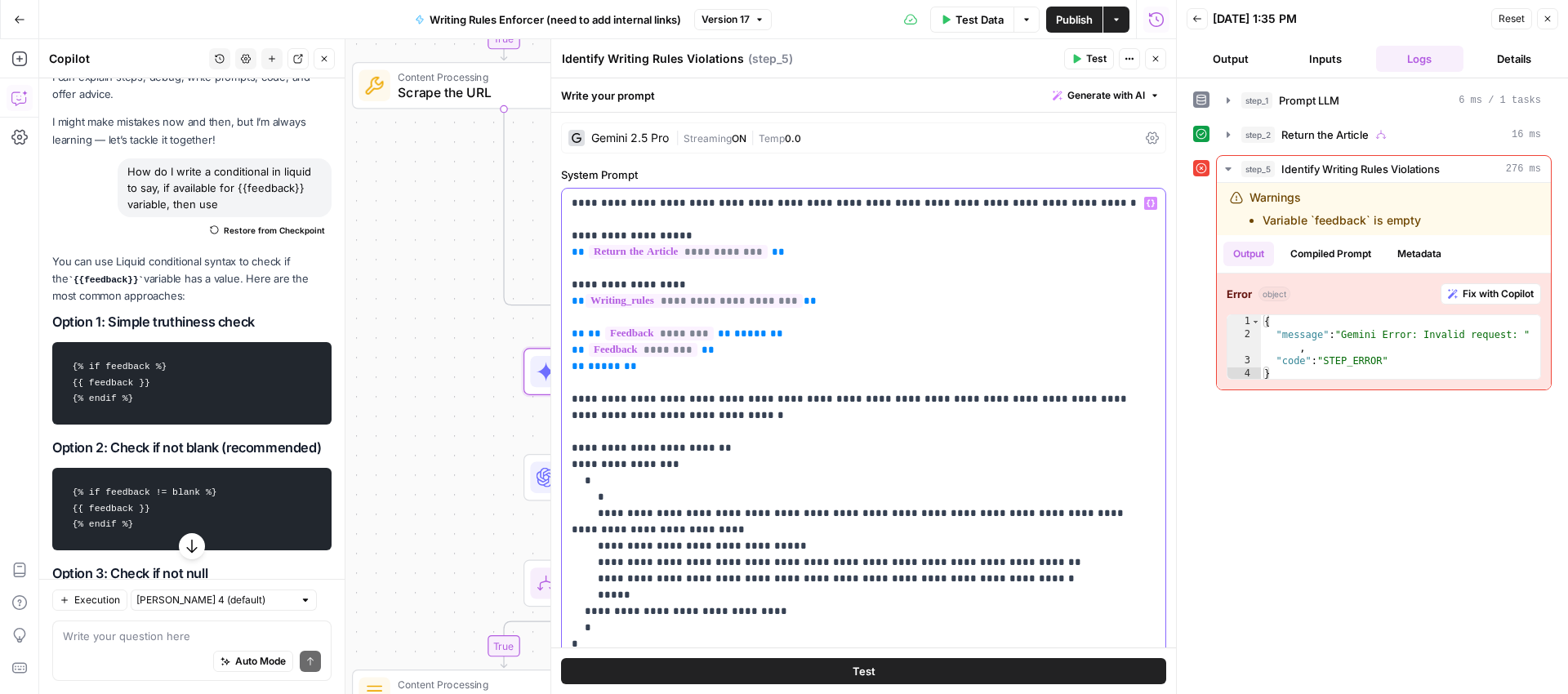
click at [624, 361] on span "**" at bounding box center [630, 367] width 14 height 11
drag, startPoint x: 645, startPoint y: 362, endPoint x: 570, endPoint y: 330, distance: 81.5
click at [571, 330] on p "**********" at bounding box center [857, 425] width 571 height 458
click at [1082, 23] on span "Publish" at bounding box center [1074, 20] width 37 height 16
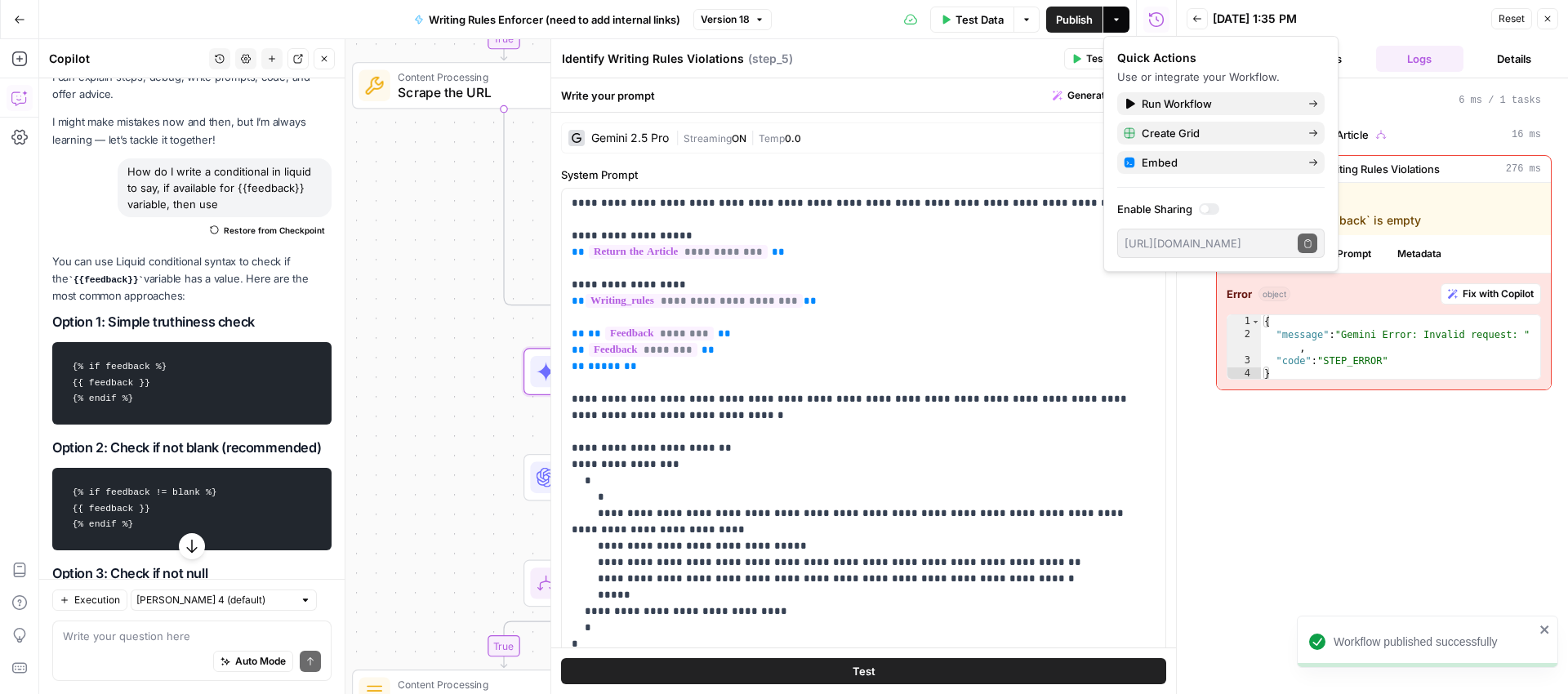
click at [990, 17] on span "Test Data" at bounding box center [979, 20] width 48 height 16
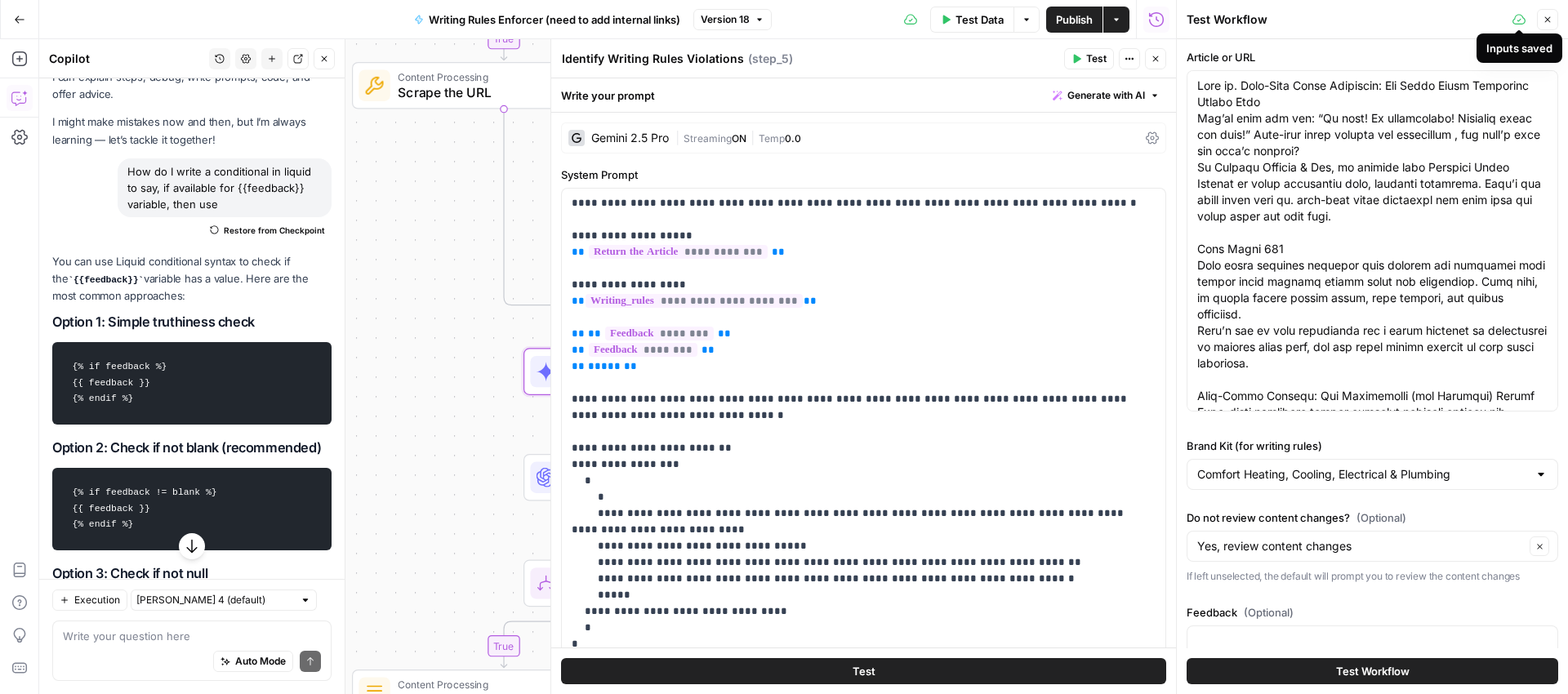
click at [1545, 21] on icon "button" at bounding box center [1548, 20] width 5 height 5
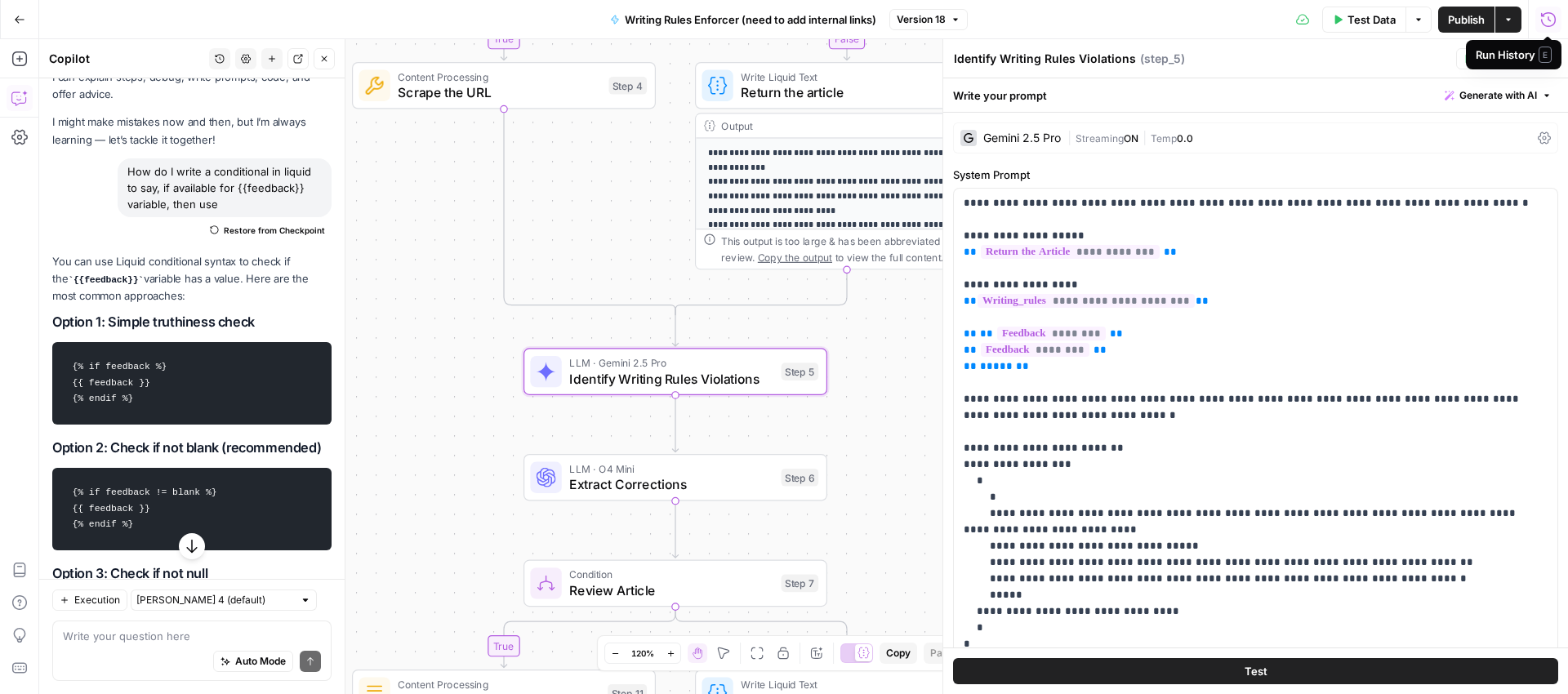
click at [1550, 24] on icon "button" at bounding box center [1548, 20] width 16 height 16
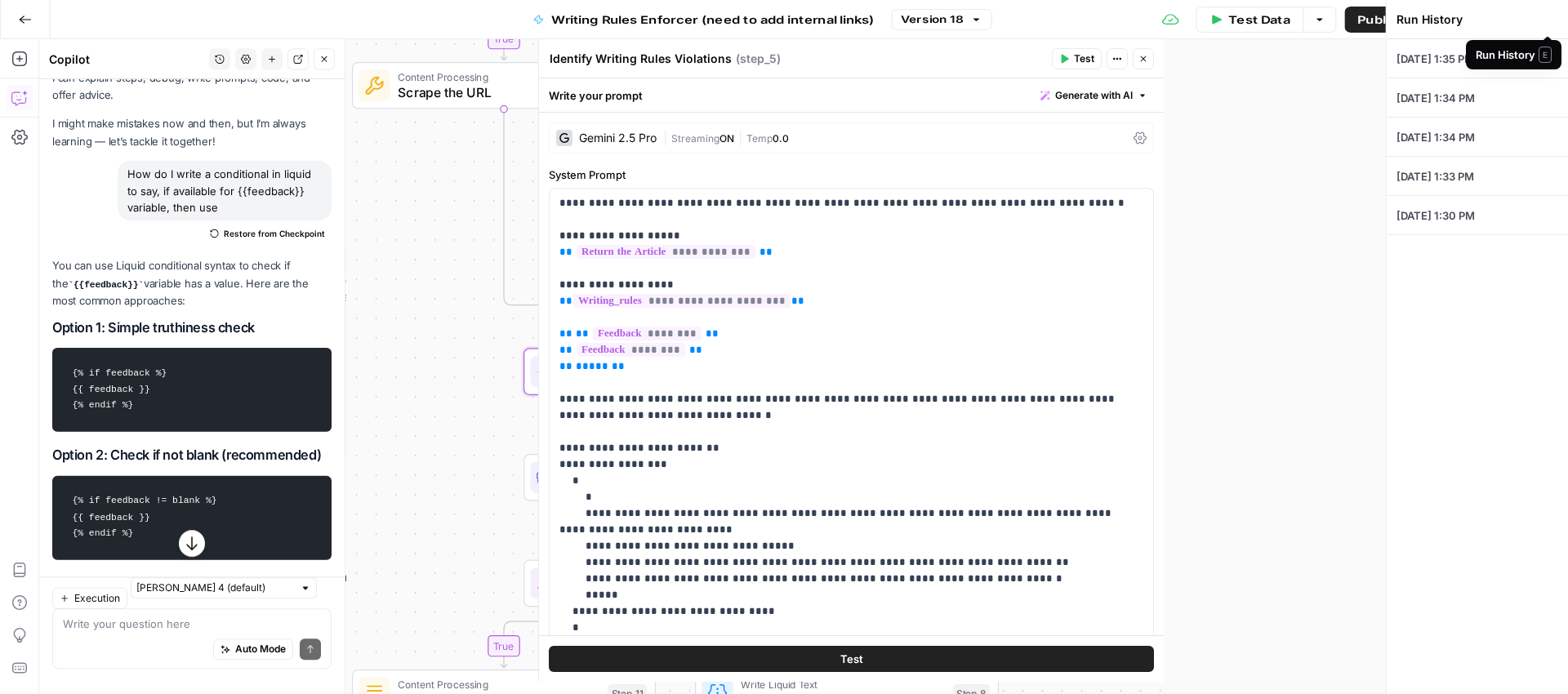
type textarea "Salt vs. Salt-Free Water Softeners: The Facts Every Homeowner Should Know You’v…"
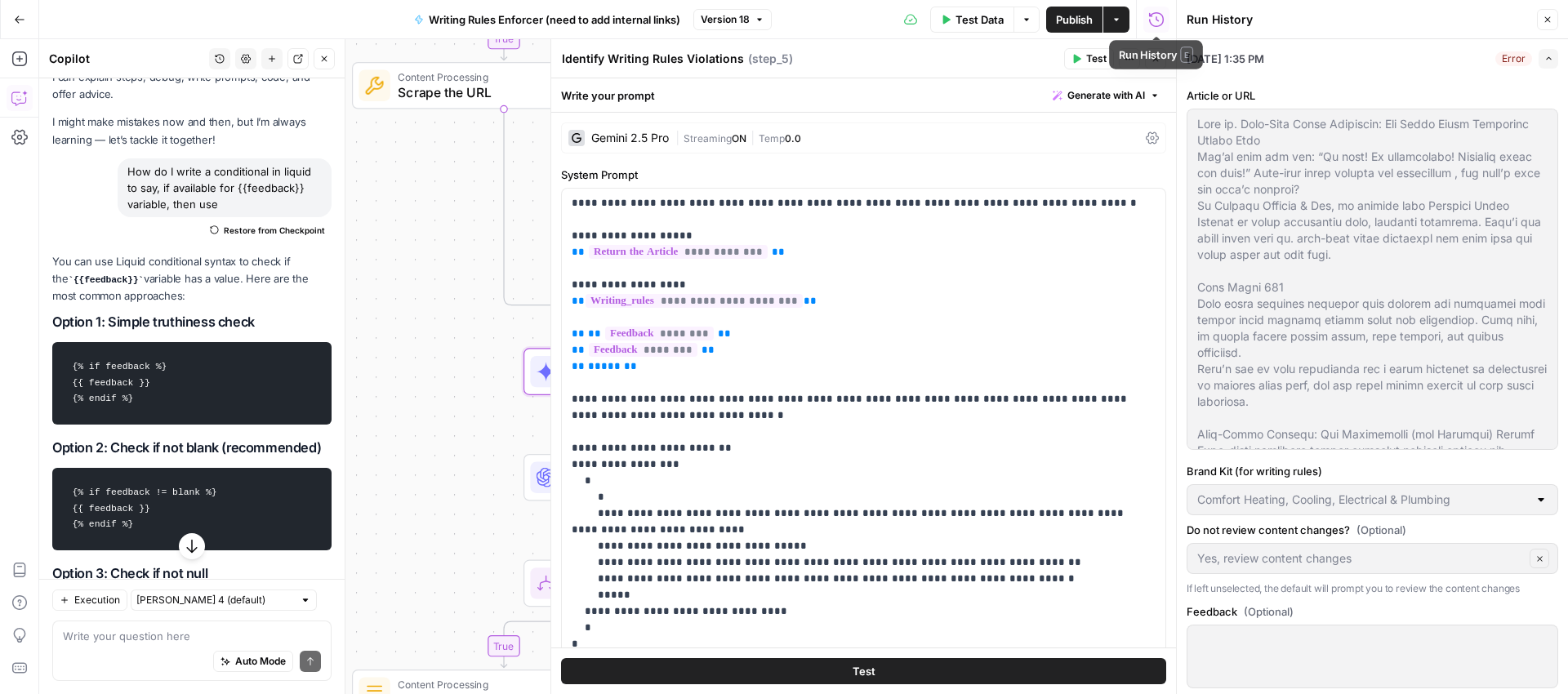
click at [1153, 20] on icon "button" at bounding box center [1156, 20] width 16 height 16
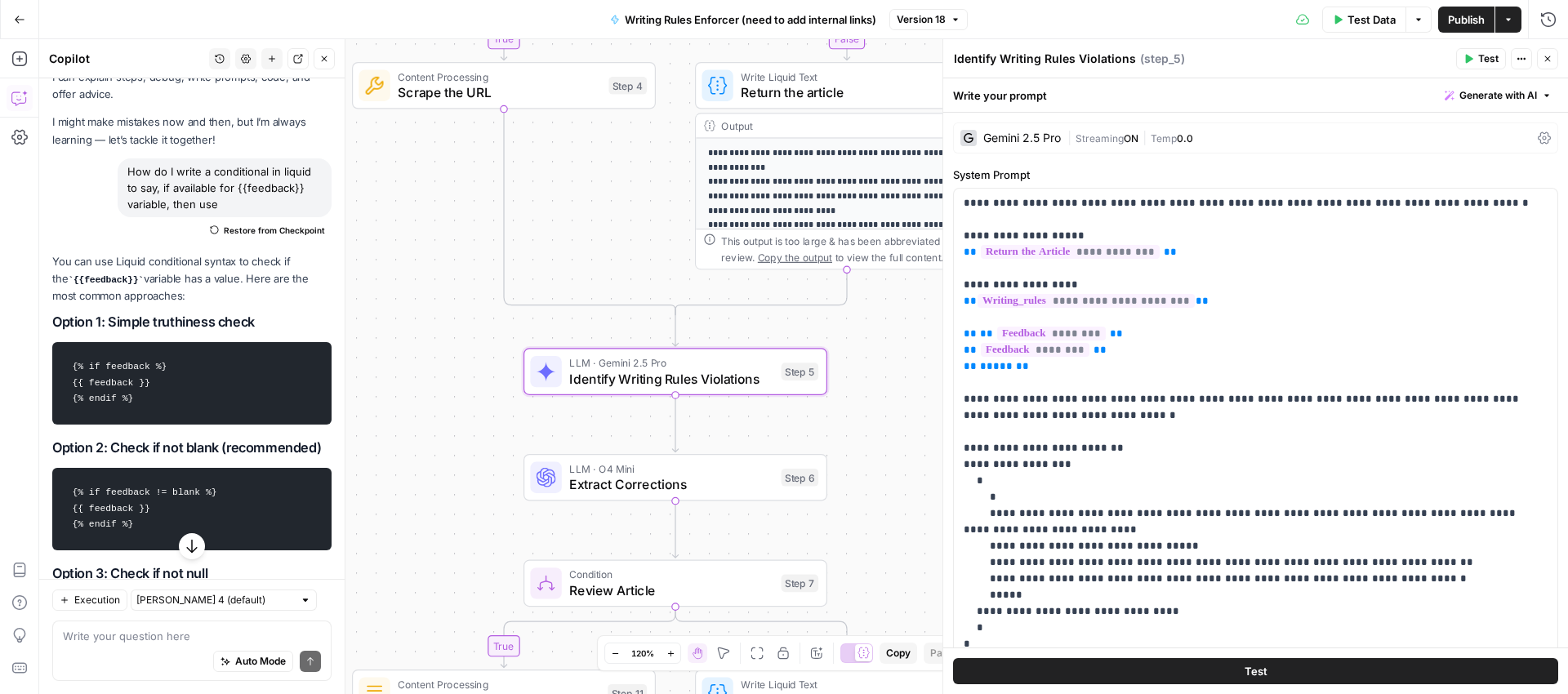
click at [1345, 23] on button "Test Data" at bounding box center [1363, 19] width 84 height 26
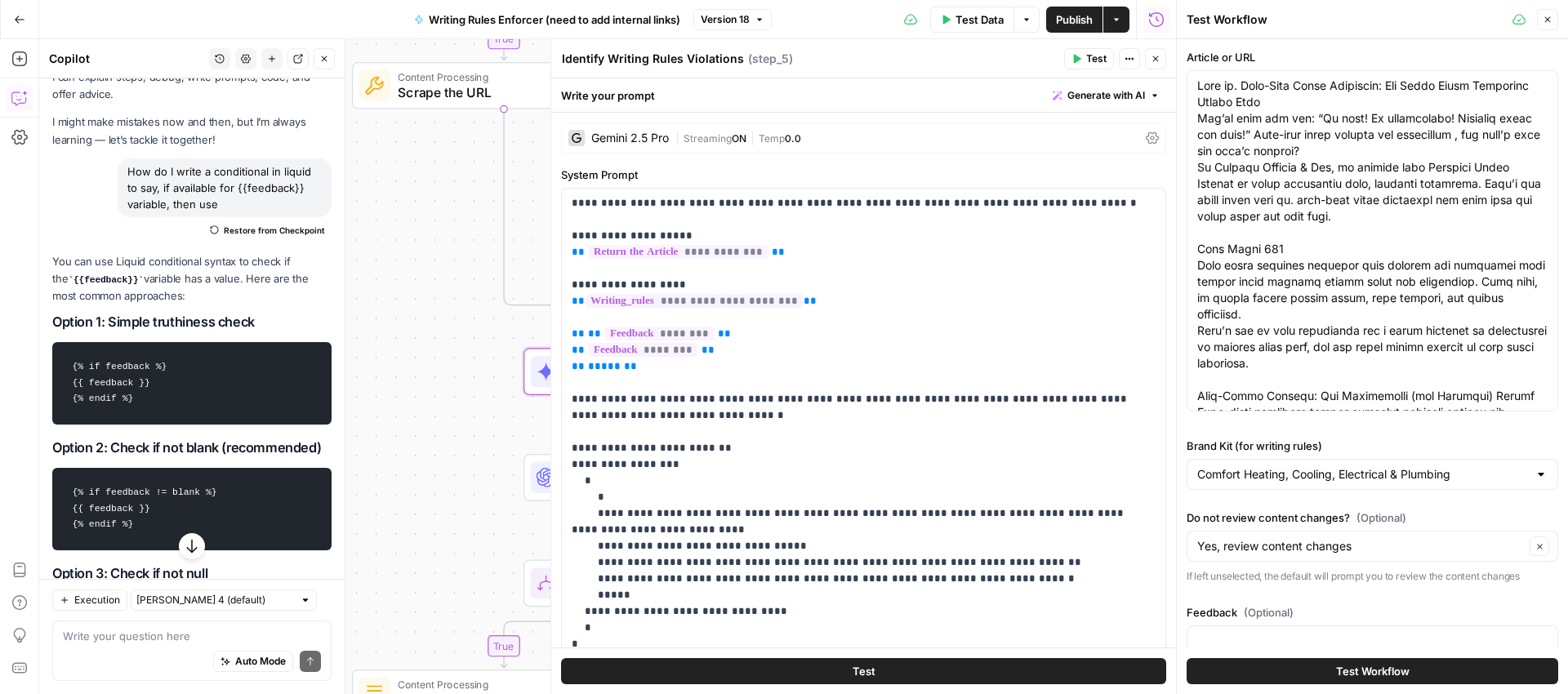
click at [1372, 673] on span "Test Workflow" at bounding box center [1373, 671] width 74 height 16
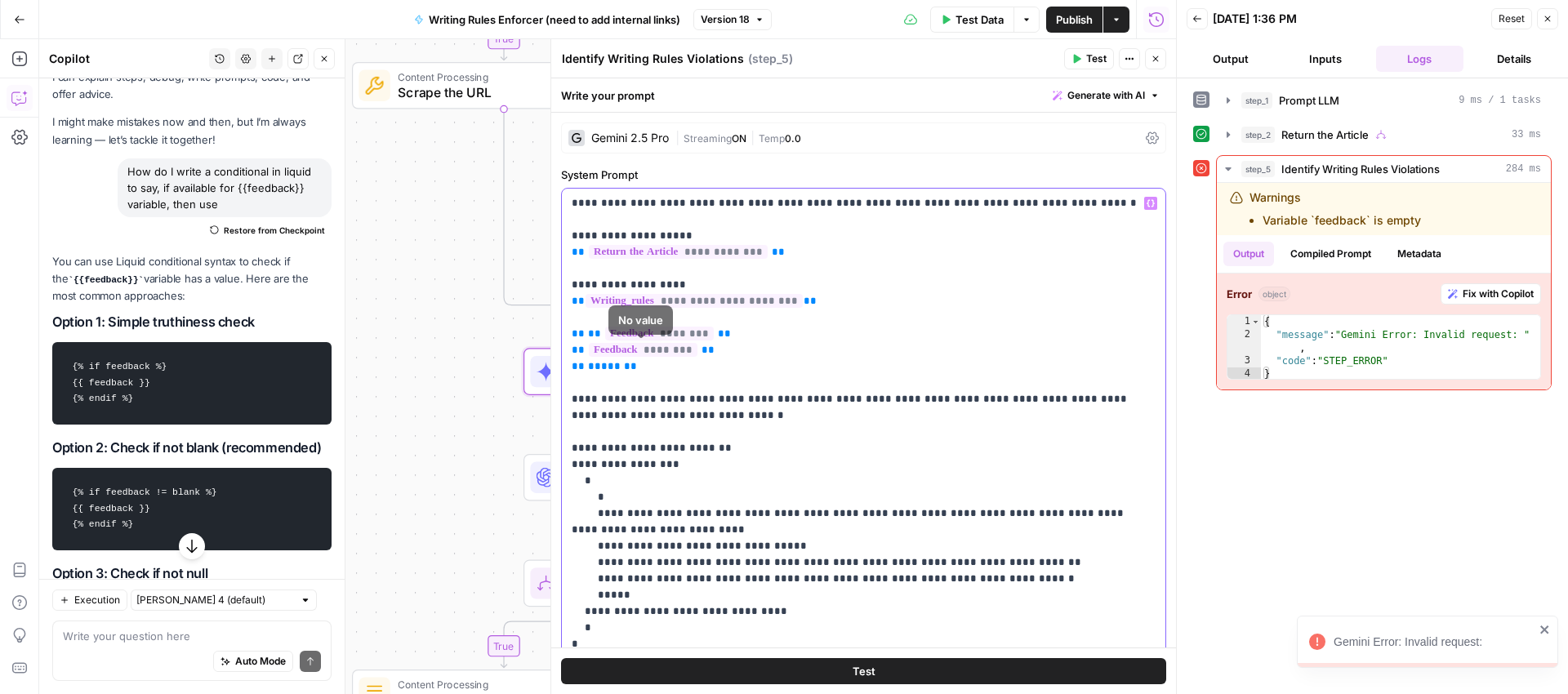
click at [661, 361] on p "**********" at bounding box center [857, 425] width 571 height 458
drag, startPoint x: 656, startPoint y: 362, endPoint x: 570, endPoint y: 330, distance: 91.8
click at [570, 330] on div "**********" at bounding box center [864, 424] width 604 height 470
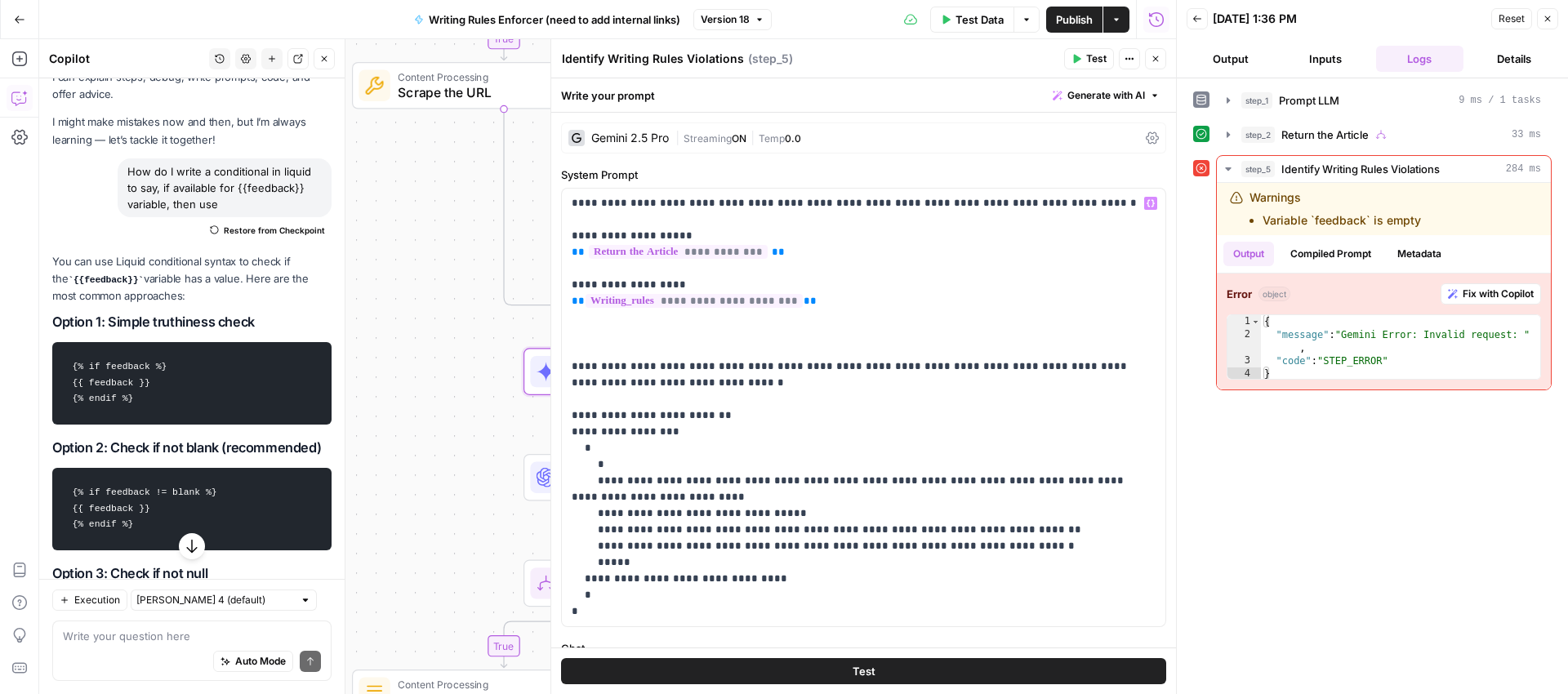
click at [1077, 20] on span "Publish" at bounding box center [1074, 20] width 37 height 16
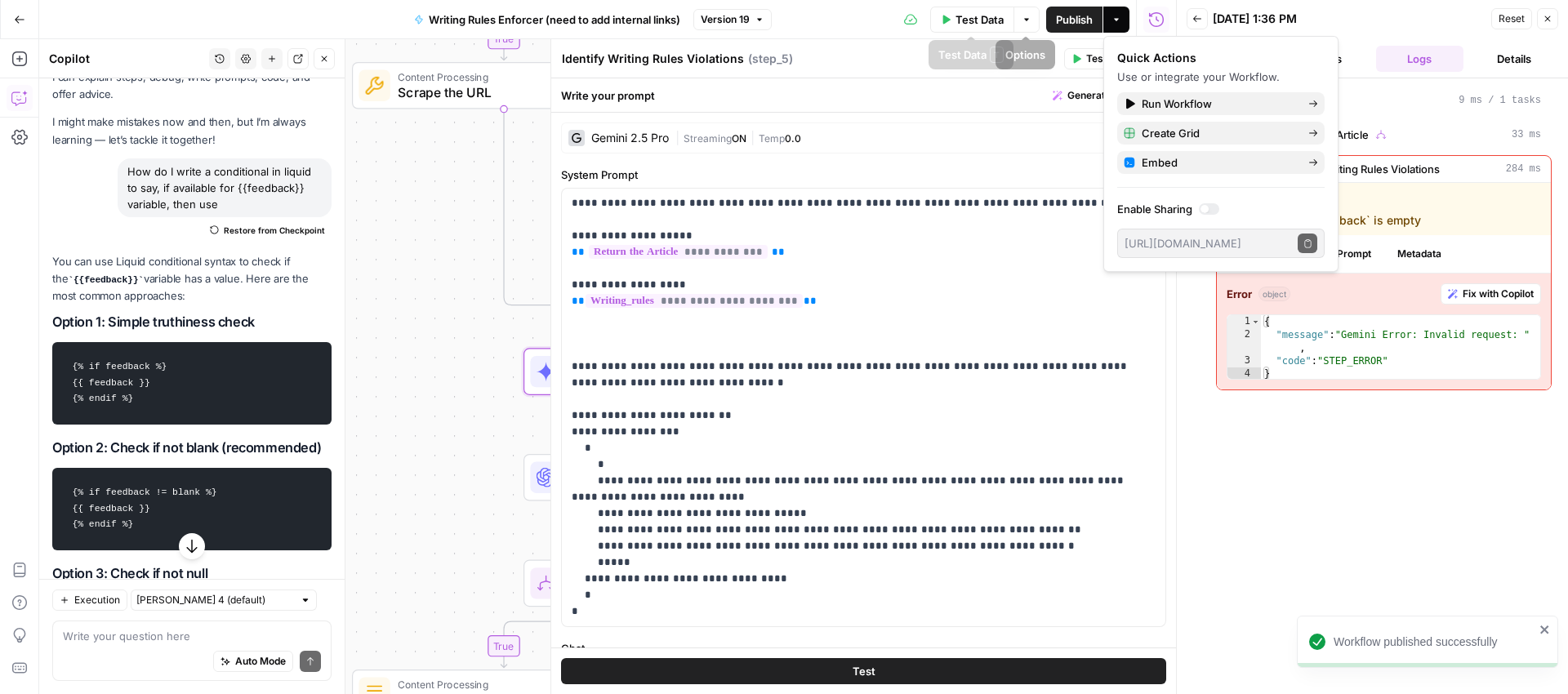
click at [1019, 20] on button "Options" at bounding box center [1026, 19] width 26 height 26
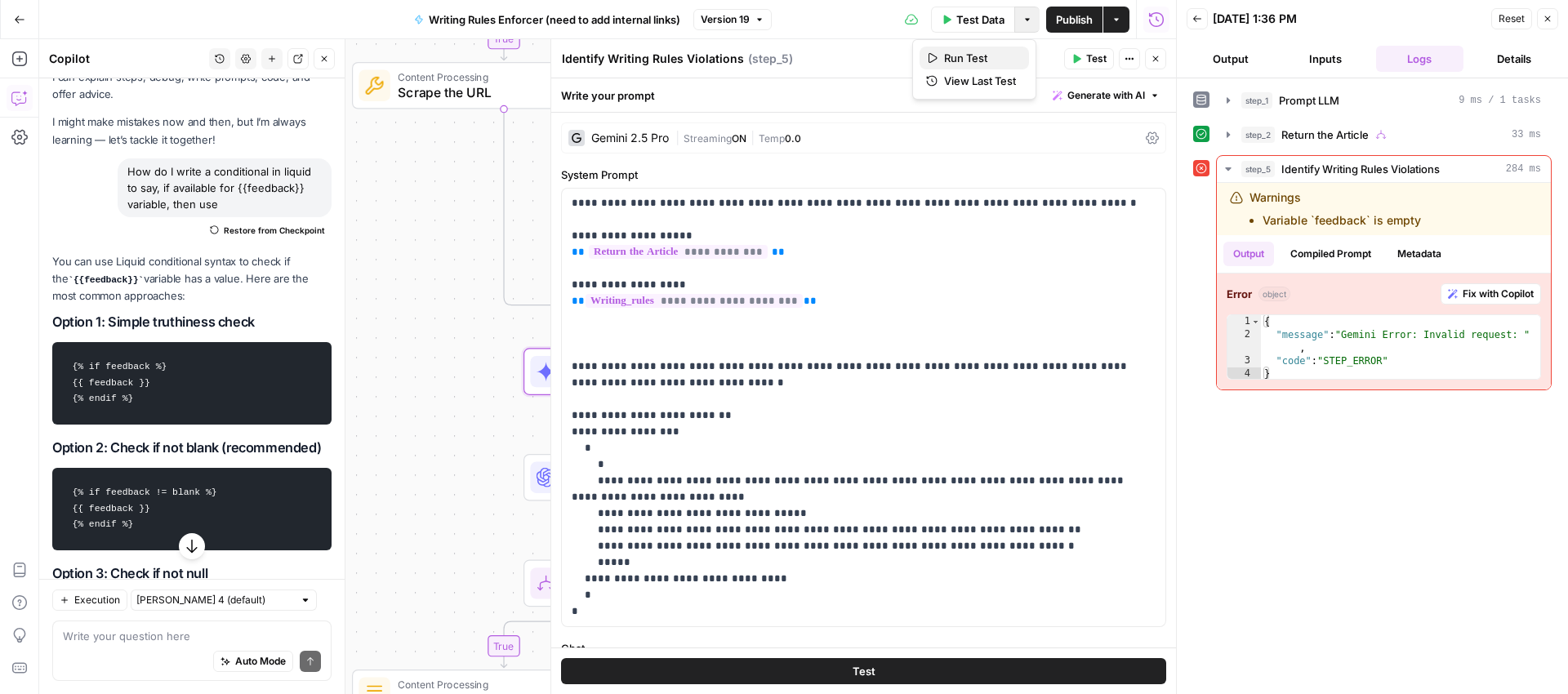
click at [938, 55] on div "Run Test" at bounding box center [974, 58] width 96 height 16
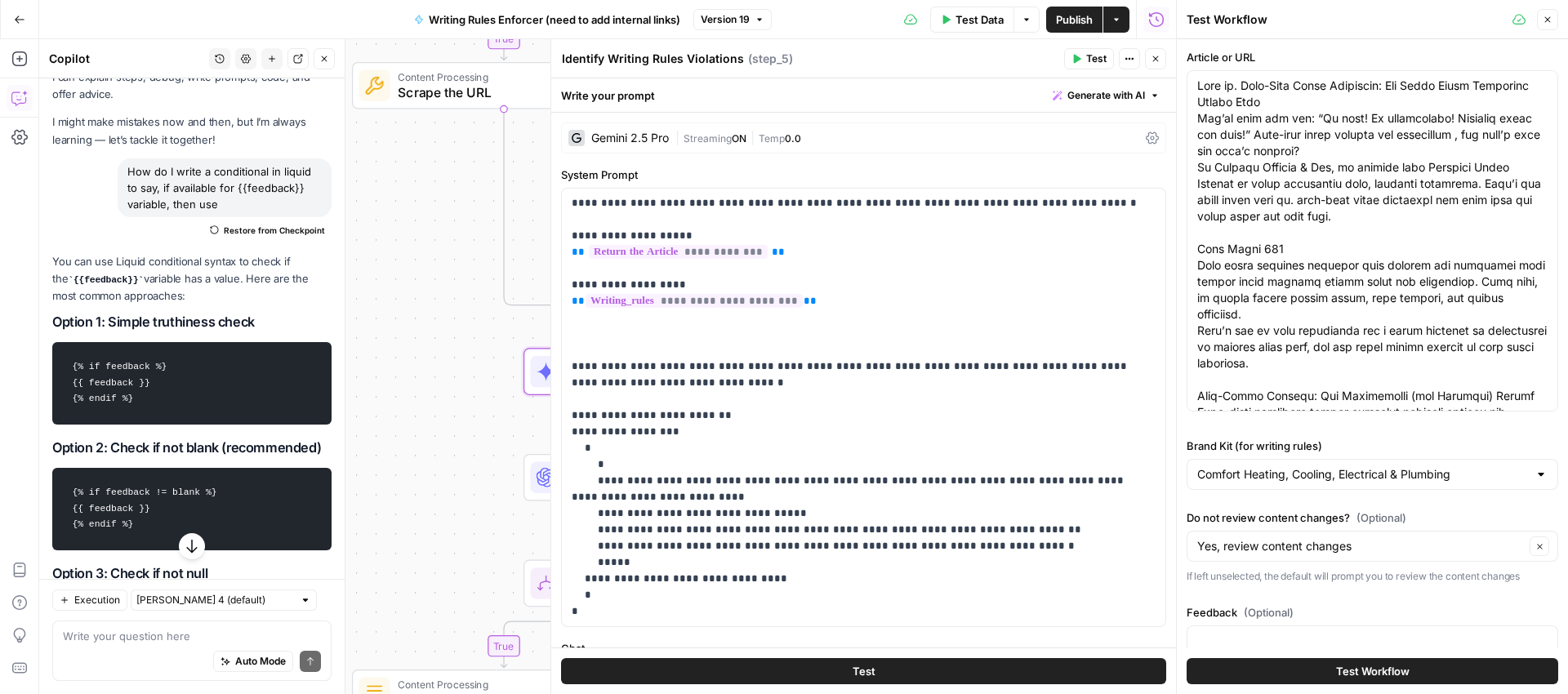
click at [1368, 678] on span "Test Workflow" at bounding box center [1373, 671] width 74 height 16
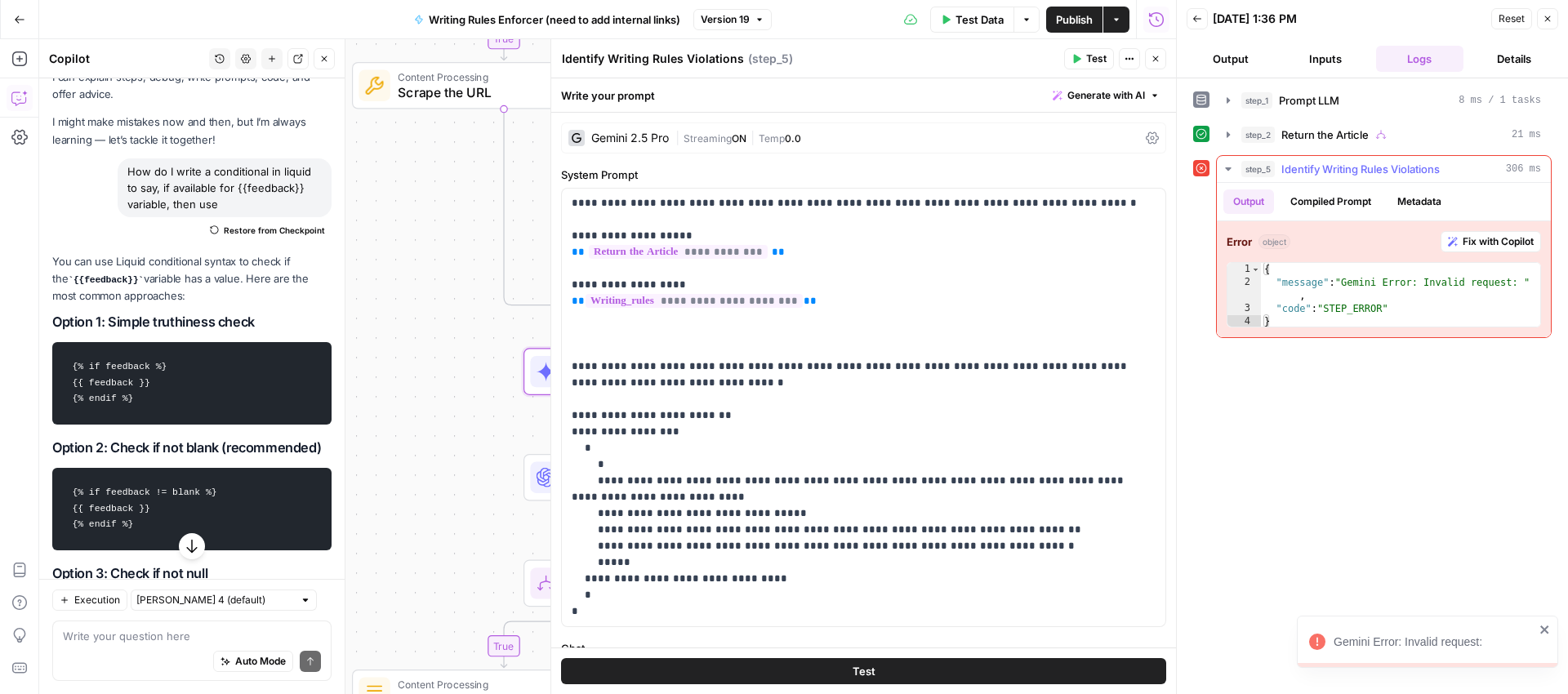
type textarea "**********"
click at [1399, 299] on div "{ "message" : "Gemini Error: Invalid request: " , "code" : "STEP_ERROR" }" at bounding box center [1400, 309] width 279 height 92
click at [1347, 171] on span "Identify Writing Rules Violations" at bounding box center [1361, 169] width 159 height 16
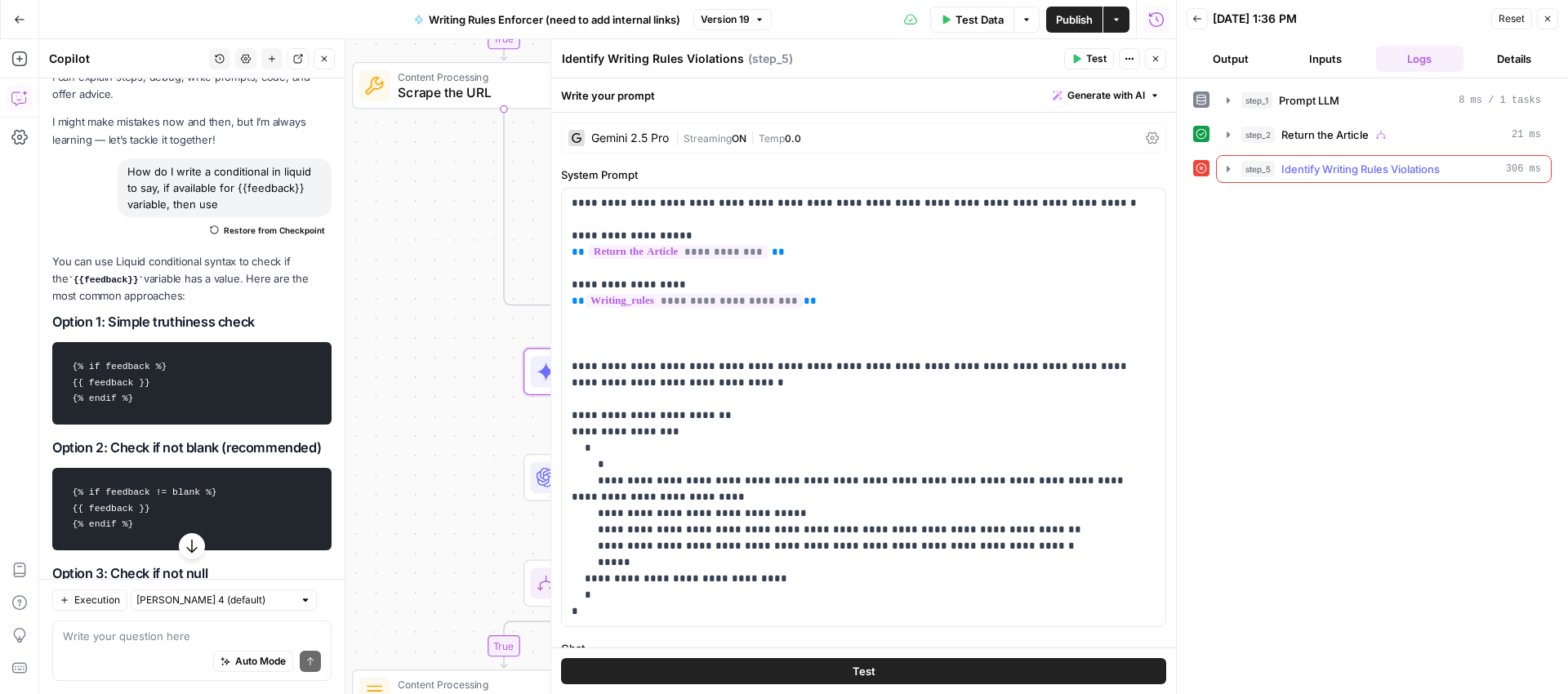
click at [1347, 171] on span "Identify Writing Rules Violations" at bounding box center [1361, 169] width 159 height 16
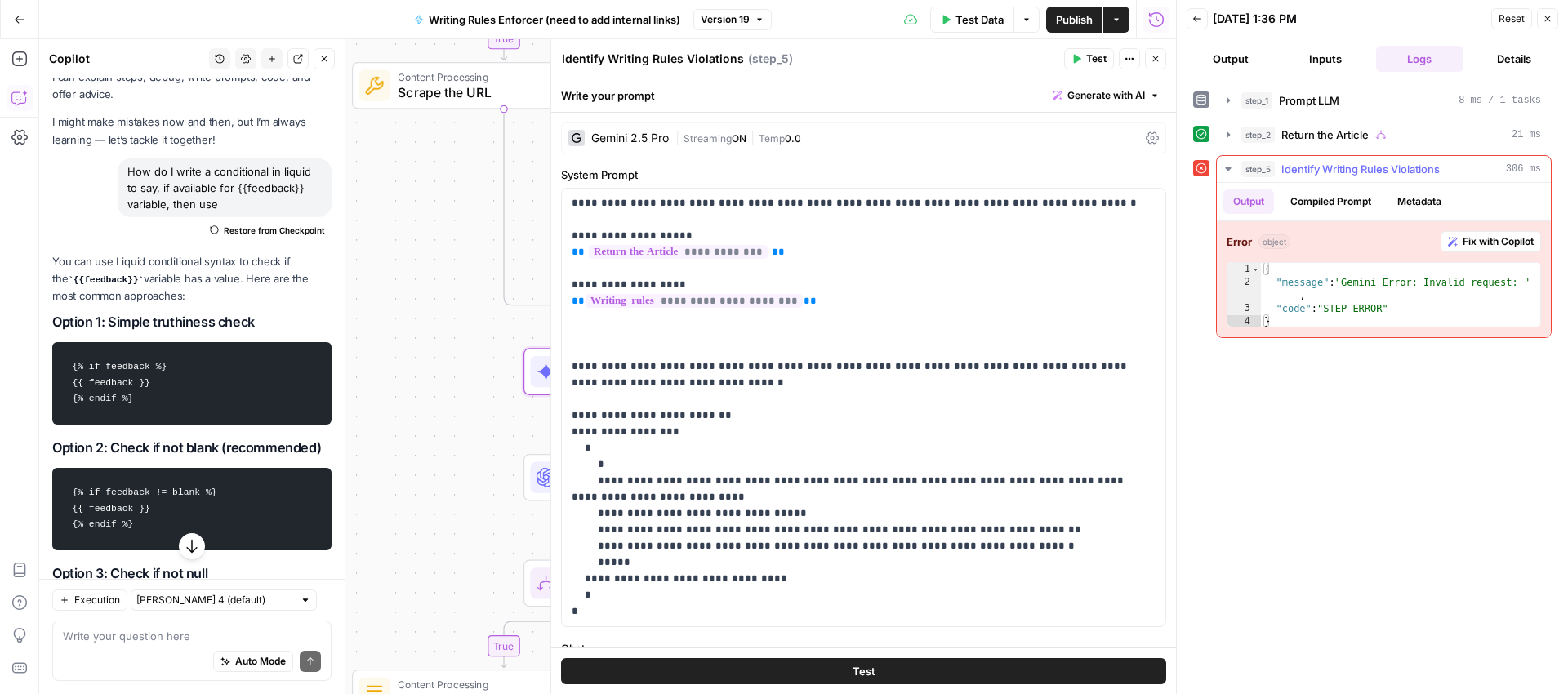
click at [1313, 198] on button "Compiled Prompt" at bounding box center [1330, 201] width 100 height 24
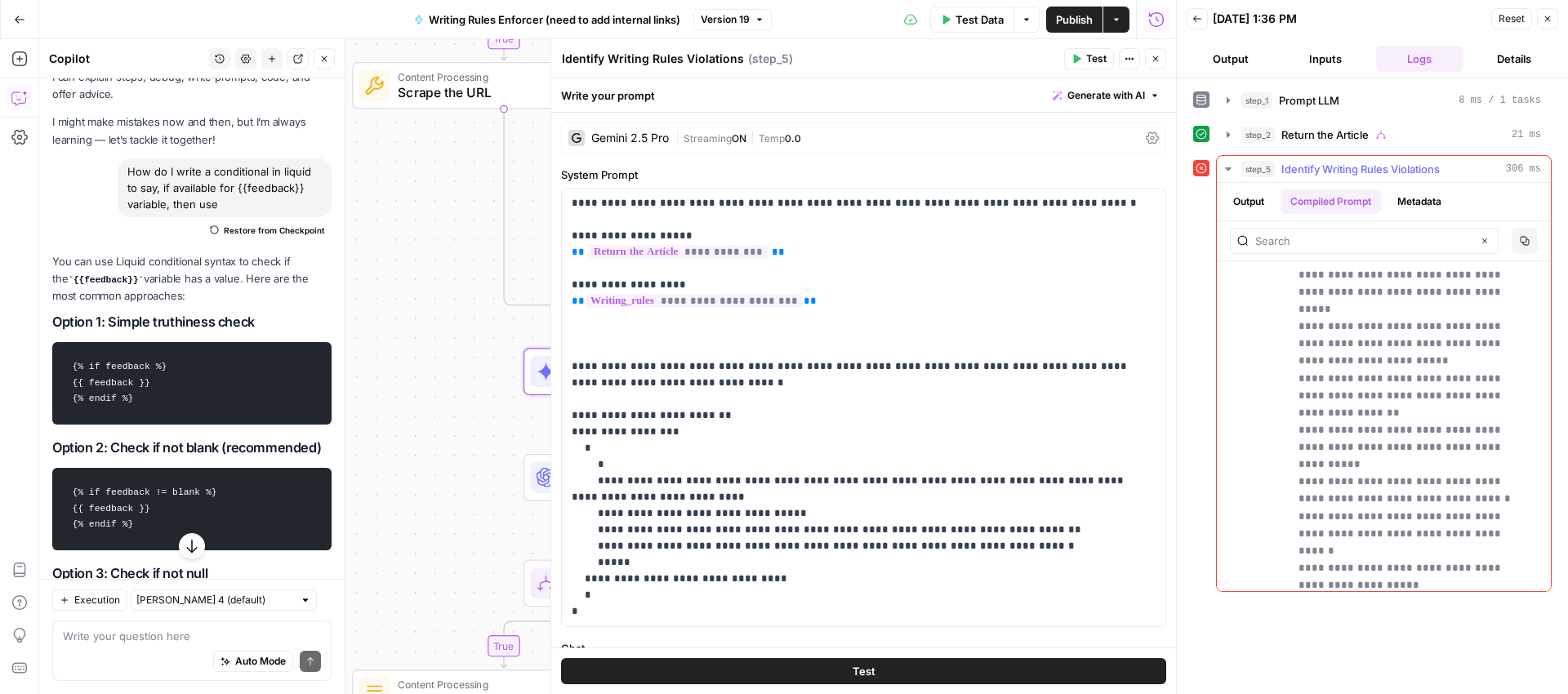
scroll to position [1990, 0]
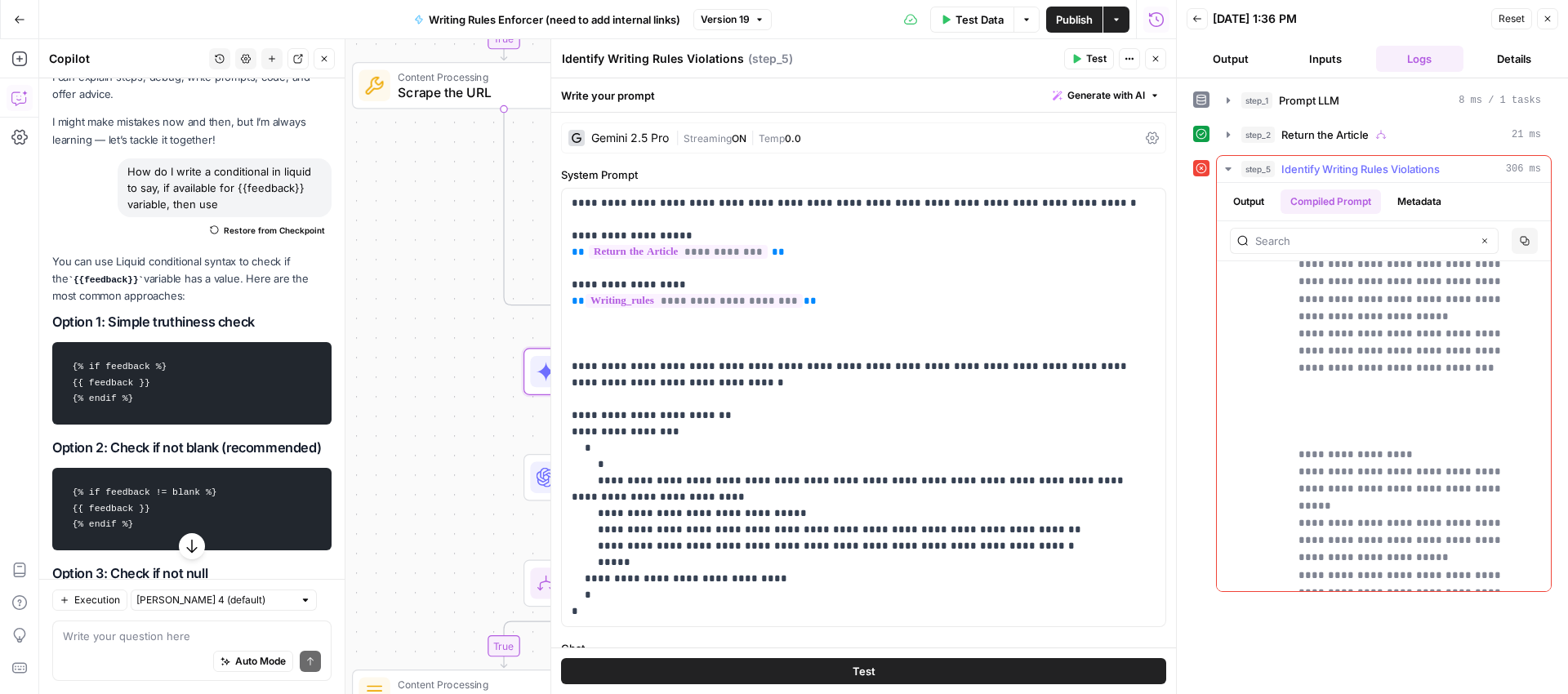
click at [1418, 196] on button "Metadata" at bounding box center [1419, 201] width 64 height 24
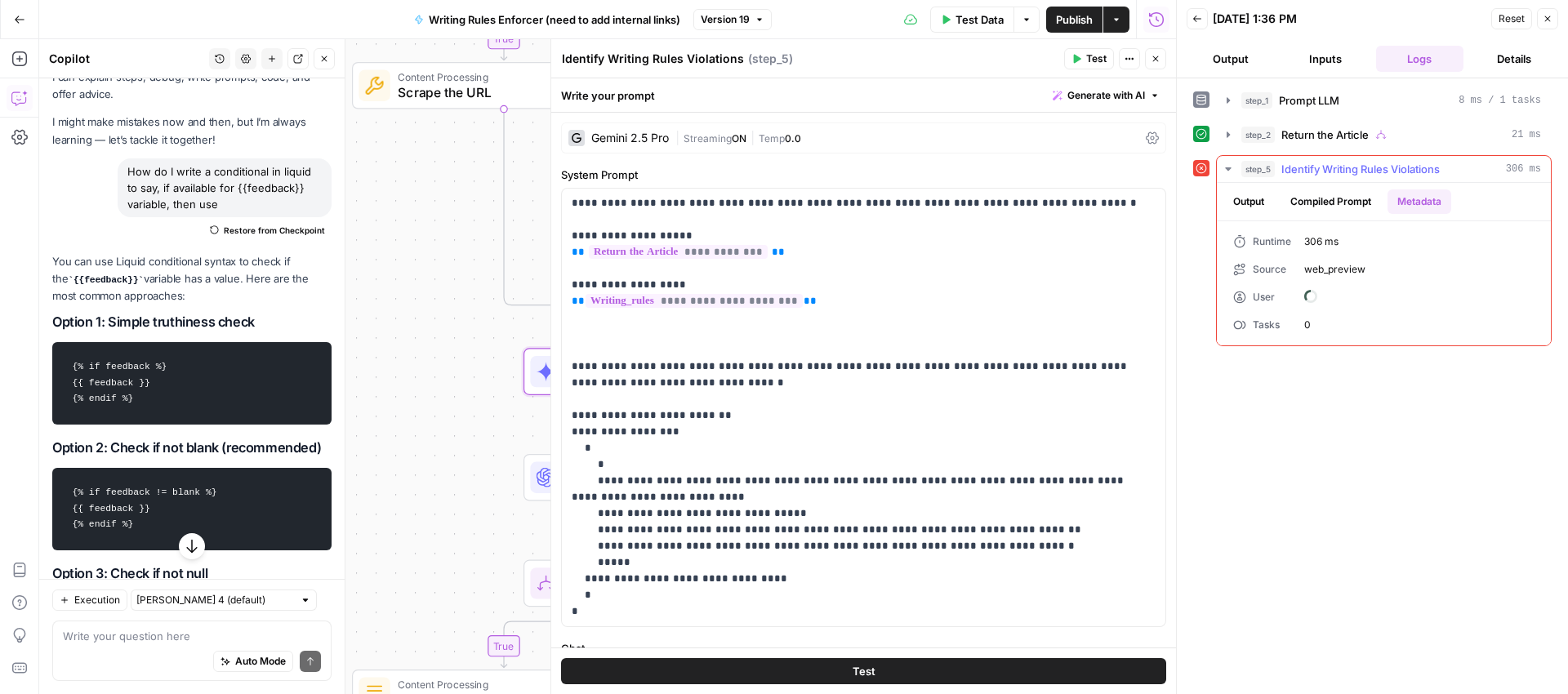
scroll to position [0, 0]
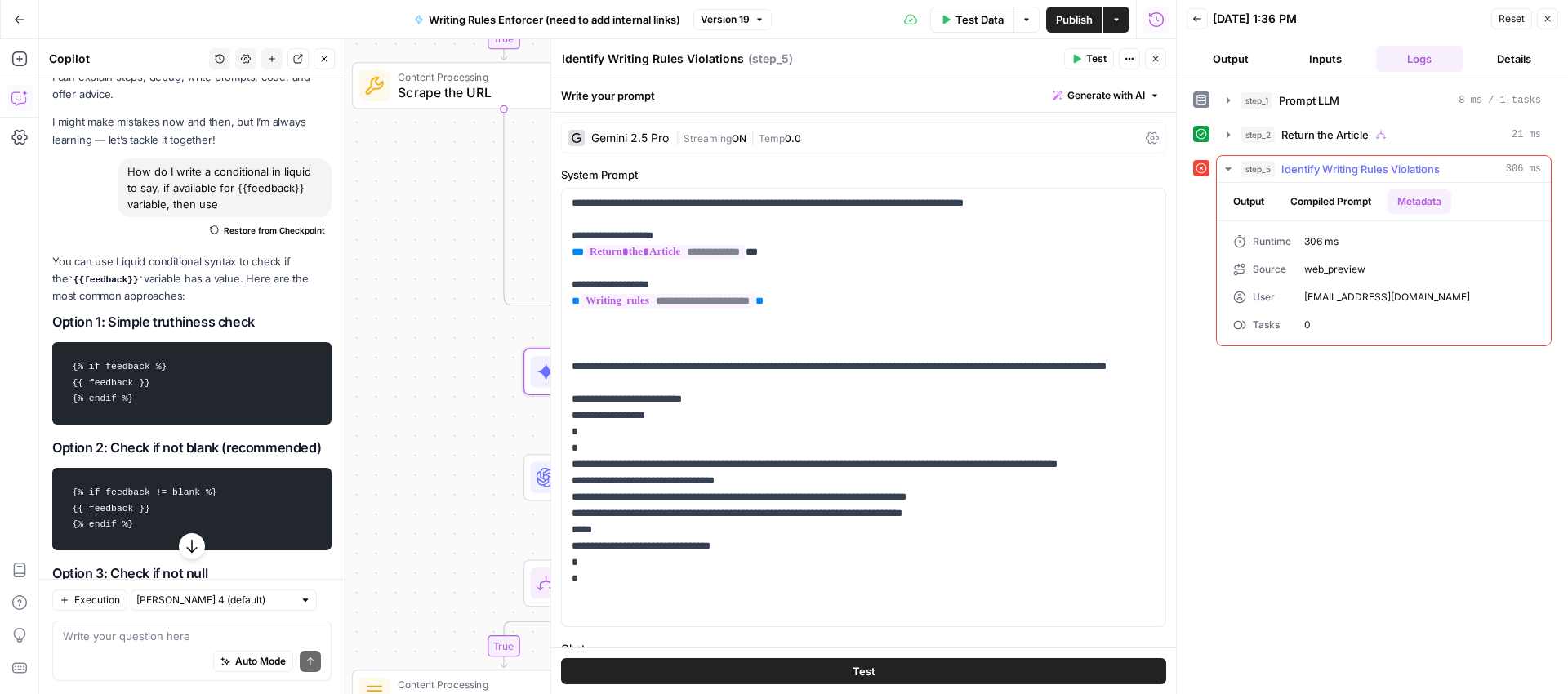
click at [1246, 196] on button "Output" at bounding box center [1249, 201] width 50 height 24
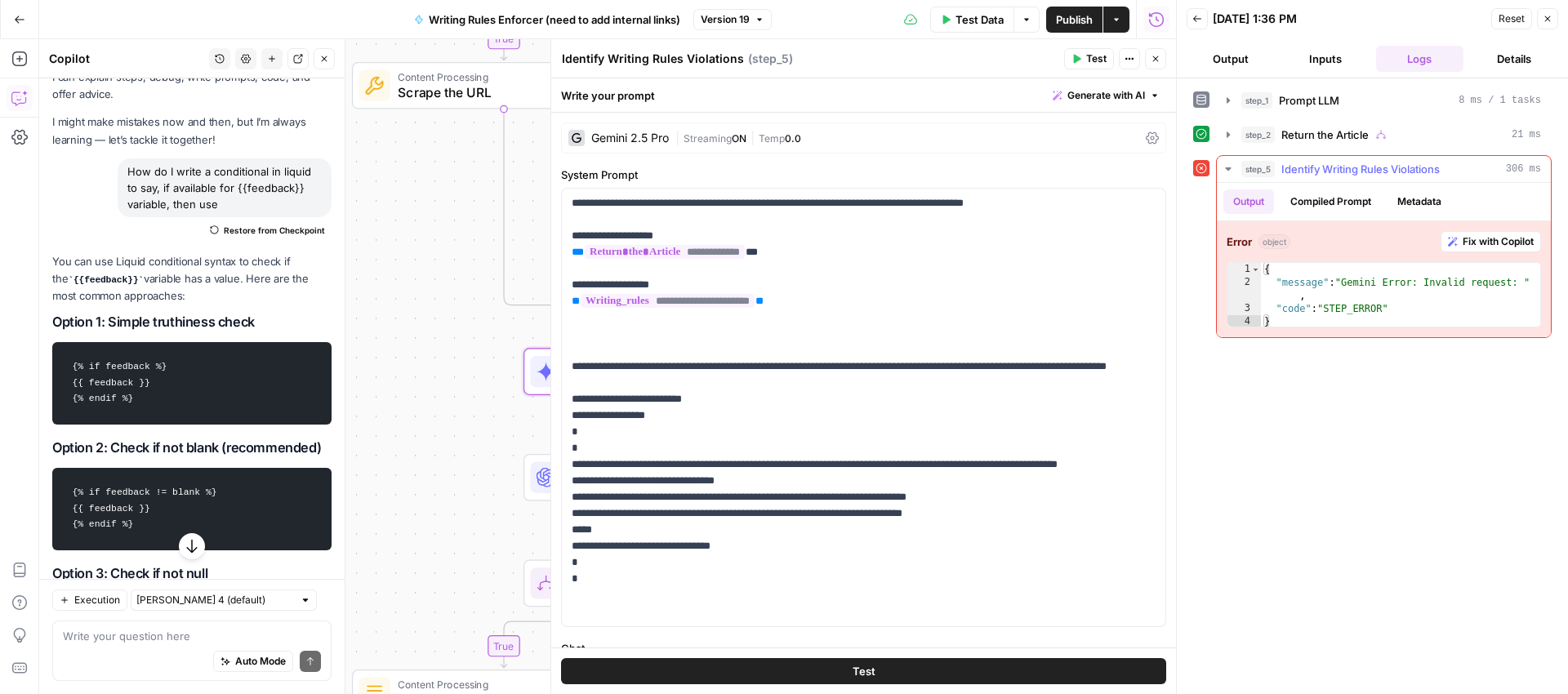
type textarea "**********"
click at [1373, 298] on div "{ "message" : "Gemini Error: Invalid request: " , "code" : "STEP_ERROR" }" at bounding box center [1400, 309] width 279 height 92
click at [763, 345] on p "**********" at bounding box center [857, 407] width 571 height 425
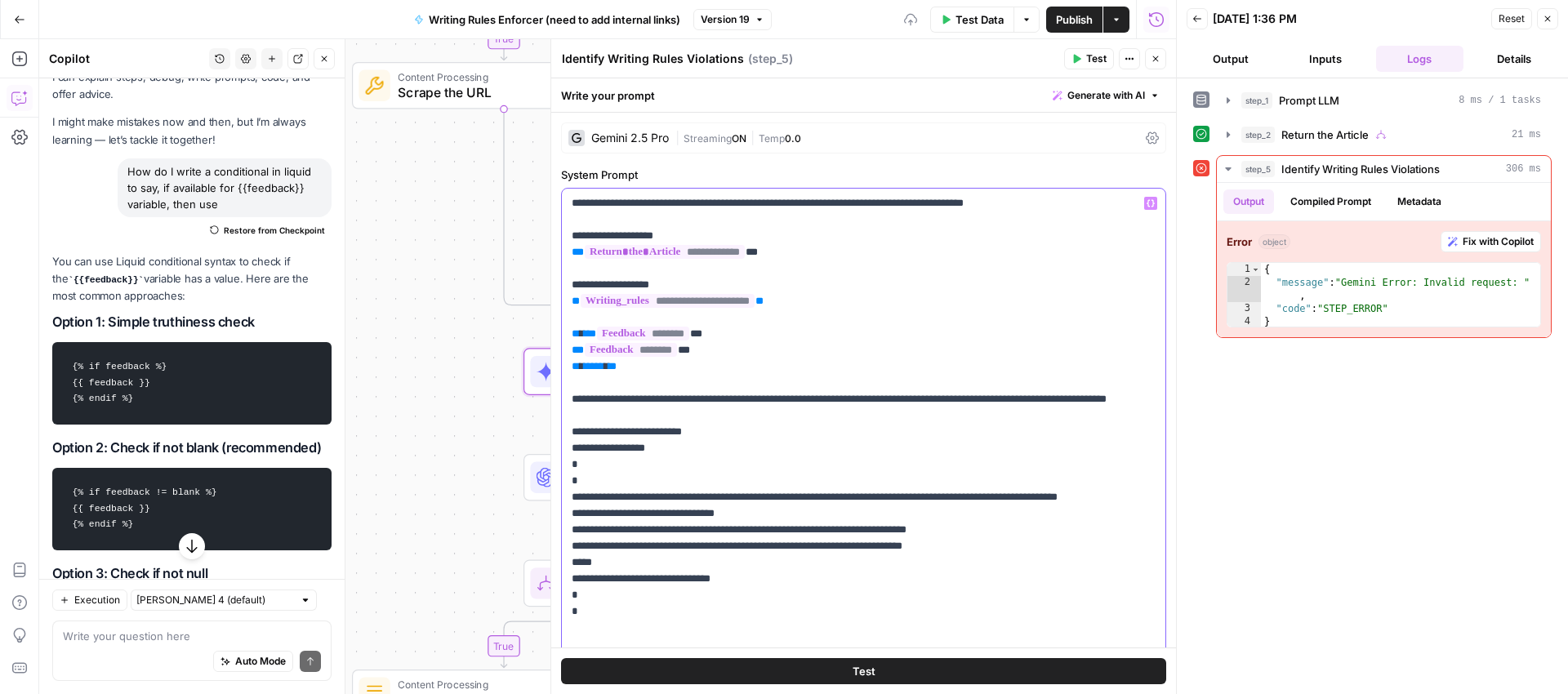
click at [850, 308] on p "**********" at bounding box center [857, 425] width 571 height 458
click at [1083, 22] on span "Publish" at bounding box center [1074, 20] width 37 height 16
click at [1478, 205] on div "Output Compiled Prompt Metadata" at bounding box center [1383, 202] width 334 height 38
click at [1486, 239] on span "Fix with Copilot" at bounding box center [1498, 242] width 71 height 14
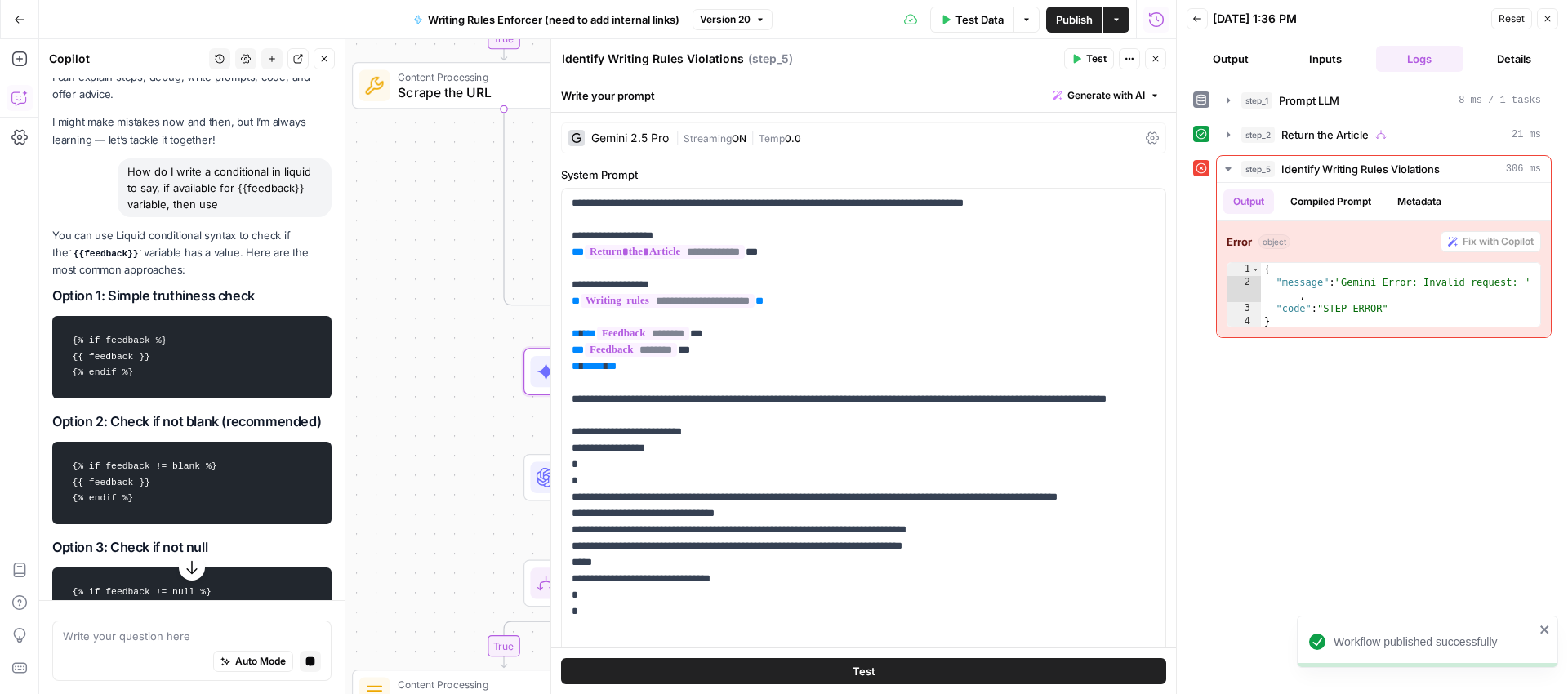
scroll to position [735, 0]
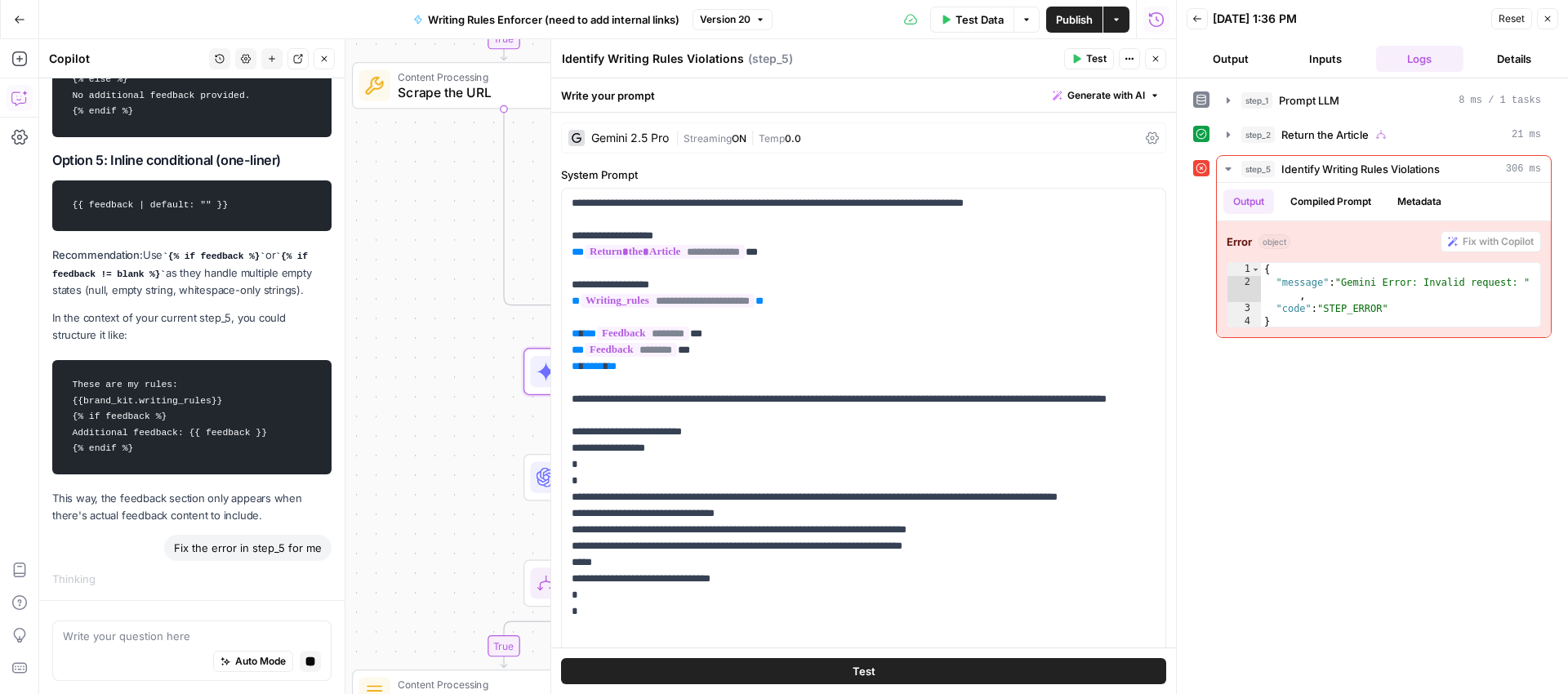
click at [477, 353] on div "**********" at bounding box center [608, 367] width 1137 height 655
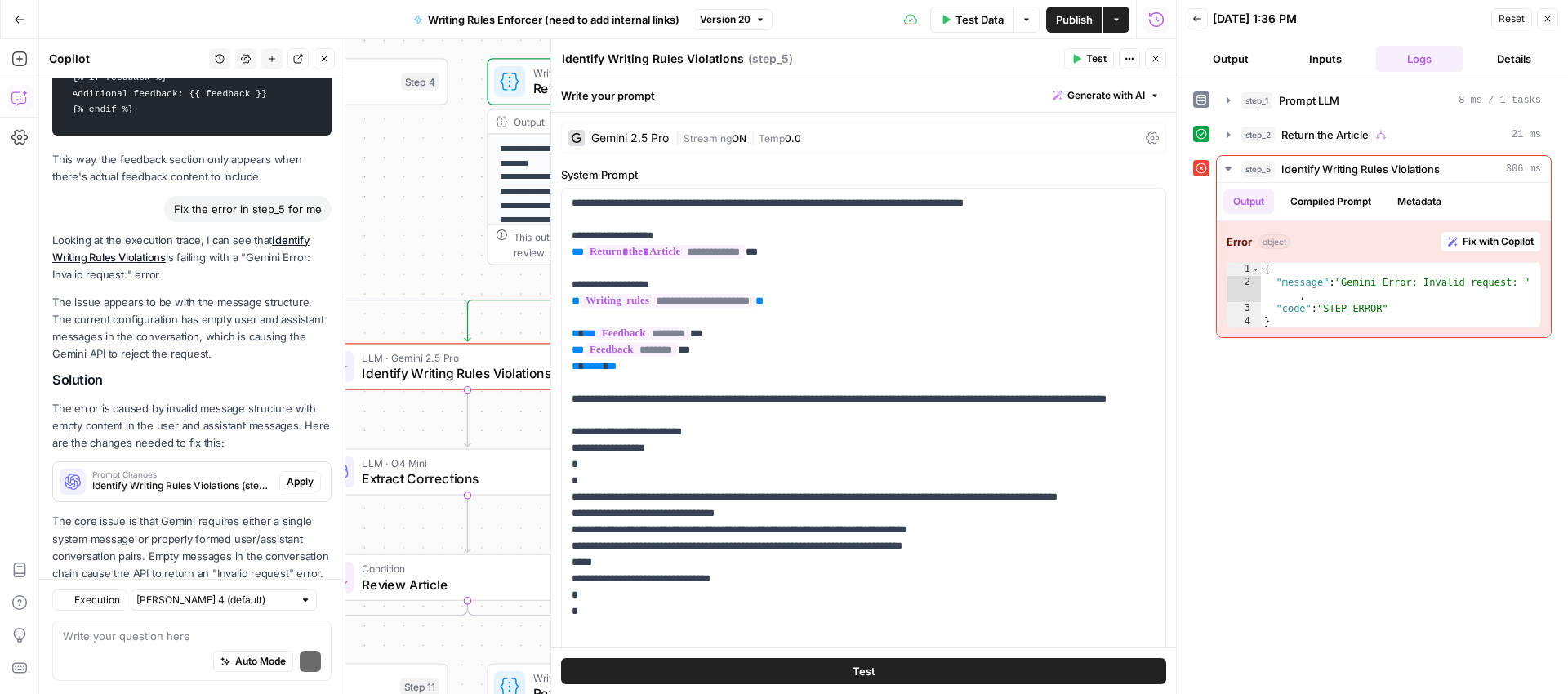
scroll to position [1160, 0]
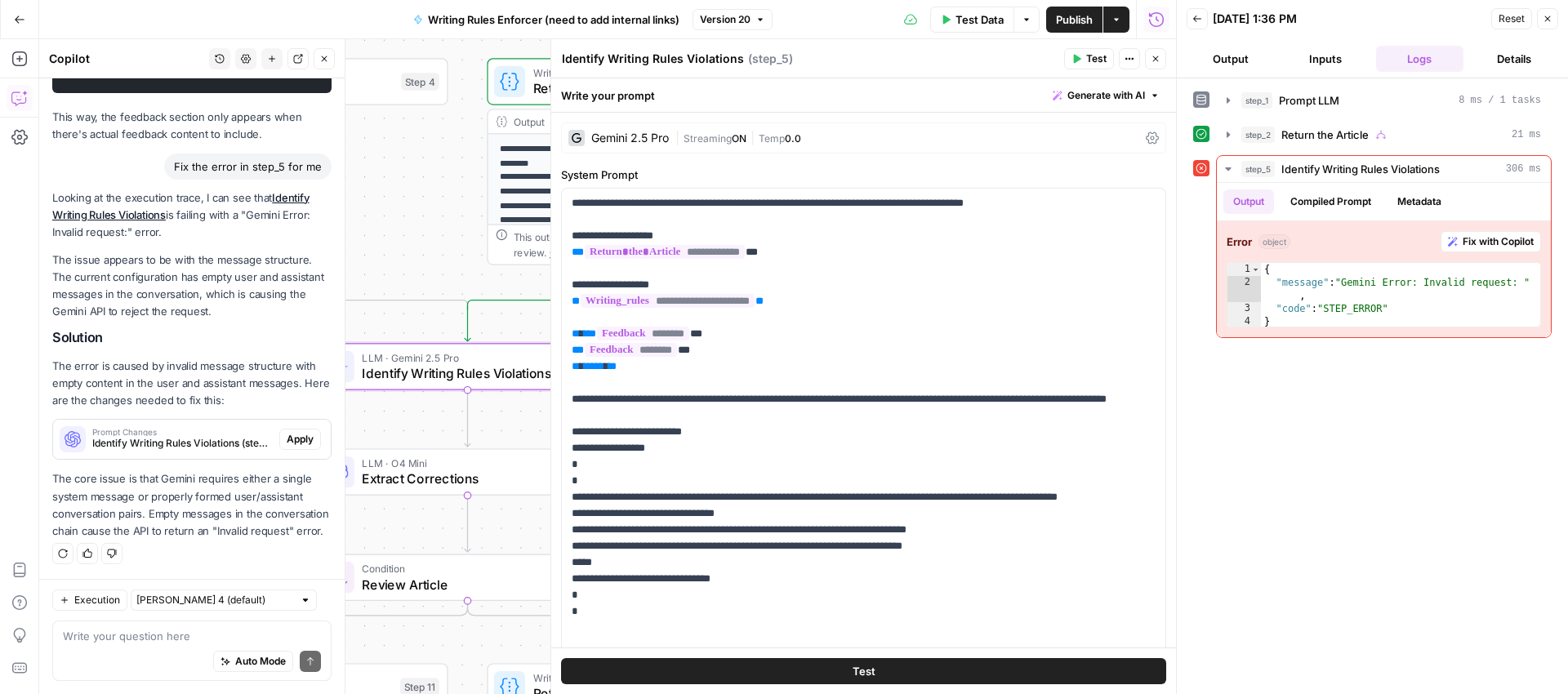
click at [198, 436] on span "Identify Writing Rules Violations (step_5)" at bounding box center [182, 443] width 180 height 14
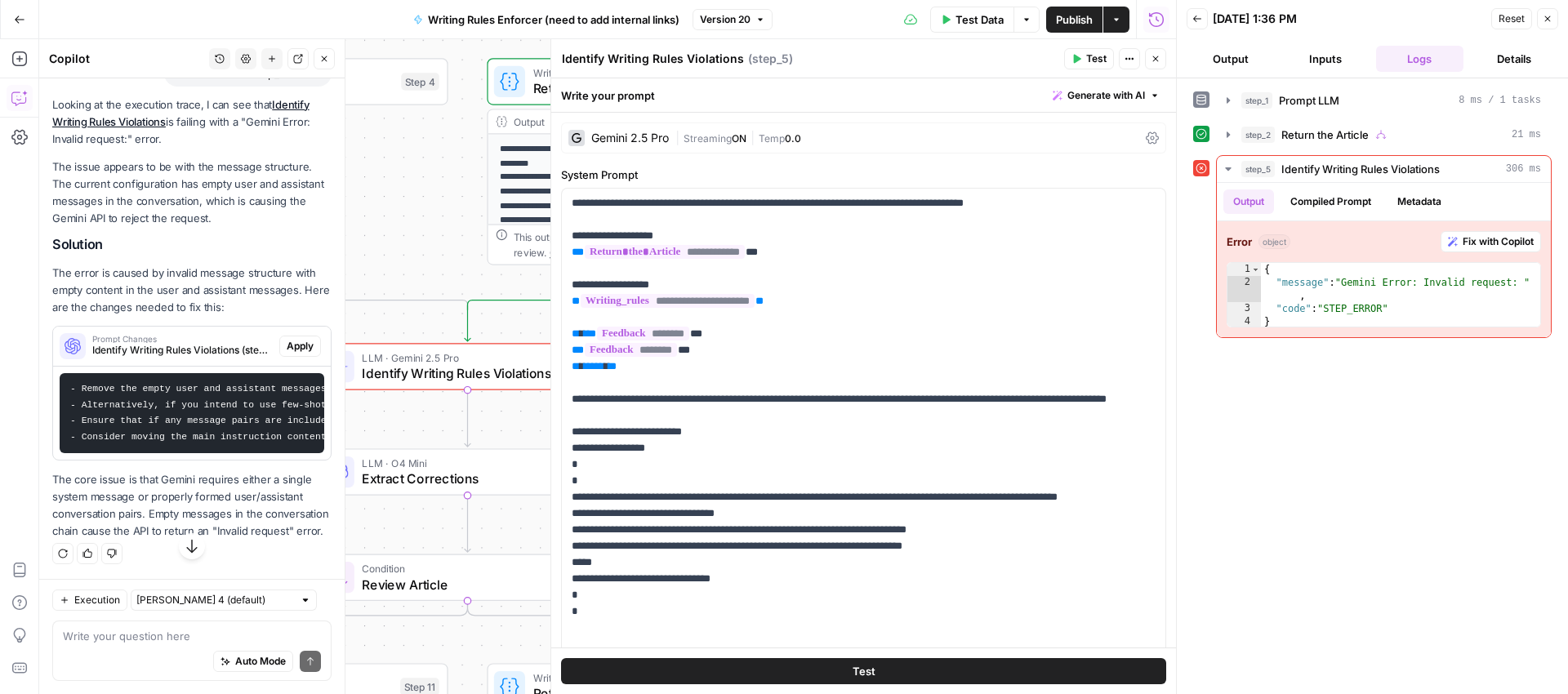
scroll to position [1266, 0]
drag, startPoint x: 191, startPoint y: 388, endPoint x: 136, endPoint y: 405, distance: 57.6
click at [277, 384] on code "- Remove the empty user and assistant messages from the messages array, keeping…" at bounding box center [615, 413] width 1091 height 58
click at [287, 339] on span "Apply" at bounding box center [300, 346] width 27 height 14
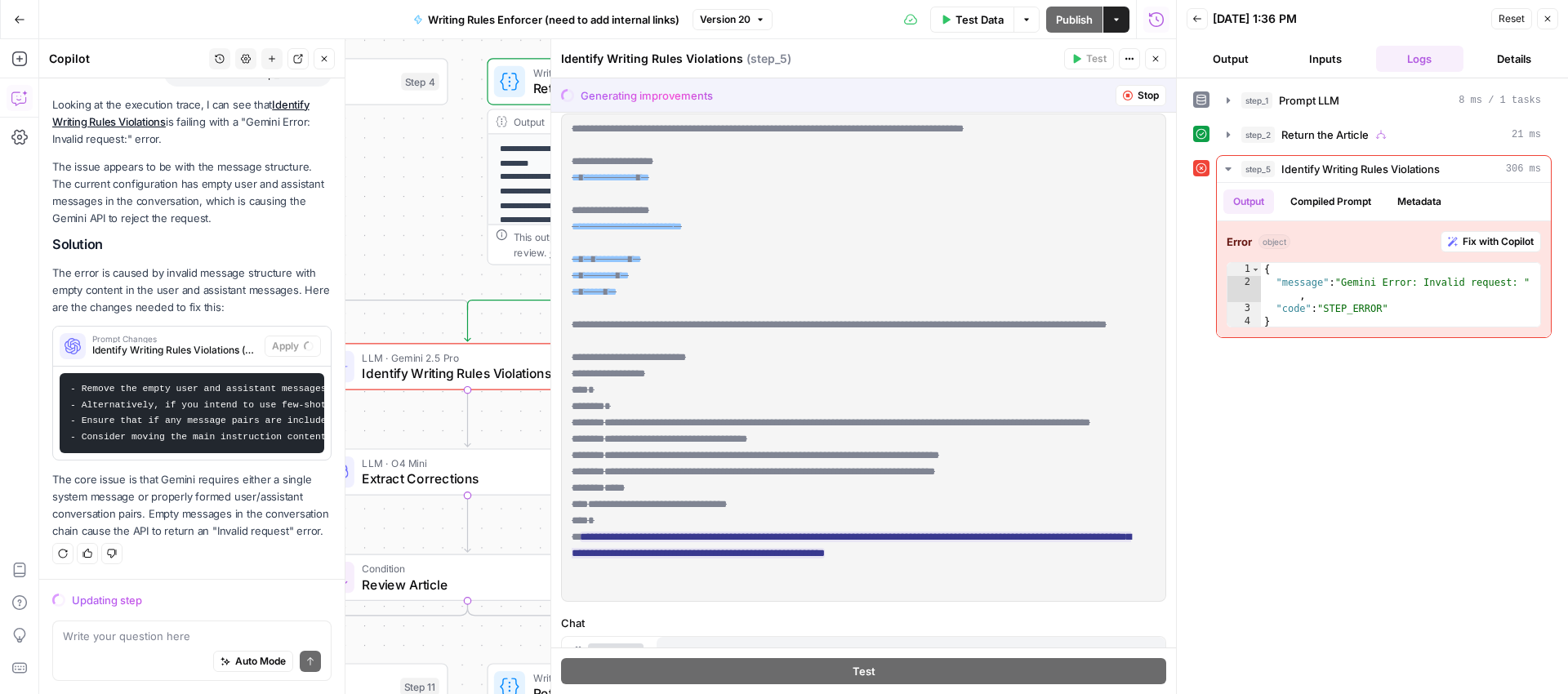
scroll to position [69, 0]
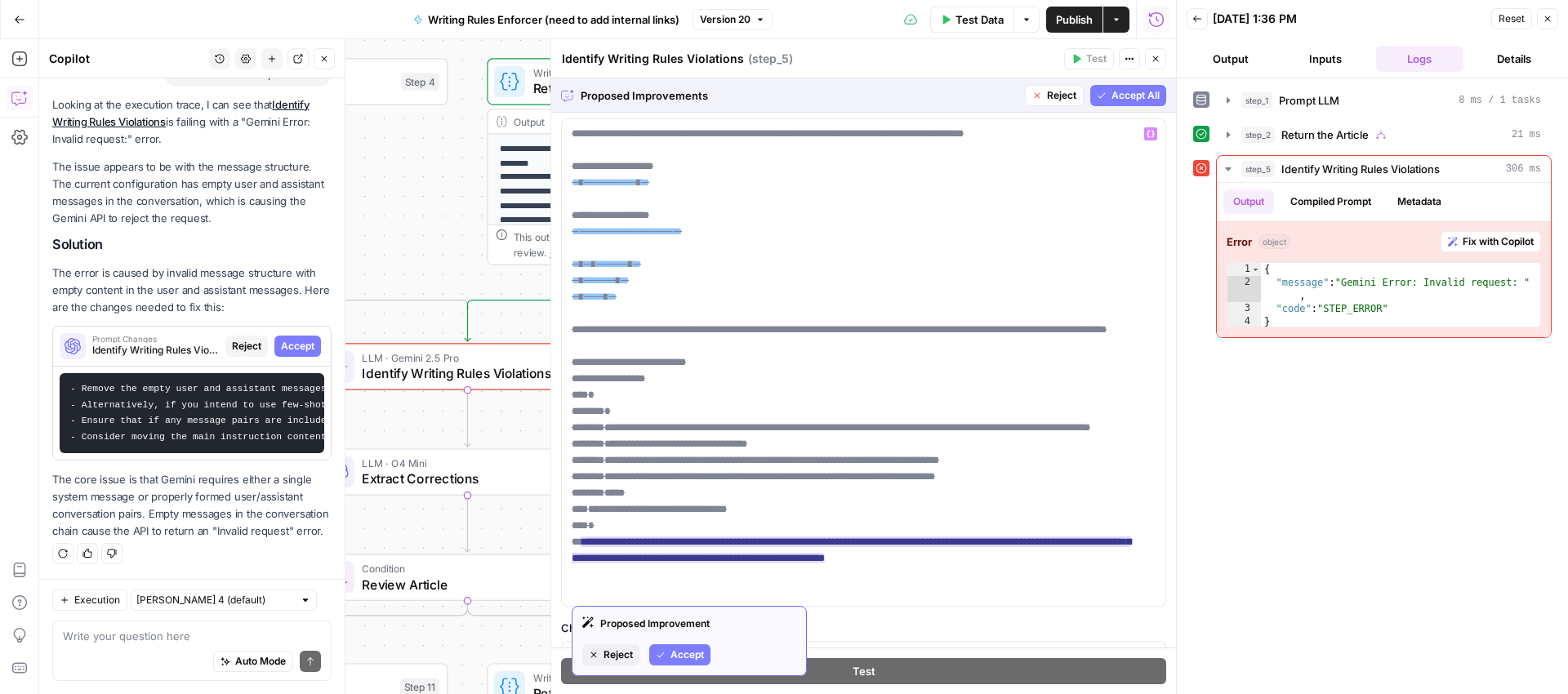
click at [617, 652] on span "Reject" at bounding box center [618, 655] width 30 height 14
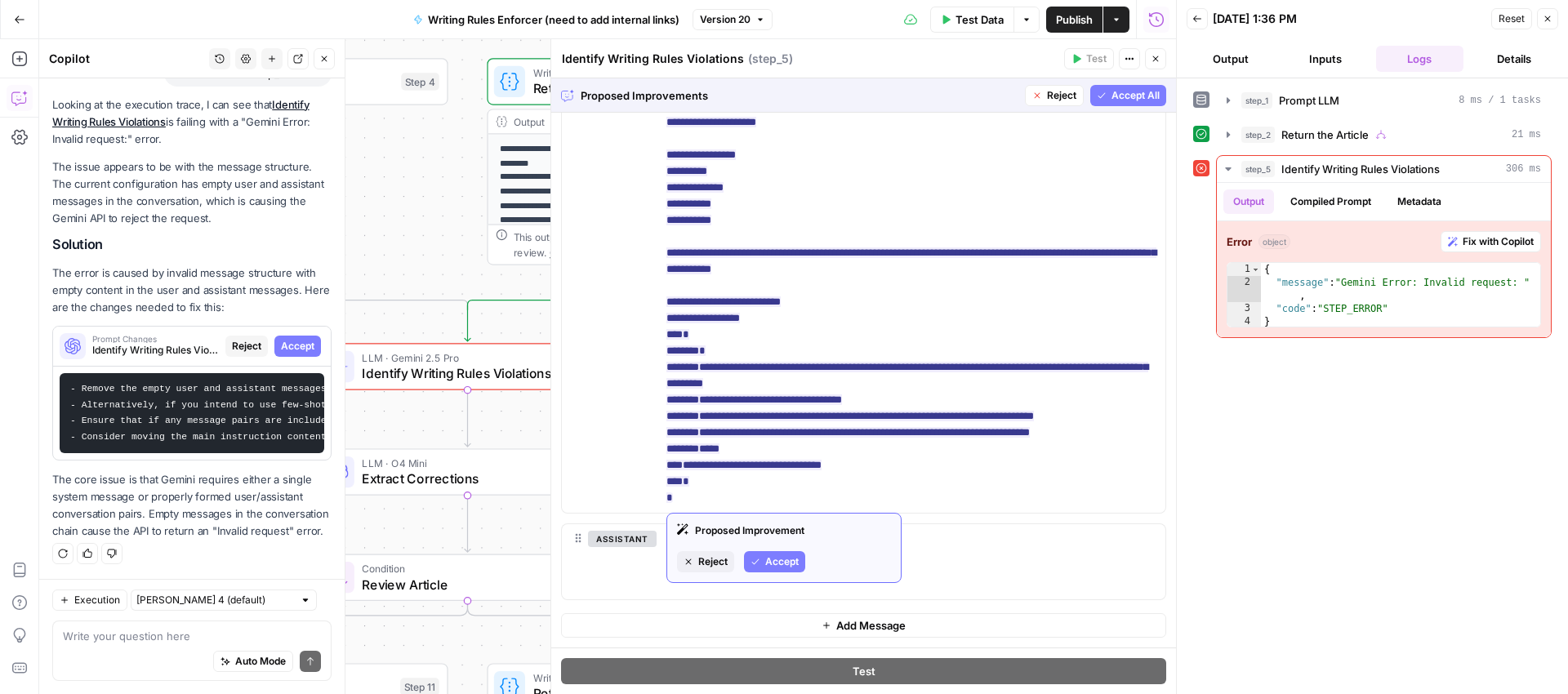
scroll to position [449, 0]
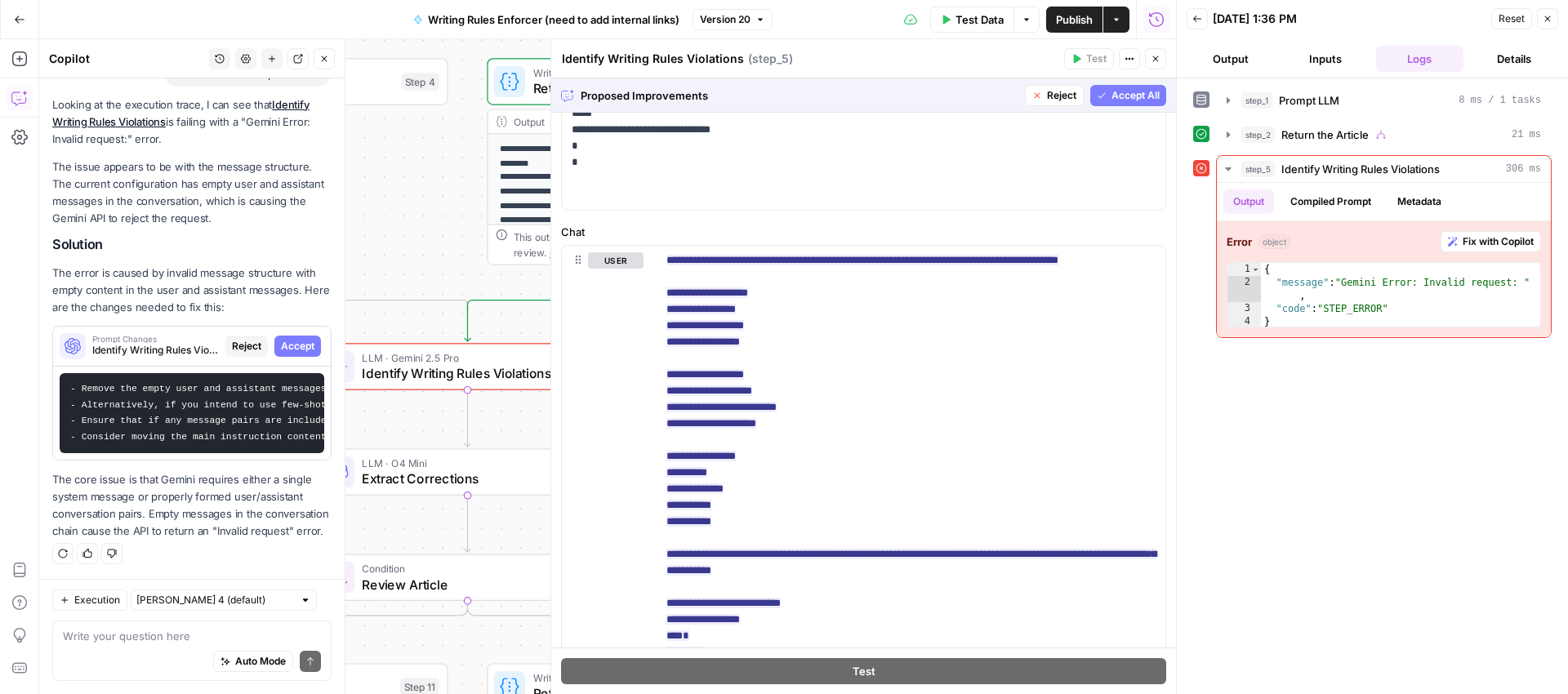
click at [1028, 101] on button "Reject" at bounding box center [1053, 96] width 59 height 22
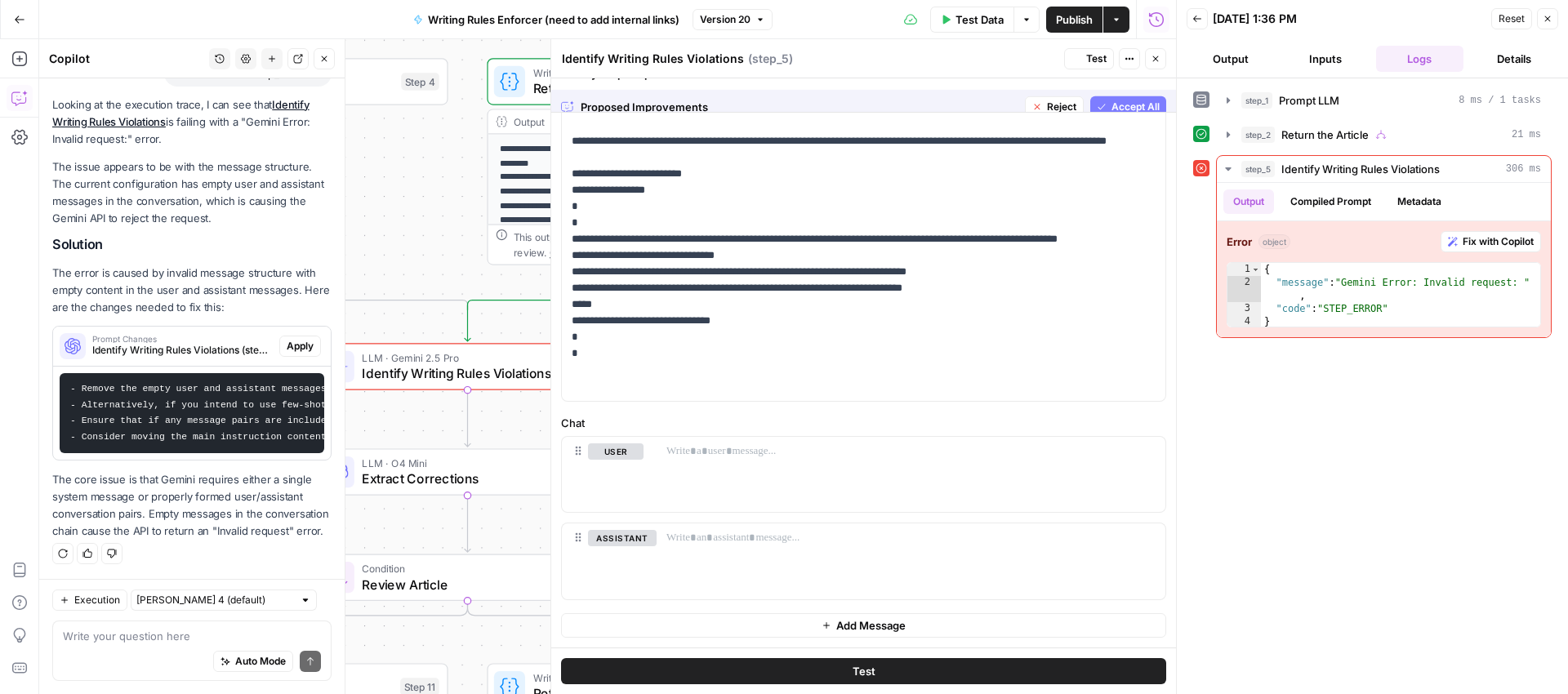
scroll to position [0, 0]
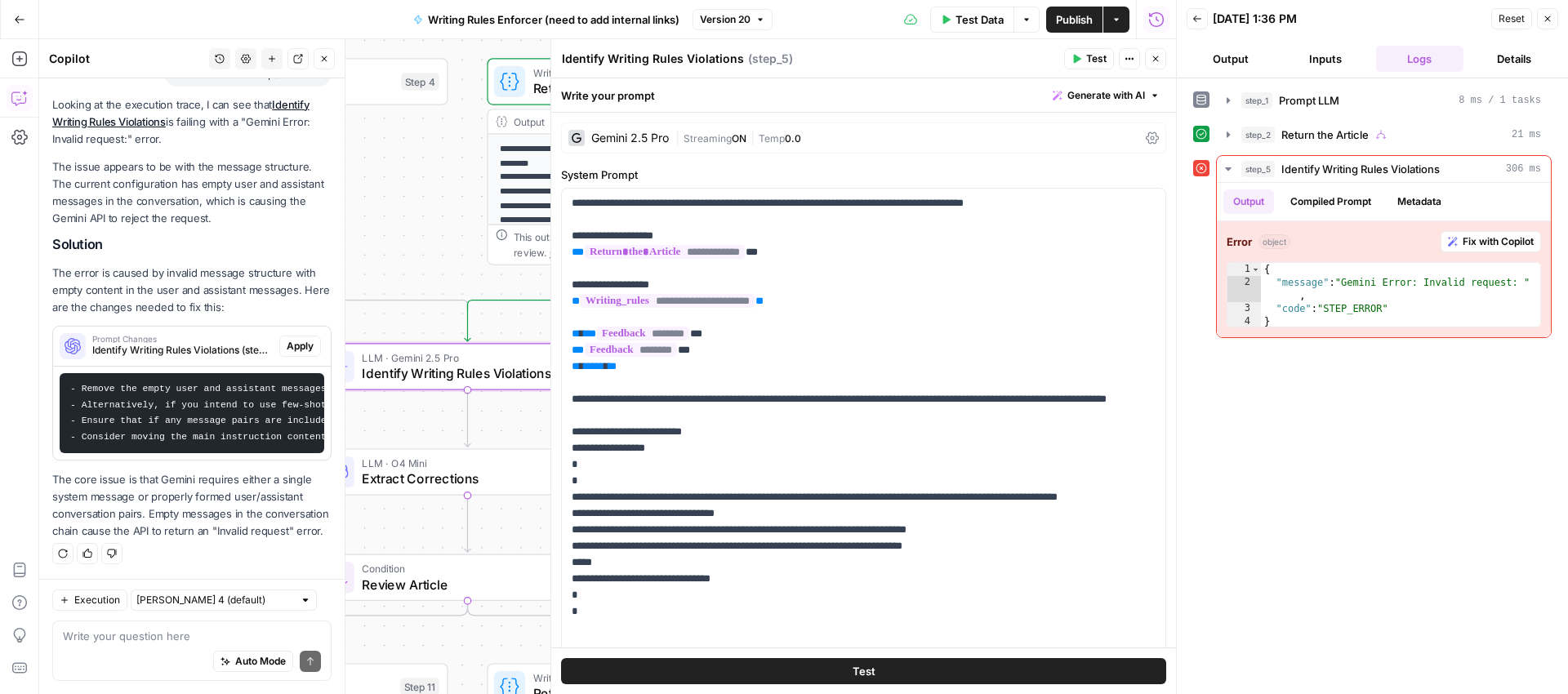
click at [296, 339] on span "Apply" at bounding box center [300, 346] width 27 height 14
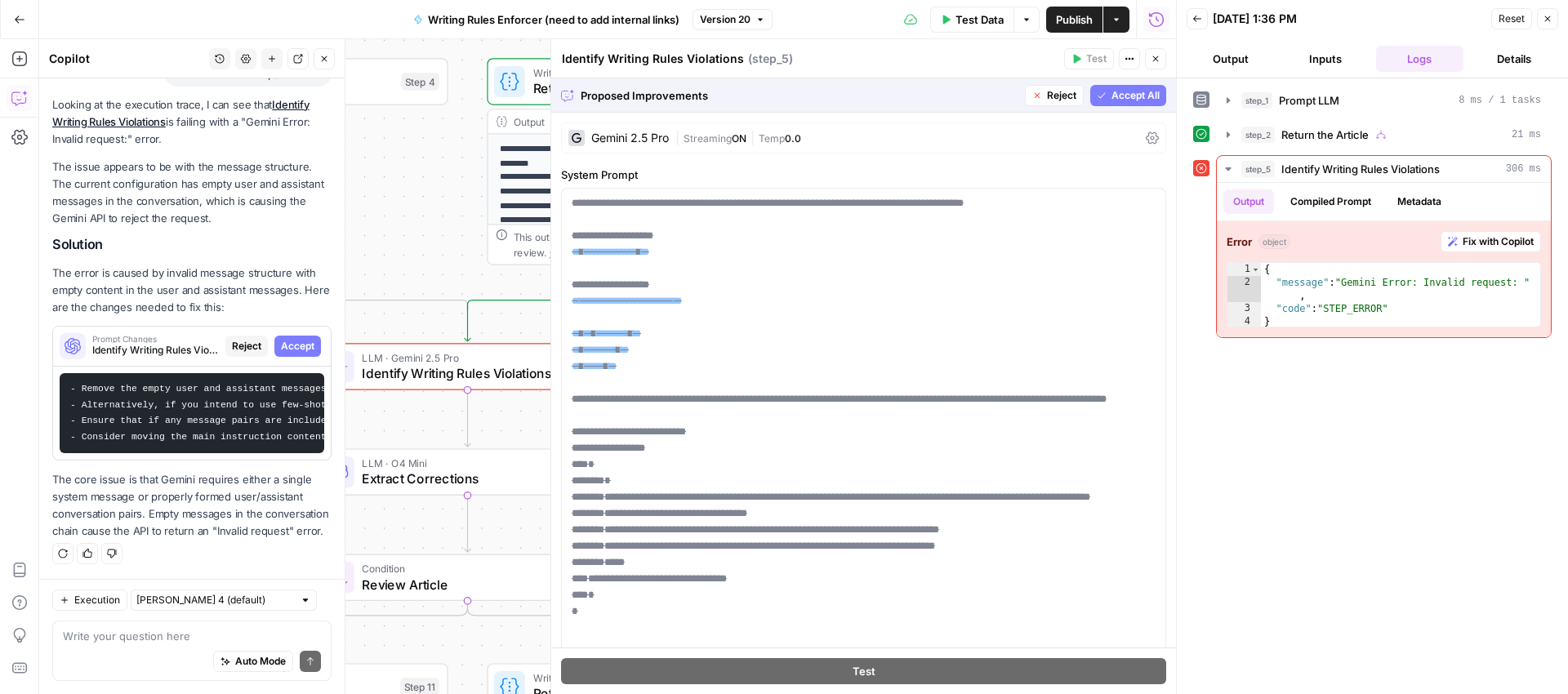
click at [1111, 96] on span "Accept All" at bounding box center [1135, 96] width 48 height 14
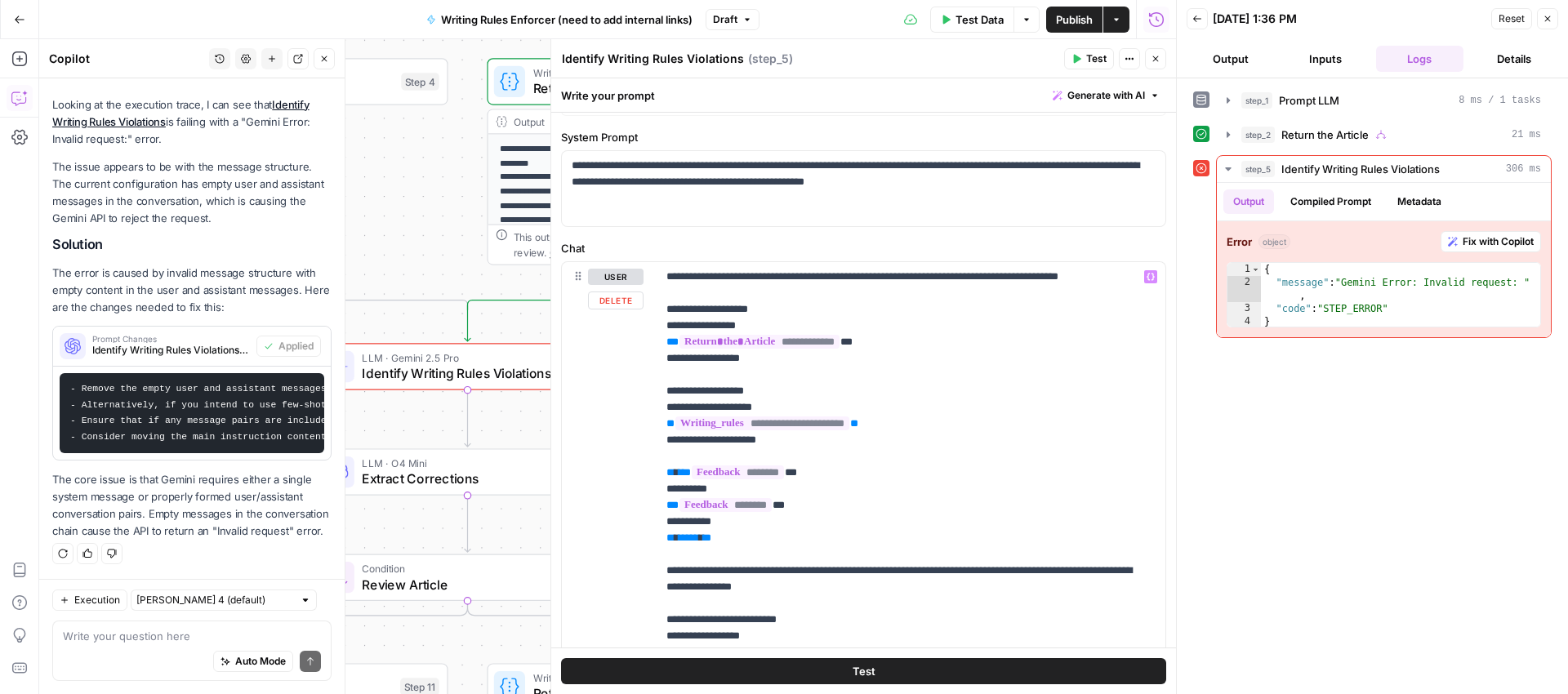
scroll to position [3, 0]
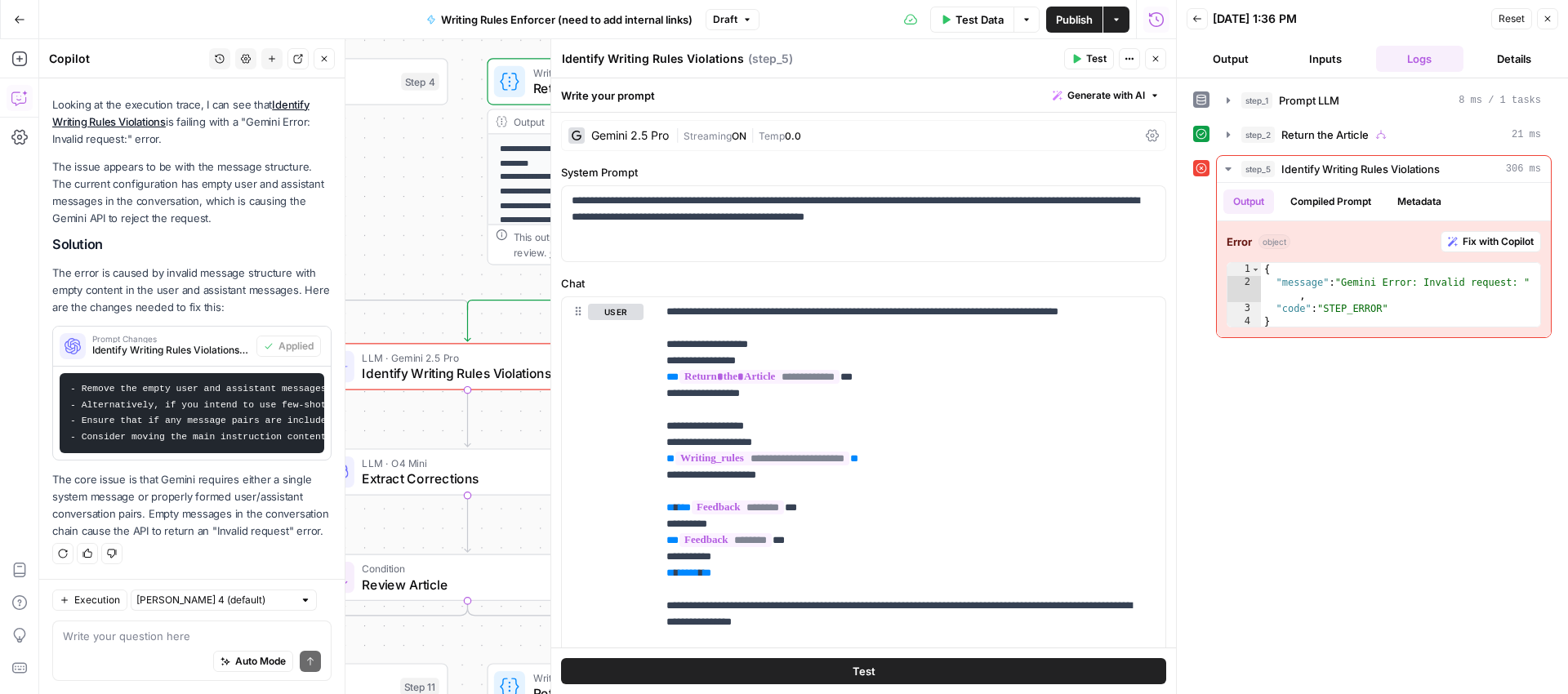
click at [1083, 18] on span "Publish" at bounding box center [1074, 20] width 37 height 16
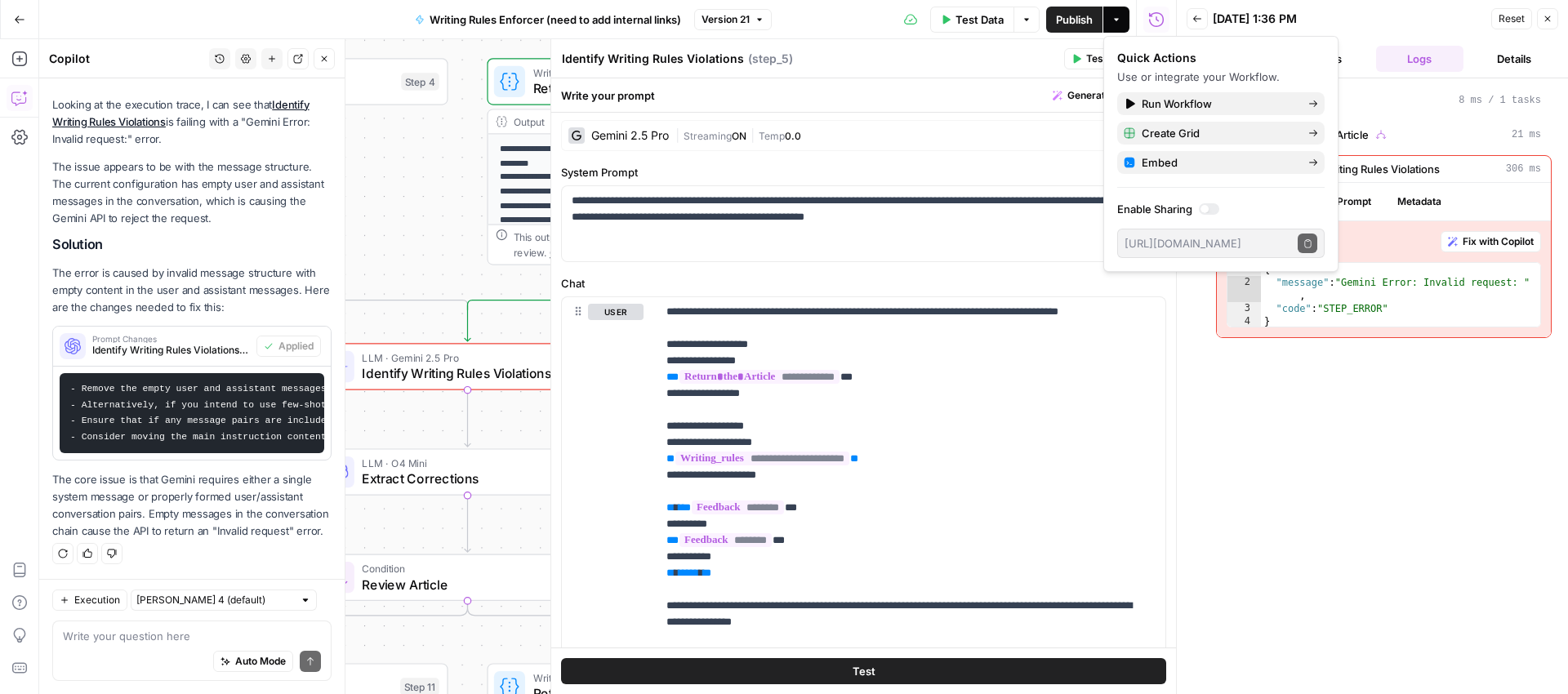
scroll to position [0, 0]
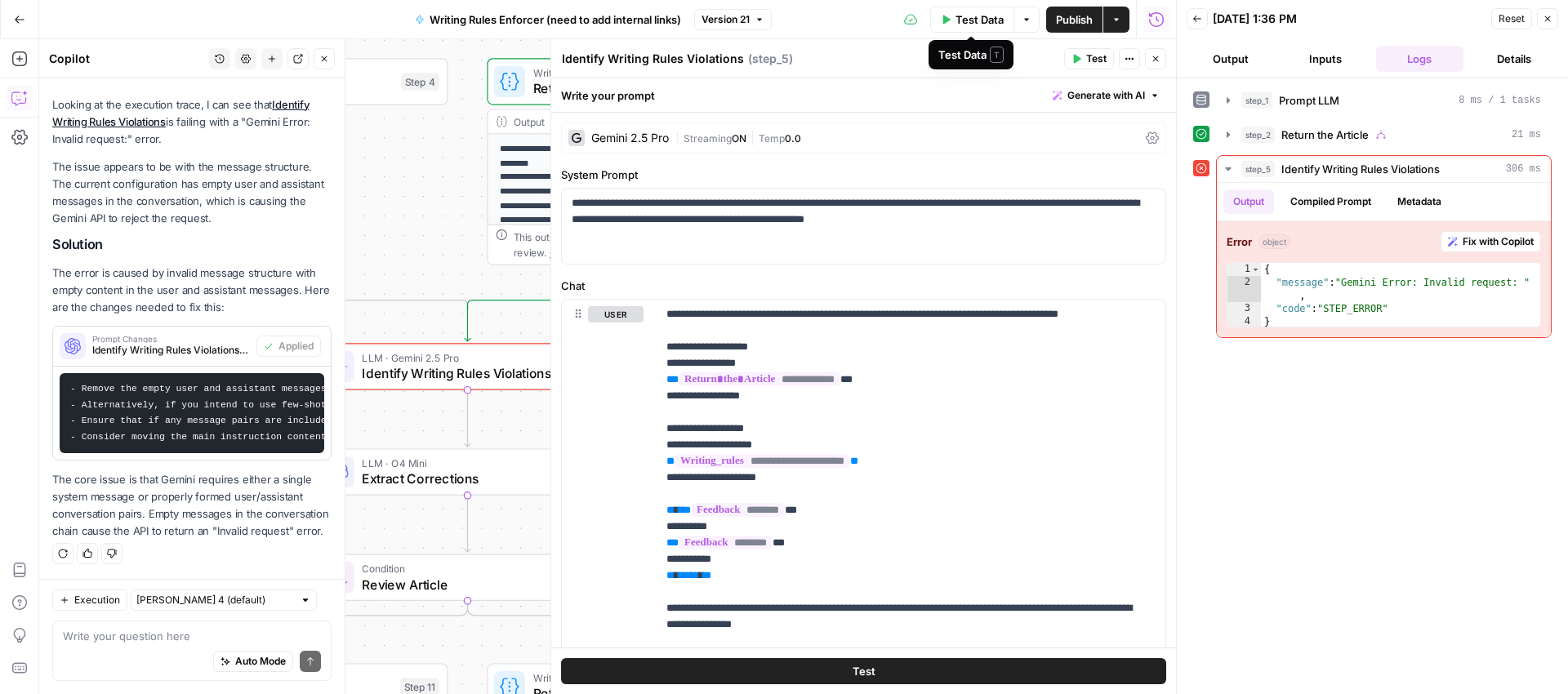
click at [993, 21] on span "Test Data" at bounding box center [979, 20] width 48 height 16
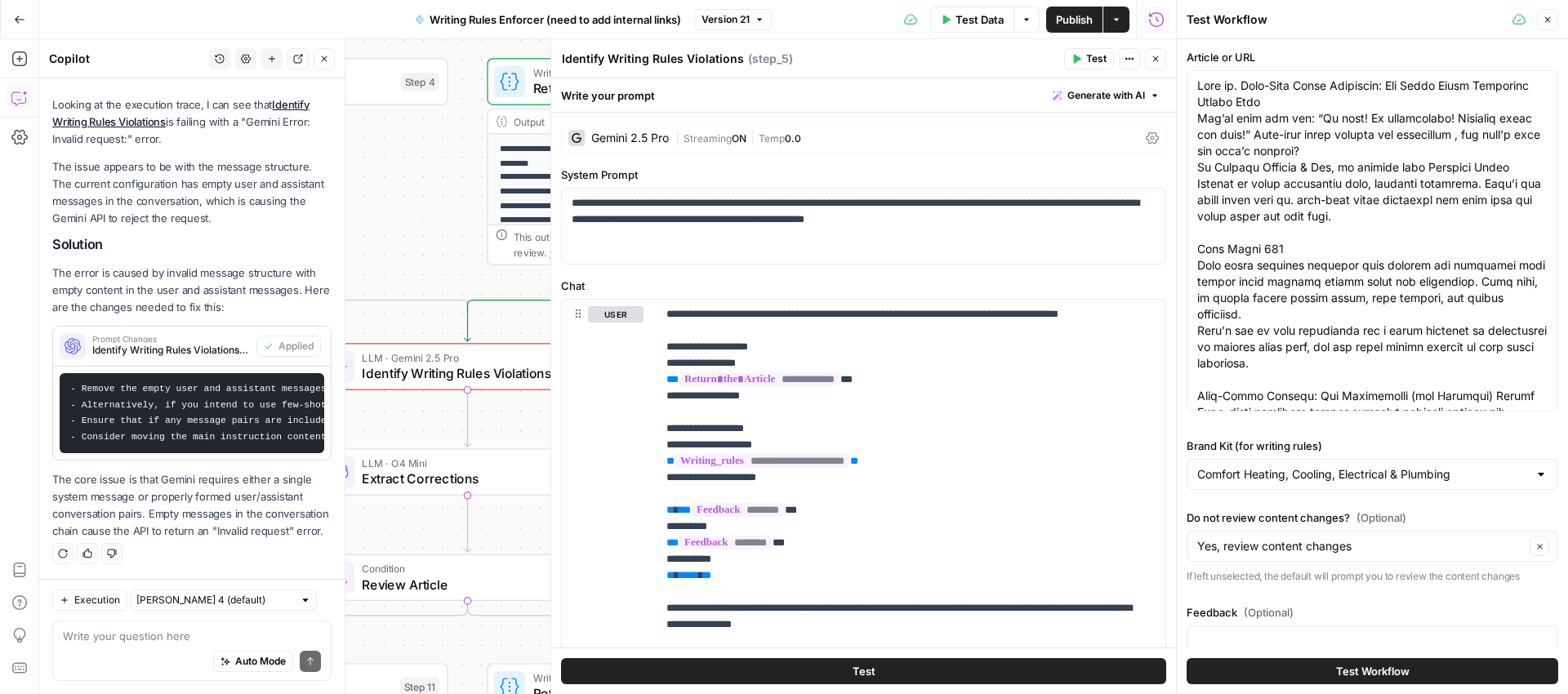
click at [1336, 672] on span "Test Workflow" at bounding box center [1373, 671] width 74 height 16
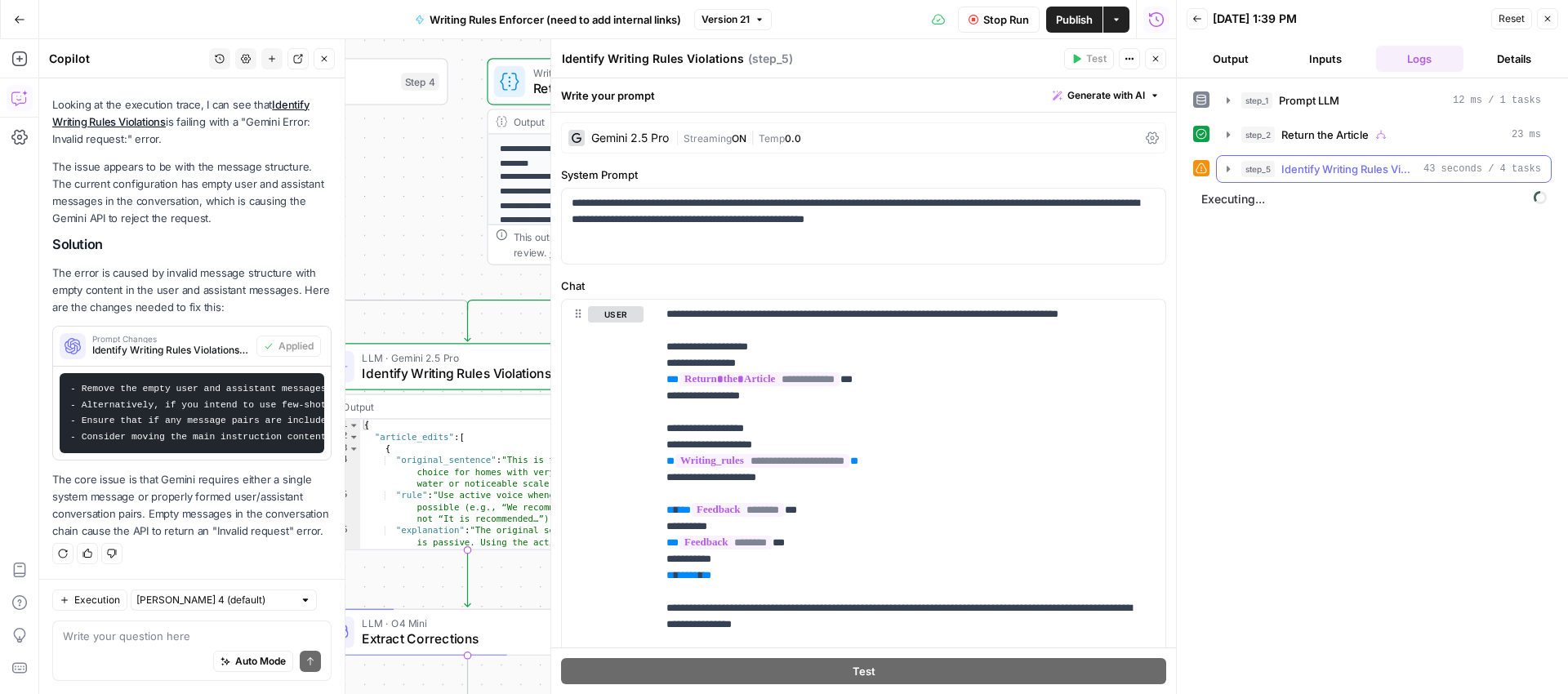
click at [1228, 166] on icon "button" at bounding box center [1228, 169] width 14 height 14
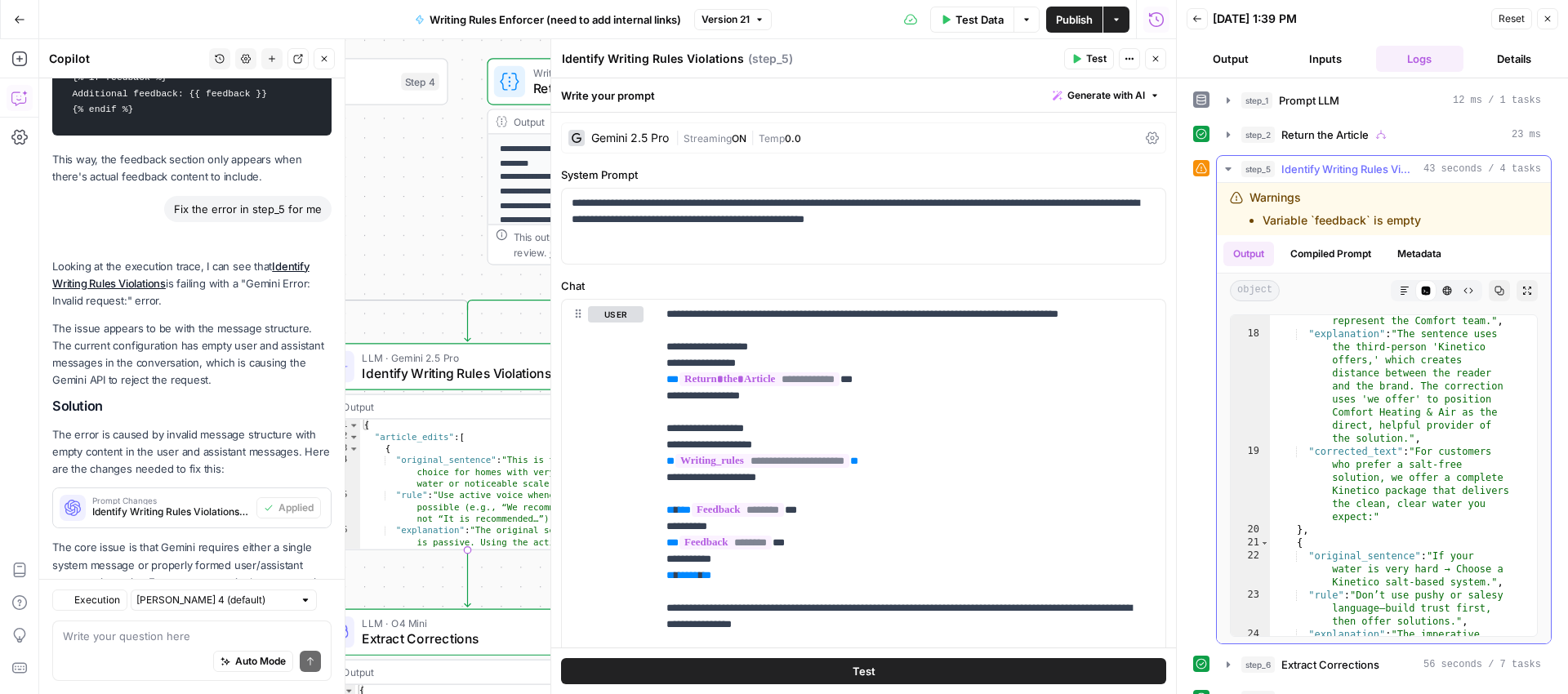
scroll to position [1186, 0]
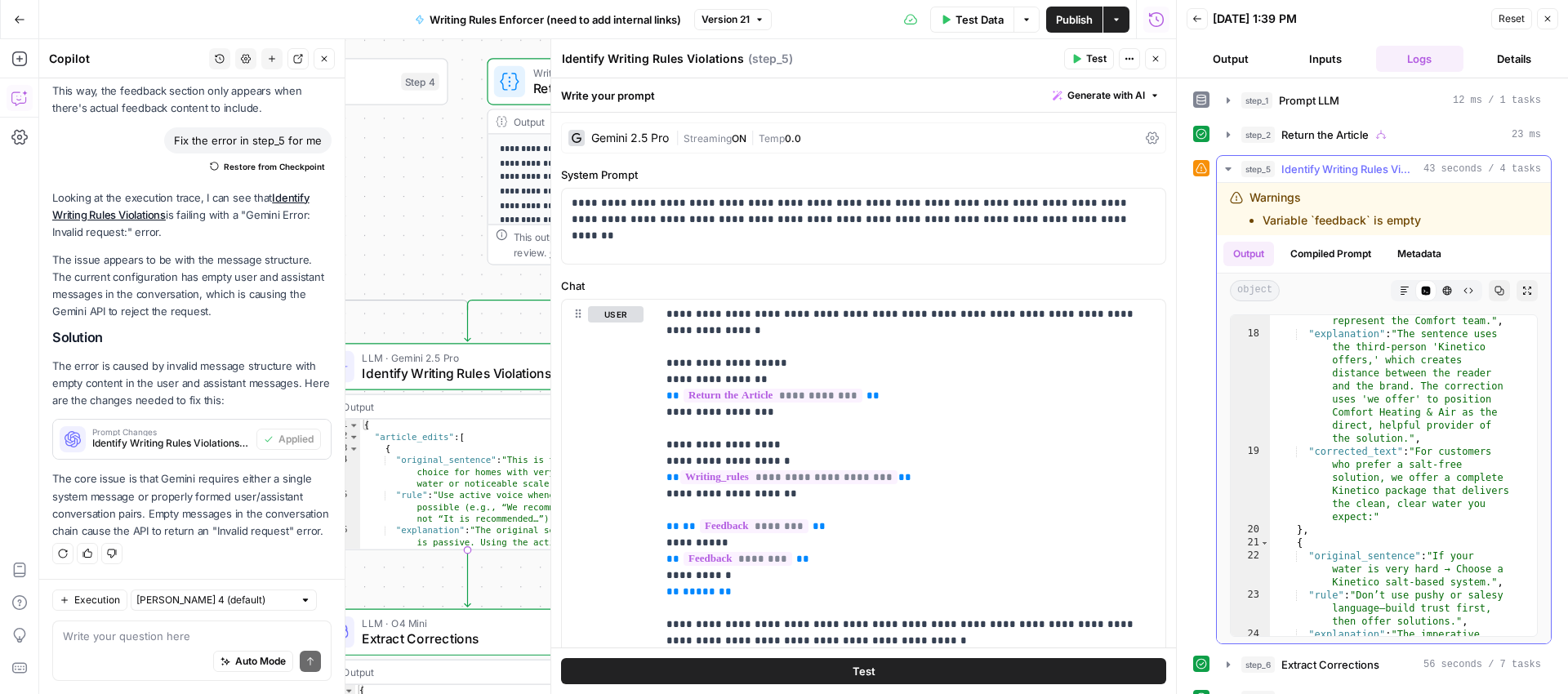
click at [1232, 167] on icon "button" at bounding box center [1228, 169] width 14 height 14
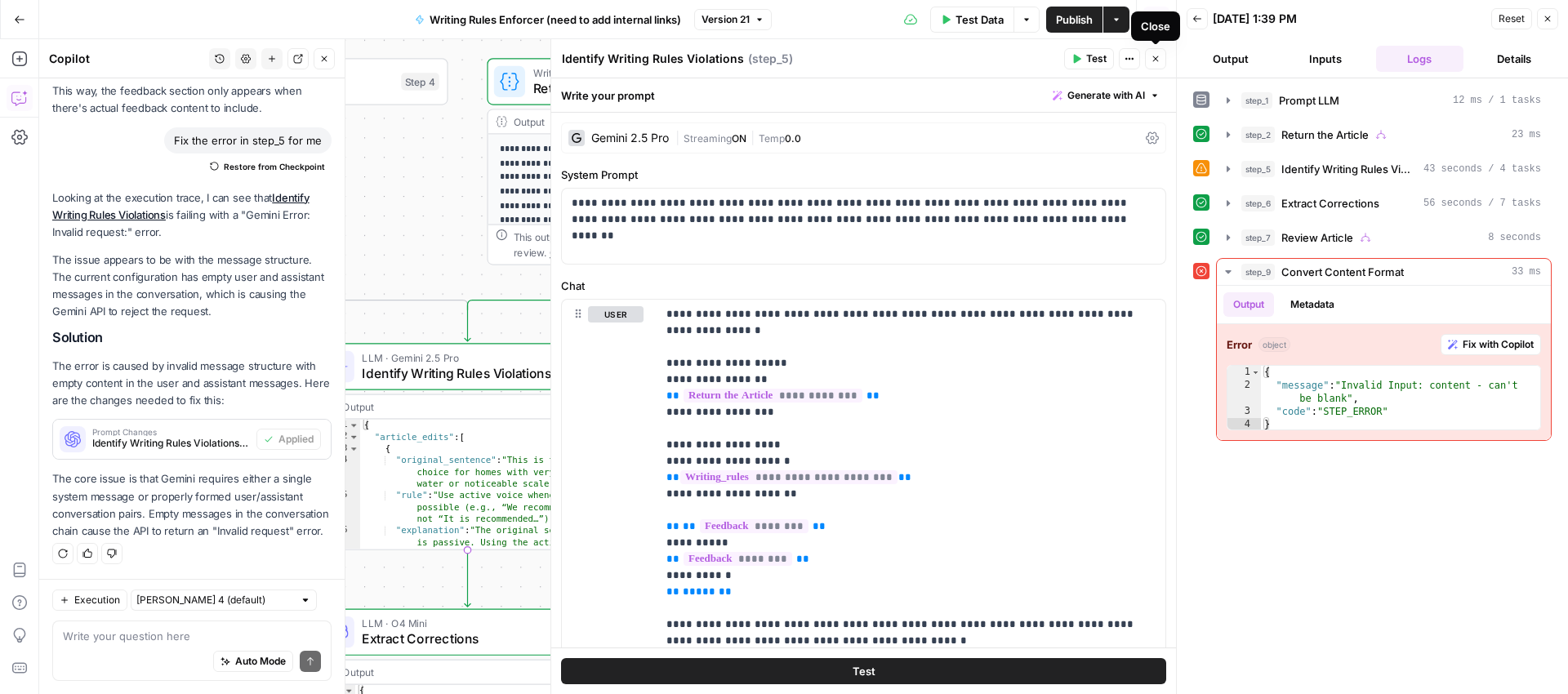
click at [1158, 63] on icon "button" at bounding box center [1155, 59] width 10 height 10
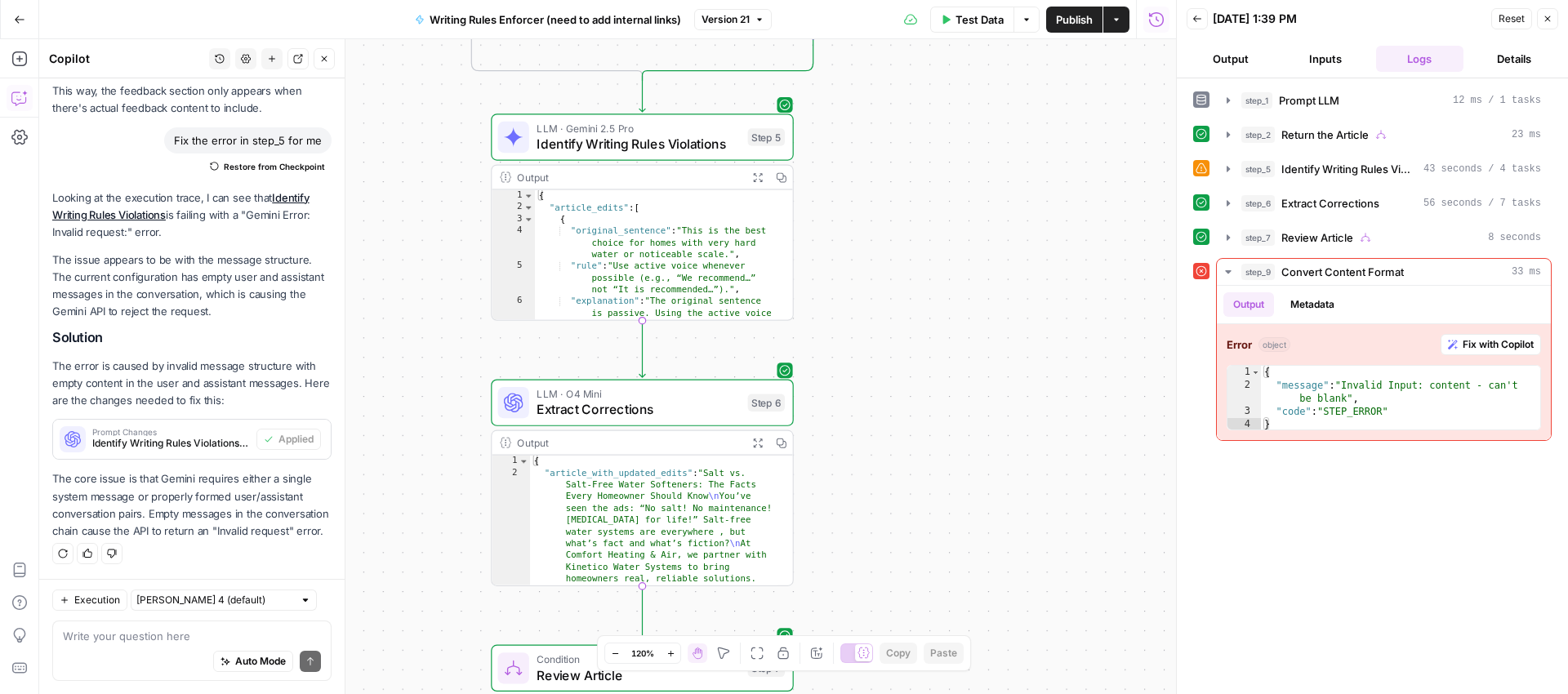
drag, startPoint x: 863, startPoint y: 369, endPoint x: 1034, endPoint y: 54, distance: 358.4
click at [1031, 56] on div "**********" at bounding box center [608, 367] width 1137 height 655
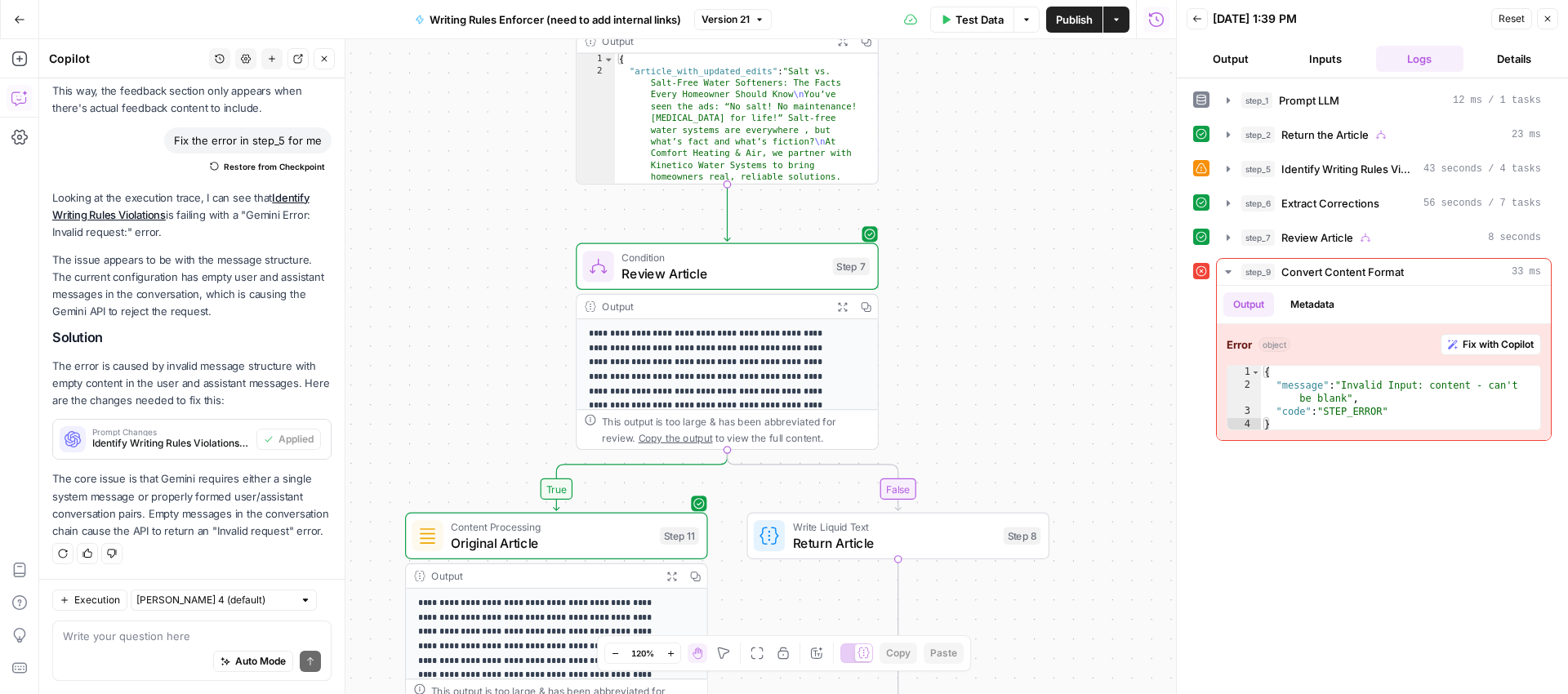
drag, startPoint x: 849, startPoint y: 486, endPoint x: 967, endPoint y: 196, distance: 313.1
click at [934, 202] on div "**********" at bounding box center [608, 367] width 1137 height 655
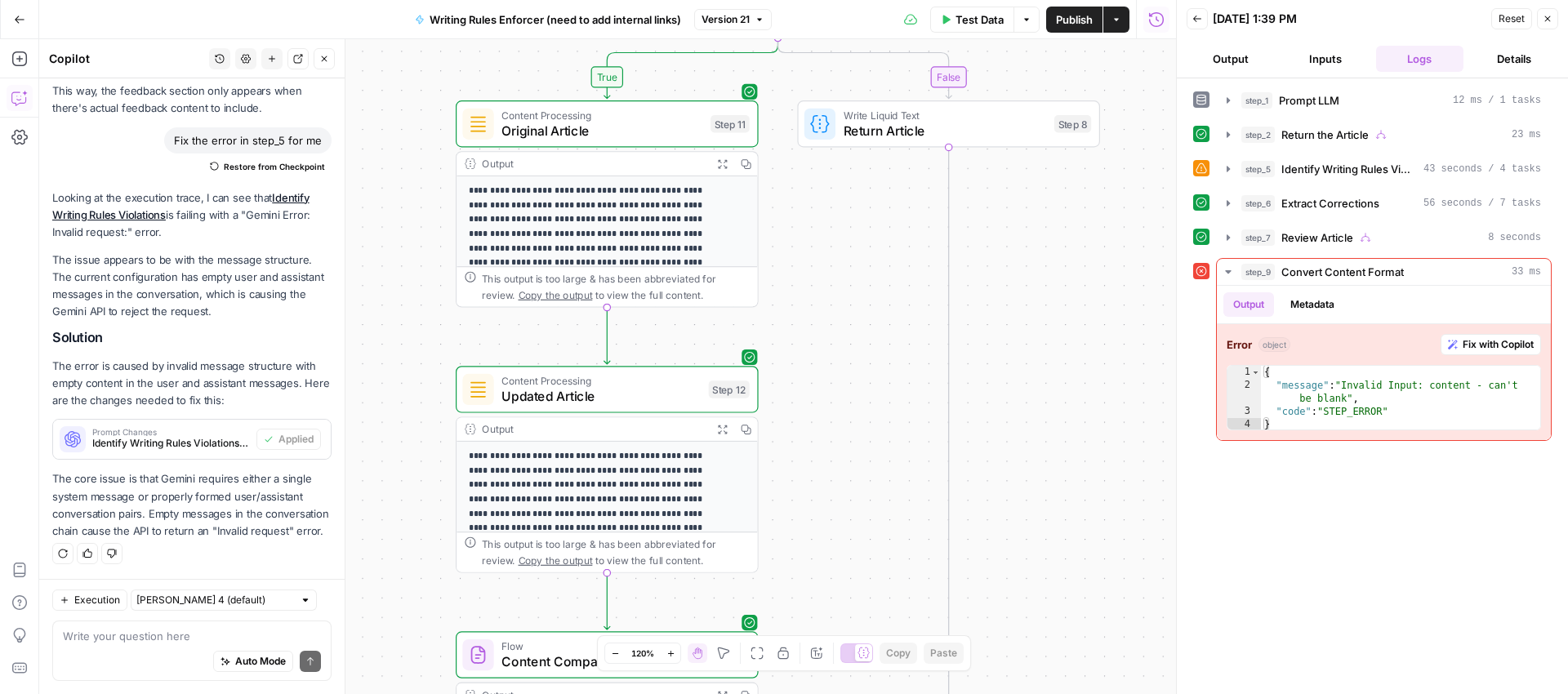
drag, startPoint x: 816, startPoint y: 583, endPoint x: 866, endPoint y: 235, distance: 351.6
click at [863, 219] on div "**********" at bounding box center [608, 367] width 1137 height 655
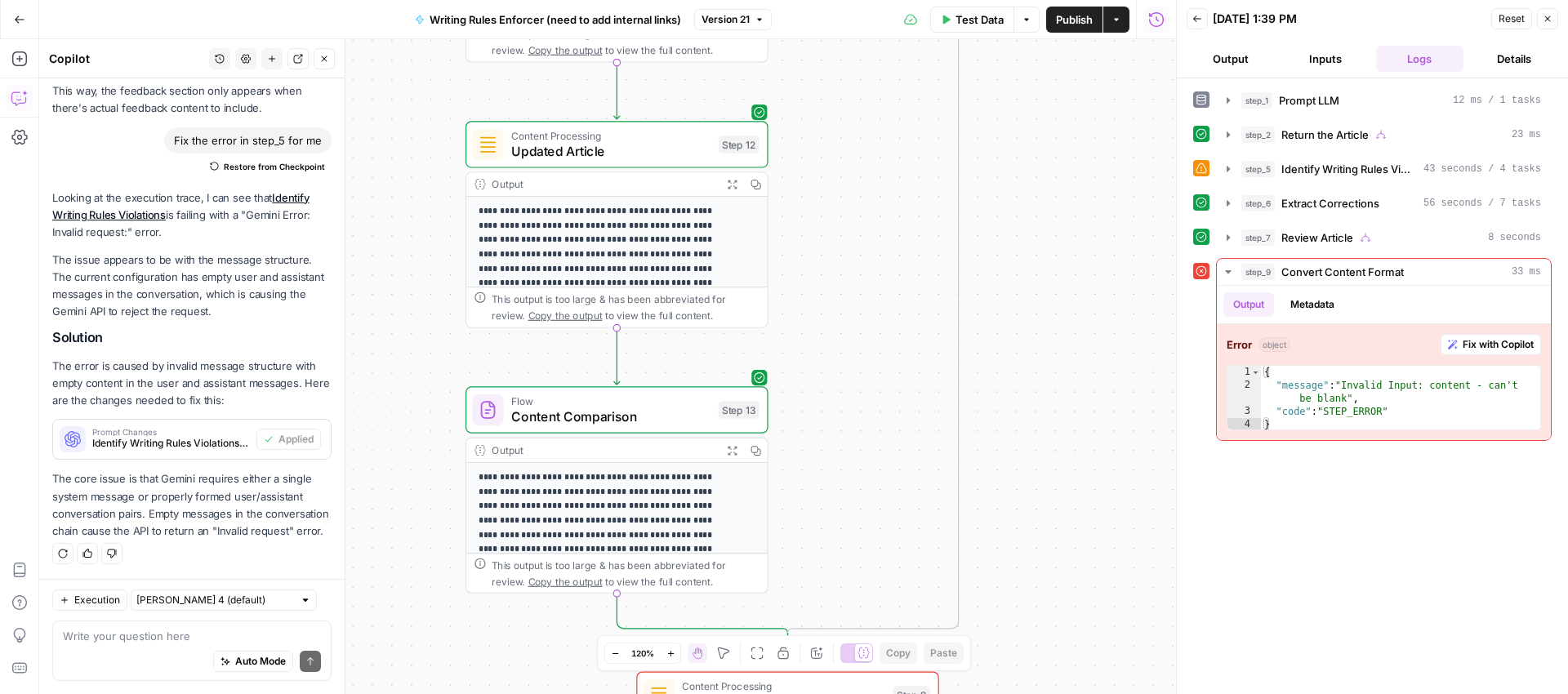
drag, startPoint x: 805, startPoint y: 461, endPoint x: 812, endPoint y: 202, distance: 259.1
click at [812, 202] on div "**********" at bounding box center [608, 367] width 1137 height 655
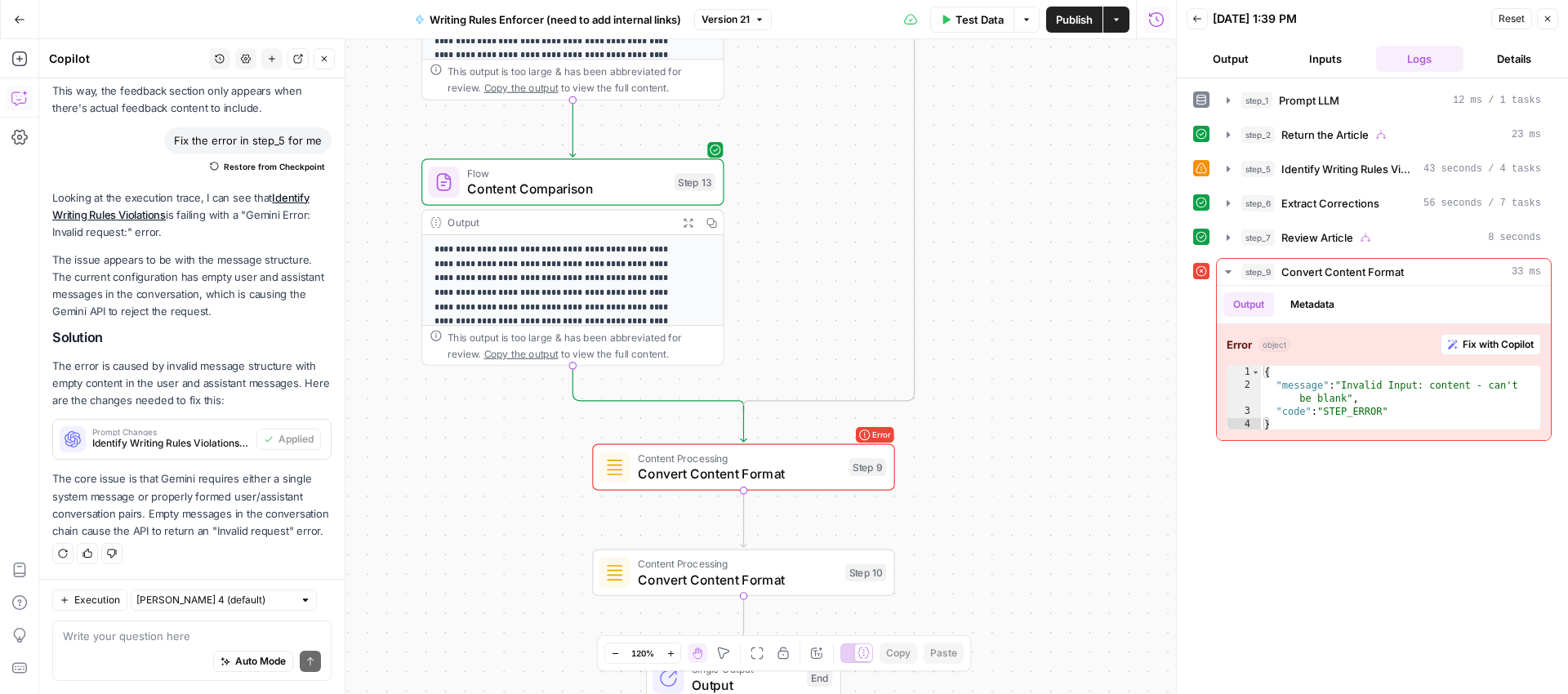
drag, startPoint x: 819, startPoint y: 316, endPoint x: 798, endPoint y: 233, distance: 85.6
click at [798, 233] on div "**********" at bounding box center [608, 367] width 1137 height 655
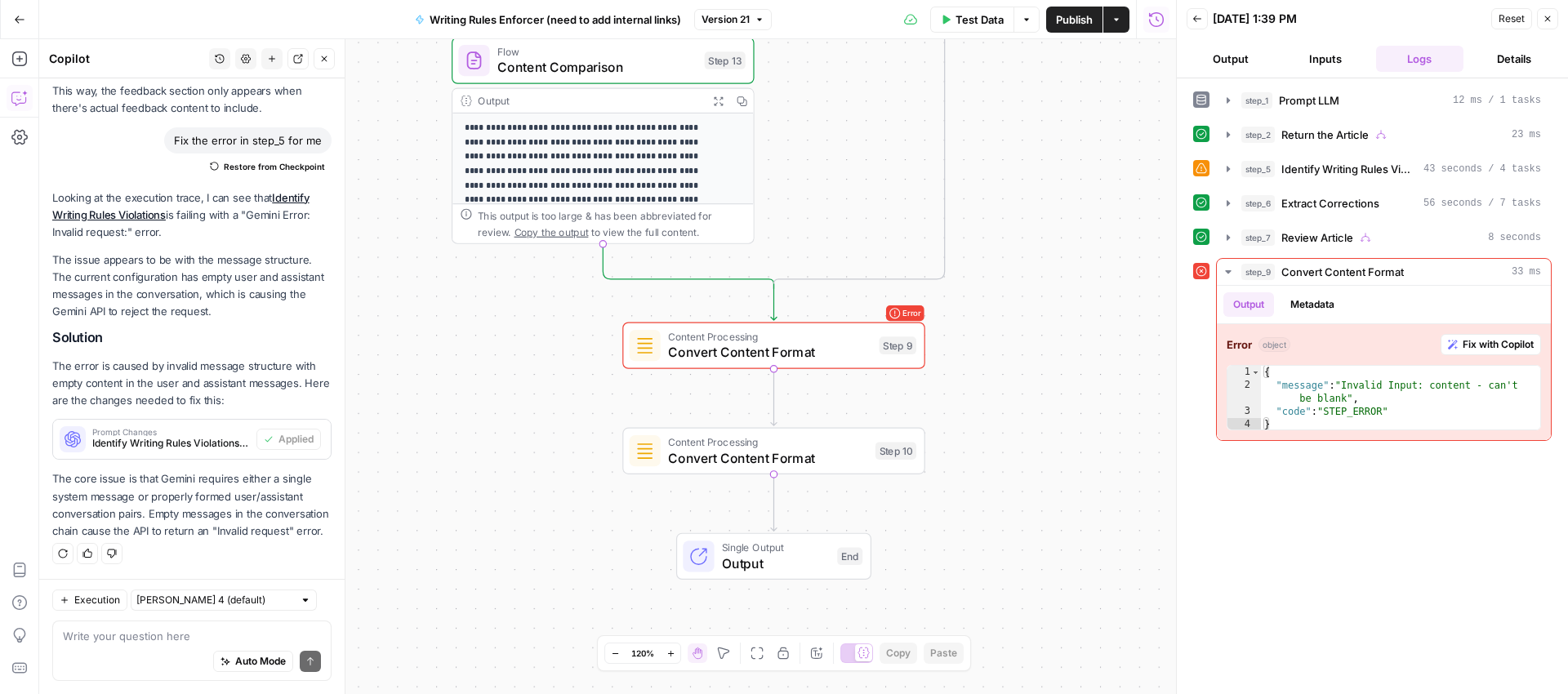
drag, startPoint x: 1007, startPoint y: 397, endPoint x: 1071, endPoint y: 361, distance: 73.4
click at [1071, 361] on div "**********" at bounding box center [608, 367] width 1137 height 655
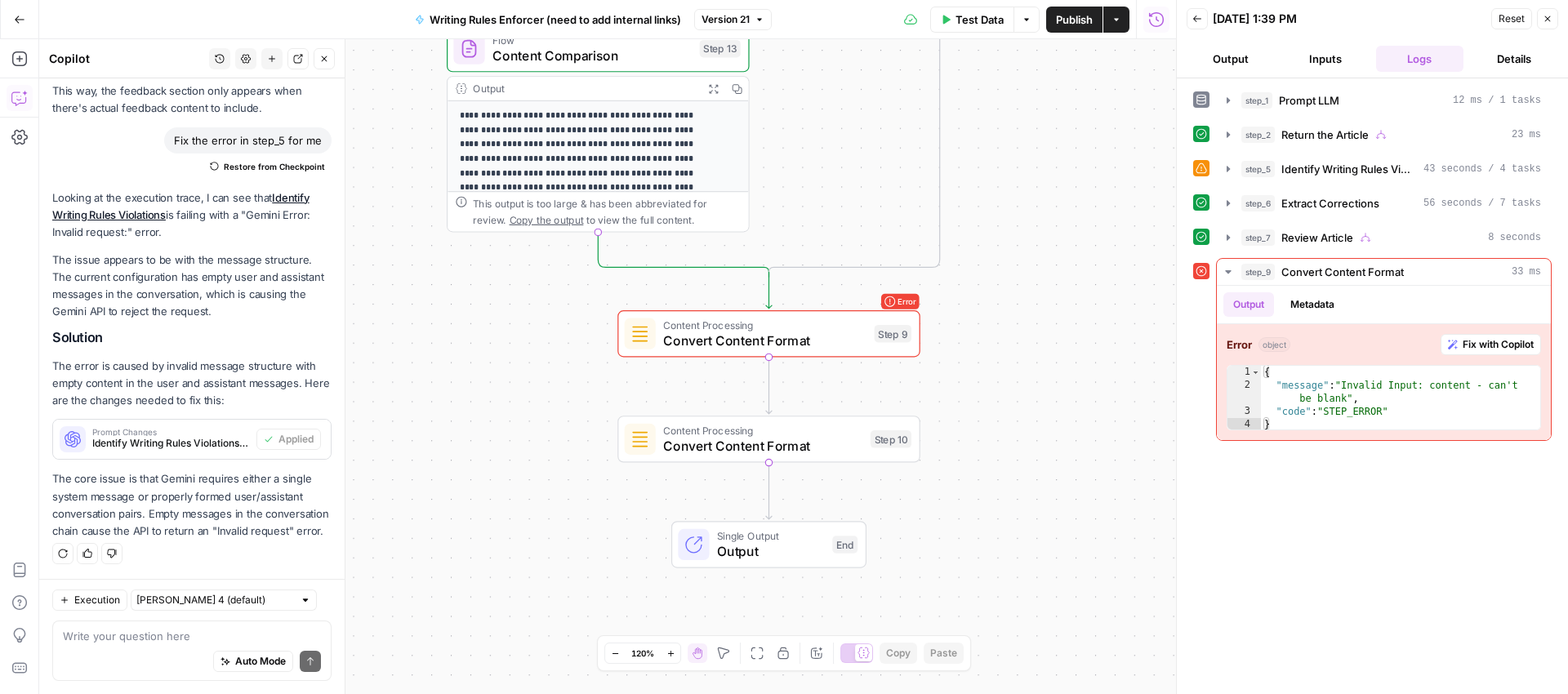
drag, startPoint x: 1051, startPoint y: 344, endPoint x: 1050, endPoint y: 412, distance: 68.0
click at [1050, 412] on div "**********" at bounding box center [608, 367] width 1137 height 655
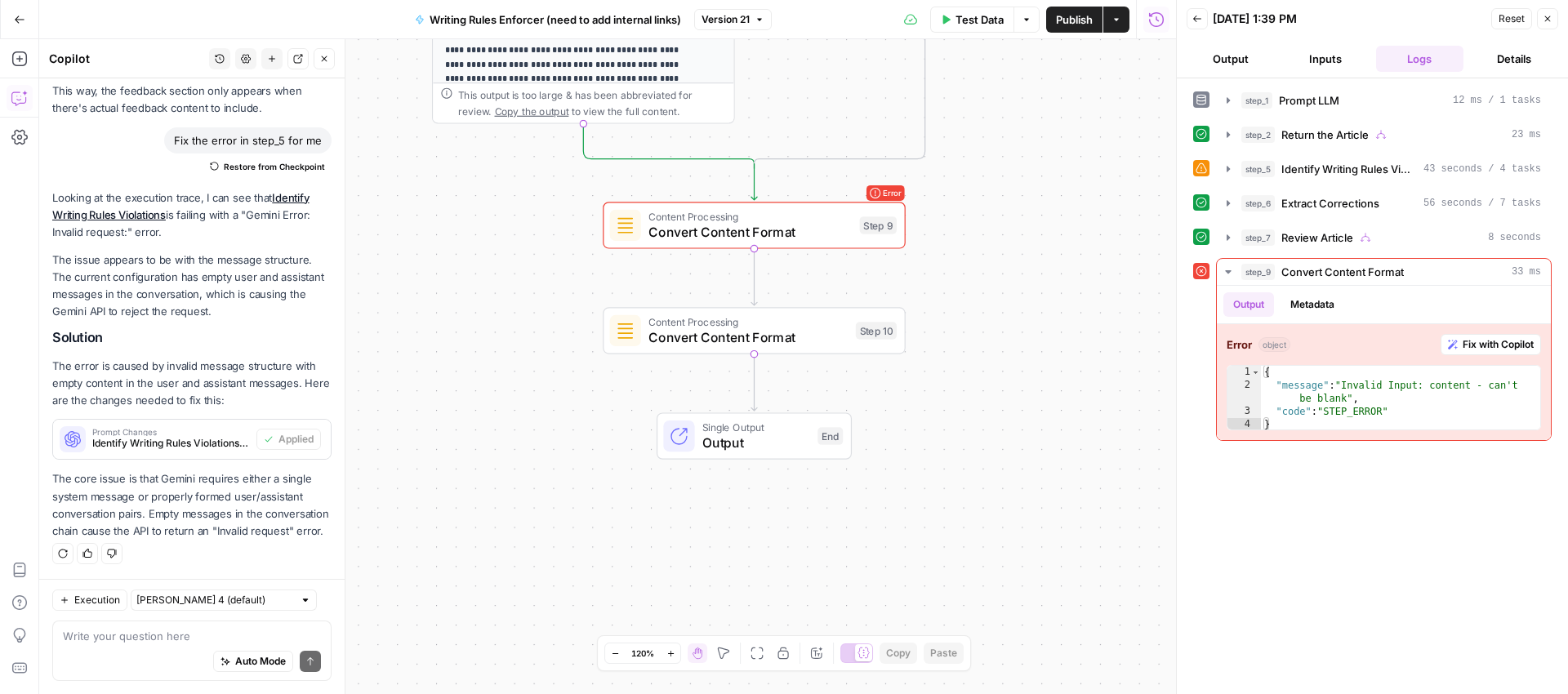
drag, startPoint x: 1032, startPoint y: 251, endPoint x: 1007, endPoint y: 334, distance: 86.7
click at [1007, 334] on div "**********" at bounding box center [608, 367] width 1137 height 655
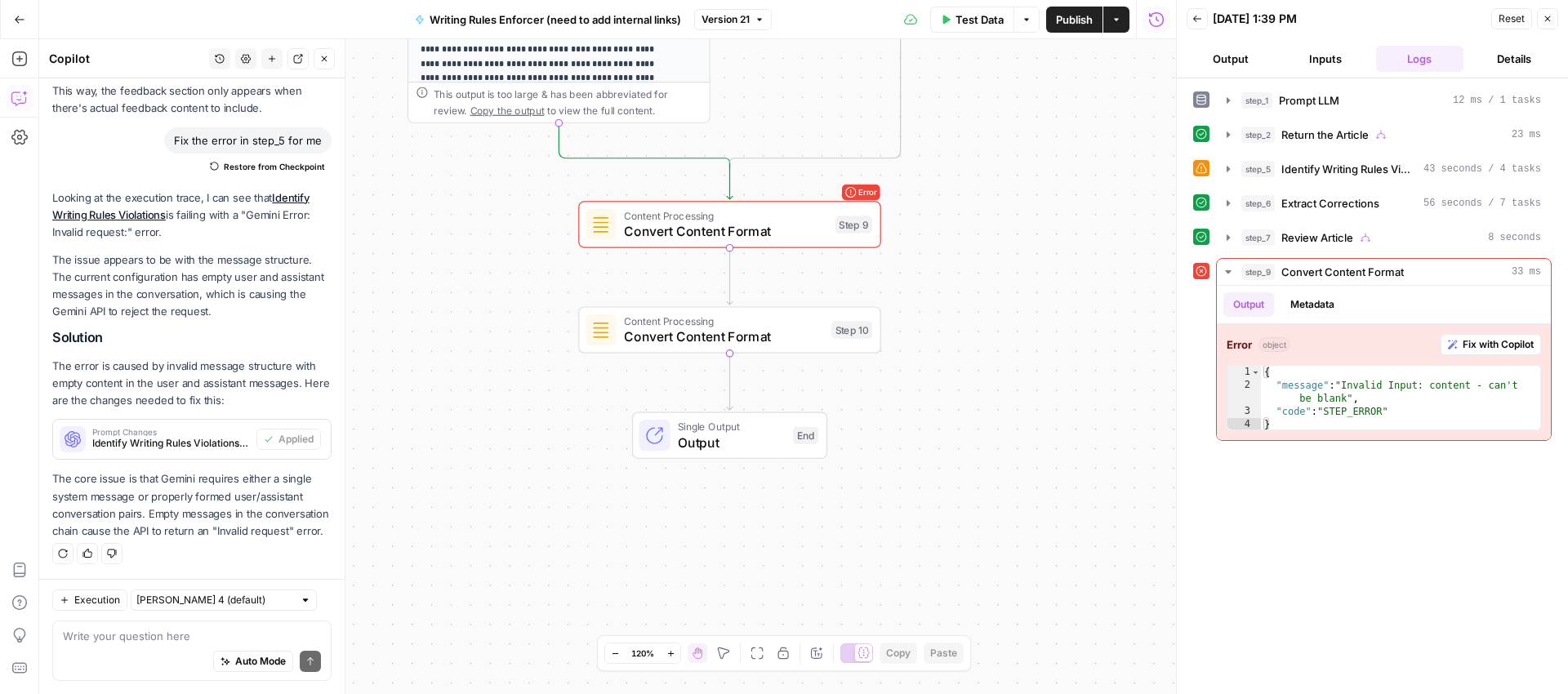
drag, startPoint x: 1004, startPoint y: 257, endPoint x: 990, endPoint y: 390, distance: 133.7
click at [990, 390] on div "**********" at bounding box center [608, 367] width 1137 height 655
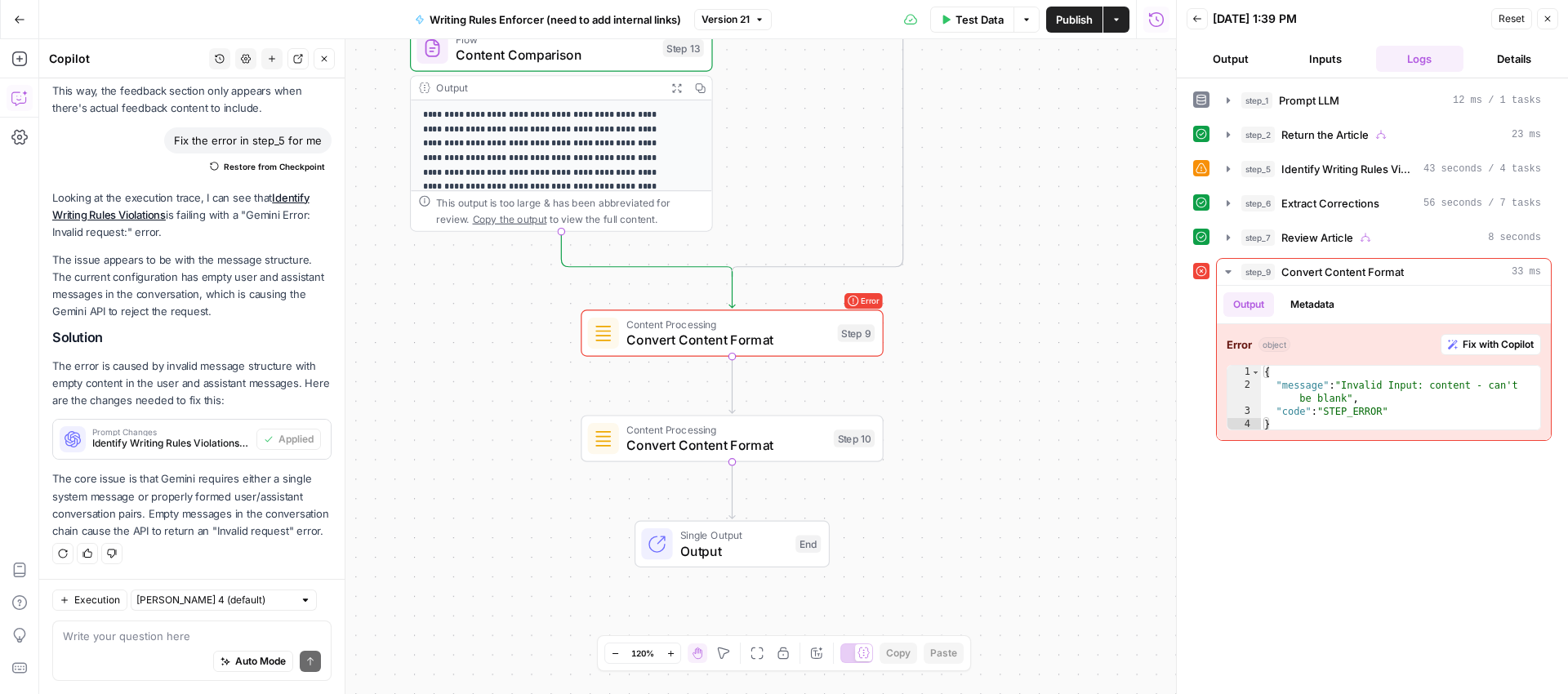
drag, startPoint x: 957, startPoint y: 276, endPoint x: 960, endPoint y: 387, distance: 111.0
click at [960, 387] on div "**********" at bounding box center [608, 367] width 1137 height 655
click at [667, 341] on span "Convert Content Format" at bounding box center [728, 340] width 204 height 20
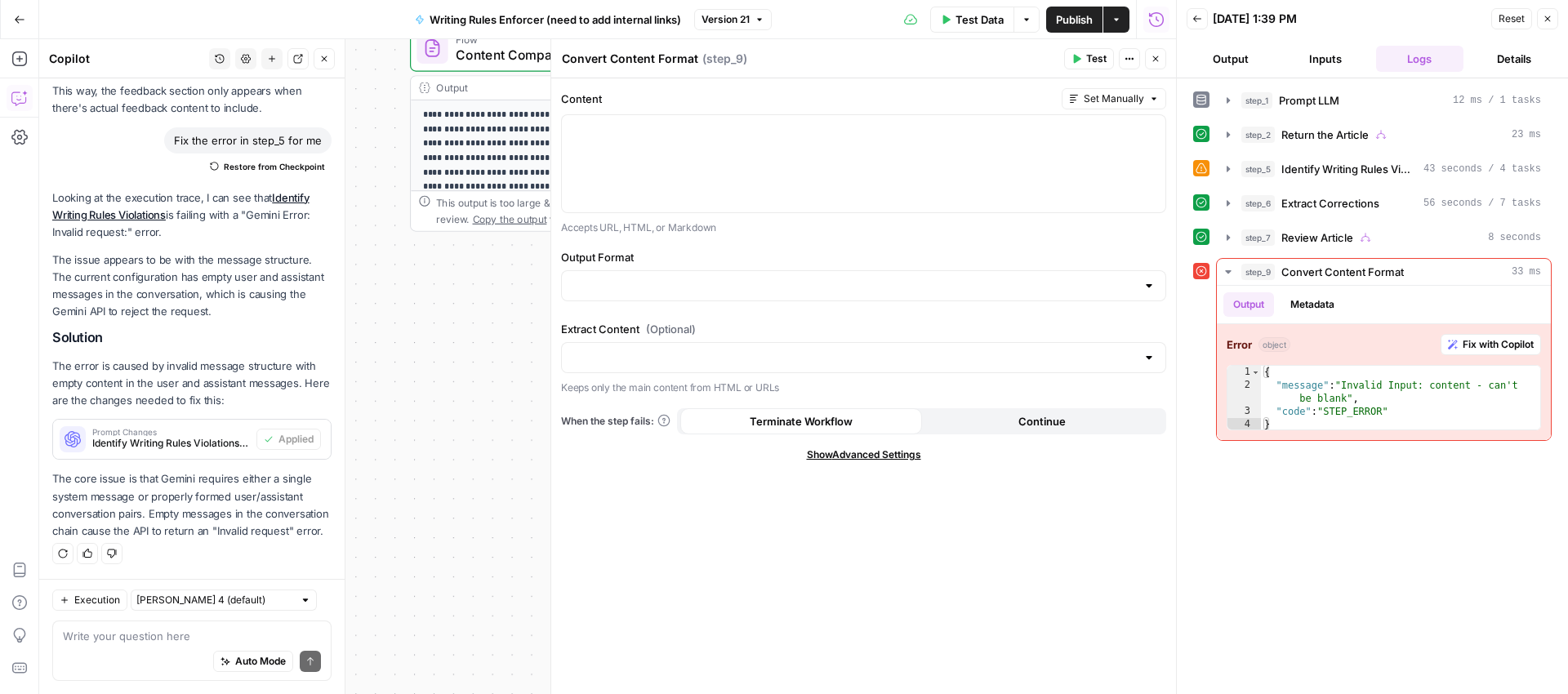
click at [408, 357] on div "**********" at bounding box center [608, 367] width 1137 height 655
click at [451, 342] on div "**********" at bounding box center [608, 367] width 1137 height 655
click at [1547, 23] on icon "button" at bounding box center [1547, 18] width 10 height 10
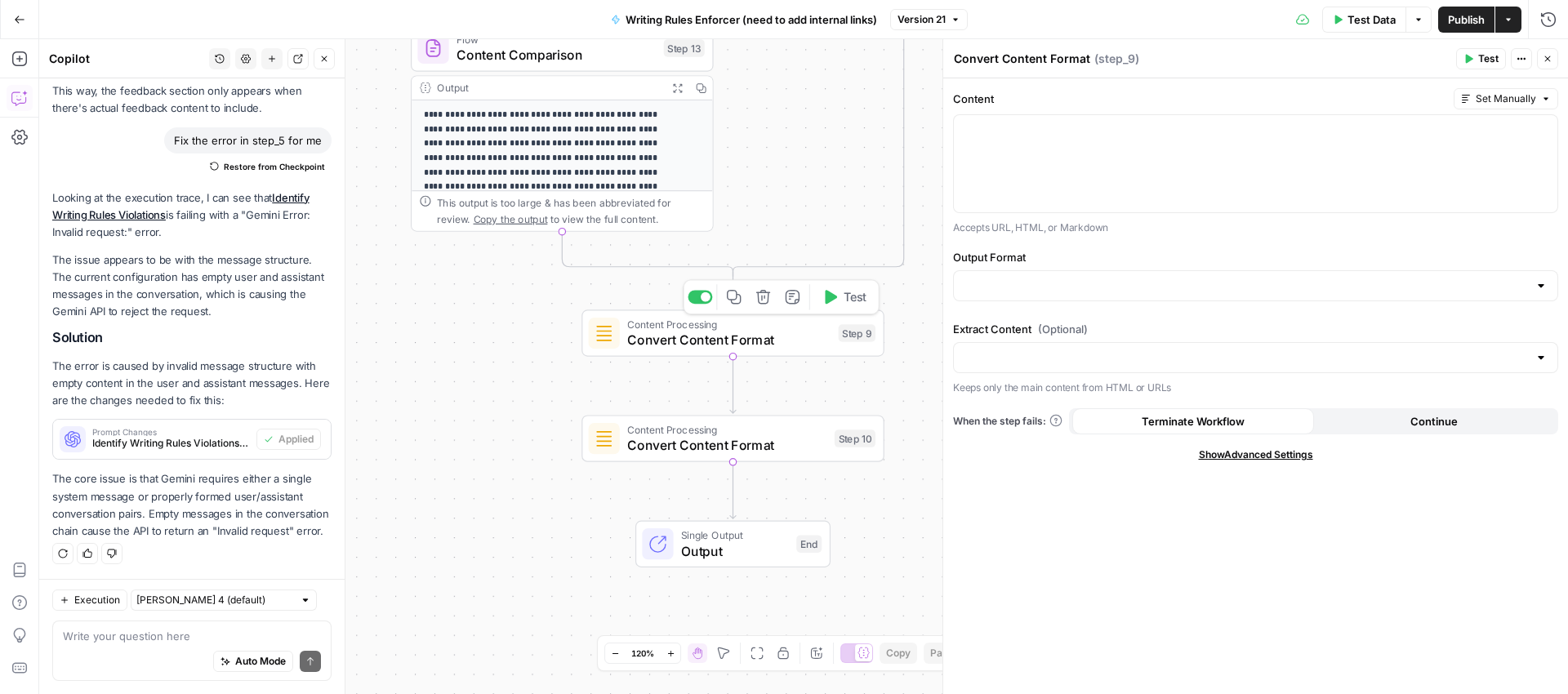
click at [747, 334] on span "Convert Content Format" at bounding box center [729, 340] width 204 height 20
click at [762, 300] on icon "button" at bounding box center [762, 297] width 15 height 15
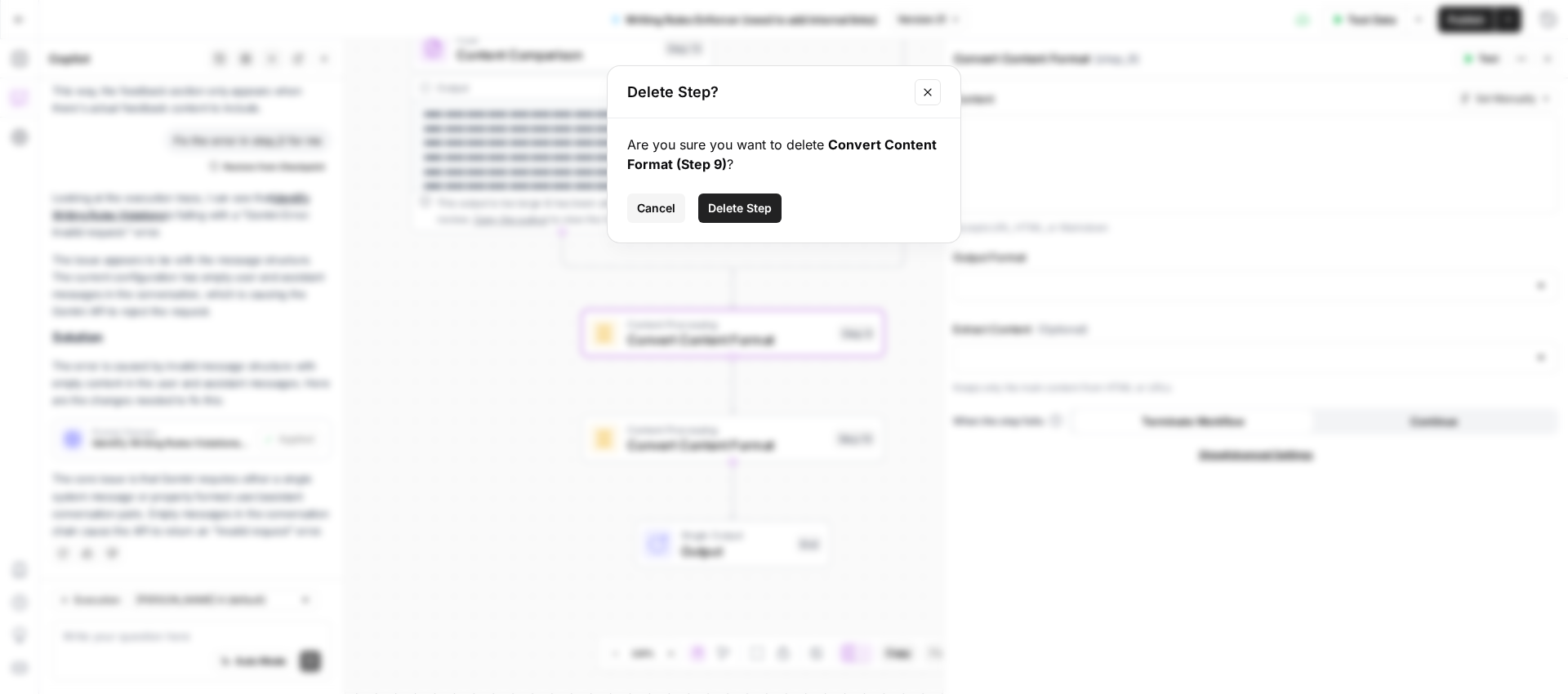
click at [734, 211] on span "Delete Step" at bounding box center [740, 208] width 64 height 16
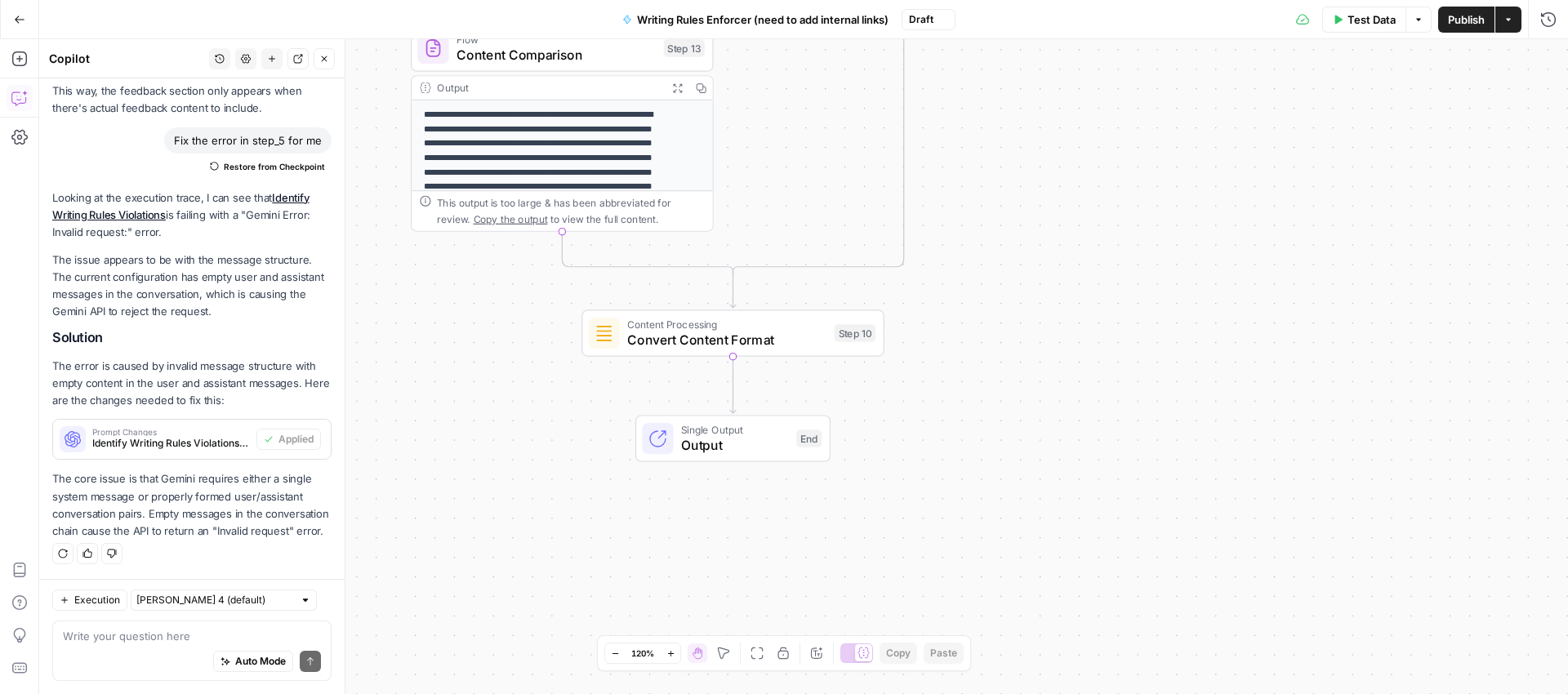
click at [741, 333] on span "Convert Content Format" at bounding box center [726, 340] width 199 height 20
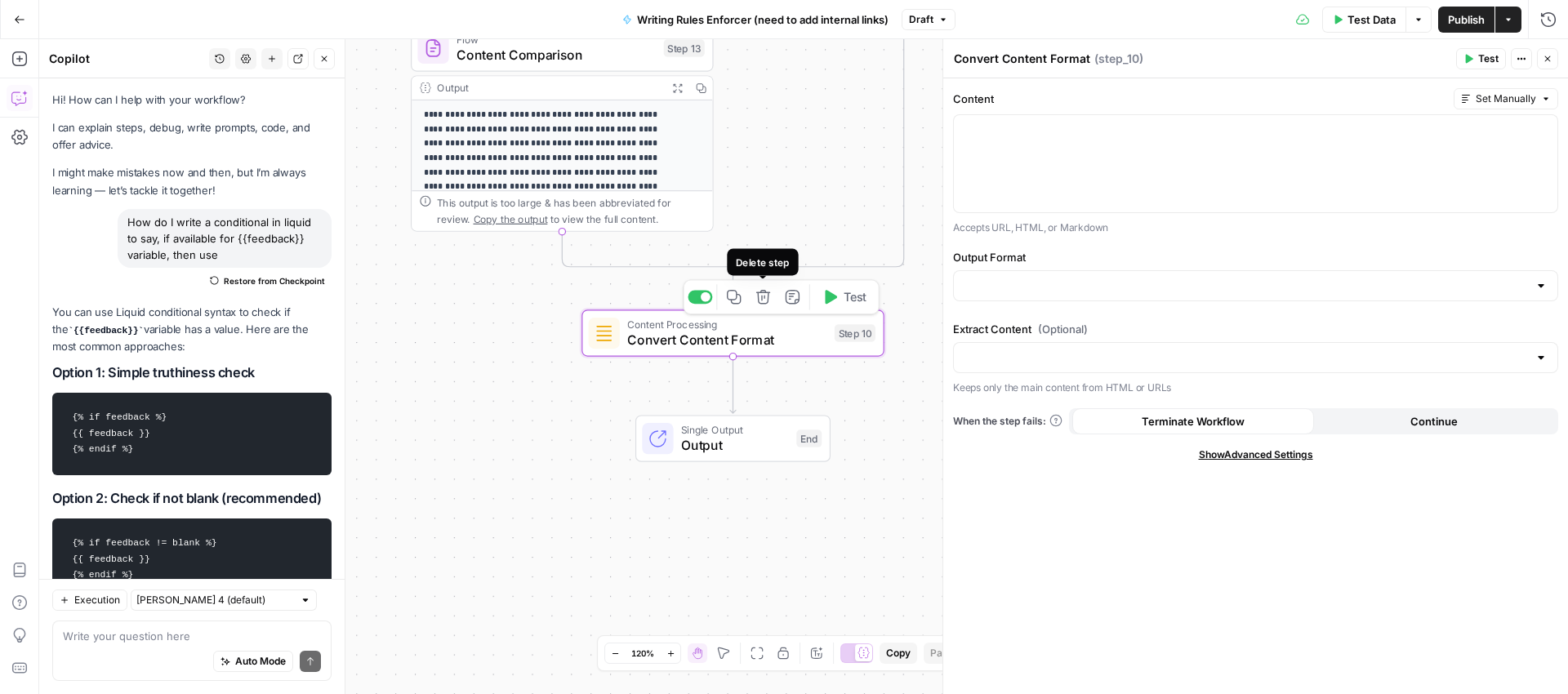
drag, startPoint x: 0, startPoint y: 0, endPoint x: 760, endPoint y: 299, distance: 816.7
click at [760, 299] on icon "button" at bounding box center [762, 297] width 15 height 15
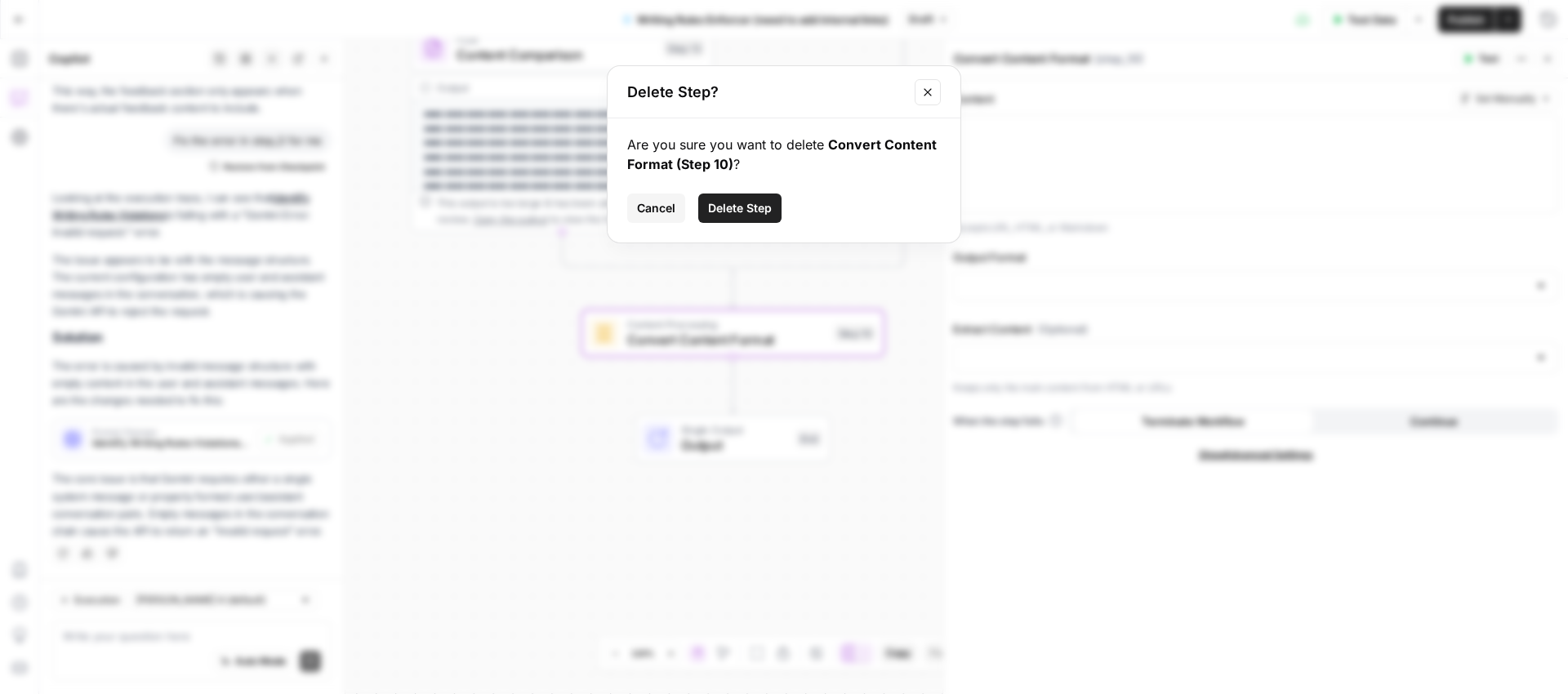
click at [761, 217] on button "Delete Step" at bounding box center [740, 208] width 83 height 30
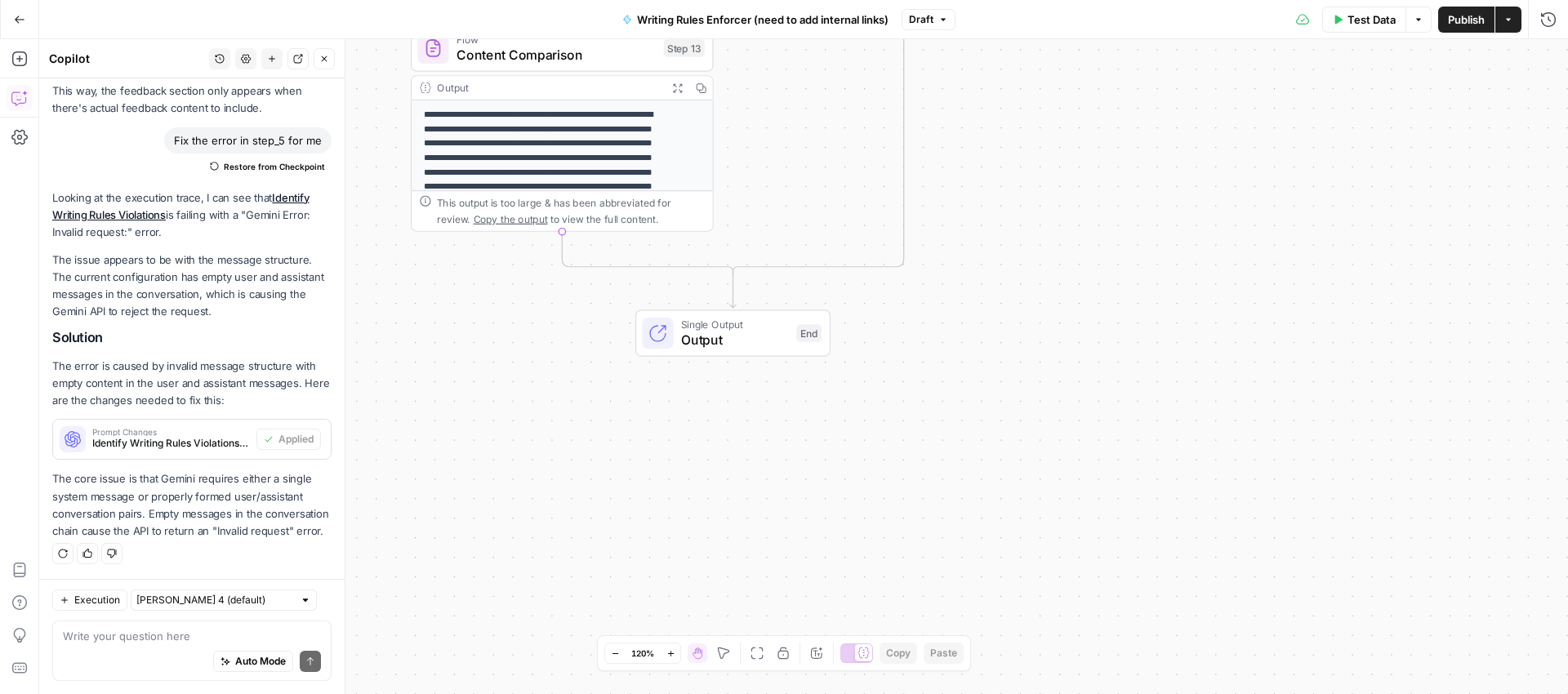
click at [746, 330] on span "Output" at bounding box center [734, 340] width 107 height 20
click at [1230, 101] on div "When this workflow runs, the output will come from the final step" at bounding box center [1190, 102] width 448 height 14
click at [1183, 101] on div "When this workflow runs, the output will come from the final step" at bounding box center [1190, 102] width 448 height 14
click at [1217, 134] on span "Switch to Multiple Outputs" at bounding box center [1263, 135] width 135 height 16
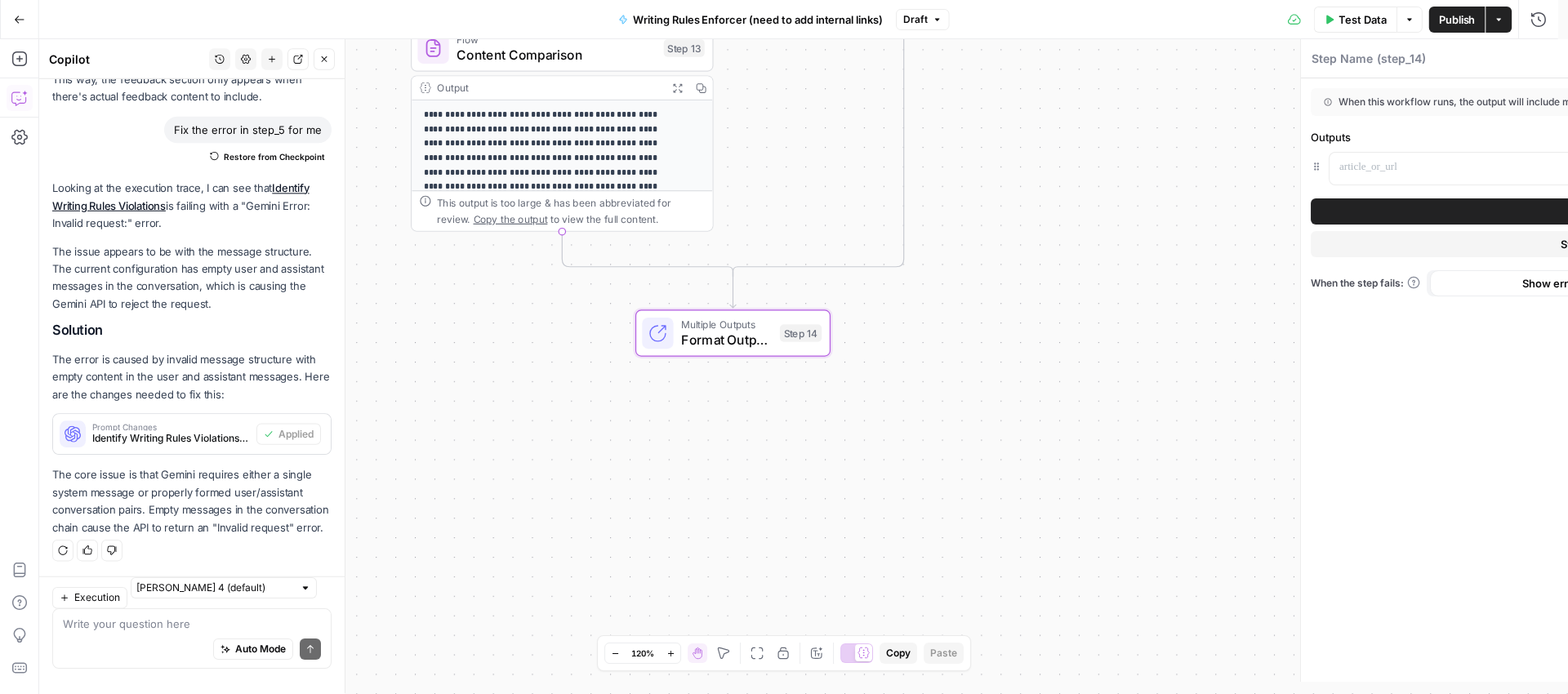
type textarea "Format Outputs"
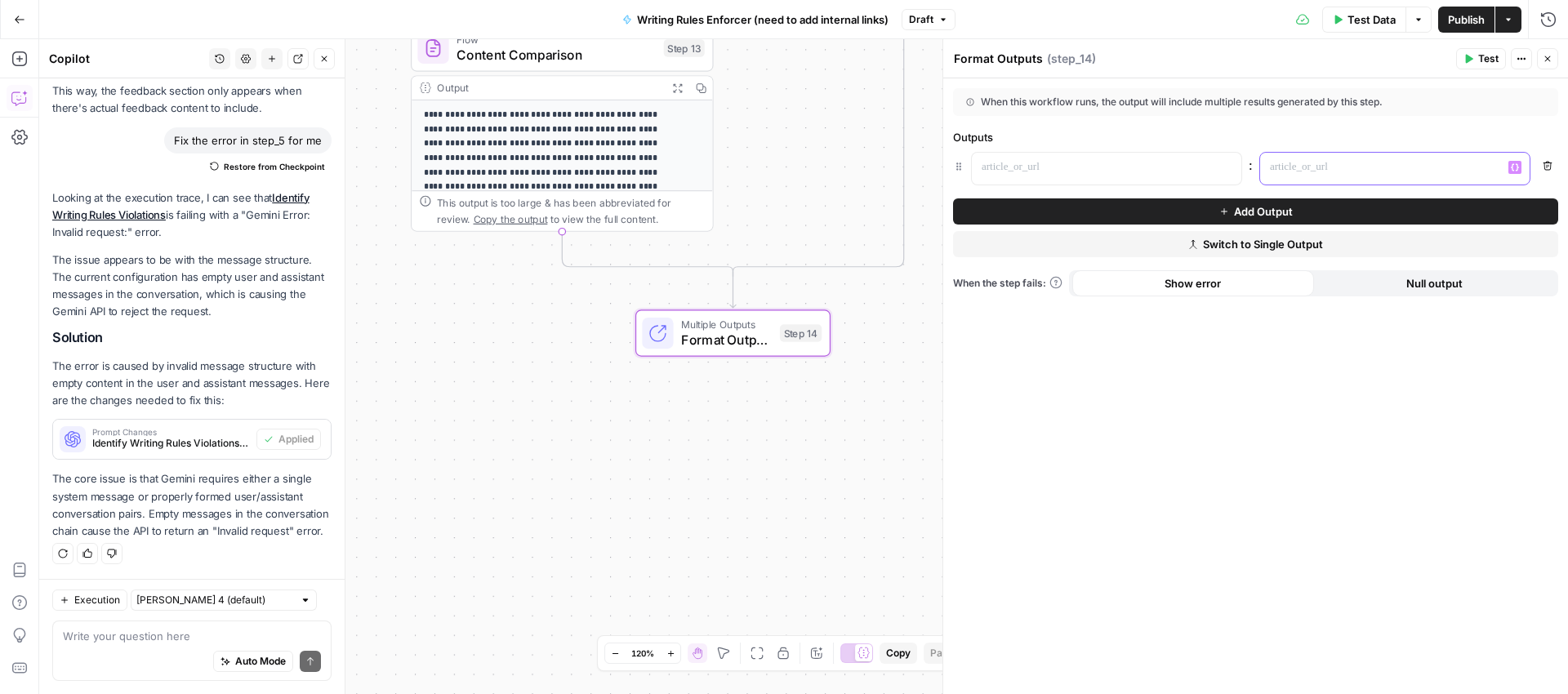
click at [1514, 169] on icon "button" at bounding box center [1515, 167] width 8 height 8
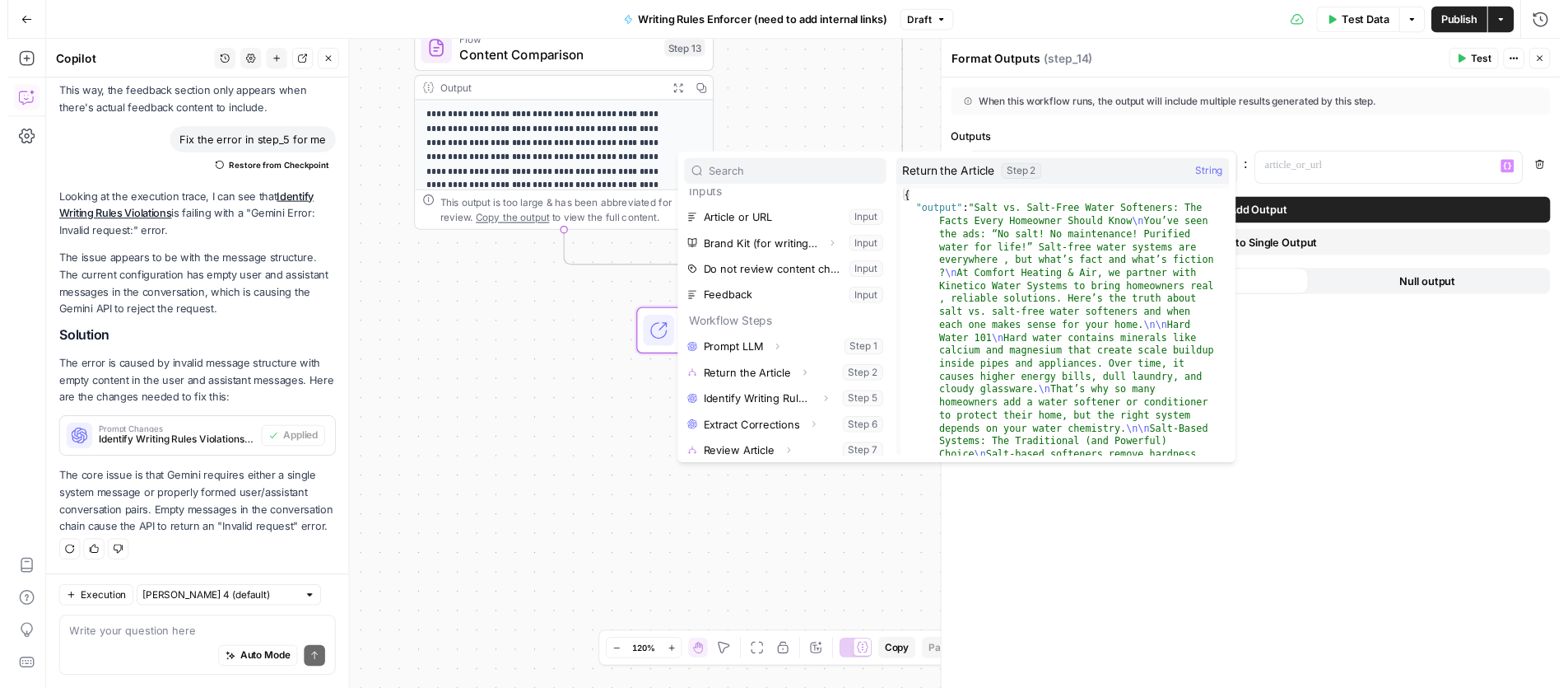
scroll to position [18, 0]
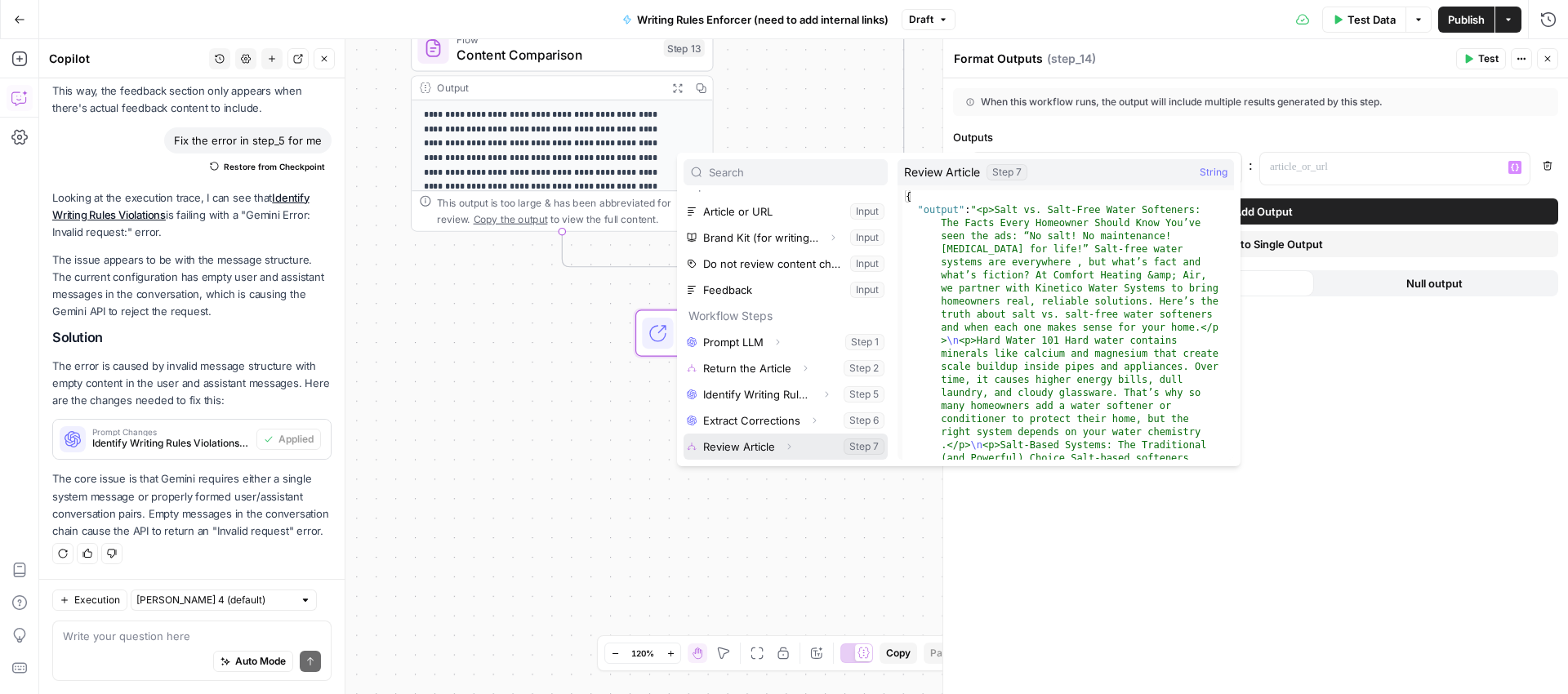
click at [761, 449] on button "Select variable Review Article" at bounding box center [786, 446] width 205 height 26
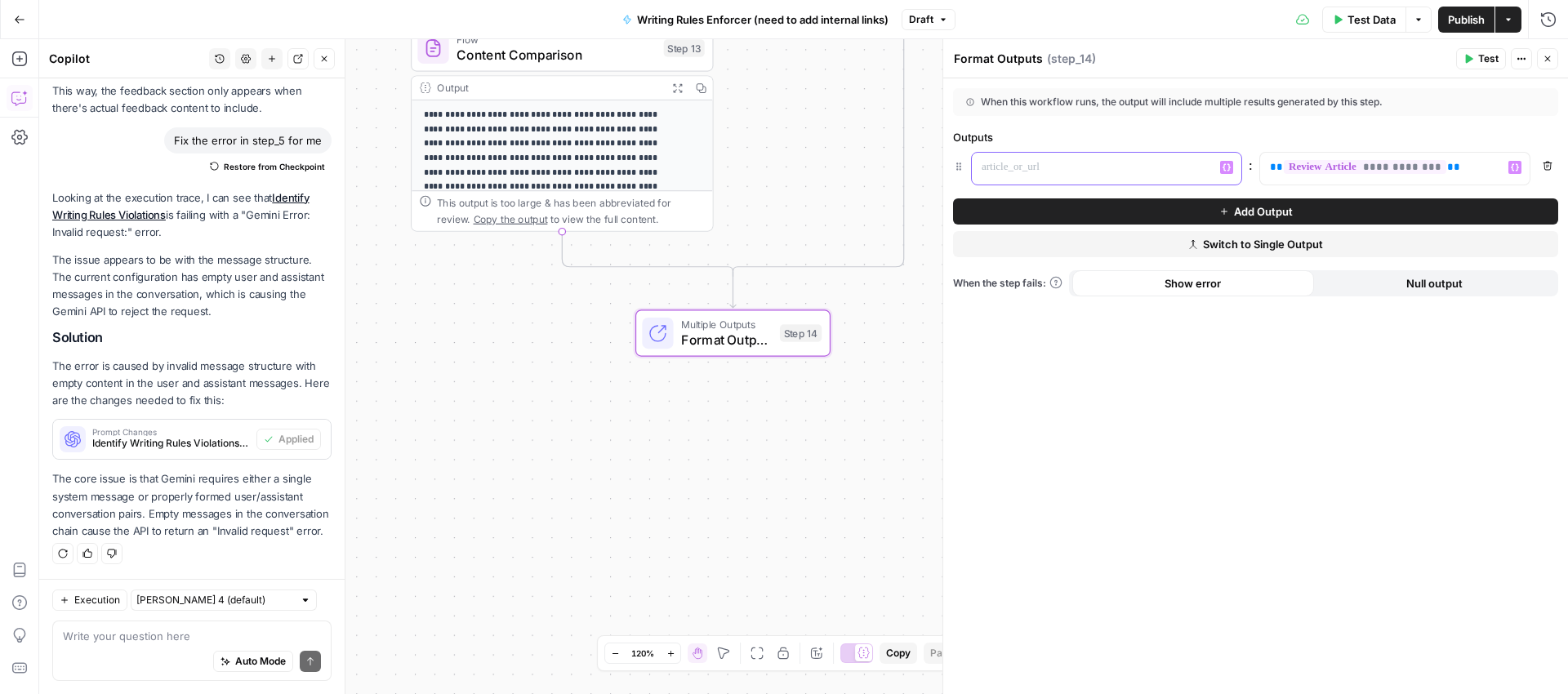
click at [1047, 168] on p at bounding box center [1093, 168] width 223 height 16
click at [980, 62] on textarea "Format Outputs" at bounding box center [998, 59] width 89 height 16
type textarea "O"
type textarea "Final Content"
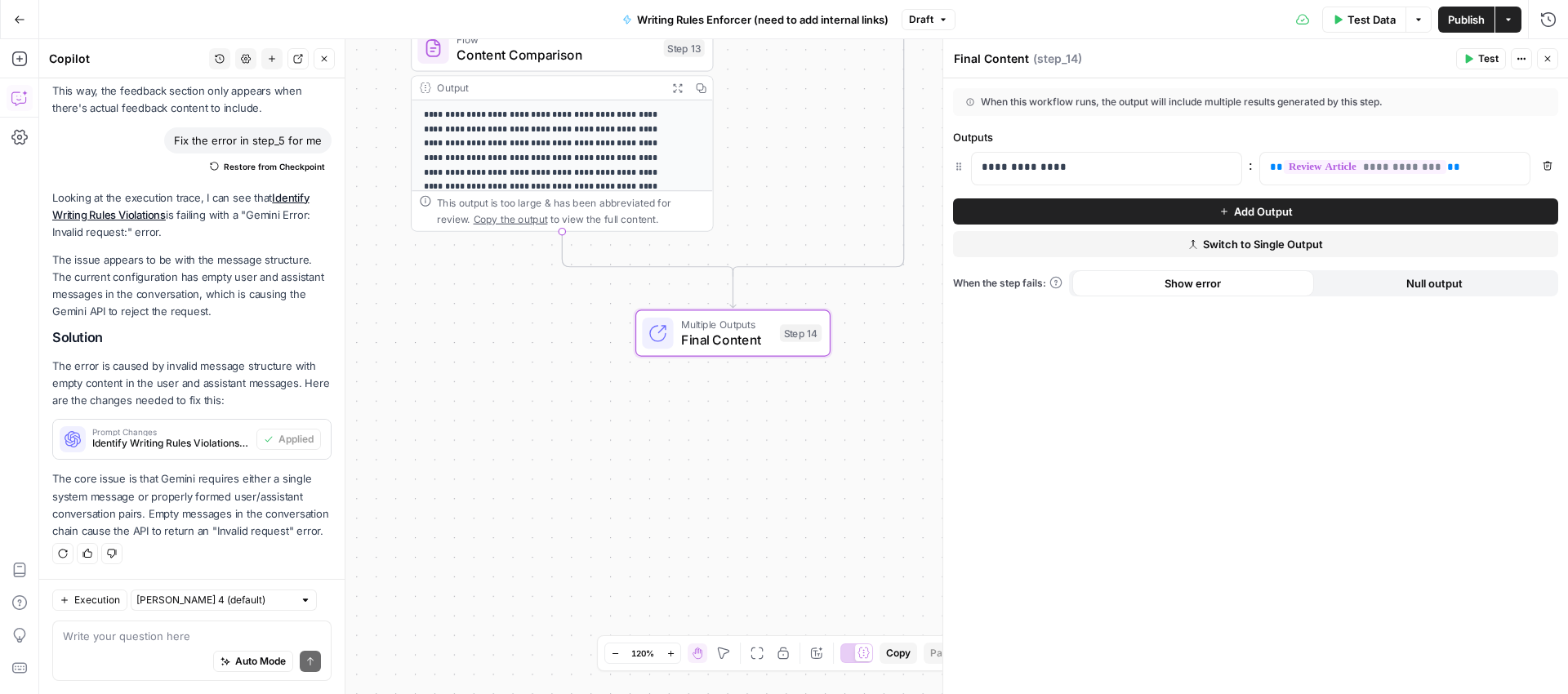
click at [1452, 21] on span "Publish" at bounding box center [1466, 20] width 37 height 16
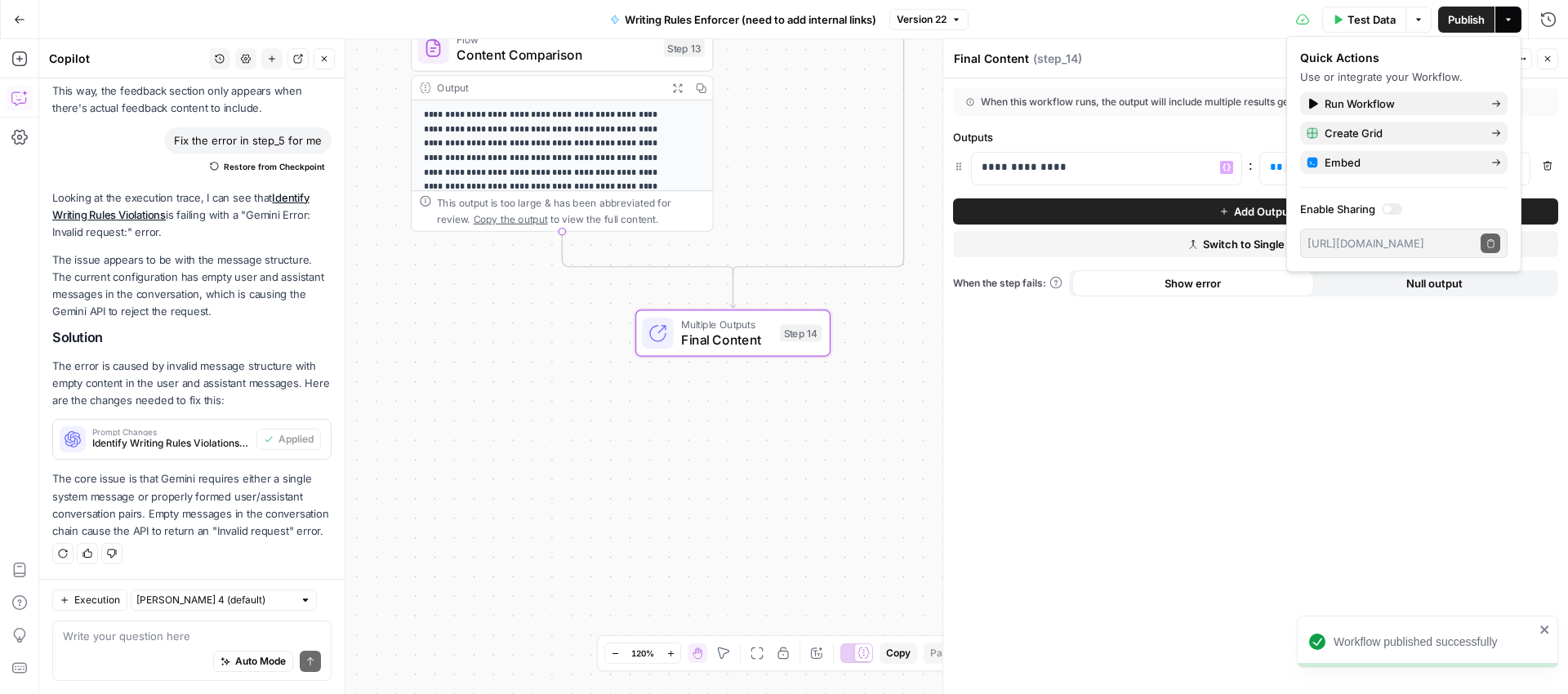
click at [879, 337] on div "Multiple Outputs Final Content Step 14" at bounding box center [733, 333] width 303 height 47
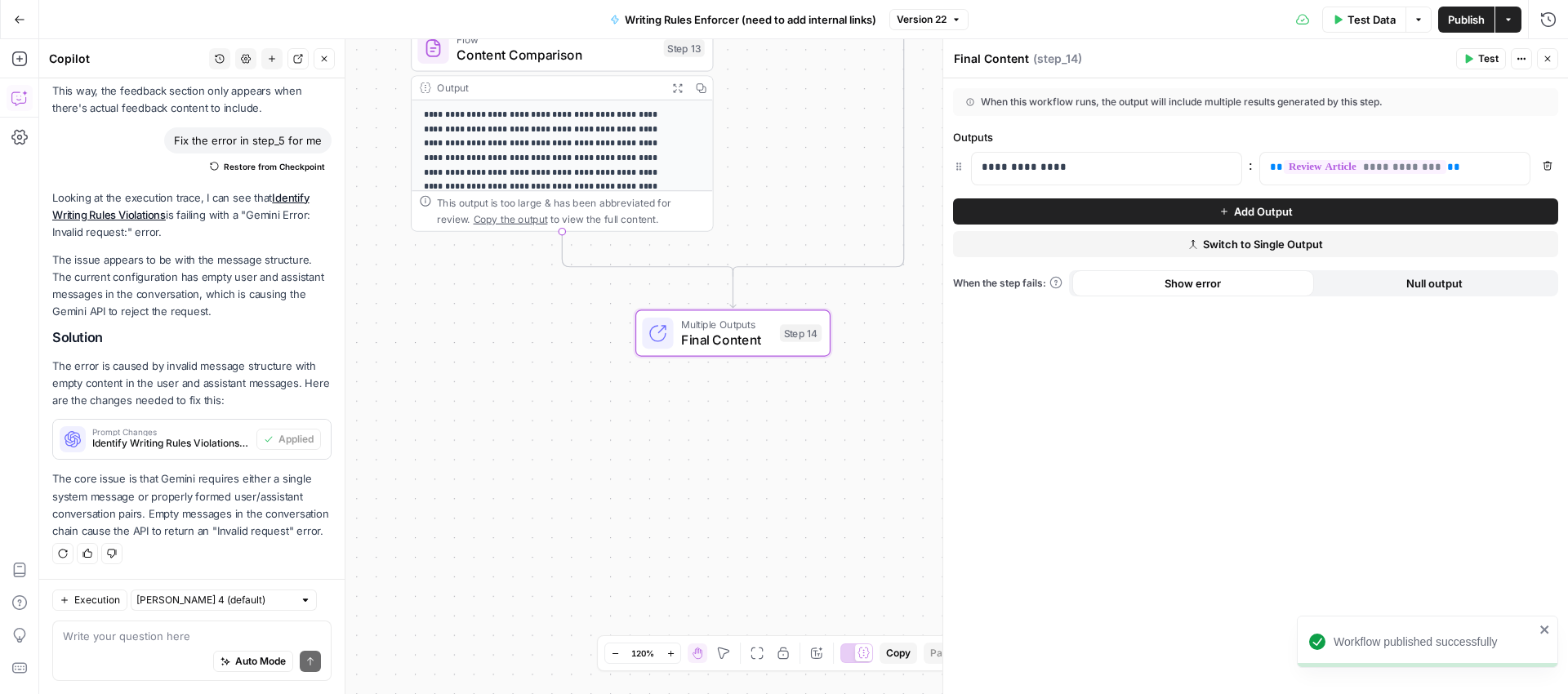
click at [1554, 62] on button "Close" at bounding box center [1548, 59] width 22 height 22
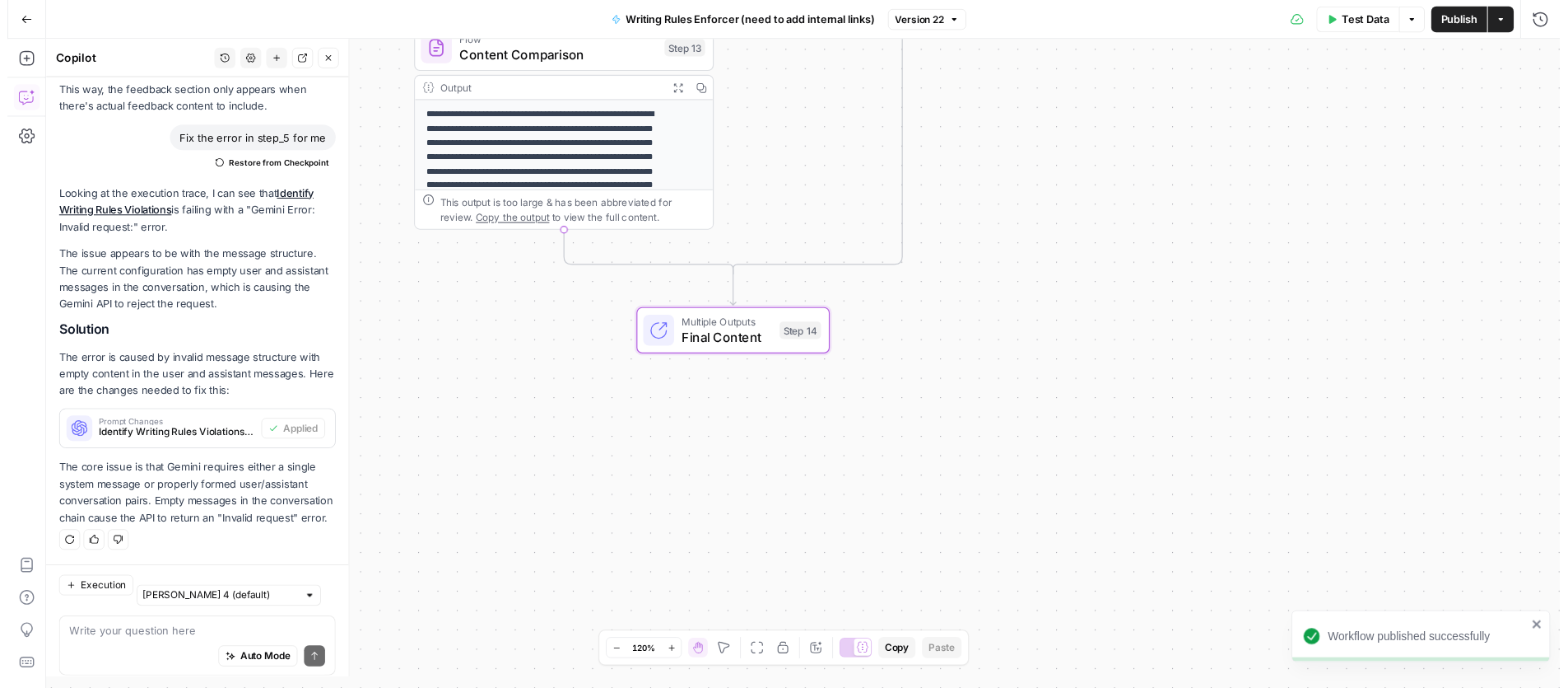
scroll to position [1196, 0]
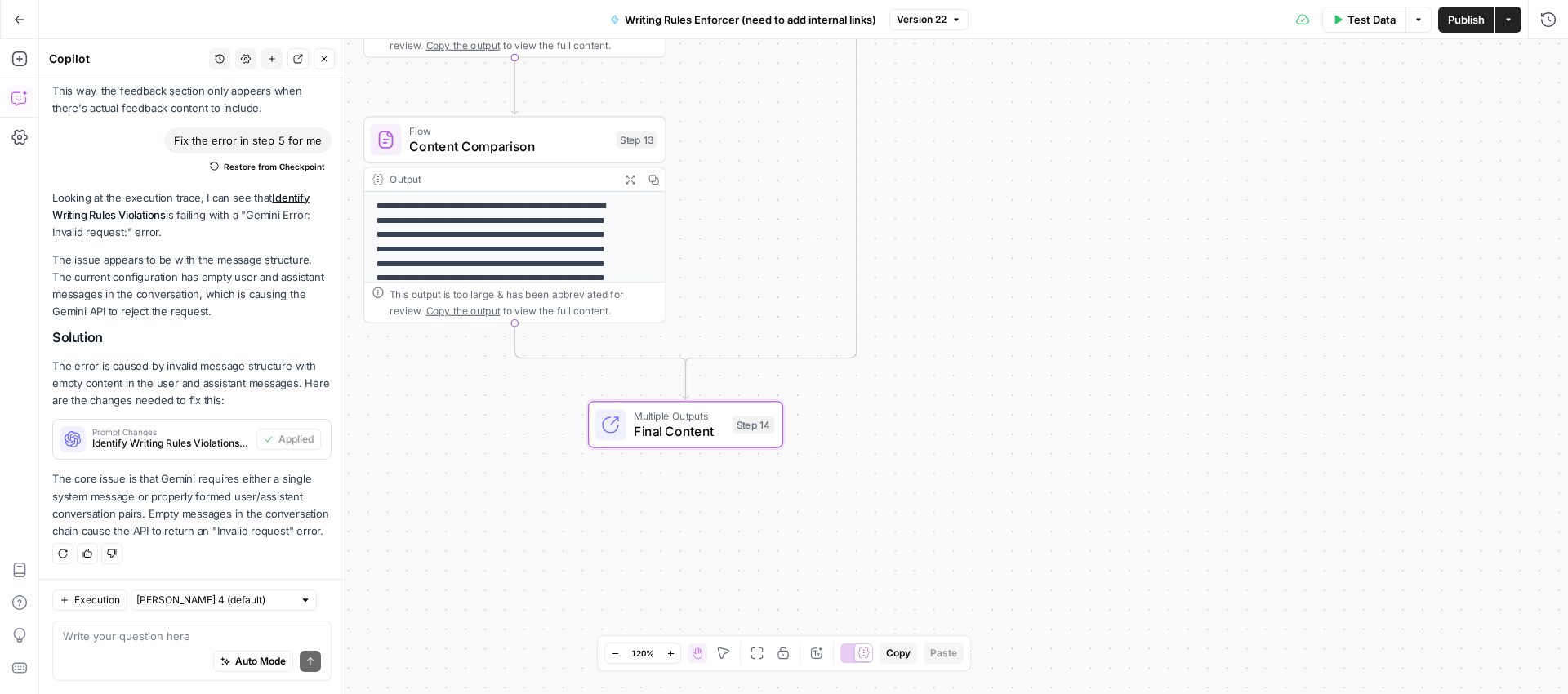
drag, startPoint x: 1085, startPoint y: 294, endPoint x: 1033, endPoint y: 379, distance: 99.6
click at [1036, 382] on div "**********" at bounding box center [804, 367] width 1529 height 655
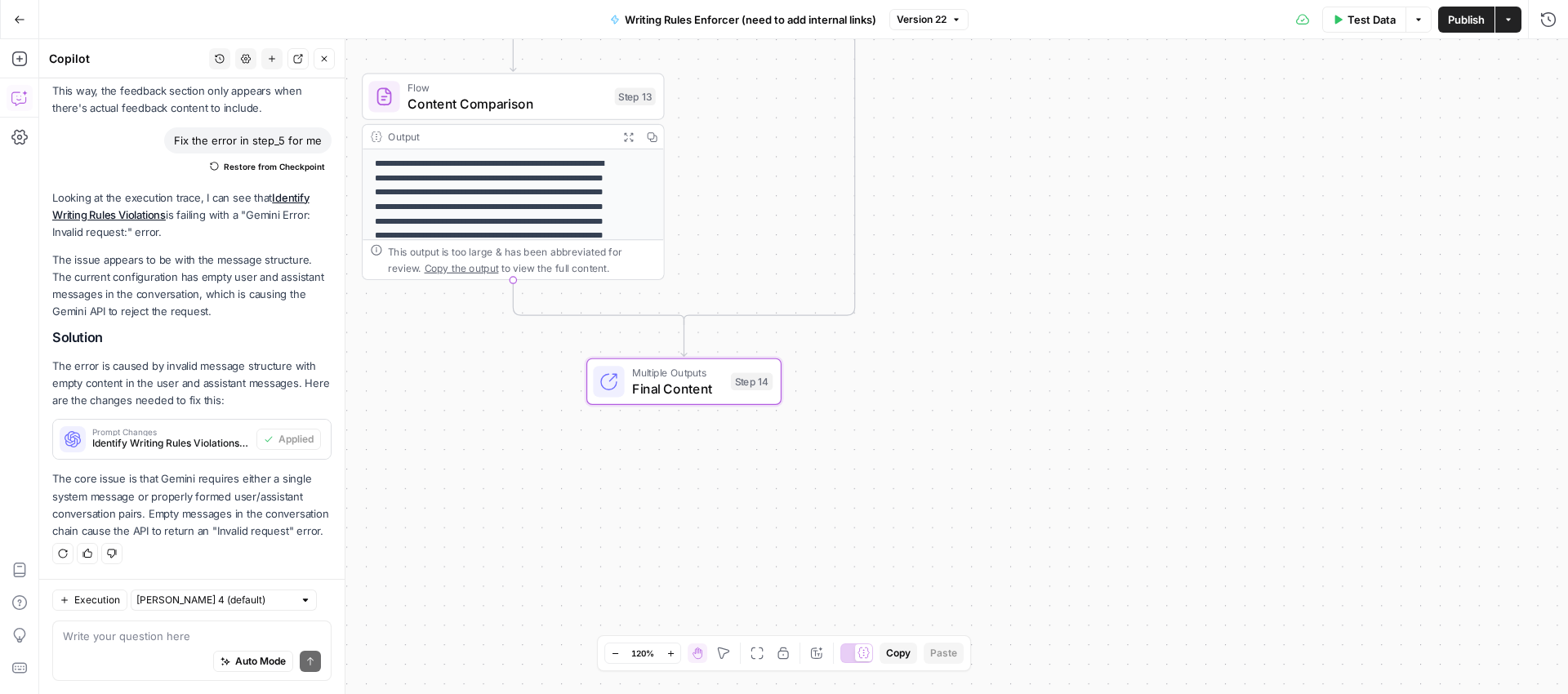
click at [510, 98] on span "Content Comparison" at bounding box center [506, 104] width 199 height 20
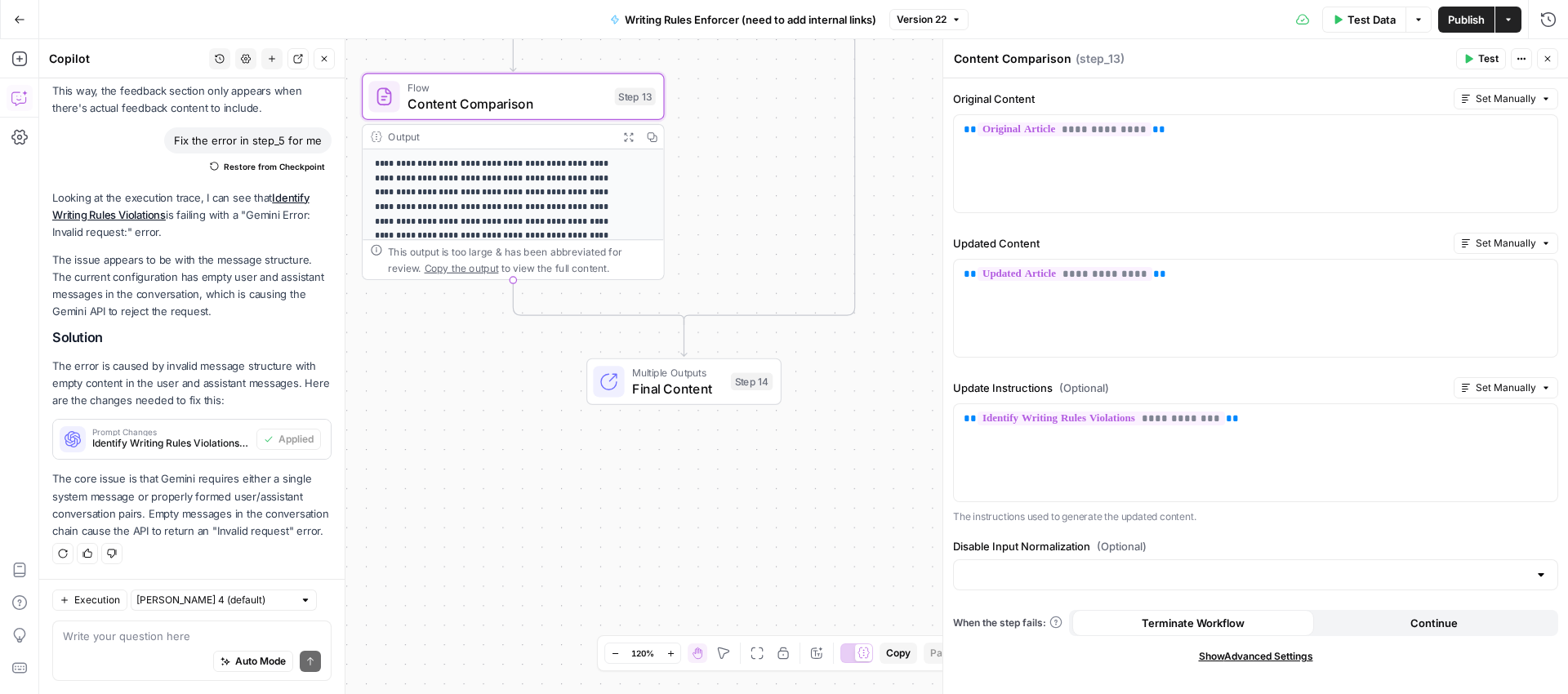
click at [1495, 57] on span "Test" at bounding box center [1488, 59] width 21 height 14
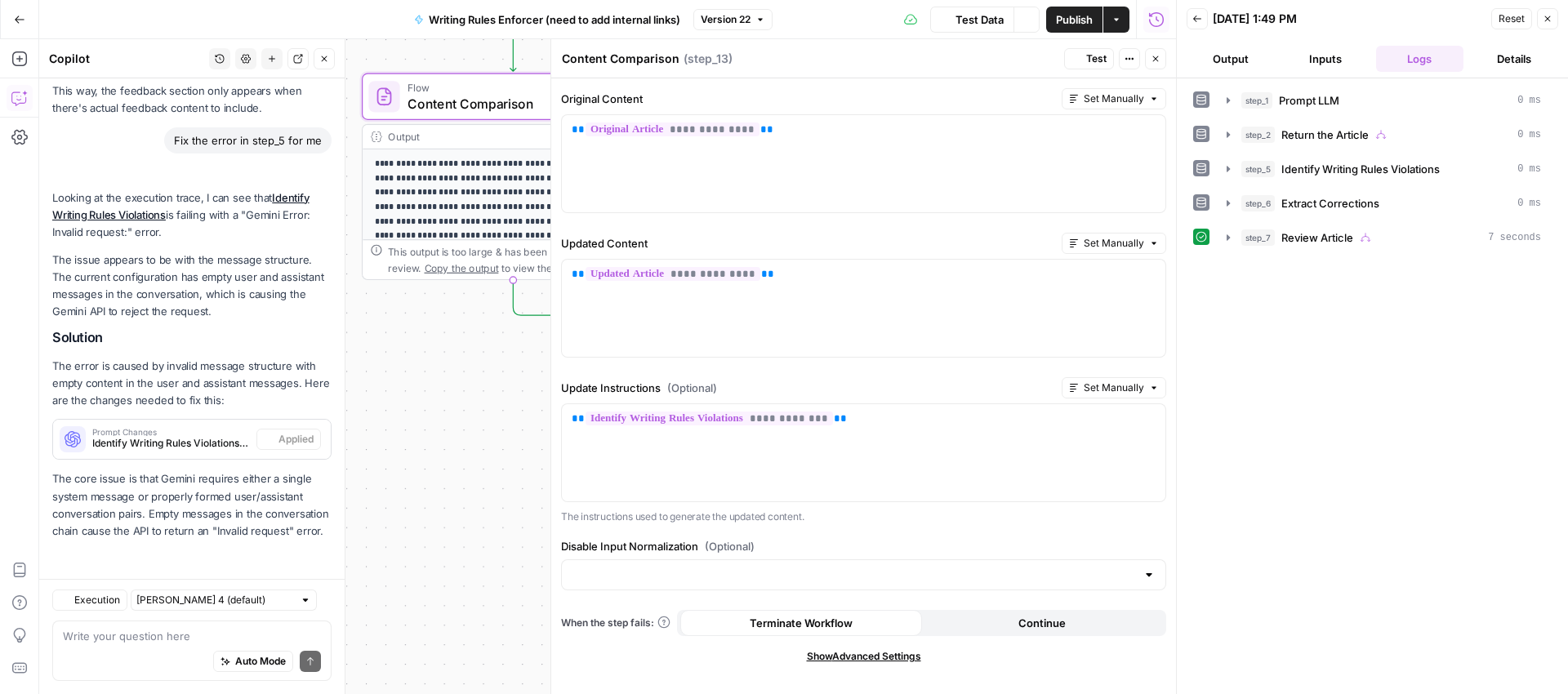
scroll to position [1186, 0]
click at [1230, 238] on icon "button" at bounding box center [1228, 237] width 14 height 14
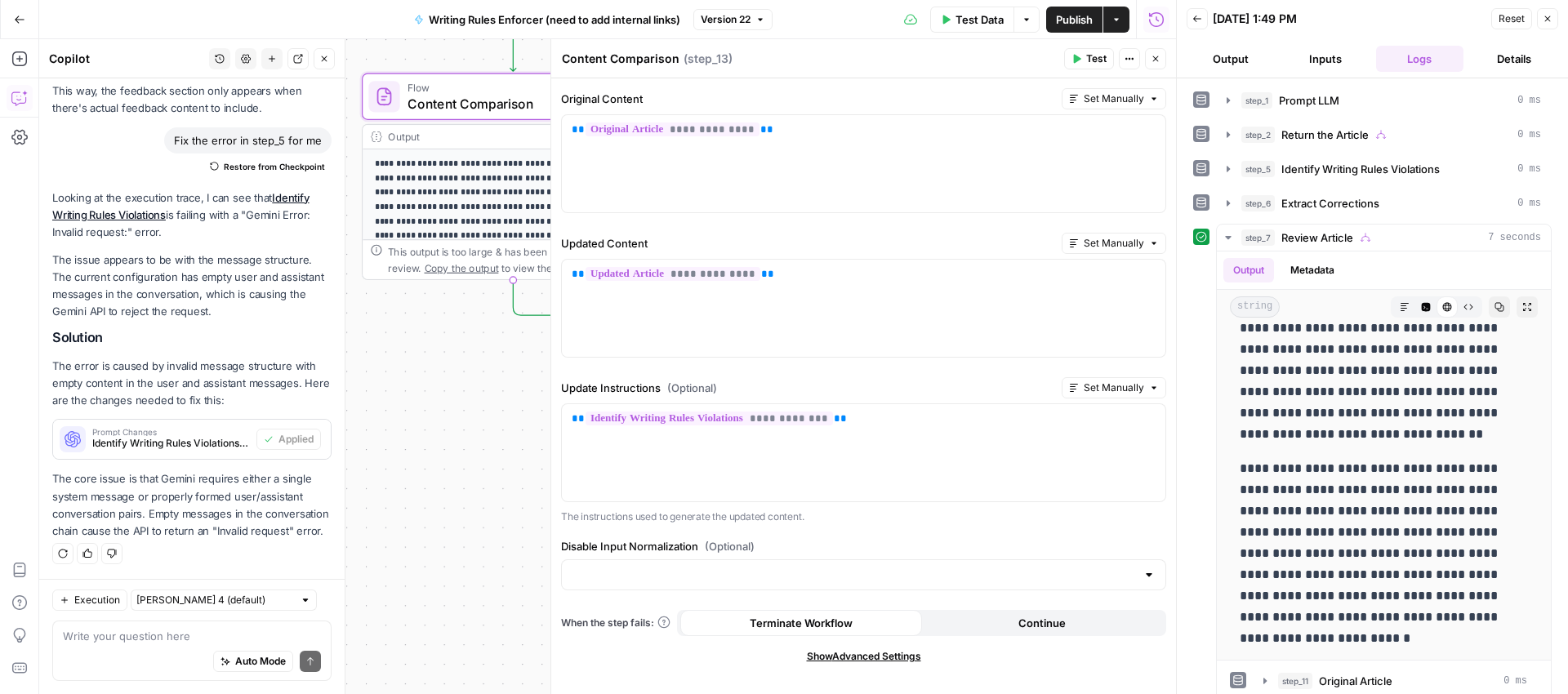
click at [1545, 18] on icon "button" at bounding box center [1547, 18] width 10 height 10
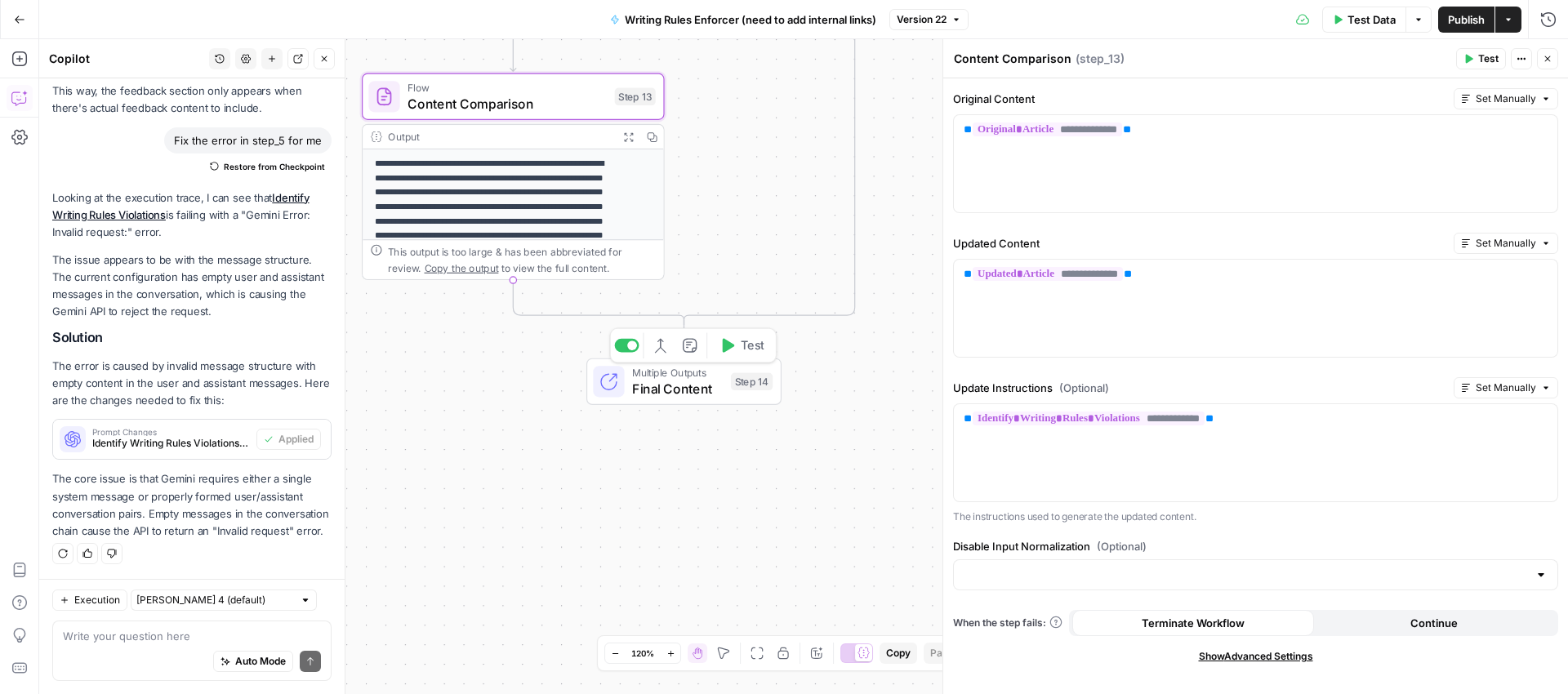
click at [667, 379] on span "Final Content" at bounding box center [677, 389] width 91 height 20
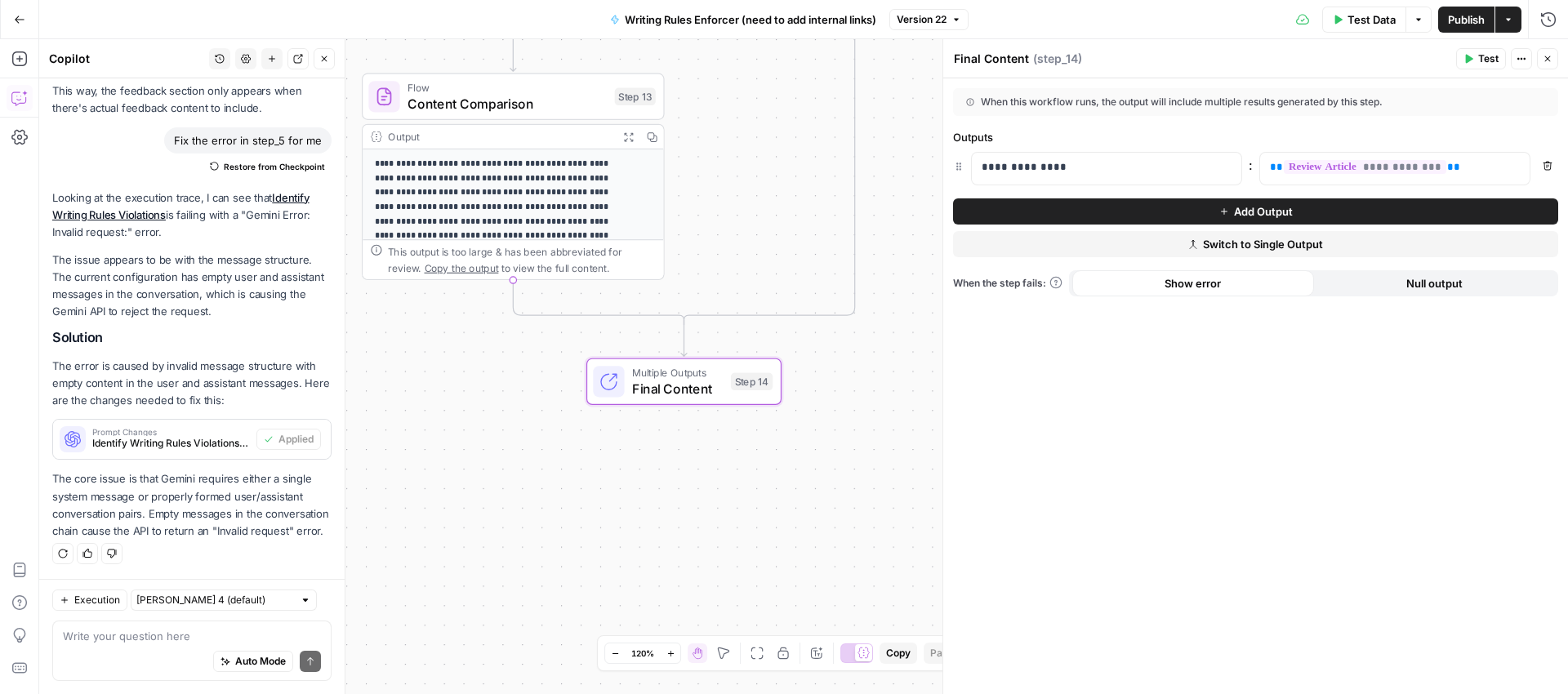
click at [1546, 54] on icon "button" at bounding box center [1547, 59] width 10 height 10
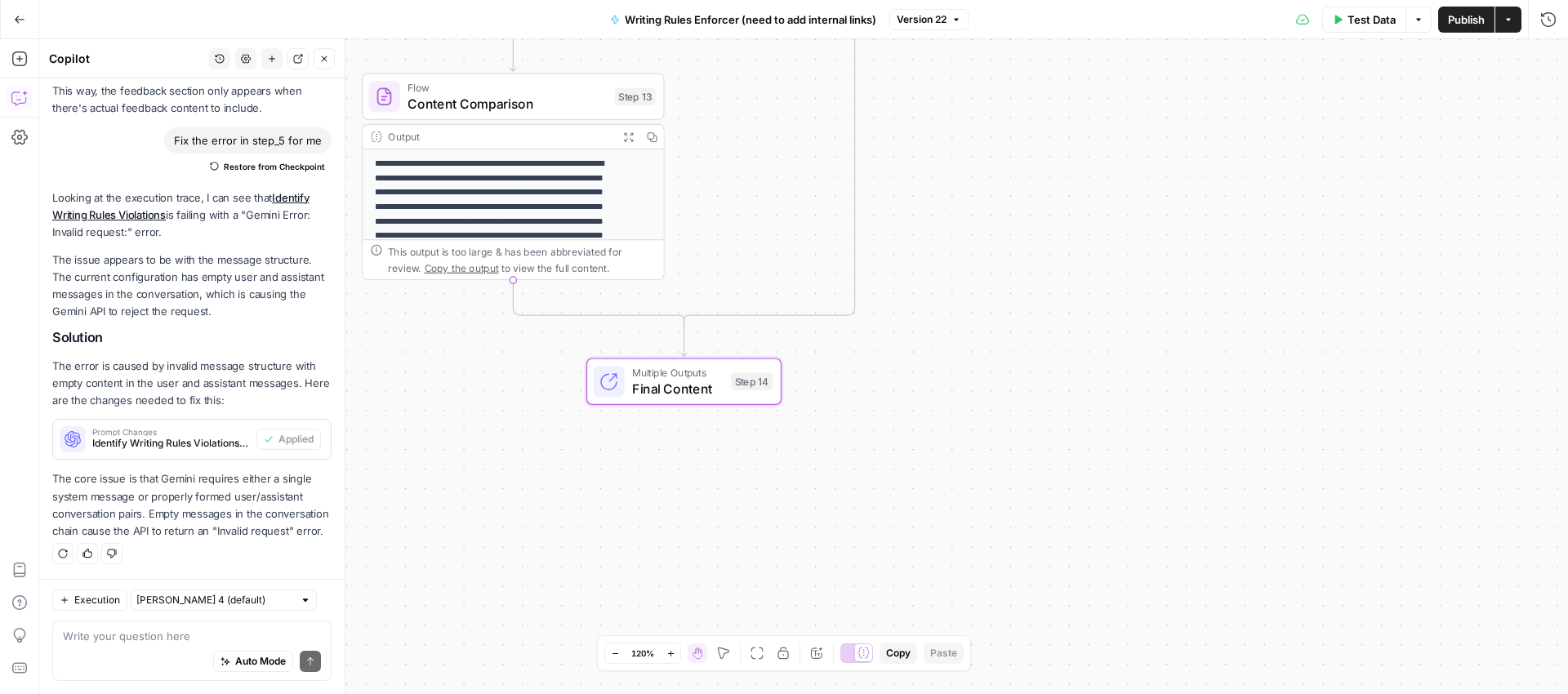
click at [23, 25] on button "Go Back" at bounding box center [19, 19] width 30 height 30
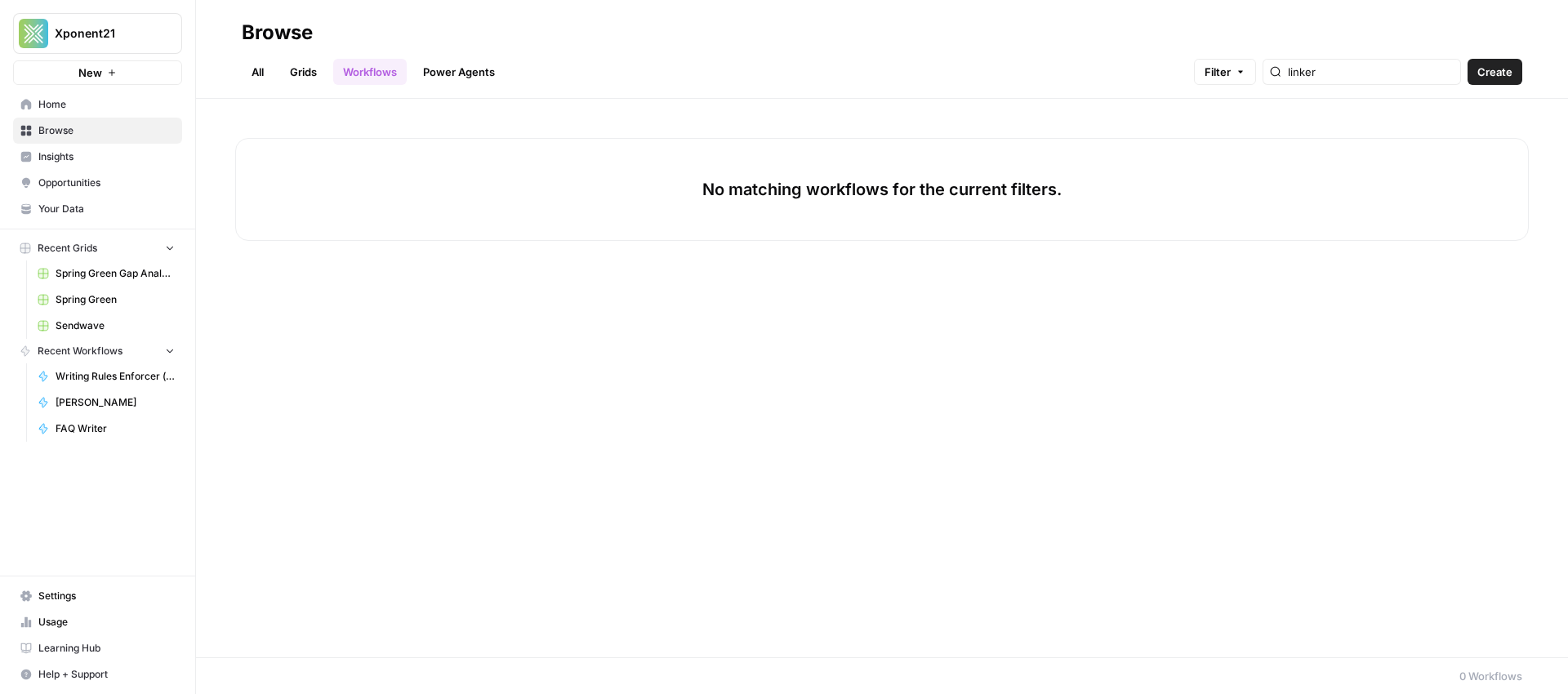
click at [369, 78] on link "Workflows" at bounding box center [370, 71] width 74 height 26
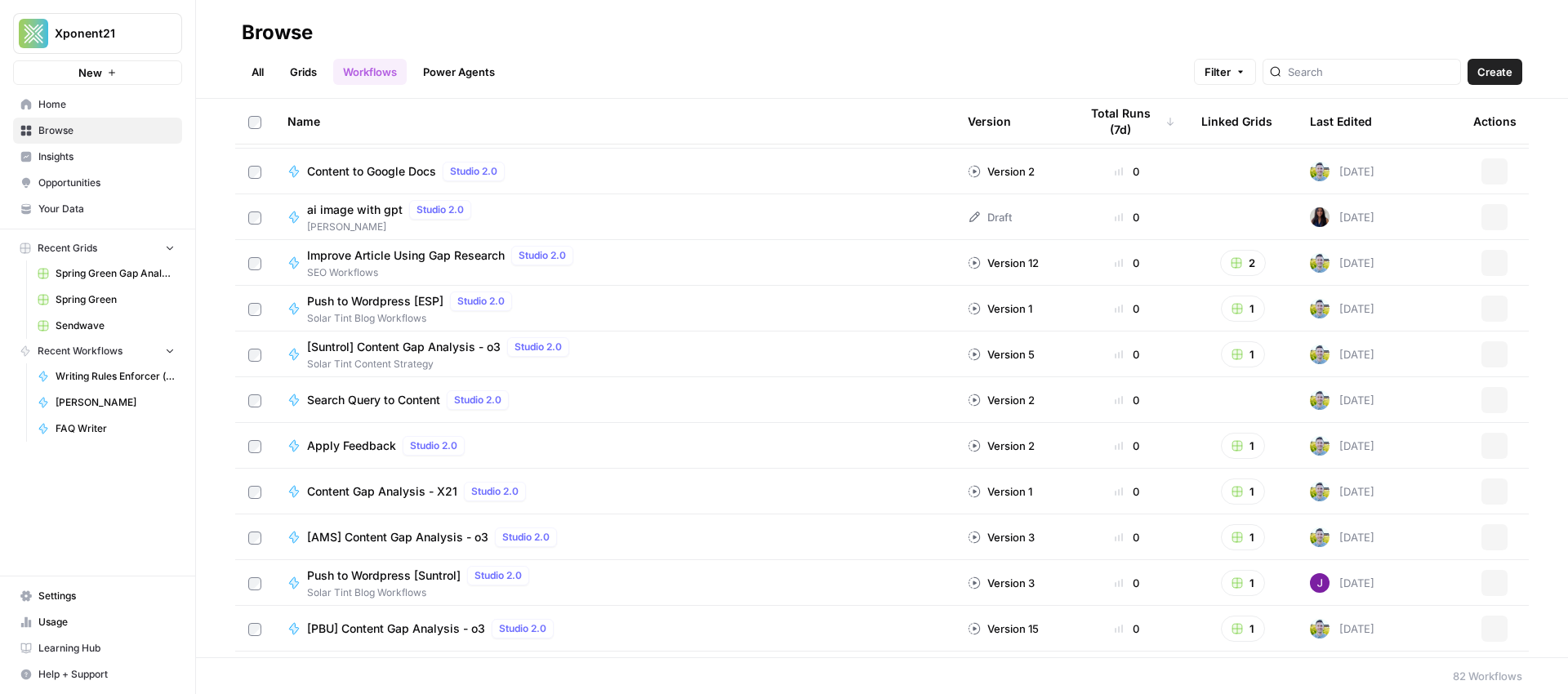
scroll to position [3205, 0]
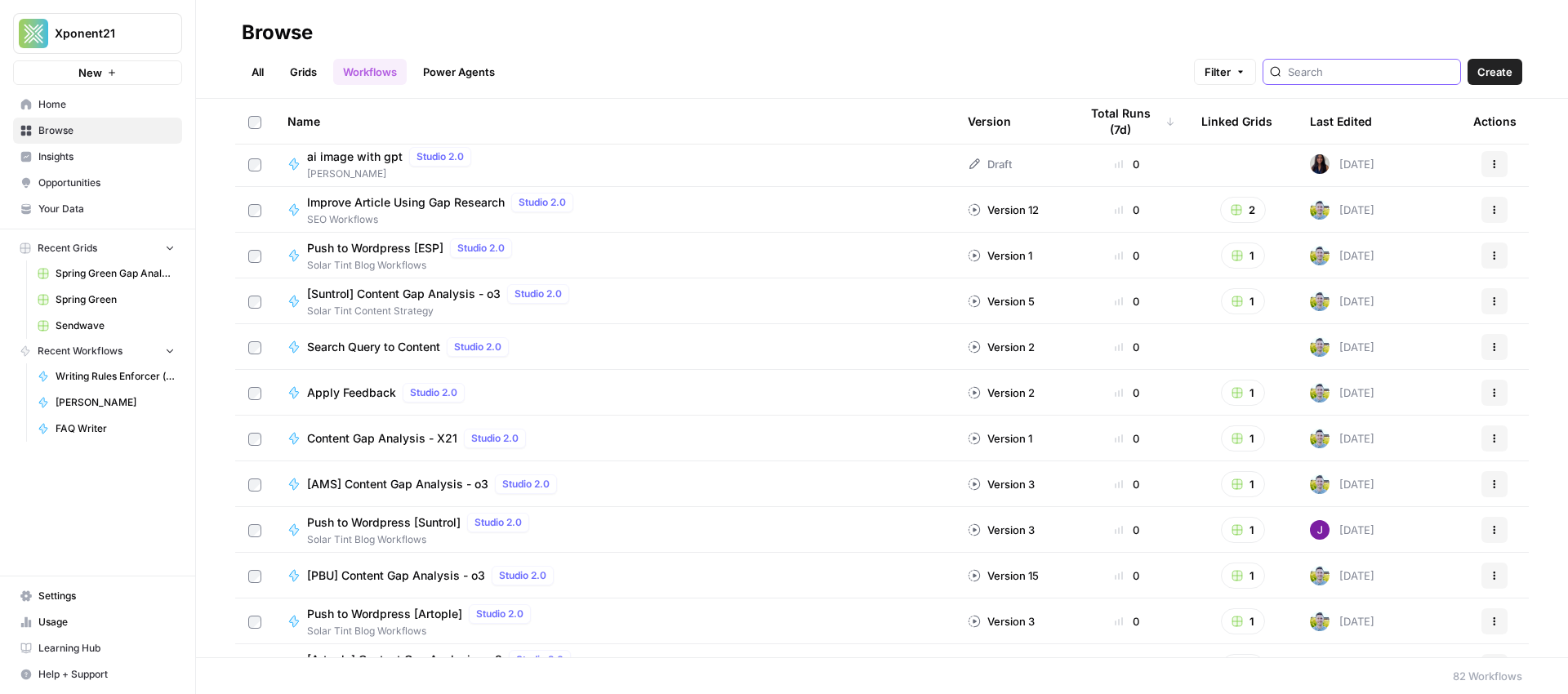
click at [1382, 76] on input "search" at bounding box center [1371, 72] width 166 height 16
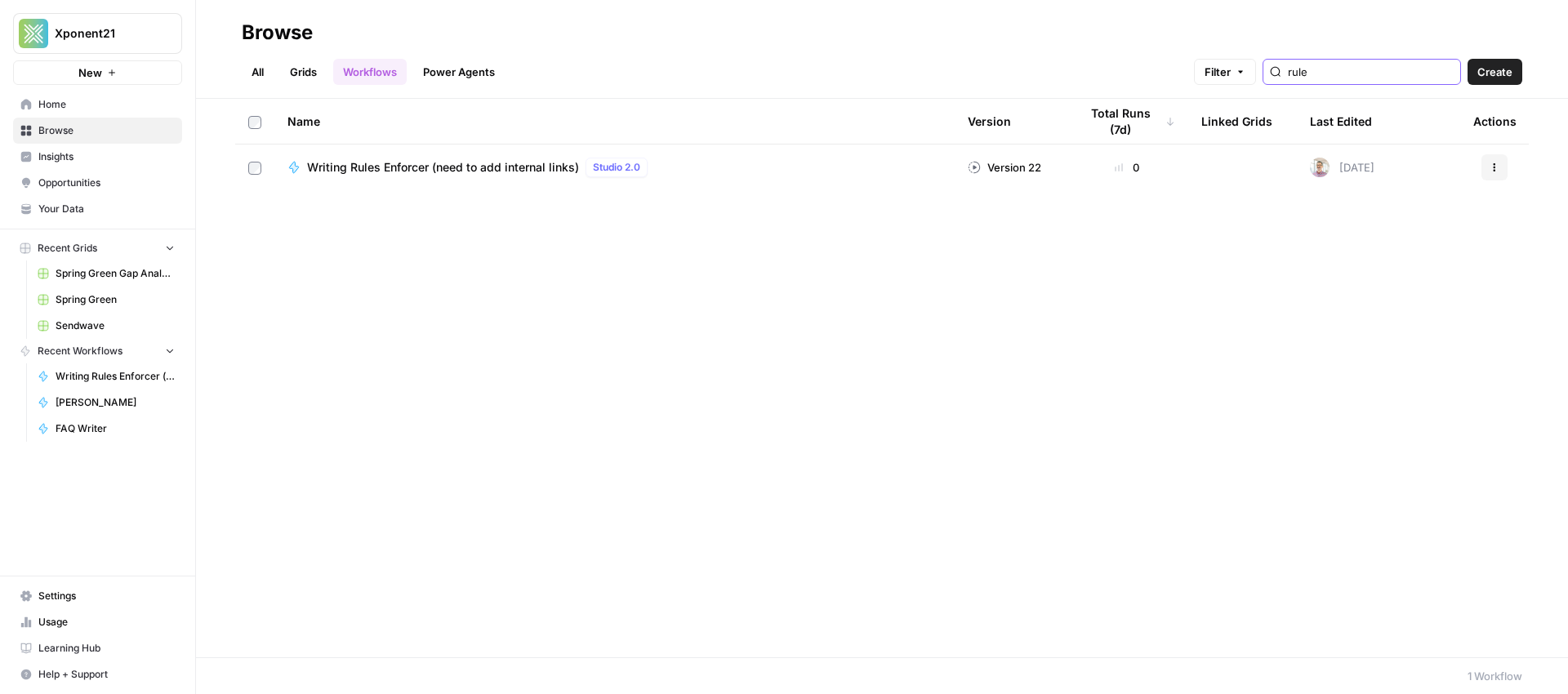
type input "rule"
click at [491, 161] on span "Writing Rules Enforcer (need to add internal links)" at bounding box center [443, 168] width 272 height 16
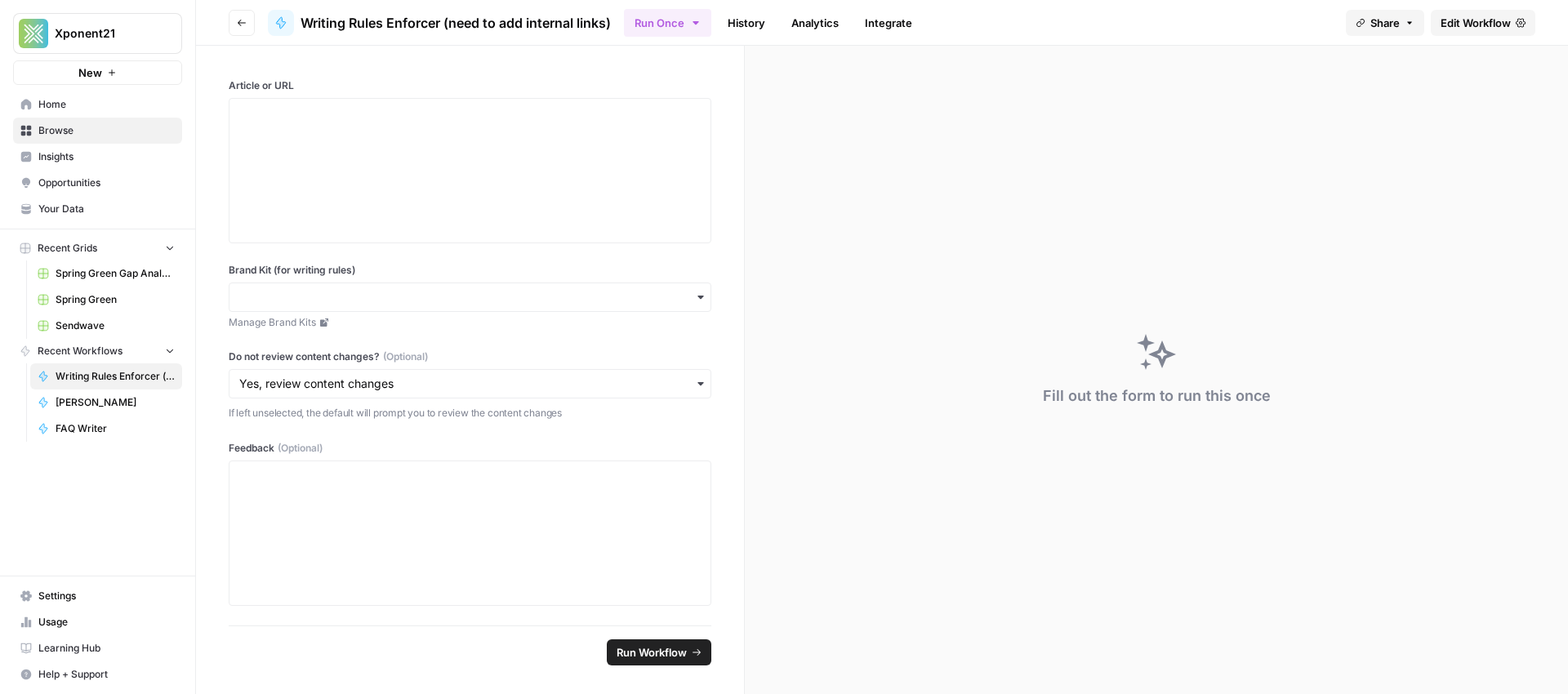
click at [305, 22] on span "Writing Rules Enforcer (need to add internal links)" at bounding box center [456, 23] width 310 height 20
click at [309, 24] on span "Writing Rules Enforcer (need to add internal links)" at bounding box center [456, 23] width 310 height 20
click at [313, 22] on span "Writing Rules Enforcer (need to add internal links)" at bounding box center [456, 23] width 310 height 20
click at [239, 22] on icon "button" at bounding box center [242, 23] width 10 height 10
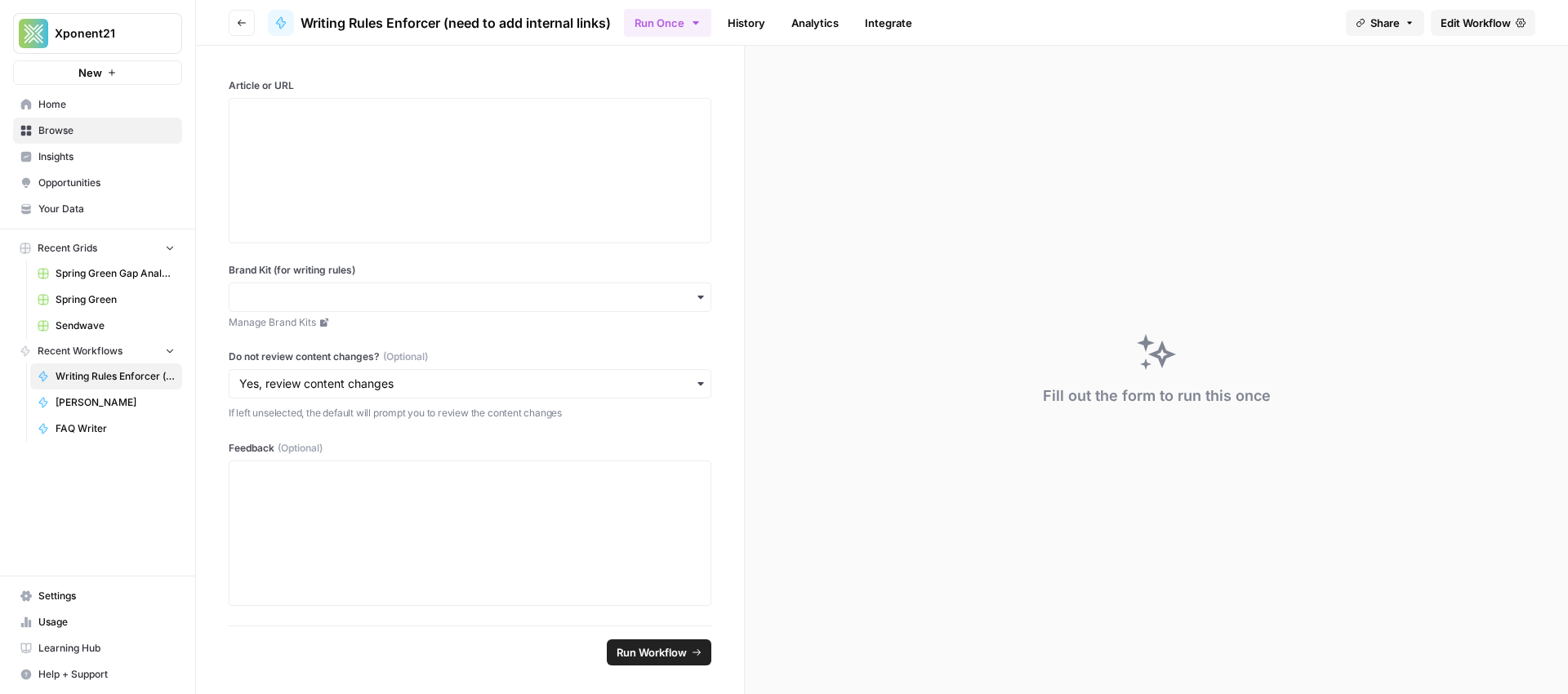
click at [1475, 22] on span "Edit Workflow" at bounding box center [1476, 23] width 70 height 16
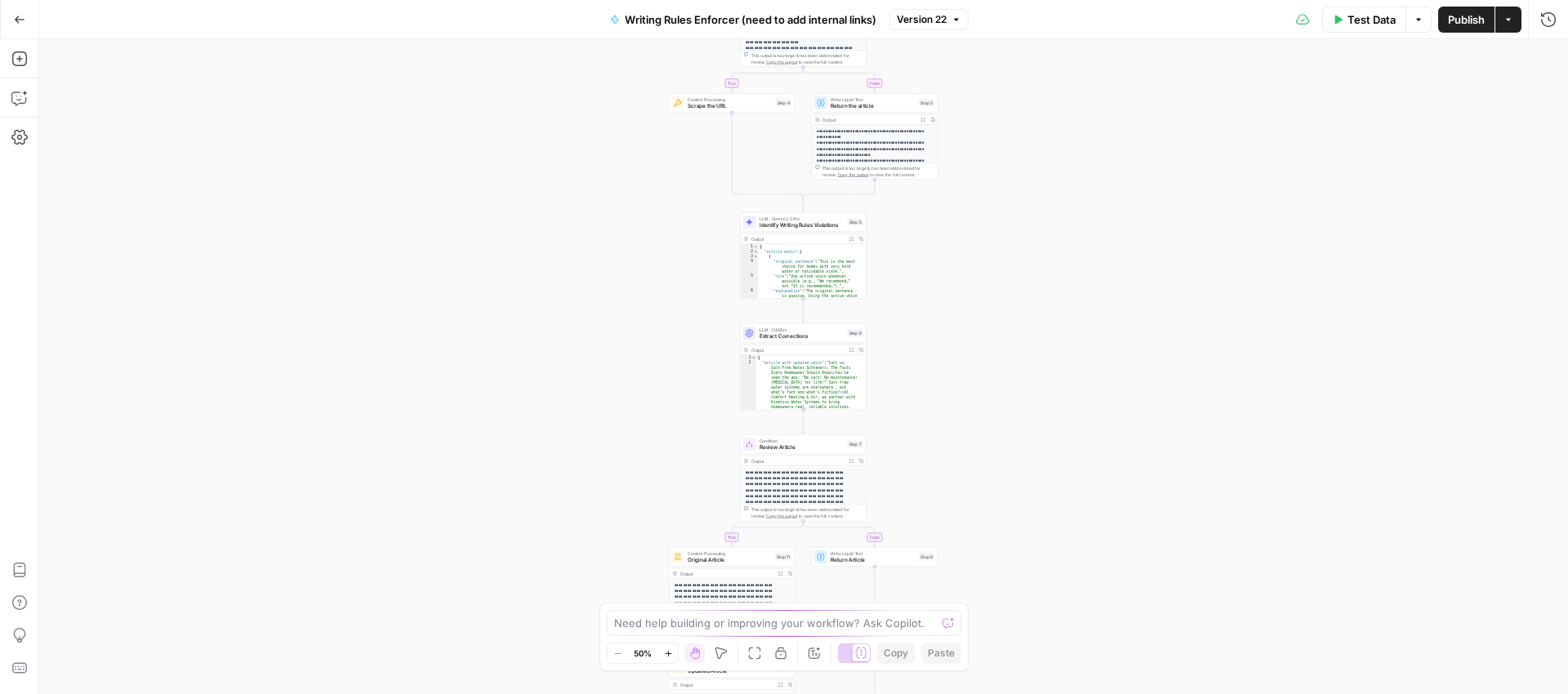
click at [633, 16] on span "Writing Rules Enforcer (need to add internal links)" at bounding box center [750, 20] width 251 height 16
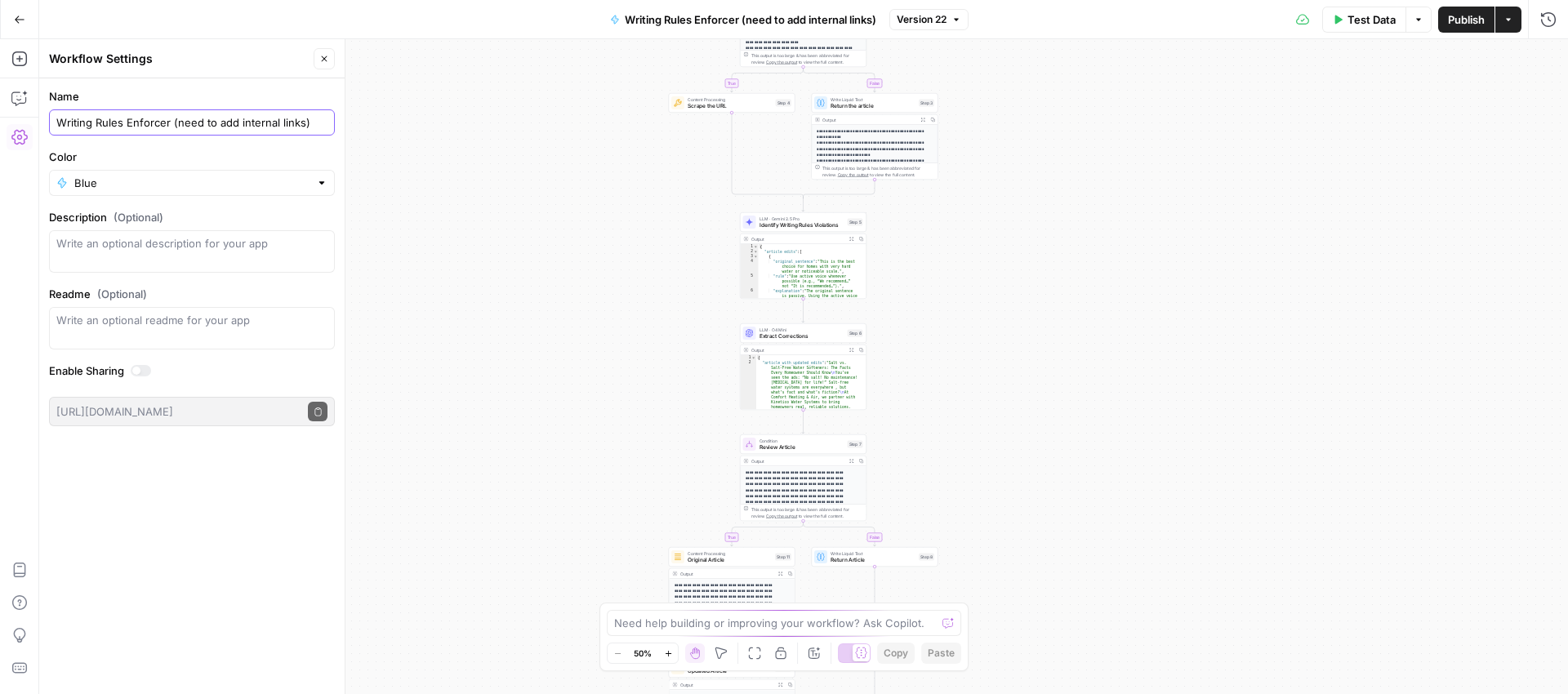
click at [57, 118] on input "Writing Rules Enforcer (need to add internal links)" at bounding box center [192, 123] width 271 height 16
type input "1 - Writing Rules Enforcer (need to add internal links)"
click at [1475, 18] on span "Publish" at bounding box center [1466, 20] width 37 height 16
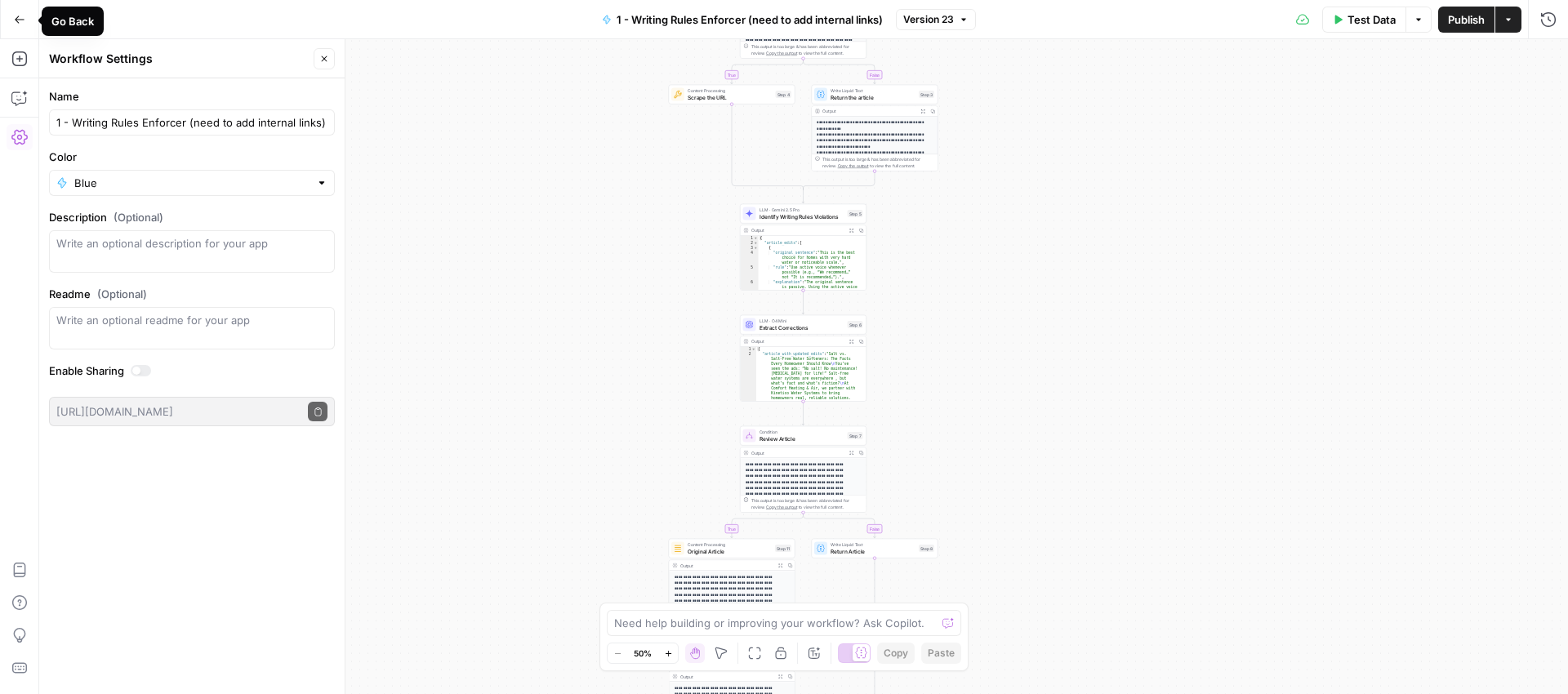
click at [22, 21] on icon "button" at bounding box center [19, 19] width 12 height 12
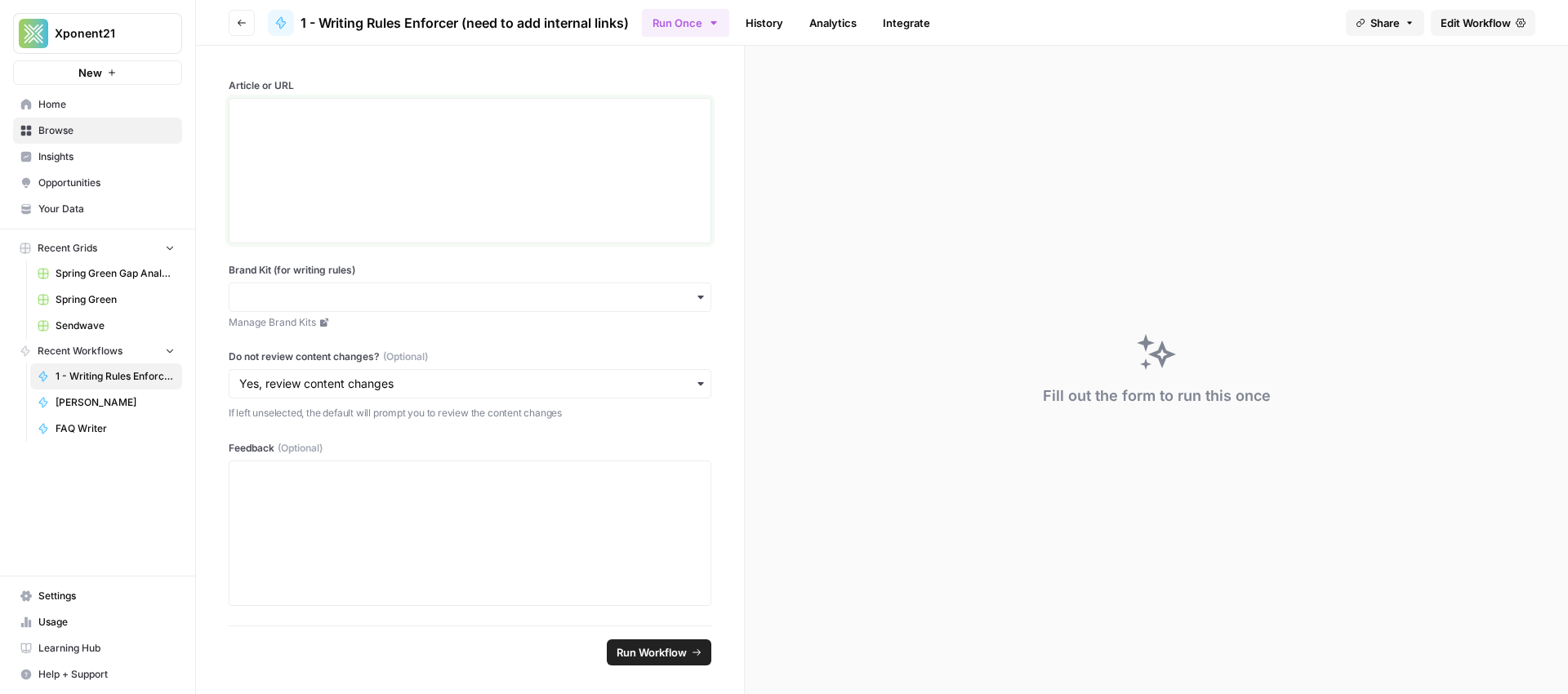
click at [343, 132] on div at bounding box center [470, 170] width 461 height 131
click at [672, 301] on input "Brand Kit (for writing rules)" at bounding box center [470, 297] width 461 height 16
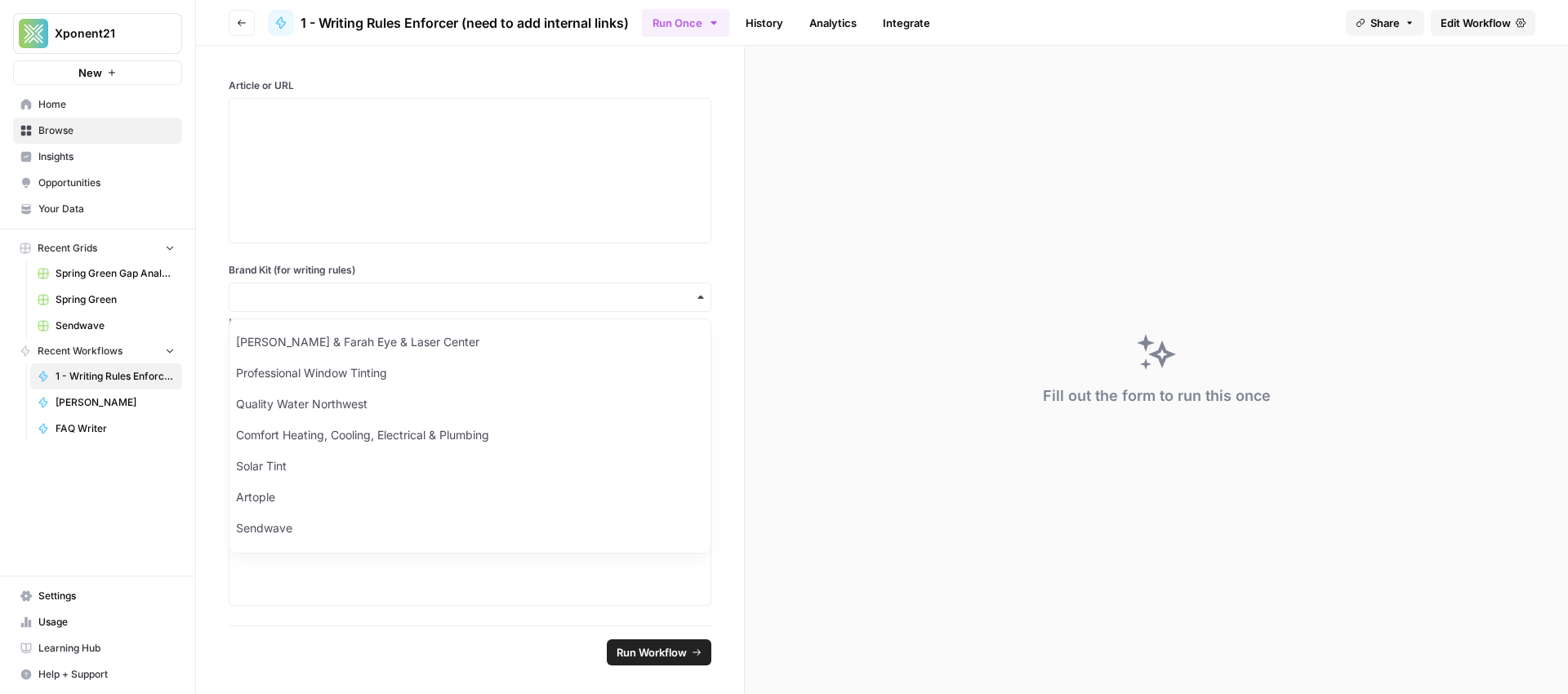
scroll to position [276, 0]
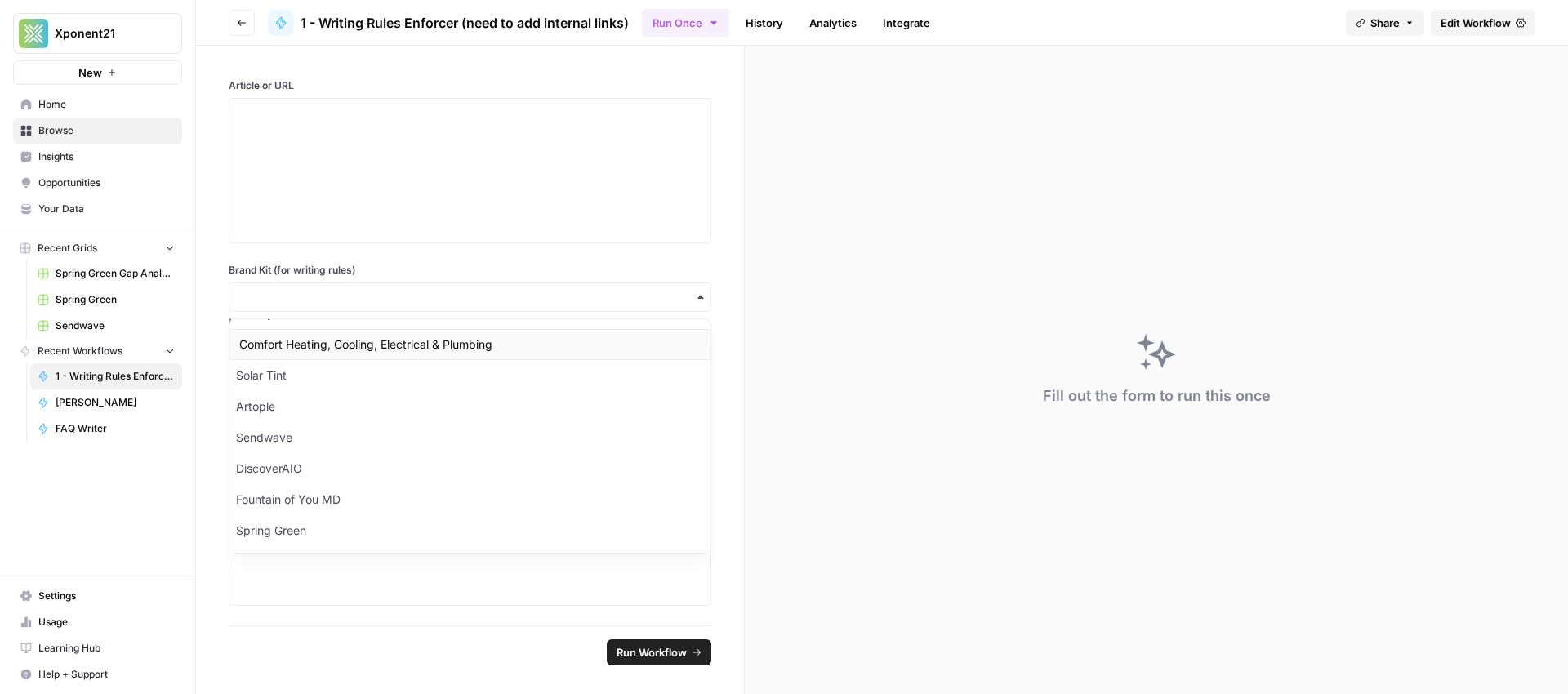
click at [442, 347] on div "Comfort Heating, Cooling, Electrical & Plumbing" at bounding box center [470, 344] width 481 height 31
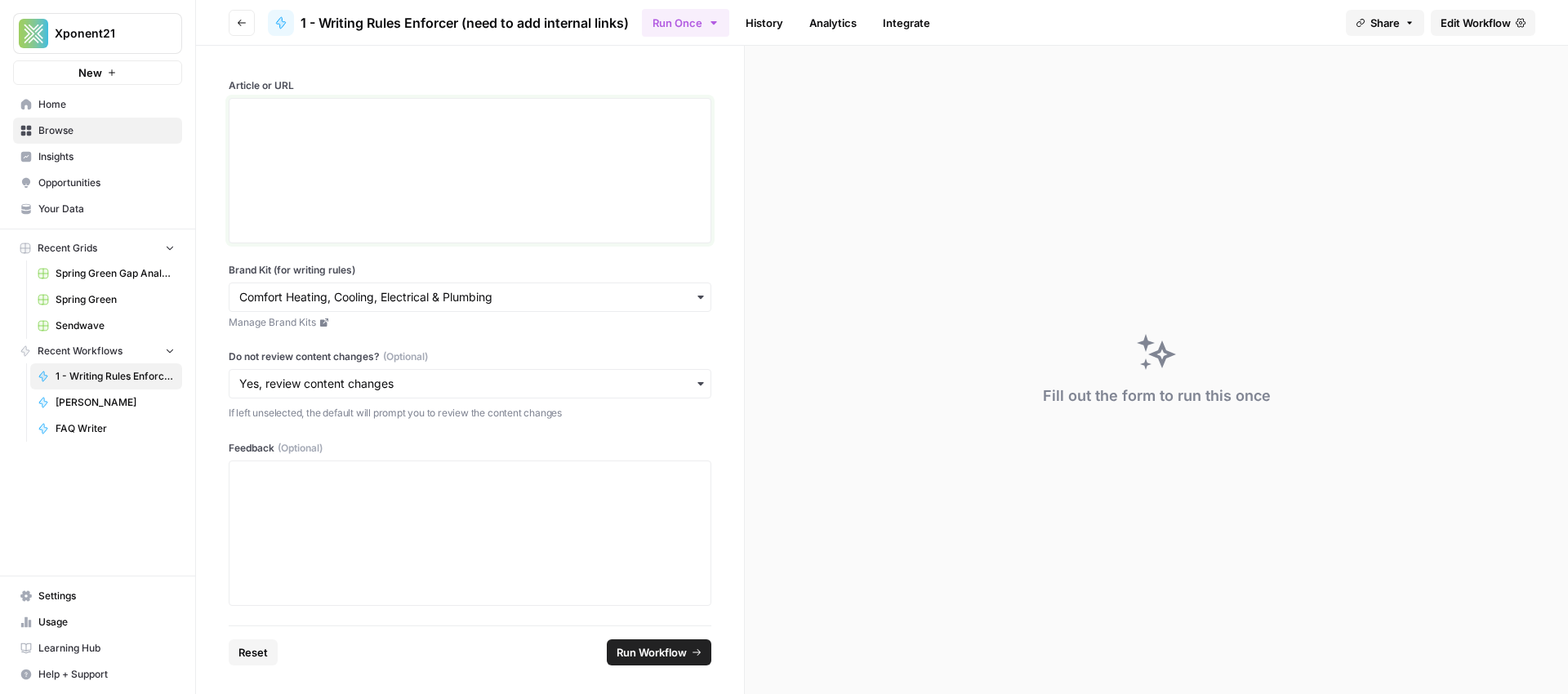
click at [329, 153] on div at bounding box center [470, 170] width 461 height 131
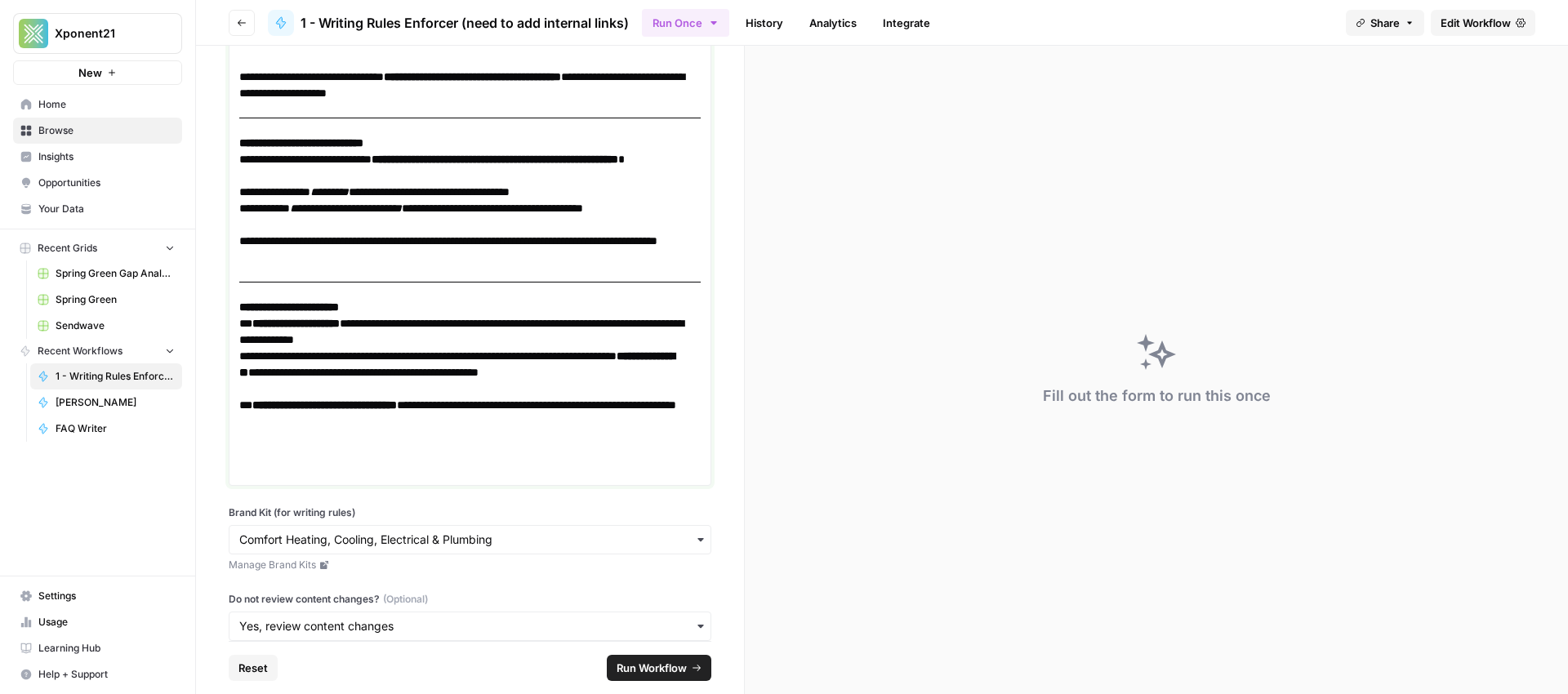
scroll to position [911, 0]
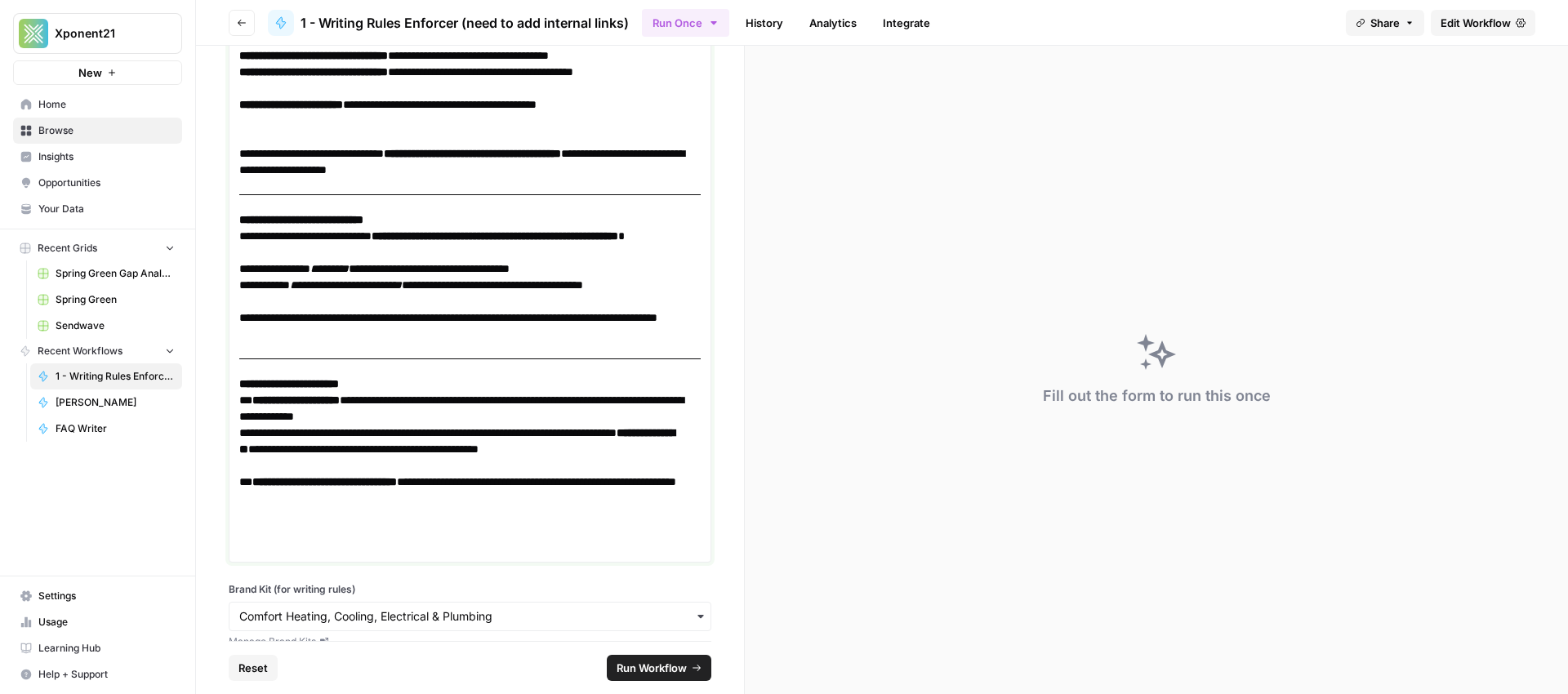
click at [312, 360] on p at bounding box center [470, 368] width 461 height 16
drag, startPoint x: 301, startPoint y: 353, endPoint x: 293, endPoint y: 349, distance: 8.9
click at [274, 363] on p at bounding box center [470, 368] width 461 height 16
click at [254, 205] on p at bounding box center [470, 204] width 461 height 16
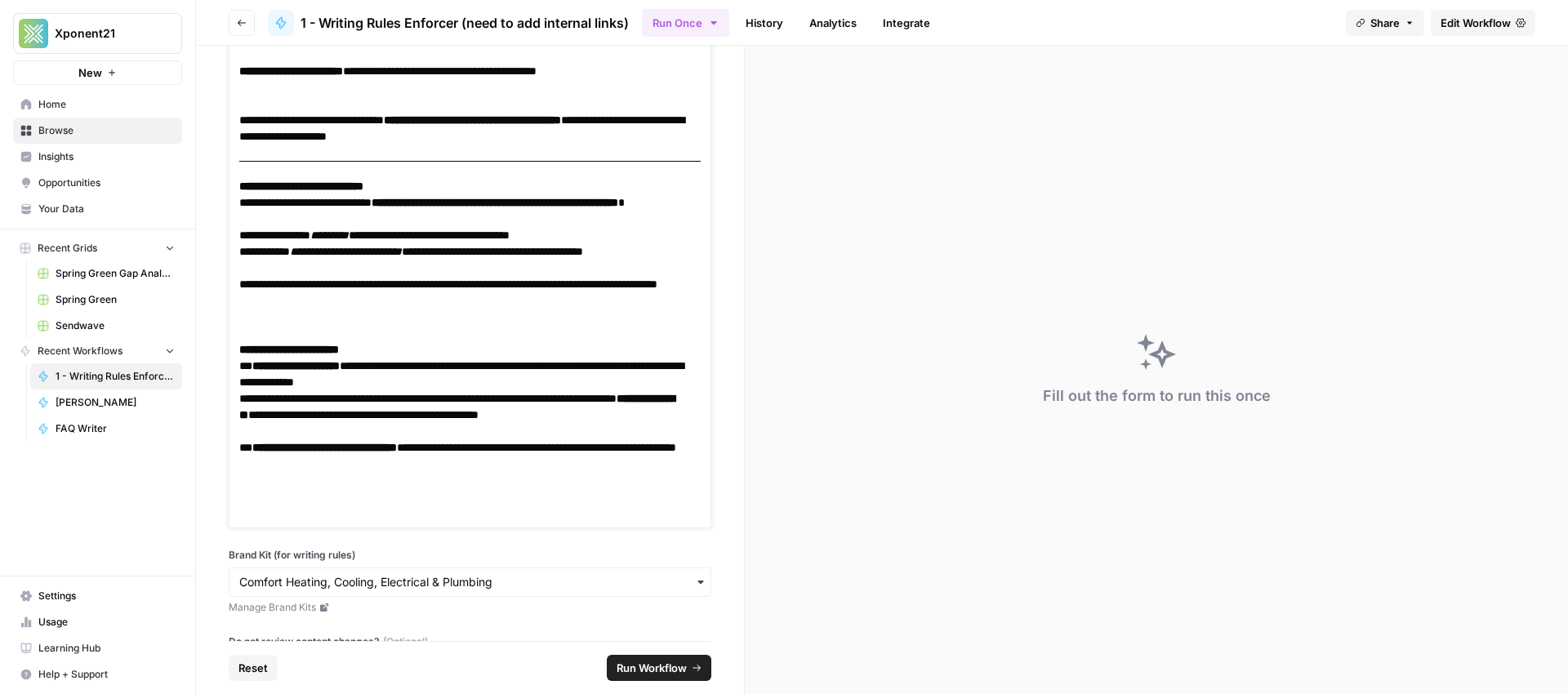
scroll to position [1147, 0]
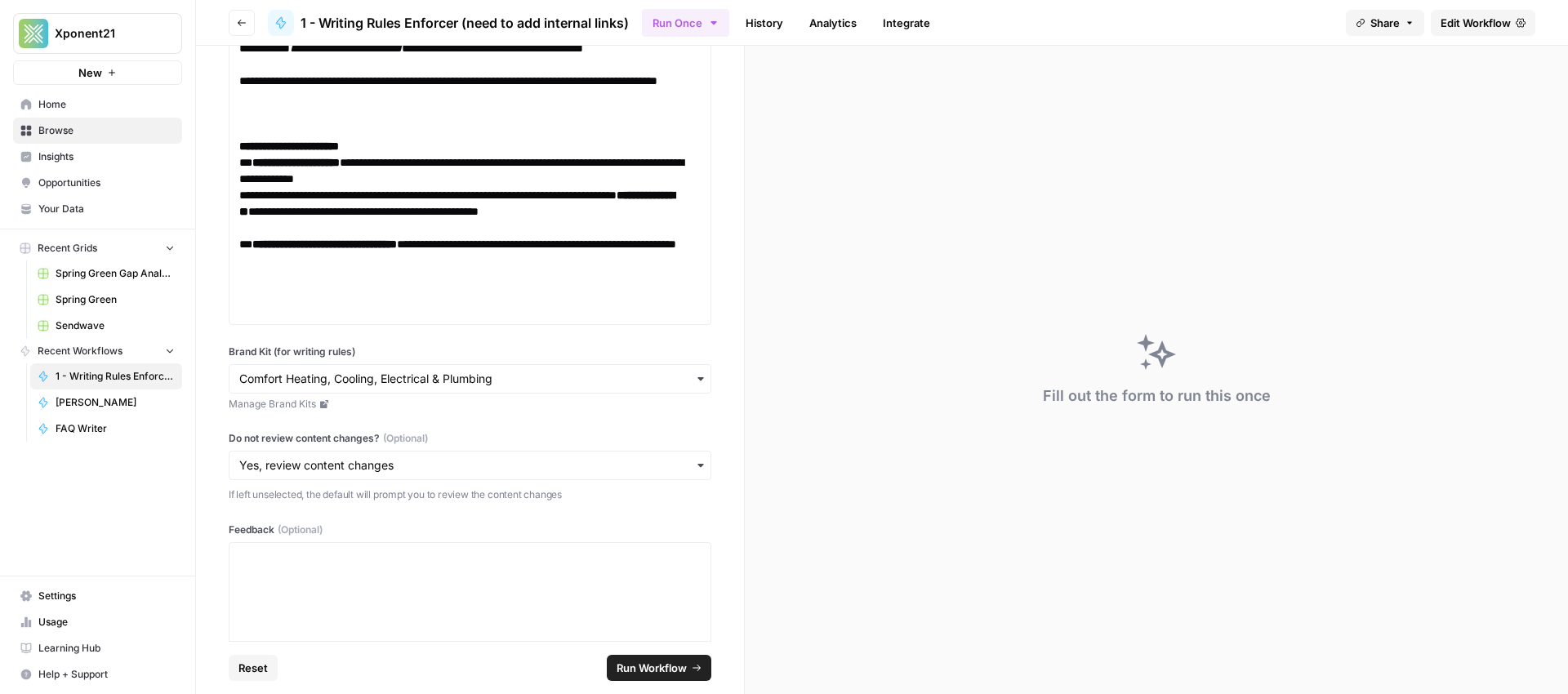
click at [658, 667] on span "Run Workflow" at bounding box center [652, 668] width 70 height 16
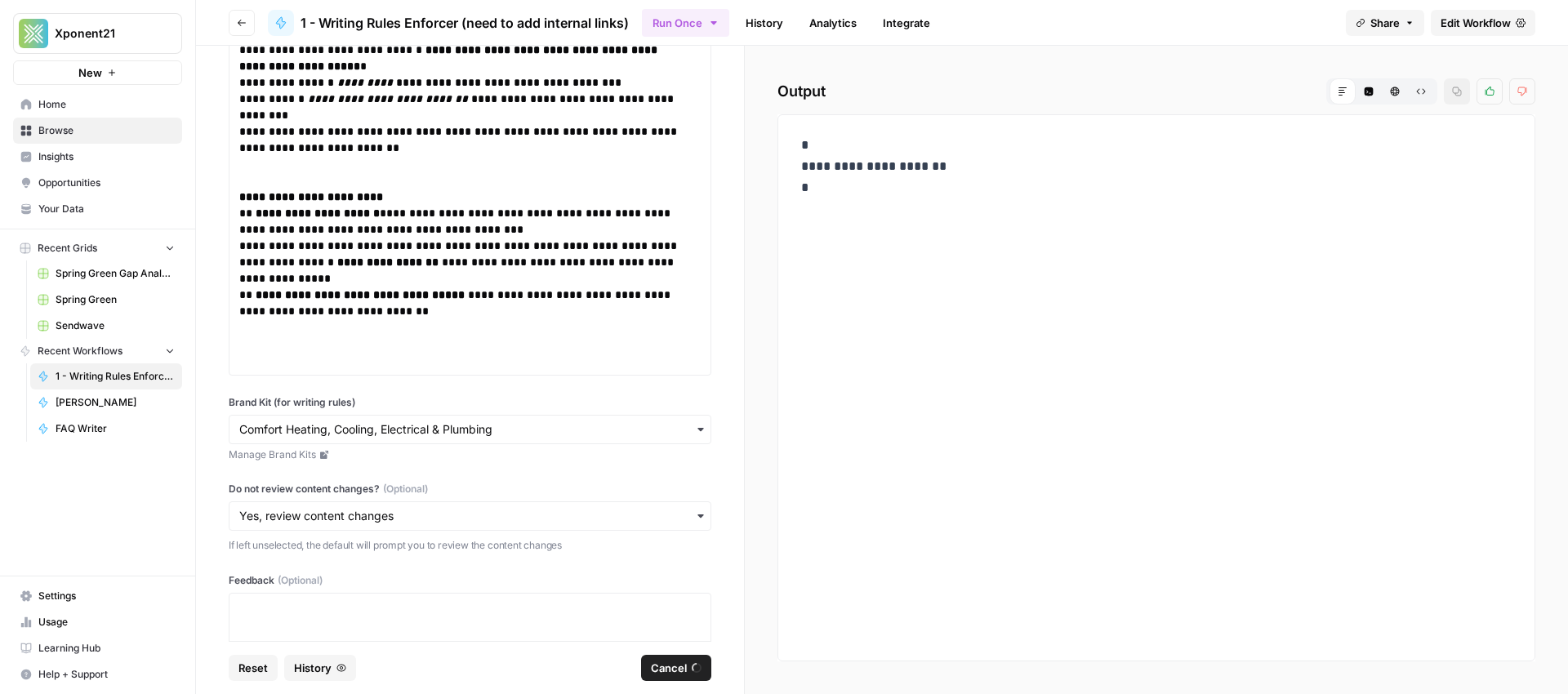
scroll to position [586, 0]
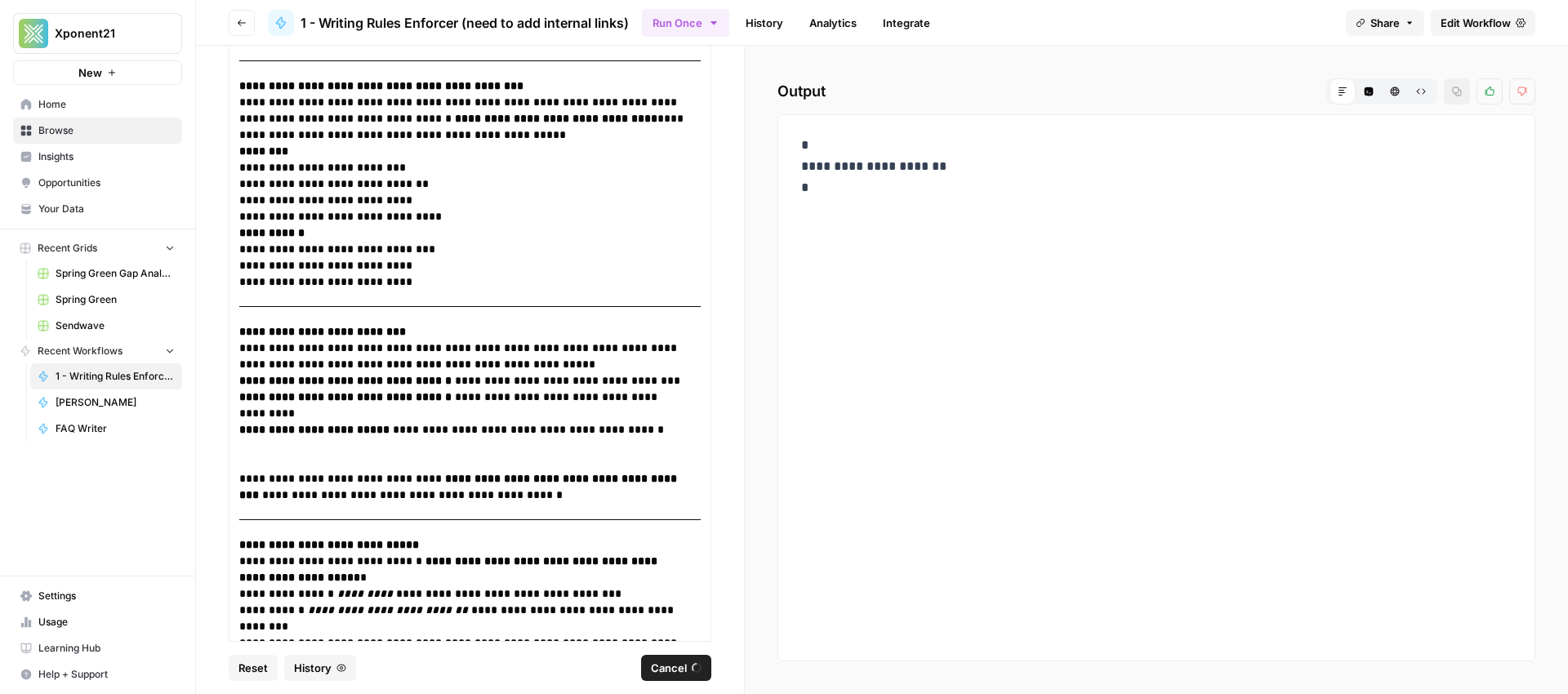
click at [1503, 23] on span "Edit Workflow" at bounding box center [1476, 23] width 70 height 16
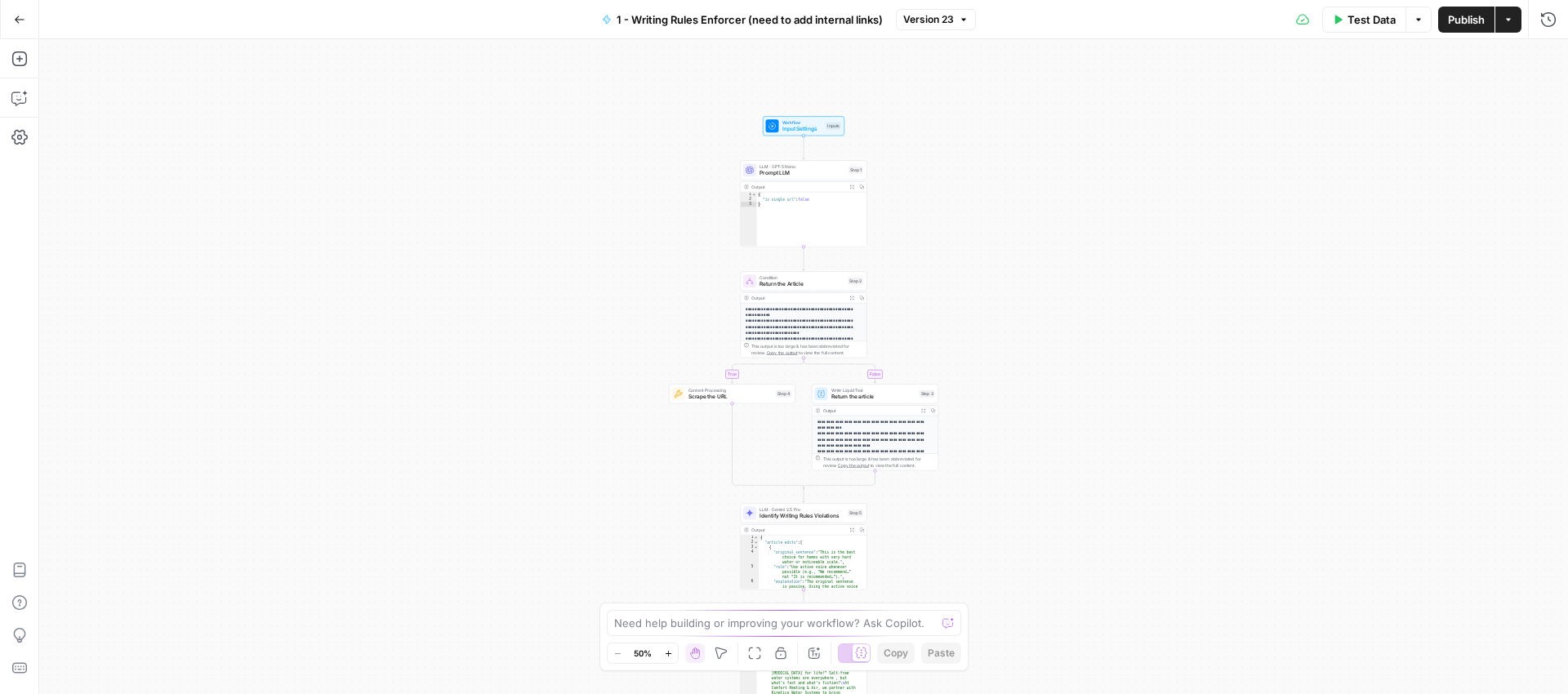
click at [806, 177] on span "Prompt LLM" at bounding box center [802, 173] width 86 height 8
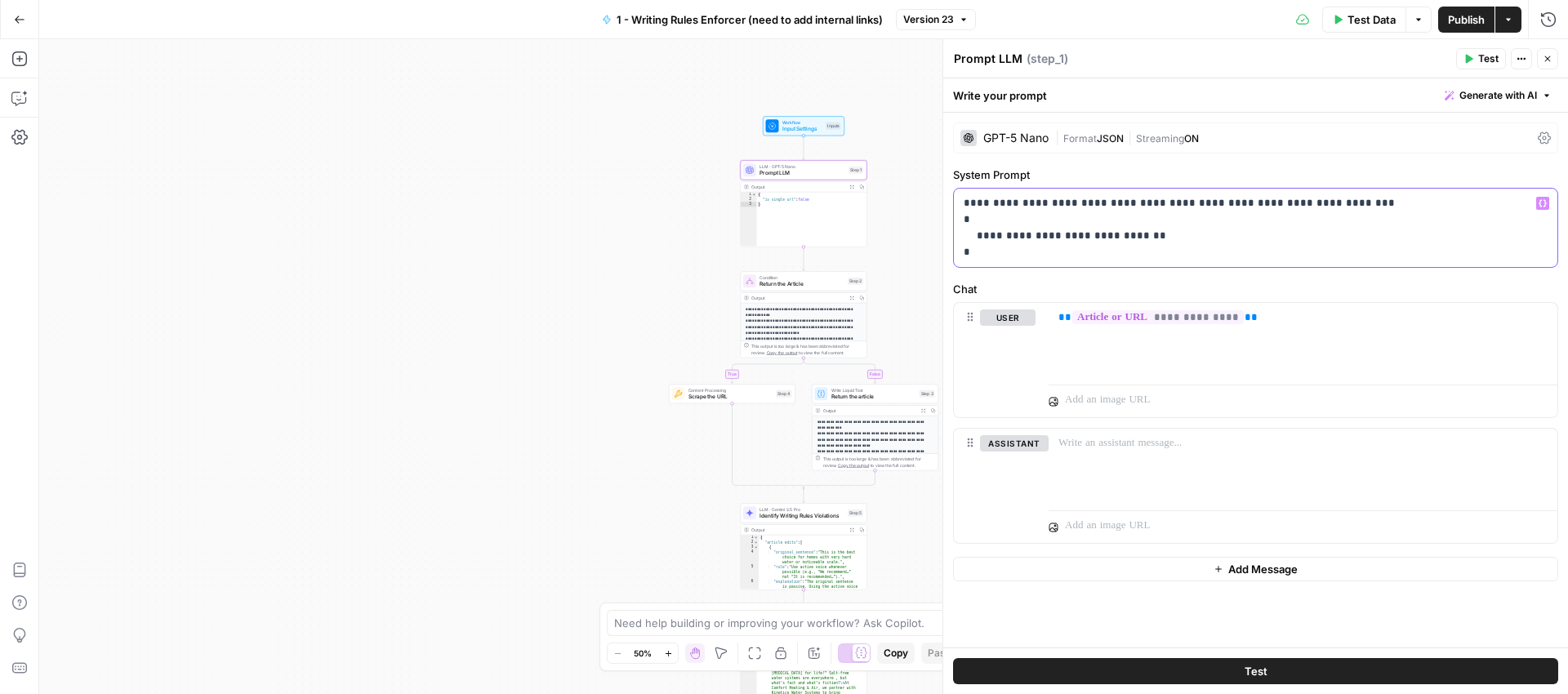
click at [1137, 235] on p "**********" at bounding box center [1255, 228] width 584 height 66
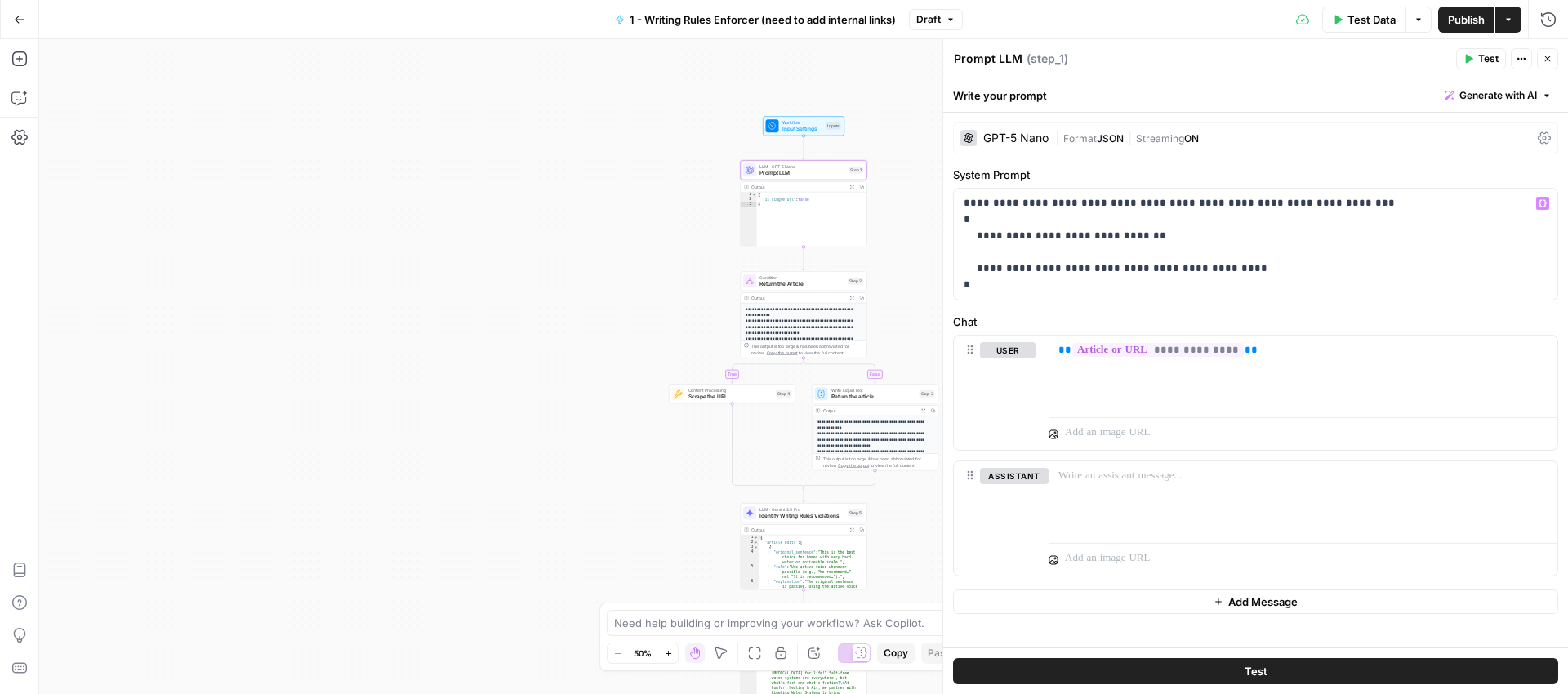
click at [1466, 21] on span "Publish" at bounding box center [1466, 20] width 37 height 16
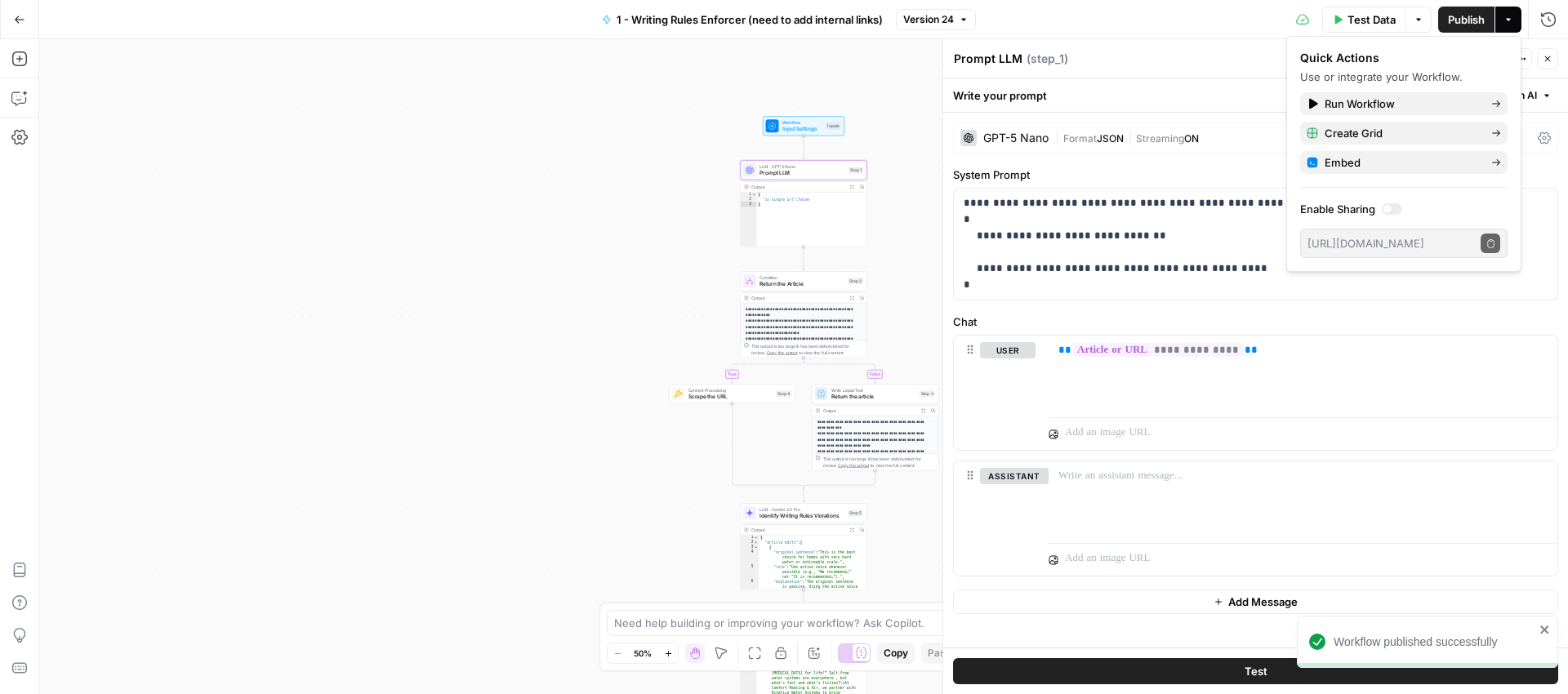
click at [865, 72] on div "**********" at bounding box center [804, 367] width 1529 height 655
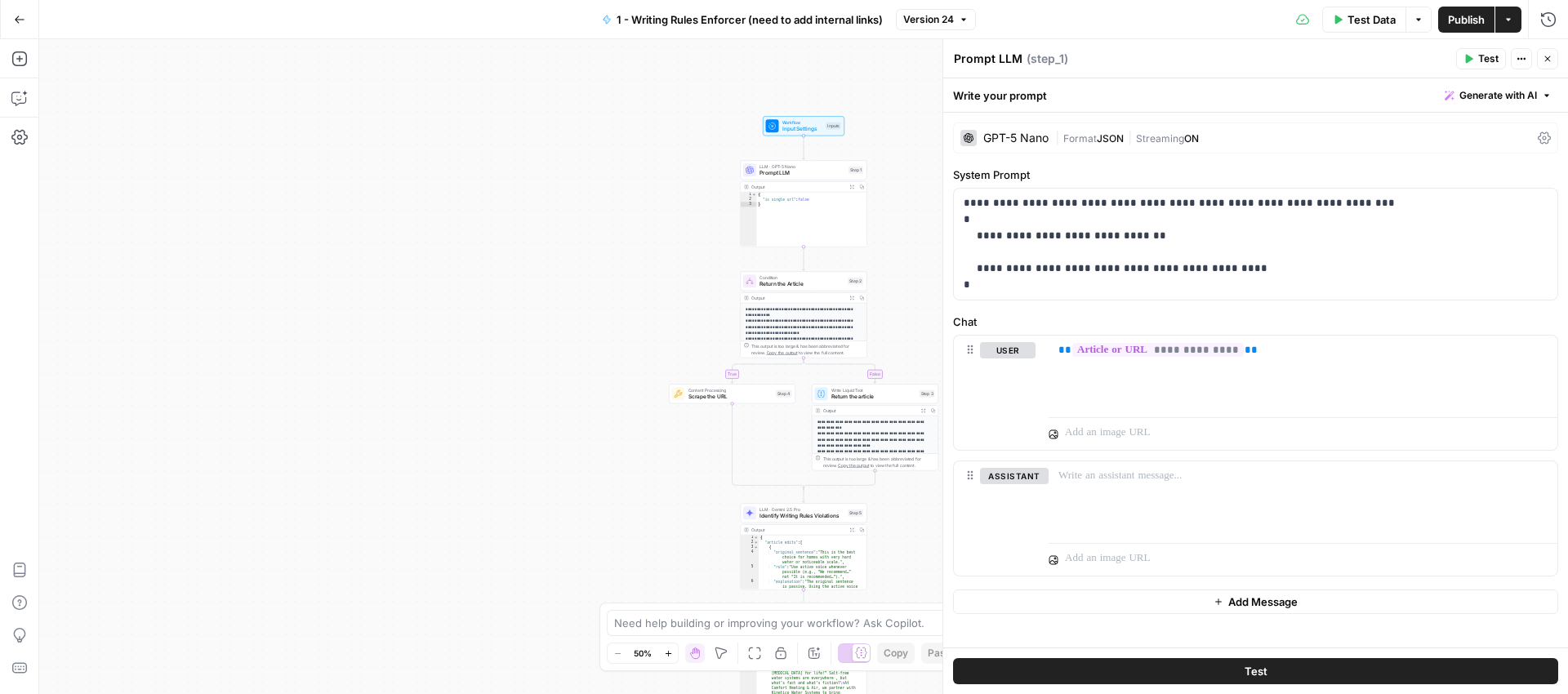
click at [28, 19] on button "Go Back" at bounding box center [19, 19] width 30 height 30
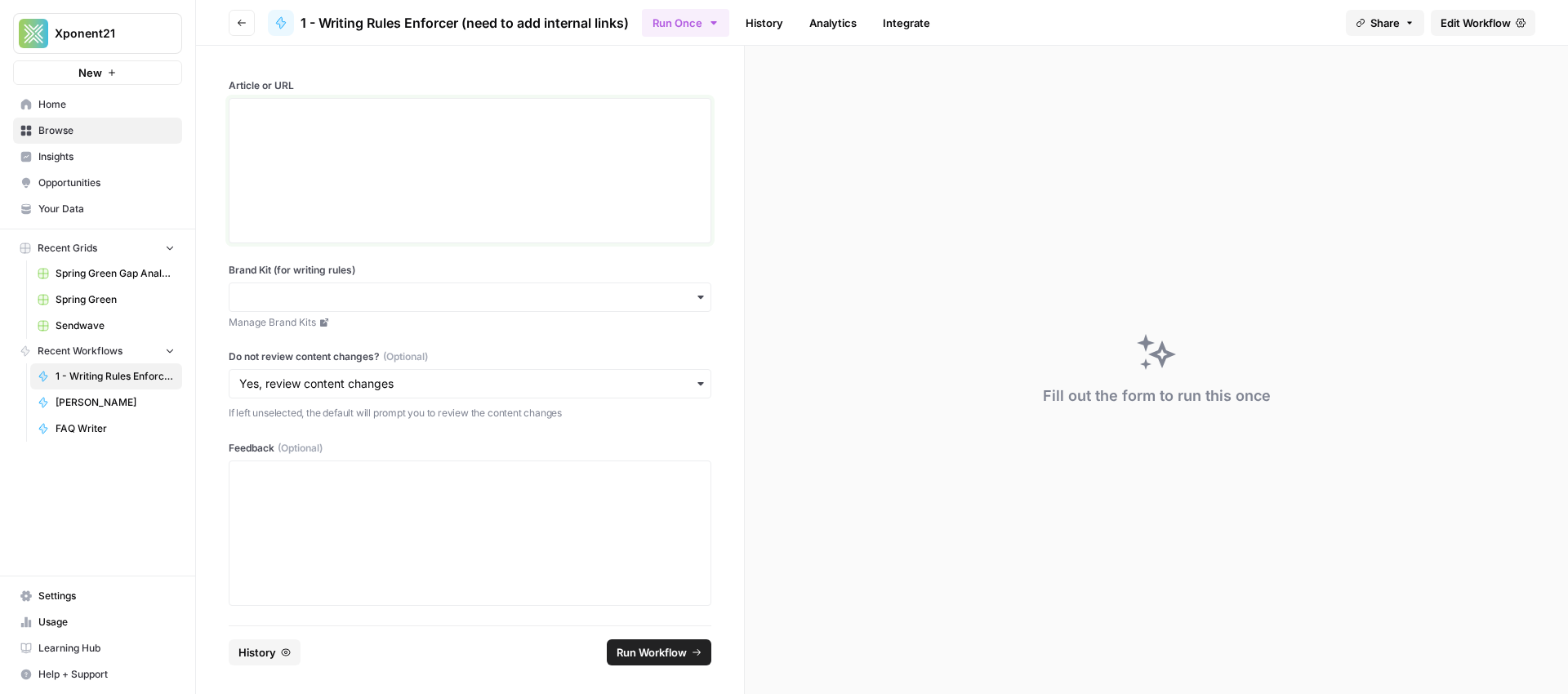
click at [394, 168] on div at bounding box center [470, 170] width 461 height 131
click at [363, 163] on div at bounding box center [470, 170] width 461 height 131
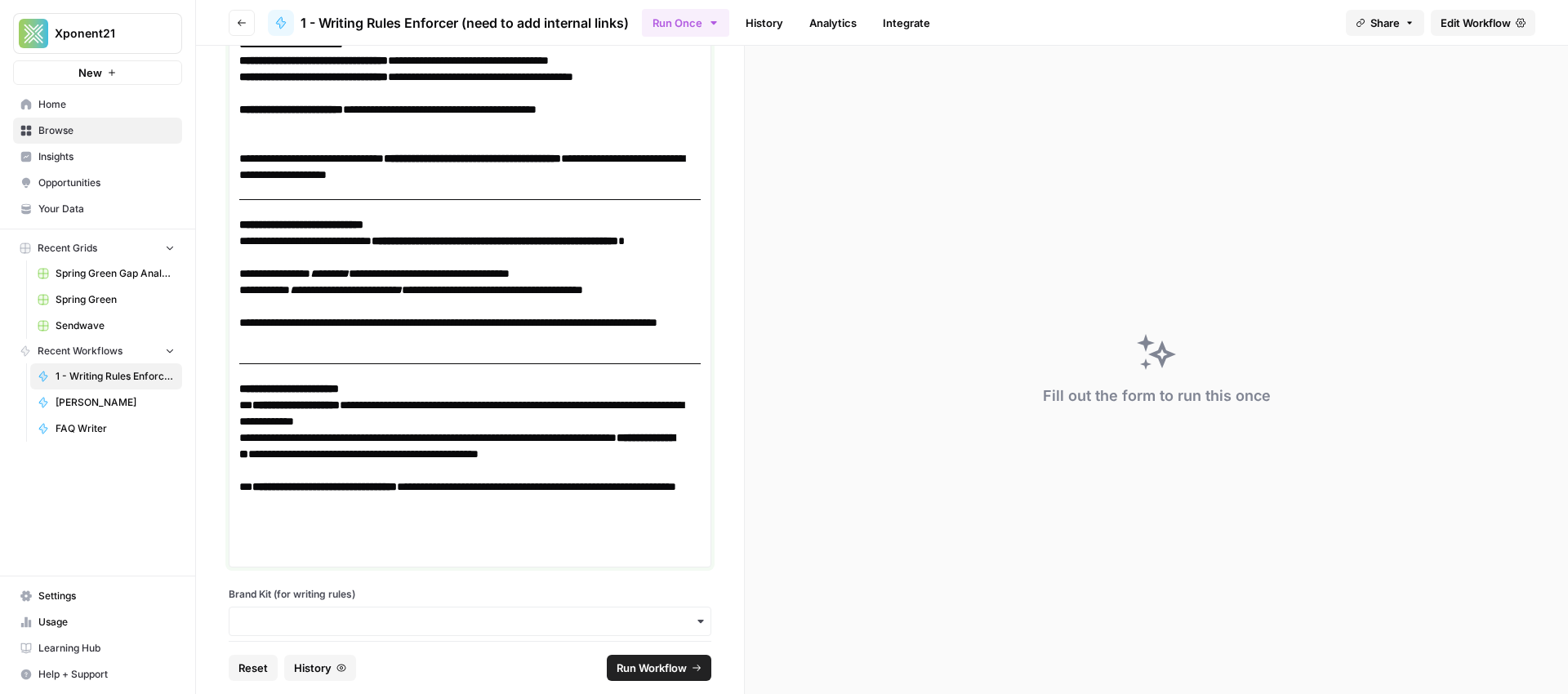
scroll to position [1068, 0]
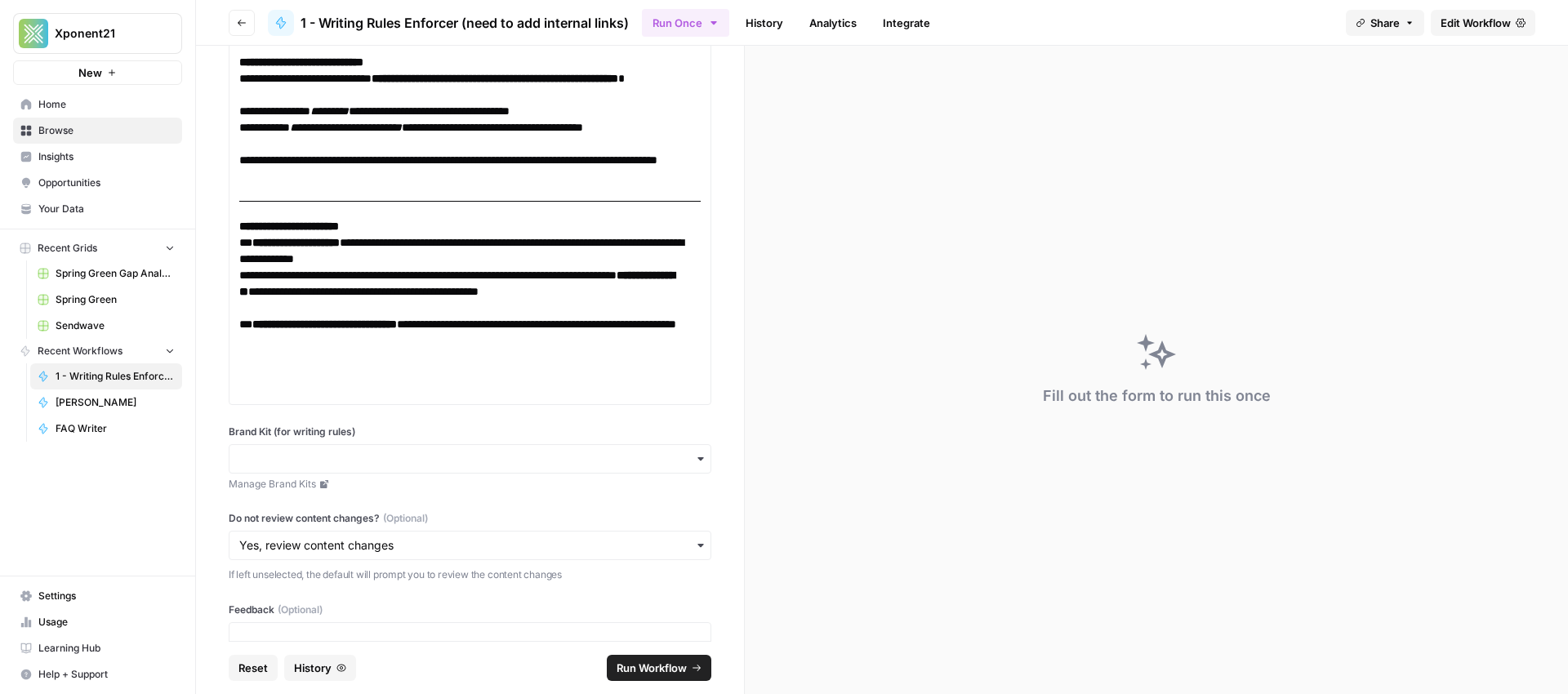
click at [694, 462] on icon "button" at bounding box center [700, 459] width 14 height 14
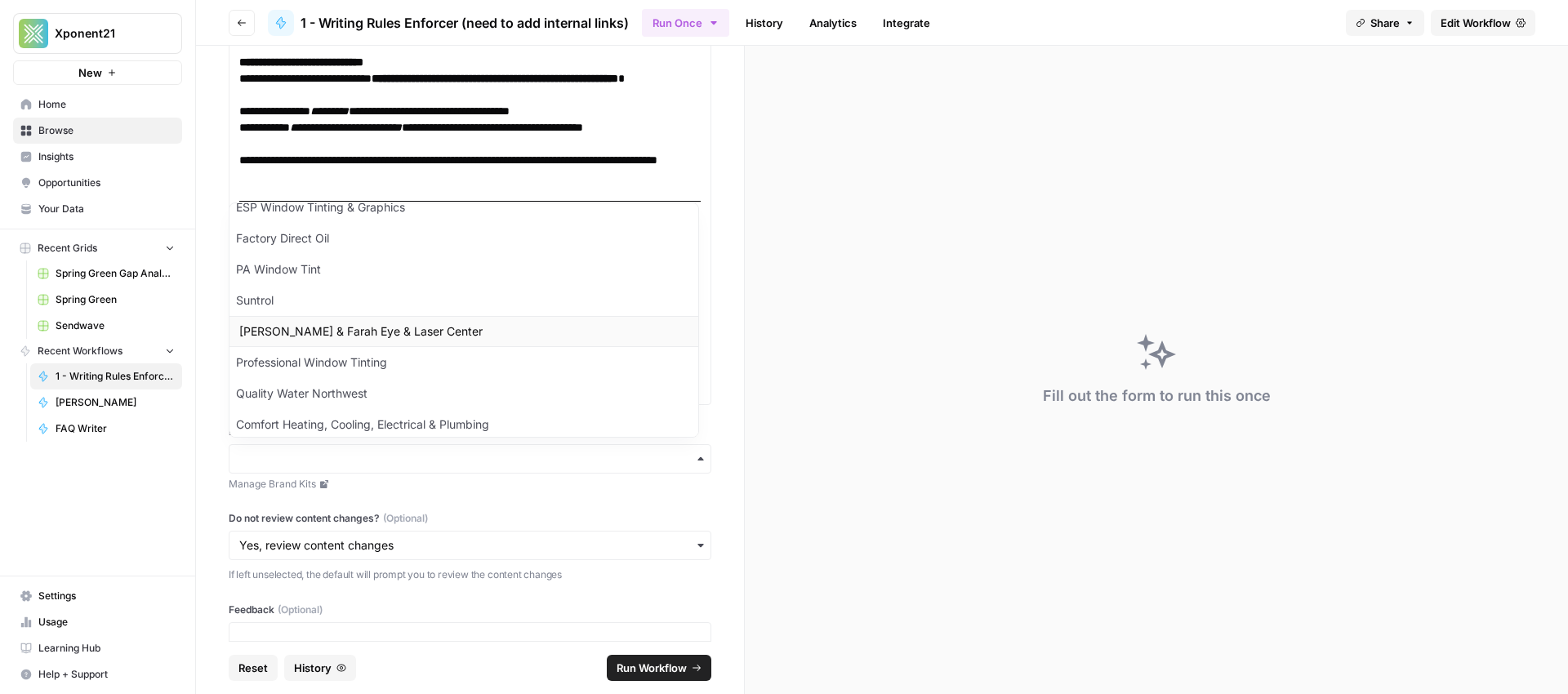
scroll to position [123, 0]
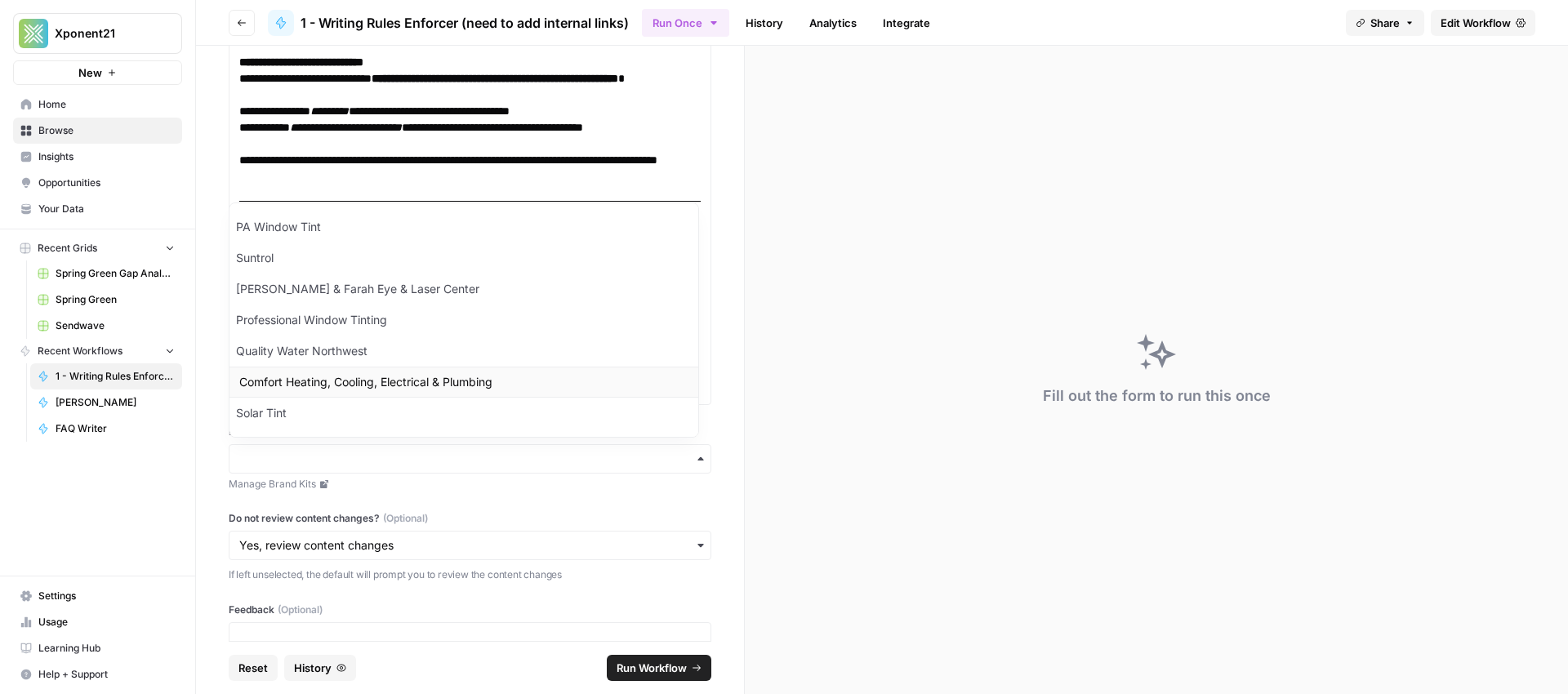
click at [436, 383] on div "Comfort Heating, Cooling, Electrical & Plumbing" at bounding box center [464, 382] width 469 height 31
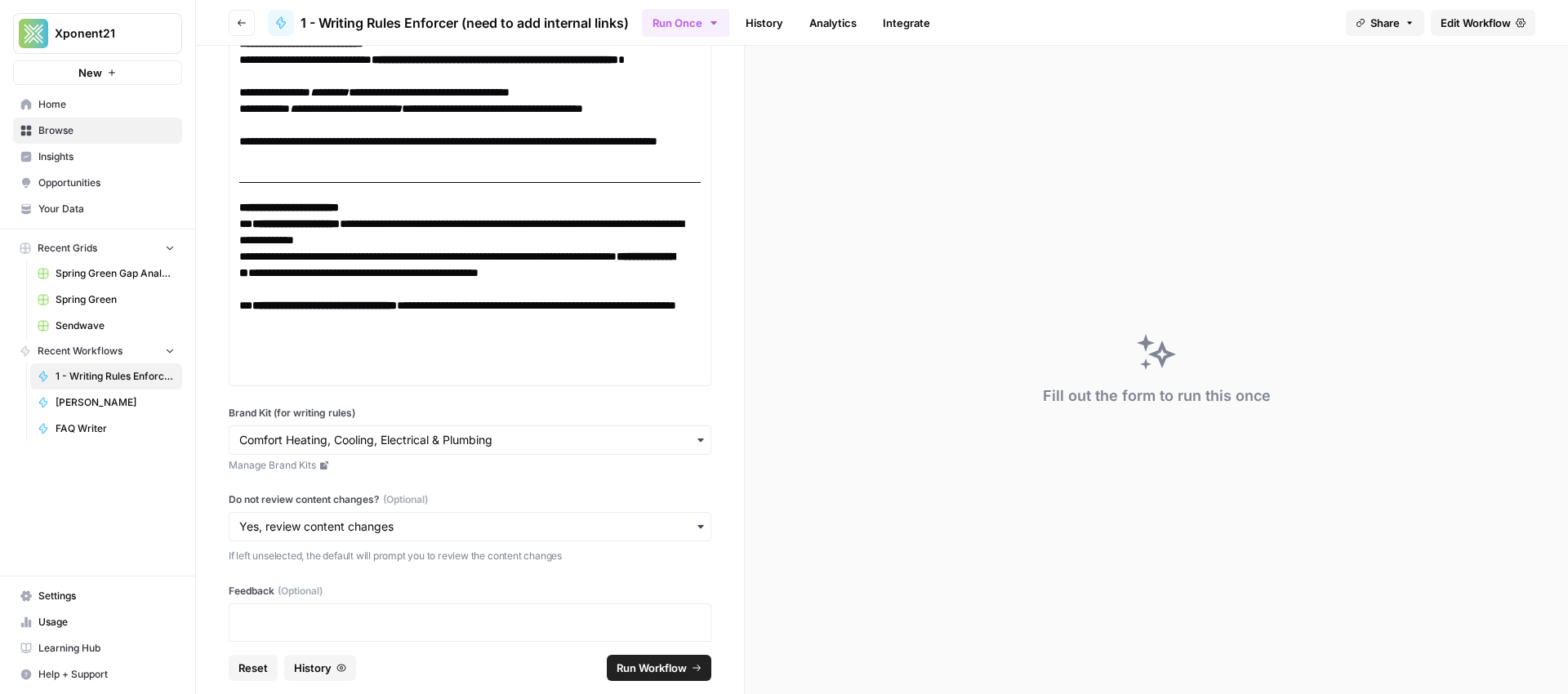
scroll to position [1215, 0]
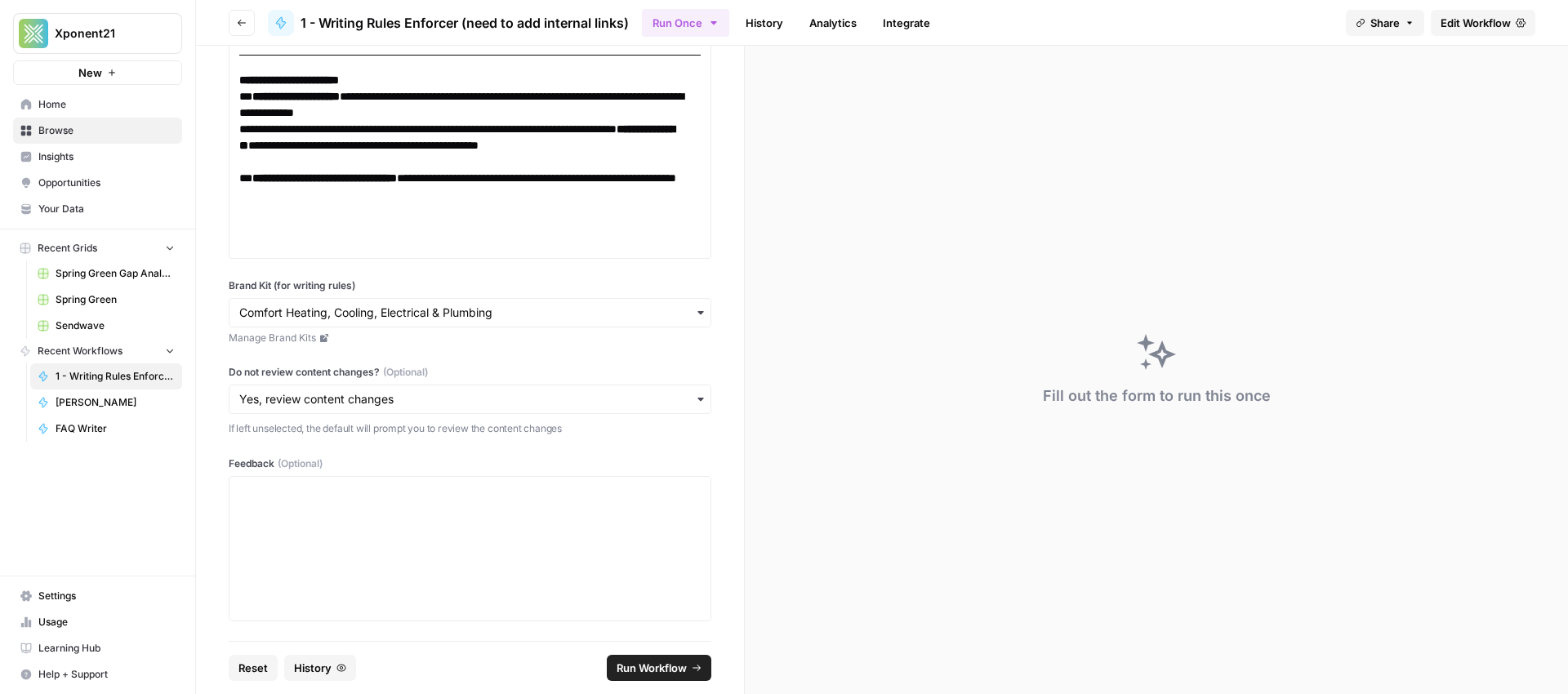
click at [661, 673] on span "Run Workflow" at bounding box center [652, 668] width 70 height 16
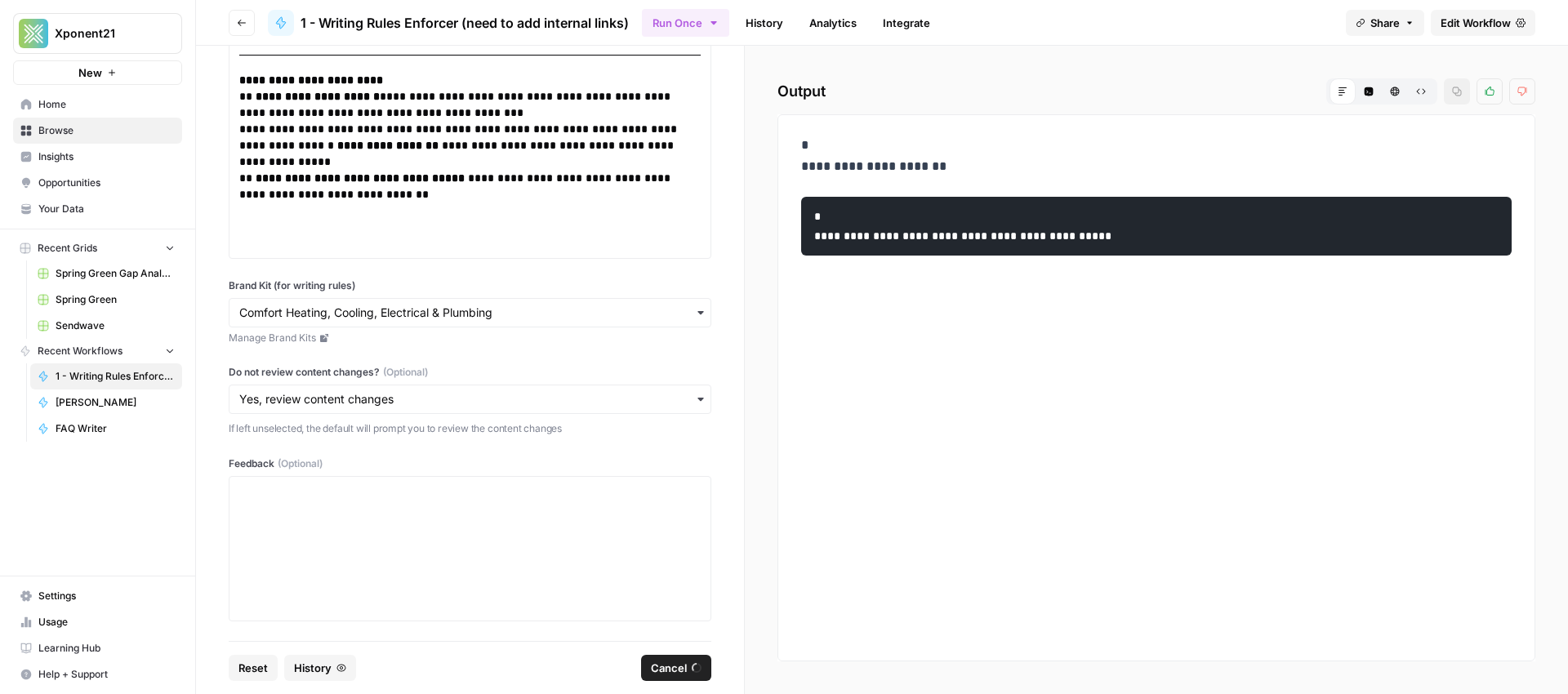
scroll to position [0, 0]
click at [692, 671] on span "button" at bounding box center [697, 668] width 10 height 10
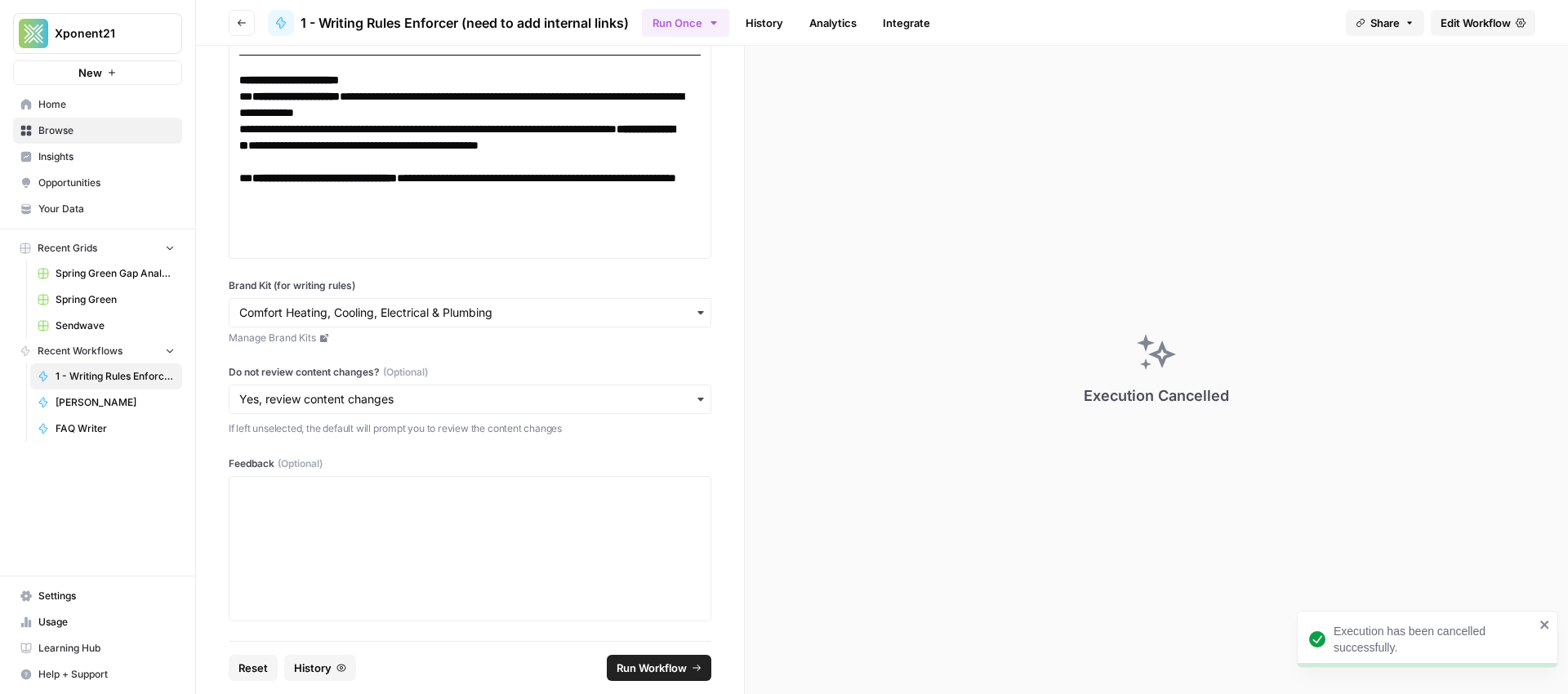
click at [1474, 21] on span "Edit Workflow" at bounding box center [1476, 23] width 70 height 16
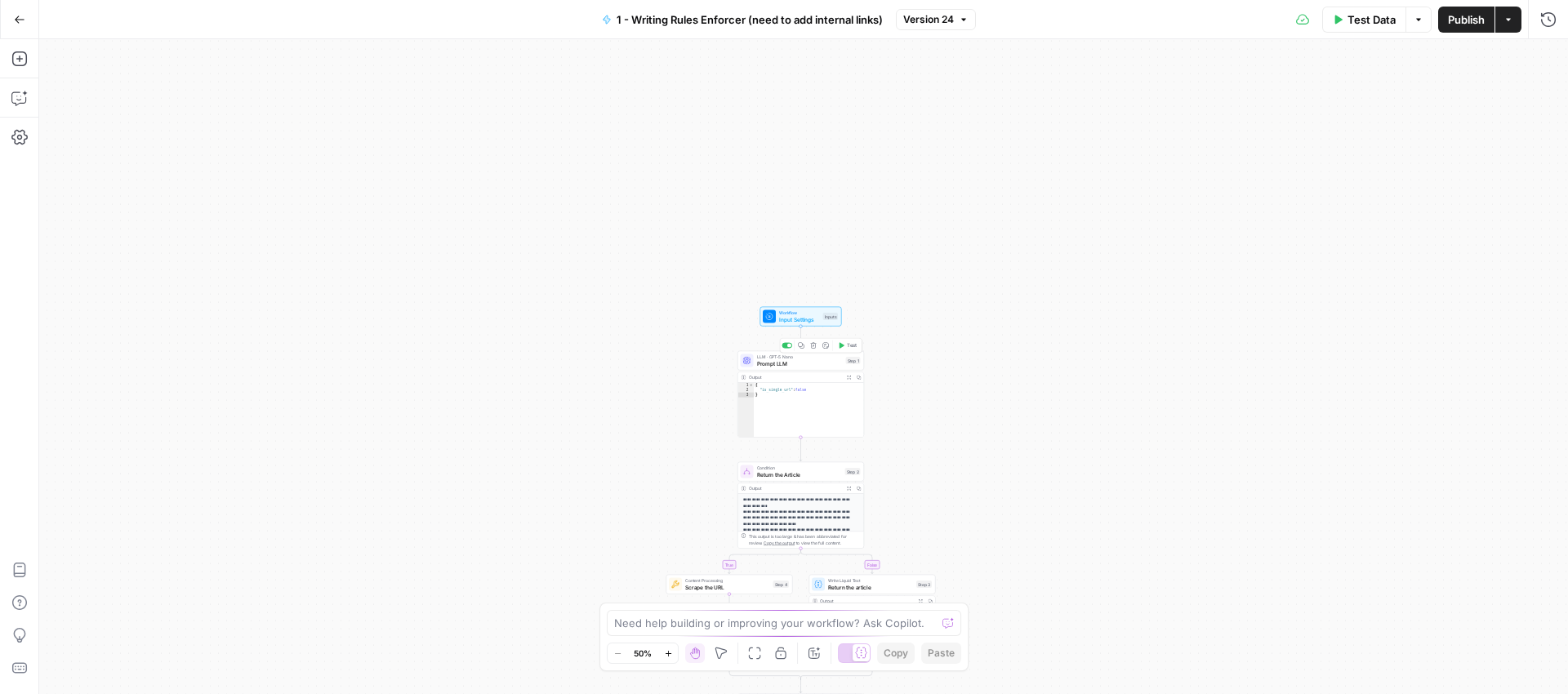
click at [806, 365] on span "Prompt LLM" at bounding box center [799, 363] width 86 height 8
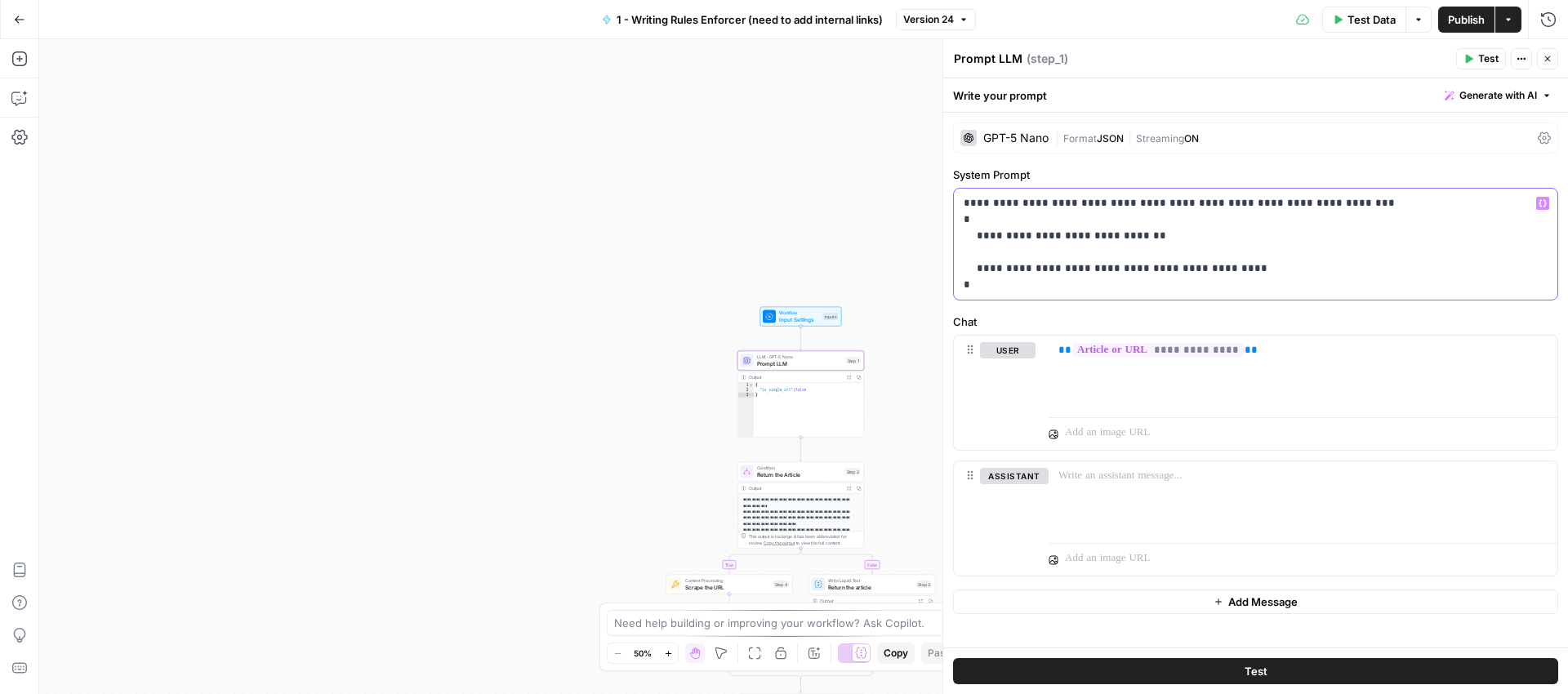
click at [1218, 269] on p "**********" at bounding box center [1255, 244] width 584 height 98
click at [1463, 15] on span "Publish" at bounding box center [1466, 20] width 37 height 16
click at [14, 20] on icon "button" at bounding box center [19, 19] width 12 height 12
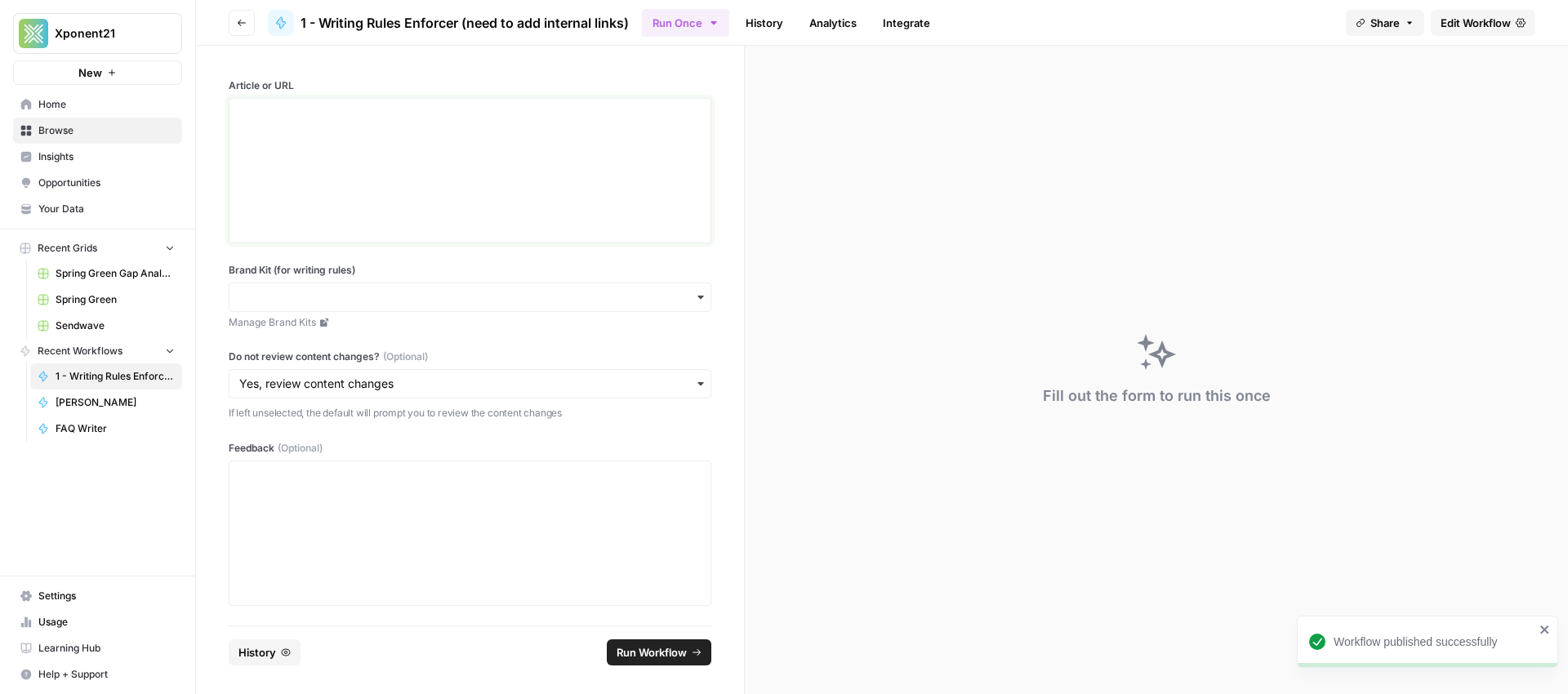
click at [359, 138] on div at bounding box center [470, 170] width 461 height 131
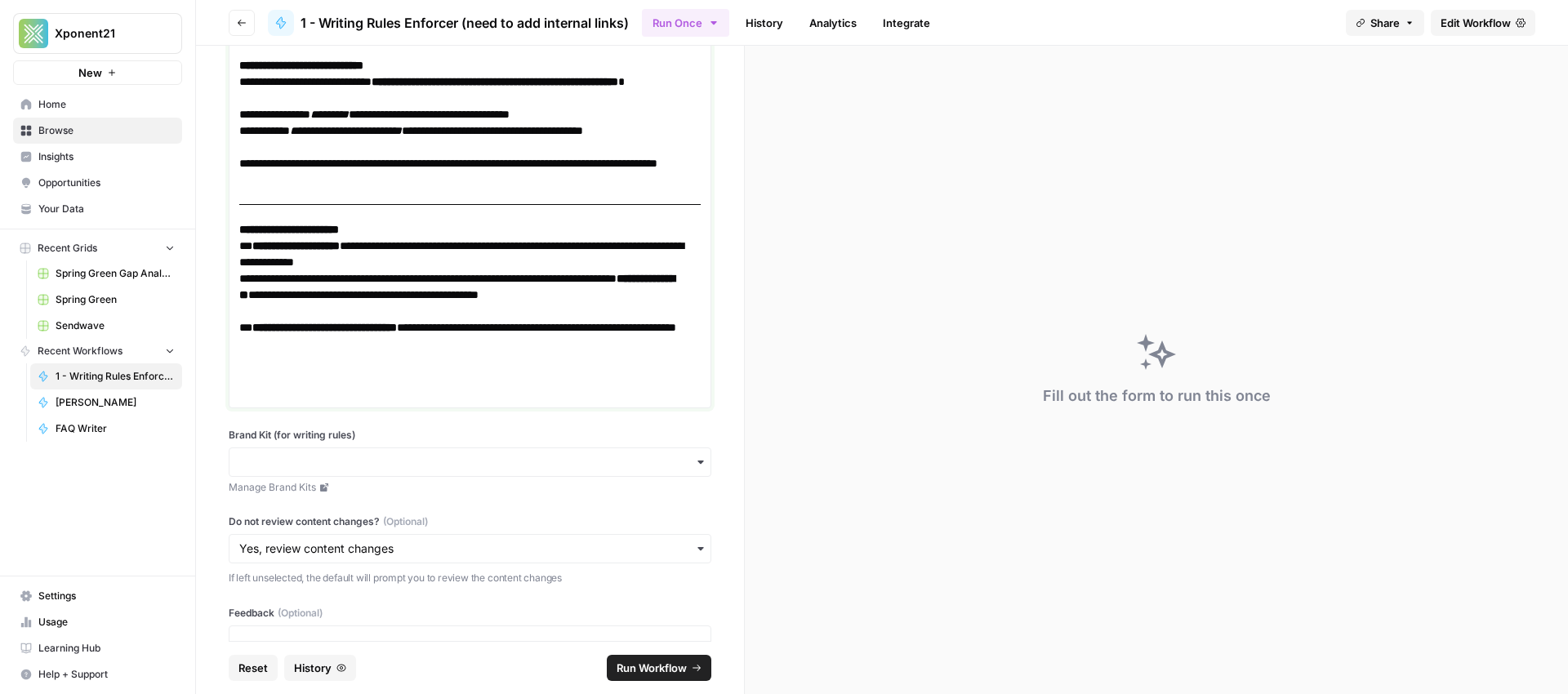
scroll to position [1215, 0]
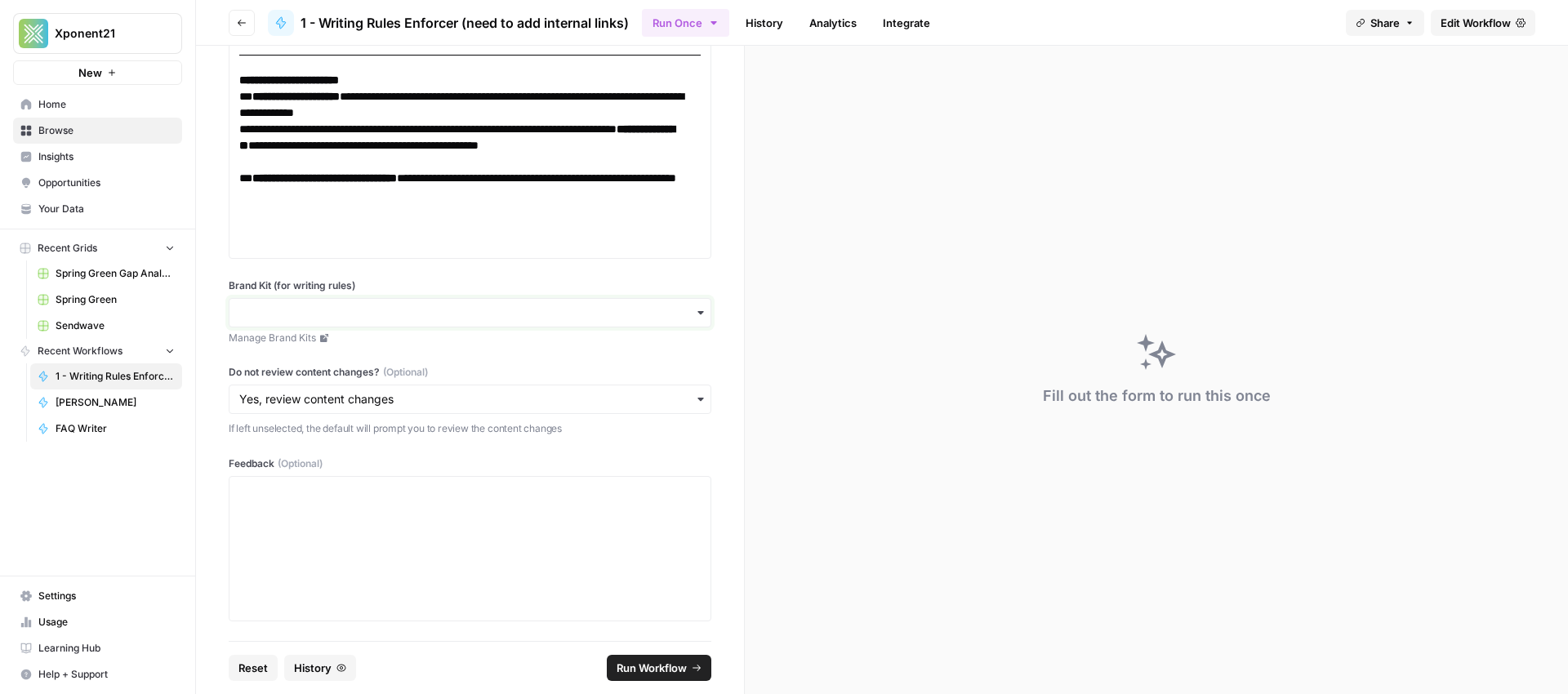
click at [322, 306] on input "Brand Kit (for writing rules)" at bounding box center [470, 313] width 461 height 16
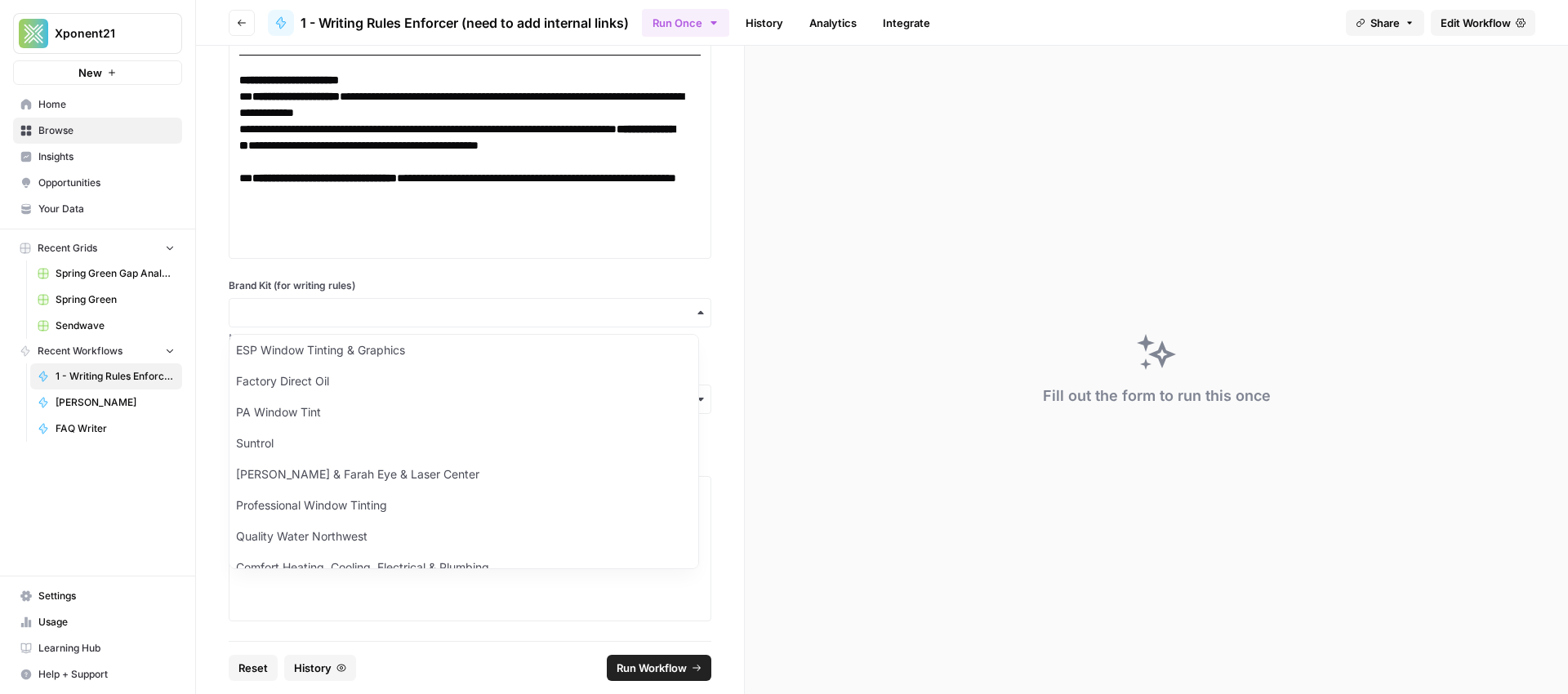
scroll to position [276, 0]
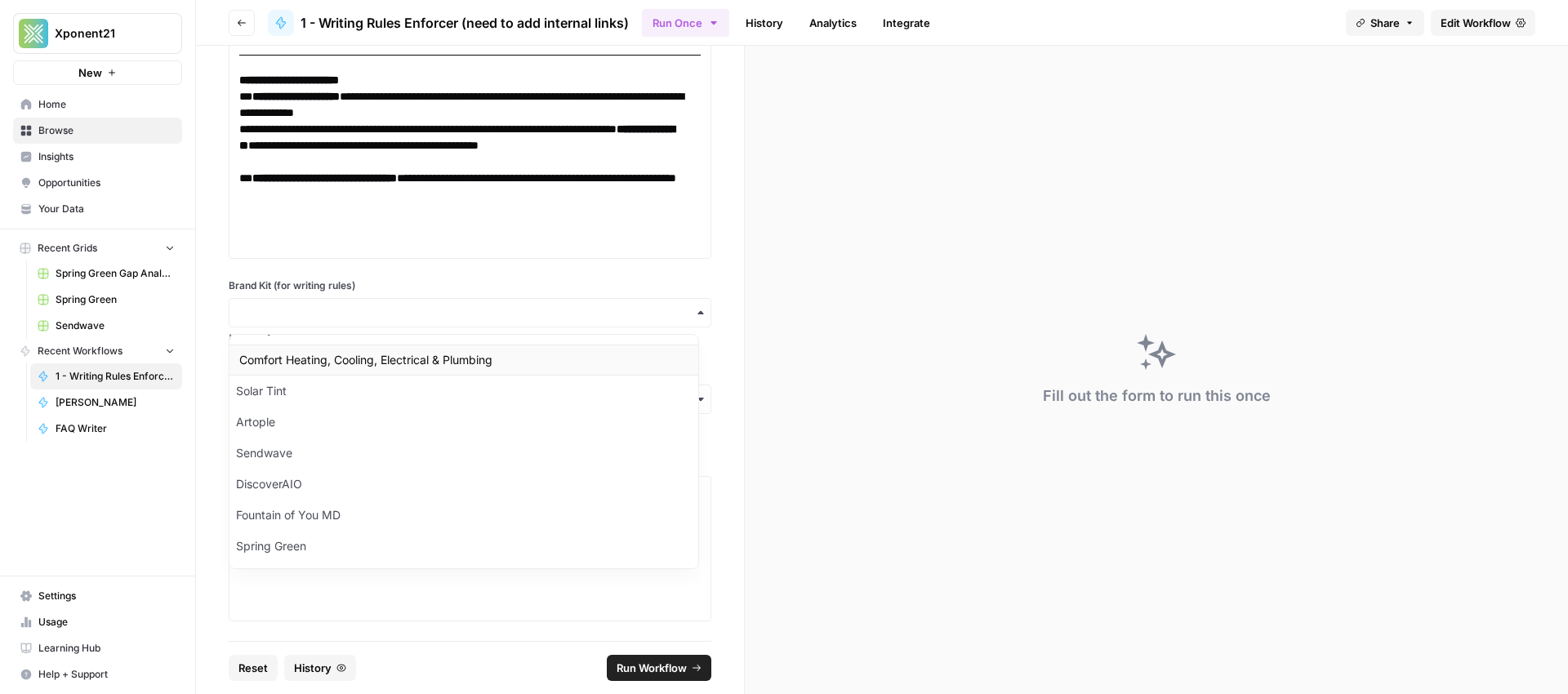
click at [323, 360] on div "Comfort Heating, Cooling, Electrical & Plumbing" at bounding box center [464, 360] width 469 height 31
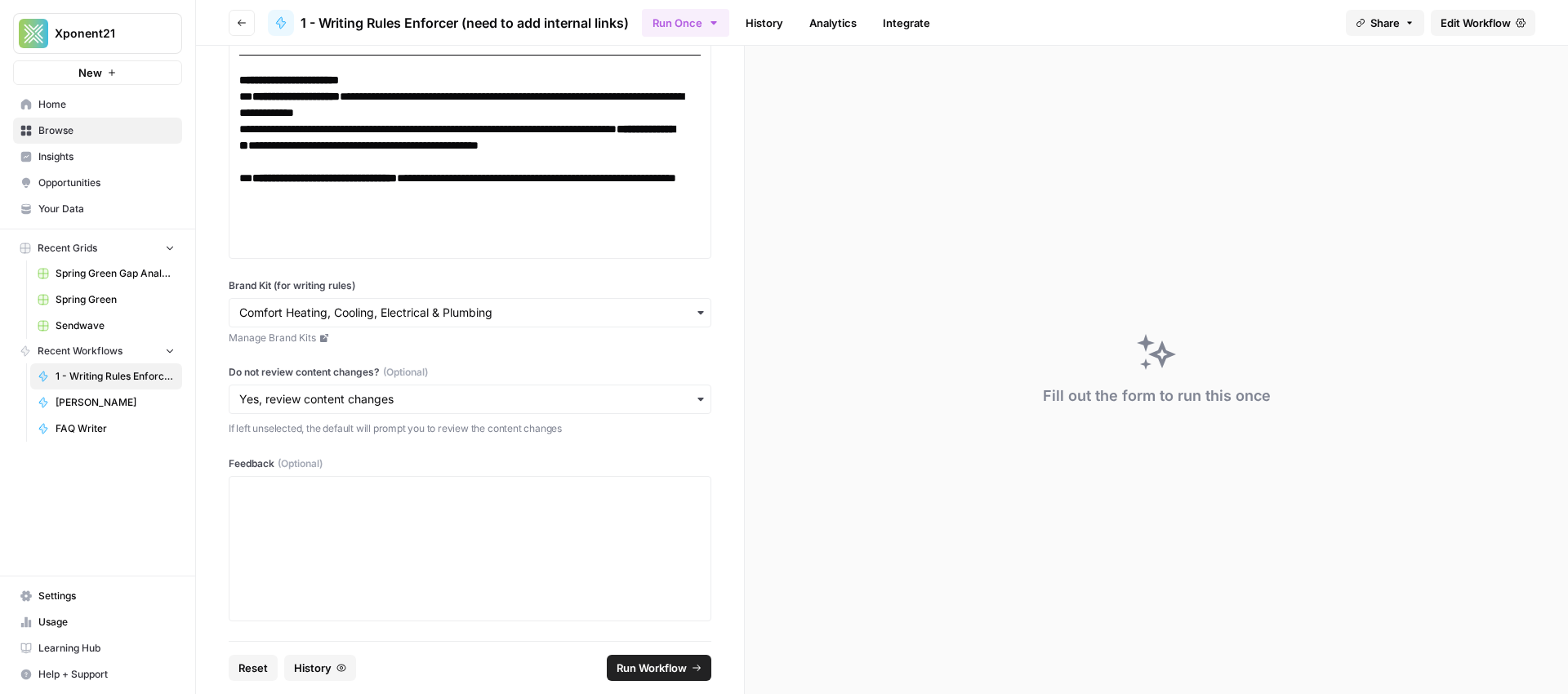
click at [632, 658] on button "Run Workflow" at bounding box center [659, 668] width 105 height 26
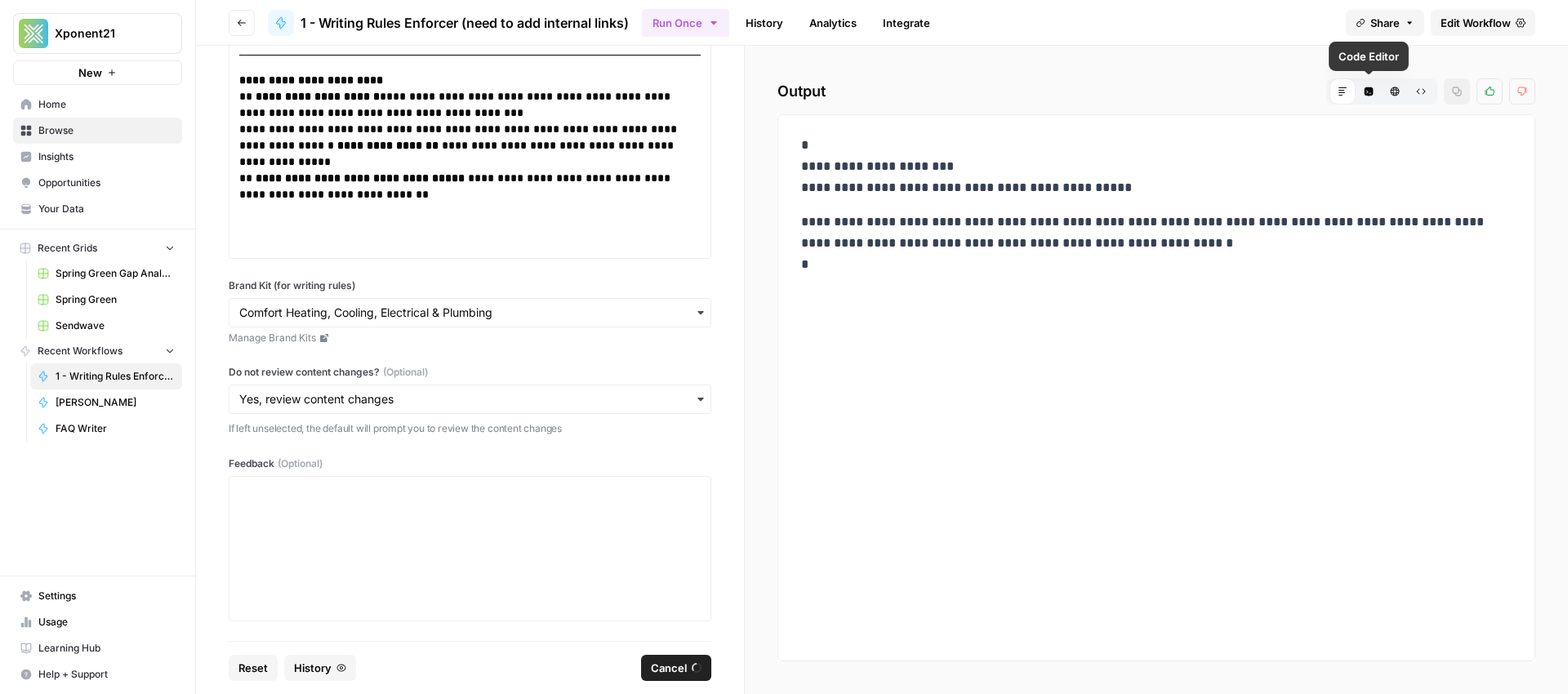
click at [1370, 94] on icon "button" at bounding box center [1369, 92] width 9 height 9
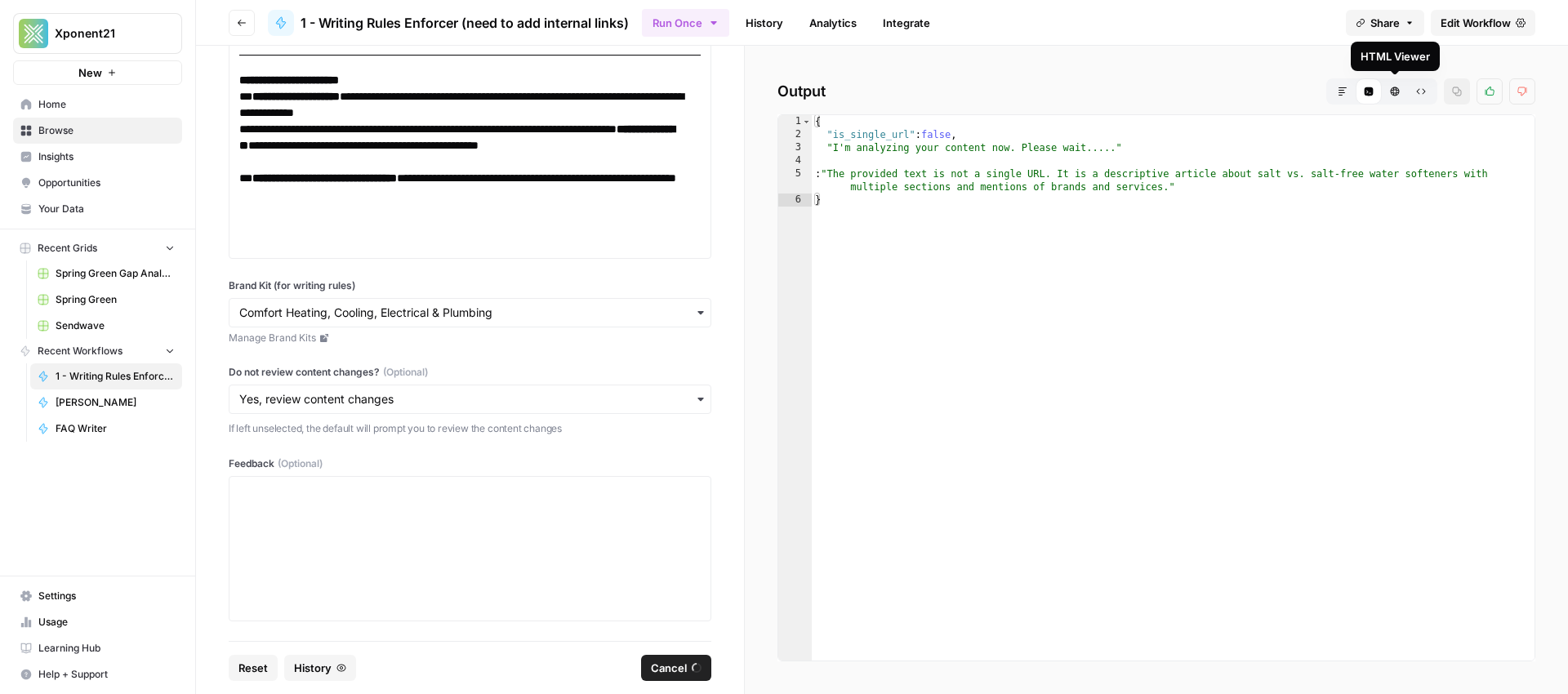
click at [1407, 93] on button "HTML Viewer" at bounding box center [1394, 91] width 26 height 26
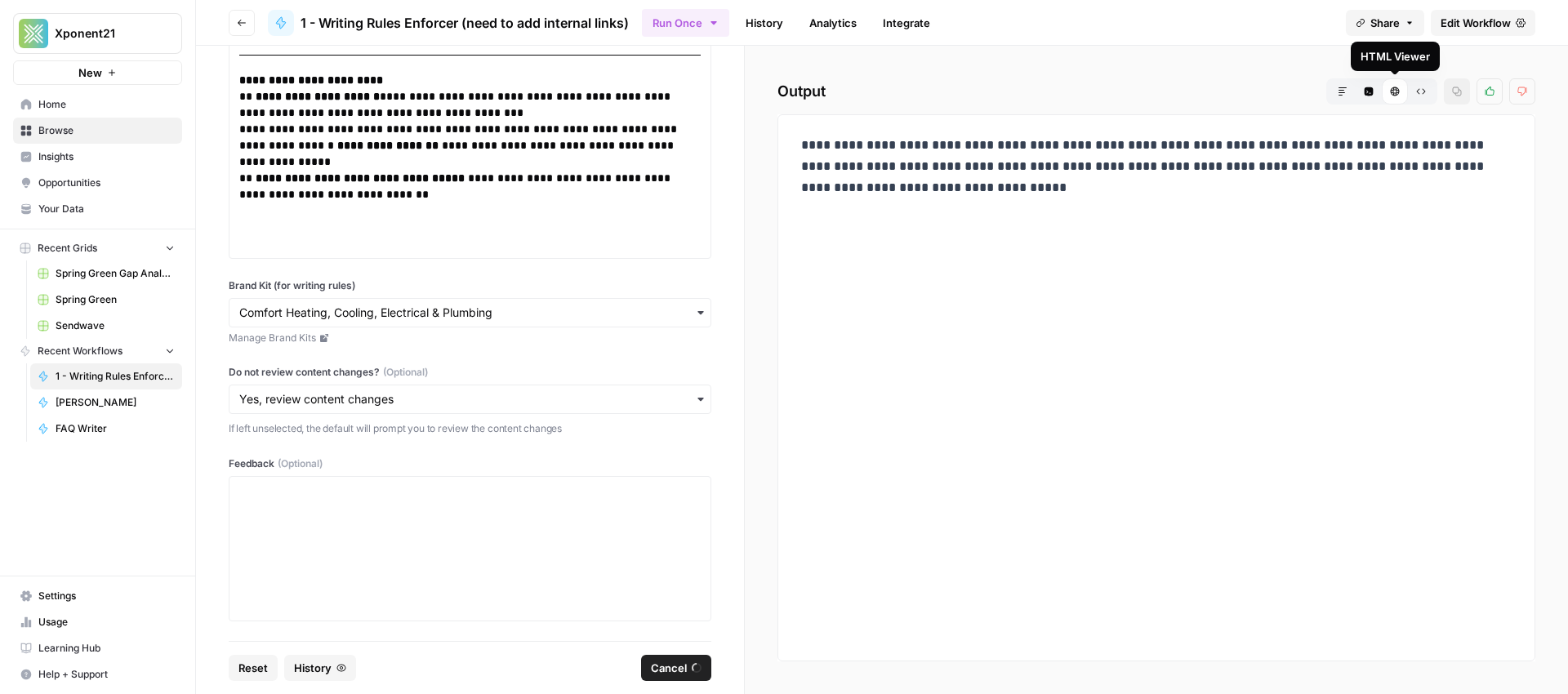
click at [1422, 92] on icon "button" at bounding box center [1421, 91] width 10 height 10
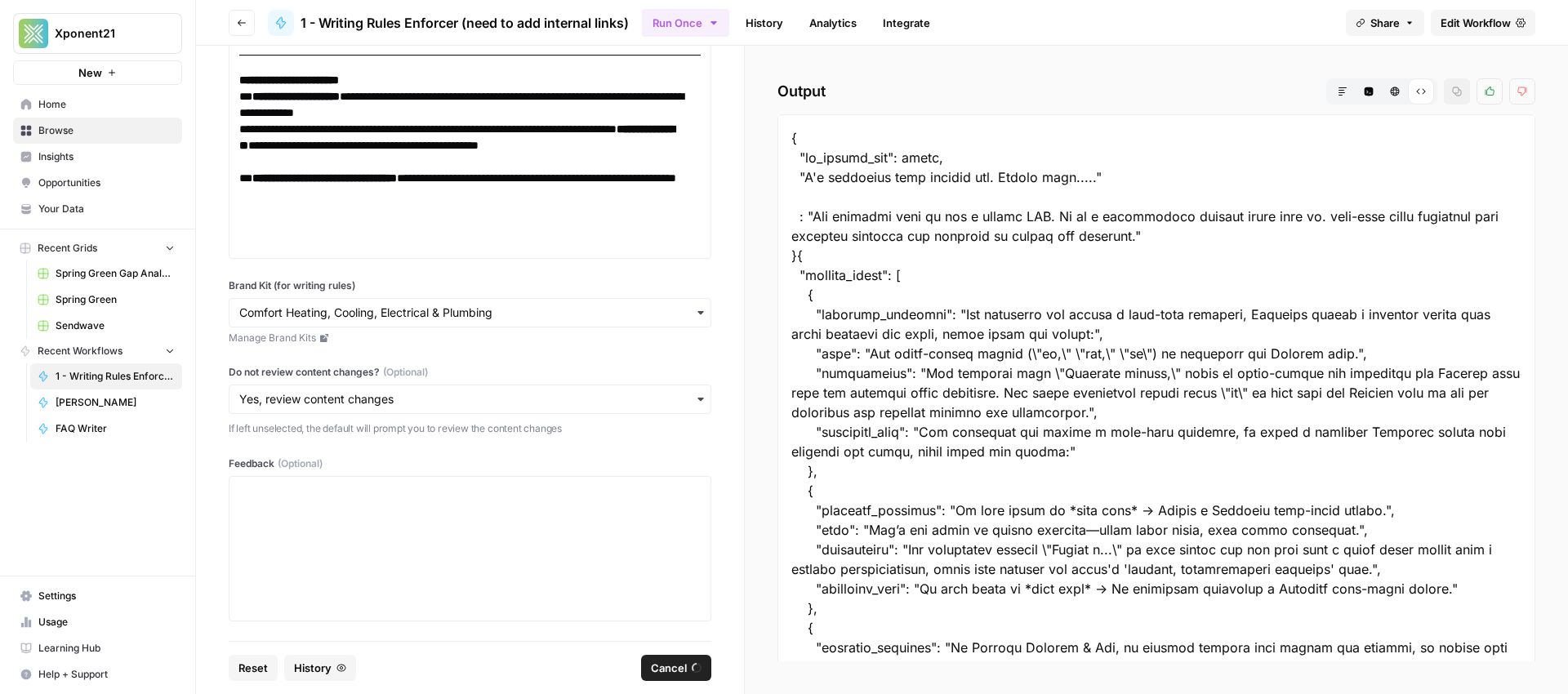
click at [1340, 88] on icon "button" at bounding box center [1343, 91] width 10 height 10
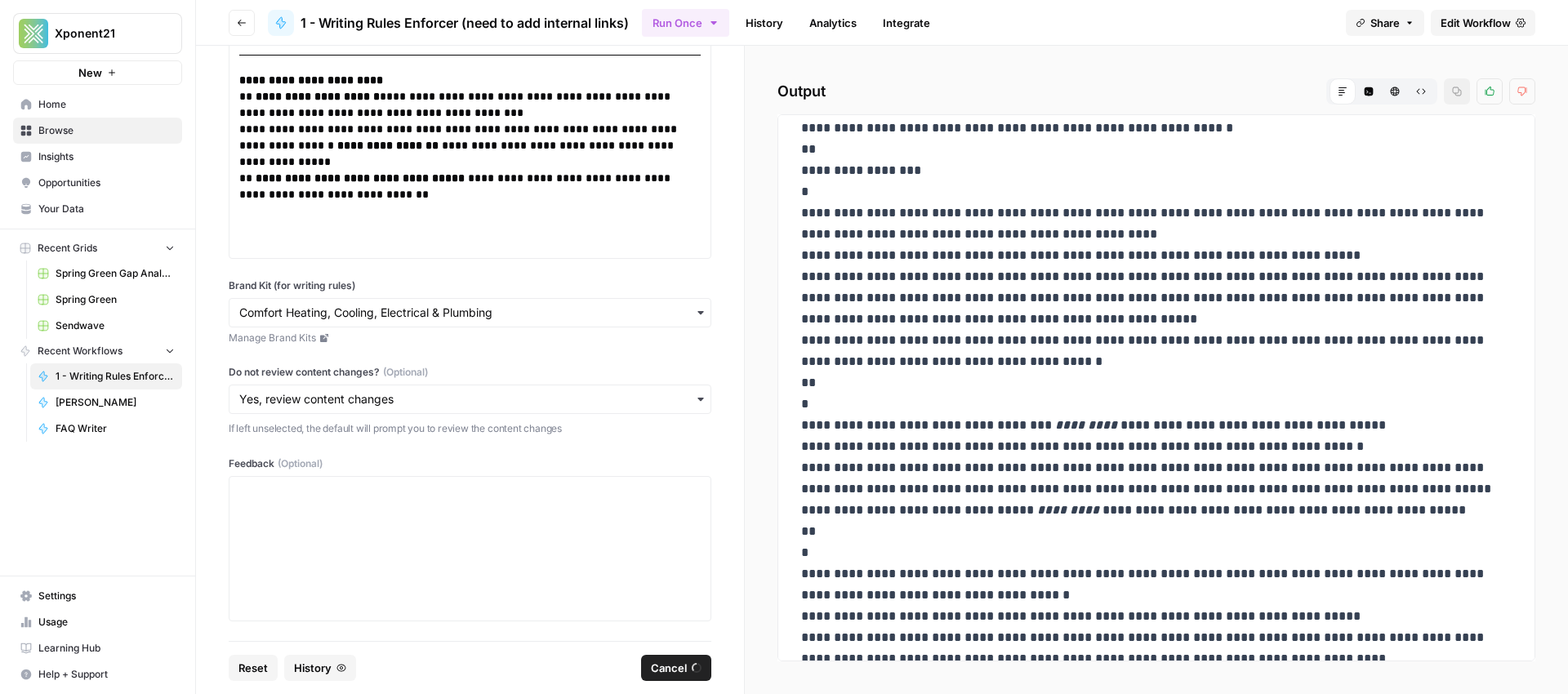
scroll to position [0, 0]
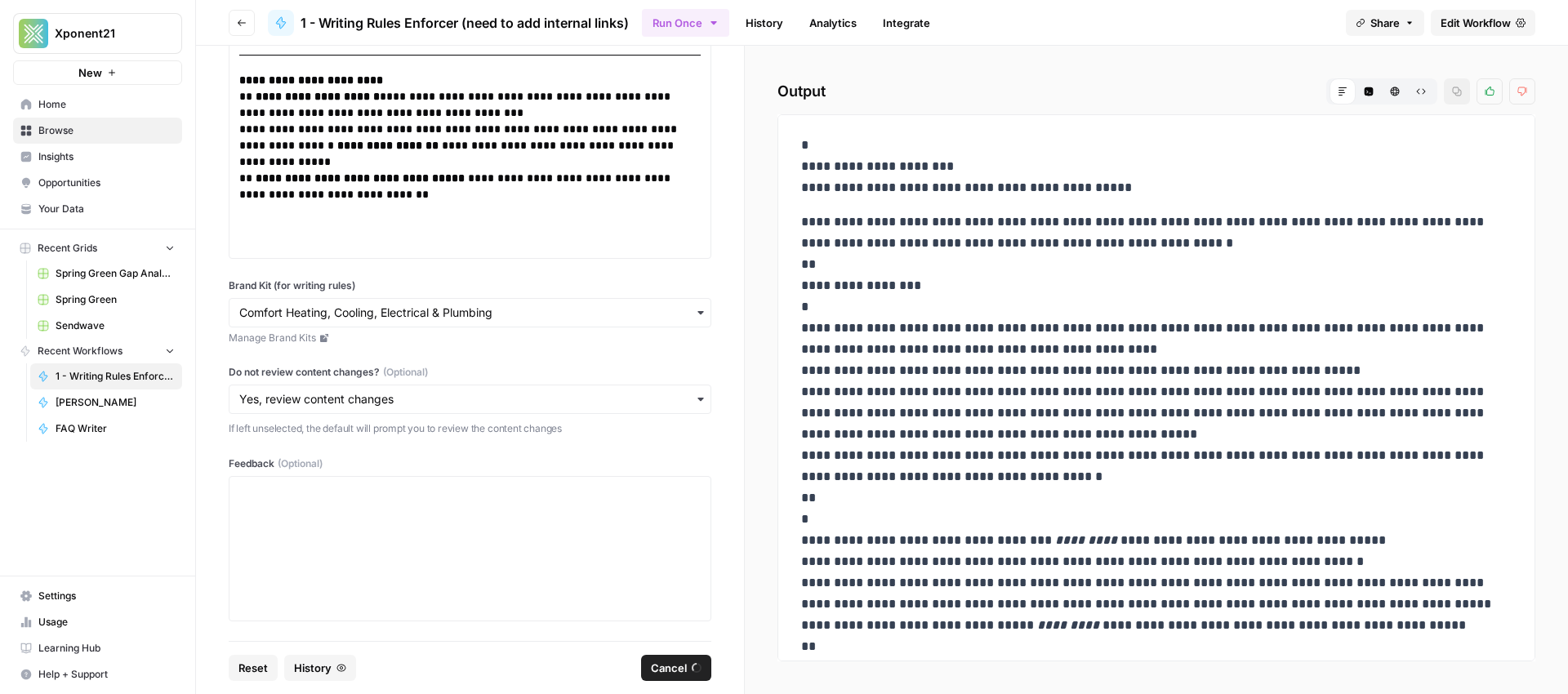
click at [1391, 90] on icon "button" at bounding box center [1395, 92] width 9 height 9
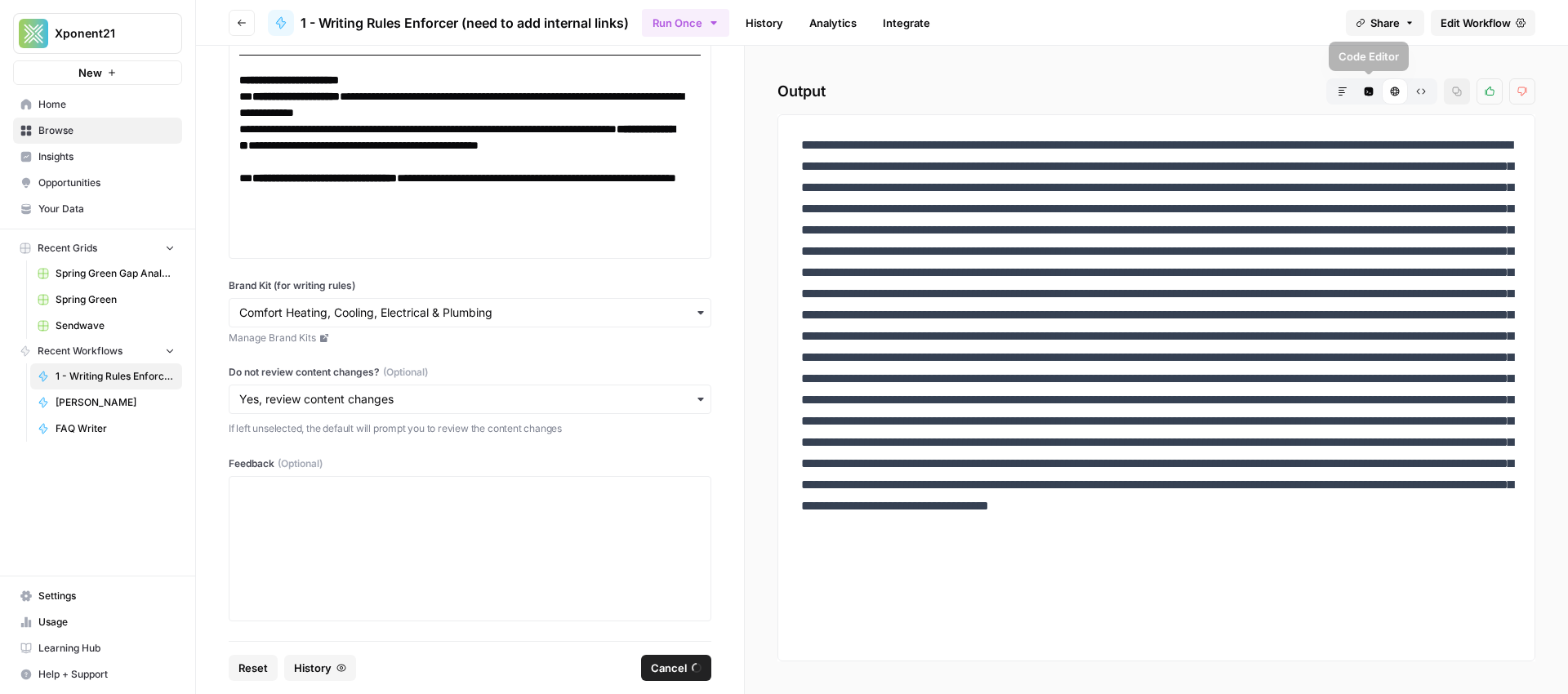
click at [1347, 87] on button "Markdown" at bounding box center [1342, 91] width 26 height 26
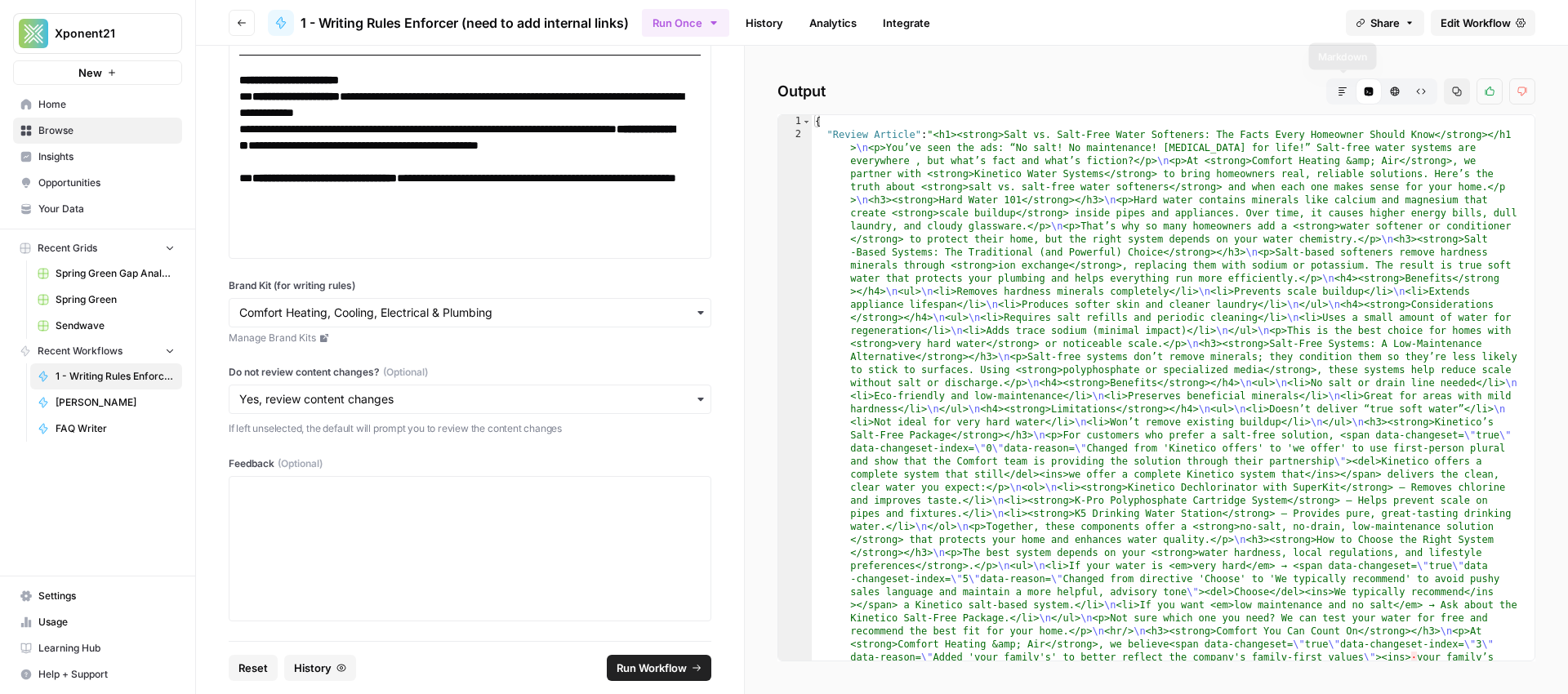
click at [1338, 92] on icon "button" at bounding box center [1342, 91] width 8 height 8
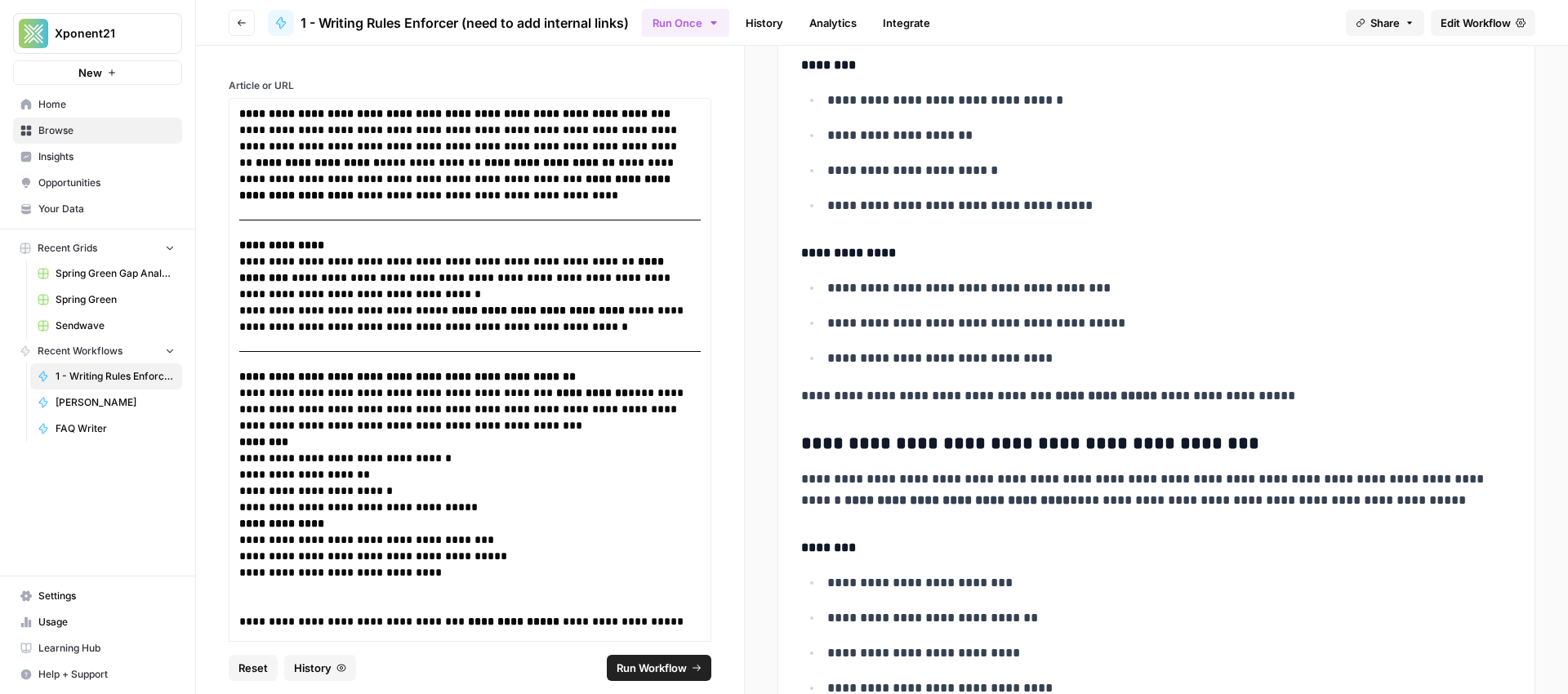
scroll to position [1137, 0]
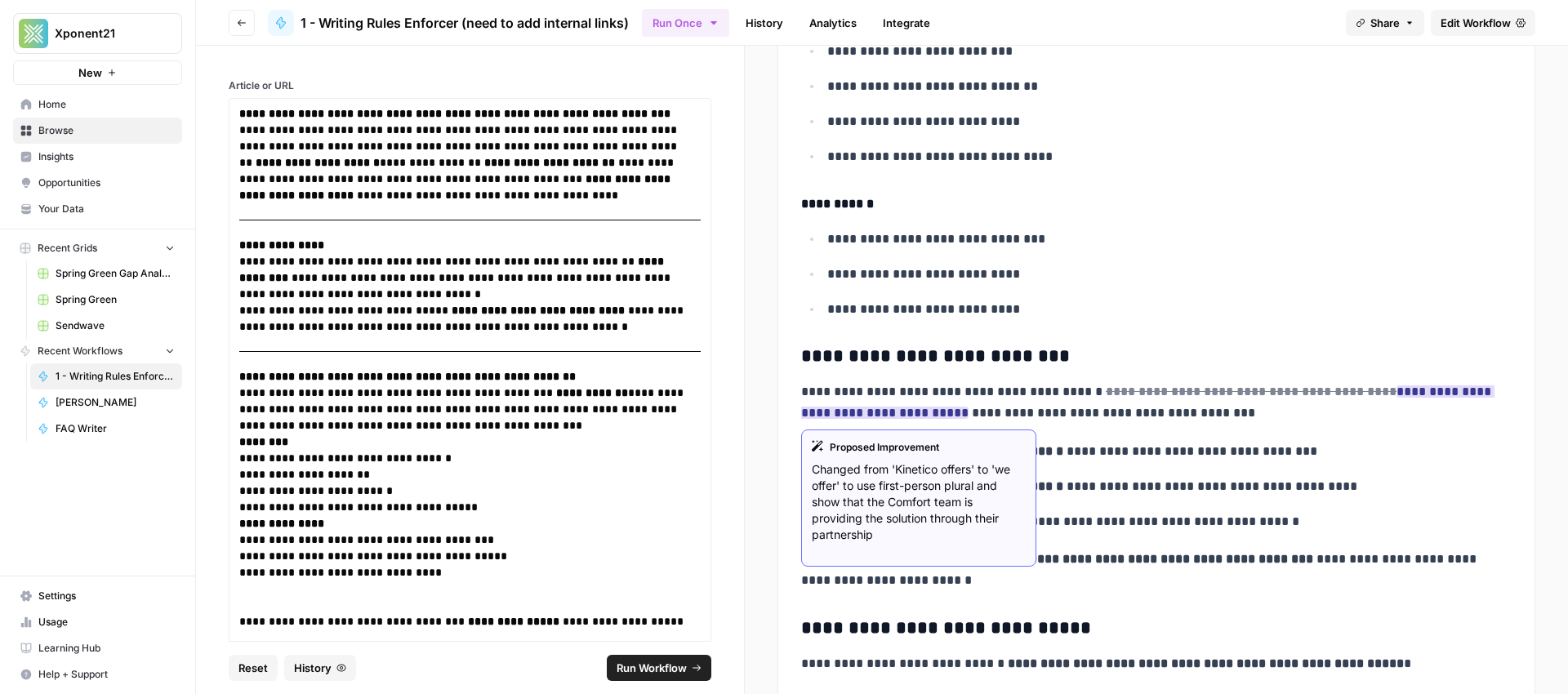
click at [871, 415] on ins "**********" at bounding box center [1147, 402] width 693 height 33
click at [965, 544] on div "Proposed Improvement Changed from 'Kinetico offers' to 'we offer' to use first-…" at bounding box center [918, 498] width 235 height 137
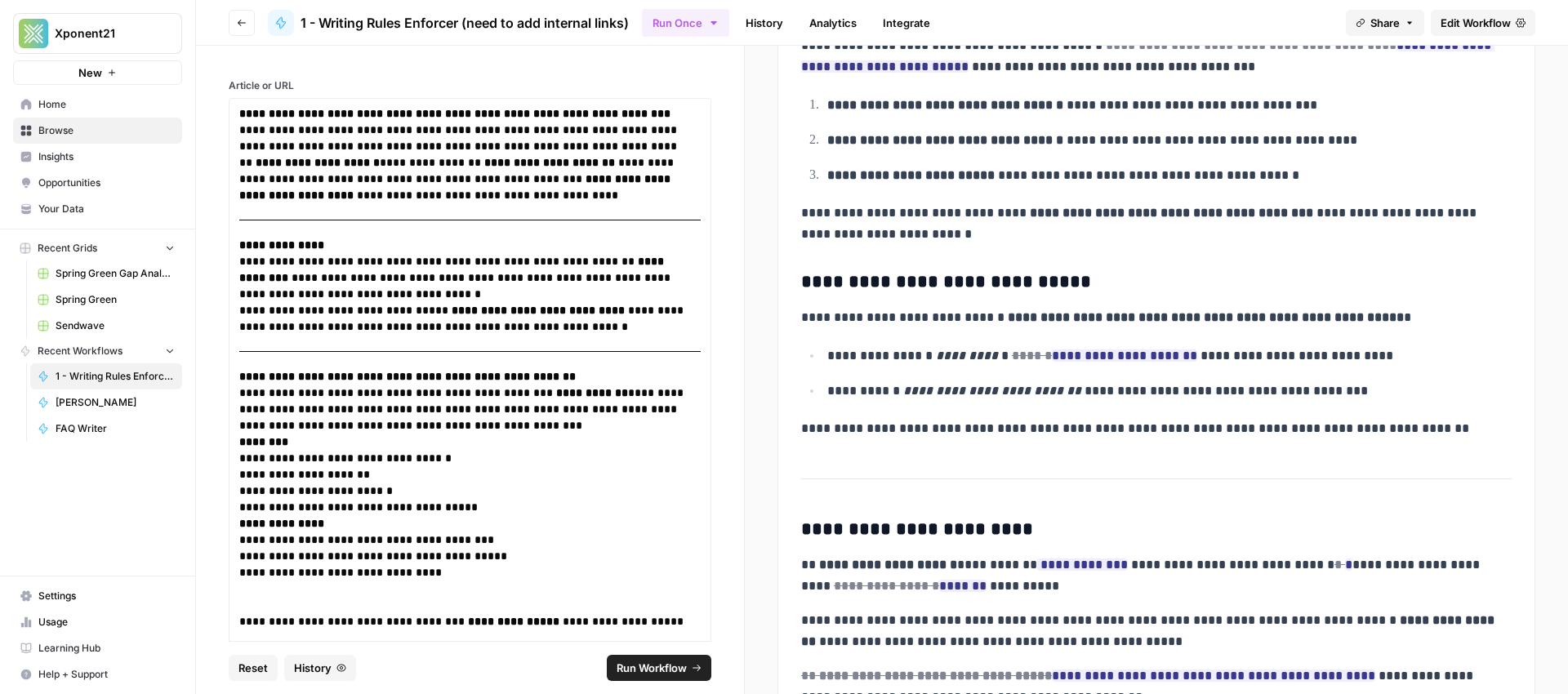
scroll to position [1551, 0]
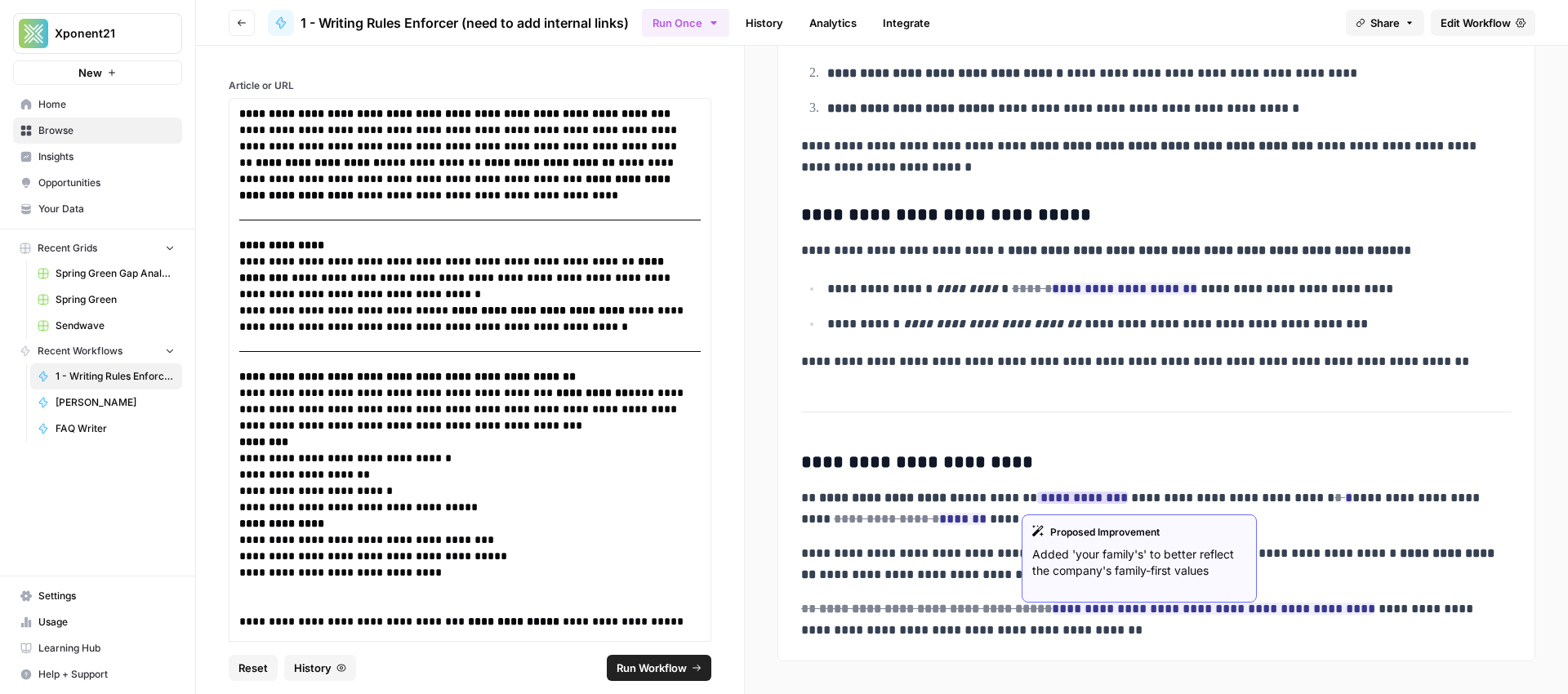
click at [1061, 497] on ins "**********" at bounding box center [1082, 498] width 91 height 13
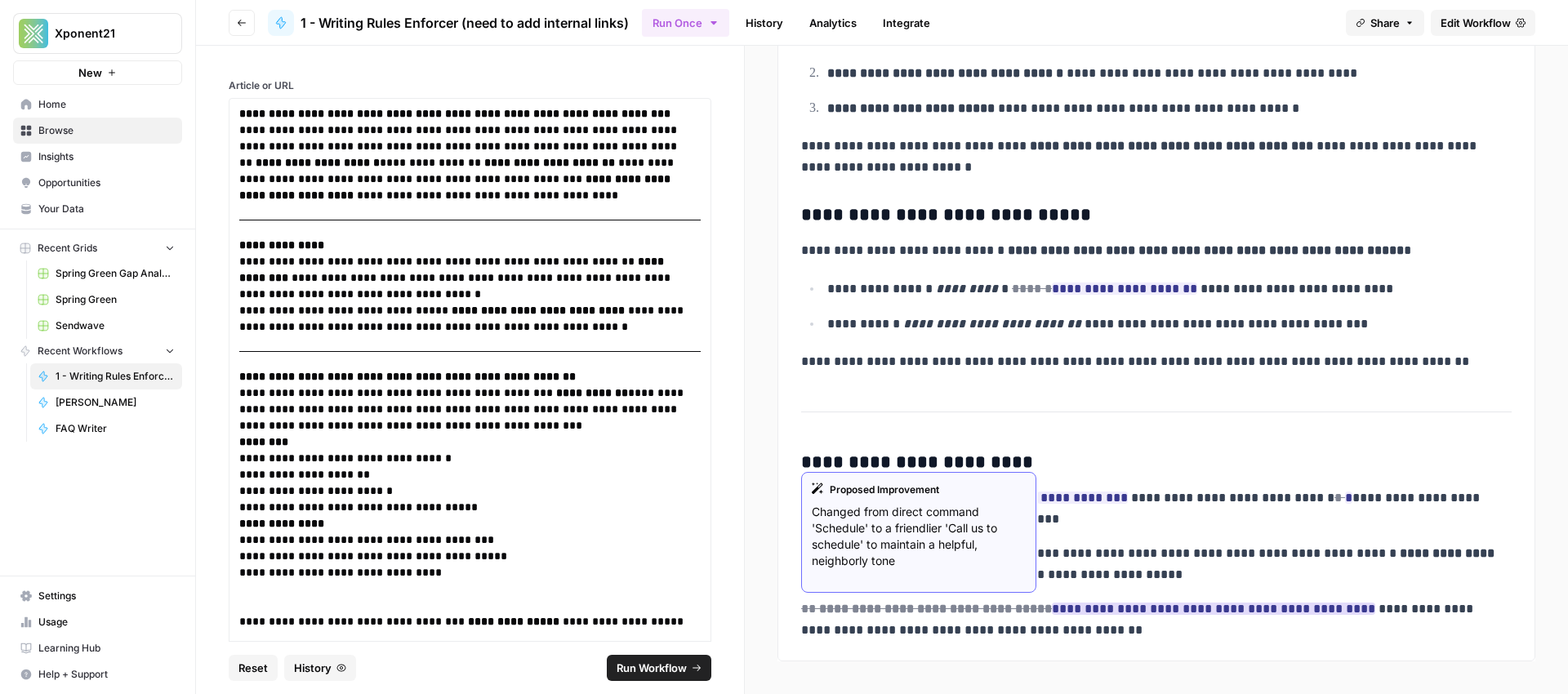
click at [868, 560] on p "Changed from direct command 'Schedule' to a friendlier 'Call us to schedule' to…" at bounding box center [918, 536] width 214 height 66
click at [939, 568] on p "Changed from direct command 'Schedule' to a friendlier 'Call us to schedule' to…" at bounding box center [918, 536] width 214 height 66
click at [942, 570] on p "Changed from direct command 'Schedule' to a friendlier 'Call us to schedule' to…" at bounding box center [918, 536] width 214 height 66
click at [987, 574] on div "Proposed Improvement Changed from direct command 'Schedule' to a friendlier 'Ca…" at bounding box center [918, 533] width 235 height 121
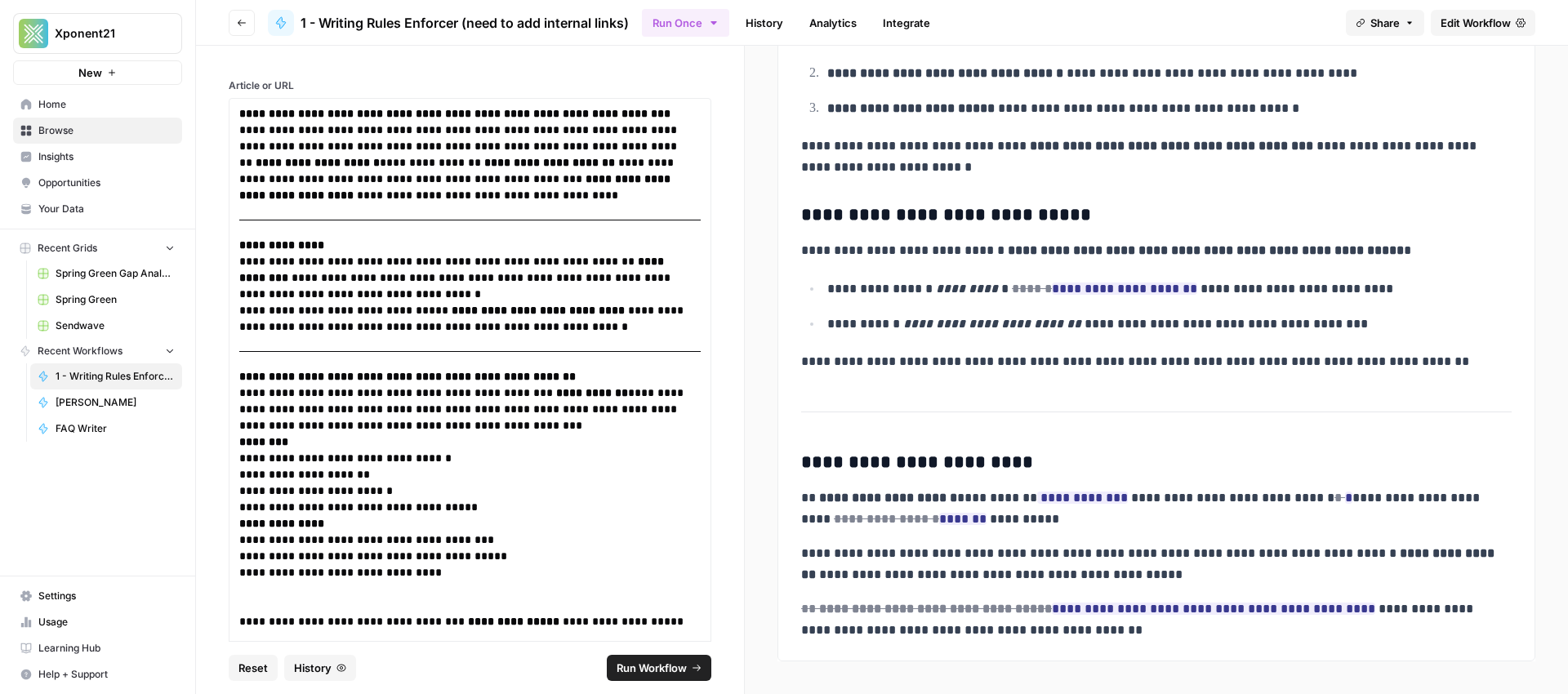
scroll to position [1215, 0]
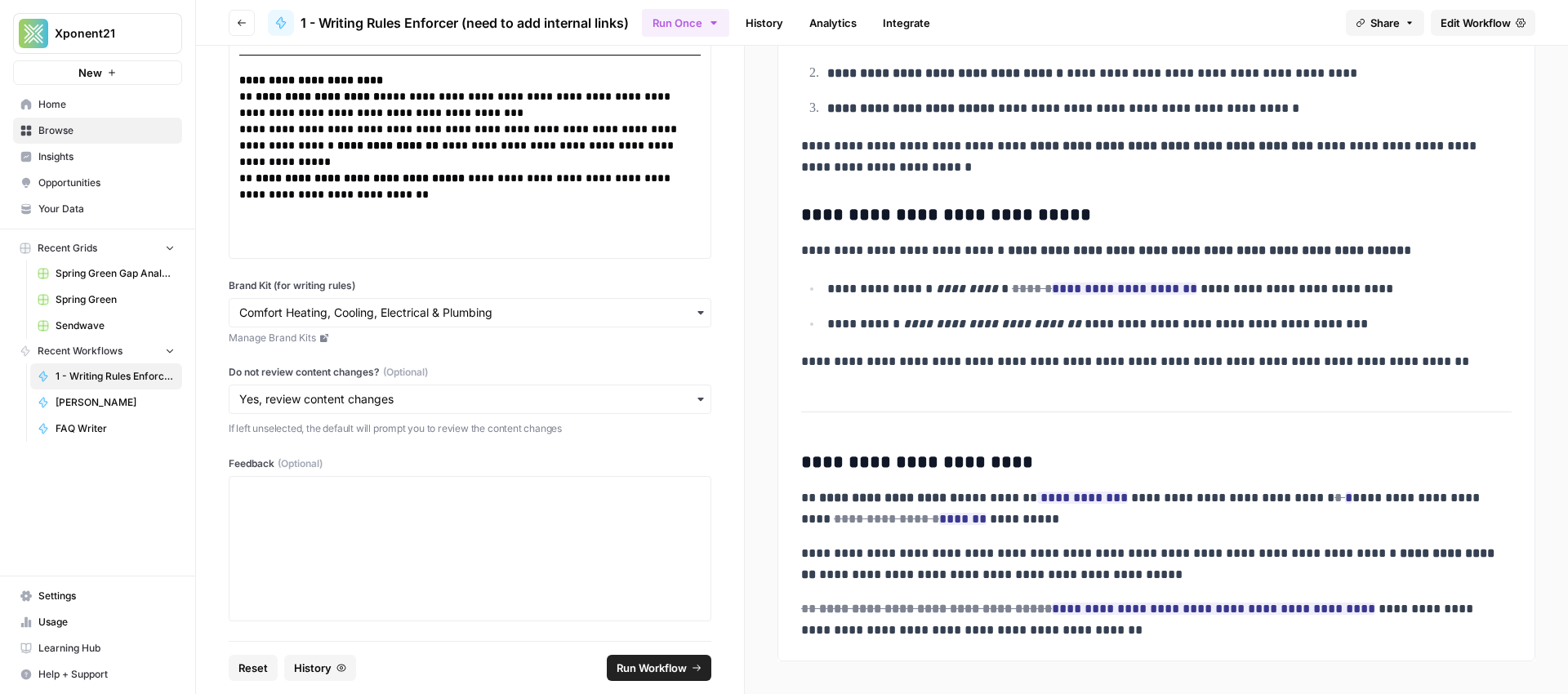
click at [646, 666] on span "Run Workflow" at bounding box center [652, 668] width 70 height 16
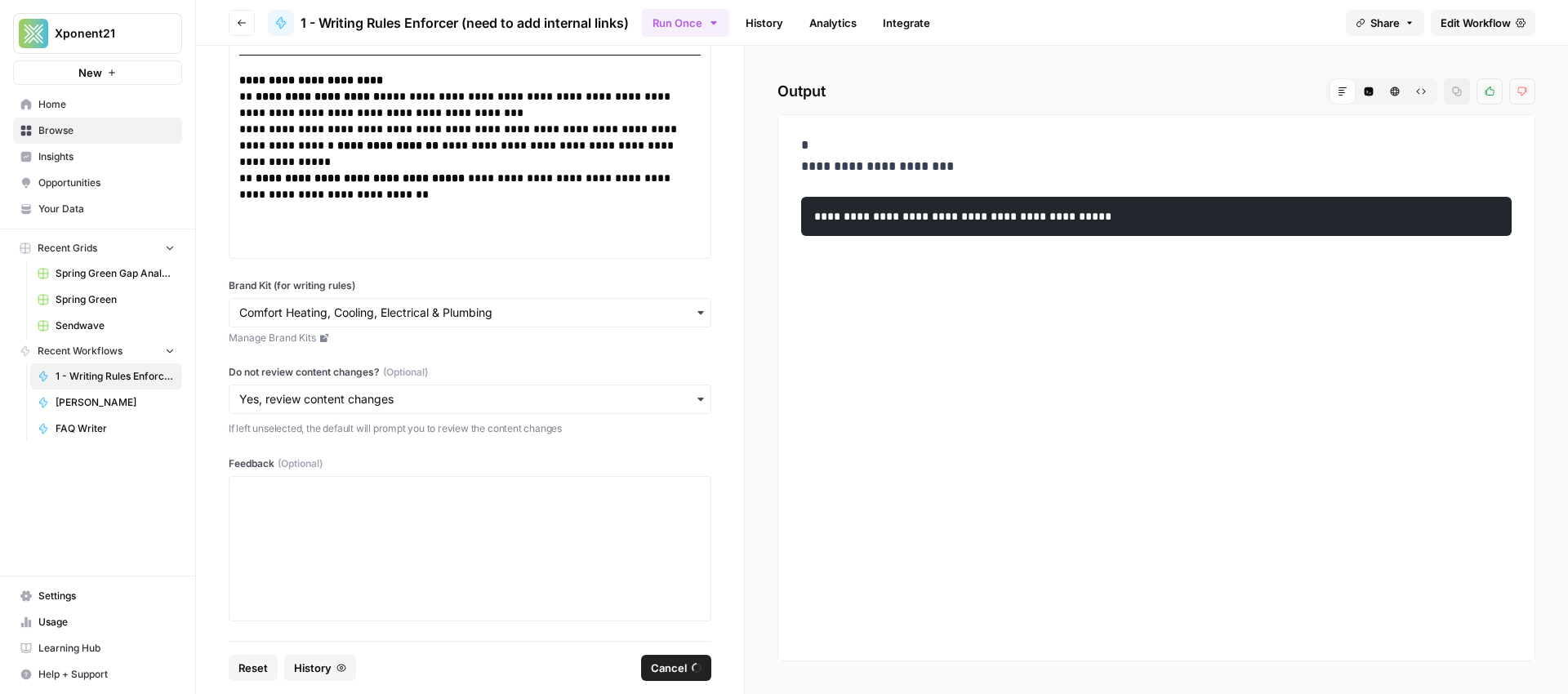
scroll to position [10279, 0]
click at [683, 669] on span "Cancel" at bounding box center [669, 668] width 36 height 16
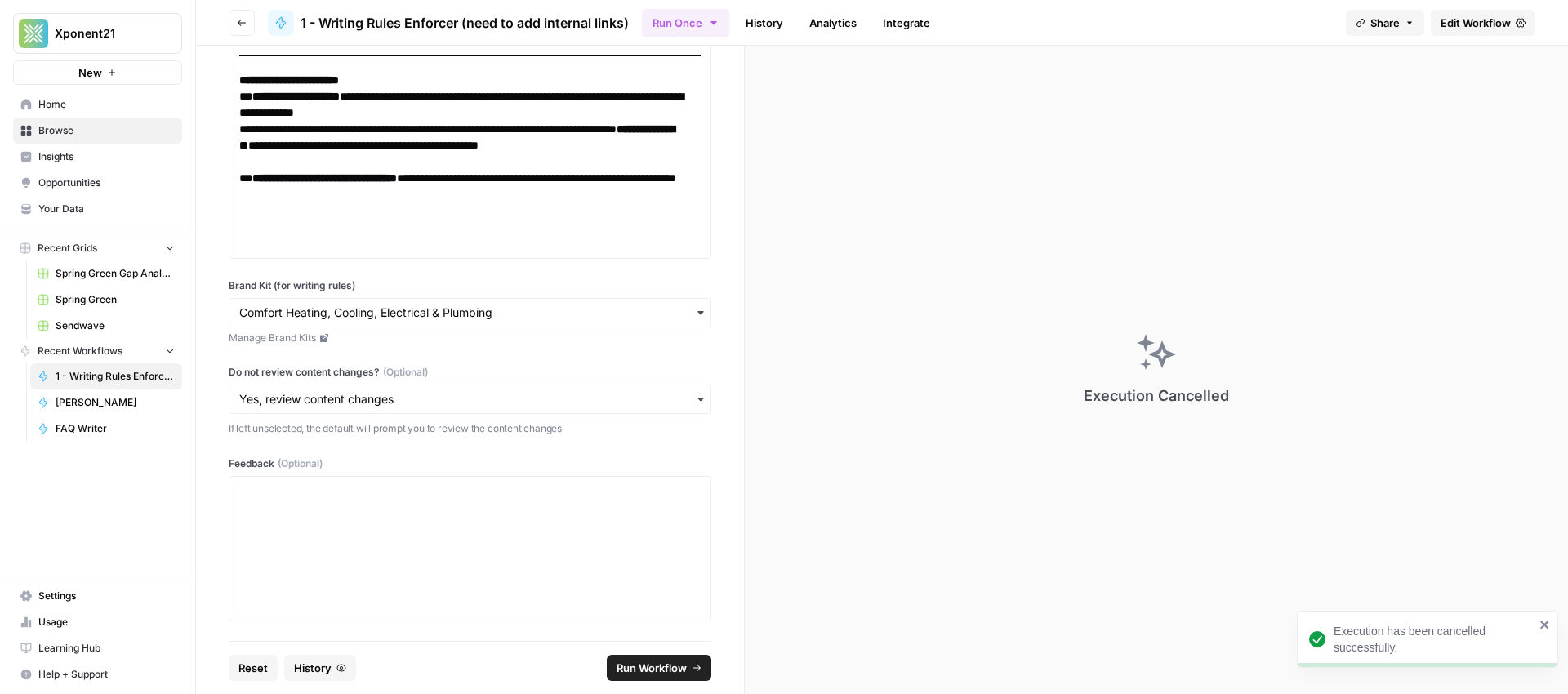
click at [1491, 13] on link "Edit Workflow" at bounding box center [1483, 23] width 105 height 26
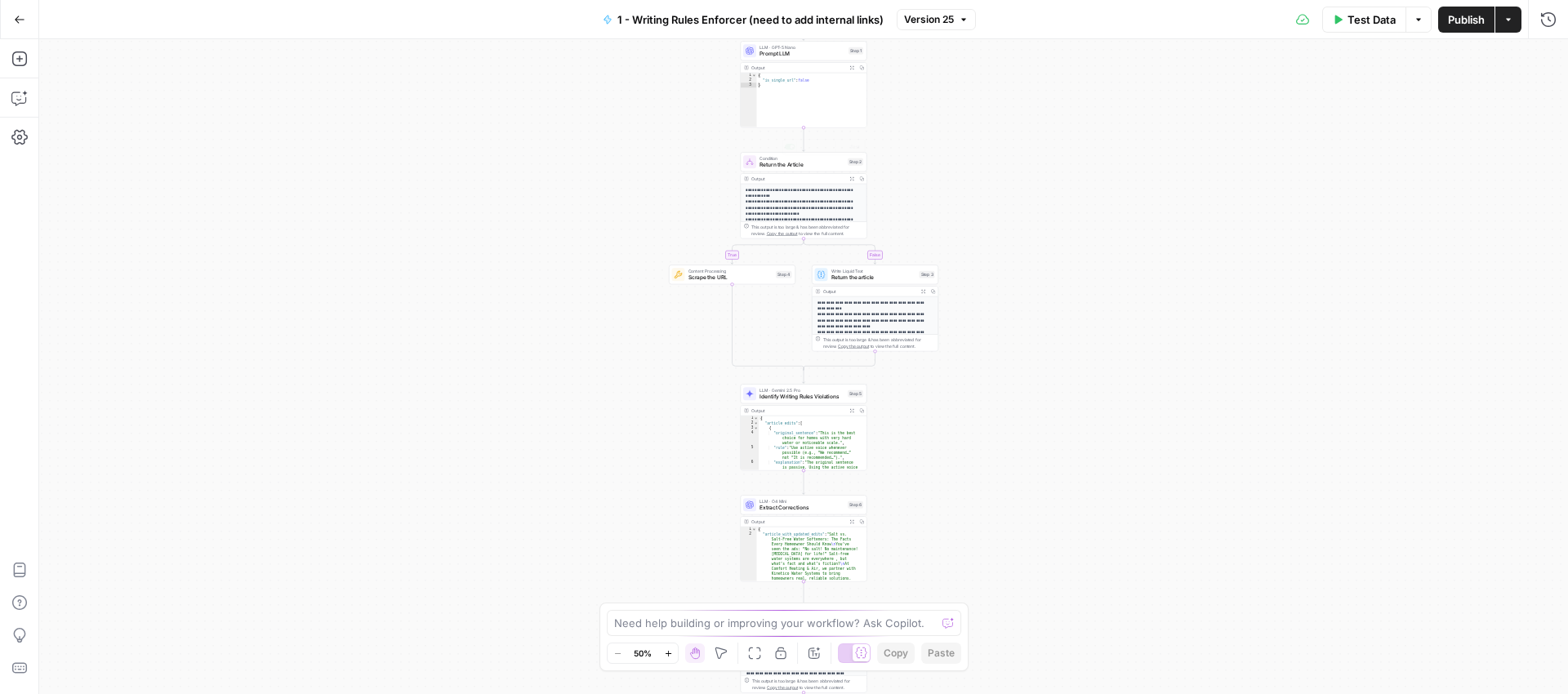
type textarea "*"
click at [813, 110] on div "{ "is_single_url" : false }" at bounding box center [812, 105] width 110 height 65
click at [807, 70] on div "Output" at bounding box center [798, 68] width 93 height 6
click at [777, 63] on div "Output Expand Output Copy" at bounding box center [804, 68] width 126 height 11
click at [780, 52] on span "Prompt LLM" at bounding box center [802, 53] width 86 height 8
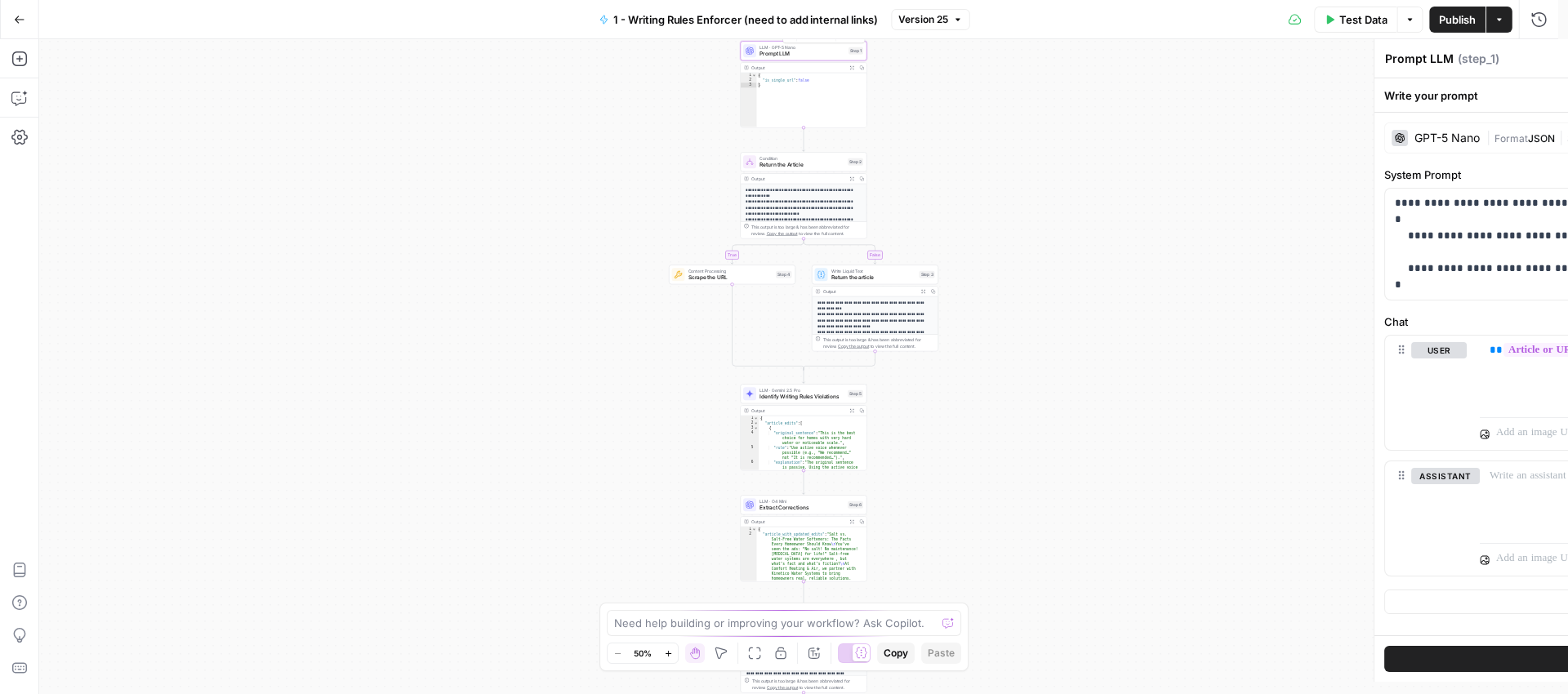
click at [780, 52] on span "Prompt LLM" at bounding box center [802, 53] width 86 height 8
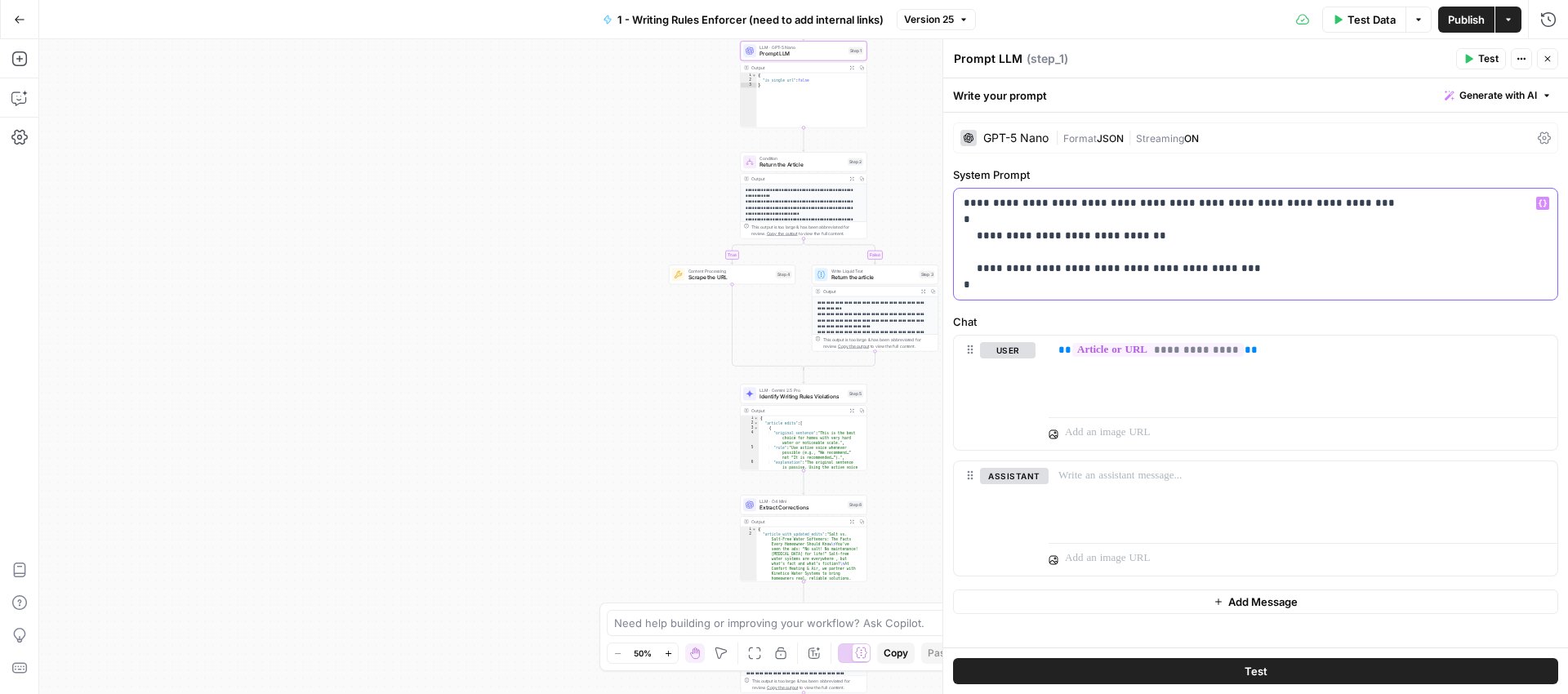
drag, startPoint x: 1225, startPoint y: 269, endPoint x: 1199, endPoint y: 269, distance: 26.0
click at [1199, 269] on p "**********" at bounding box center [1255, 244] width 584 height 98
click at [1459, 14] on span "Publish" at bounding box center [1466, 20] width 37 height 16
click at [552, 86] on div "**********" at bounding box center [804, 367] width 1529 height 655
click at [1547, 63] on icon "button" at bounding box center [1547, 59] width 10 height 10
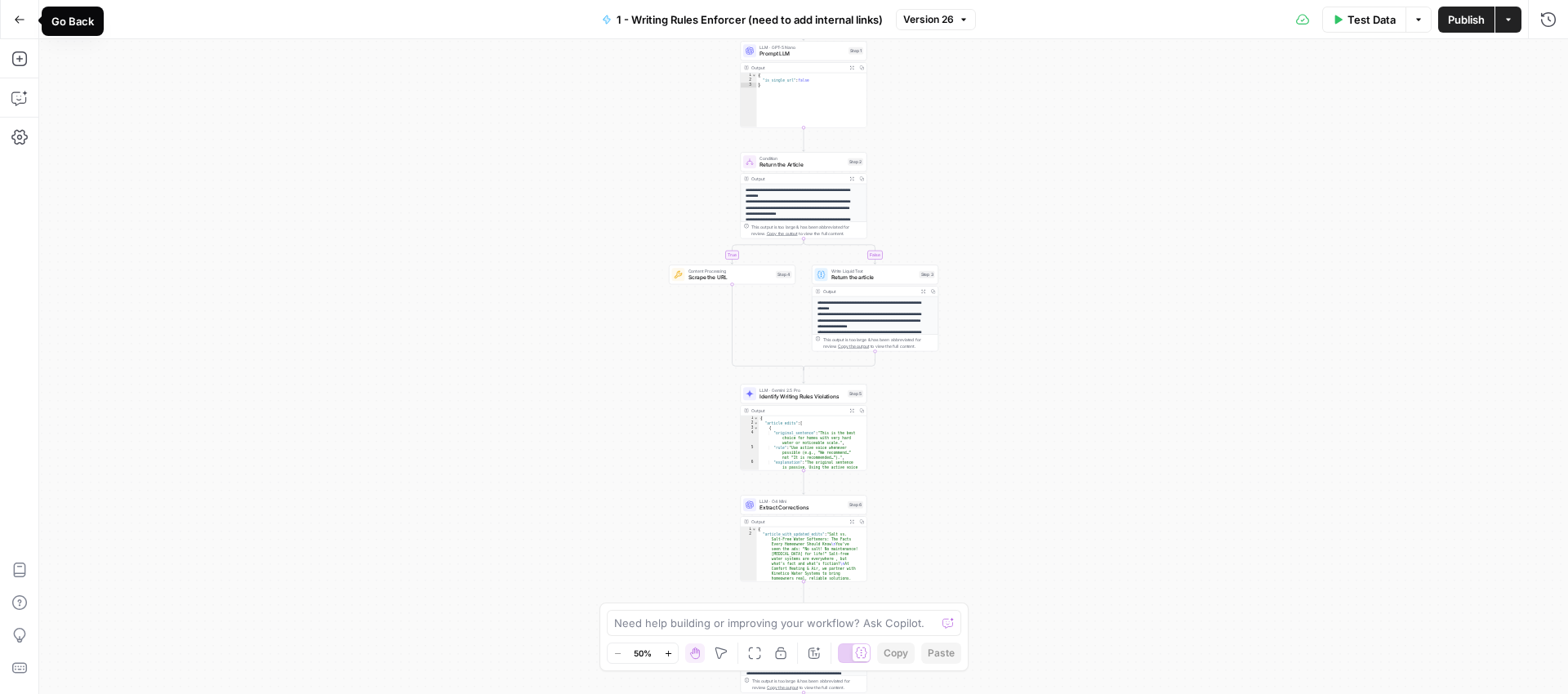
click at [28, 23] on button "Go Back" at bounding box center [19, 19] width 30 height 30
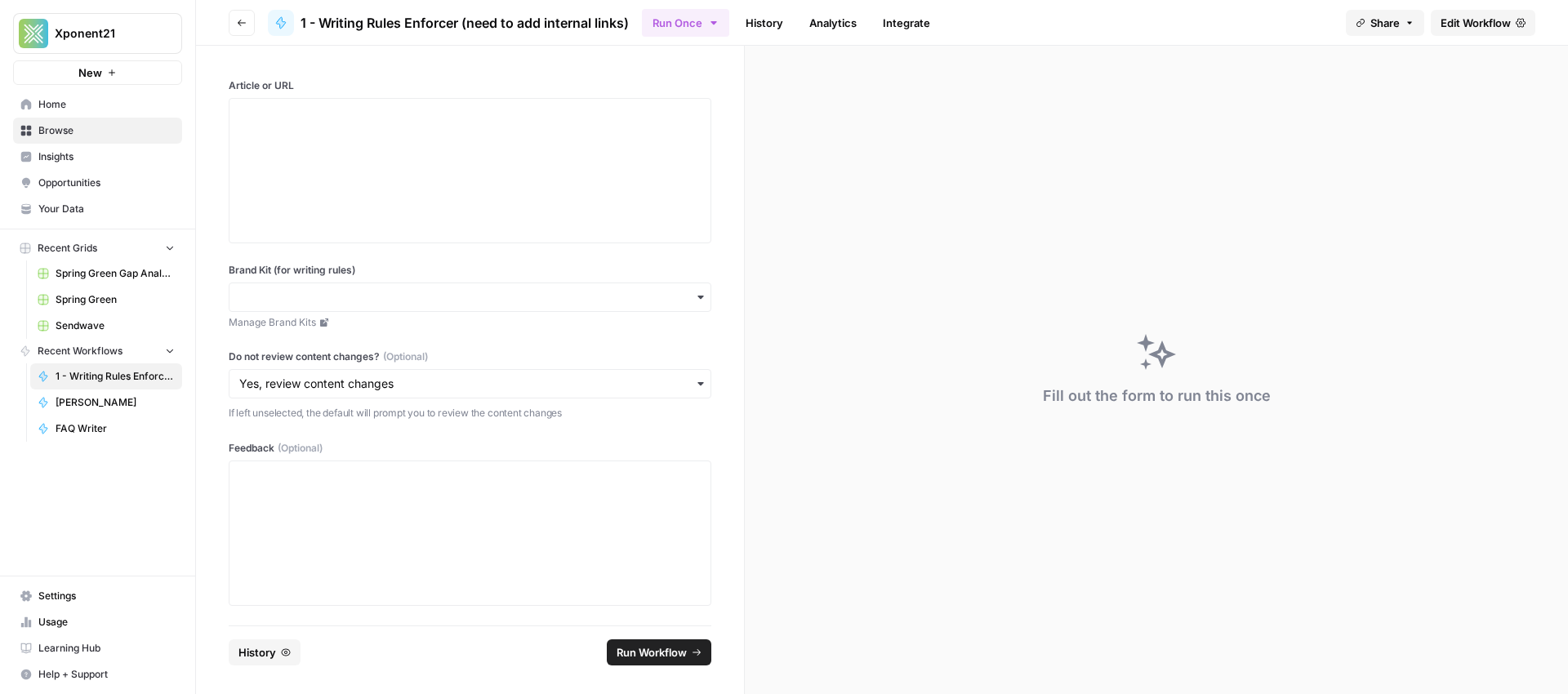
click at [51, 135] on span "Browse" at bounding box center [106, 131] width 136 height 14
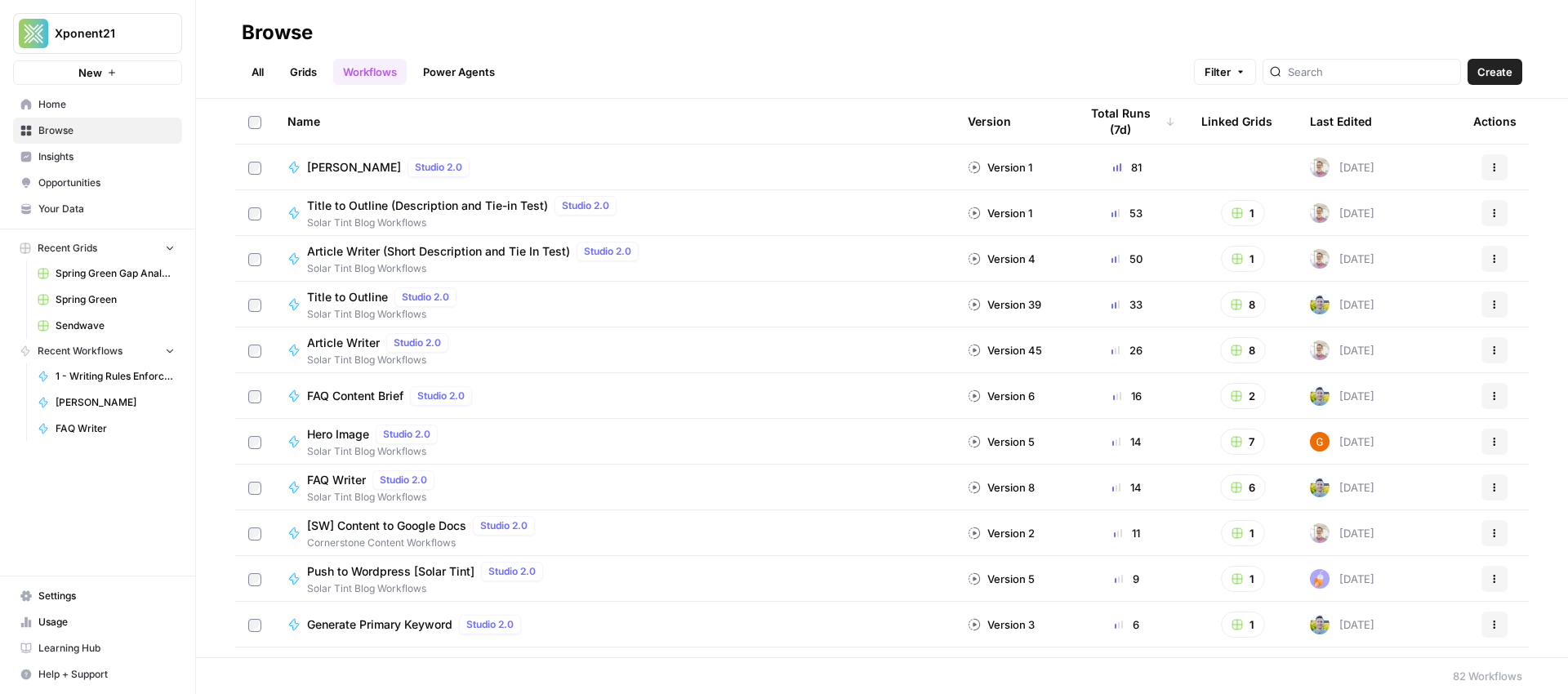
click at [310, 69] on link "Grids" at bounding box center [304, 71] width 47 height 26
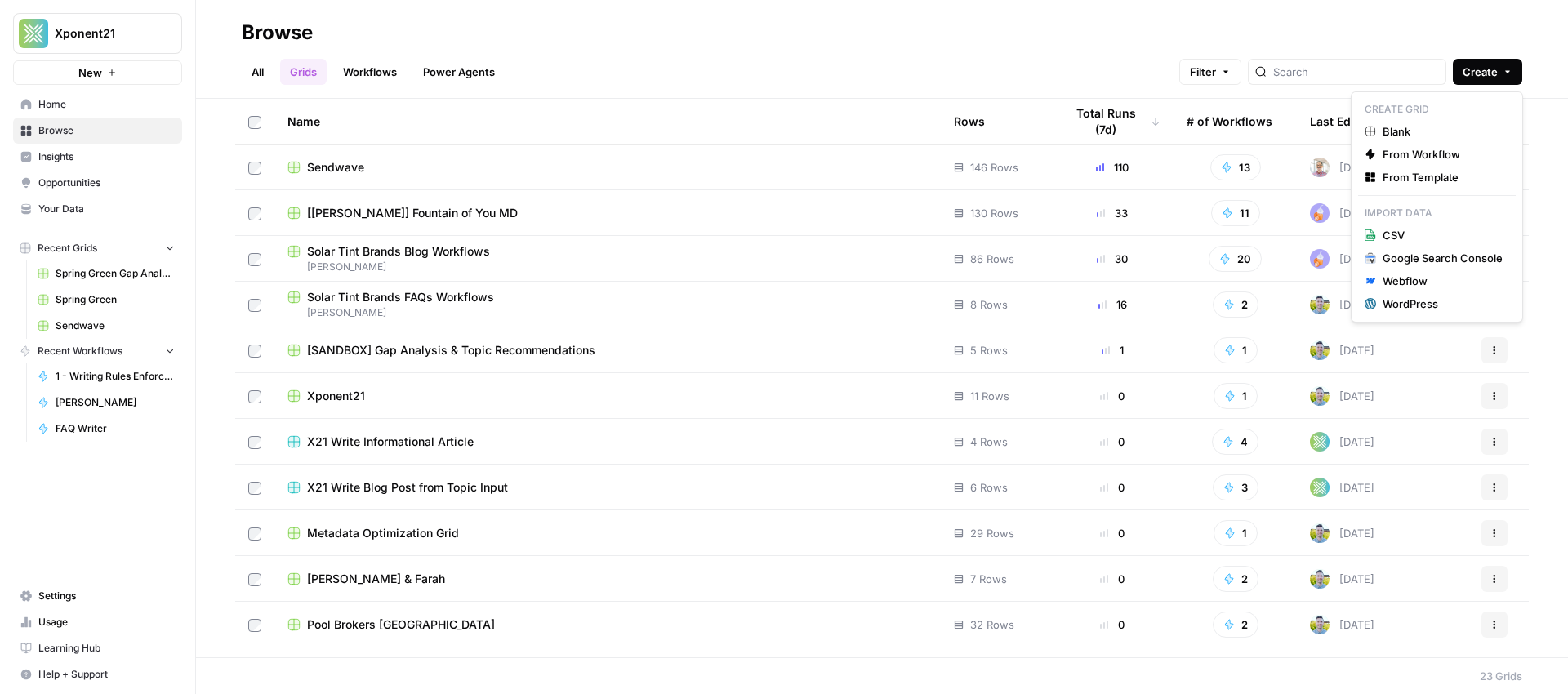
click at [1518, 66] on button "Create" at bounding box center [1487, 71] width 69 height 26
click at [1399, 130] on span "Blank" at bounding box center [1442, 132] width 120 height 16
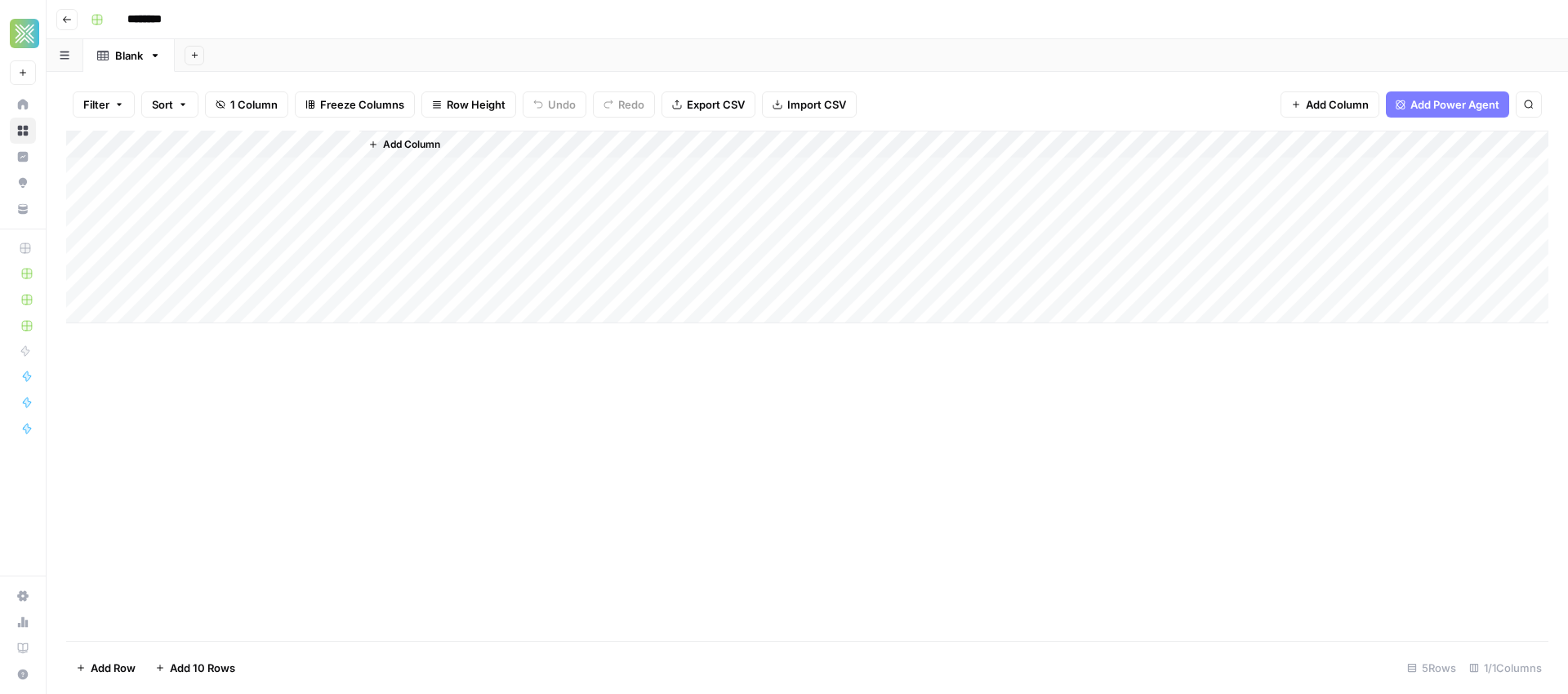
click at [409, 144] on span "Add Column" at bounding box center [411, 144] width 57 height 14
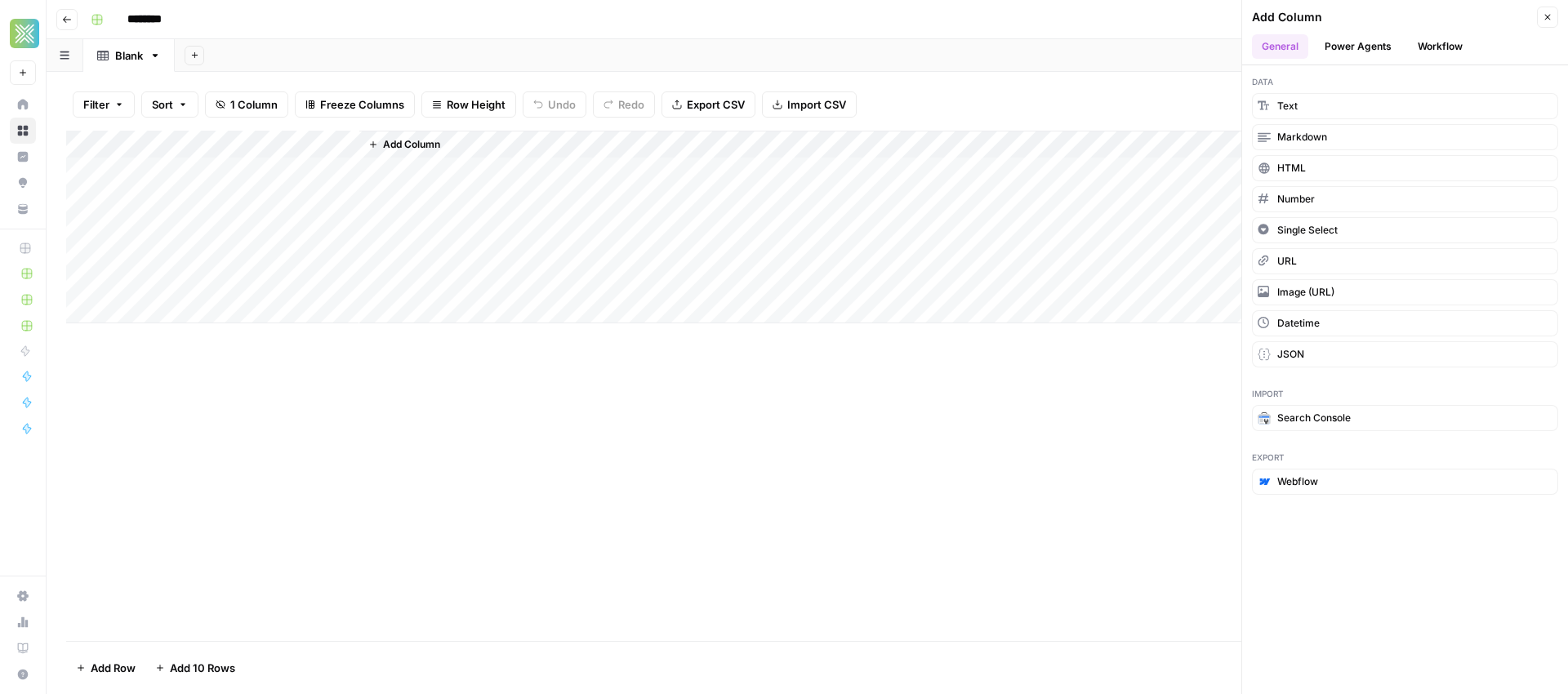
click at [1421, 46] on button "Workflow" at bounding box center [1440, 46] width 65 height 24
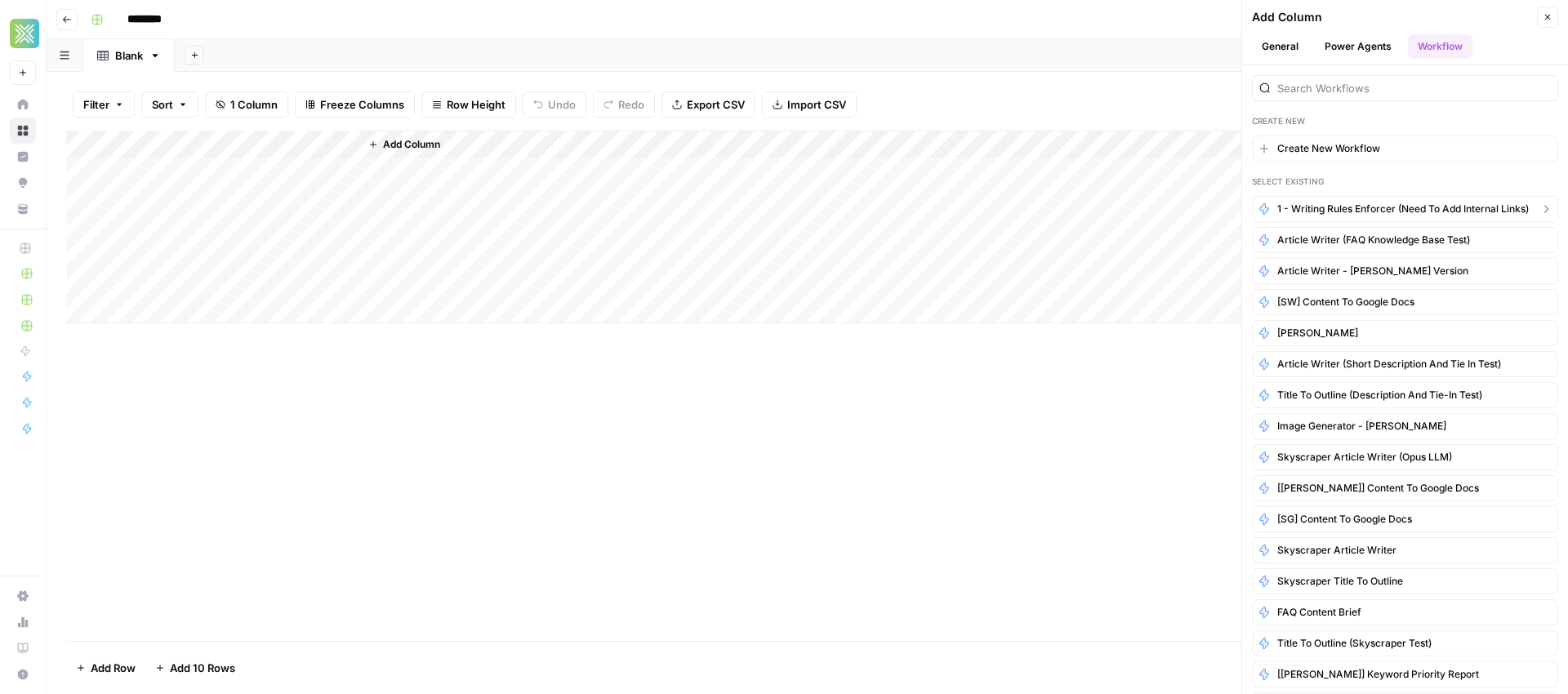
click at [1329, 213] on span "1 - Writing Rules Enforcer (need to add internal links)" at bounding box center [1402, 209] width 251 height 14
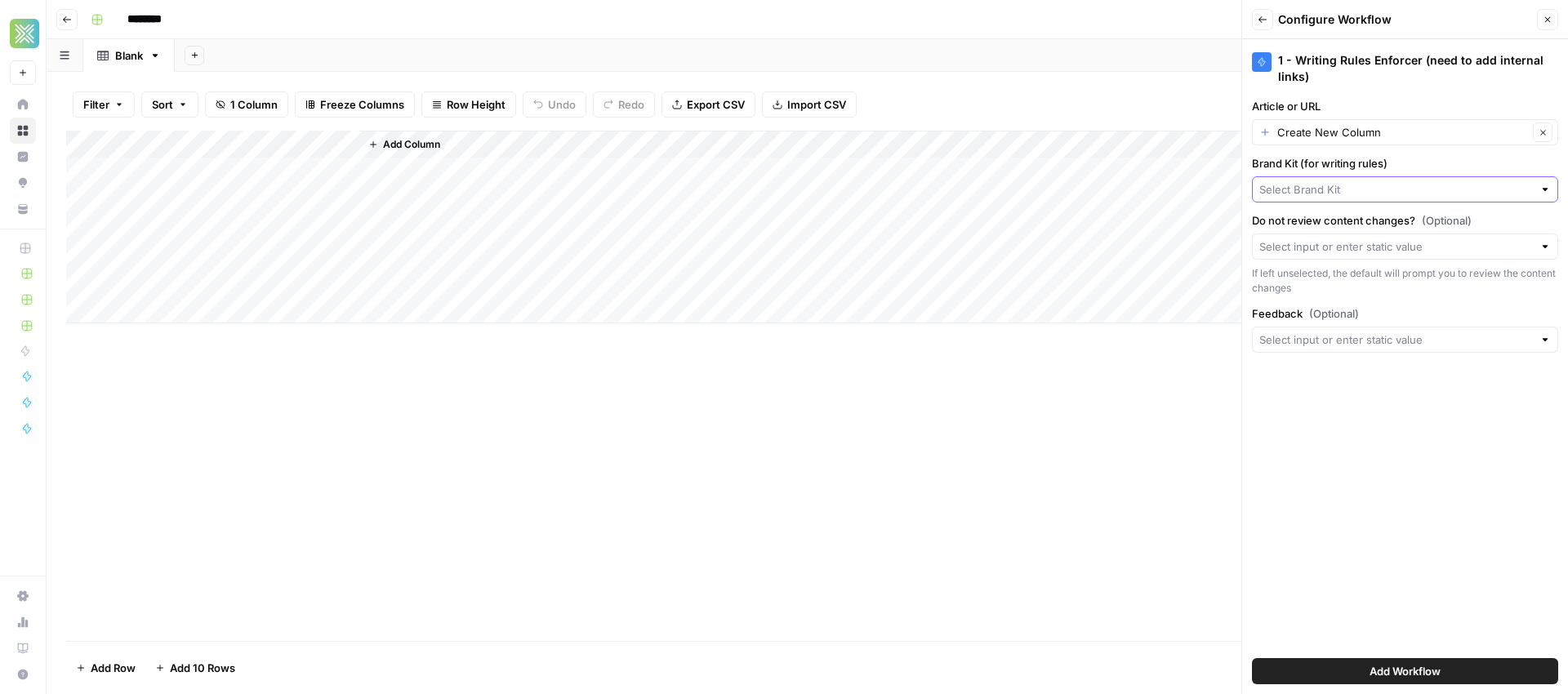
click at [1427, 183] on input "Brand Kit (for writing rules)" at bounding box center [1397, 189] width 274 height 16
click at [1143, 569] on div "Add Column" at bounding box center [807, 386] width 1482 height 510
click at [1408, 672] on span "Add Workflow" at bounding box center [1405, 671] width 71 height 16
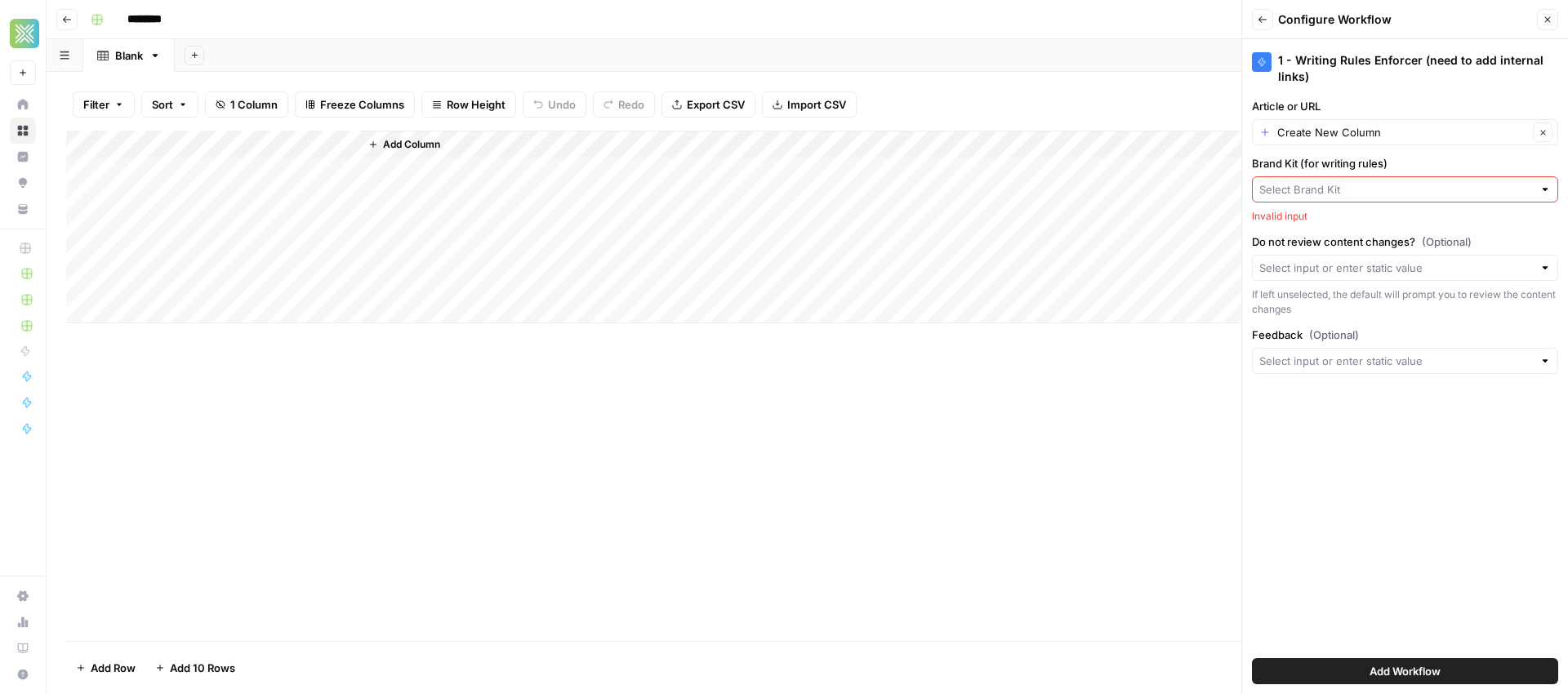
click at [1544, 187] on div at bounding box center [1545, 189] width 12 height 16
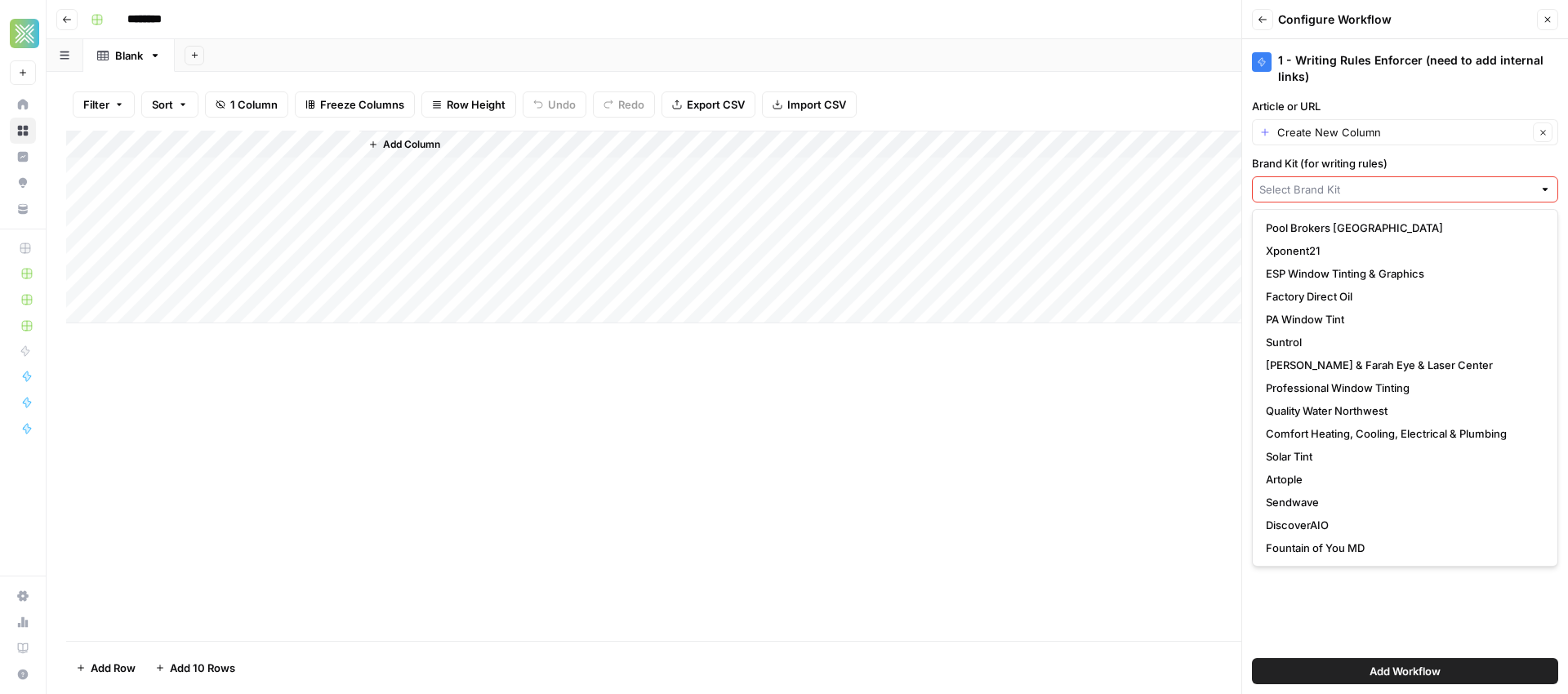
click at [1423, 183] on input "Brand Kit (for writing rules)" at bounding box center [1397, 189] width 274 height 16
click at [1410, 160] on label "Brand Kit (for writing rules)" at bounding box center [1405, 163] width 306 height 16
click at [1410, 181] on input "Brand Kit (for writing rules)" at bounding box center [1397, 189] width 274 height 16
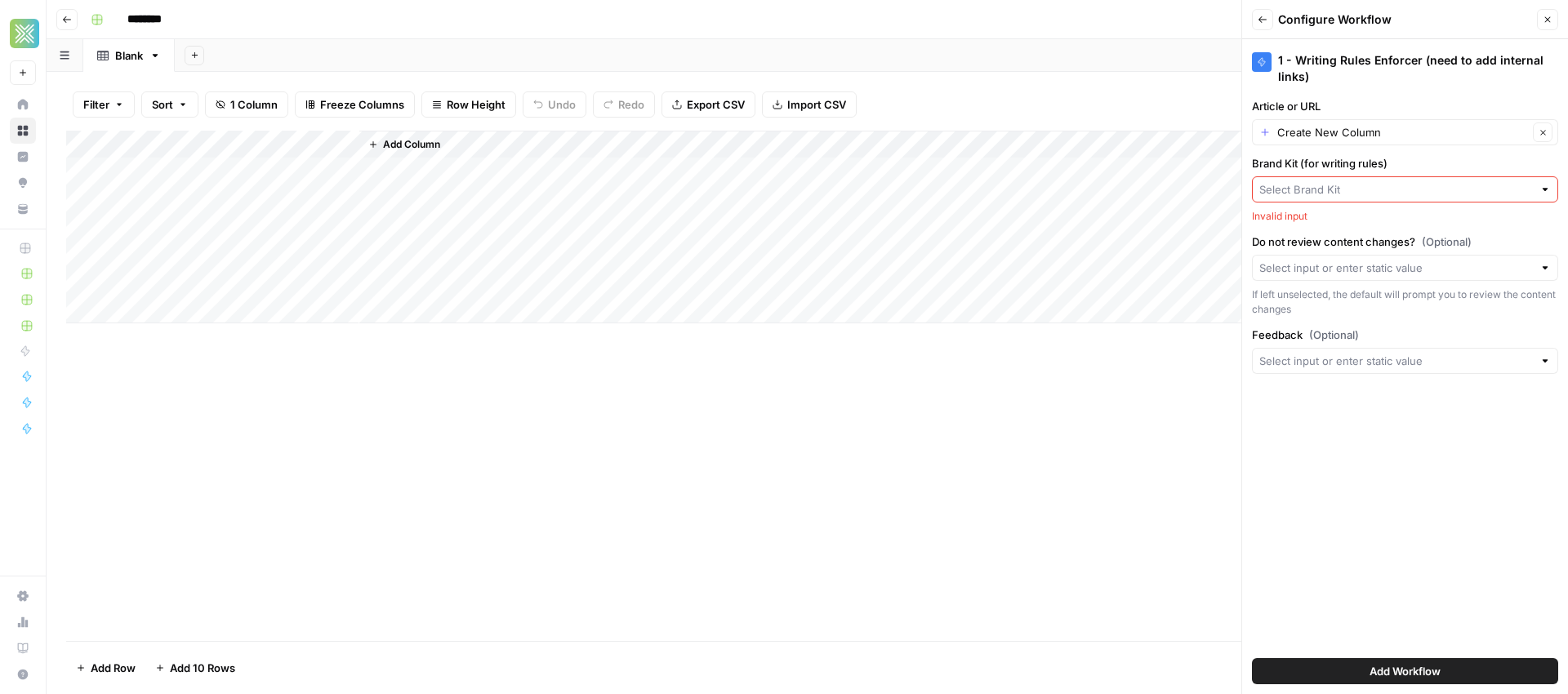
click at [1530, 161] on label "Brand Kit (for writing rules)" at bounding box center [1405, 163] width 306 height 16
click at [1530, 181] on input "Brand Kit (for writing rules)" at bounding box center [1397, 189] width 274 height 16
click at [1530, 161] on label "Brand Kit (for writing rules)" at bounding box center [1405, 163] width 306 height 16
click at [1530, 181] on input "Brand Kit (for writing rules)" at bounding box center [1397, 189] width 274 height 16
click at [1183, 444] on div "Add Column" at bounding box center [807, 386] width 1482 height 510
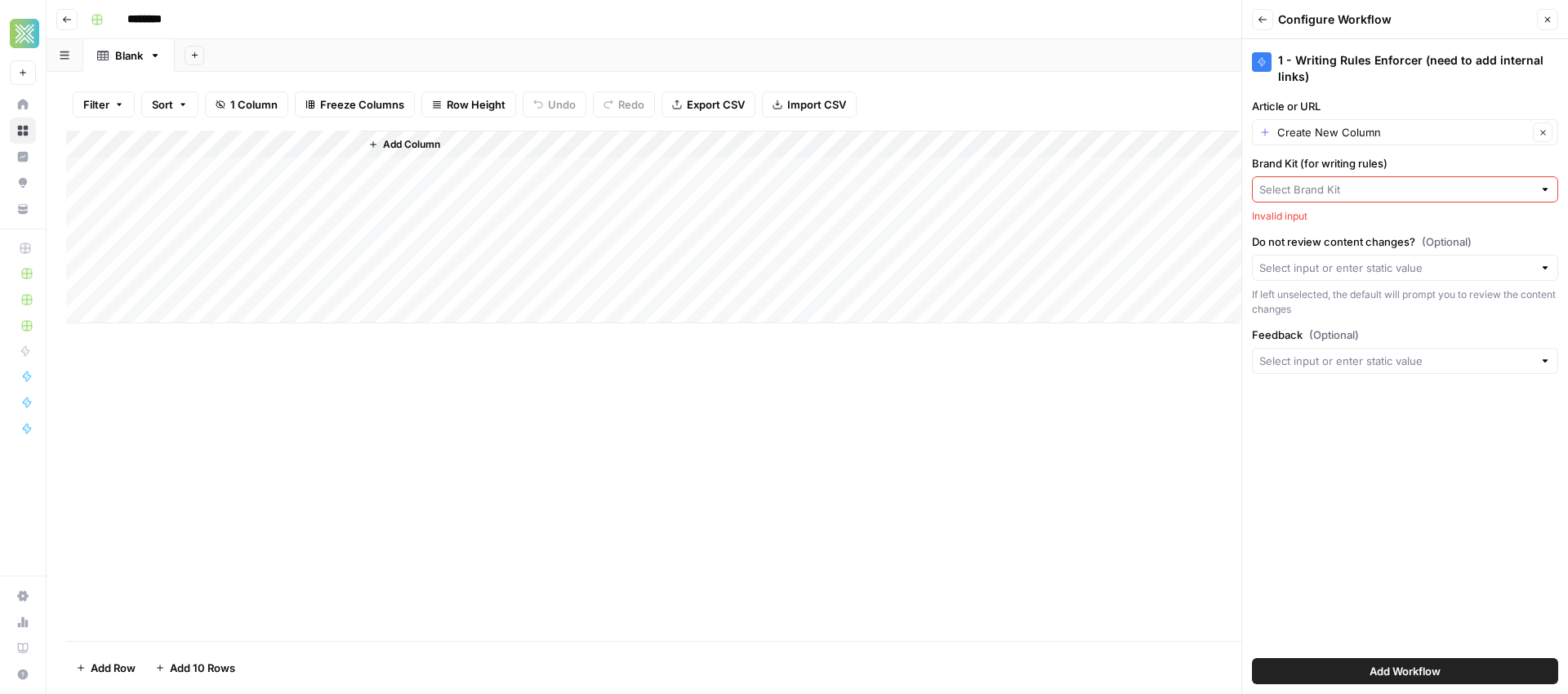
click at [1364, 207] on div "Brand Kit (for writing rules) Invalid input" at bounding box center [1405, 189] width 306 height 68
click at [1552, 193] on div at bounding box center [1405, 189] width 306 height 26
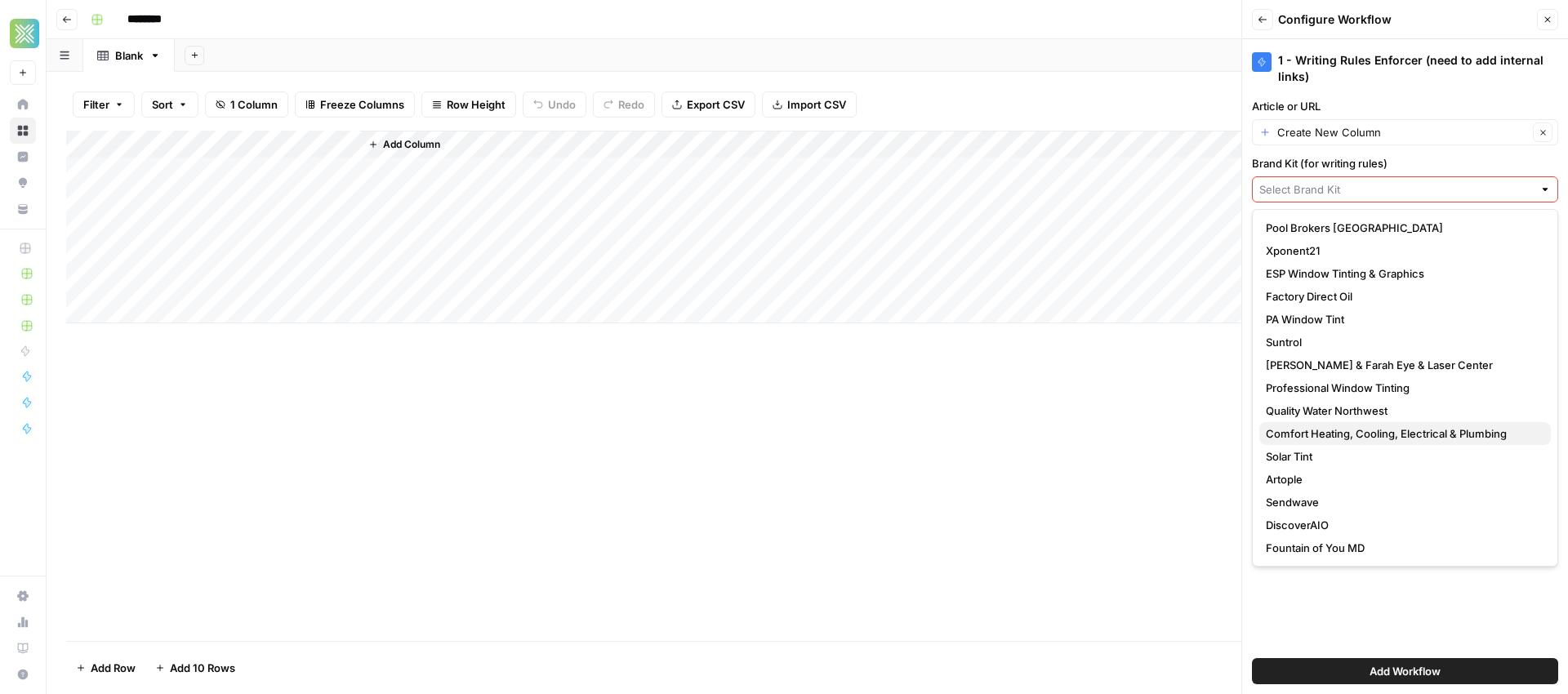
click at [1413, 434] on span "Comfort Heating, Cooling, Electrical & Plumbing" at bounding box center [1402, 434] width 272 height 16
type input "Comfort Heating, Cooling, Electrical & Plumbing"
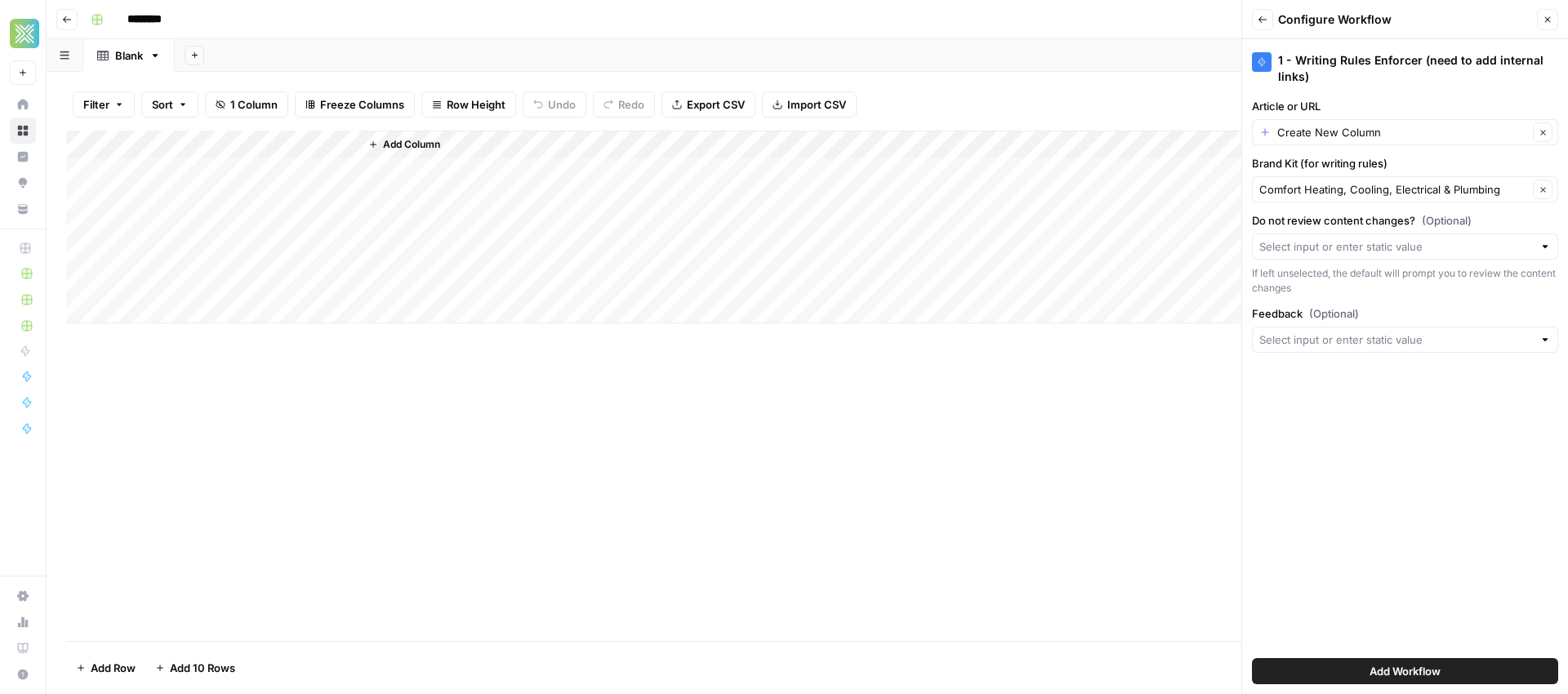
click at [168, 23] on input "********" at bounding box center [166, 19] width 92 height 26
drag, startPoint x: 178, startPoint y: 20, endPoint x: 118, endPoint y: 22, distance: 60.0
click at [118, 22] on div "********" at bounding box center [817, 19] width 1468 height 26
type input "**********"
click at [492, 20] on div "**********" at bounding box center [817, 19] width 1468 height 26
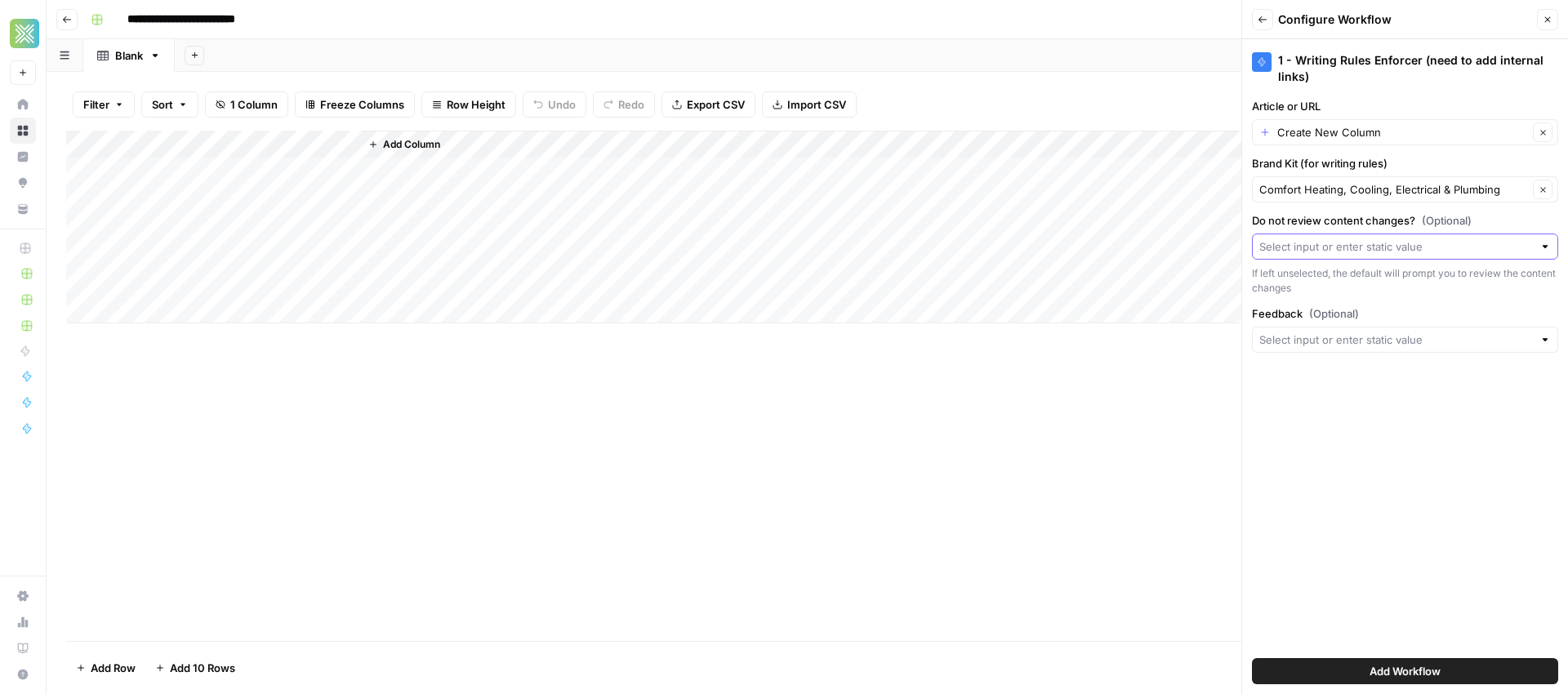
click at [1531, 248] on input "Do not review content changes? (Optional)" at bounding box center [1397, 247] width 274 height 16
click at [1429, 674] on span "Add Workflow" at bounding box center [1405, 671] width 71 height 16
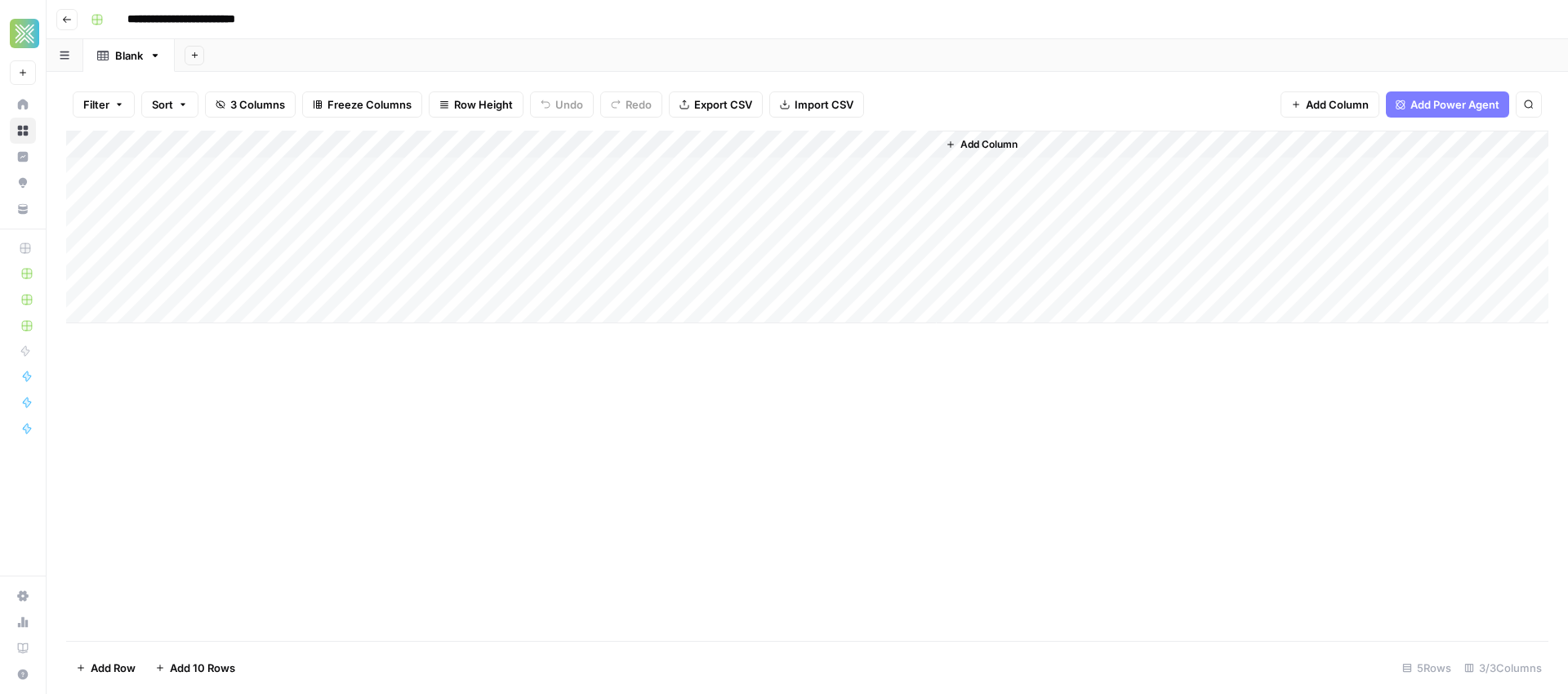
click at [344, 145] on div "Add Column" at bounding box center [807, 227] width 1482 height 193
click at [201, 367] on span "Remove Column" at bounding box center [226, 364] width 143 height 16
click at [723, 177] on span "Delete" at bounding box center [725, 169] width 35 height 16
click at [216, 174] on div "Add Column" at bounding box center [807, 227] width 1482 height 193
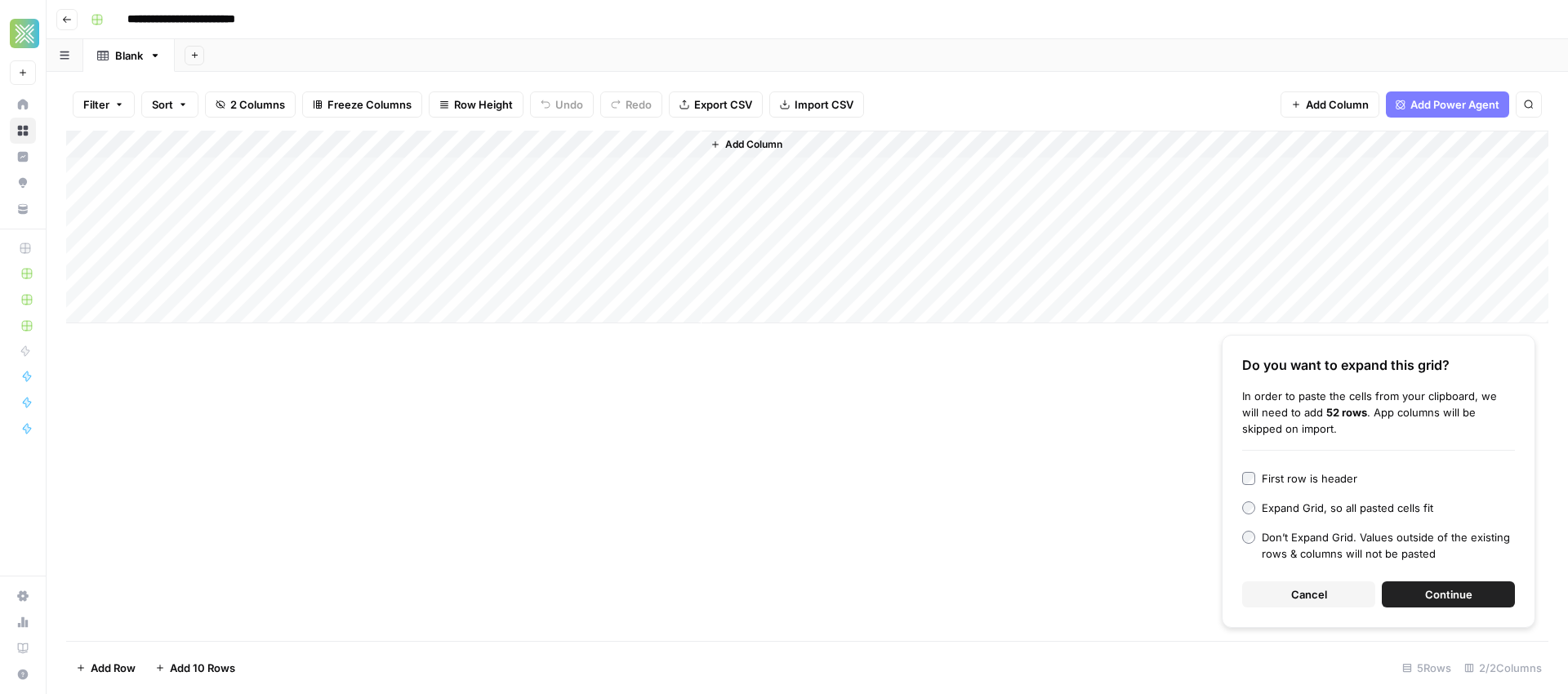
click at [1301, 601] on span "Cancel" at bounding box center [1309, 595] width 36 height 16
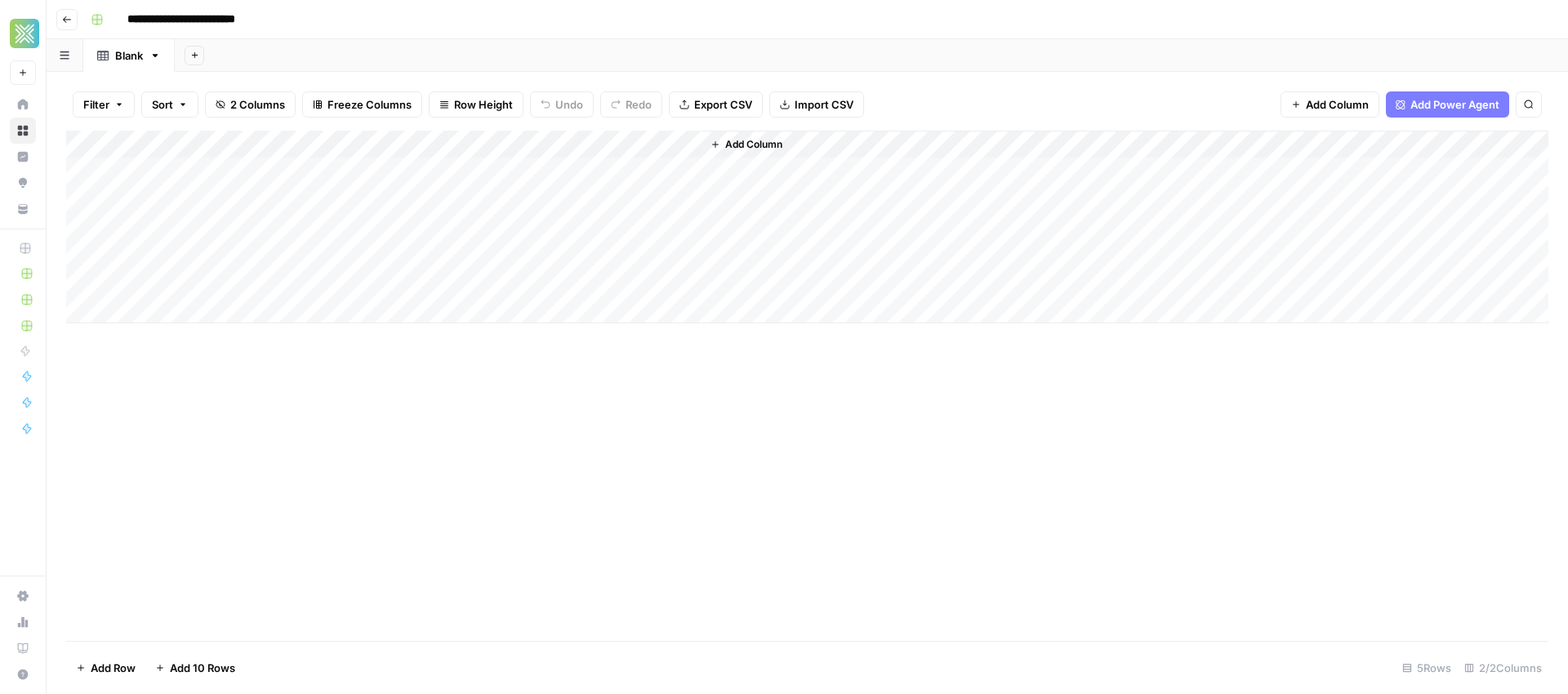
click at [205, 167] on div "Add Column" at bounding box center [807, 227] width 1482 height 193
click at [205, 167] on textarea at bounding box center [253, 172] width 261 height 23
type textarea "**********"
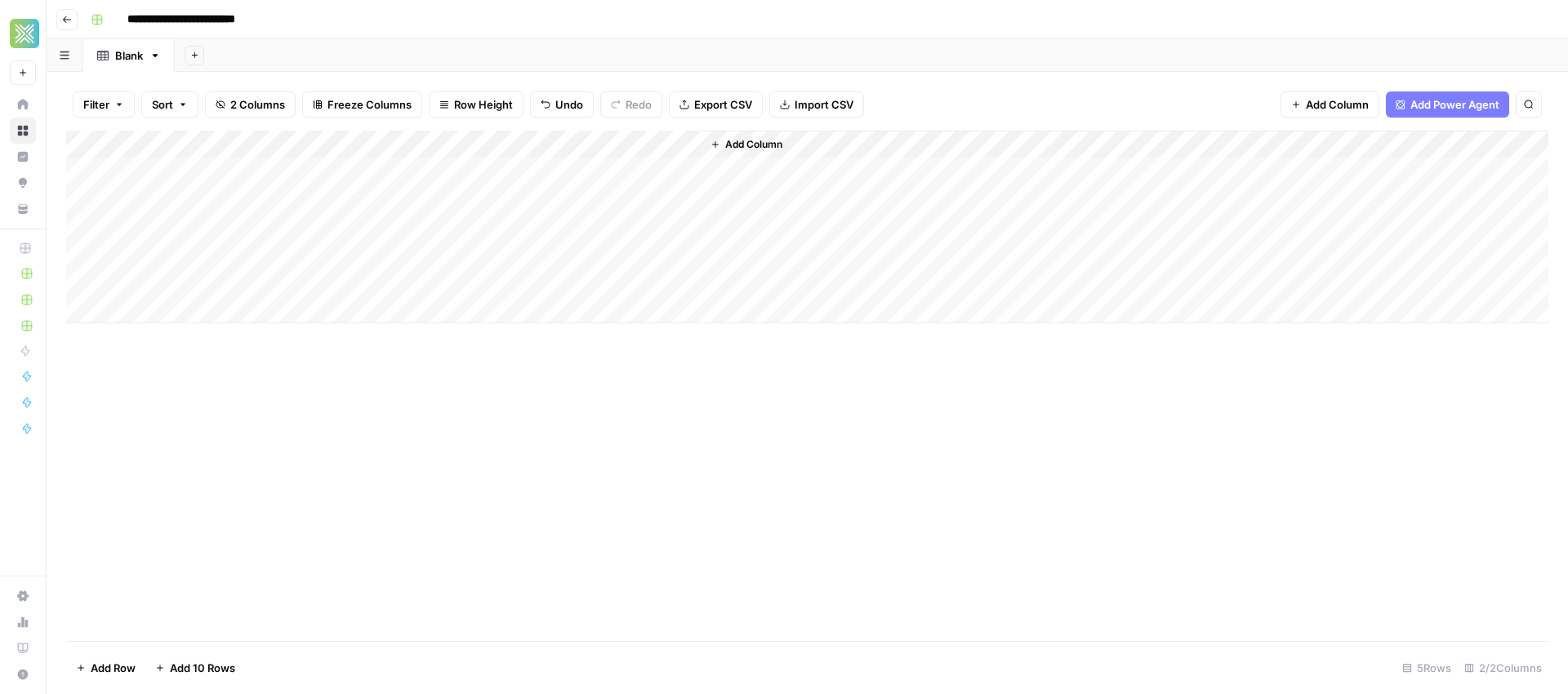
click at [598, 550] on div "Add Column" at bounding box center [807, 386] width 1482 height 510
click at [688, 148] on div "Add Column" at bounding box center [807, 227] width 1482 height 193
click at [529, 170] on div "Add Column" at bounding box center [807, 227] width 1482 height 193
click at [667, 143] on div "Add Column" at bounding box center [807, 227] width 1482 height 193
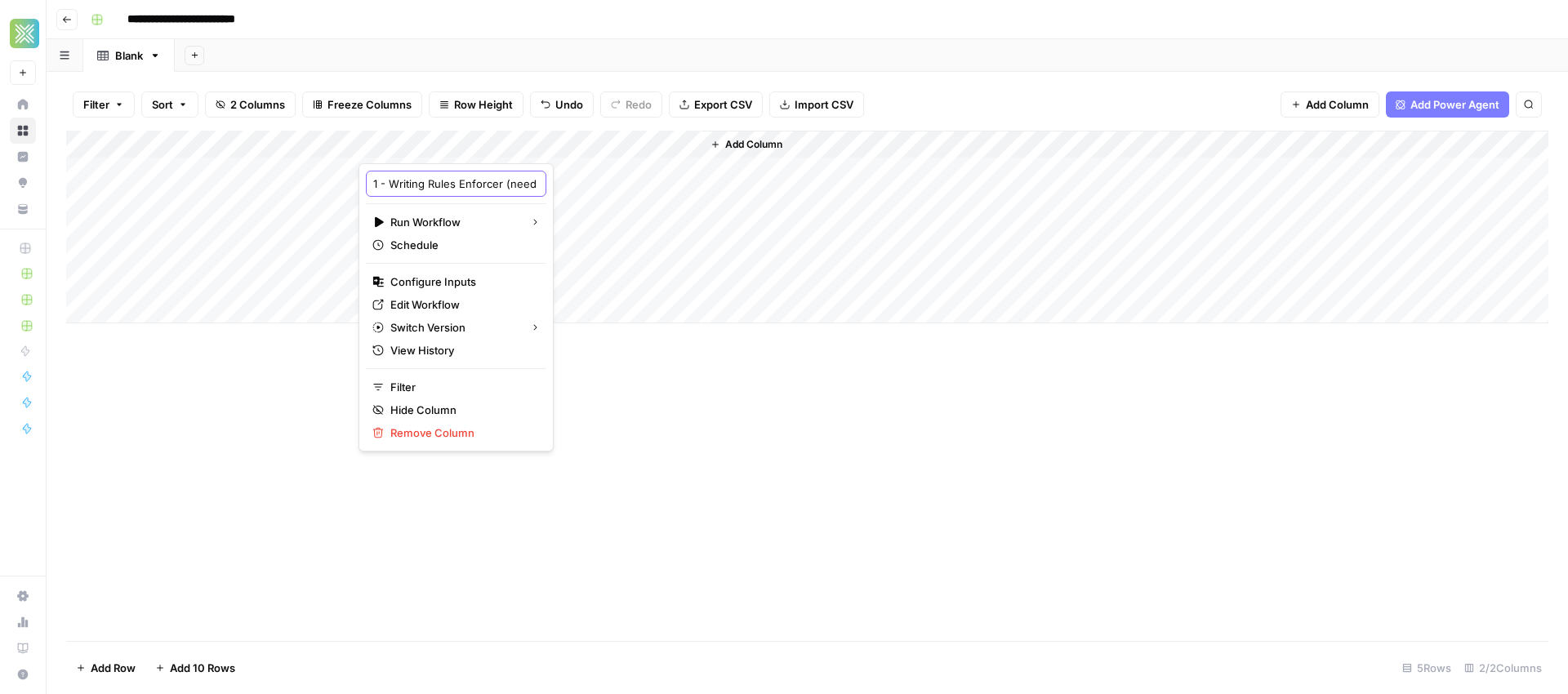
scroll to position [0, 143]
drag, startPoint x: 442, startPoint y: 181, endPoint x: 565, endPoint y: 187, distance: 123.1
click at [565, 187] on body "**********" at bounding box center [784, 347] width 1568 height 694
click at [402, 182] on input "1 - Writing Rules Enforcer (need to add internal links)" at bounding box center [456, 184] width 166 height 16
drag, startPoint x: 390, startPoint y: 184, endPoint x: 511, endPoint y: 187, distance: 121.0
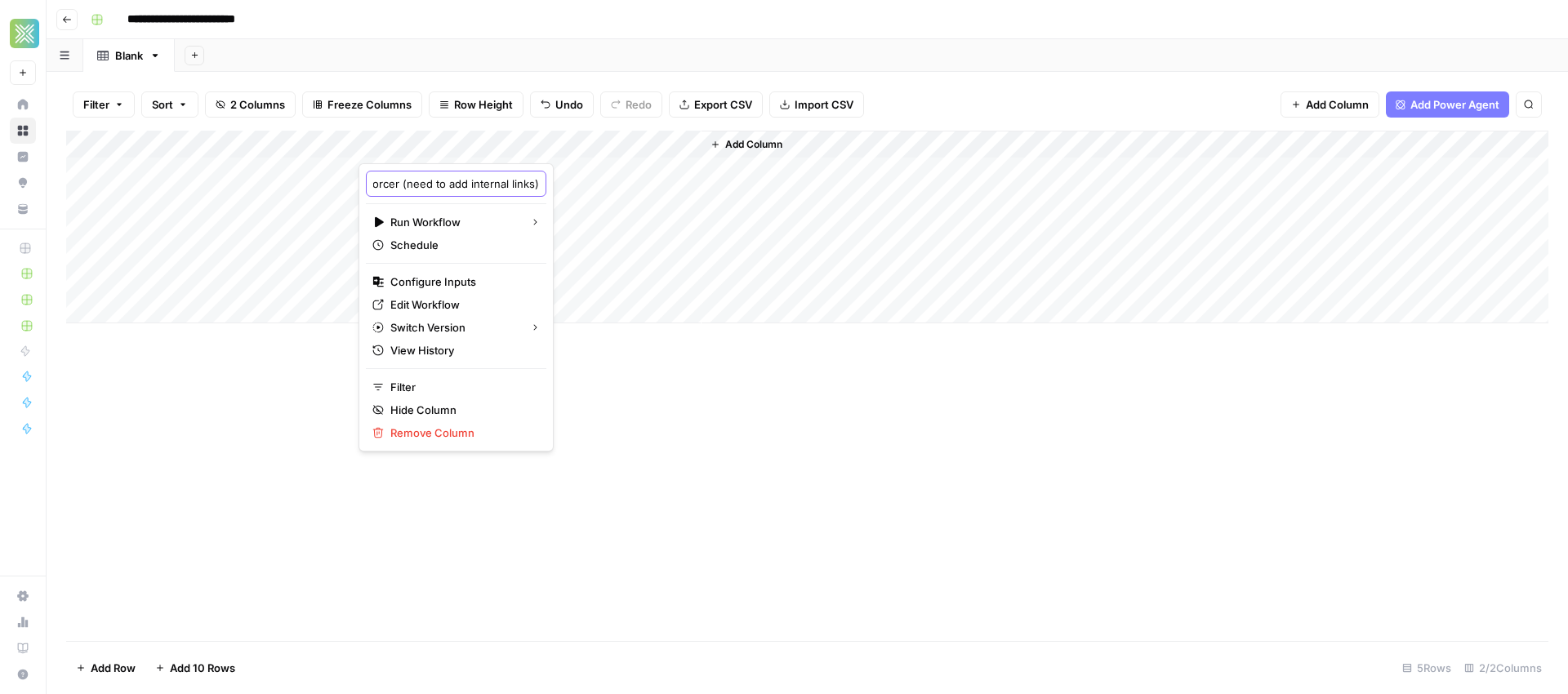
click at [511, 187] on body "**********" at bounding box center [784, 347] width 1568 height 694
type input "1 - Writing Rules Enforcer"
click at [653, 333] on div "Add Column" at bounding box center [807, 386] width 1482 height 510
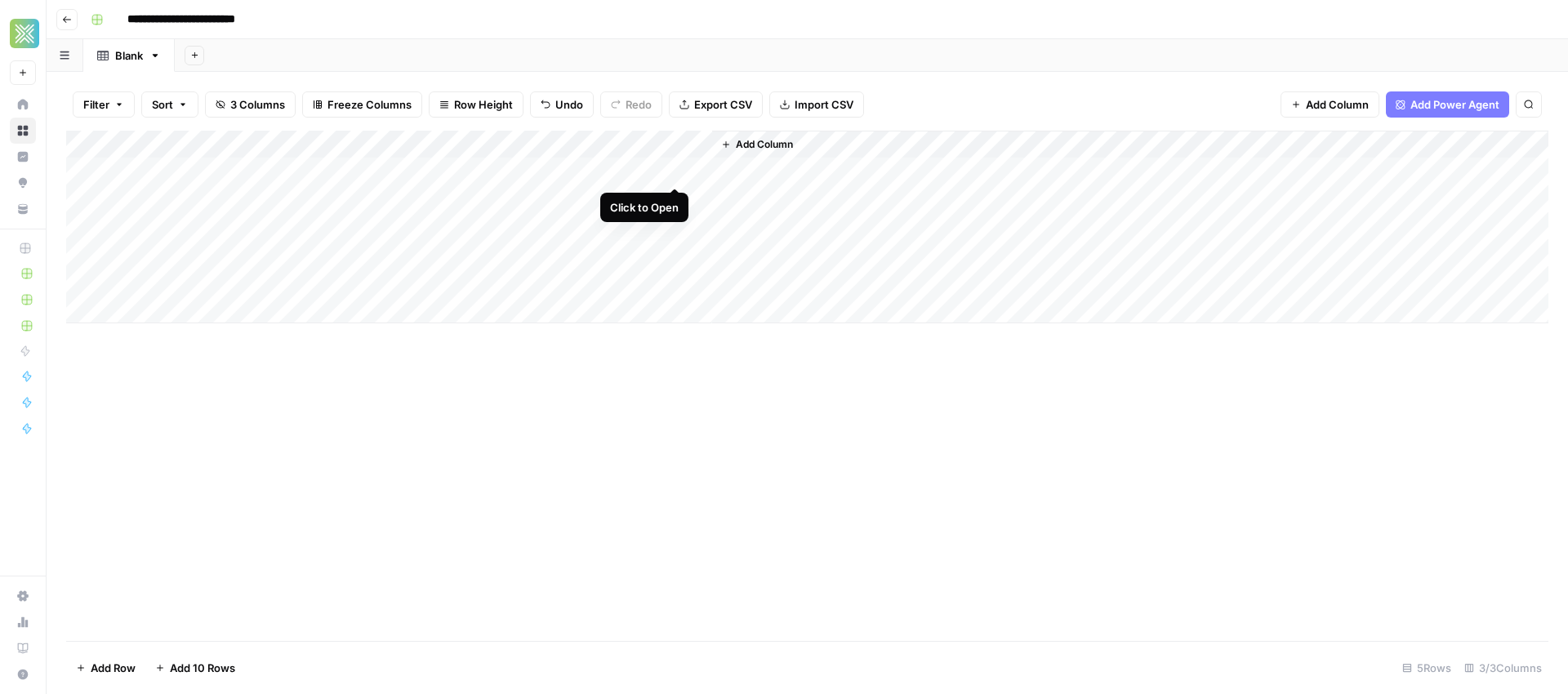
click at [677, 170] on div "Add Column" at bounding box center [807, 227] width 1482 height 193
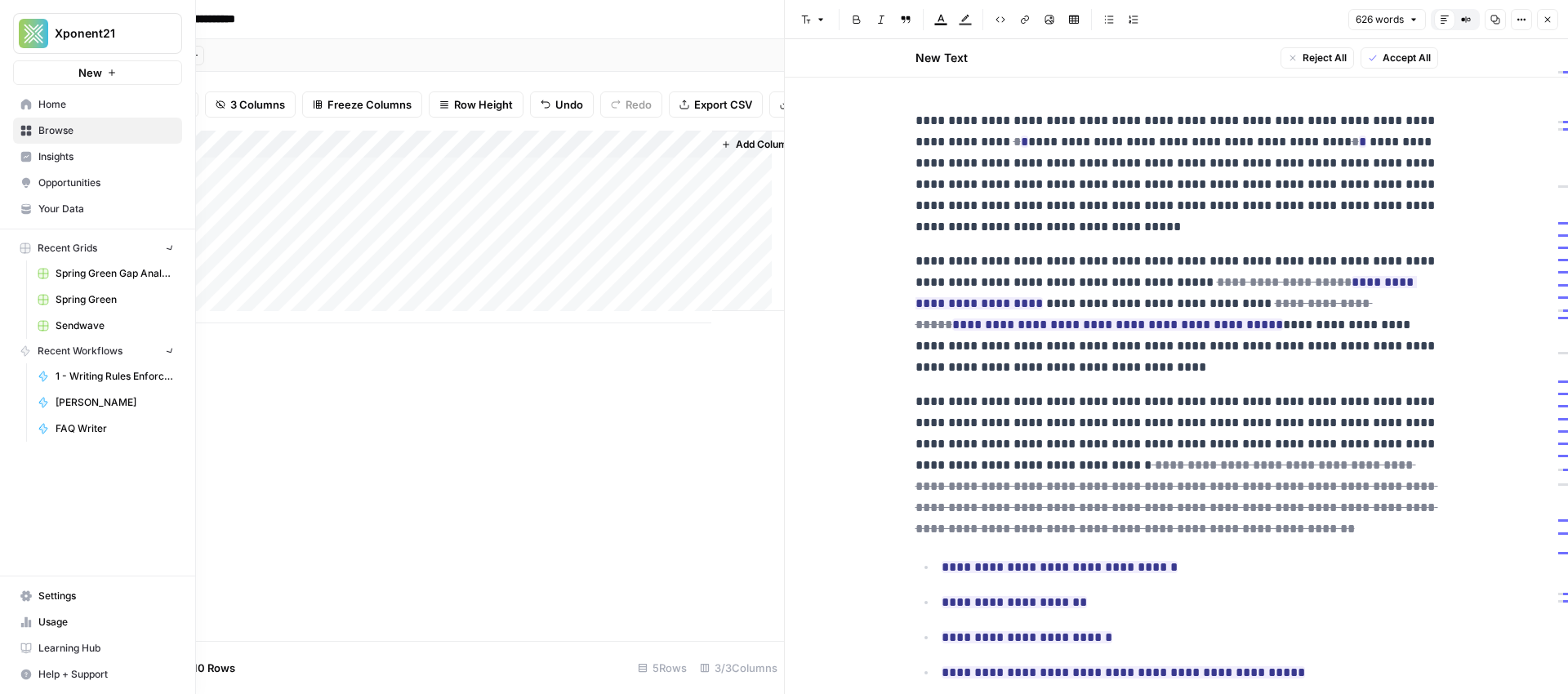
click at [28, 126] on icon at bounding box center [27, 132] width 11 height 11
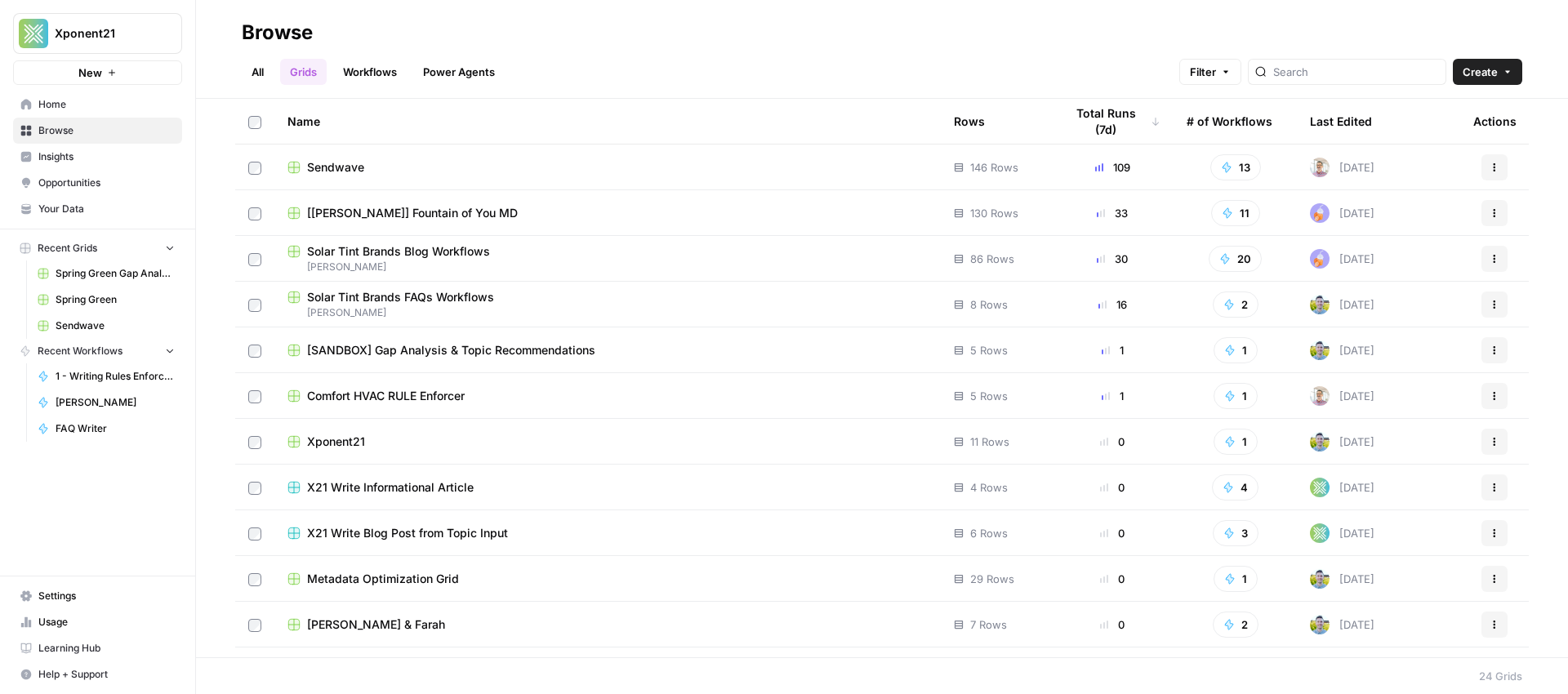
click at [397, 65] on link "Workflows" at bounding box center [370, 71] width 74 height 26
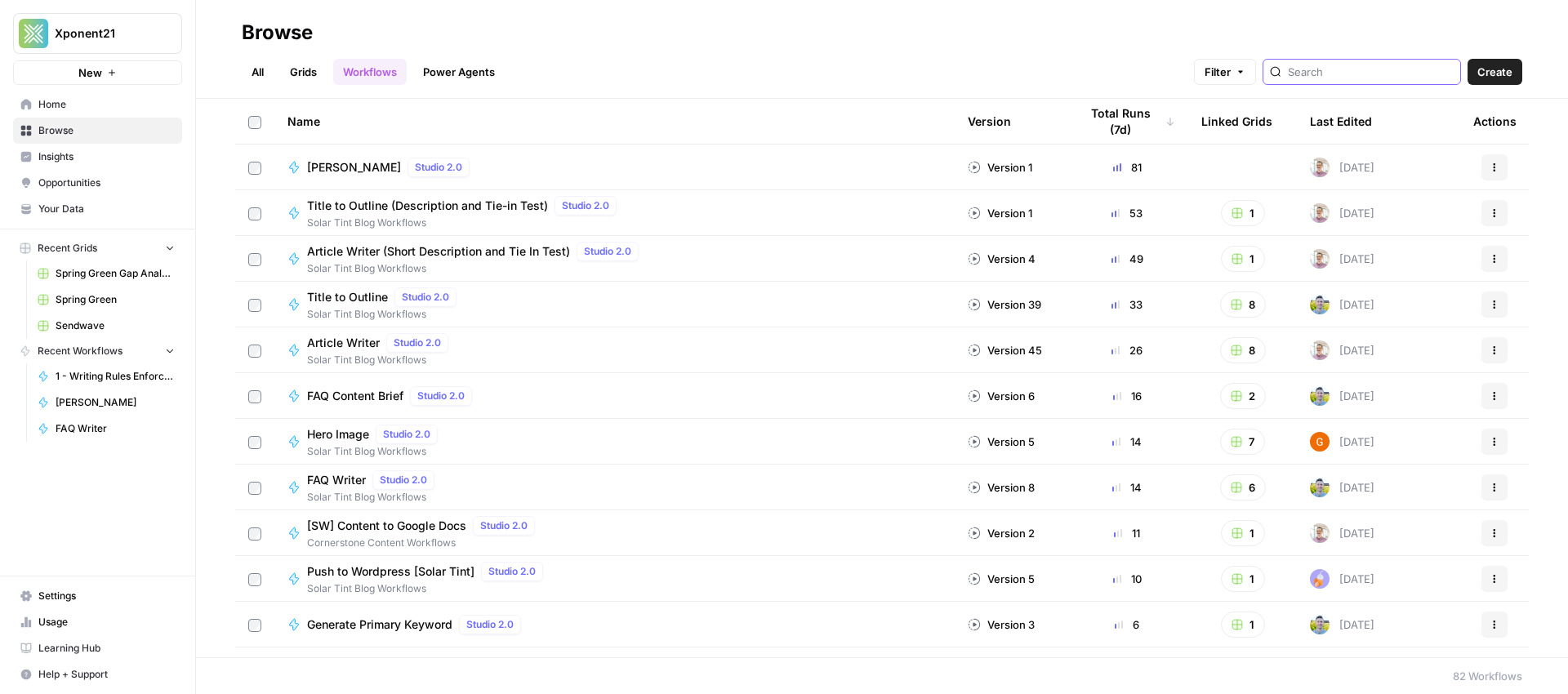
click at [1355, 66] on input "search" at bounding box center [1371, 72] width 166 height 16
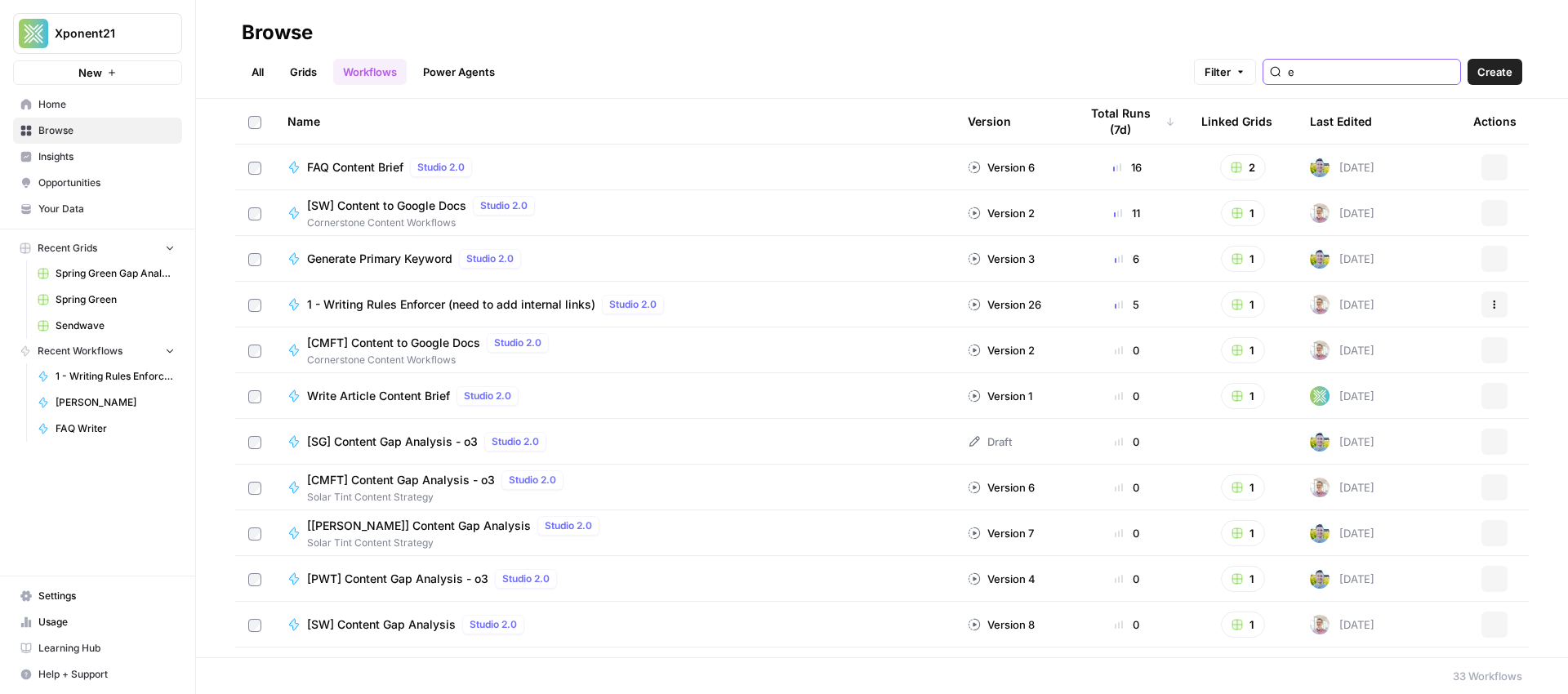
type input "e"
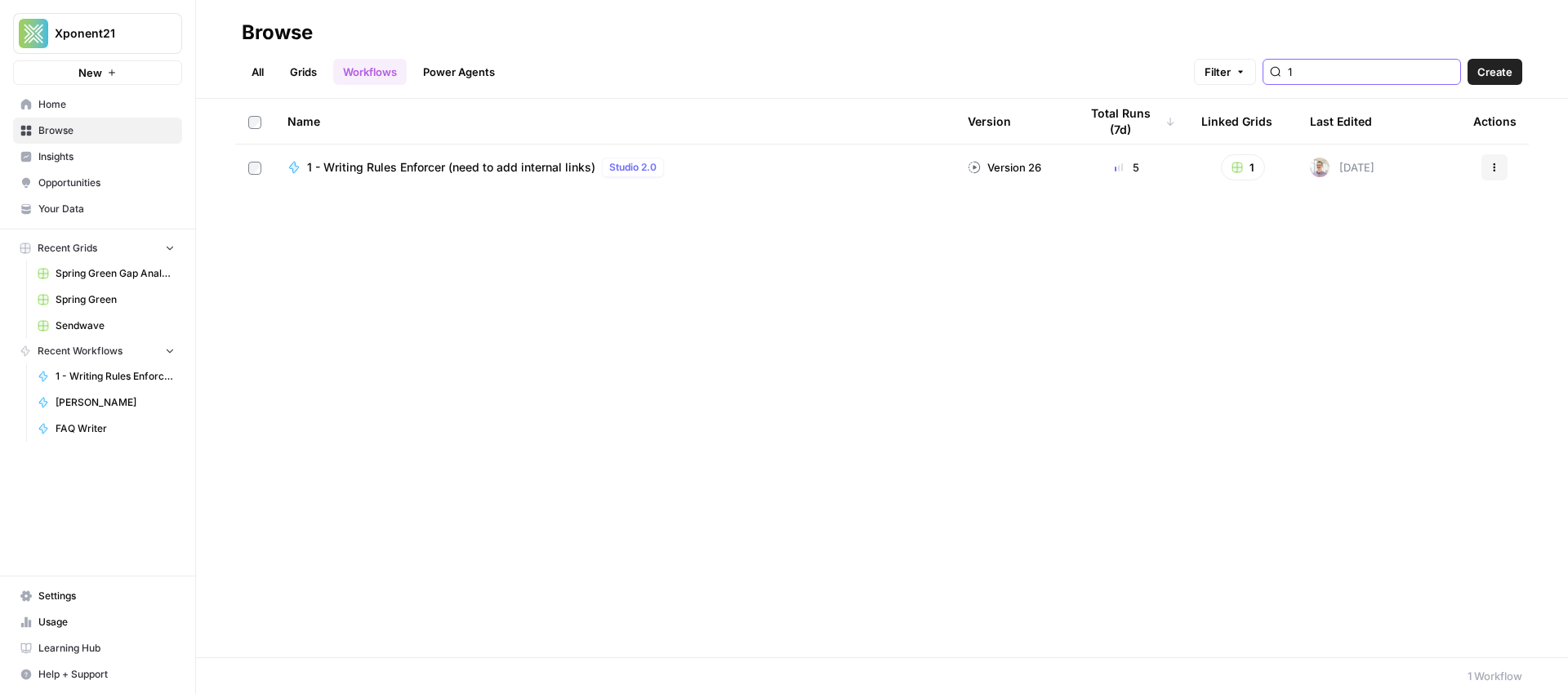
click at [1445, 72] on input "1" at bounding box center [1371, 72] width 166 height 16
type input "1"
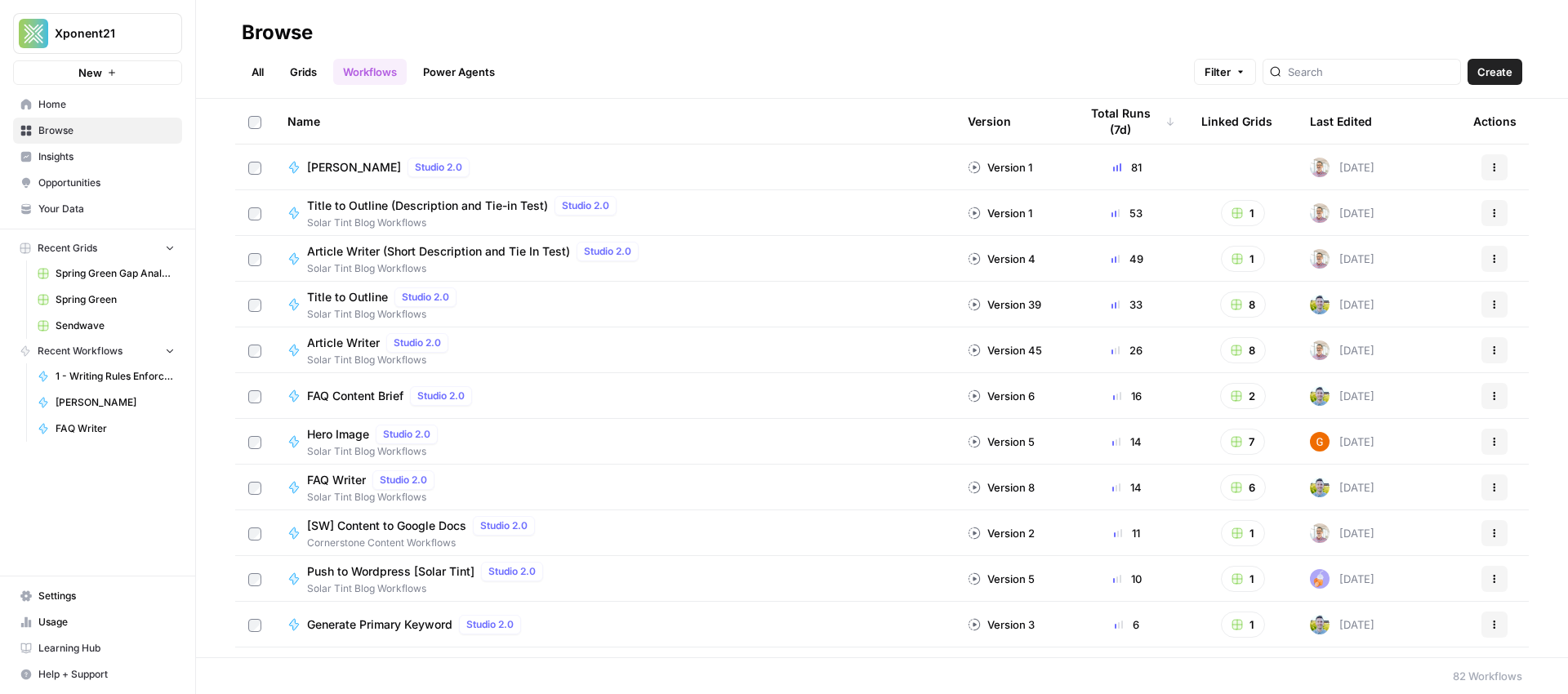
click at [61, 127] on span "Browse" at bounding box center [106, 131] width 136 height 14
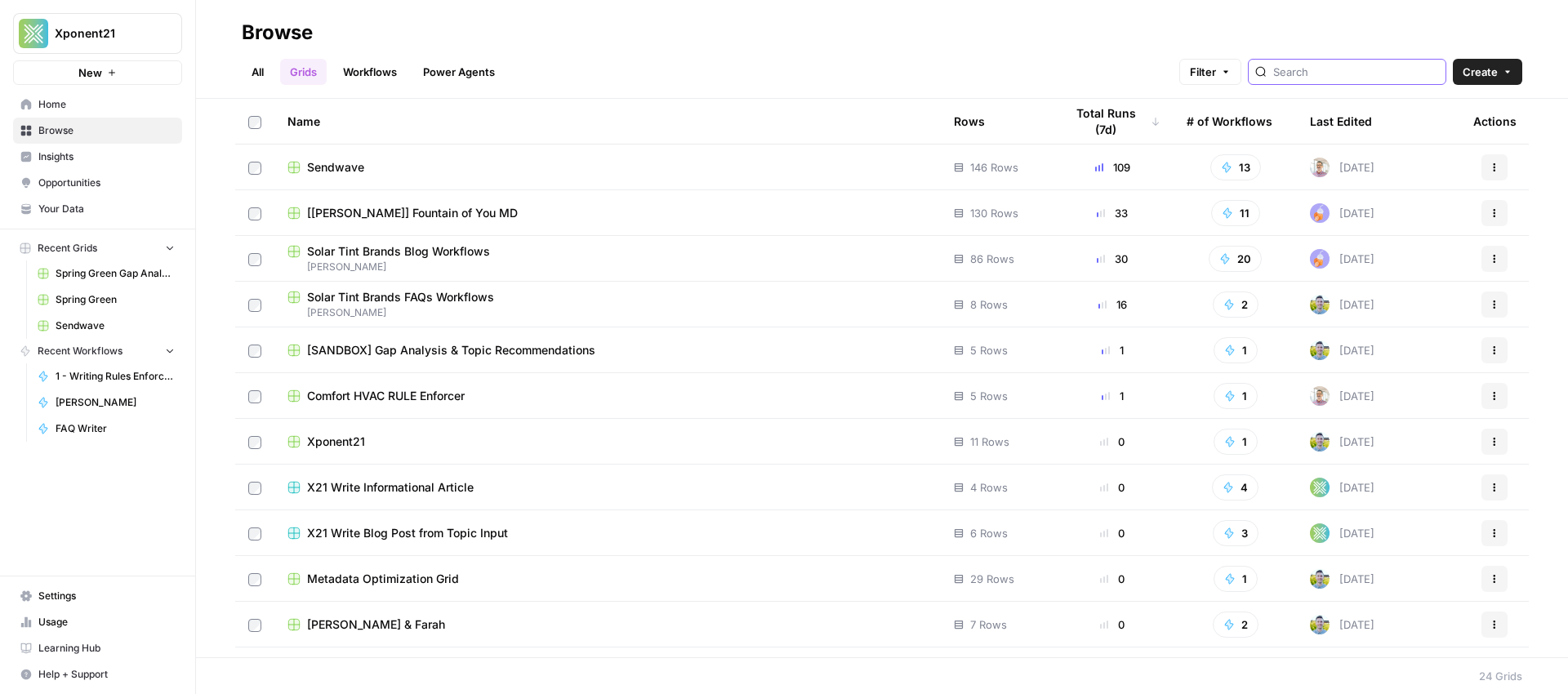
click at [1367, 70] on input "search" at bounding box center [1356, 72] width 166 height 16
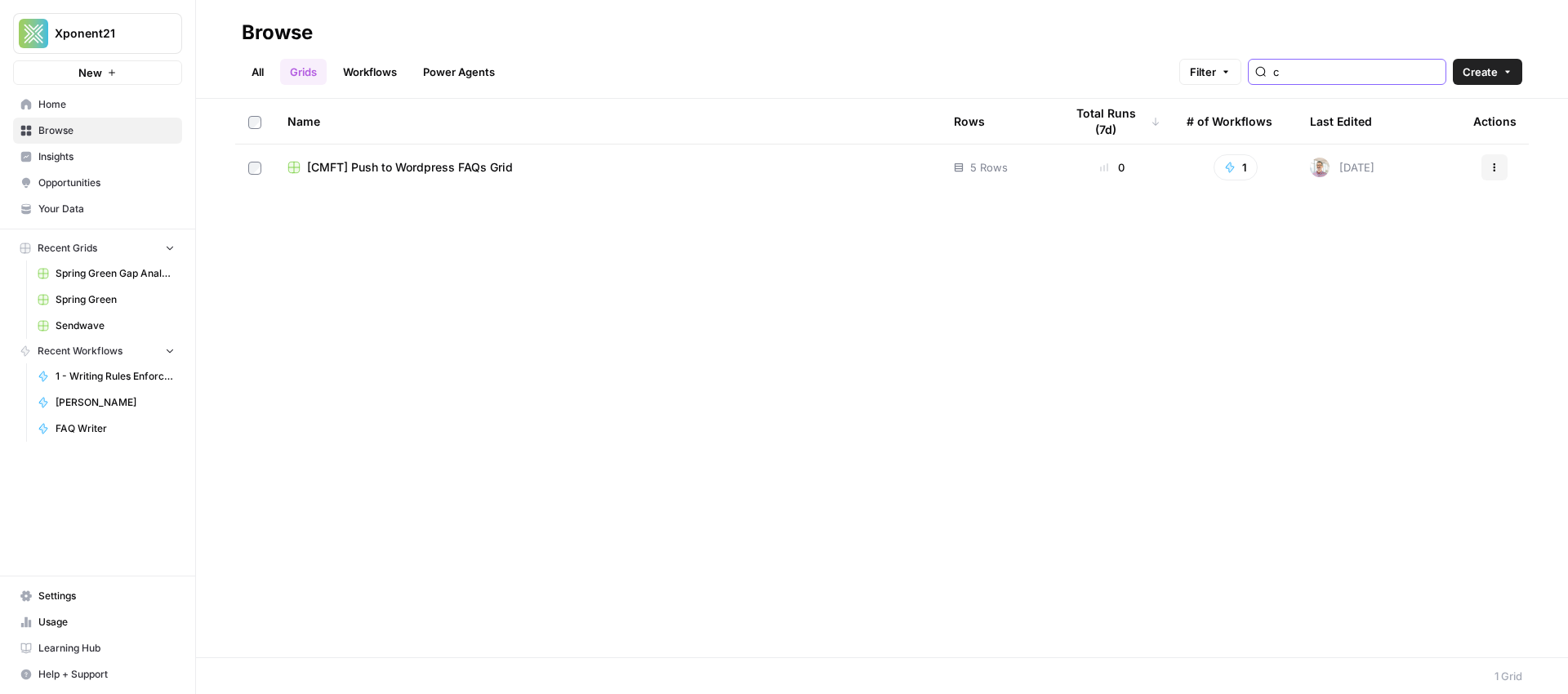
type input "c"
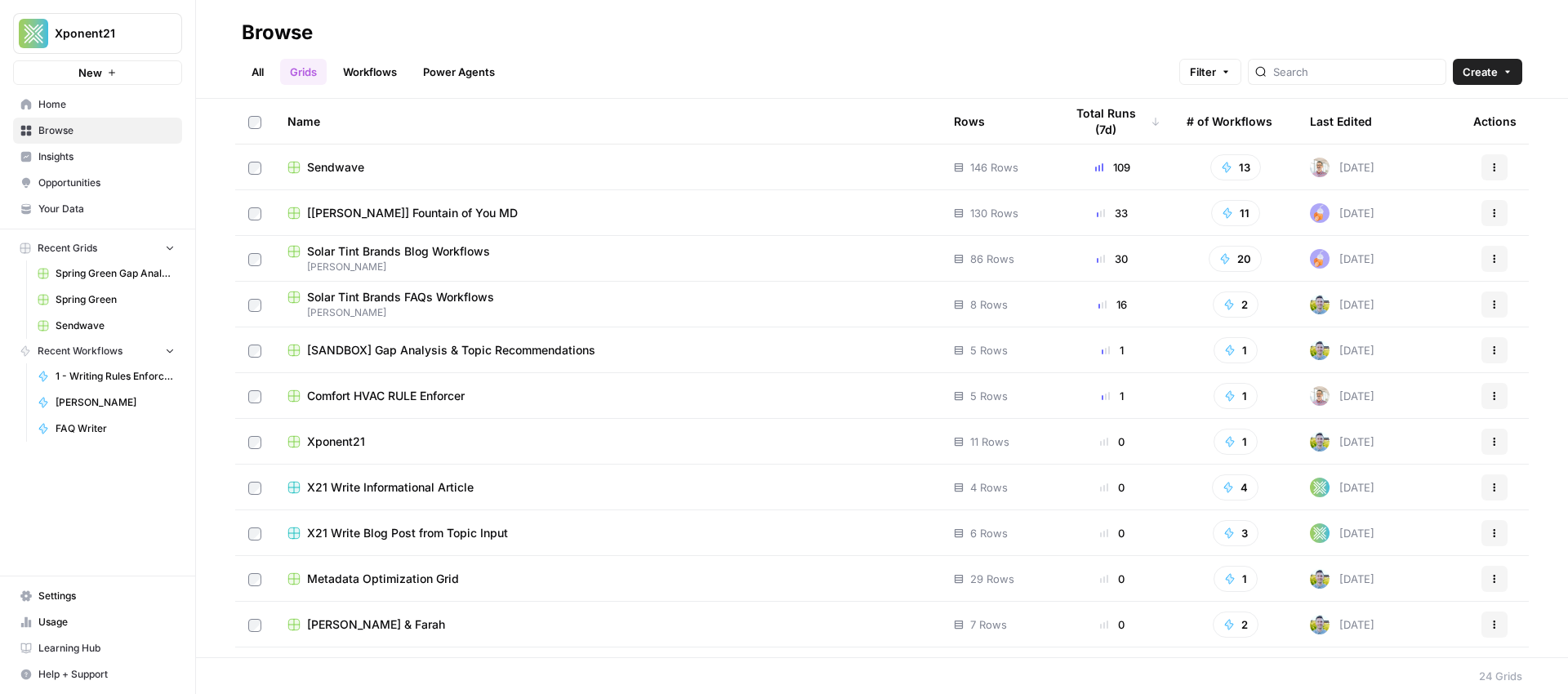
click at [382, 396] on span "Comfort HVAC RULE Enforcer" at bounding box center [386, 396] width 158 height 16
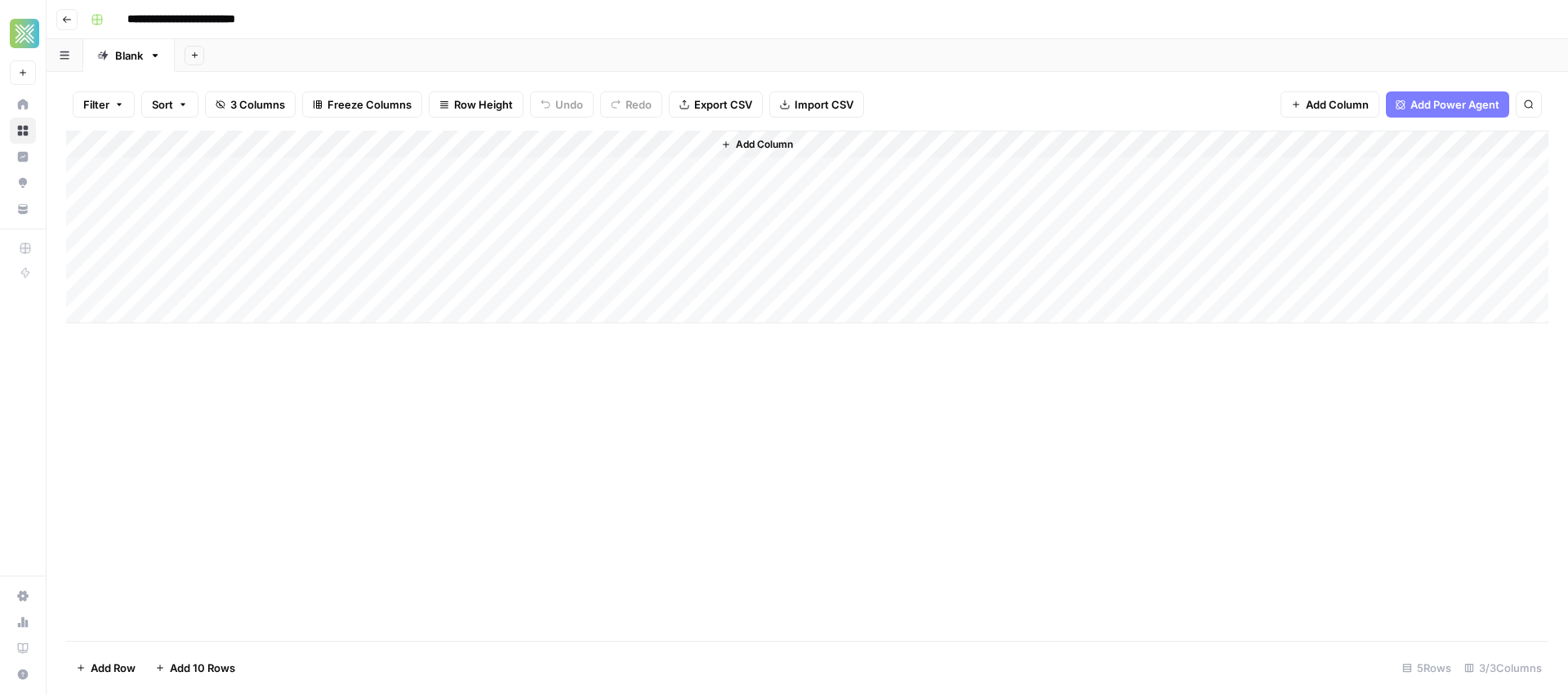
click at [162, 15] on input "**********" at bounding box center [209, 19] width 178 height 26
type input "**********"
click at [414, 27] on div "**********" at bounding box center [817, 19] width 1468 height 26
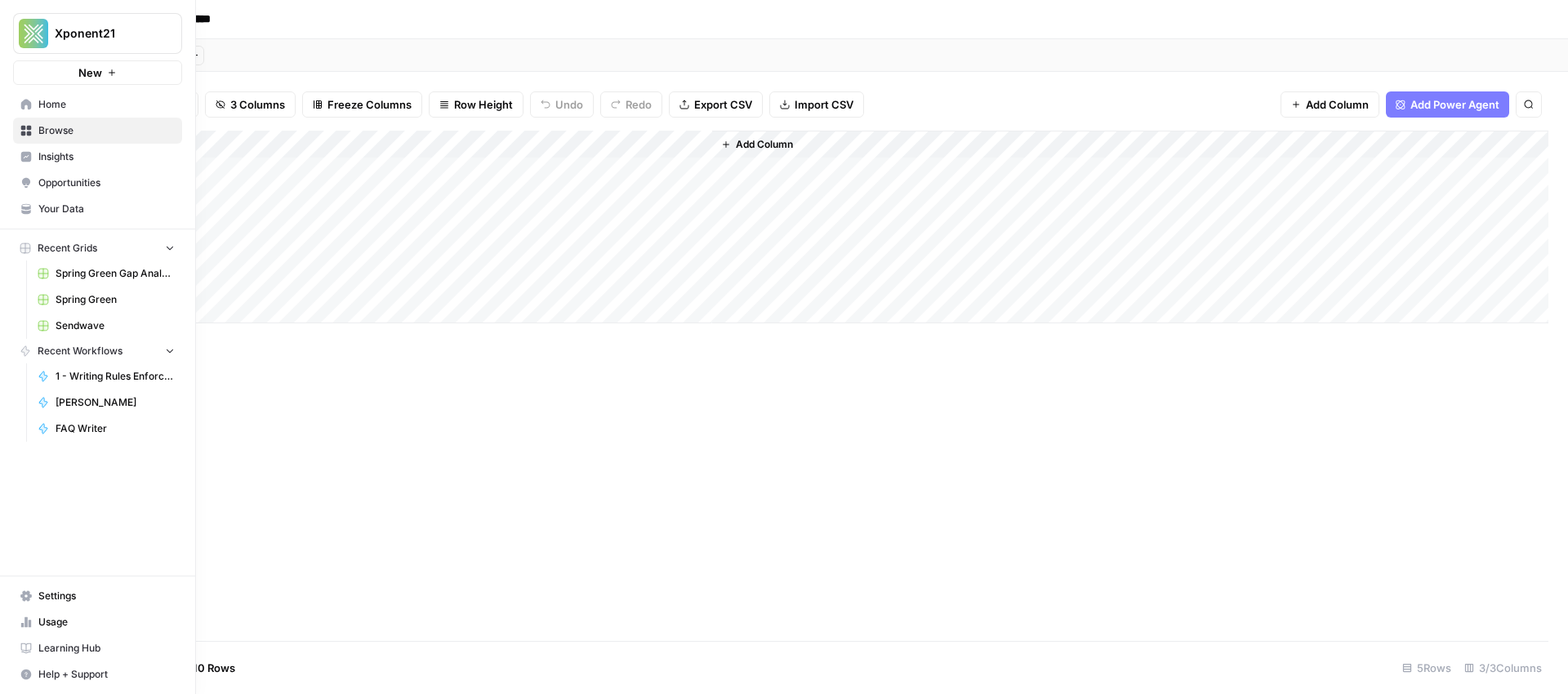
click at [28, 126] on icon at bounding box center [27, 132] width 11 height 11
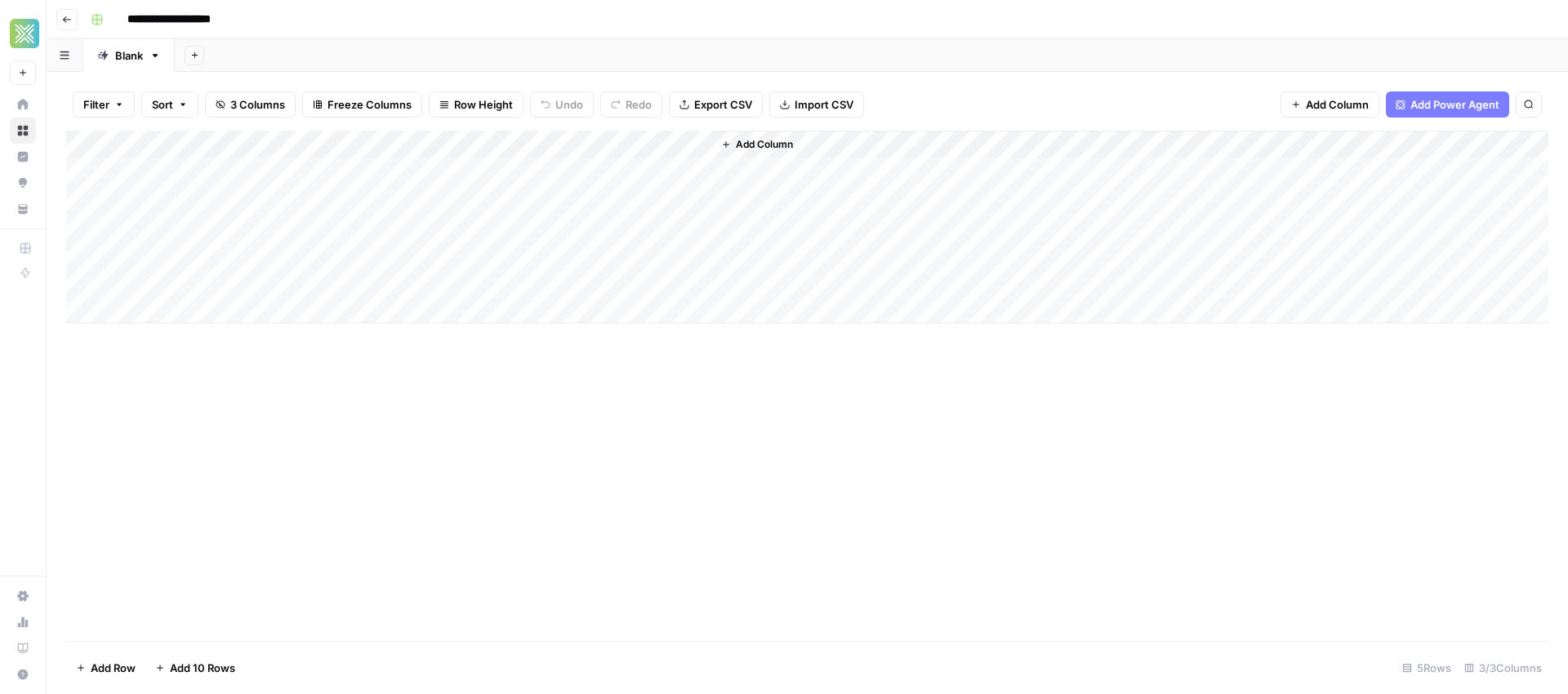
click at [695, 170] on div "Add Column" at bounding box center [807, 227] width 1482 height 193
click at [669, 165] on div "Add Column" at bounding box center [807, 227] width 1482 height 193
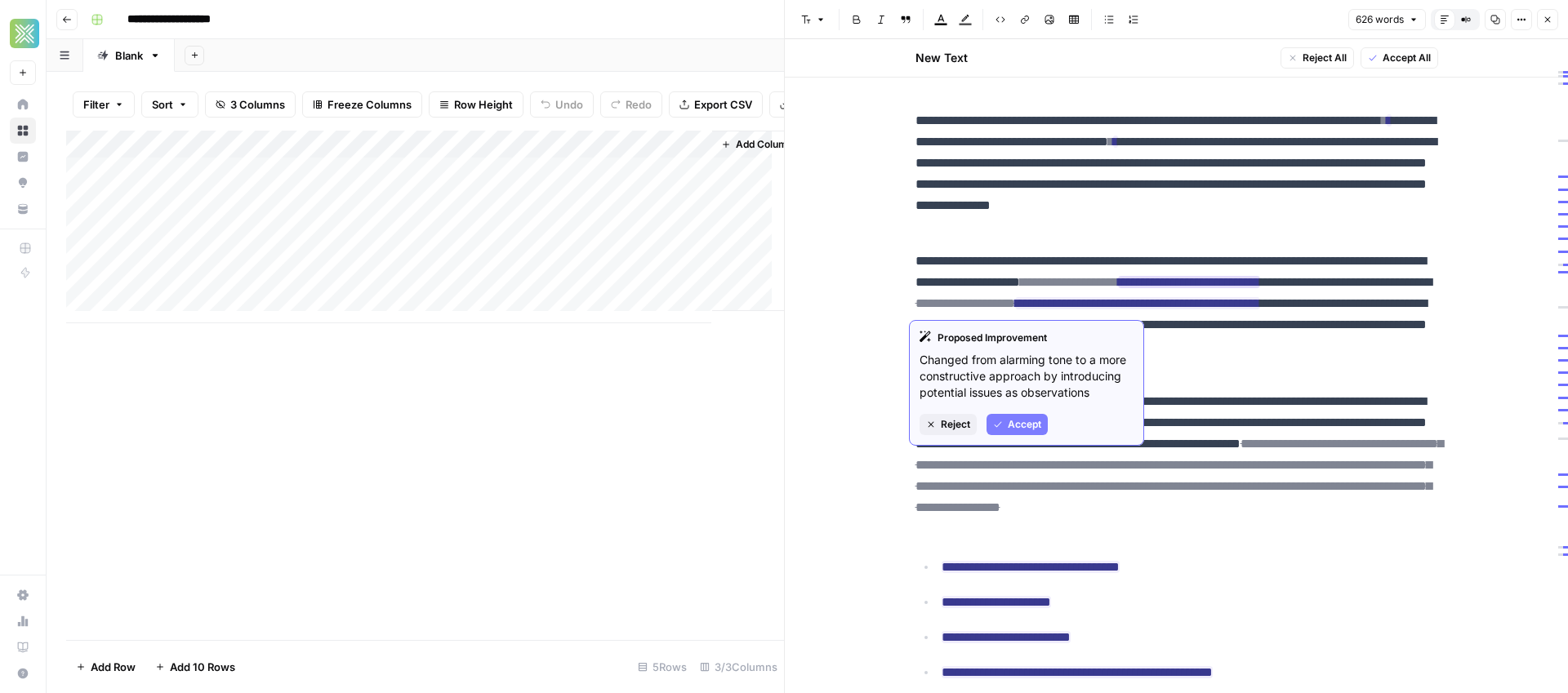
click at [1012, 428] on span "Accept" at bounding box center [1024, 424] width 33 height 14
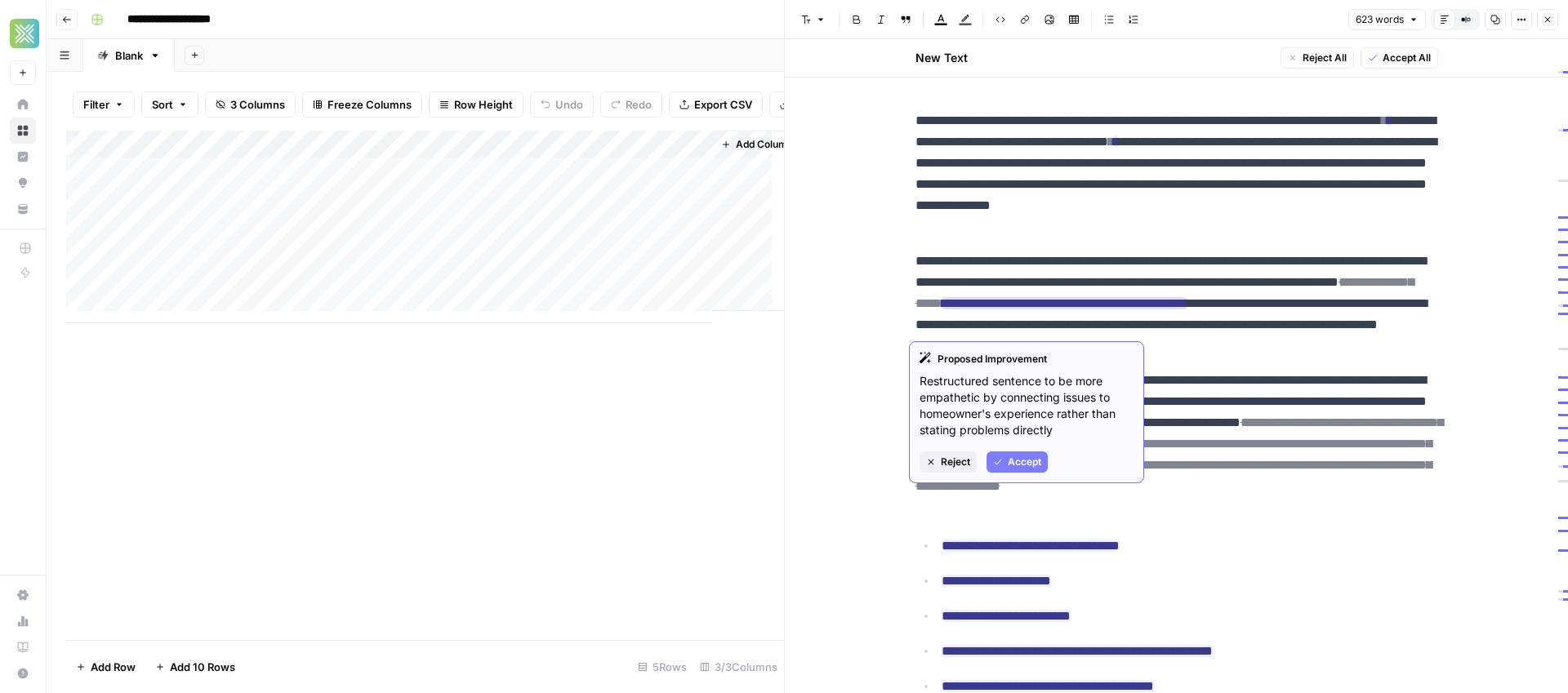
click at [1025, 469] on span "Accept" at bounding box center [1024, 462] width 33 height 14
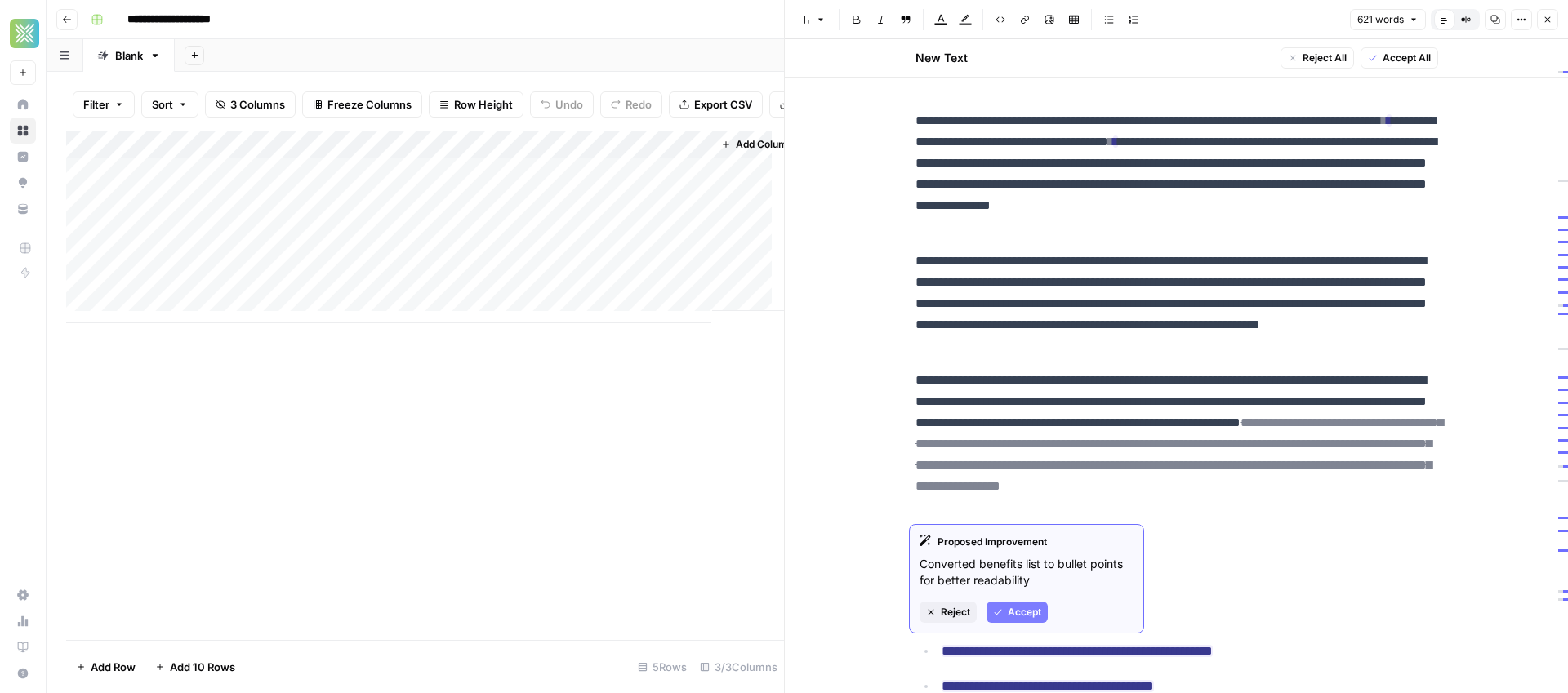
click at [1010, 615] on span "Accept" at bounding box center [1024, 613] width 33 height 14
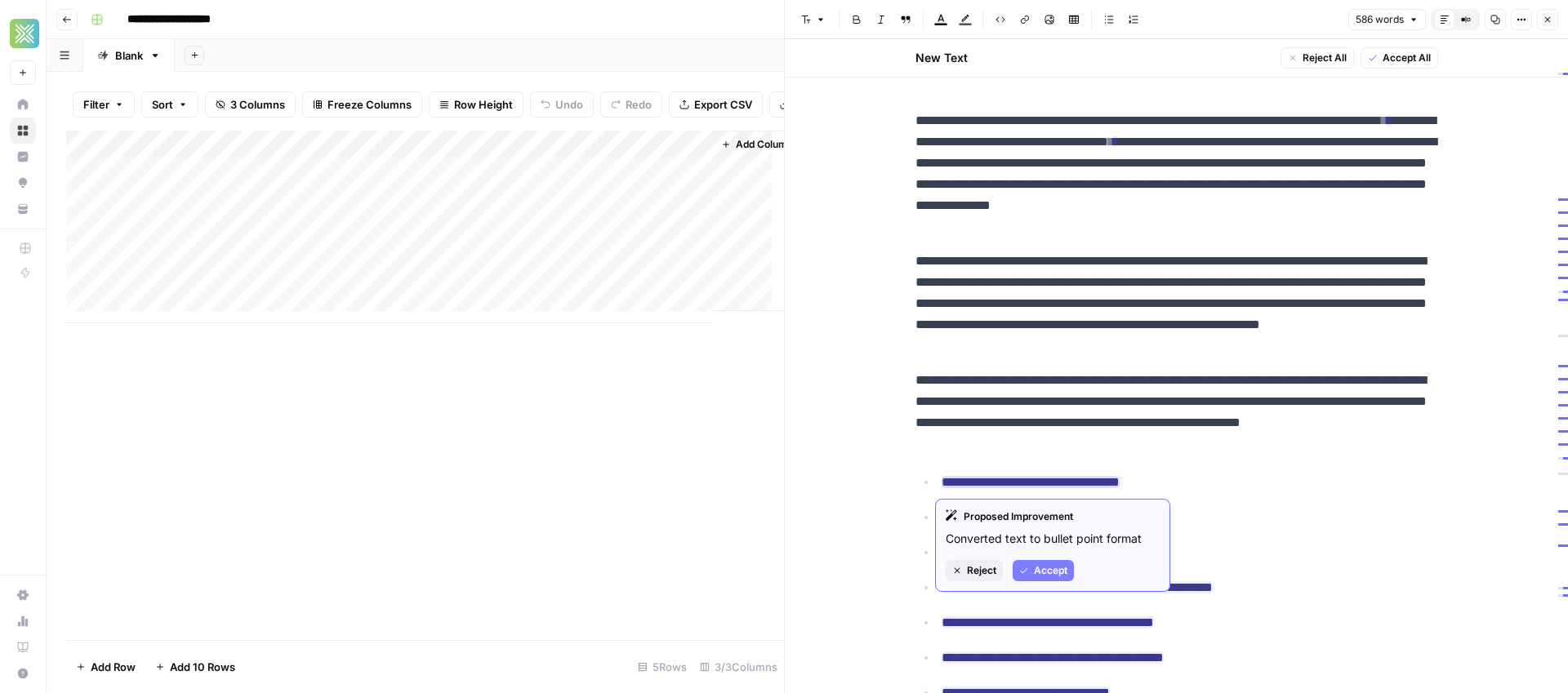
click at [1057, 573] on span "Accept" at bounding box center [1050, 570] width 33 height 14
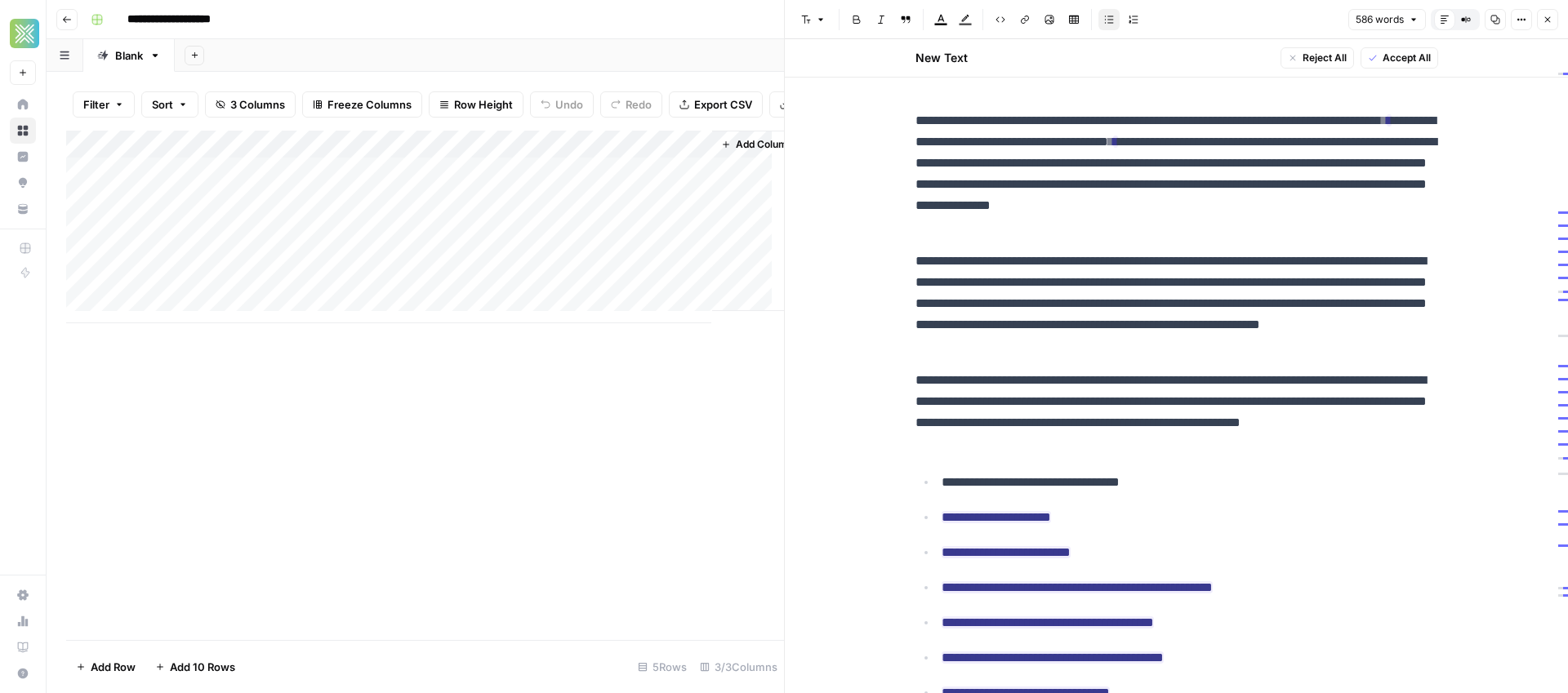
click at [1155, 443] on p "**********" at bounding box center [1177, 413] width 523 height 85
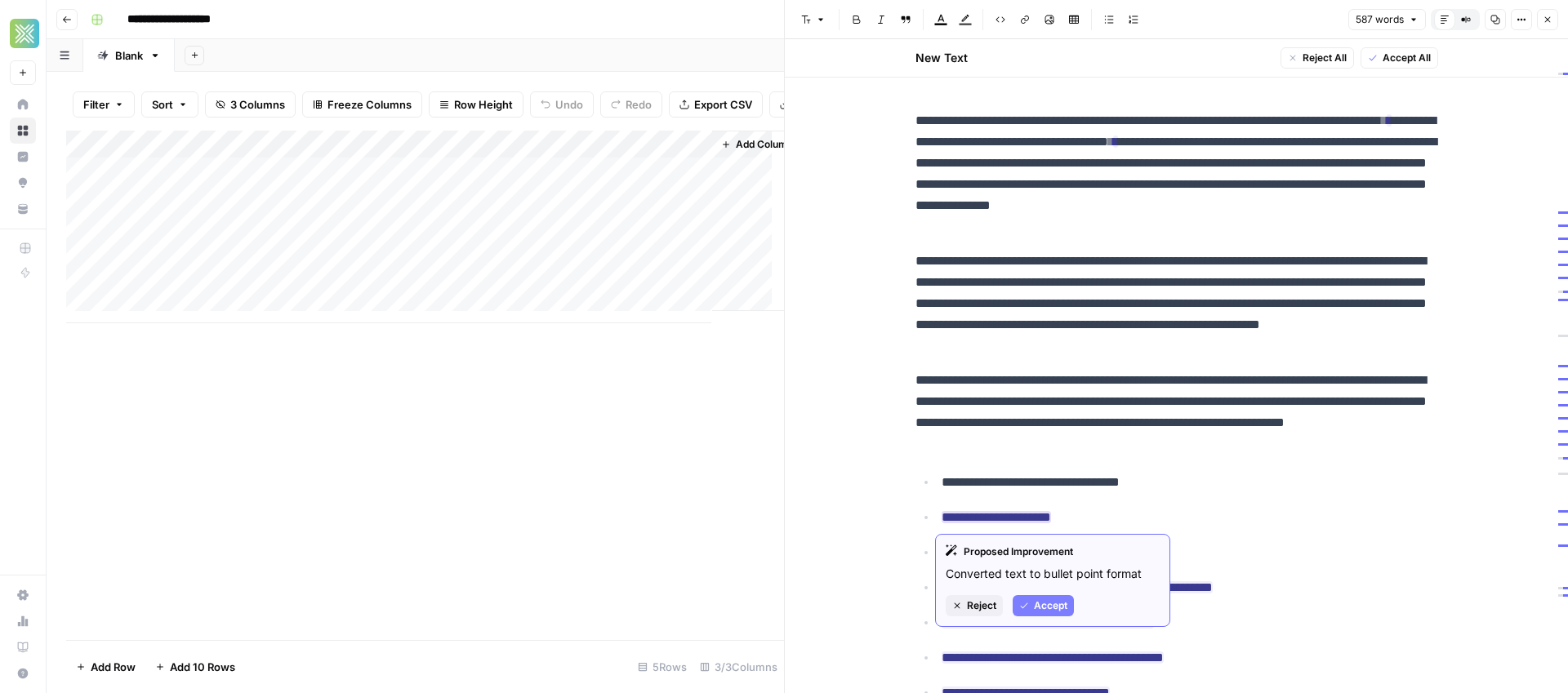
click at [1053, 606] on span "Accept" at bounding box center [1050, 606] width 33 height 14
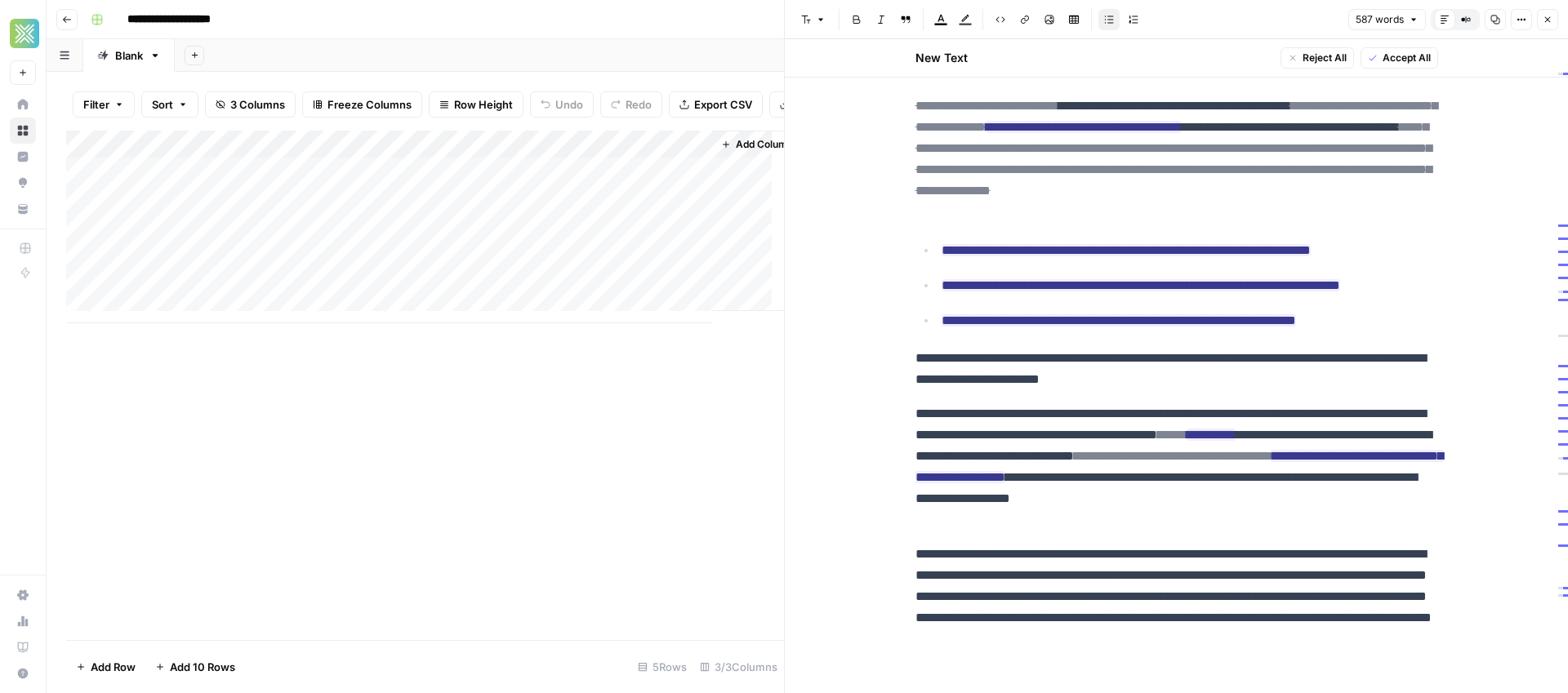
scroll to position [1098, 0]
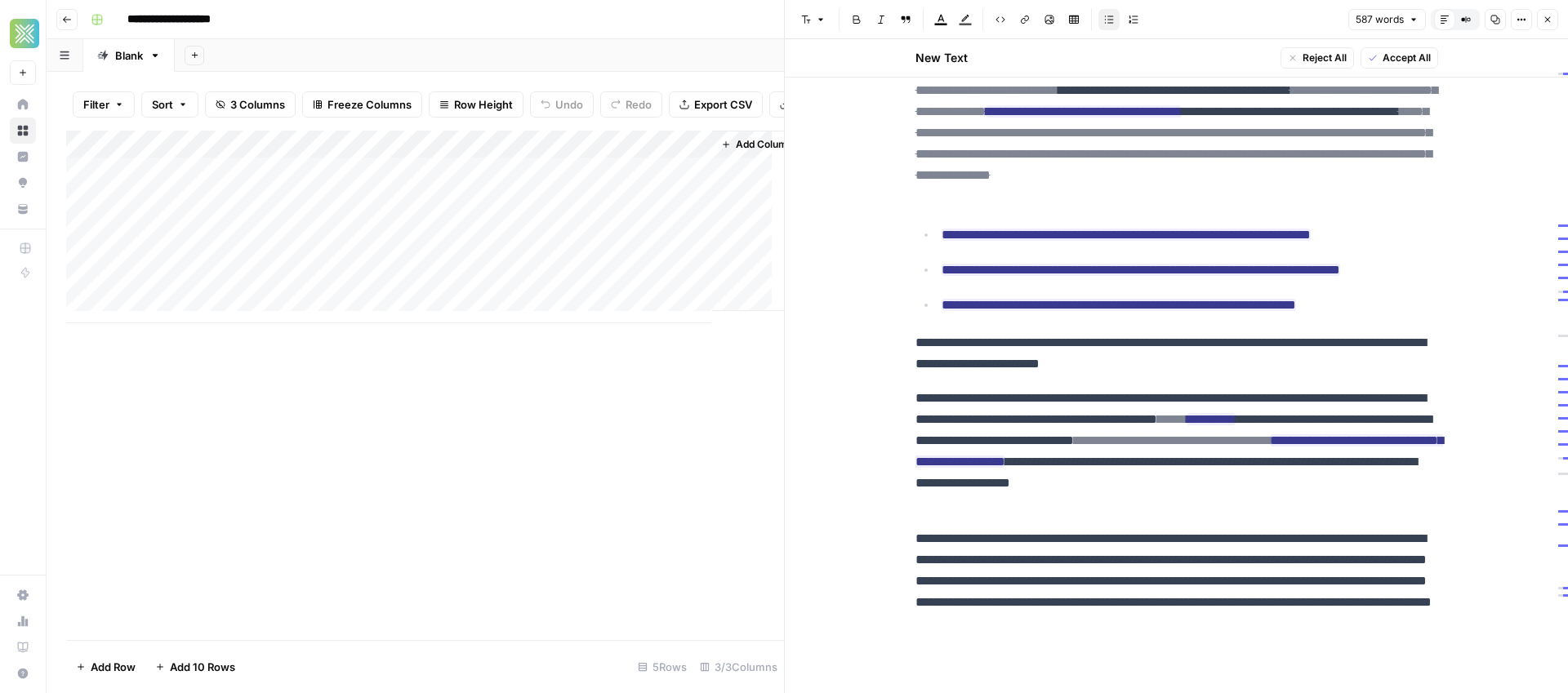
click at [1238, 613] on p "**********" at bounding box center [1177, 581] width 523 height 106
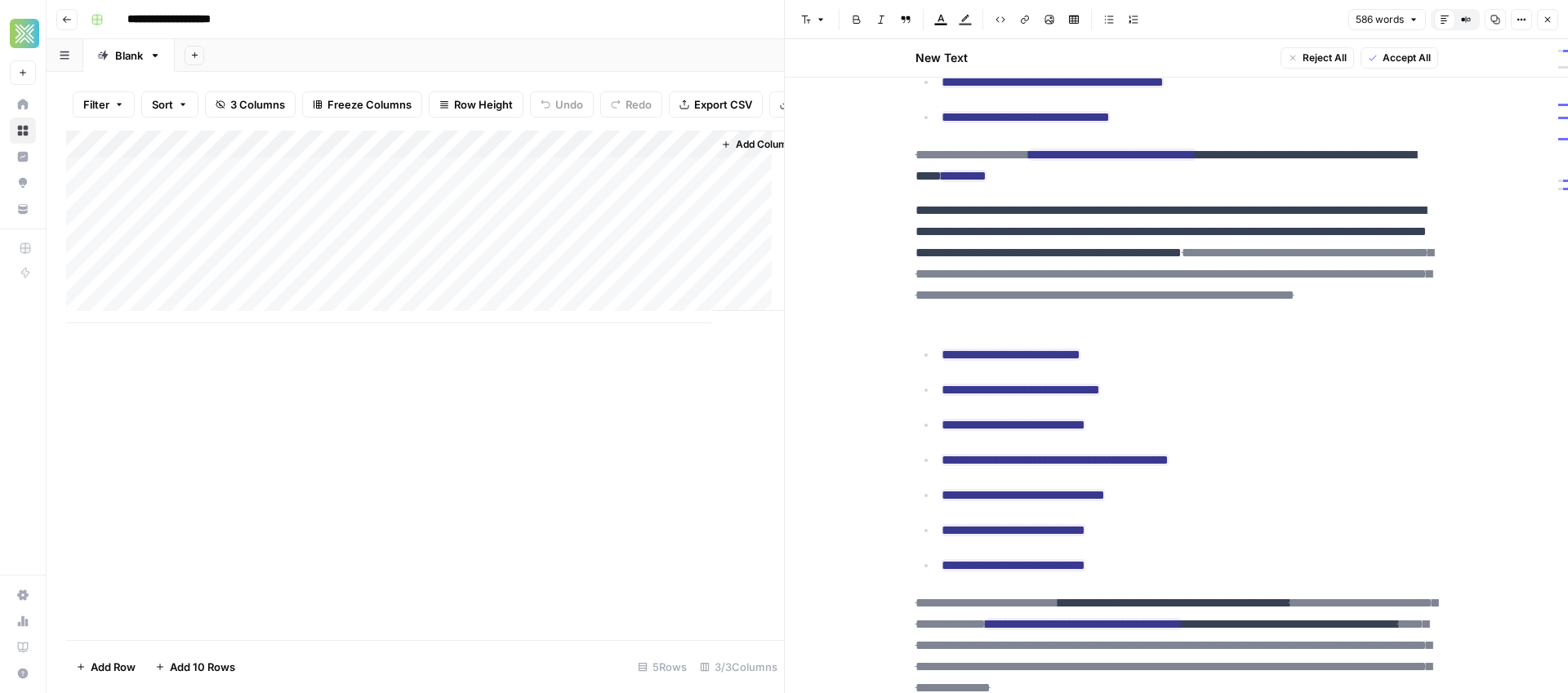
scroll to position [503, 0]
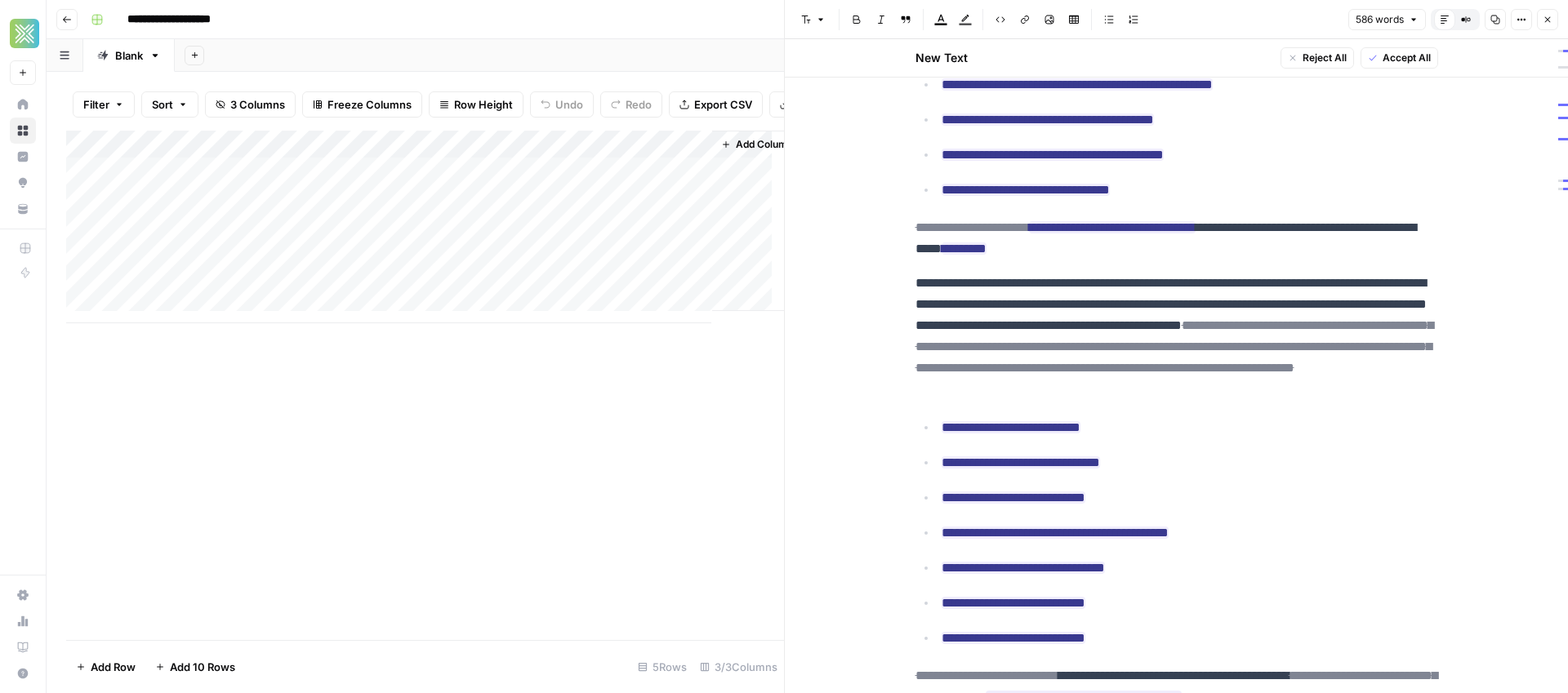
click at [1404, 58] on span "Accept All" at bounding box center [1406, 58] width 48 height 14
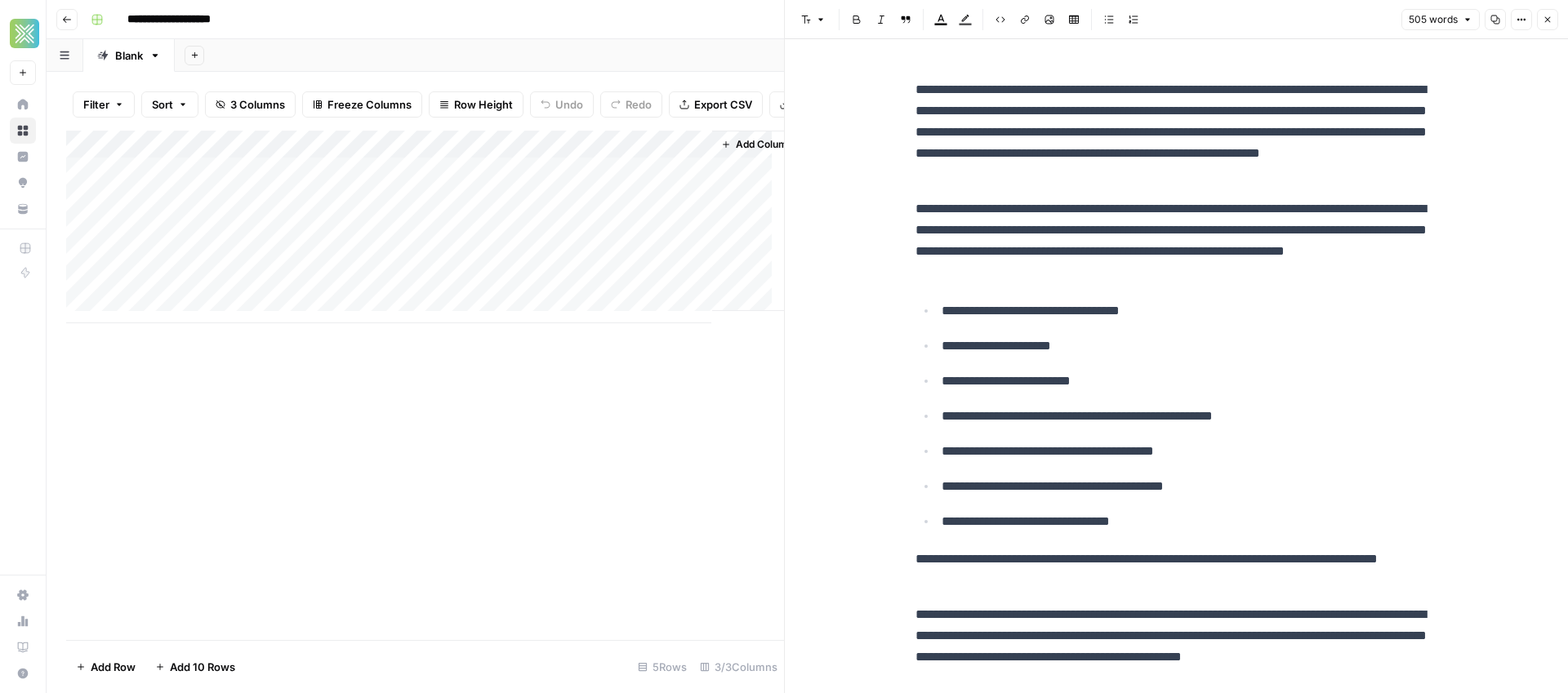
scroll to position [0, 0]
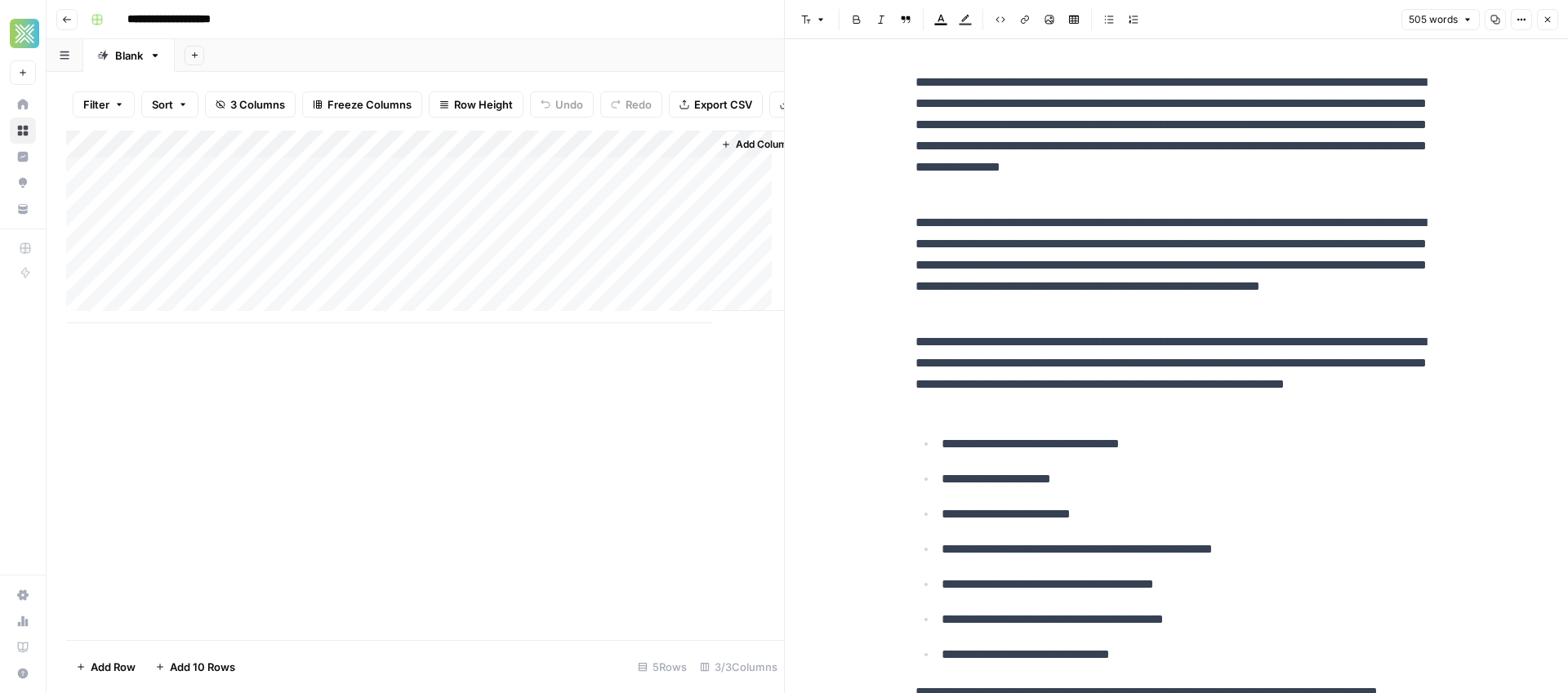
click at [1178, 230] on p "**********" at bounding box center [1177, 266] width 523 height 106
click at [1174, 275] on p "**********" at bounding box center [1177, 266] width 523 height 106
copy div "**********"
drag, startPoint x: 1286, startPoint y: 486, endPoint x: 1287, endPoint y: 475, distance: 11.0
click at [1286, 485] on p "**********" at bounding box center [1190, 479] width 497 height 22
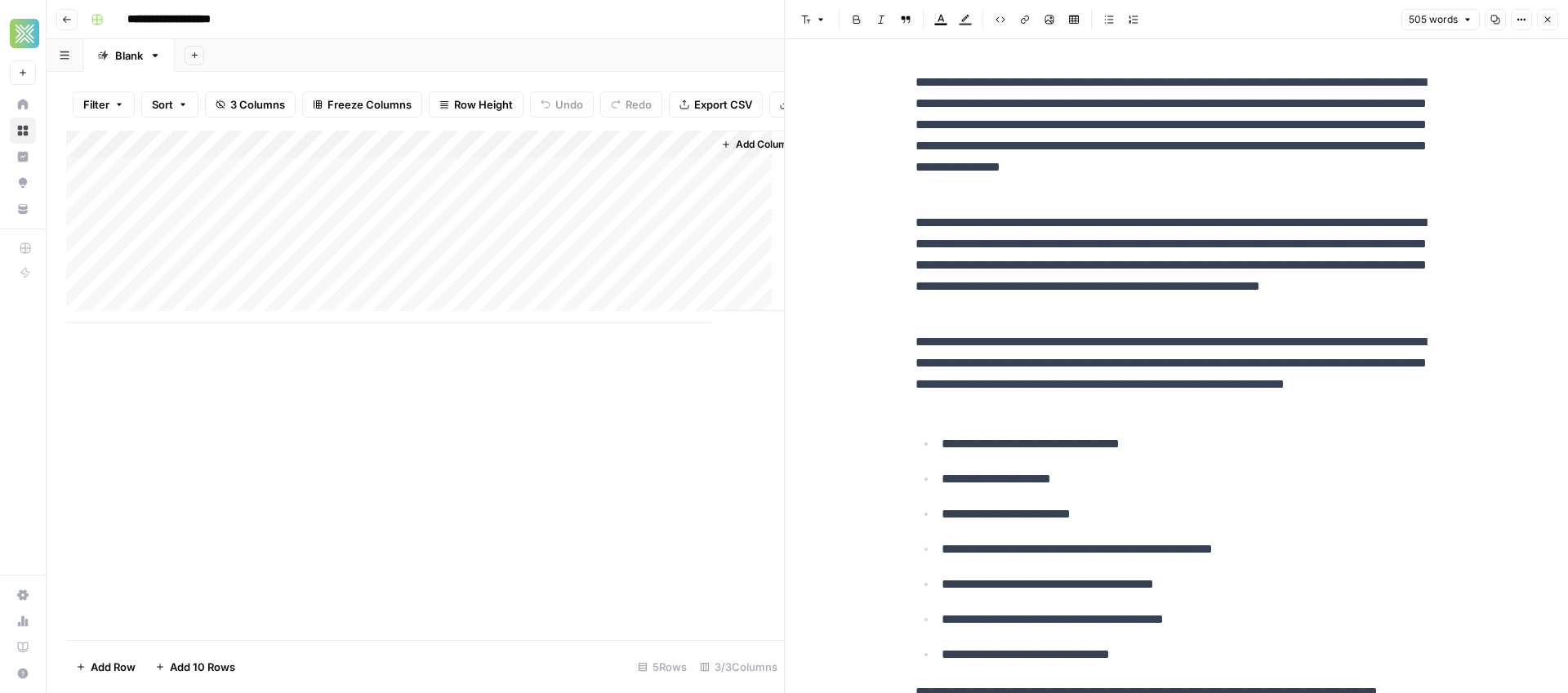
click at [1554, 22] on button "Close" at bounding box center [1548, 20] width 22 height 22
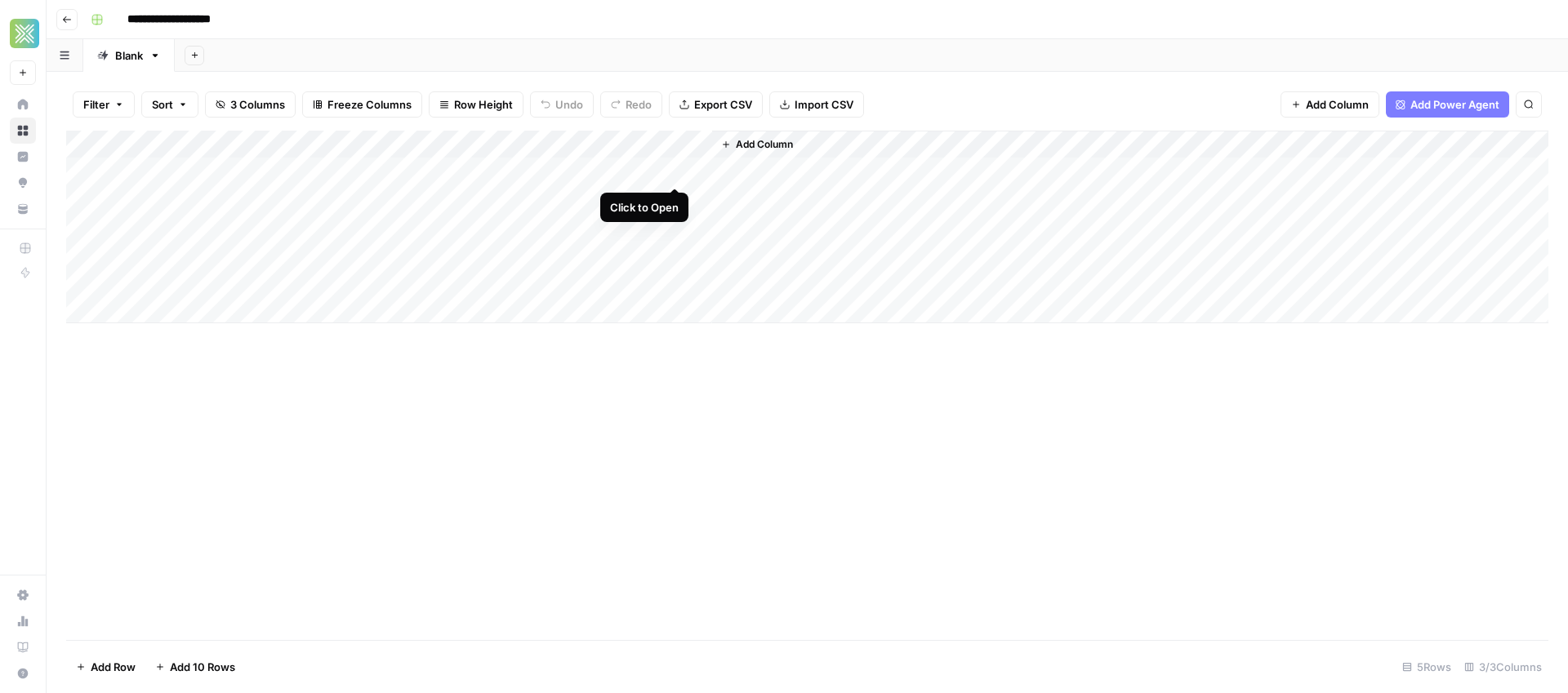
click at [676, 165] on div "Add Column" at bounding box center [807, 227] width 1482 height 193
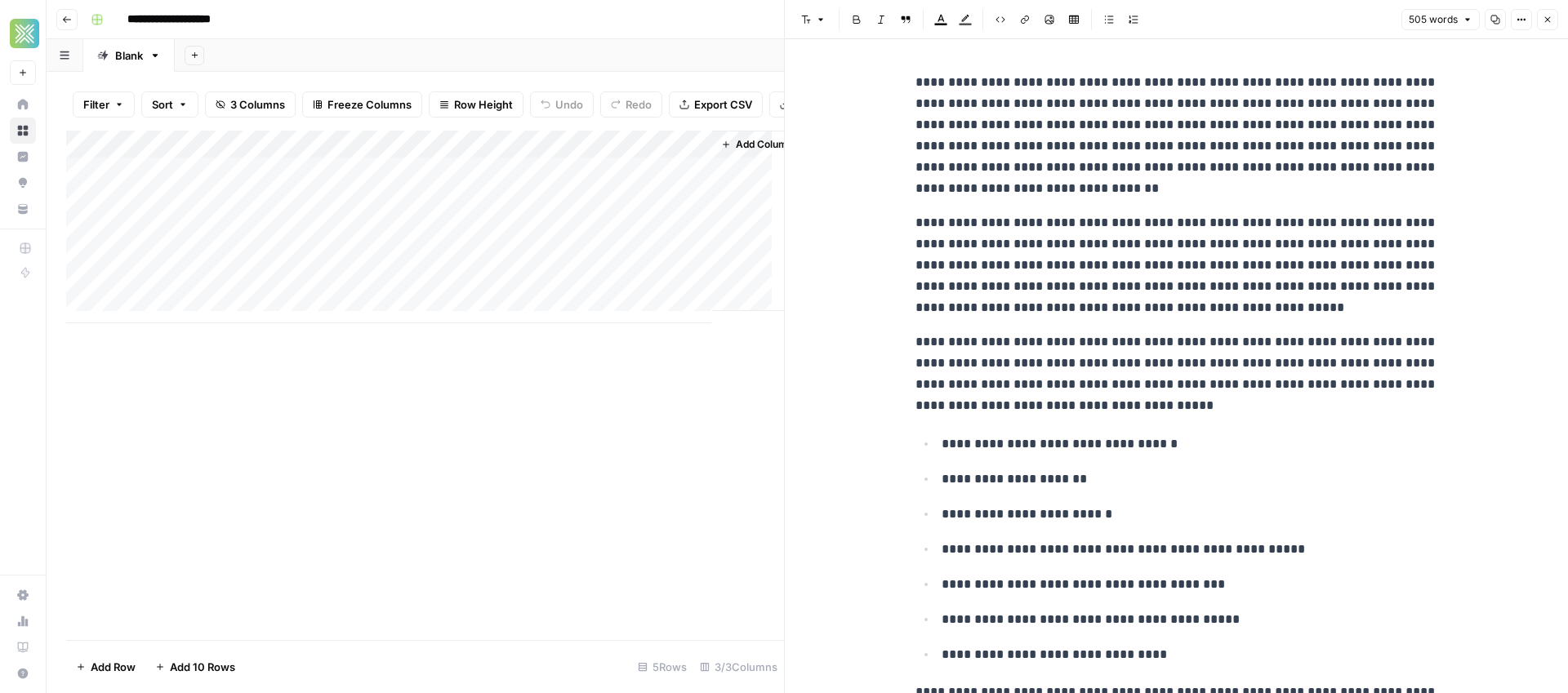
click at [1382, 83] on p "**********" at bounding box center [1177, 135] width 523 height 127
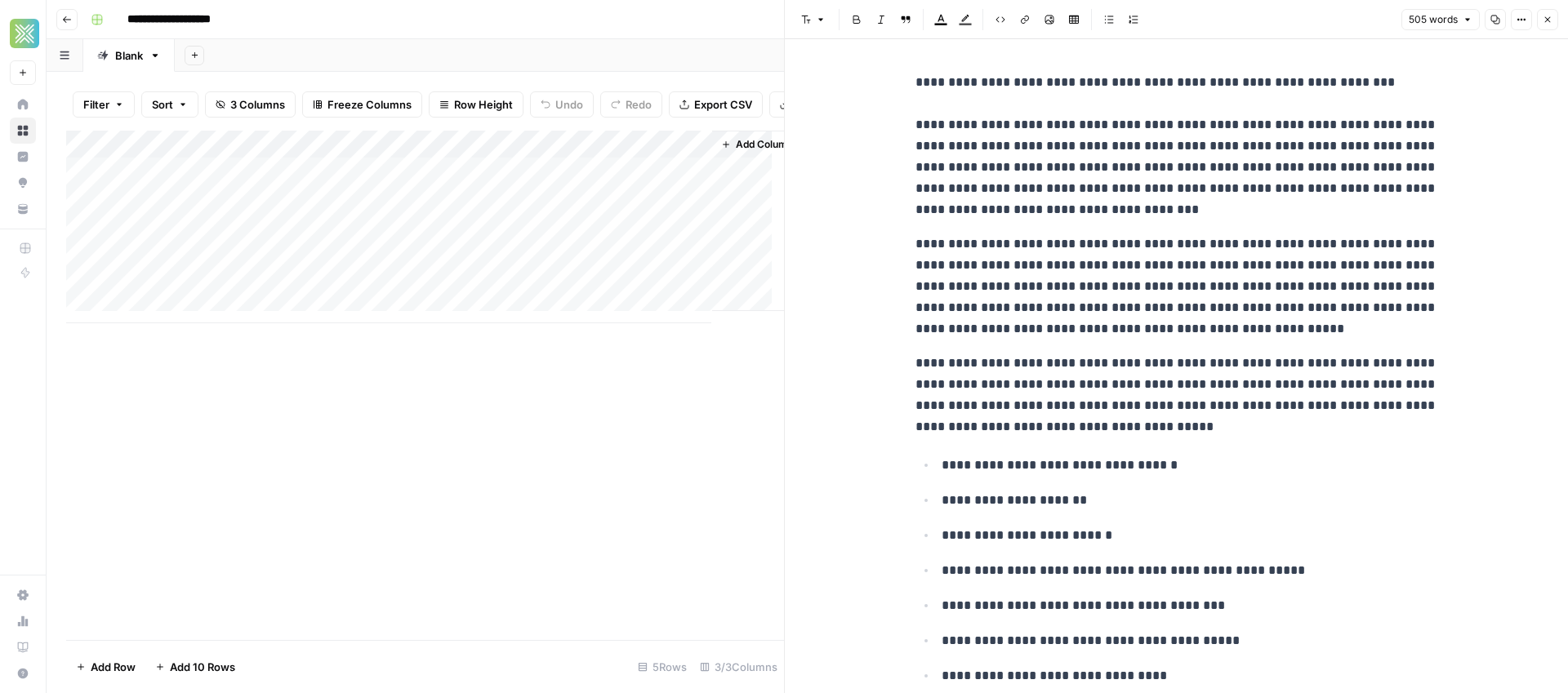
click at [1248, 256] on p "**********" at bounding box center [1177, 287] width 523 height 106
click at [1553, 19] on button "Close" at bounding box center [1548, 20] width 22 height 22
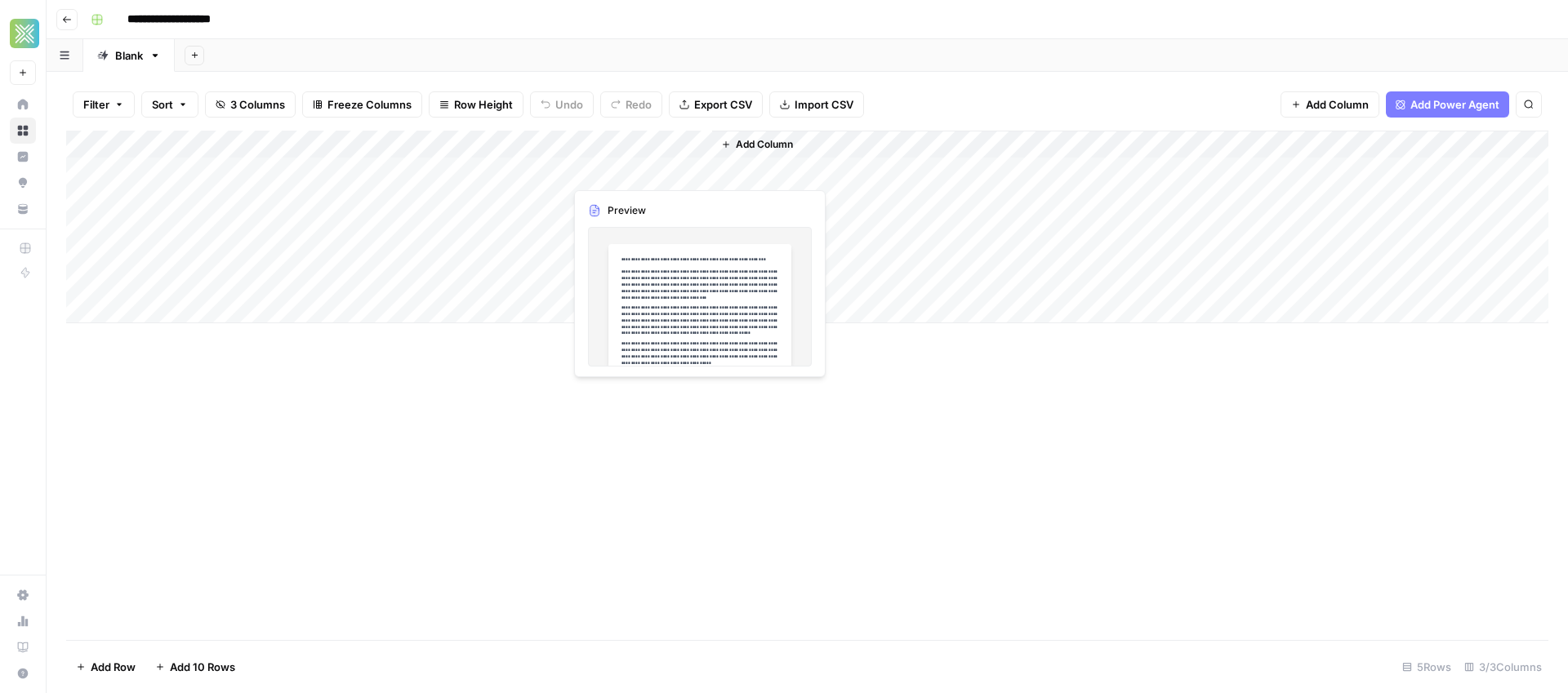
click at [624, 175] on div "Add Column" at bounding box center [807, 227] width 1482 height 193
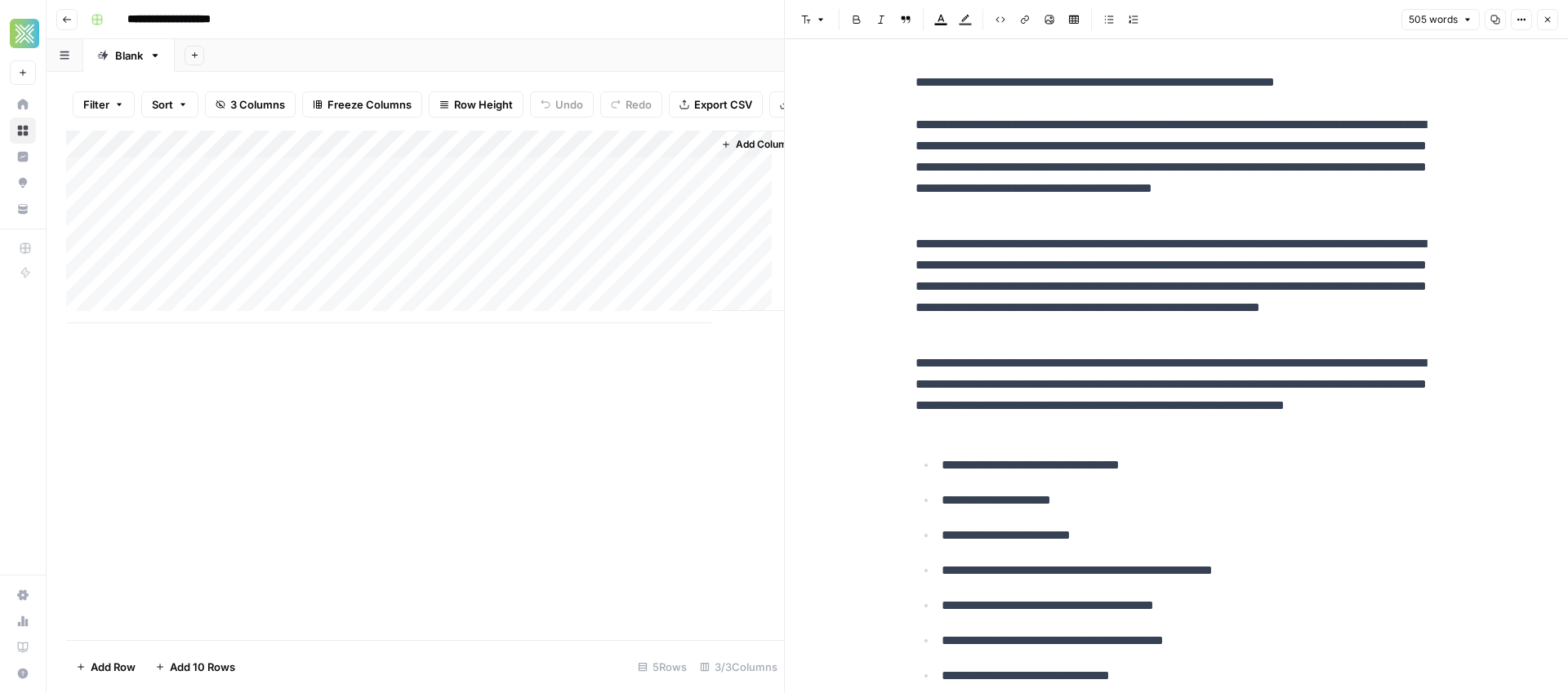
click at [1002, 240] on p "**********" at bounding box center [1177, 287] width 523 height 106
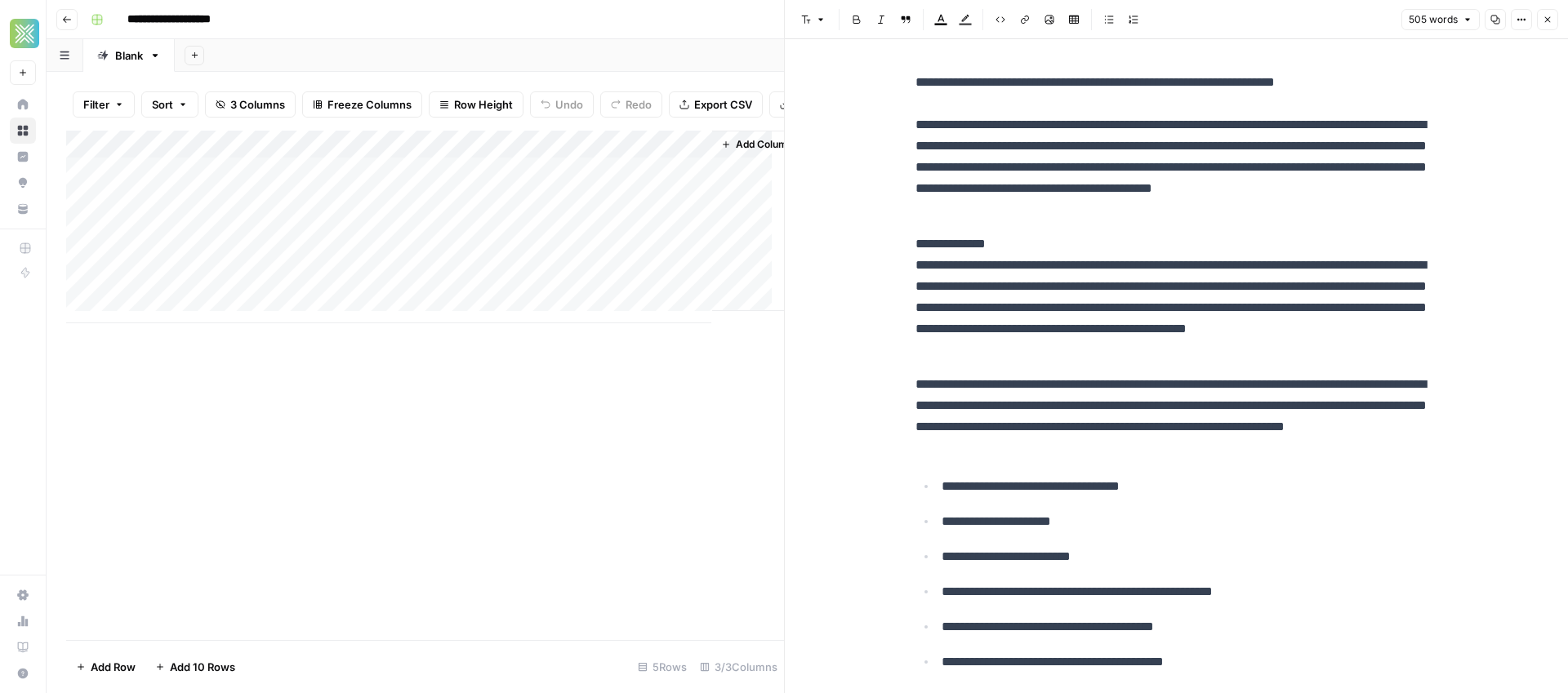
click at [1007, 249] on p "**********" at bounding box center [1177, 296] width 523 height 127
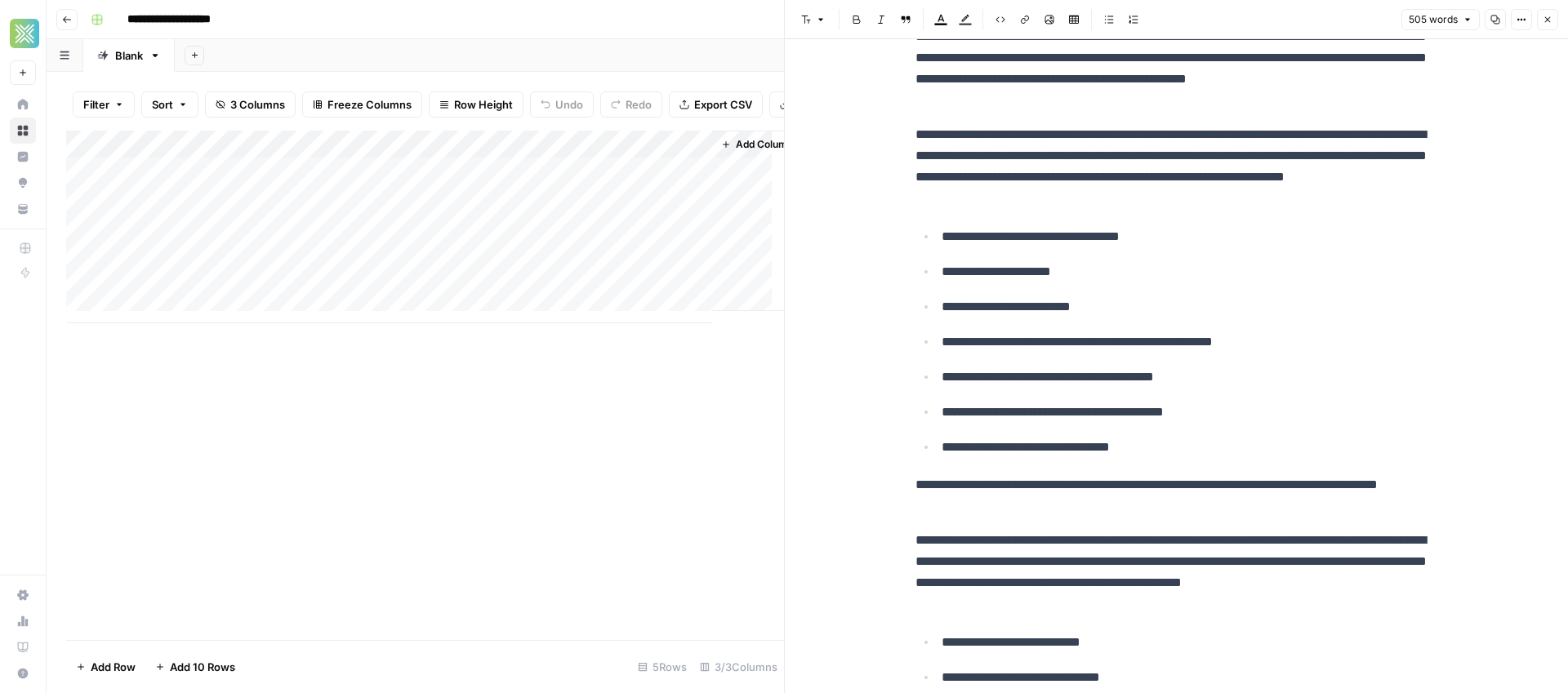
scroll to position [272, 0]
click at [1217, 540] on p "**********" at bounding box center [1177, 571] width 523 height 85
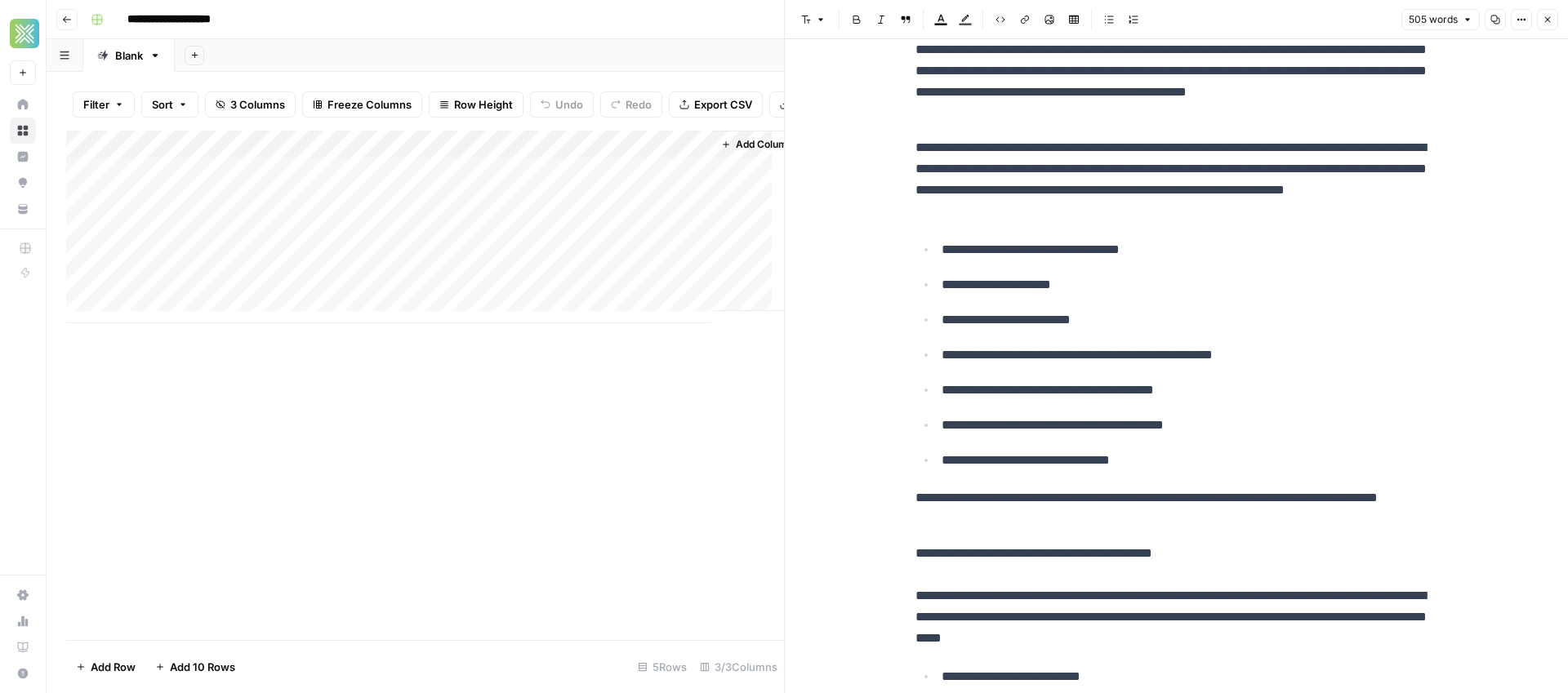
scroll to position [224, 0]
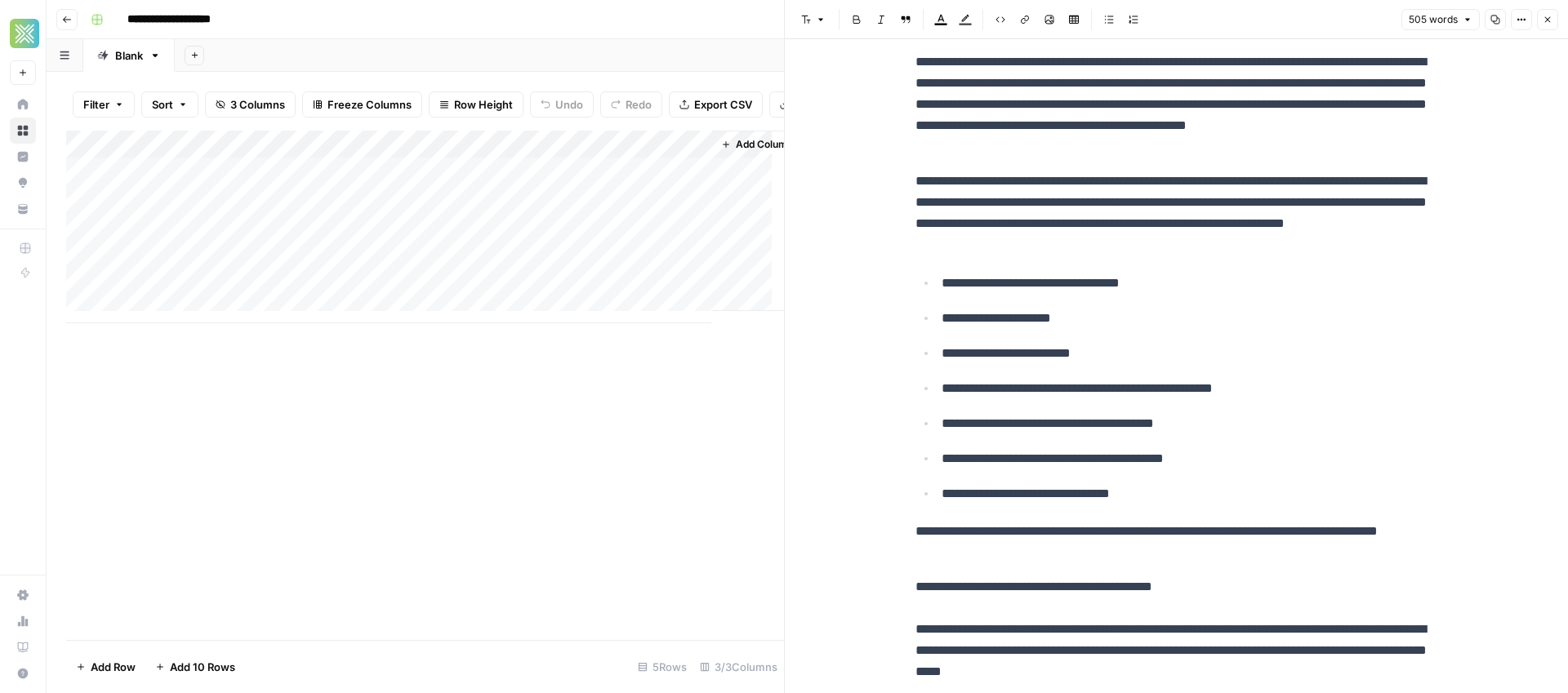
click at [1267, 183] on p "**********" at bounding box center [1177, 213] width 523 height 85
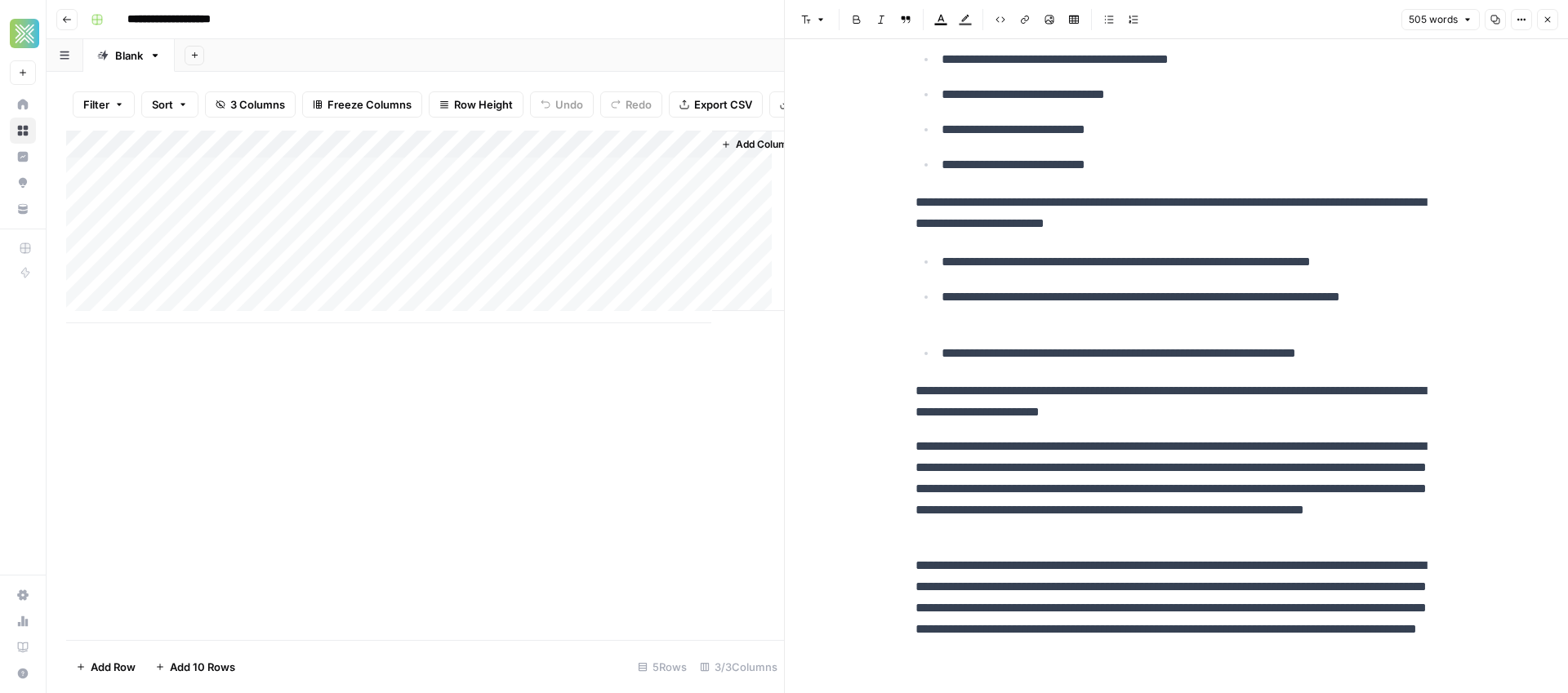
scroll to position [1014, 0]
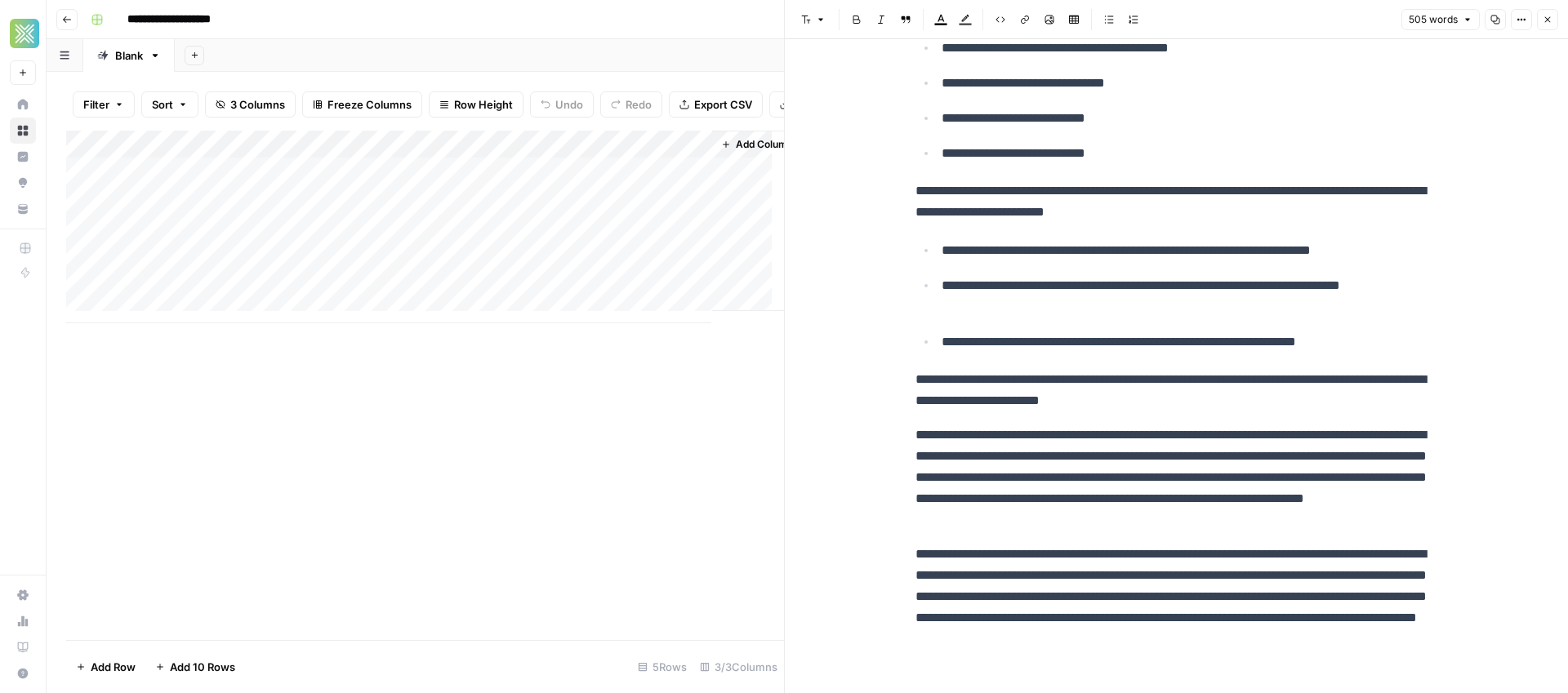
click at [1113, 437] on p "**********" at bounding box center [1177, 478] width 523 height 106
click at [1112, 433] on p "**********" at bounding box center [1177, 478] width 523 height 106
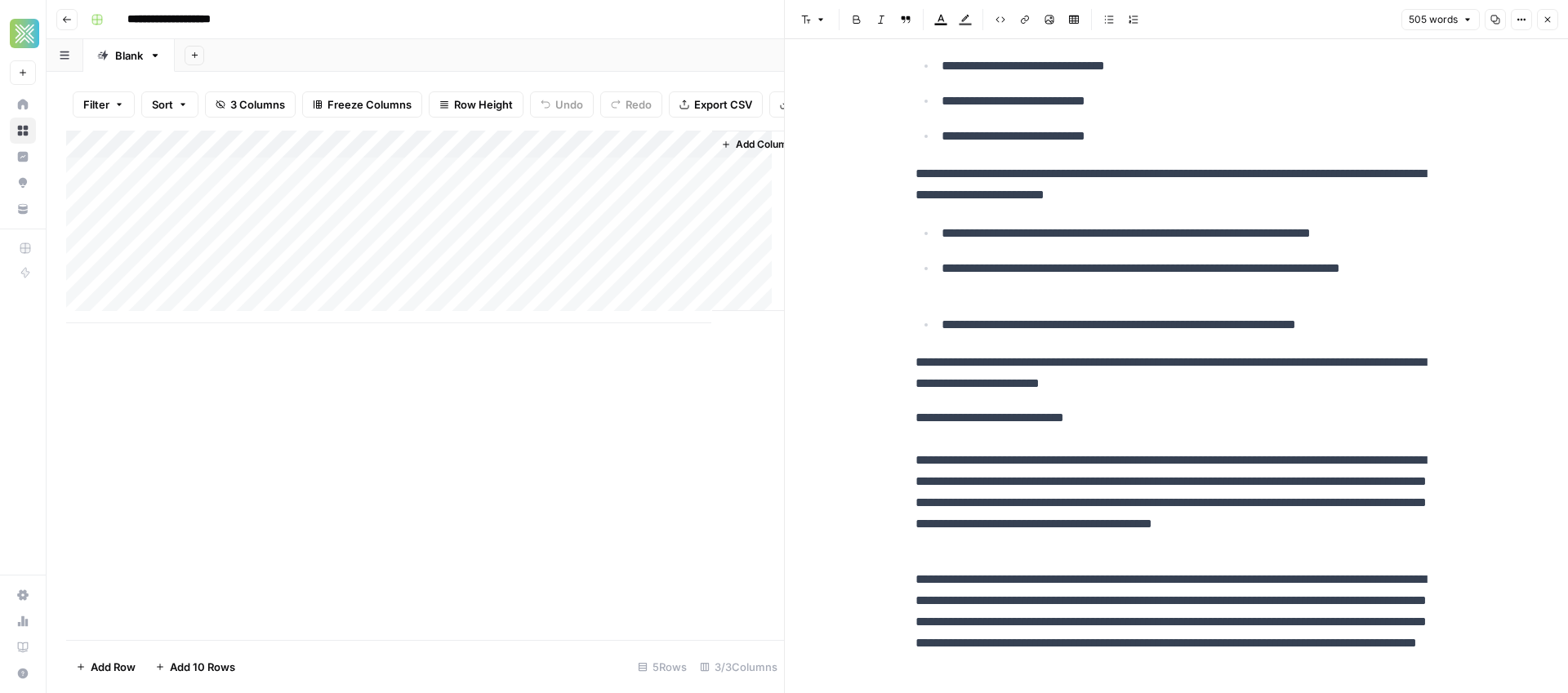
scroll to position [1064, 0]
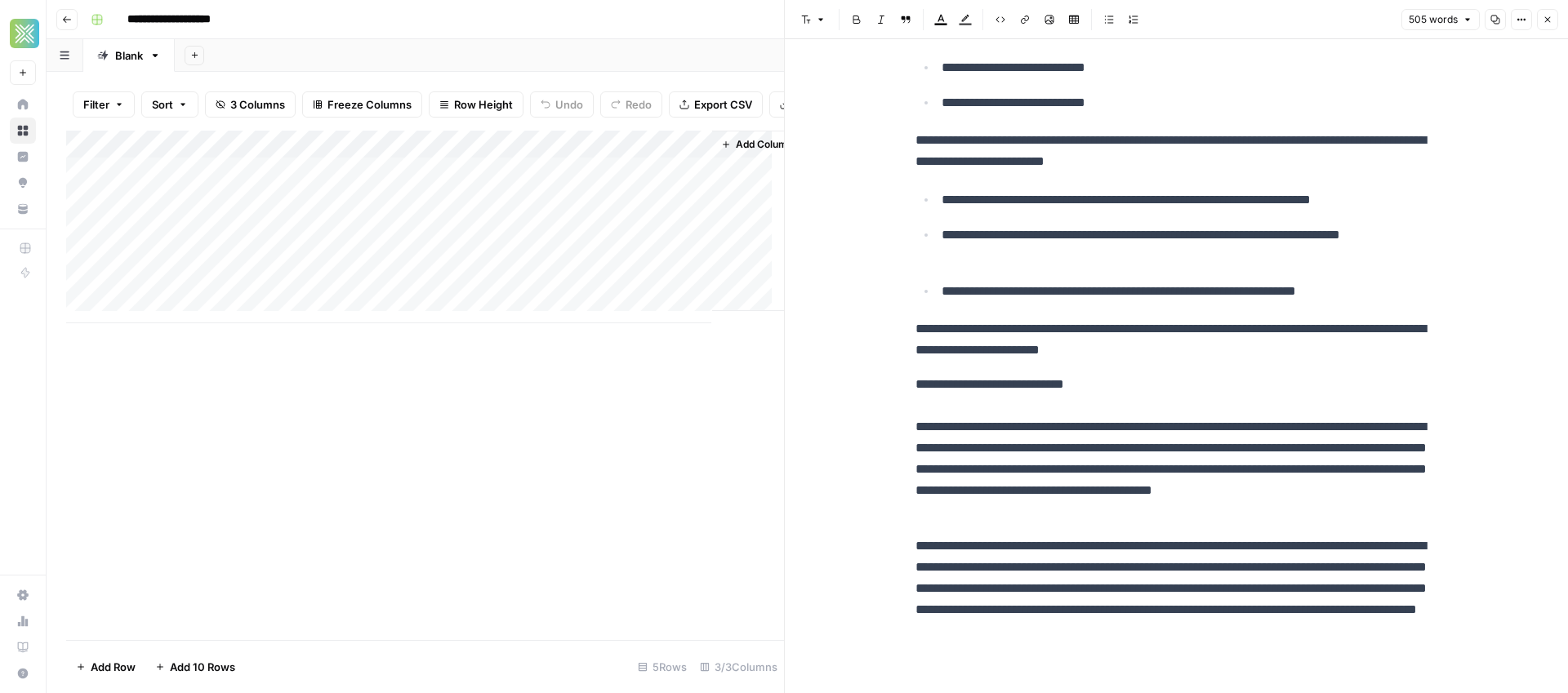
click at [1225, 615] on p "**********" at bounding box center [1177, 589] width 523 height 106
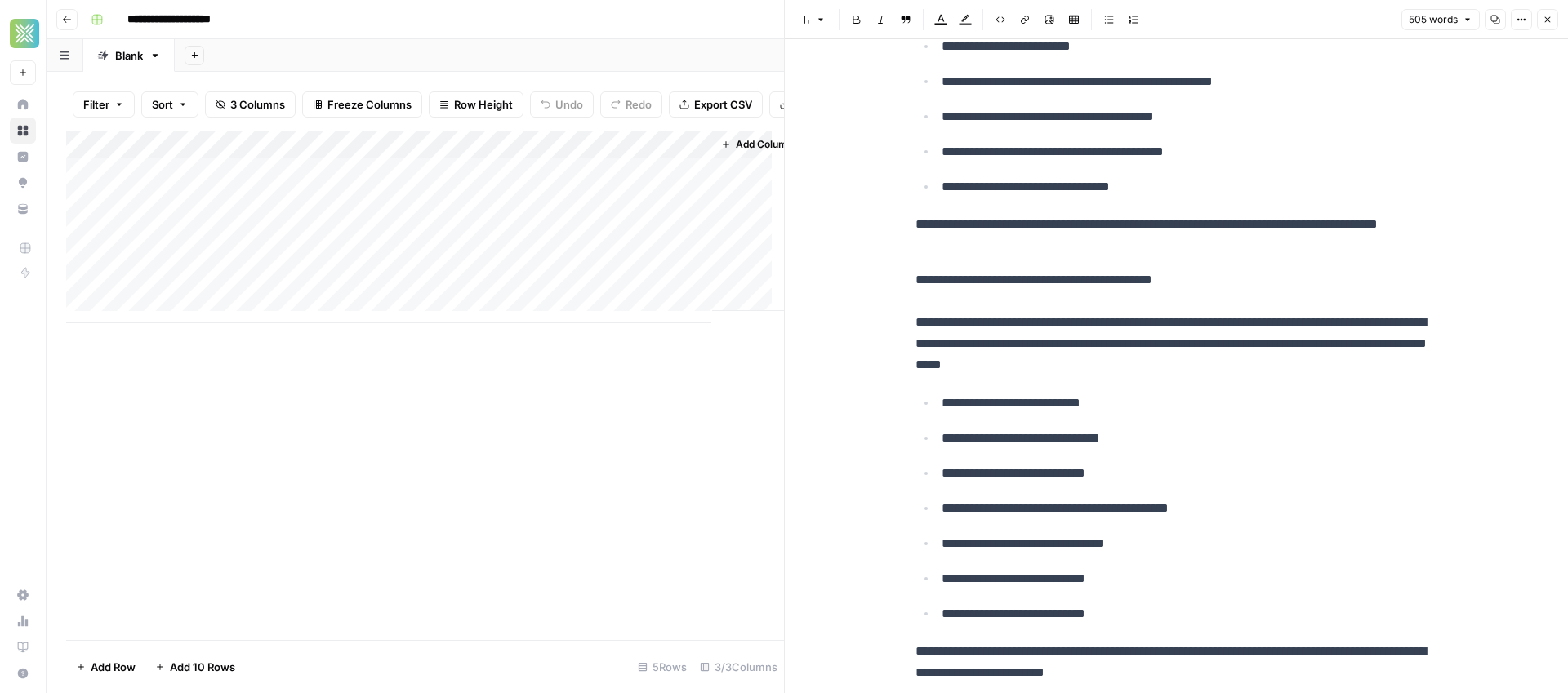
scroll to position [0, 0]
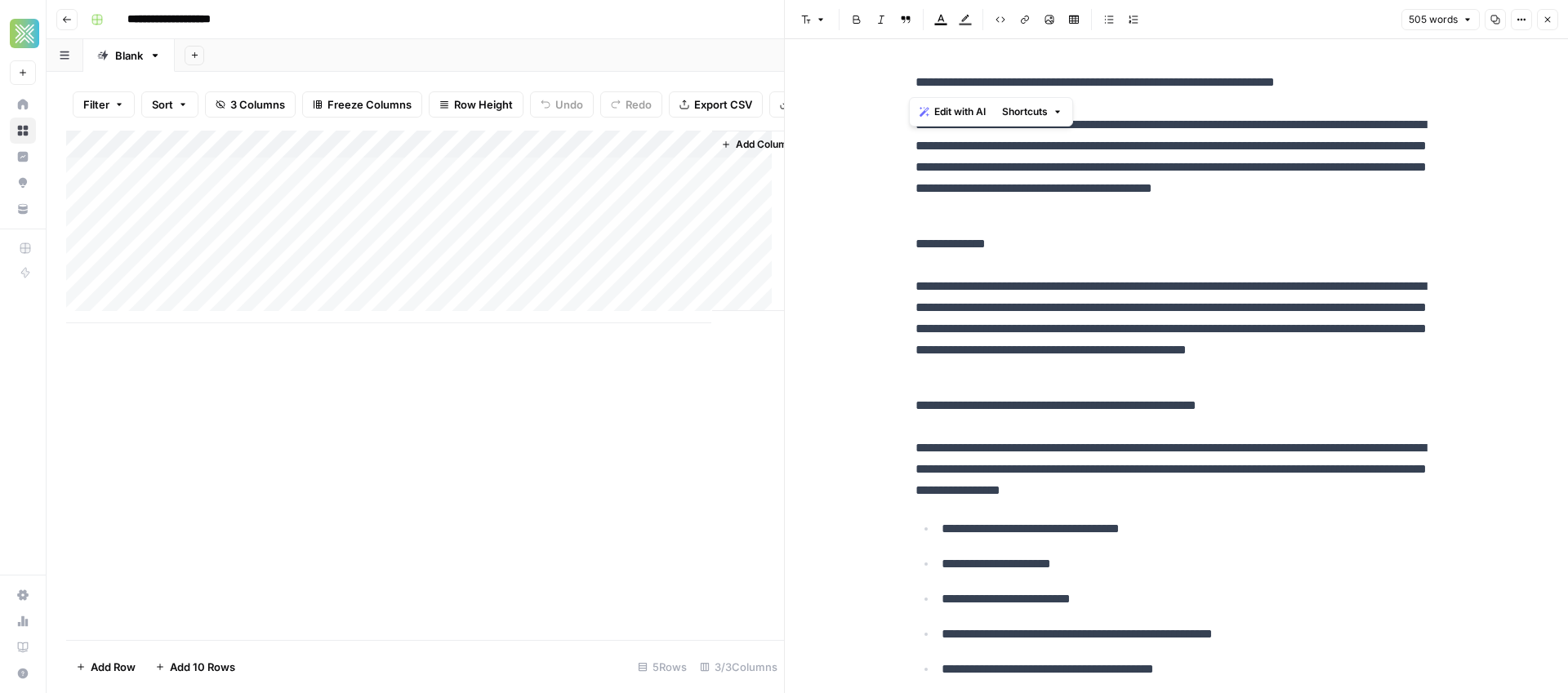
drag, startPoint x: 912, startPoint y: 84, endPoint x: 1532, endPoint y: 76, distance: 620.1
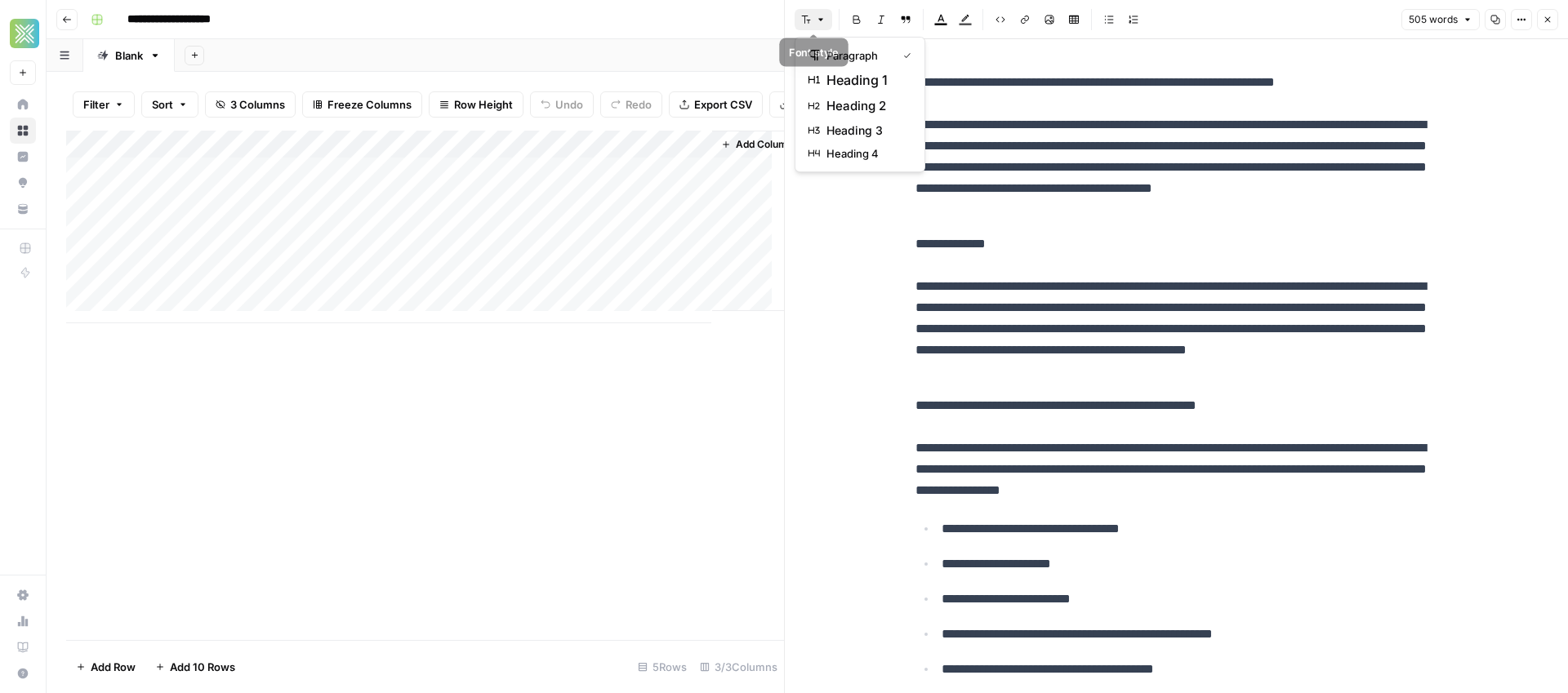
click at [825, 19] on icon "button" at bounding box center [820, 19] width 10 height 10
click at [835, 75] on span "heading 1" at bounding box center [865, 80] width 78 height 20
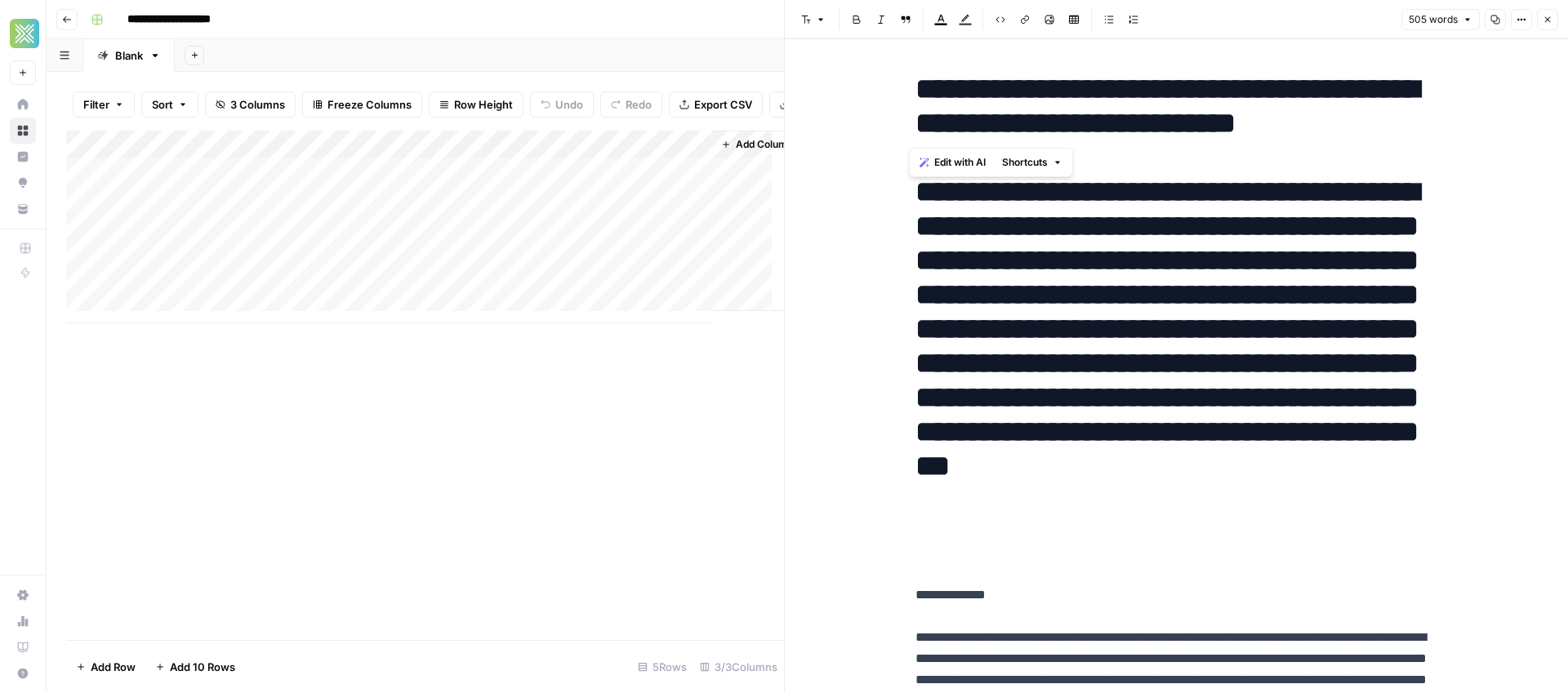
click at [1066, 377] on h1 "**********" at bounding box center [1177, 312] width 523 height 480
drag, startPoint x: 1068, startPoint y: 539, endPoint x: 898, endPoint y: 199, distance: 380.1
click at [824, 17] on icon "button" at bounding box center [820, 19] width 10 height 10
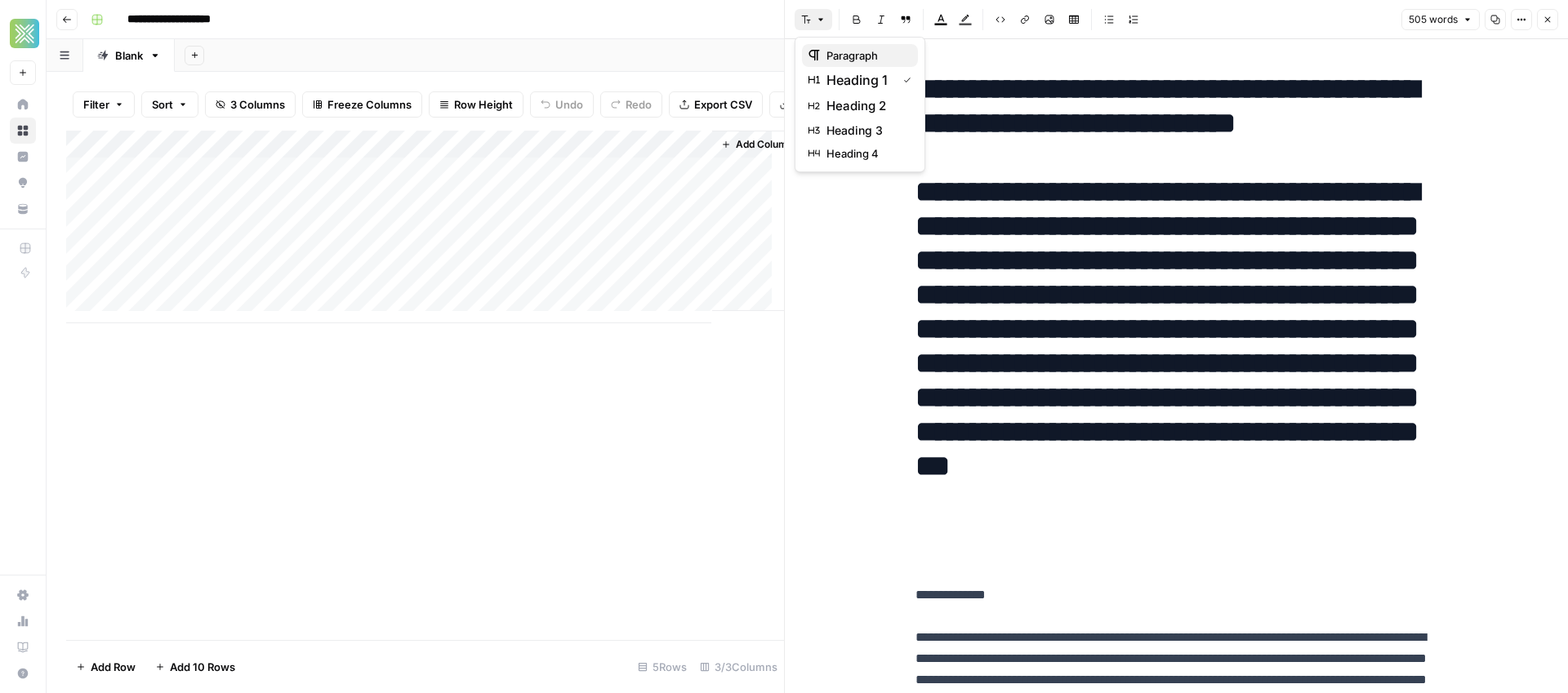
click at [833, 48] on span "paragraph" at bounding box center [865, 56] width 78 height 16
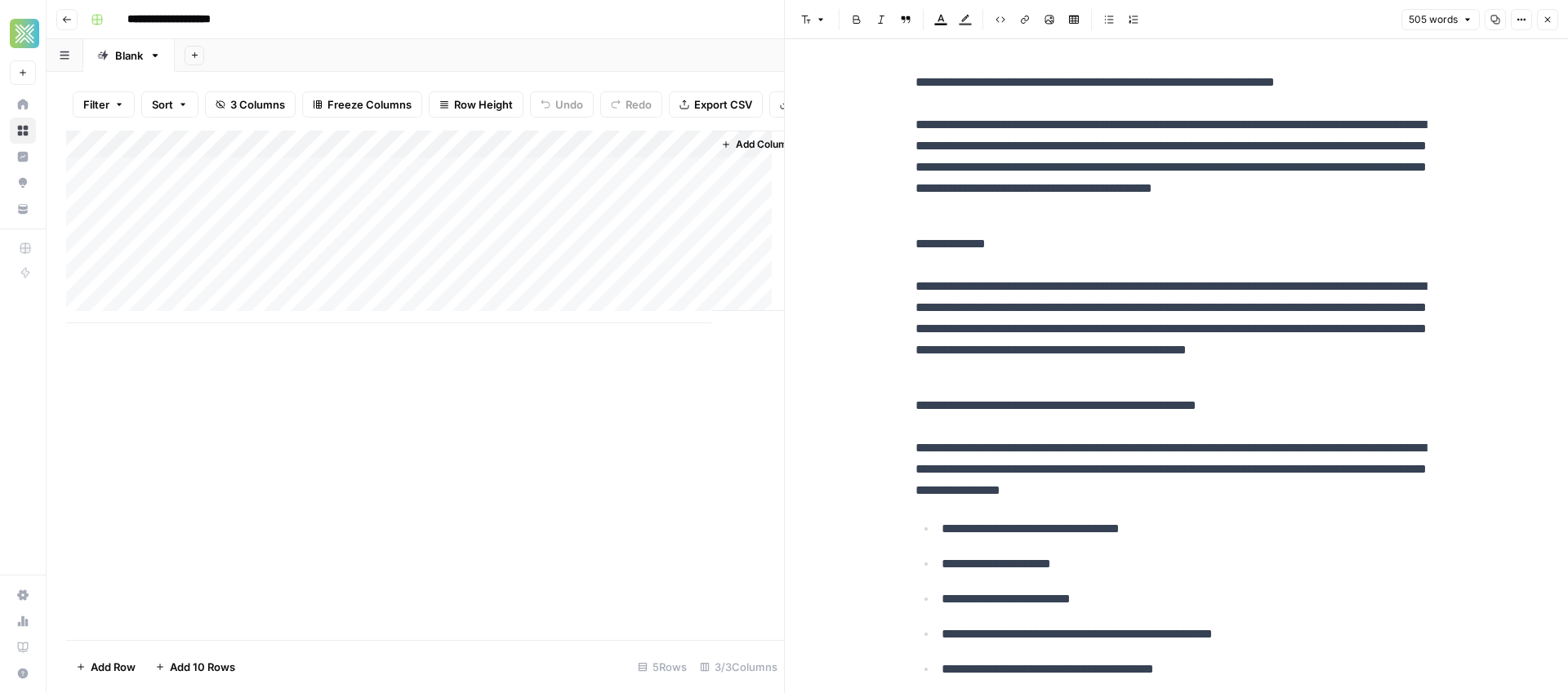
click at [988, 108] on p "**********" at bounding box center [1177, 146] width 523 height 149
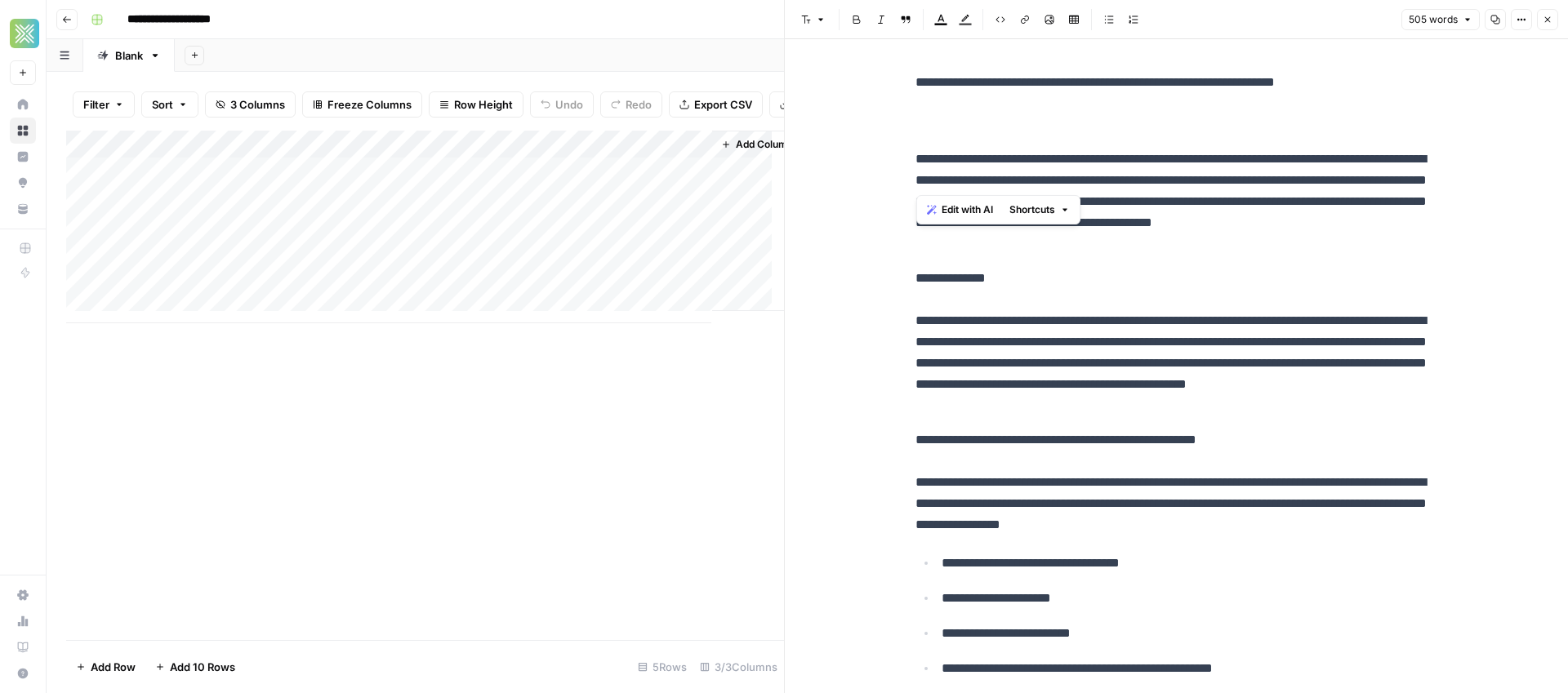
drag, startPoint x: 917, startPoint y: 160, endPoint x: 967, endPoint y: 196, distance: 61.6
click at [962, 188] on p "**********" at bounding box center [1177, 202] width 523 height 106
drag, startPoint x: 1030, startPoint y: 247, endPoint x: 906, endPoint y: 163, distance: 149.8
click at [825, 17] on icon "button" at bounding box center [820, 19] width 10 height 10
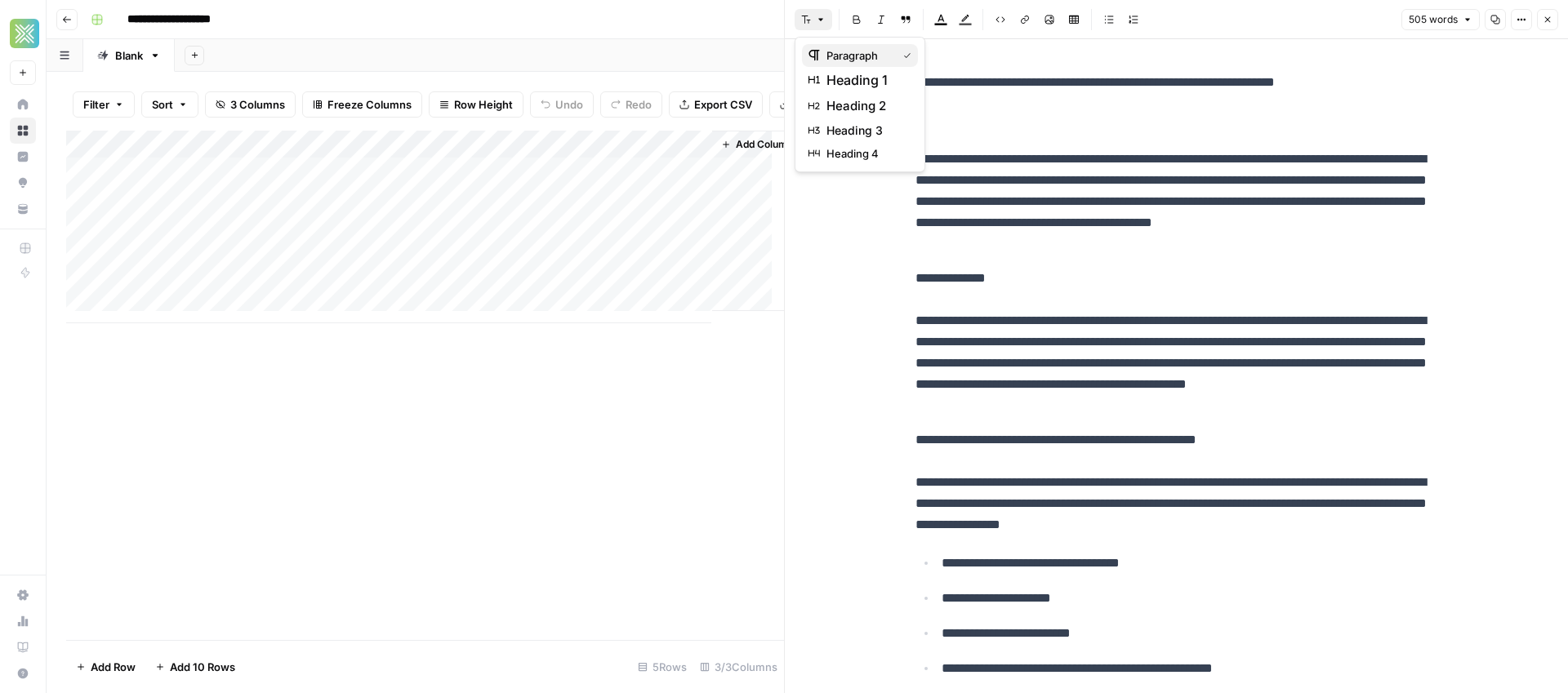
click at [843, 60] on span "paragraph" at bounding box center [858, 56] width 64 height 16
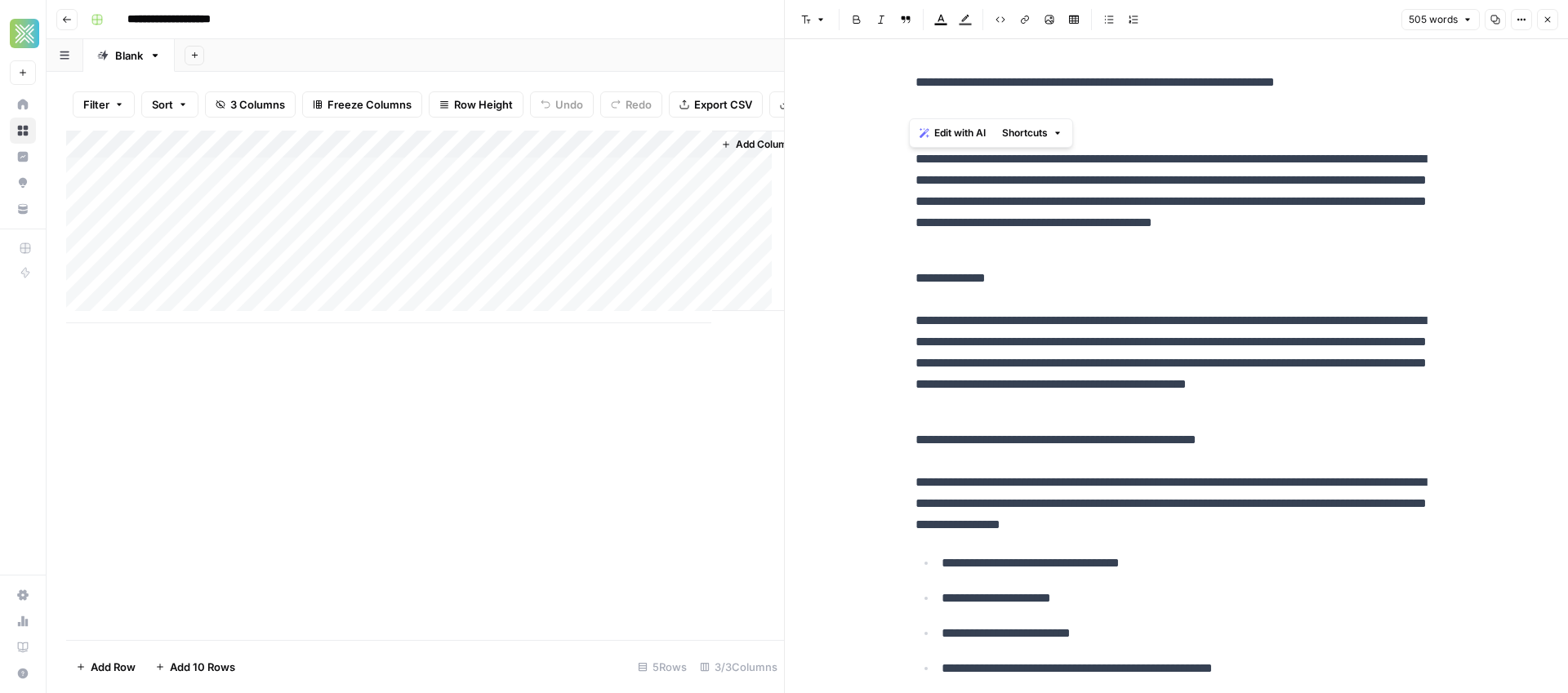
drag, startPoint x: 978, startPoint y: 91, endPoint x: 856, endPoint y: 65, distance: 124.7
click at [826, 19] on button "Font style" at bounding box center [814, 20] width 38 height 22
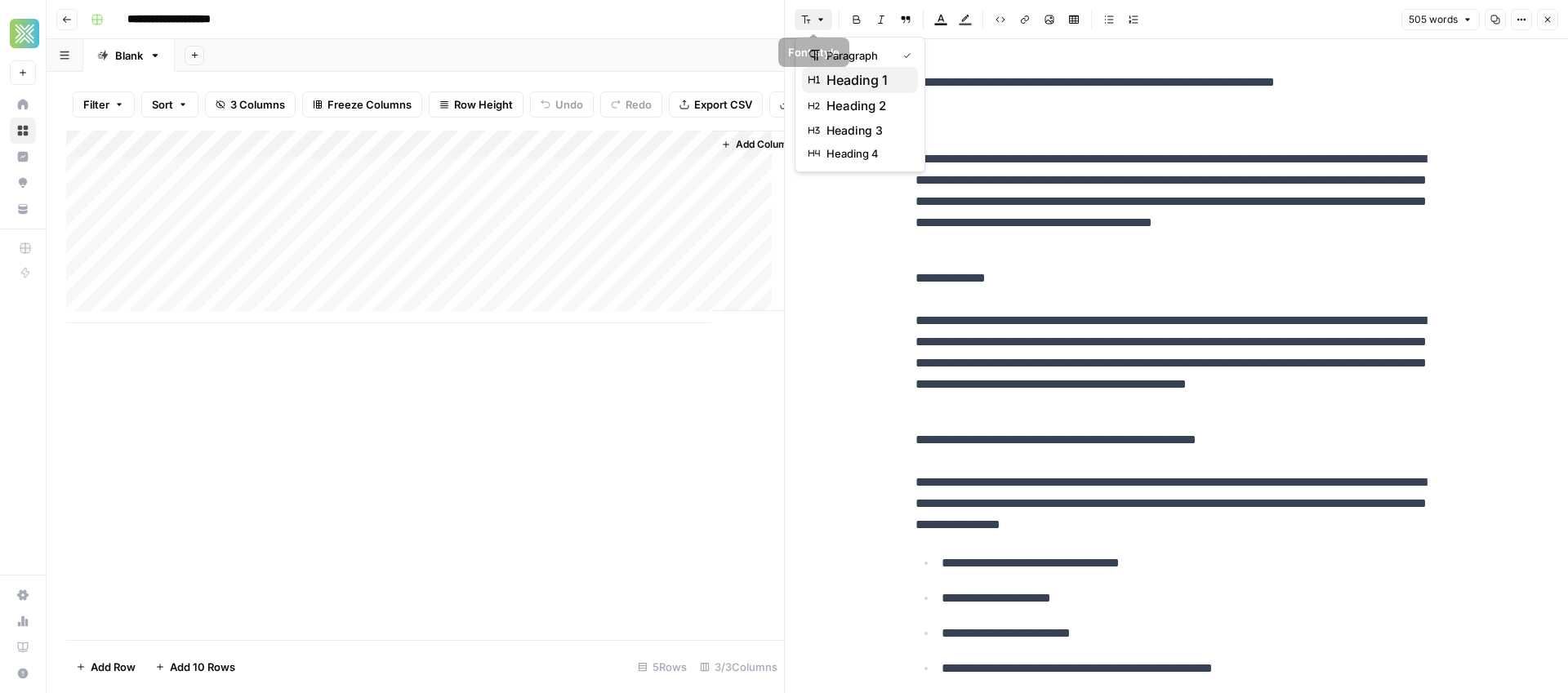
click at [841, 77] on span "heading 1" at bounding box center [865, 80] width 78 height 20
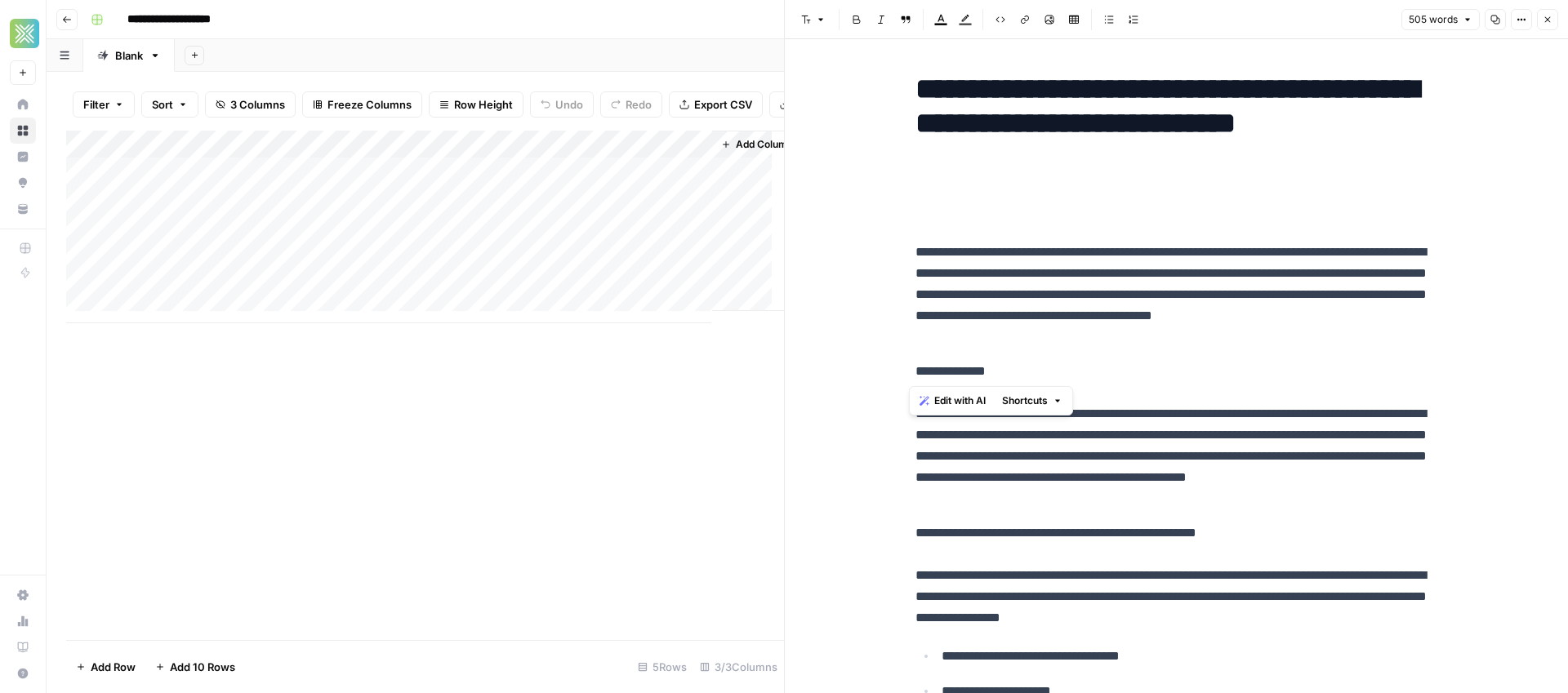
drag, startPoint x: 1000, startPoint y: 369, endPoint x: 893, endPoint y: 369, distance: 107.0
click at [828, 20] on button "Font style" at bounding box center [814, 20] width 38 height 22
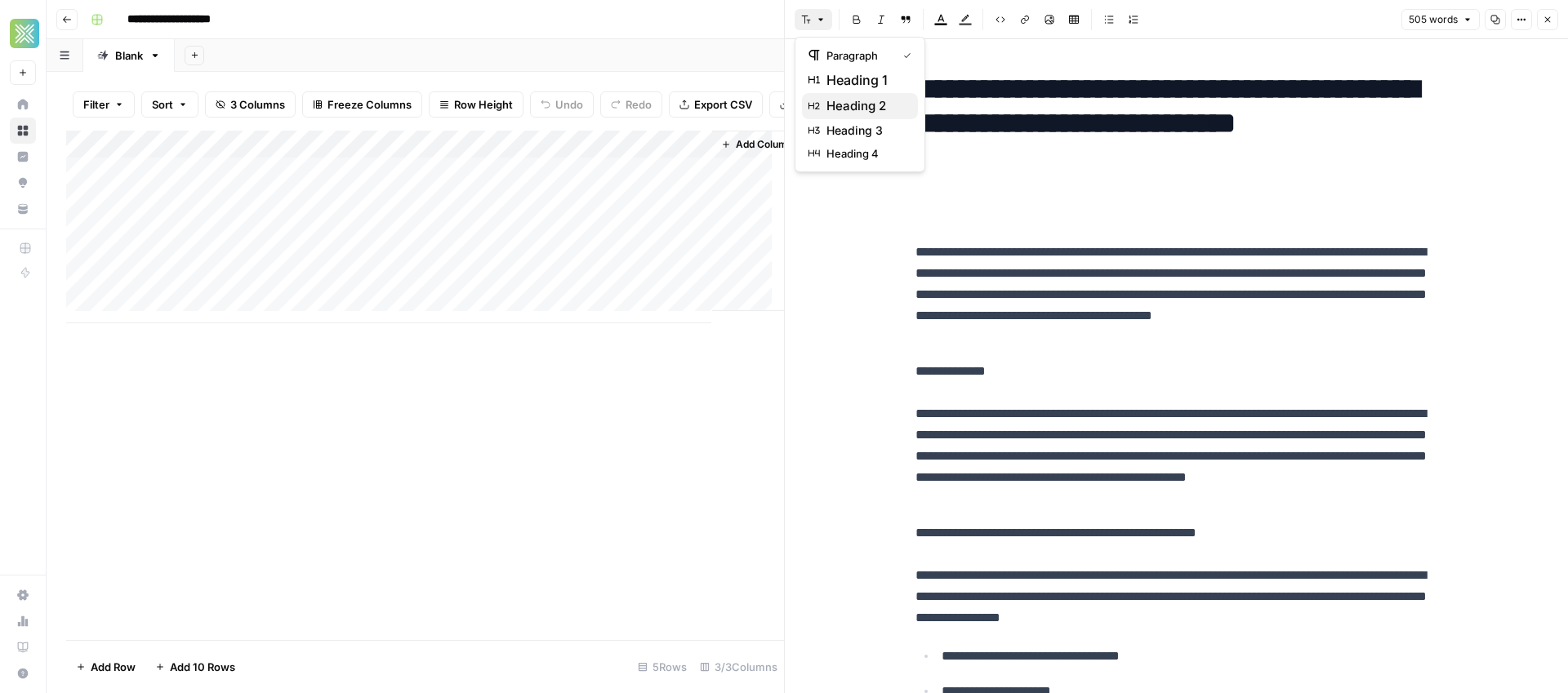
click at [841, 105] on span "heading 2" at bounding box center [865, 106] width 78 height 20
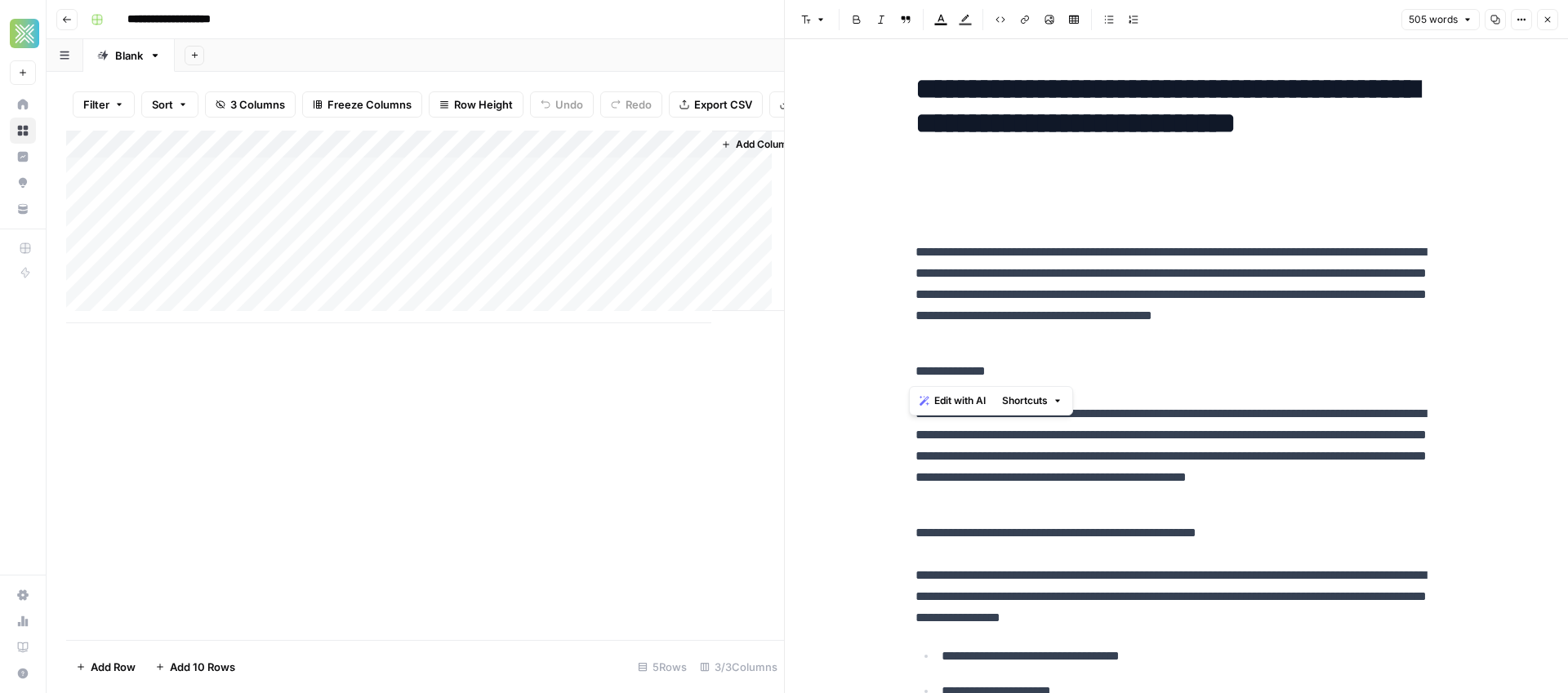
click at [1061, 369] on p "**********" at bounding box center [1177, 435] width 523 height 149
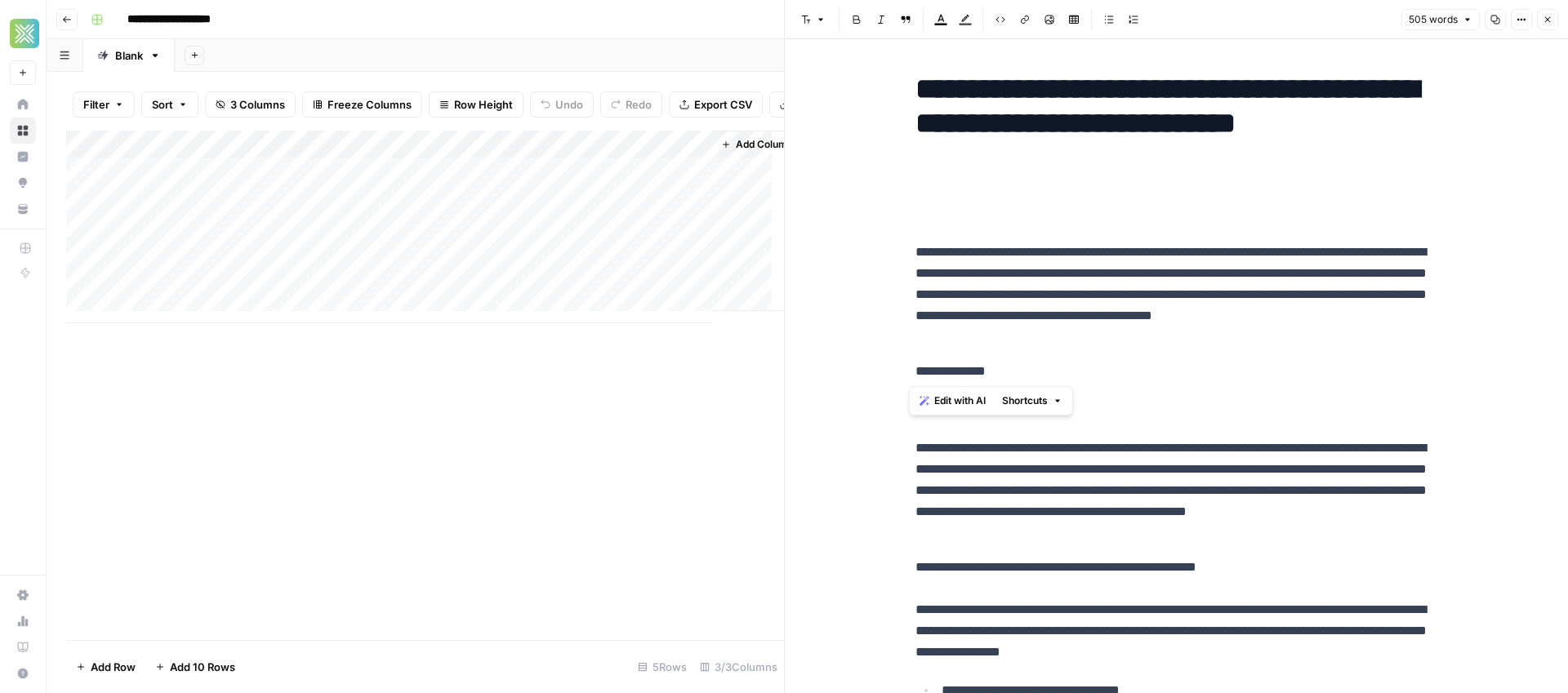
drag, startPoint x: 996, startPoint y: 367, endPoint x: 902, endPoint y: 364, distance: 94.0
click at [816, 22] on icon "button" at bounding box center [820, 19] width 10 height 10
click at [850, 101] on span "heading 2" at bounding box center [865, 106] width 78 height 20
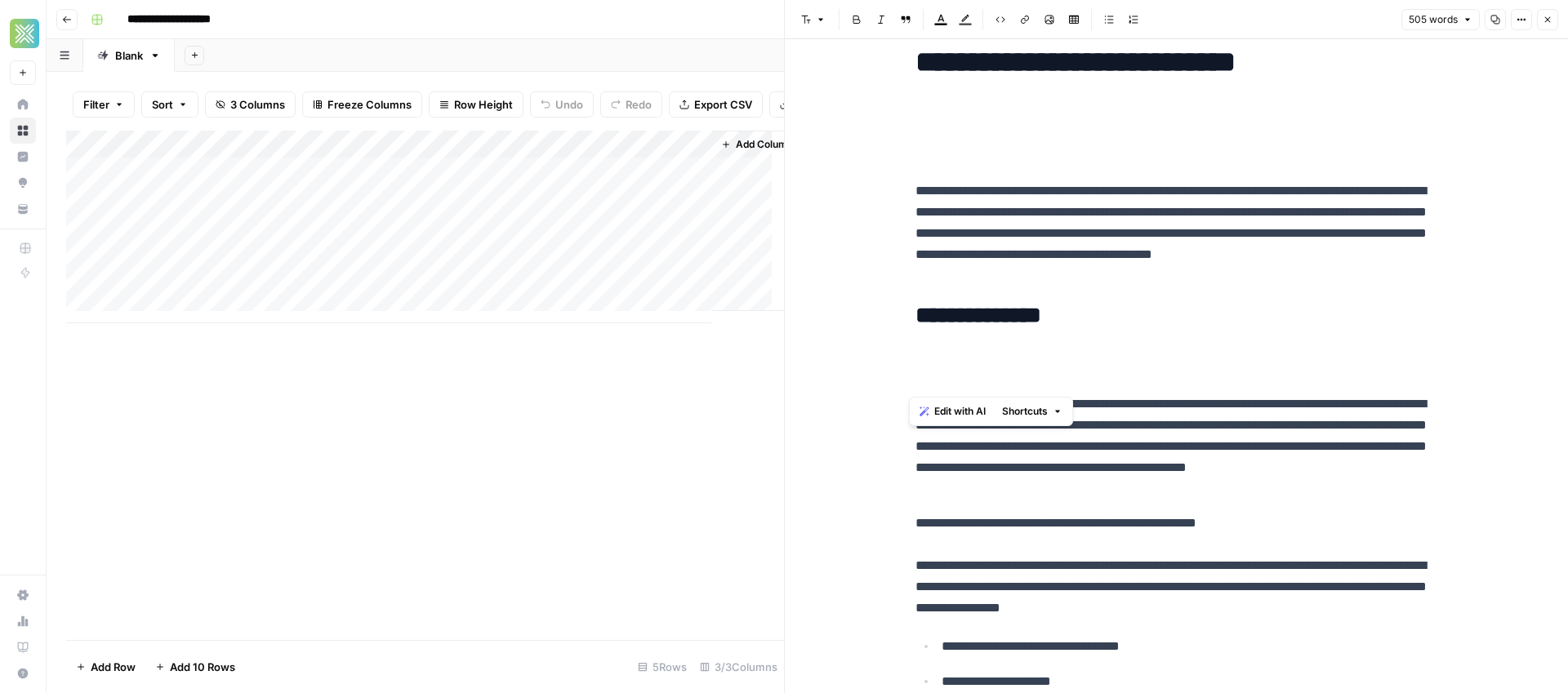
scroll to position [382, 0]
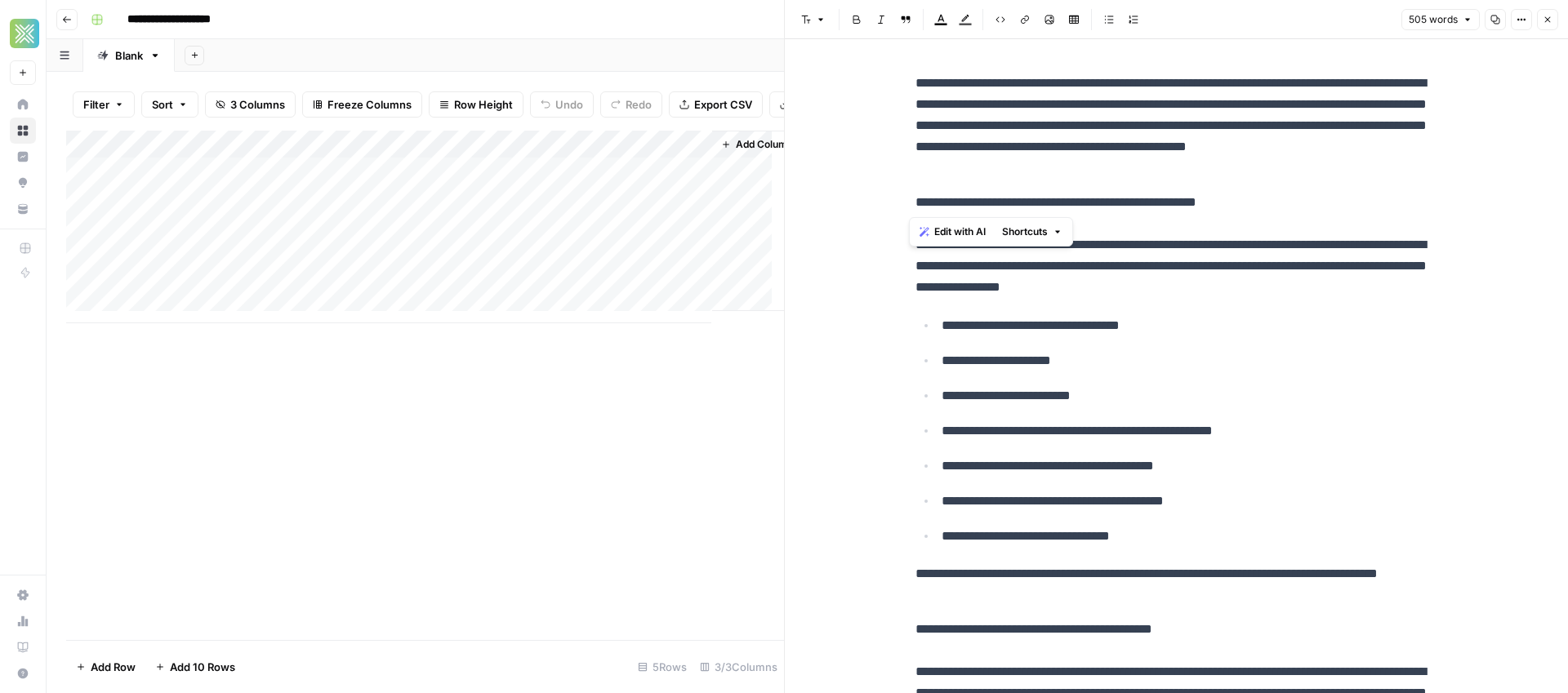
drag, startPoint x: 1282, startPoint y: 201, endPoint x: 899, endPoint y: 201, distance: 383.0
click at [906, 201] on div "**********" at bounding box center [1177, 617] width 542 height 1869
click at [822, 16] on icon "button" at bounding box center [820, 19] width 10 height 10
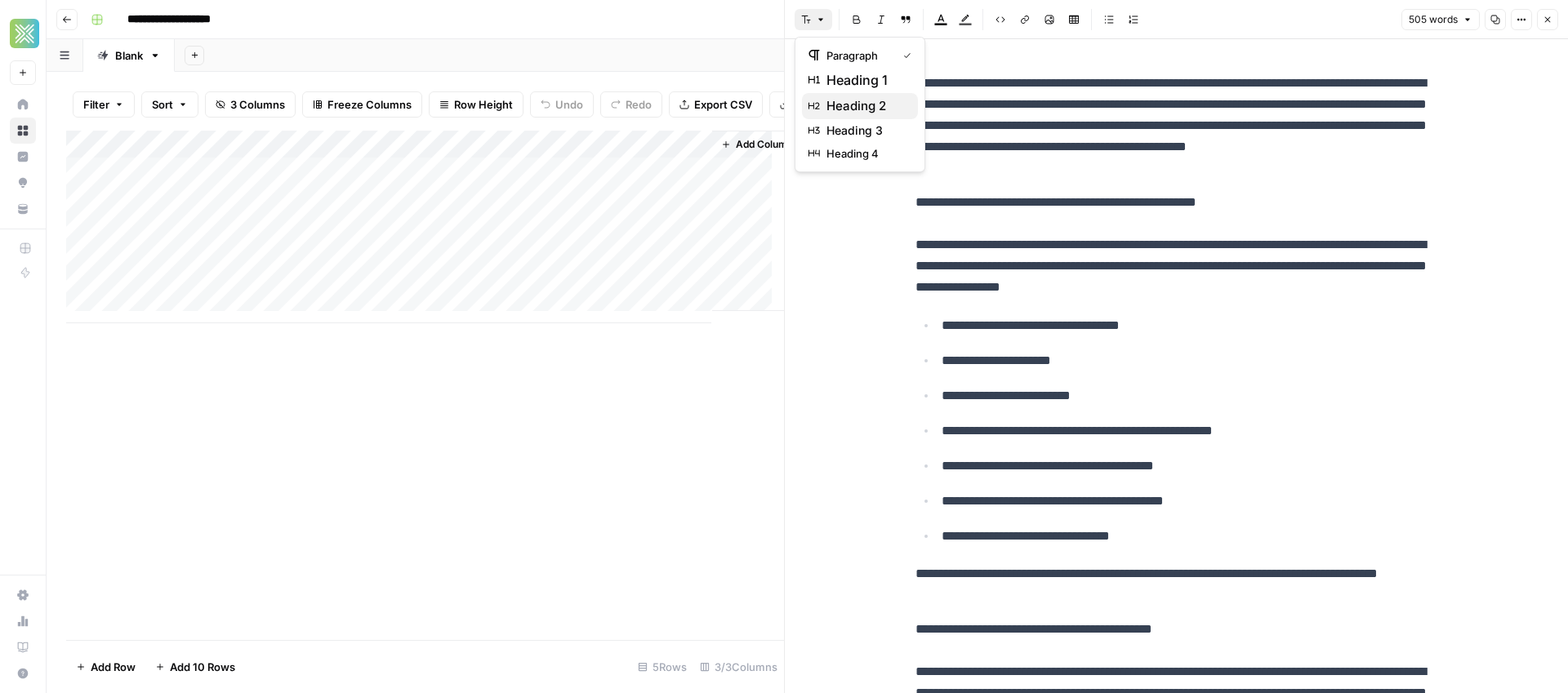
click at [850, 103] on span "heading 2" at bounding box center [865, 106] width 78 height 20
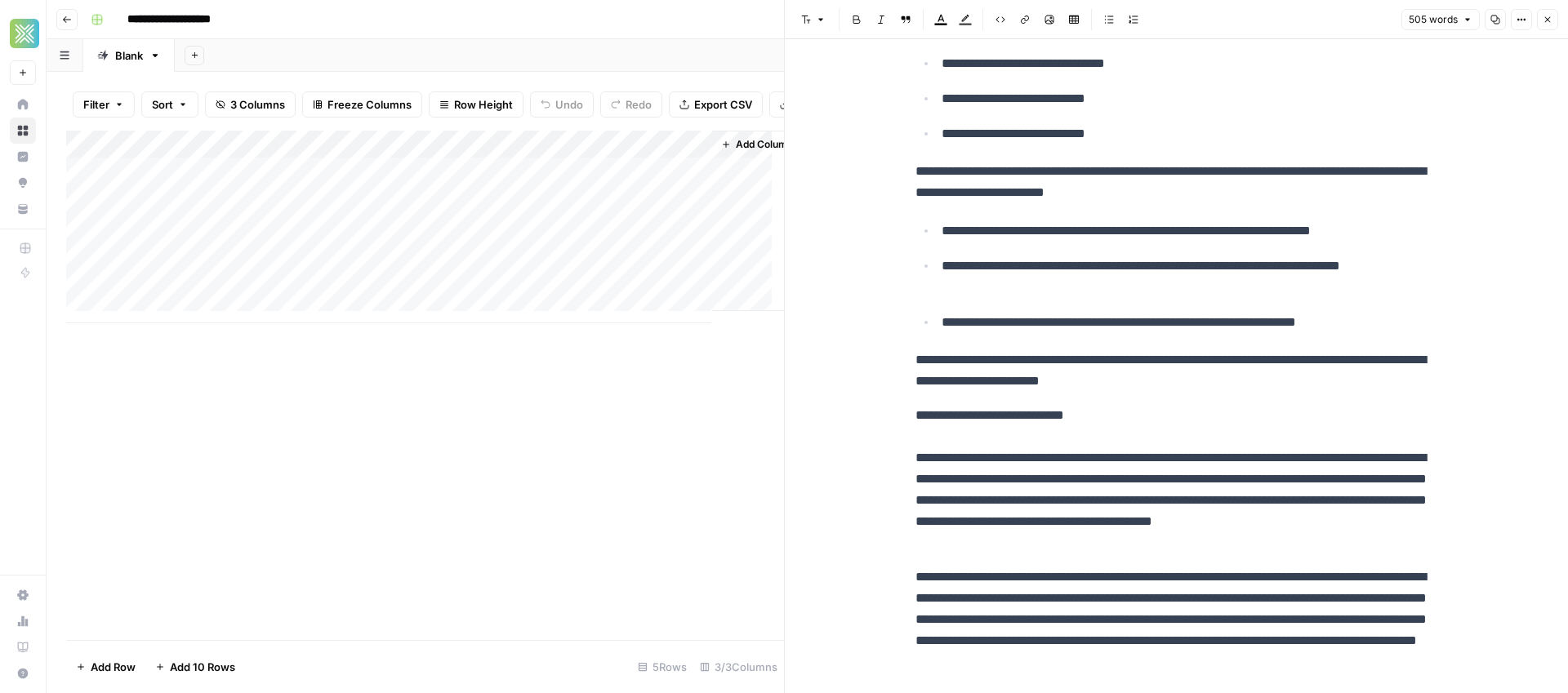
scroll to position [1071, 0]
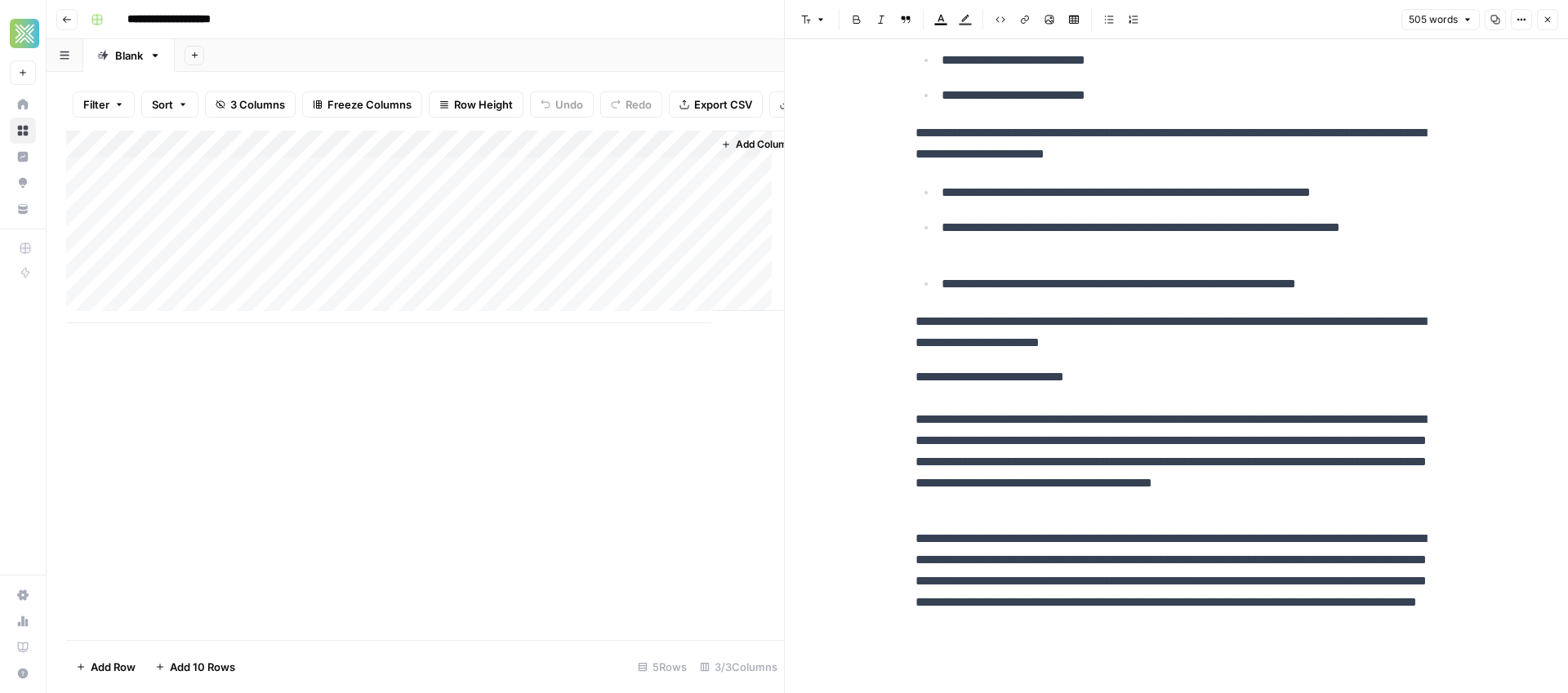
click at [1222, 599] on p "**********" at bounding box center [1177, 581] width 523 height 106
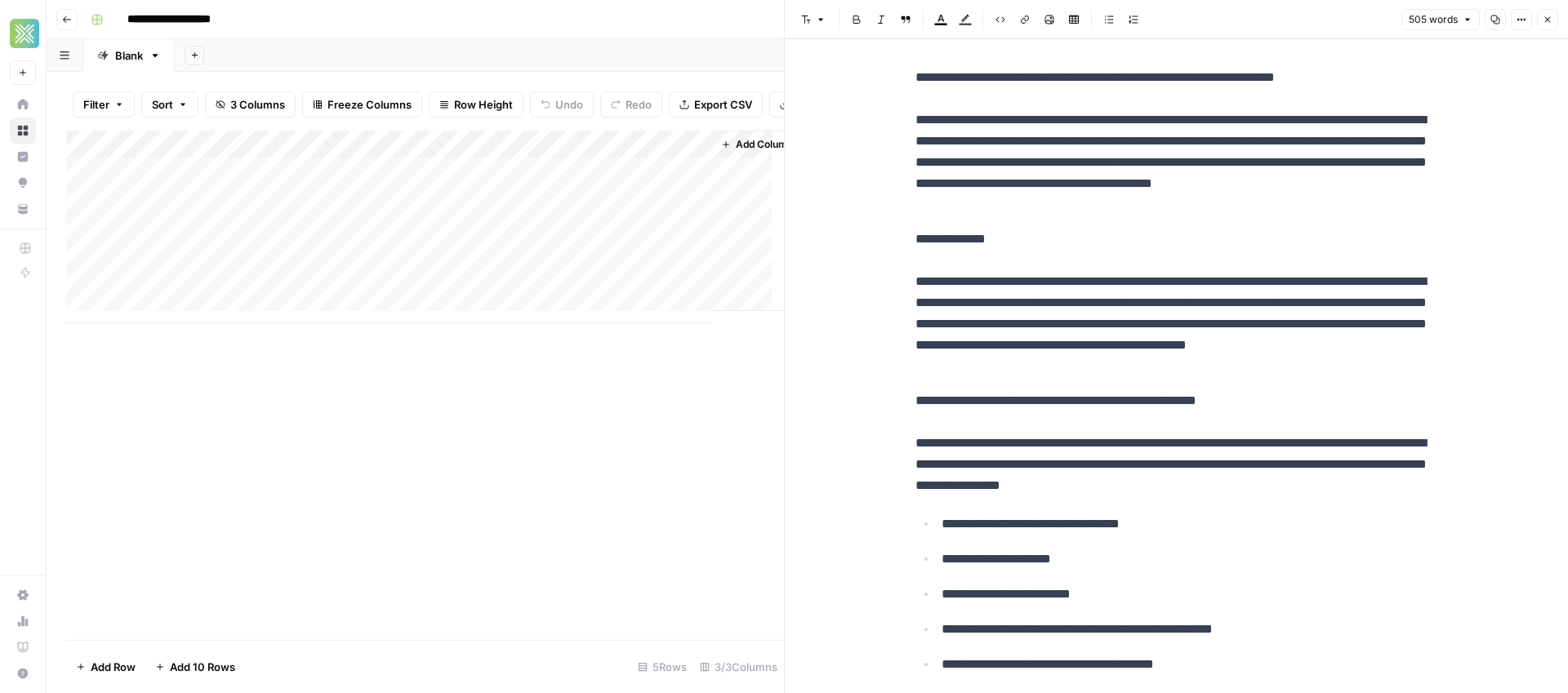
scroll to position [0, 0]
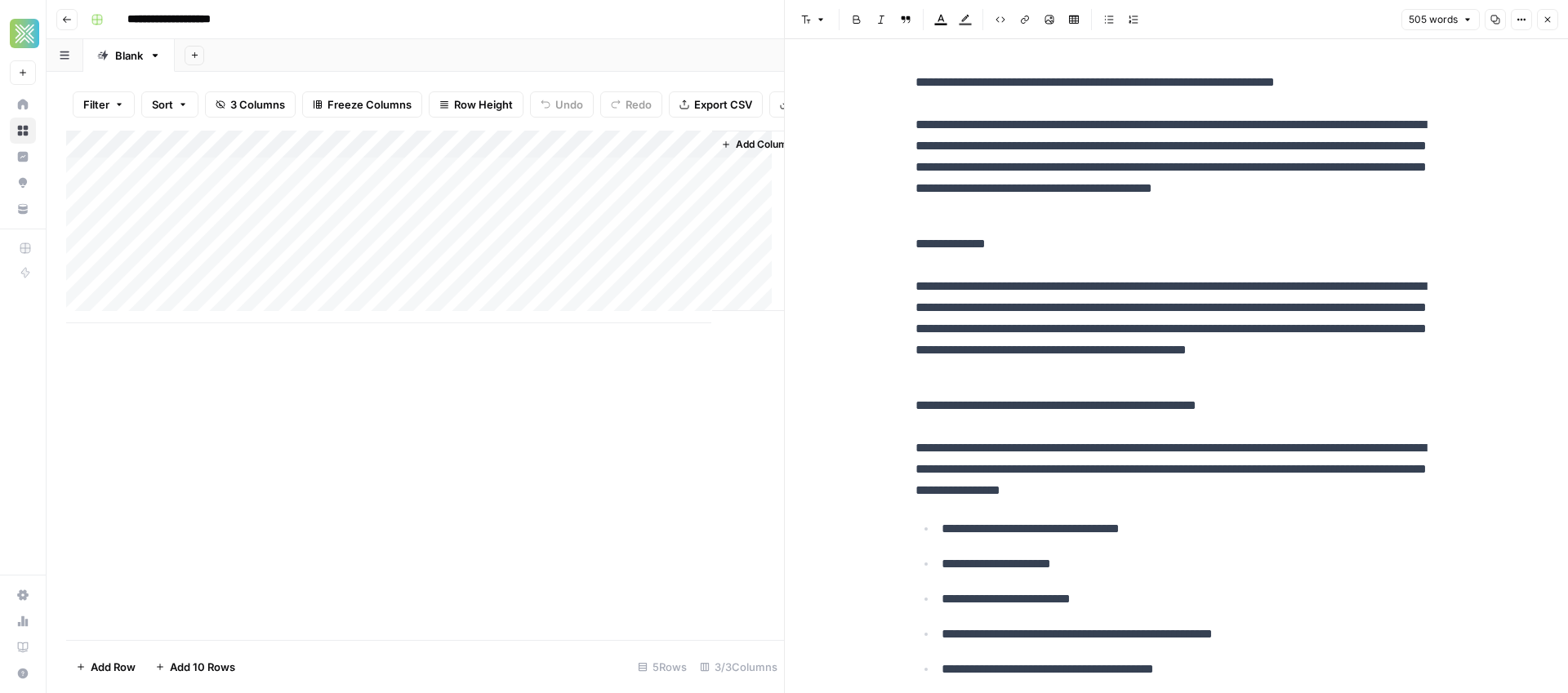
click at [1002, 234] on p "**********" at bounding box center [1177, 307] width 523 height 149
copy div "**********"
click at [497, 449] on div "Add Column" at bounding box center [424, 386] width 718 height 510
click at [207, 205] on div "Add Column" at bounding box center [424, 227] width 718 height 193
click at [211, 209] on div "Add Column" at bounding box center [424, 227] width 718 height 193
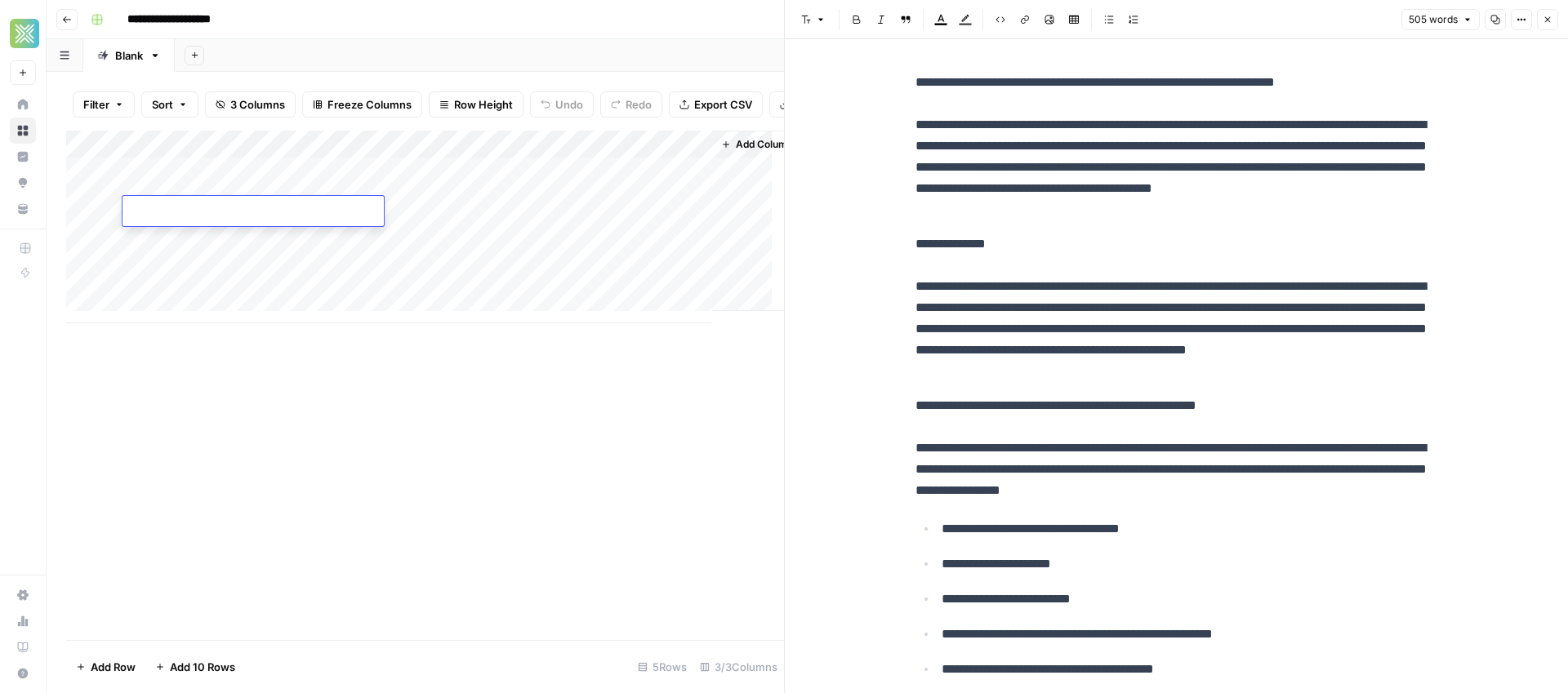
click at [211, 209] on textarea at bounding box center [253, 212] width 261 height 23
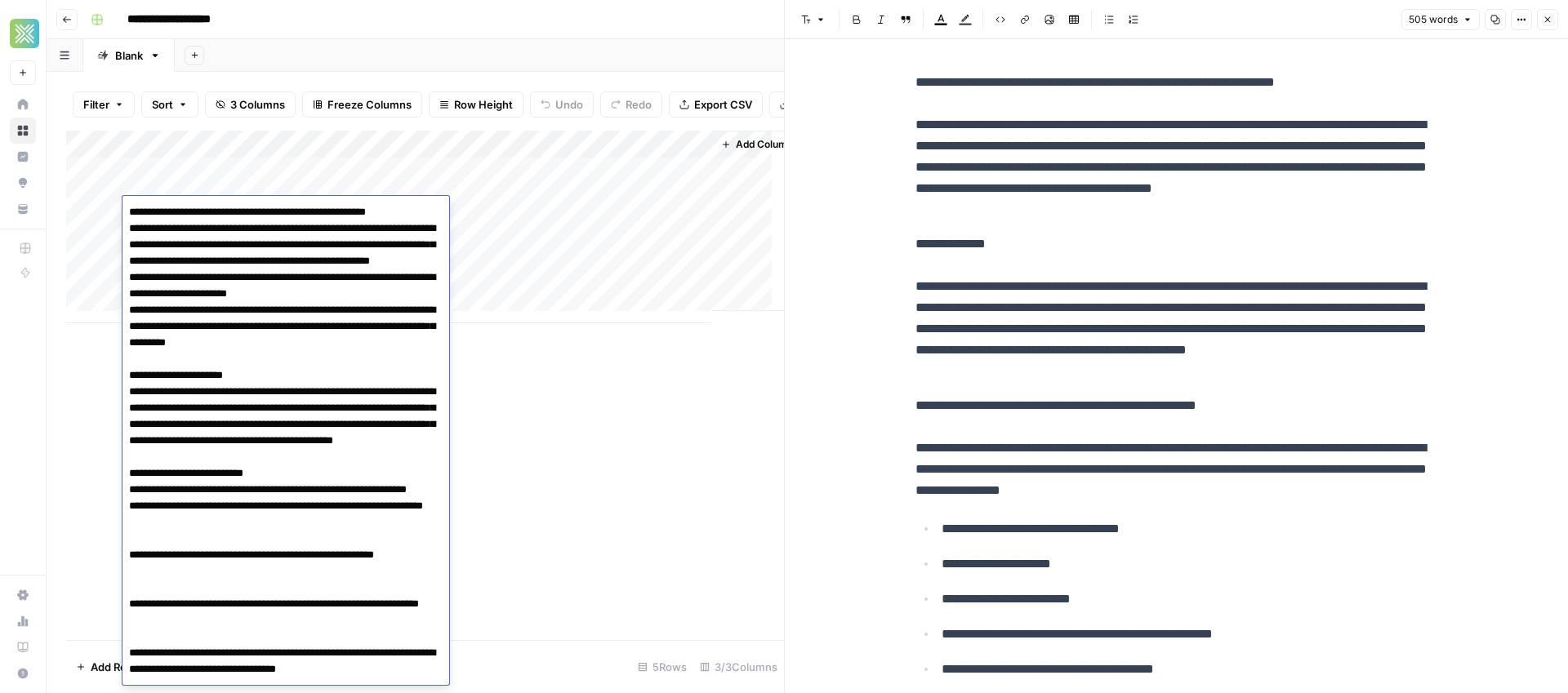
scroll to position [1233, 0]
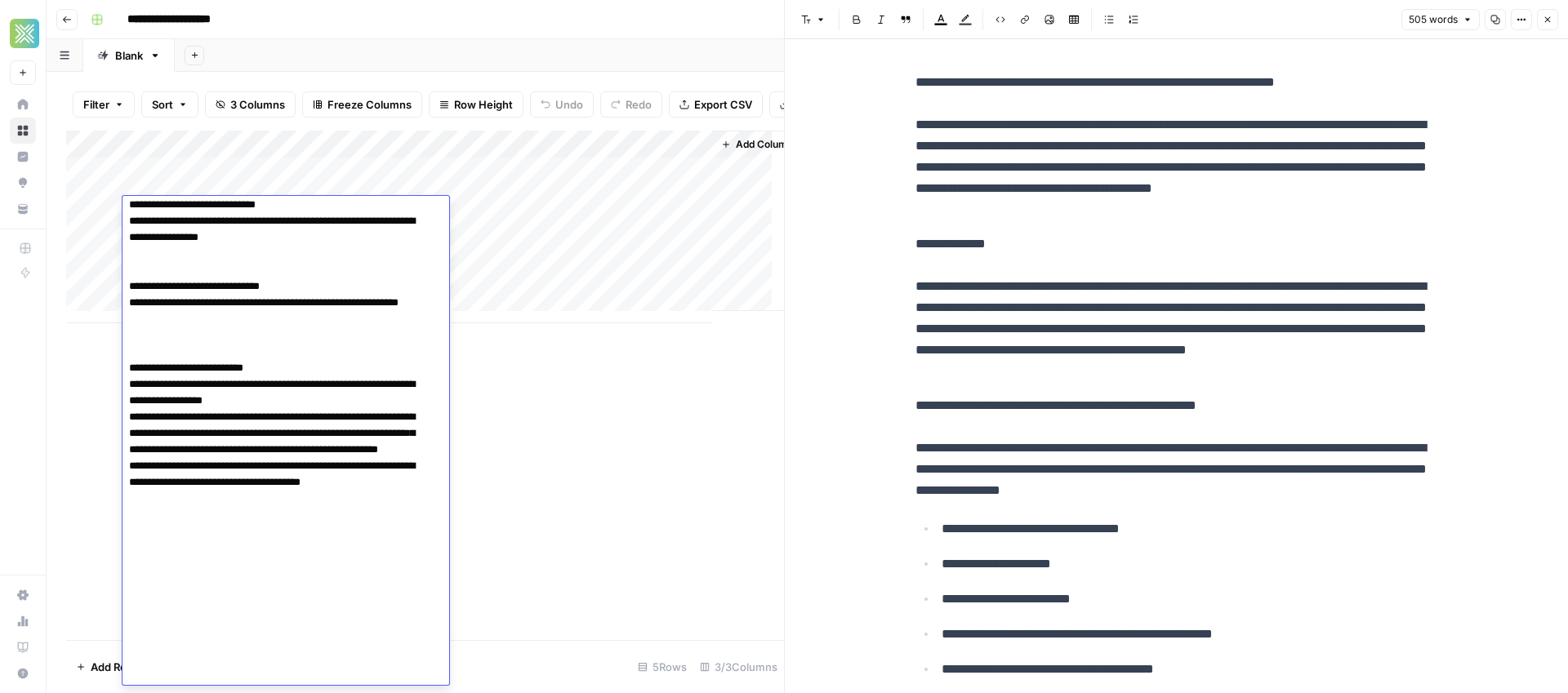
type textarea "**********"
click at [594, 506] on div "Add Column" at bounding box center [424, 386] width 718 height 510
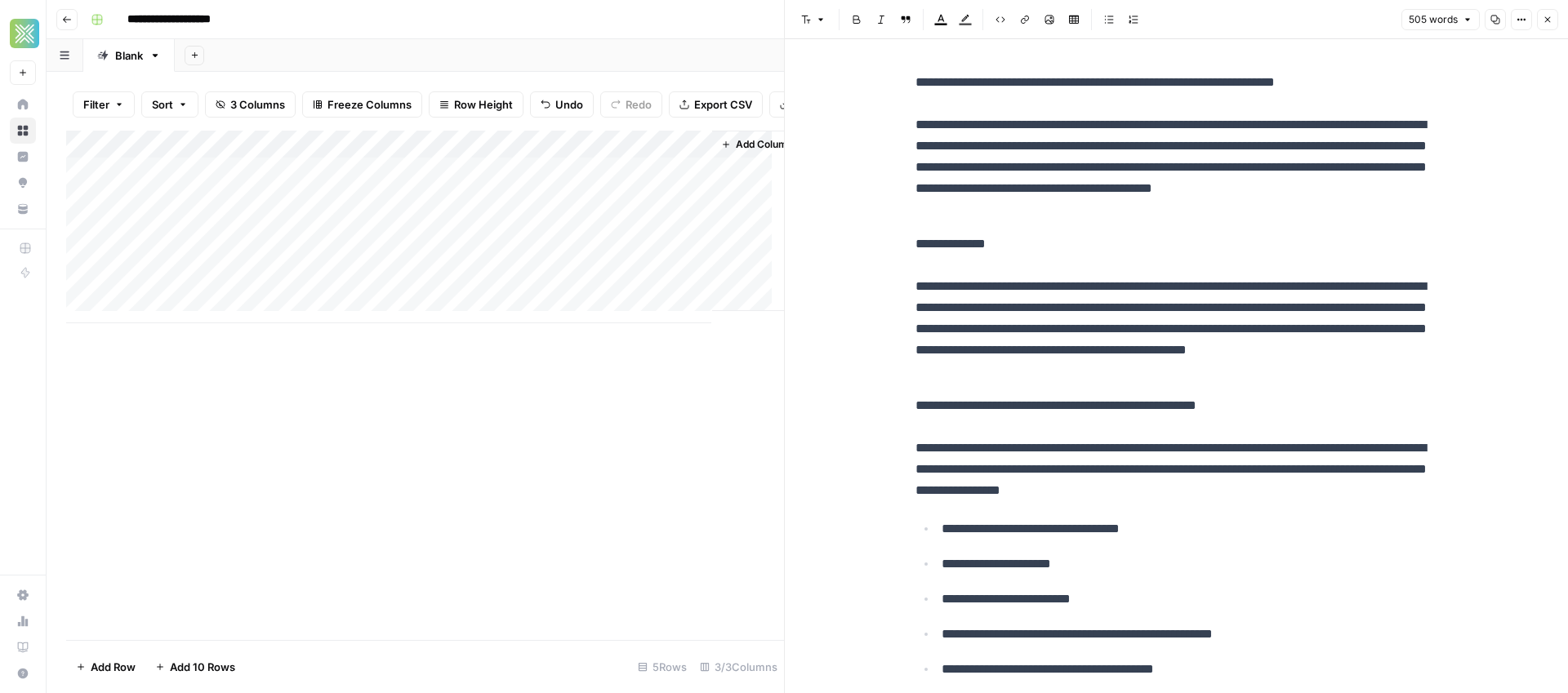
click at [458, 209] on div "Add Column" at bounding box center [424, 227] width 718 height 193
click at [1545, 23] on icon "button" at bounding box center [1547, 19] width 10 height 10
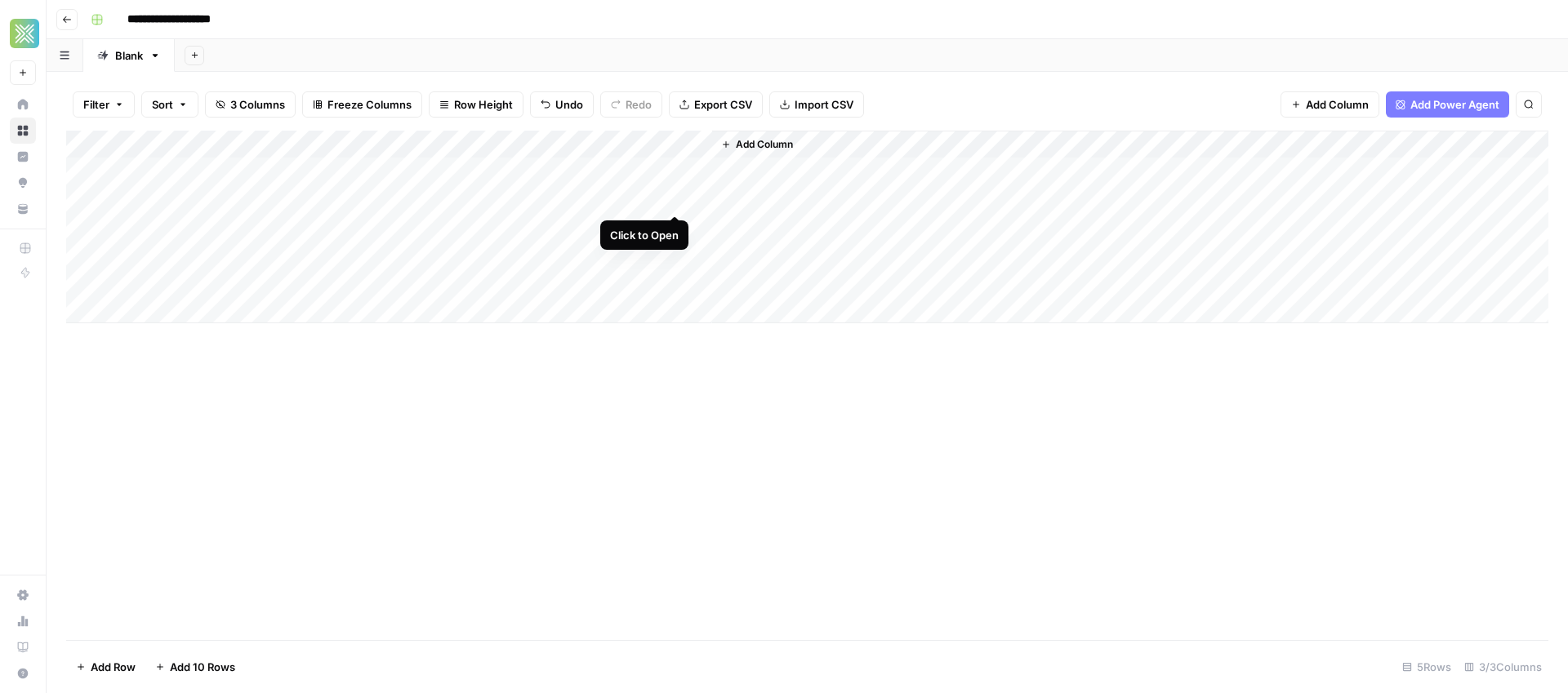
click at [672, 199] on div "Add Column" at bounding box center [807, 227] width 1482 height 193
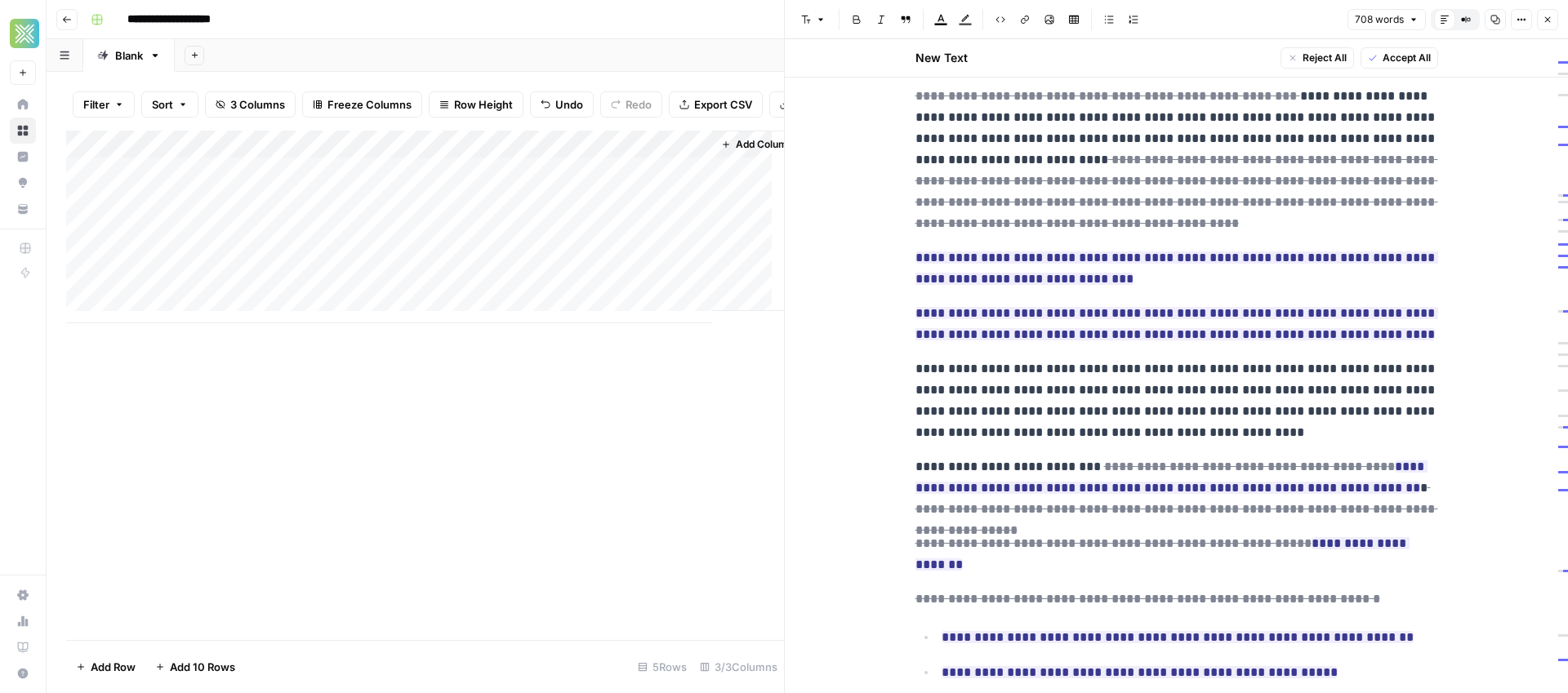
scroll to position [107, 0]
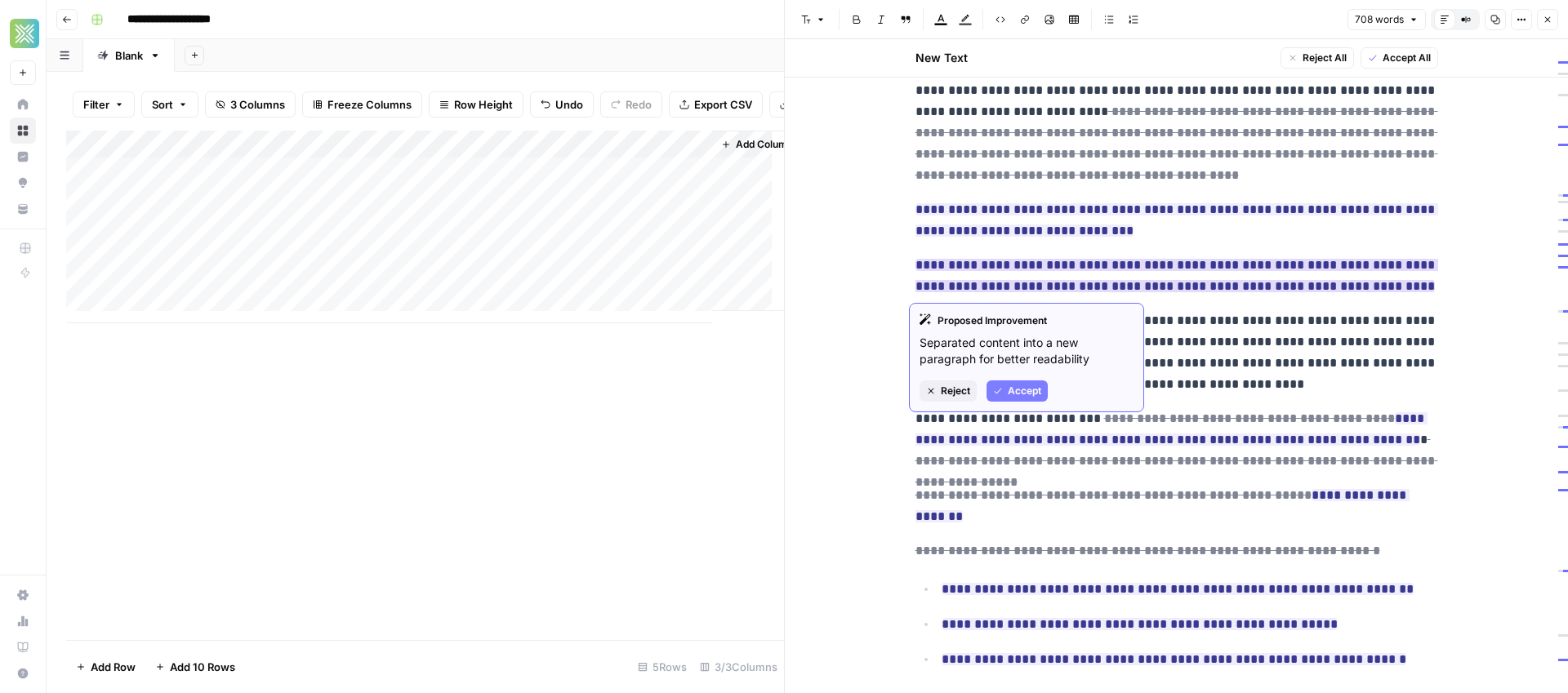
click at [1311, 264] on ins "**********" at bounding box center [1177, 275] width 523 height 33
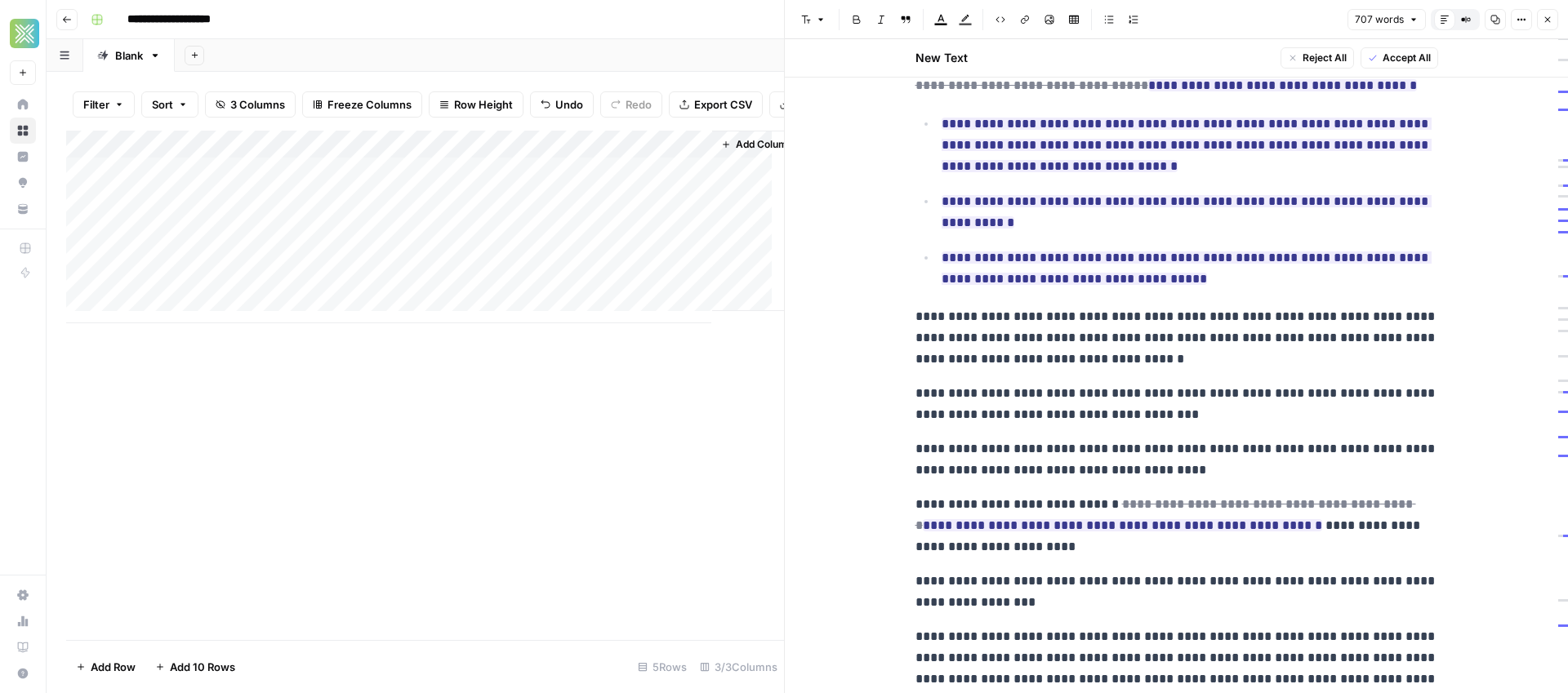
scroll to position [1346, 0]
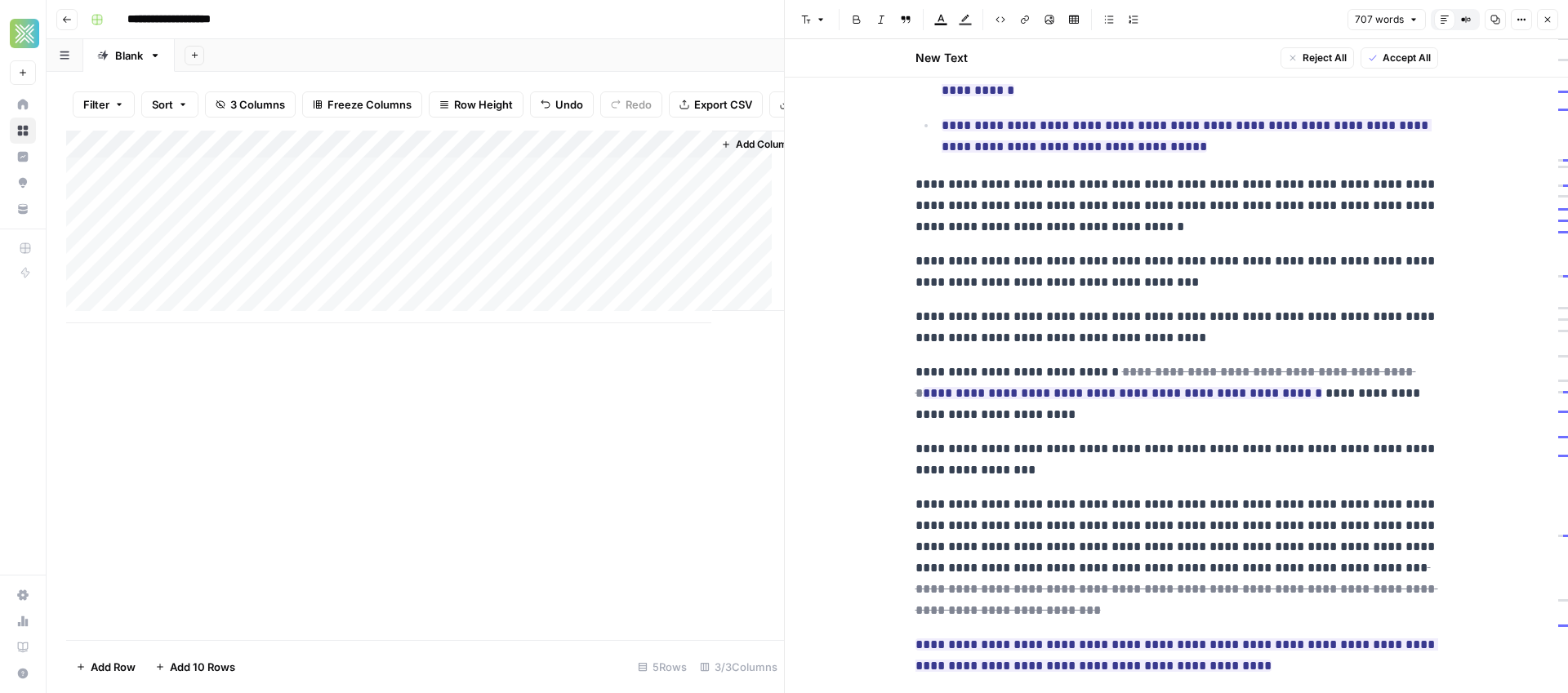
click at [1411, 57] on span "Accept All" at bounding box center [1406, 58] width 48 height 14
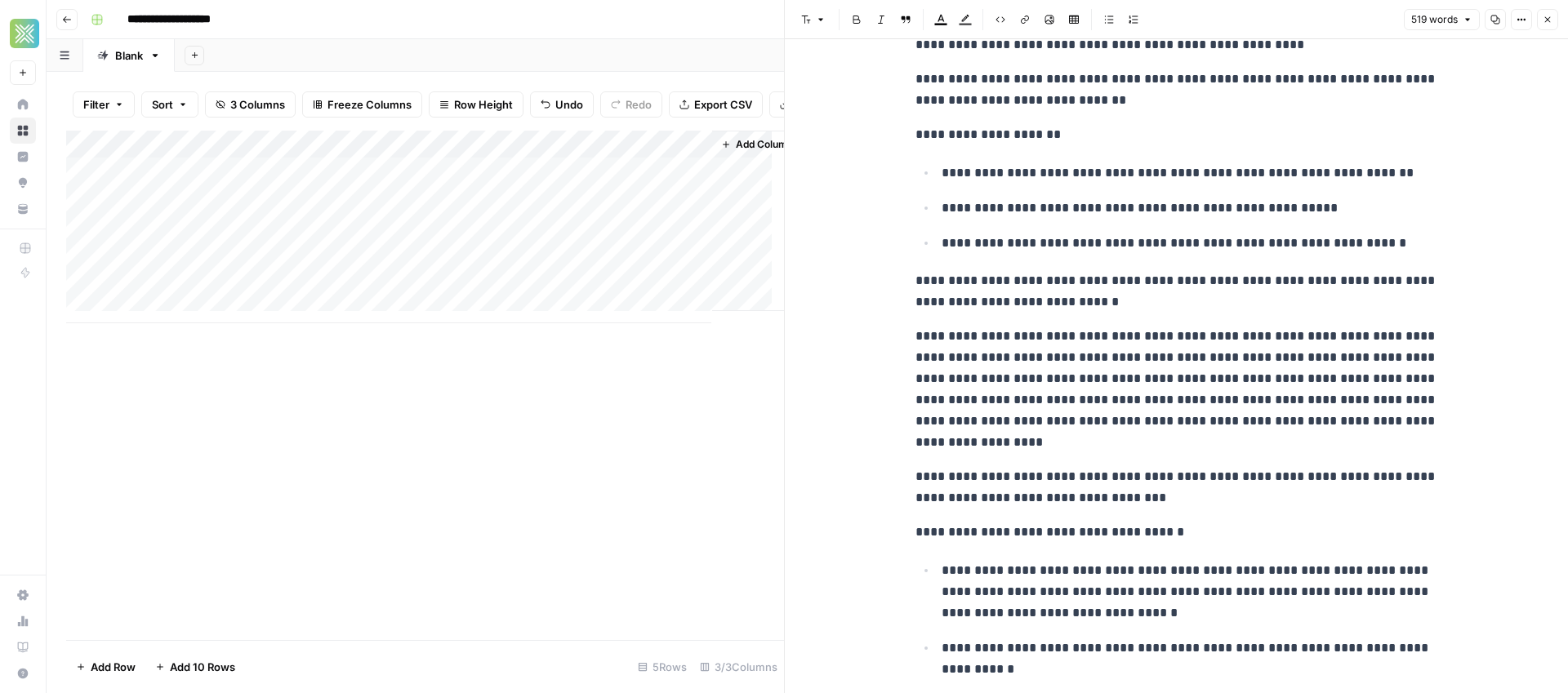
scroll to position [881, 0]
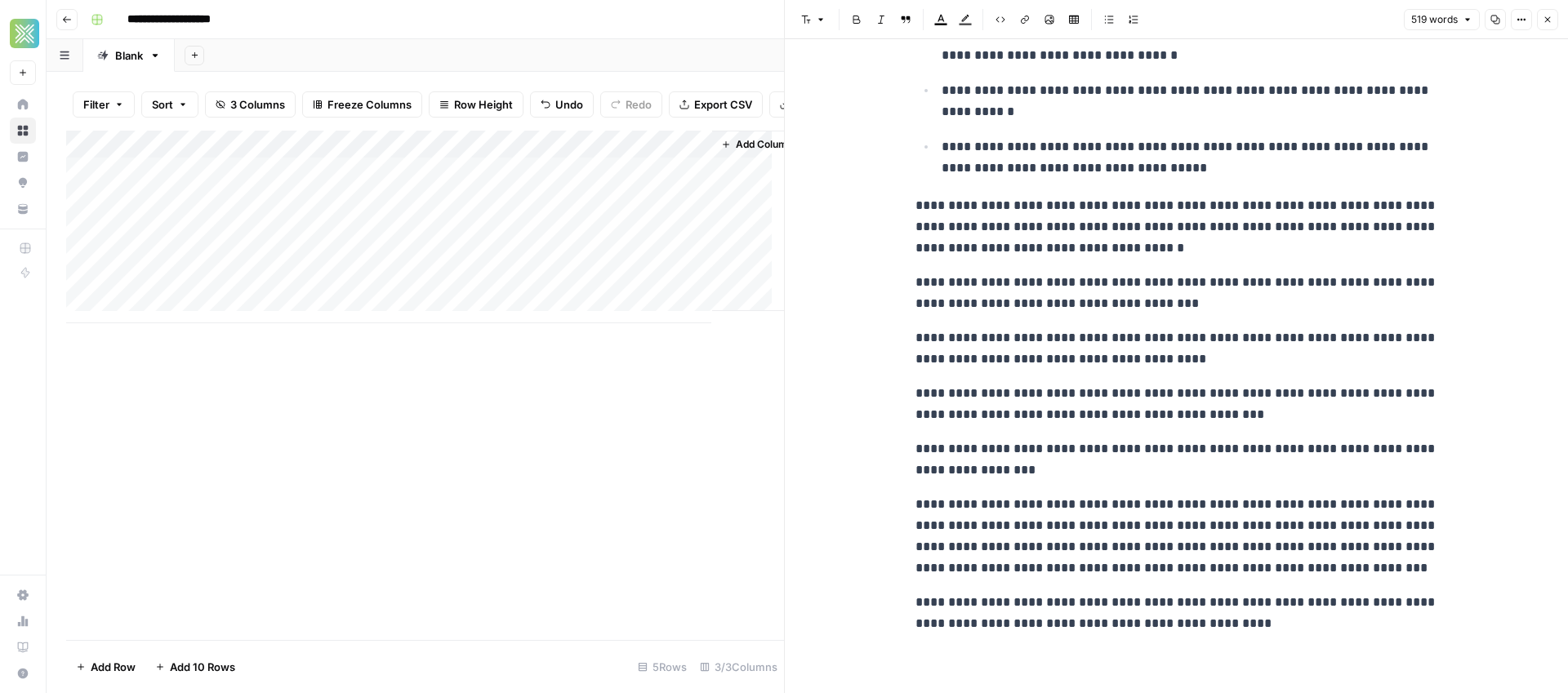
click at [922, 570] on p "**********" at bounding box center [1177, 536] width 523 height 85
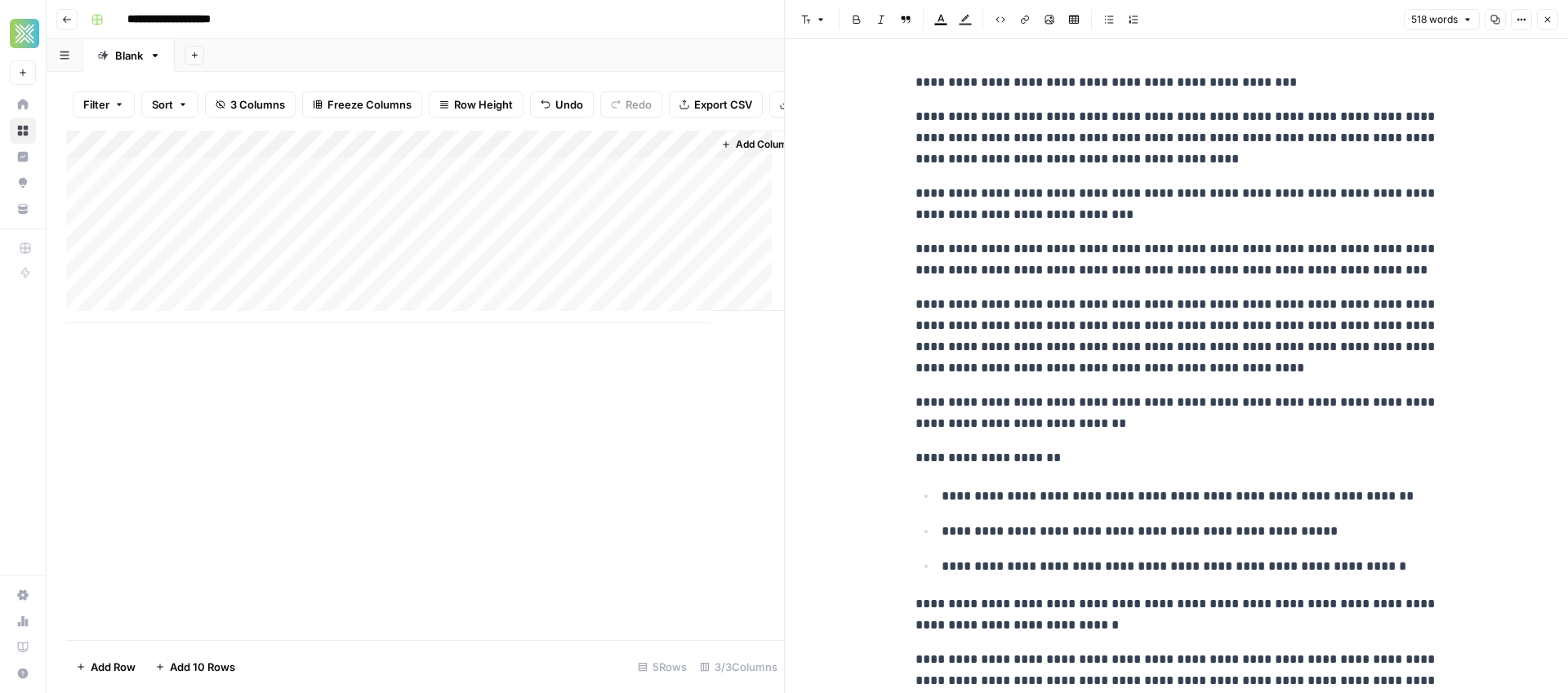
click at [1386, 135] on p "**********" at bounding box center [1177, 138] width 523 height 64
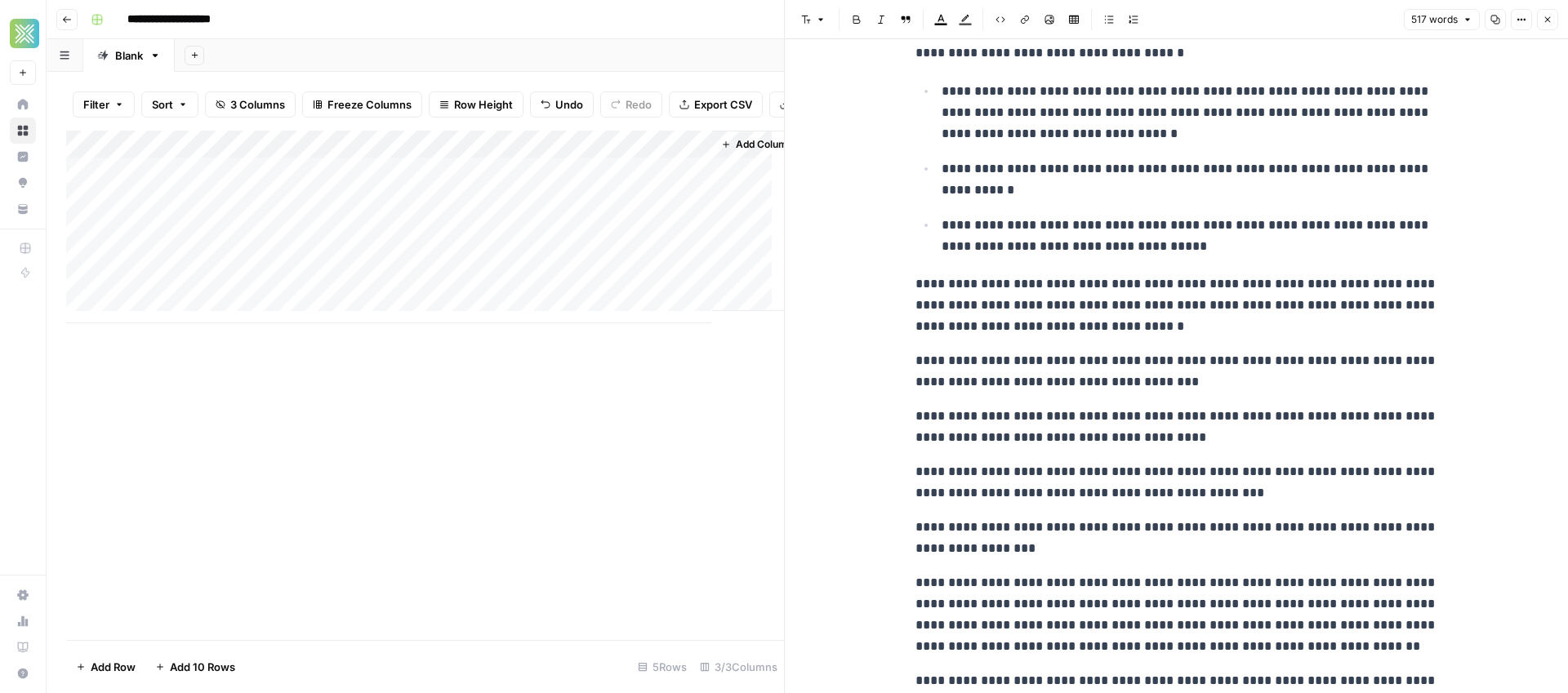
scroll to position [881, 0]
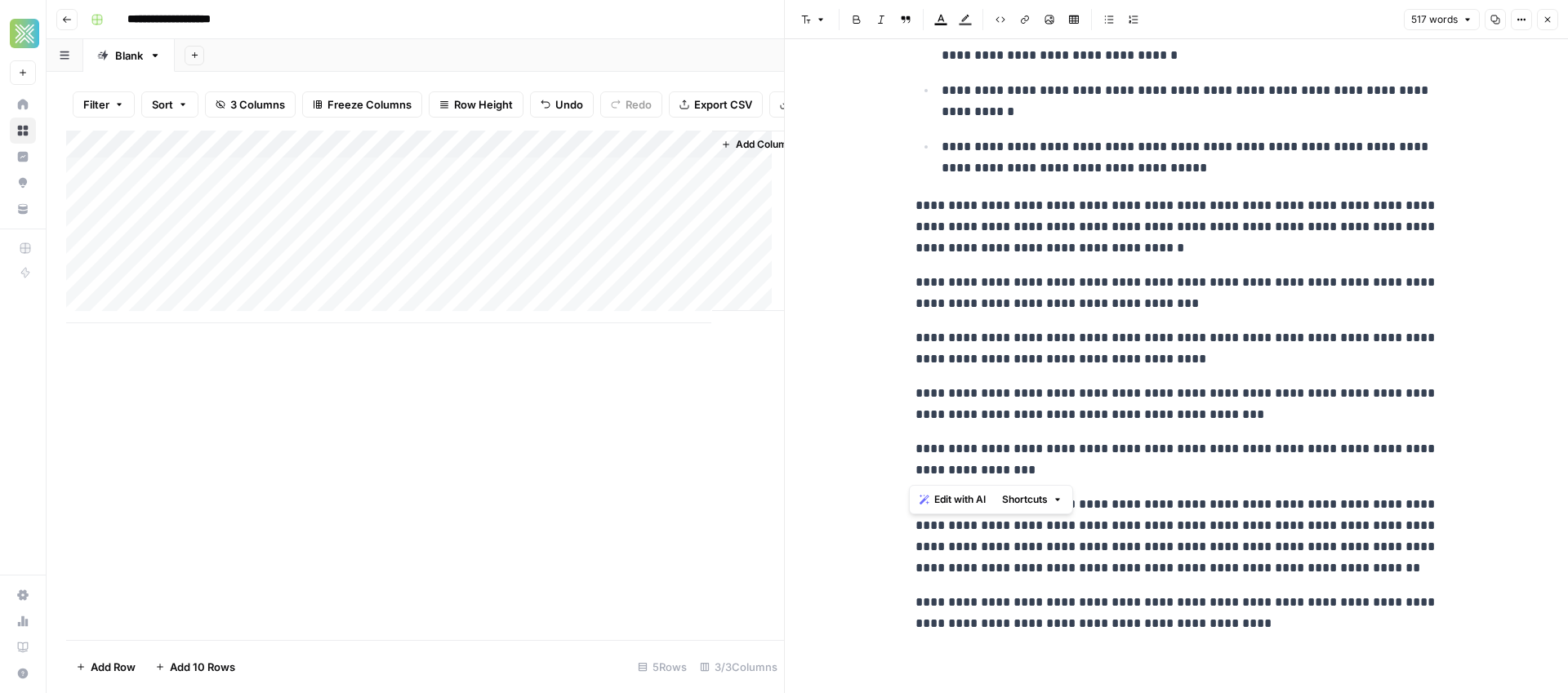
drag, startPoint x: 1001, startPoint y: 466, endPoint x: 889, endPoint y: 278, distance: 218.8
click at [1107, 19] on icon "button" at bounding box center [1108, 19] width 10 height 10
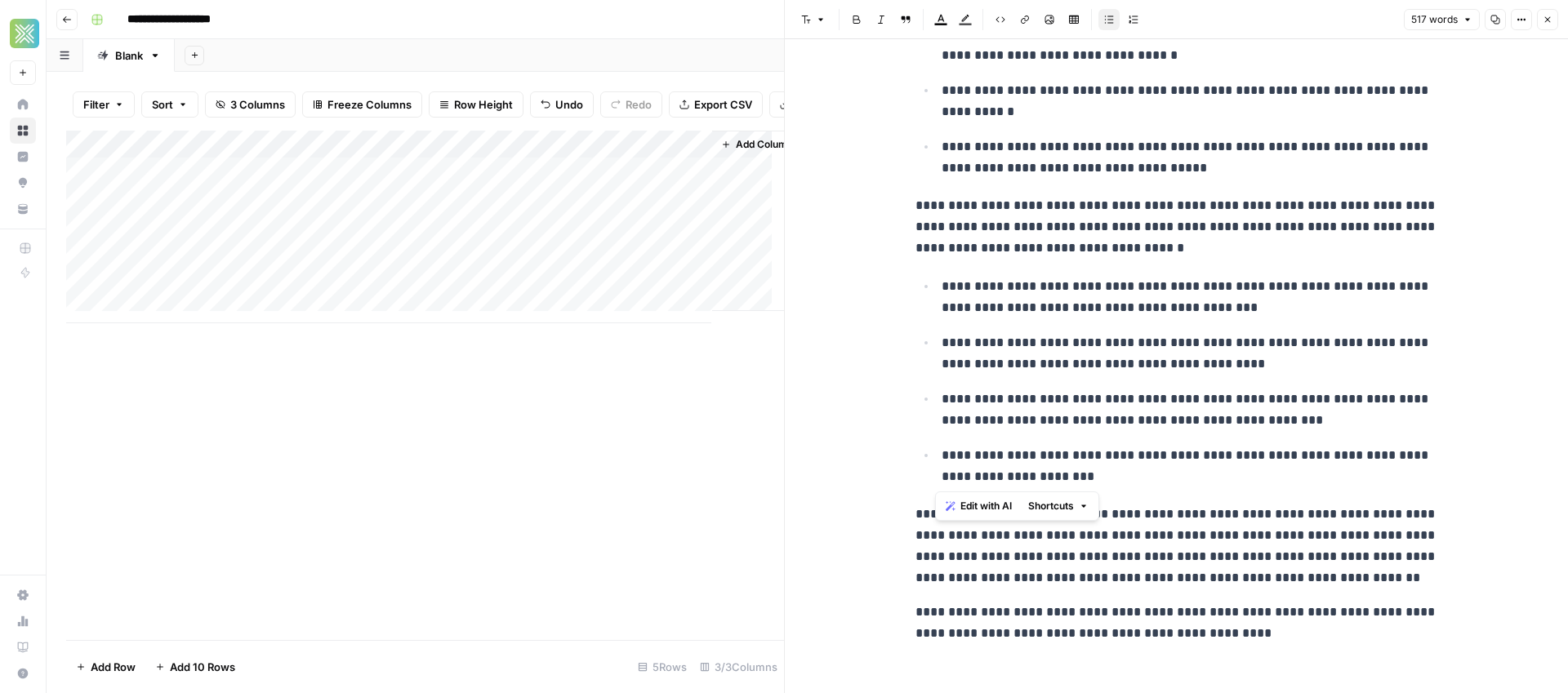
click at [1138, 246] on p "**********" at bounding box center [1177, 227] width 523 height 64
click at [1262, 231] on p "**********" at bounding box center [1177, 227] width 523 height 64
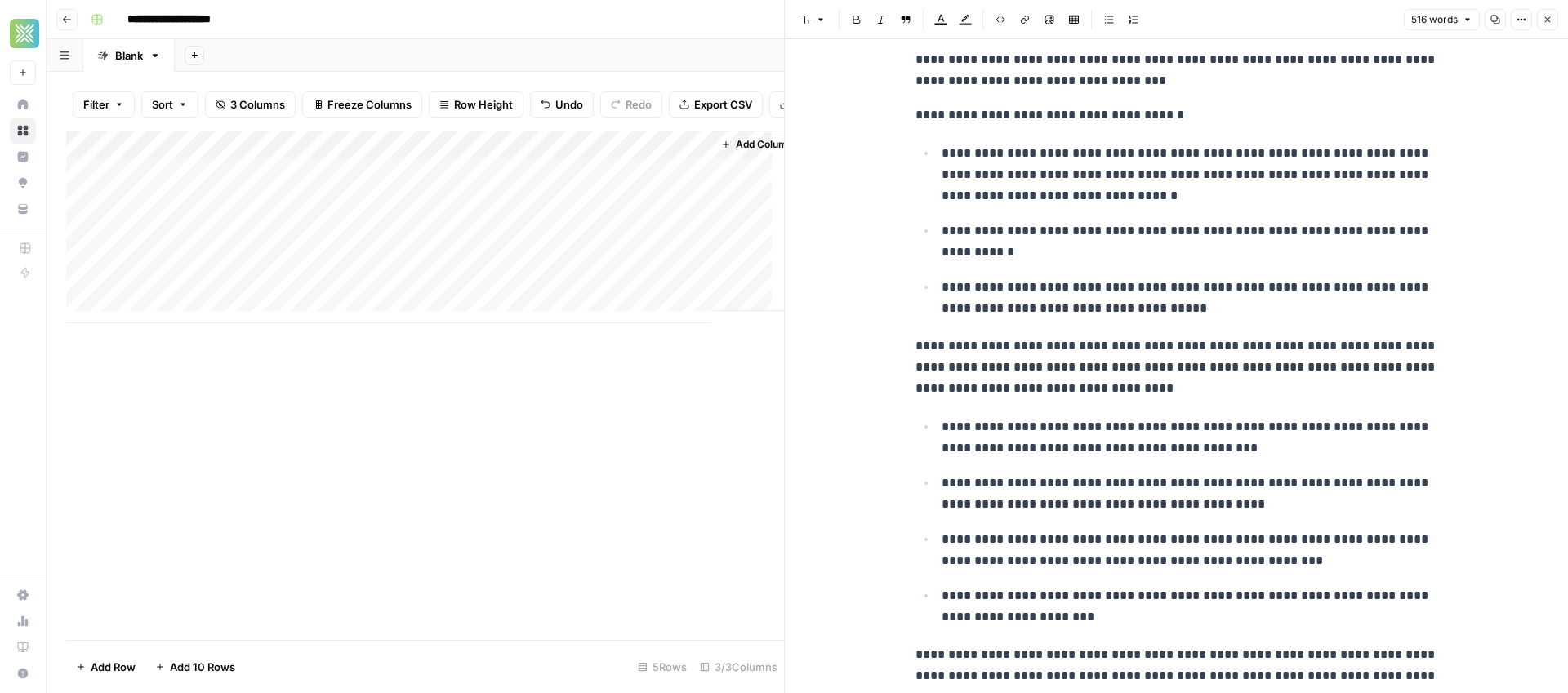
scroll to position [724, 0]
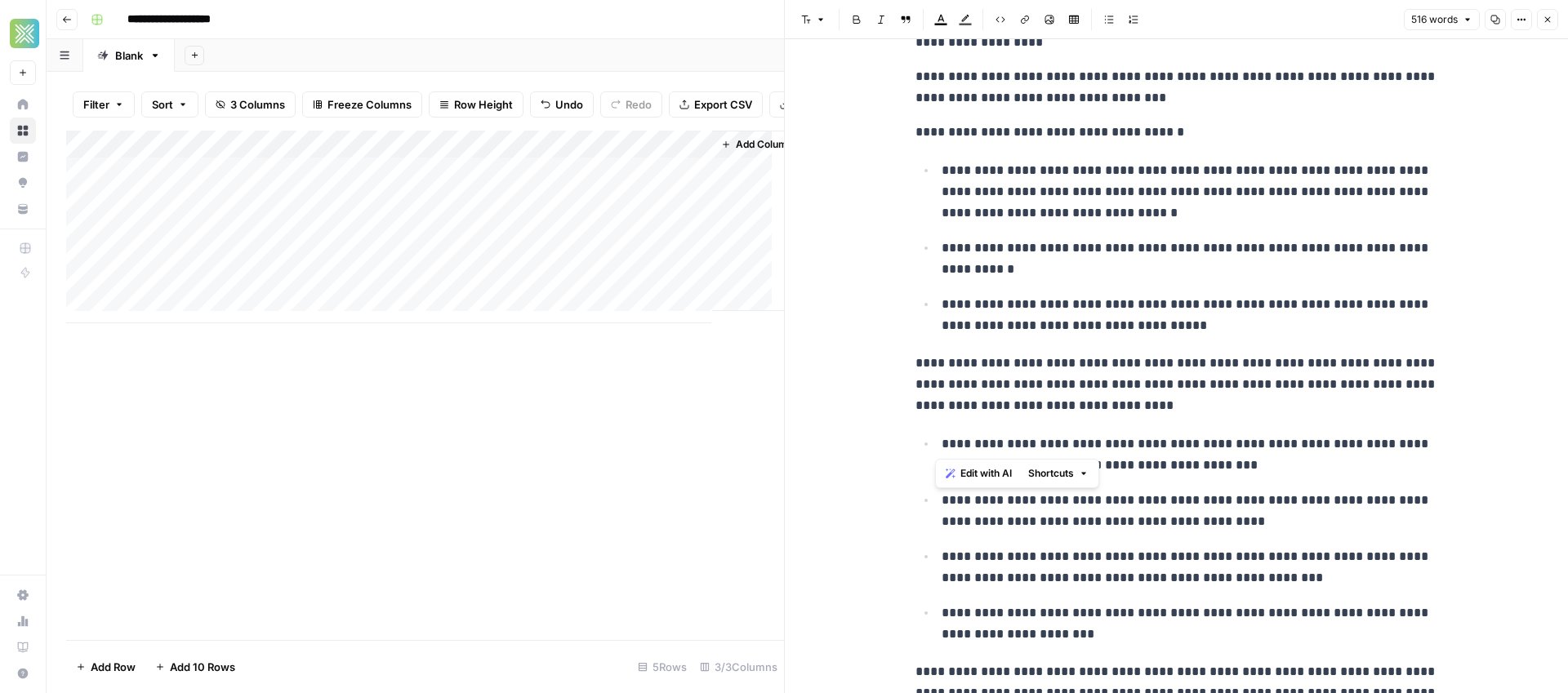
drag, startPoint x: 1085, startPoint y: 445, endPoint x: 936, endPoint y: 453, distance: 149.2
click at [942, 453] on p "**********" at bounding box center [1190, 454] width 497 height 42
click at [1102, 406] on p "**********" at bounding box center [1177, 385] width 523 height 64
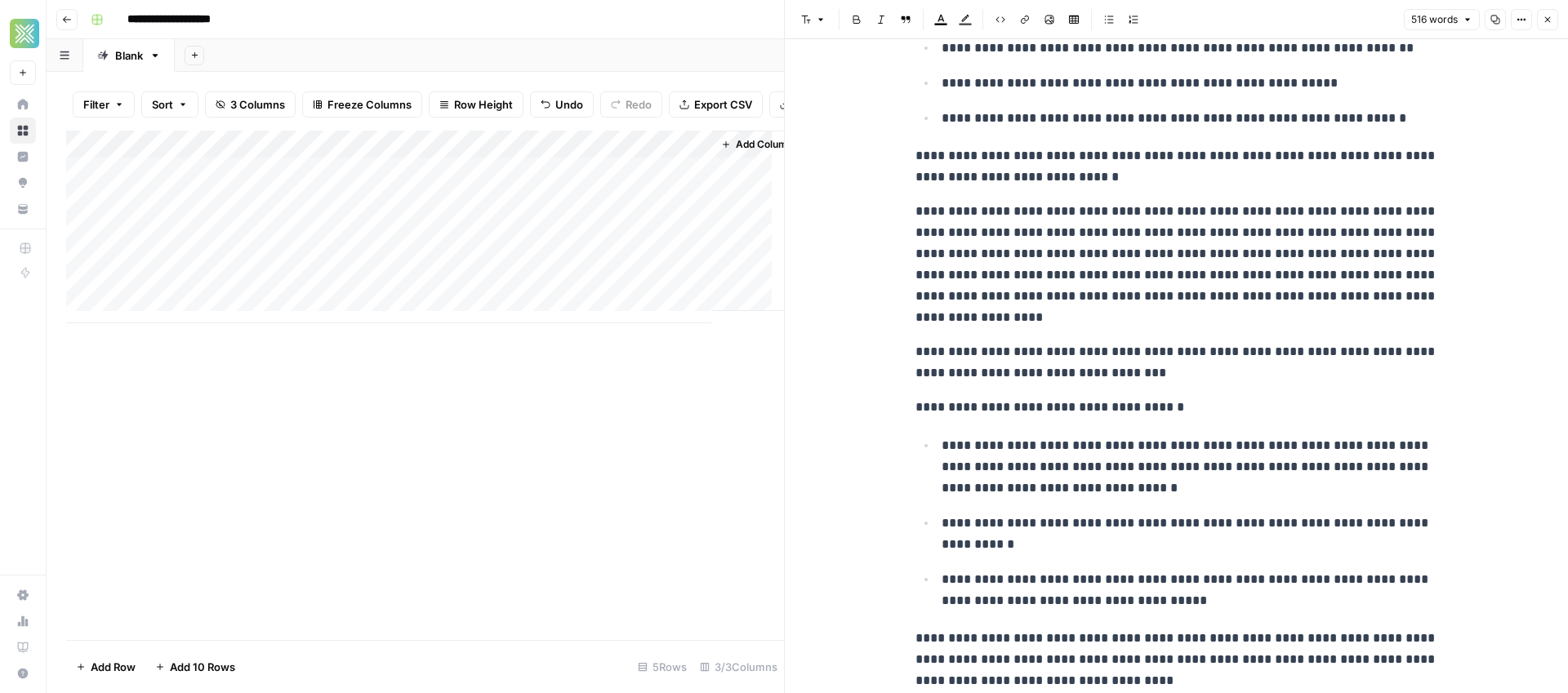
scroll to position [0, 0]
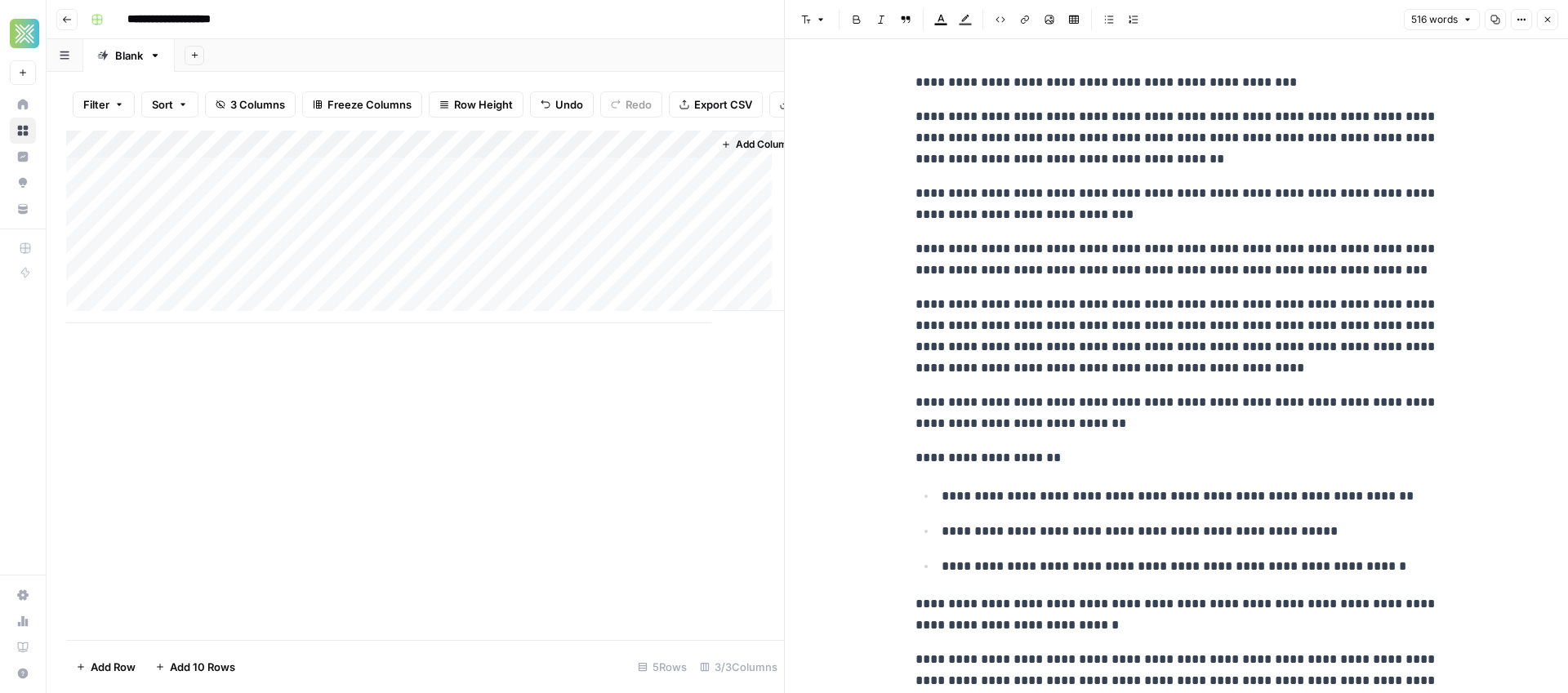
click at [1193, 330] on p "**********" at bounding box center [1177, 336] width 523 height 85
copy div "**********"
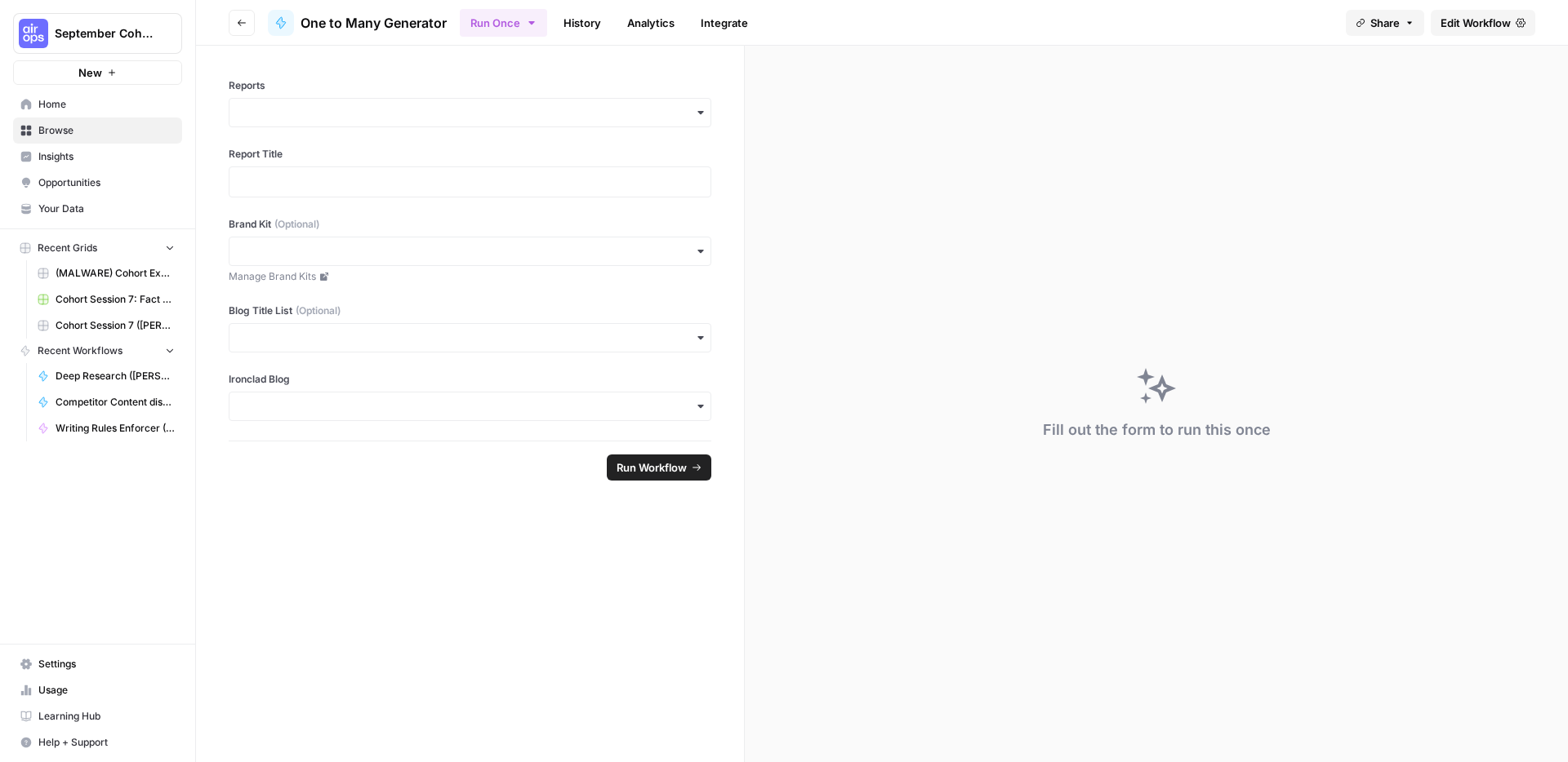
click at [1503, 21] on span "Edit Workflow" at bounding box center [1476, 23] width 70 height 16
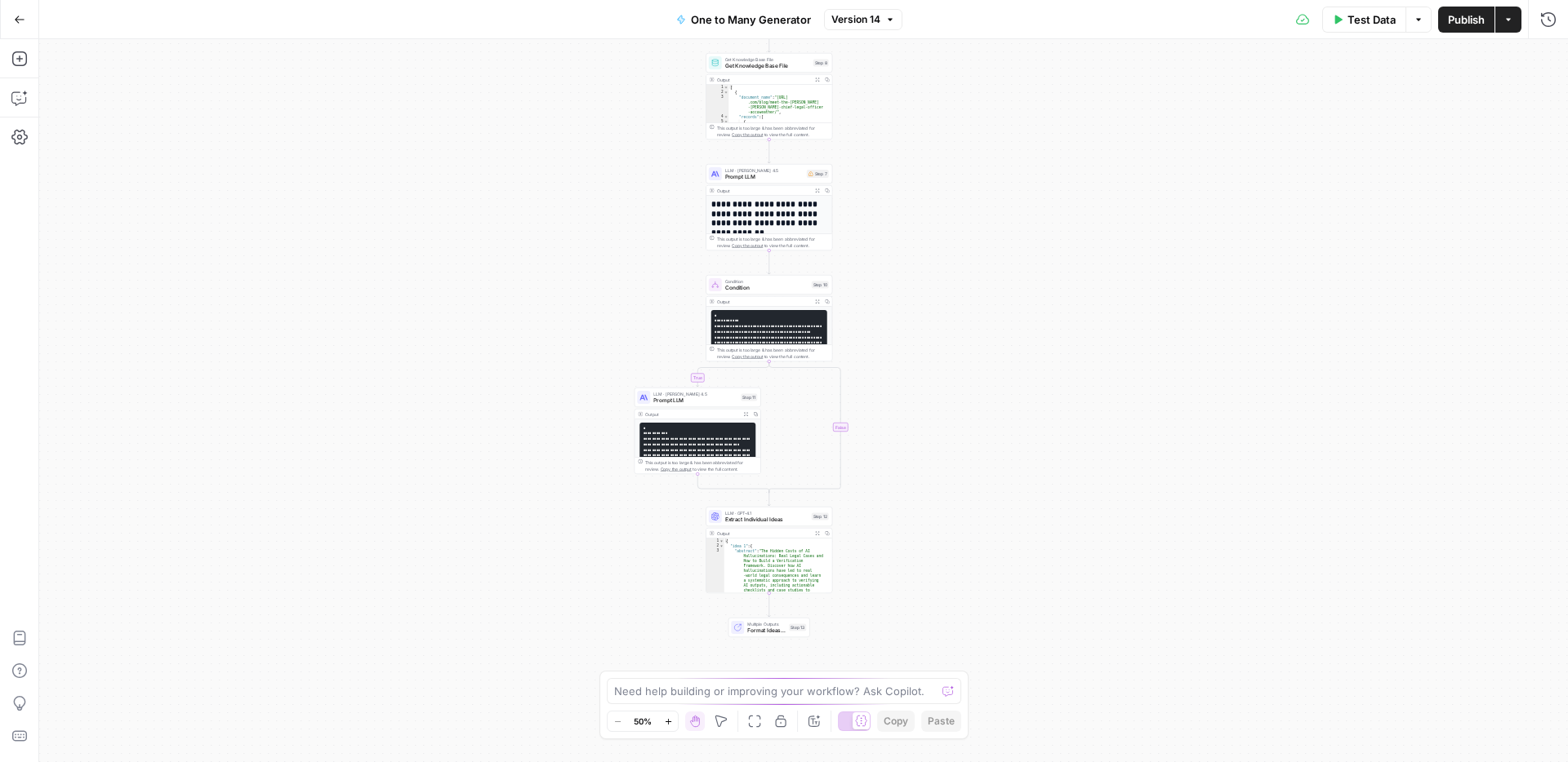
drag, startPoint x: 1033, startPoint y: 355, endPoint x: 1038, endPoint y: 284, distance: 71.2
click at [1038, 284] on div "true false Workflow Input Settings Inputs Get Knowledge Base File Get Knowledge…" at bounding box center [804, 401] width 1529 height 723
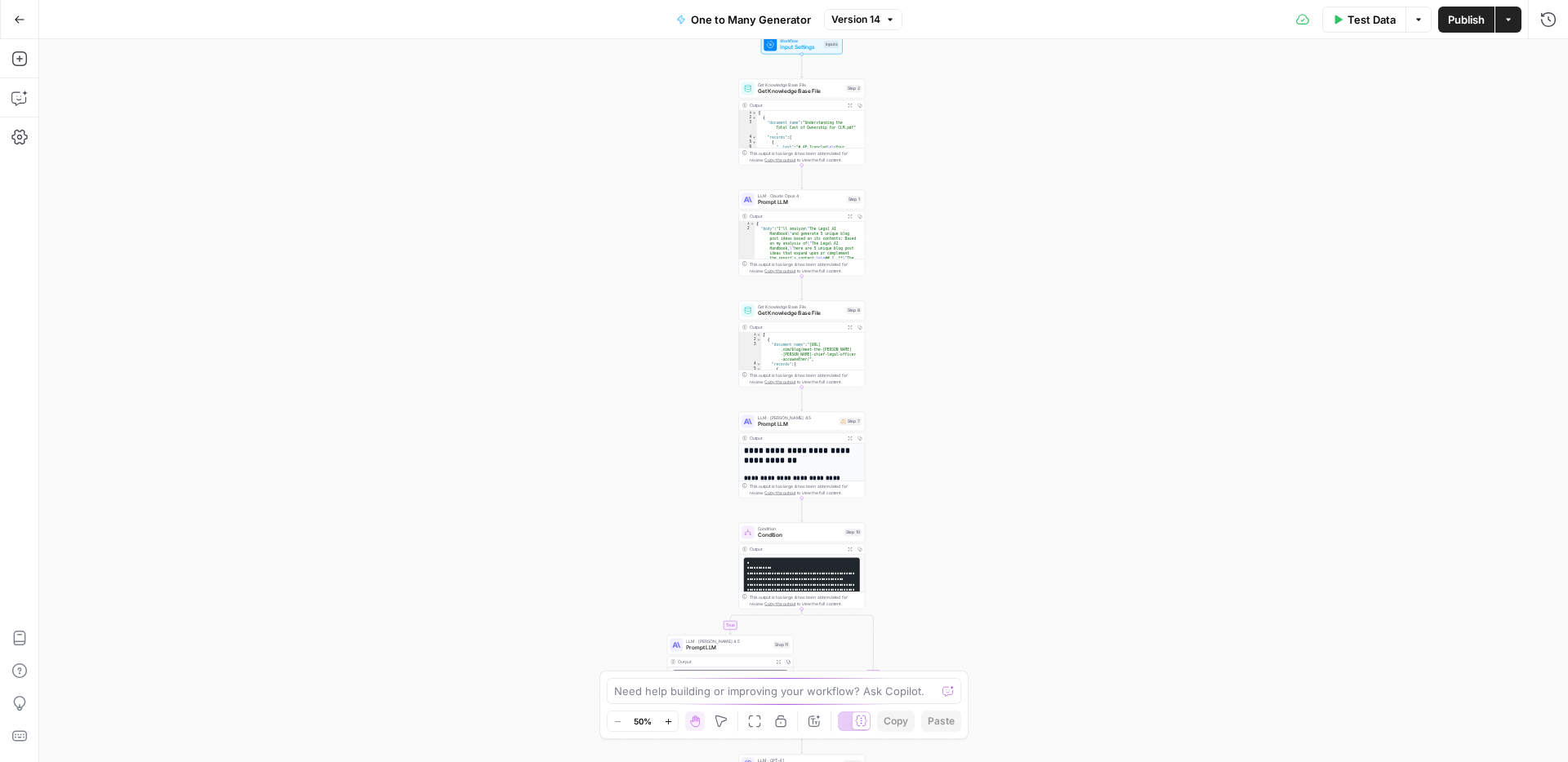
scroll to position [61, 0]
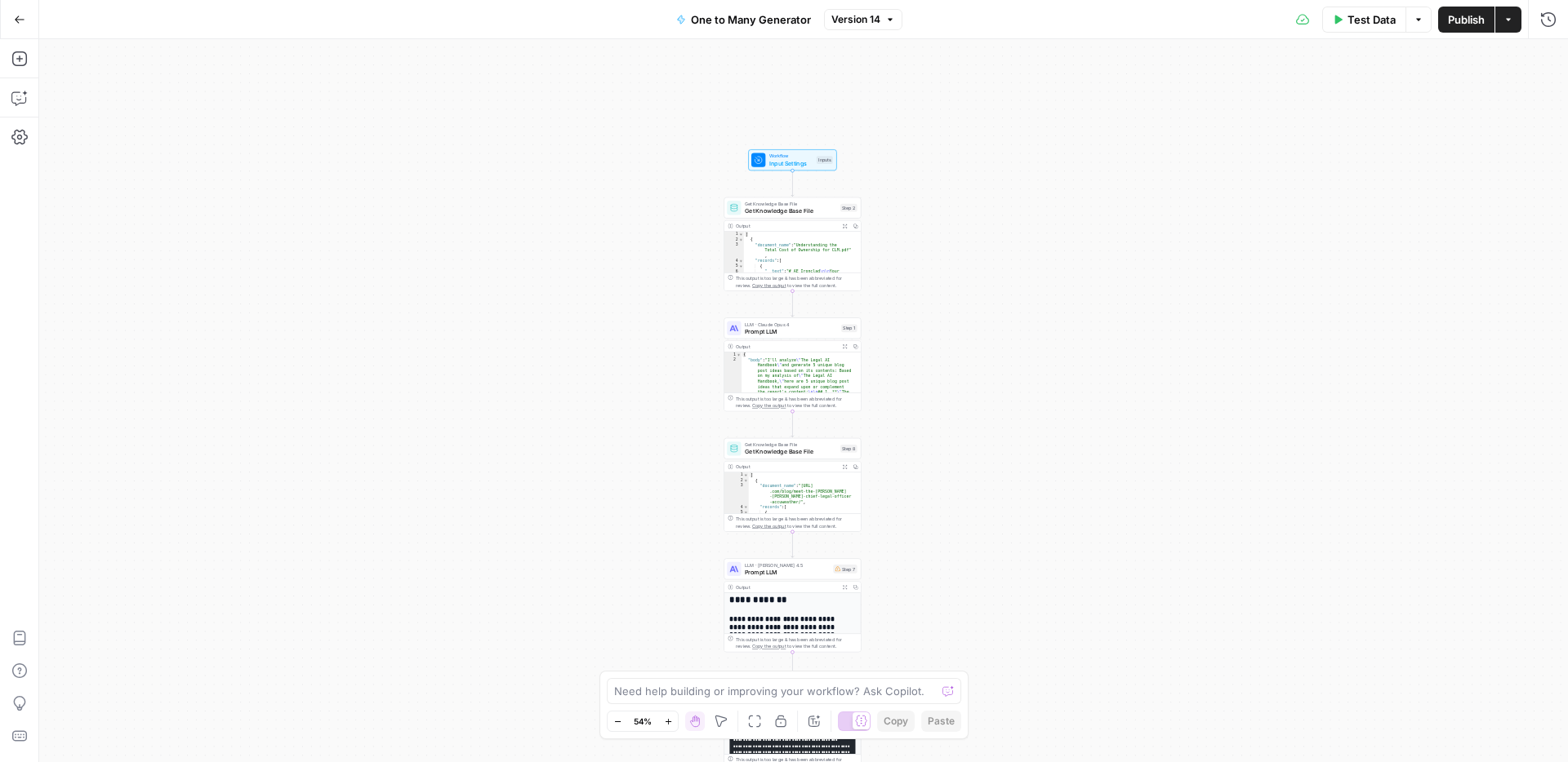
drag, startPoint x: 916, startPoint y: 320, endPoint x: 861, endPoint y: 476, distance: 165.4
click at [880, 547] on div "true false Workflow Input Settings Inputs Get Knowledge Base File Get Knowledge…" at bounding box center [804, 401] width 1529 height 723
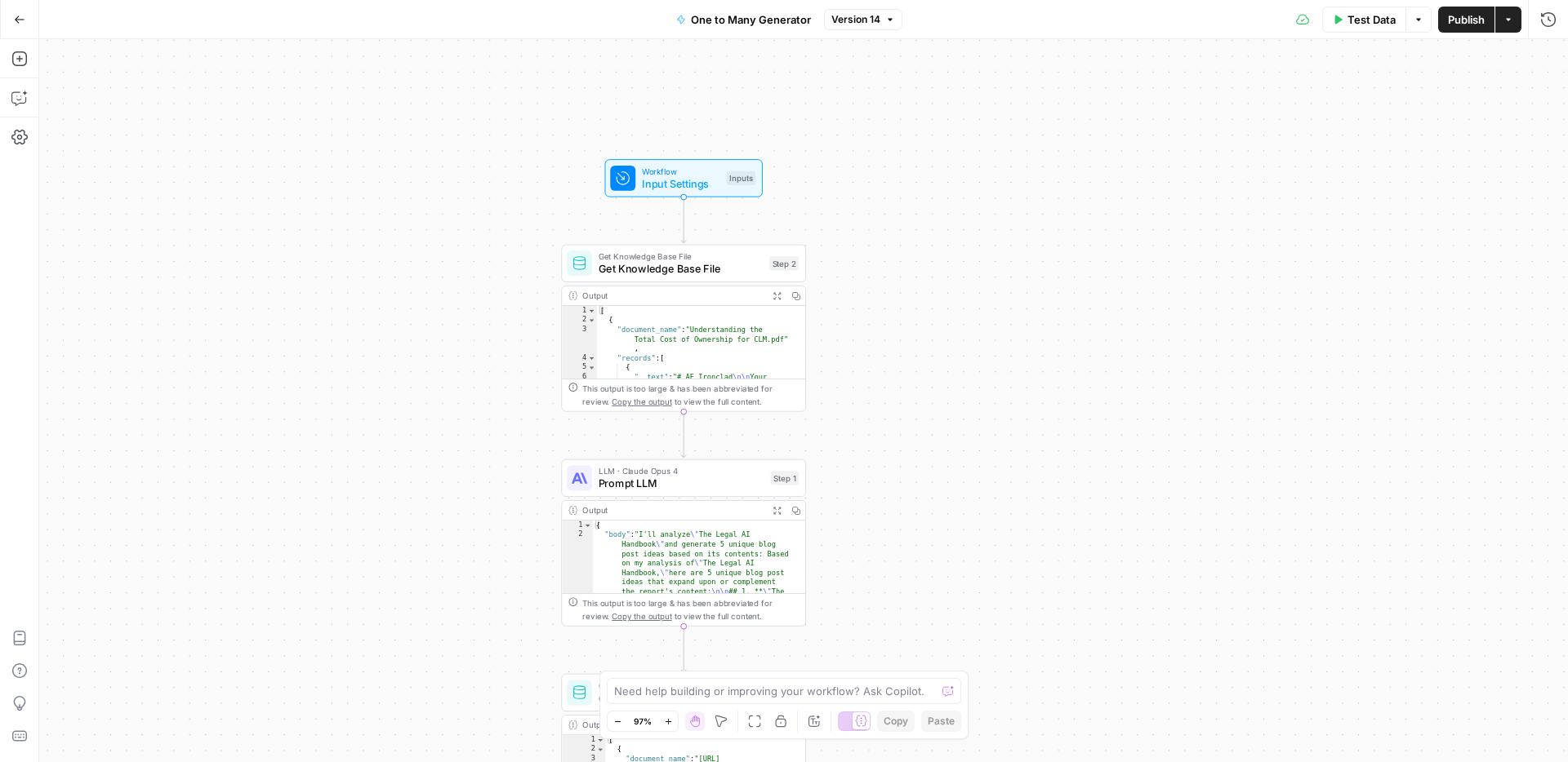
drag, startPoint x: 919, startPoint y: 528, endPoint x: 924, endPoint y: 387, distance: 141.1
click at [924, 387] on div "true false Workflow Input Settings Inputs Get Knowledge Base File Get Knowledge…" at bounding box center [804, 401] width 1529 height 723
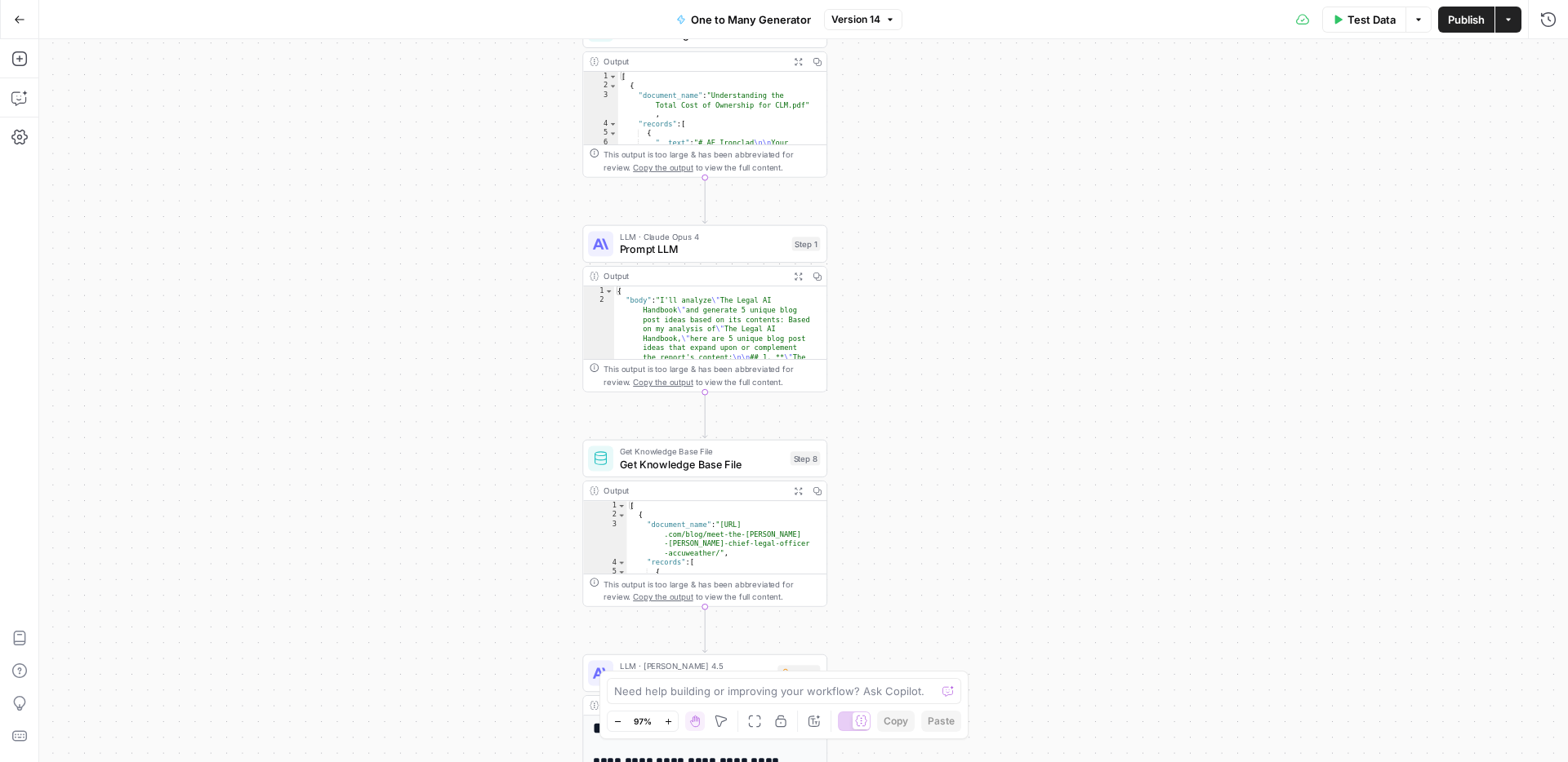
drag, startPoint x: 902, startPoint y: 536, endPoint x: 926, endPoint y: 422, distance: 116.5
click at [926, 422] on div "true false Workflow Input Settings Inputs Get Knowledge Base File Get Knowledge…" at bounding box center [804, 401] width 1529 height 723
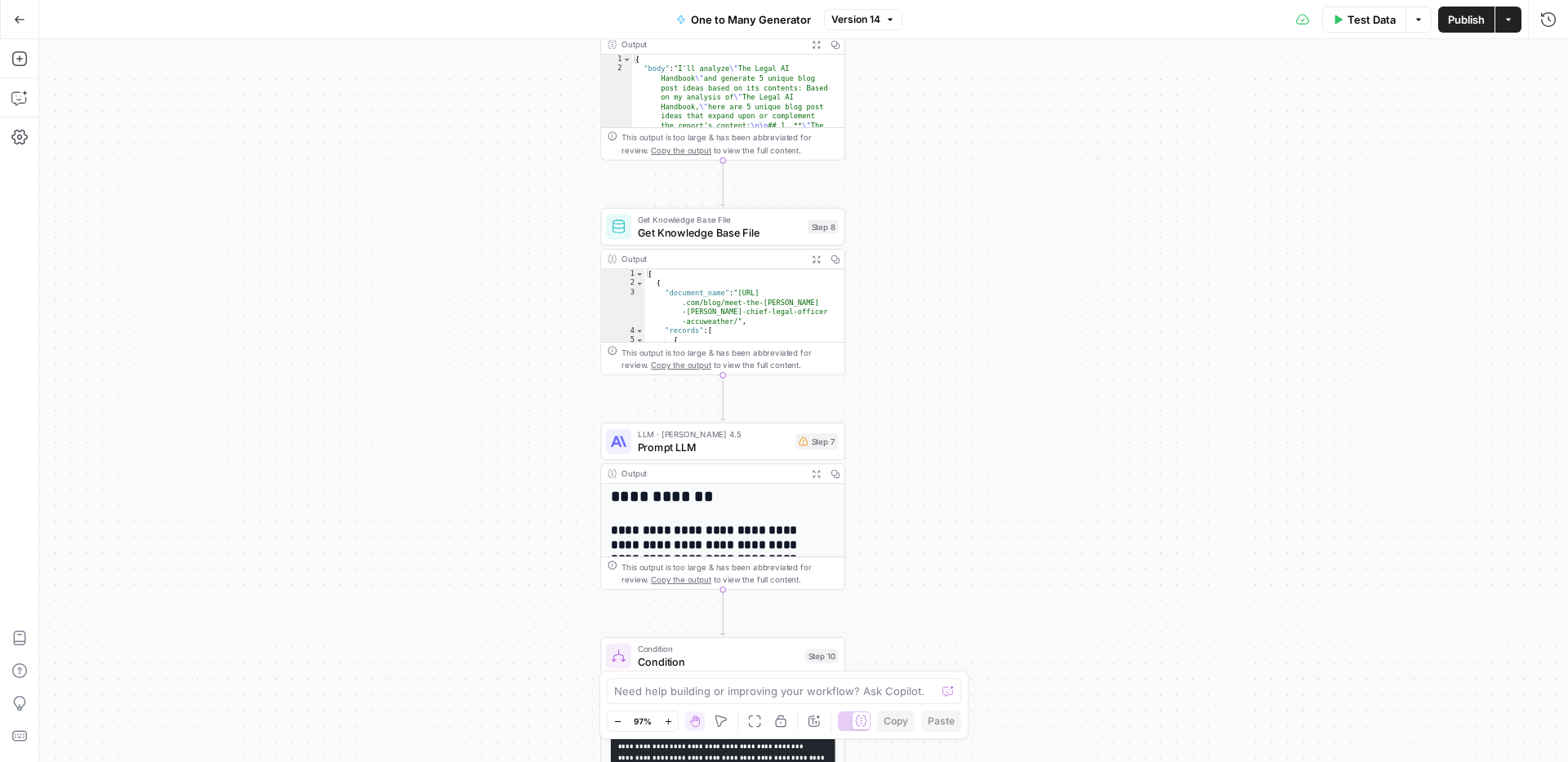
drag, startPoint x: 908, startPoint y: 376, endPoint x: 923, endPoint y: 186, distance: 190.6
click at [923, 186] on div "true false Workflow Input Settings Inputs Get Knowledge Base File Get Knowledge…" at bounding box center [804, 401] width 1529 height 723
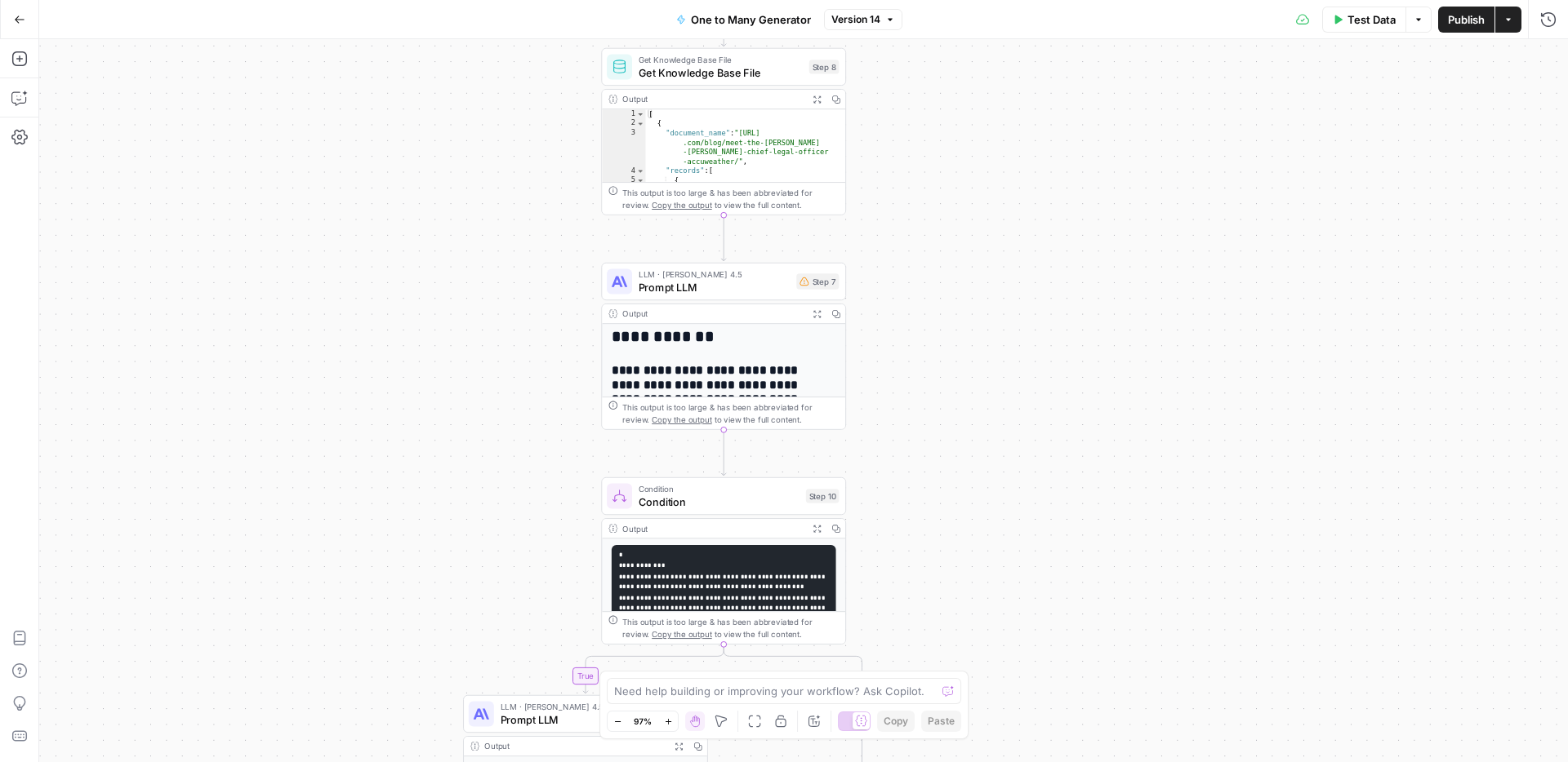
drag, startPoint x: 877, startPoint y: 438, endPoint x: 878, endPoint y: 276, distance: 162.0
click at [878, 276] on div "true false Workflow Input Settings Inputs Get Knowledge Base File Get Knowledge…" at bounding box center [804, 401] width 1529 height 723
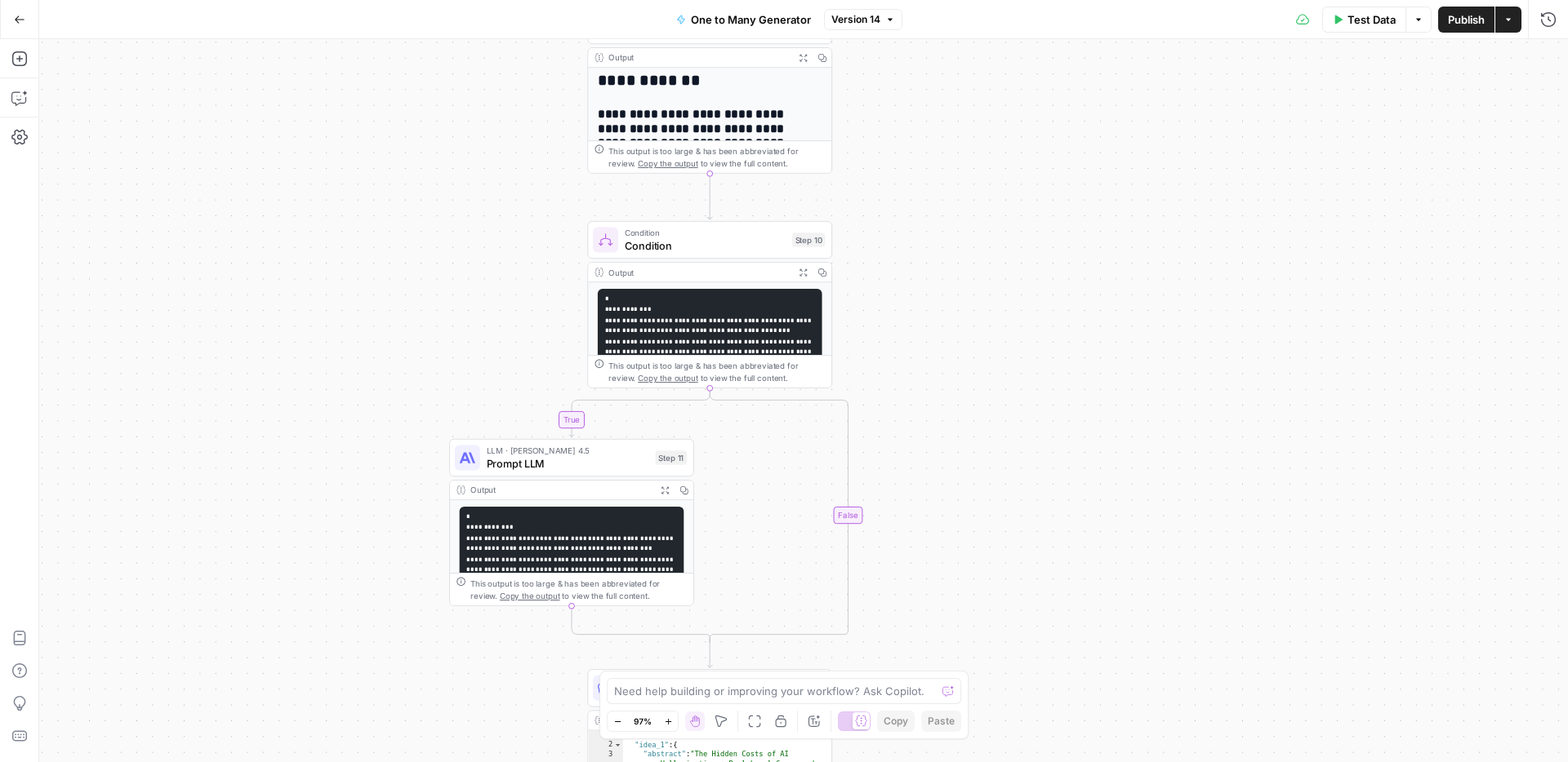
drag, startPoint x: 911, startPoint y: 389, endPoint x: 915, endPoint y: 236, distance: 153.1
click at [915, 236] on div "true false Workflow Input Settings Inputs Get Knowledge Base File Get Knowledge…" at bounding box center [804, 401] width 1529 height 723
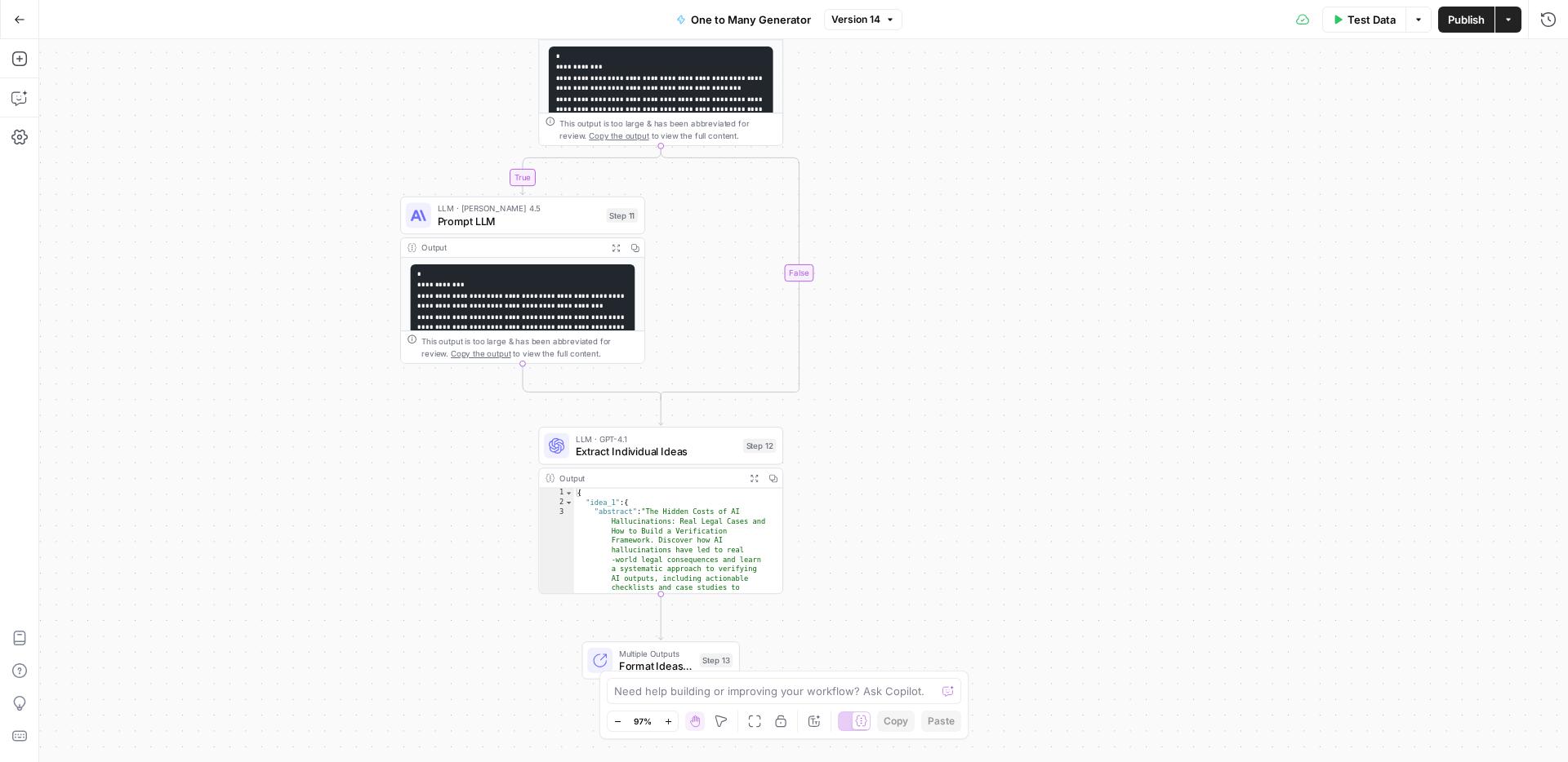
drag, startPoint x: 953, startPoint y: 479, endPoint x: 903, endPoint y: 258, distance: 226.6
click at [903, 258] on div "true false Workflow Input Settings Inputs Get Knowledge Base File Get Knowledge…" at bounding box center [804, 401] width 1529 height 723
drag, startPoint x: 896, startPoint y: 453, endPoint x: 914, endPoint y: 0, distance: 453.4
click at [914, 0] on div "Go Back One to Many Generator Version 14 Test Data Options Publish Actions Run …" at bounding box center [784, 381] width 1568 height 762
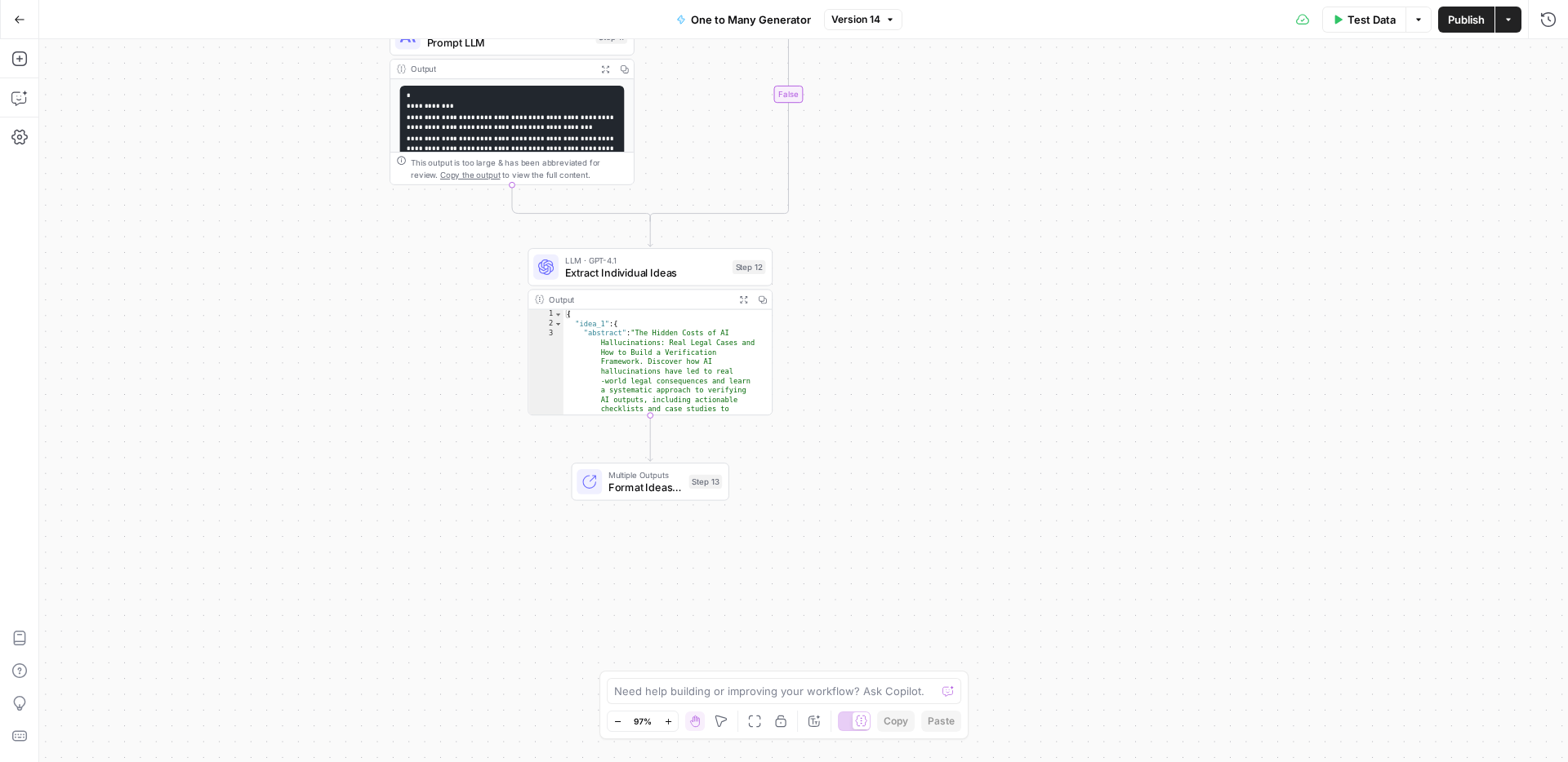
drag, startPoint x: 910, startPoint y: 100, endPoint x: 883, endPoint y: 334, distance: 235.6
click at [883, 334] on div "true false Workflow Input Settings Inputs Get Knowledge Base File Get Knowledge…" at bounding box center [804, 401] width 1529 height 723
click at [26, 21] on button "Go Back" at bounding box center [19, 19] width 30 height 30
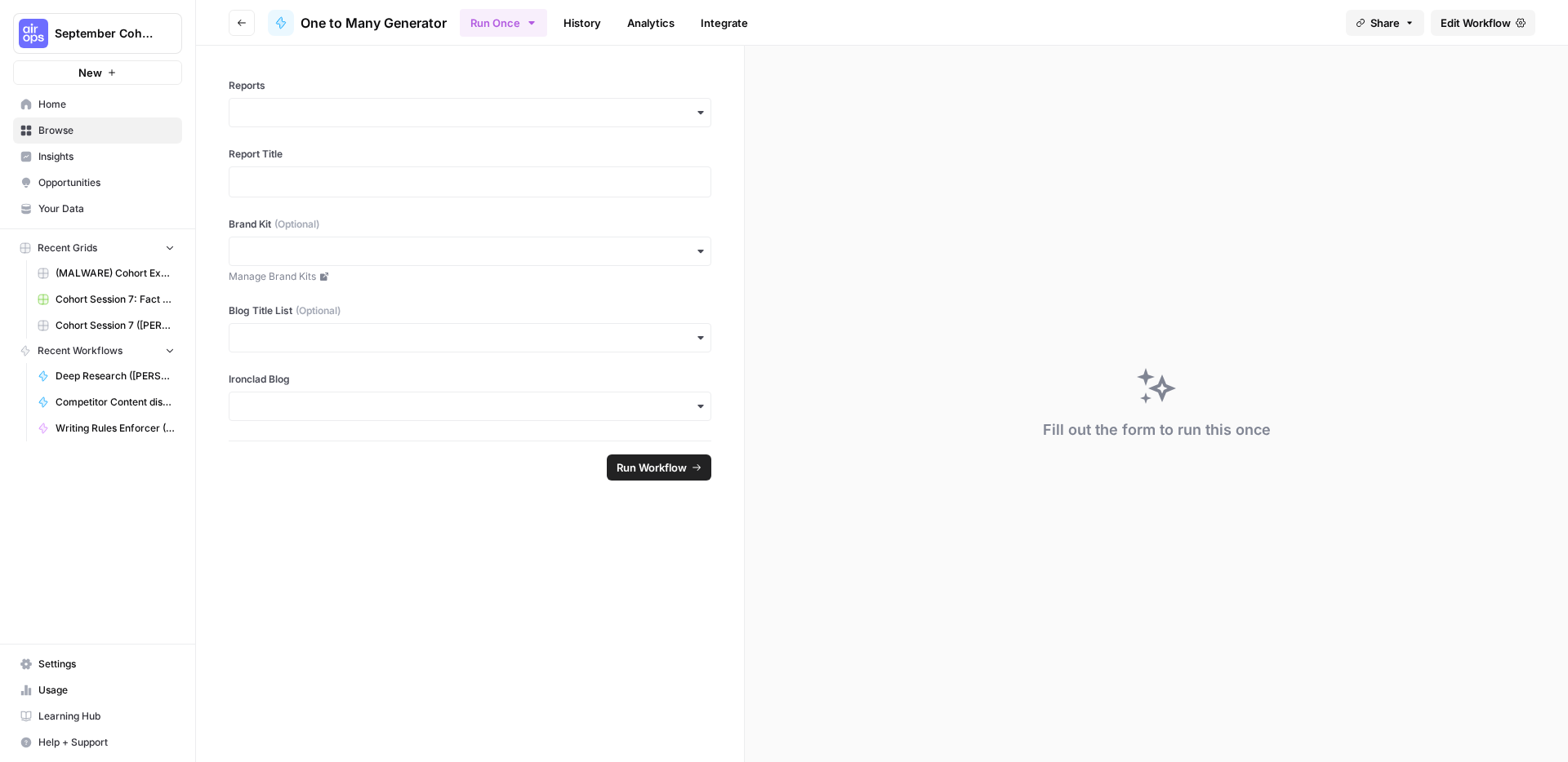
click at [73, 127] on span "Browse" at bounding box center [106, 131] width 136 height 14
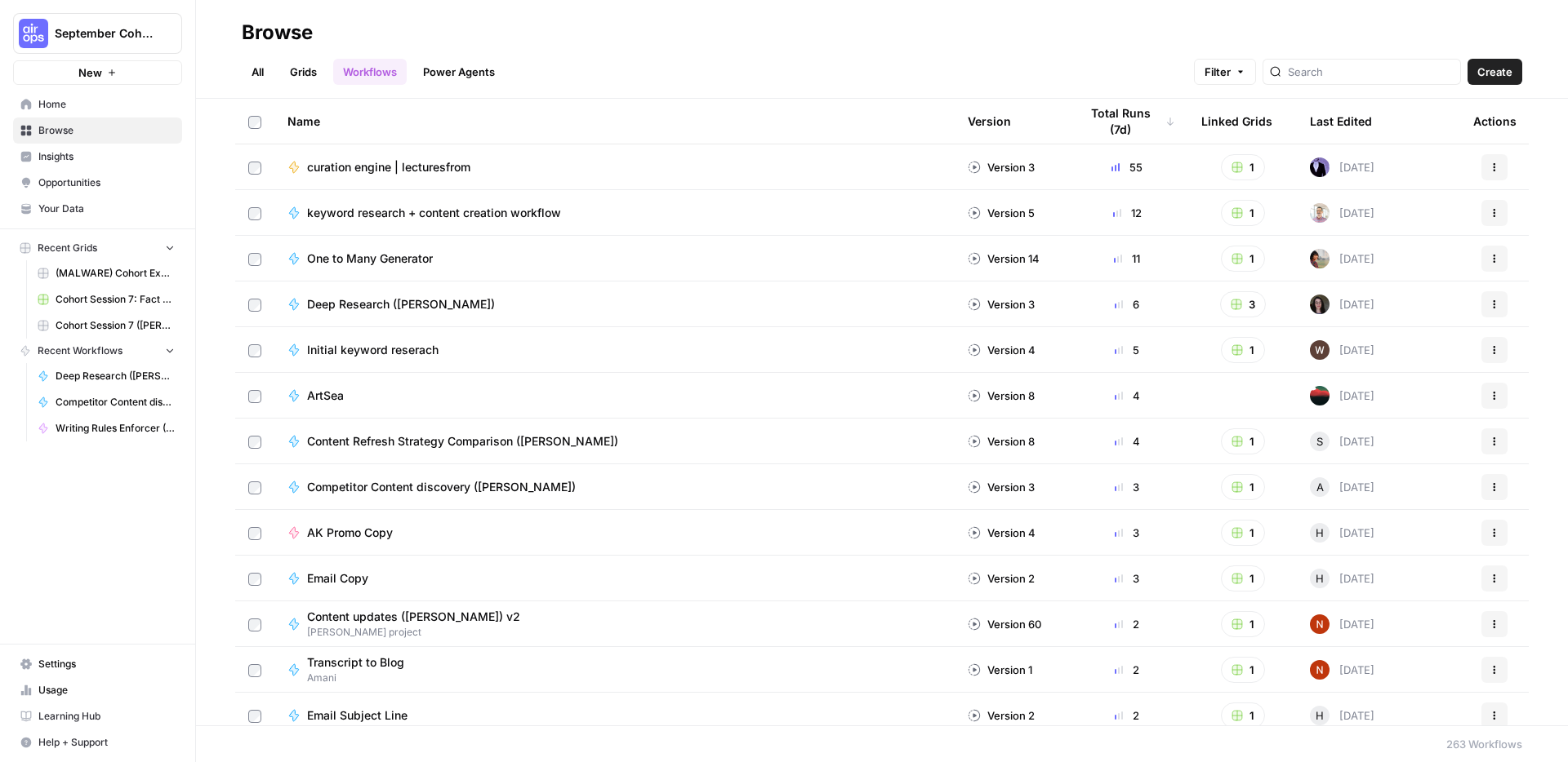
click at [365, 73] on link "Workflows" at bounding box center [370, 71] width 74 height 26
click at [450, 352] on div "Initial keyword reserach" at bounding box center [615, 350] width 654 height 16
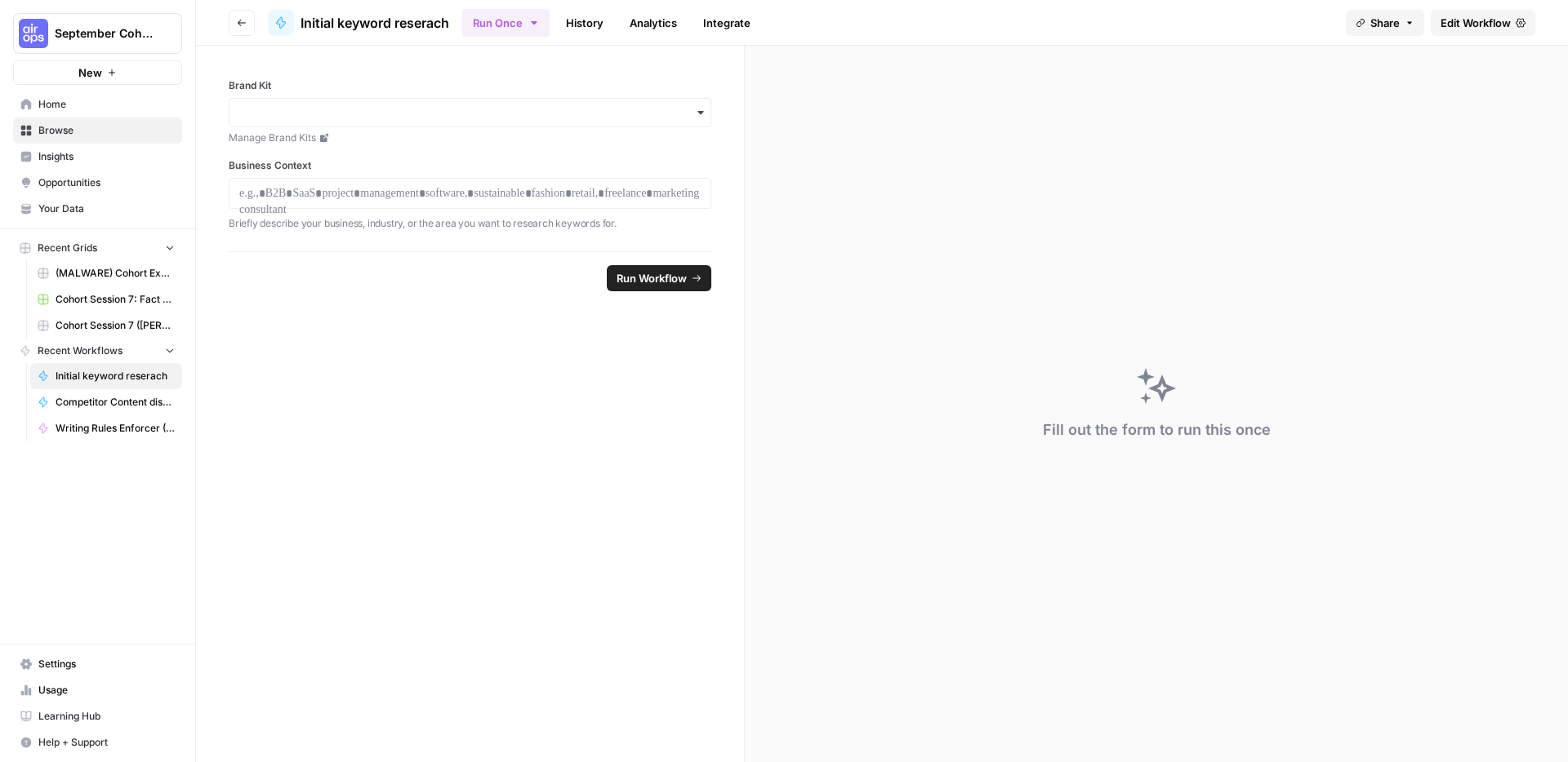
click at [1489, 21] on span "Edit Workflow" at bounding box center [1476, 23] width 70 height 16
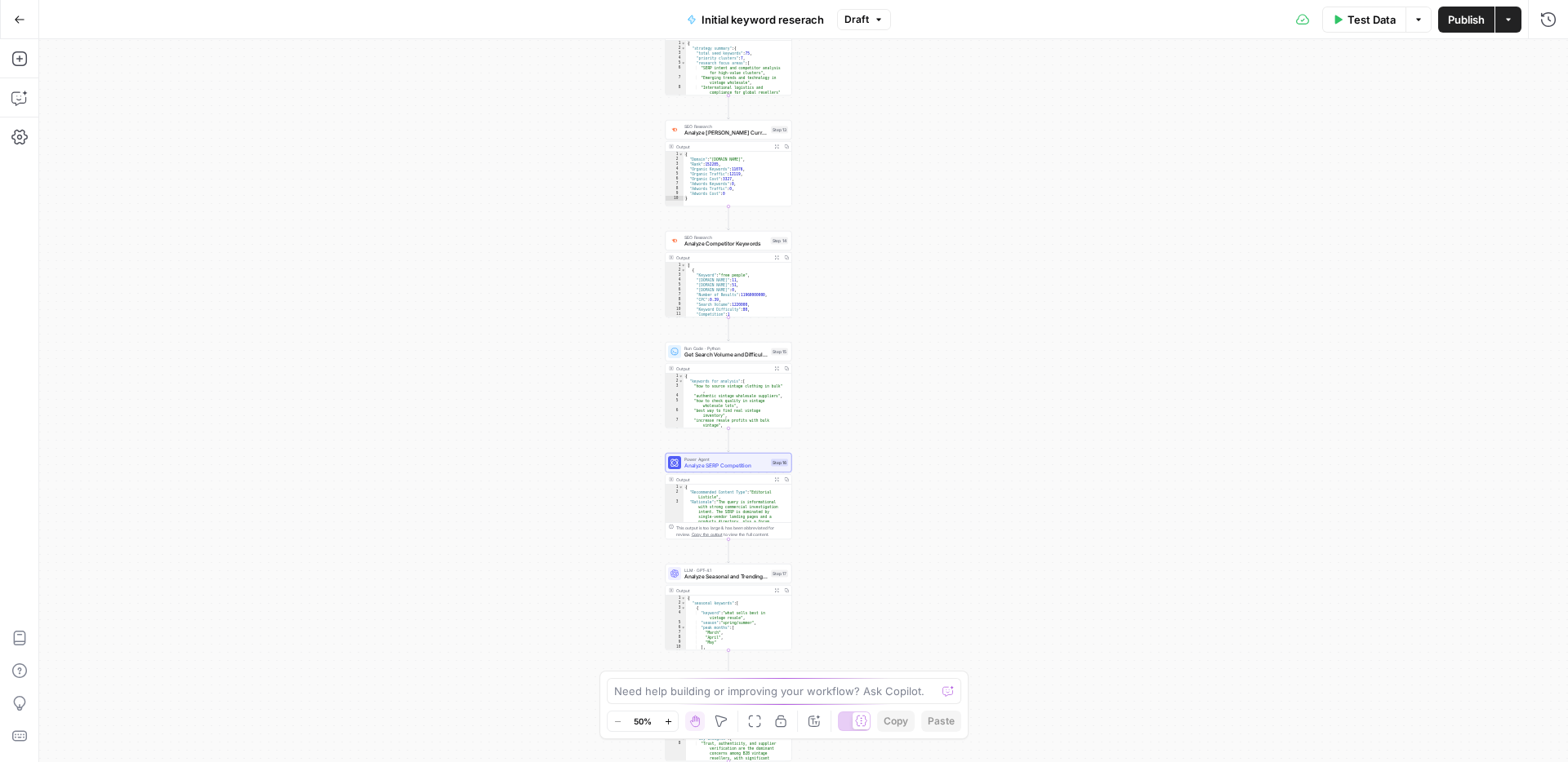
drag, startPoint x: 971, startPoint y: 215, endPoint x: 885, endPoint y: -119, distance: 344.9
click at [885, 0] on html "September Cohort New Home Browse Insights Opportunities Your Data Recent Grids …" at bounding box center [784, 381] width 1568 height 762
drag, startPoint x: 975, startPoint y: 434, endPoint x: 939, endPoint y: 5, distance: 430.5
click at [939, 5] on div "**********" at bounding box center [784, 381] width 1568 height 762
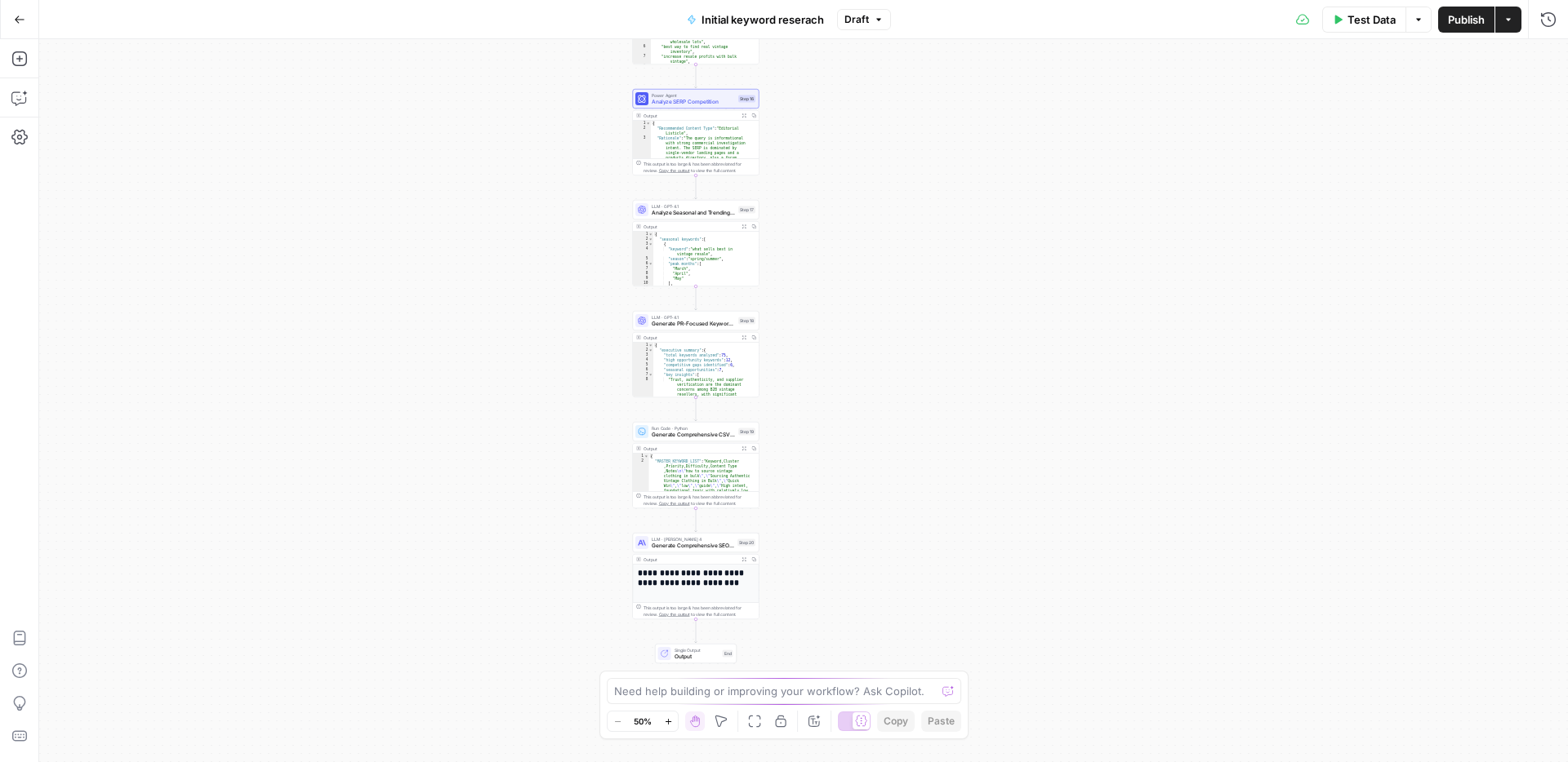
drag, startPoint x: 963, startPoint y: 202, endPoint x: 996, endPoint y: 648, distance: 447.2
click at [983, 649] on div "**********" at bounding box center [804, 401] width 1529 height 723
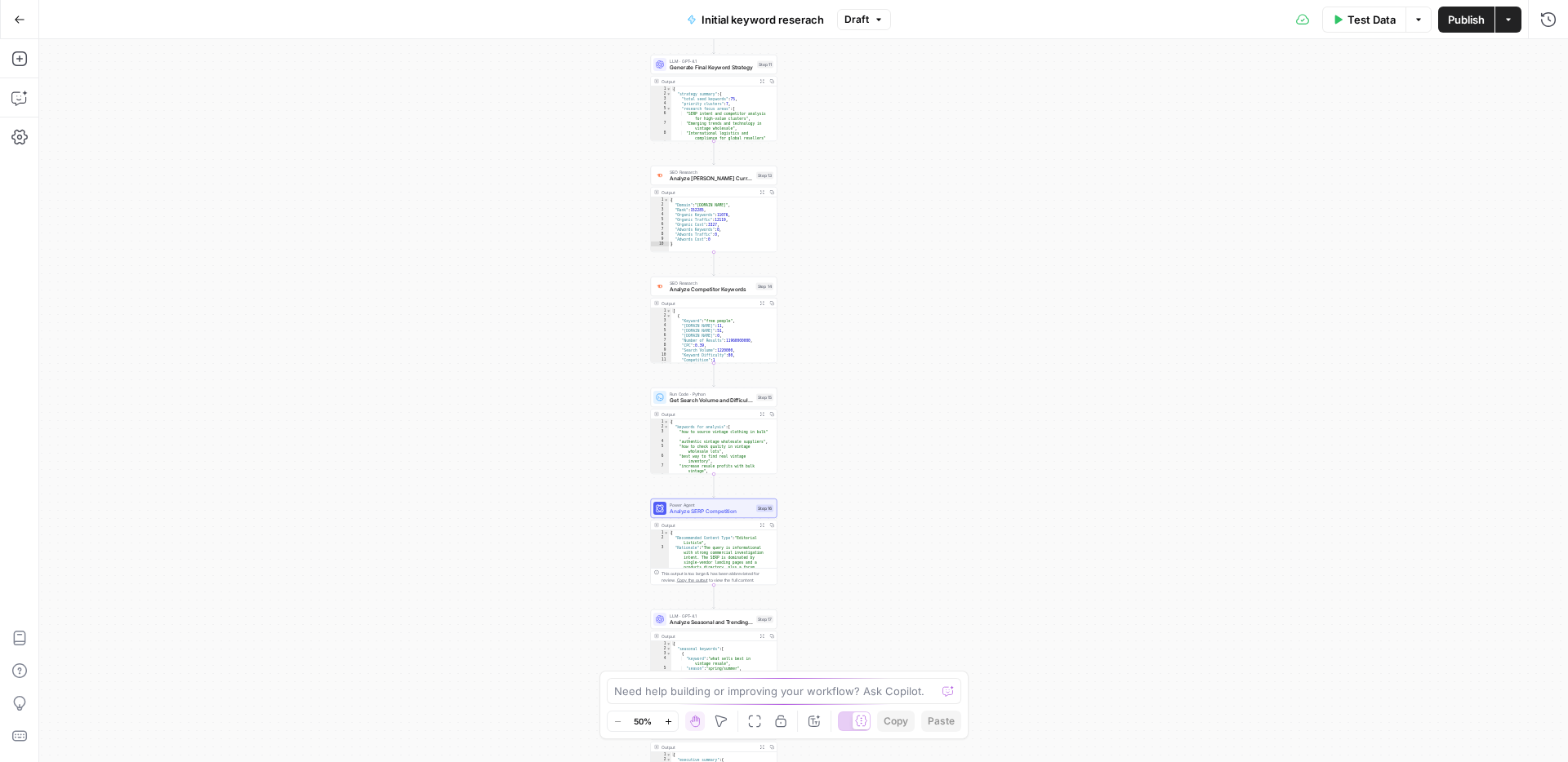
click at [932, 720] on body "September Cohort New Home Browse Insights Opportunities Your Data Recent Grids …" at bounding box center [784, 381] width 1568 height 762
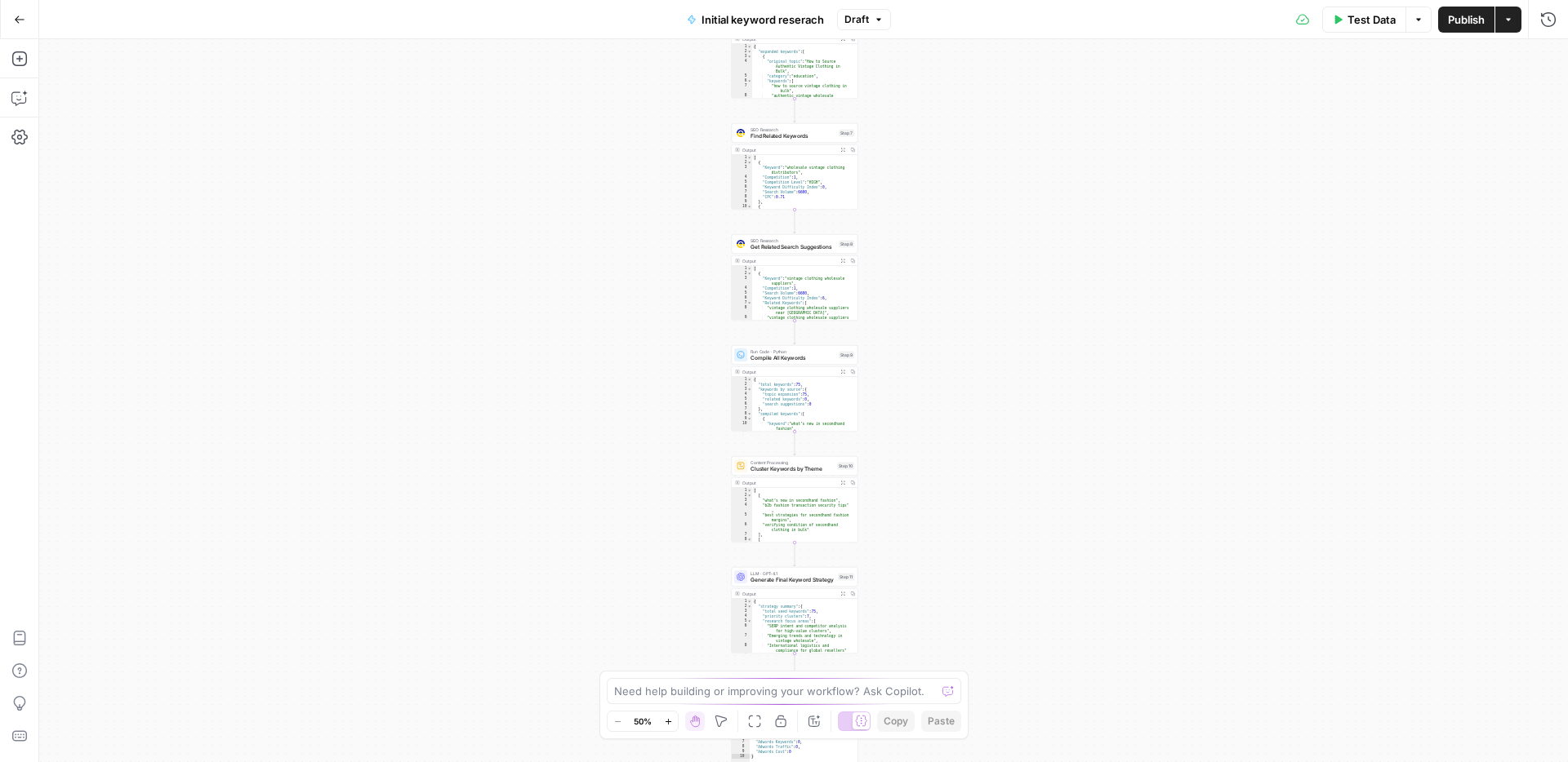
click at [1007, 762] on div "**********" at bounding box center [804, 401] width 1529 height 723
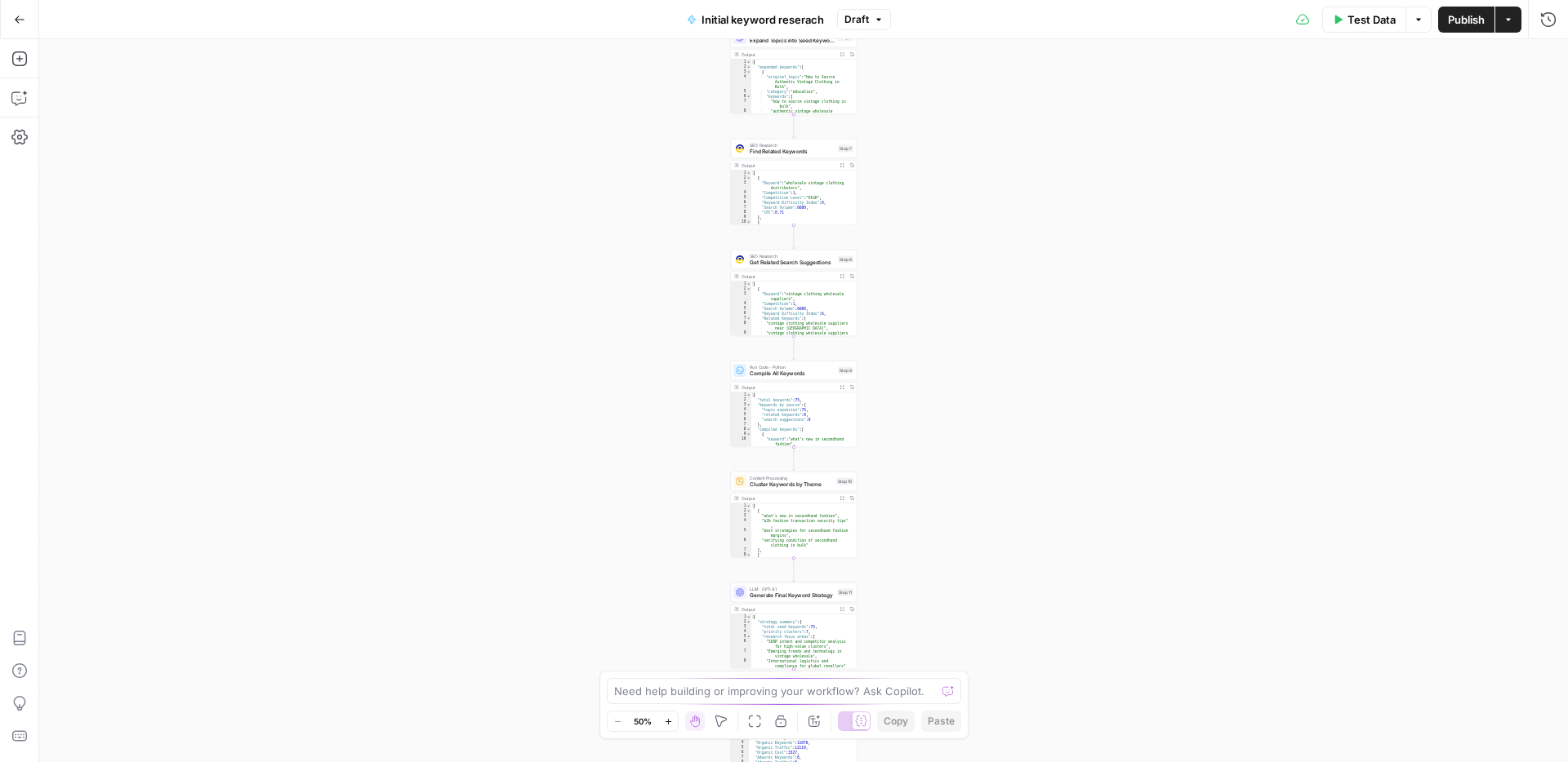
drag, startPoint x: 1058, startPoint y: 292, endPoint x: 1029, endPoint y: 521, distance: 230.8
click at [1030, 519] on div "**********" at bounding box center [804, 401] width 1529 height 723
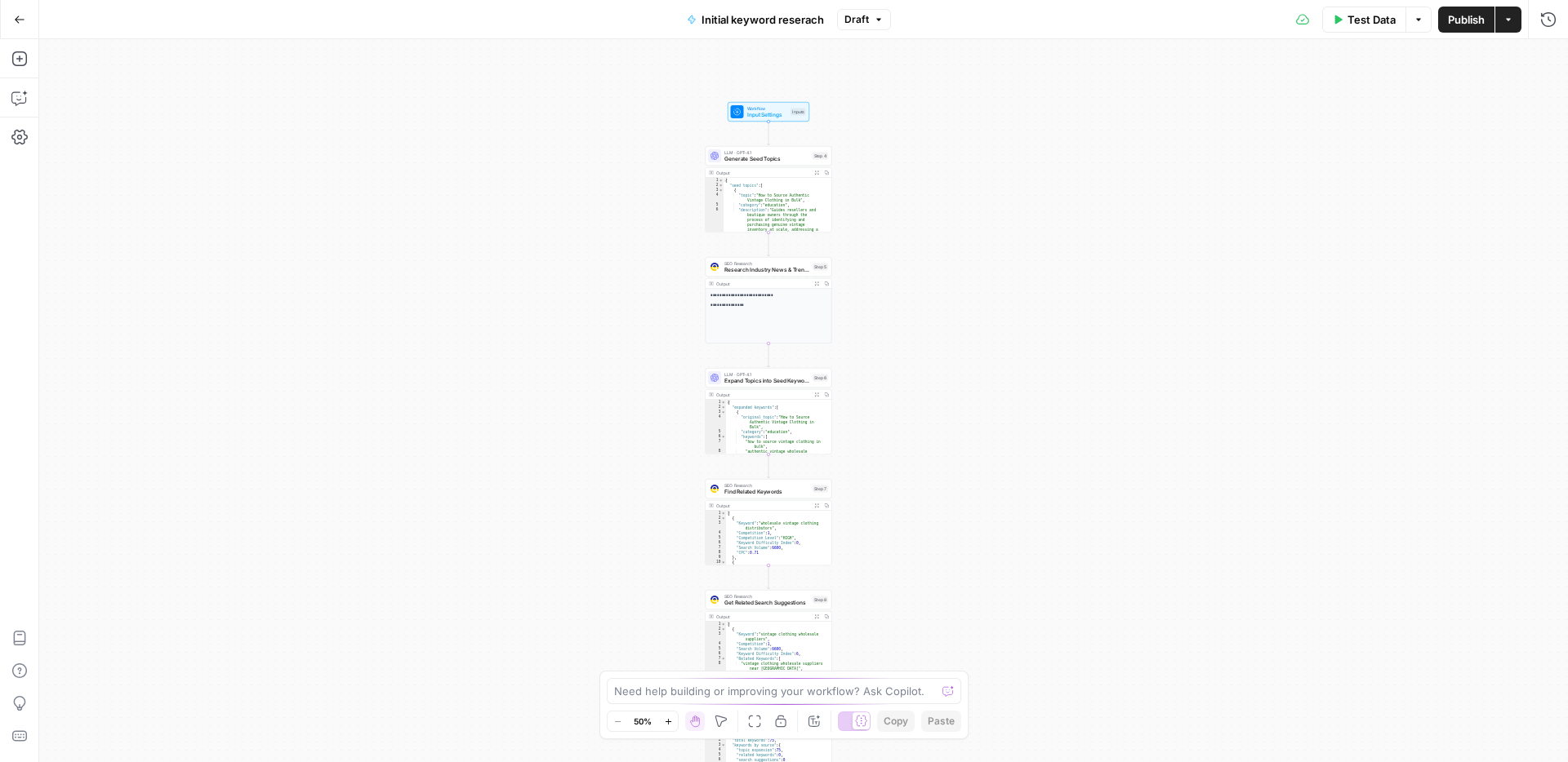
drag, startPoint x: 979, startPoint y: 329, endPoint x: 962, endPoint y: 649, distance: 320.5
click at [962, 649] on div "**********" at bounding box center [804, 401] width 1529 height 723
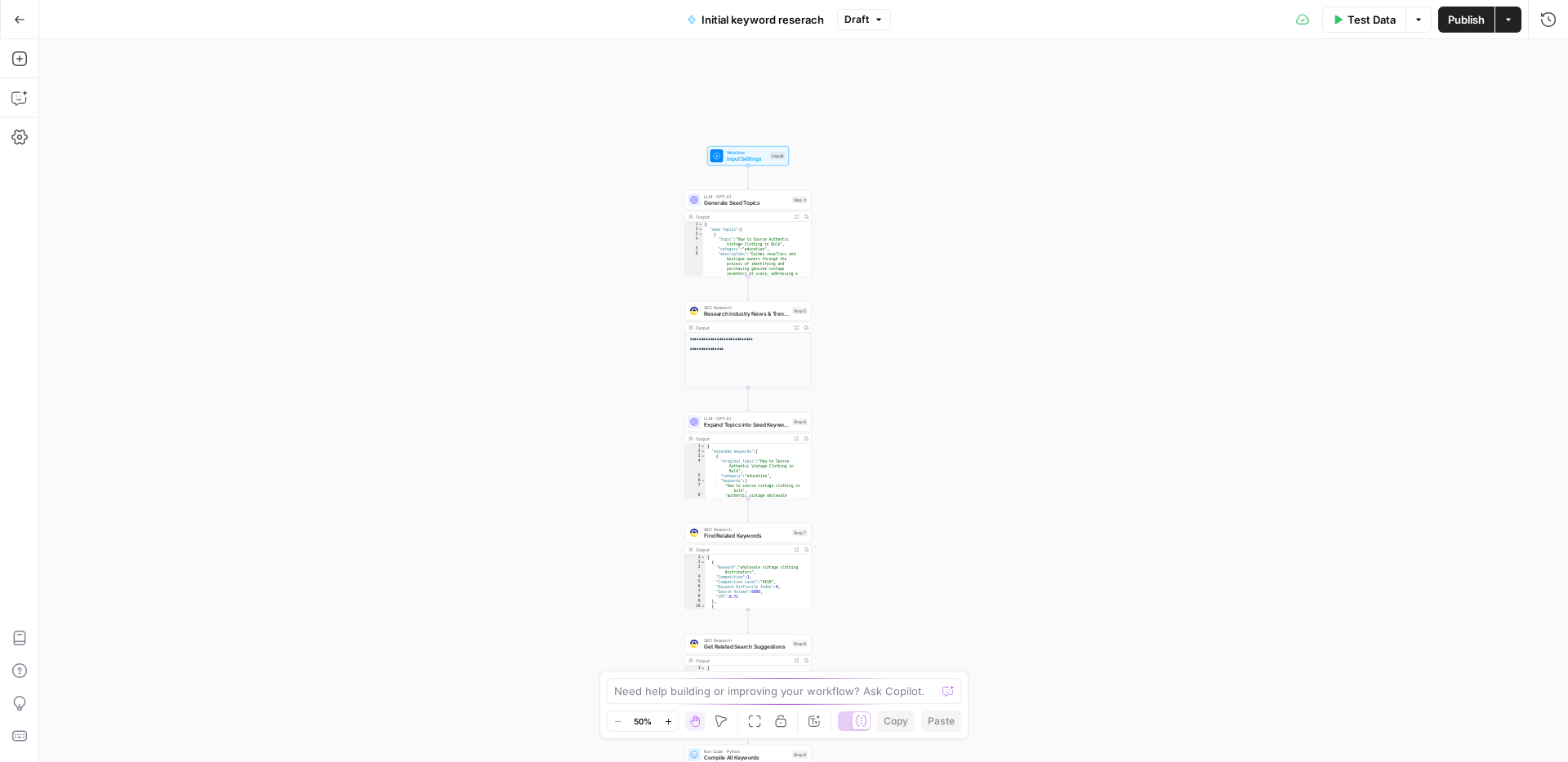
drag, startPoint x: 911, startPoint y: 536, endPoint x: 916, endPoint y: 257, distance: 279.0
click at [910, 240] on div "**********" at bounding box center [804, 401] width 1529 height 723
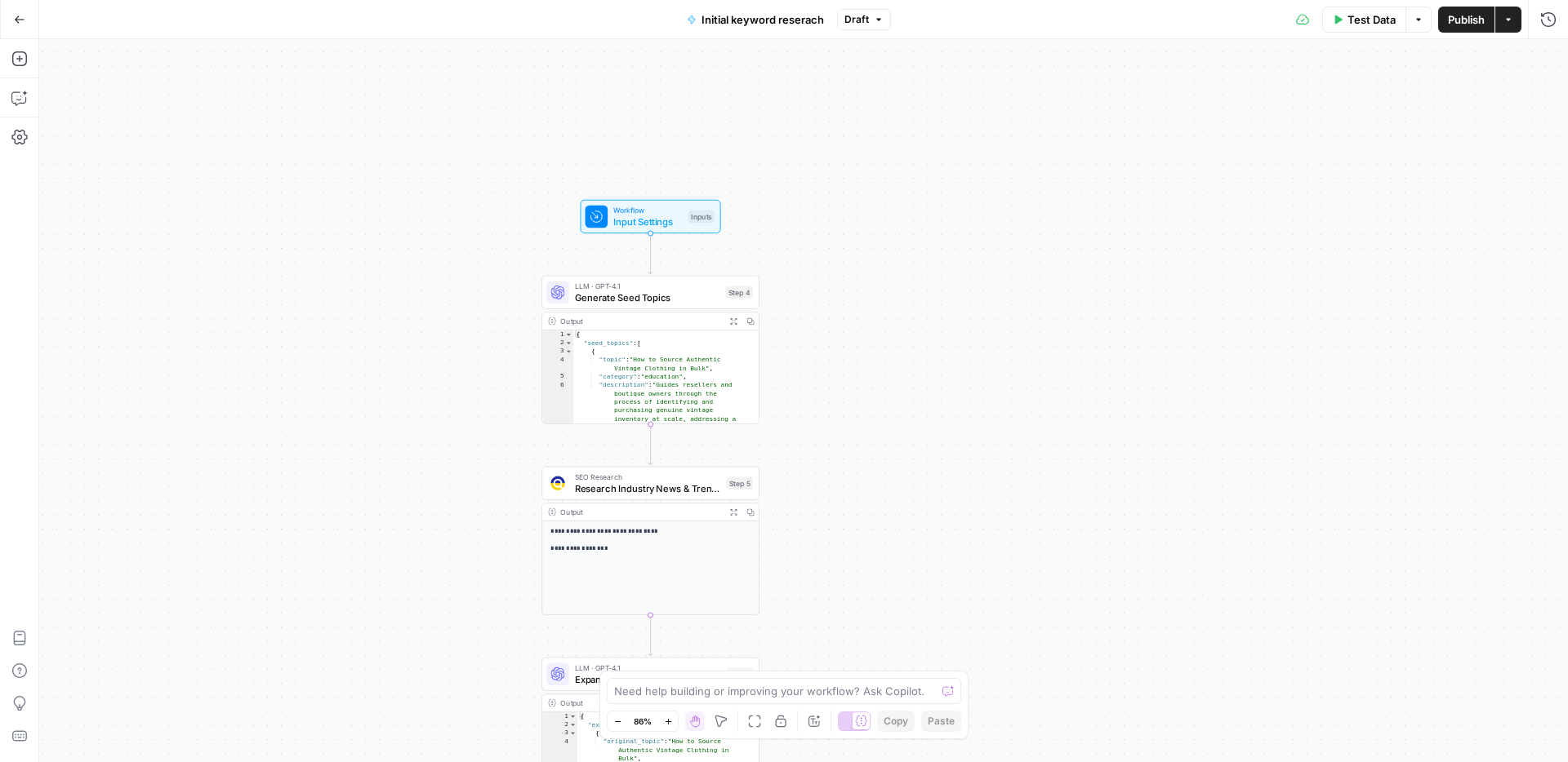
click at [670, 295] on span "Generate Seed Topics" at bounding box center [647, 297] width 145 height 14
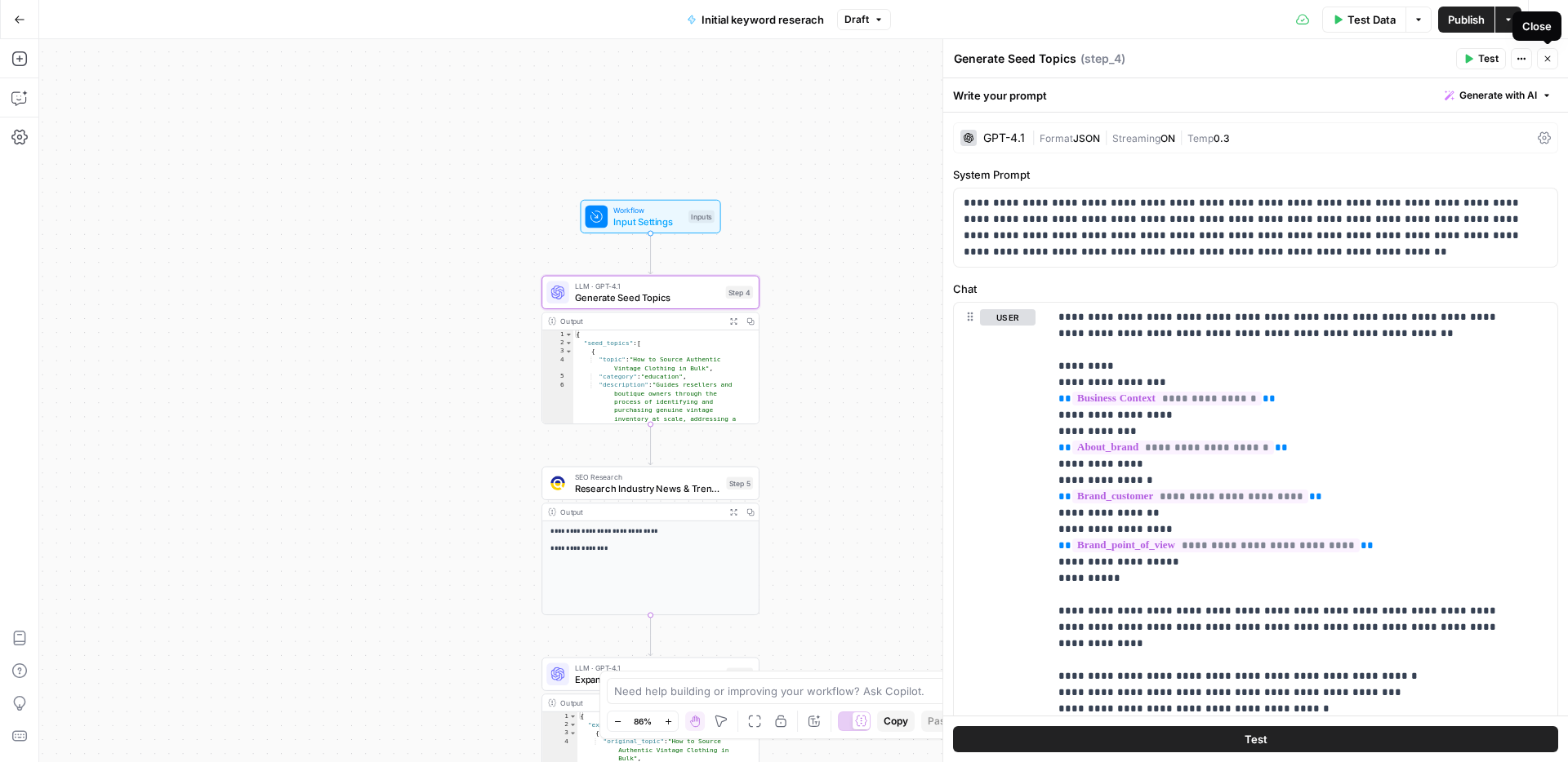
click at [1547, 63] on icon "button" at bounding box center [1547, 59] width 10 height 10
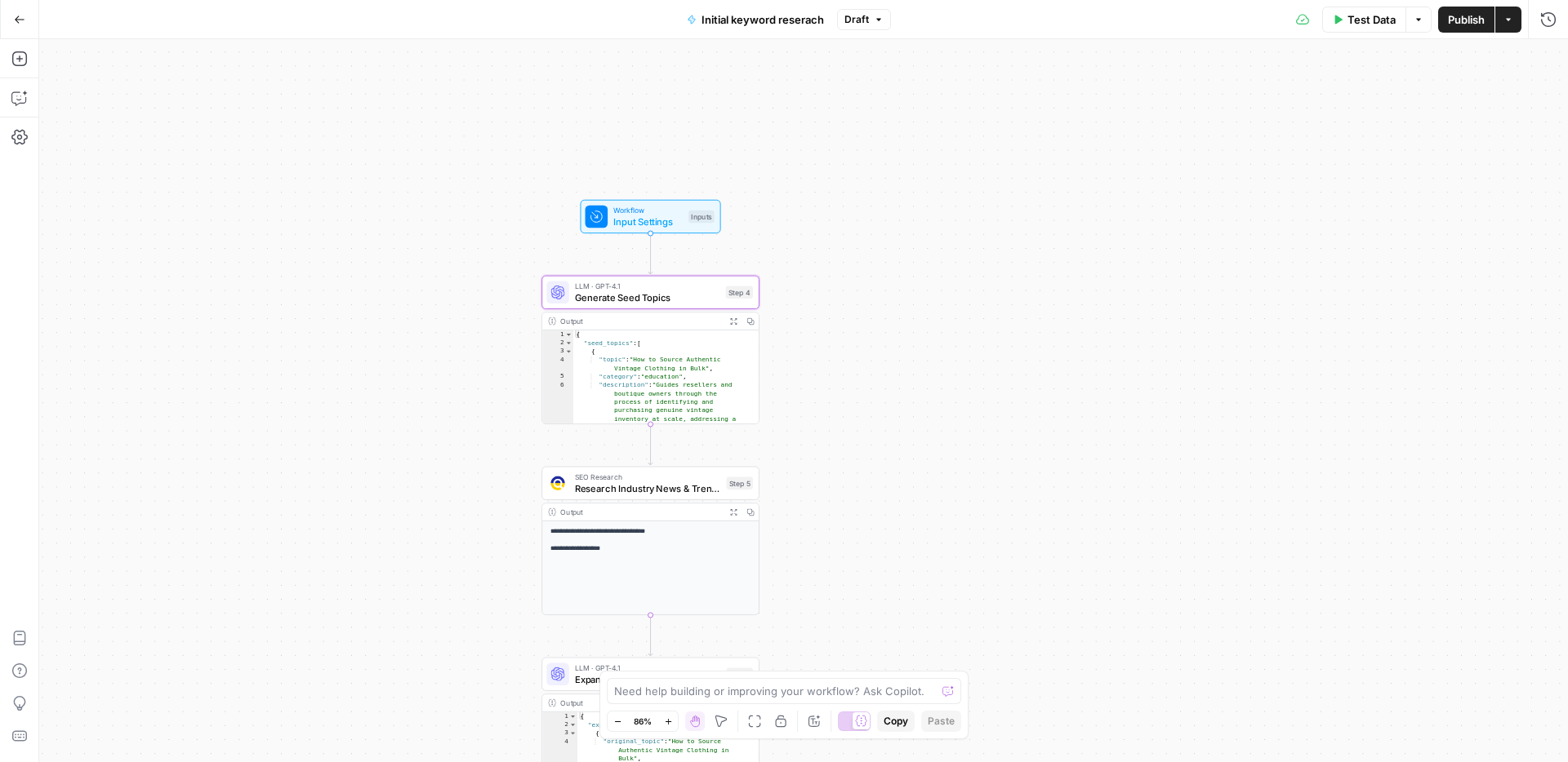
click at [1509, 24] on button "Actions" at bounding box center [1508, 19] width 26 height 26
click at [1308, 397] on div "**********" at bounding box center [804, 401] width 1529 height 723
click at [1507, 22] on icon "button" at bounding box center [1508, 19] width 10 height 10
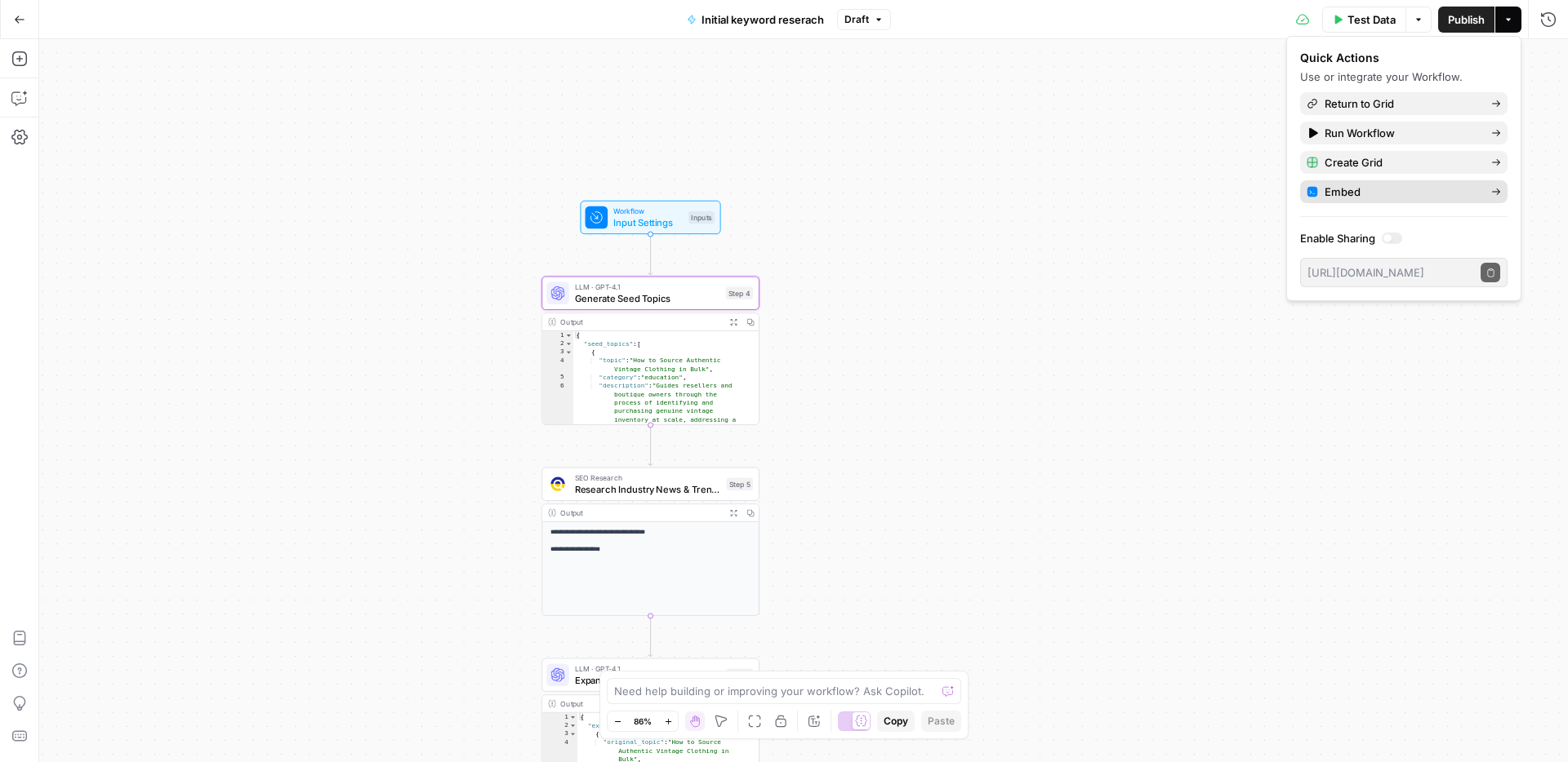
click at [1454, 193] on span "Embed" at bounding box center [1401, 192] width 153 height 16
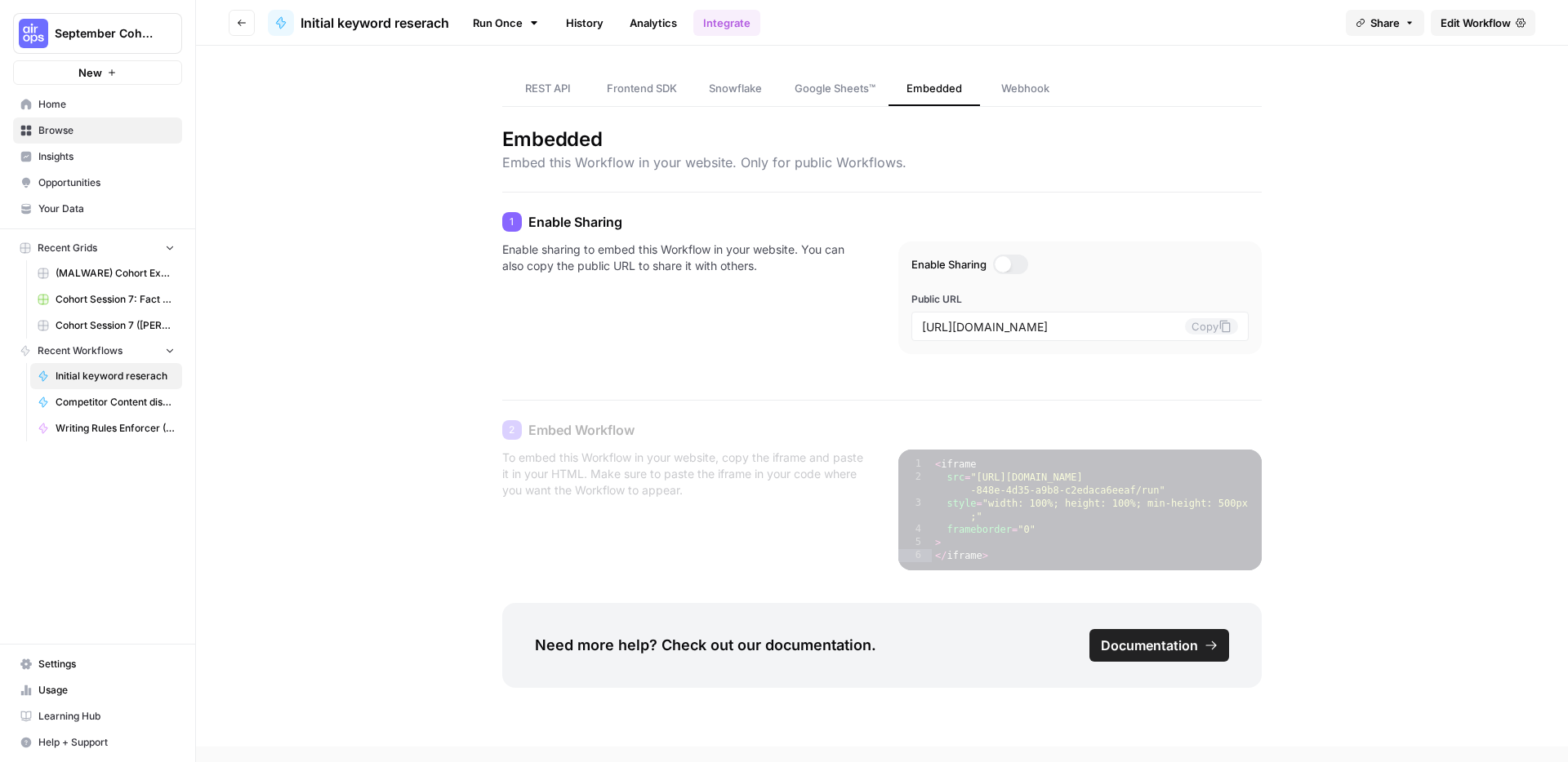
click at [239, 30] on button "Go back" at bounding box center [242, 23] width 26 height 26
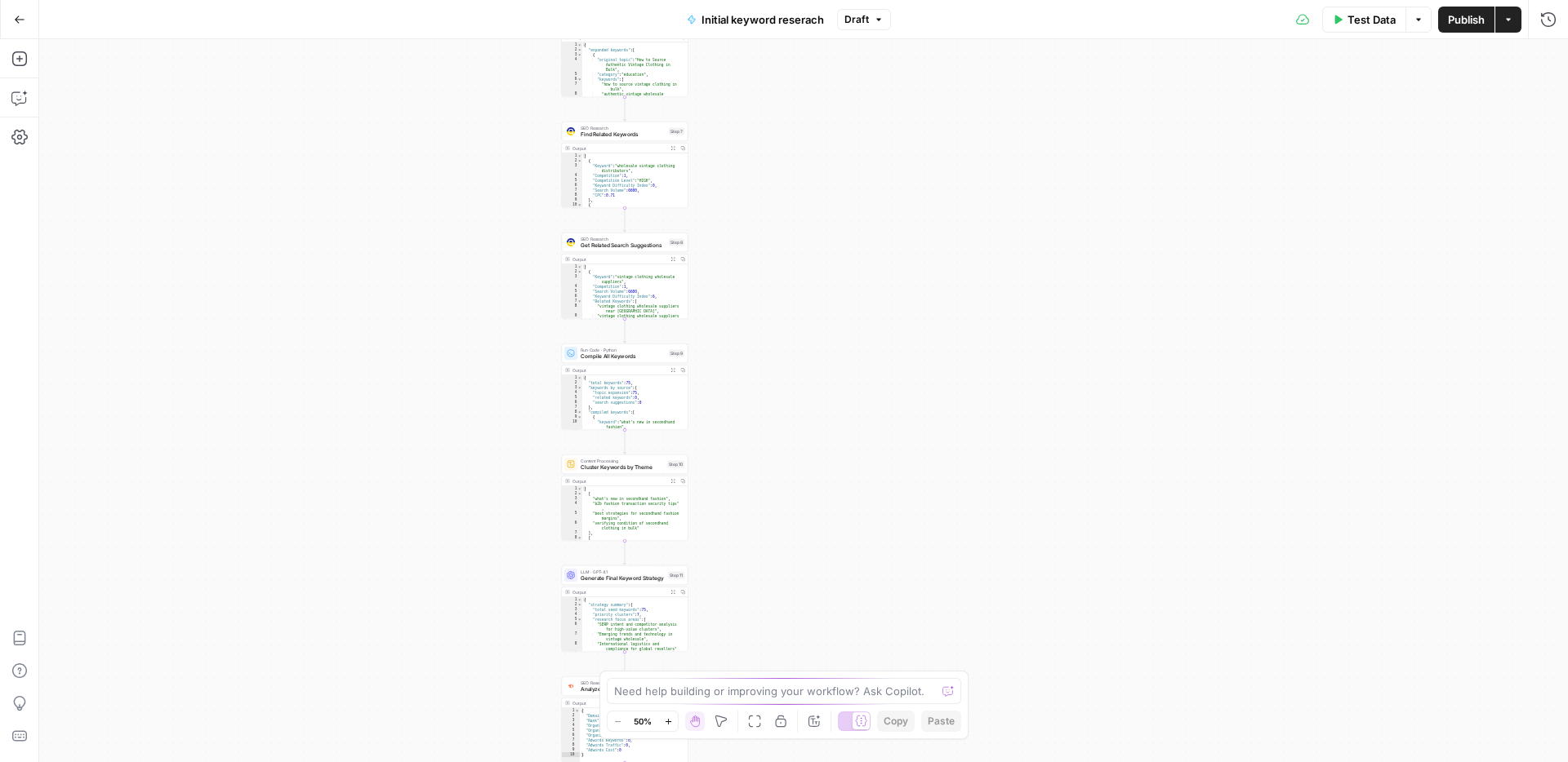
drag, startPoint x: 1186, startPoint y: 276, endPoint x: 1019, endPoint y: 452, distance: 242.6
click at [999, 501] on div "**********" at bounding box center [804, 401] width 1529 height 723
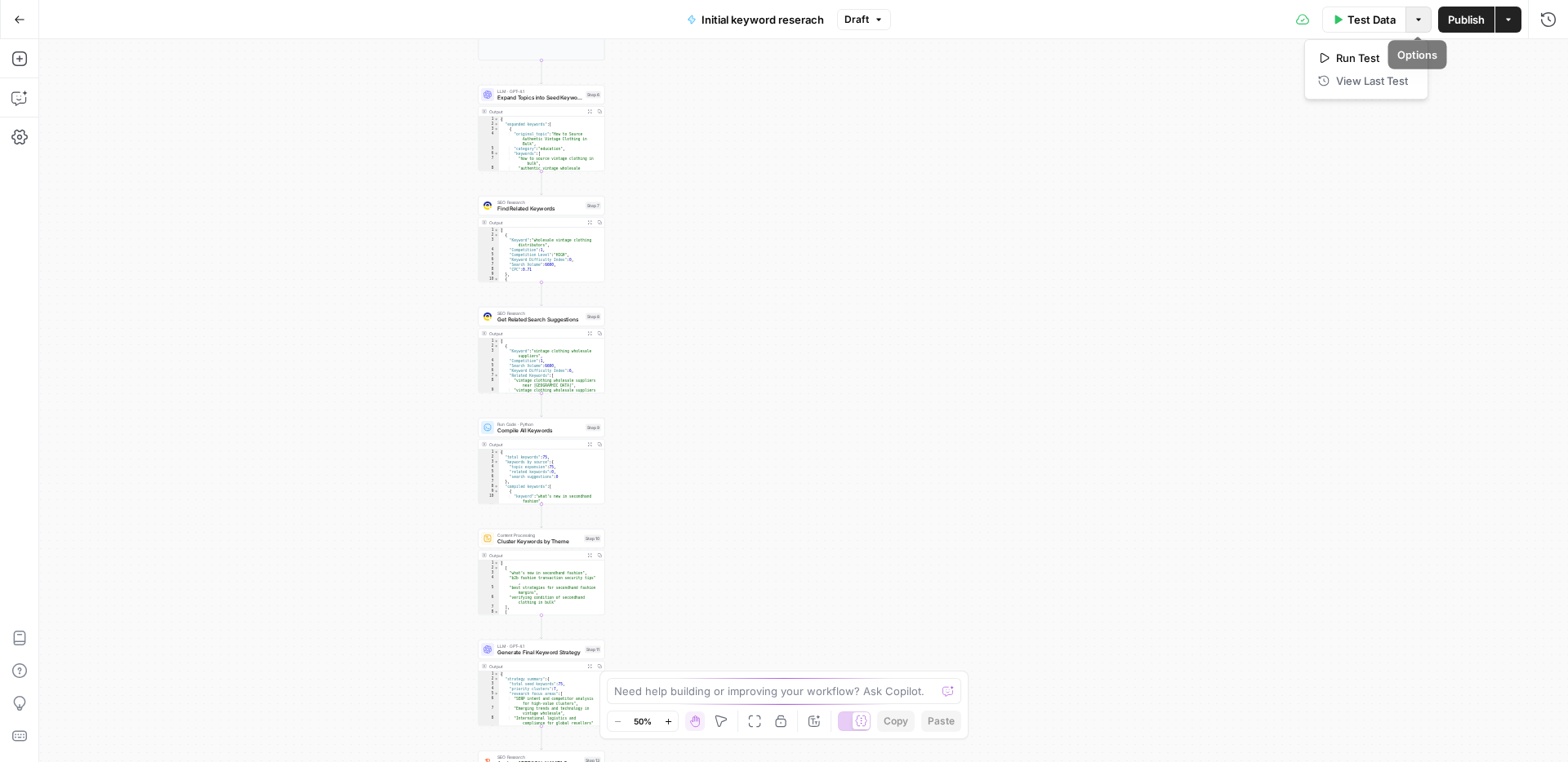
click at [1424, 19] on button "Options" at bounding box center [1418, 19] width 26 height 26
click at [878, 22] on icon "button" at bounding box center [879, 19] width 10 height 10
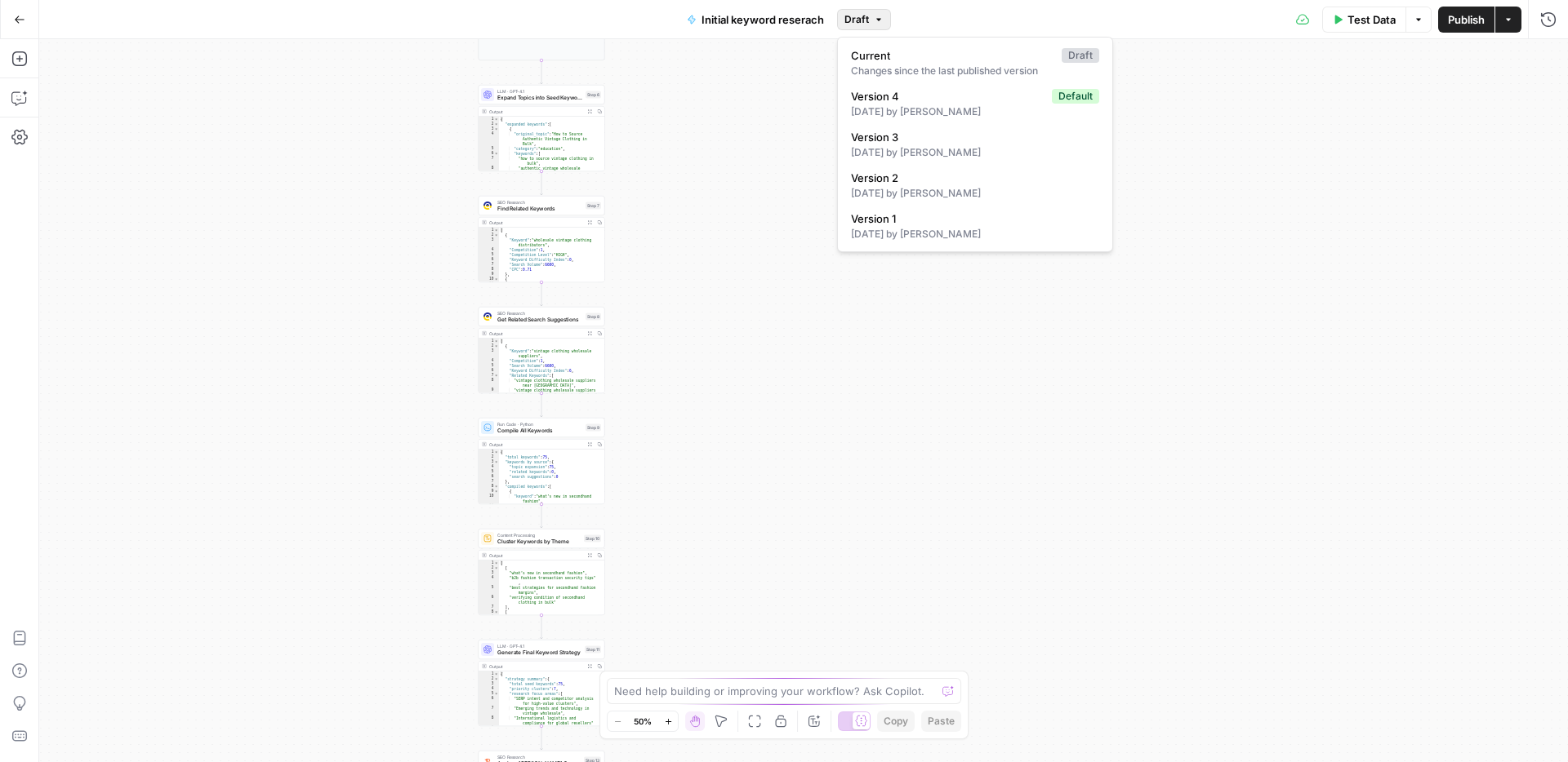
click at [839, 335] on div "**********" at bounding box center [804, 401] width 1529 height 723
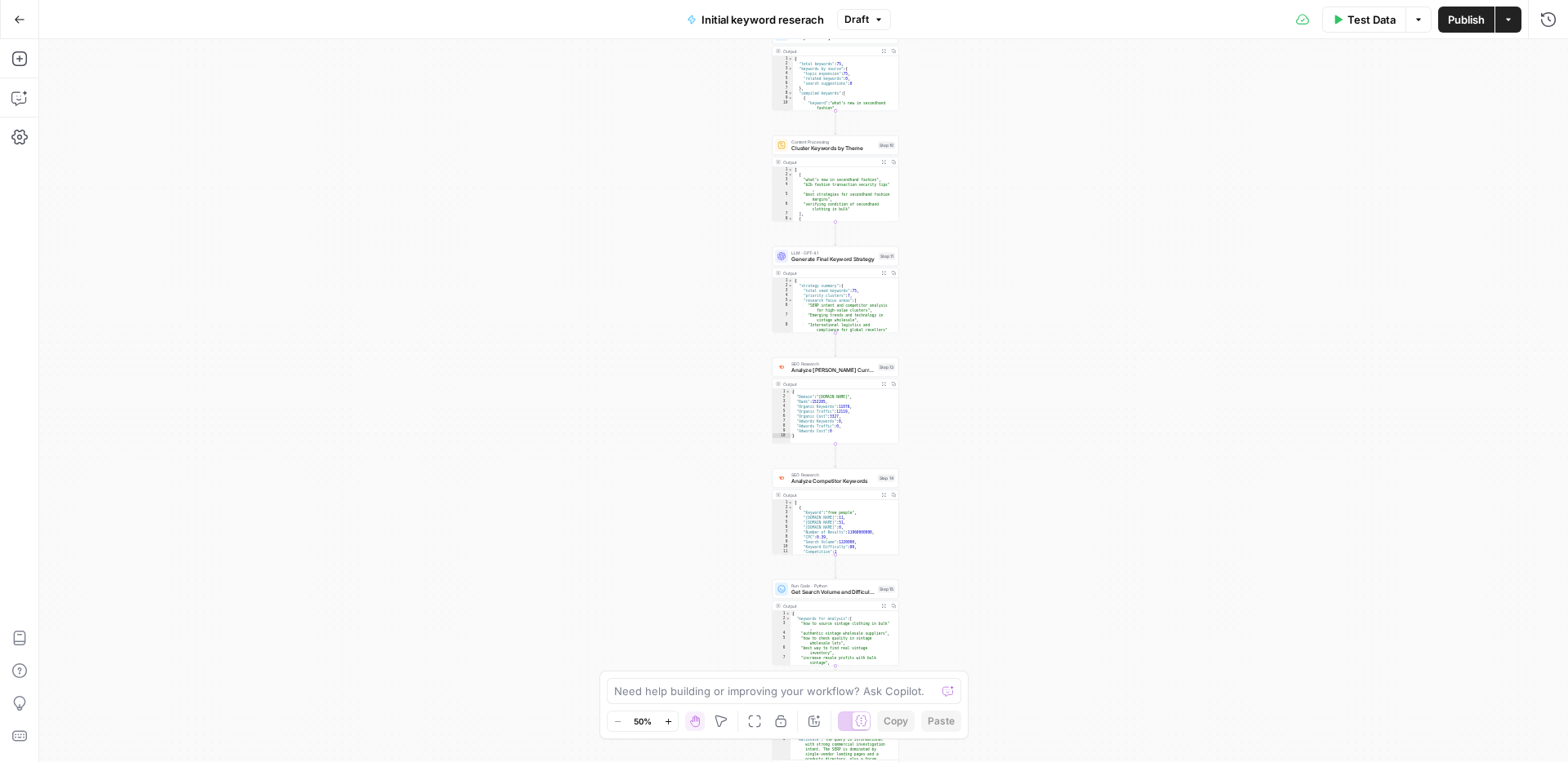
drag, startPoint x: 1068, startPoint y: 195, endPoint x: 1115, endPoint y: 41, distance: 161.0
click at [1111, 52] on div "**********" at bounding box center [804, 401] width 1529 height 723
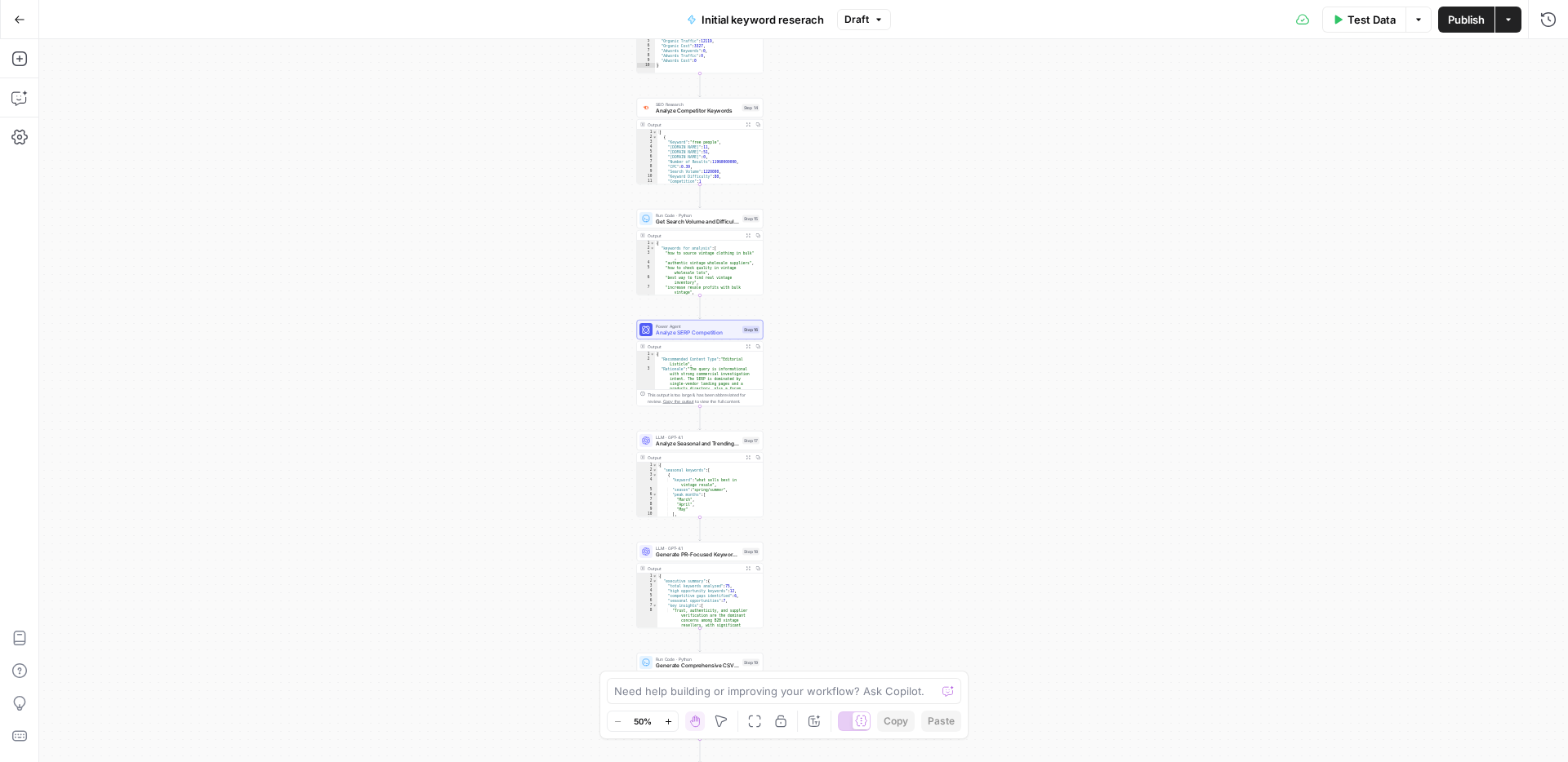
drag, startPoint x: 1149, startPoint y: 450, endPoint x: 988, endPoint y: 238, distance: 266.2
click at [971, 222] on div "**********" at bounding box center [804, 401] width 1529 height 723
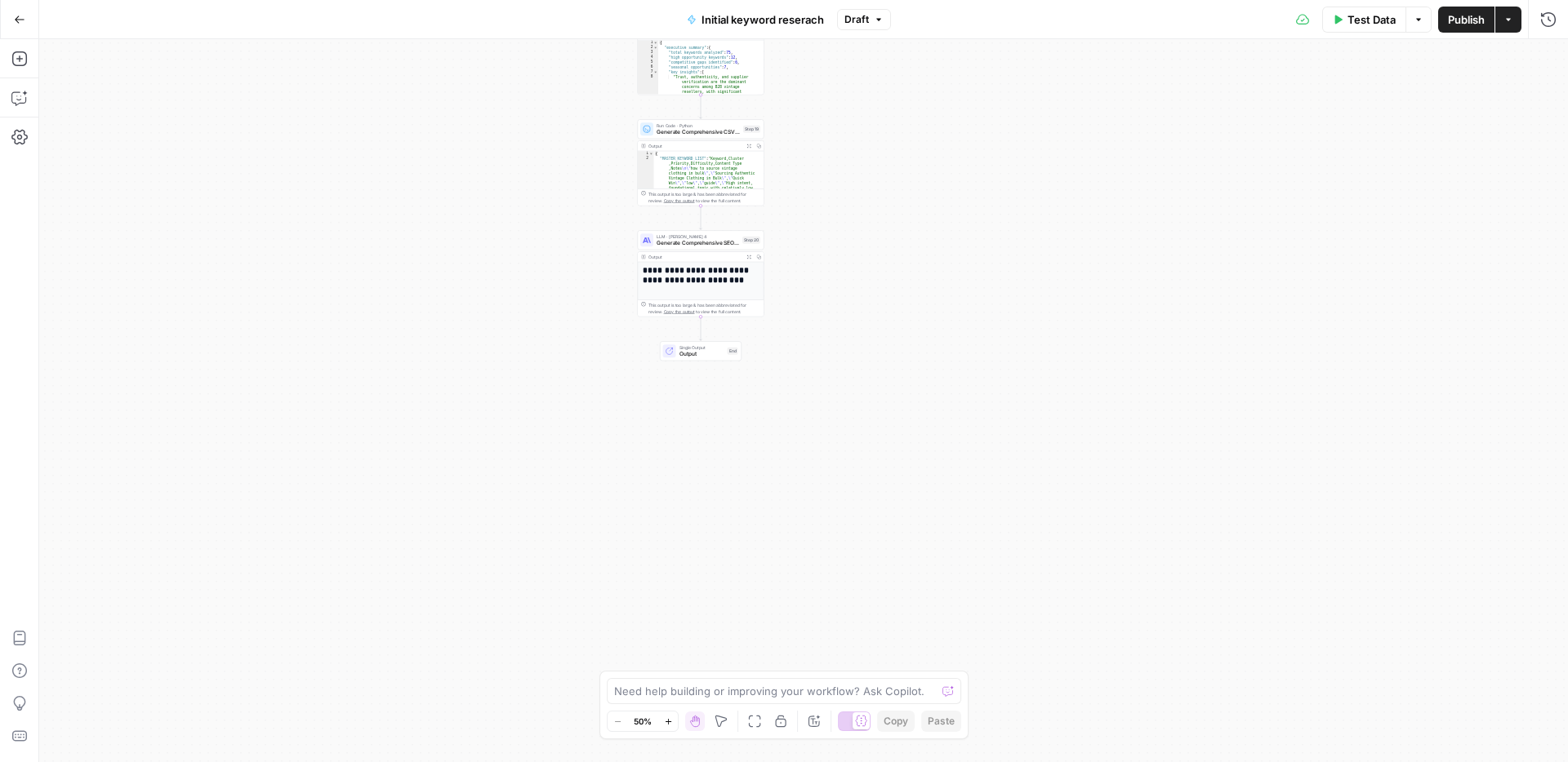
click at [709, 240] on span "Generate Comprehensive SEO Research Report for Stakeholders" at bounding box center [698, 243] width 83 height 8
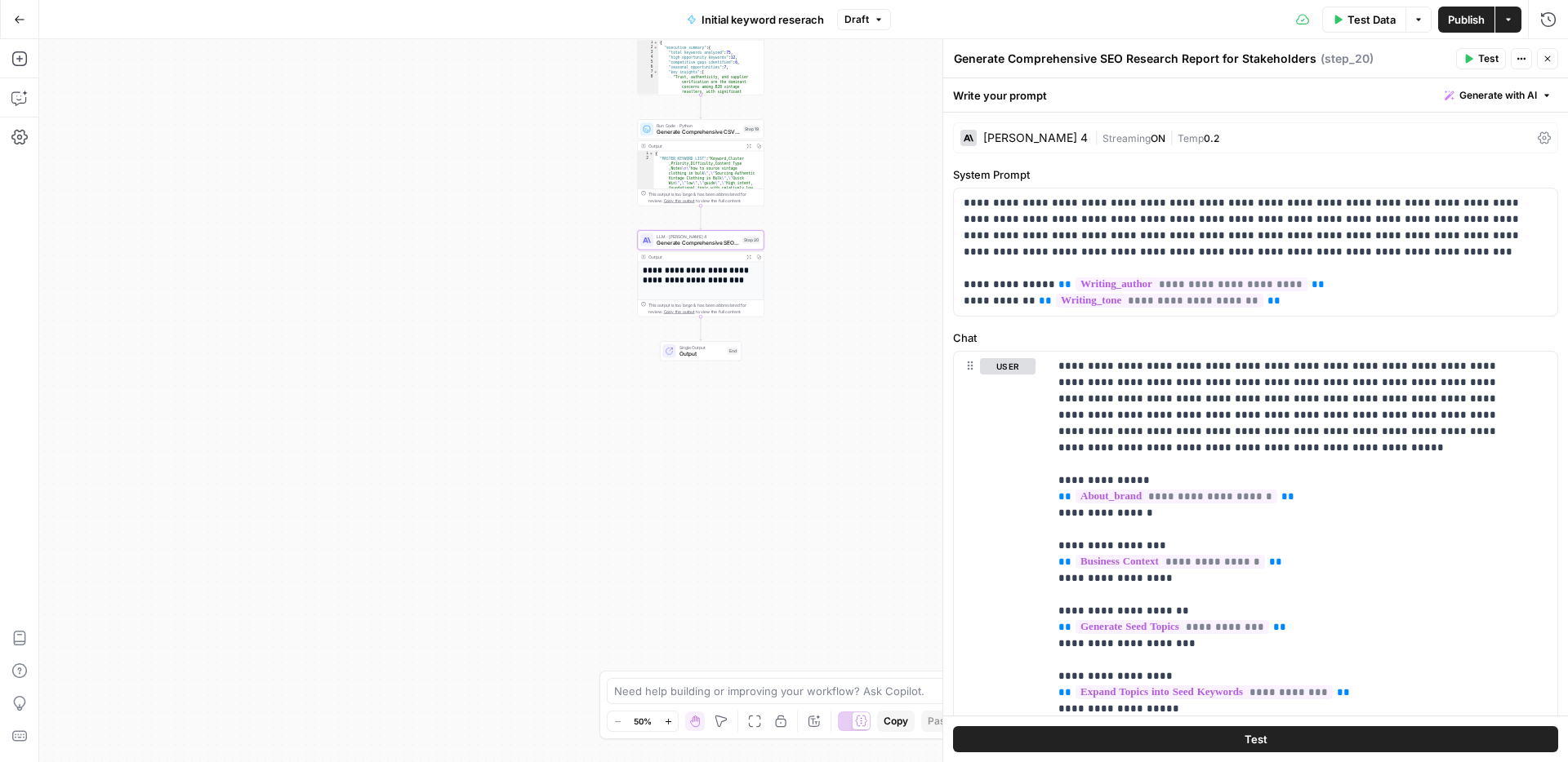
click at [690, 279] on h1 "**********" at bounding box center [697, 280] width 110 height 29
click at [697, 283] on h1 "**********" at bounding box center [697, 280] width 110 height 29
click at [702, 289] on h1 "**********" at bounding box center [697, 280] width 110 height 29
click at [1549, 60] on icon "button" at bounding box center [1548, 59] width 5 height 5
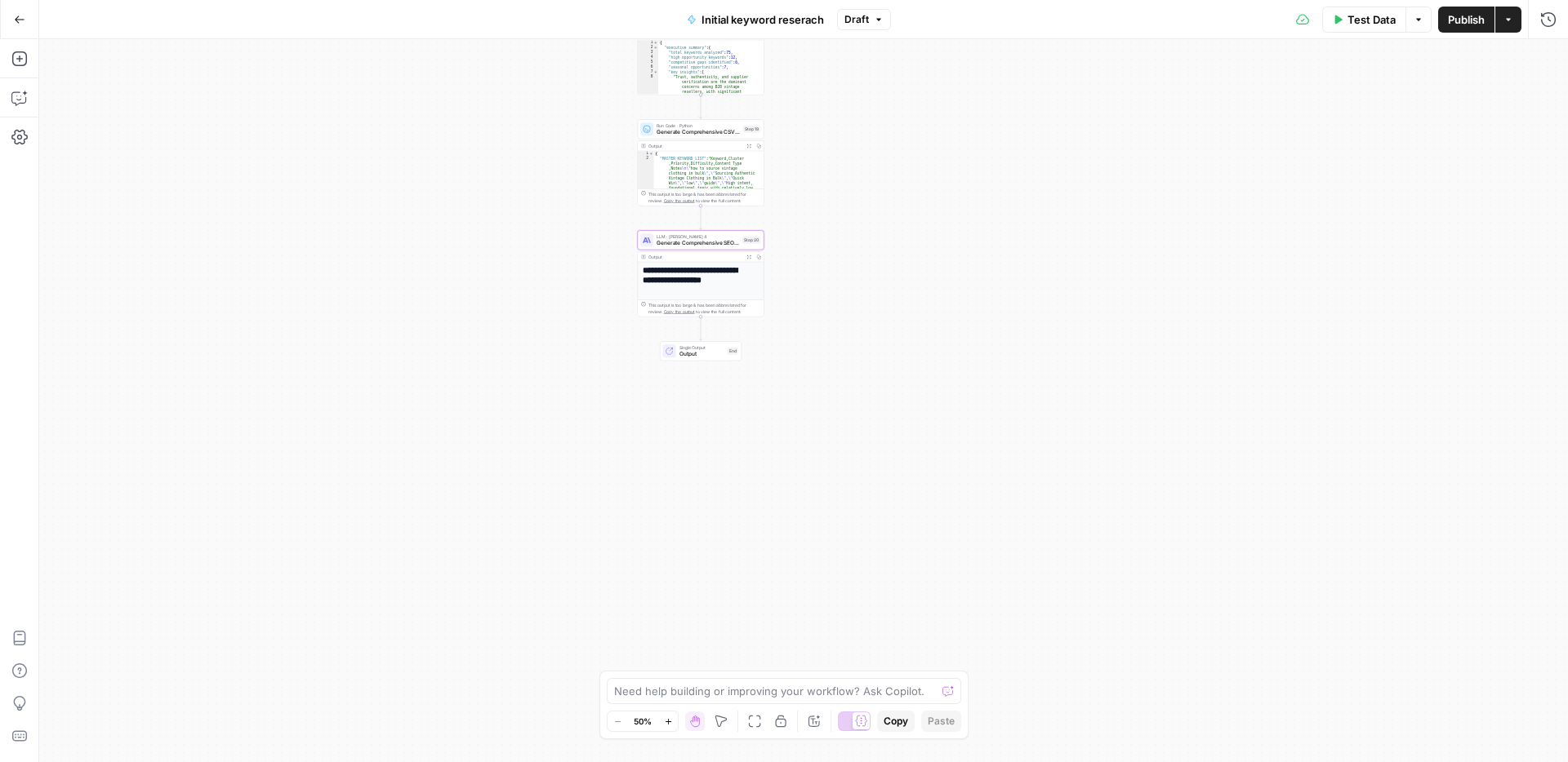
click at [714, 297] on div "**********" at bounding box center [701, 358] width 126 height 192
click at [712, 280] on h1 "**********" at bounding box center [697, 280] width 110 height 29
click at [708, 264] on div "**********" at bounding box center [701, 358] width 126 height 192
click at [714, 240] on span "Generate Comprehensive SEO Research Report for Stakeholders" at bounding box center [698, 243] width 83 height 8
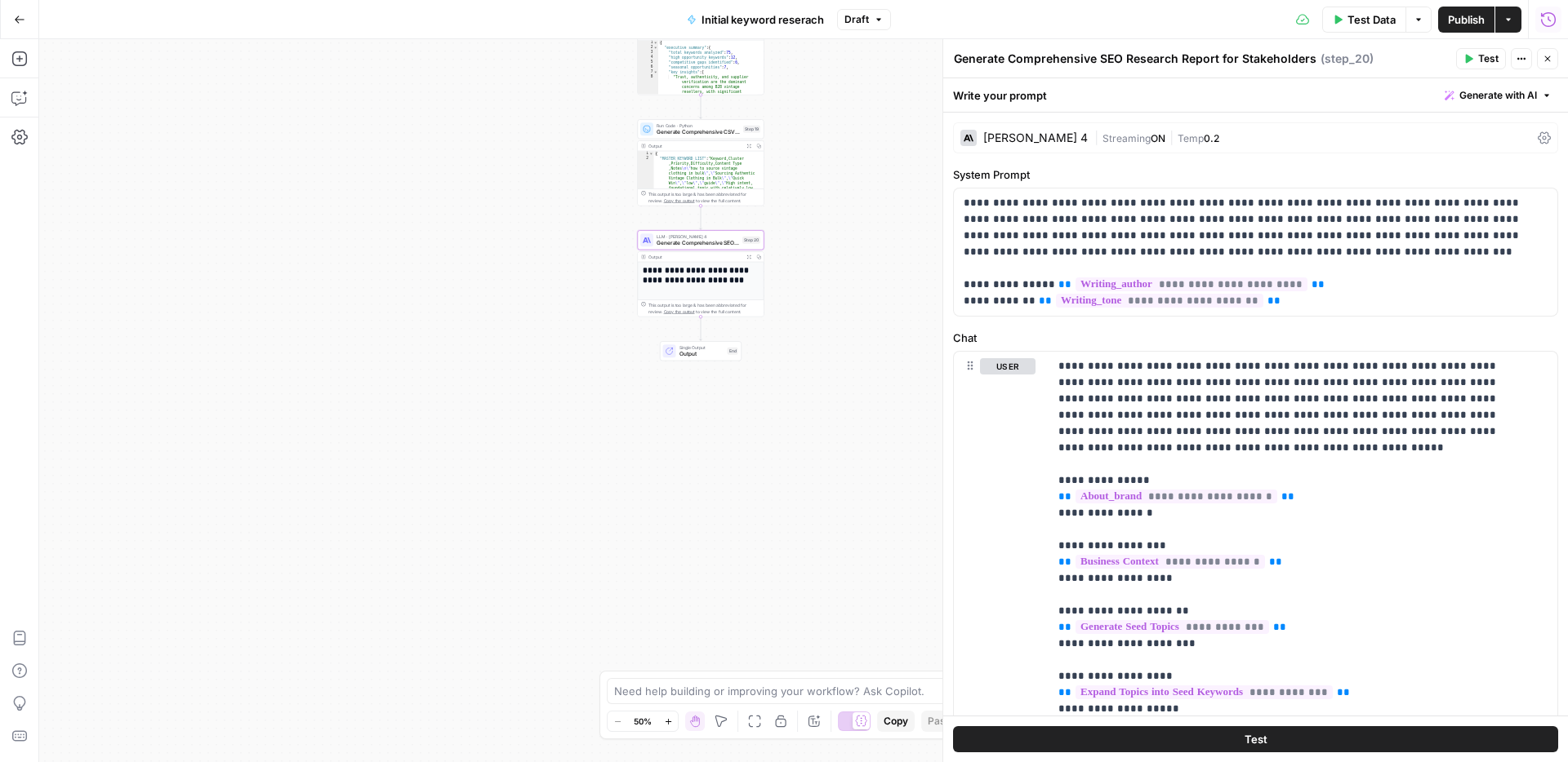
click at [1537, 27] on button "Run History" at bounding box center [1548, 19] width 26 height 26
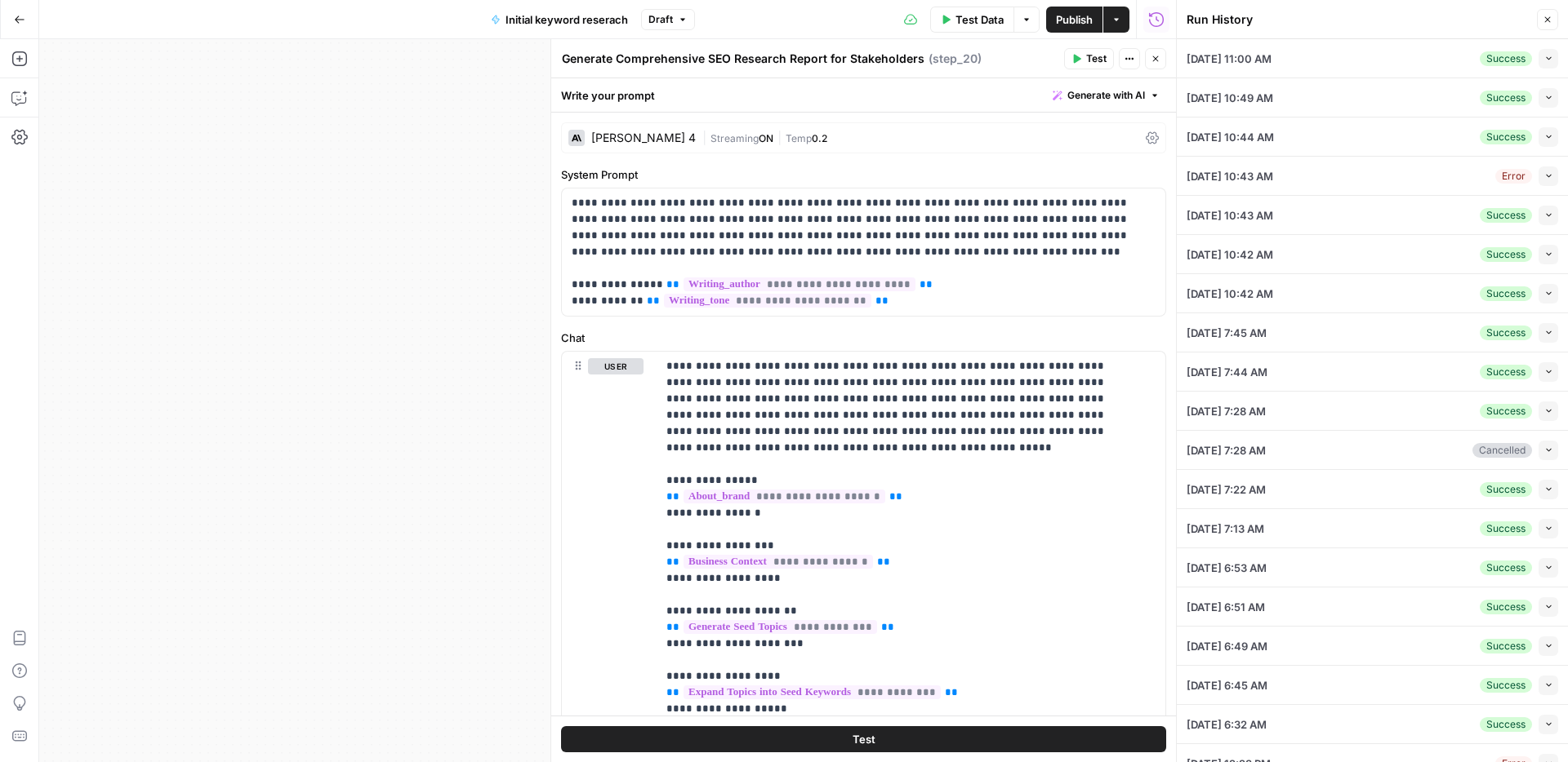
click at [1372, 66] on div "[DATE] 11:00 AM Success Collapse" at bounding box center [1372, 59] width 371 height 39
click at [1545, 59] on icon "button" at bounding box center [1549, 59] width 9 height 9
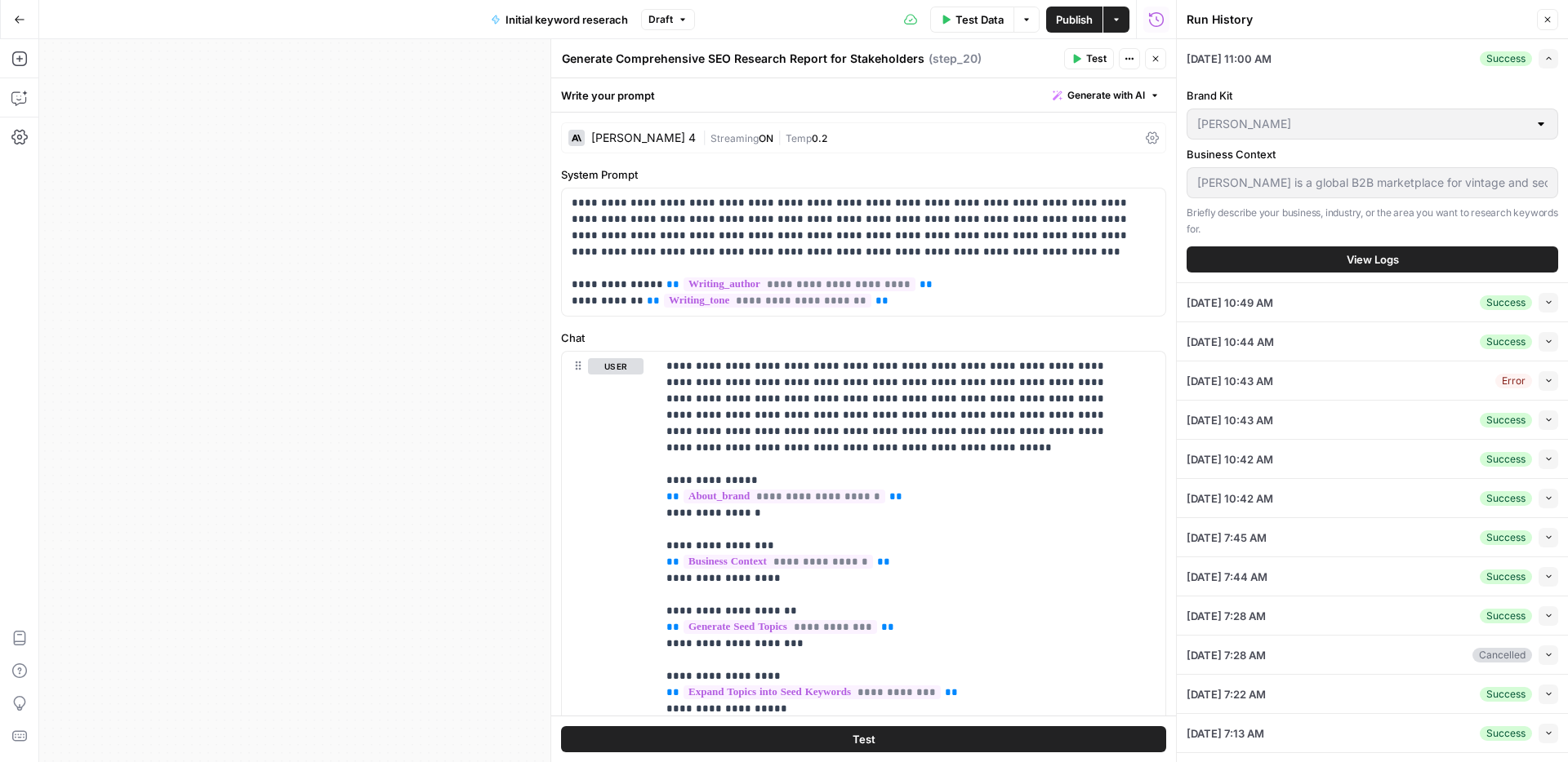
click at [1297, 261] on button "View Logs" at bounding box center [1372, 259] width 371 height 26
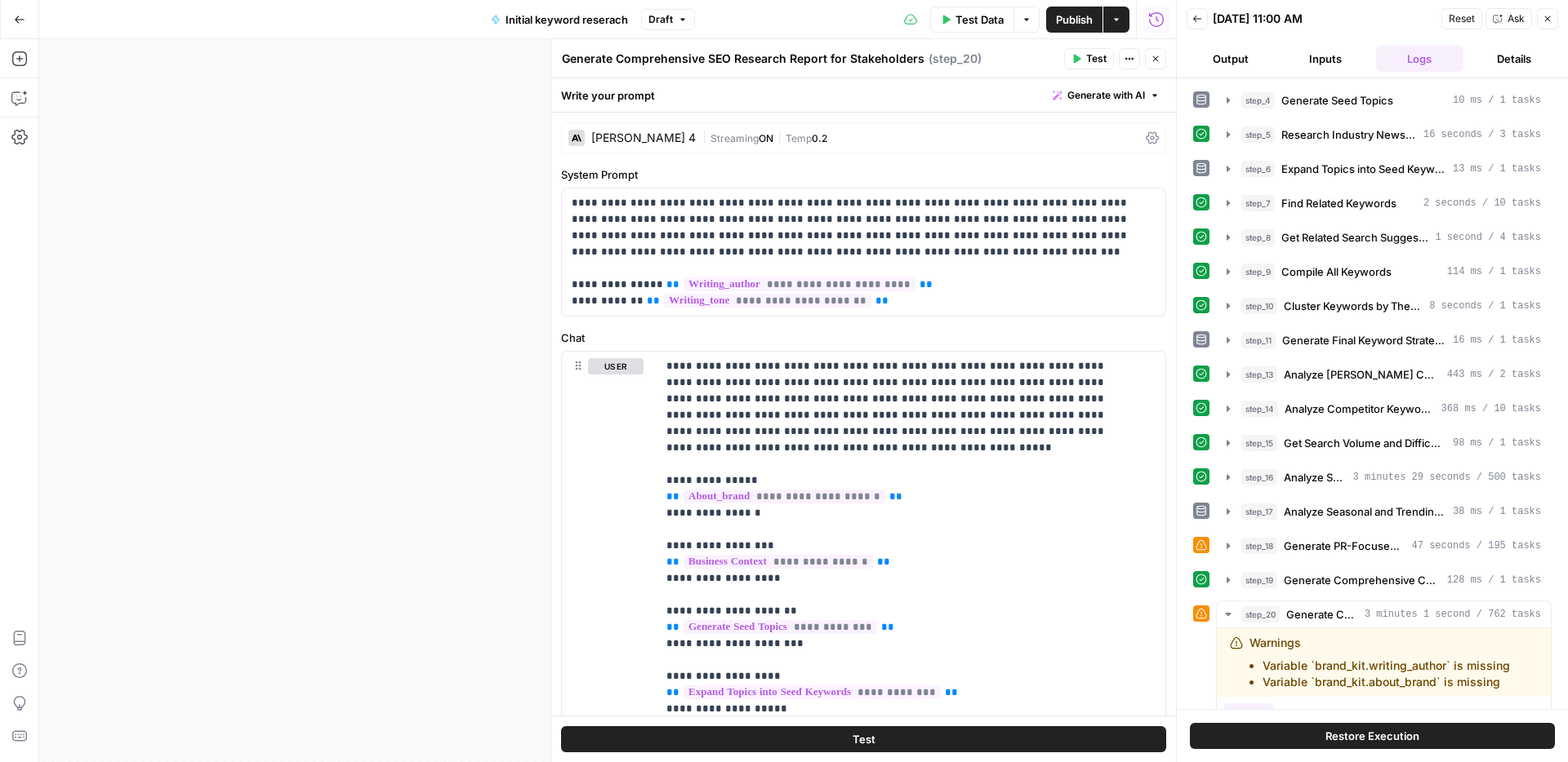
click at [1244, 61] on button "Output" at bounding box center [1231, 59] width 88 height 26
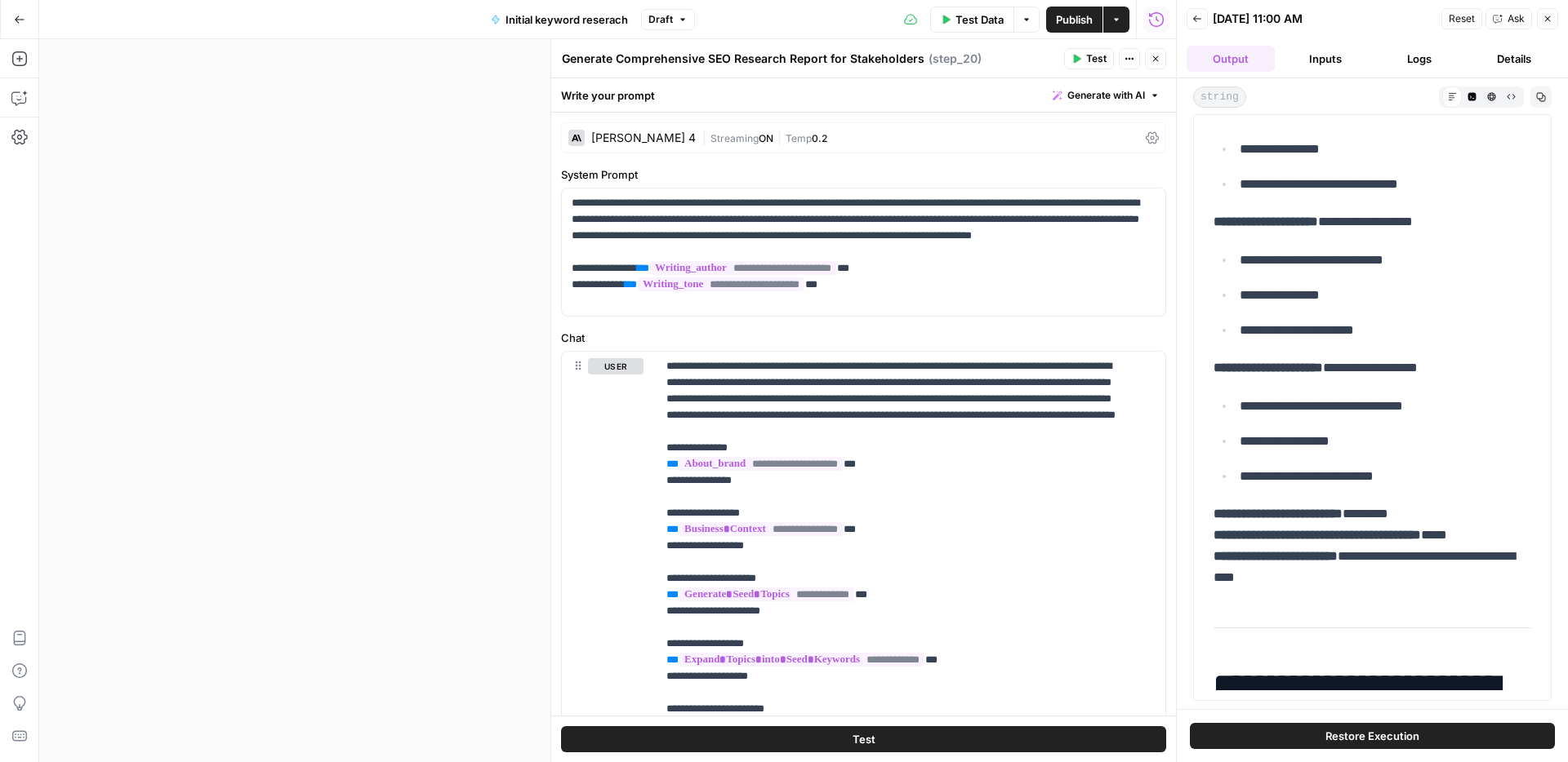
scroll to position [3130, 0]
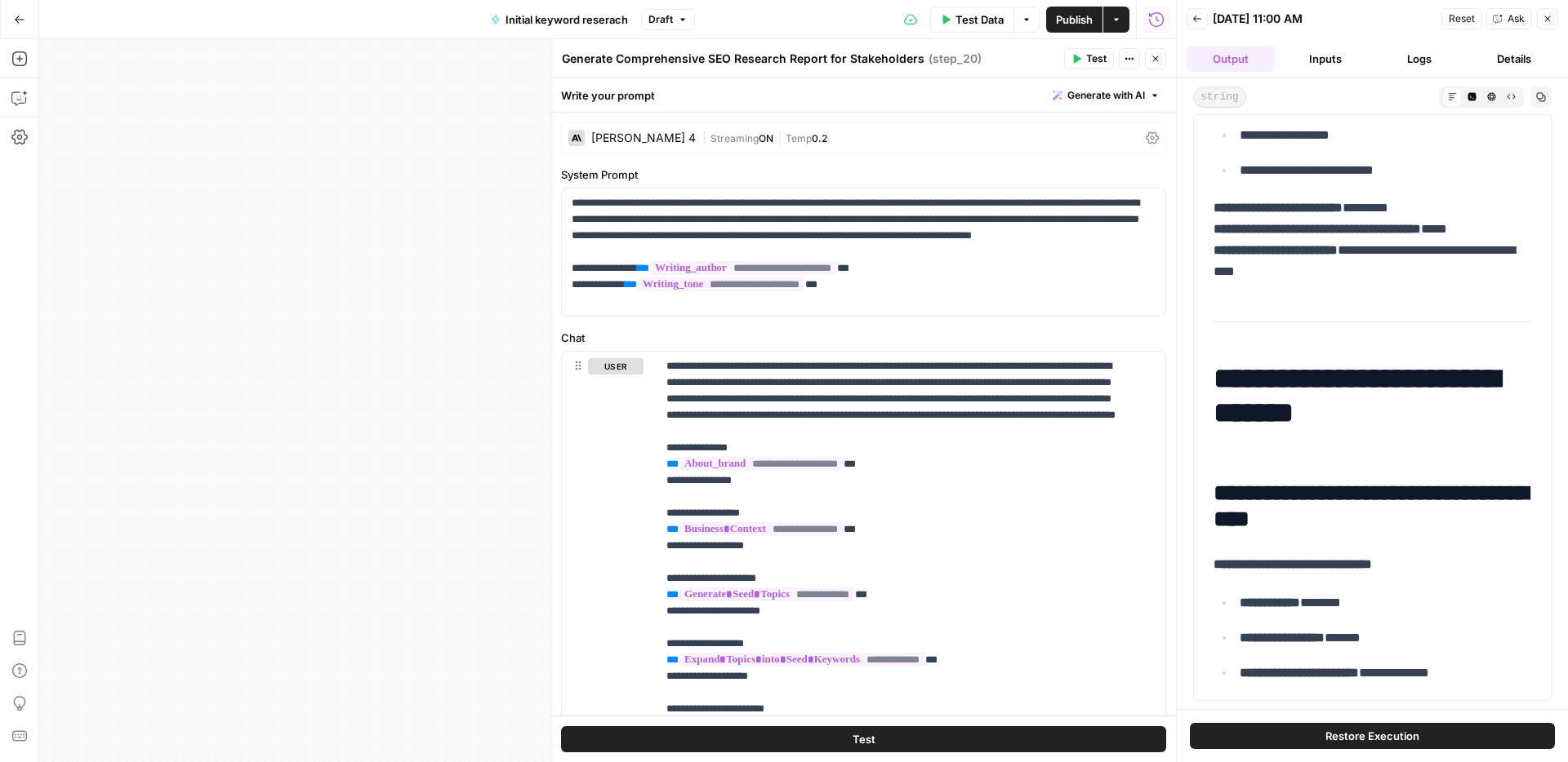
click at [1545, 15] on icon "button" at bounding box center [1547, 18] width 10 height 10
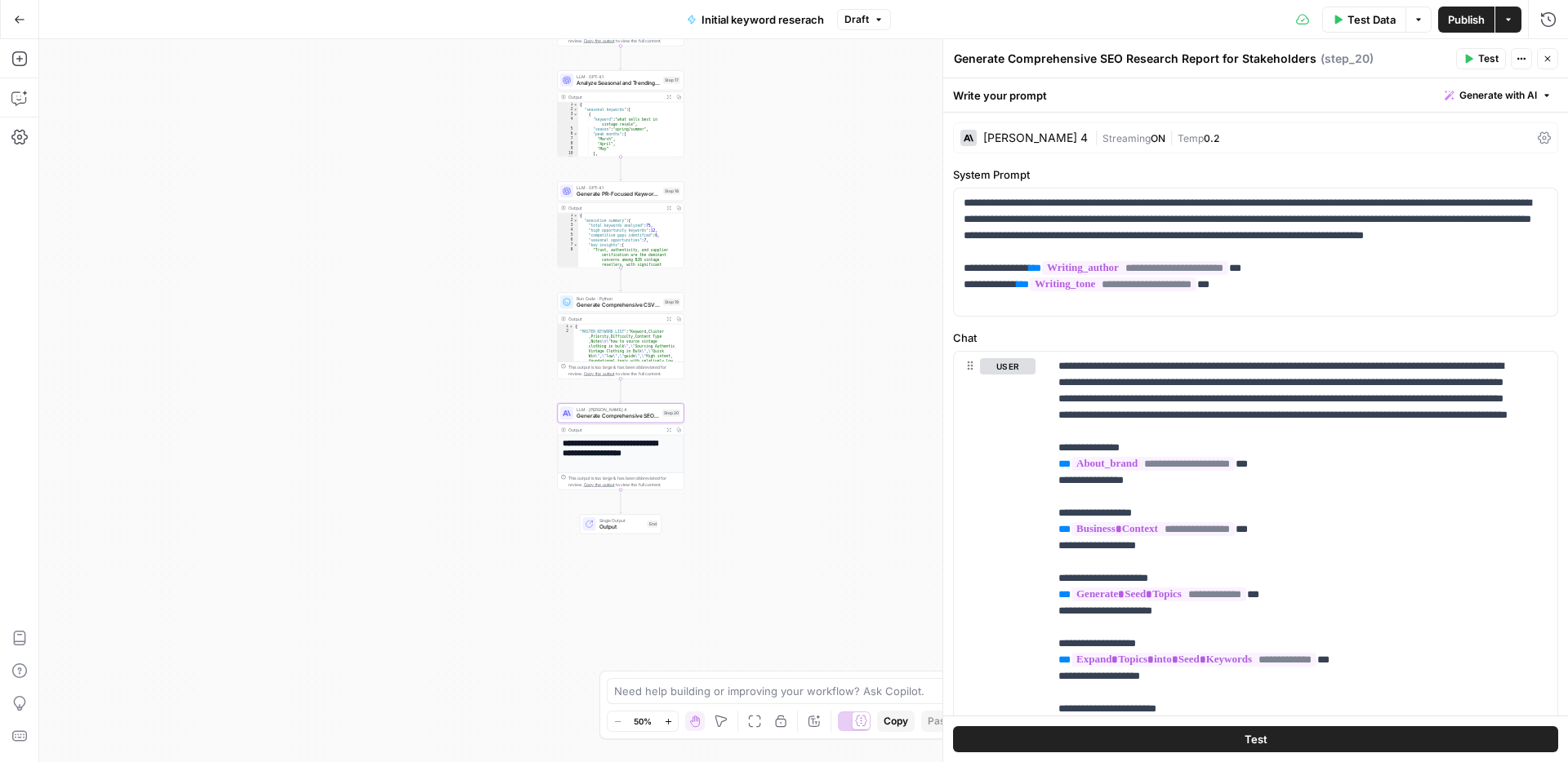
drag, startPoint x: 831, startPoint y: 392, endPoint x: 752, endPoint y: 561, distance: 186.6
click at [752, 561] on div "**********" at bounding box center [804, 401] width 1529 height 723
click at [1549, 58] on icon "button" at bounding box center [1547, 59] width 10 height 10
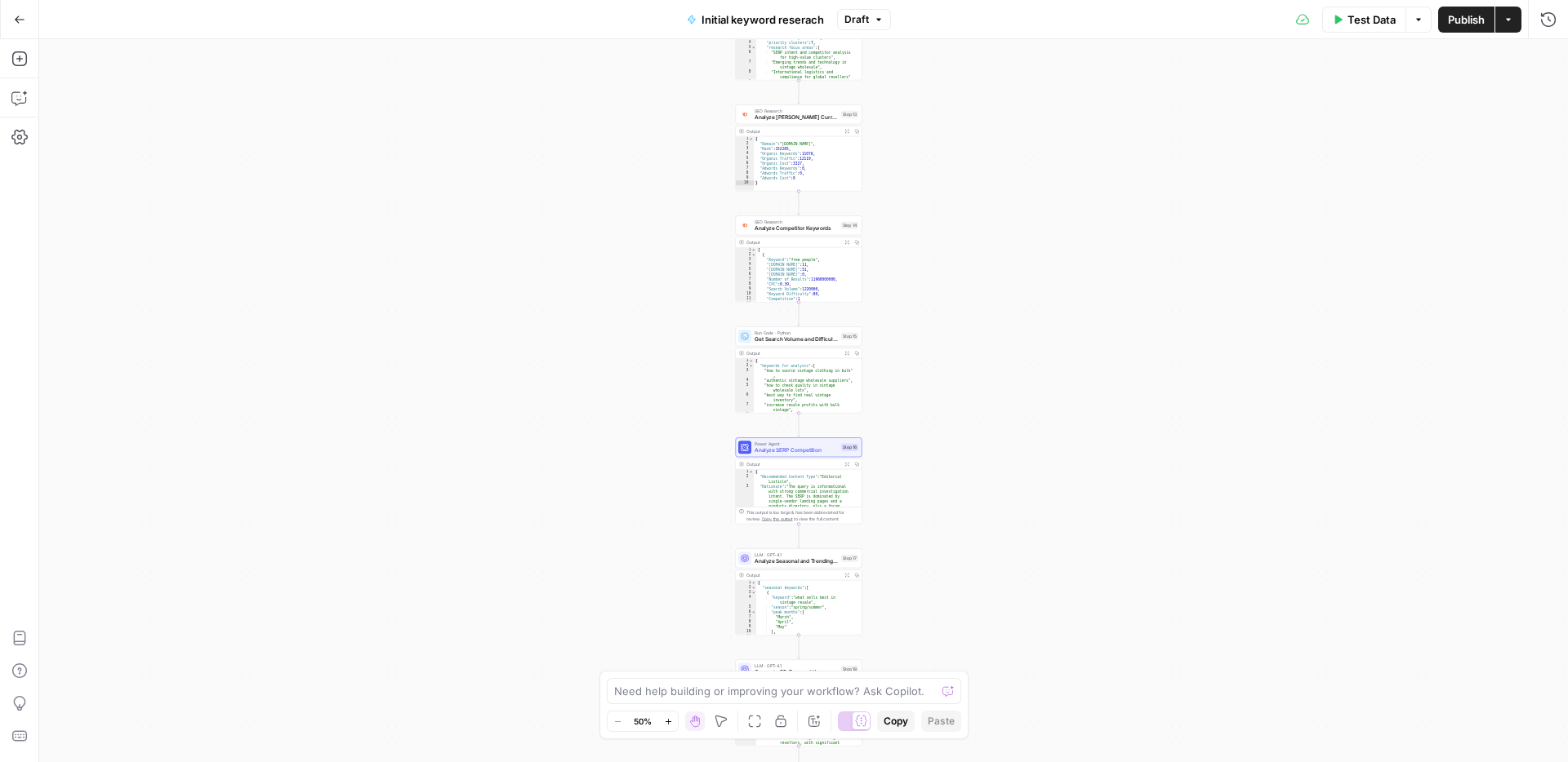
drag, startPoint x: 797, startPoint y: 255, endPoint x: 1047, endPoint y: 344, distance: 265.4
click at [1003, 649] on div "**********" at bounding box center [804, 401] width 1529 height 723
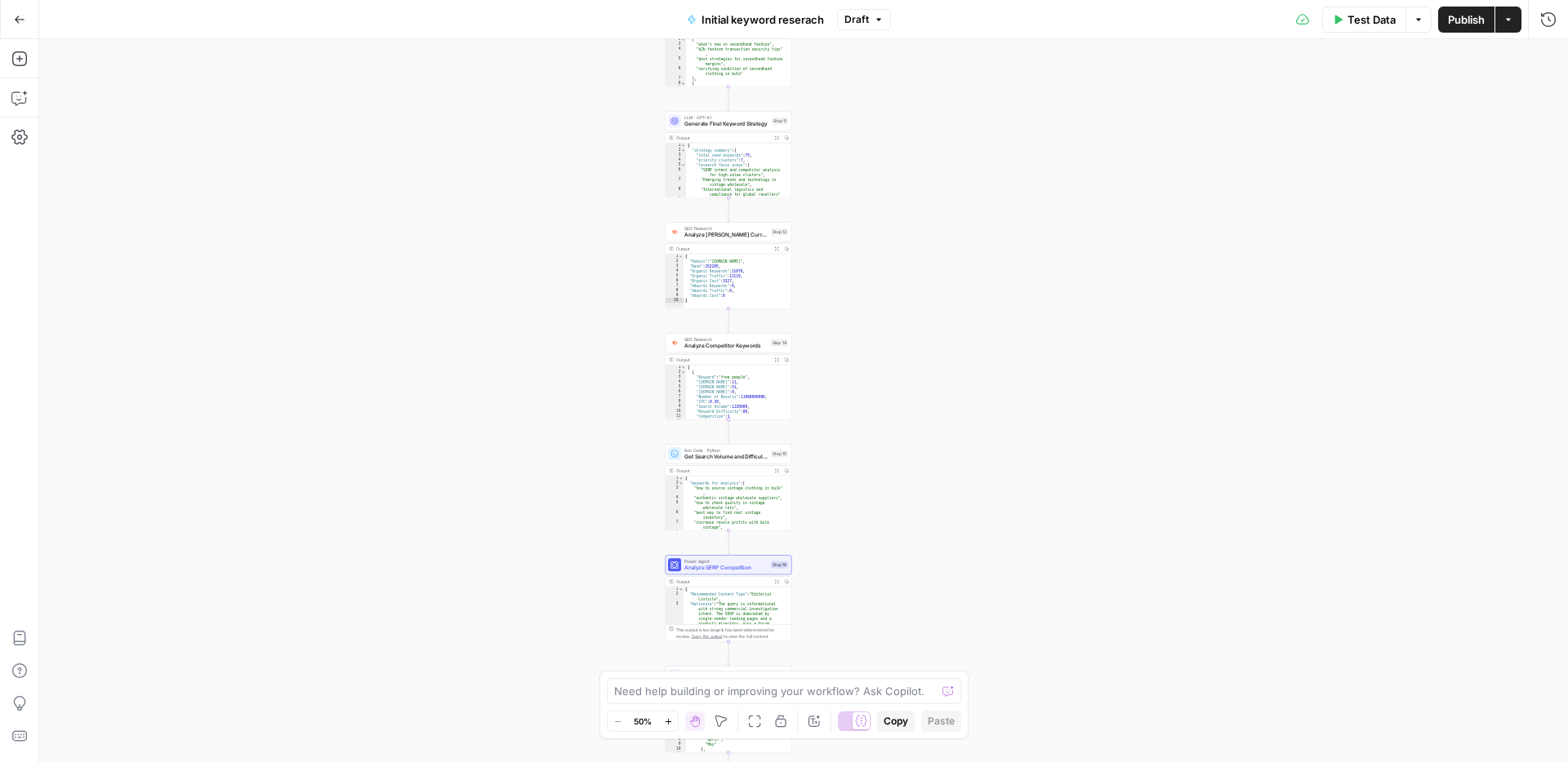
drag, startPoint x: 957, startPoint y: 372, endPoint x: 862, endPoint y: 762, distance: 401.4
click at [862, 762] on div "**********" at bounding box center [804, 401] width 1529 height 723
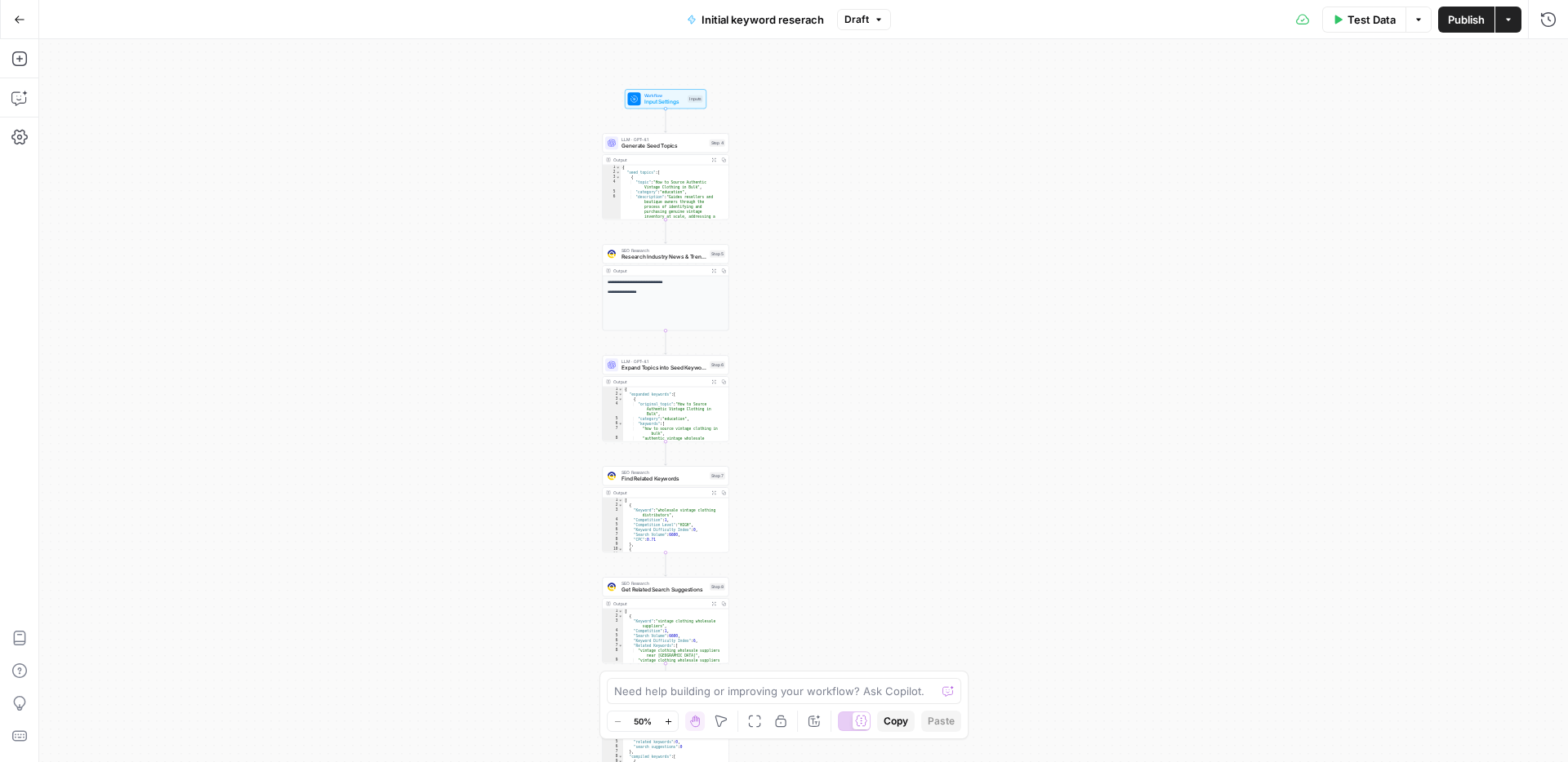
drag, startPoint x: 786, startPoint y: 333, endPoint x: 797, endPoint y: 757, distance: 424.1
click at [794, 762] on div "**********" at bounding box center [804, 401] width 1529 height 723
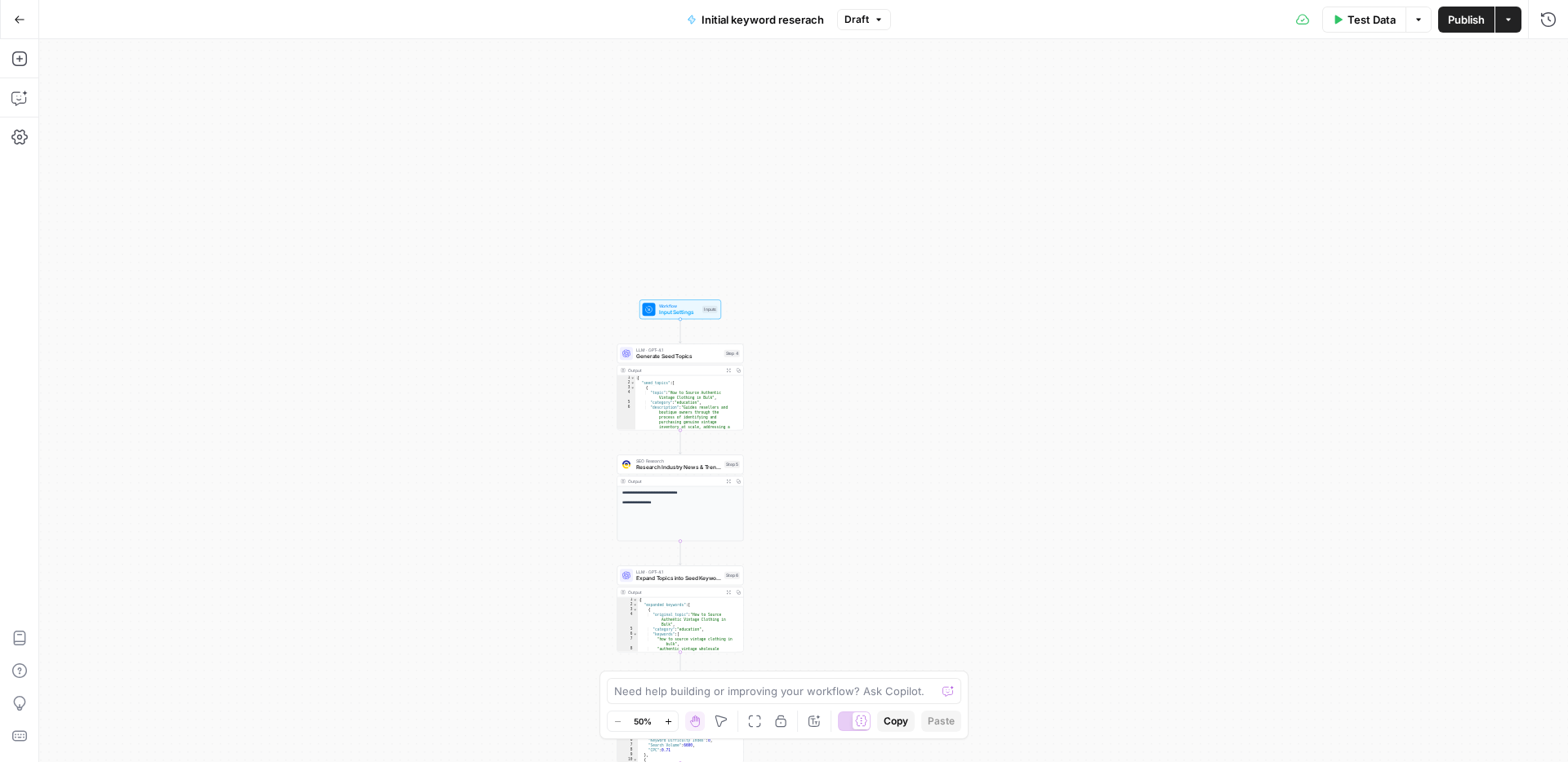
drag, startPoint x: 803, startPoint y: 264, endPoint x: 832, endPoint y: 431, distance: 169.5
click at [832, 431] on div "**********" at bounding box center [804, 401] width 1529 height 723
click at [700, 18] on button "Initial keyword reserach" at bounding box center [755, 19] width 157 height 26
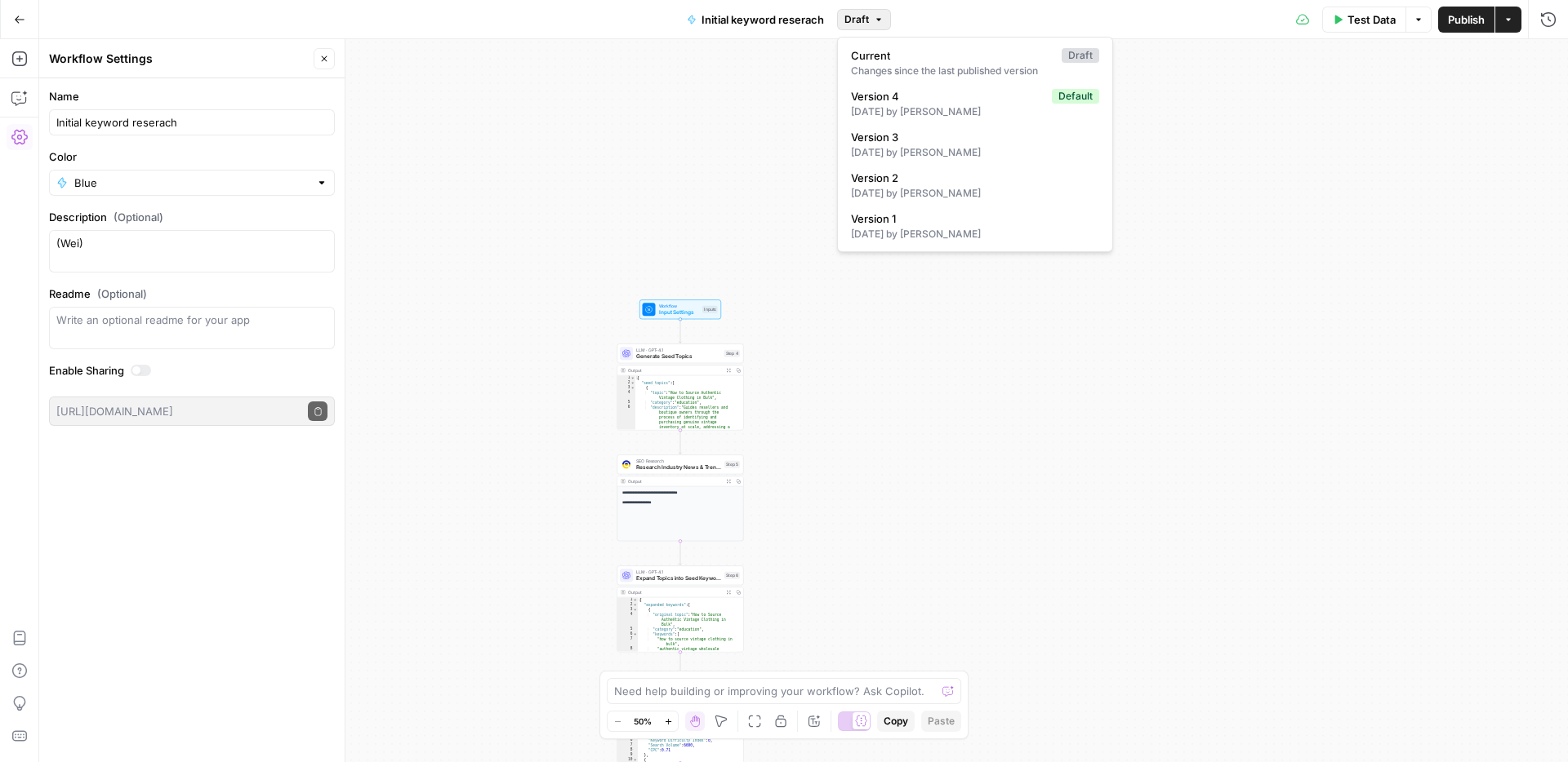
click at [862, 19] on span "Draft" at bounding box center [856, 20] width 24 height 14
click at [652, 105] on div "**********" at bounding box center [804, 401] width 1529 height 723
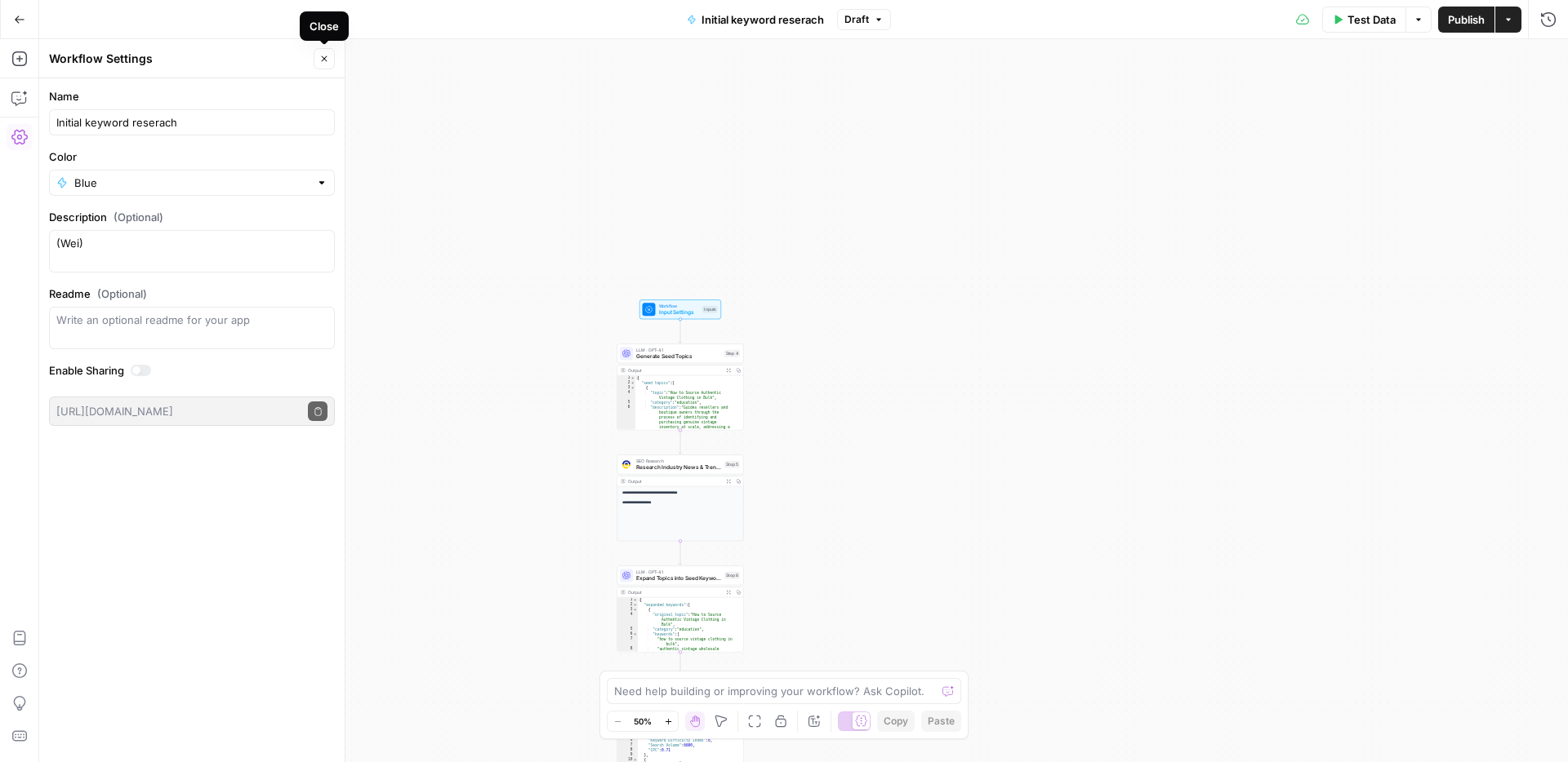
click at [321, 59] on icon "button" at bounding box center [324, 59] width 10 height 10
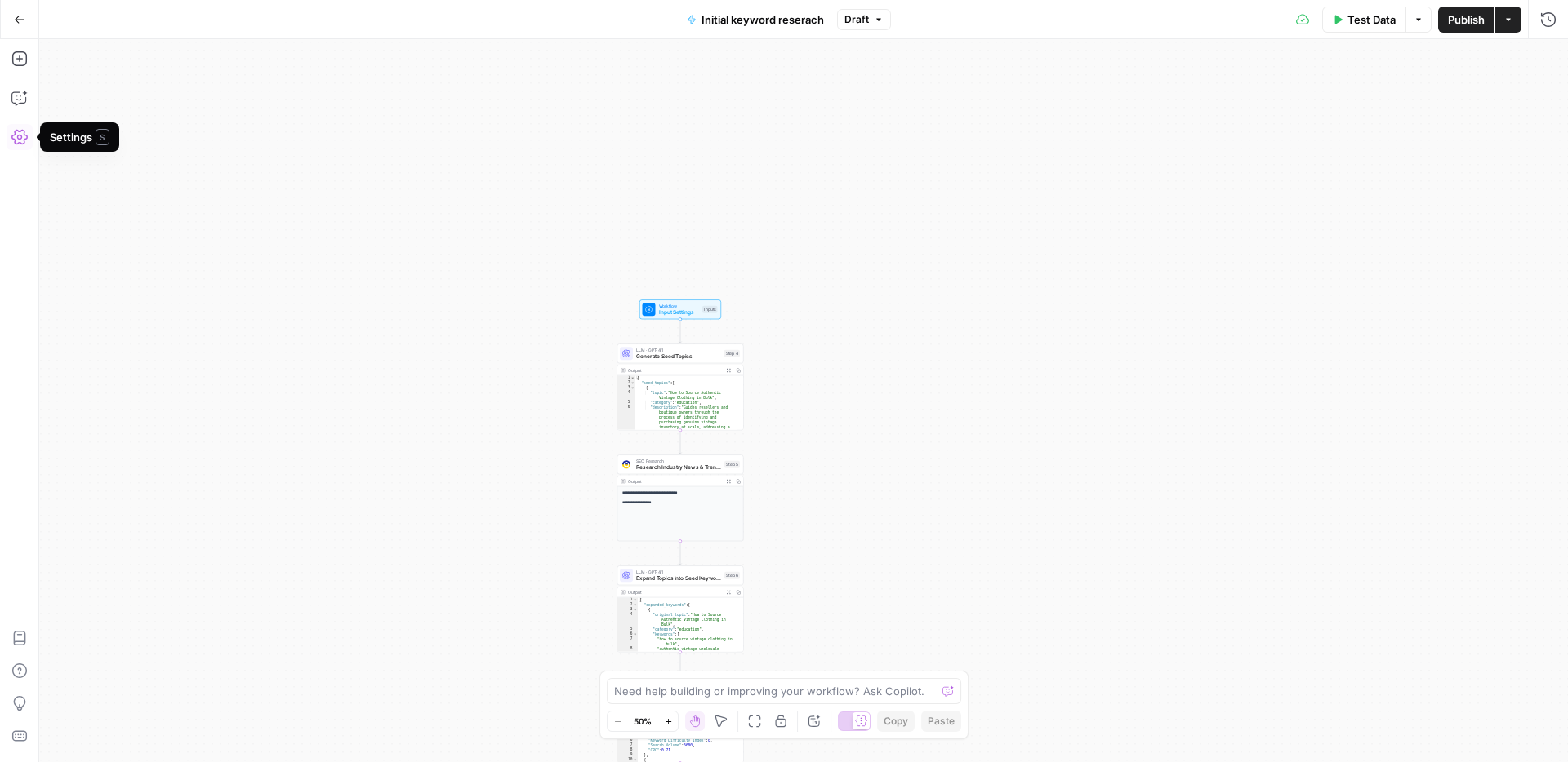
click at [22, 139] on icon "button" at bounding box center [20, 137] width 16 height 16
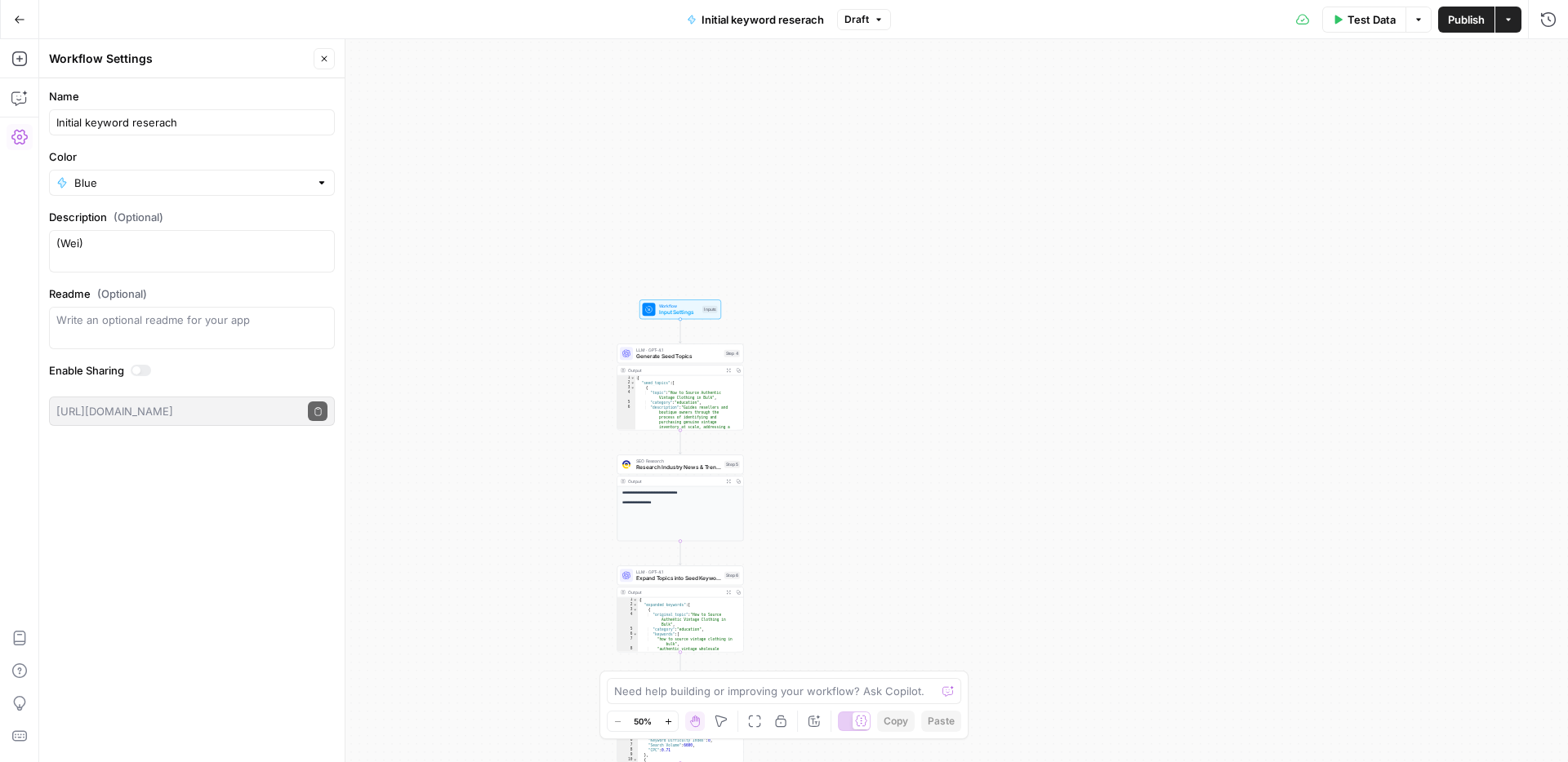
click at [22, 139] on icon "button" at bounding box center [20, 137] width 16 height 16
click at [694, 690] on textarea at bounding box center [775, 692] width 322 height 16
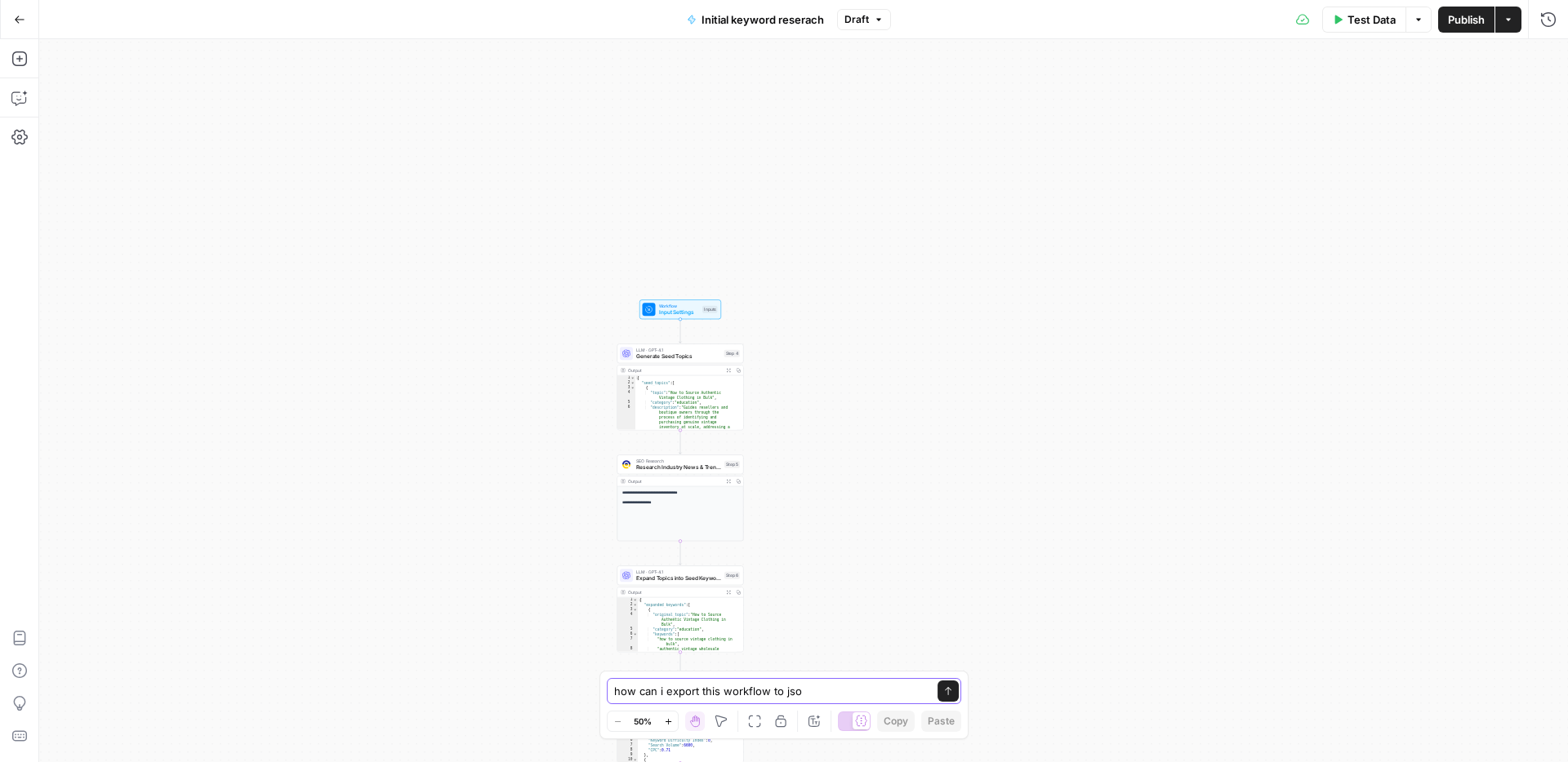
type textarea "how can i export this workflow to json"
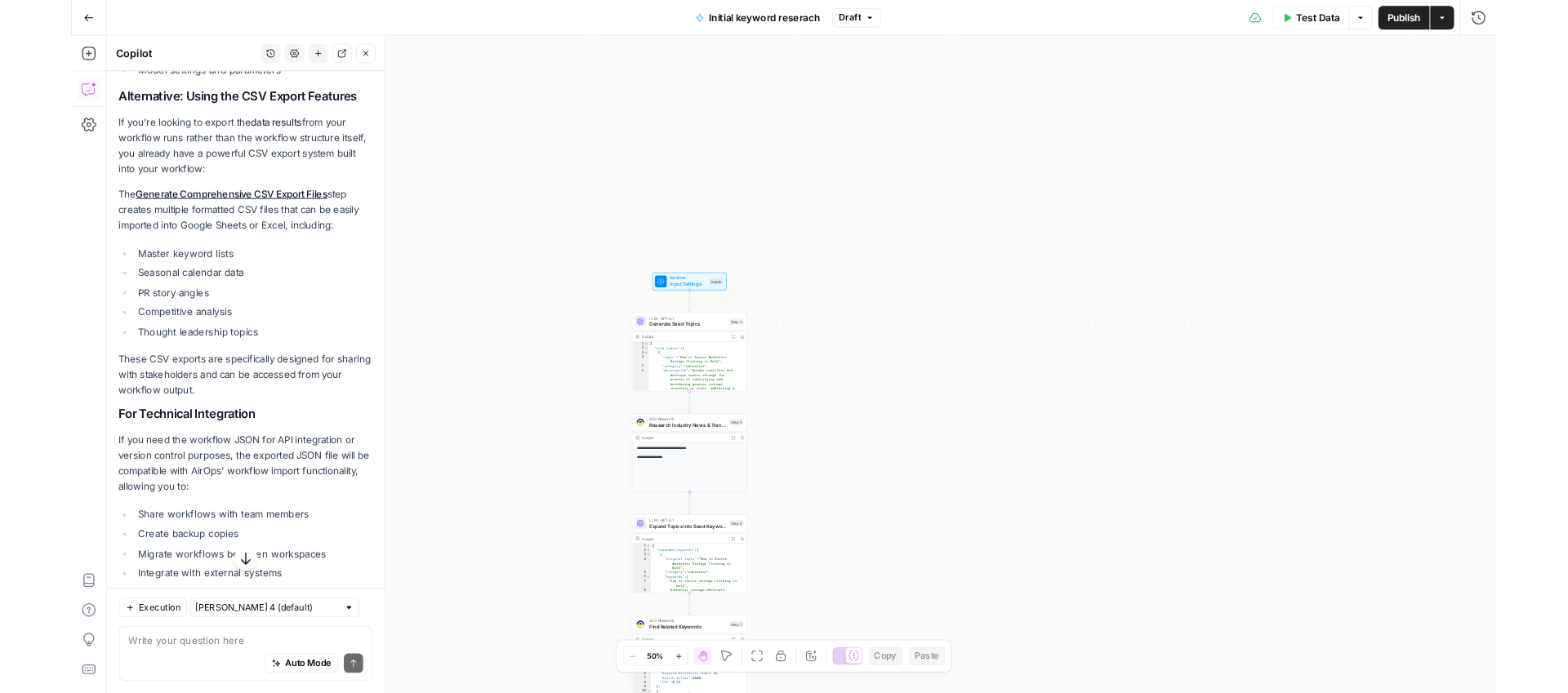
scroll to position [496, 0]
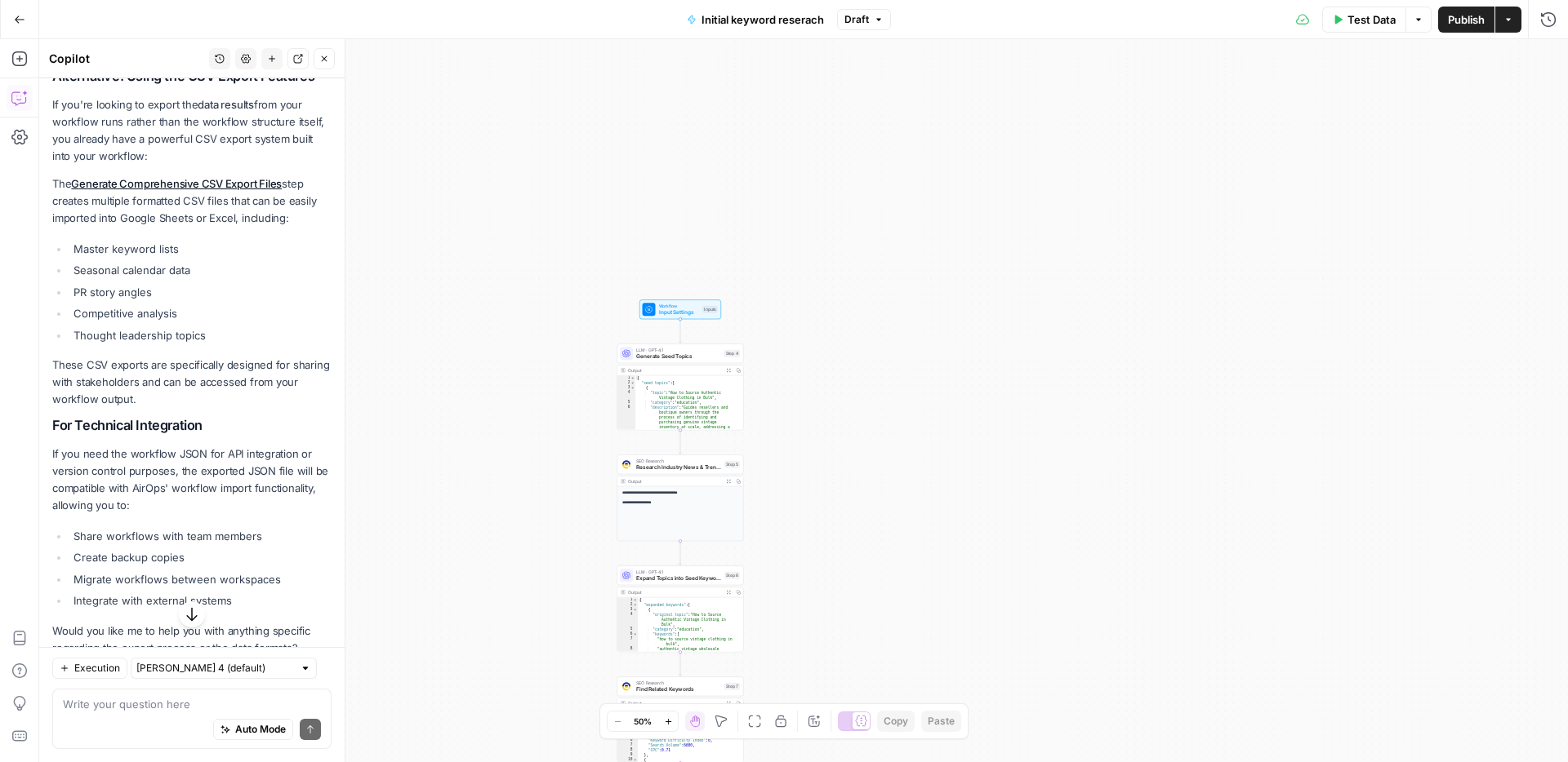
click at [470, 250] on div "**********" at bounding box center [804, 401] width 1529 height 723
click at [28, 17] on button "Go Back" at bounding box center [19, 19] width 30 height 30
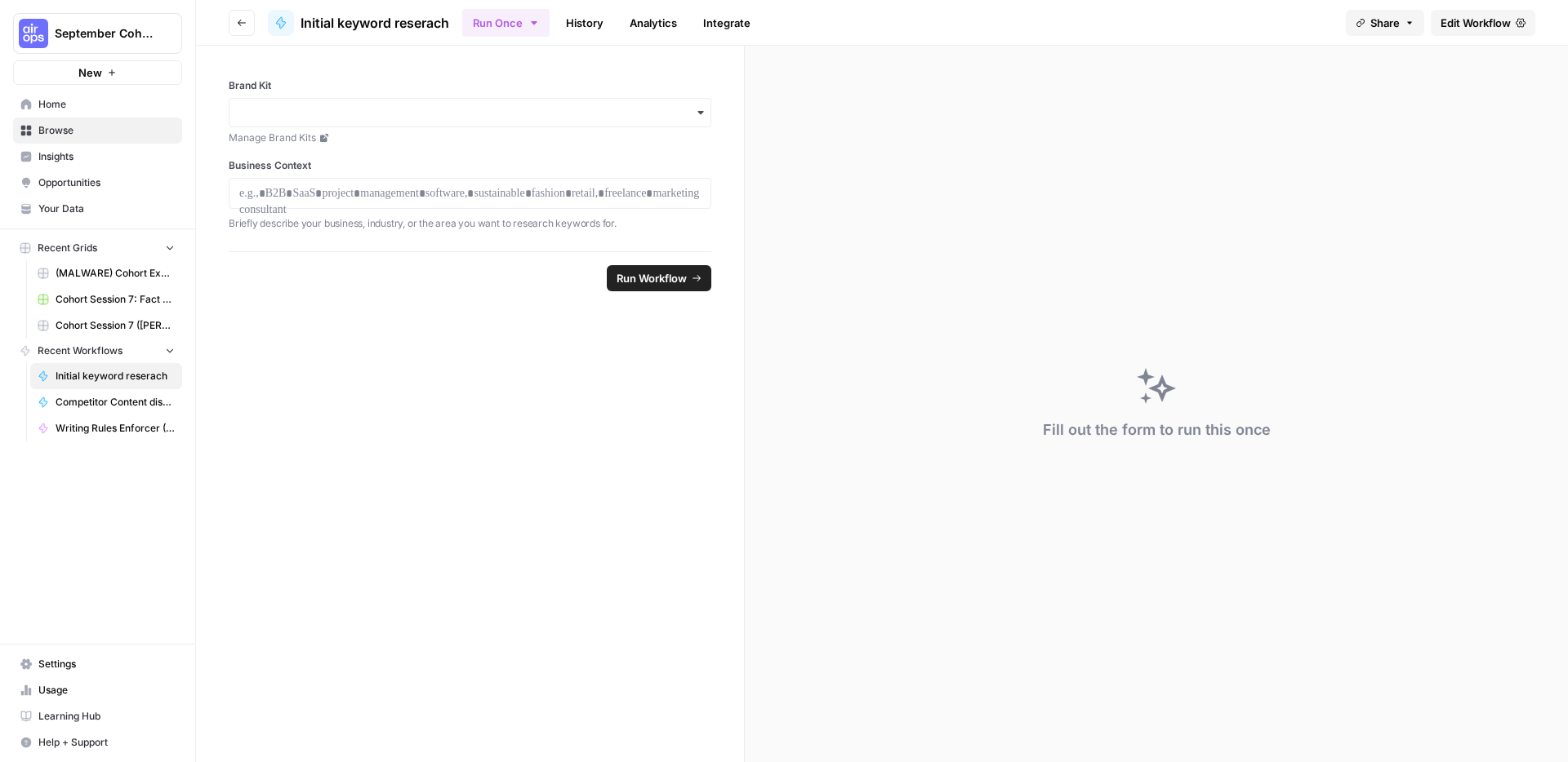
click at [57, 667] on span "Settings" at bounding box center [106, 665] width 136 height 14
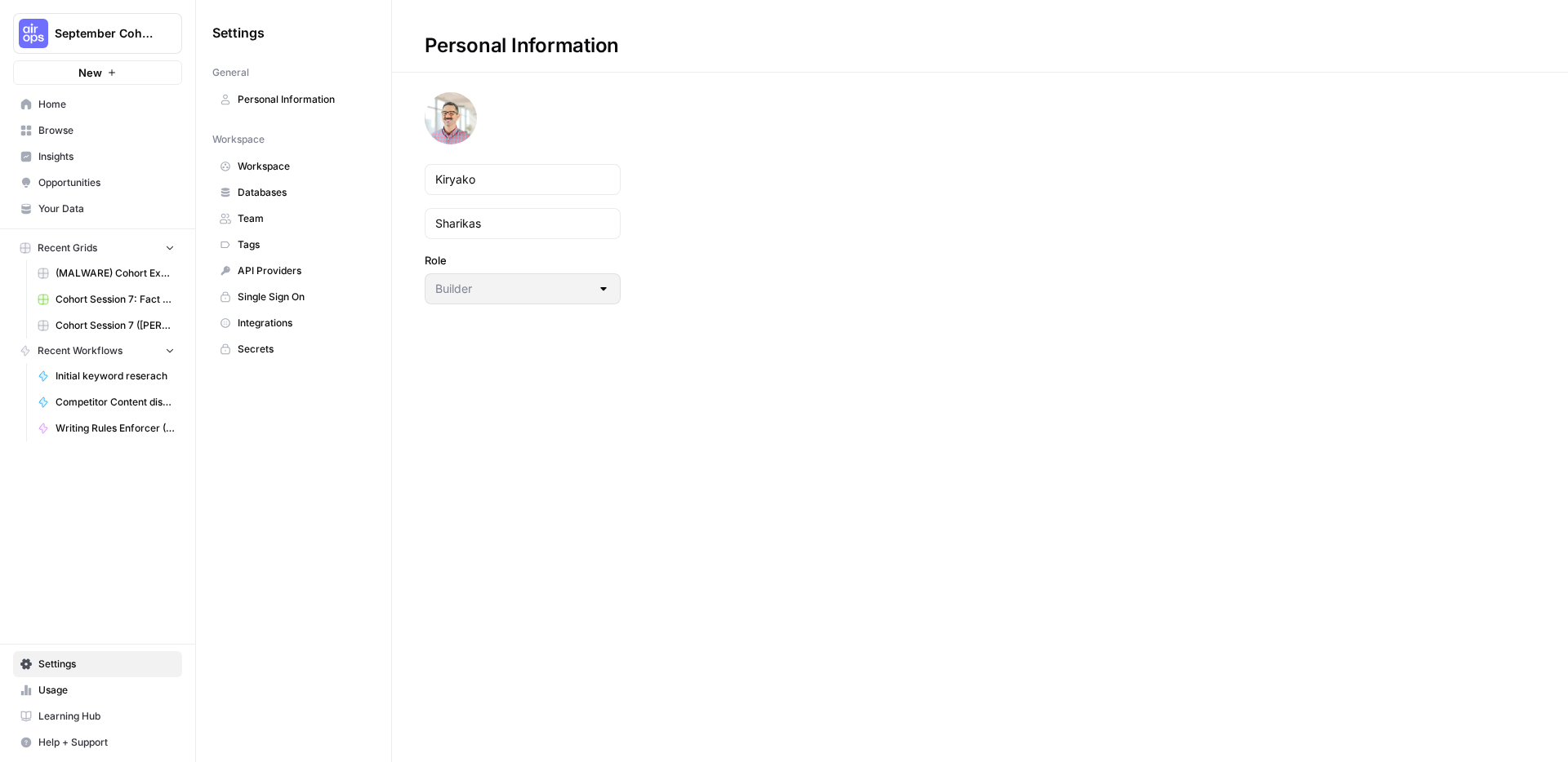
click at [199, 32] on icon "button" at bounding box center [198, 32] width 12 height 12
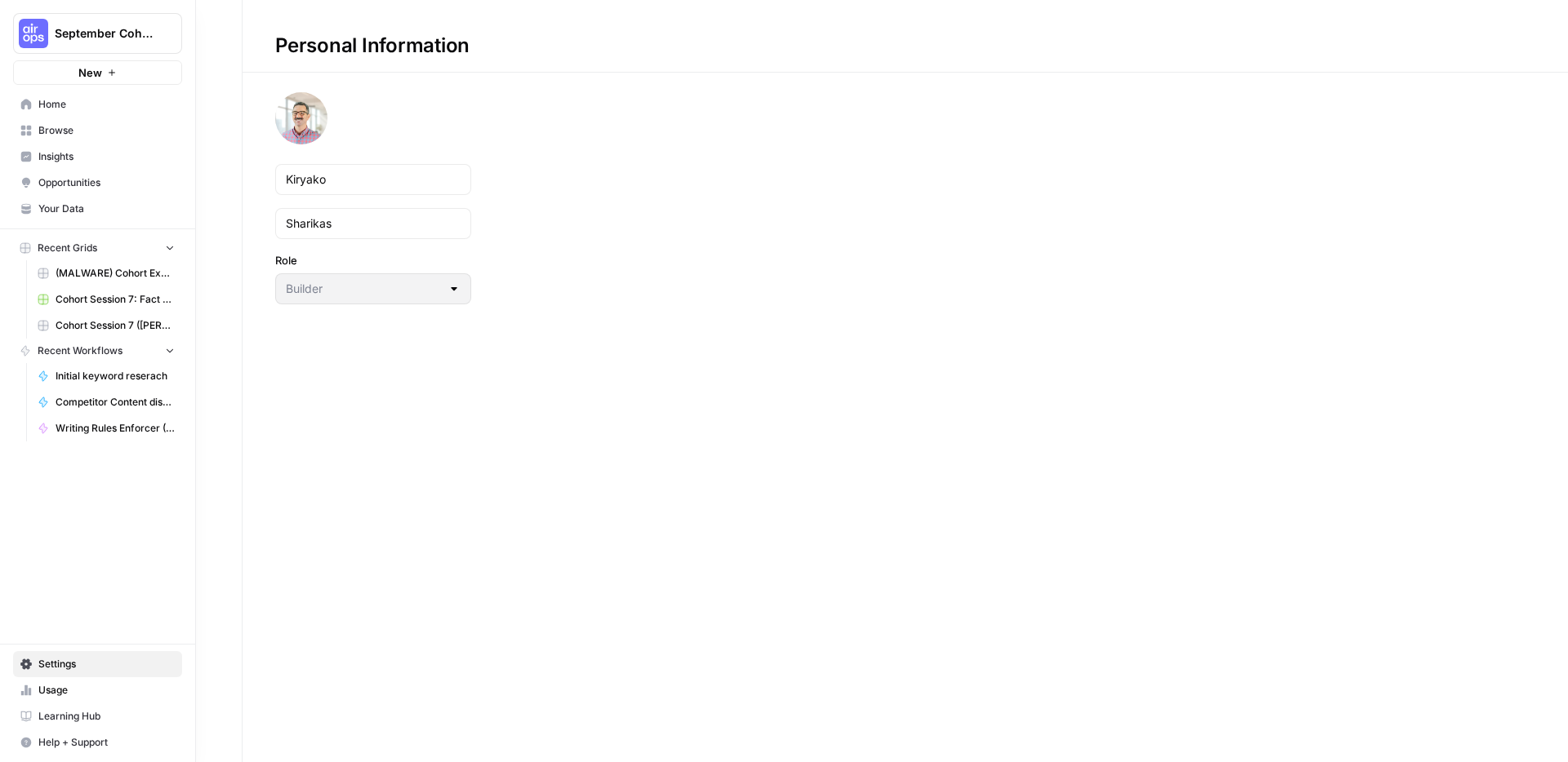
click at [39, 103] on span "Home" at bounding box center [106, 104] width 136 height 14
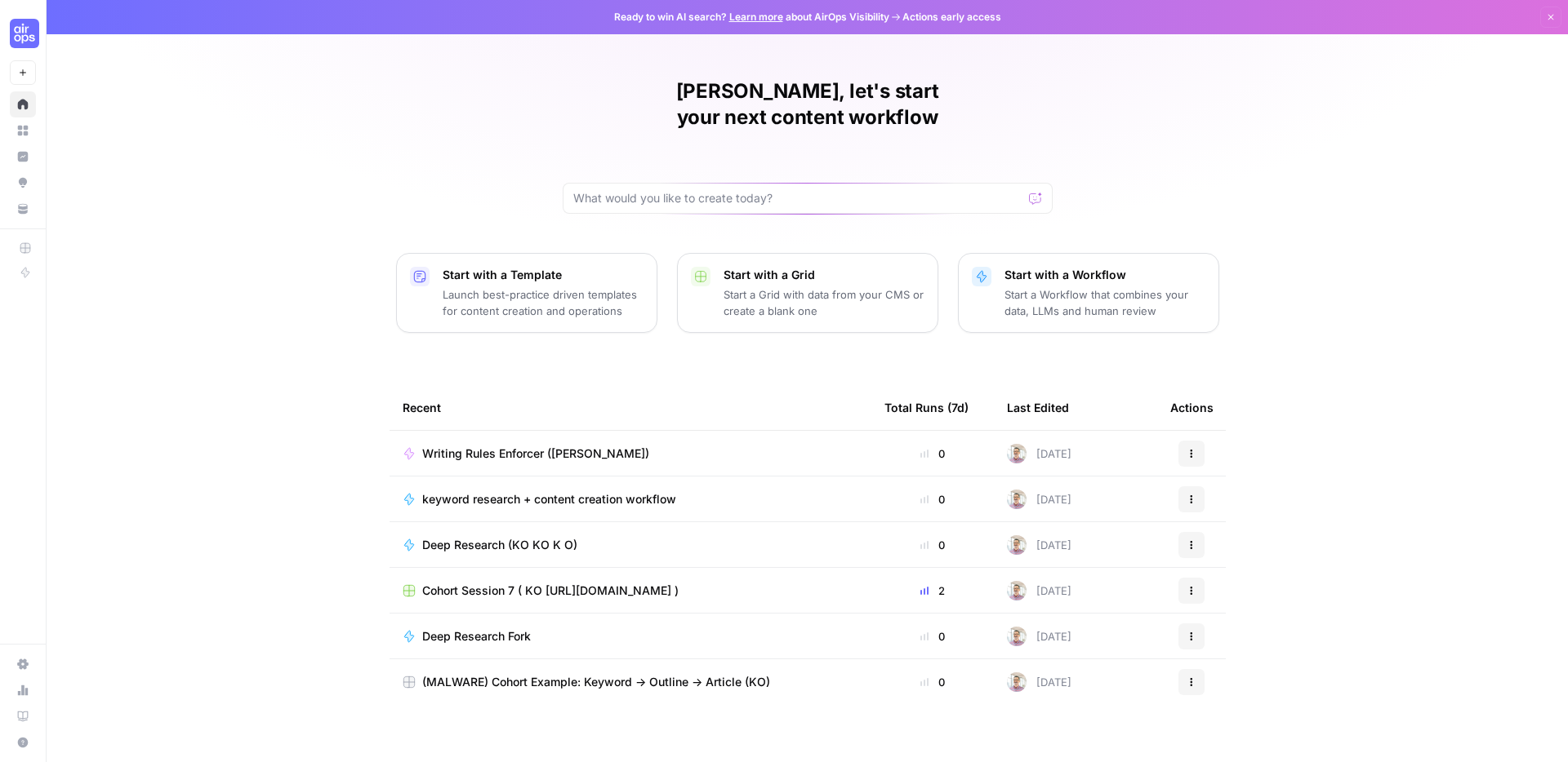
click at [599, 492] on span "keyword research + content creation workflow" at bounding box center [550, 500] width 254 height 16
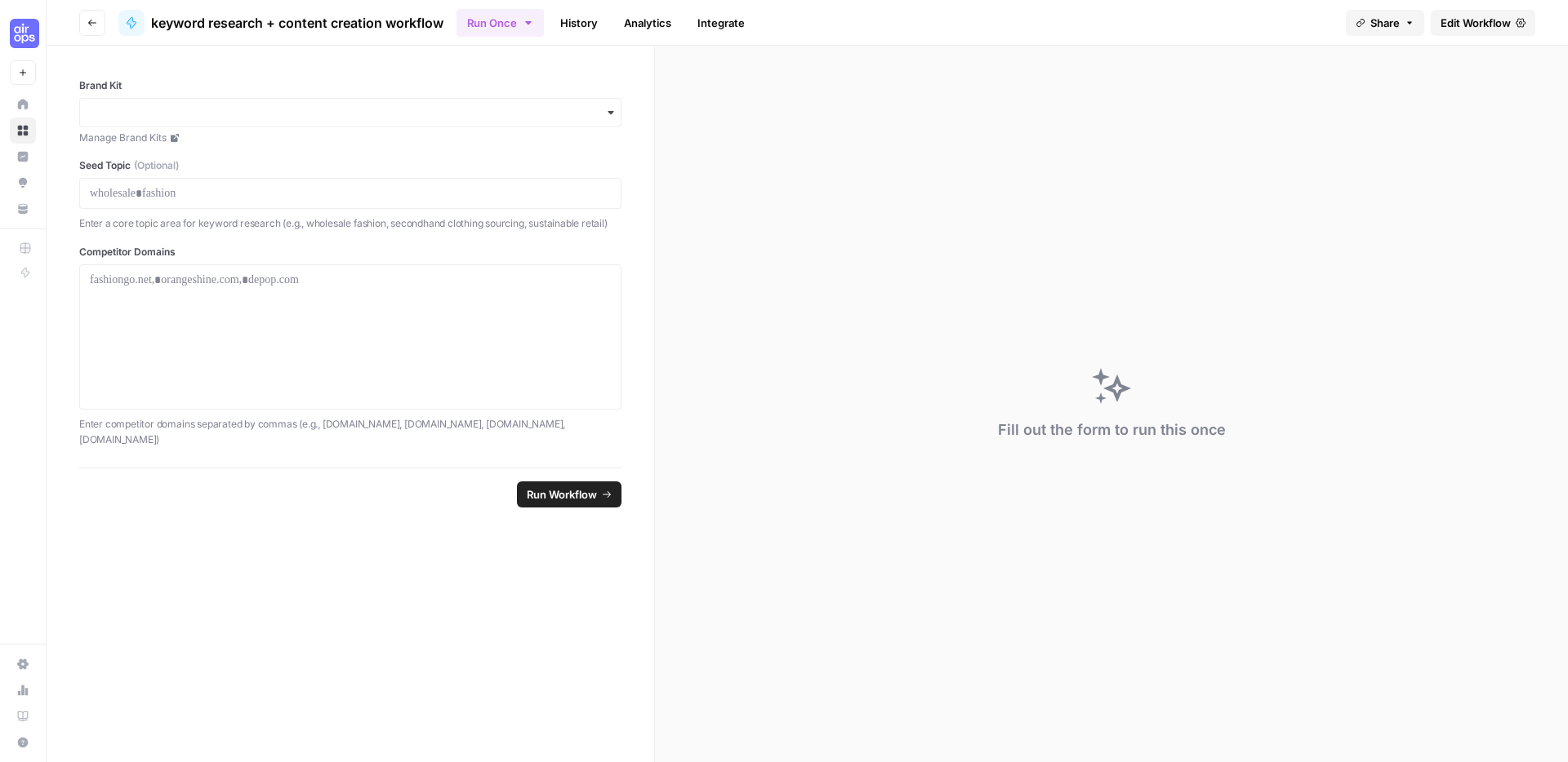
click at [614, 113] on icon "button" at bounding box center [611, 113] width 14 height 14
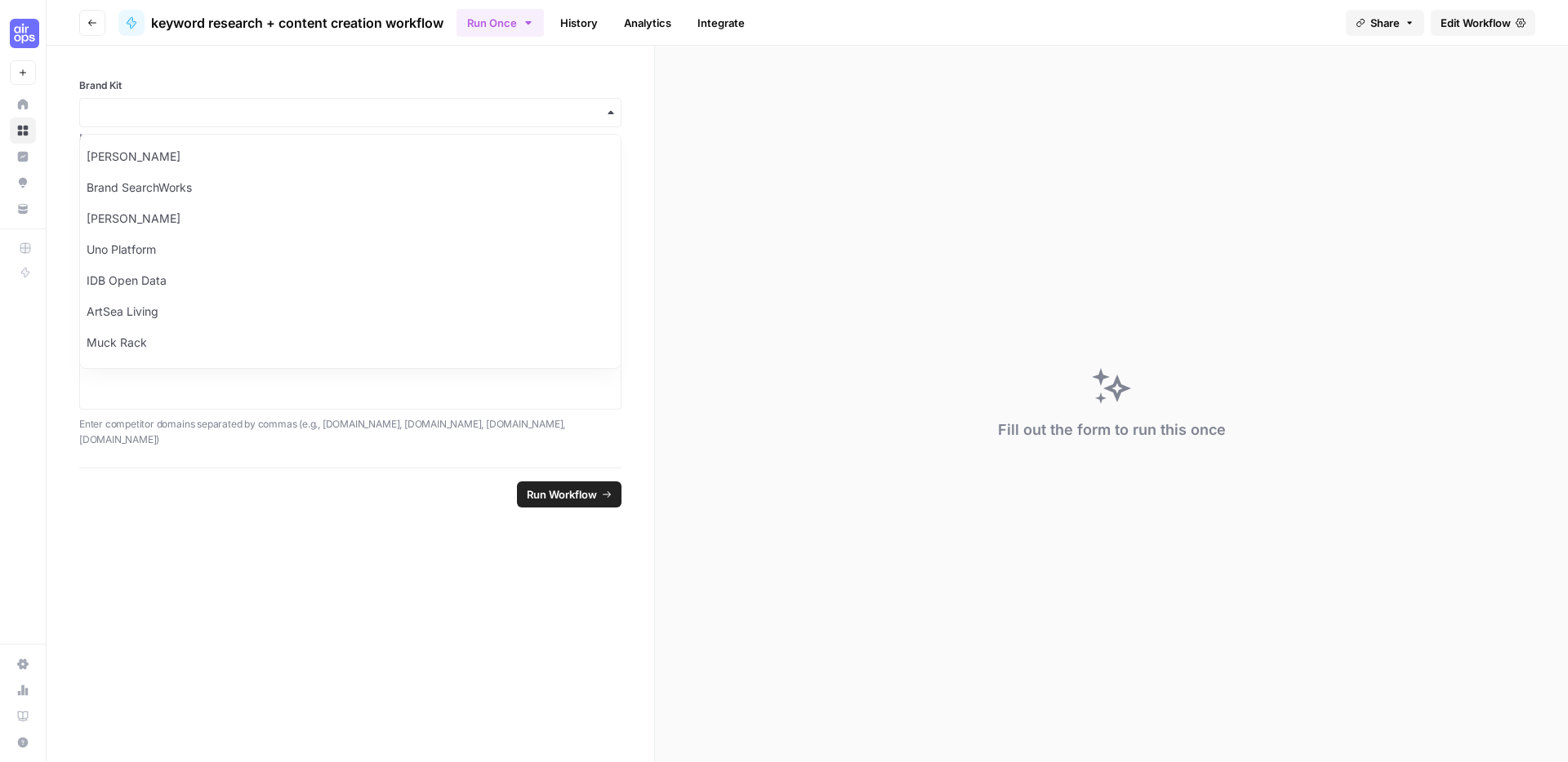
click at [614, 113] on icon "button" at bounding box center [611, 113] width 14 height 14
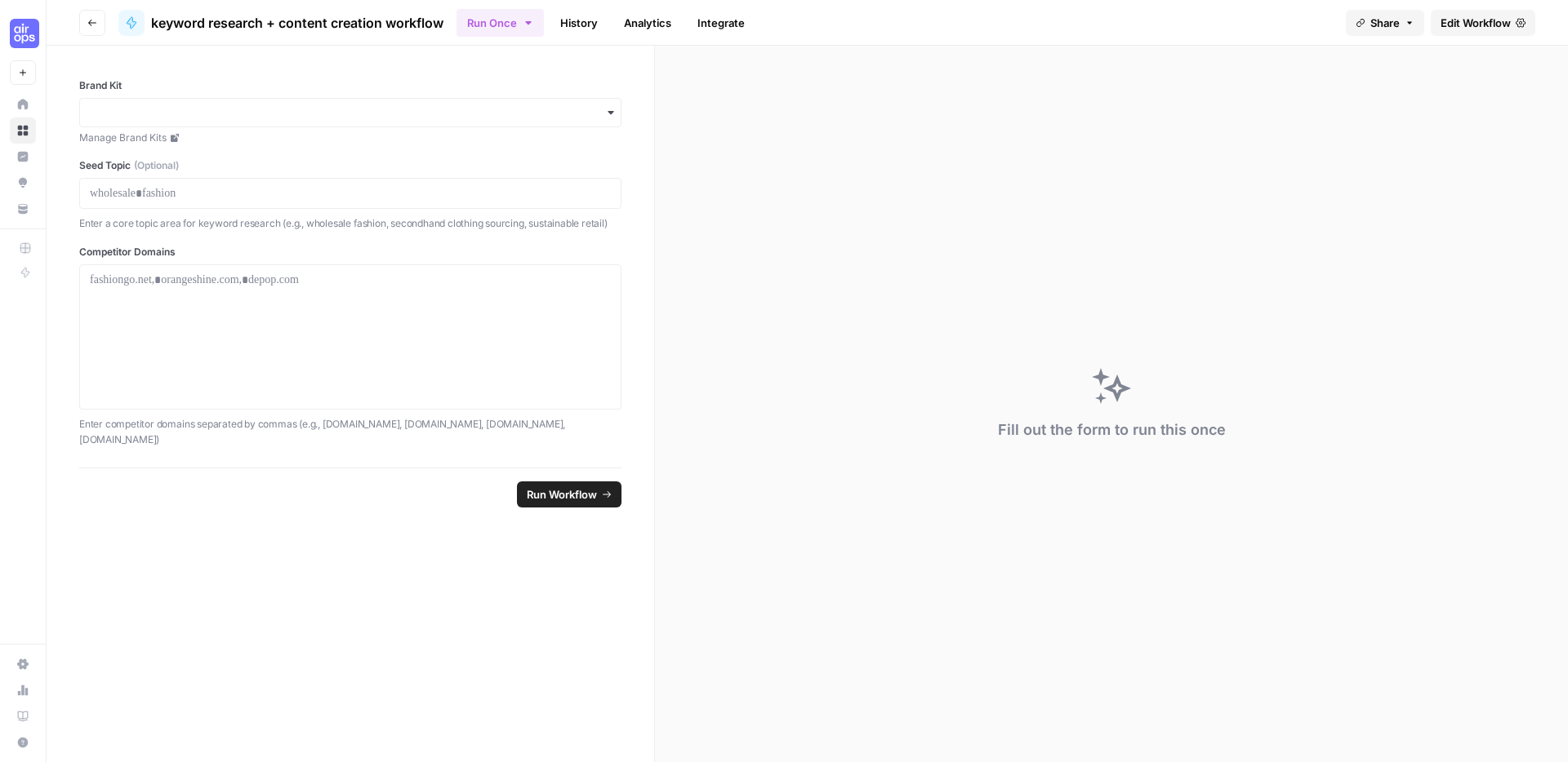
click at [1491, 22] on span "Edit Workflow" at bounding box center [1476, 23] width 70 height 16
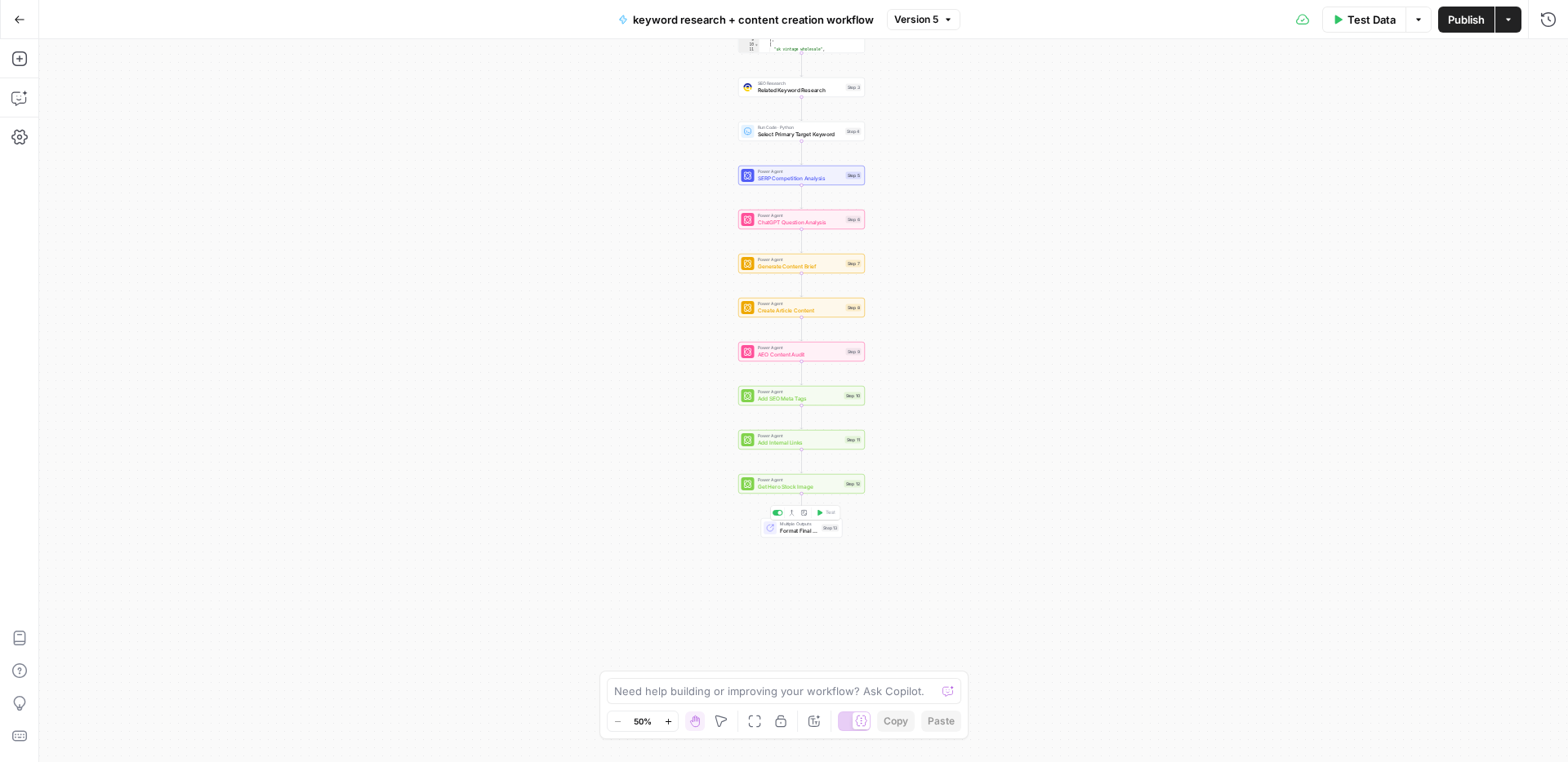
click at [806, 529] on span "Format Final Output" at bounding box center [799, 531] width 39 height 8
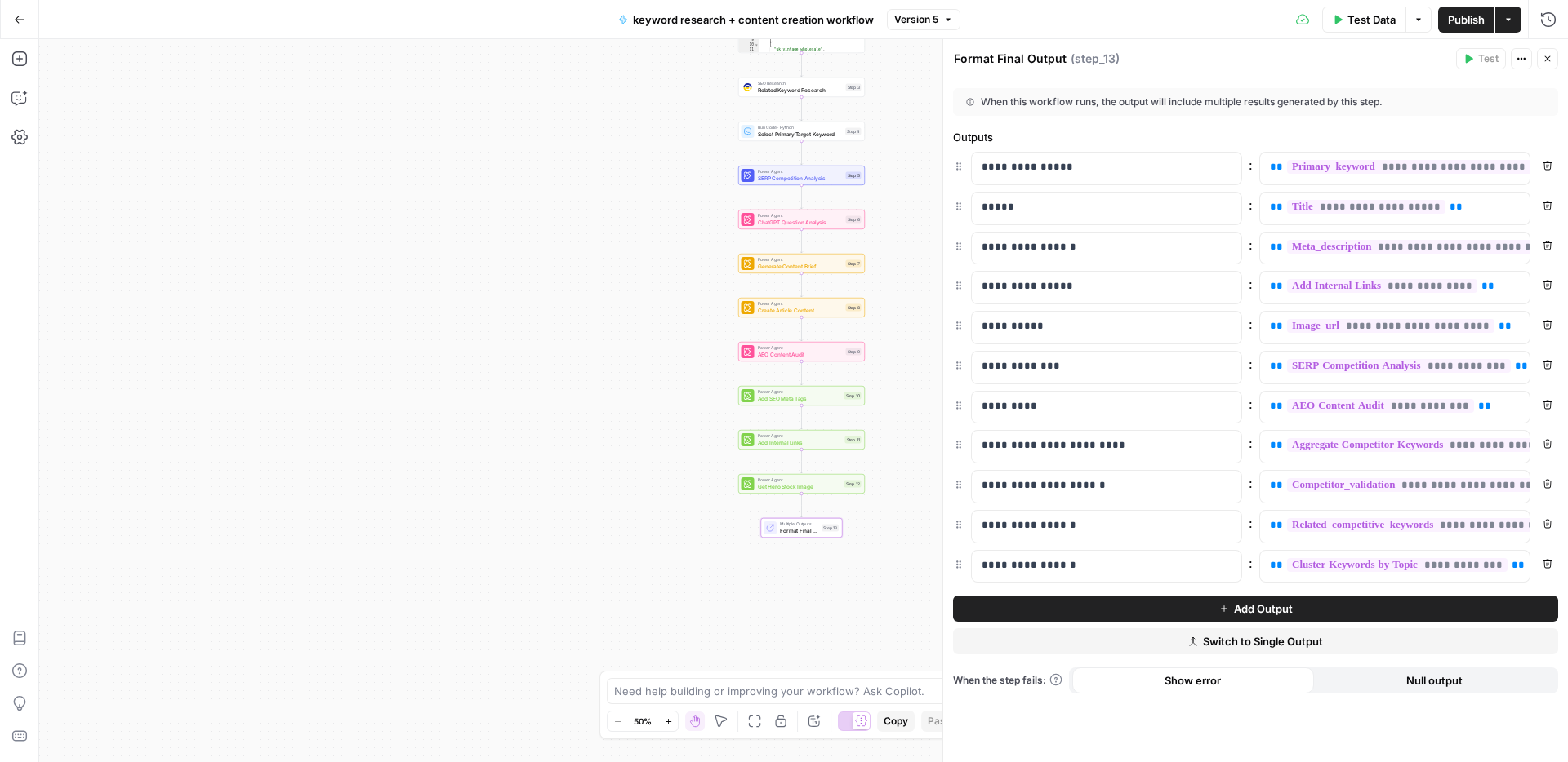
click at [1554, 60] on button "Close" at bounding box center [1548, 59] width 22 height 22
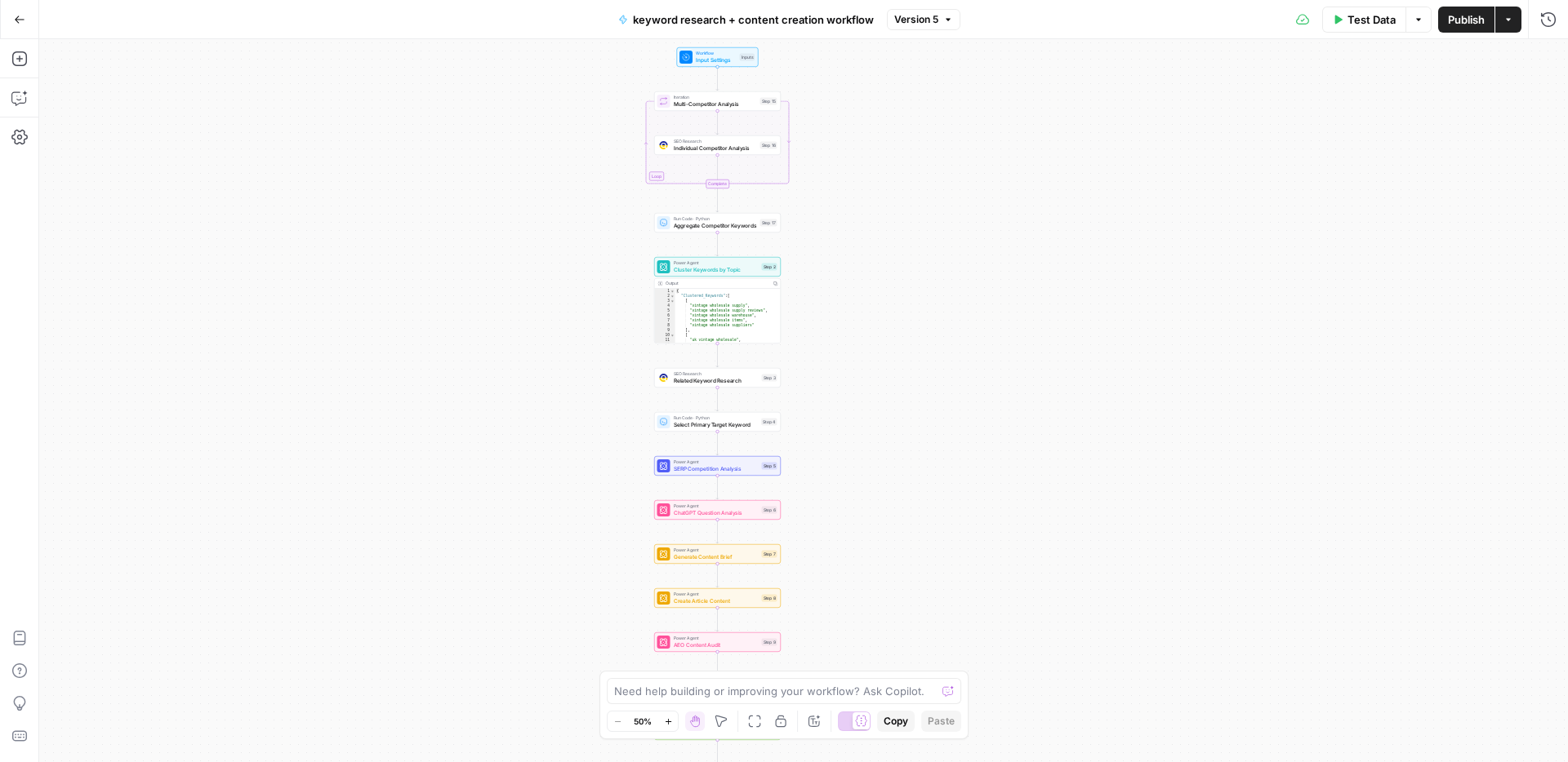
drag, startPoint x: 1027, startPoint y: 158, endPoint x: 944, endPoint y: 444, distance: 297.8
click at [944, 444] on div "Workflow Input Settings Inputs Loop Iteration Multi-Competitor Analysis Step 15…" at bounding box center [804, 401] width 1529 height 723
drag, startPoint x: 852, startPoint y: 152, endPoint x: 852, endPoint y: 171, distance: 19.0
click at [852, 171] on div "Workflow Input Settings Inputs Loop Iteration Multi-Competitor Analysis Step 15…" at bounding box center [804, 401] width 1529 height 723
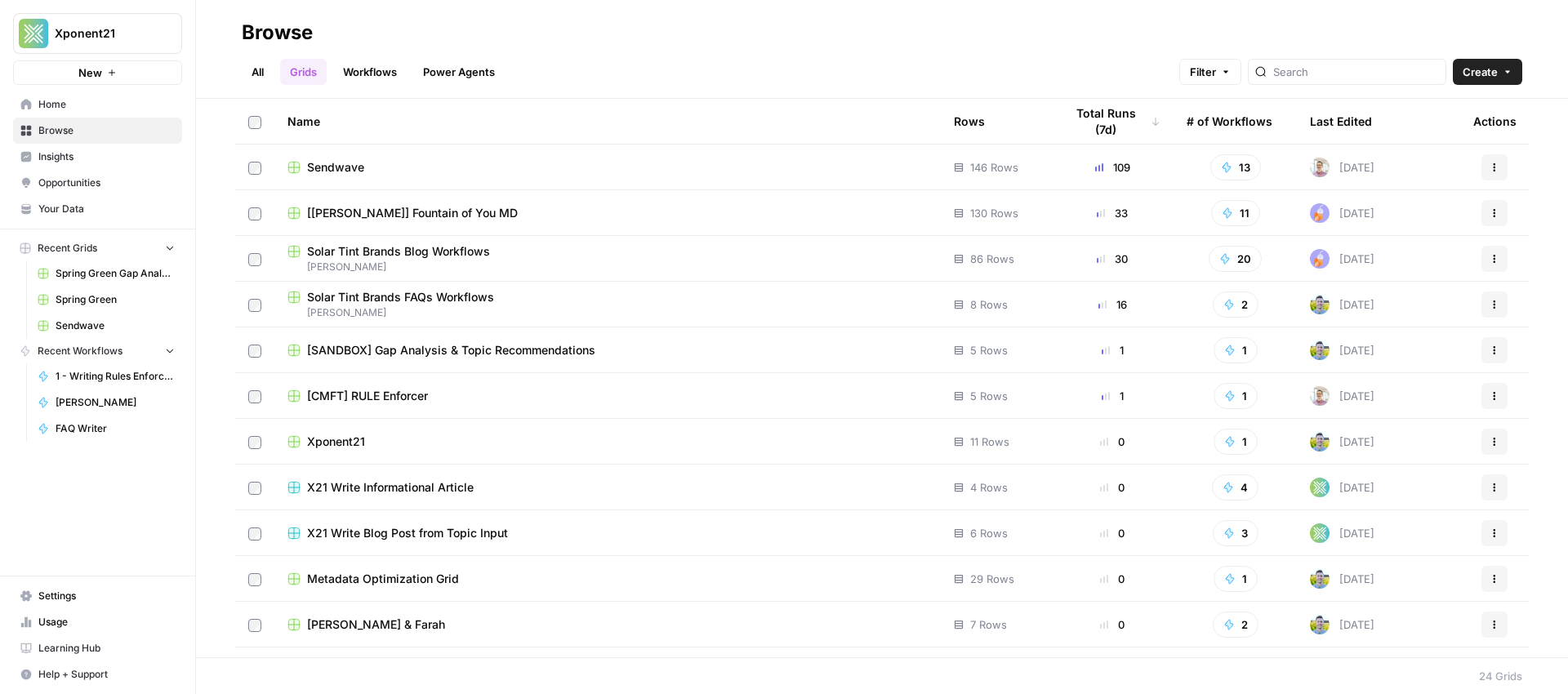
click at [1490, 392] on icon "button" at bounding box center [1494, 396] width 10 height 10
click at [1399, 435] on span "Duplicate" at bounding box center [1409, 434] width 131 height 16
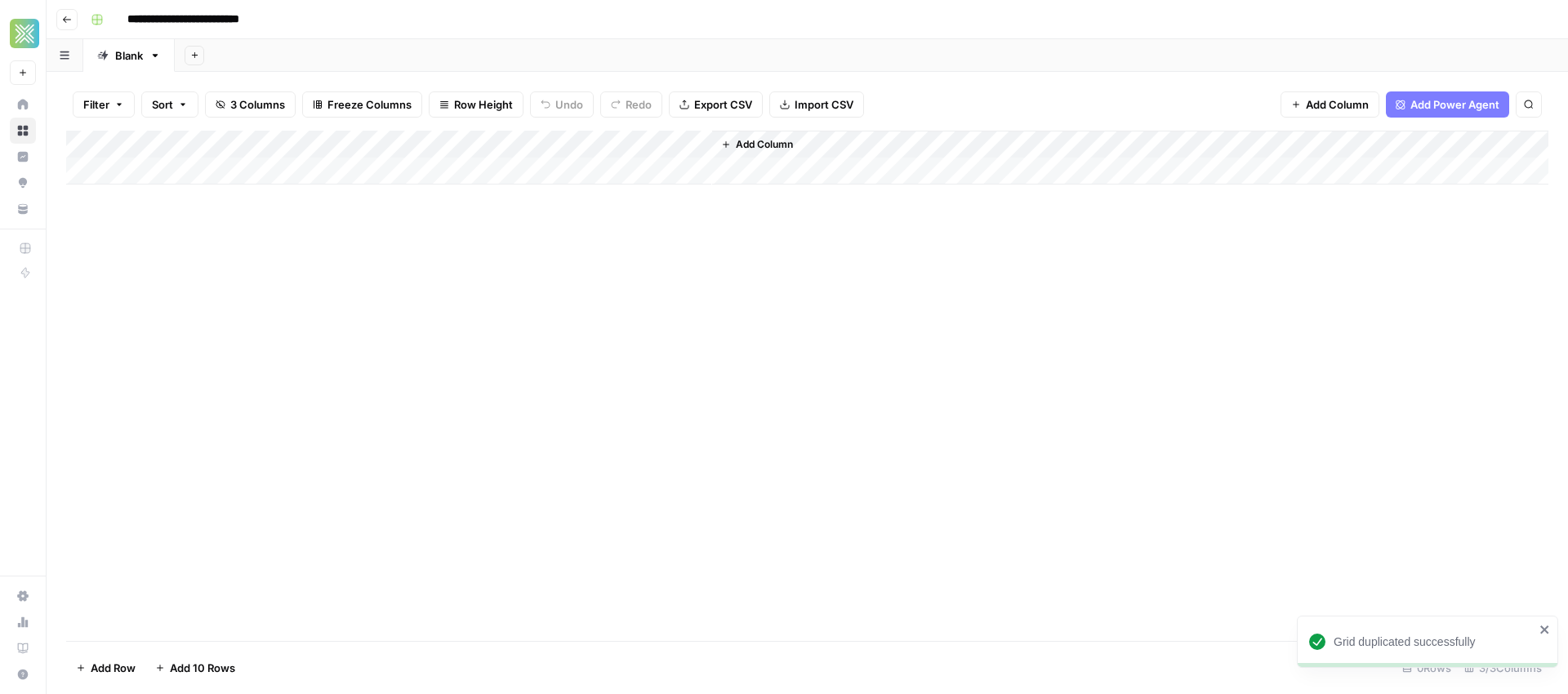
click at [167, 20] on input "**********" at bounding box center [209, 19] width 179 height 26
click at [164, 20] on input "**********" at bounding box center [209, 19] width 179 height 26
click at [316, 19] on input "**********" at bounding box center [235, 19] width 231 height 26
type input "**********"
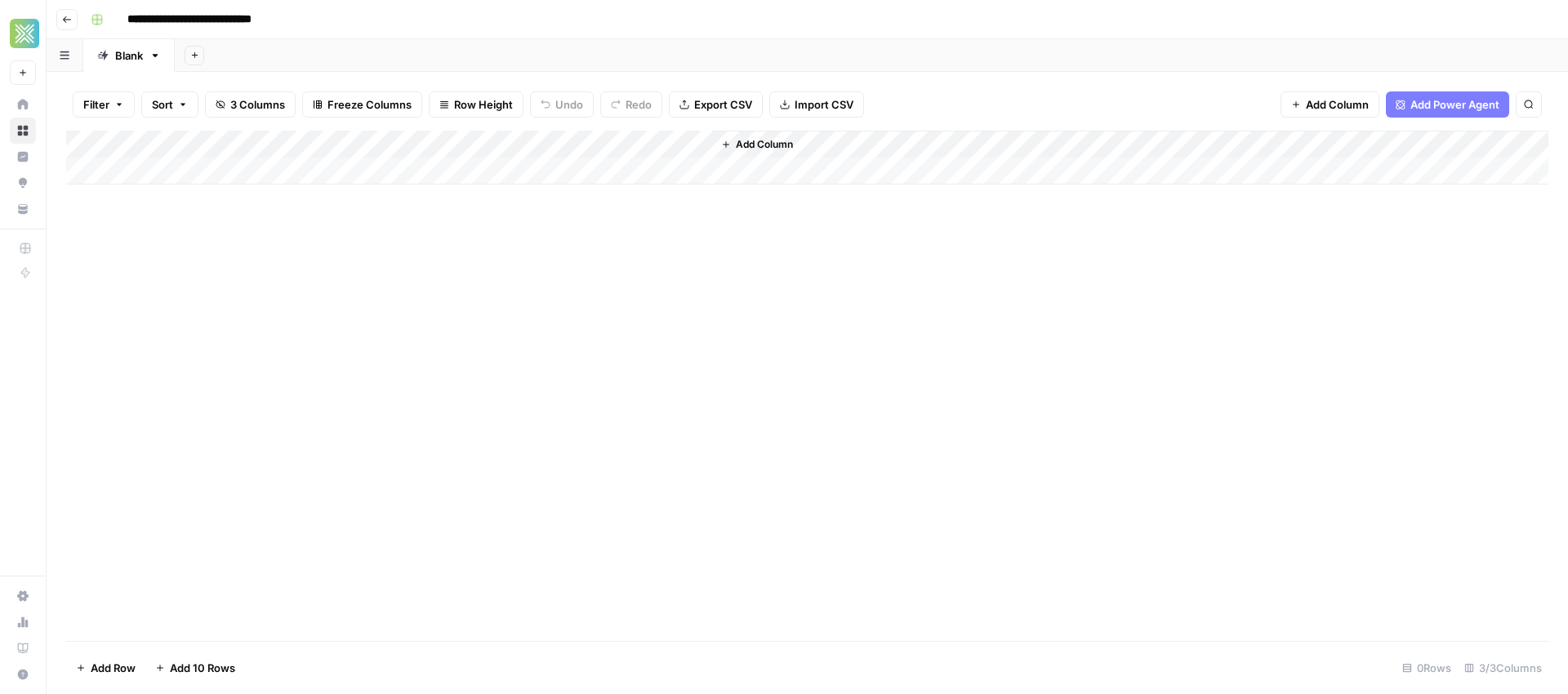
click at [555, 260] on div "Add Column" at bounding box center [807, 386] width 1482 height 510
click at [149, 169] on div "Add Column" at bounding box center [807, 158] width 1482 height 54
click at [570, 269] on div "Add Column" at bounding box center [807, 386] width 1482 height 510
click at [528, 144] on div "Add Column" at bounding box center [807, 171] width 1482 height 82
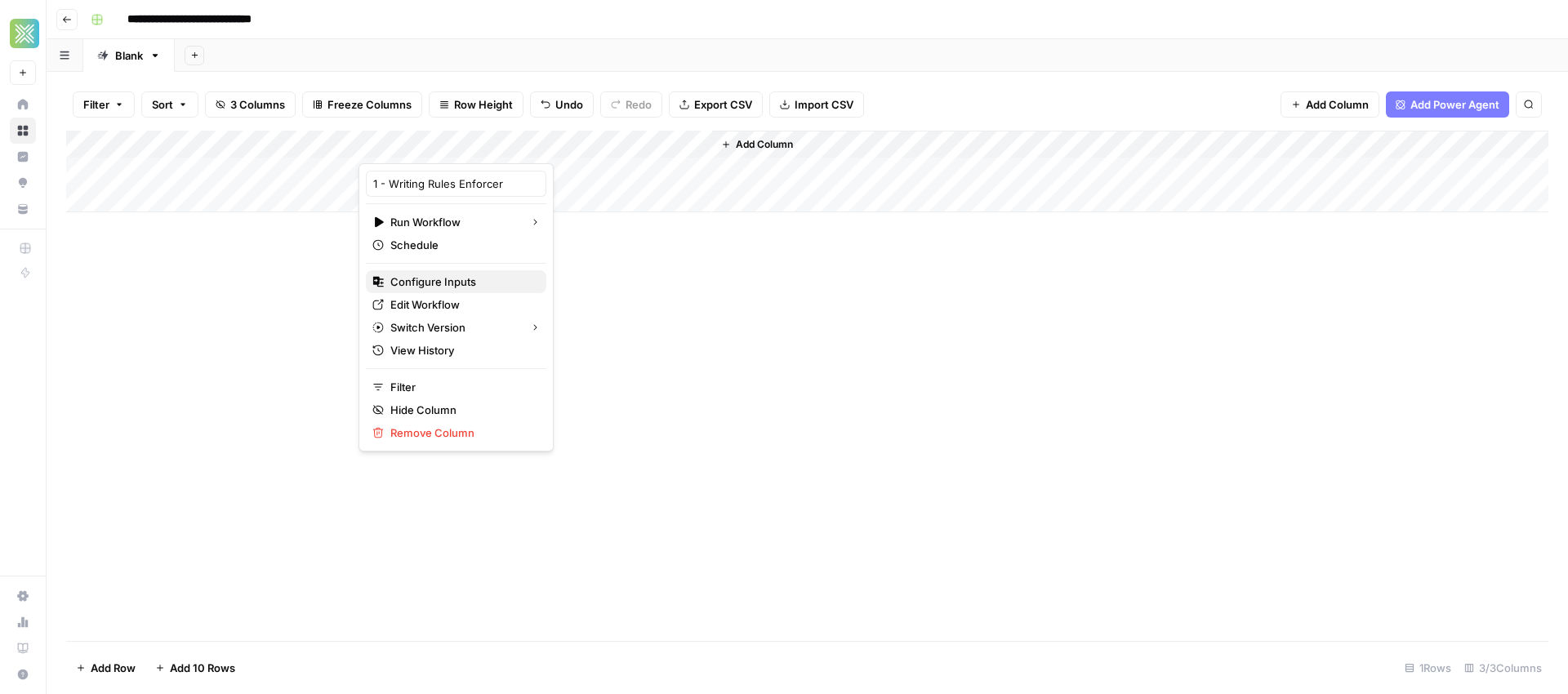
click at [436, 283] on span "Configure Inputs" at bounding box center [461, 282] width 143 height 16
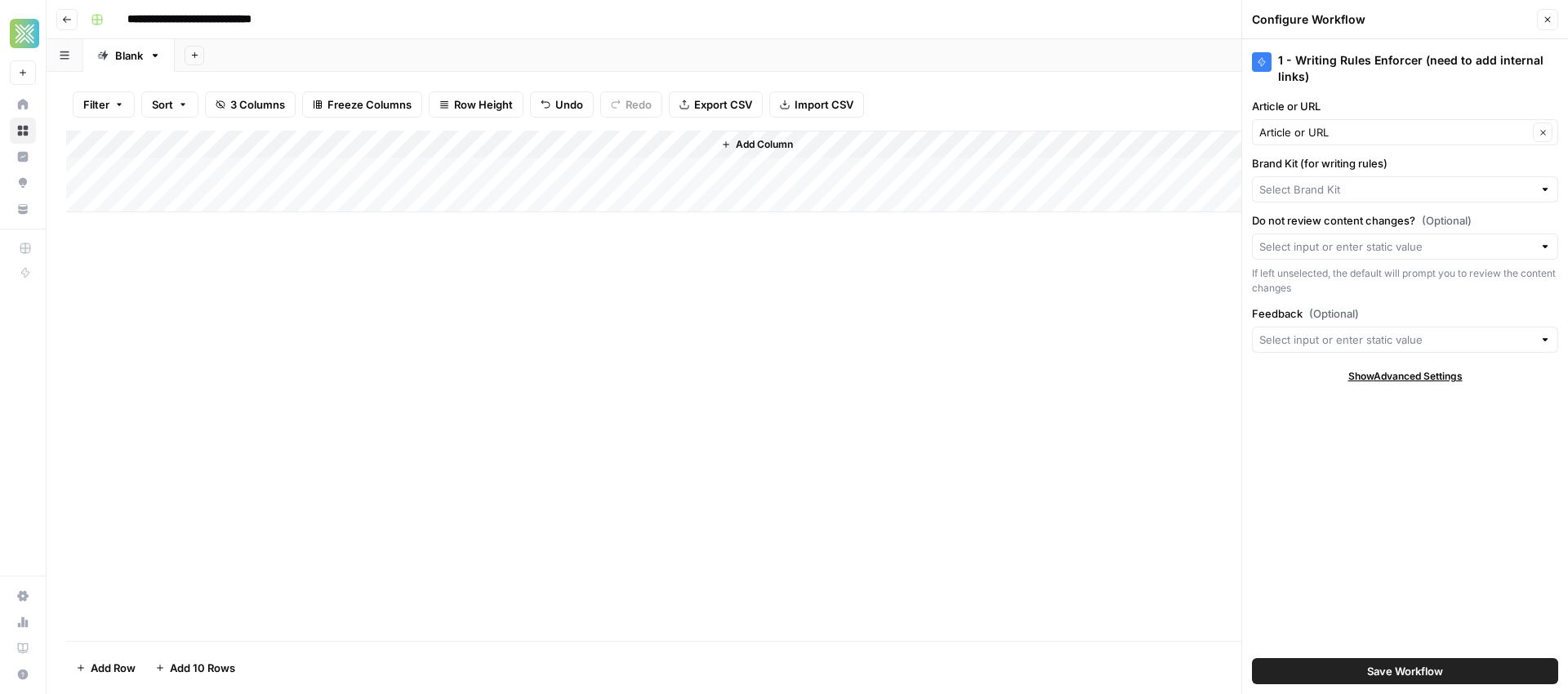
type input "Comfort Heating, Cooling, Electrical & Plumbing"
click at [1557, 188] on div "Comfort Heating, Cooling, Electrical & Plumbing Clear" at bounding box center [1405, 189] width 306 height 26
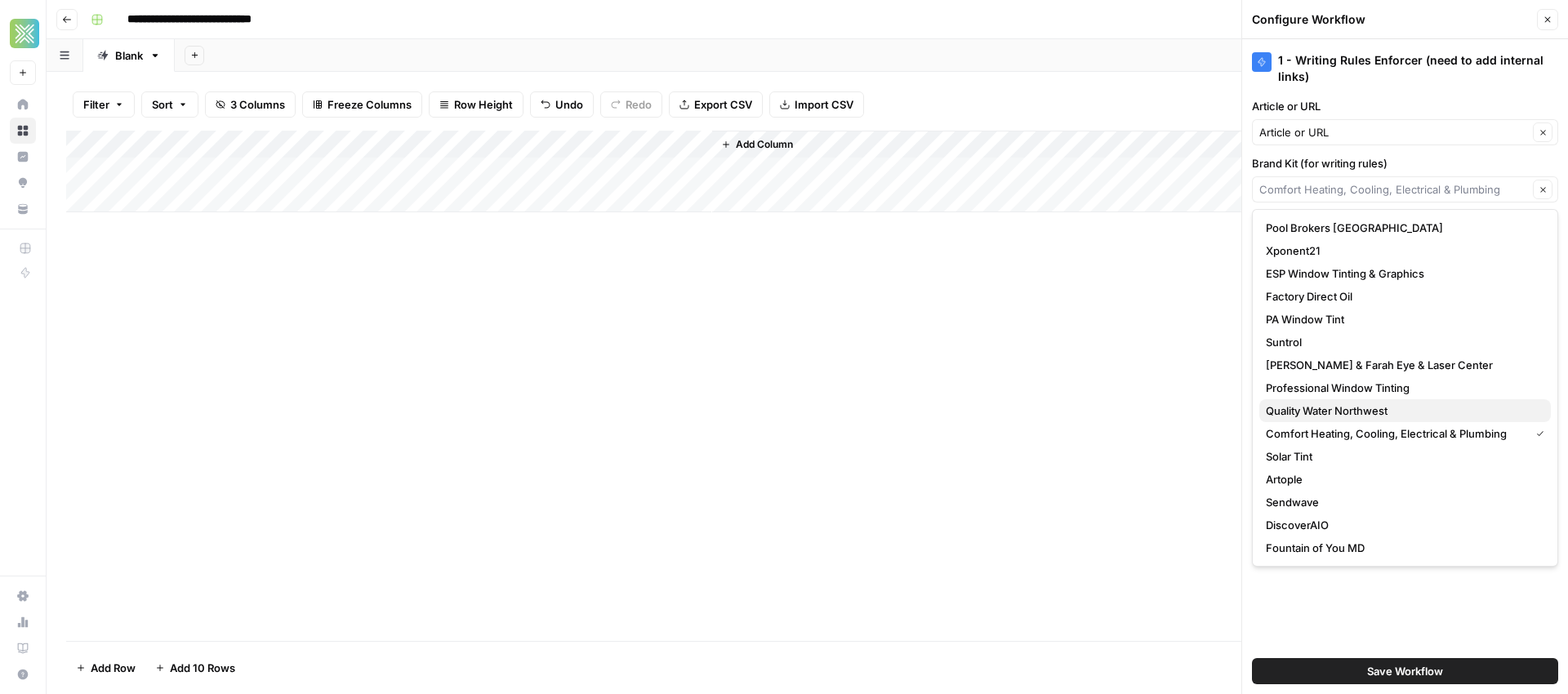
click at [1350, 411] on span "Quality Water Northwest" at bounding box center [1402, 411] width 272 height 16
type input "Quality Water Northwest"
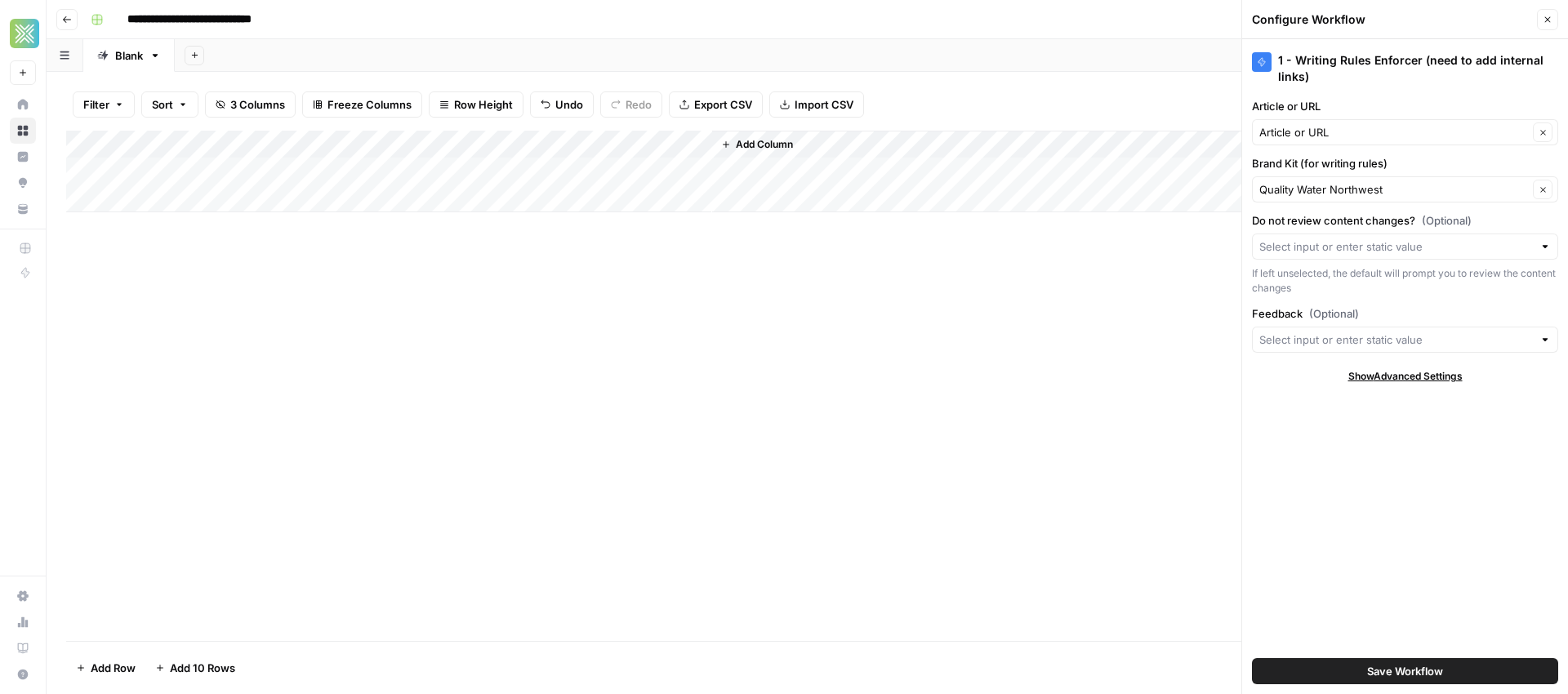
click at [1347, 666] on button "Save Workflow" at bounding box center [1405, 671] width 306 height 26
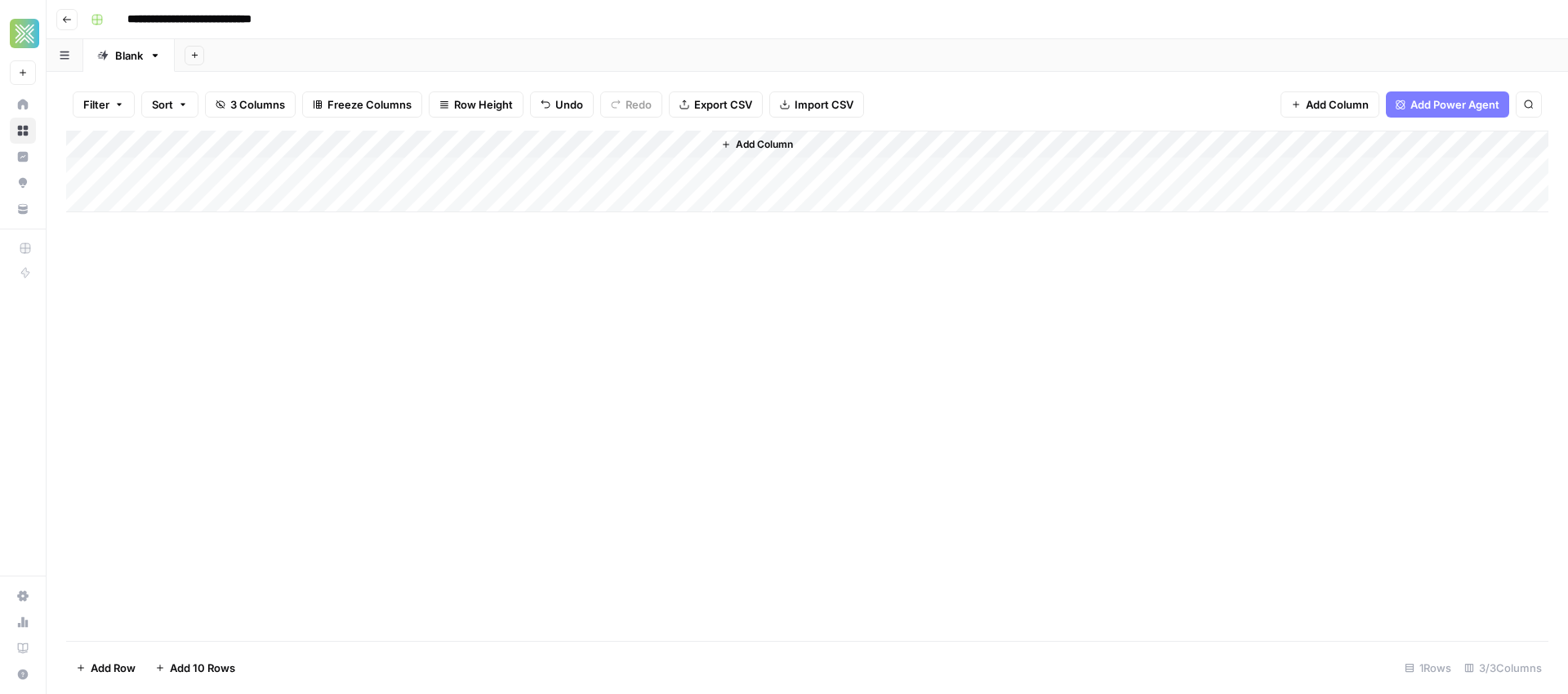
click at [467, 143] on div "Add Column" at bounding box center [807, 171] width 1482 height 82
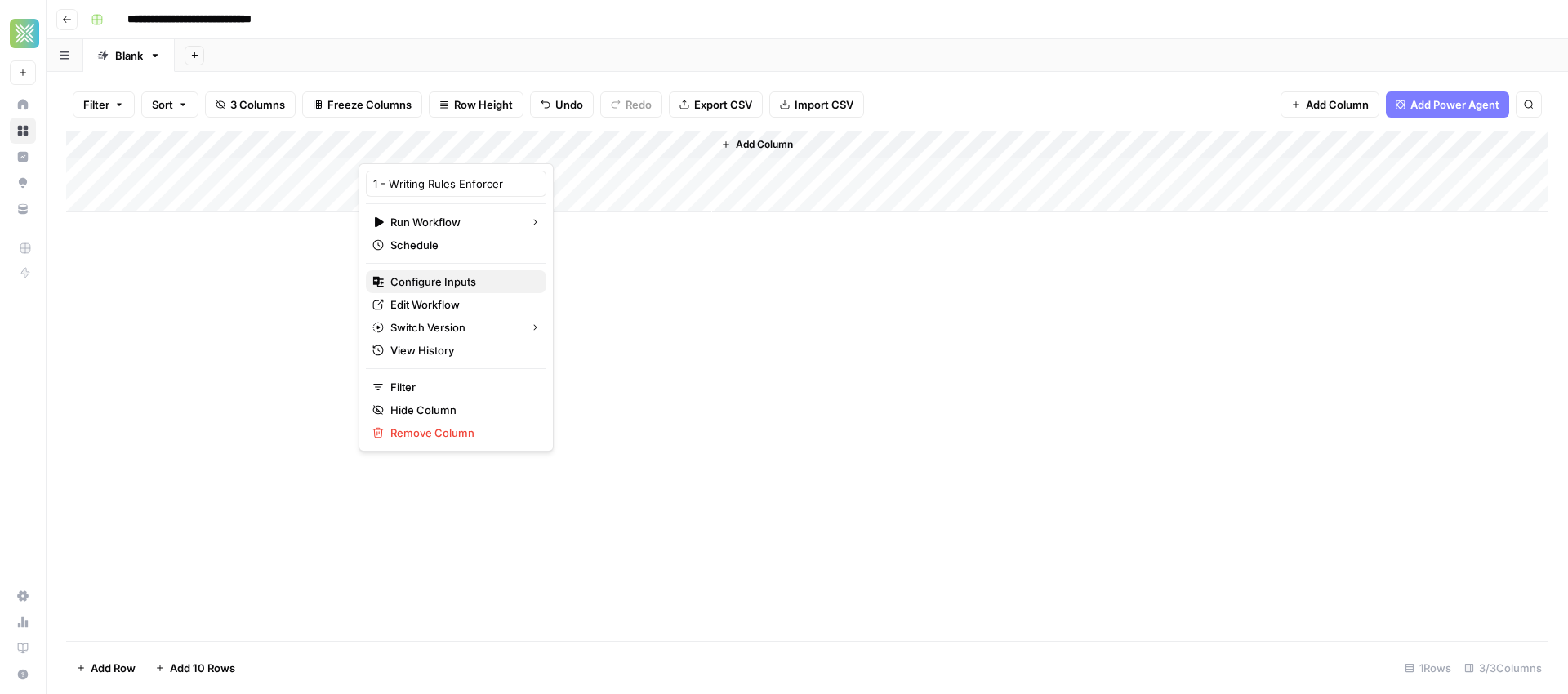
click at [417, 279] on span "Configure Inputs" at bounding box center [461, 282] width 143 height 16
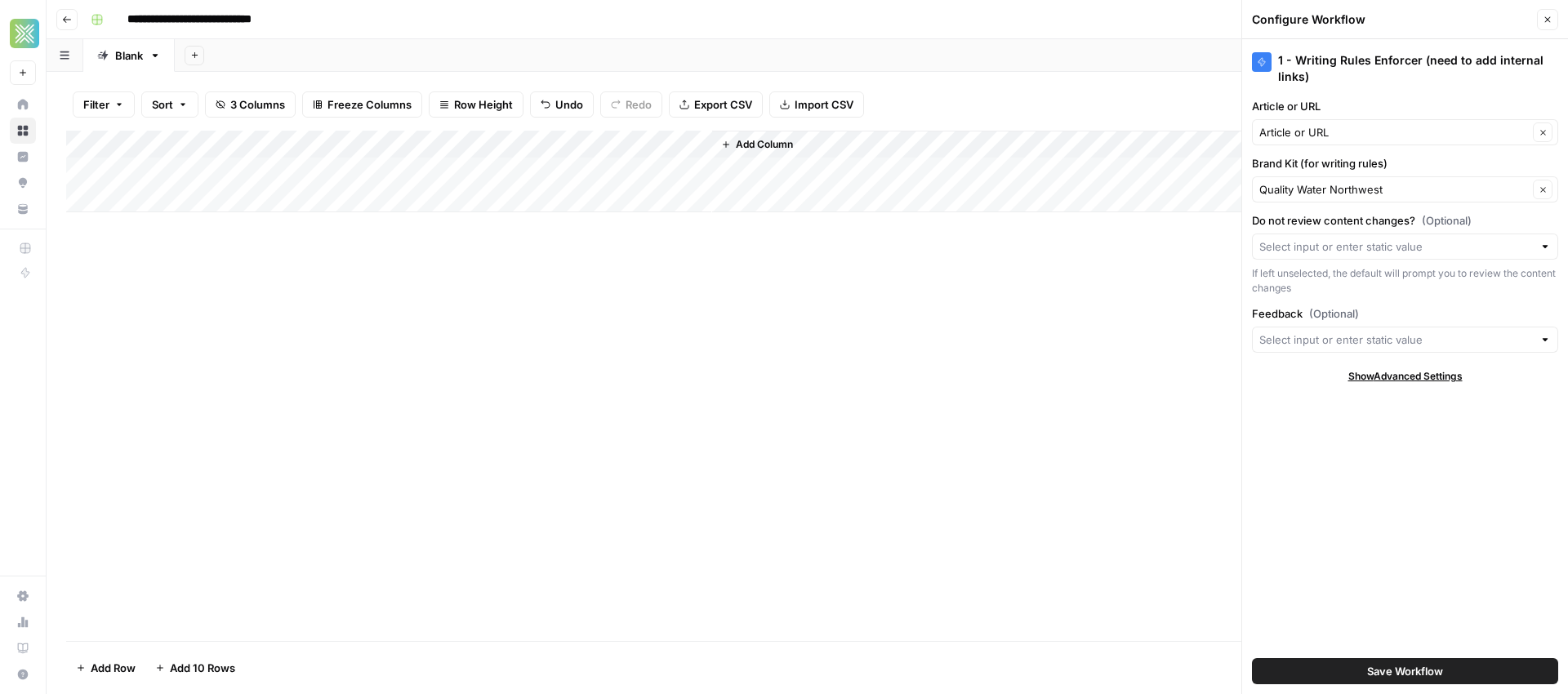
click at [1019, 315] on div "Add Column" at bounding box center [807, 386] width 1482 height 510
click at [1536, 19] on div "Configure Workflow Close" at bounding box center [1405, 20] width 306 height 22
click at [1548, 23] on icon "button" at bounding box center [1547, 19] width 10 height 10
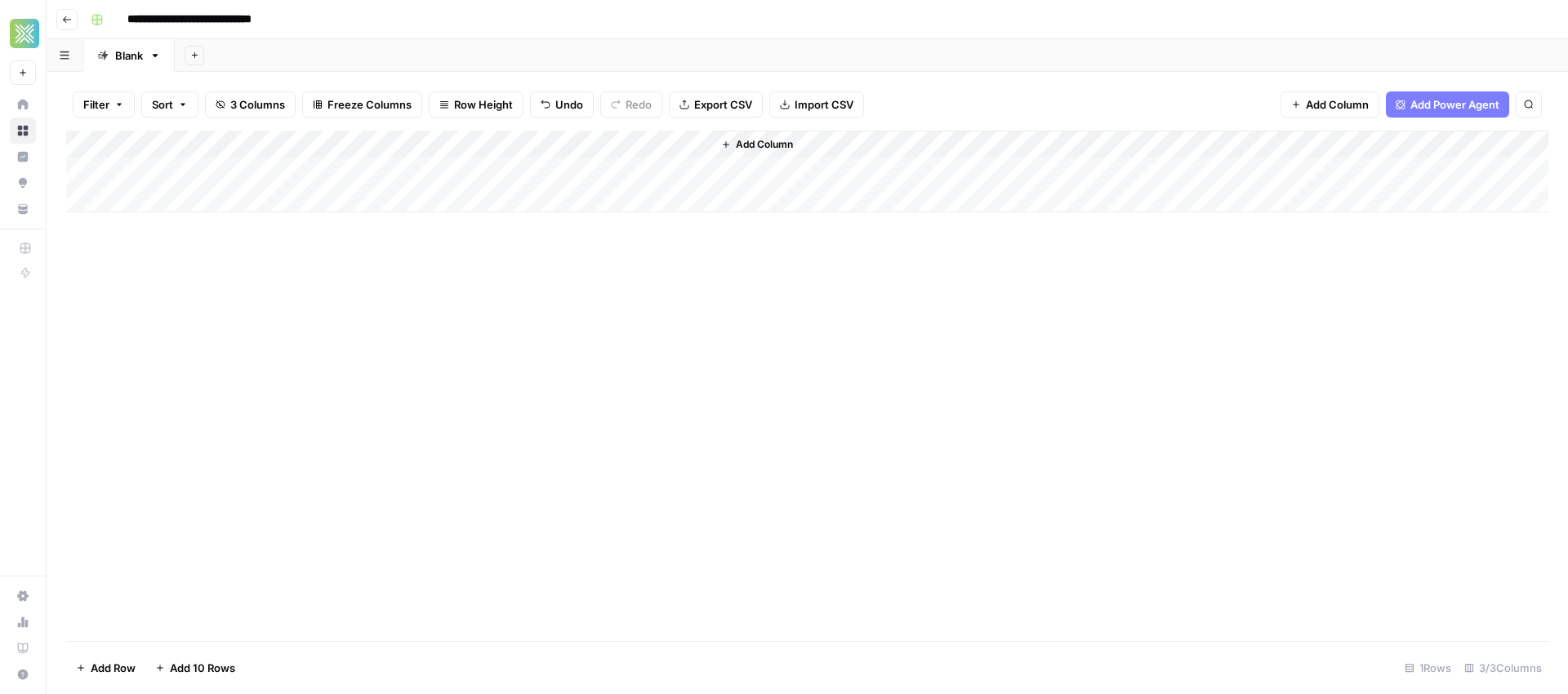
click at [529, 146] on div "Add Column" at bounding box center [807, 171] width 1482 height 82
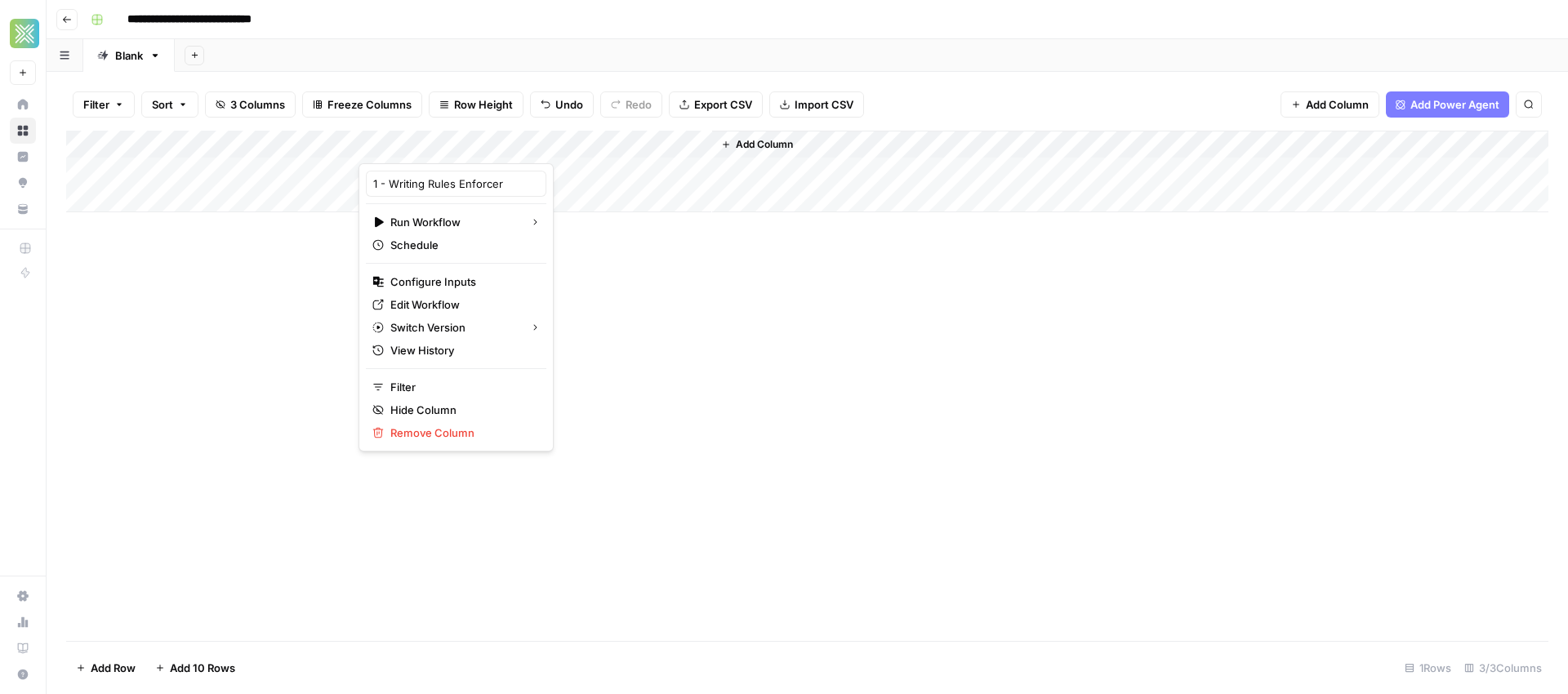
click at [215, 169] on div "Add Column" at bounding box center [807, 171] width 1482 height 82
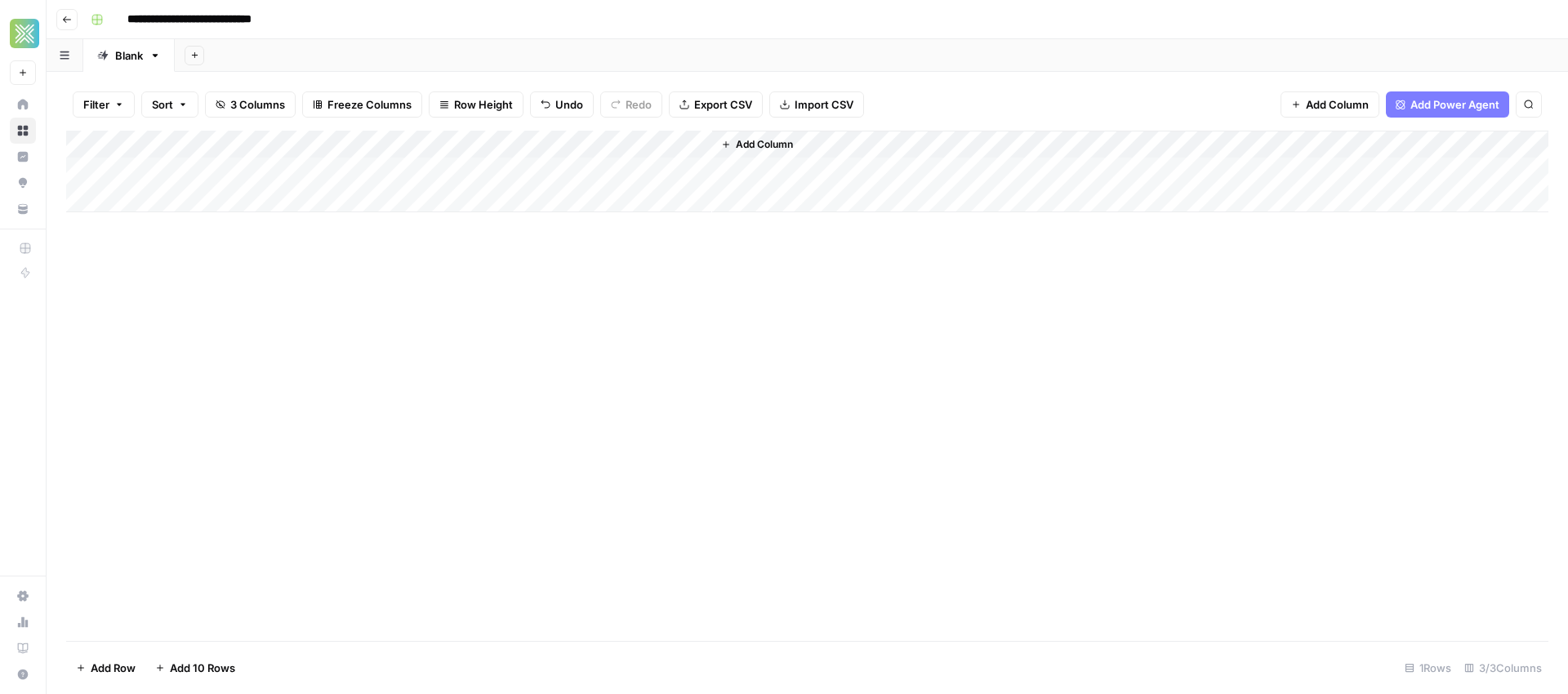
click at [214, 169] on div "Add Column" at bounding box center [807, 171] width 1482 height 82
type textarea "**********"
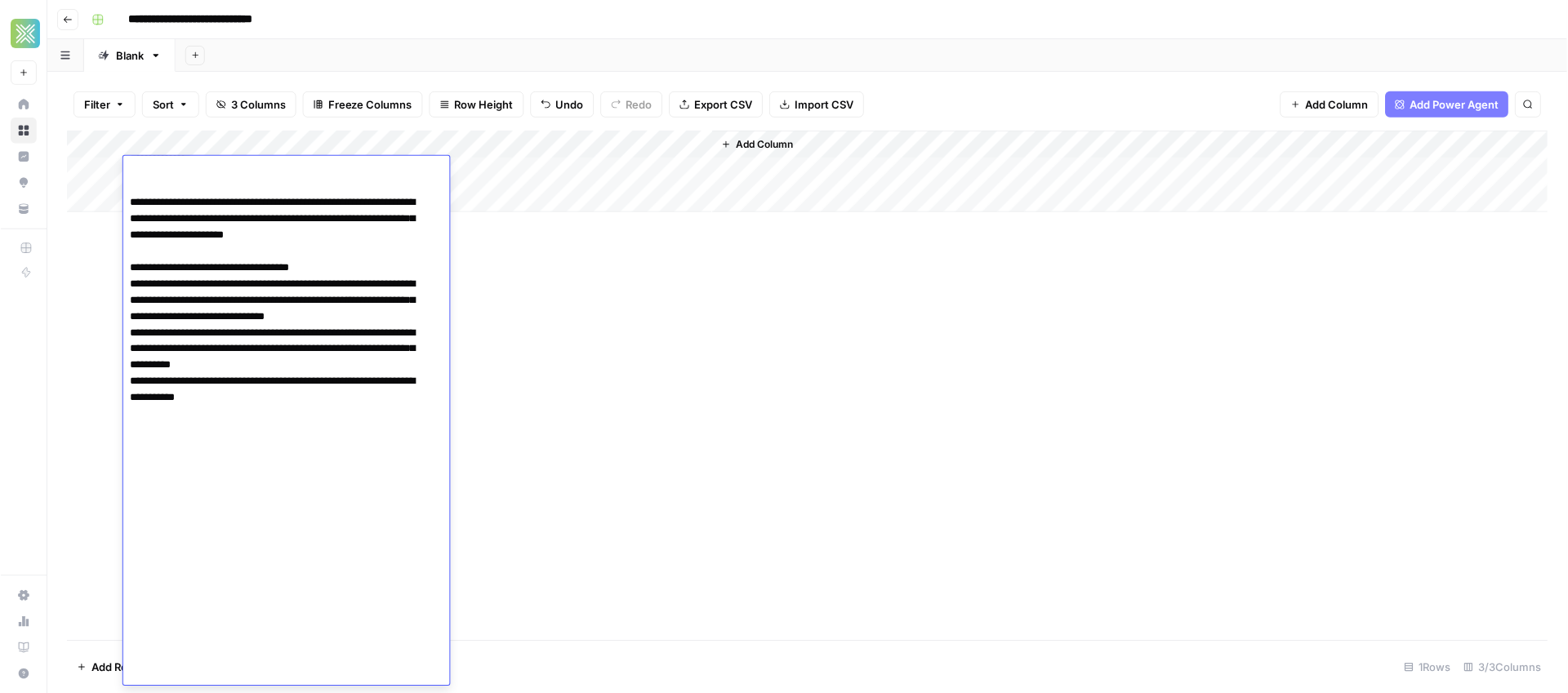
scroll to position [1344, 0]
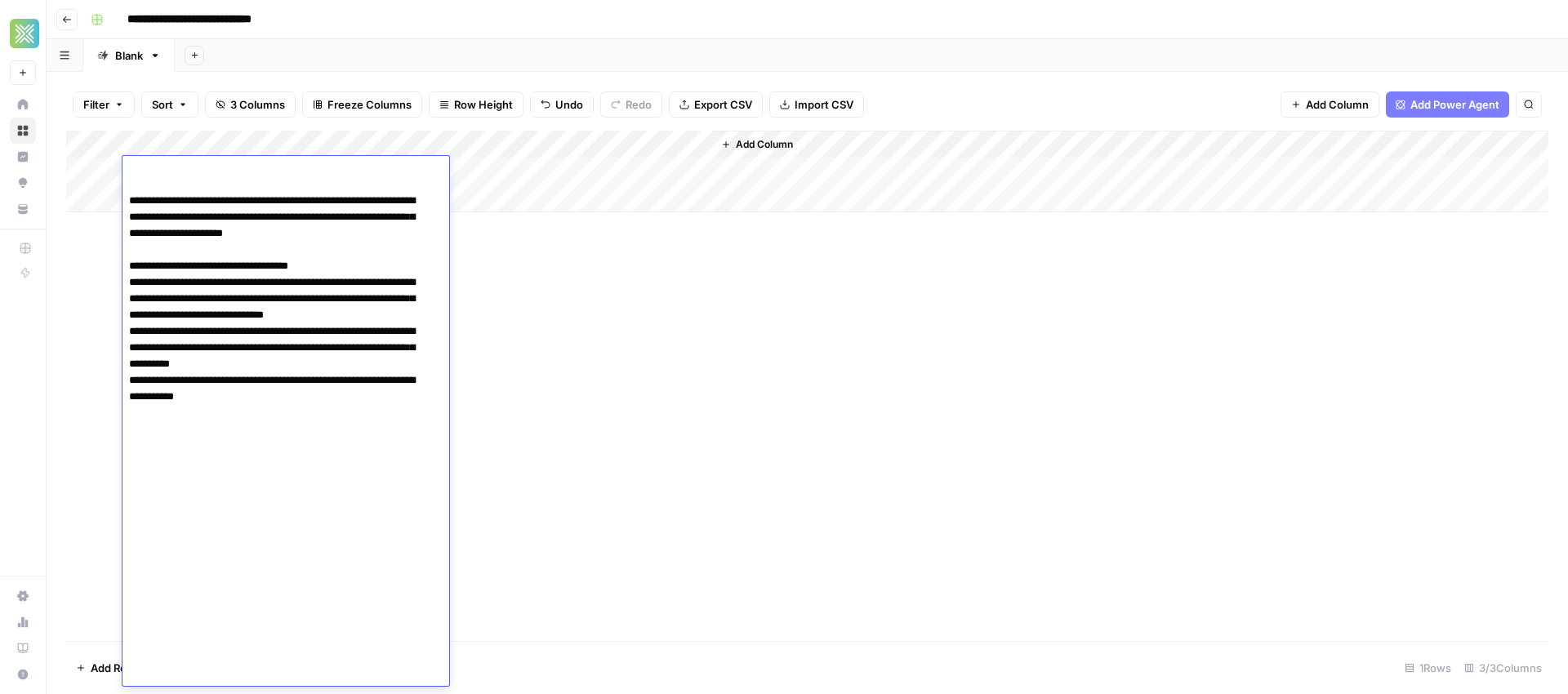
click at [529, 341] on div "Add Column" at bounding box center [807, 386] width 1482 height 510
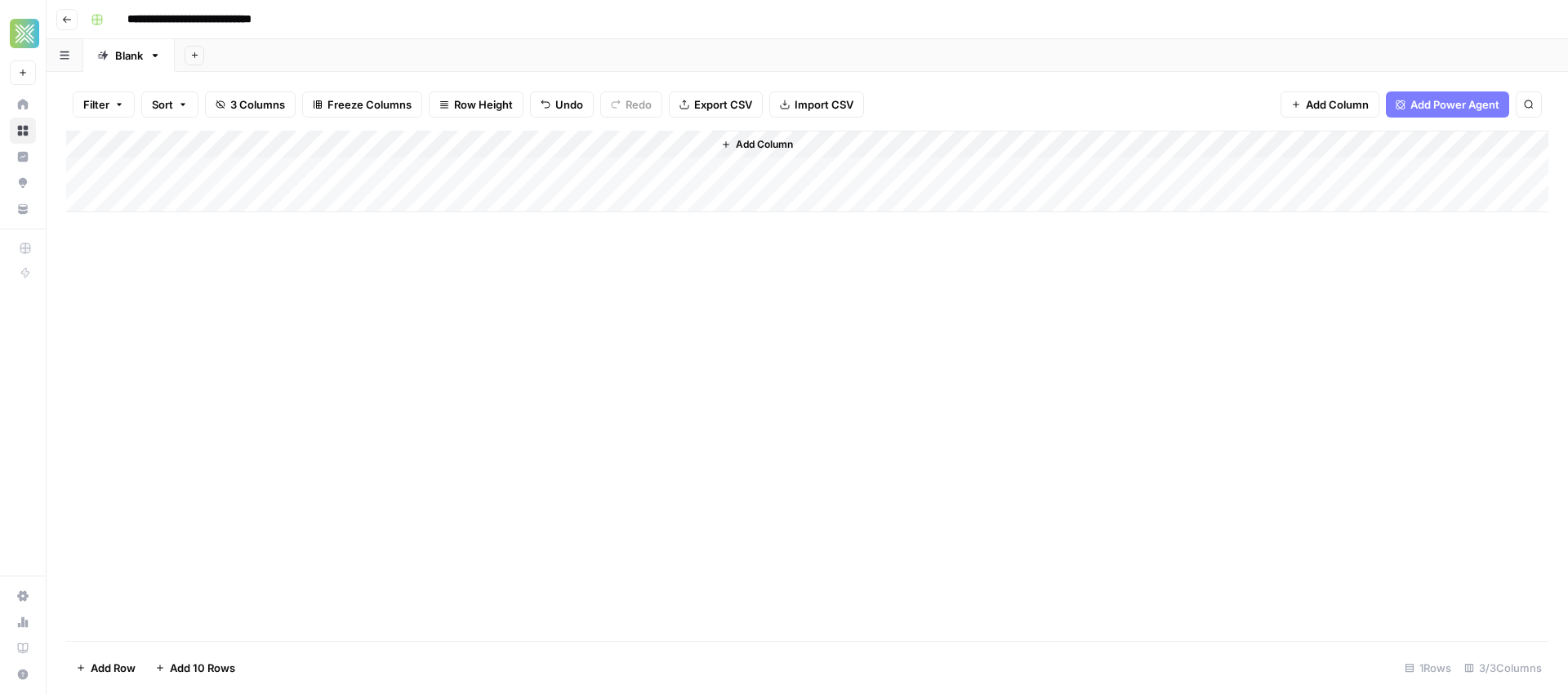
click at [454, 169] on div "Add Column" at bounding box center [807, 171] width 1482 height 82
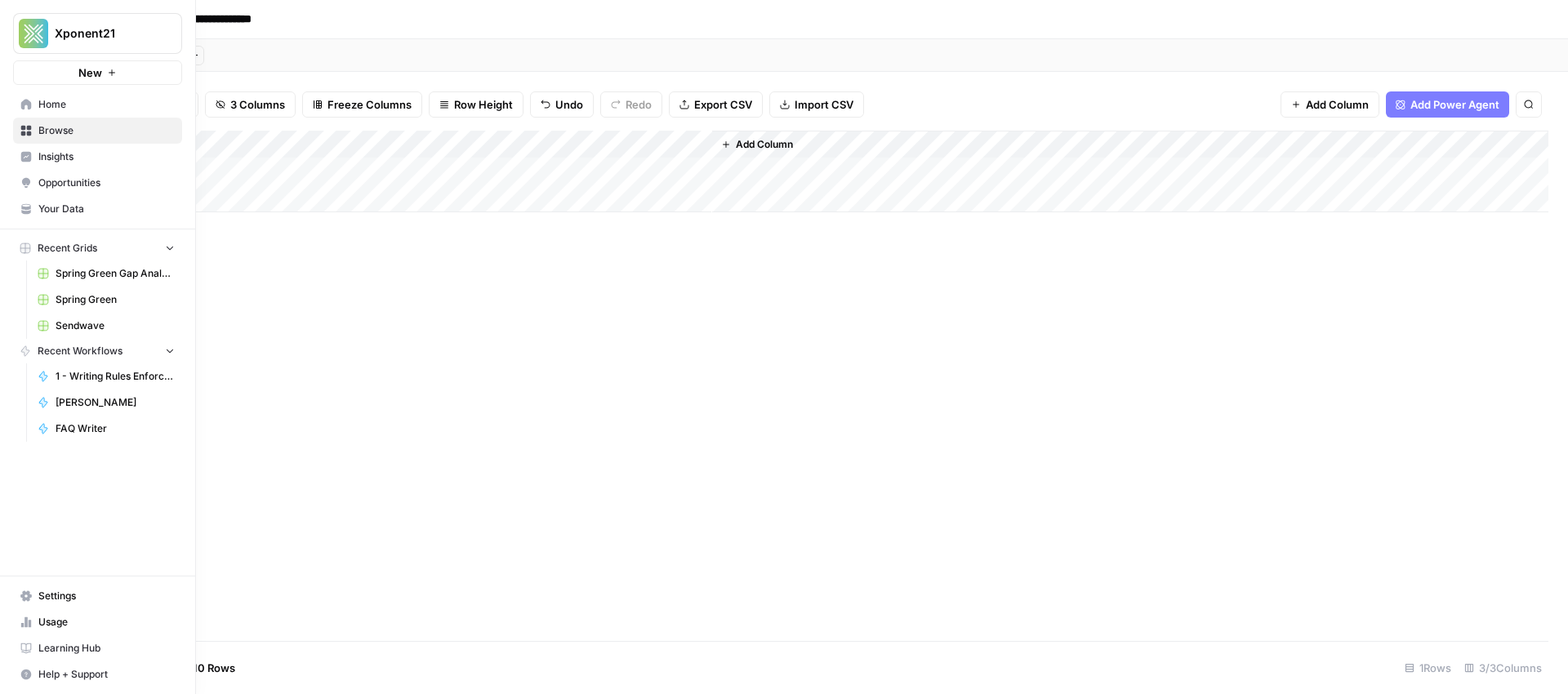
click at [42, 127] on span "Browse" at bounding box center [106, 131] width 136 height 14
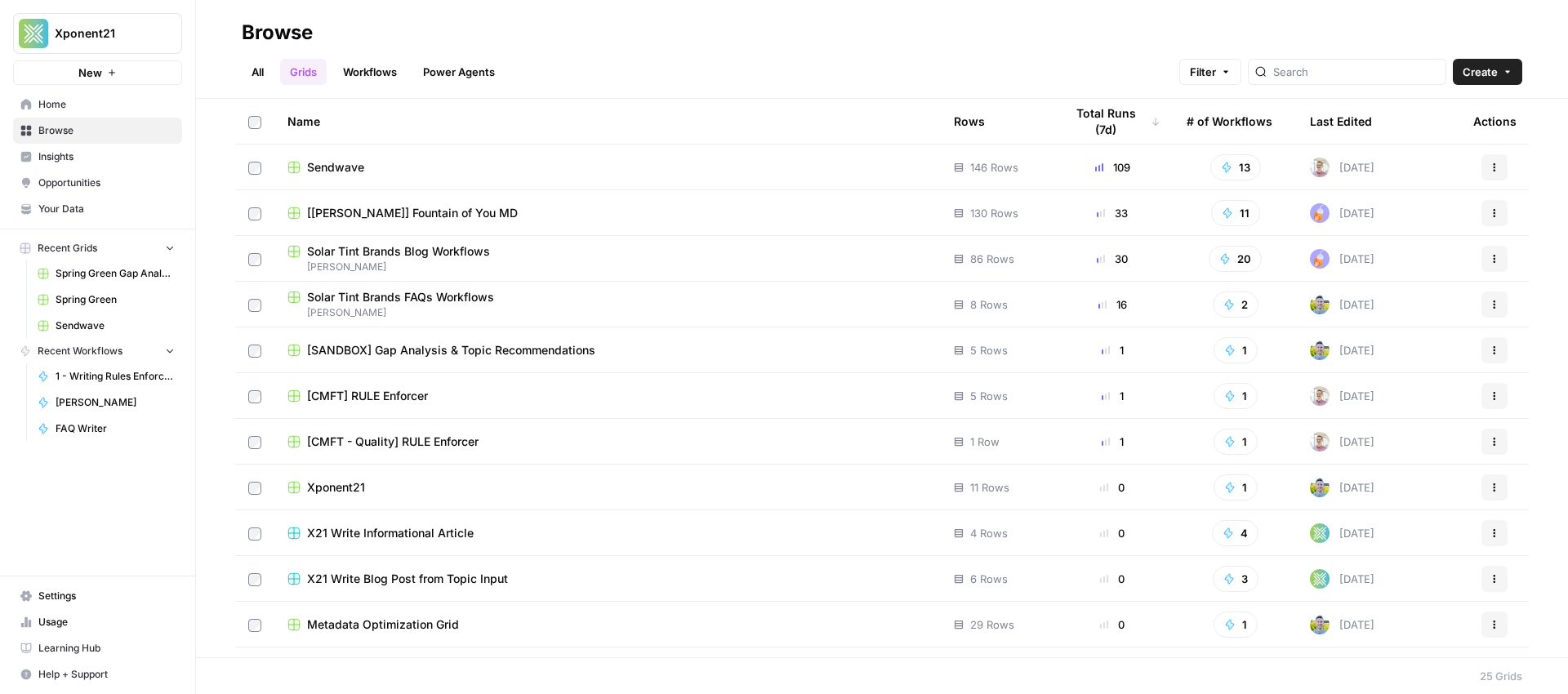
click at [391, 74] on link "Workflows" at bounding box center [370, 71] width 74 height 26
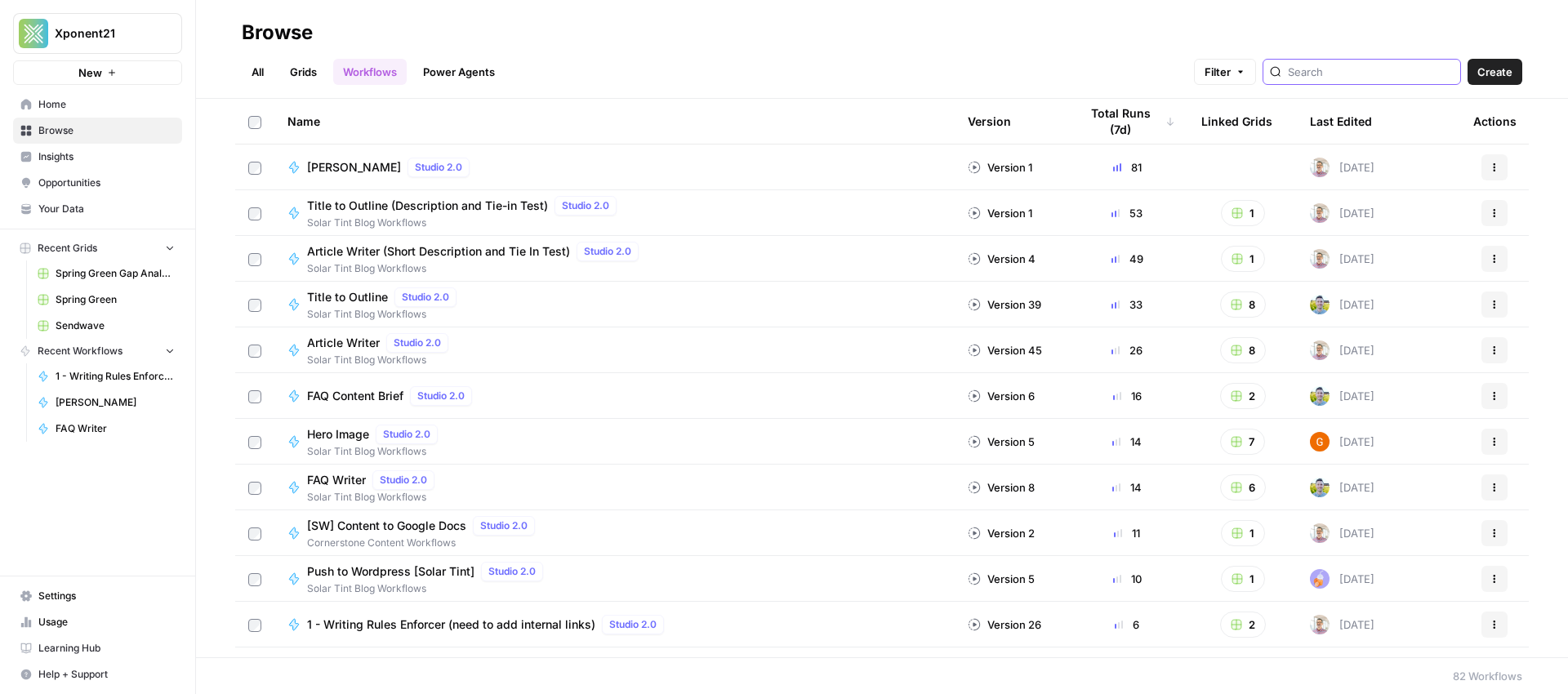
click at [1383, 75] on input "search" at bounding box center [1371, 72] width 166 height 16
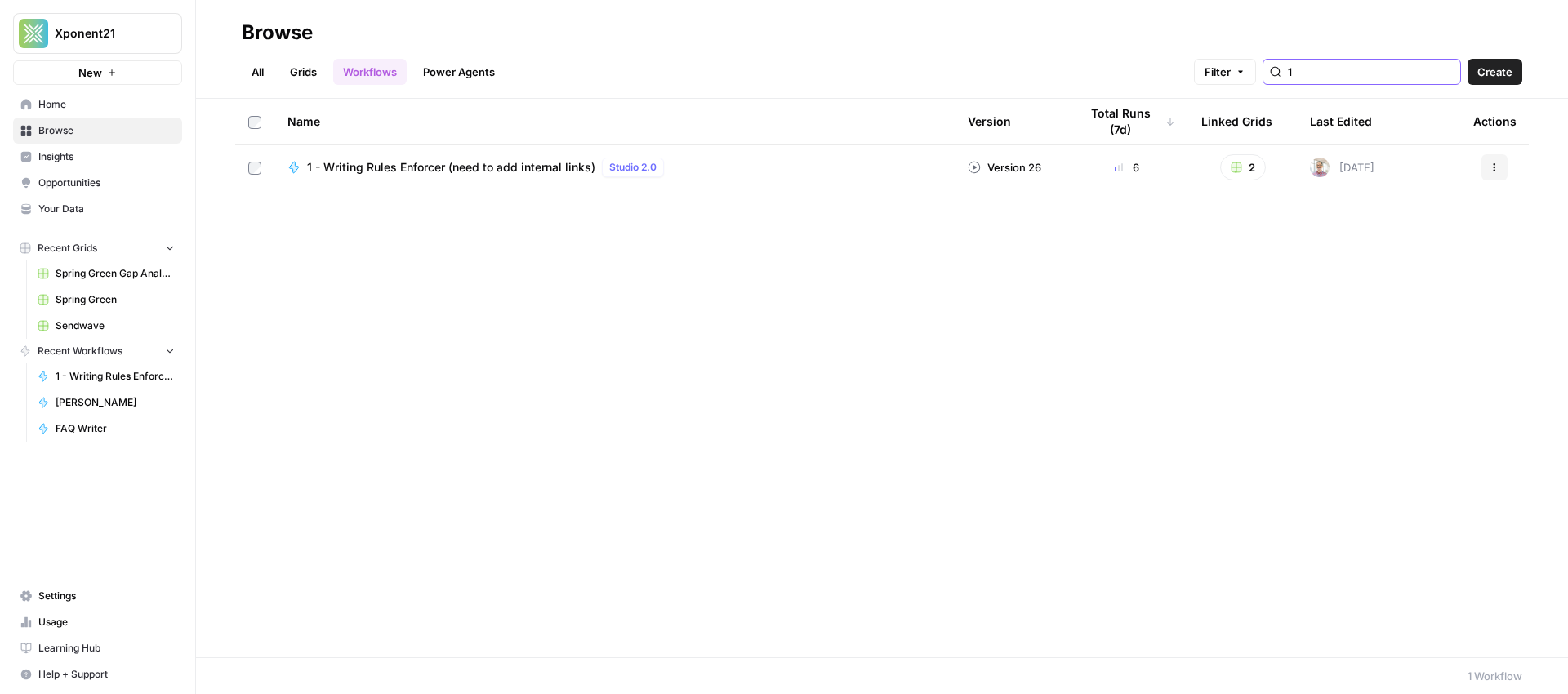
type input "1"
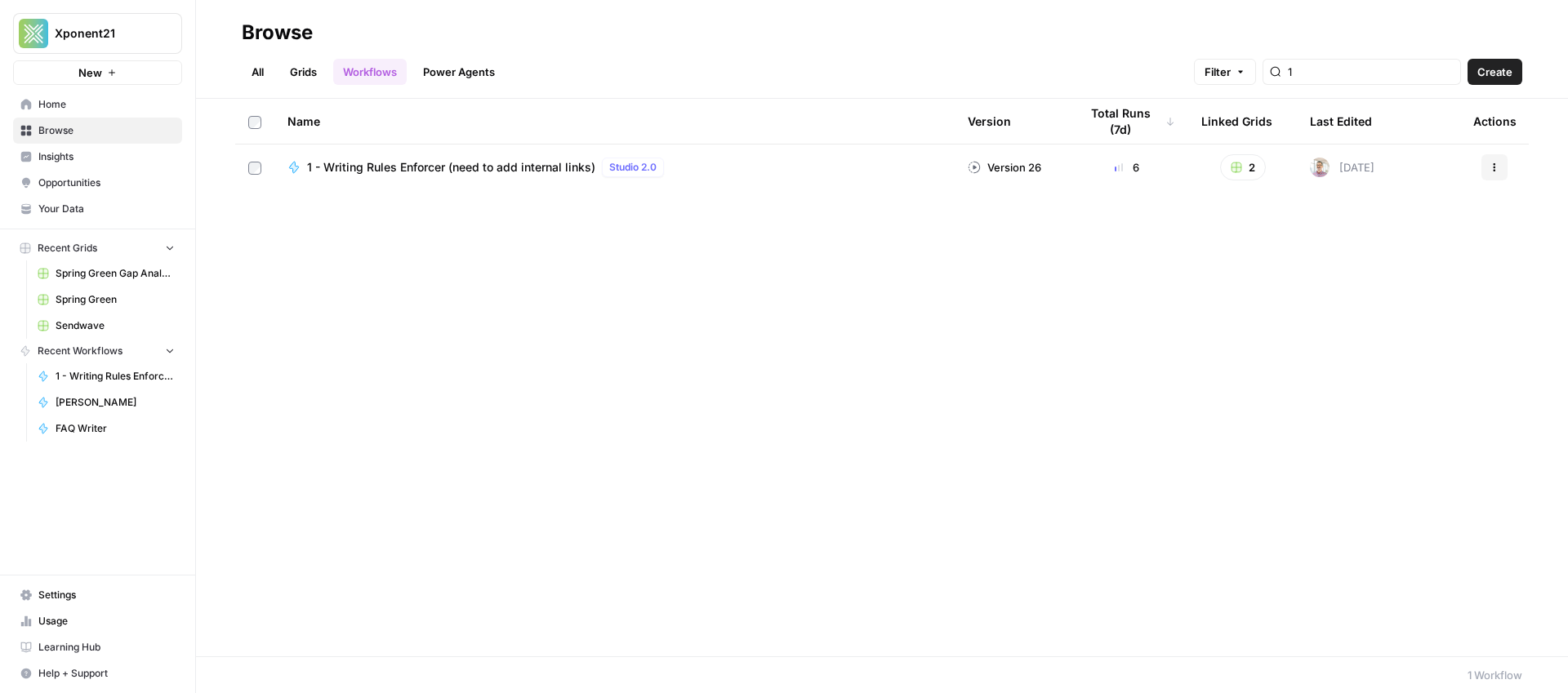
click at [59, 135] on span "Browse" at bounding box center [106, 131] width 136 height 14
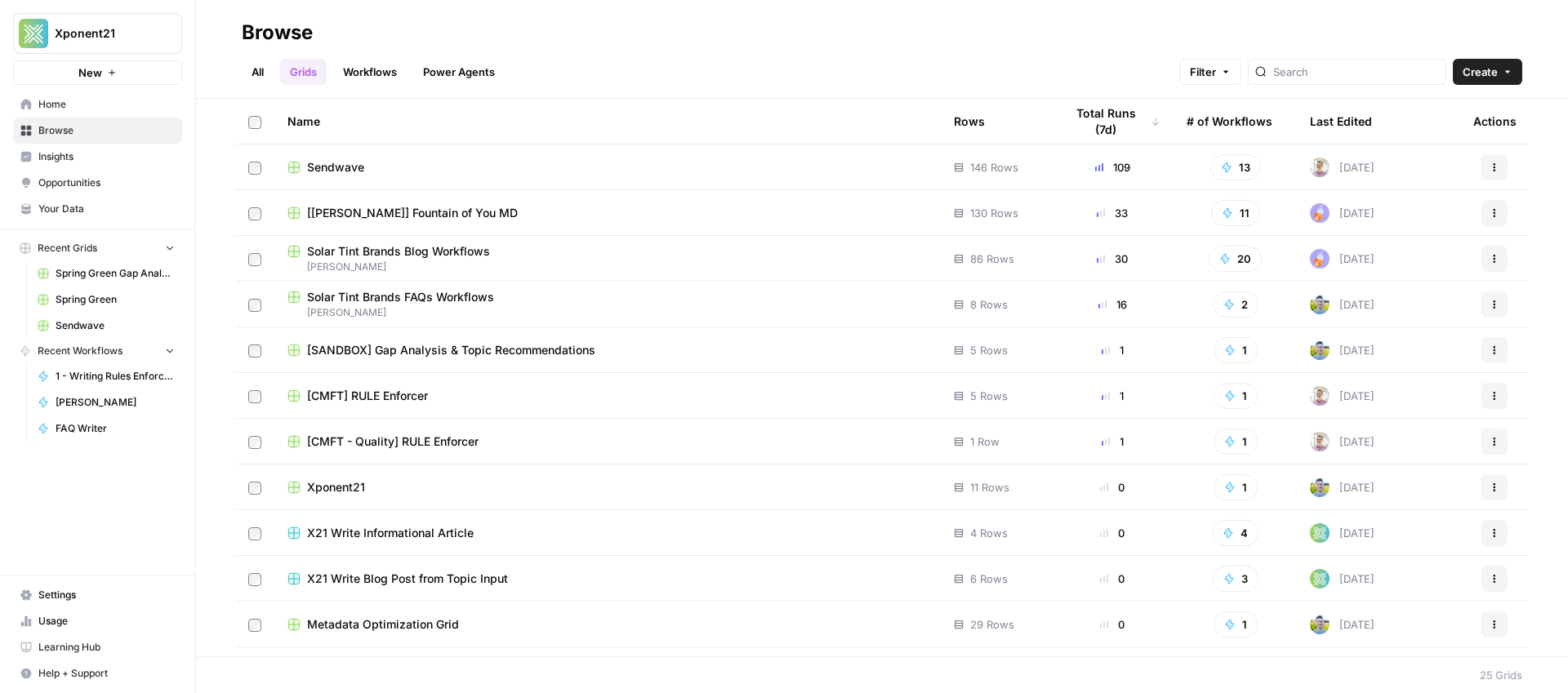
click at [387, 444] on span "[CMFT - Quality] RULE Enforcer" at bounding box center [393, 442] width 171 height 16
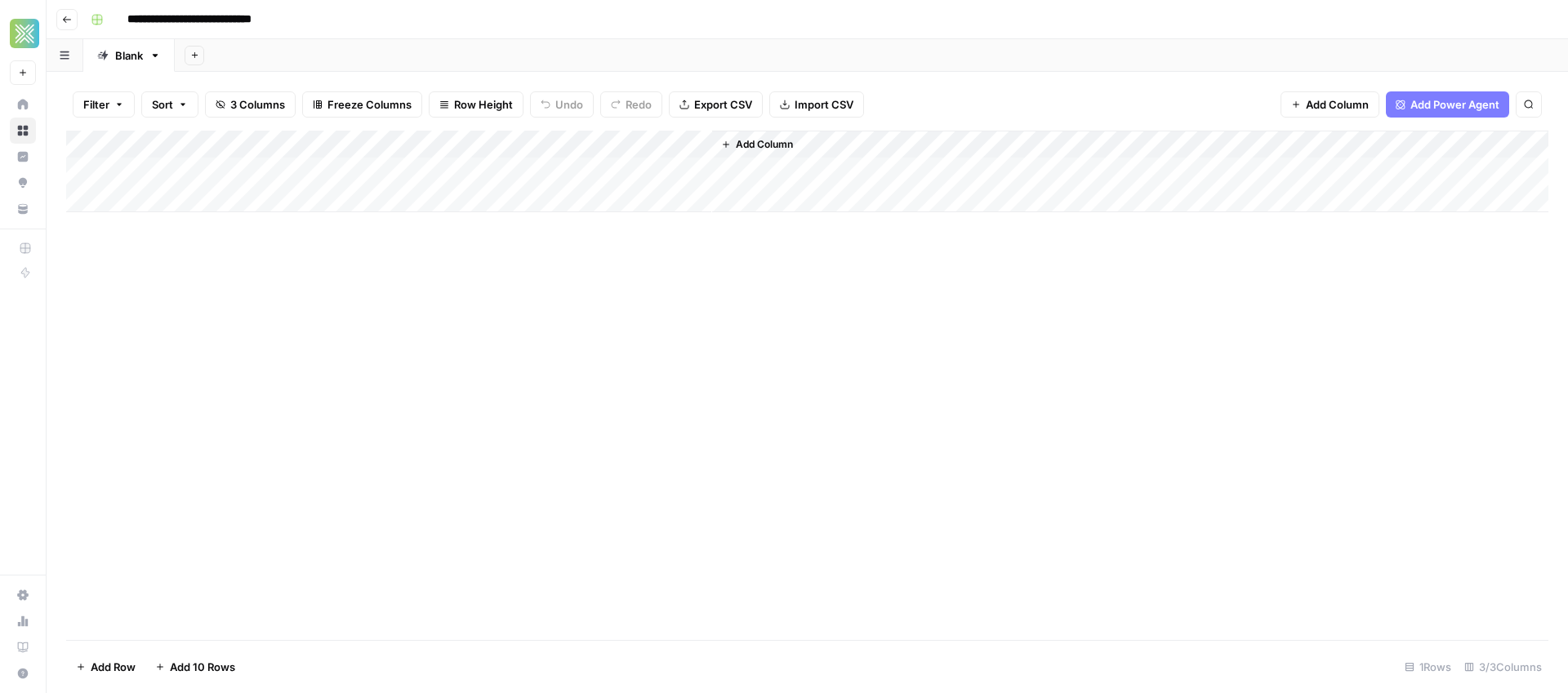
click at [550, 169] on div "Add Column" at bounding box center [807, 171] width 1482 height 82
click at [221, 162] on div "Add Column" at bounding box center [807, 171] width 1482 height 82
click at [220, 162] on div "Add Column" at bounding box center [807, 171] width 1482 height 82
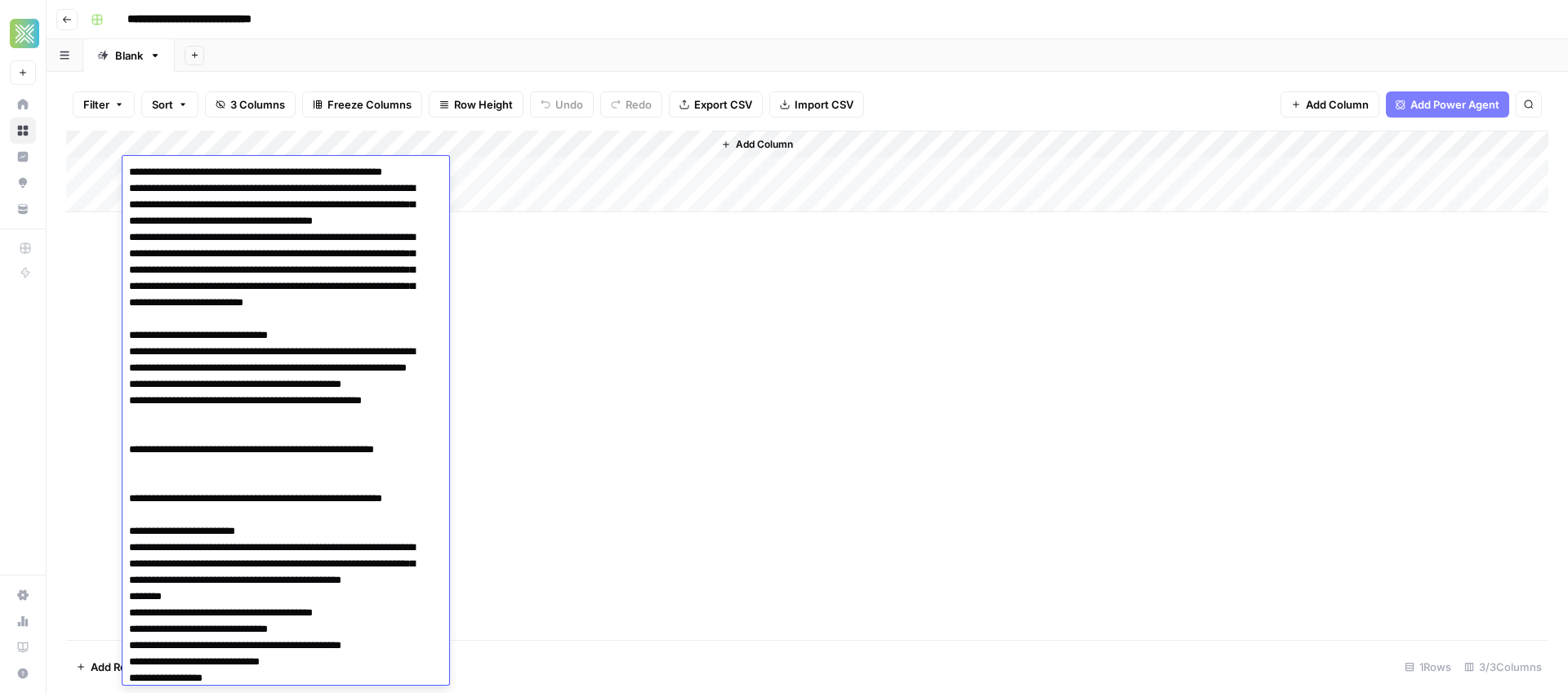
scroll to position [1345, 0]
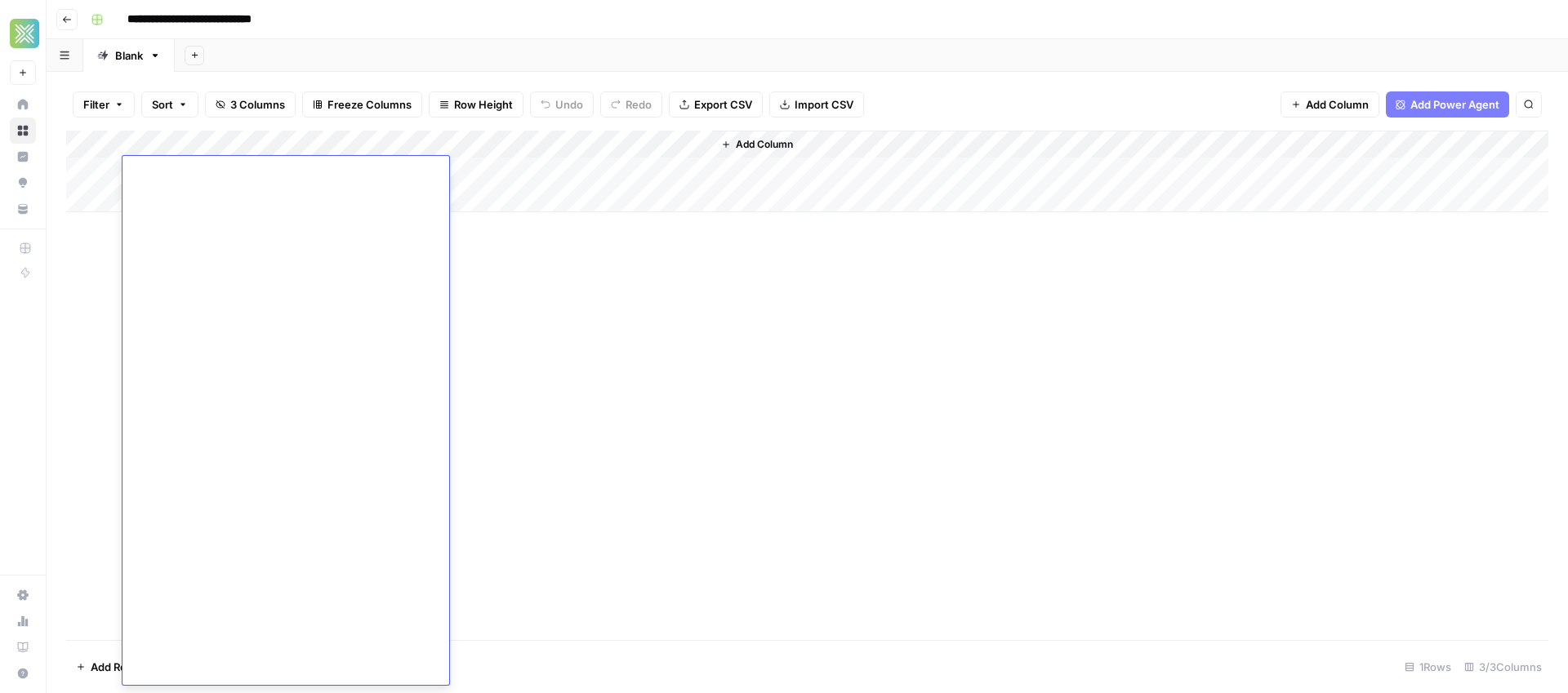
scroll to position [0, 0]
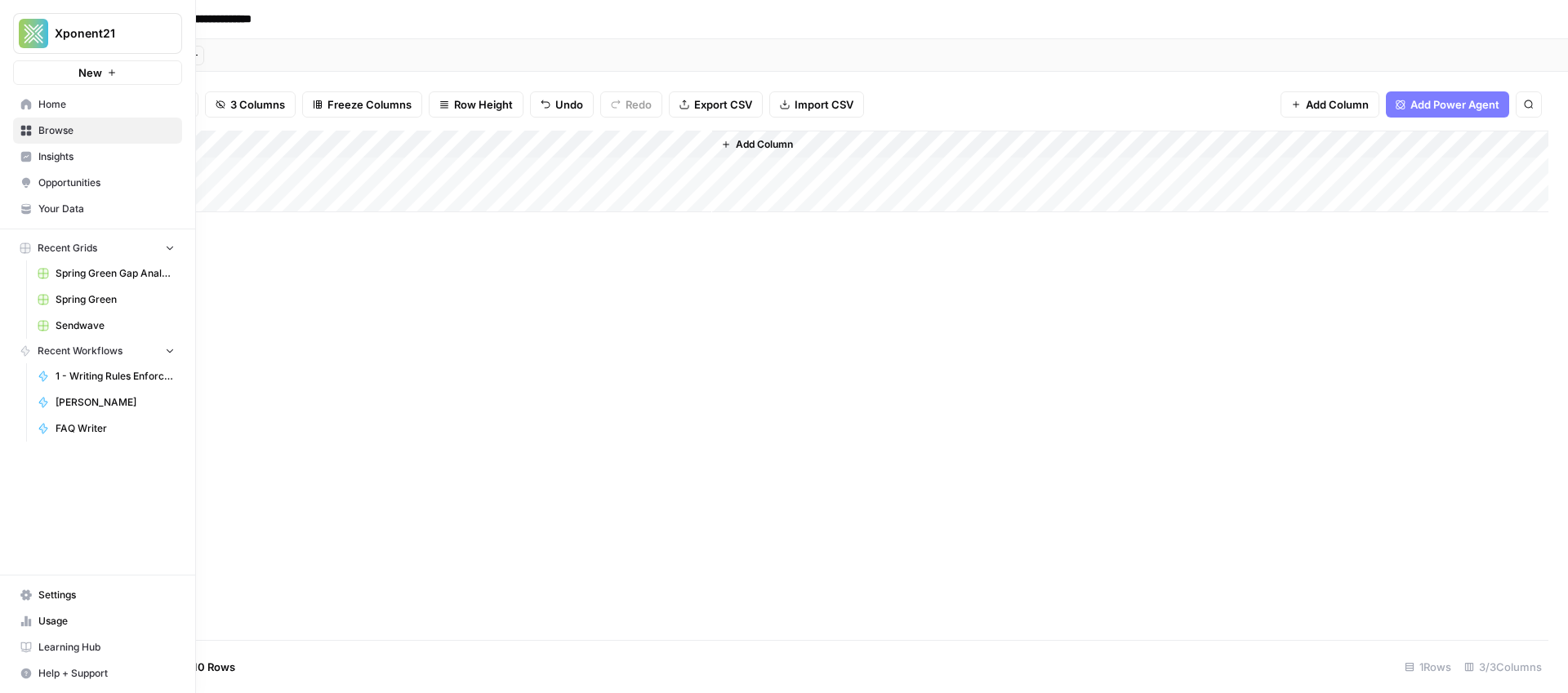
click at [26, 132] on icon at bounding box center [26, 131] width 12 height 12
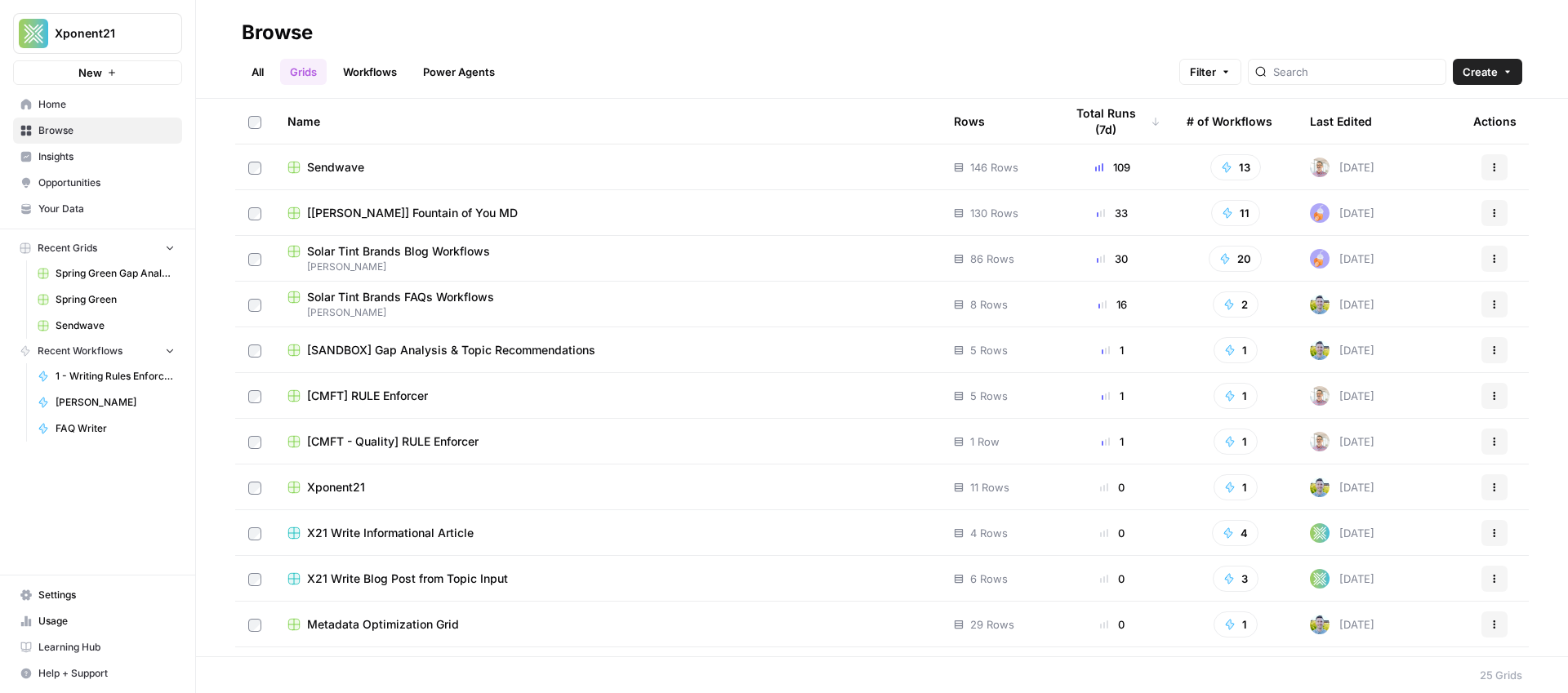
click at [377, 68] on link "Workflows" at bounding box center [370, 71] width 74 height 26
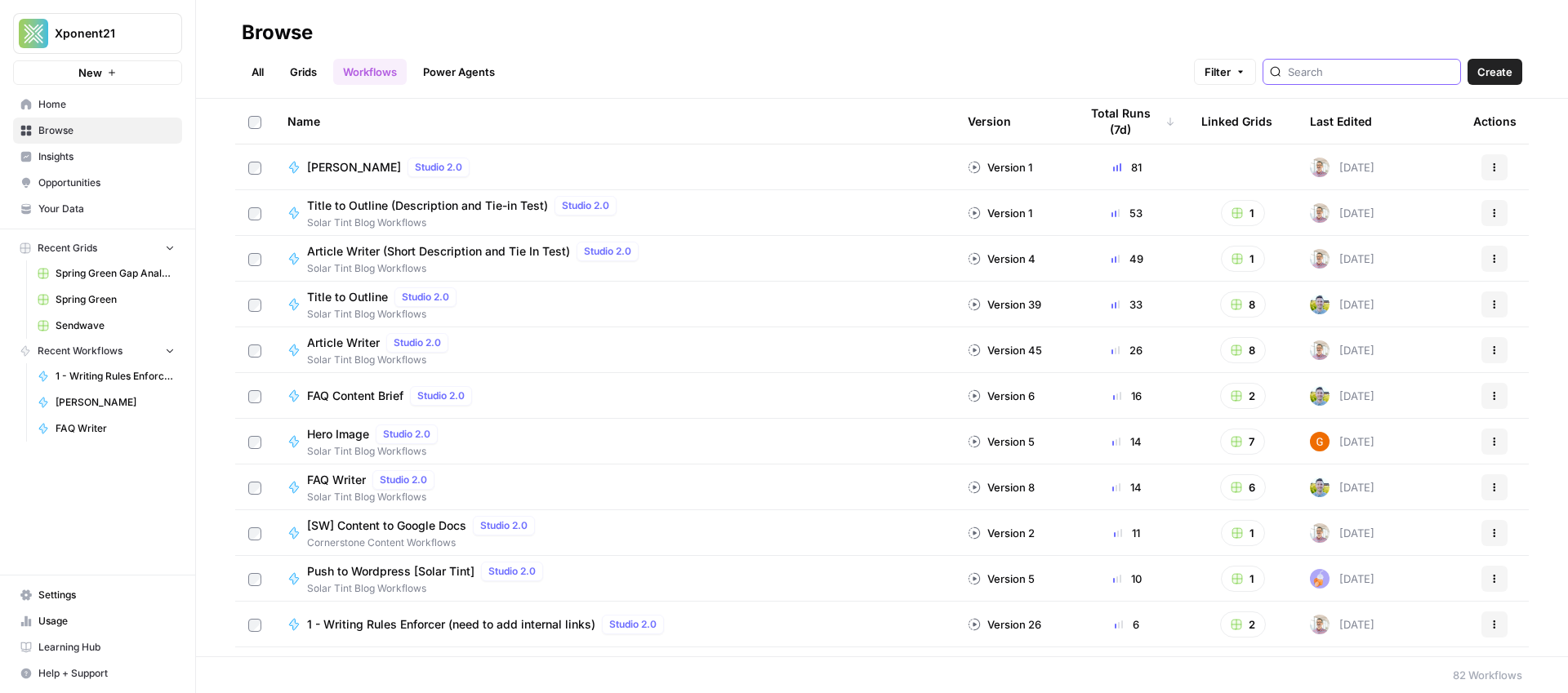
click at [1348, 77] on input "search" at bounding box center [1371, 72] width 166 height 16
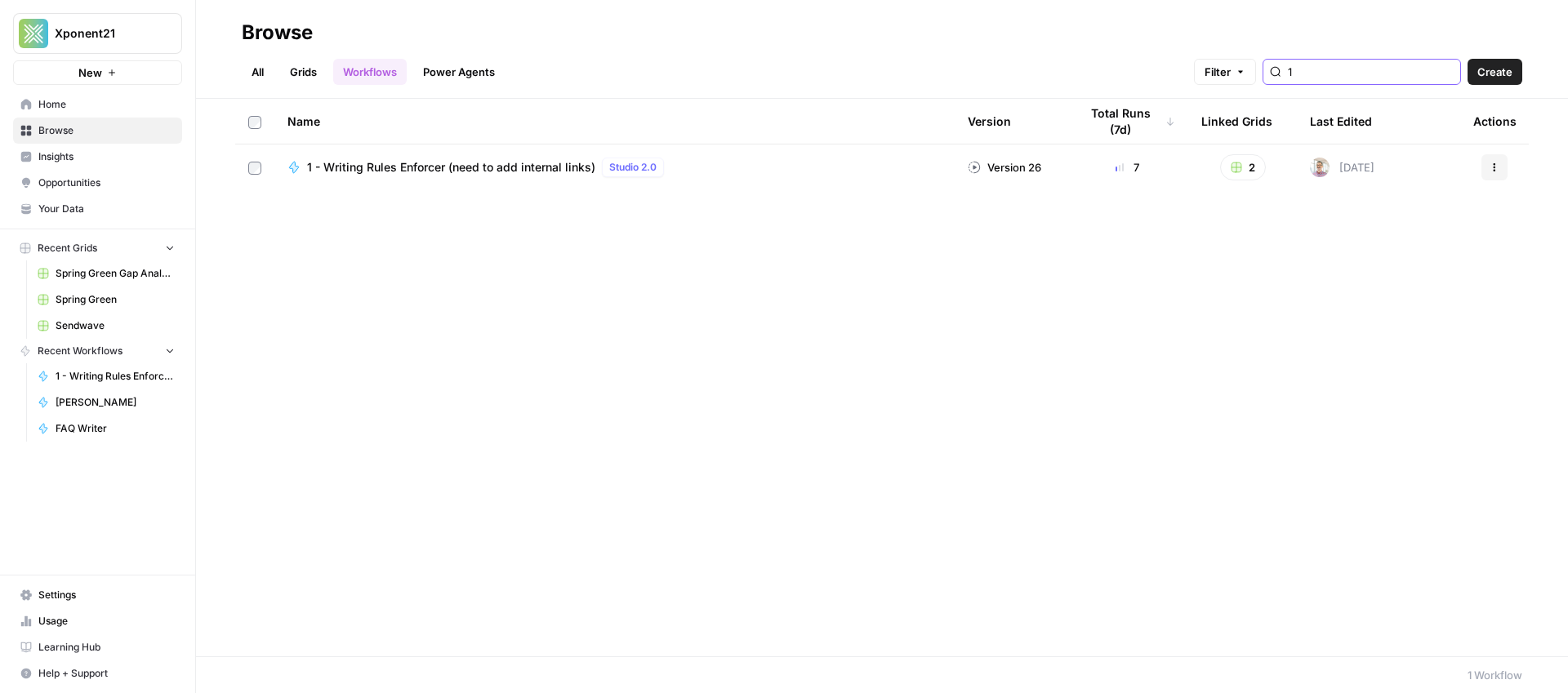
type input "1"
click at [68, 134] on span "Browse" at bounding box center [106, 131] width 136 height 14
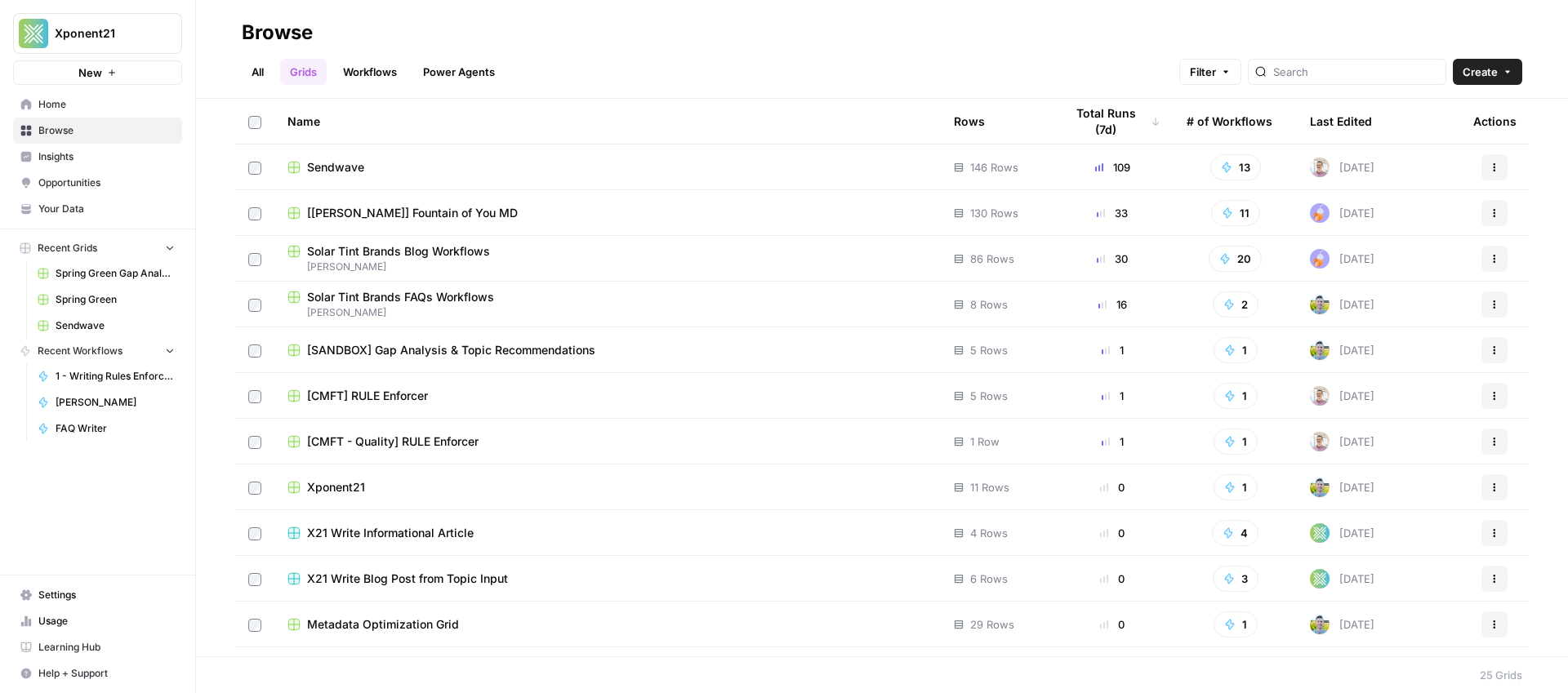
click at [398, 442] on span "[CMFT - Quality] RULE Enforcer" at bounding box center [393, 442] width 171 height 16
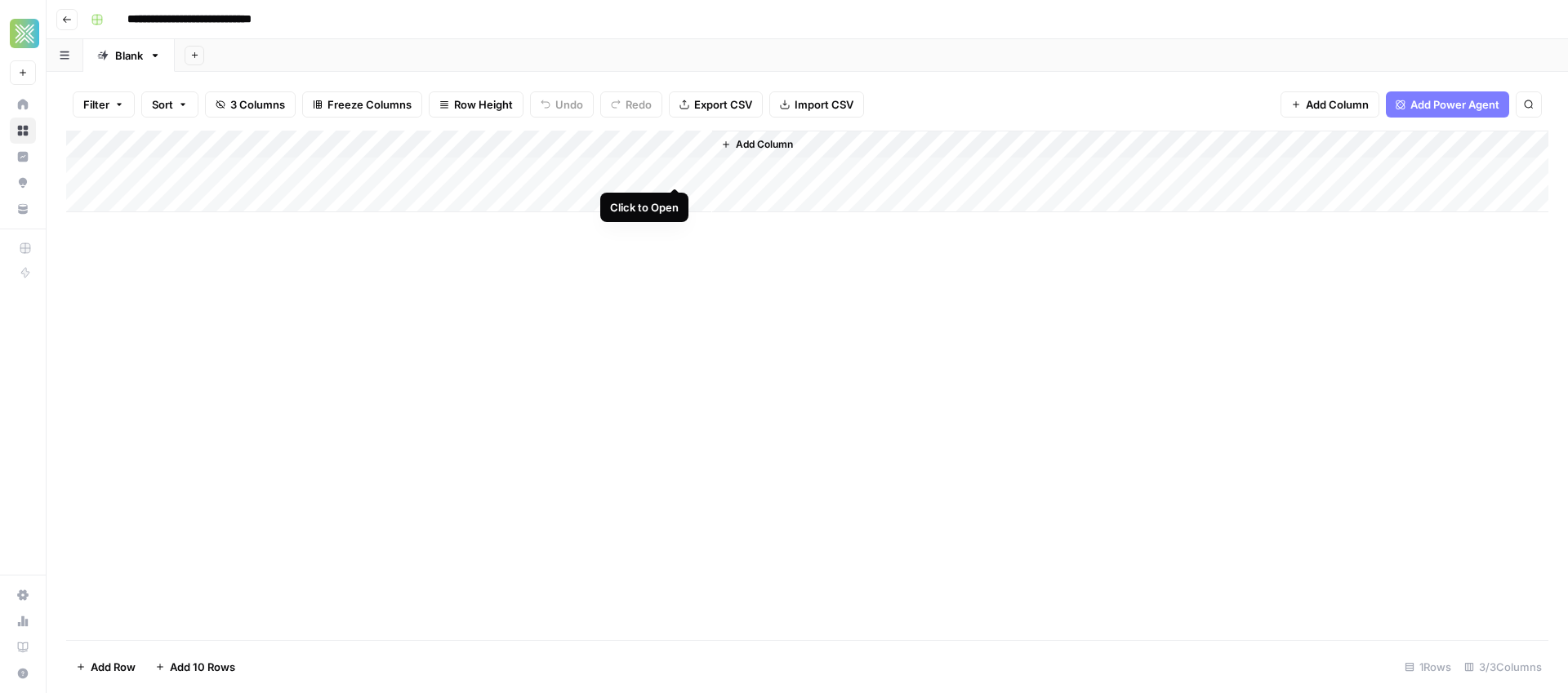
click at [674, 169] on div "Add Column" at bounding box center [807, 171] width 1482 height 82
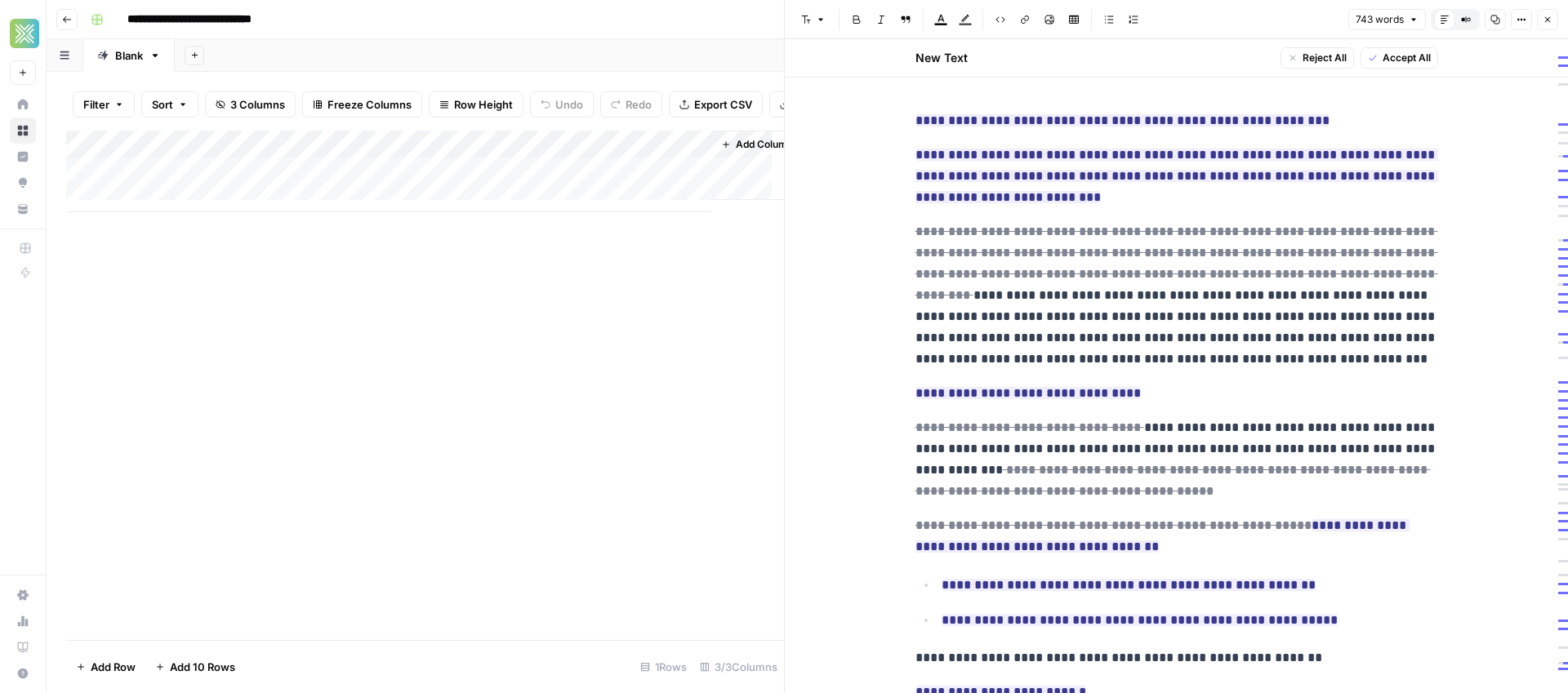
click at [1388, 63] on span "Accept All" at bounding box center [1406, 58] width 48 height 14
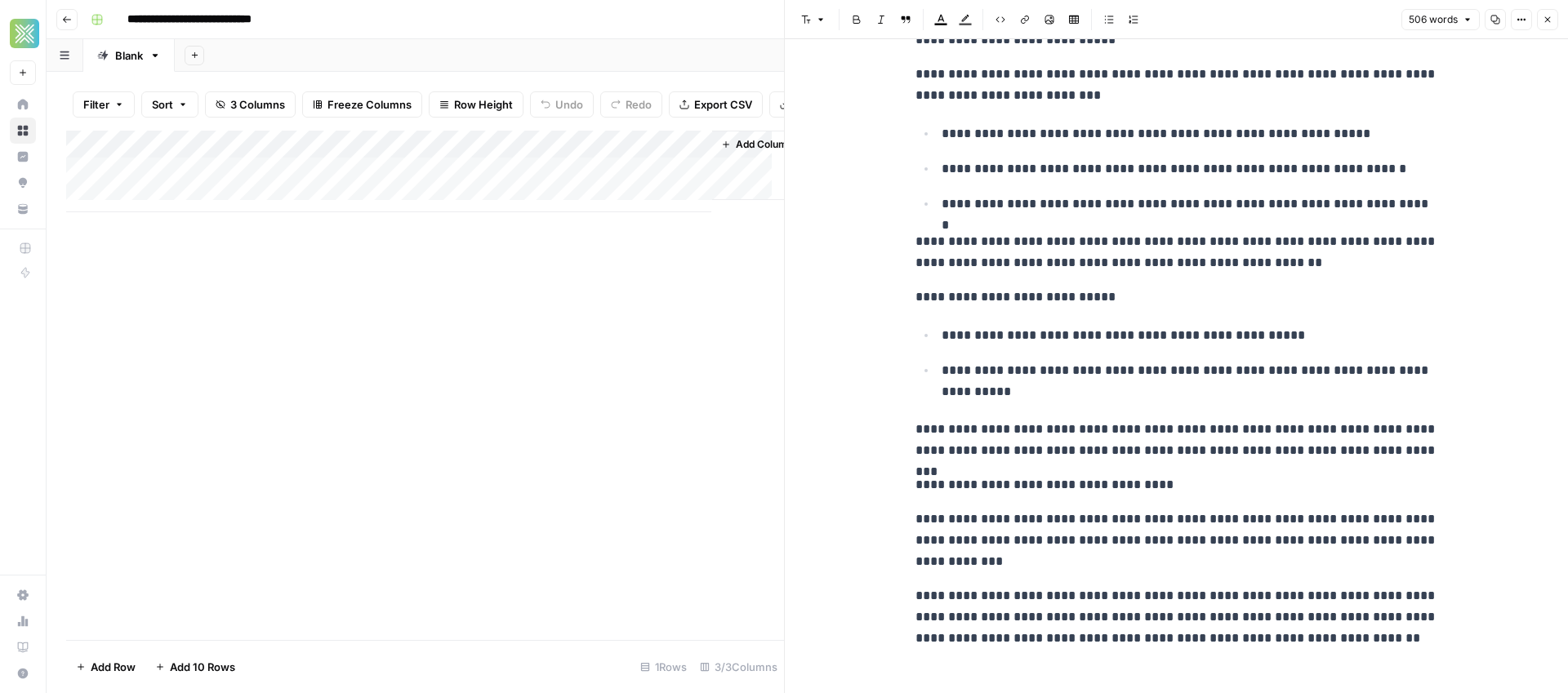
scroll to position [1490, 0]
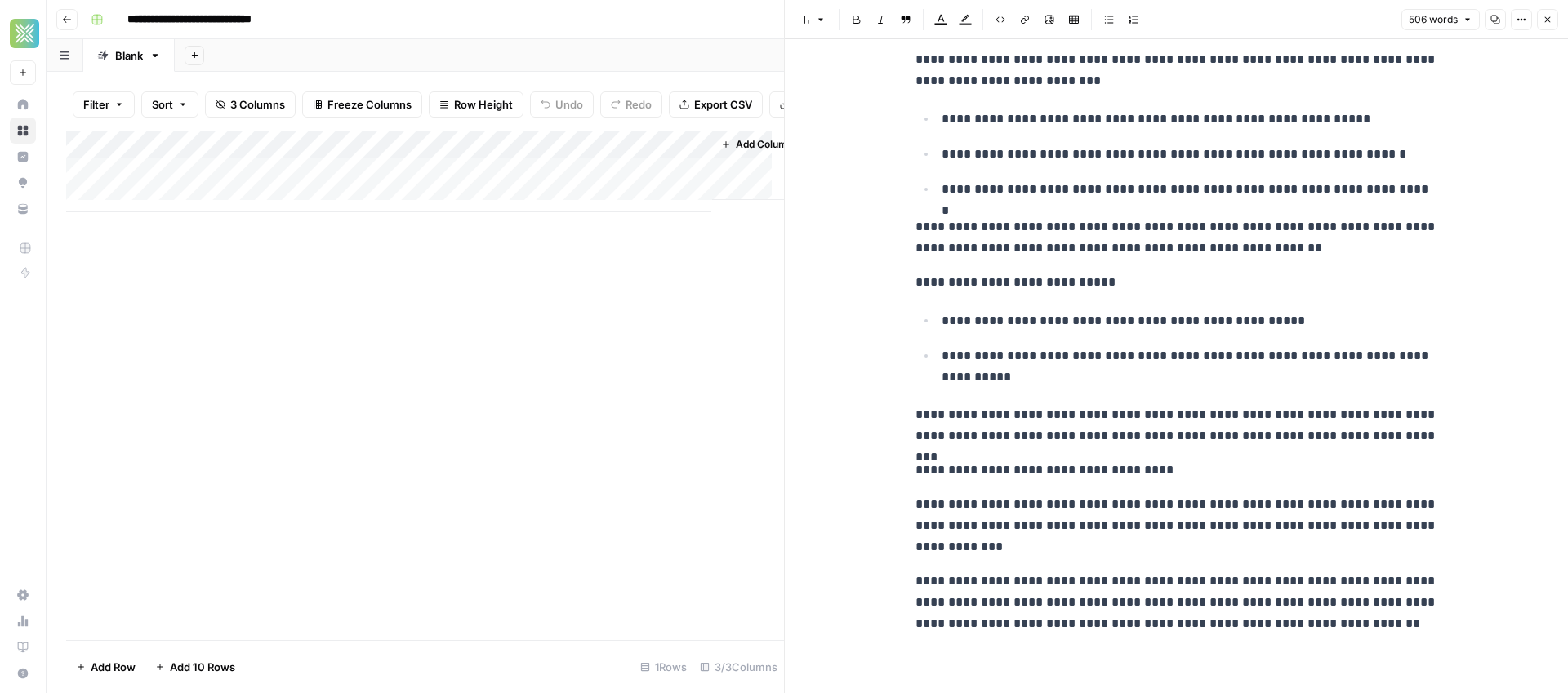
click at [1352, 604] on p "**********" at bounding box center [1177, 602] width 523 height 64
click at [1361, 605] on p "**********" at bounding box center [1177, 602] width 523 height 64
click at [1356, 602] on p "**********" at bounding box center [1177, 602] width 523 height 64
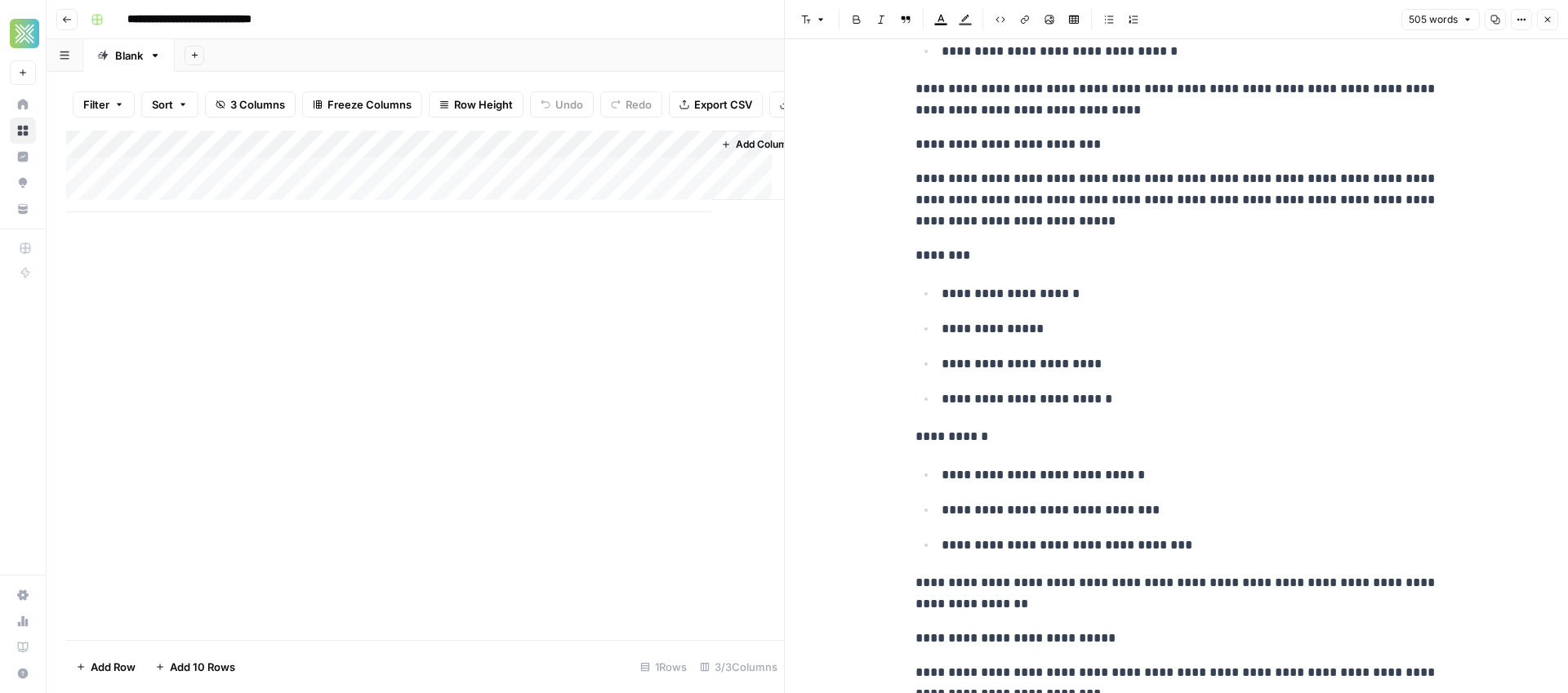
scroll to position [0, 0]
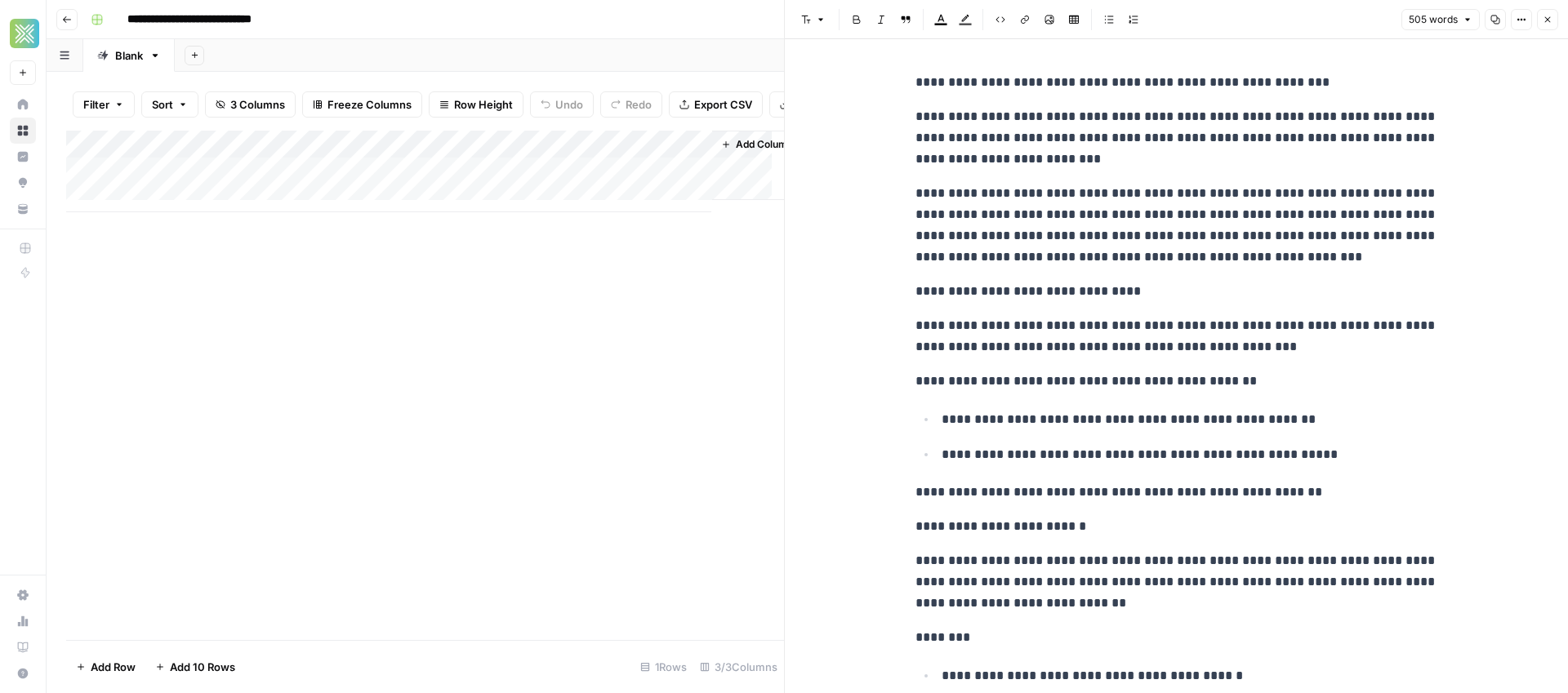
click at [1069, 221] on p "**********" at bounding box center [1177, 225] width 523 height 85
copy div "**********"
click at [1550, 22] on icon "button" at bounding box center [1547, 19] width 10 height 10
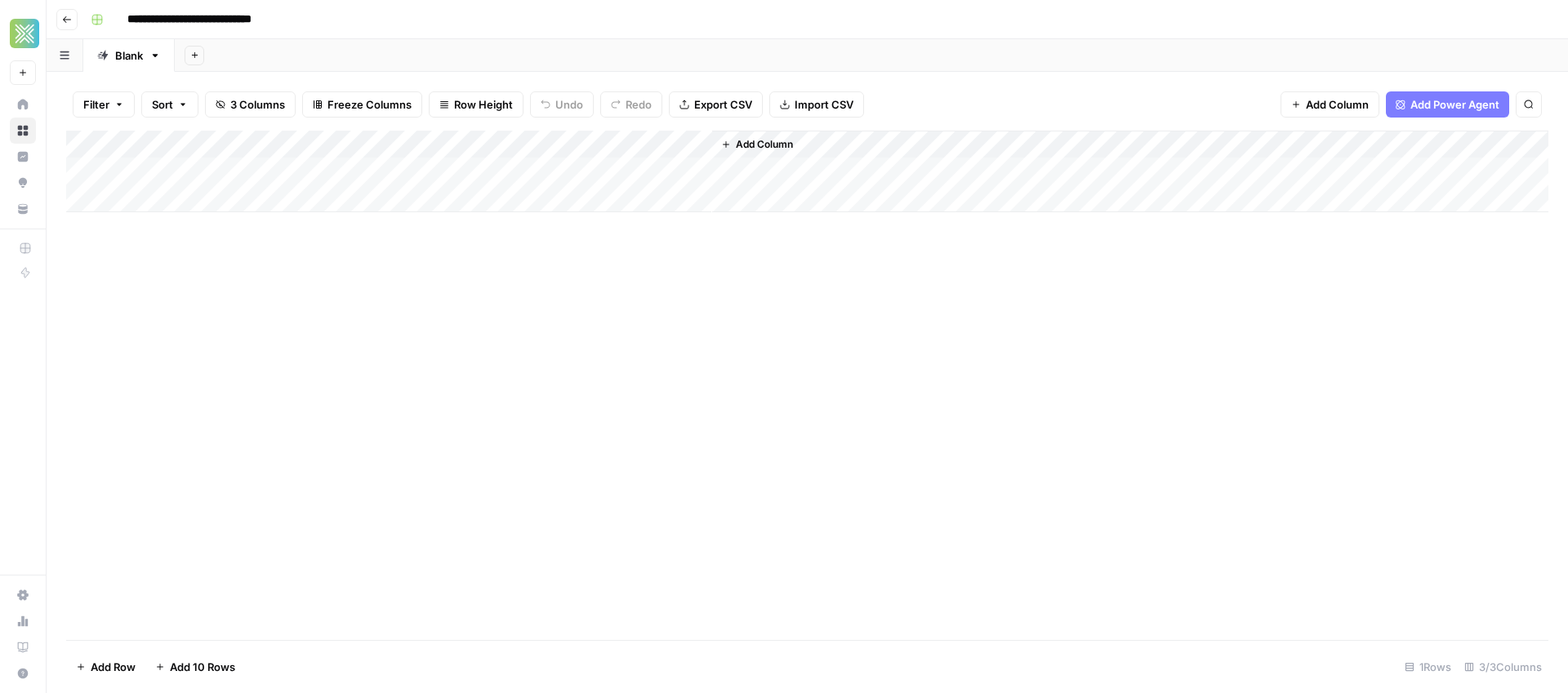
click at [180, 196] on div "Add Column" at bounding box center [807, 171] width 1482 height 82
click at [182, 202] on textarea at bounding box center [253, 199] width 261 height 23
click at [182, 201] on textarea at bounding box center [253, 199] width 261 height 23
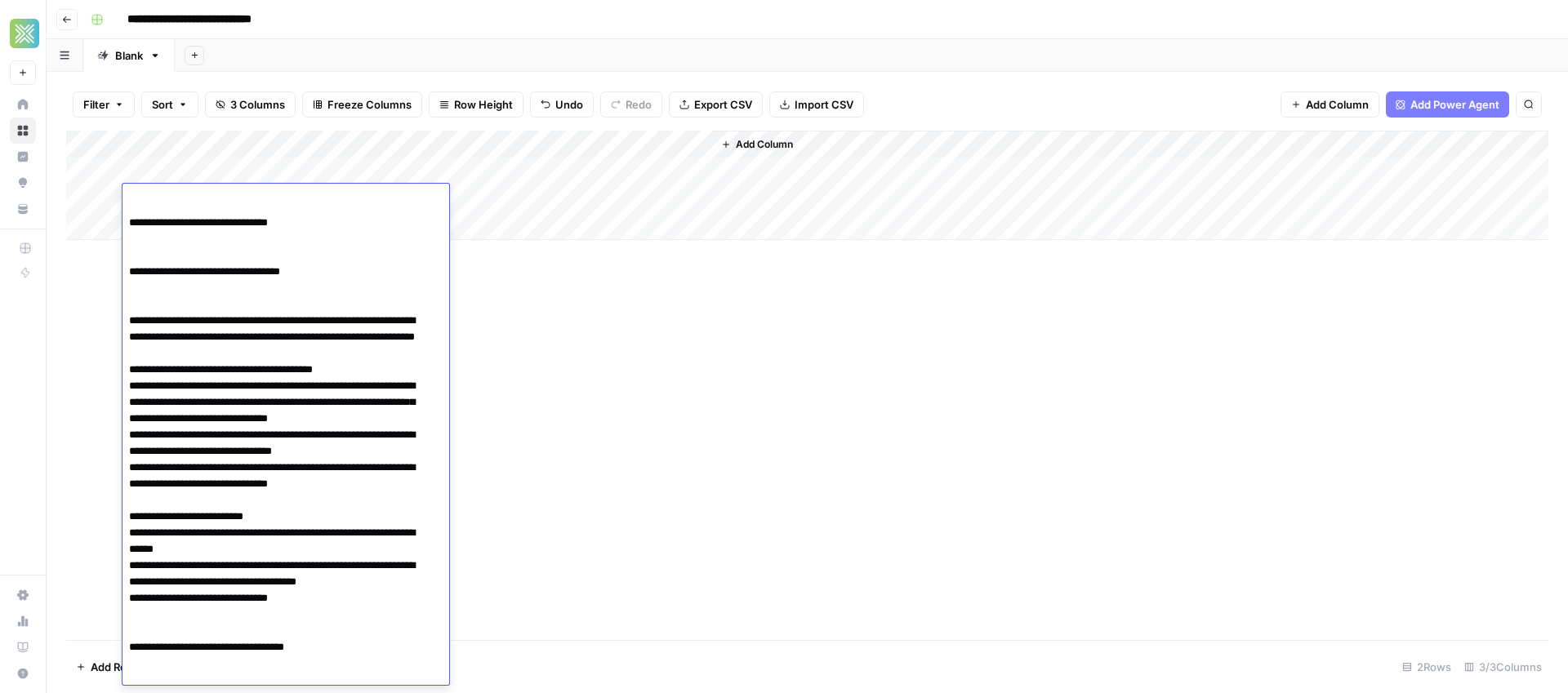
scroll to position [396, 0]
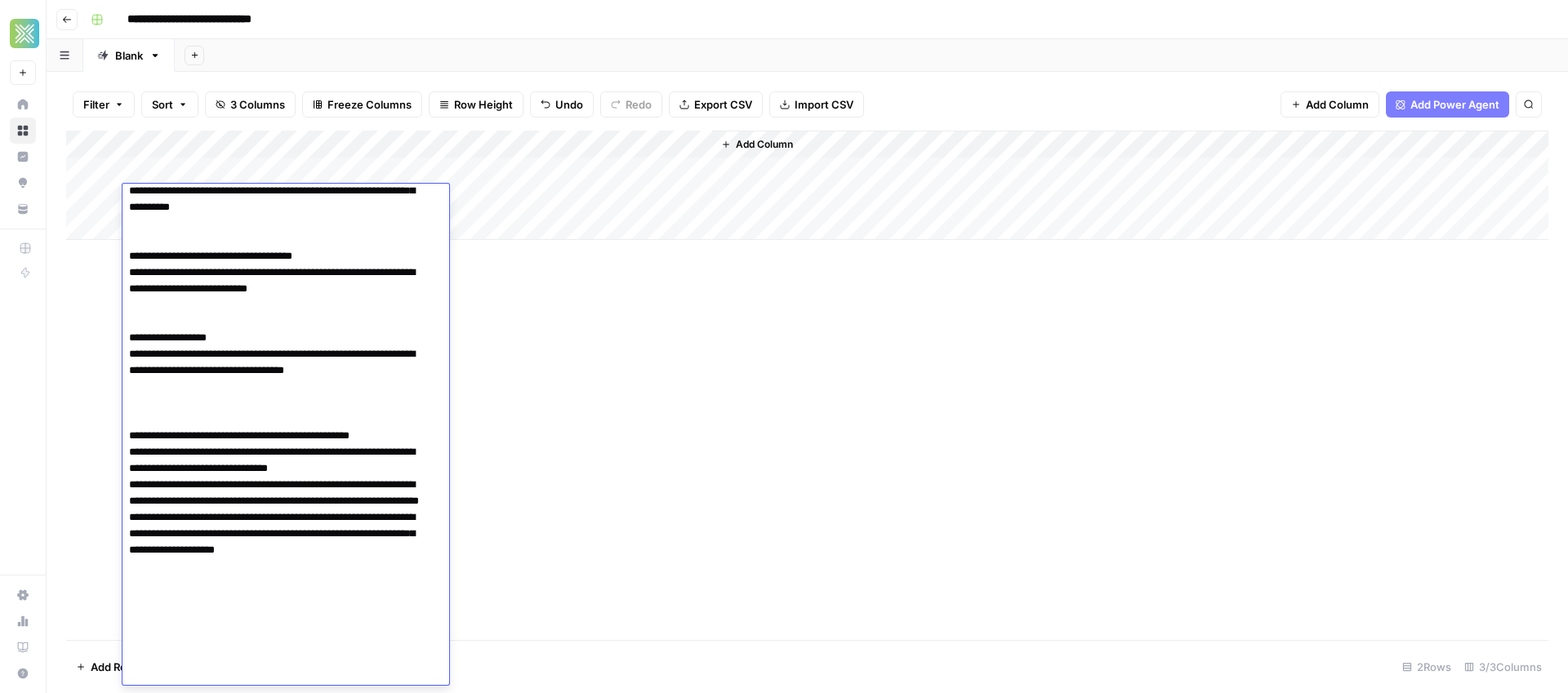
scroll to position [1589, 0]
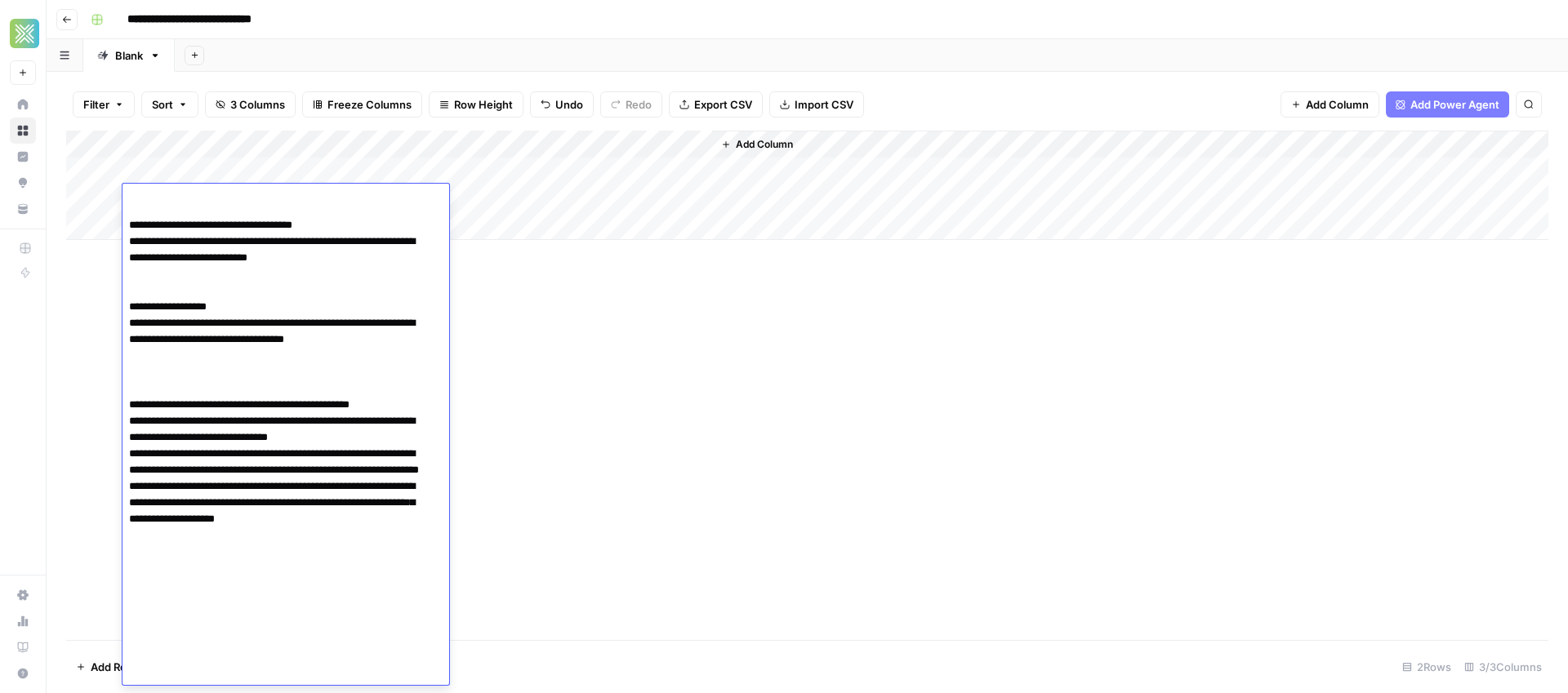
scroll to position [1666, 0]
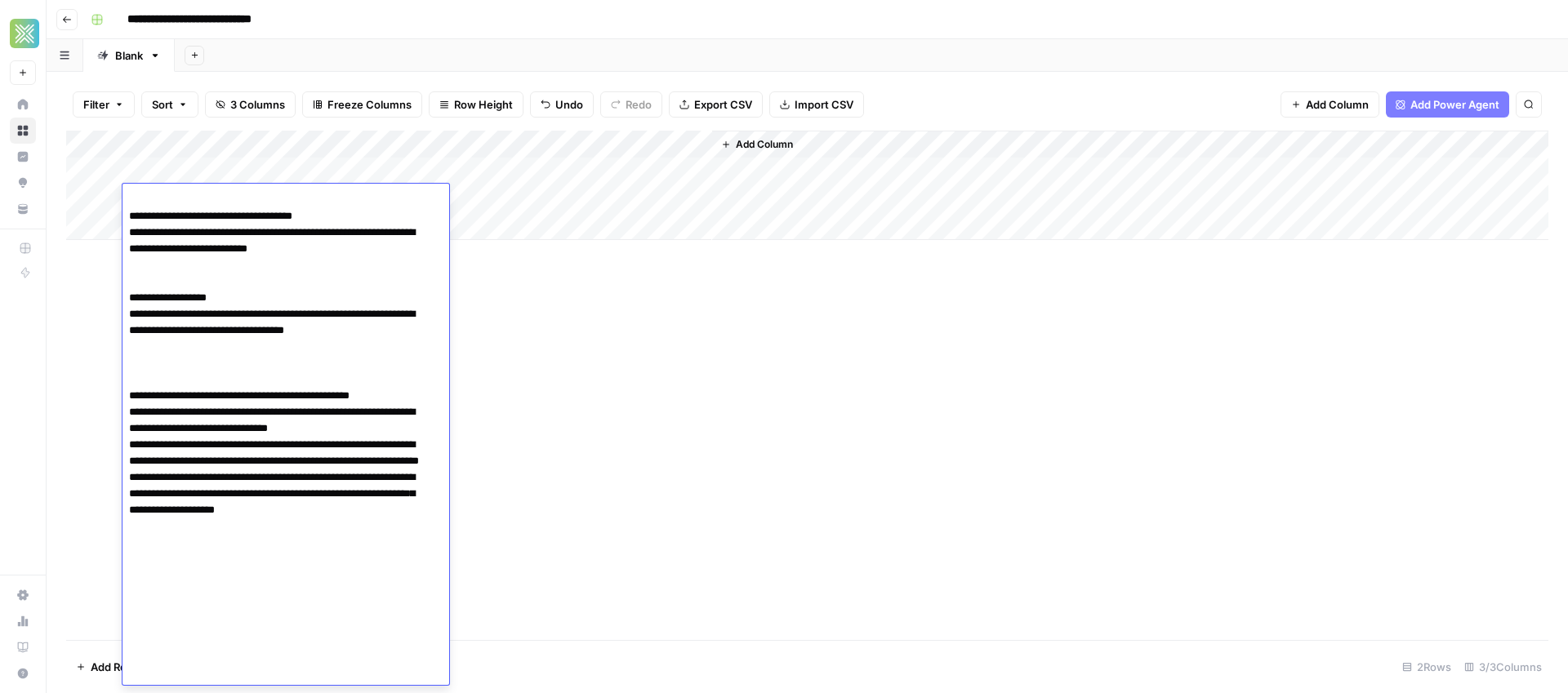
type textarea "**********"
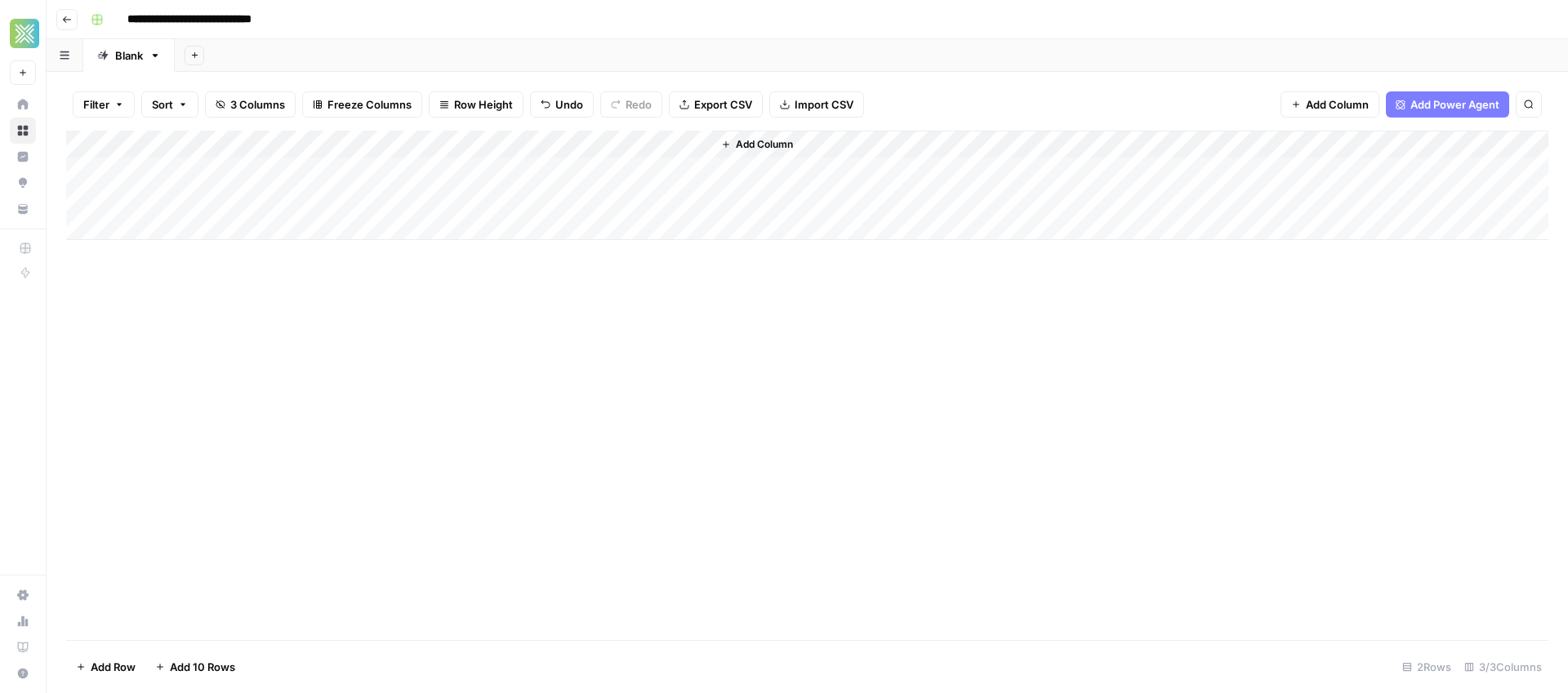
click at [519, 466] on div "Add Column" at bounding box center [807, 386] width 1482 height 510
click at [463, 196] on div "Add Column" at bounding box center [807, 185] width 1482 height 109
click at [674, 200] on div "Add Column" at bounding box center [807, 185] width 1482 height 109
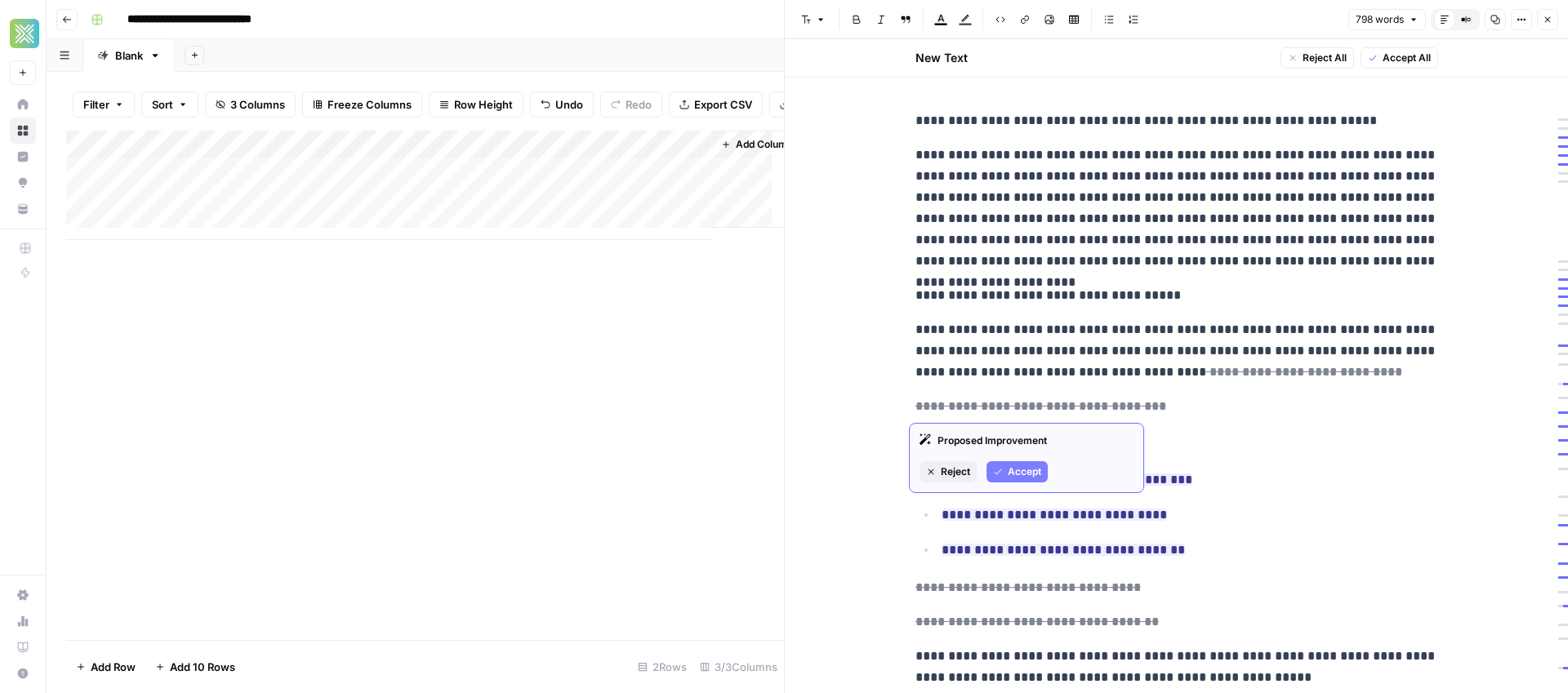
click at [1033, 472] on span "Accept" at bounding box center [1024, 472] width 33 height 14
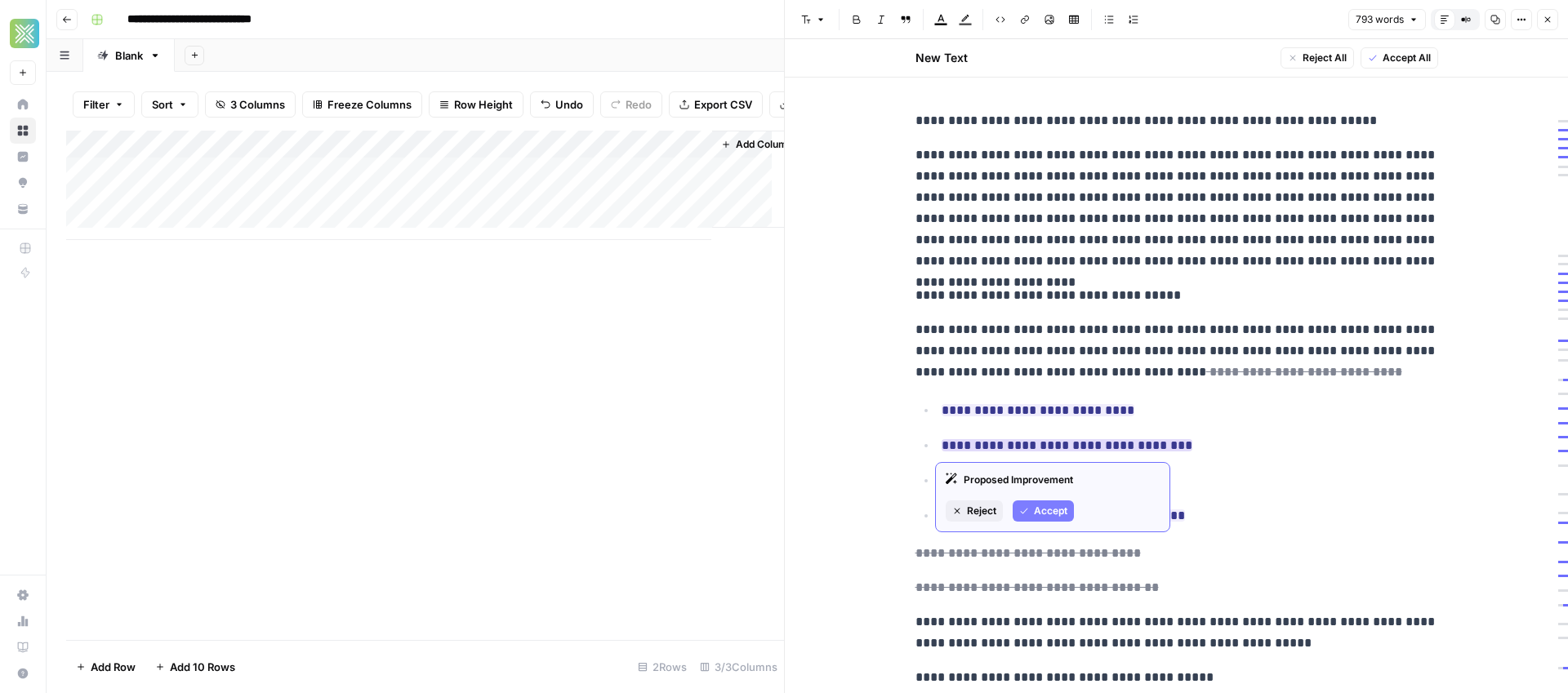
click at [1044, 512] on span "Accept" at bounding box center [1050, 511] width 33 height 14
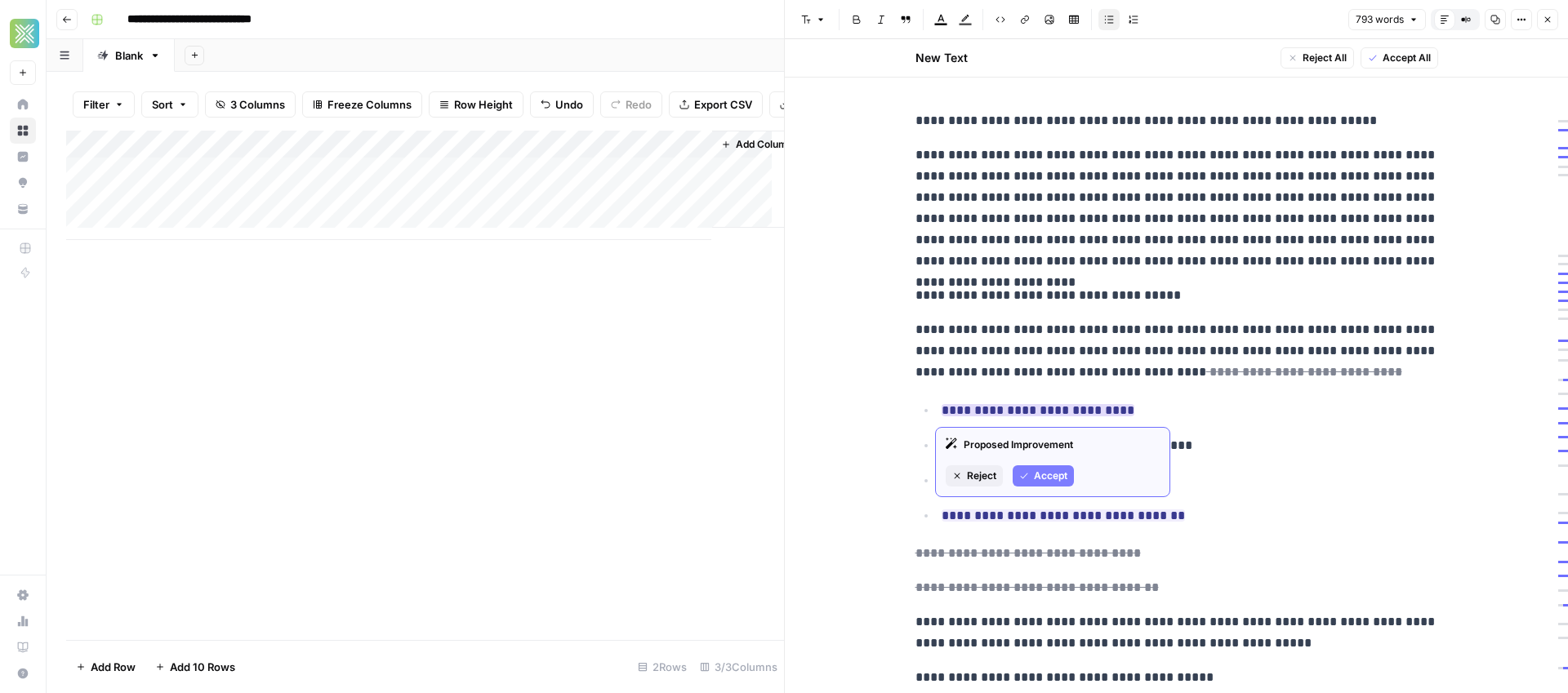
click at [1051, 473] on span "Accept" at bounding box center [1050, 476] width 33 height 14
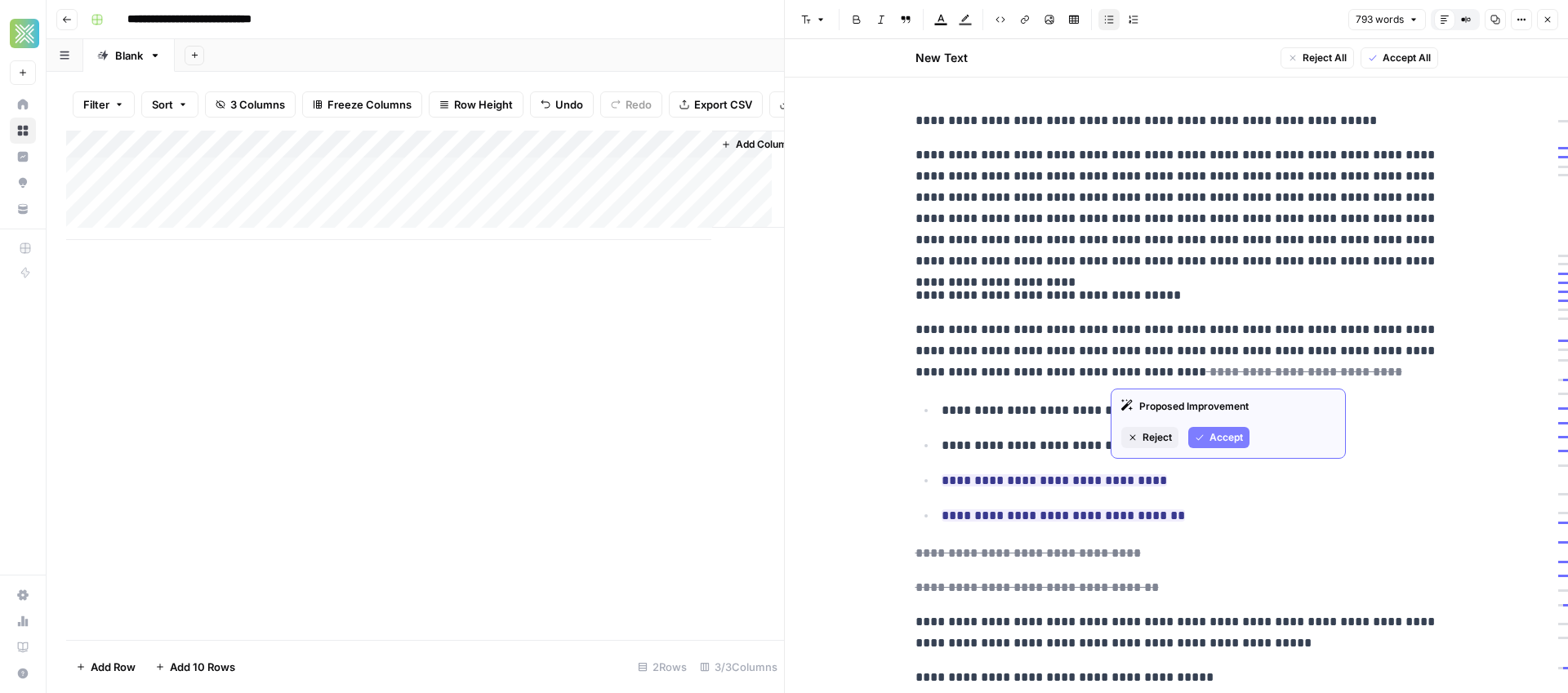
click at [1209, 434] on span "Accept" at bounding box center [1226, 438] width 33 height 14
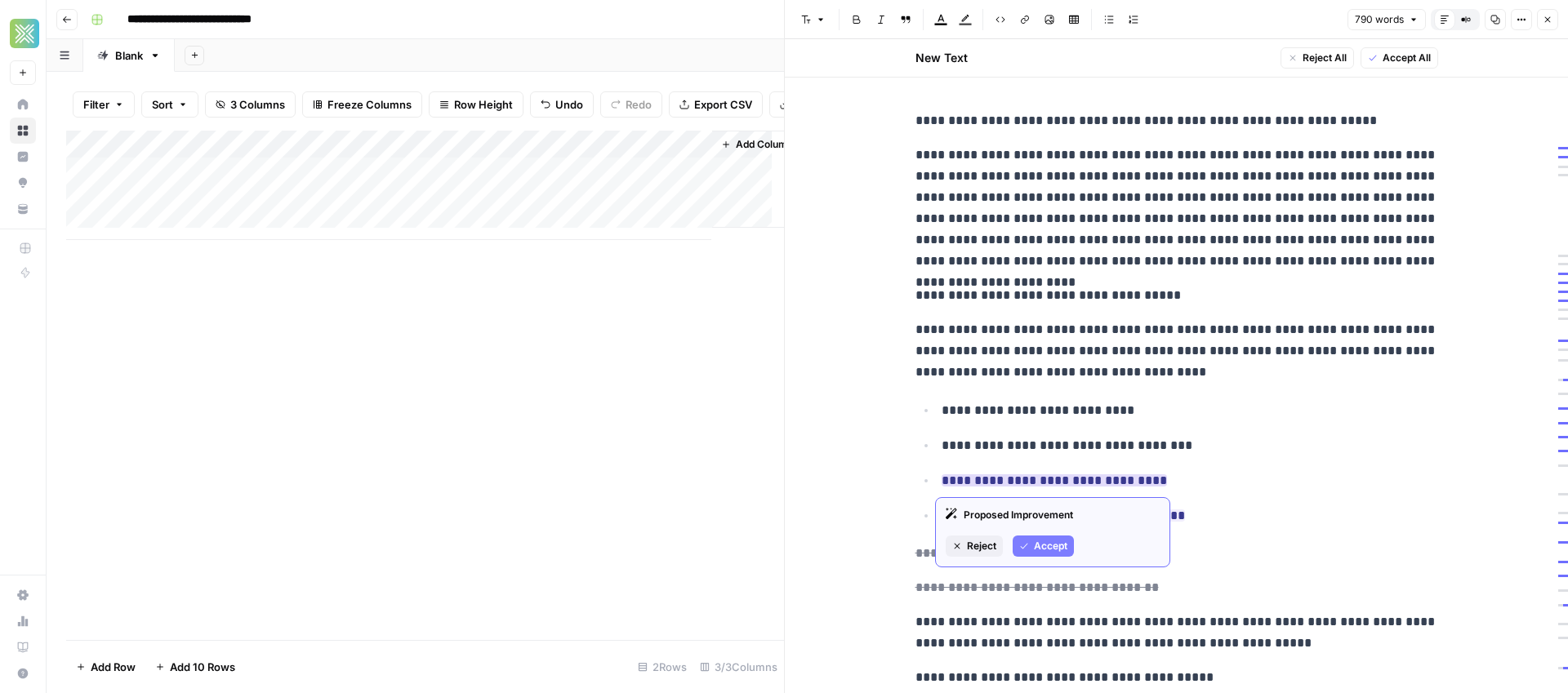
click at [1061, 541] on span "Accept" at bounding box center [1050, 546] width 33 height 14
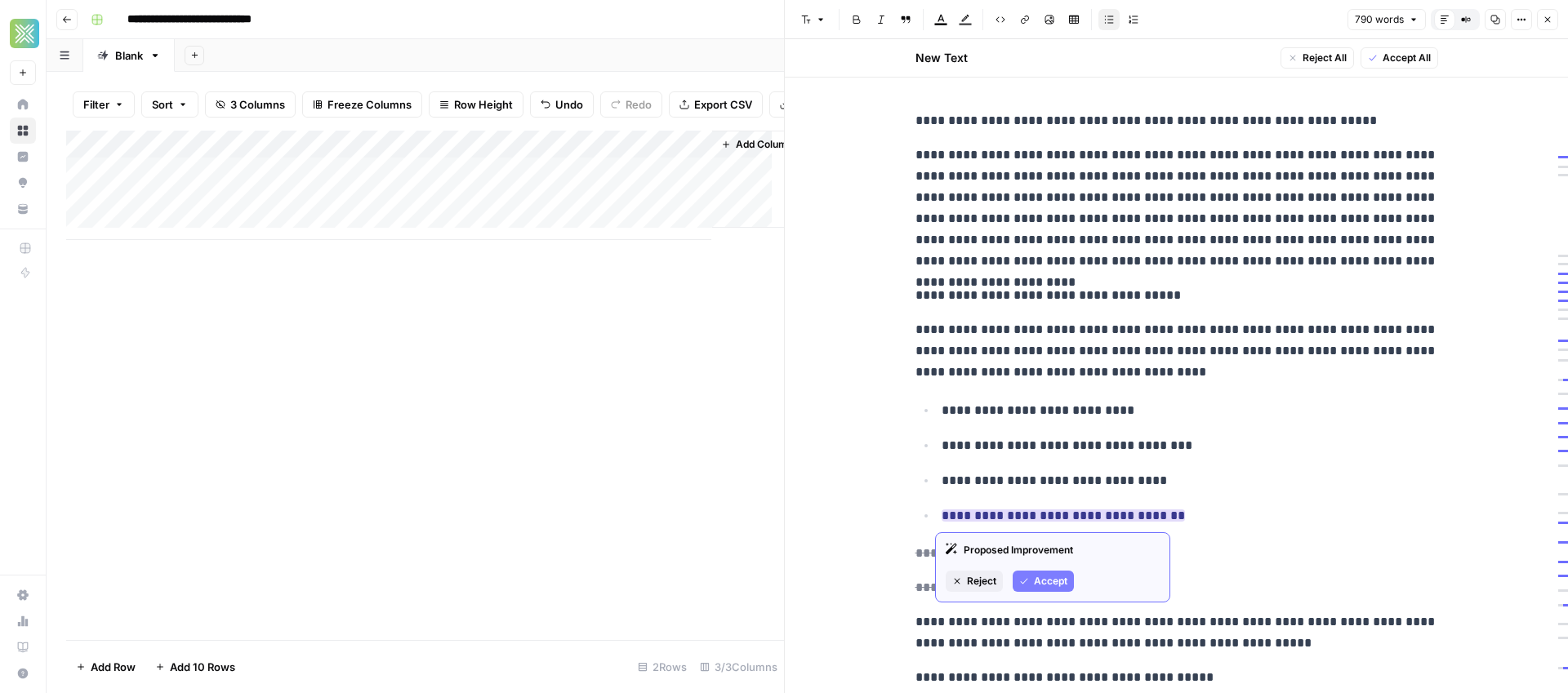
click at [1062, 581] on span "Accept" at bounding box center [1050, 581] width 33 height 14
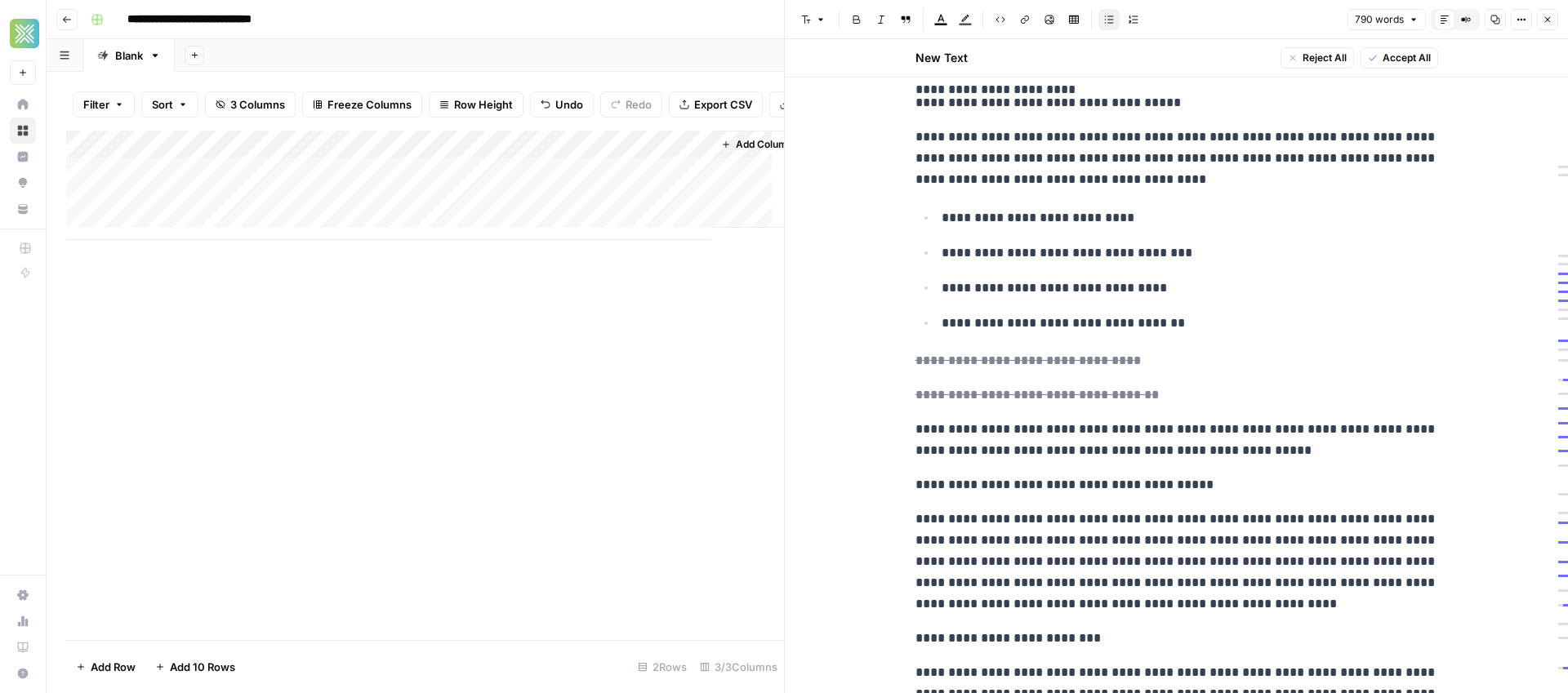
scroll to position [194, 0]
click at [1007, 429] on button "Accept" at bounding box center [1017, 425] width 61 height 22
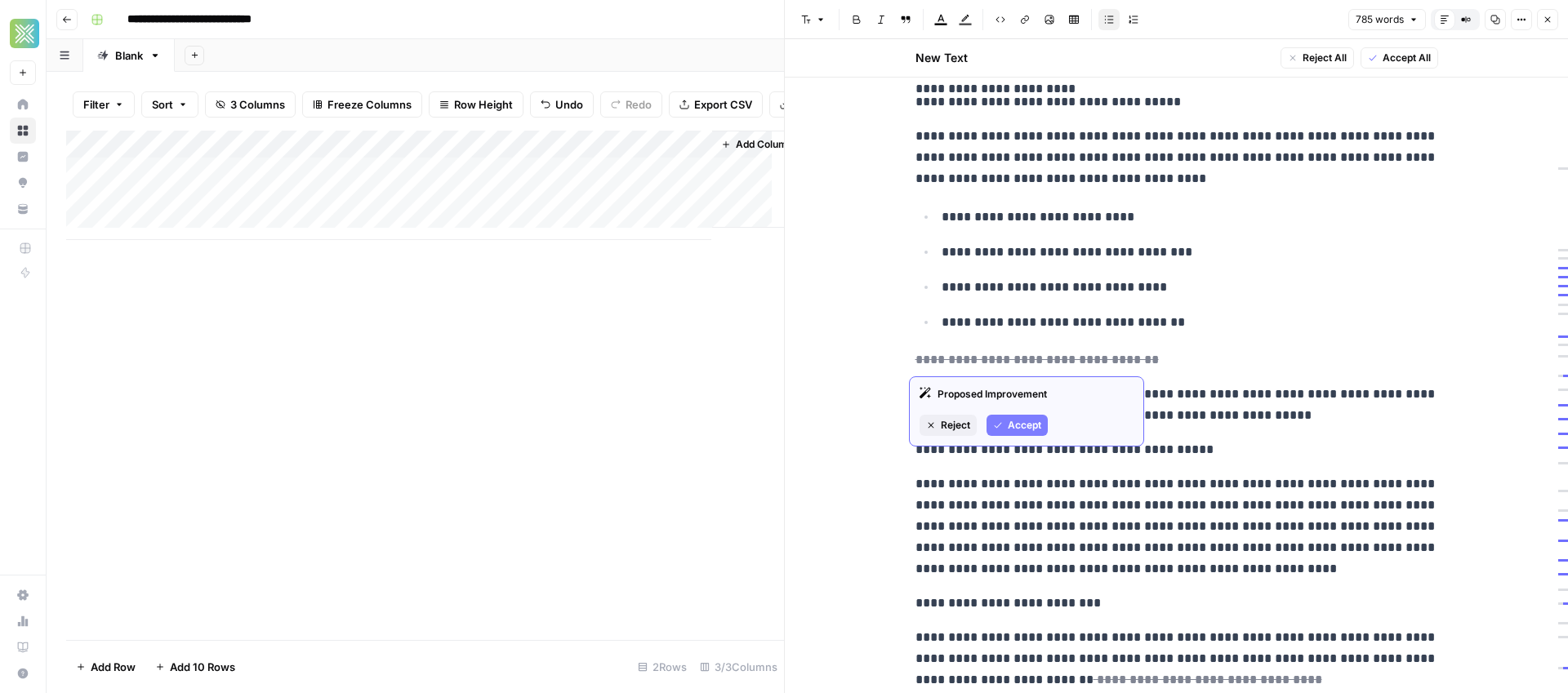
click at [1013, 422] on span "Accept" at bounding box center [1024, 425] width 33 height 14
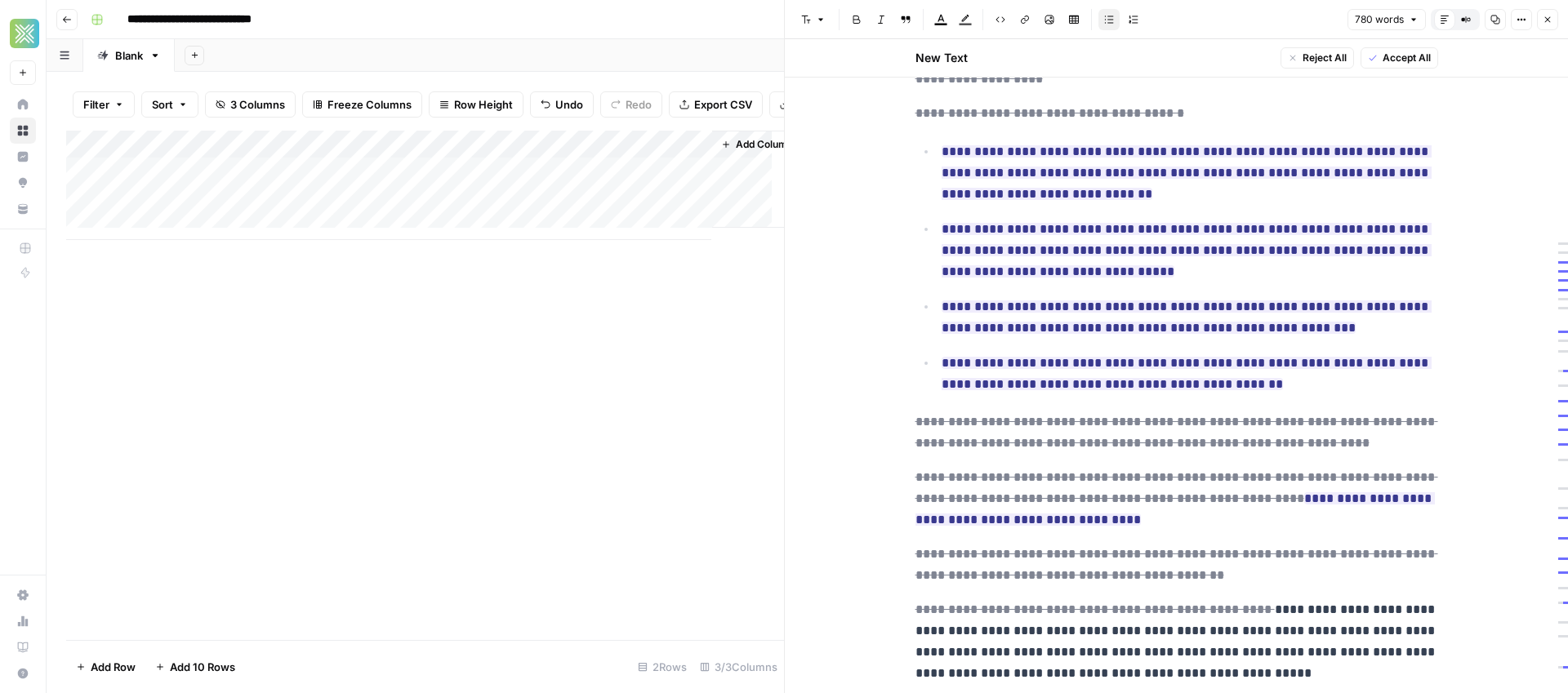
scroll to position [1877, 0]
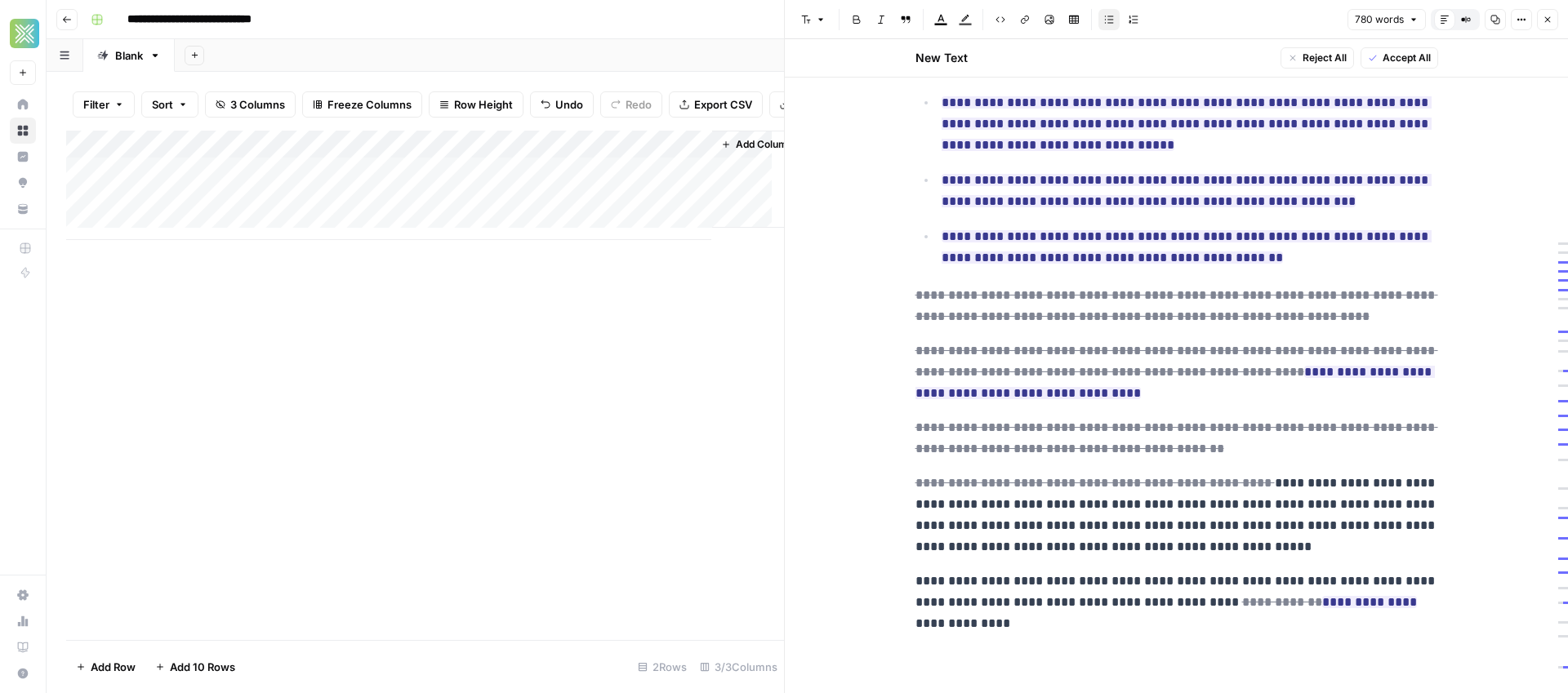
click at [1393, 57] on span "Accept All" at bounding box center [1406, 58] width 48 height 14
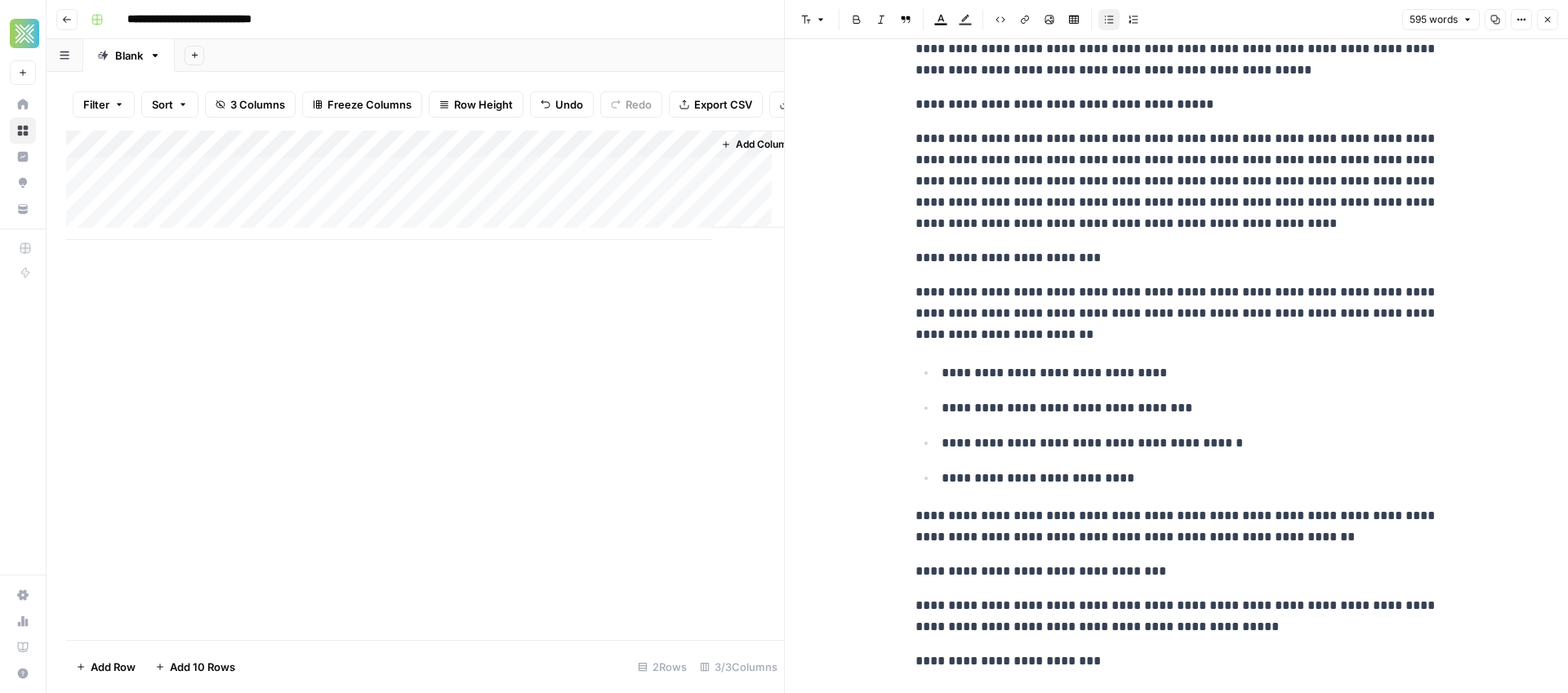
scroll to position [0, 0]
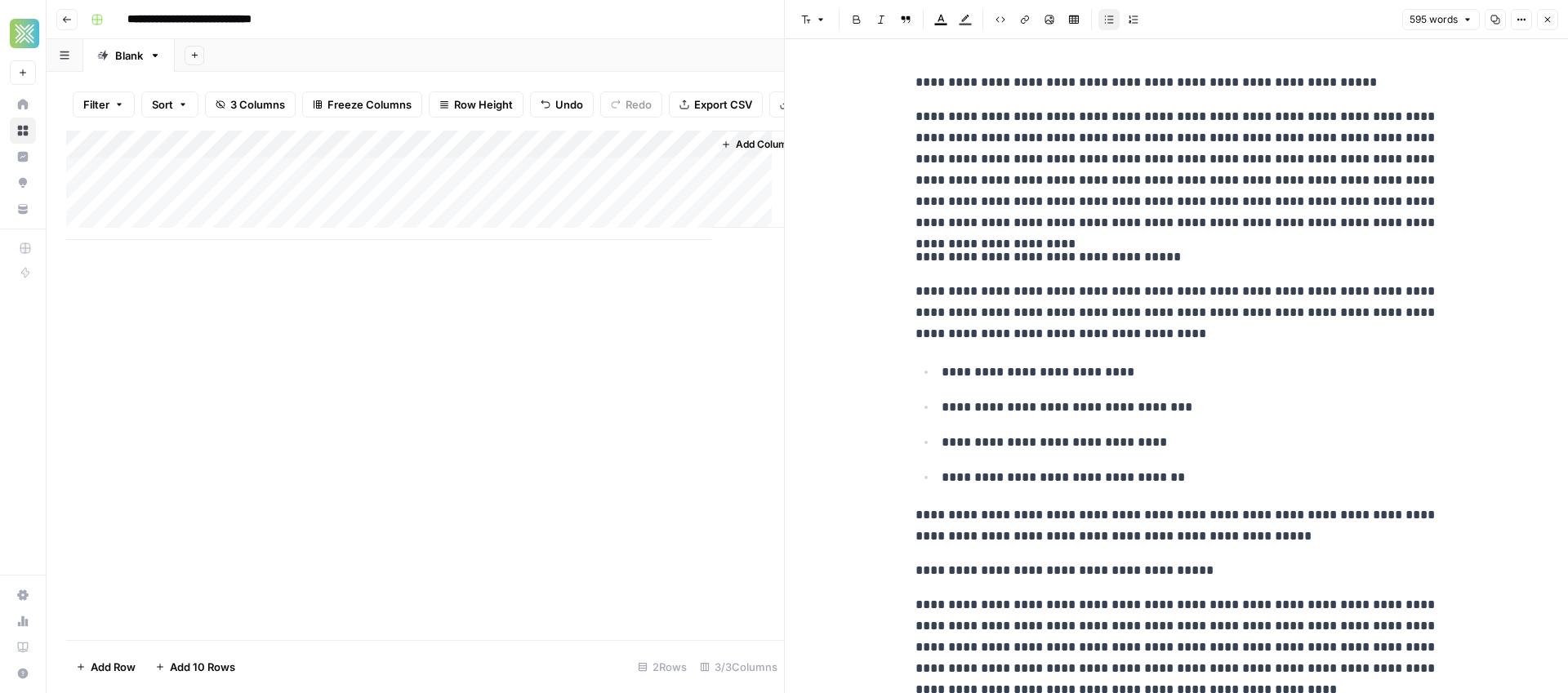
click at [1217, 371] on p "**********" at bounding box center [1190, 372] width 497 height 22
copy div "**********"
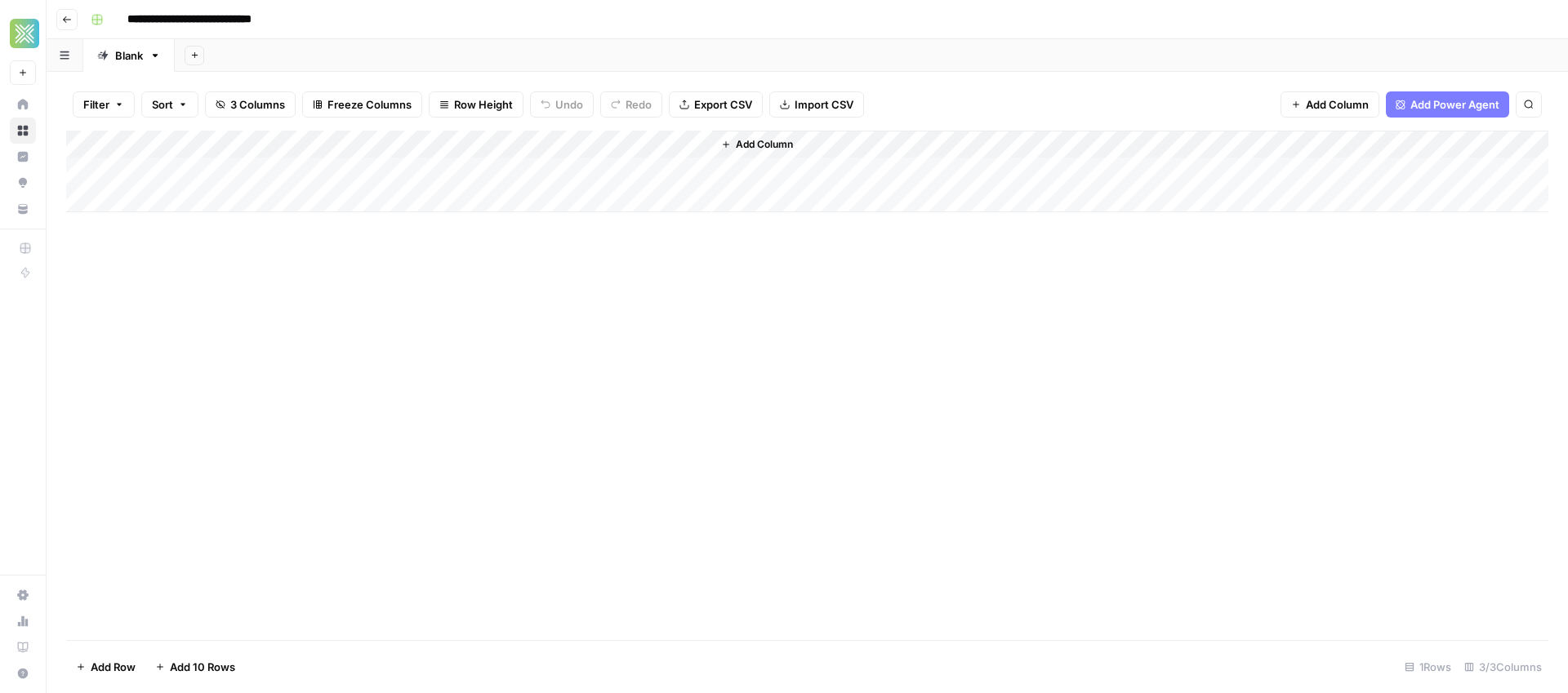
click at [240, 168] on div "Add Column" at bounding box center [807, 171] width 1482 height 82
click at [240, 169] on div "Add Column" at bounding box center [807, 171] width 1482 height 82
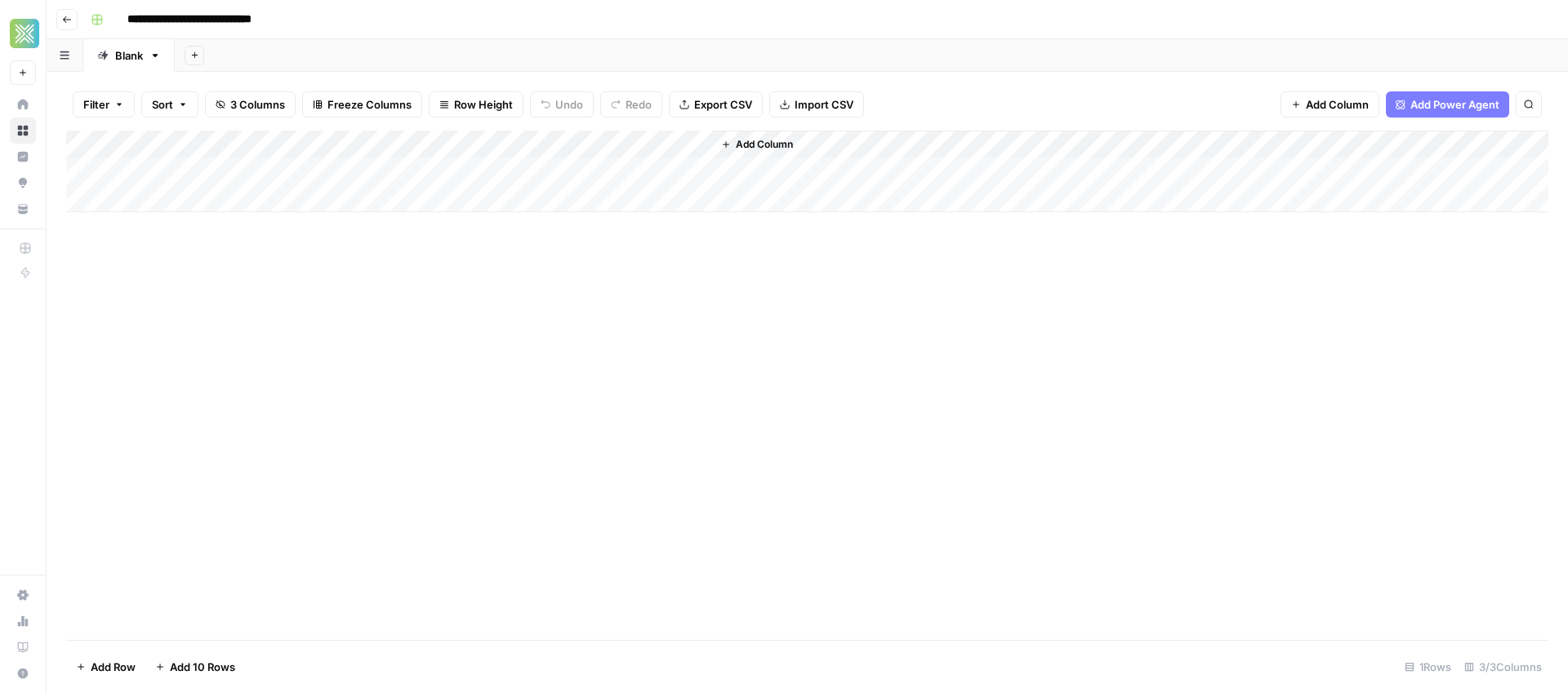
click at [262, 178] on body "**********" at bounding box center [784, 346] width 1568 height 693
click at [262, 177] on textarea at bounding box center [253, 172] width 261 height 23
type textarea "**********"
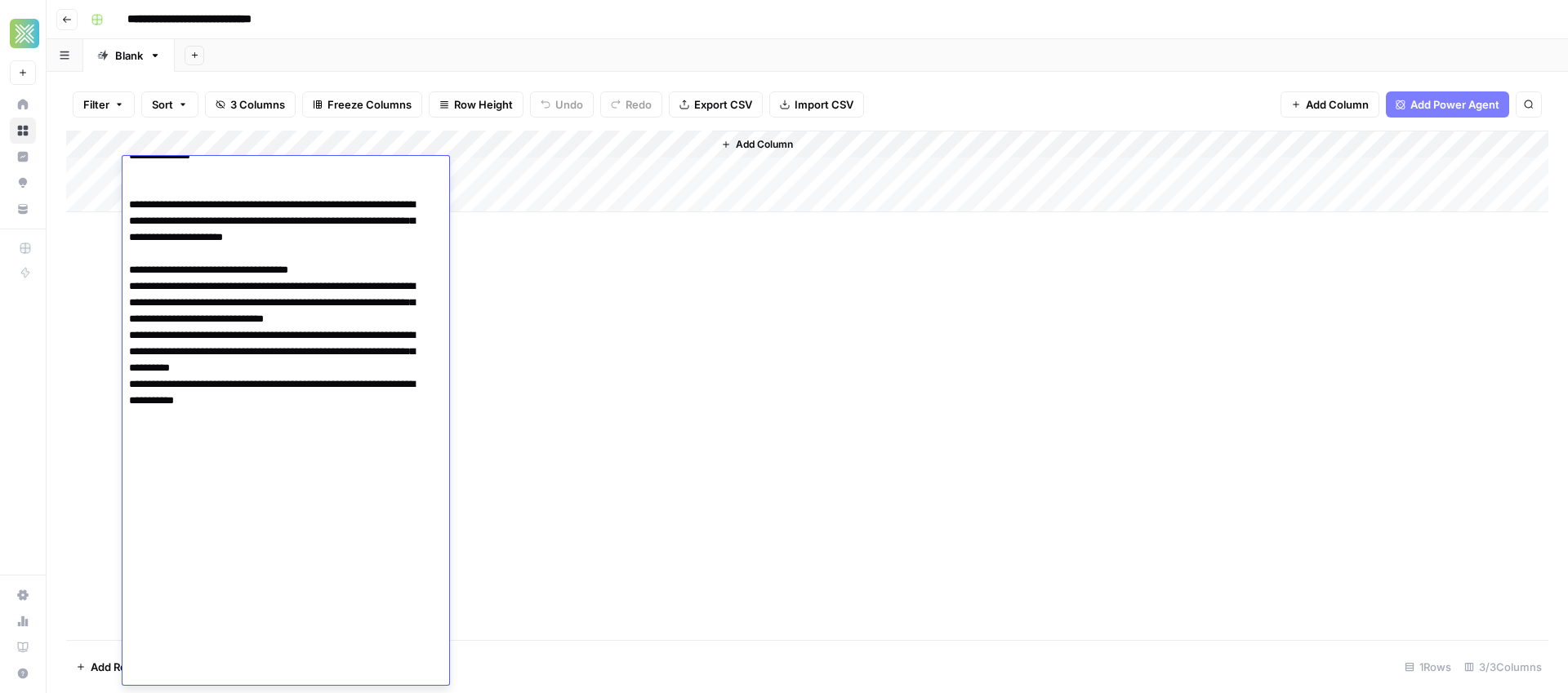
drag, startPoint x: 511, startPoint y: 288, endPoint x: 510, endPoint y: 280, distance: 8.1
click at [512, 287] on div "Add Column" at bounding box center [807, 386] width 1482 height 510
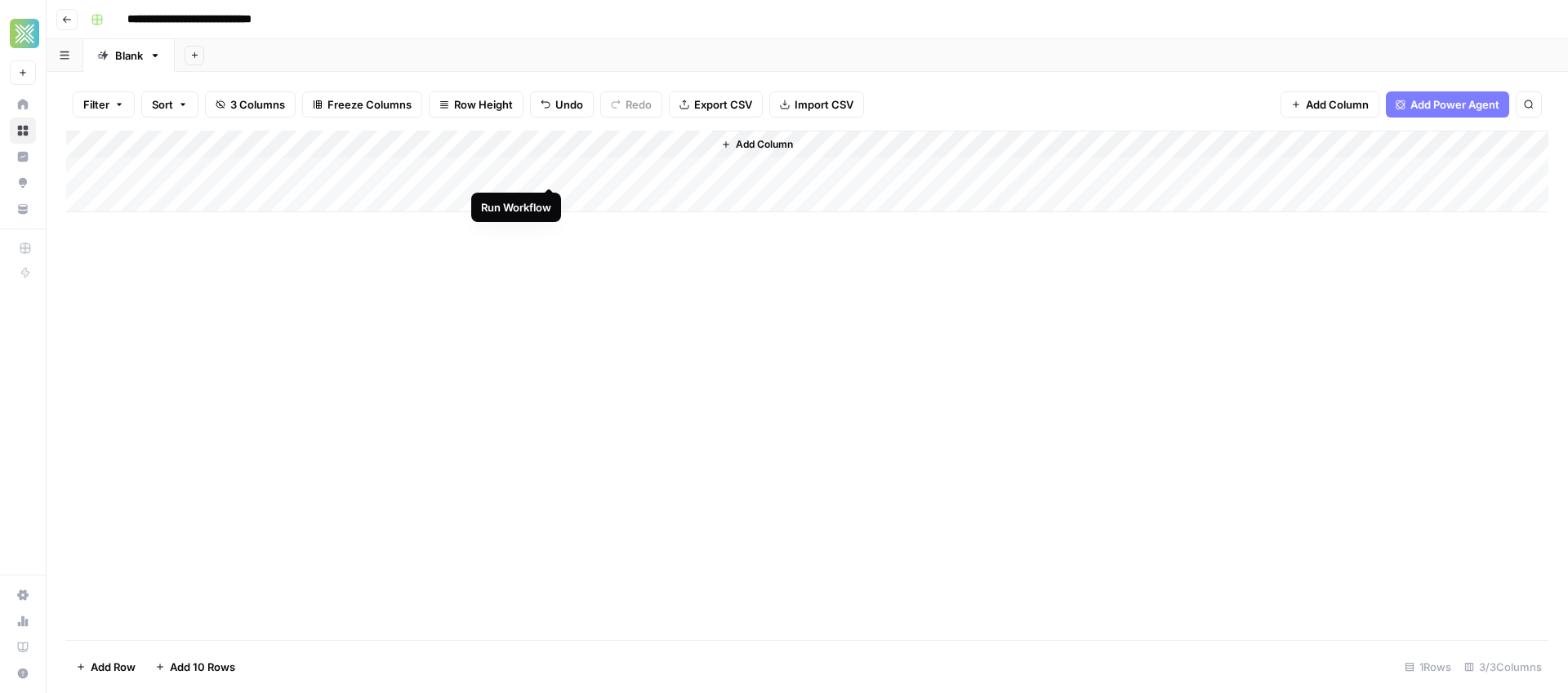
click at [550, 170] on div "Add Column" at bounding box center [807, 171] width 1482 height 82
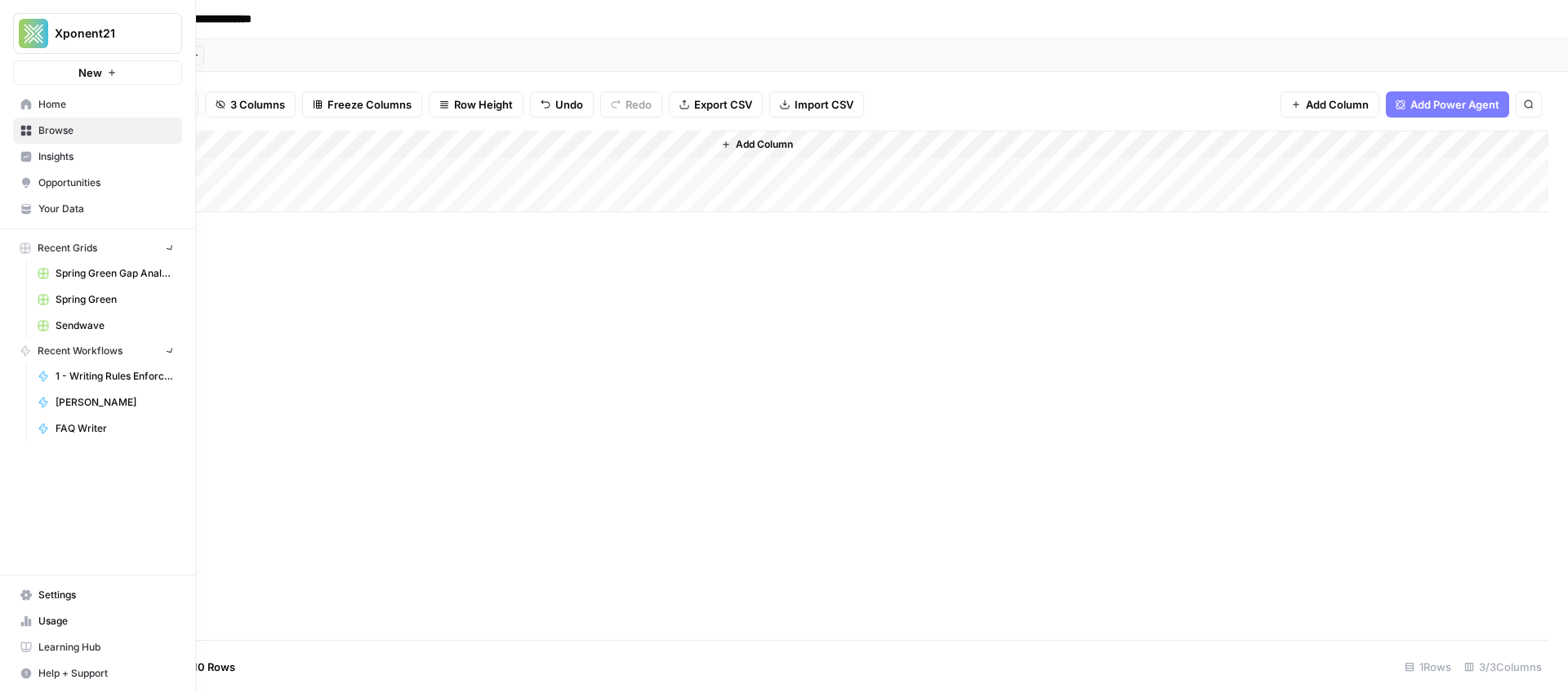
click at [19, 131] on link "Browse" at bounding box center [98, 131] width 169 height 26
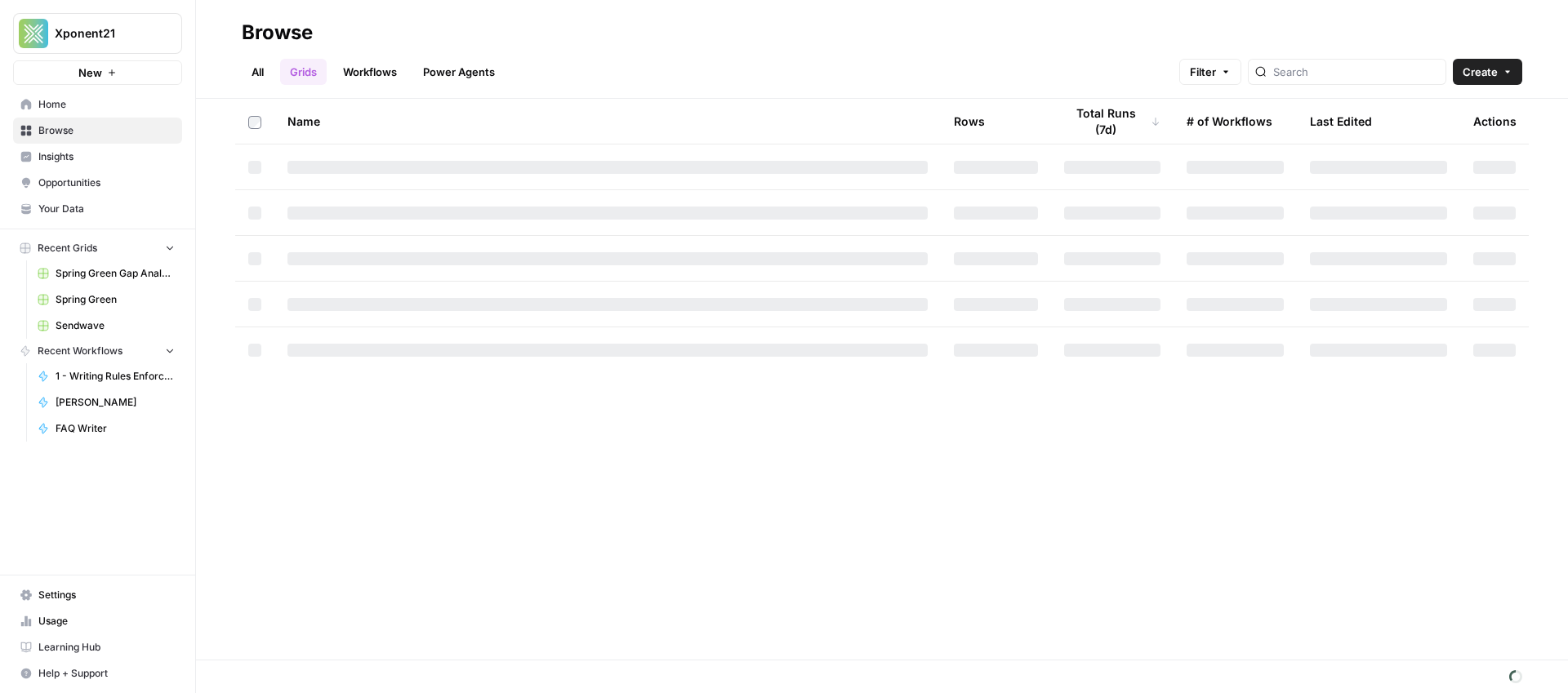
click at [353, 65] on link "Workflows" at bounding box center [370, 71] width 74 height 26
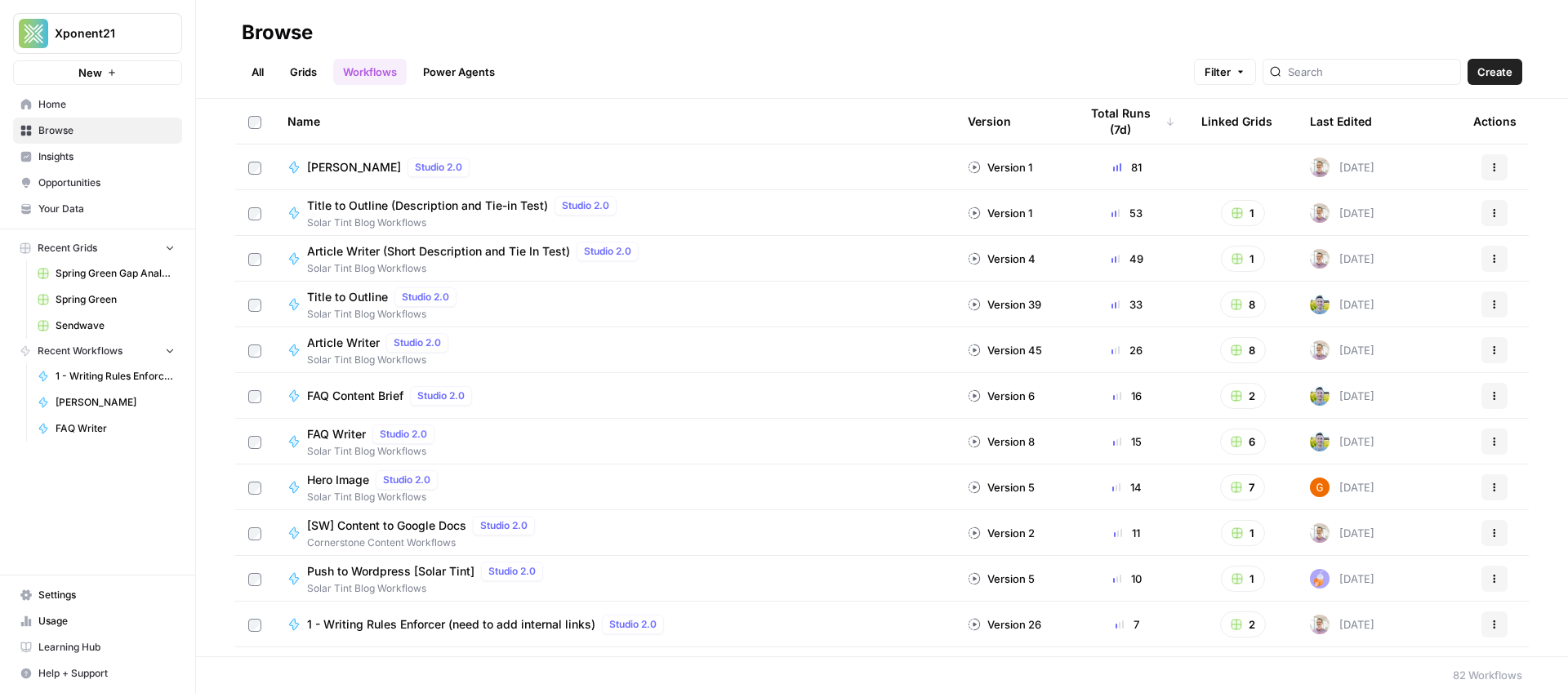
click at [1360, 82] on div at bounding box center [1362, 71] width 198 height 26
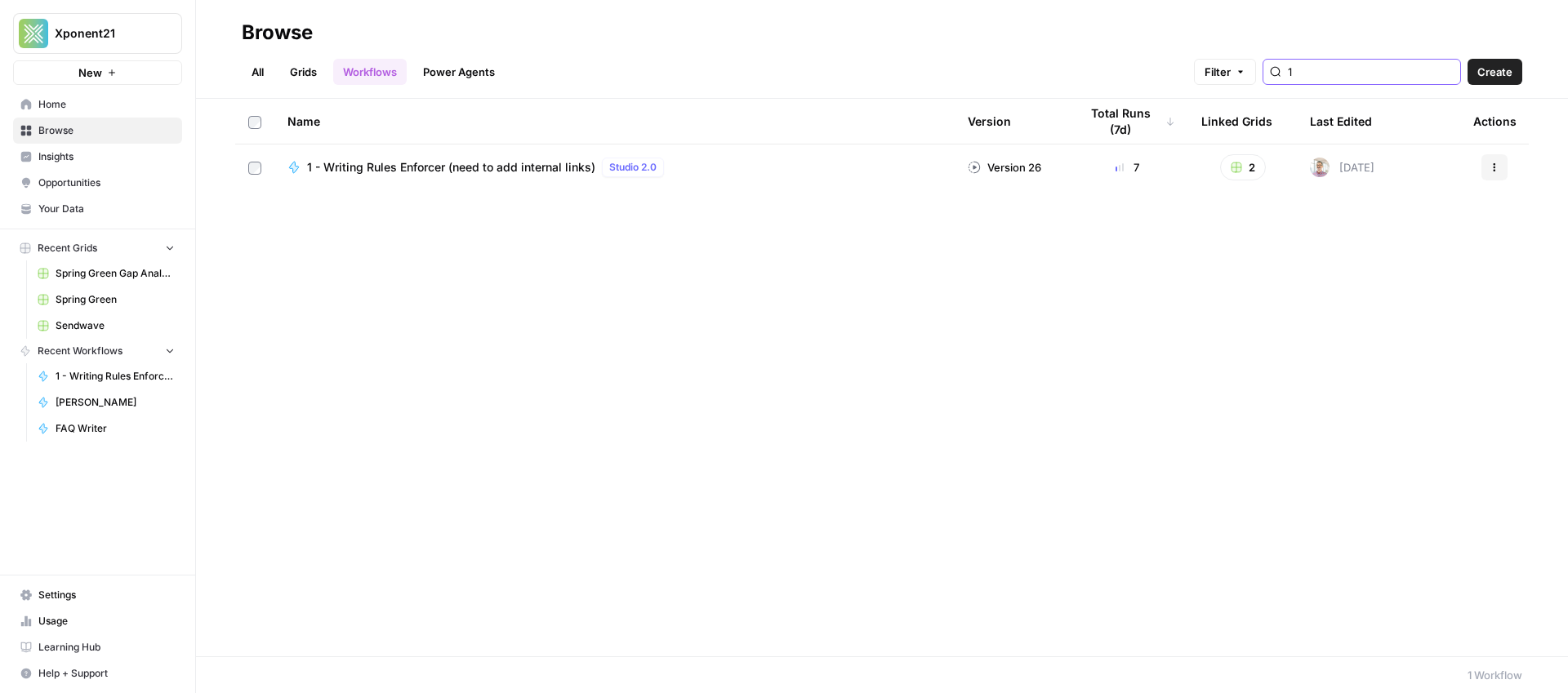
type input "1"
click at [1493, 167] on icon "button" at bounding box center [1494, 167] width 10 height 10
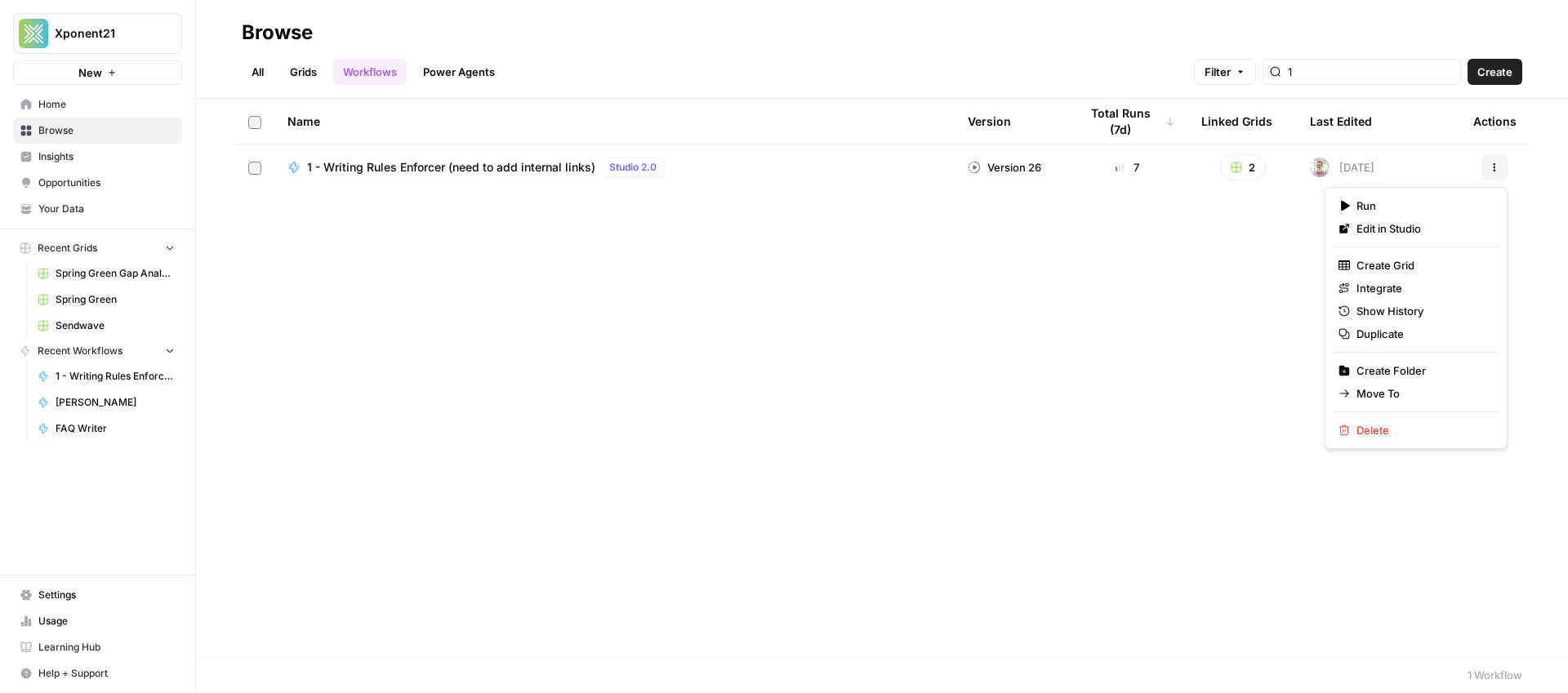
click at [472, 163] on span "1 - Writing Rules Enforcer (need to add internal links)" at bounding box center [451, 168] width 288 height 16
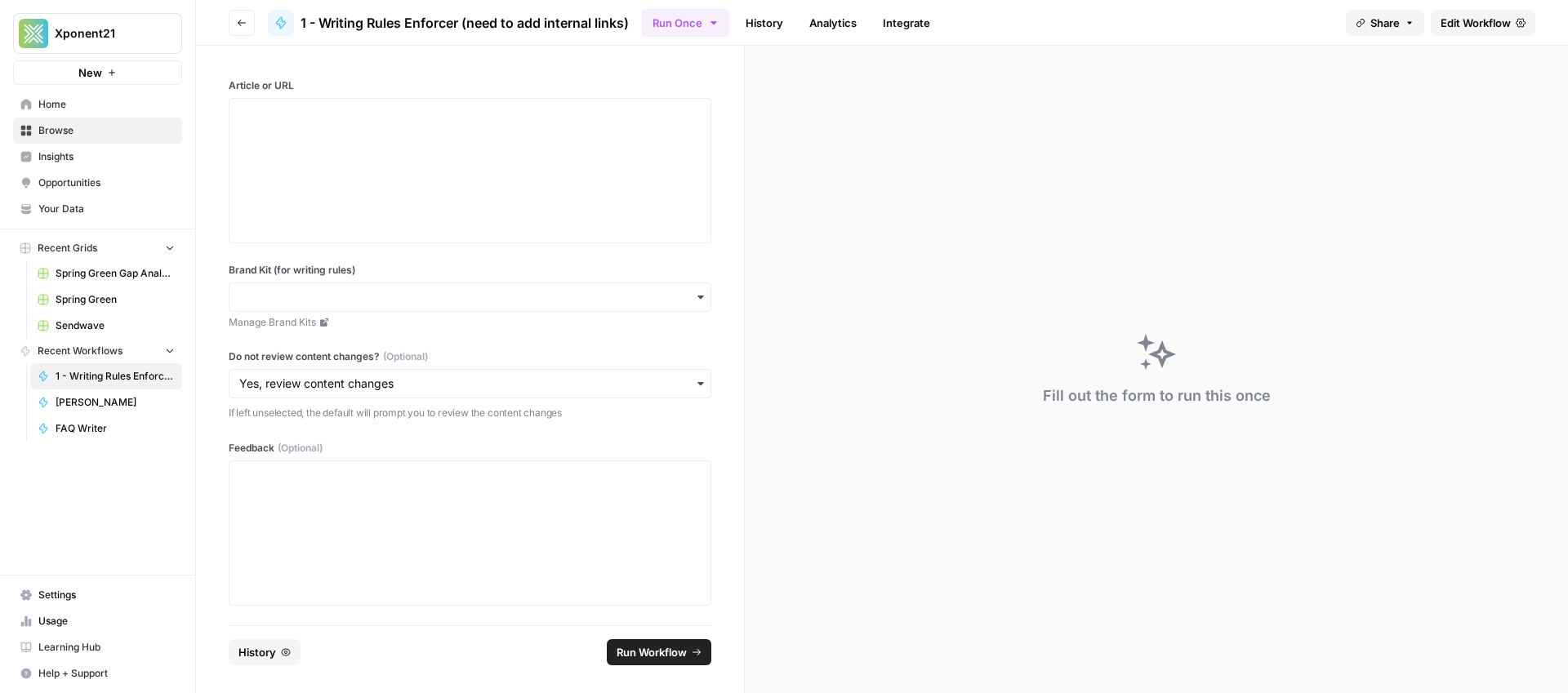
click at [1463, 24] on span "Edit Workflow" at bounding box center [1476, 23] width 70 height 16
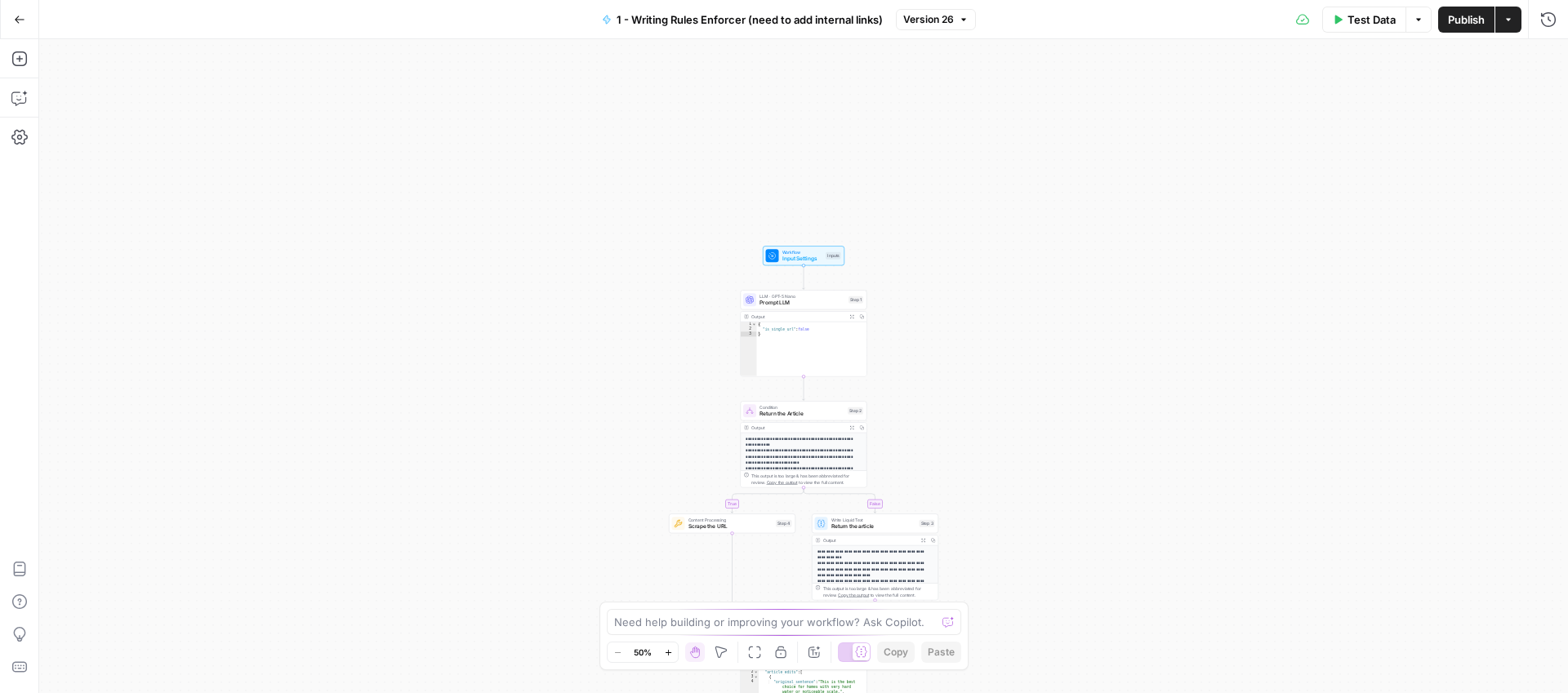
click at [27, 18] on button "Go Back" at bounding box center [19, 19] width 30 height 30
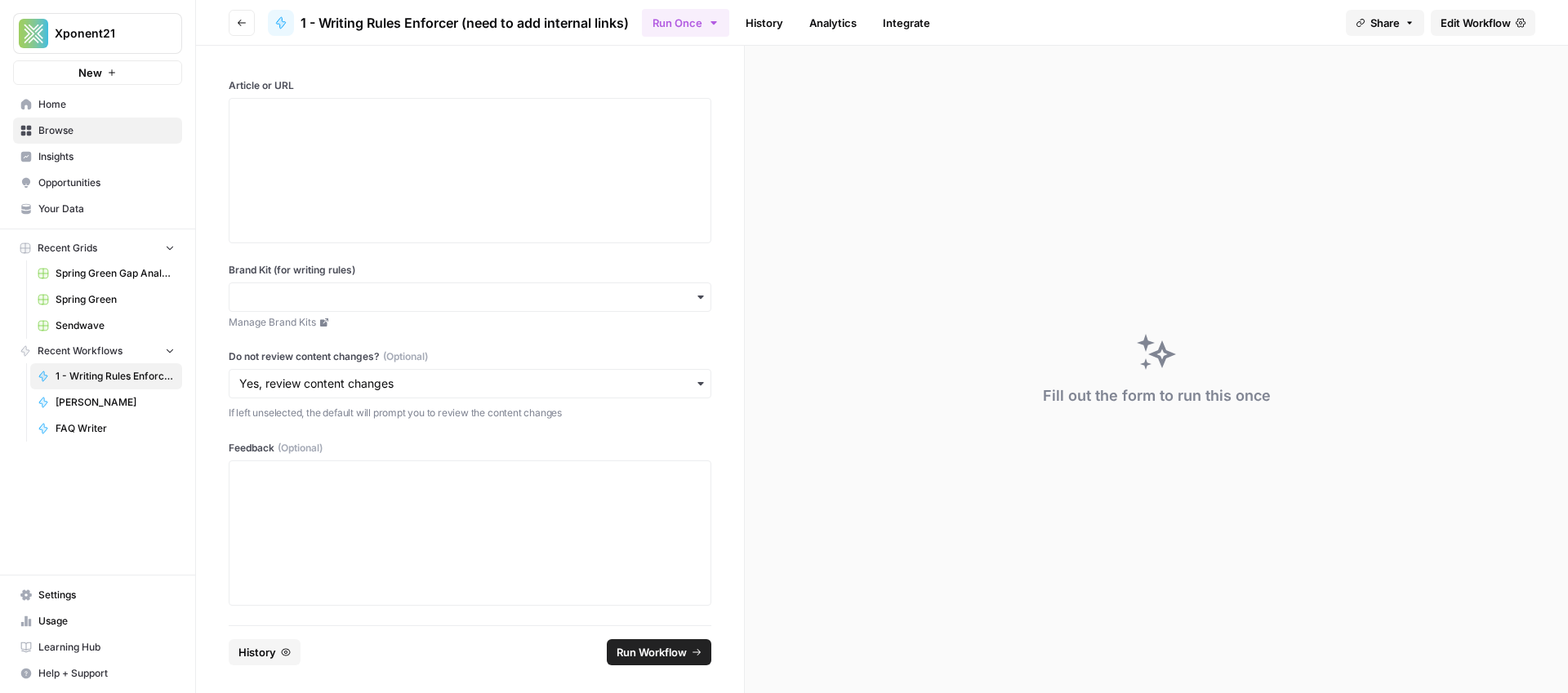
click at [247, 24] on button "Go back" at bounding box center [242, 23] width 26 height 26
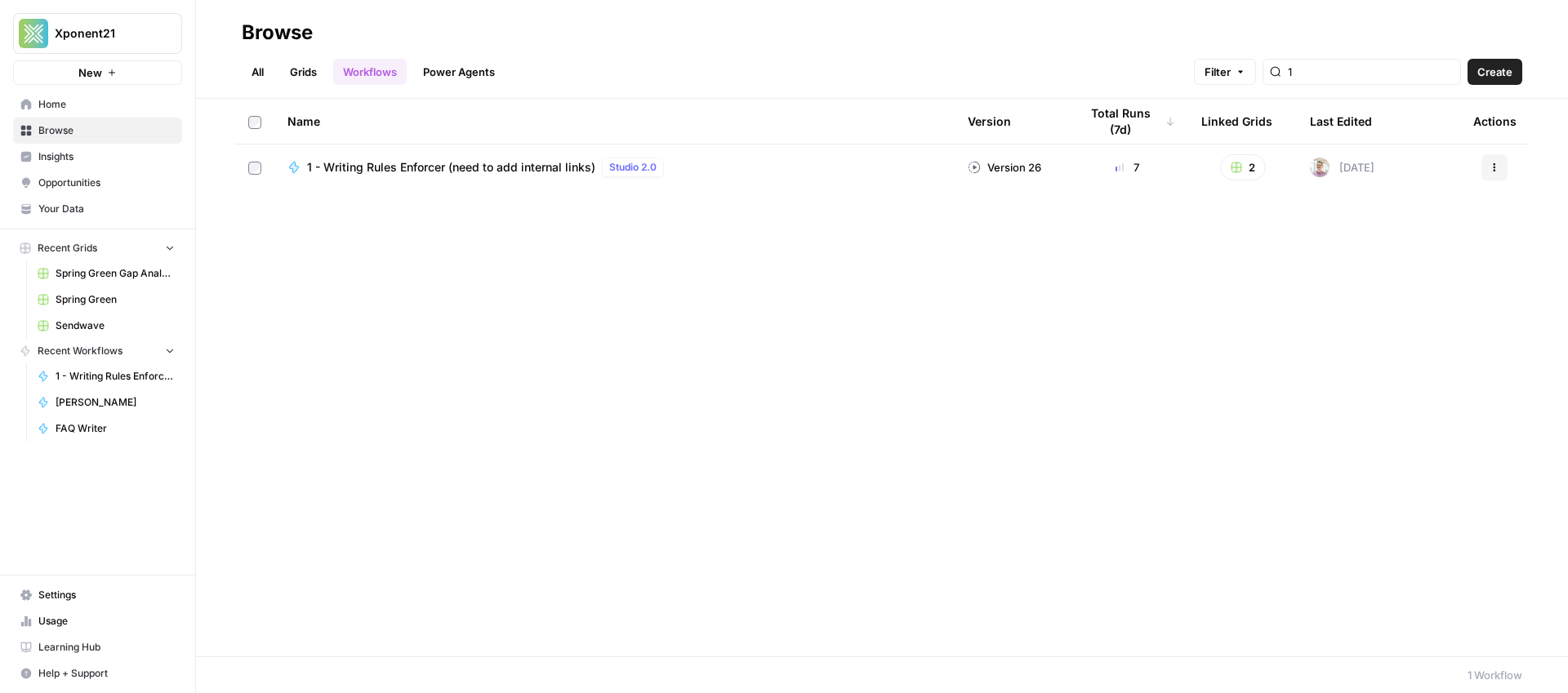
click at [1499, 167] on icon "button" at bounding box center [1494, 167] width 10 height 10
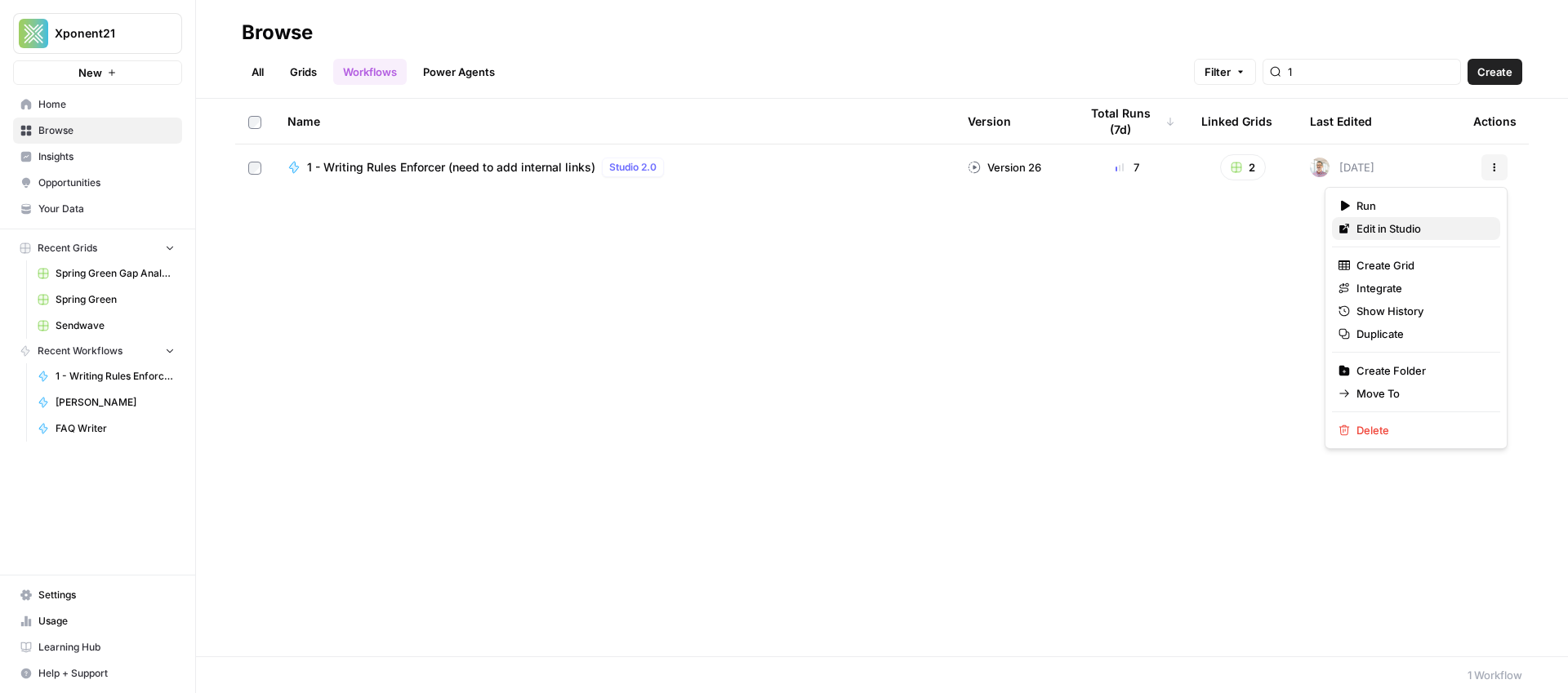
click at [1419, 225] on span "Edit in Studio" at bounding box center [1421, 229] width 131 height 16
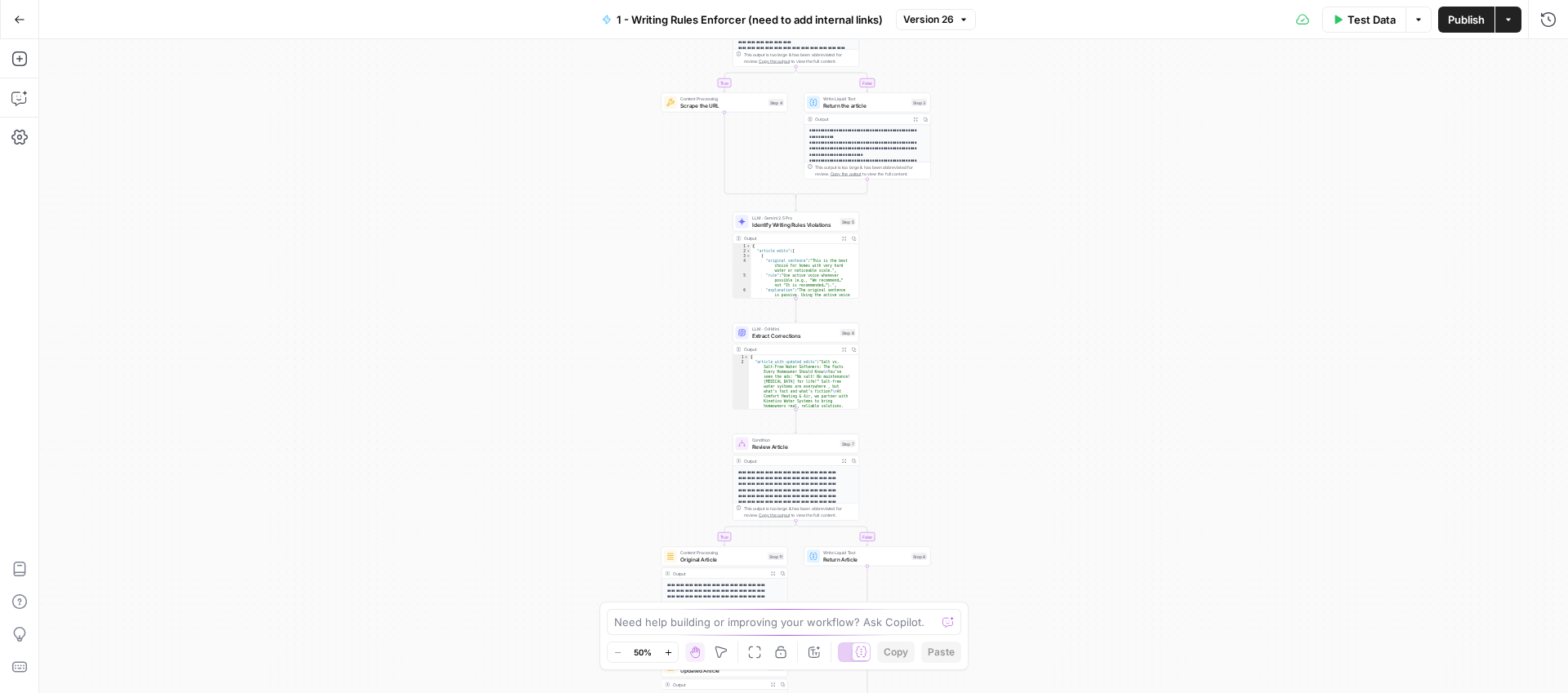
click at [1424, 21] on button "Options" at bounding box center [1418, 19] width 26 height 26
click at [1512, 15] on icon "button" at bounding box center [1508, 19] width 10 height 10
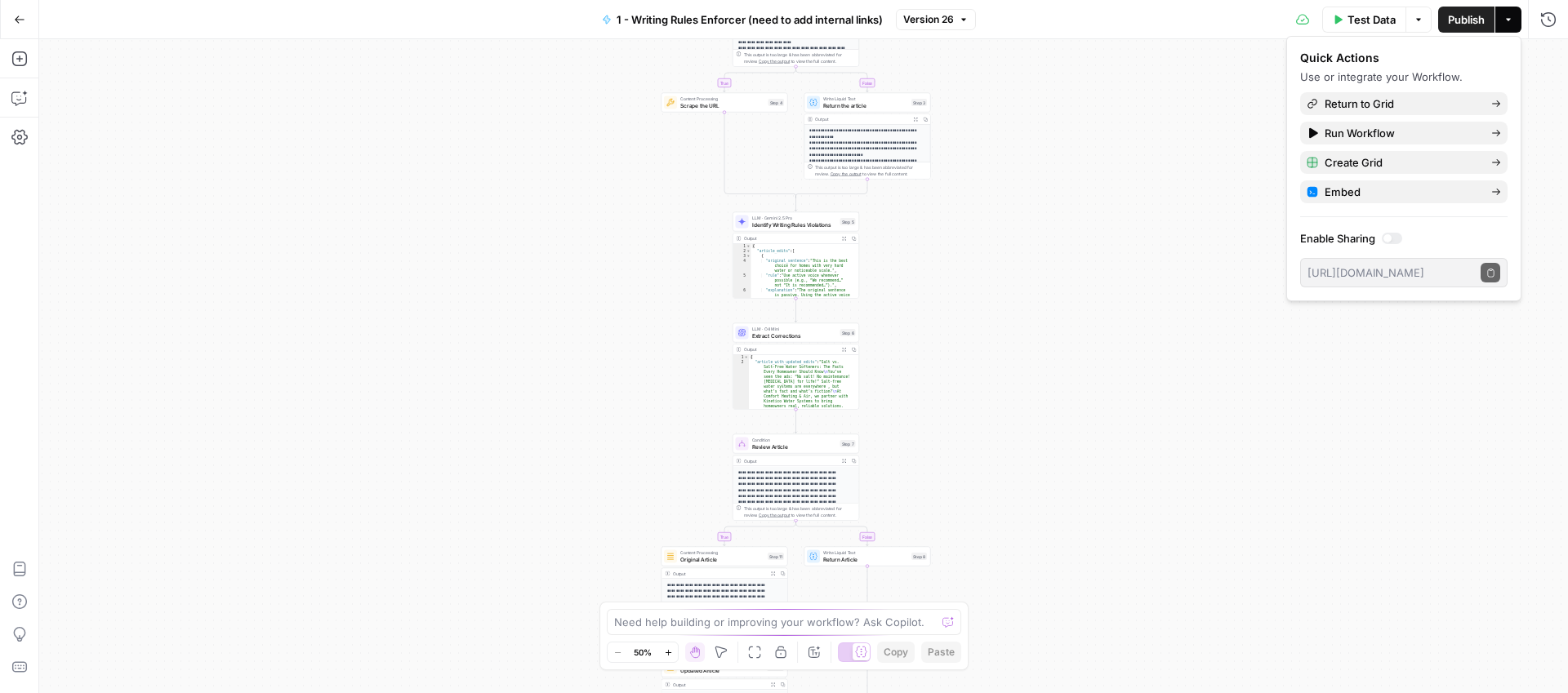
click at [1394, 239] on div at bounding box center [1391, 238] width 21 height 12
click at [1491, 274] on icon "button" at bounding box center [1491, 273] width 9 height 9
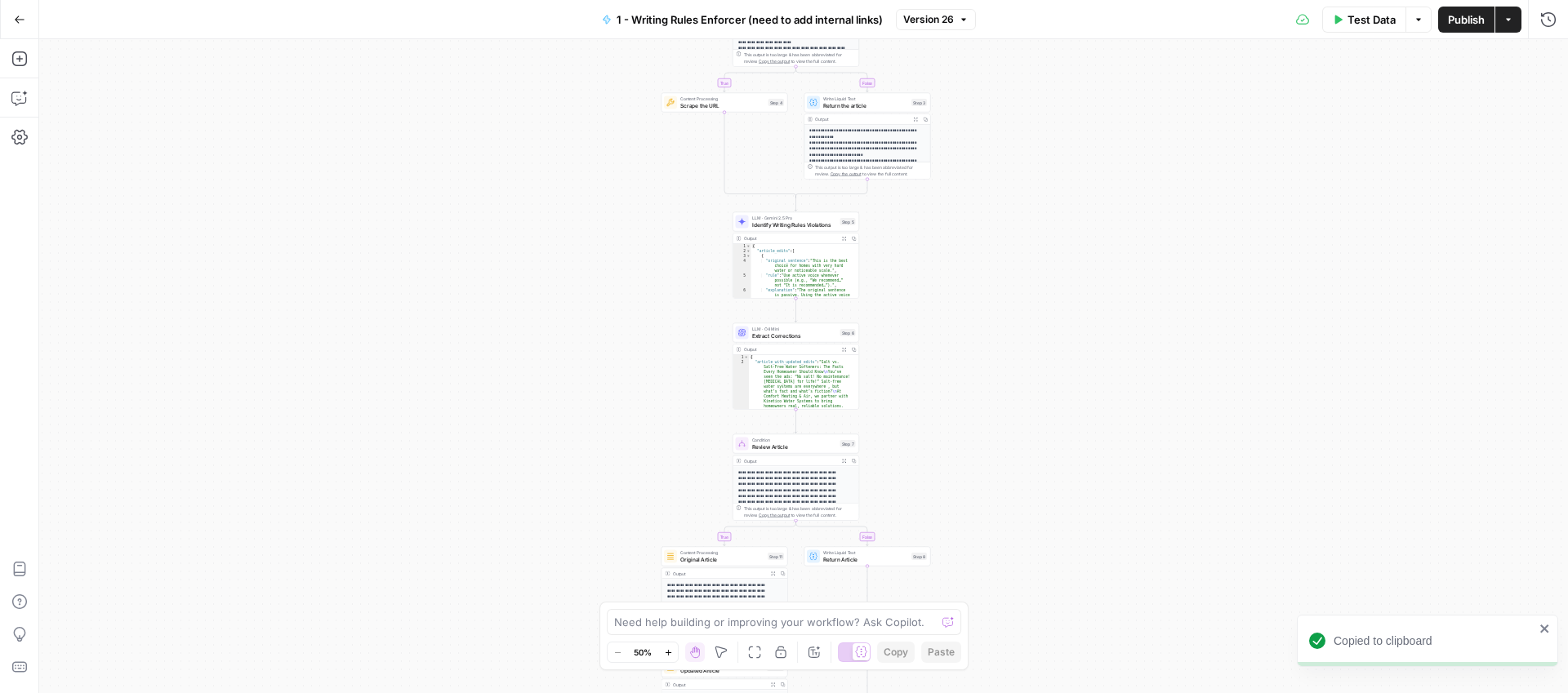
click at [1543, 625] on icon "close" at bounding box center [1545, 629] width 12 height 14
